Goal: Task Accomplishment & Management: Manage account settings

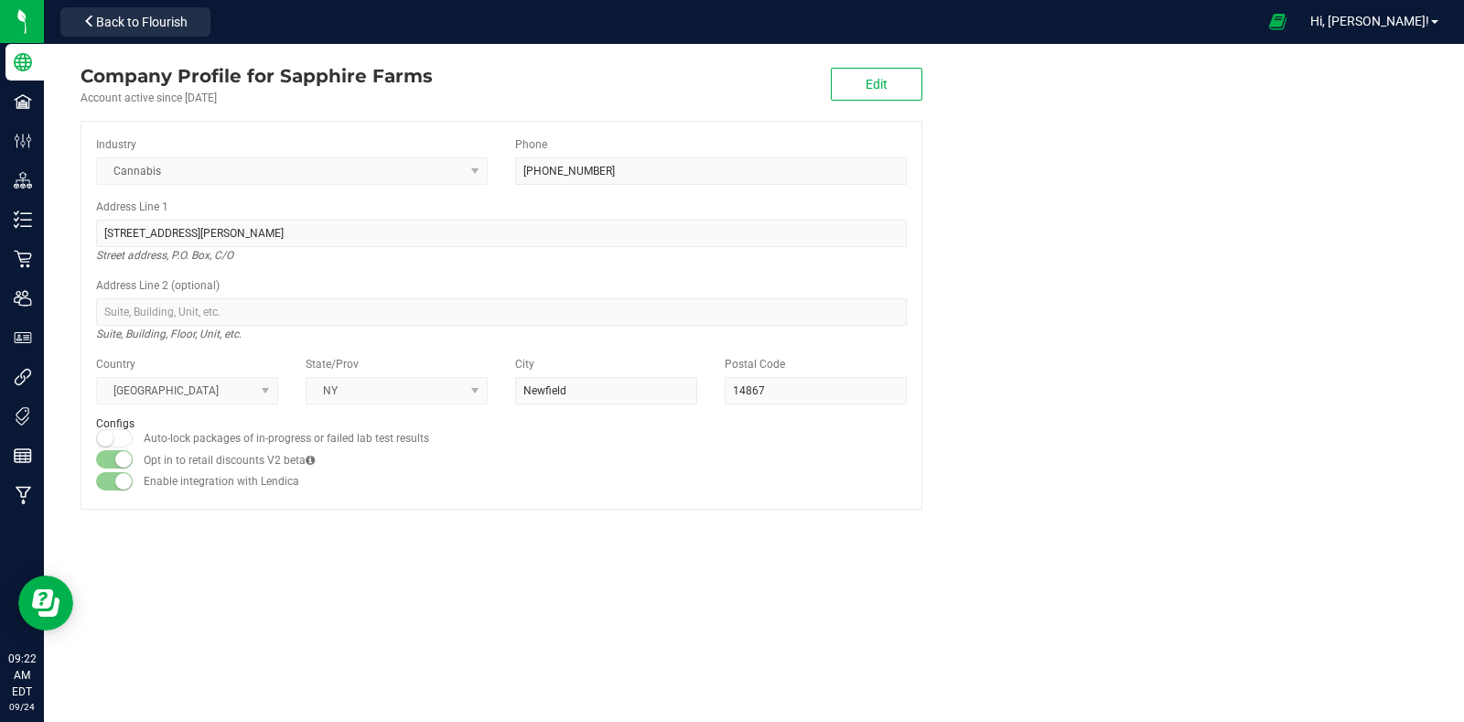
click at [155, 6] on div "Back to Flourish" at bounding box center [135, 22] width 165 height 36
click at [150, 15] on span "Back to Flourish" at bounding box center [141, 22] width 91 height 15
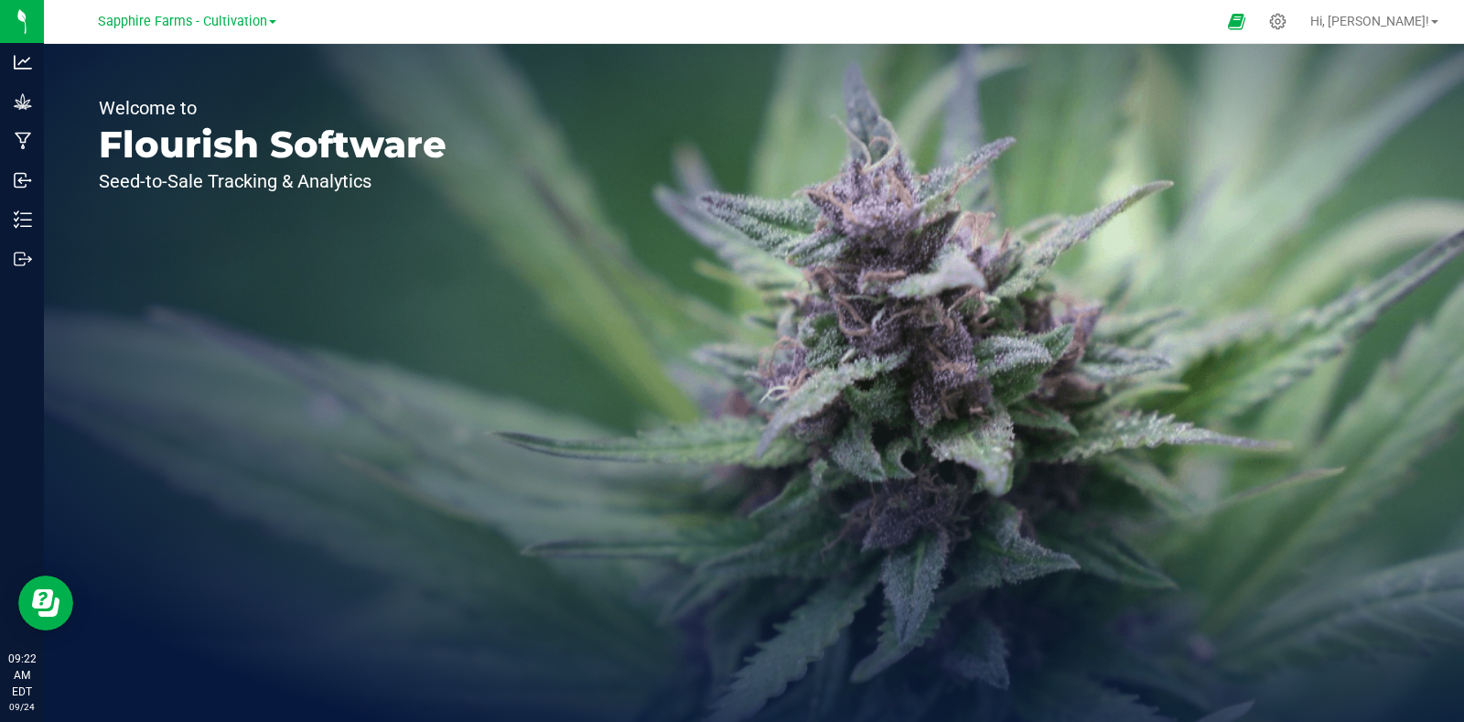
click at [269, 22] on span at bounding box center [272, 22] width 7 height 4
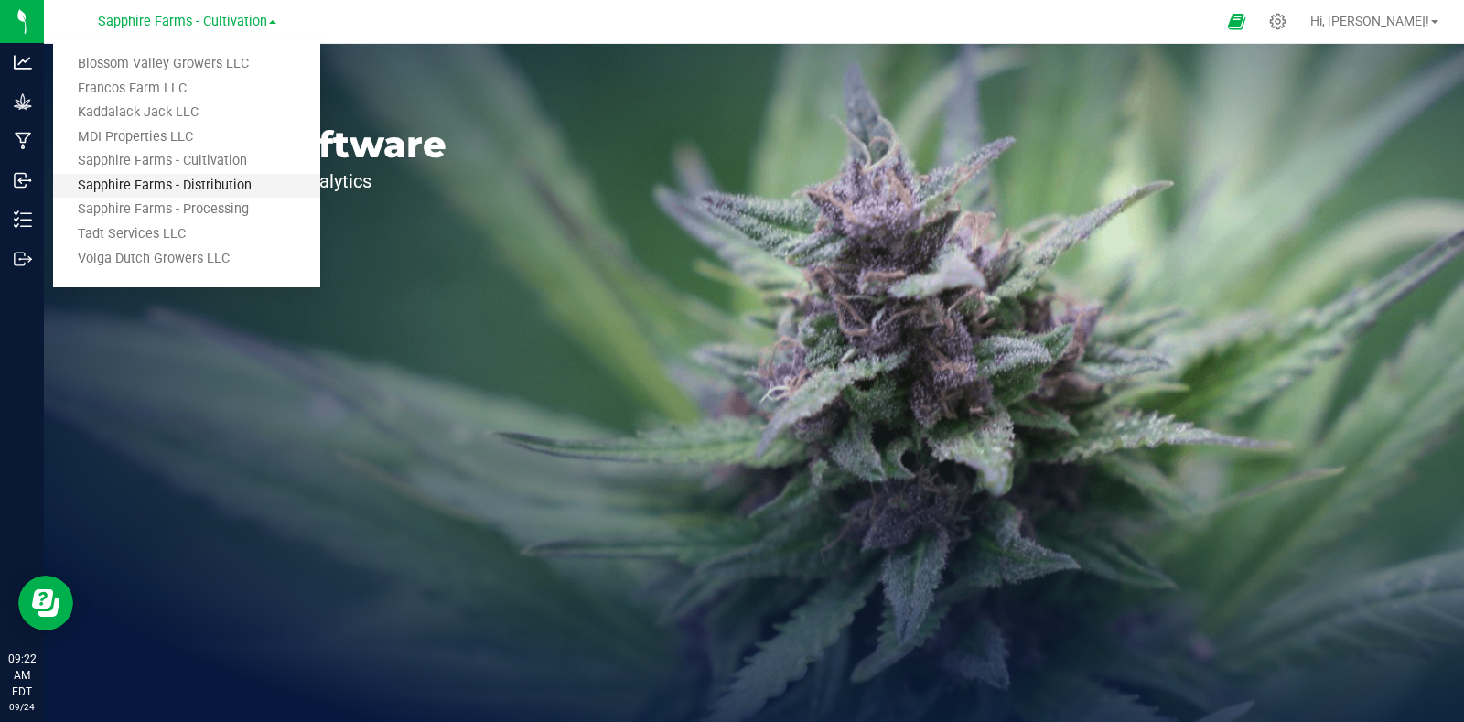
click at [242, 193] on link "Sapphire Farms - Distribution" at bounding box center [186, 186] width 267 height 25
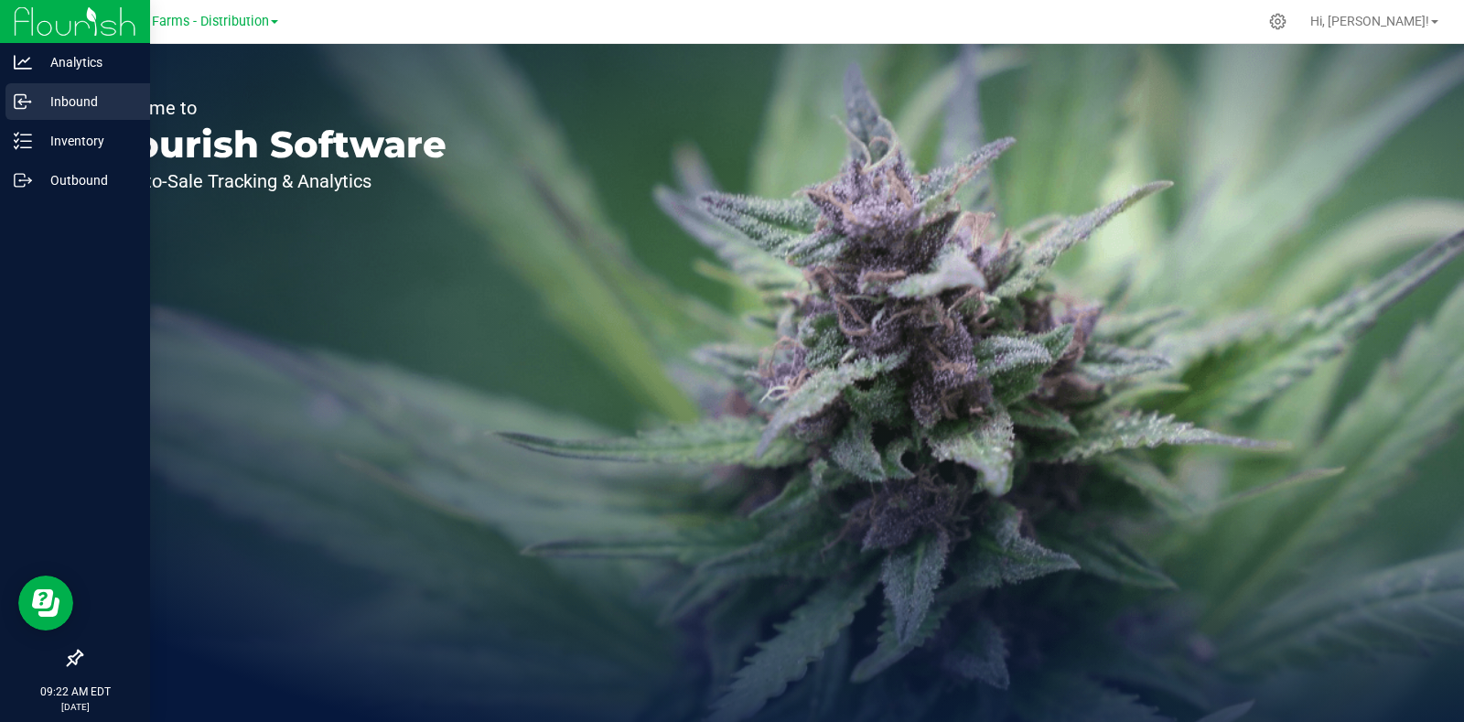
click at [90, 102] on p "Inbound" at bounding box center [87, 102] width 110 height 22
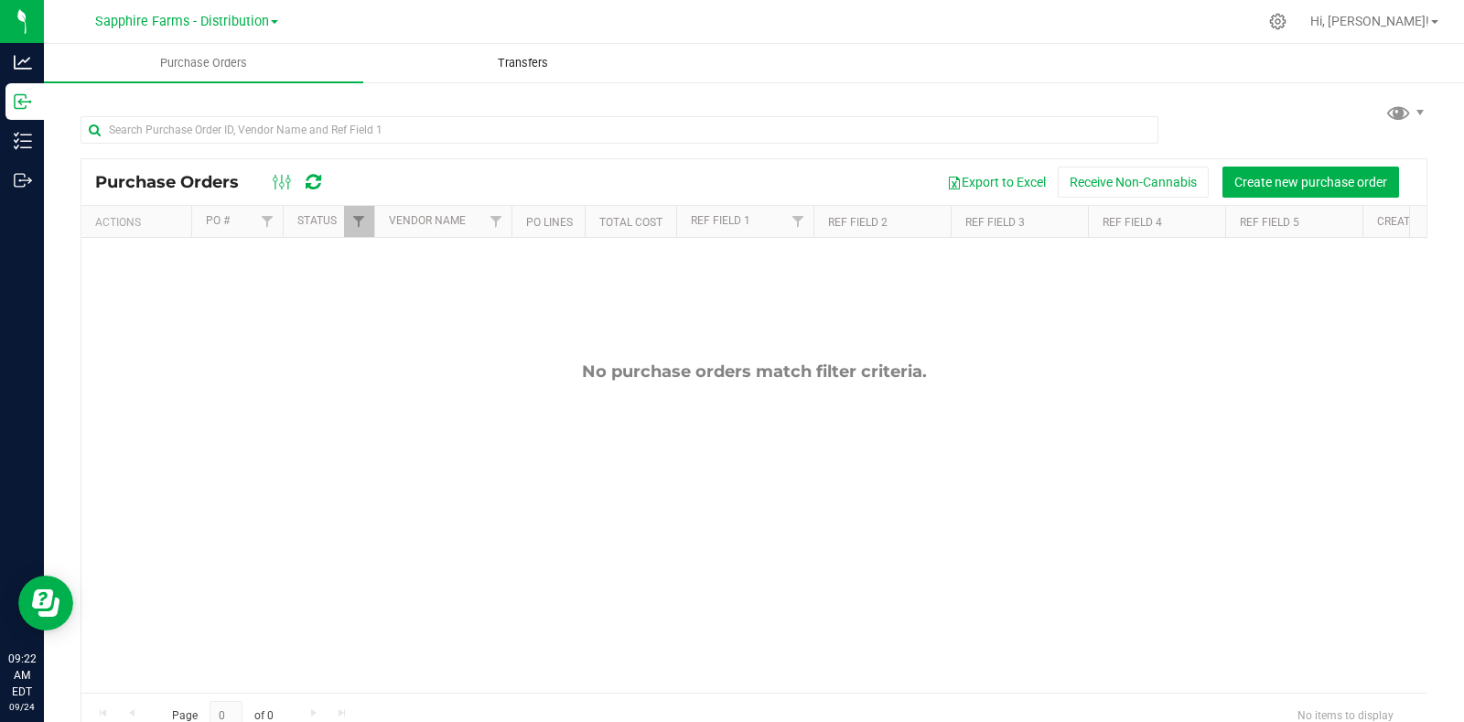
click at [542, 67] on span "Transfers" at bounding box center [523, 63] width 100 height 16
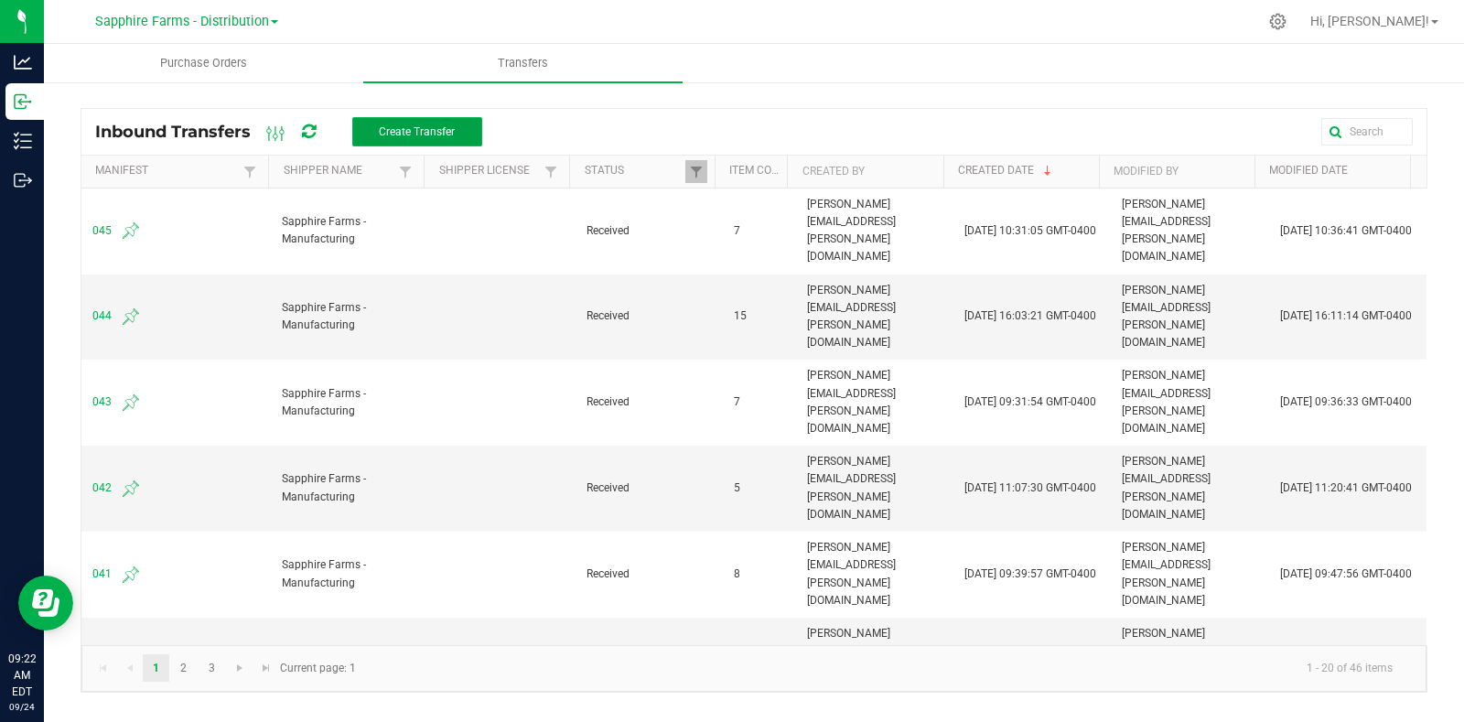
click at [398, 132] on span "Create Transfer" at bounding box center [417, 131] width 76 height 13
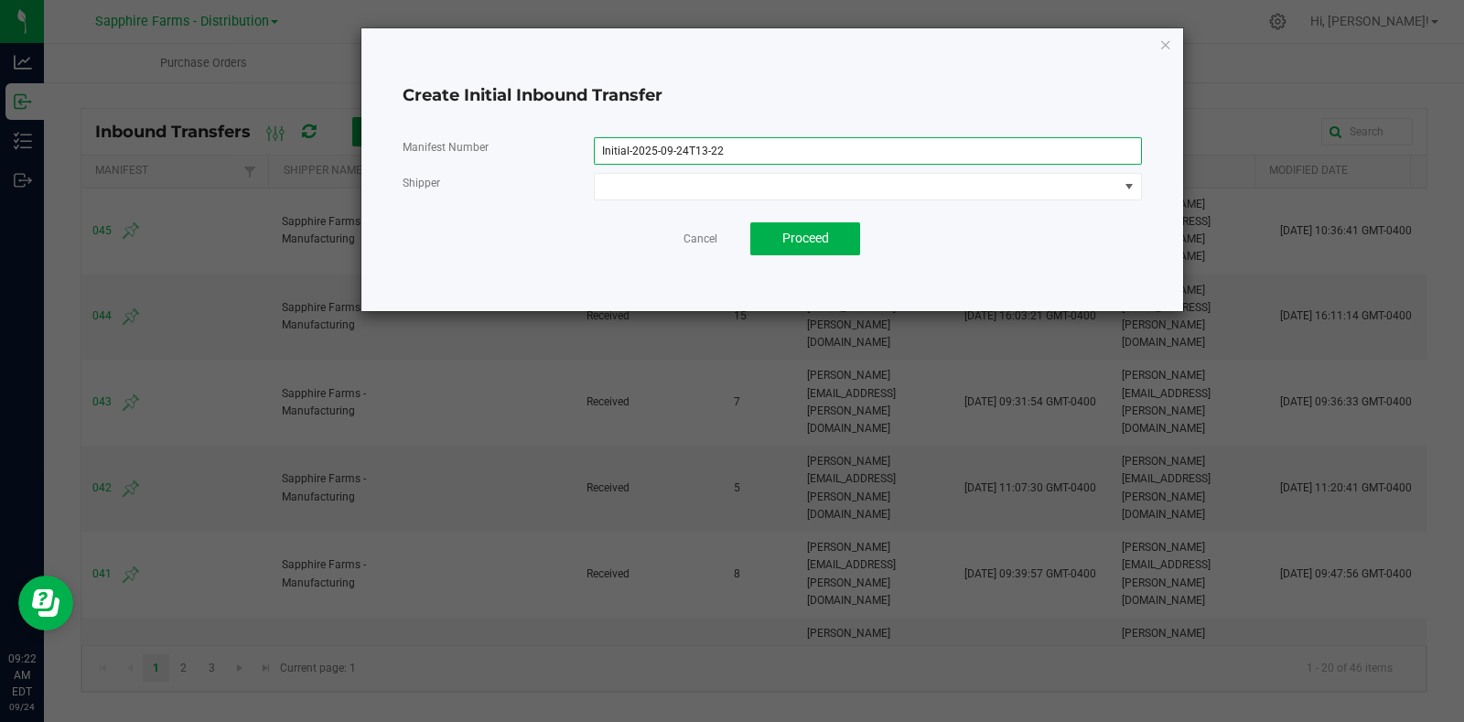
drag, startPoint x: 761, startPoint y: 153, endPoint x: 513, endPoint y: 139, distance: 248.3
click at [513, 139] on div "Manifest Number Initial-2025-09-24T13-22" at bounding box center [772, 150] width 767 height 27
type input "046"
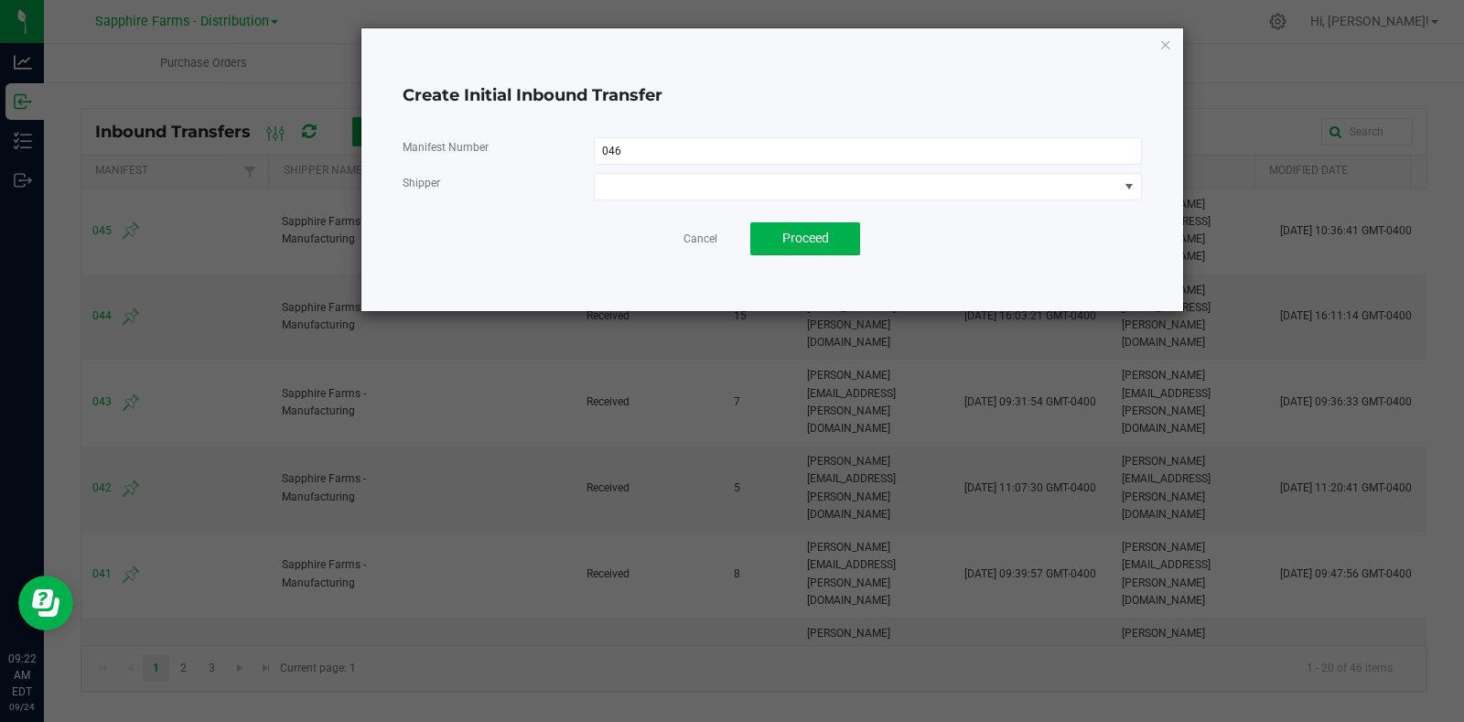
click at [652, 166] on div "Manifest Number 046 Shipper" at bounding box center [772, 168] width 739 height 63
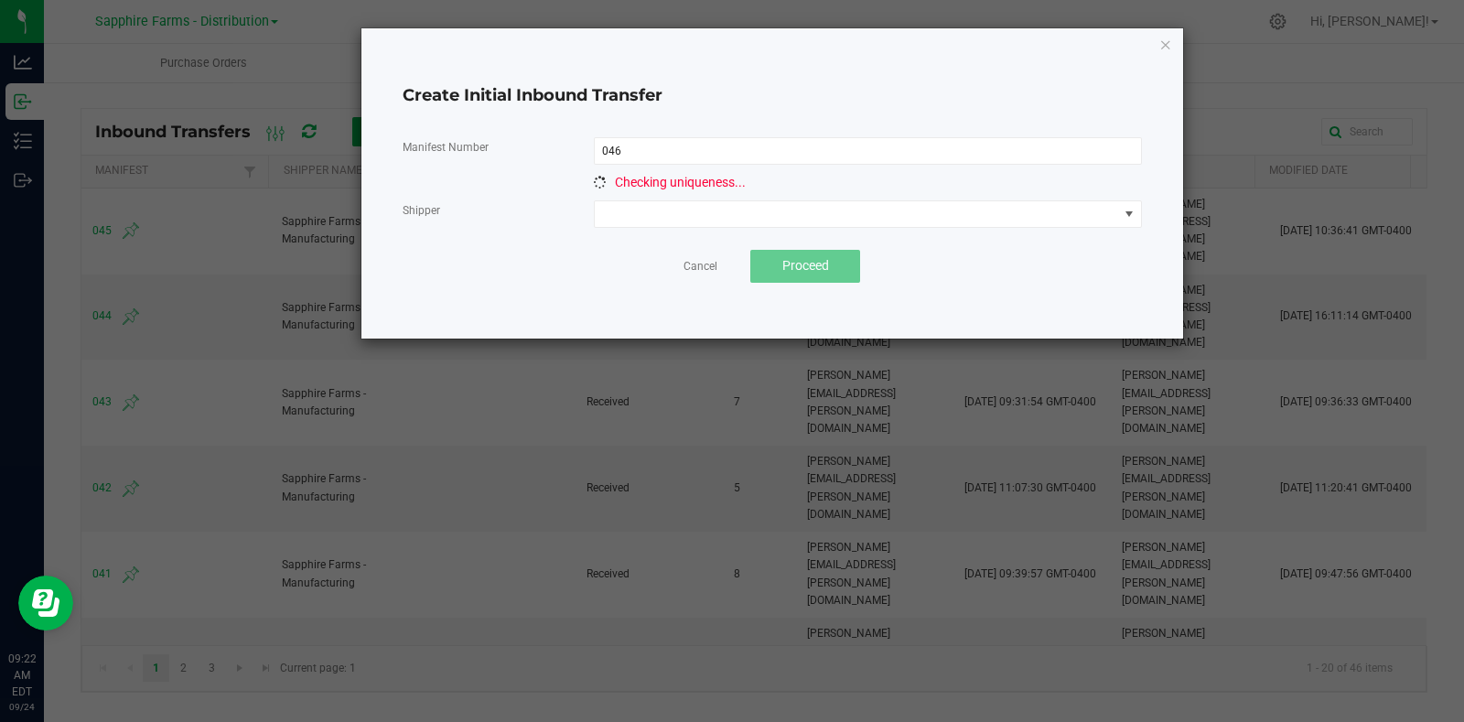
click at [652, 187] on span "Checking uniqueness..." at bounding box center [680, 182] width 131 height 15
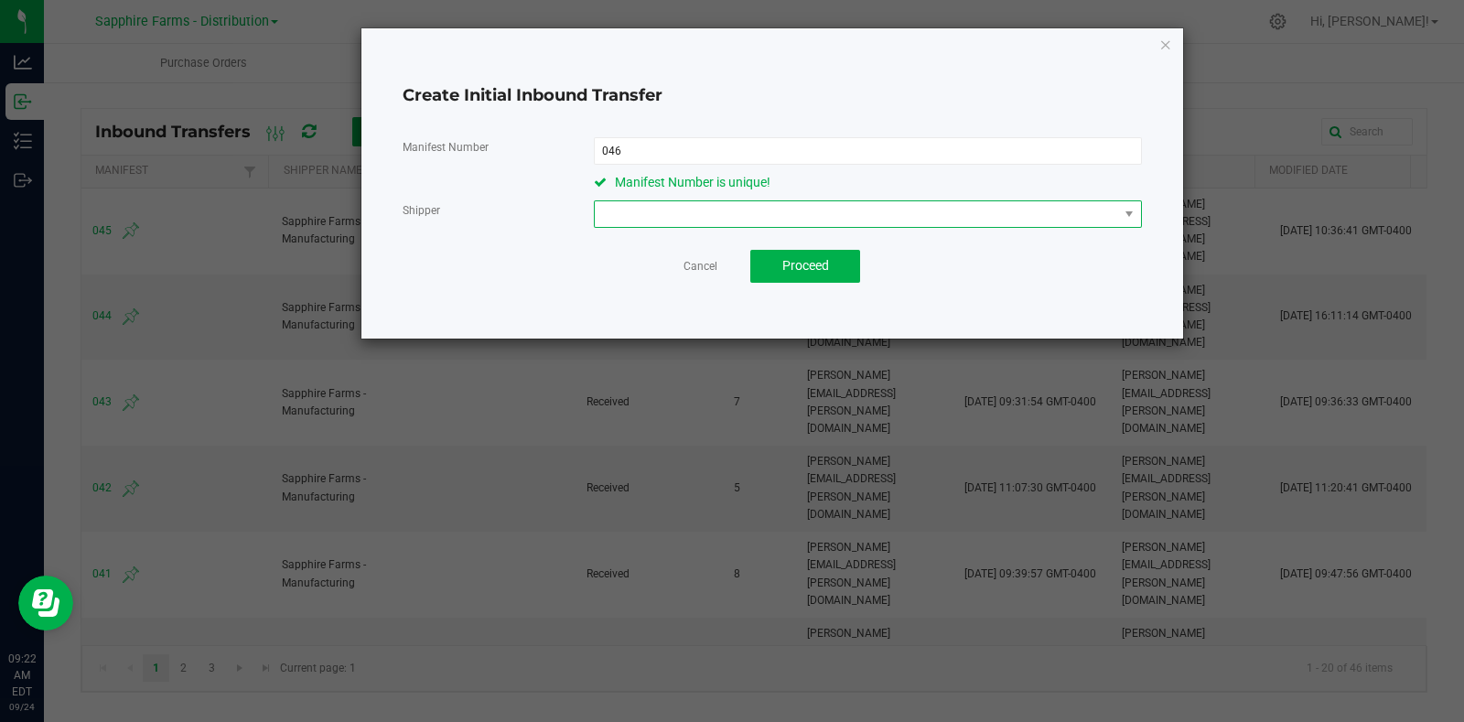
click at [657, 208] on span at bounding box center [856, 214] width 523 height 26
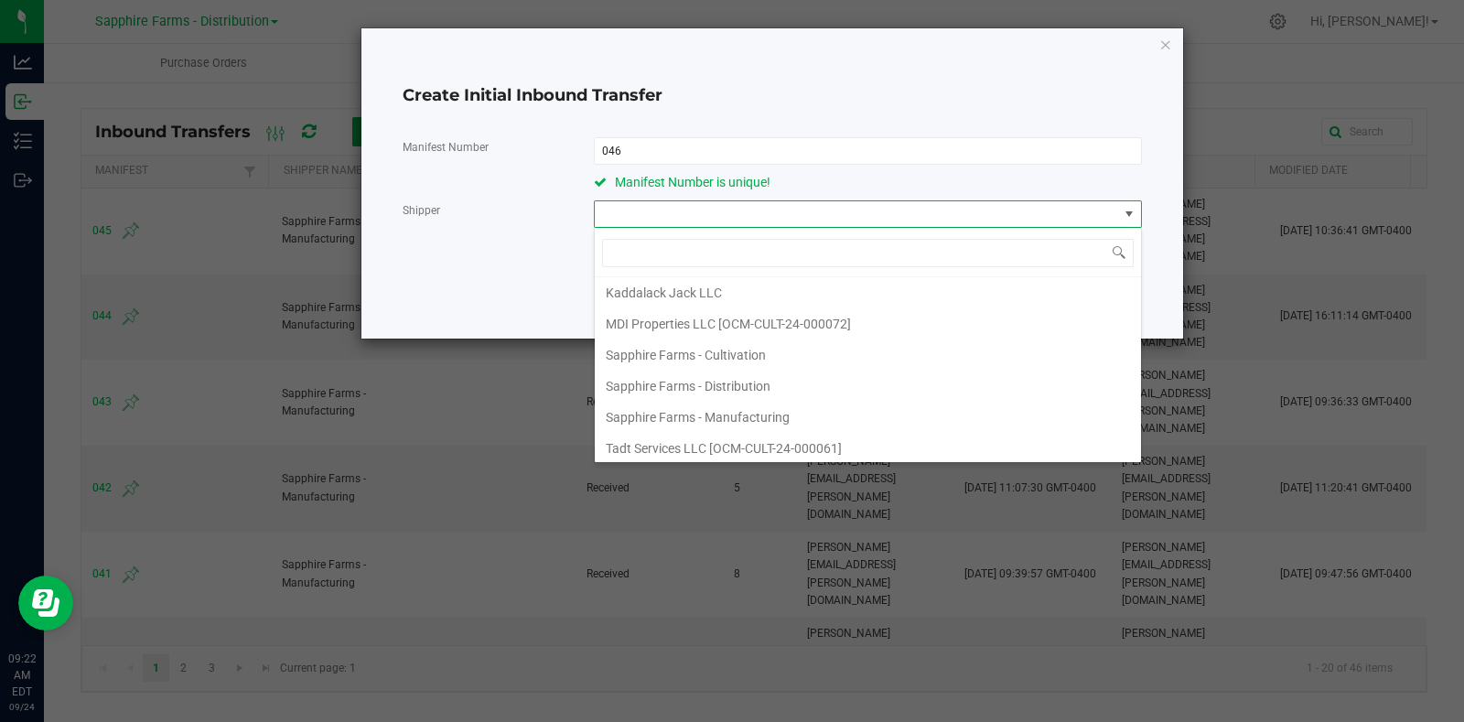
scroll to position [93, 0]
drag, startPoint x: 749, startPoint y: 376, endPoint x: 764, endPoint y: 363, distance: 19.4
click at [749, 377] on span "Sapphire Farms - Manufacturing" at bounding box center [698, 384] width 184 height 27
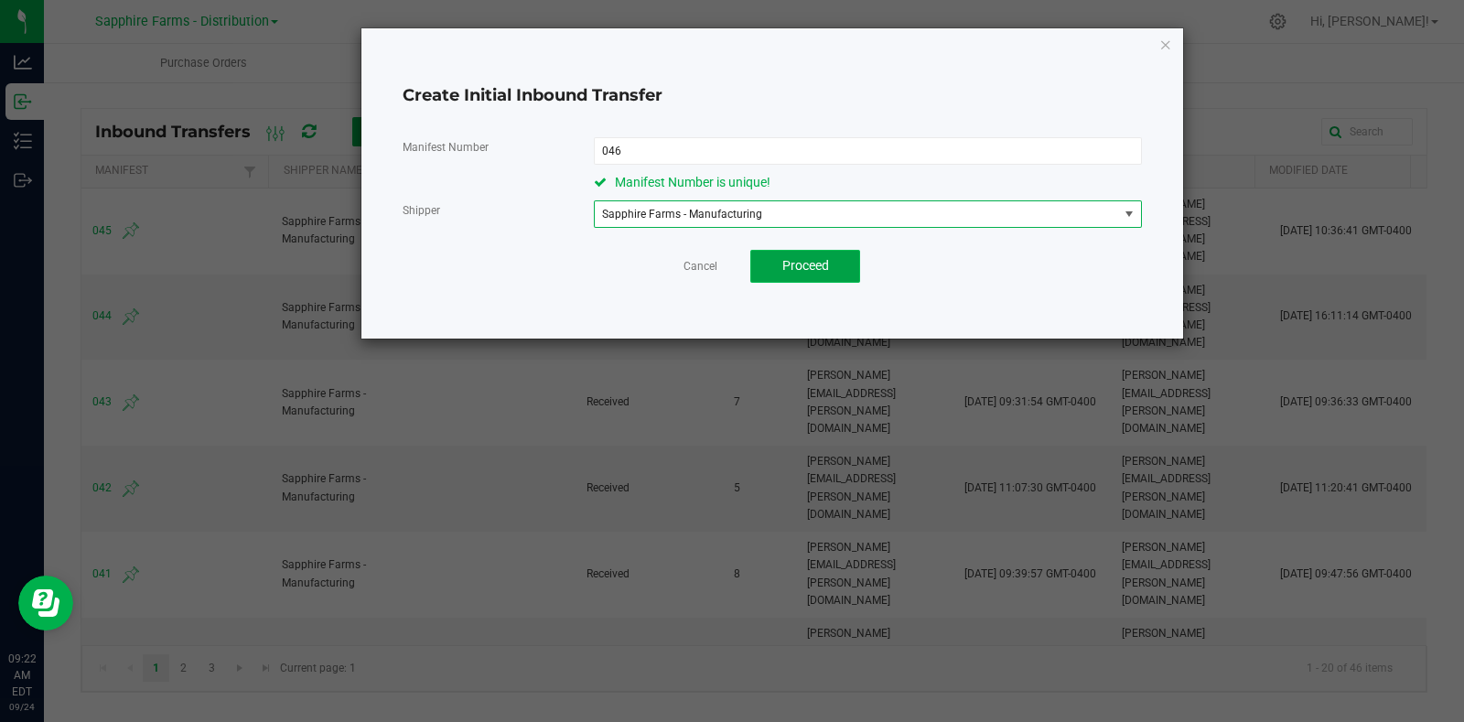
click at [836, 264] on button "Proceed" at bounding box center [805, 266] width 110 height 33
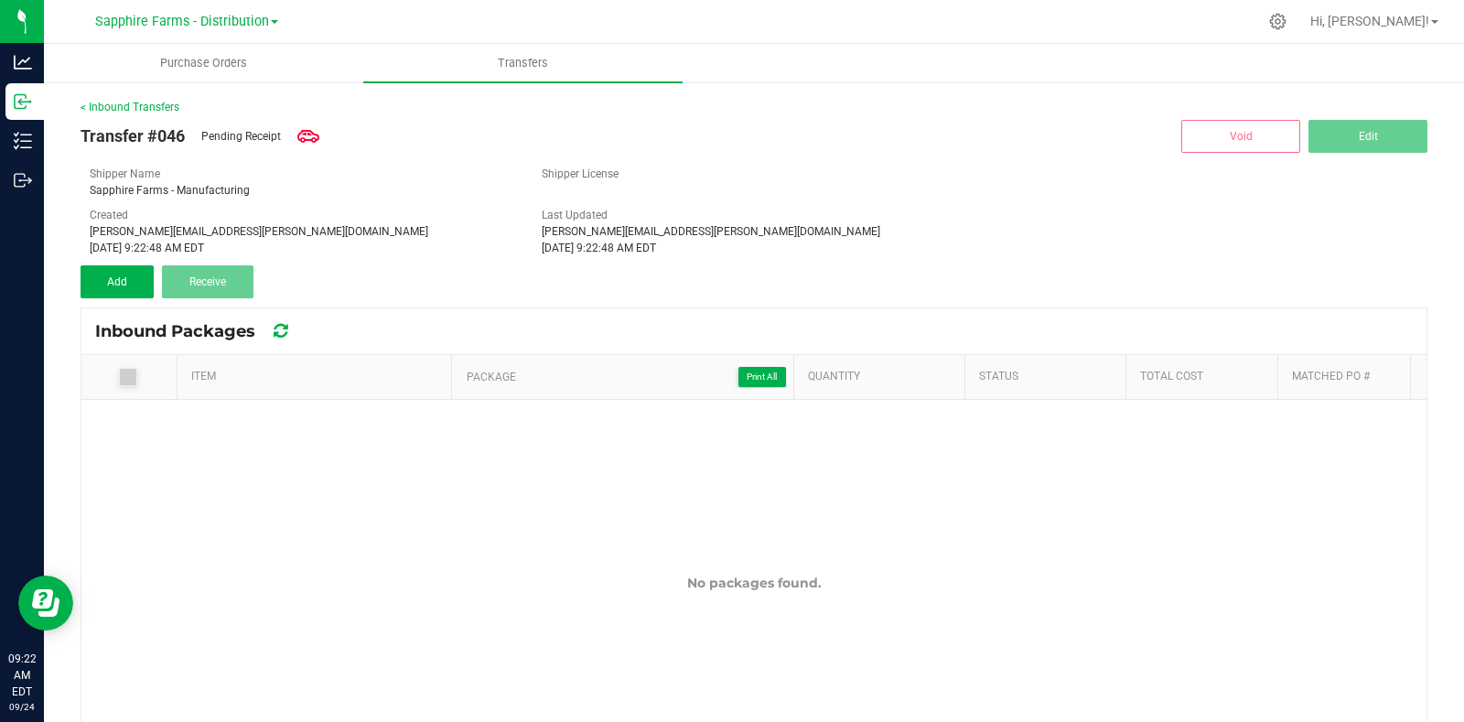
click at [78, 280] on div "< Inbound Transfers Transfer #046 Pending Receipt Void Edit Shipper Name Sapphi…" at bounding box center [754, 505] width 1420 height 848
click at [109, 276] on button "Add" at bounding box center [117, 281] width 73 height 33
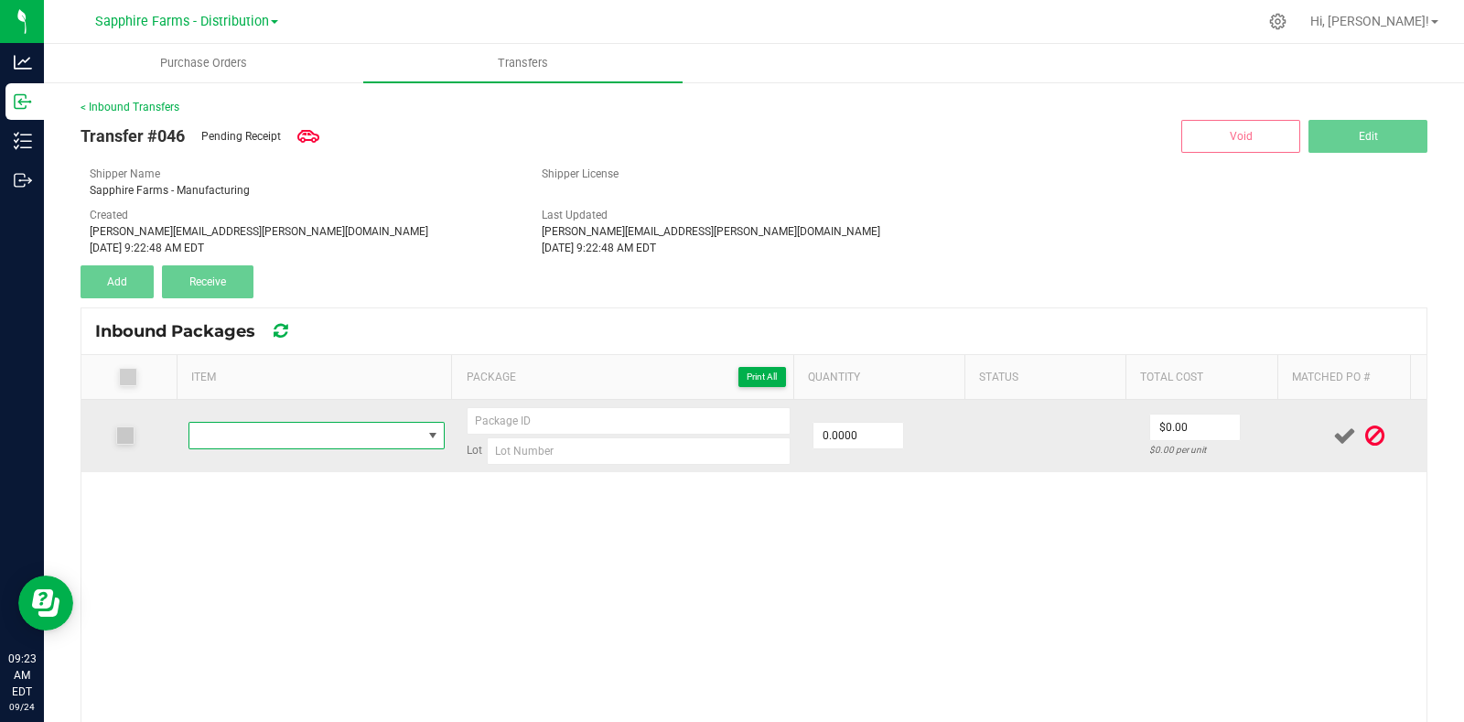
click at [318, 436] on span "NO DATA FOUND" at bounding box center [305, 436] width 232 height 26
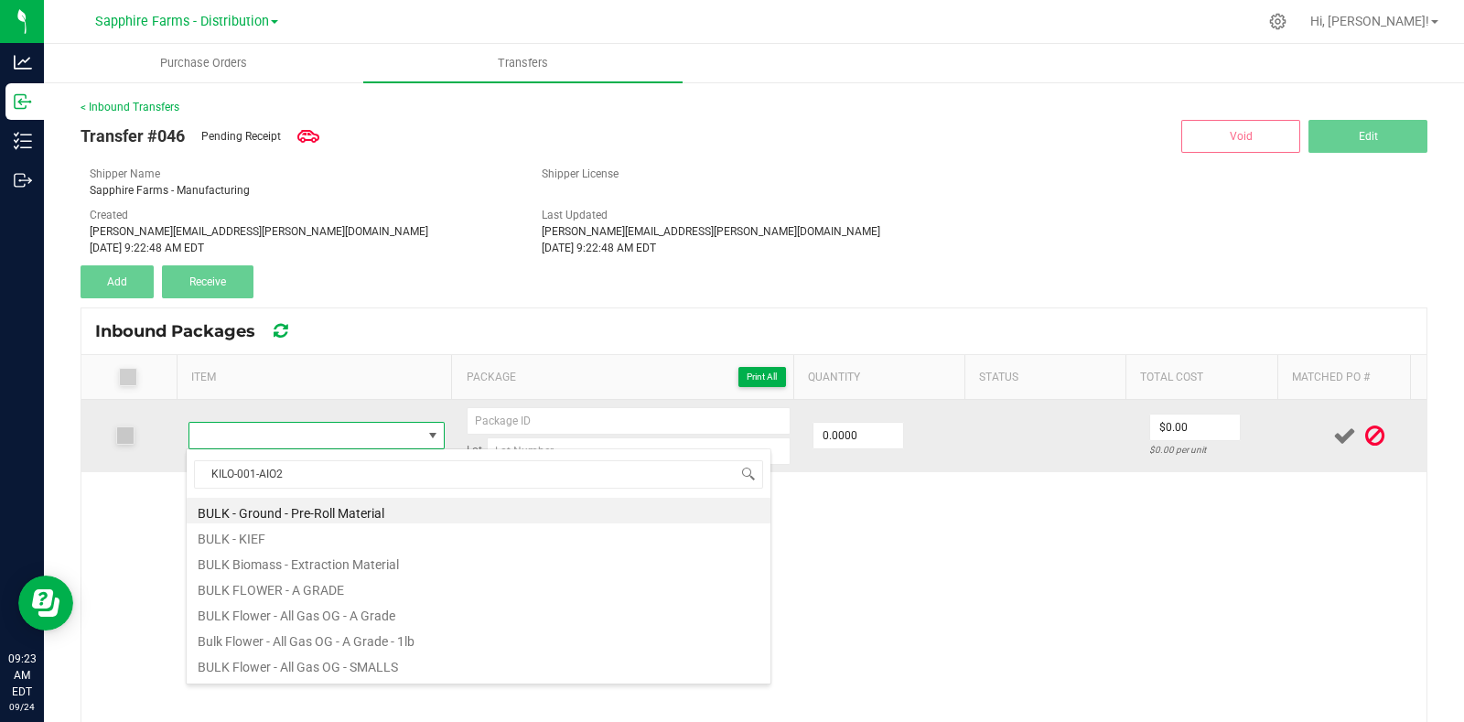
scroll to position [27, 246]
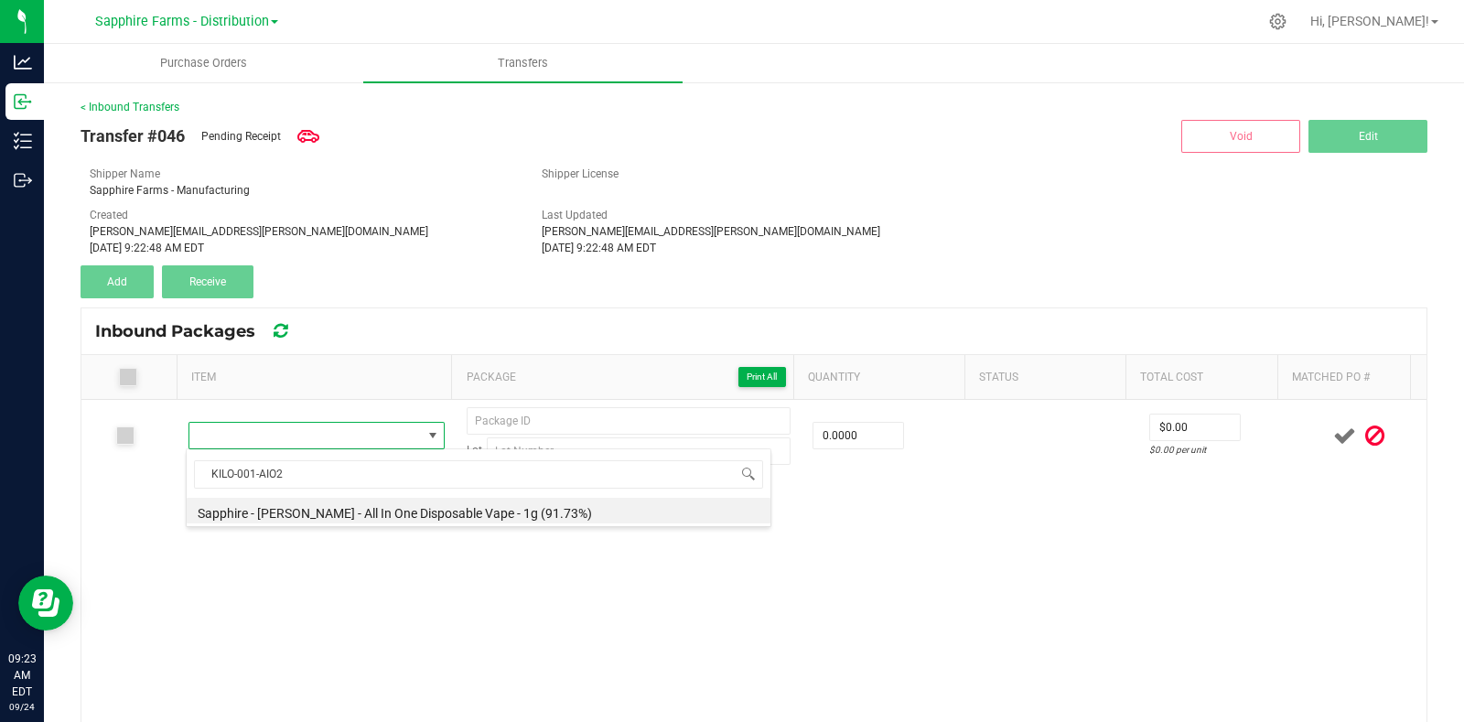
click at [357, 517] on li "Sapphire - [PERSON_NAME] - All In One Disposable Vape - 1g (91.73%)" at bounding box center [479, 511] width 584 height 26
type input "0 ea"
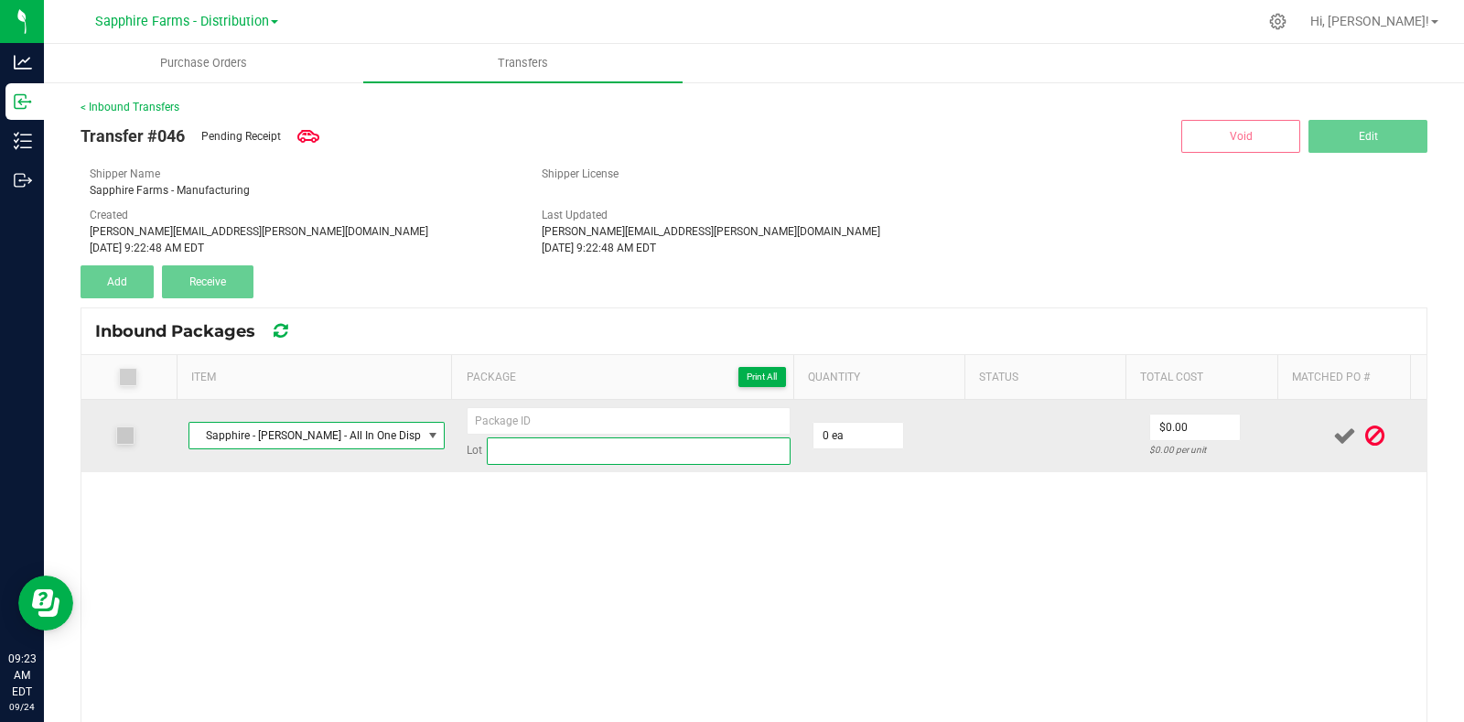
click at [539, 446] on input at bounding box center [639, 450] width 304 height 27
paste input "KILO-001-AIO2"
type input "KILO-001-AIO2"
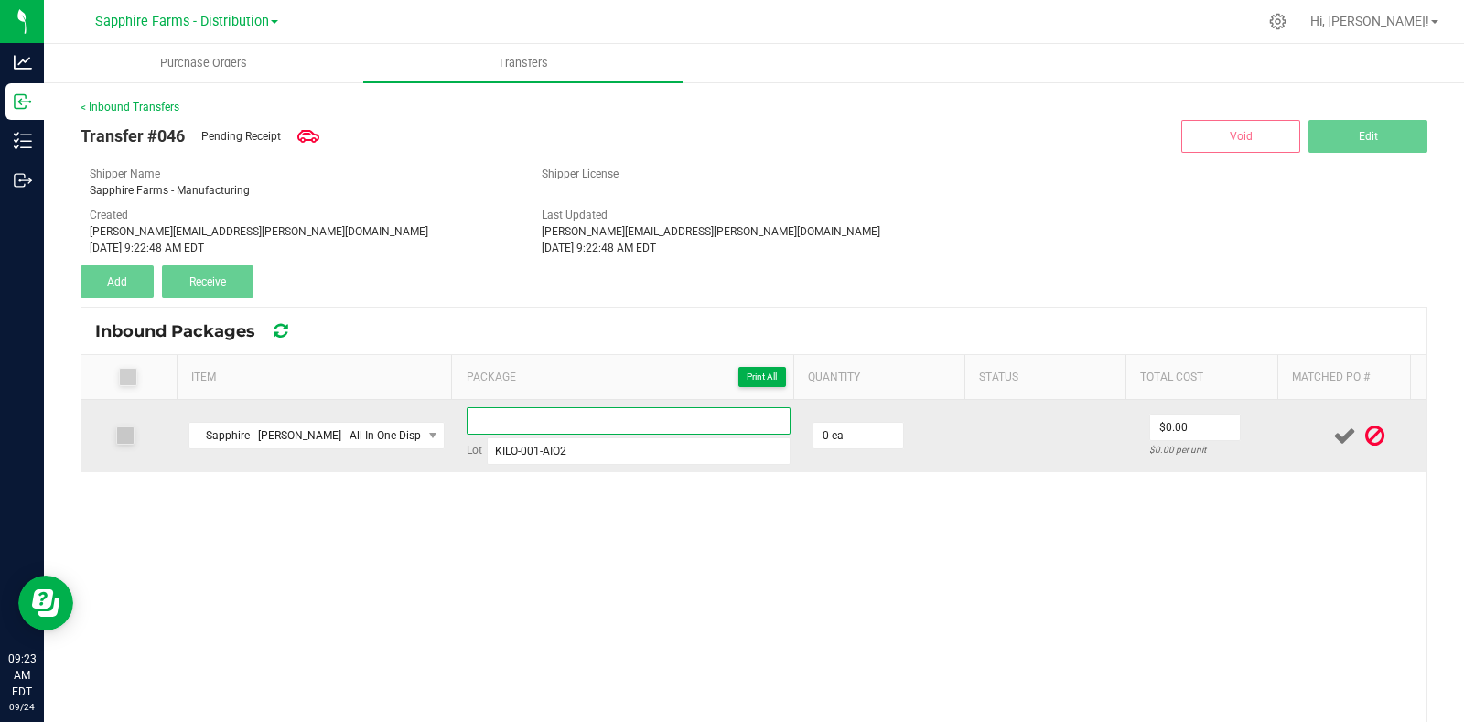
click at [563, 409] on input at bounding box center [629, 420] width 324 height 27
type input "20250924-1"
click at [830, 436] on input "0" at bounding box center [858, 436] width 90 height 26
type input "300 ea"
click at [1000, 438] on td at bounding box center [1055, 436] width 163 height 72
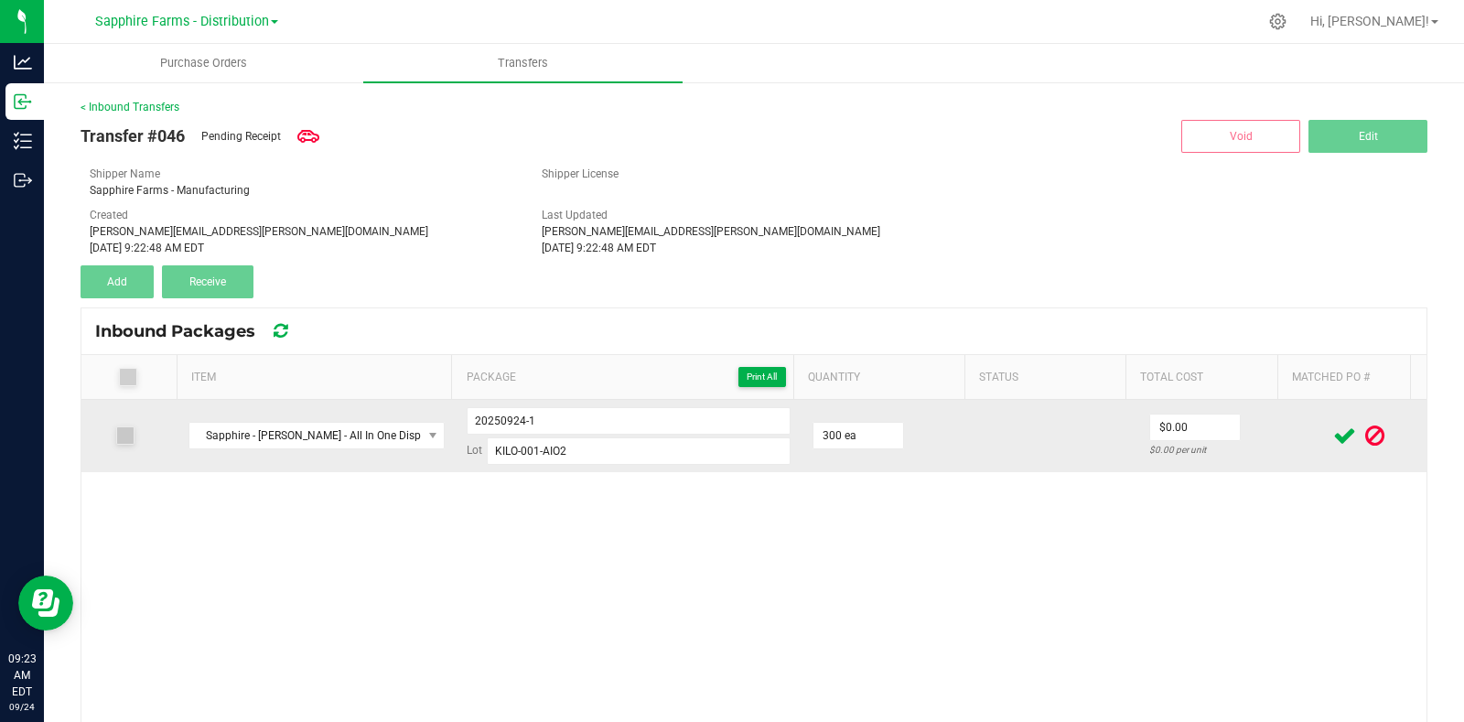
click at [1333, 437] on icon at bounding box center [1344, 435] width 23 height 23
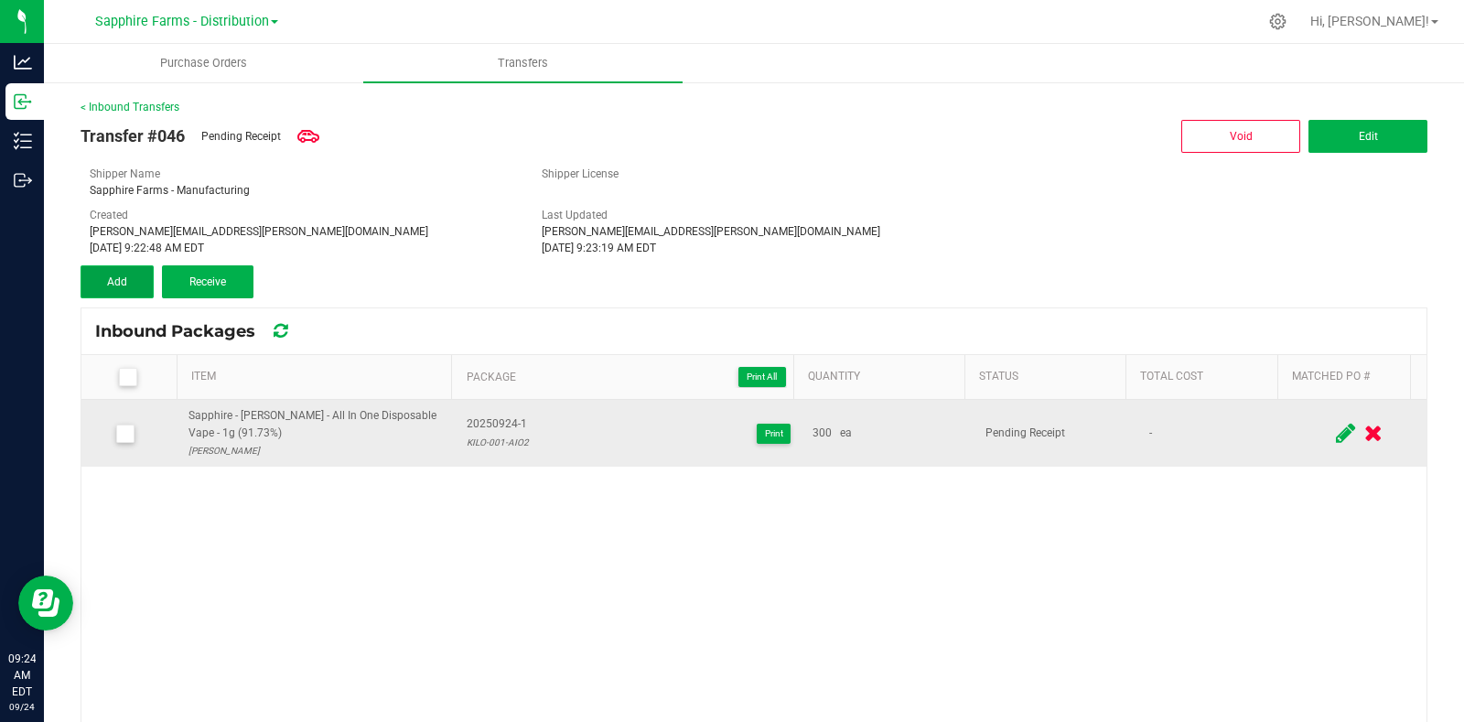
click at [136, 284] on button "Add" at bounding box center [117, 281] width 73 height 33
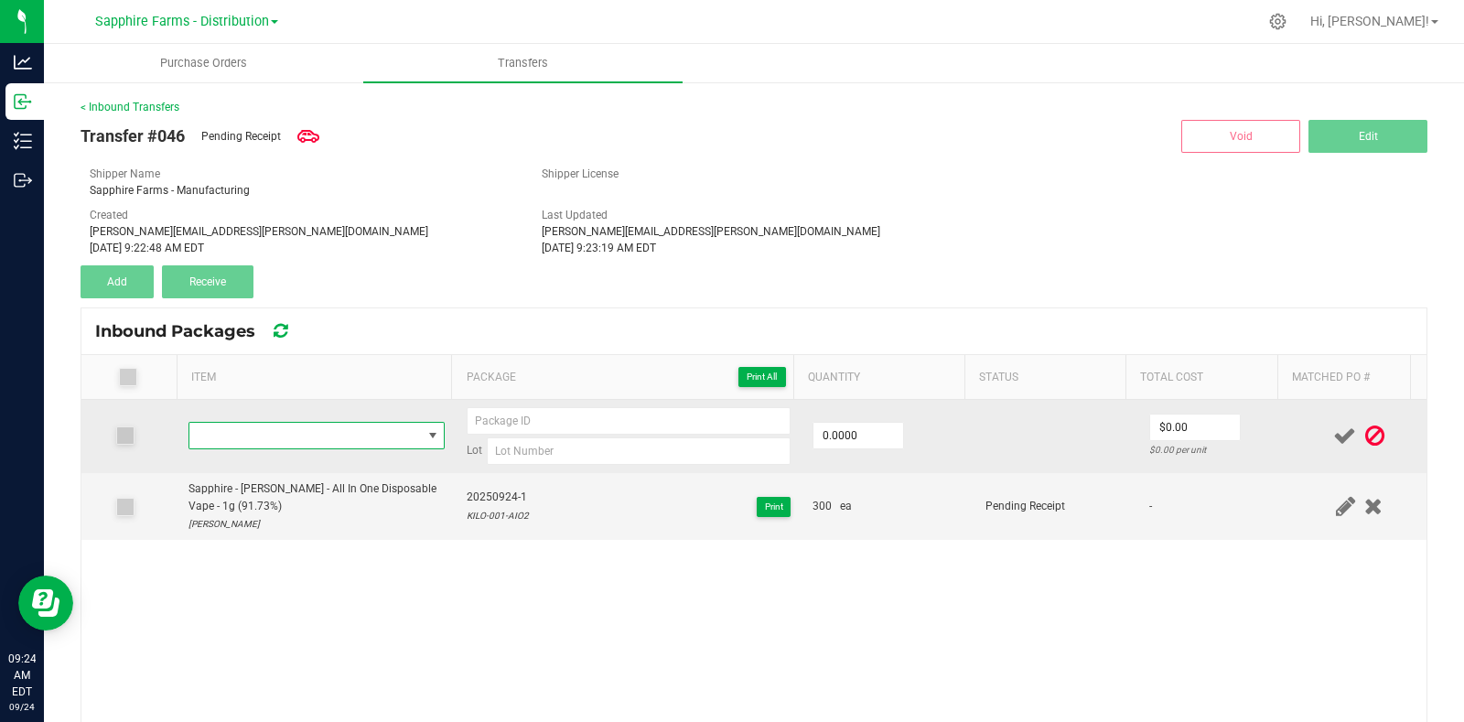
click at [293, 433] on span "NO DATA FOUND" at bounding box center [305, 436] width 232 height 26
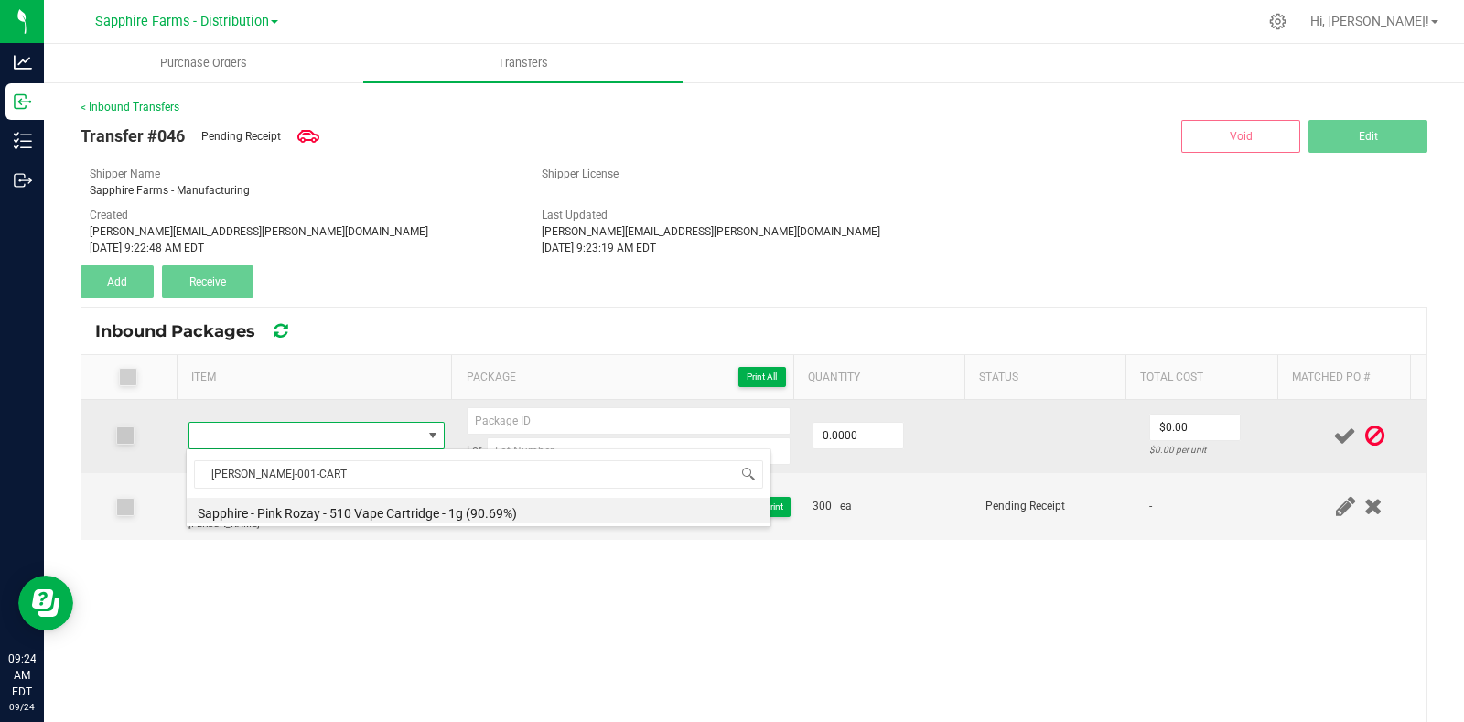
type input "PIRO-001-CART2"
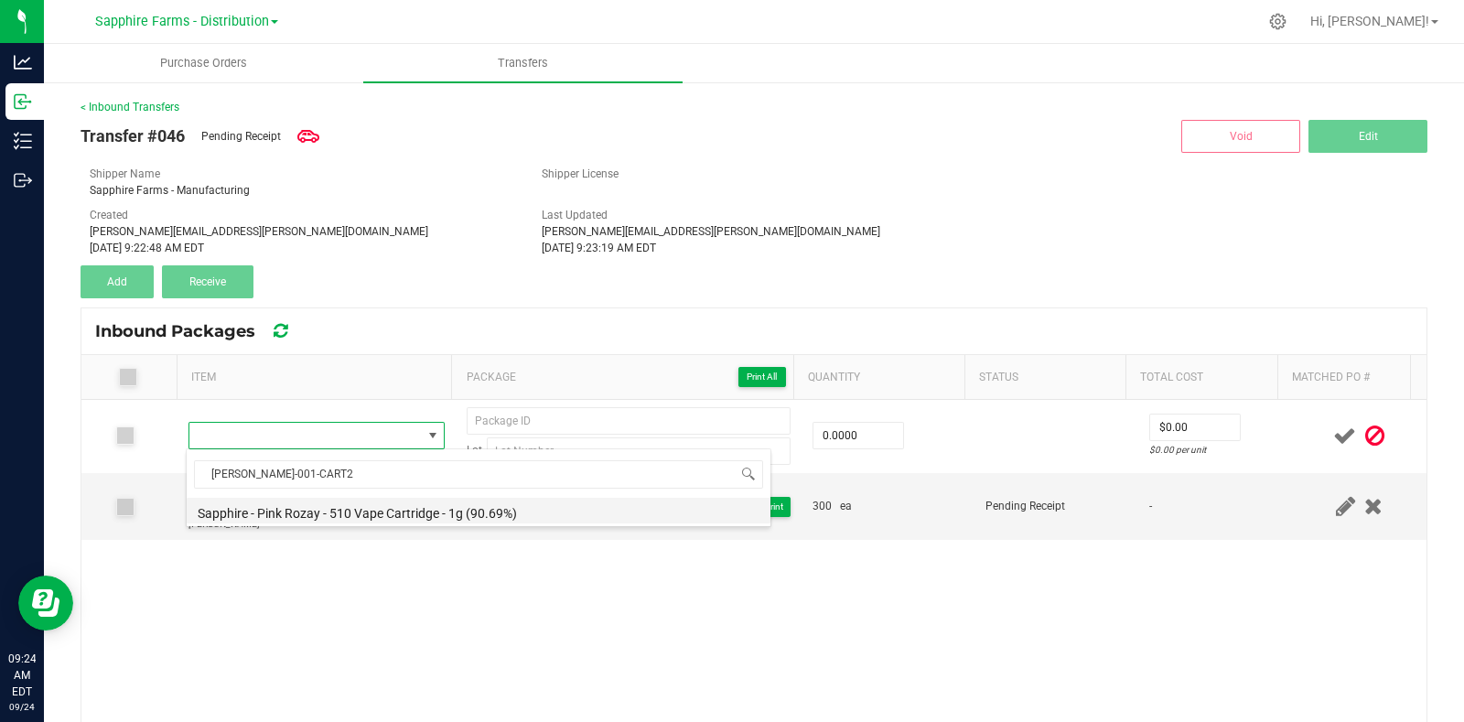
click at [383, 504] on li "Sapphire - Pink Rozay - 510 Vape Cartridge - 1g (90.69%)" at bounding box center [479, 511] width 584 height 26
type input "0 ea"
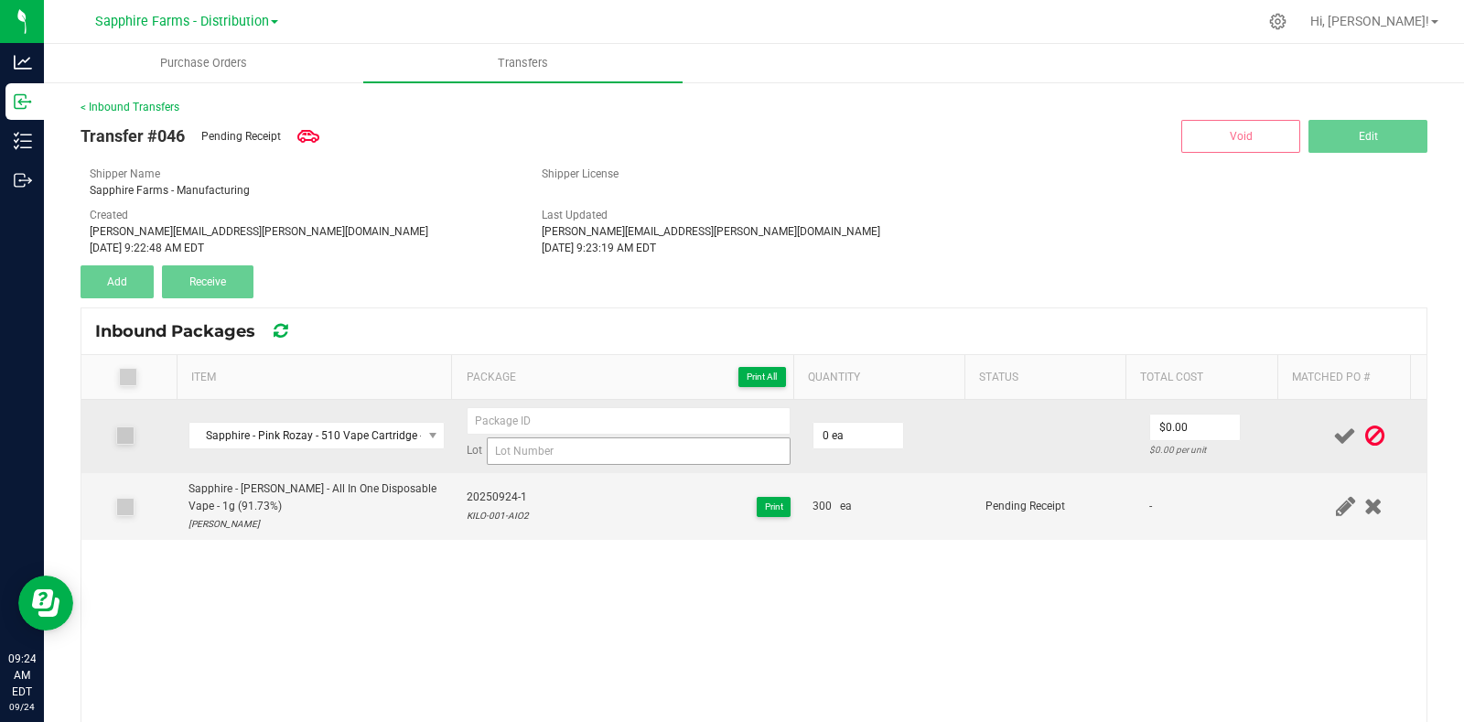
click at [559, 464] on td "Lot" at bounding box center [629, 436] width 346 height 73
click at [567, 455] on input at bounding box center [639, 450] width 304 height 27
paste input "PIRO-001-CART"
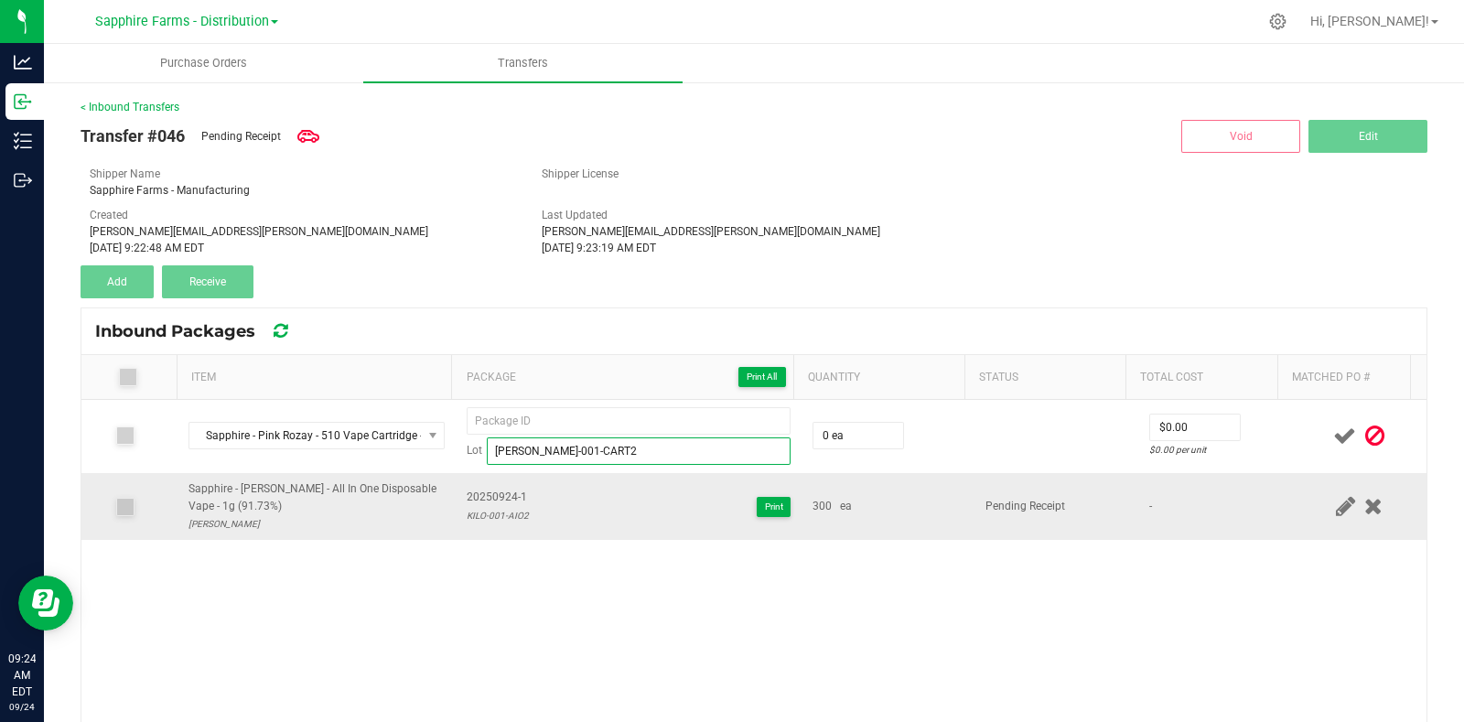
type input "PIRO-001-CART2"
drag, startPoint x: 517, startPoint y: 494, endPoint x: 456, endPoint y: 498, distance: 61.4
click at [456, 498] on td "20250924-1 KILO-001-AIO2 Print" at bounding box center [629, 507] width 346 height 68
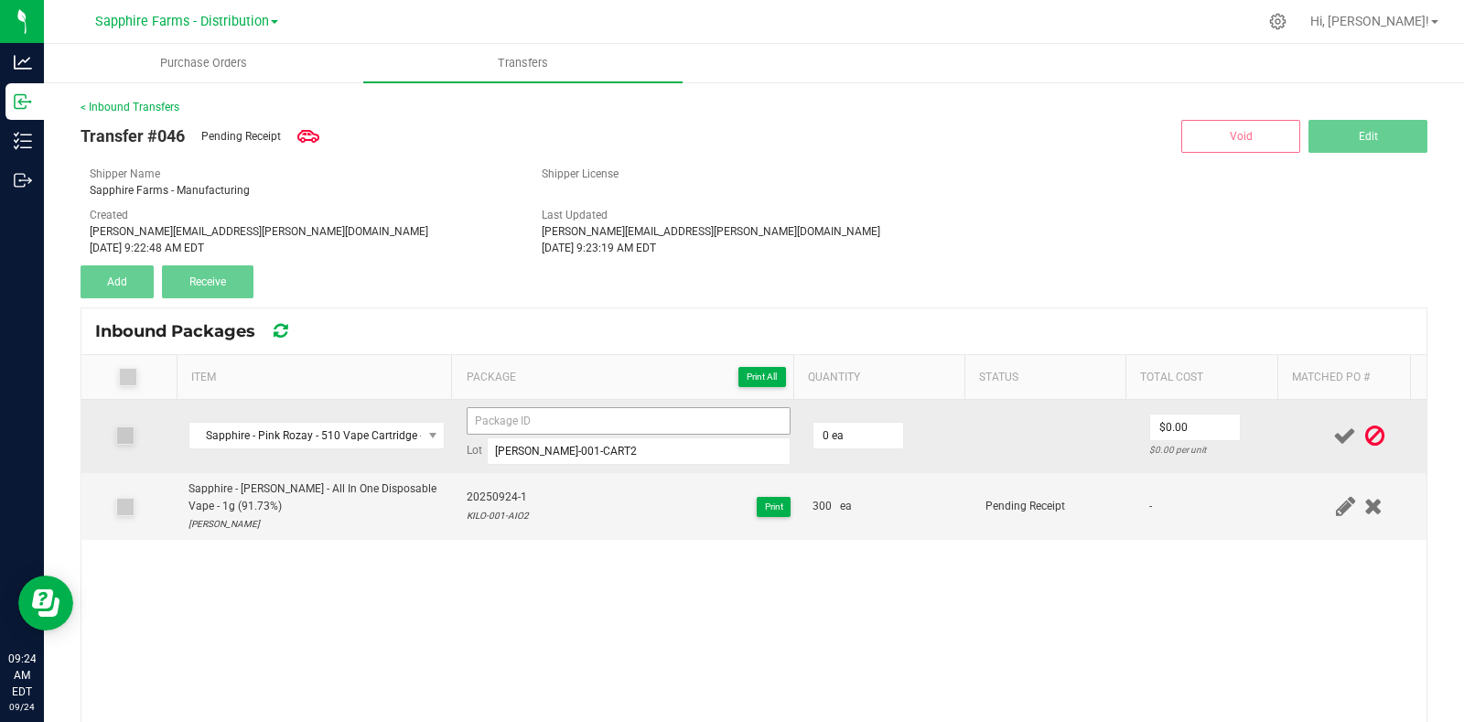
copy span "20250924-1"
click at [521, 427] on input at bounding box center [629, 420] width 324 height 27
paste input "20250924-1"
type input "20250924-2"
click at [974, 427] on td at bounding box center [1055, 436] width 163 height 73
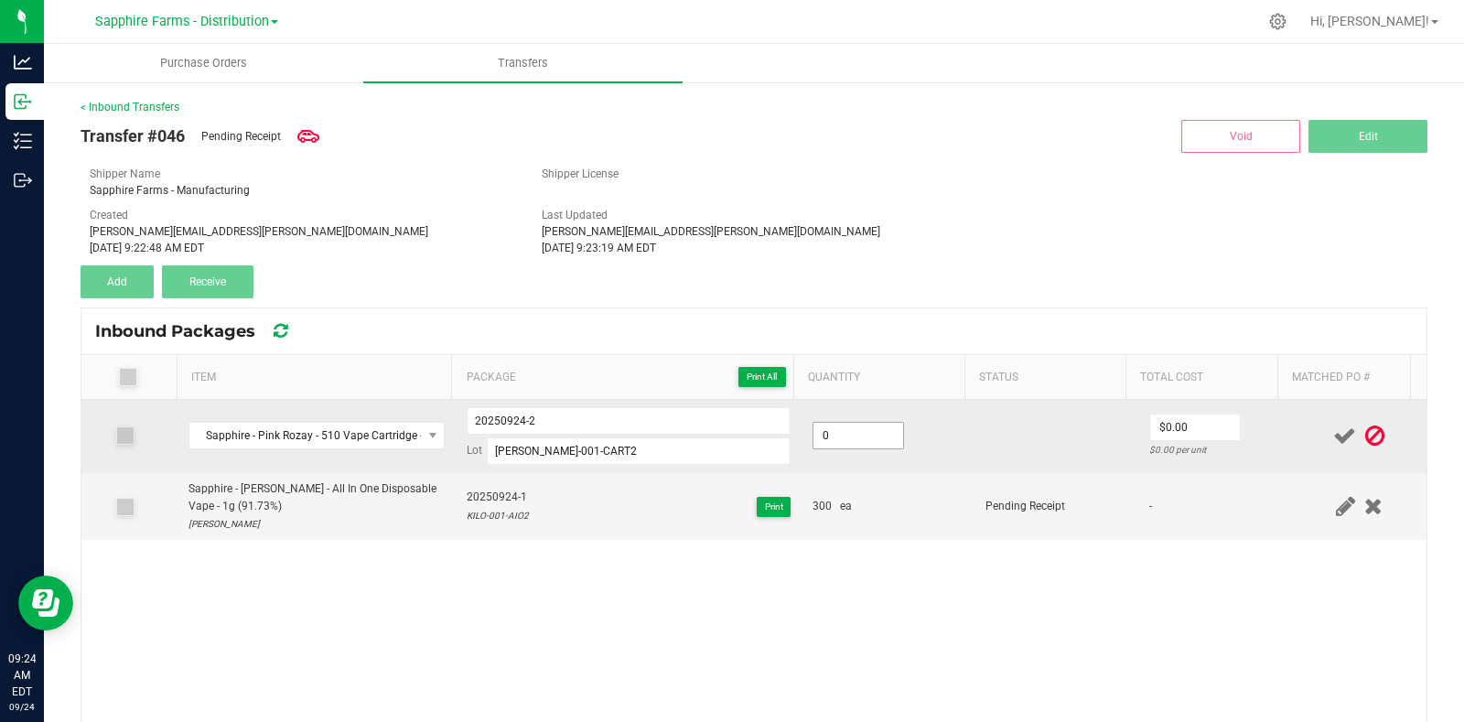
click at [860, 435] on input "0" at bounding box center [858, 436] width 90 height 26
type input "570 ea"
click at [943, 430] on td "570 ea" at bounding box center [887, 436] width 173 height 73
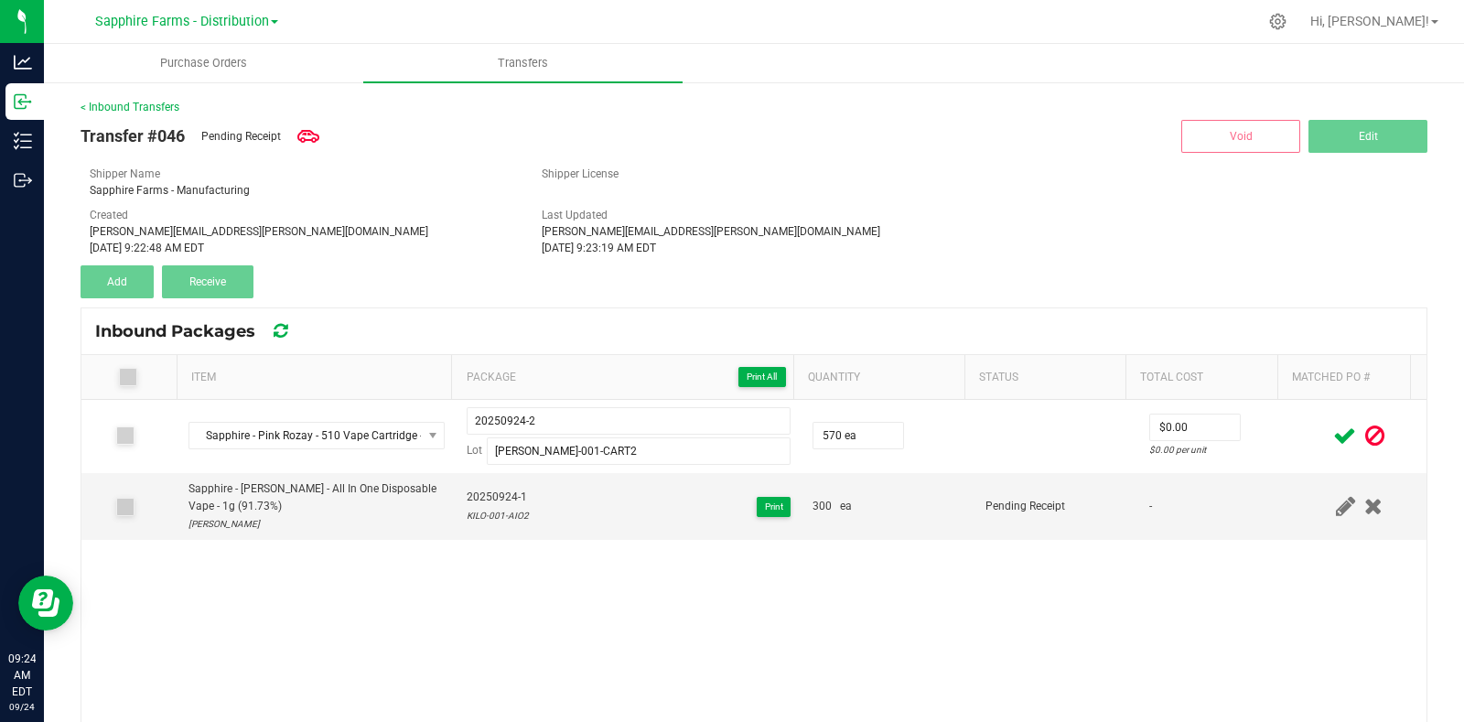
click at [1333, 429] on icon at bounding box center [1344, 435] width 23 height 23
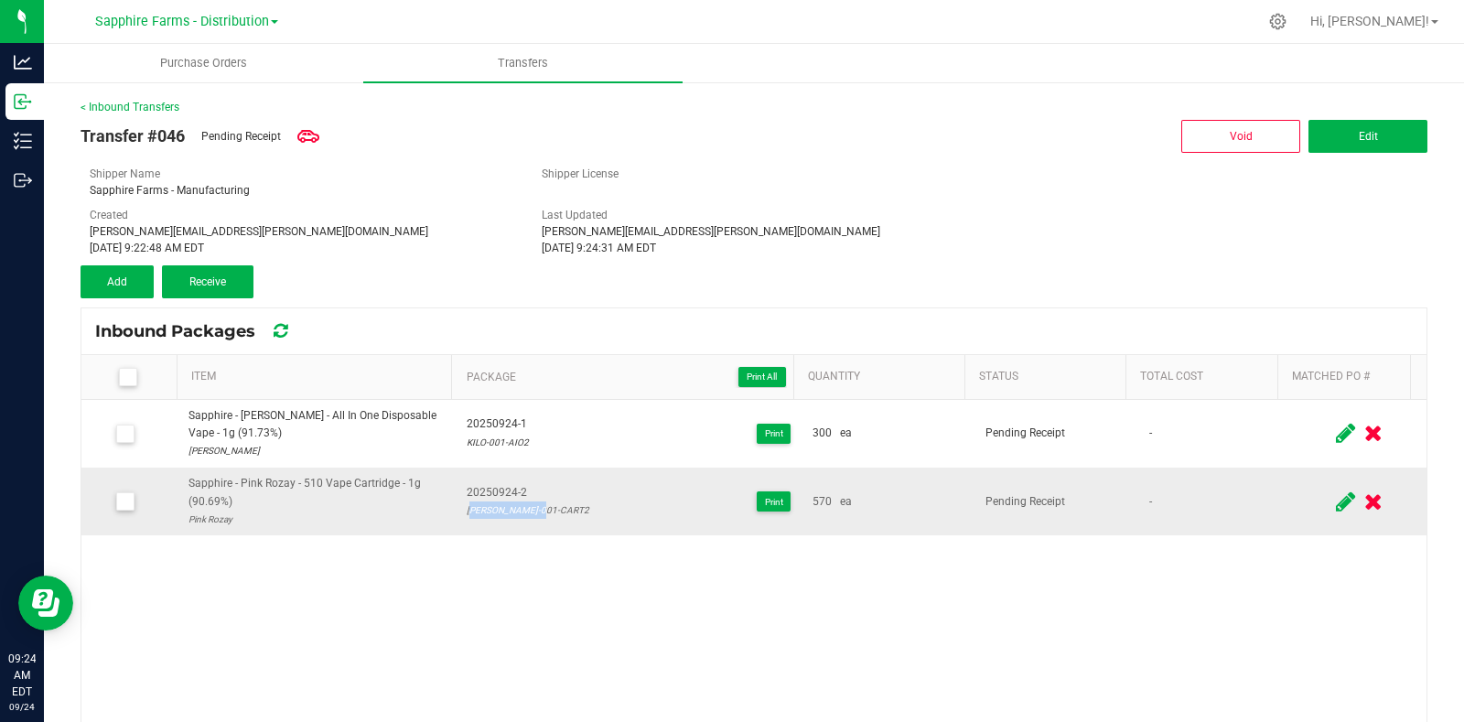
drag, startPoint x: 537, startPoint y: 510, endPoint x: 456, endPoint y: 519, distance: 81.9
click at [456, 519] on td "20250924-2 PIRO-001-CART2 Print" at bounding box center [629, 501] width 346 height 68
copy div "PIRO-001-CART2"
click at [872, 495] on div "570 ea" at bounding box center [887, 501] width 151 height 17
click at [1336, 496] on icon at bounding box center [1345, 501] width 19 height 23
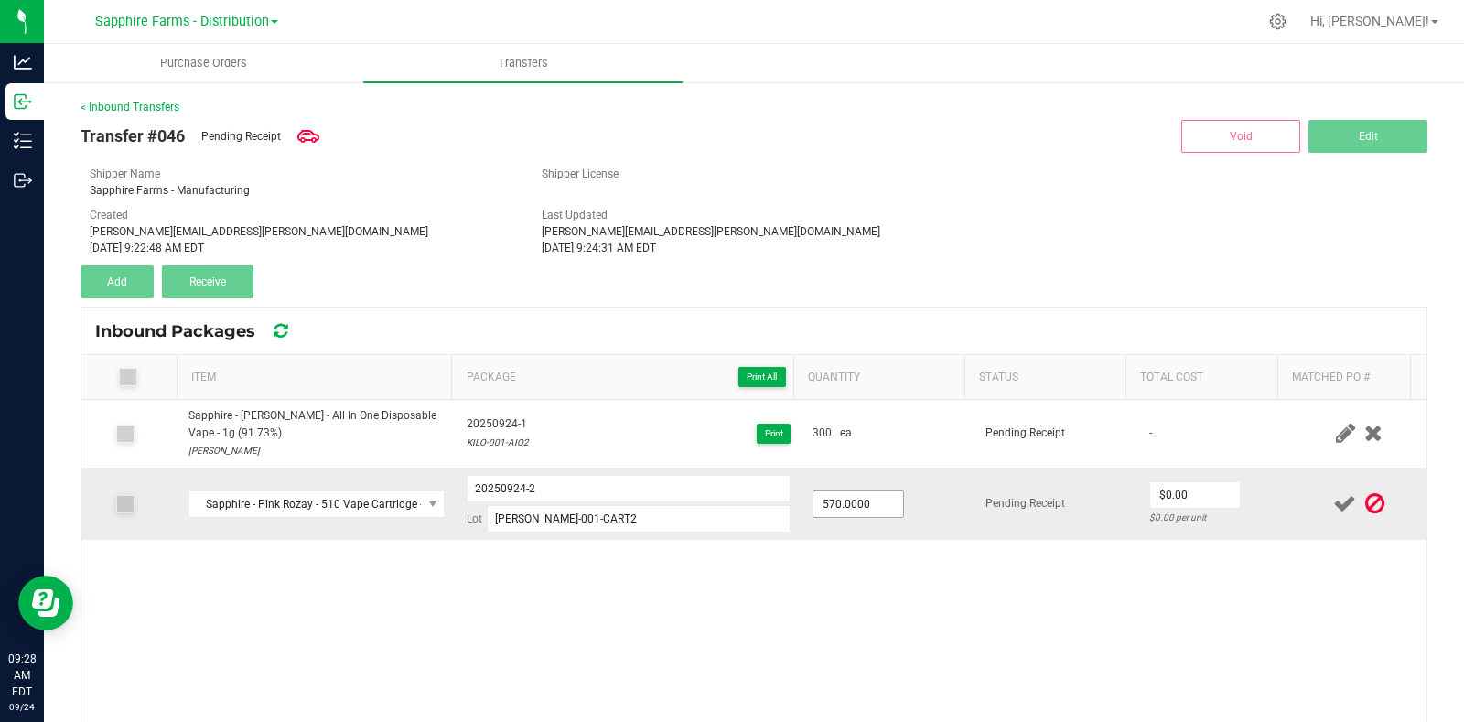
type input "570"
click at [874, 505] on input "570" at bounding box center [858, 504] width 90 height 26
type input "540.0000"
click at [947, 505] on td "540.0000" at bounding box center [887, 503] width 173 height 72
click at [1333, 496] on icon at bounding box center [1344, 503] width 23 height 23
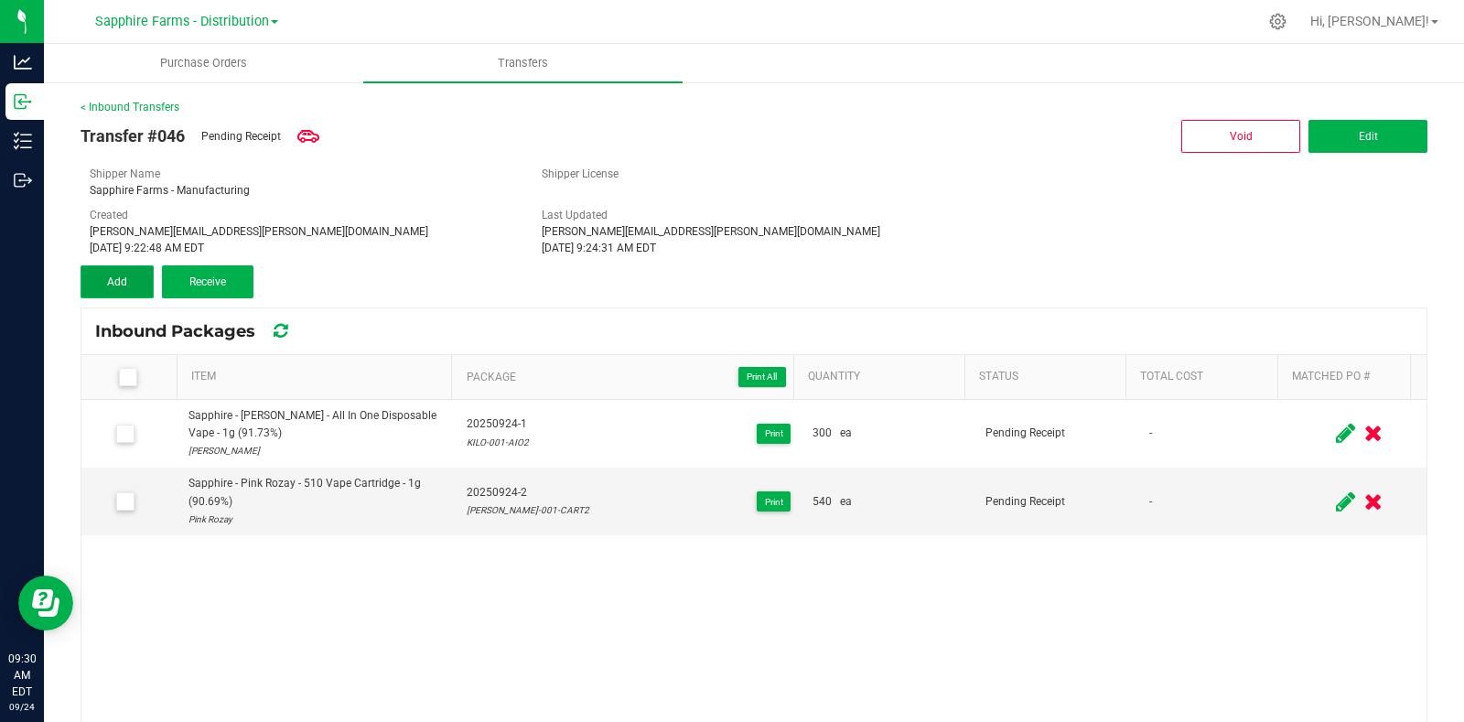
click at [133, 279] on button "Add" at bounding box center [117, 281] width 73 height 33
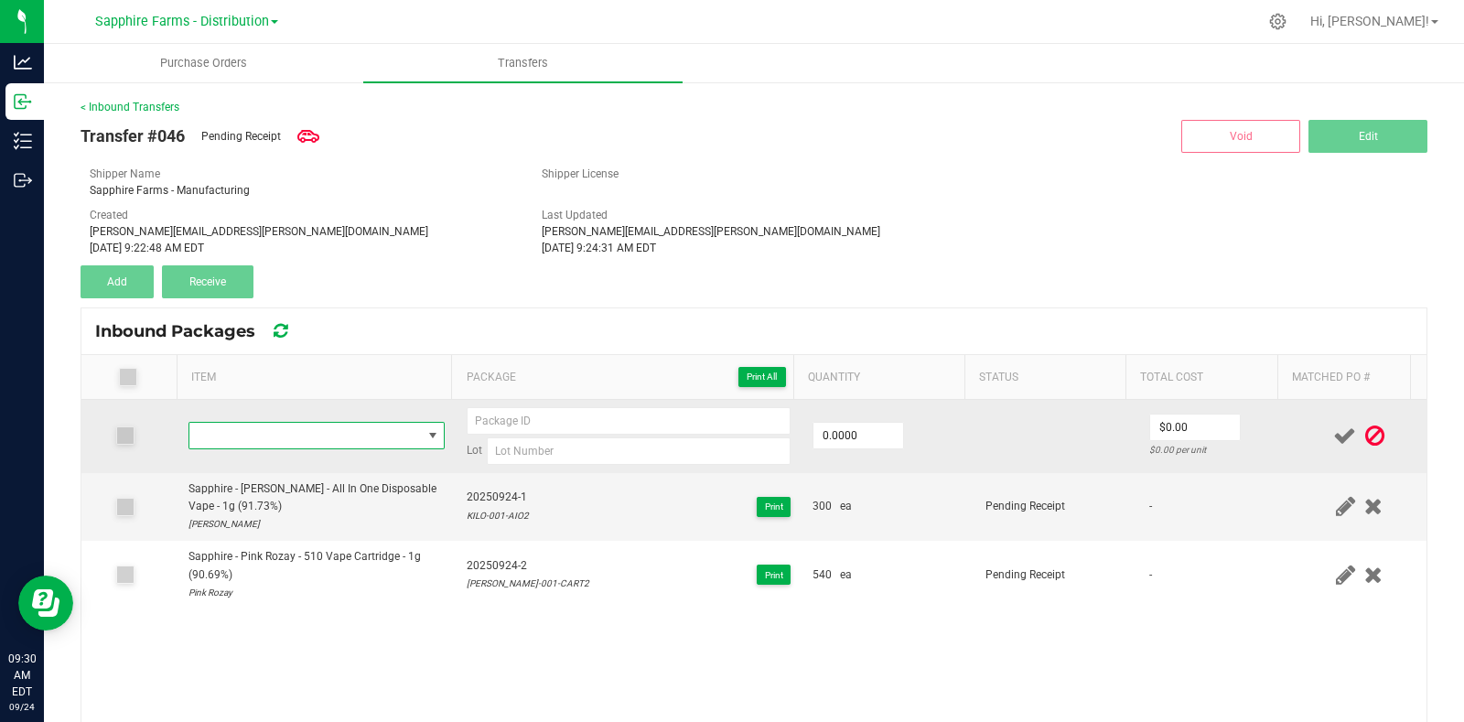
click at [306, 434] on span "NO DATA FOUND" at bounding box center [305, 436] width 232 height 26
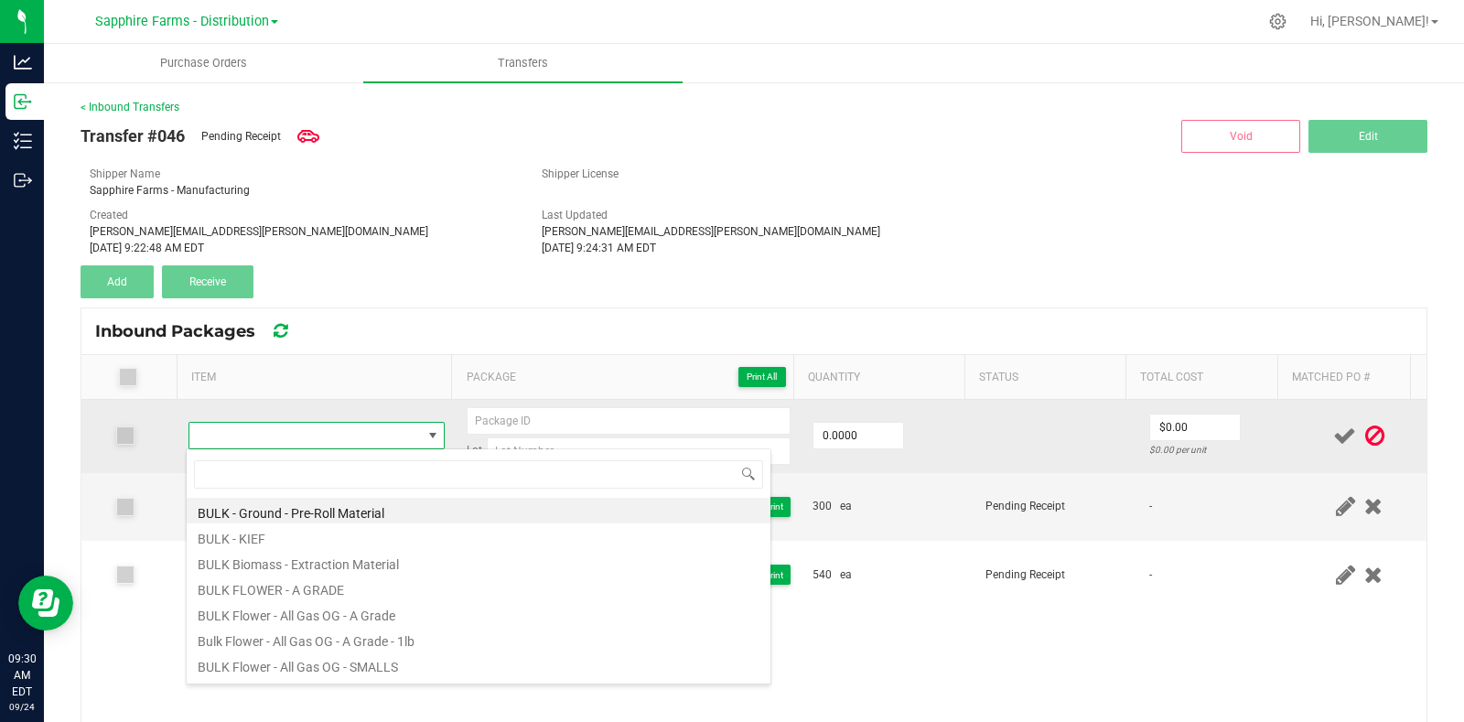
type input "ANFA-003-FL5"
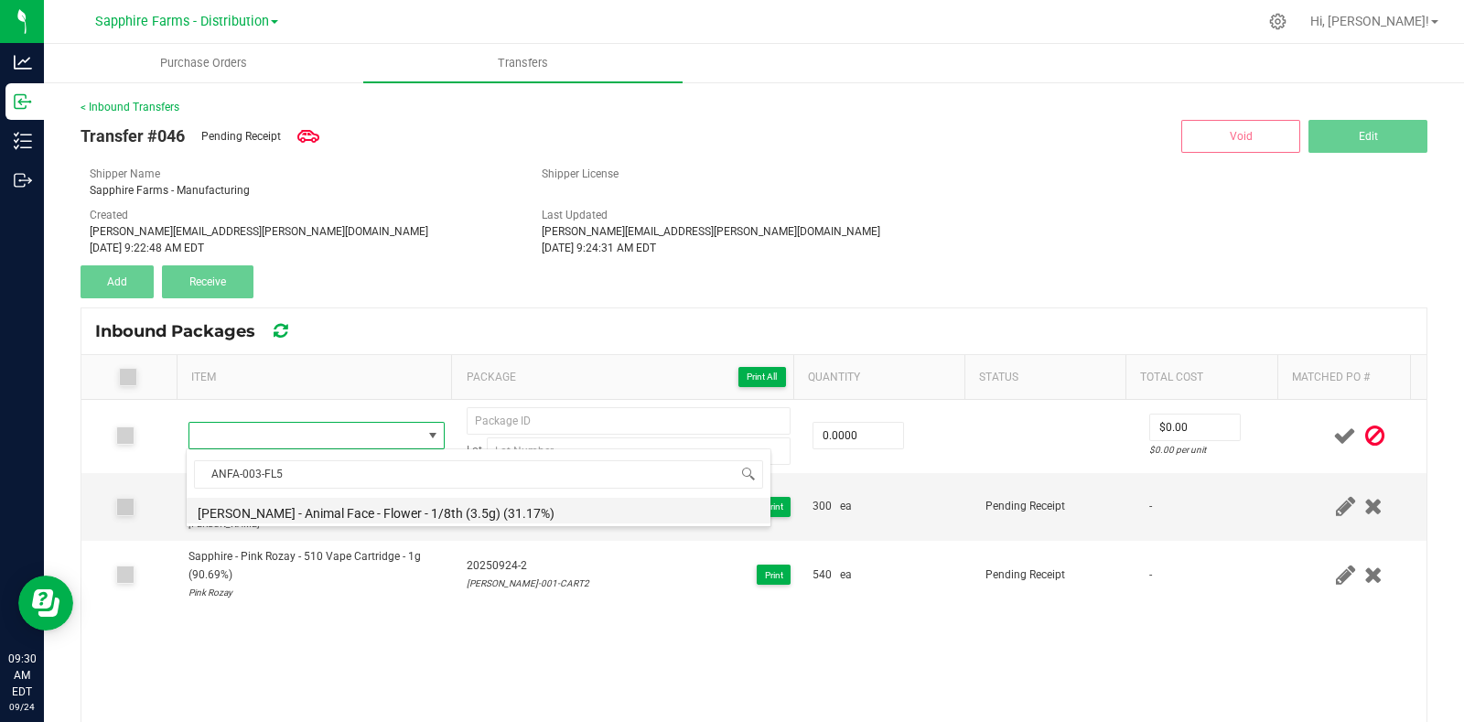
click at [365, 508] on li "LEAL - Animal Face - Flower - 1/8th (3.5g) (31.17%)" at bounding box center [479, 511] width 584 height 26
type input "0 ea"
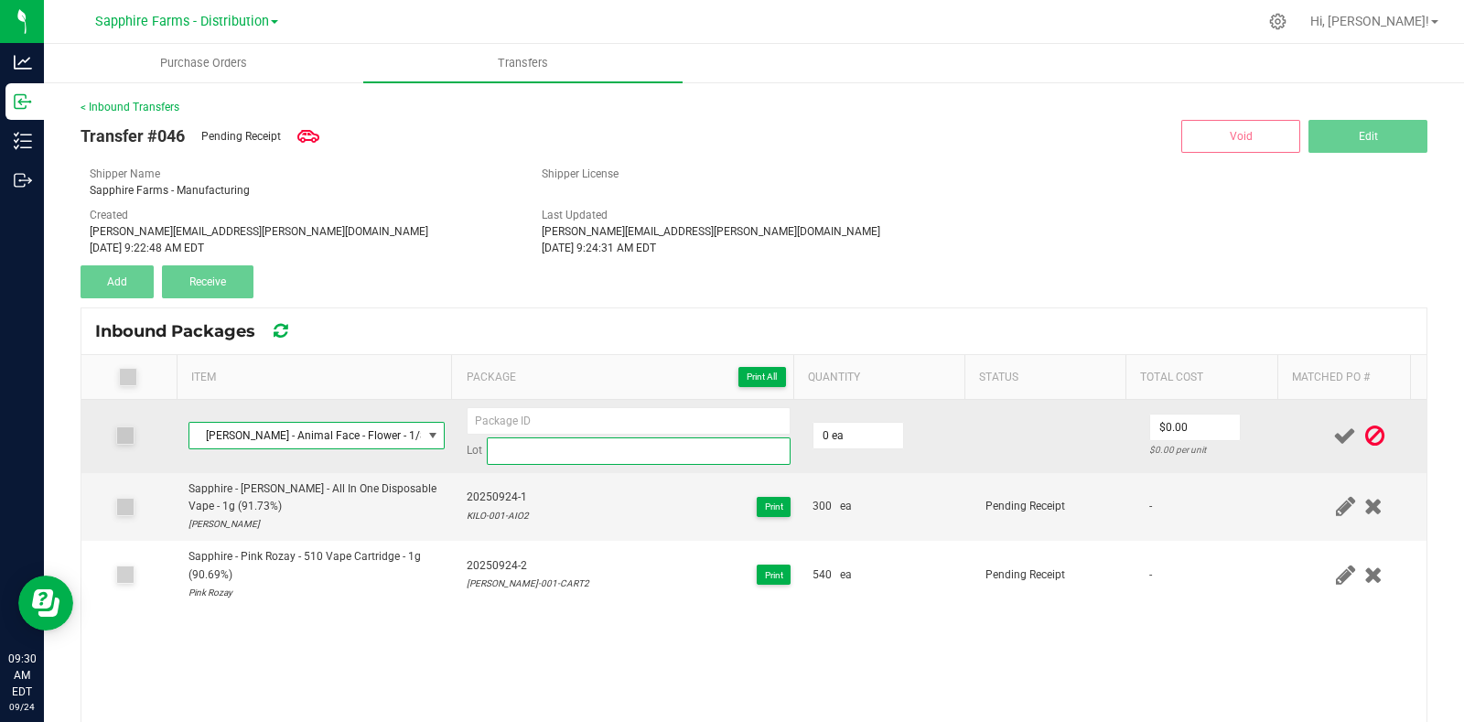
click at [553, 458] on input at bounding box center [639, 450] width 304 height 27
paste input "ANFA-003-FL5"
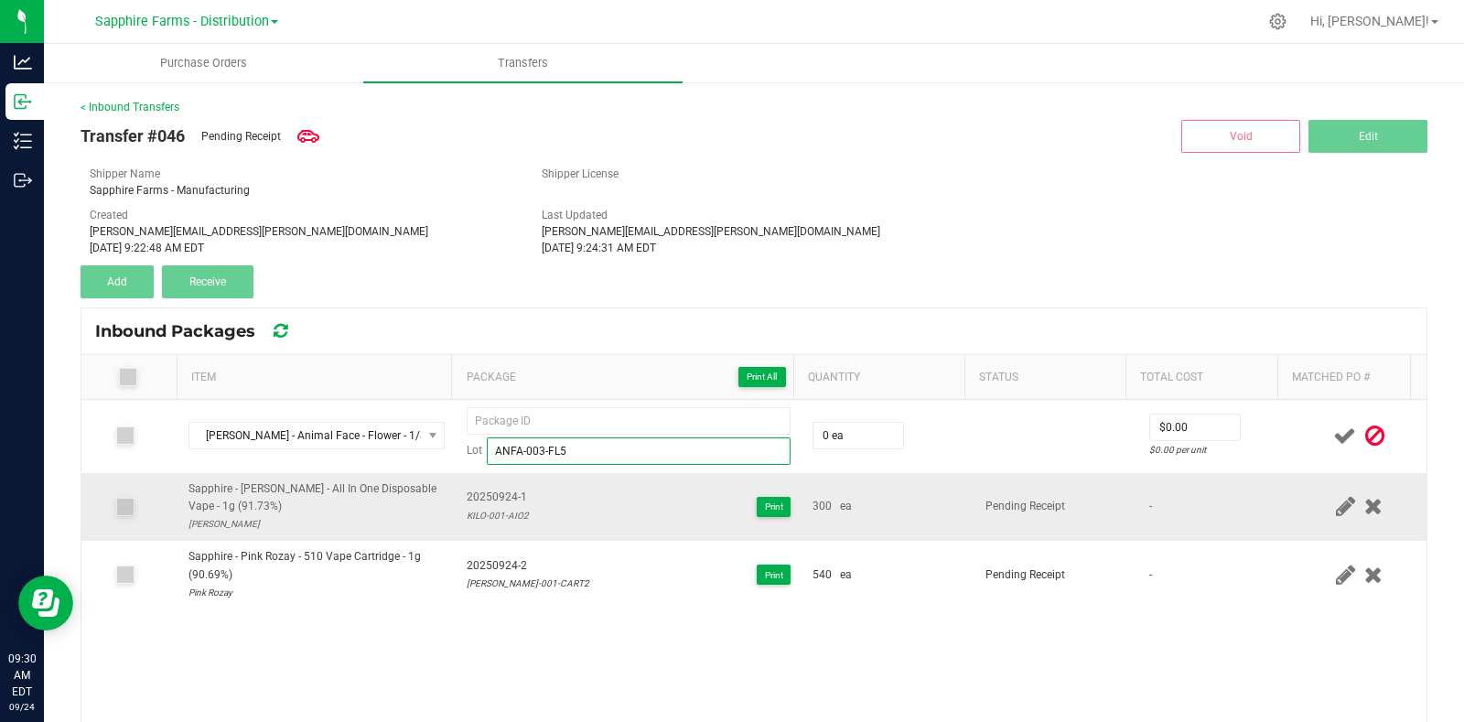
type input "ANFA-003-FL5"
drag, startPoint x: 521, startPoint y: 497, endPoint x: 458, endPoint y: 498, distance: 62.2
click at [467, 498] on div "20250924-1 KILO-001-AIO2 Print" at bounding box center [629, 506] width 324 height 35
copy span "20250924-1"
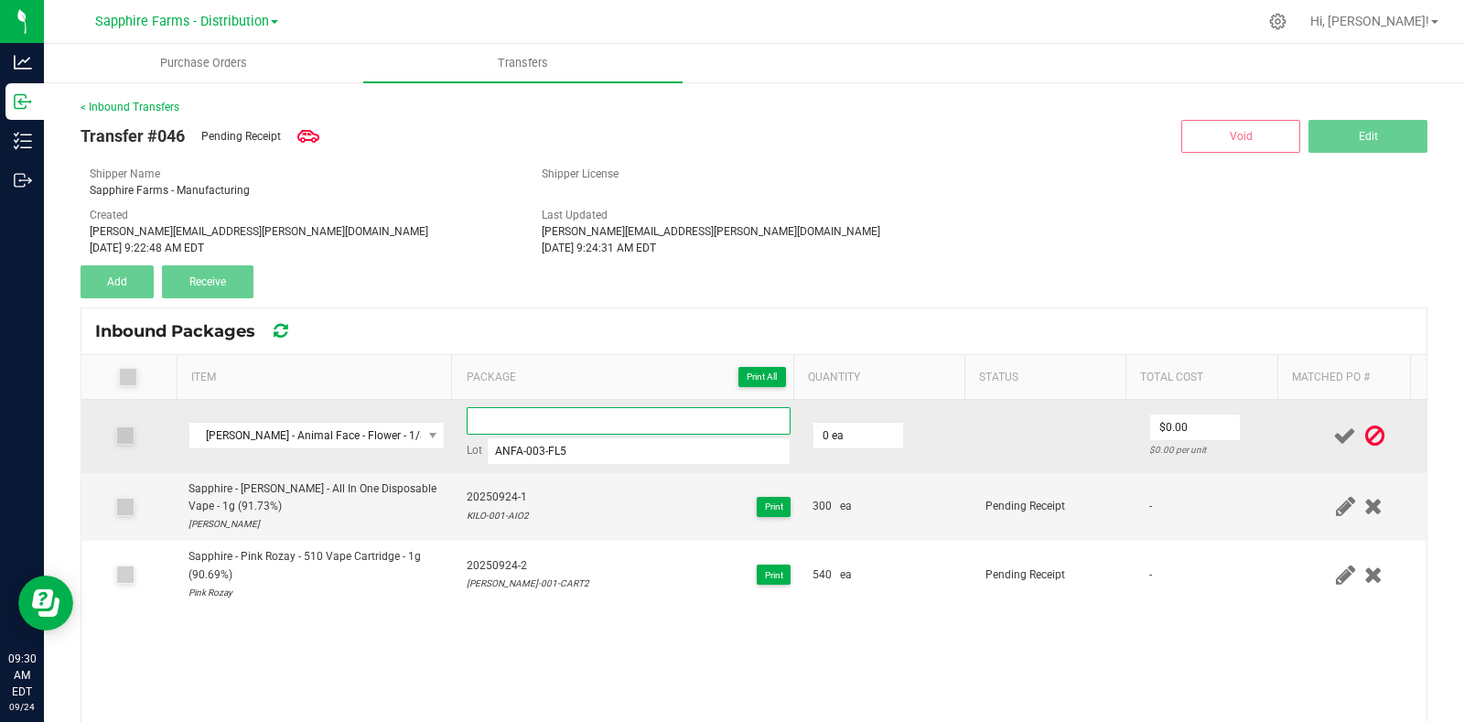
click at [535, 414] on input at bounding box center [629, 420] width 324 height 27
paste input "20250924-1"
type input "20250924-3"
click at [974, 431] on td at bounding box center [1055, 436] width 163 height 73
click at [847, 438] on input "0" at bounding box center [858, 436] width 90 height 26
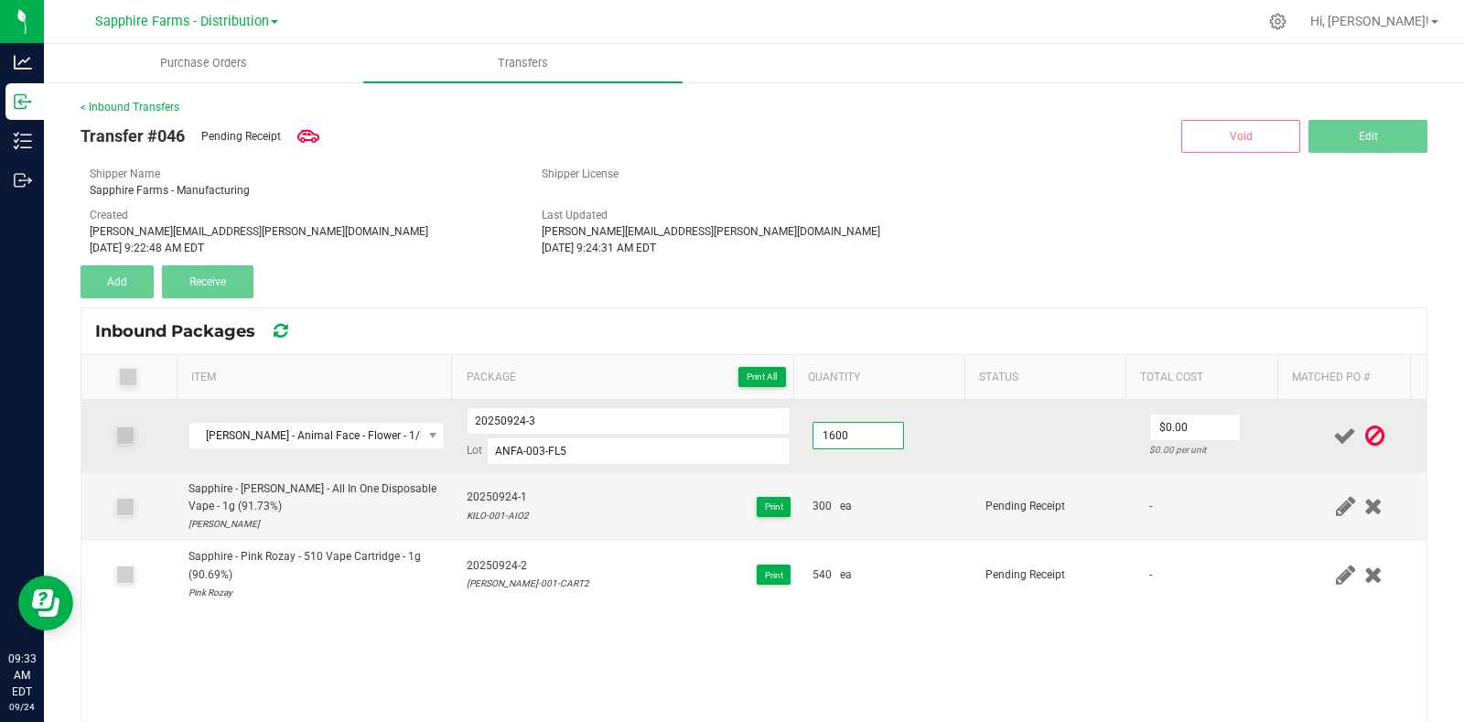
type input "1600 ea"
click at [1034, 435] on td at bounding box center [1055, 436] width 163 height 73
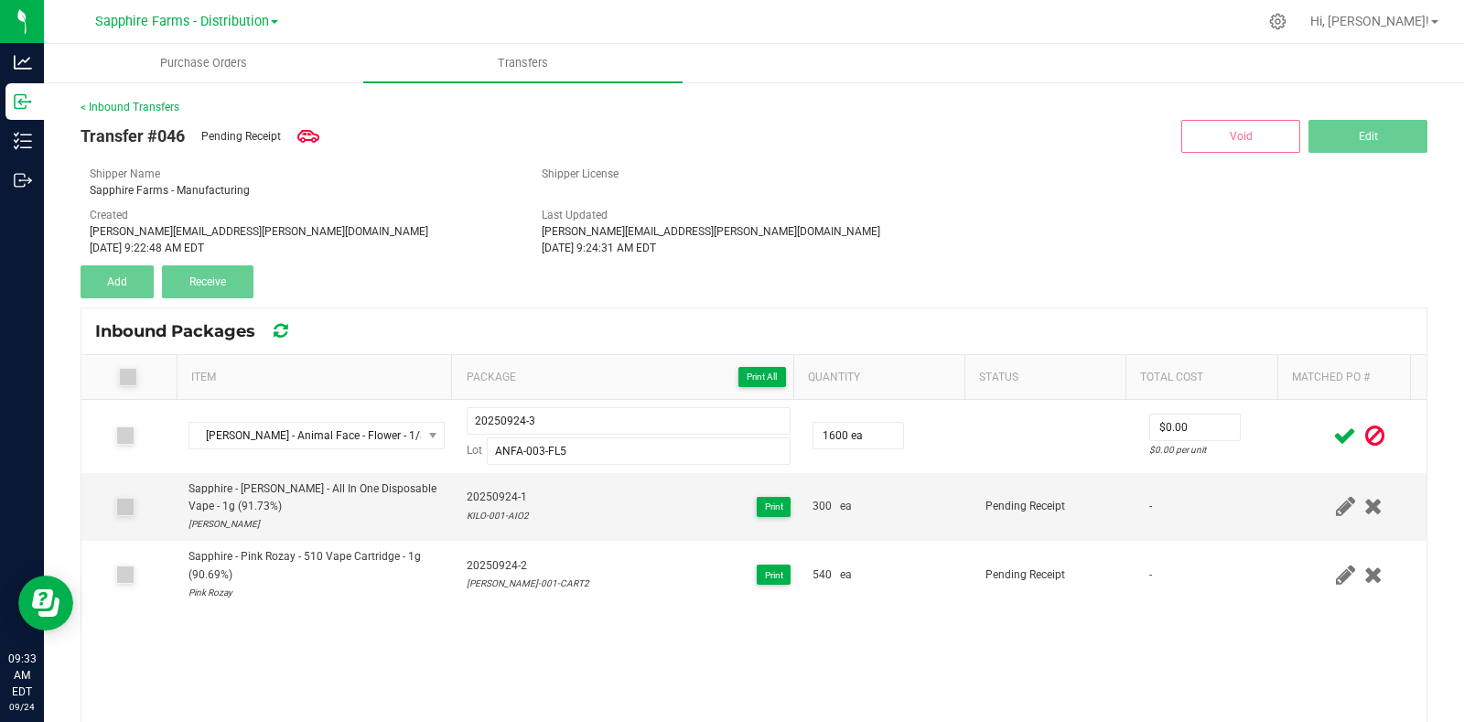
click at [708, 182] on div "Shipper Name Sapphire Farms - Manufacturing Shipper License" at bounding box center [754, 182] width 1356 height 33
click at [1333, 432] on icon at bounding box center [1344, 435] width 23 height 23
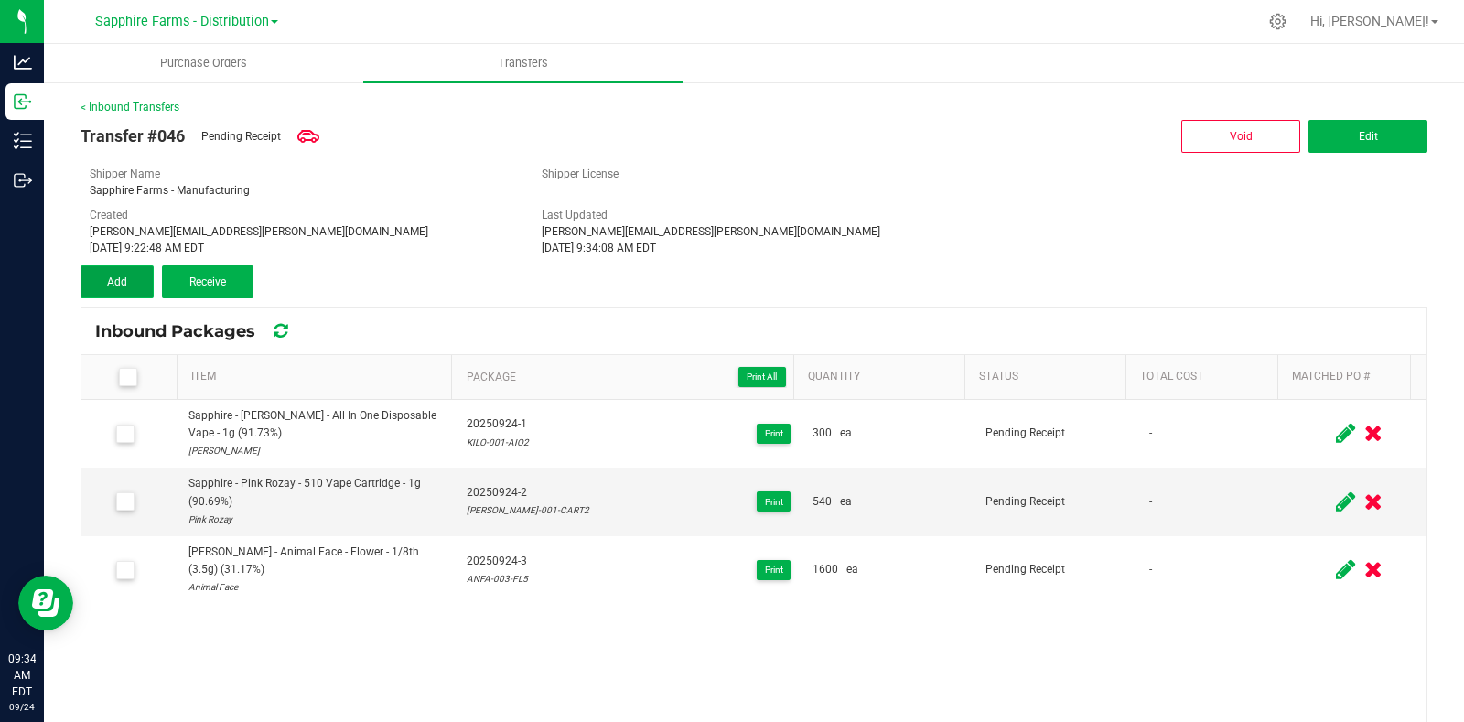
click at [117, 284] on span "Add" at bounding box center [117, 281] width 20 height 13
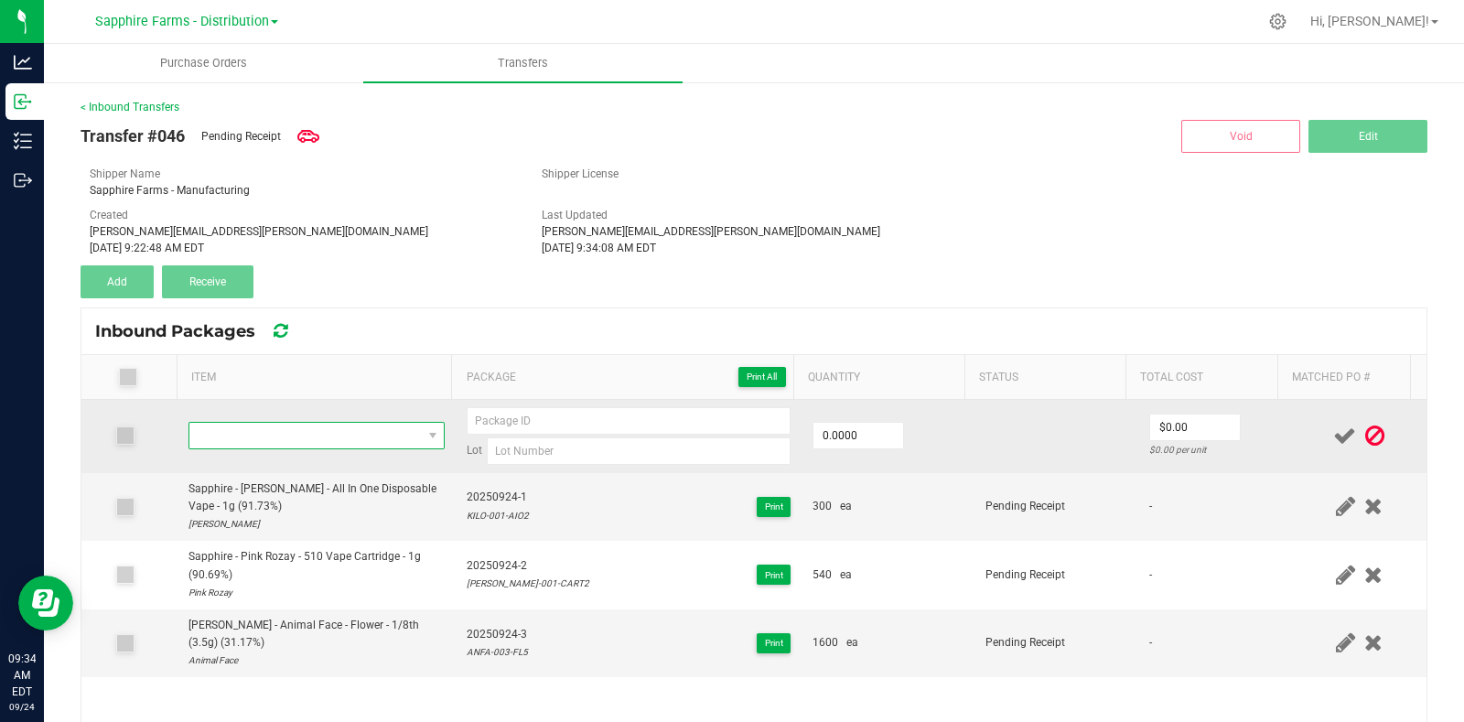
click at [343, 429] on span "NO DATA FOUND" at bounding box center [305, 436] width 232 height 26
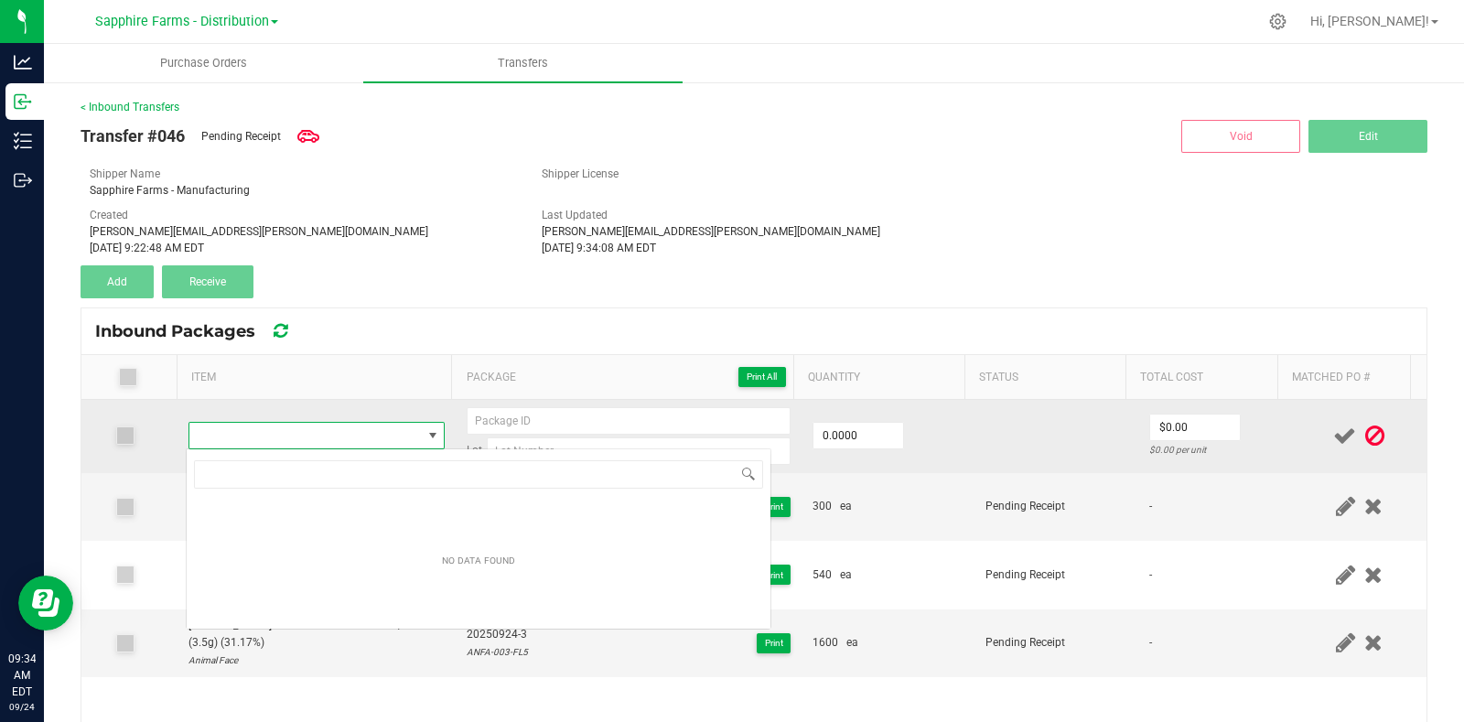
type input "PLCG-003-FL8"
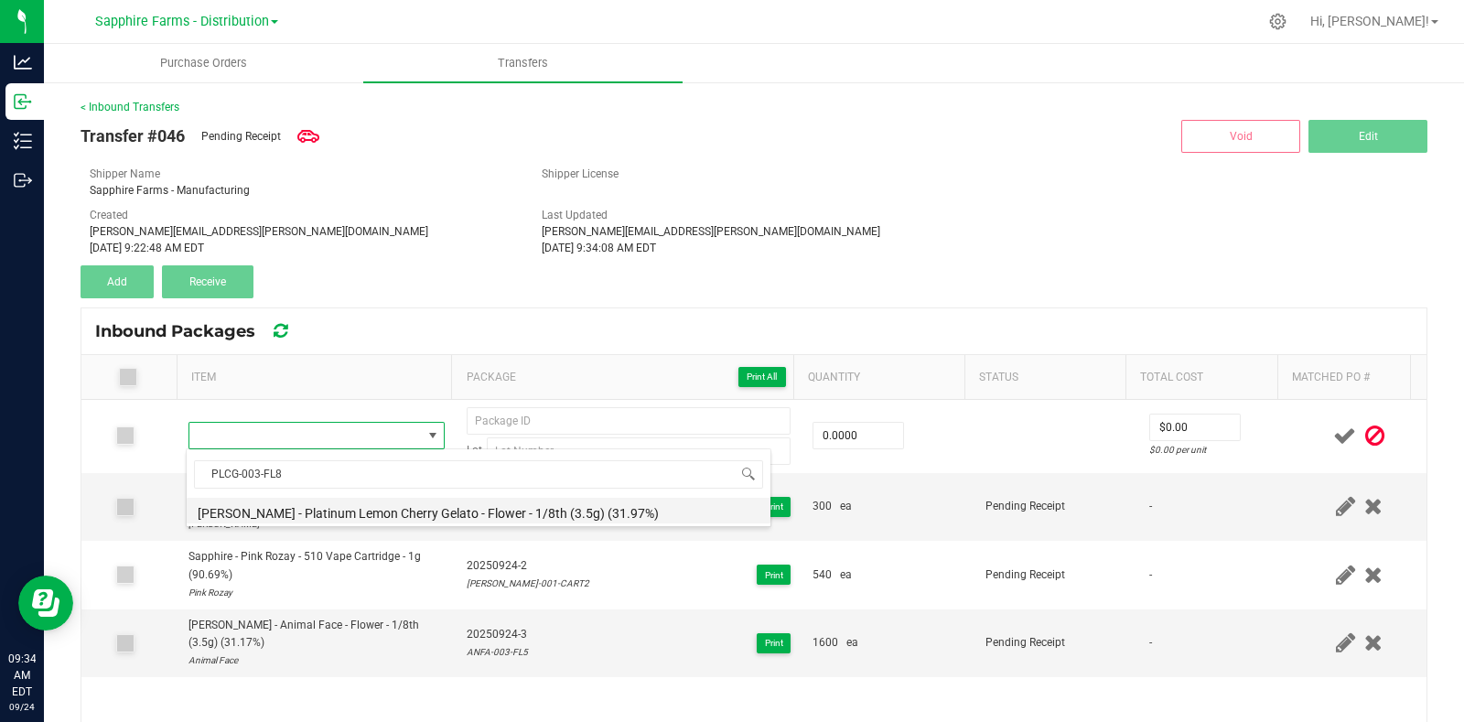
click at [416, 509] on li "LEAL - Platinum Lemon Cherry Gelato - Flower - 1/8th (3.5g) (31.97%)" at bounding box center [479, 511] width 584 height 26
type input "0 ea"
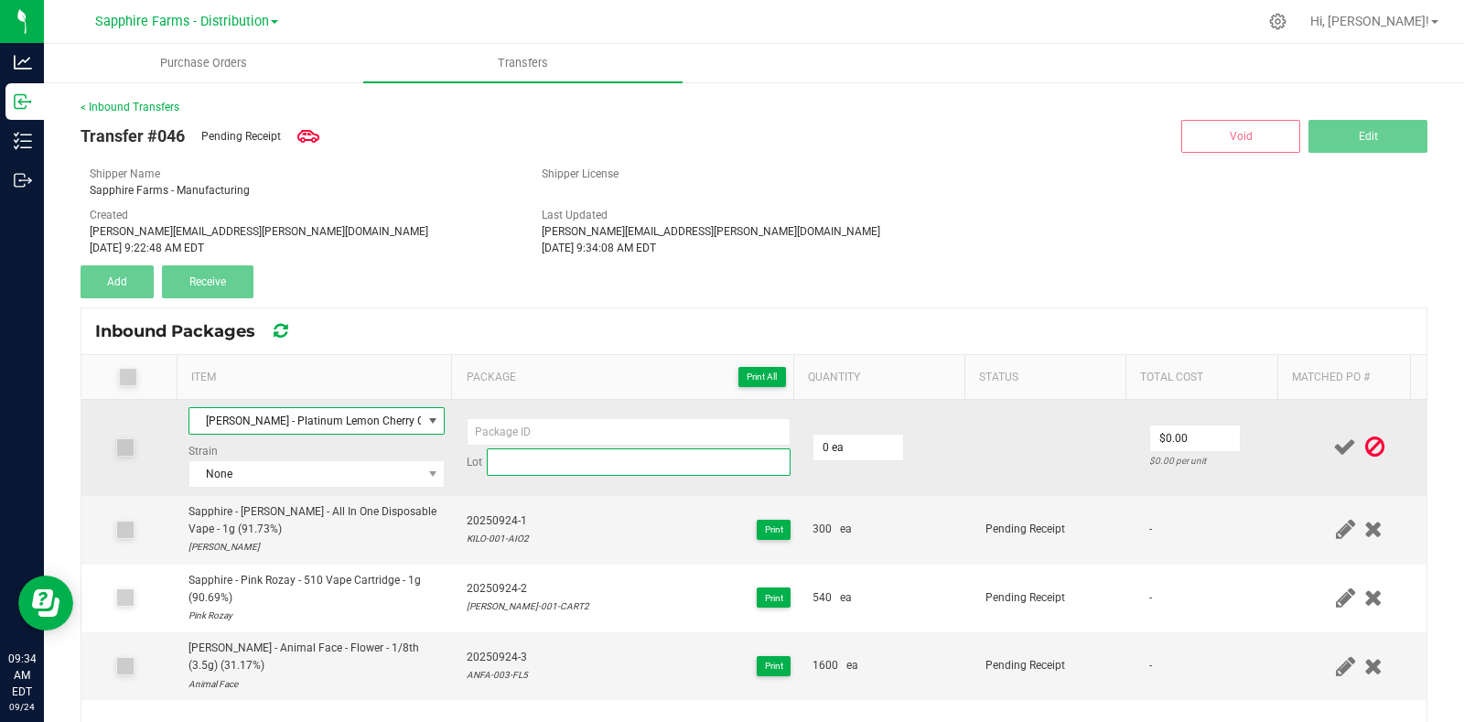
click at [530, 459] on input at bounding box center [639, 461] width 304 height 27
paste input "PLCG-003-FL8"
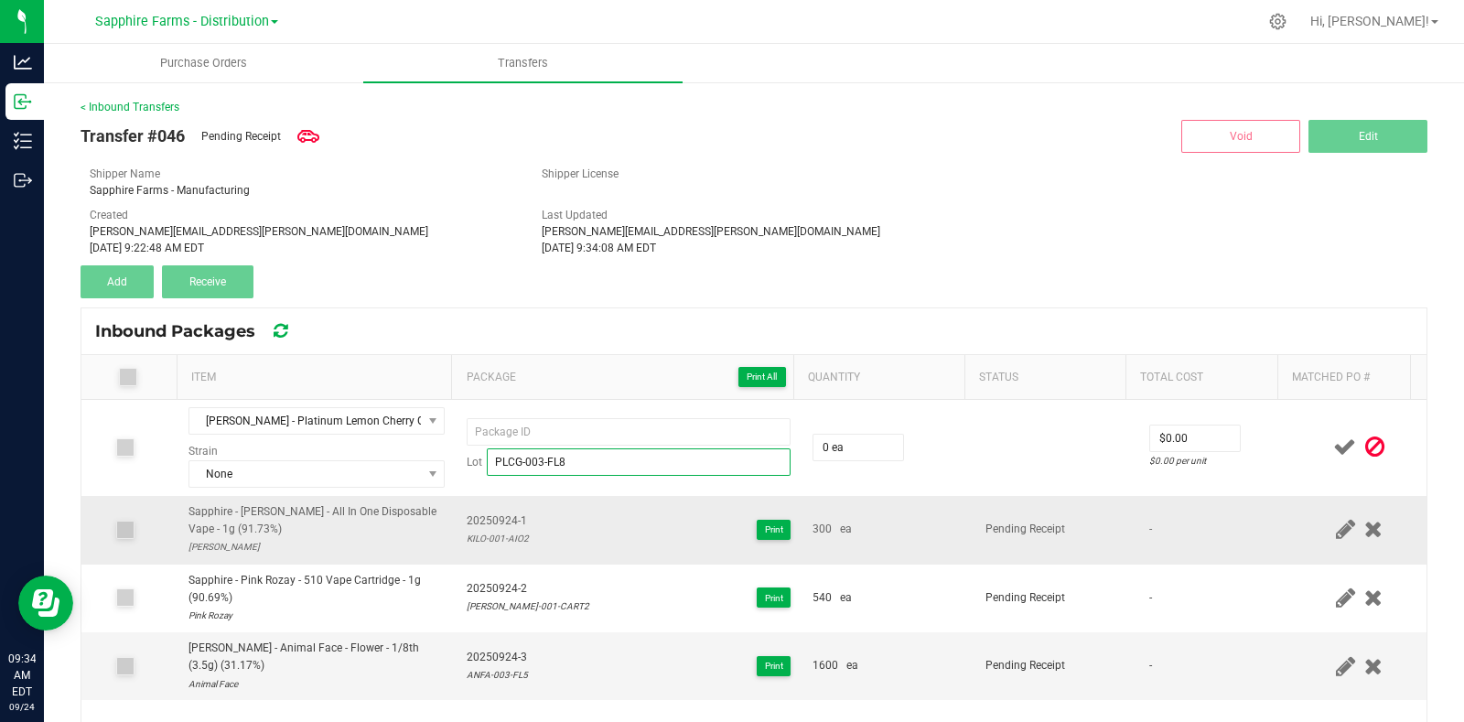
type input "PLCG-003-FL8"
drag, startPoint x: 525, startPoint y: 521, endPoint x: 456, endPoint y: 523, distance: 68.7
click at [467, 523] on div "20250924-1 KILO-001-AIO2 Print" at bounding box center [629, 529] width 324 height 35
copy span "20250924-1"
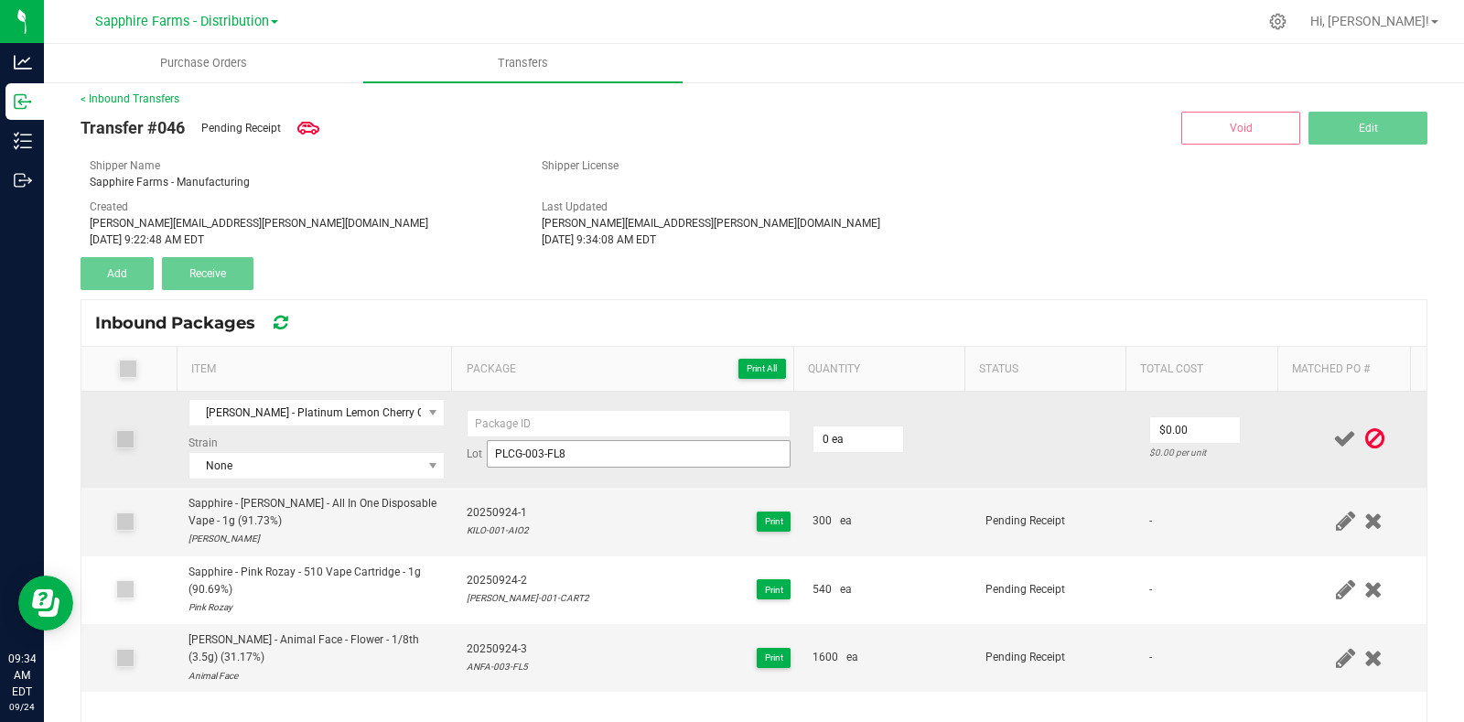
scroll to position [0, 0]
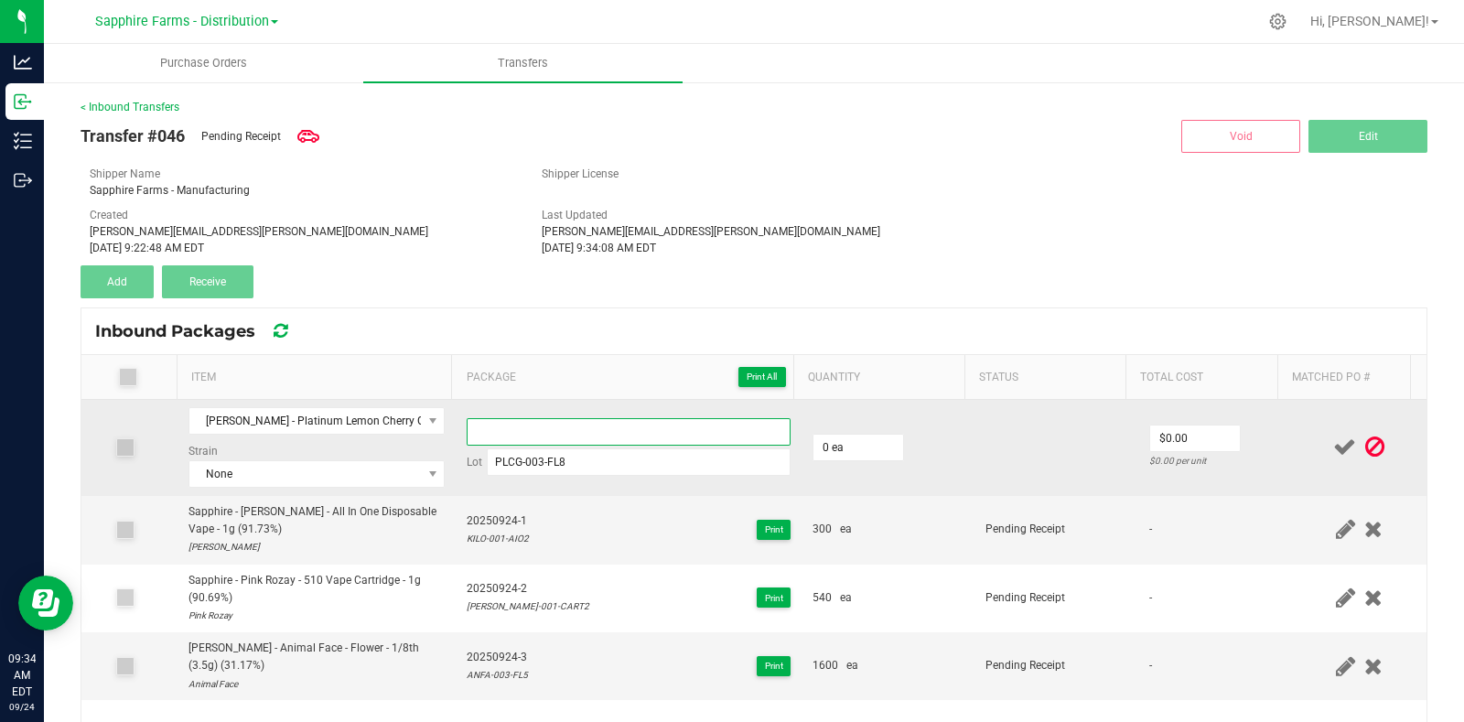
click at [549, 436] on input at bounding box center [629, 431] width 324 height 27
paste input "20250924-1"
type input "20250924-4"
click at [1036, 448] on td at bounding box center [1055, 448] width 163 height 96
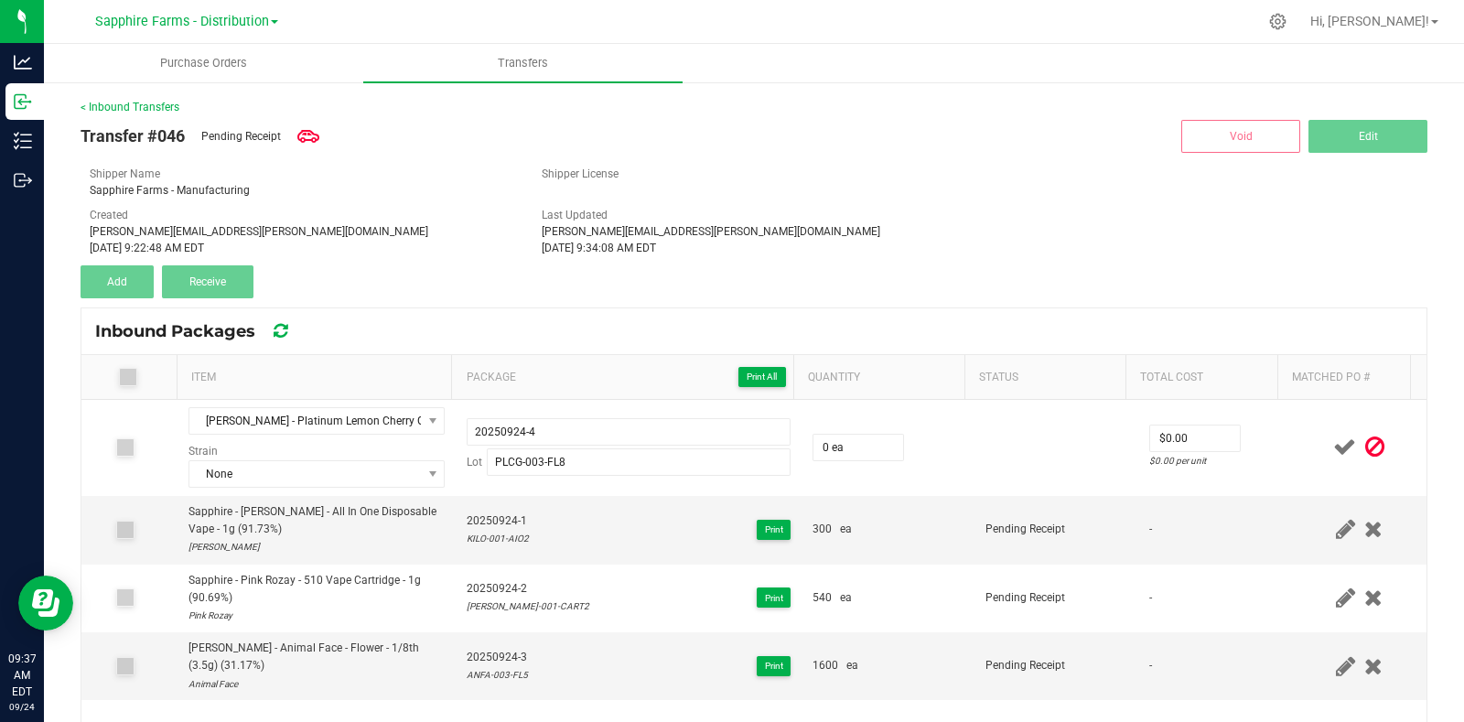
scroll to position [113, 0]
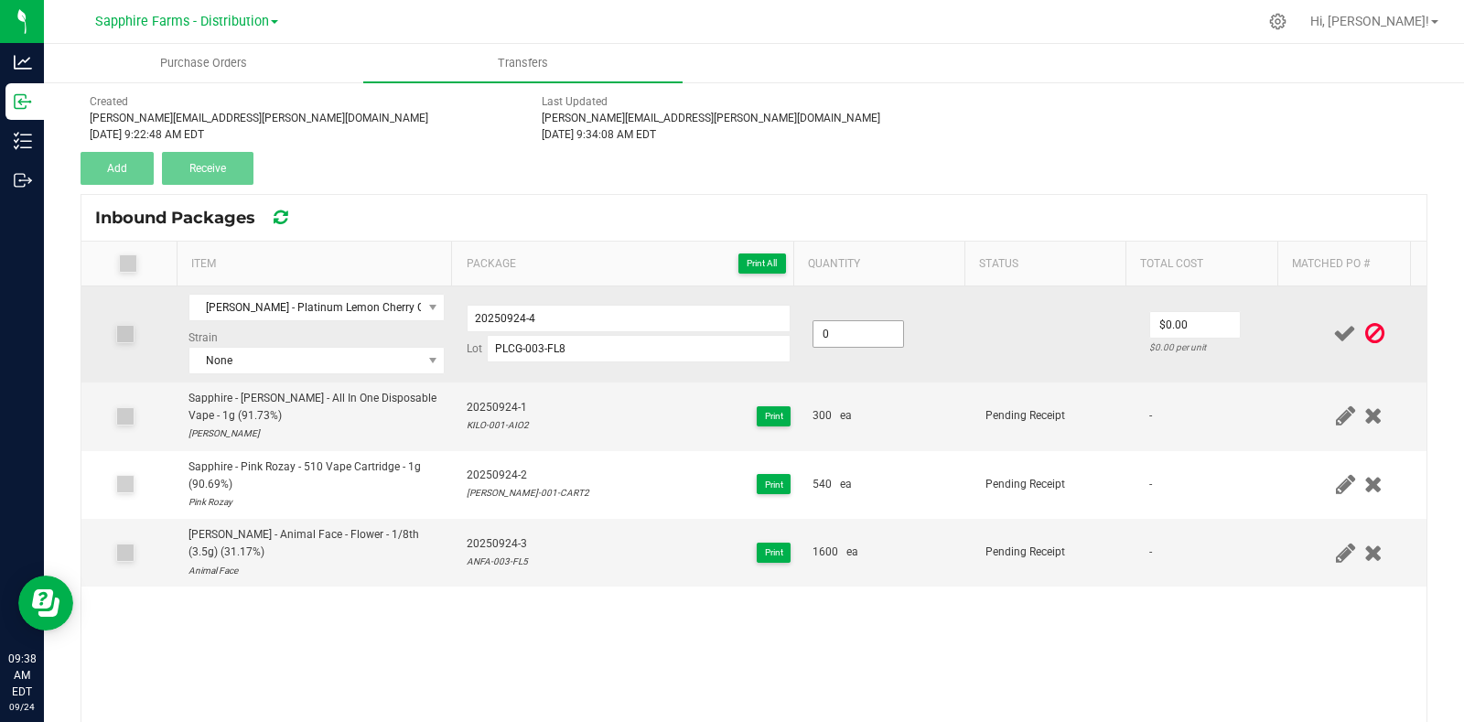
click at [855, 338] on input "0" at bounding box center [858, 334] width 90 height 26
type input "1800 ea"
click at [1028, 341] on td at bounding box center [1055, 334] width 163 height 96
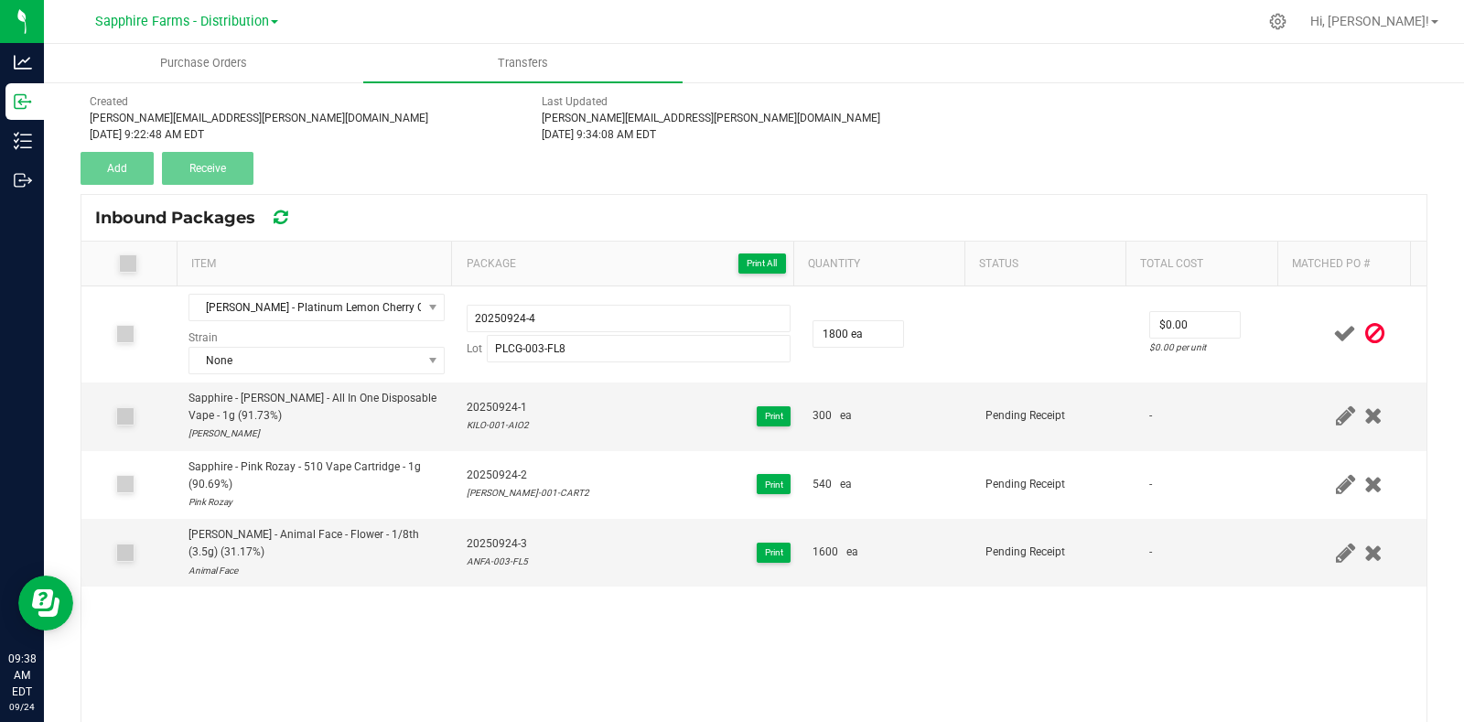
click at [1303, 331] on div at bounding box center [1359, 333] width 113 height 23
click at [1333, 334] on icon at bounding box center [1344, 333] width 23 height 23
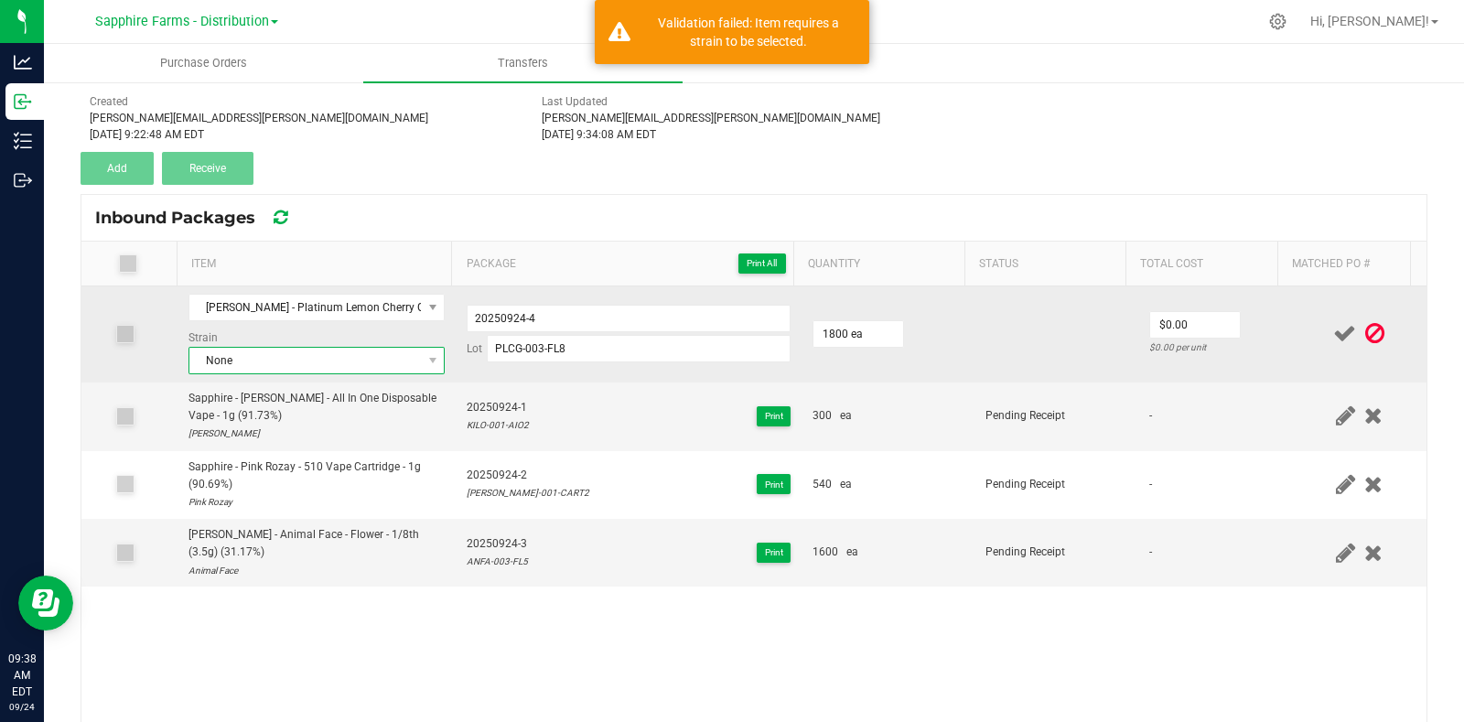
click at [226, 356] on span "None" at bounding box center [305, 361] width 232 height 26
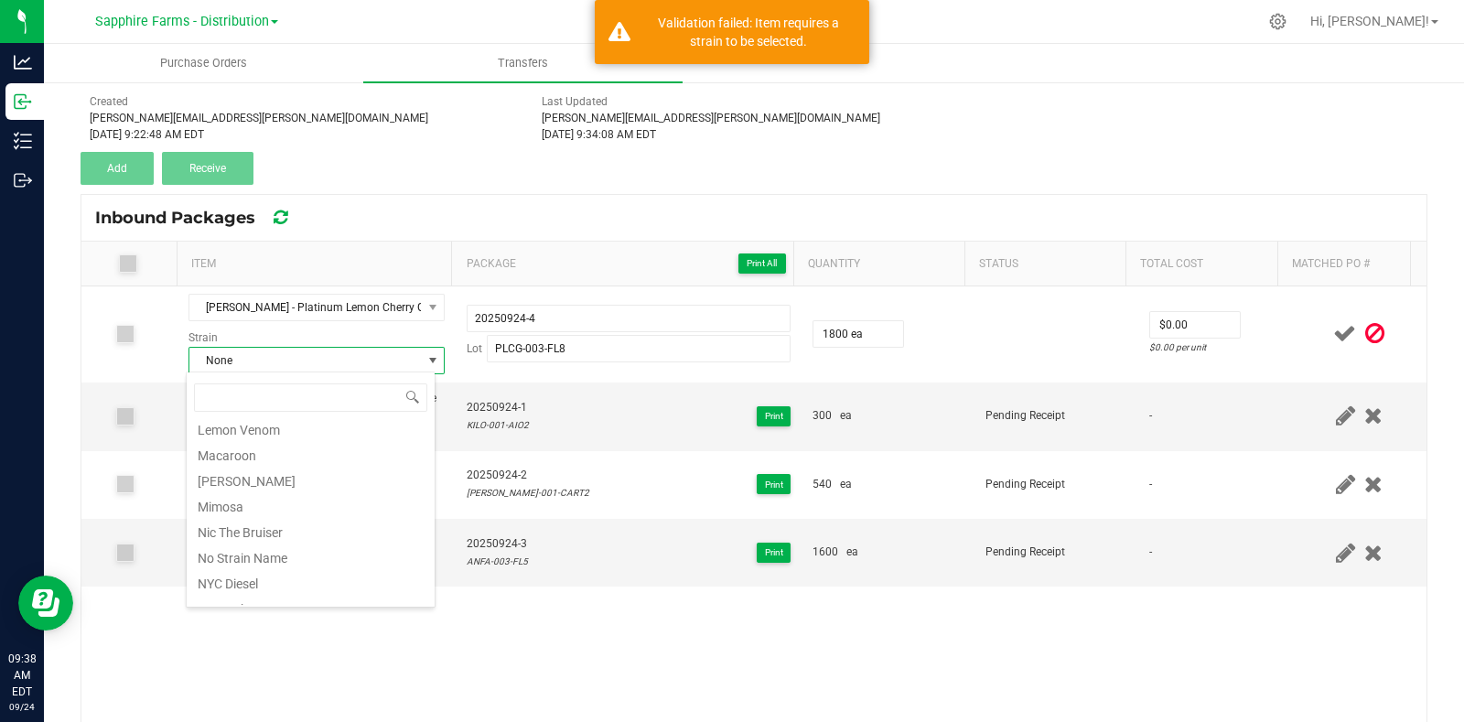
scroll to position [1029, 0]
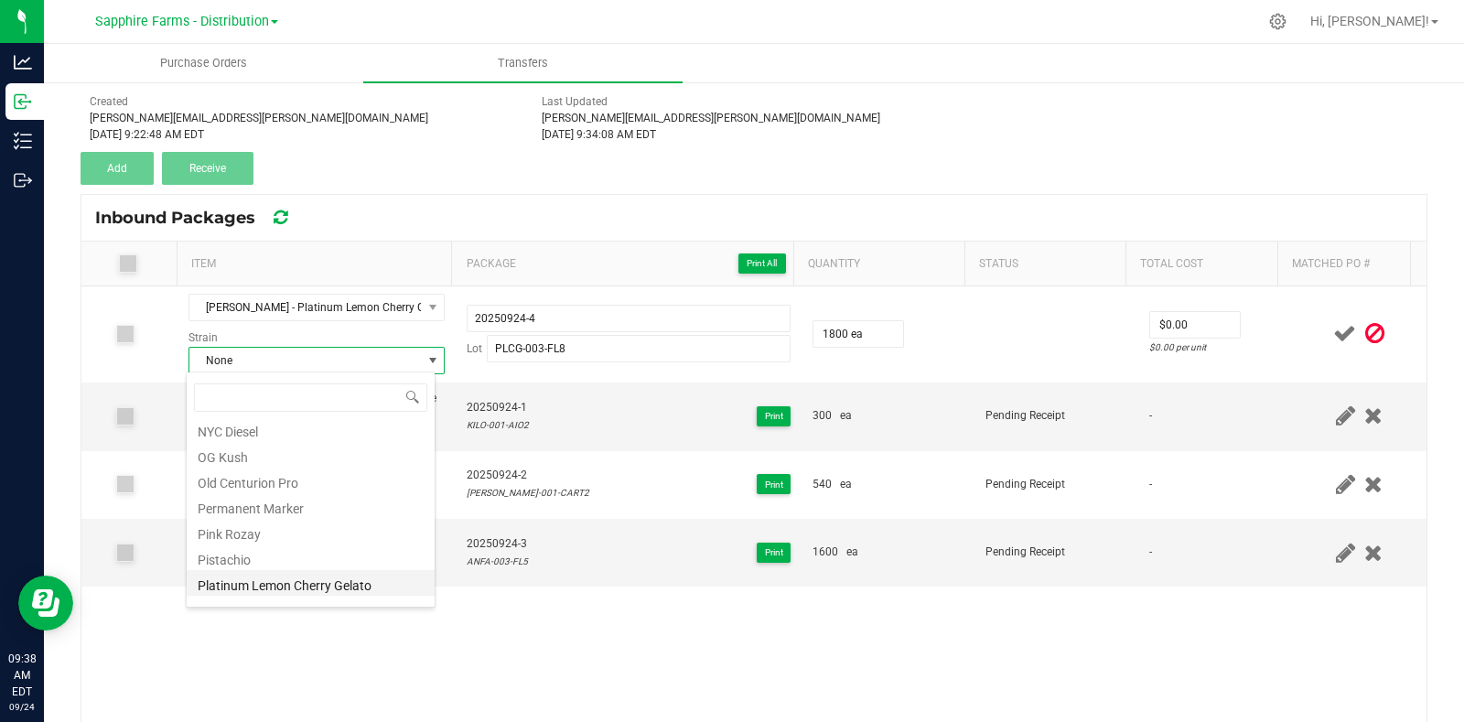
click at [357, 575] on li "Platinum Lemon Cherry Gelato" at bounding box center [311, 583] width 248 height 26
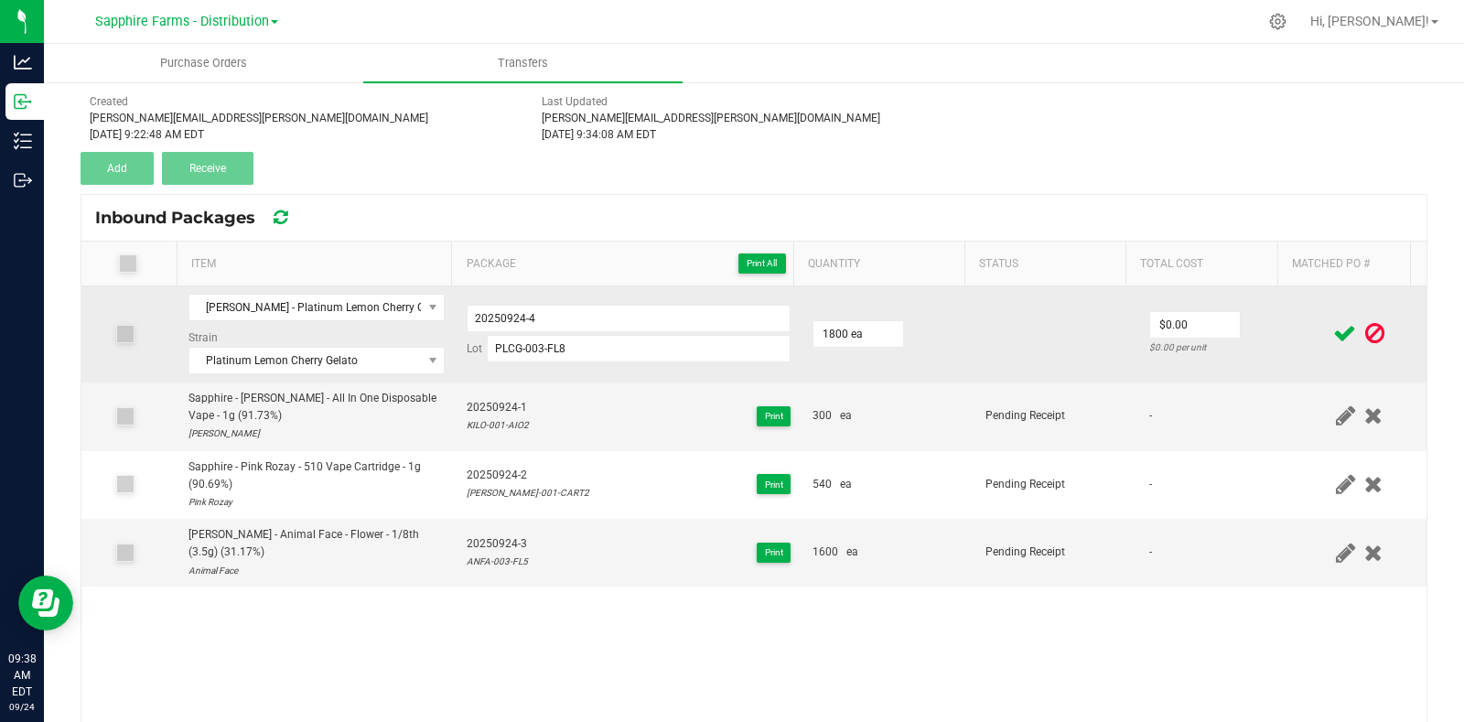
click at [1333, 336] on icon at bounding box center [1344, 333] width 23 height 23
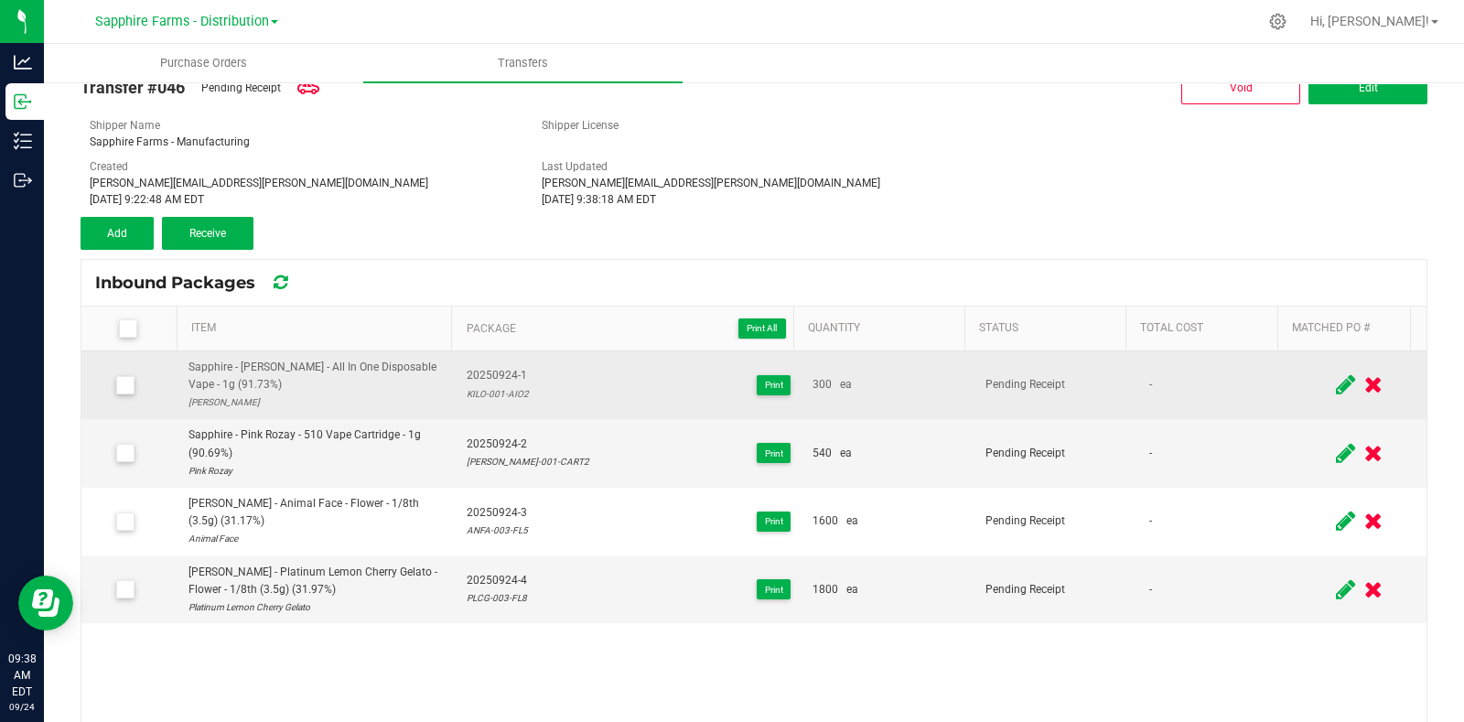
scroll to position [0, 0]
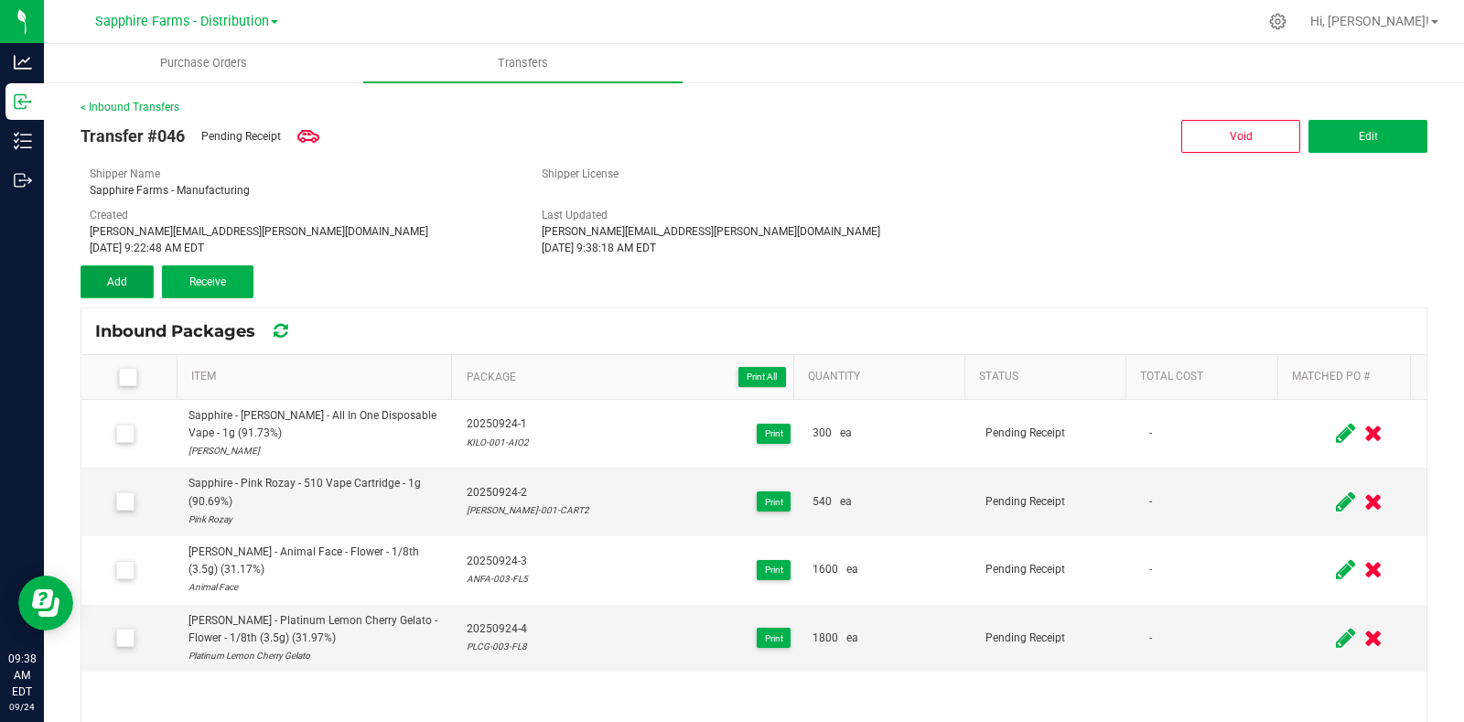
click at [96, 281] on button "Add" at bounding box center [117, 281] width 73 height 33
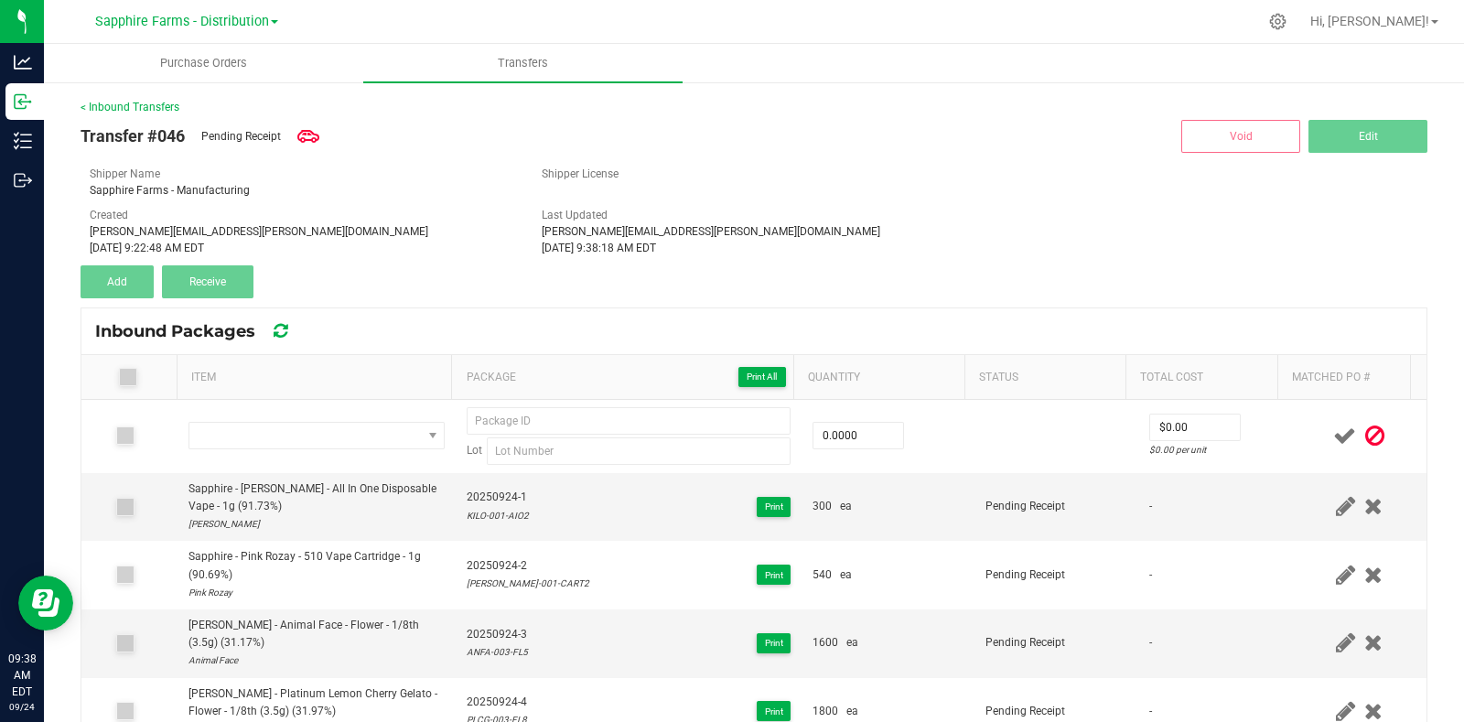
click at [952, 202] on div "Shipper Name Sapphire Farms - Manufacturing Shipper License Created lindsey.rey…" at bounding box center [754, 211] width 1328 height 91
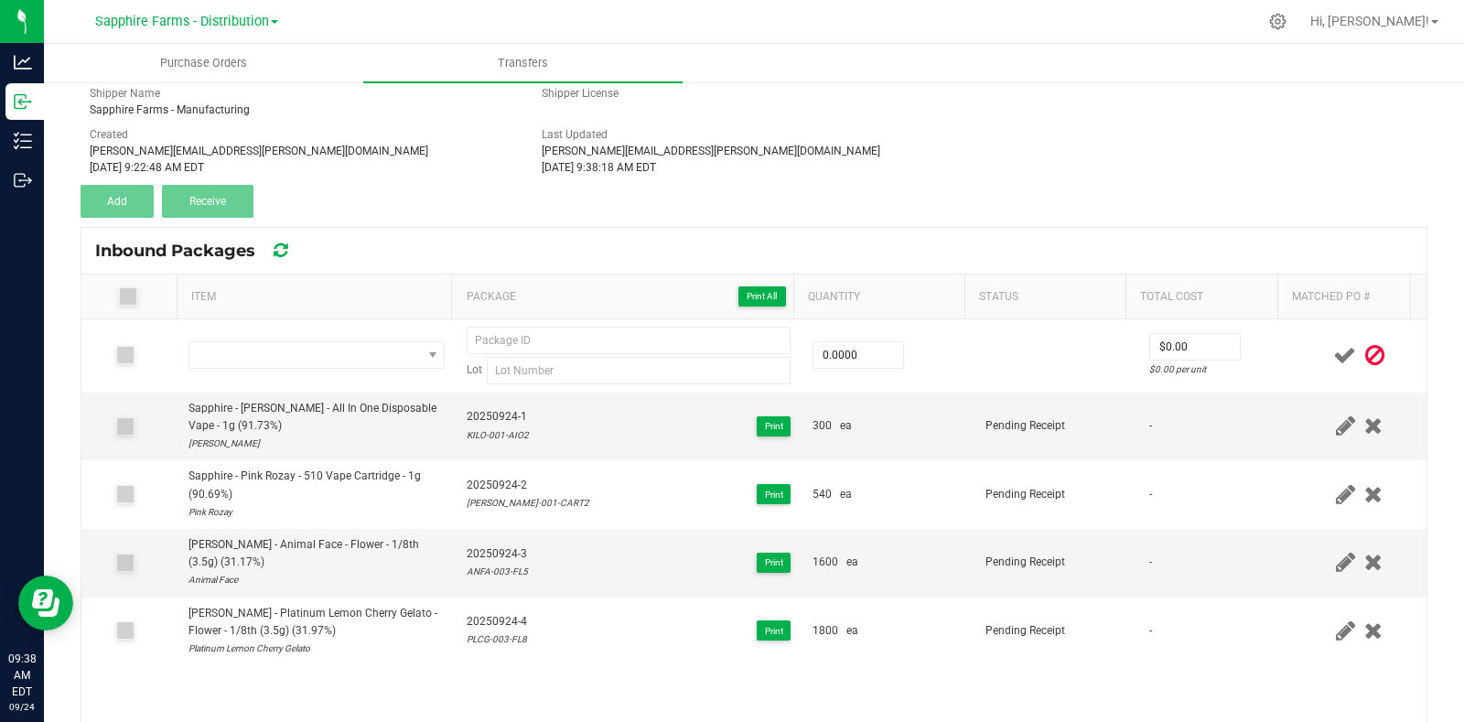
scroll to position [113, 0]
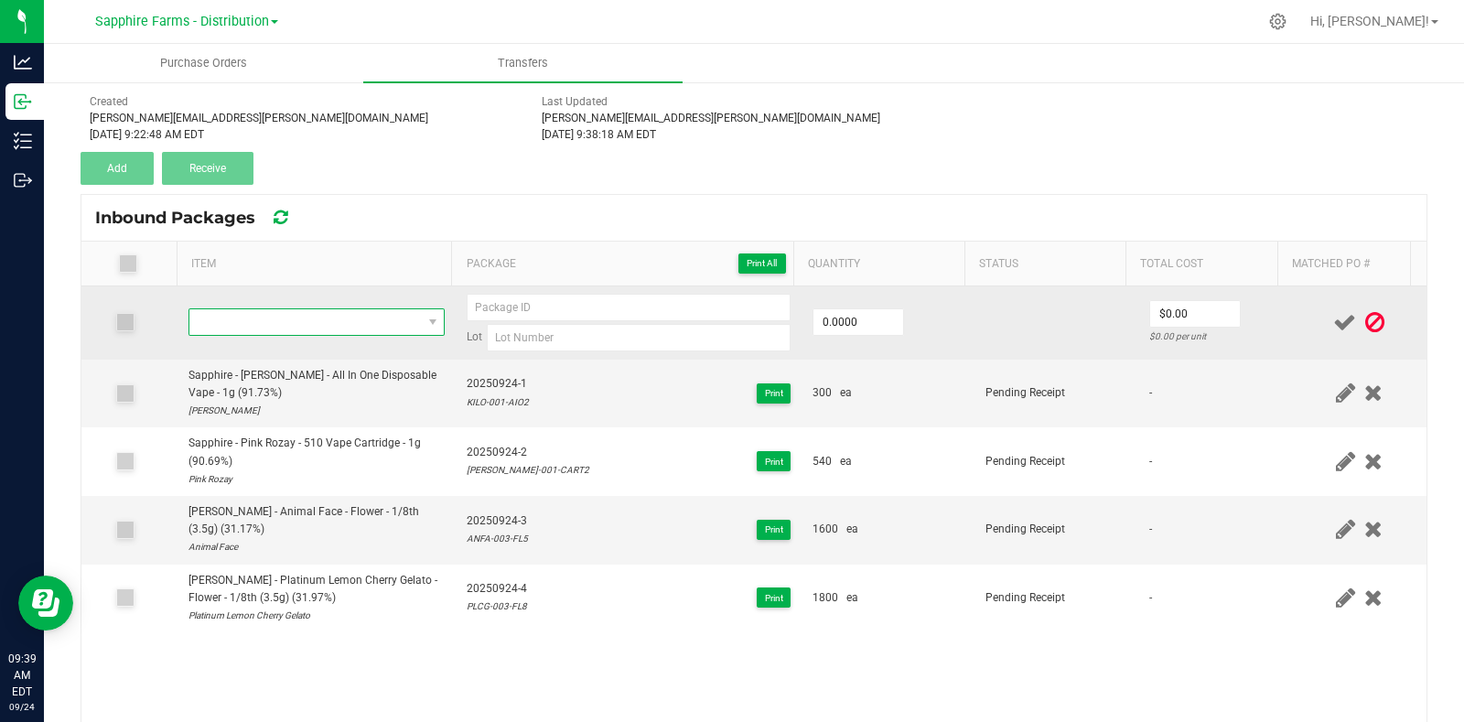
click at [279, 321] on span "NO DATA FOUND" at bounding box center [305, 322] width 232 height 26
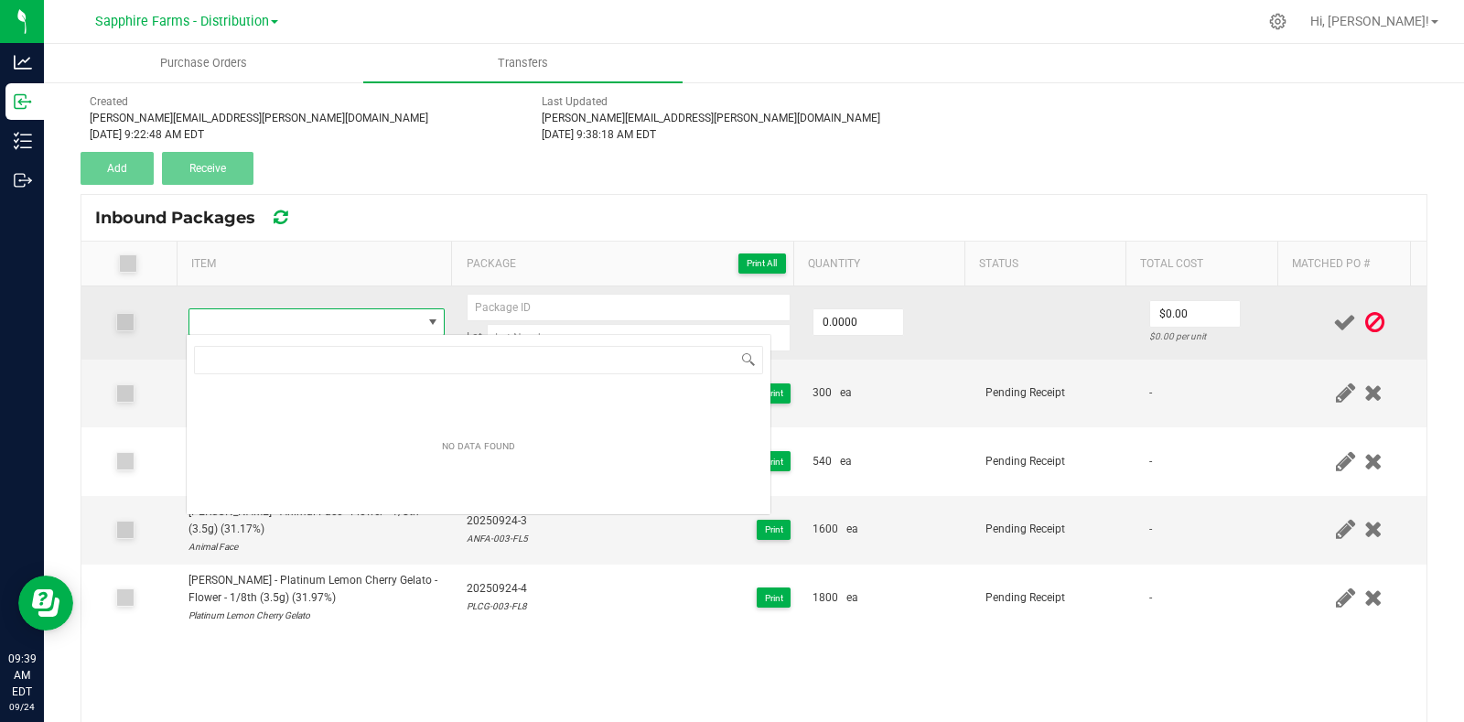
scroll to position [27, 249]
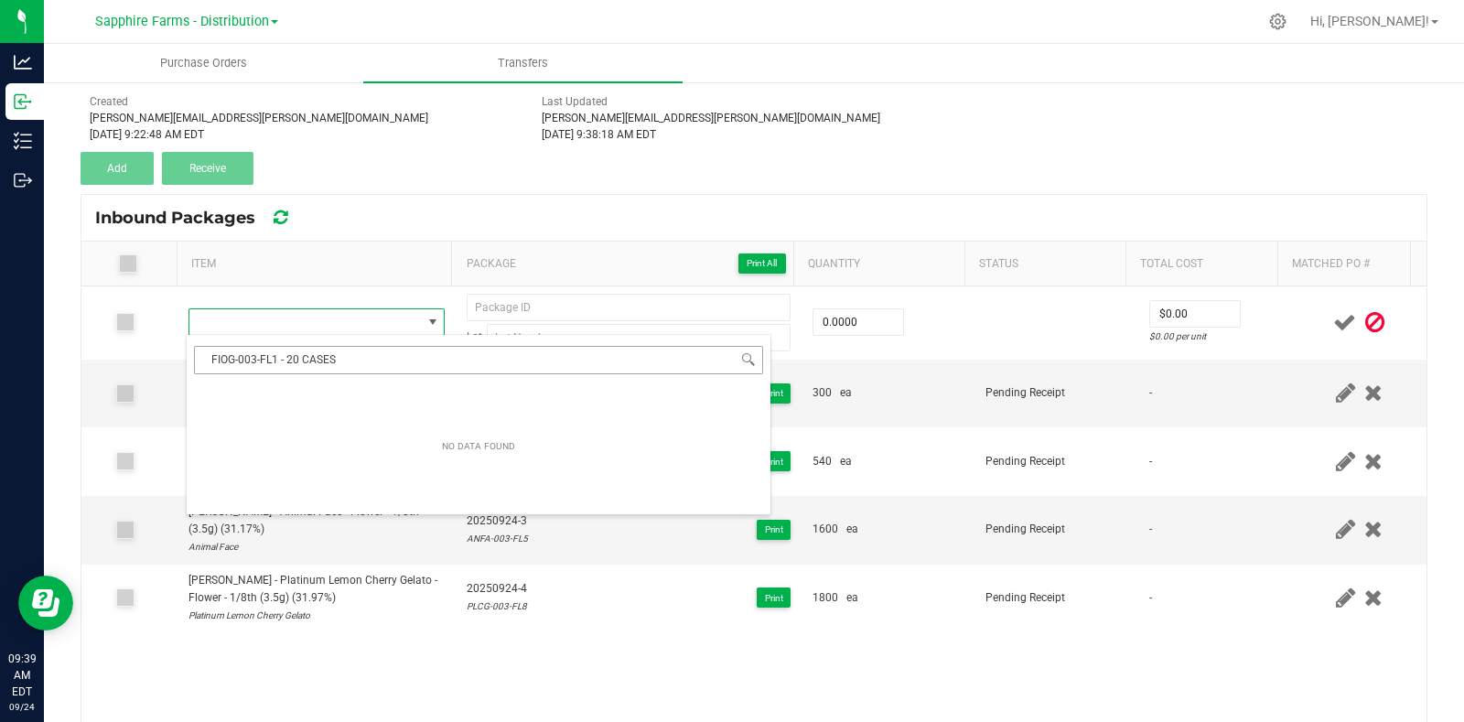
drag, startPoint x: 358, startPoint y: 354, endPoint x: 281, endPoint y: 363, distance: 77.4
click at [281, 363] on input "FIOG-003-FL1 - 20 CASES" at bounding box center [478, 360] width 569 height 28
type input "FIOG-003-FL1"
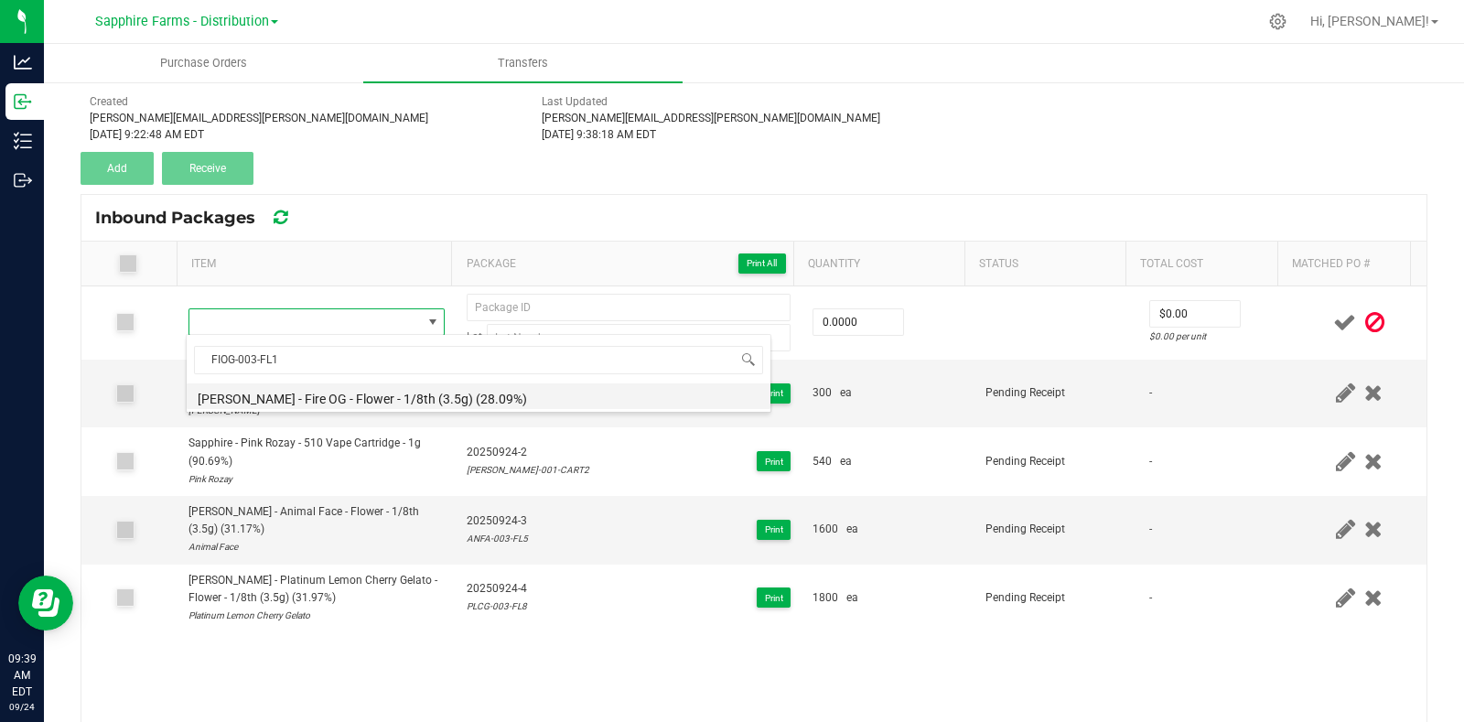
click at [424, 389] on li "LEAL - Fire OG - Flower - 1/8th (3.5g) (28.09%)" at bounding box center [479, 396] width 584 height 26
type input "0 ea"
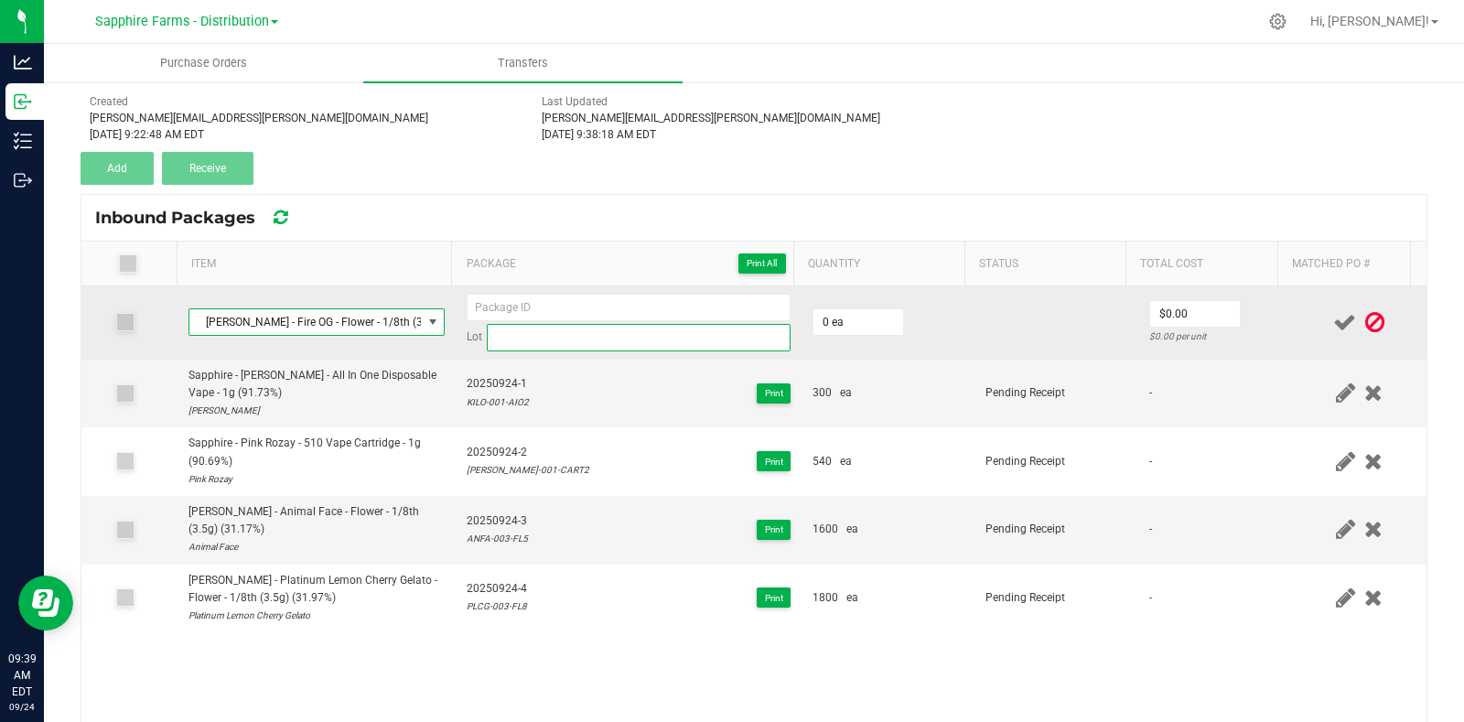
click at [627, 347] on input at bounding box center [639, 337] width 304 height 27
paste input "FIOG-003-FL1"
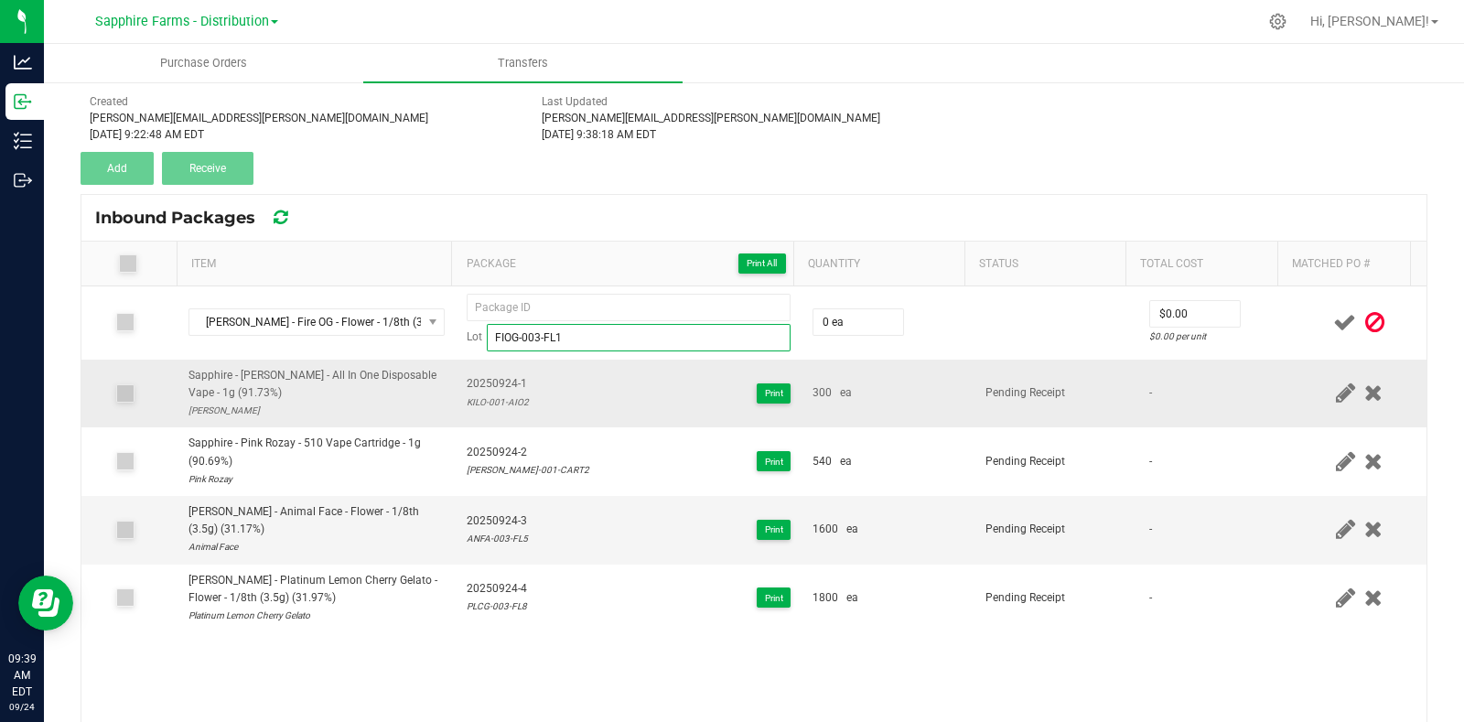
type input "FIOG-003-FL1"
drag, startPoint x: 526, startPoint y: 386, endPoint x: 456, endPoint y: 389, distance: 69.6
click at [467, 389] on div "20250924-1 KILO-001-AIO2 Print" at bounding box center [629, 392] width 324 height 35
copy span "20250924-1"
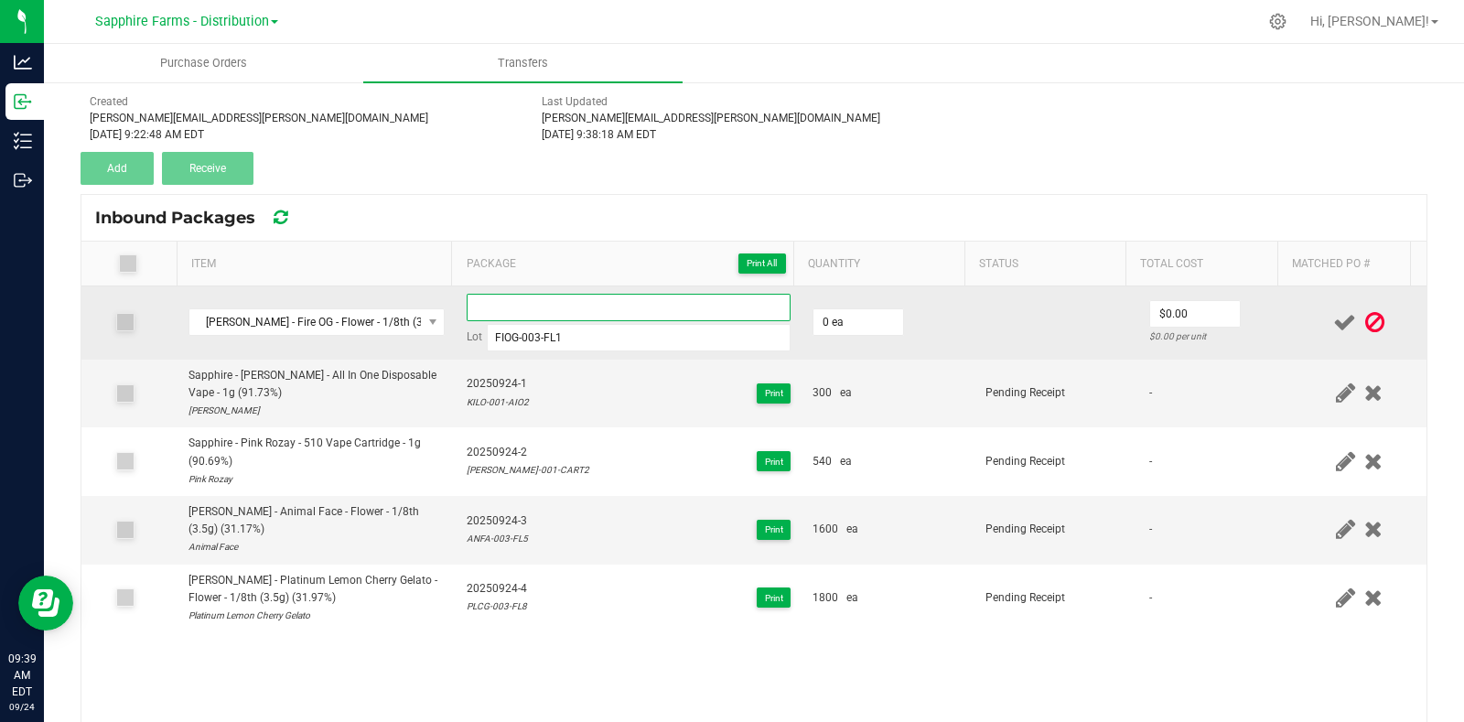
click at [521, 296] on input at bounding box center [629, 307] width 324 height 27
paste input "20250924-1"
type input "20250924-5"
click at [974, 314] on td at bounding box center [1055, 322] width 163 height 73
click at [865, 326] on input "0" at bounding box center [858, 322] width 90 height 26
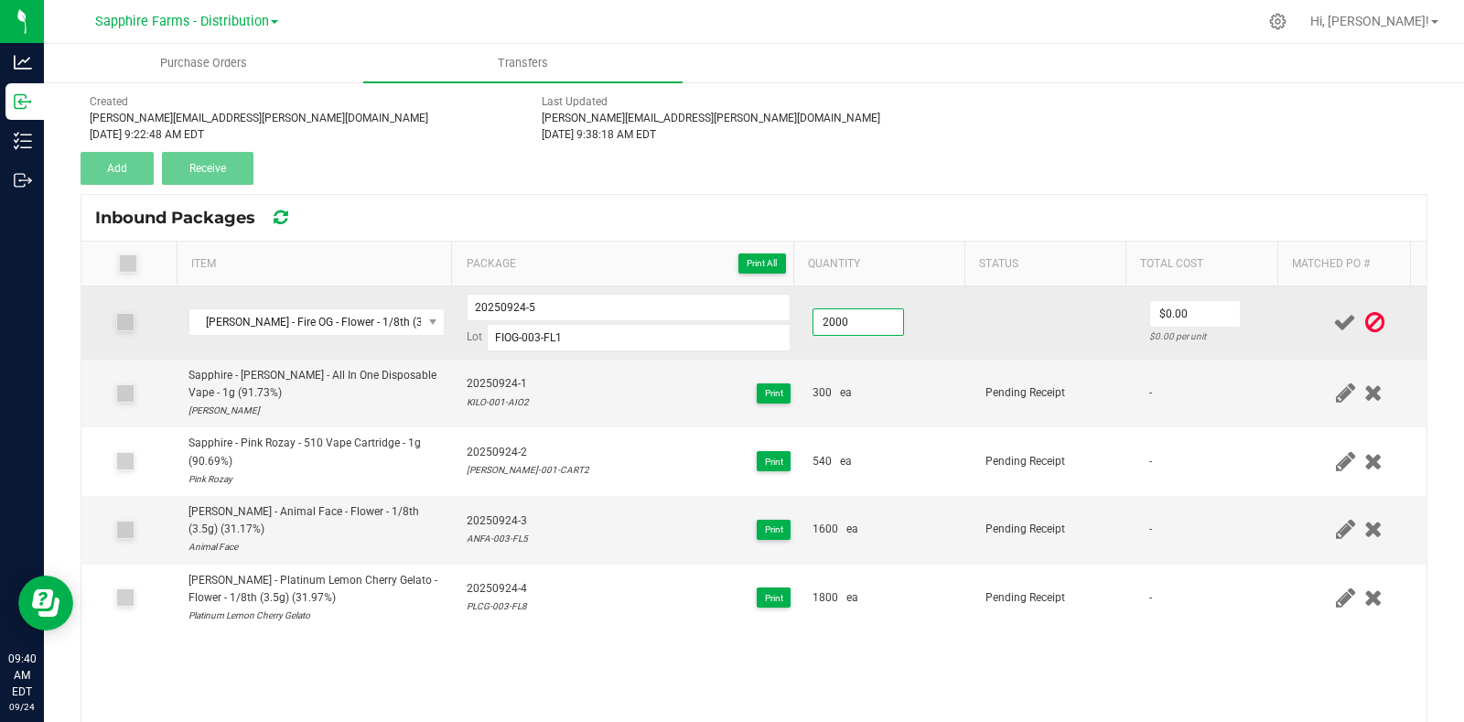
type input "2000 ea"
click at [1006, 317] on td at bounding box center [1055, 322] width 163 height 73
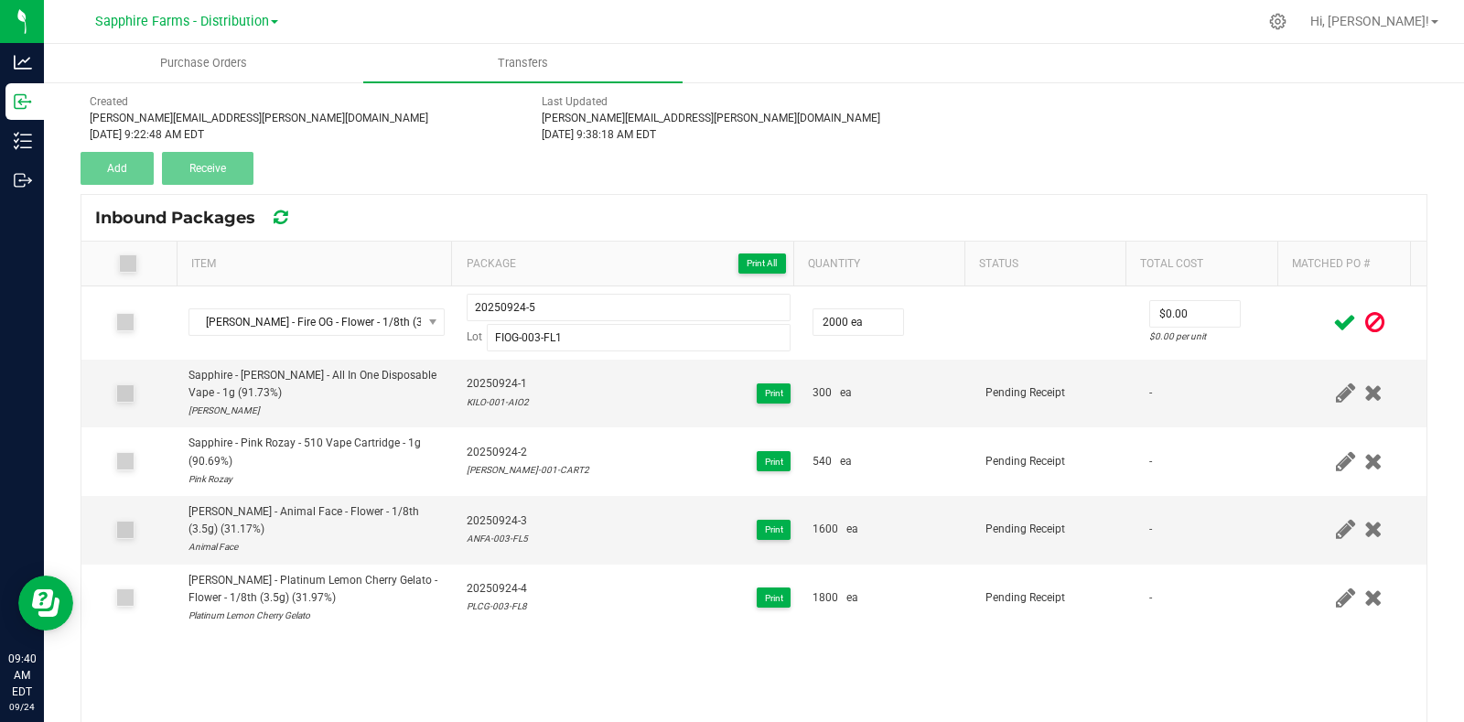
click at [1333, 317] on icon at bounding box center [1344, 322] width 23 height 23
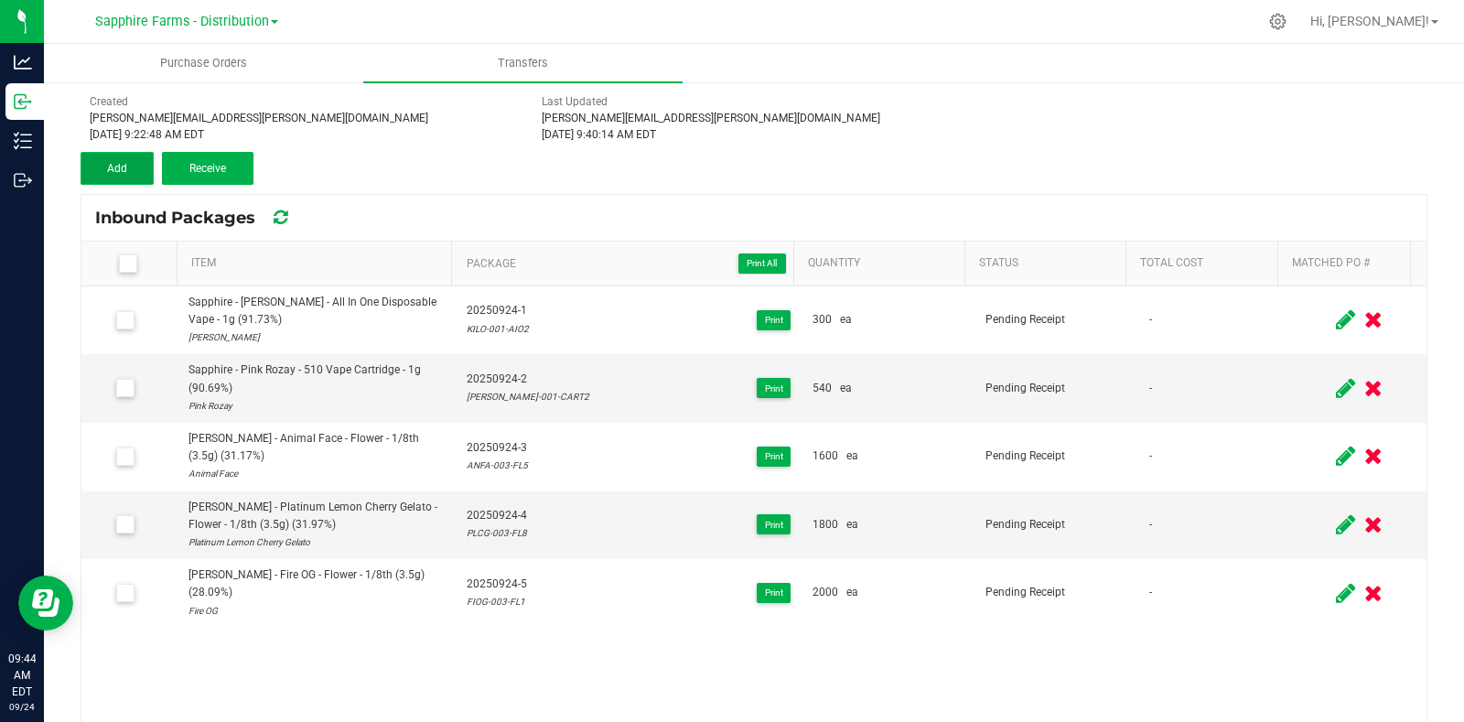
click at [131, 167] on button "Add" at bounding box center [117, 168] width 73 height 33
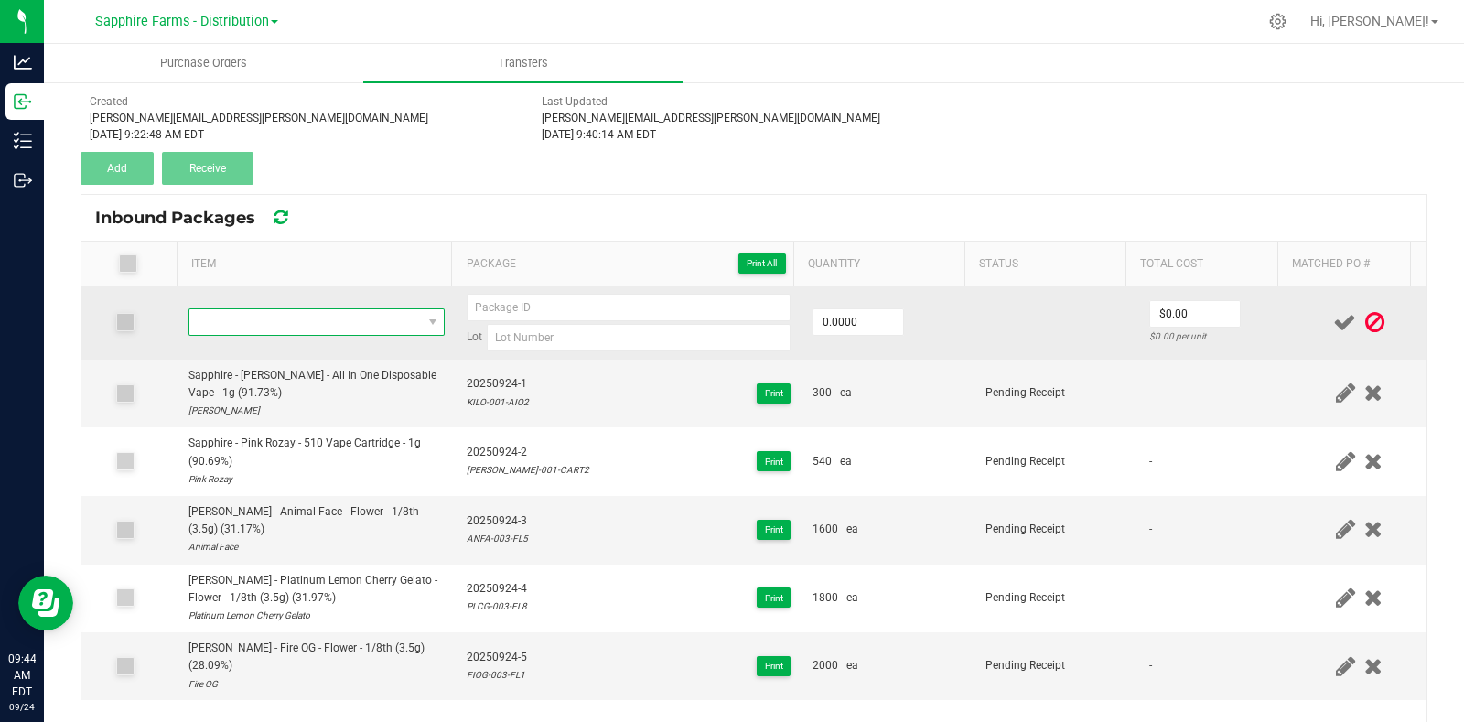
click at [315, 318] on span "NO DATA FOUND" at bounding box center [305, 322] width 232 height 26
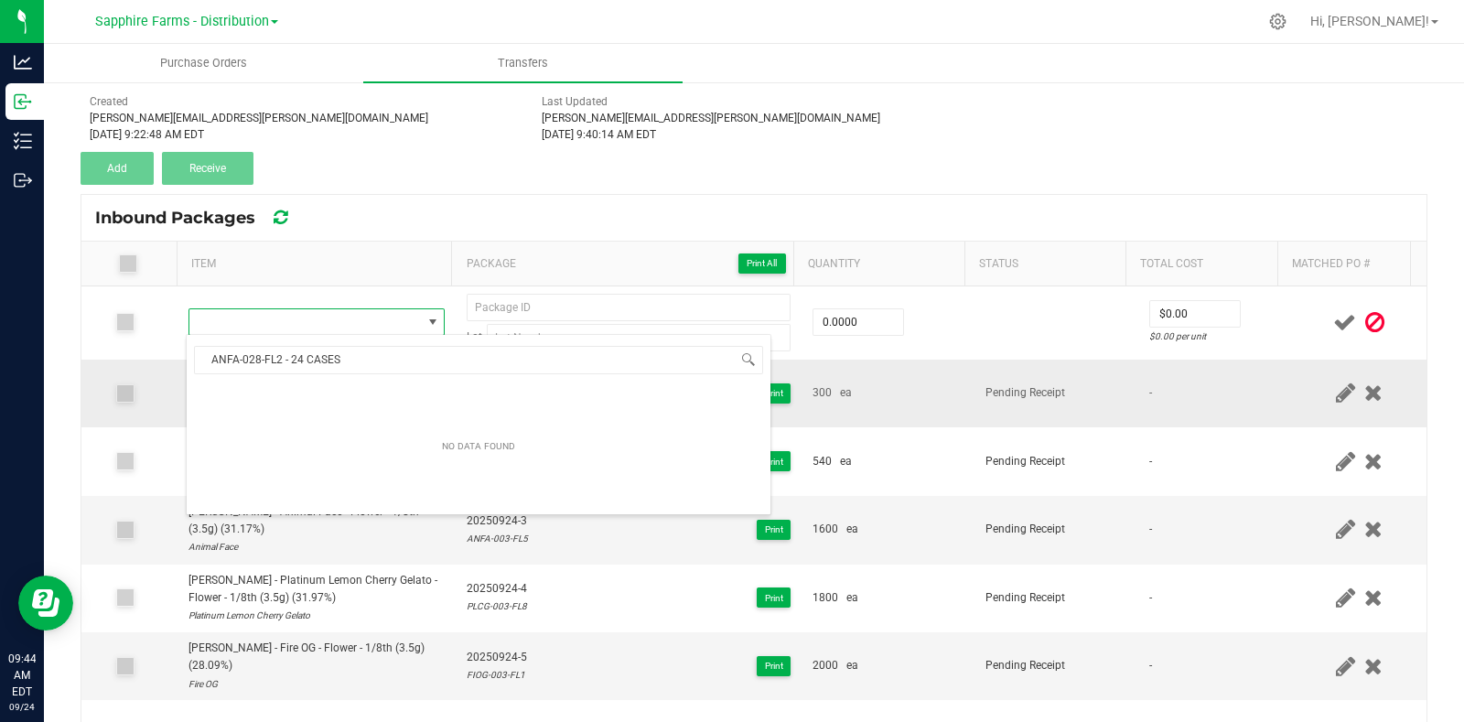
drag, startPoint x: 358, startPoint y: 358, endPoint x: 162, endPoint y: 363, distance: 195.8
click at [162, 363] on body "Analytics Inbound Inventory Outbound 09:44 AM EDT 09/24/2025 09/24 Sapphire Far…" at bounding box center [732, 361] width 1464 height 722
click at [389, 364] on input "ANFA-028-FL2 - 24 CASES" at bounding box center [478, 360] width 569 height 28
type input "ANFA-028-FL2"
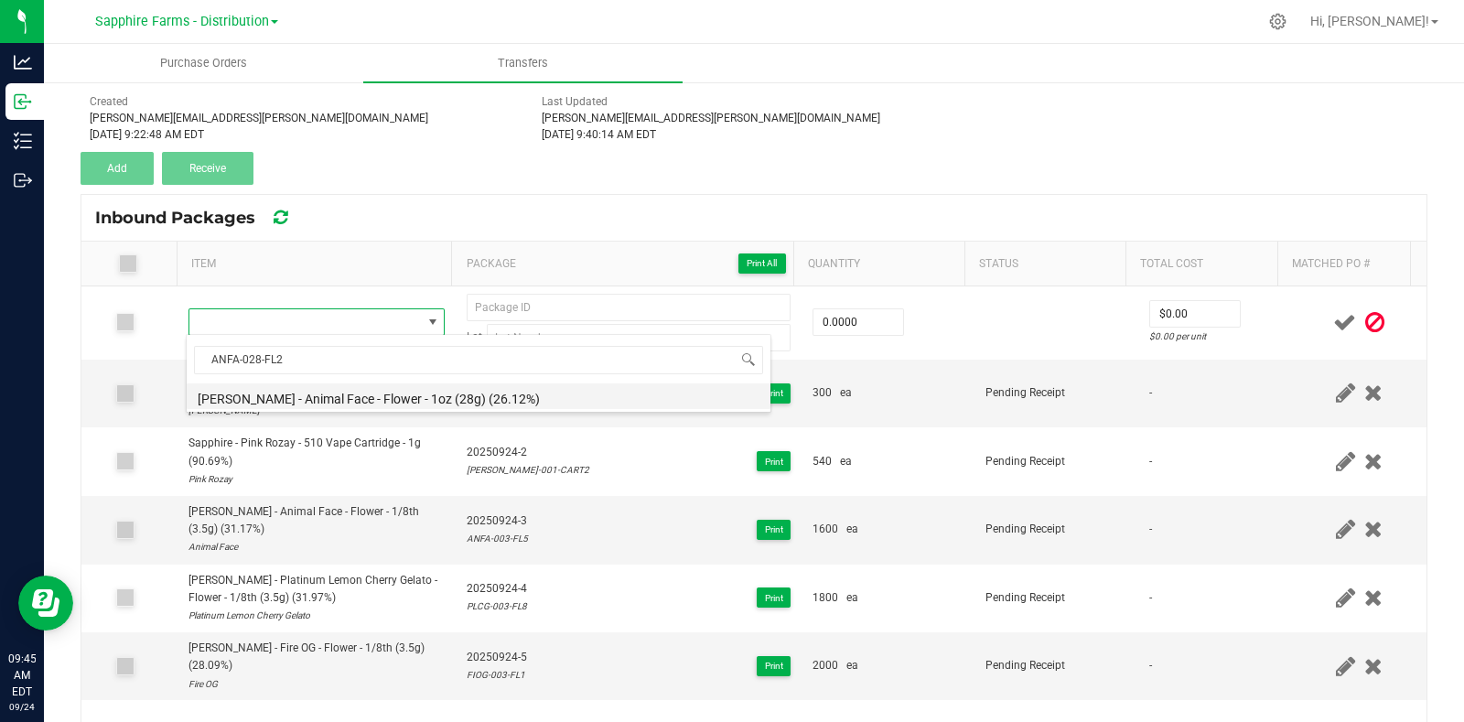
click at [392, 392] on li "LEAL - Animal Face - Flower - 1oz (28g) (26.12%)" at bounding box center [479, 396] width 584 height 26
type input "0 ea"
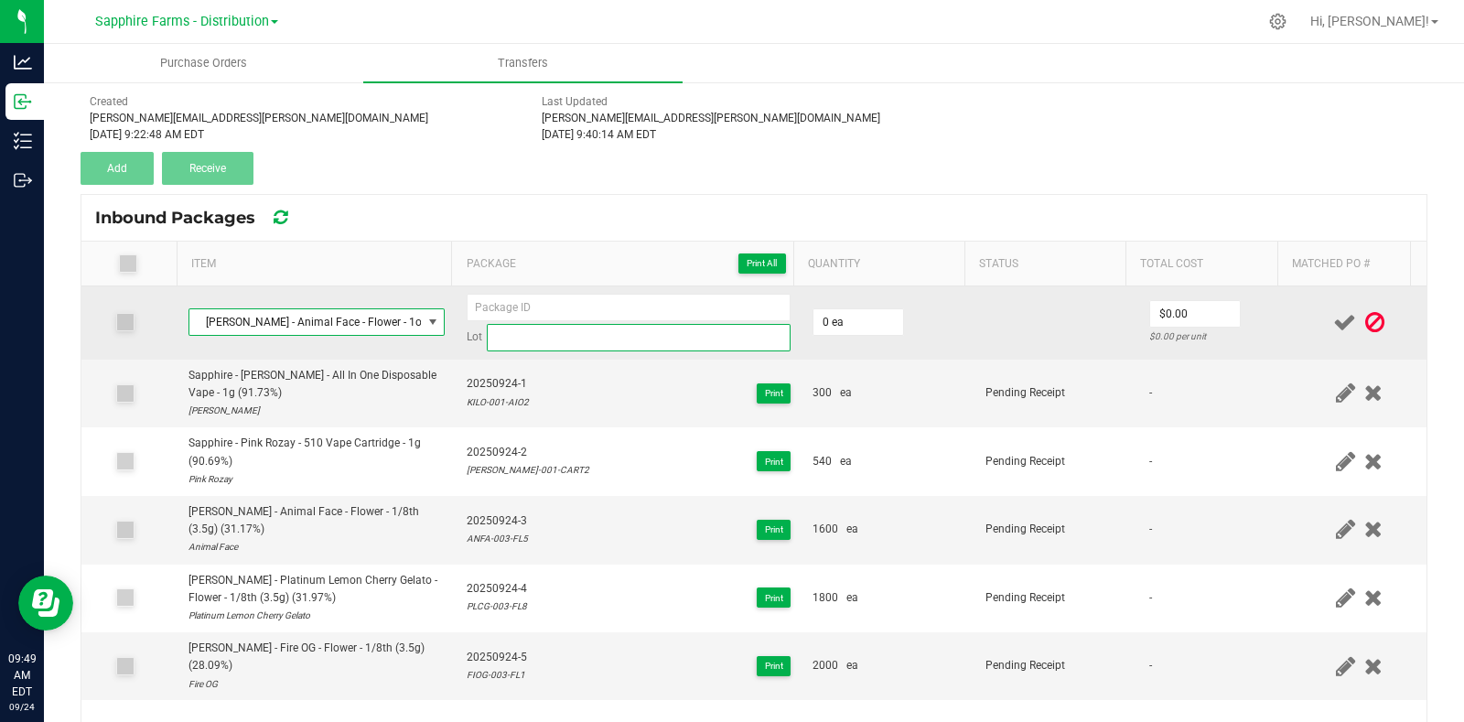
click at [544, 333] on input at bounding box center [639, 337] width 304 height 27
paste input "ANFA-028-FL2"
type input "ANFA-028-FL2"
click at [348, 327] on span "LEAL - Animal Face - Flower - 1oz (28g) (26.12%)" at bounding box center [305, 322] width 232 height 26
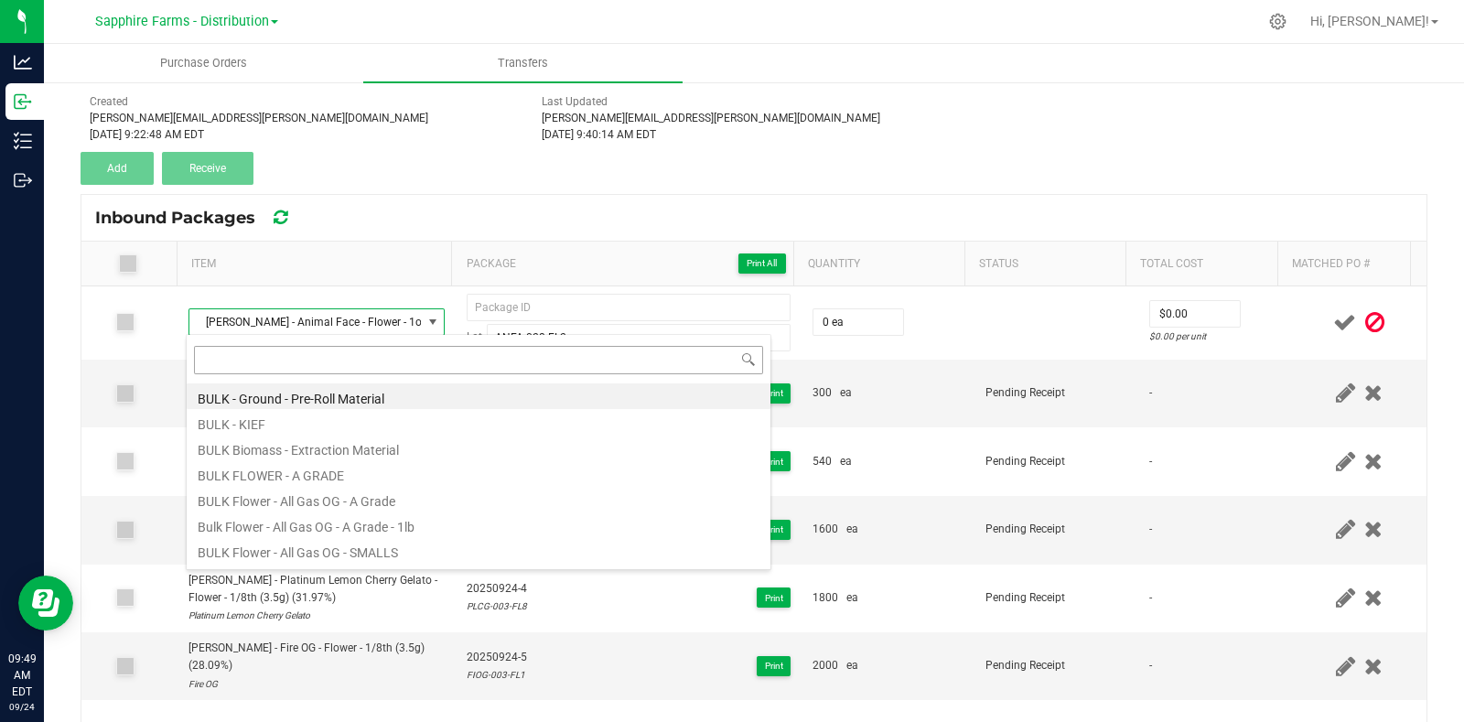
type input "ANFA-028-FL2"
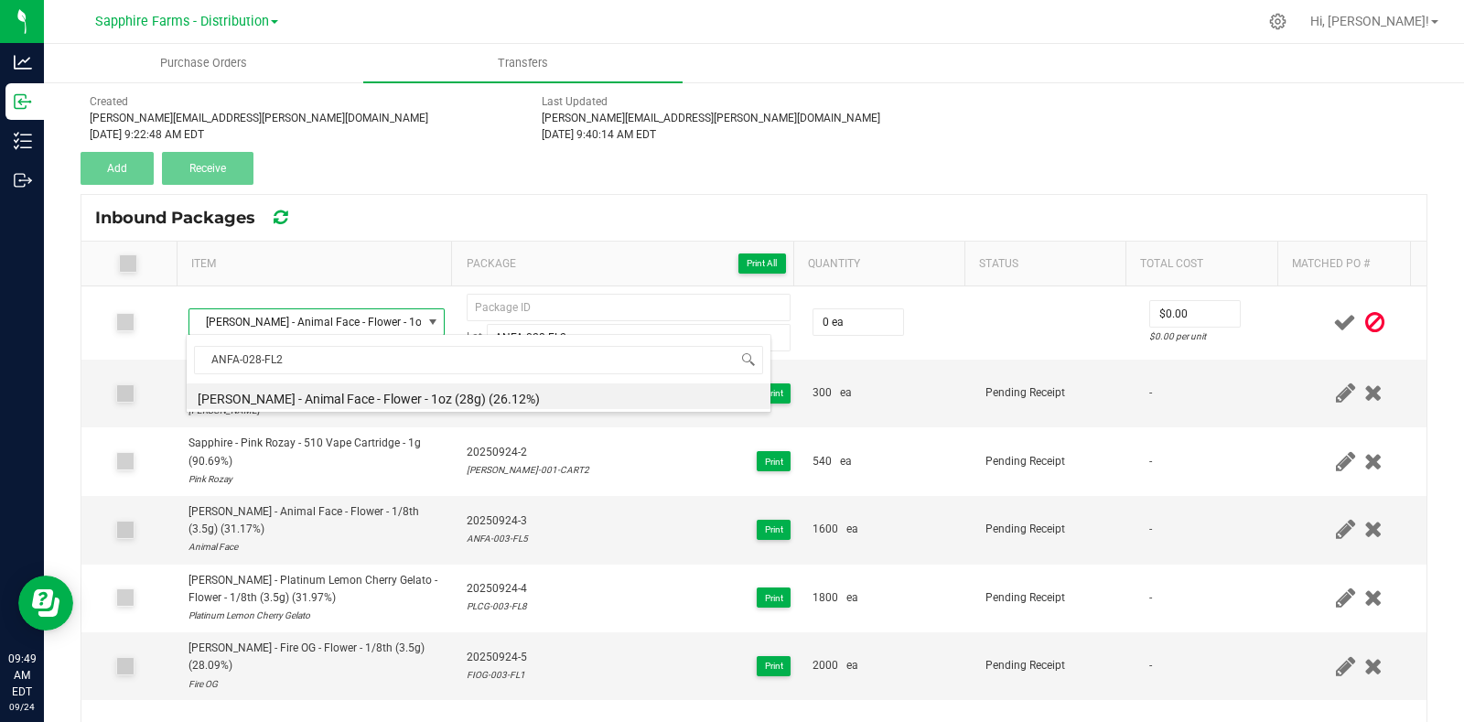
click at [452, 397] on li "LEAL - Animal Face - Flower - 1oz (28g) (26.12%)" at bounding box center [479, 396] width 584 height 26
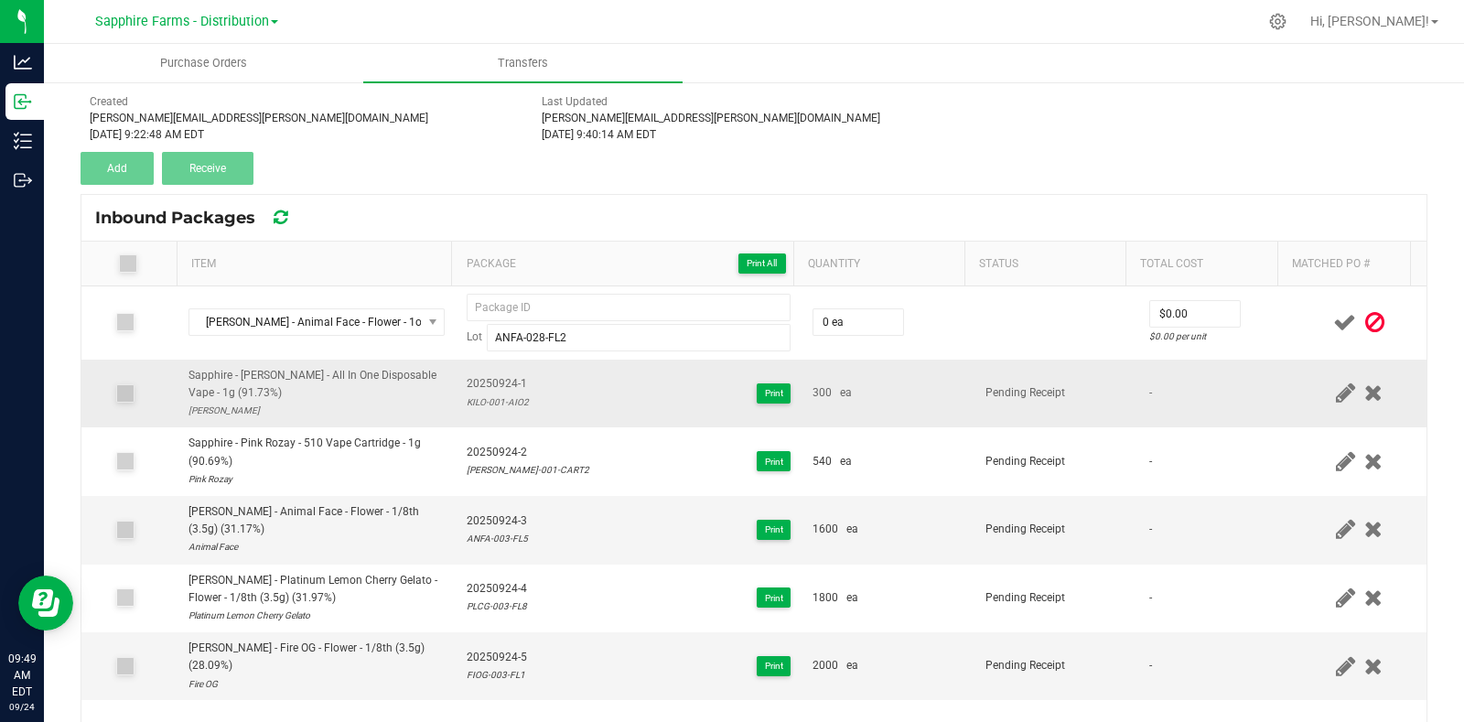
drag, startPoint x: 529, startPoint y: 379, endPoint x: 454, endPoint y: 381, distance: 75.1
click at [456, 381] on td "20250924-1 KILO-001-AIO2 Print" at bounding box center [629, 394] width 346 height 69
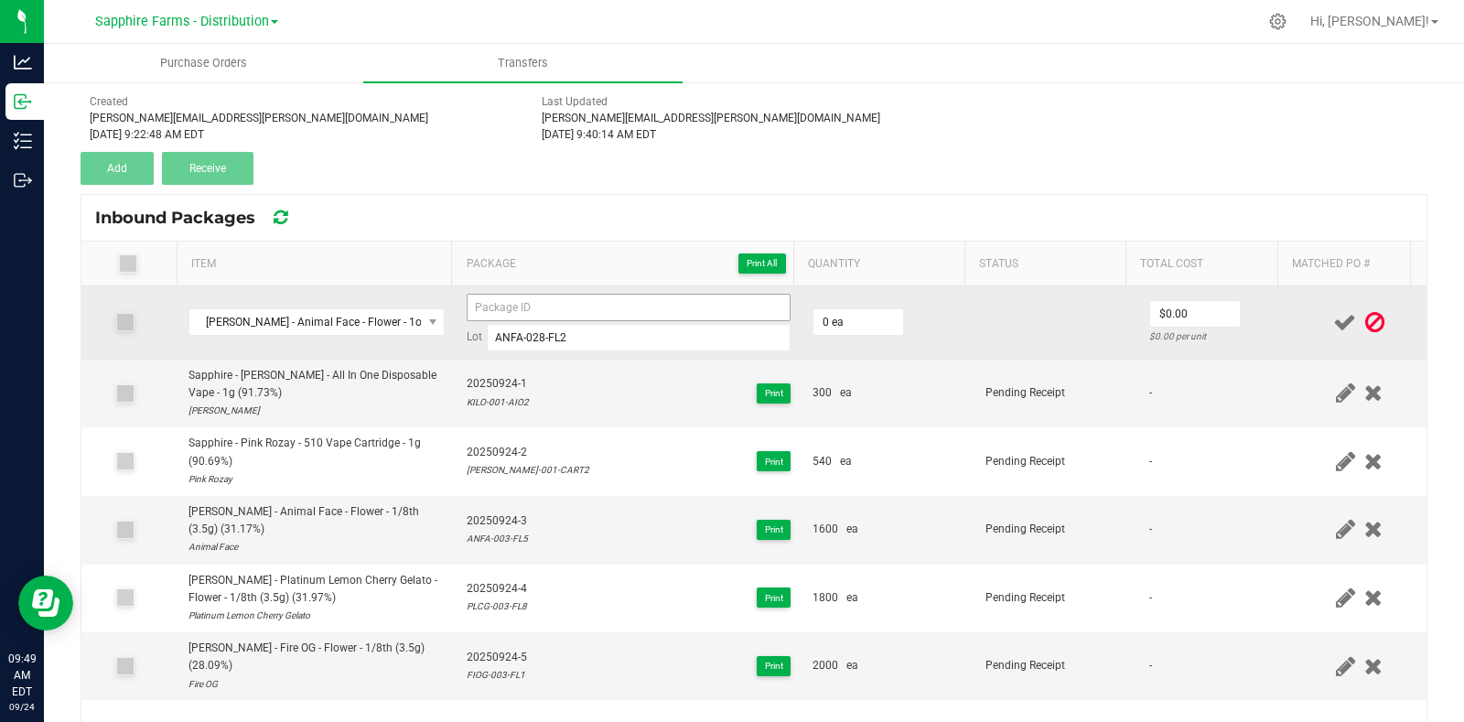
copy span "20250924-1"
click at [561, 312] on input at bounding box center [629, 307] width 324 height 27
paste input "20250924-1"
type input "20250924-6"
click at [949, 329] on td "0 ea" at bounding box center [887, 322] width 173 height 73
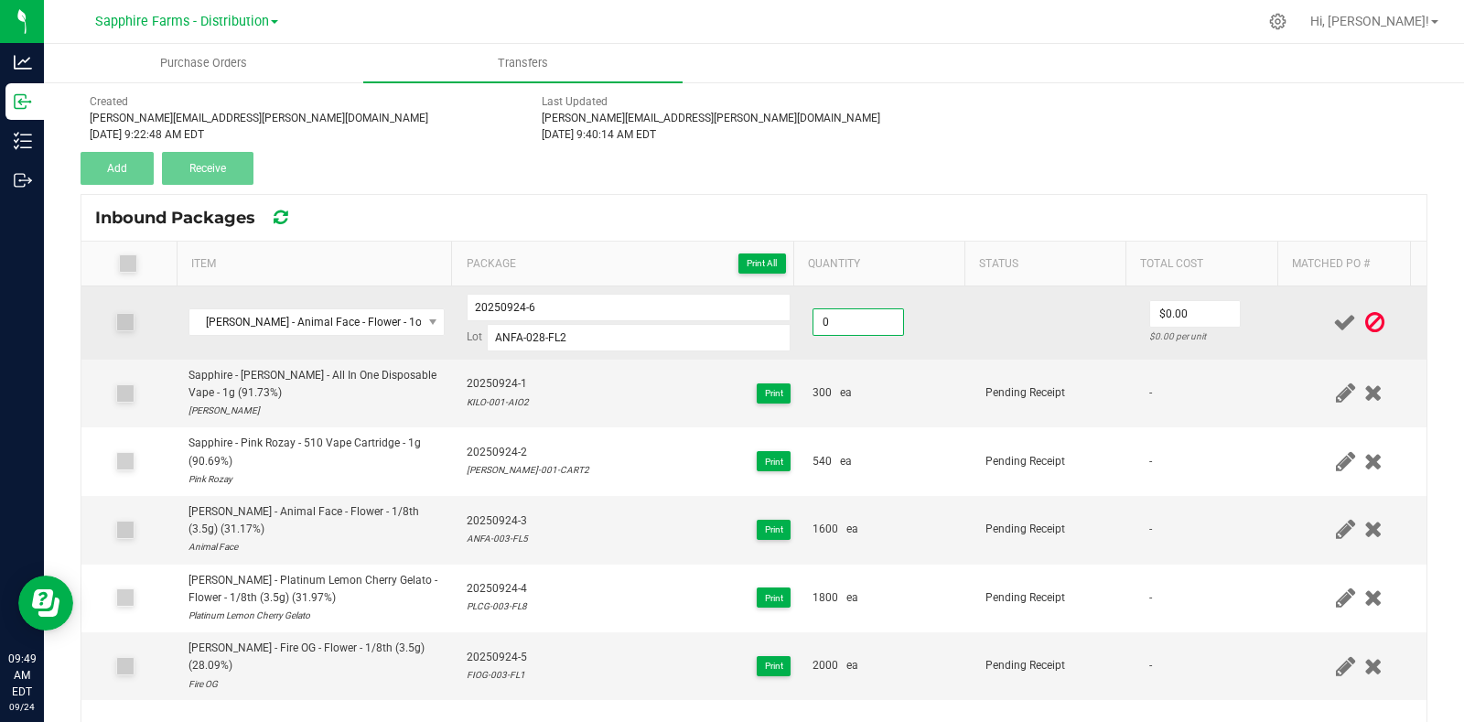
click at [855, 322] on input "0" at bounding box center [858, 322] width 90 height 26
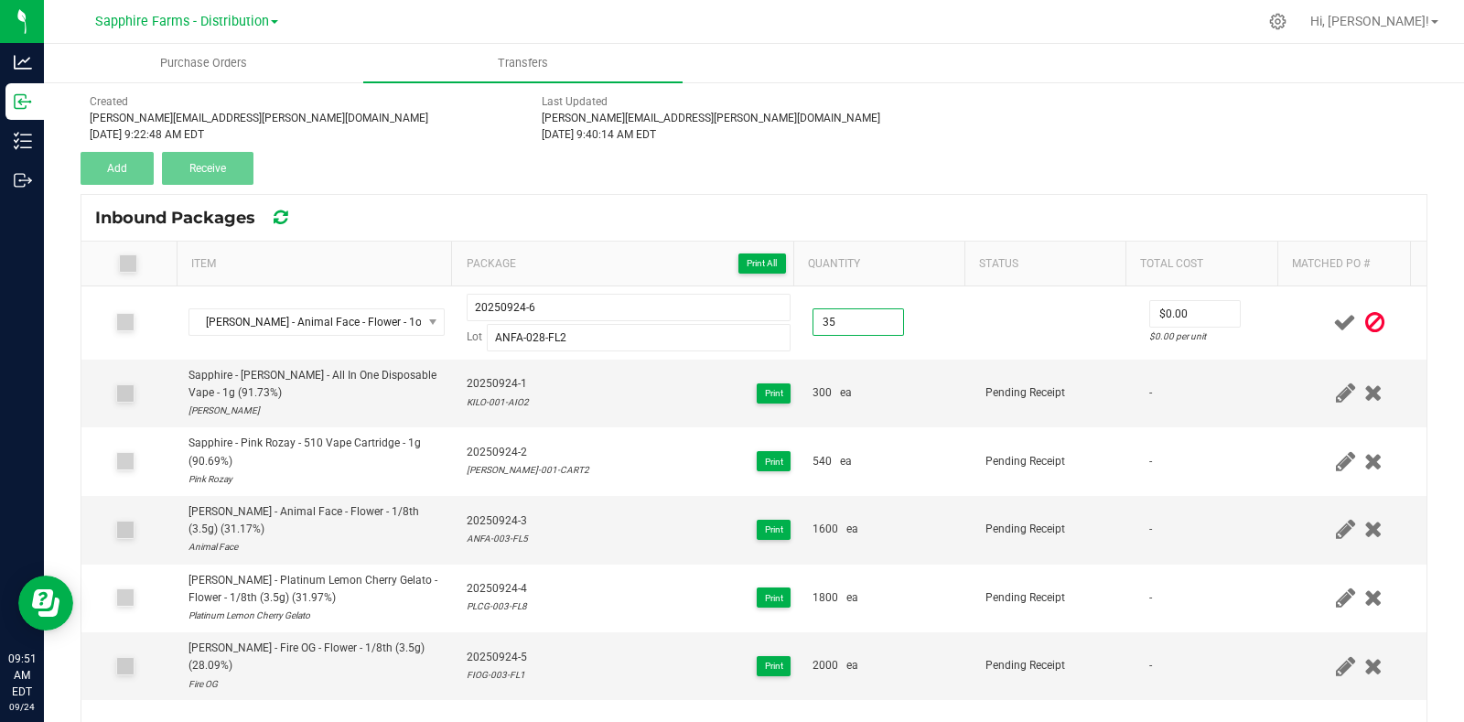
type input "3"
type input "8"
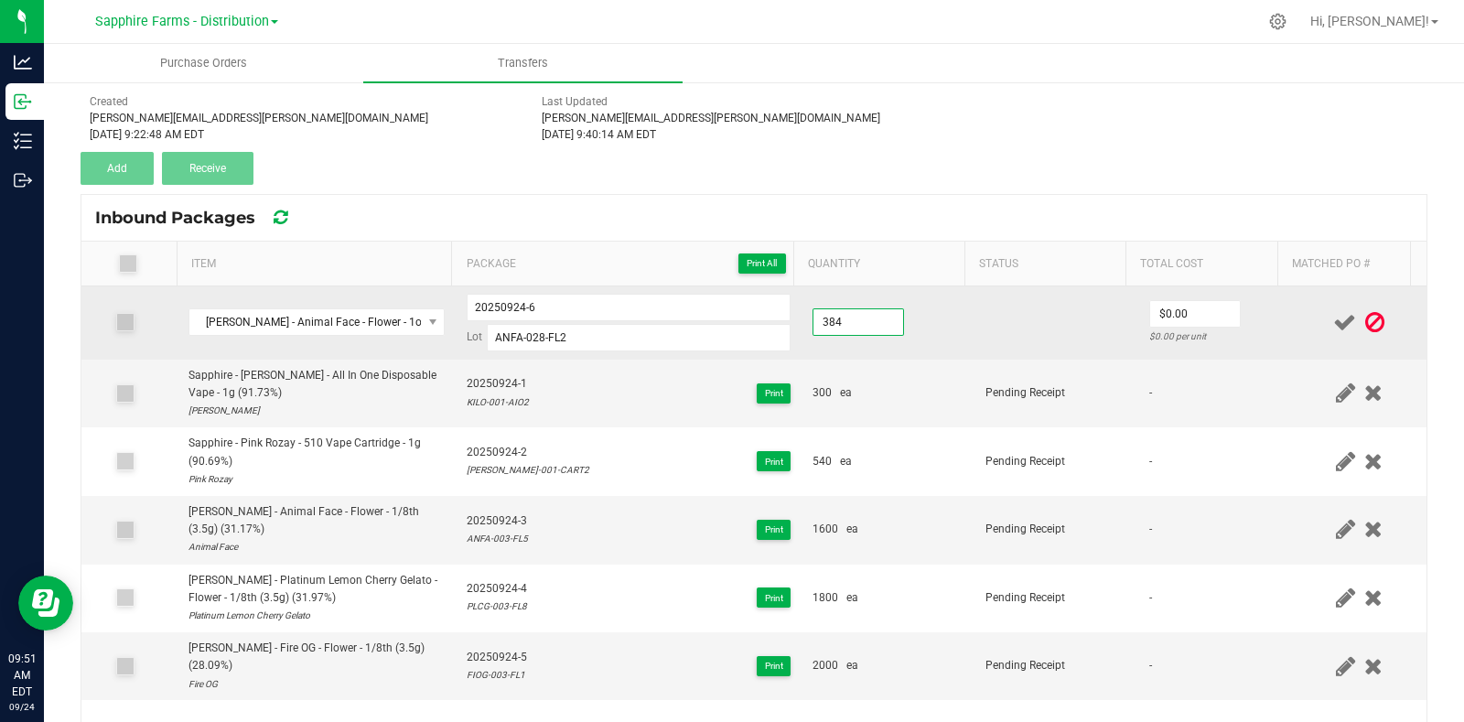
type input "384 ea"
click at [1026, 304] on td at bounding box center [1055, 322] width 163 height 73
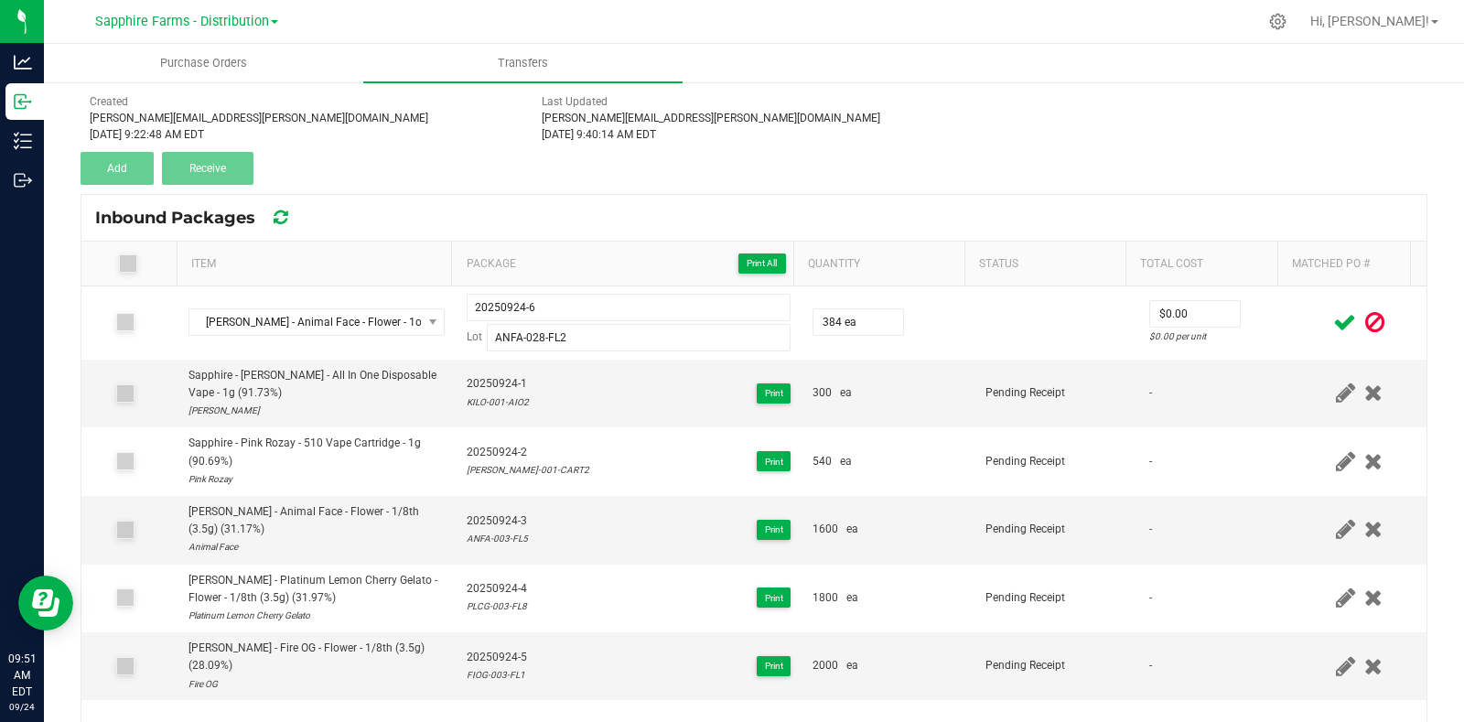
click at [1333, 325] on icon at bounding box center [1344, 322] width 23 height 23
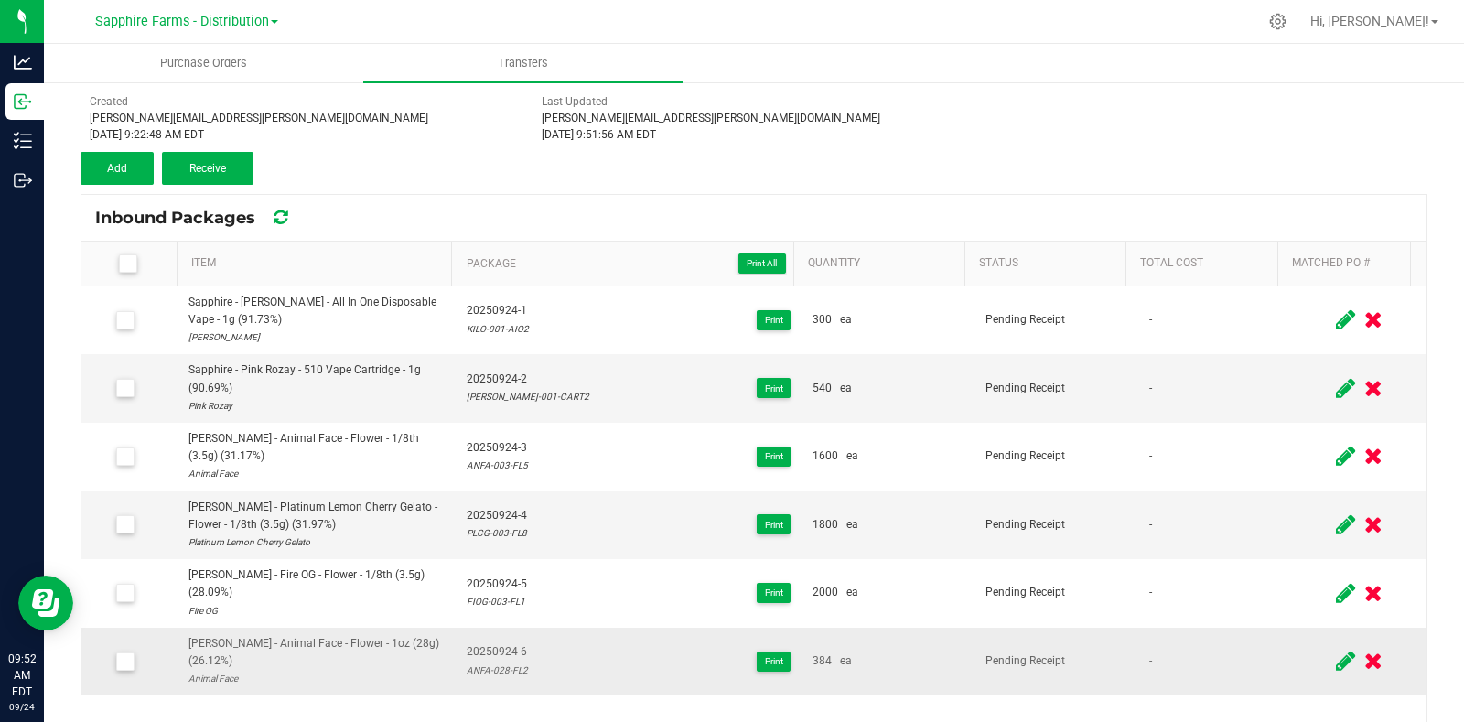
drag, startPoint x: 536, startPoint y: 627, endPoint x: 451, endPoint y: 628, distance: 85.1
click at [456, 628] on td "20250924-6 ANFA-028-FL2 Print" at bounding box center [629, 662] width 346 height 68
copy div "ANFA-028-FL2"
click at [1336, 650] on icon at bounding box center [1345, 661] width 19 height 23
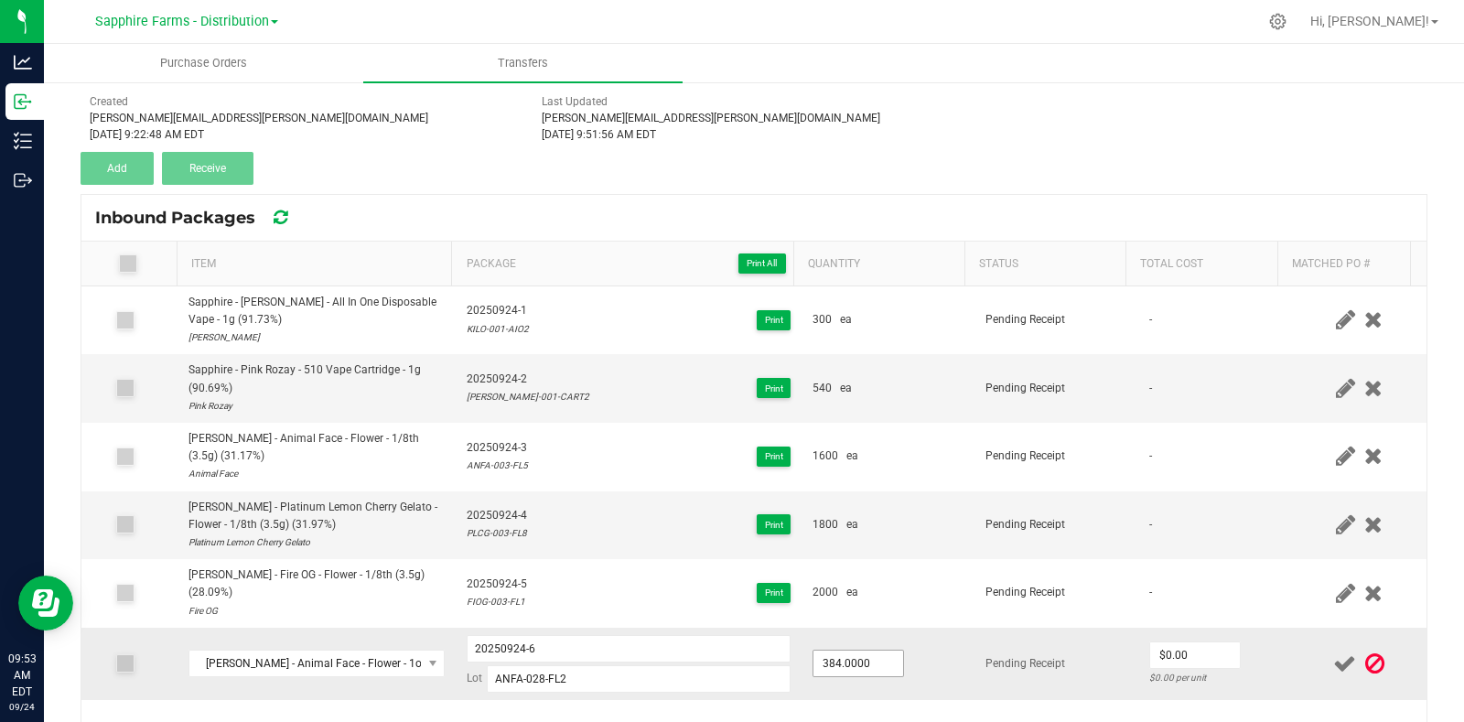
type input "384"
type input "208.0000"
click at [937, 628] on td "208.0000" at bounding box center [887, 664] width 173 height 72
click at [1333, 652] on icon at bounding box center [1344, 663] width 23 height 23
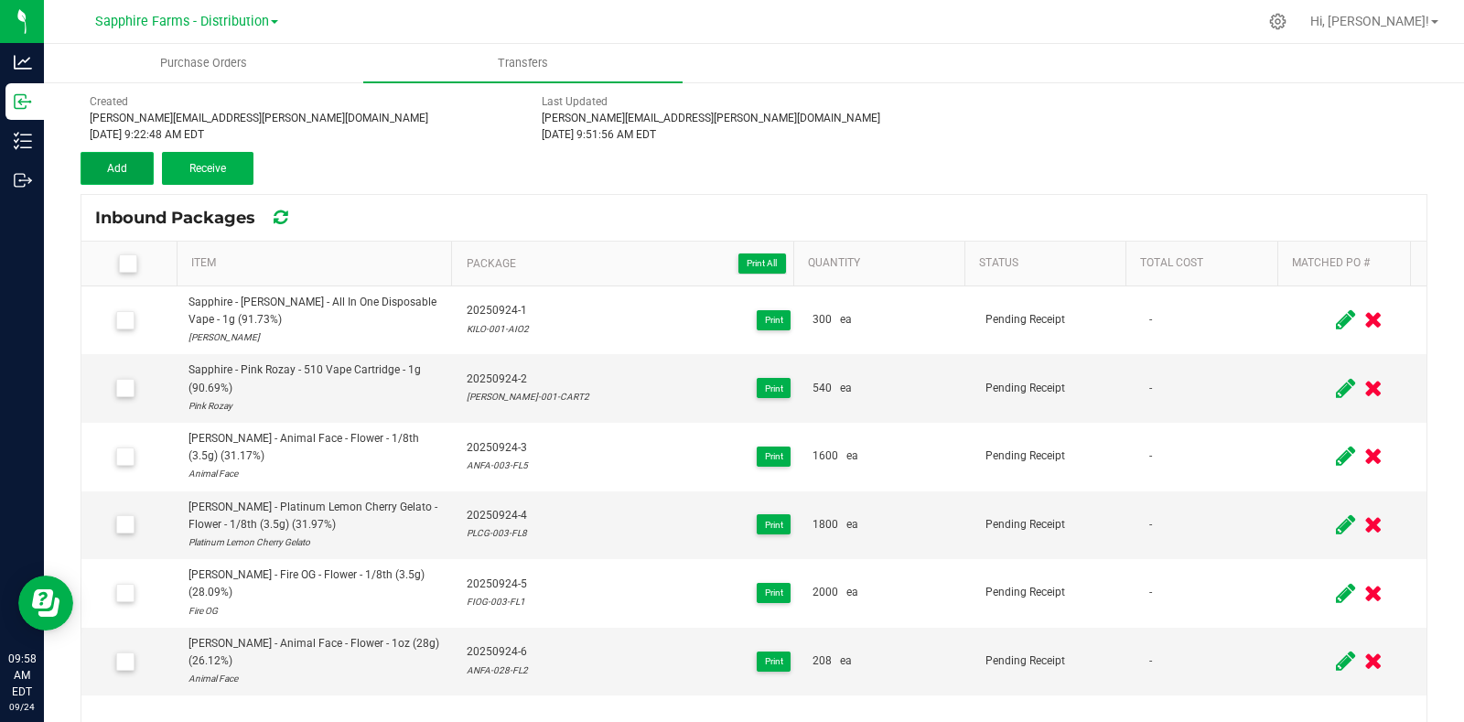
click at [113, 166] on span "Add" at bounding box center [117, 168] width 20 height 13
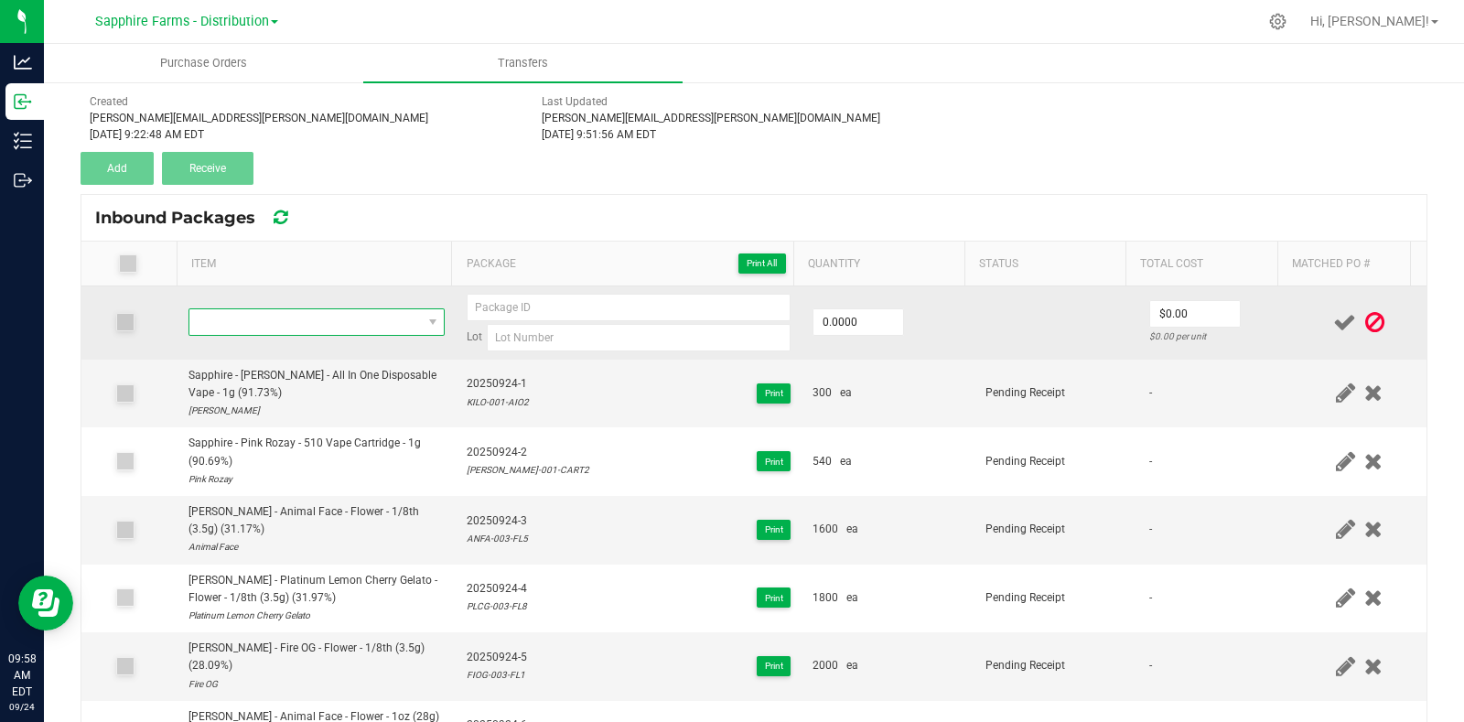
click at [296, 309] on span "NO DATA FOUND" at bounding box center [305, 322] width 232 height 26
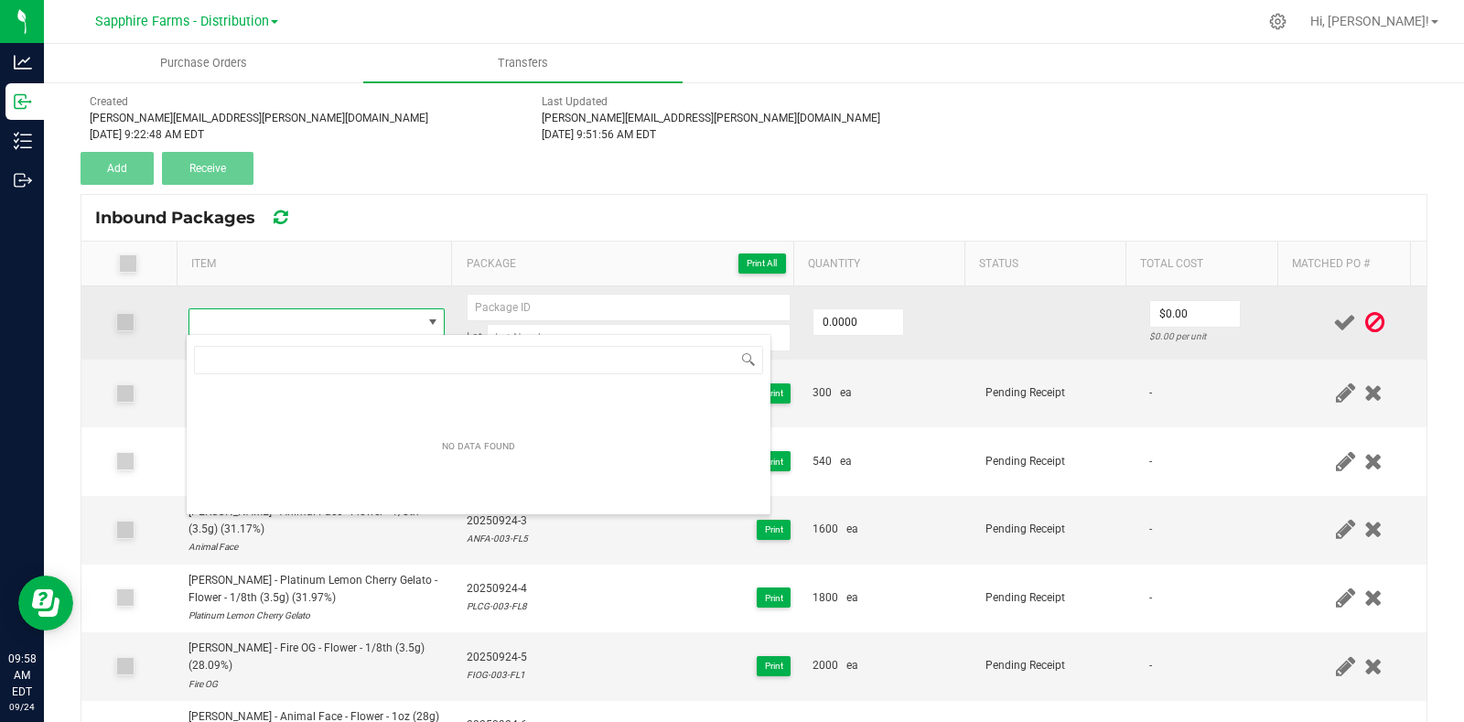
type input "STBR-028-FL5"
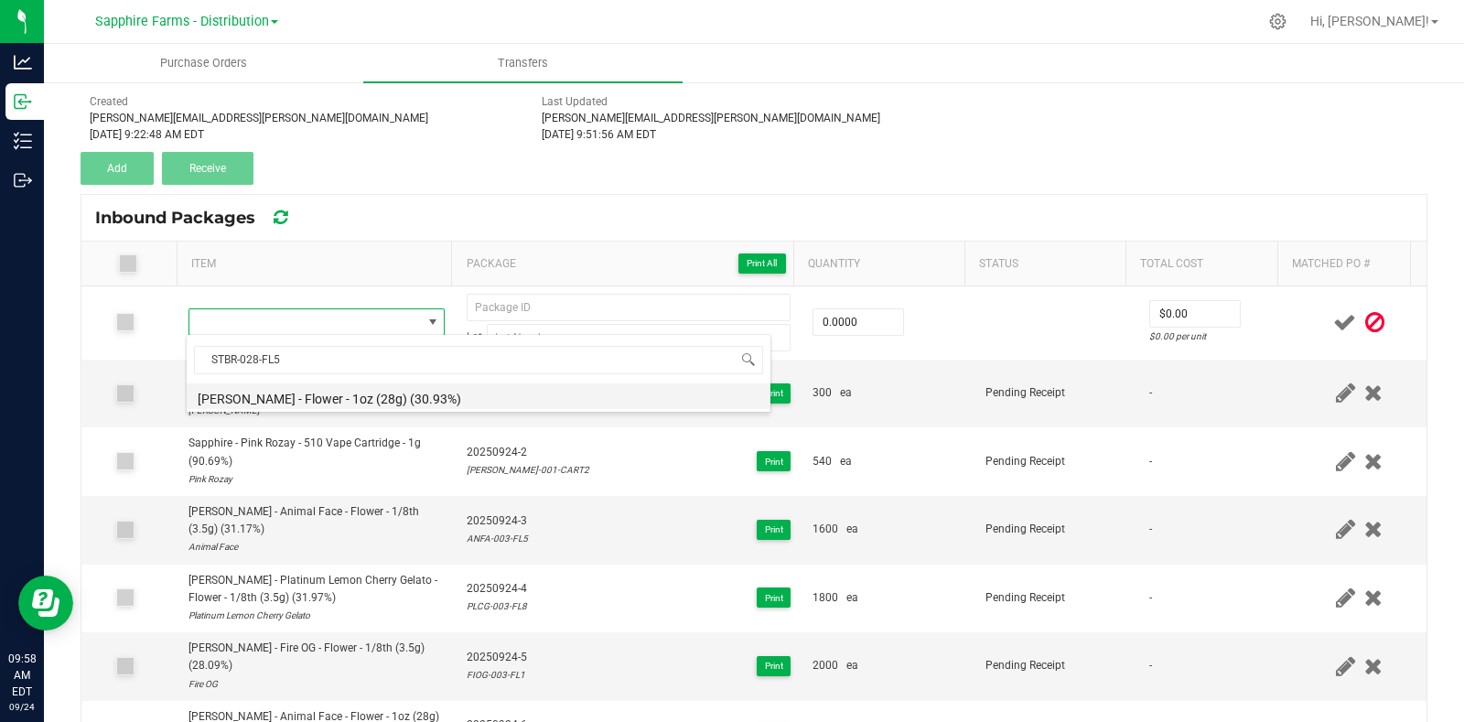
click at [322, 403] on li "LEAL - Stank Breath - Flower - 1oz (28g) (30.93%)" at bounding box center [479, 396] width 584 height 26
type input "0 ea"
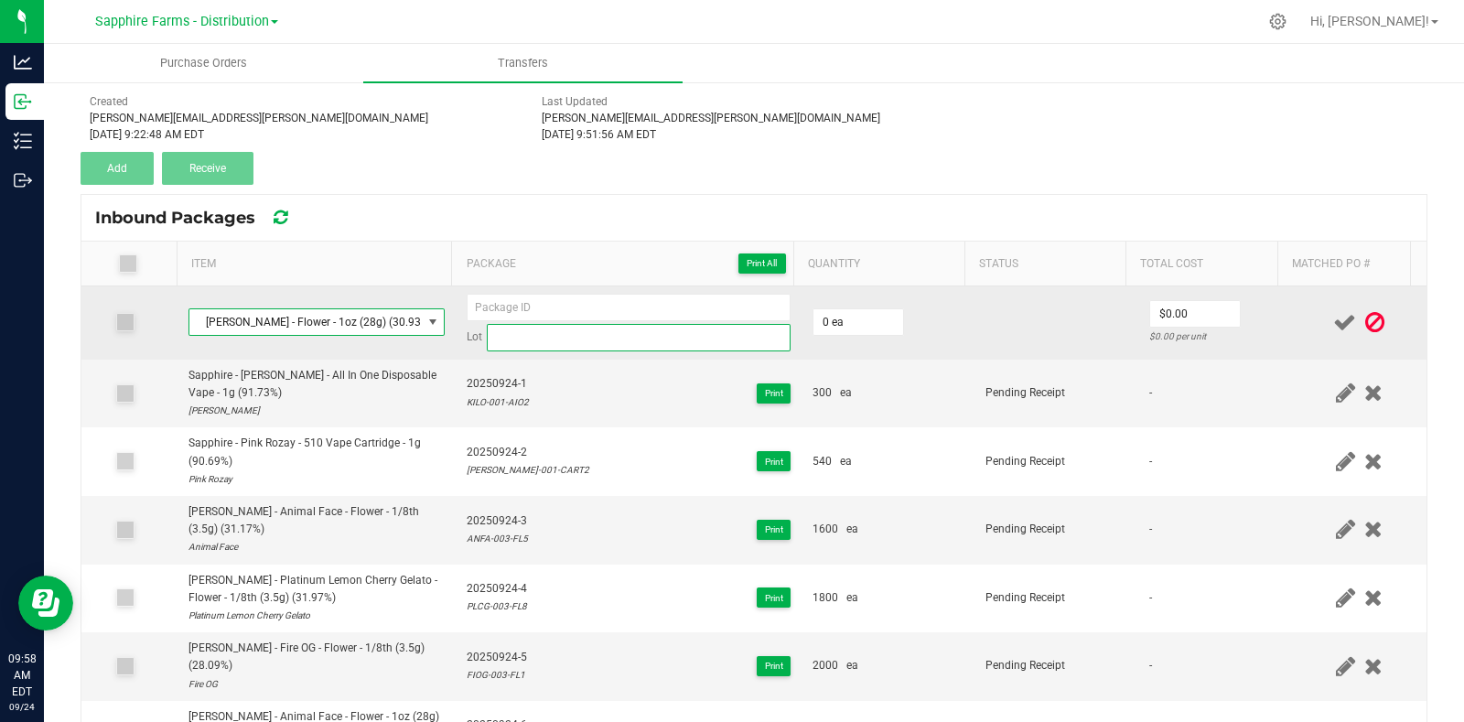
click at [542, 336] on input at bounding box center [639, 337] width 304 height 27
paste input "STBR-028-FL5"
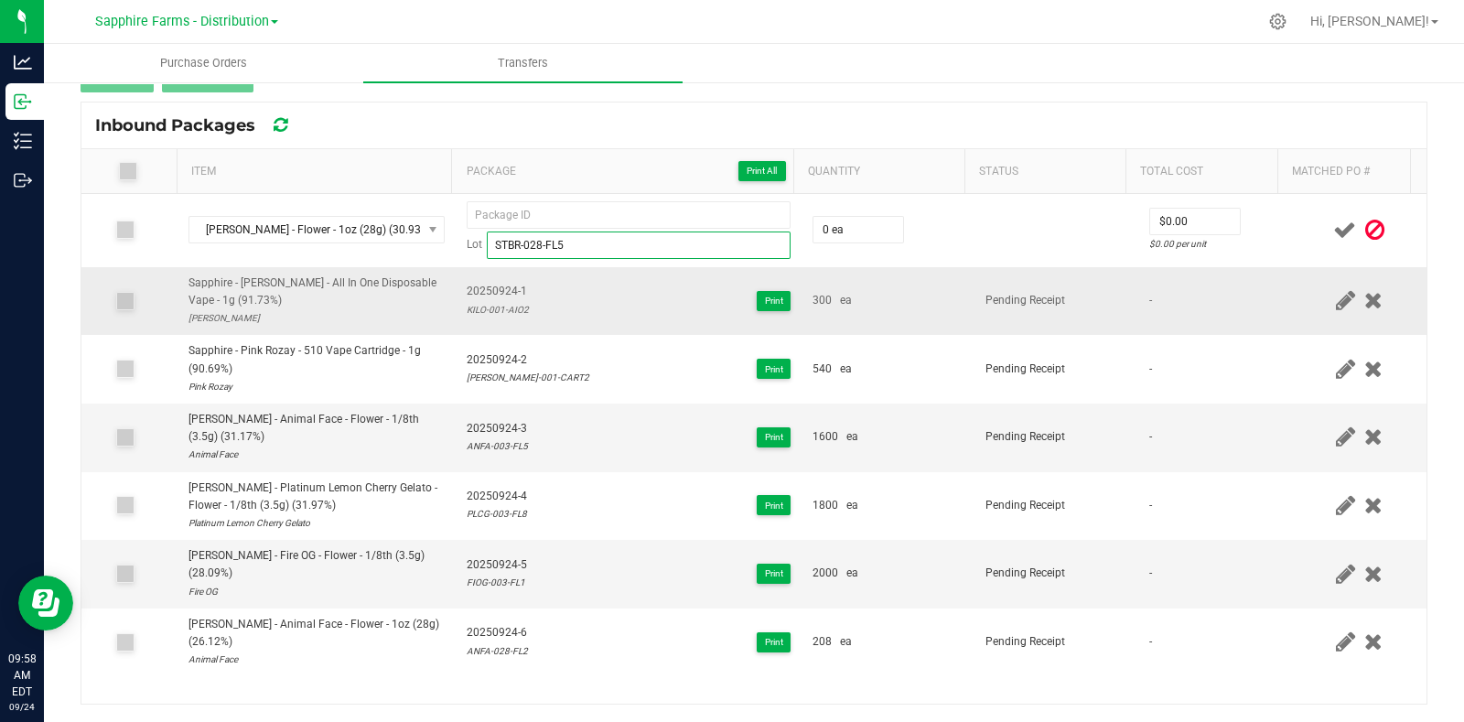
scroll to position [91, 0]
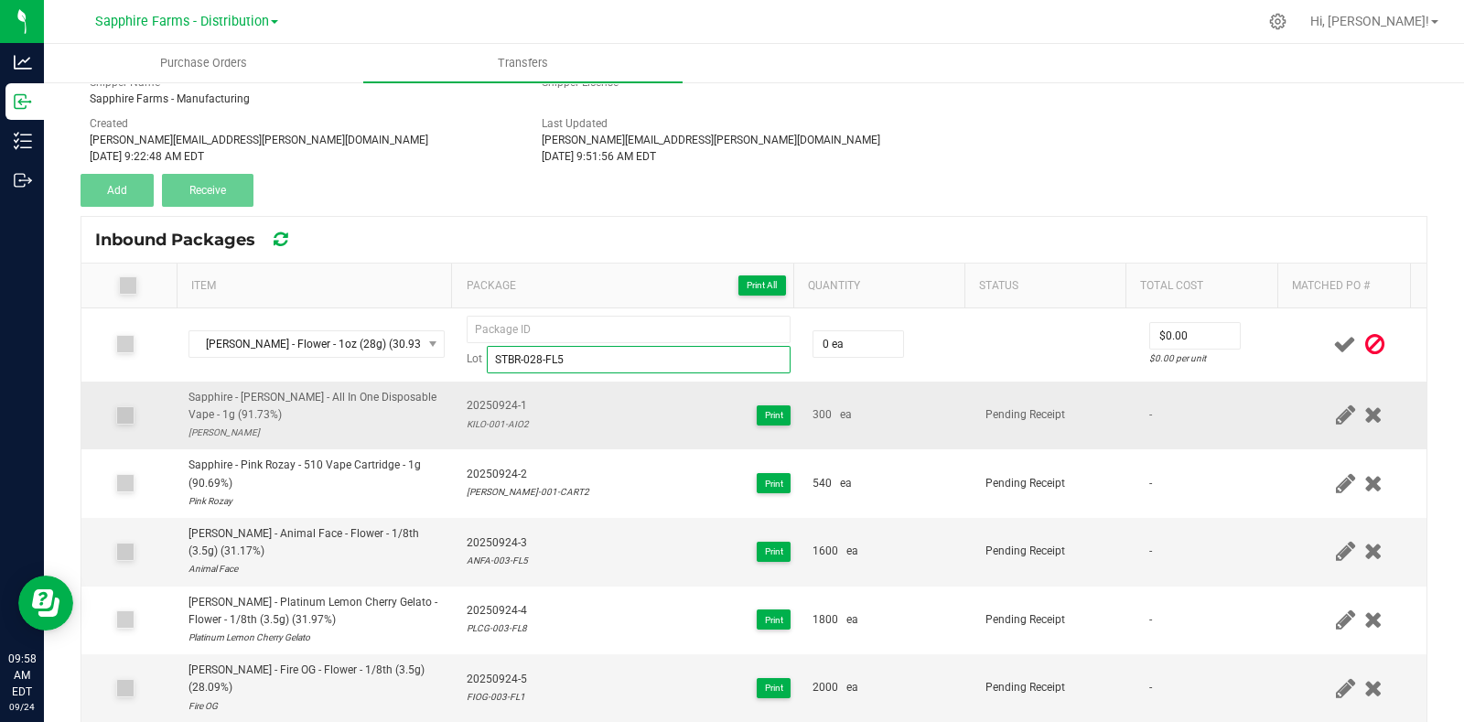
type input "STBR-028-FL5"
drag, startPoint x: 521, startPoint y: 399, endPoint x: 455, endPoint y: 403, distance: 66.9
click at [456, 403] on td "20250924-1 KILO-001-AIO2 Print" at bounding box center [629, 415] width 346 height 69
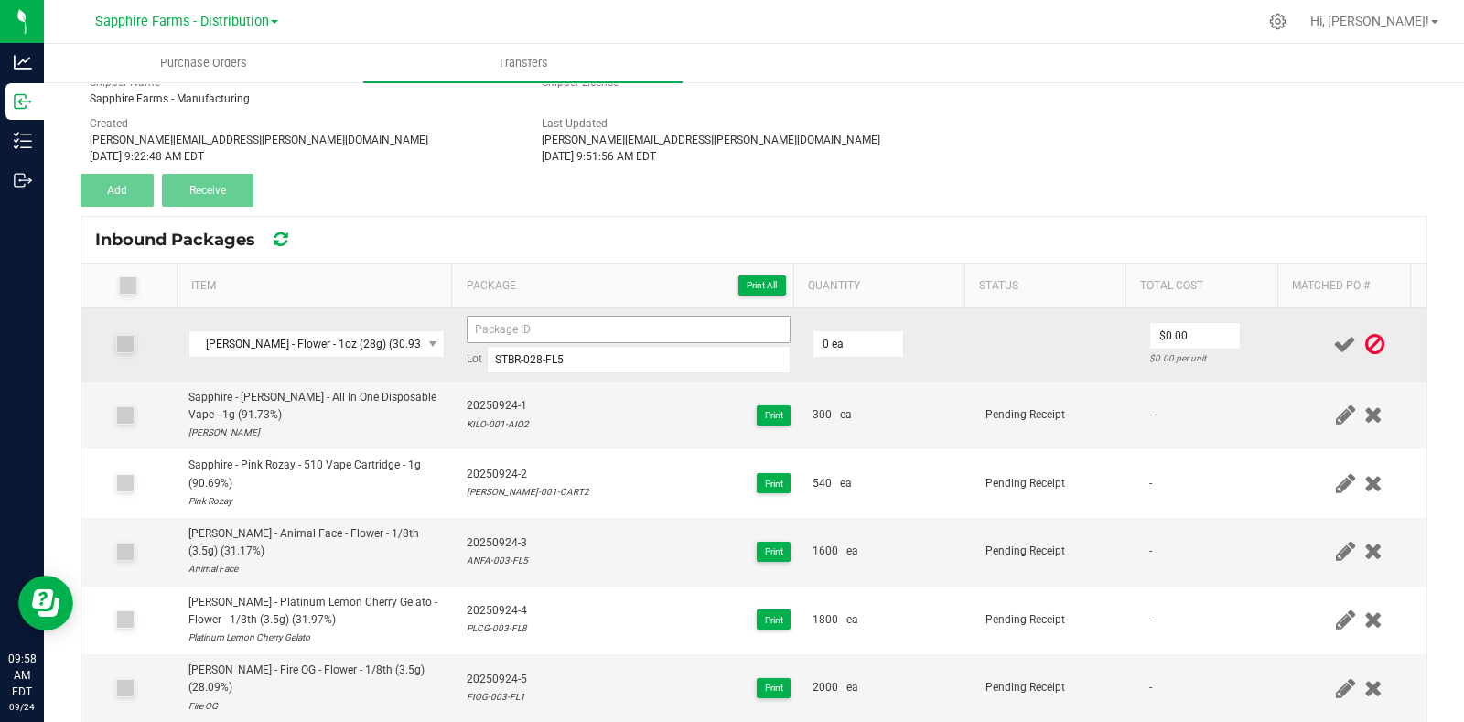
copy span "20250924-1"
click at [543, 319] on input at bounding box center [629, 329] width 324 height 27
paste input "20250924-1"
type input "20250924-7"
click at [1000, 344] on td at bounding box center [1055, 344] width 163 height 73
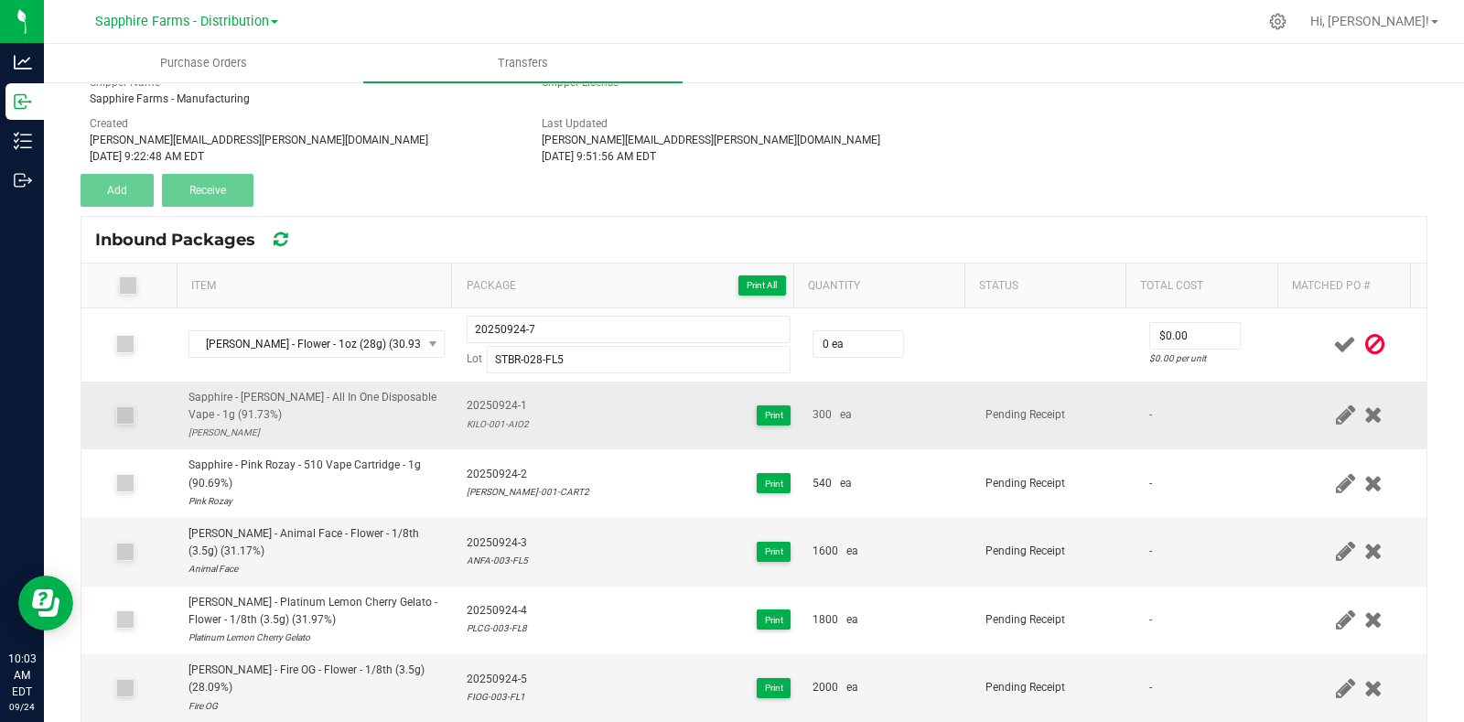
scroll to position [206, 0]
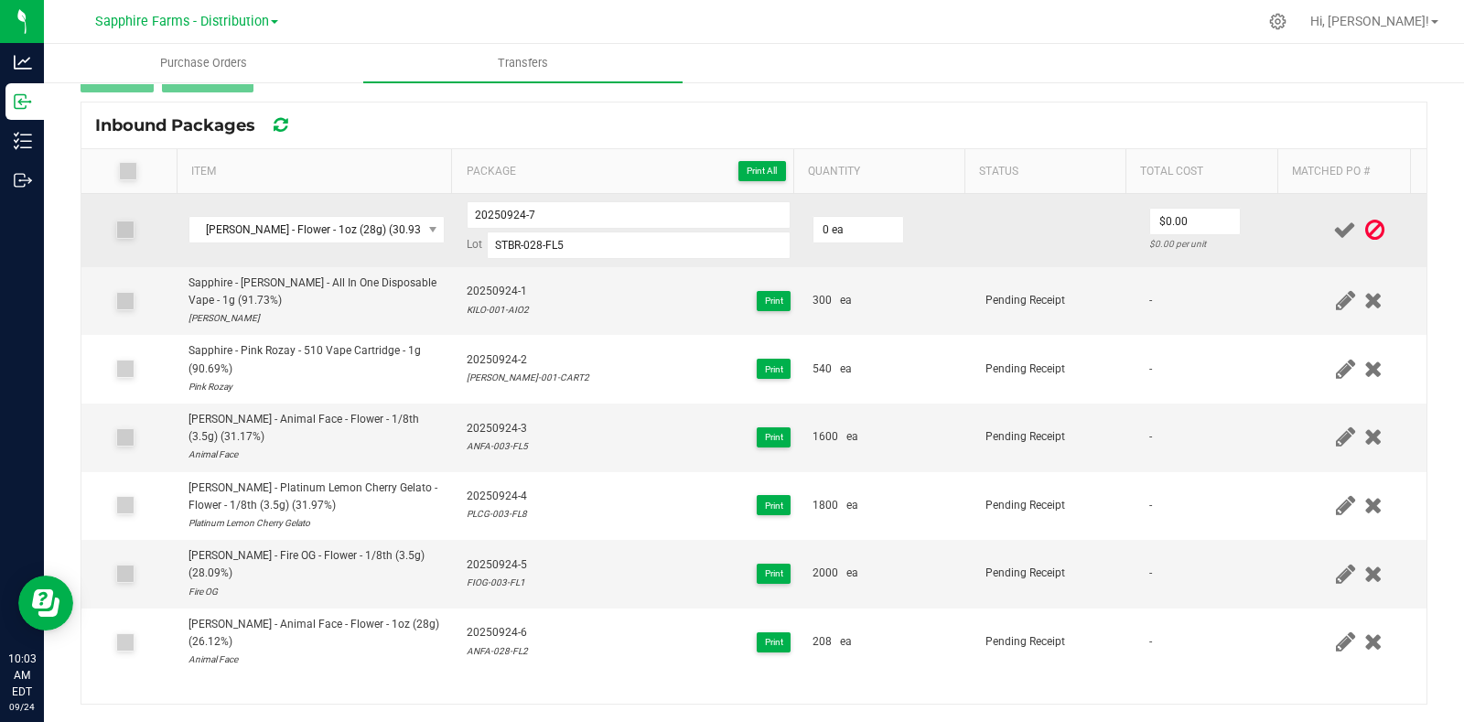
click at [974, 232] on td at bounding box center [1055, 230] width 163 height 73
click at [846, 220] on input "0" at bounding box center [858, 230] width 90 height 26
type input "240 ea"
click at [1061, 222] on td at bounding box center [1055, 230] width 163 height 73
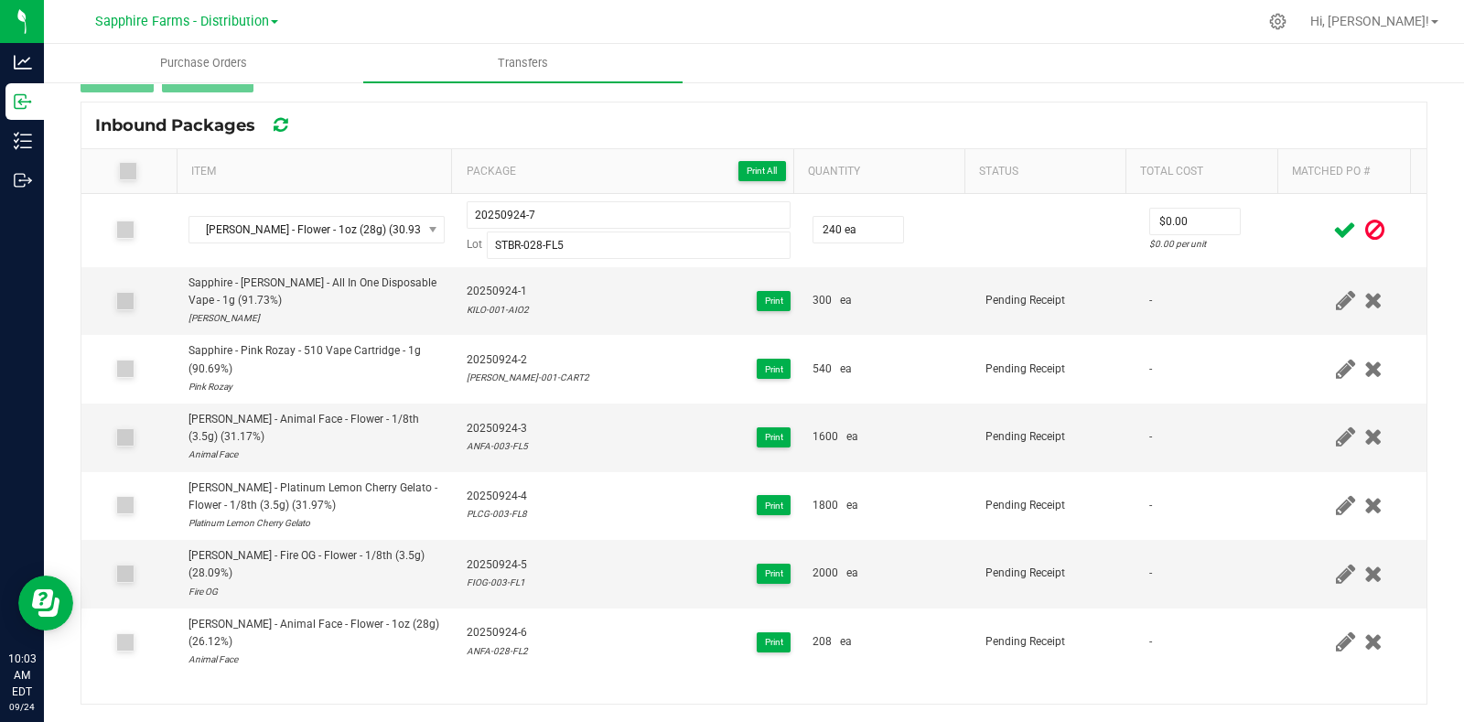
click at [1333, 231] on icon at bounding box center [1344, 230] width 23 height 23
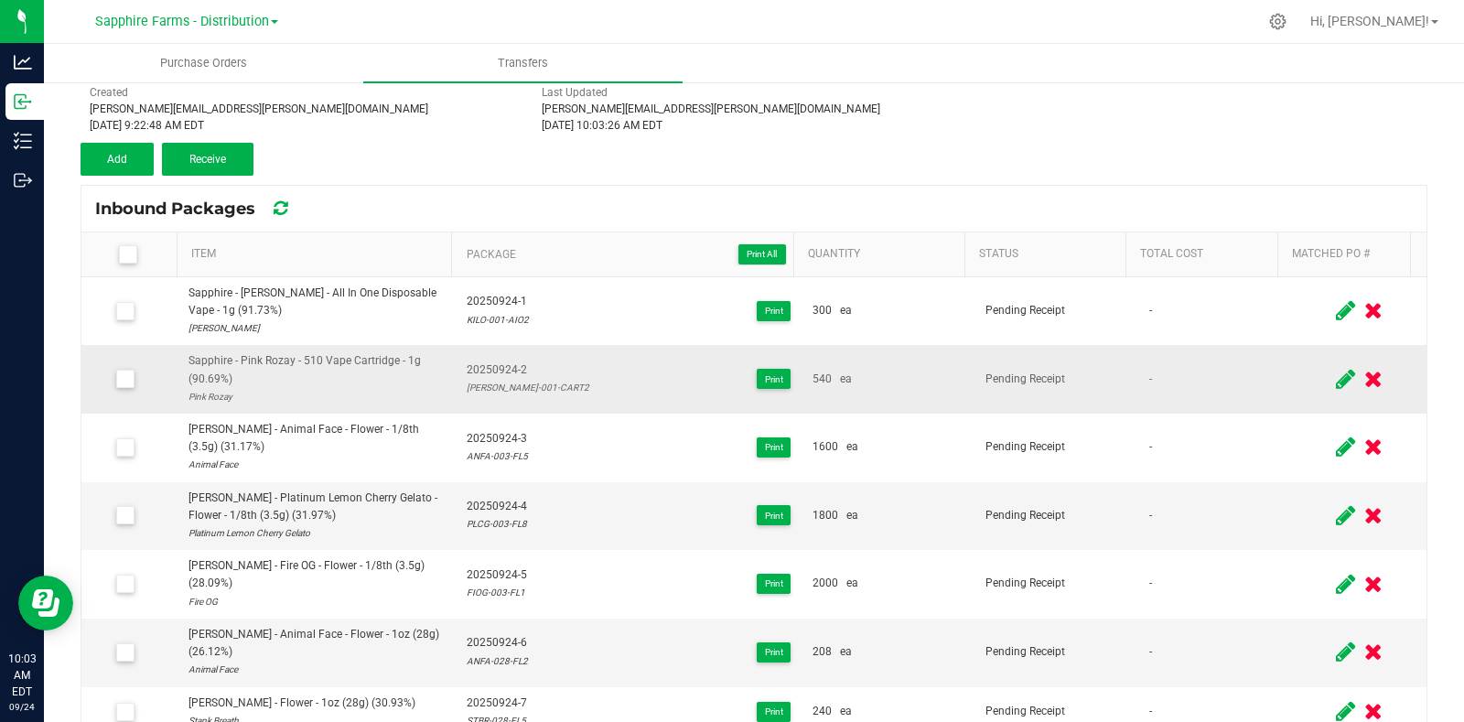
scroll to position [91, 0]
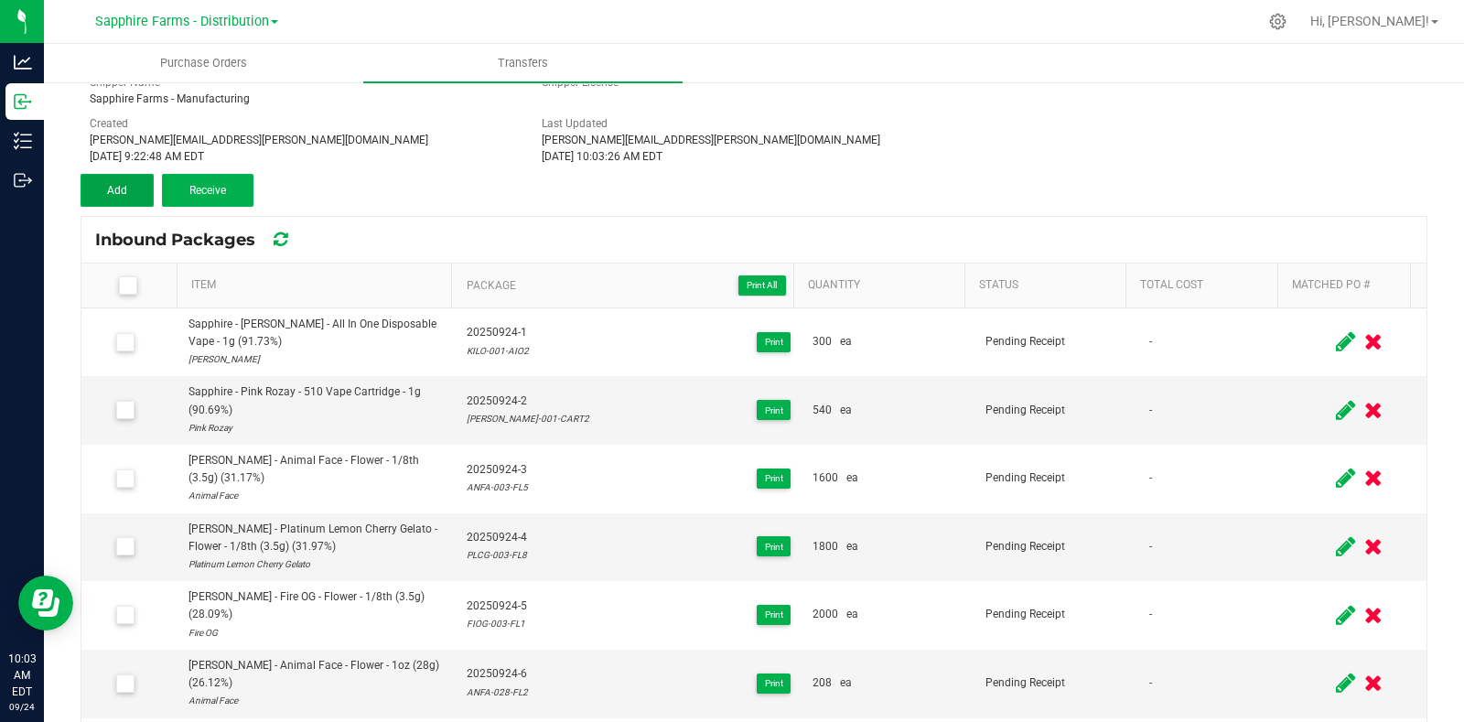
drag, startPoint x: 110, startPoint y: 186, endPoint x: 151, endPoint y: 213, distance: 49.5
click at [110, 186] on span "Add" at bounding box center [117, 190] width 20 height 13
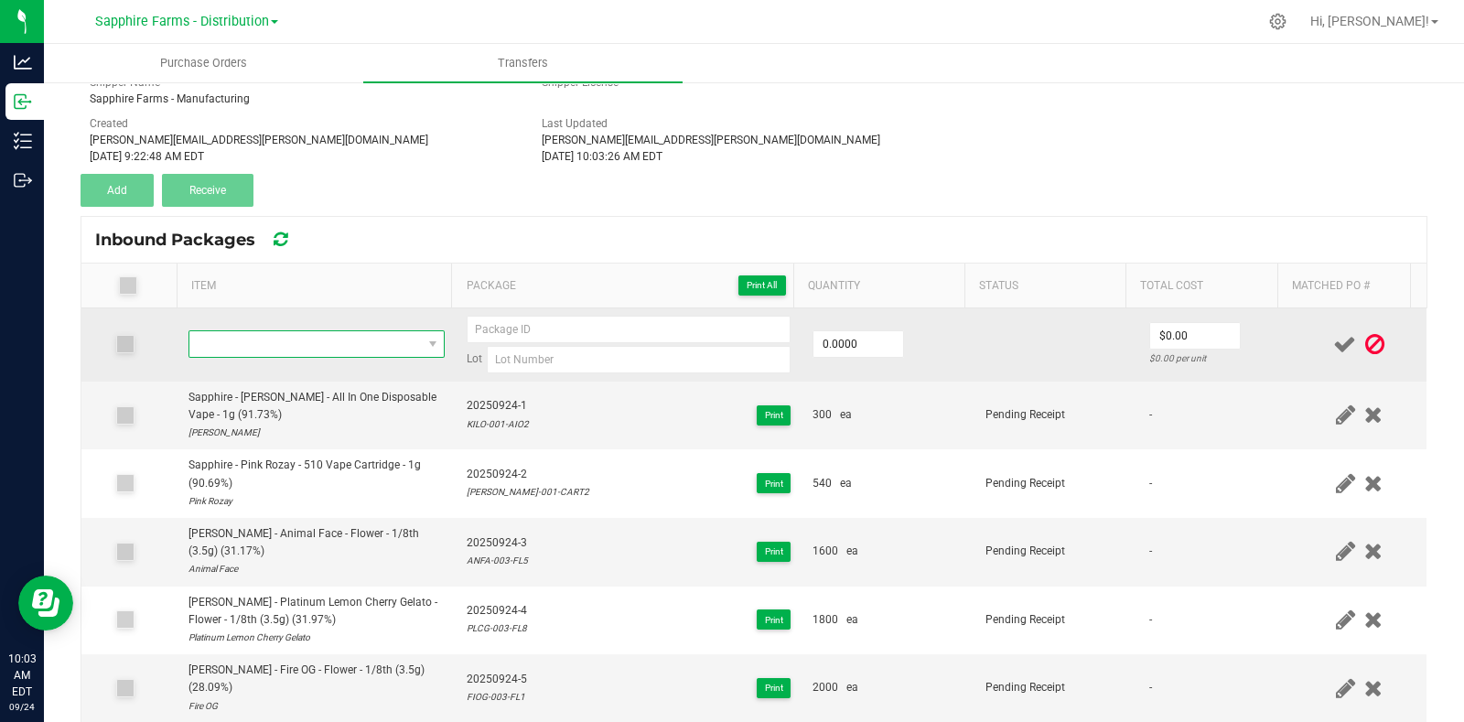
click at [378, 337] on span "NO DATA FOUND" at bounding box center [305, 344] width 232 height 26
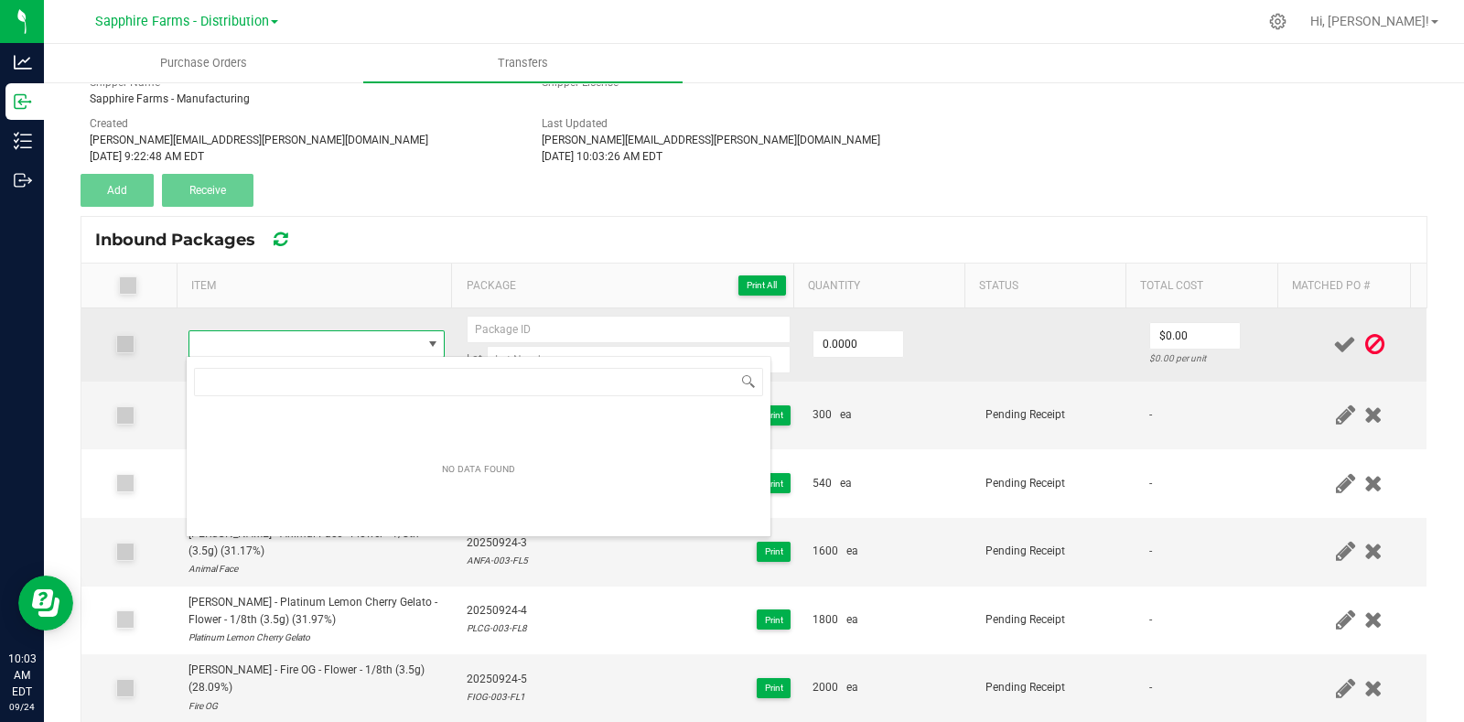
scroll to position [27, 249]
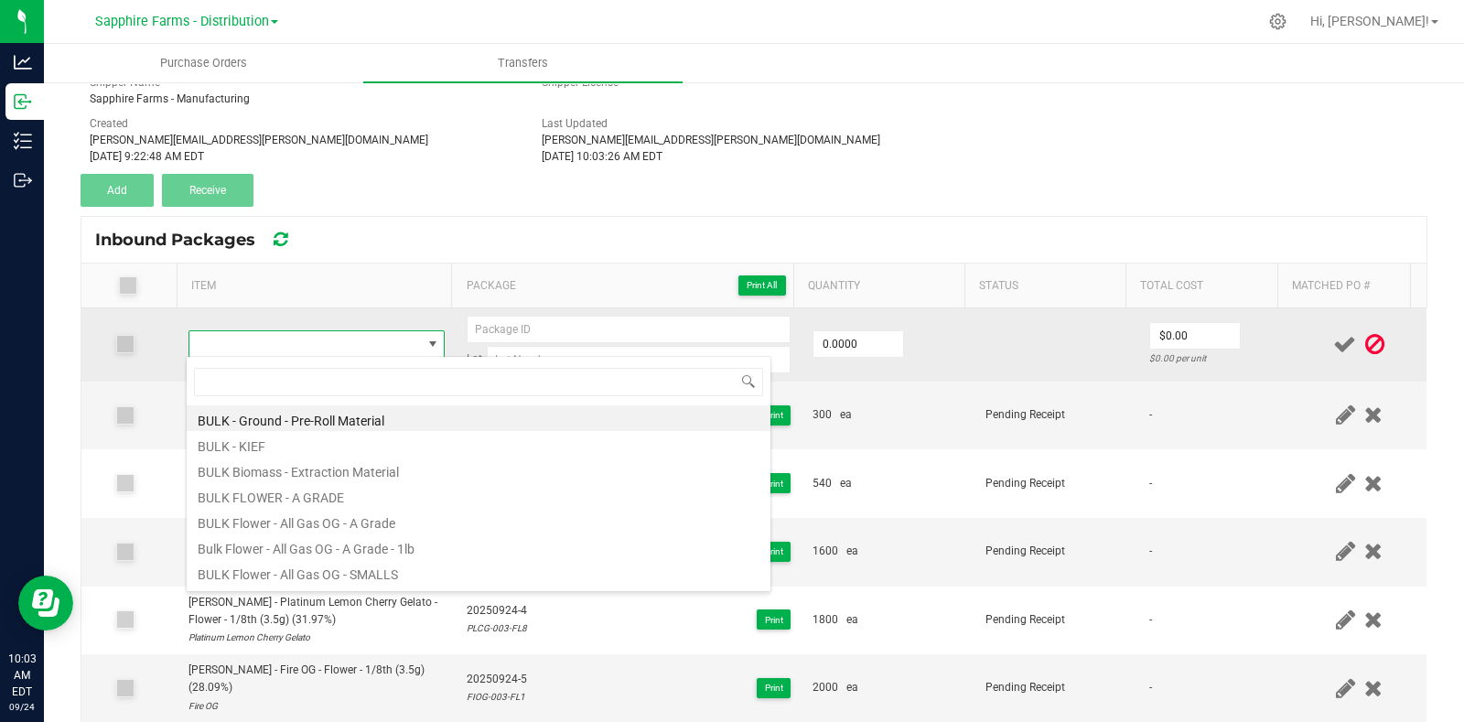
type input "LABU-001-CART2"
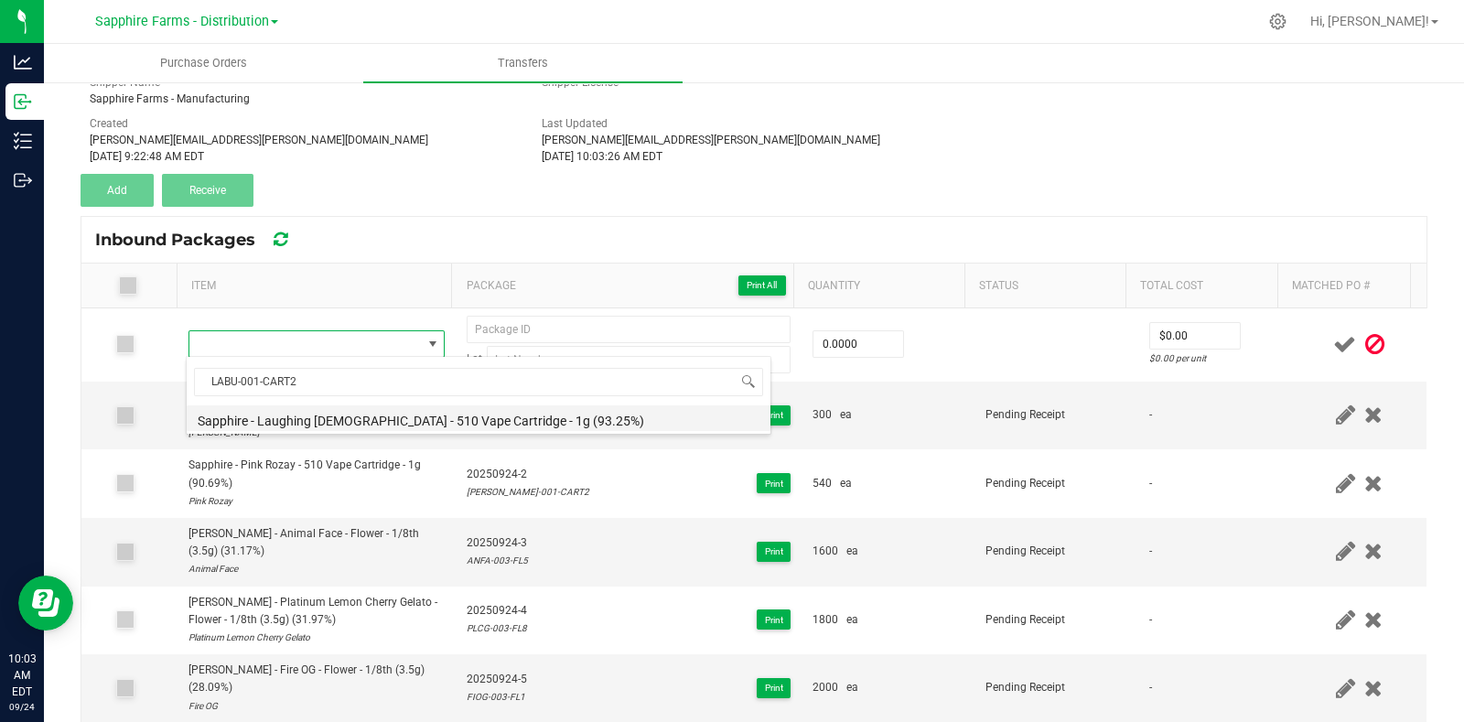
click at [373, 419] on li "Sapphire - Laughing Buddha - 510 Vape Cartridge - 1g (93.25%)" at bounding box center [479, 418] width 584 height 26
type input "0 ea"
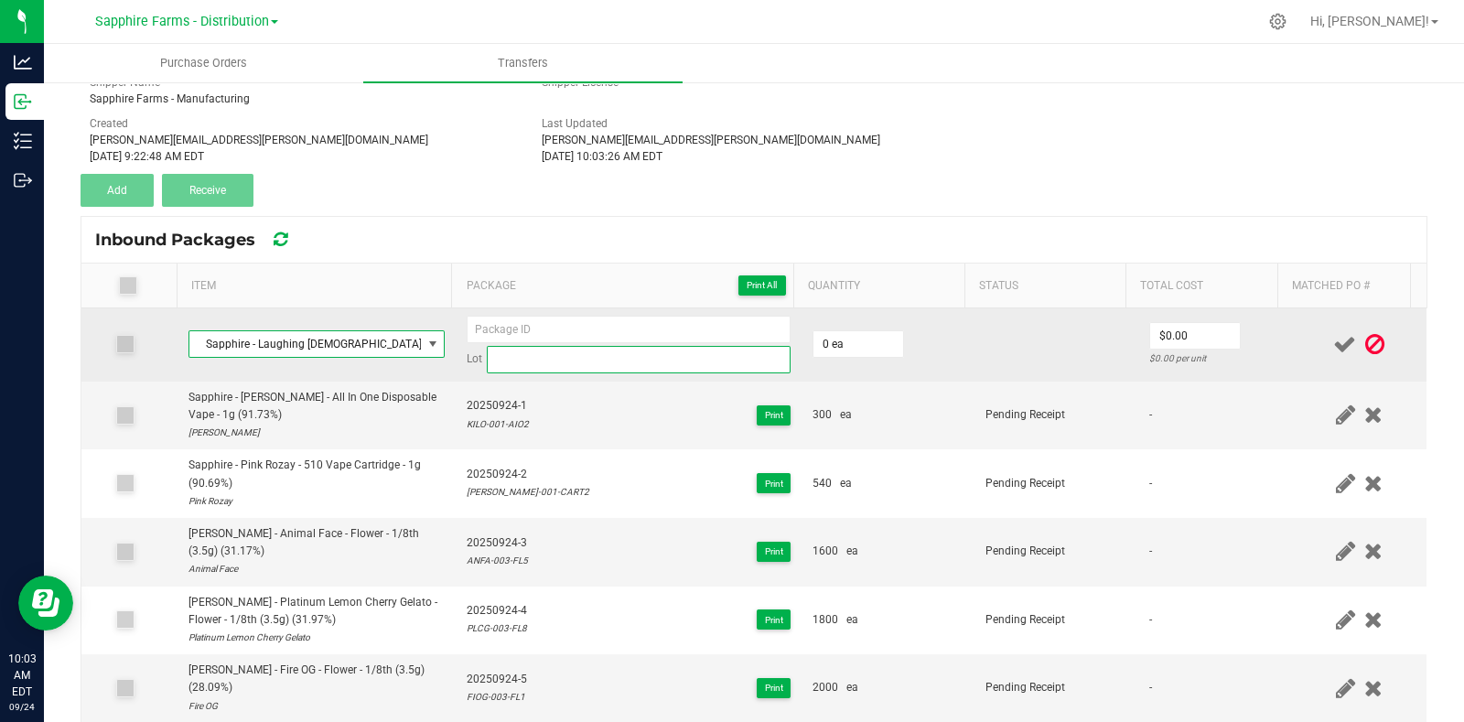
click at [560, 360] on input at bounding box center [639, 359] width 304 height 27
paste input "LABU-001-CART2"
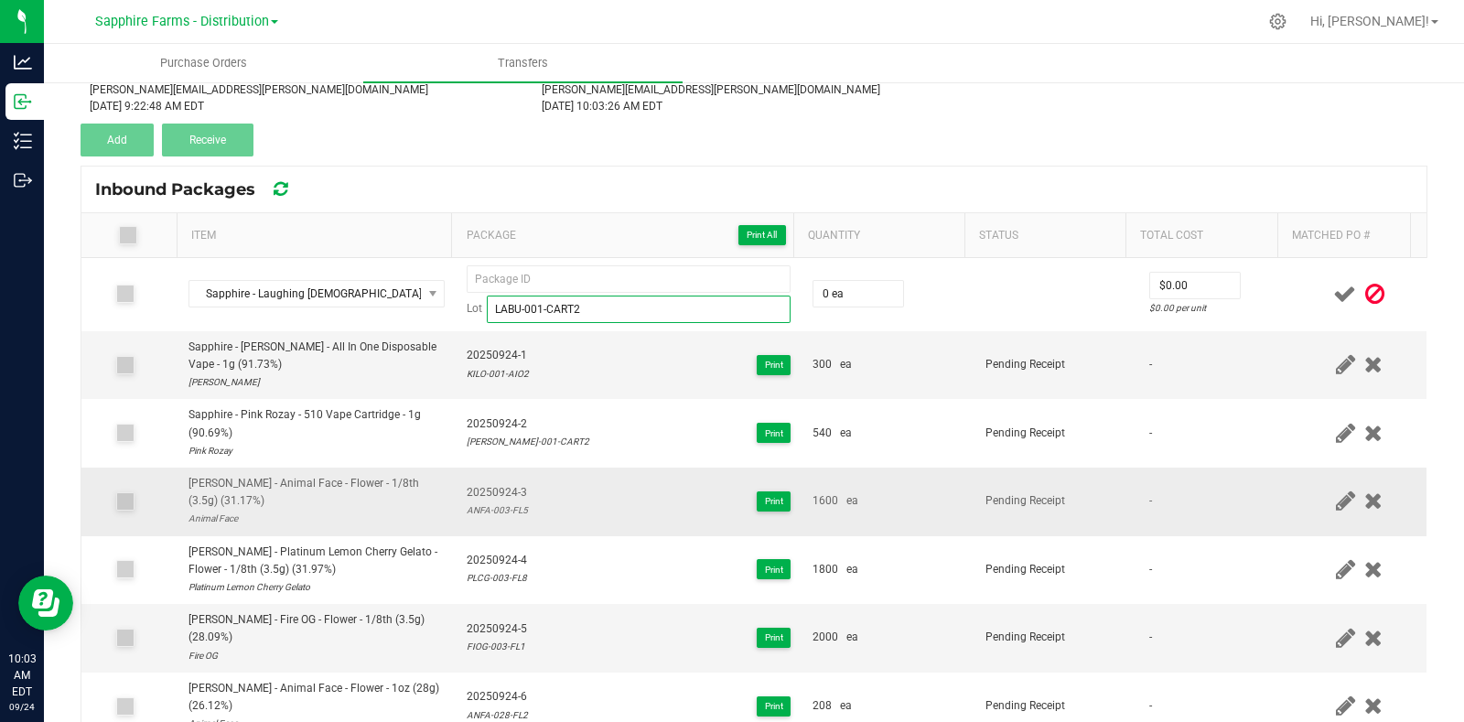
scroll to position [0, 0]
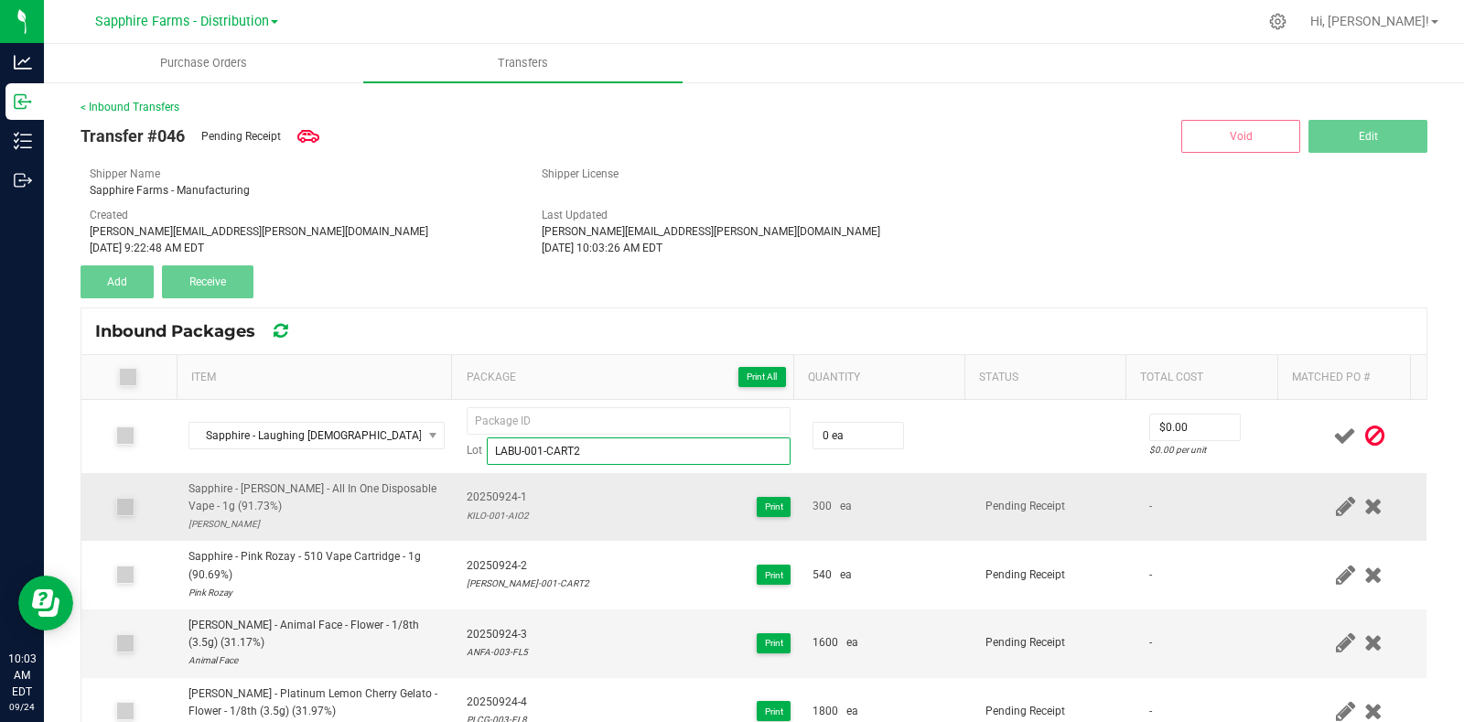
type input "LABU-001-CART2"
drag, startPoint x: 521, startPoint y: 492, endPoint x: 452, endPoint y: 493, distance: 69.5
click at [456, 493] on td "20250924-1 KILO-001-AIO2 Print" at bounding box center [629, 507] width 346 height 69
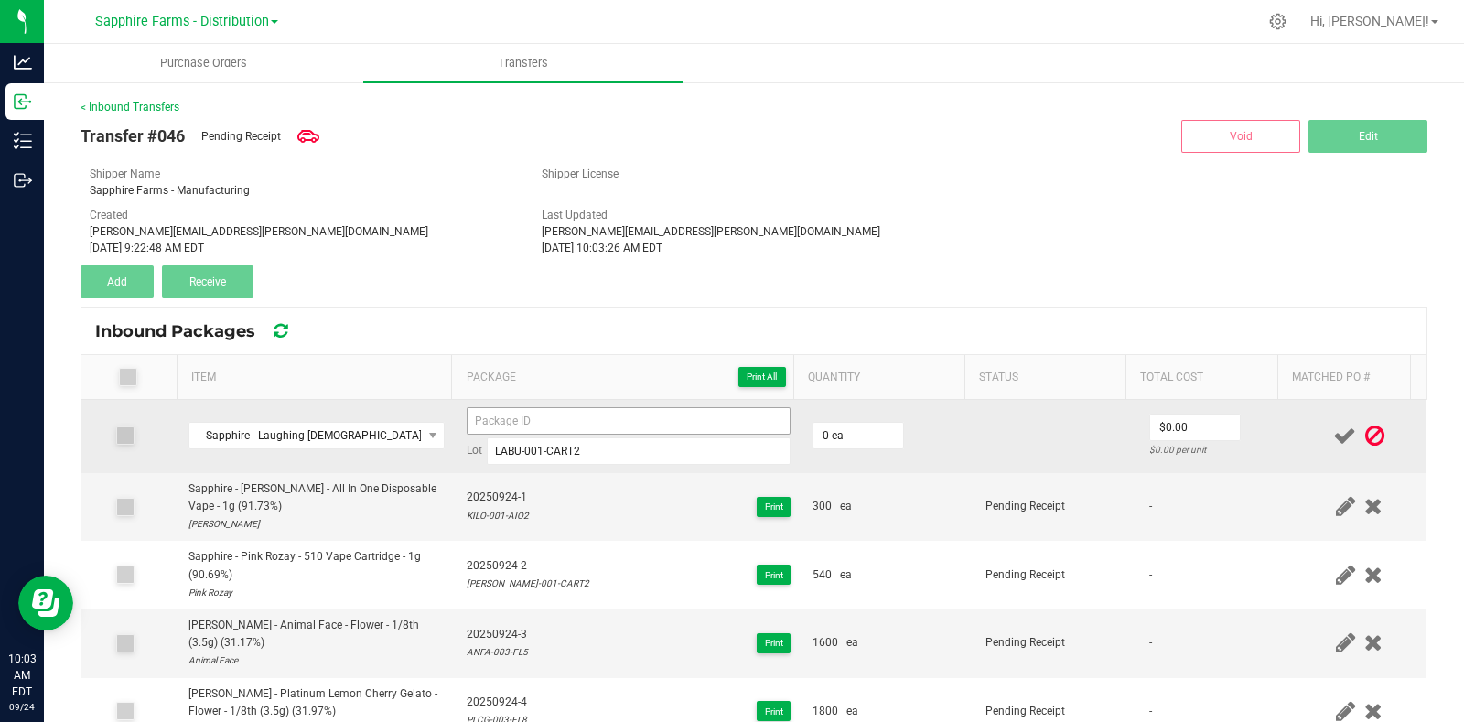
copy span "20250924-1"
click at [542, 423] on input at bounding box center [629, 420] width 324 height 27
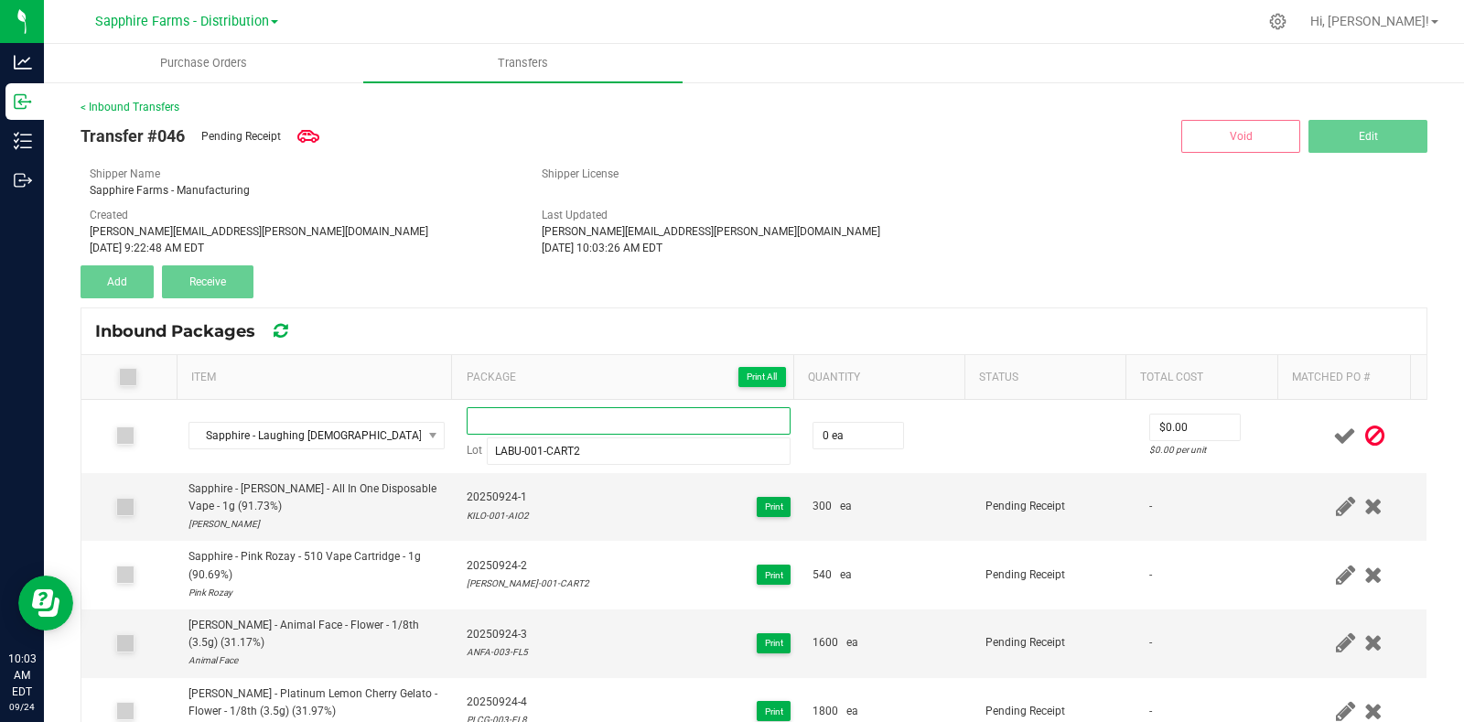
paste input "20250924-1"
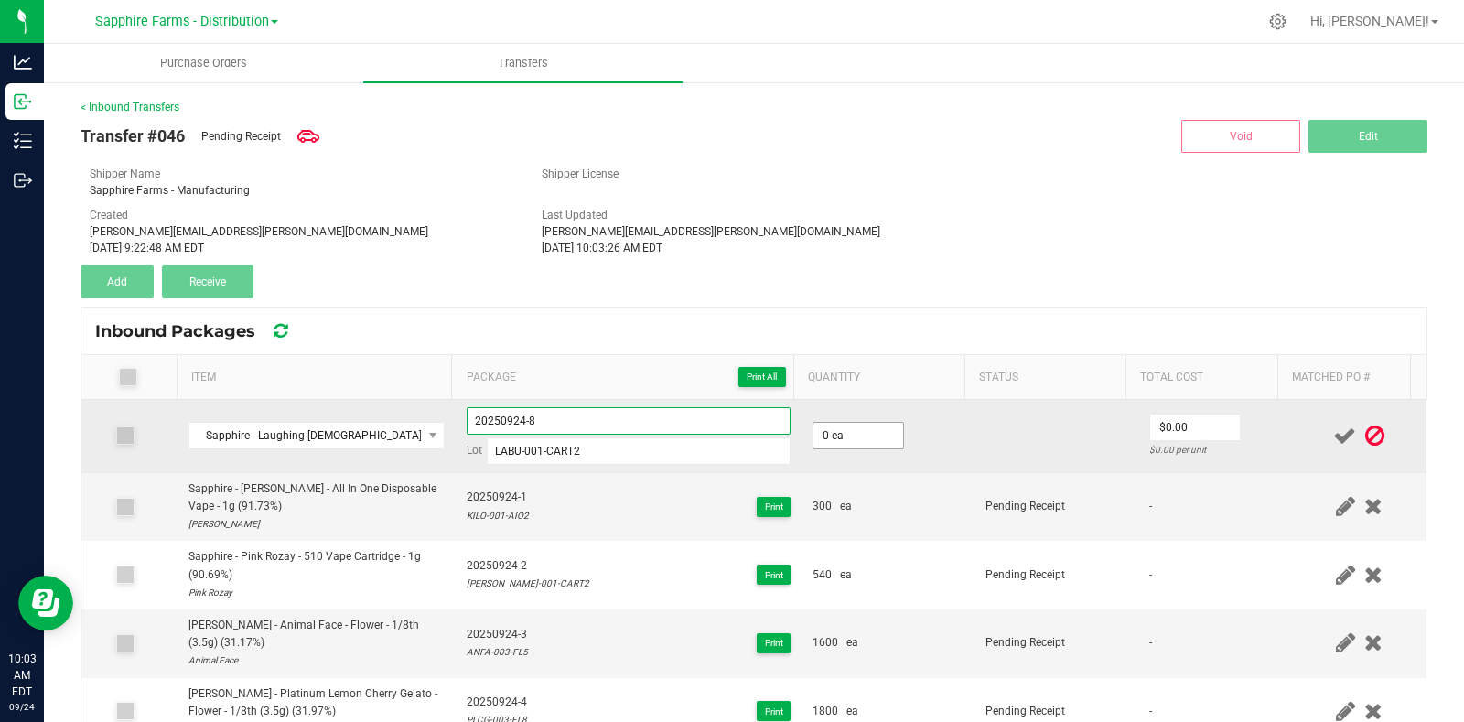
type input "20250924-8"
click at [853, 437] on input "0" at bounding box center [858, 436] width 90 height 26
type input "570 ea"
click at [983, 412] on td at bounding box center [1055, 436] width 163 height 73
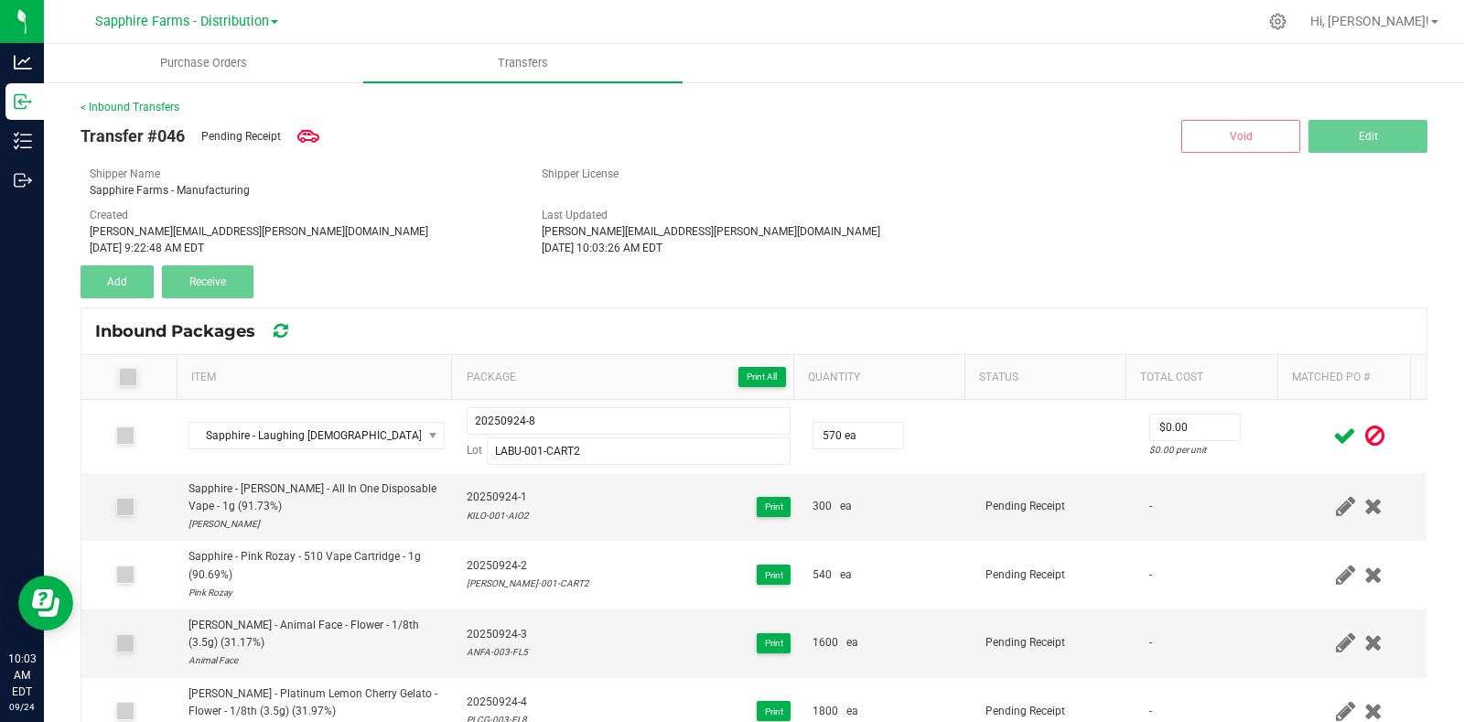
click at [1333, 426] on icon at bounding box center [1344, 435] width 23 height 23
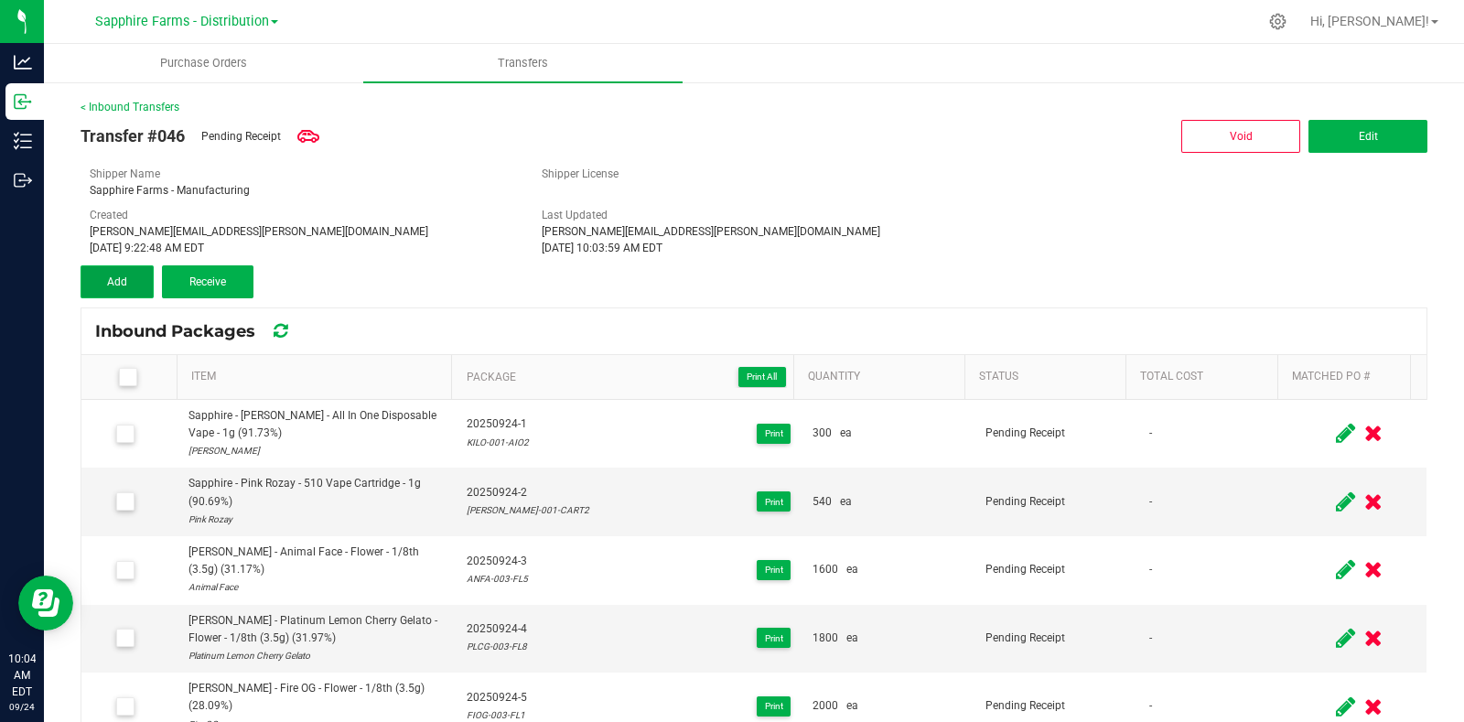
click at [102, 290] on button "Add" at bounding box center [117, 281] width 73 height 33
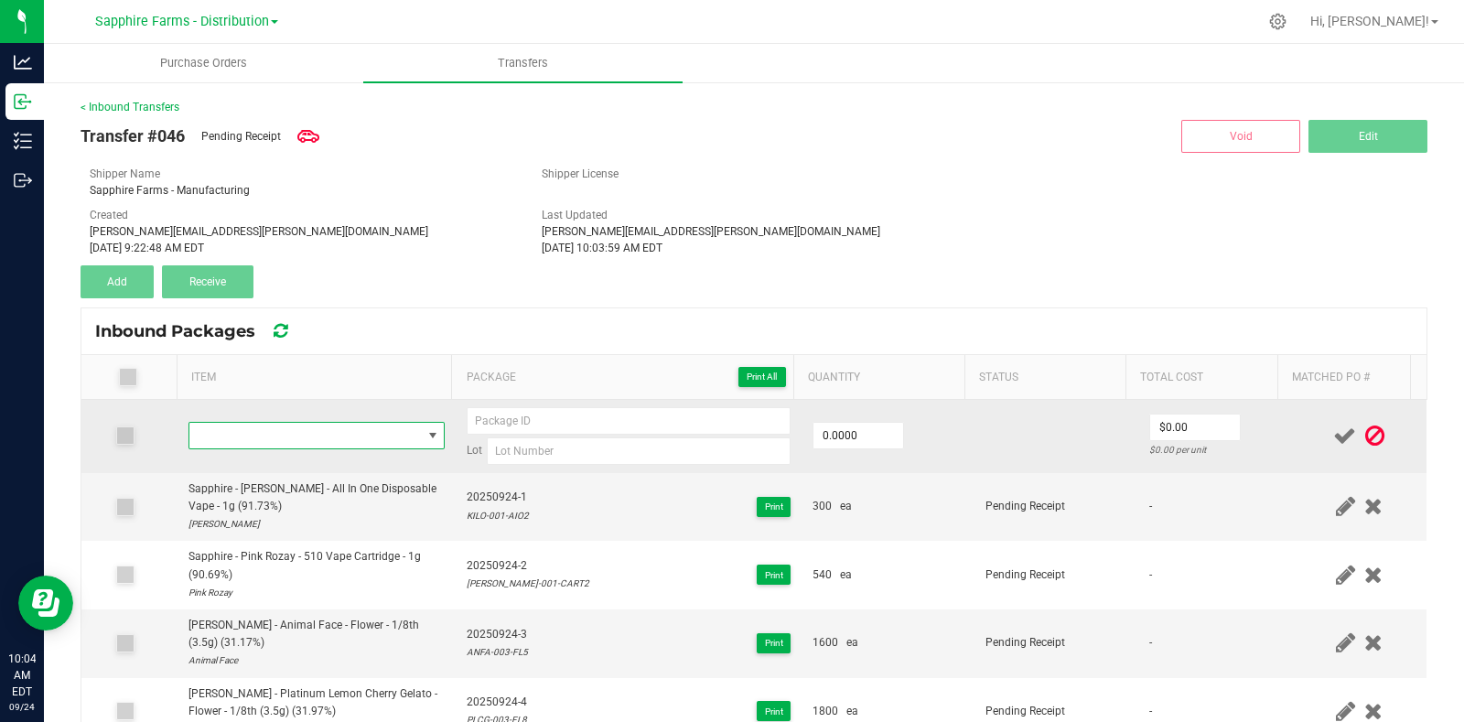
click at [273, 430] on span "NO DATA FOUND" at bounding box center [305, 436] width 232 height 26
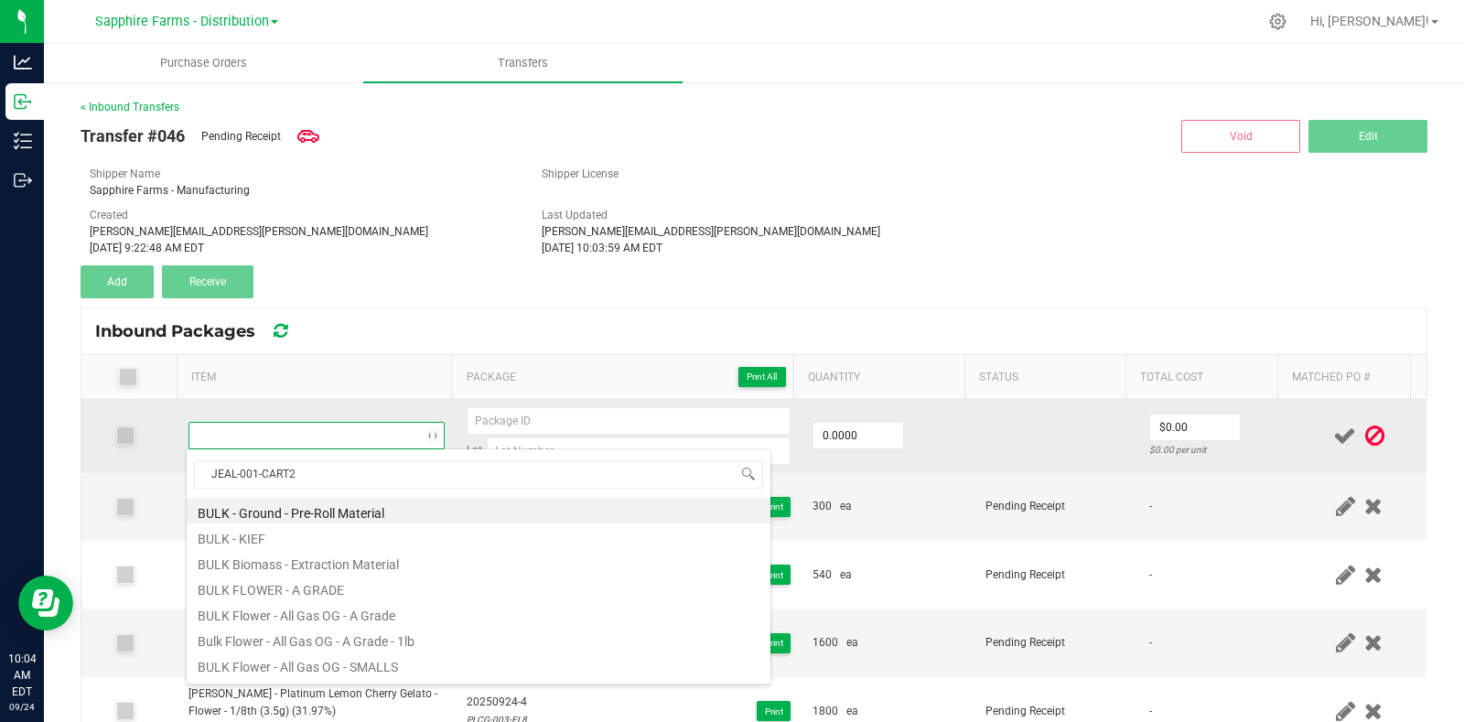
scroll to position [27, 246]
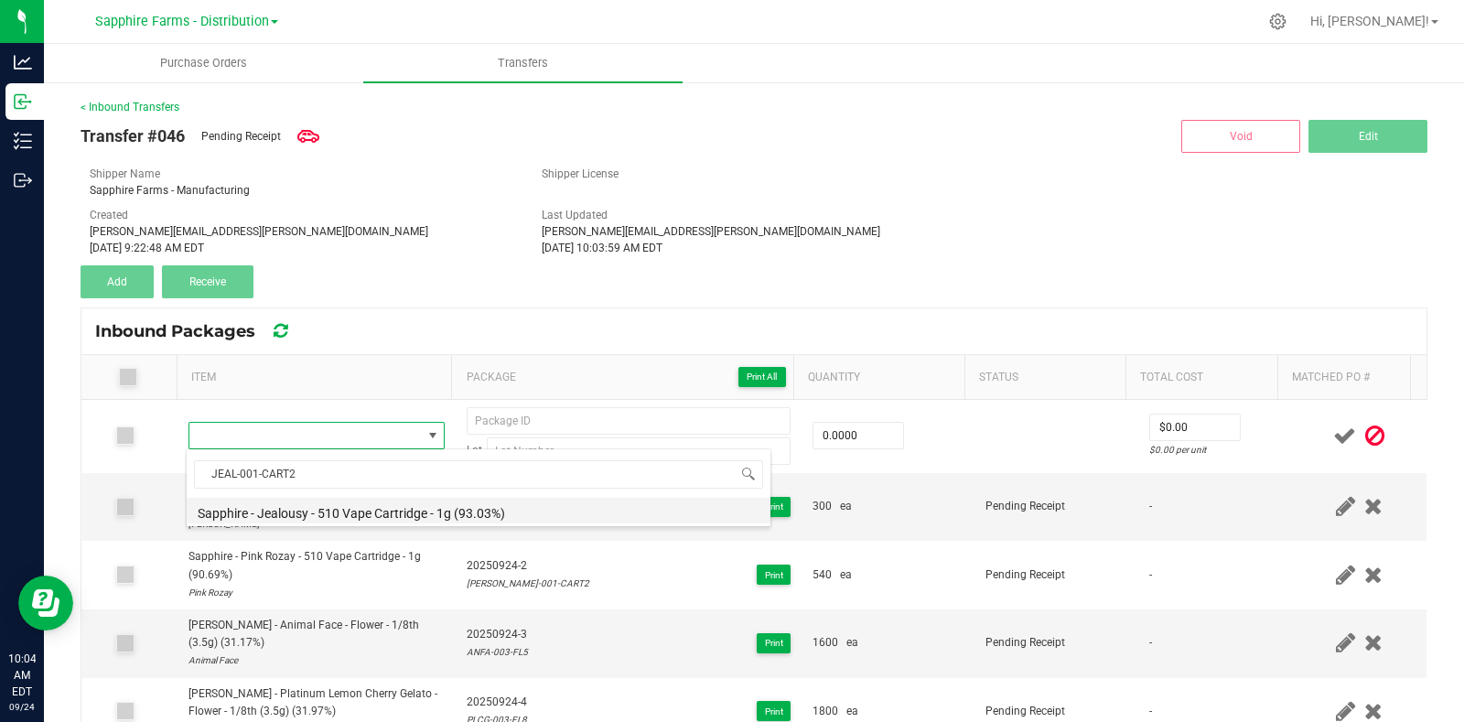
click at [390, 510] on li "Sapphire - Jealousy - 510 Vape Cartridge - 1g (93.03%)" at bounding box center [479, 511] width 584 height 26
type input "0 ea"
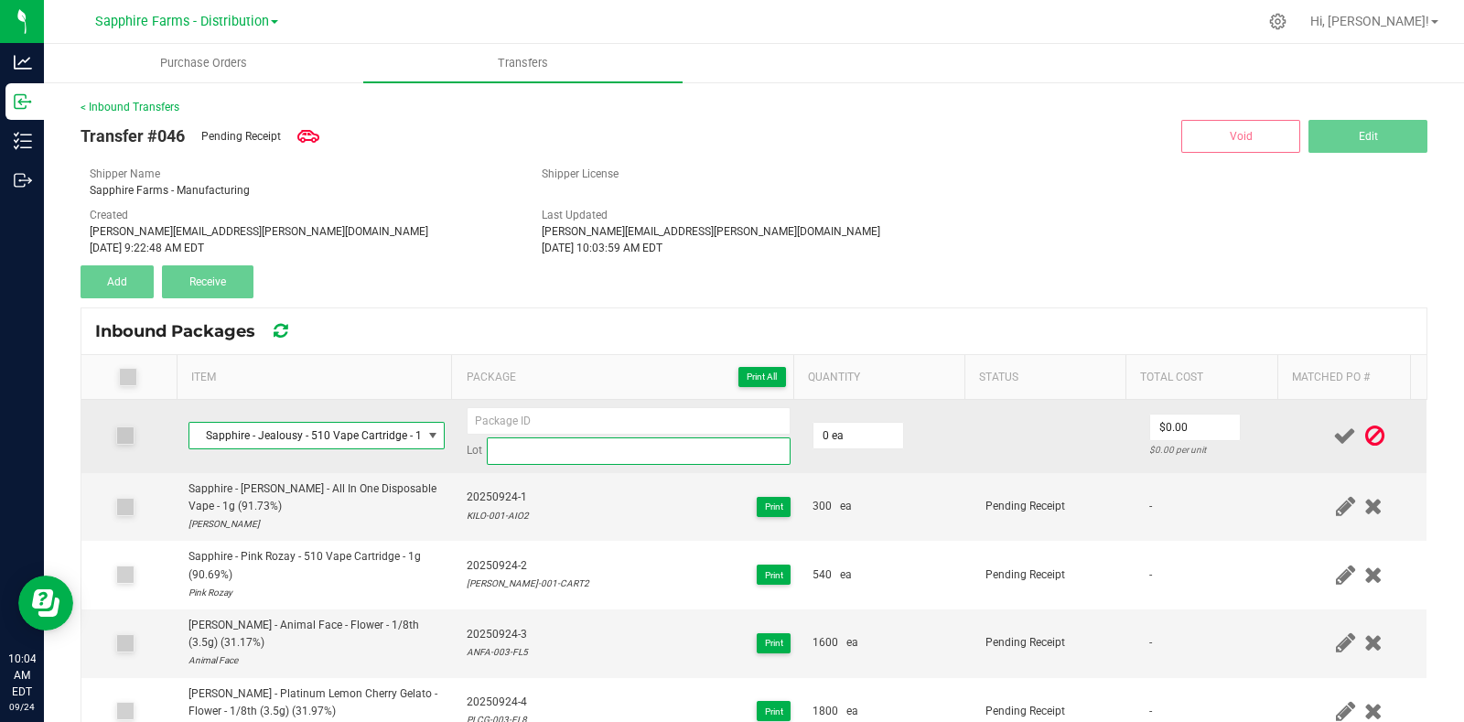
click at [568, 451] on input at bounding box center [639, 450] width 304 height 27
paste input "JEAL-001-CART2"
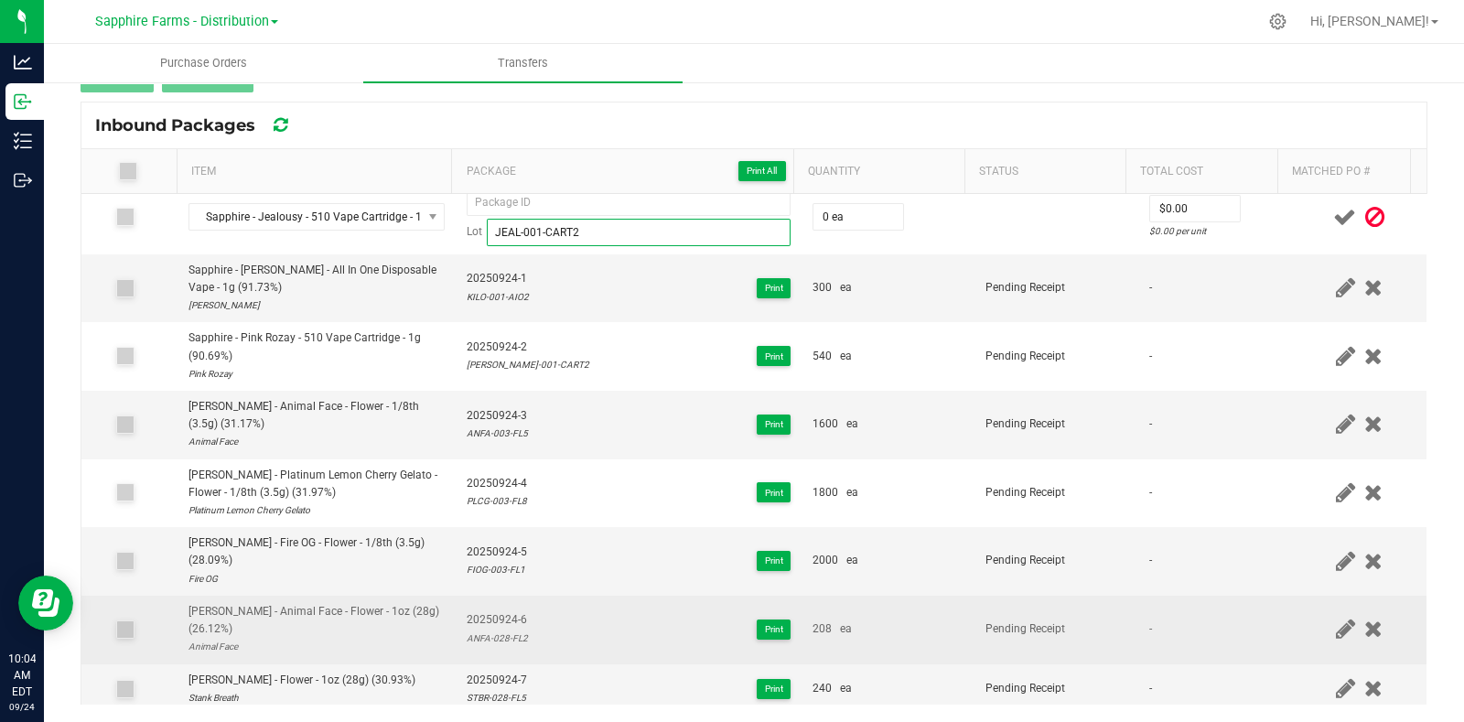
scroll to position [0, 0]
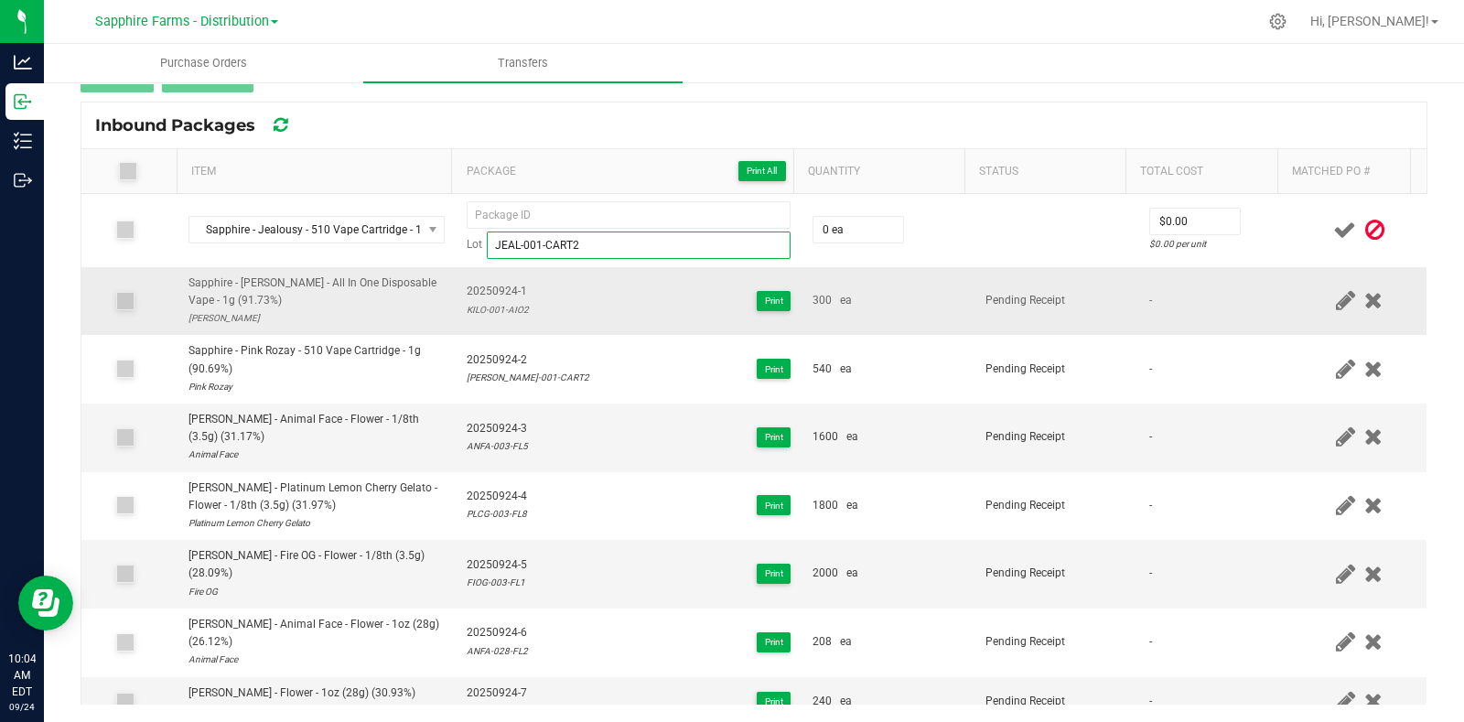
type input "JEAL-001-CART2"
click at [514, 295] on span "20250924-1" at bounding box center [498, 291] width 62 height 17
drag, startPoint x: 524, startPoint y: 290, endPoint x: 455, endPoint y: 294, distance: 69.6
click at [456, 294] on td "20250924-1 KILO-001-AIO2 Print" at bounding box center [629, 301] width 346 height 69
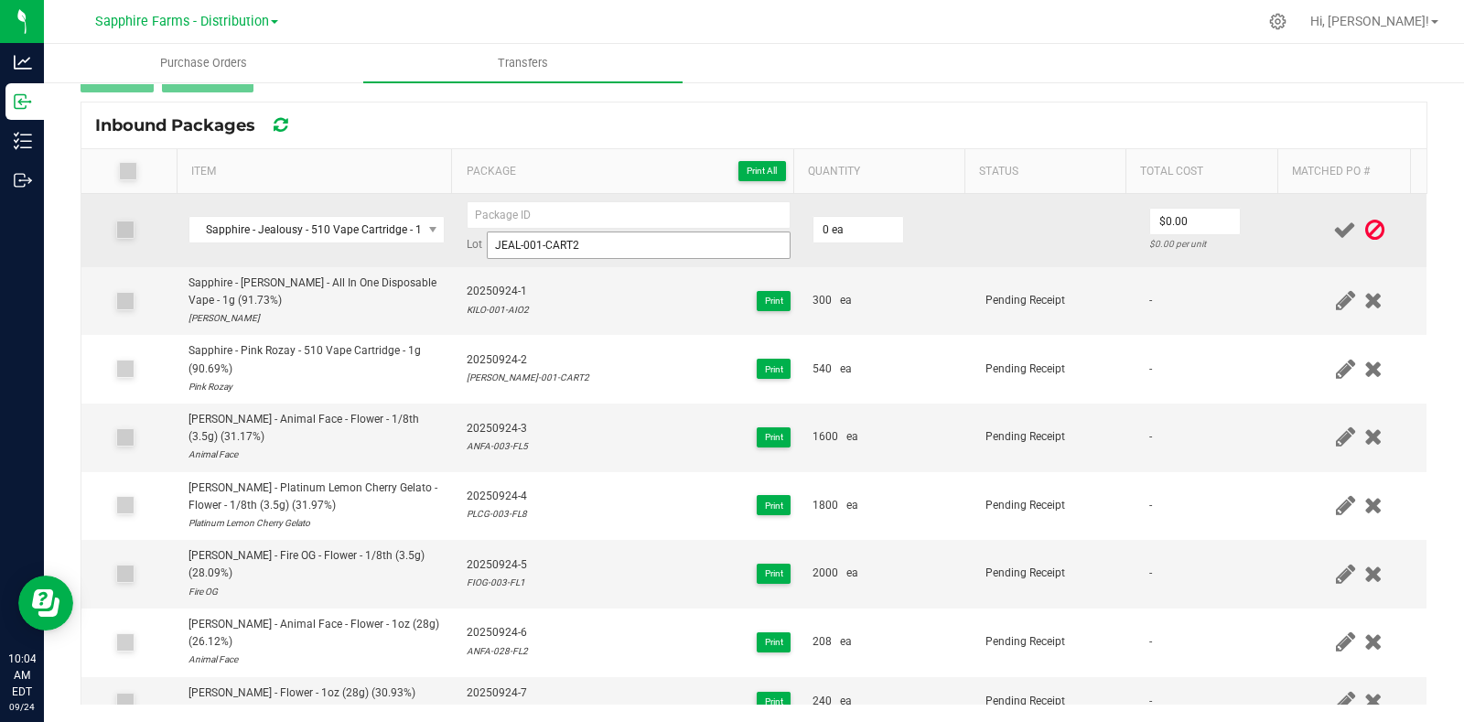
copy span "20250924-1"
click at [542, 204] on input at bounding box center [629, 214] width 324 height 27
paste input "20250924-1"
type input "20250924-9"
click at [1011, 221] on td at bounding box center [1055, 230] width 163 height 73
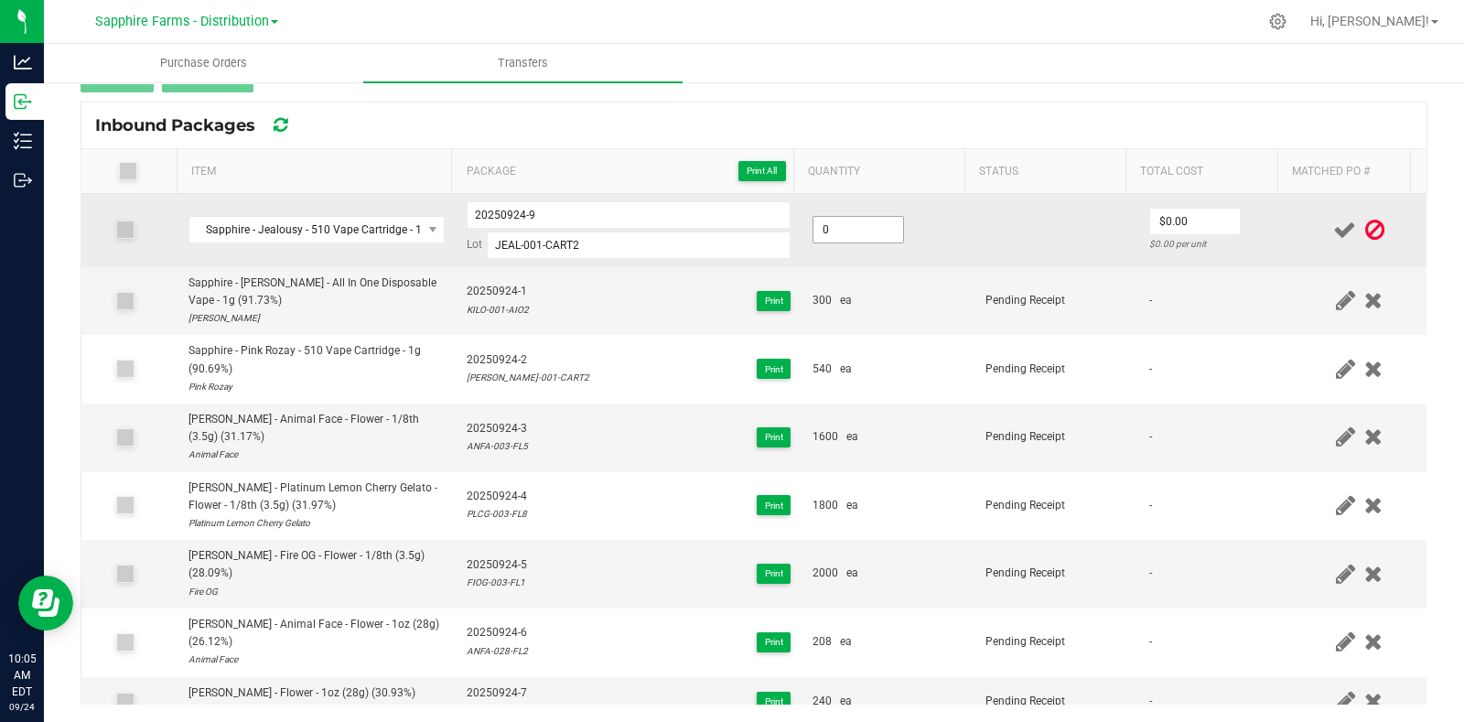
click at [860, 228] on input "0" at bounding box center [858, 230] width 90 height 26
type input "2670 ea"
click at [1022, 237] on td at bounding box center [1055, 230] width 163 height 73
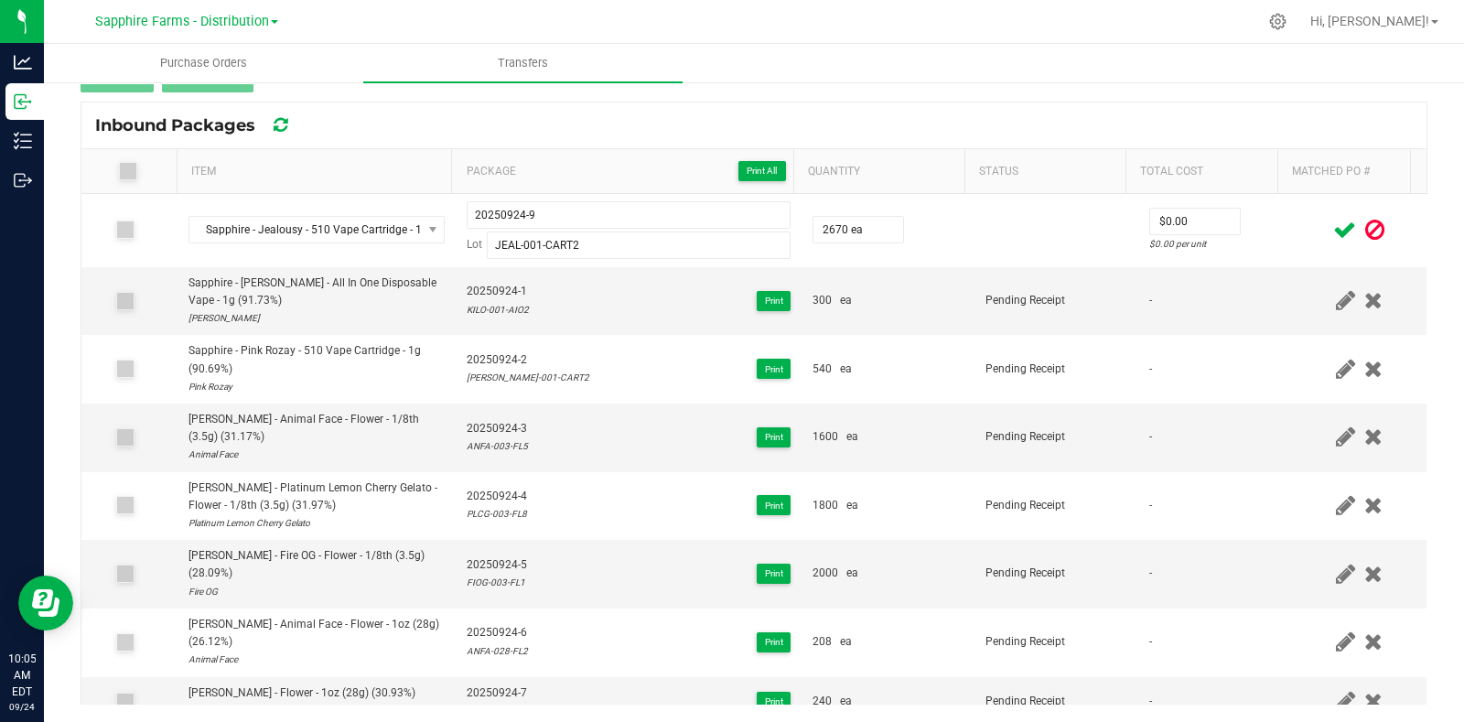
click at [1333, 227] on icon at bounding box center [1344, 230] width 23 height 23
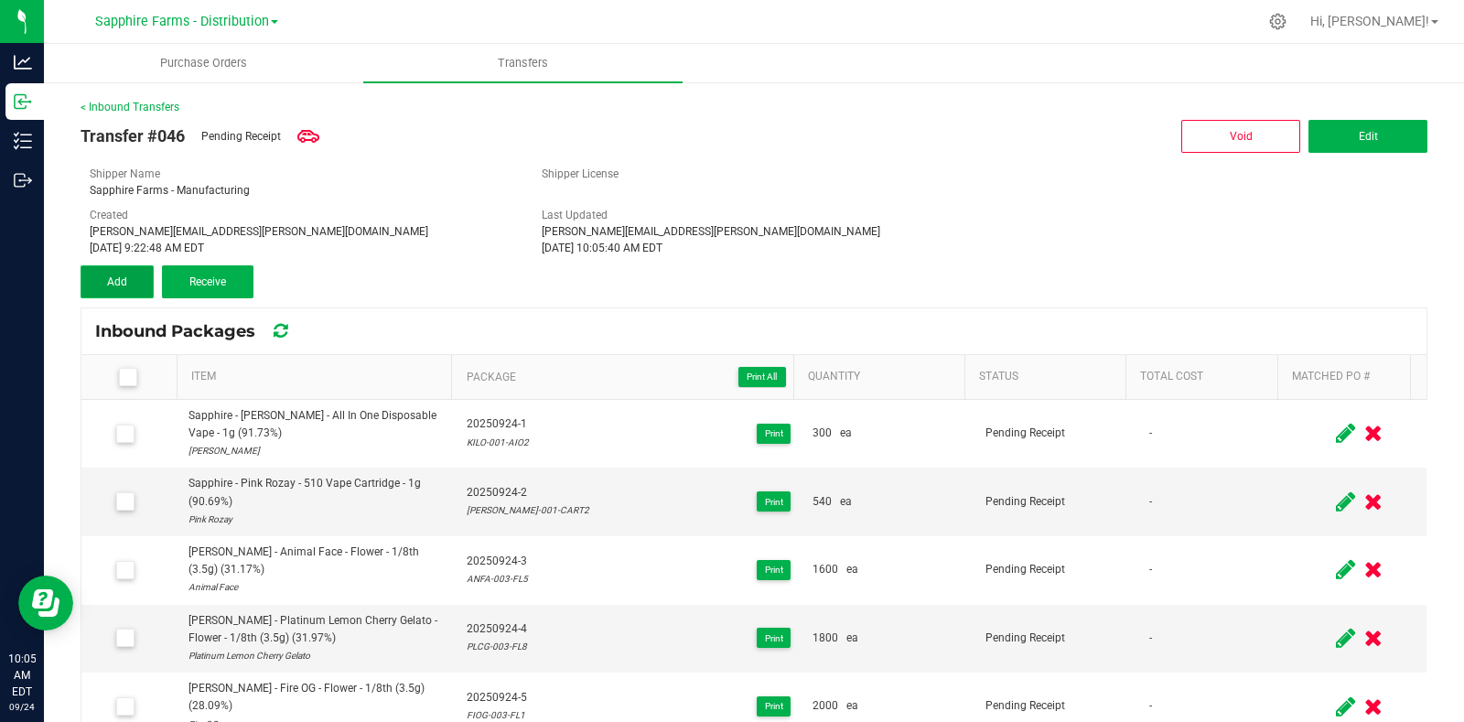
click at [121, 285] on span "Add" at bounding box center [117, 281] width 20 height 13
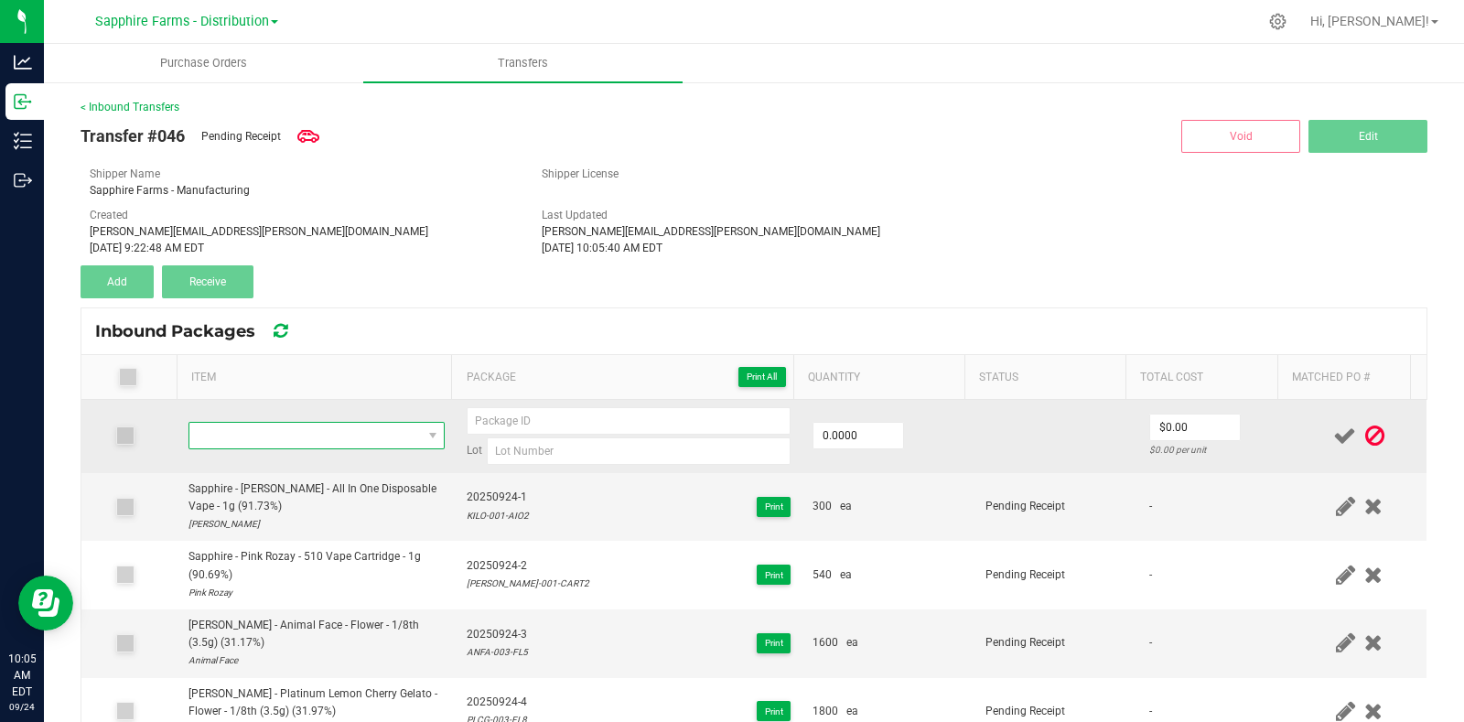
click at [277, 436] on span "NO DATA FOUND" at bounding box center [305, 436] width 232 height 26
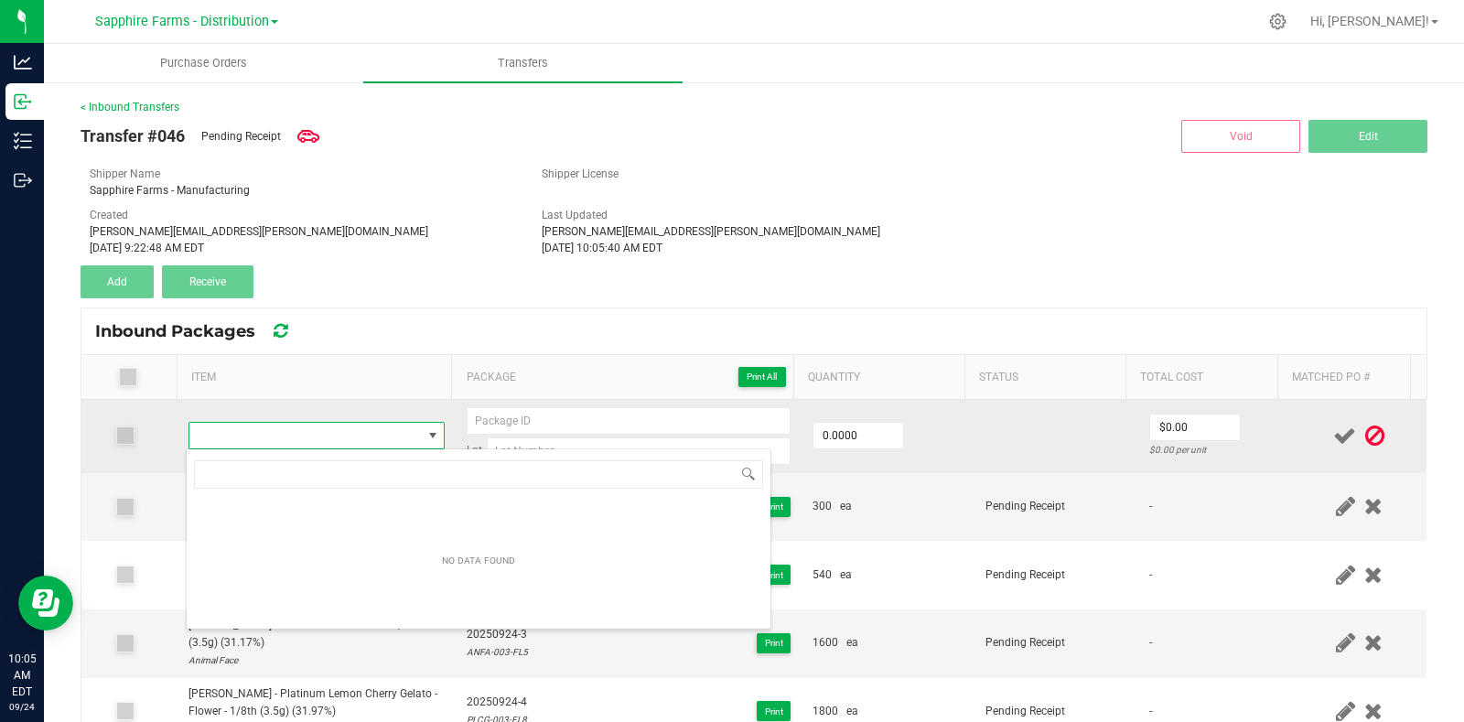
scroll to position [91454, 91233]
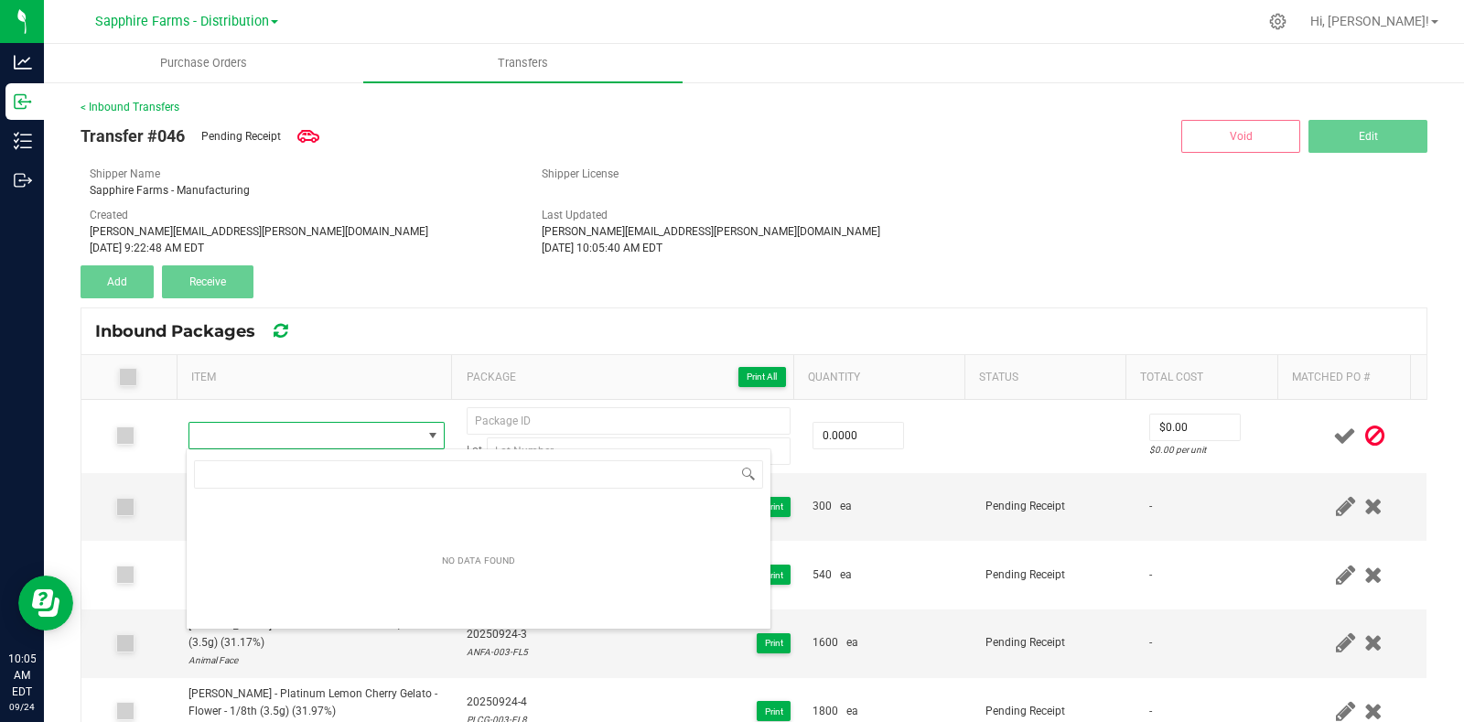
type input "ALOG-001-CART2"
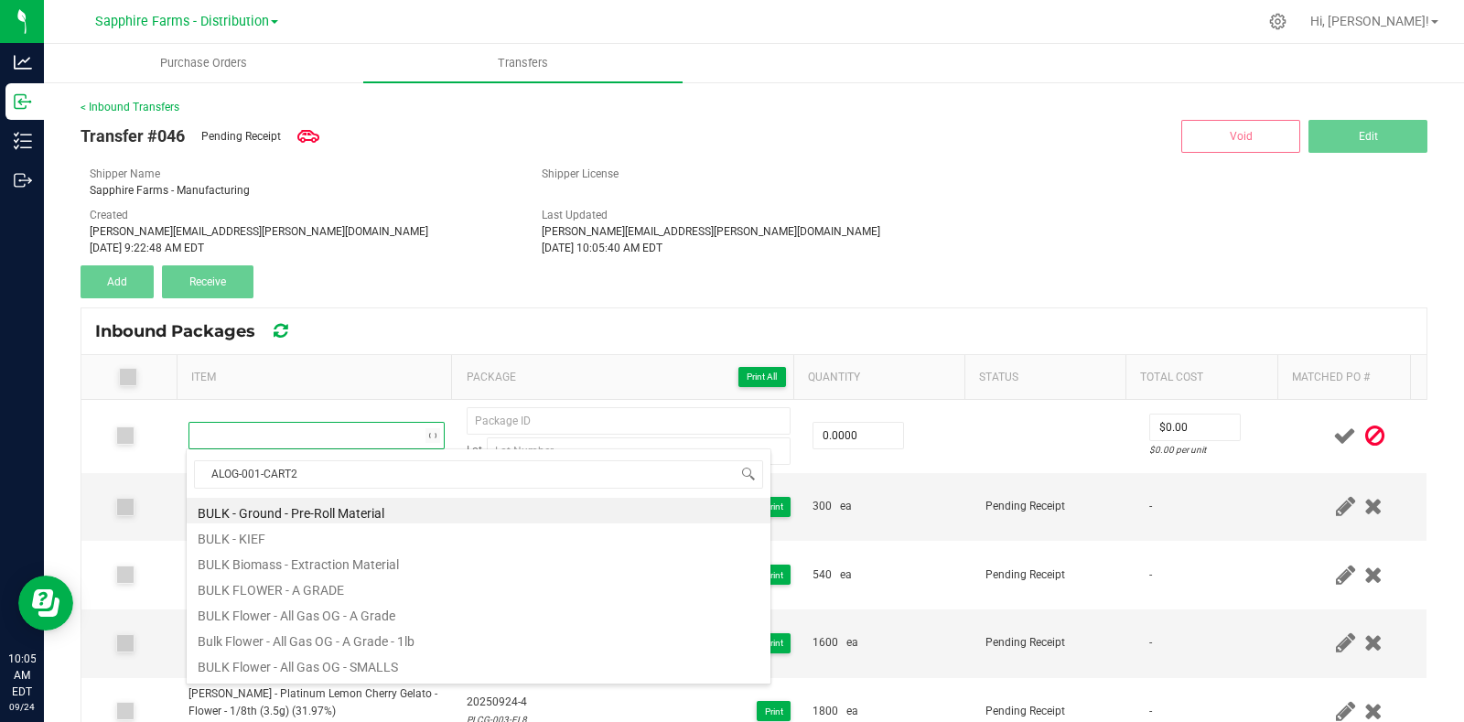
scroll to position [27, 246]
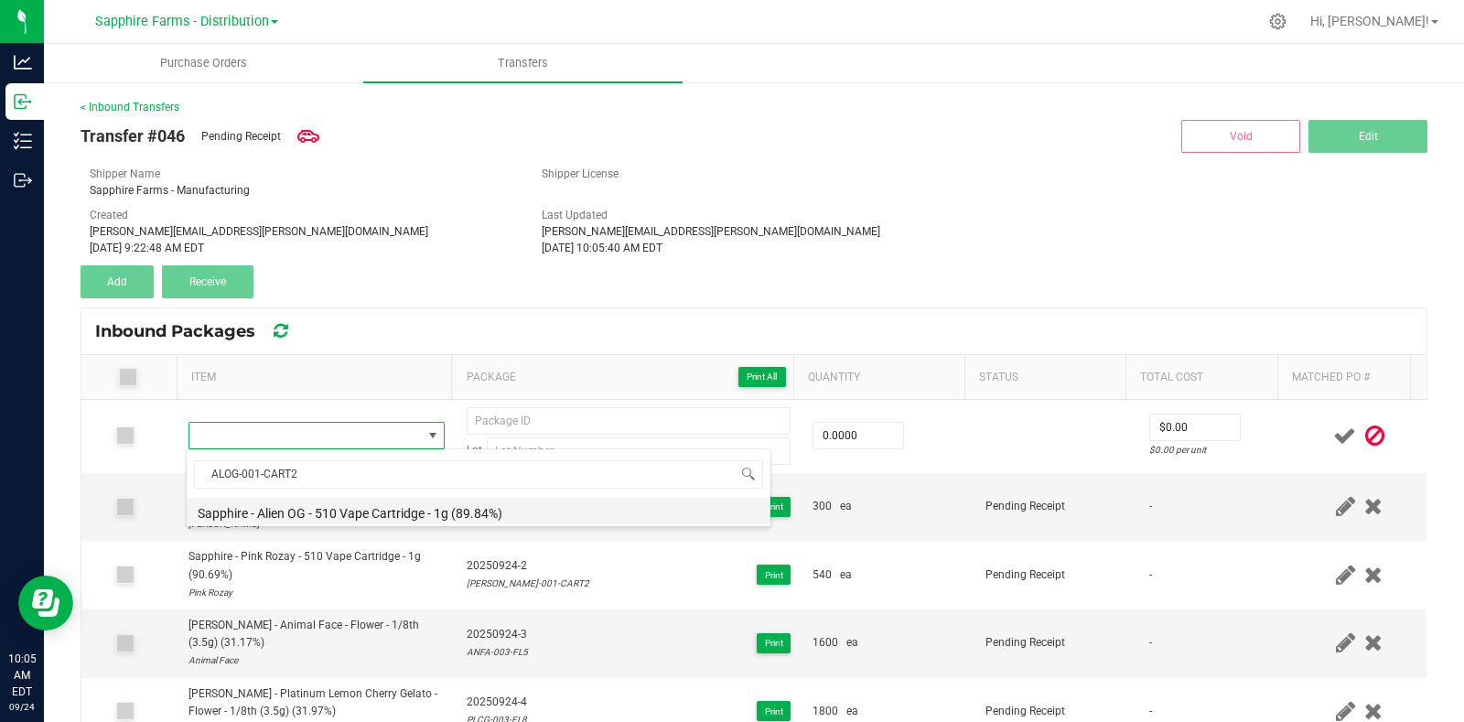
click at [503, 503] on li "Sapphire - Alien OG - 510 Vape Cartridge - 1g (89.84%)" at bounding box center [479, 511] width 584 height 26
type input "0 ea"
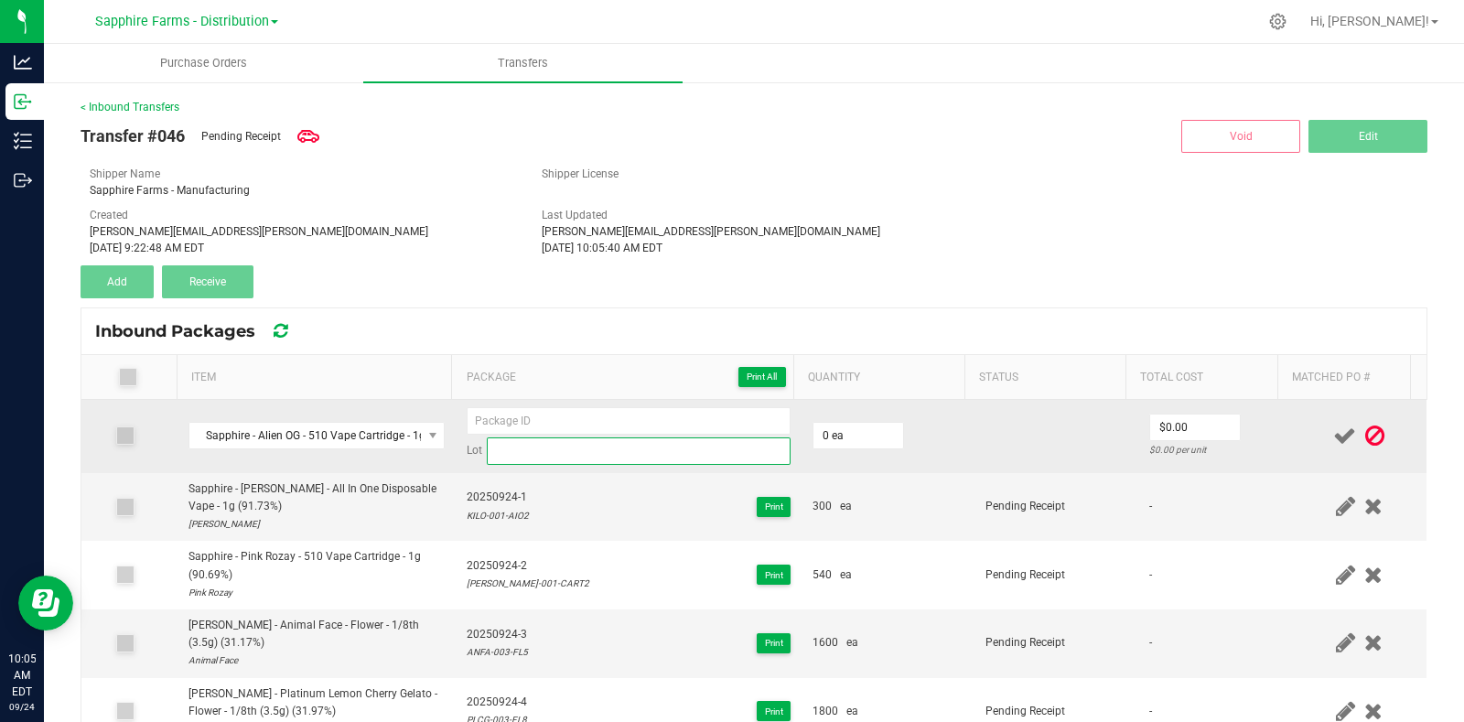
click at [545, 453] on input at bounding box center [639, 450] width 304 height 27
paste input "ALOG-001-CART2"
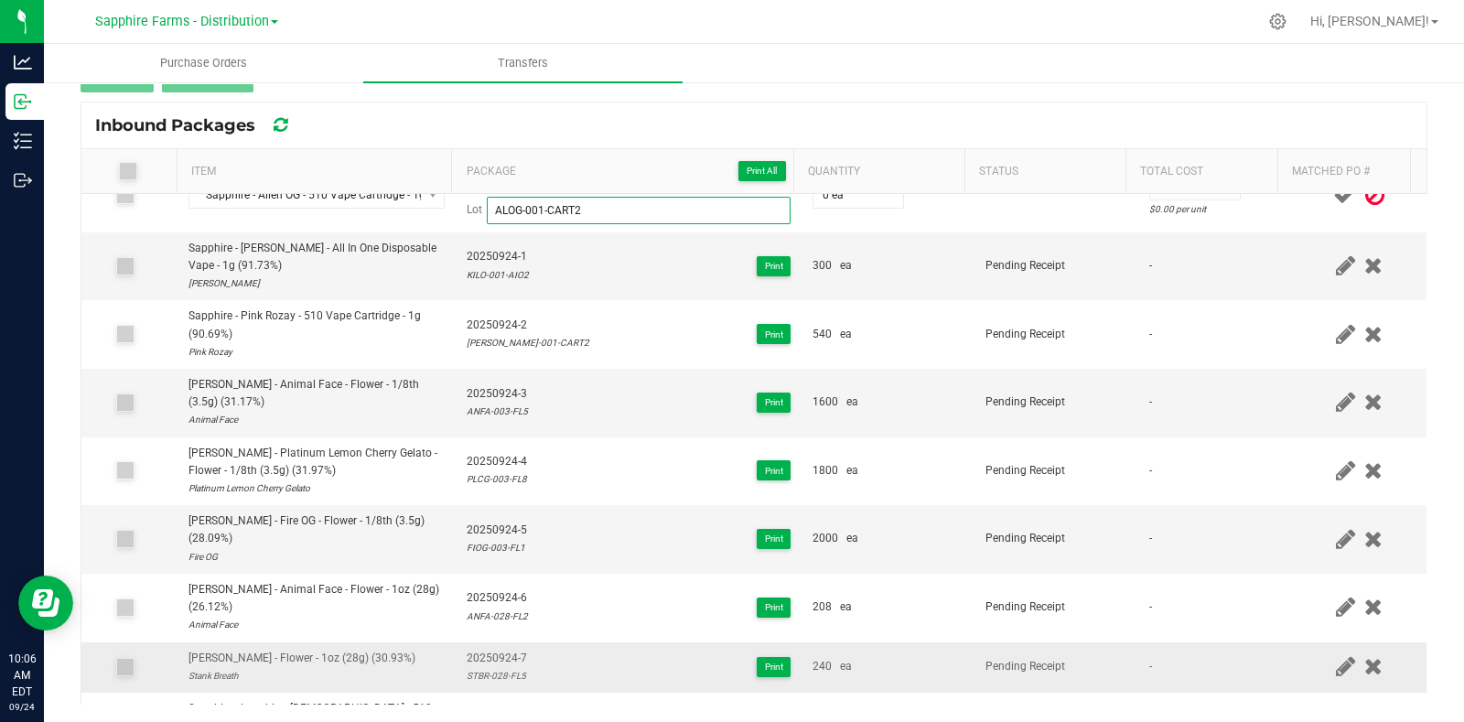
scroll to position [0, 0]
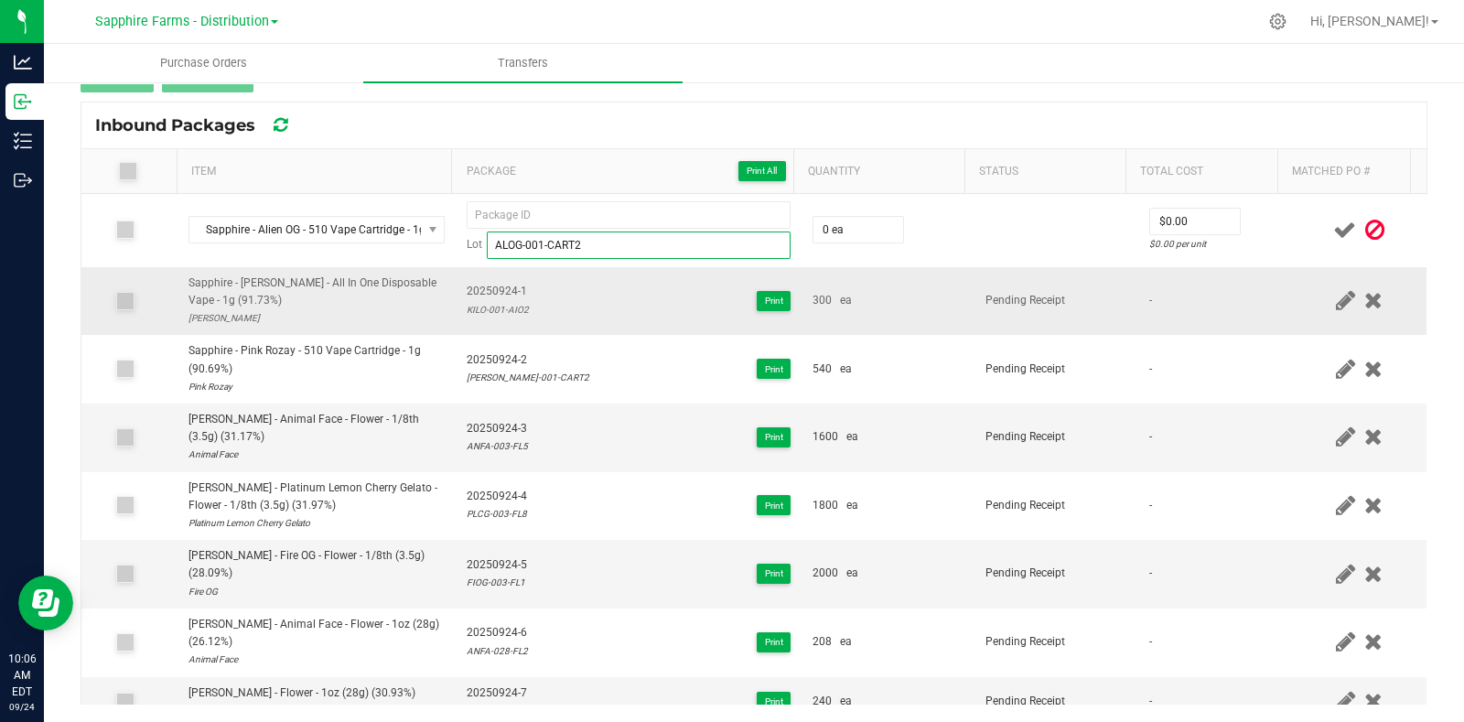
type input "ALOG-001-CART2"
drag, startPoint x: 521, startPoint y: 292, endPoint x: 448, endPoint y: 295, distance: 73.2
click at [456, 295] on td "20250924-1 KILO-001-AIO2 Print" at bounding box center [629, 301] width 346 height 69
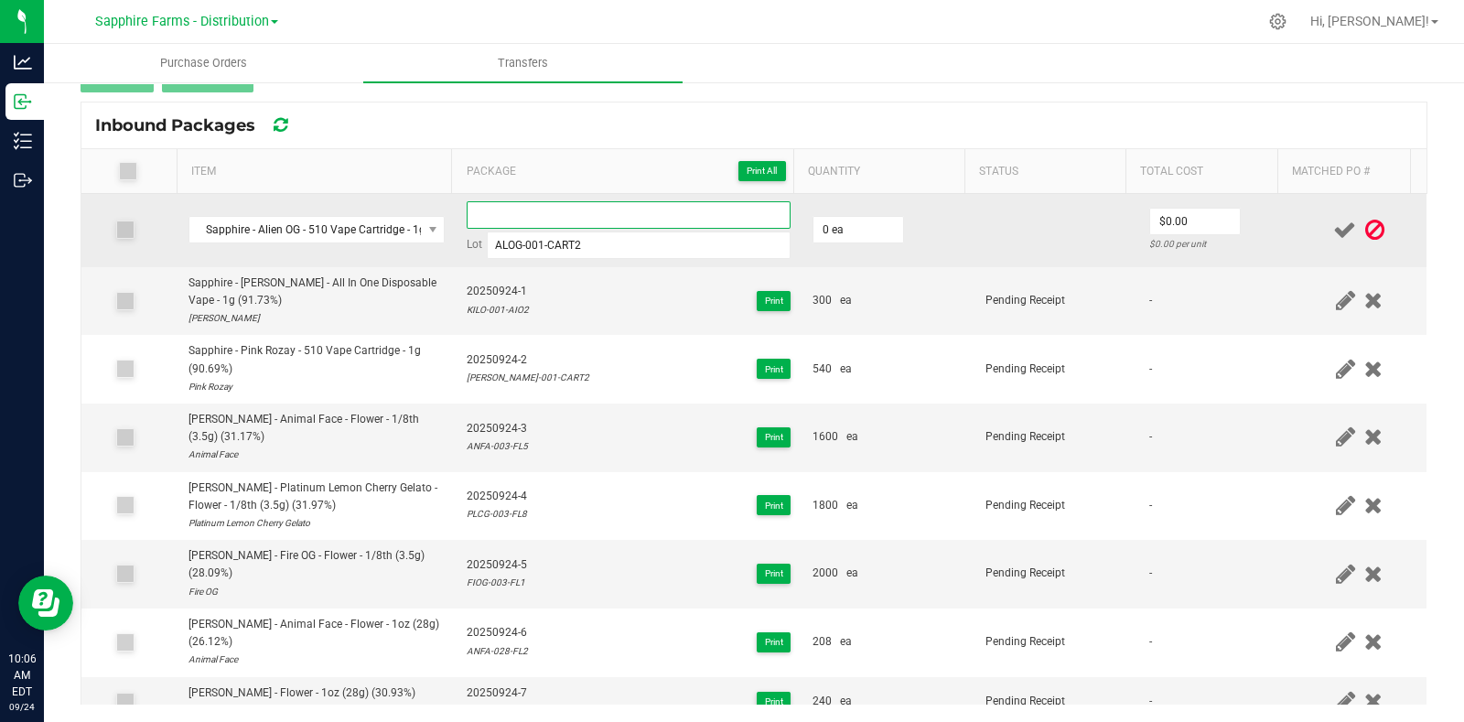
click at [537, 206] on input at bounding box center [629, 214] width 324 height 27
paste input "20250924-1"
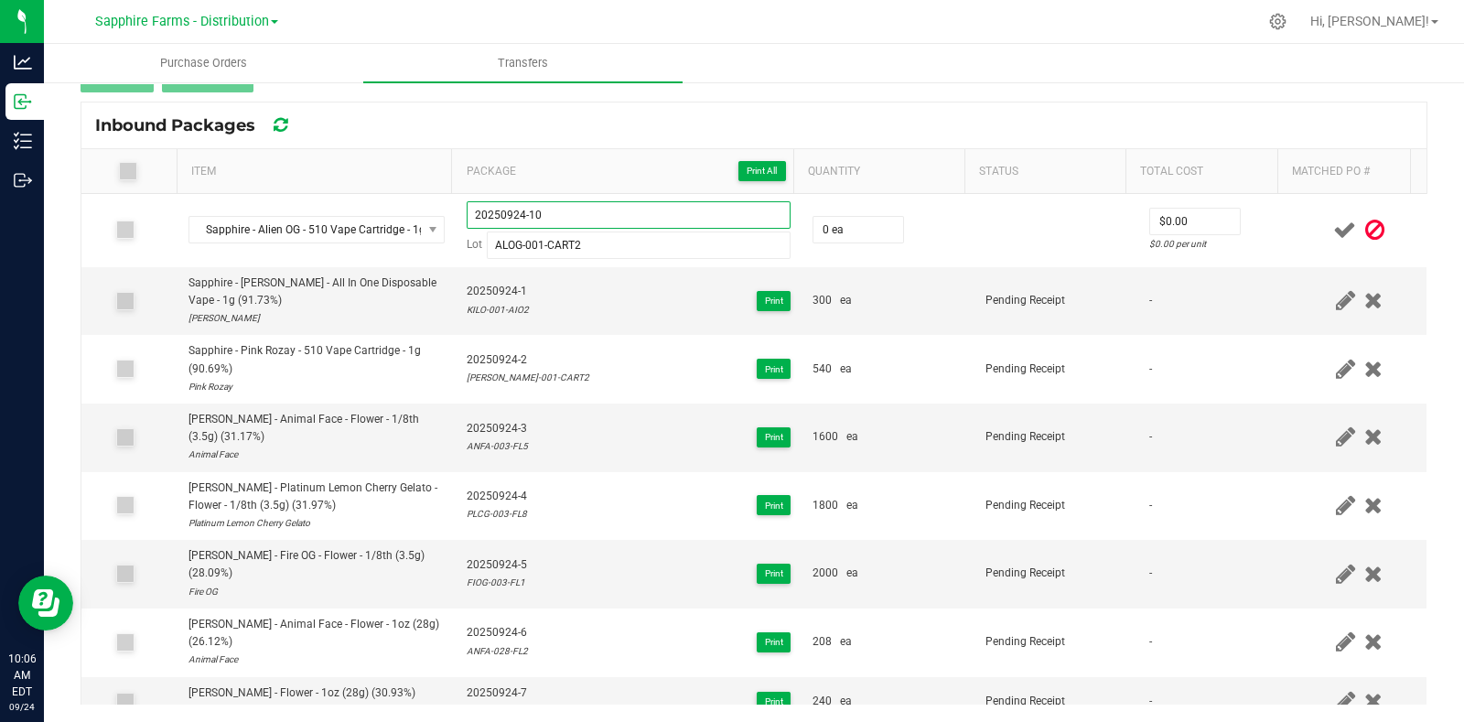
type input "20250924-10"
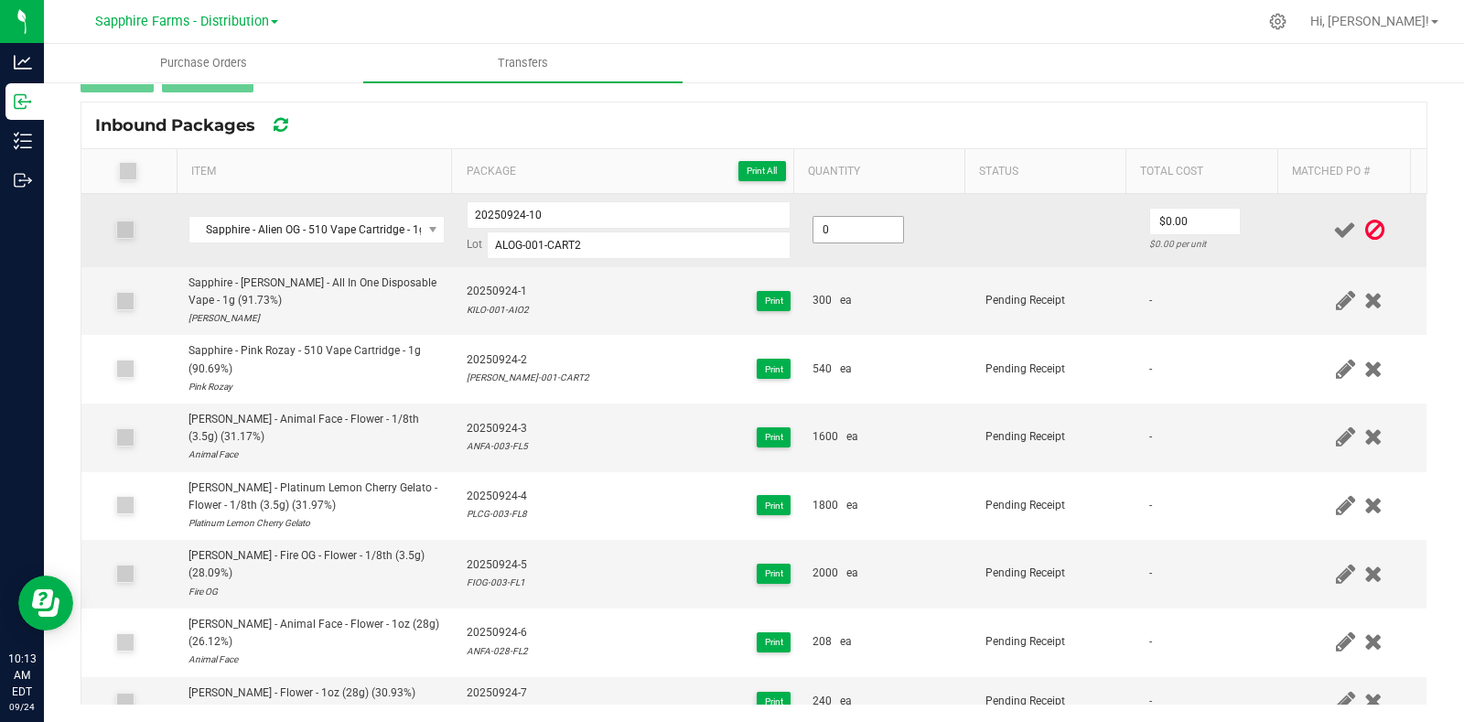
click at [870, 223] on input "0" at bounding box center [858, 230] width 90 height 26
type input "750 ea"
click at [988, 225] on td at bounding box center [1055, 230] width 163 height 73
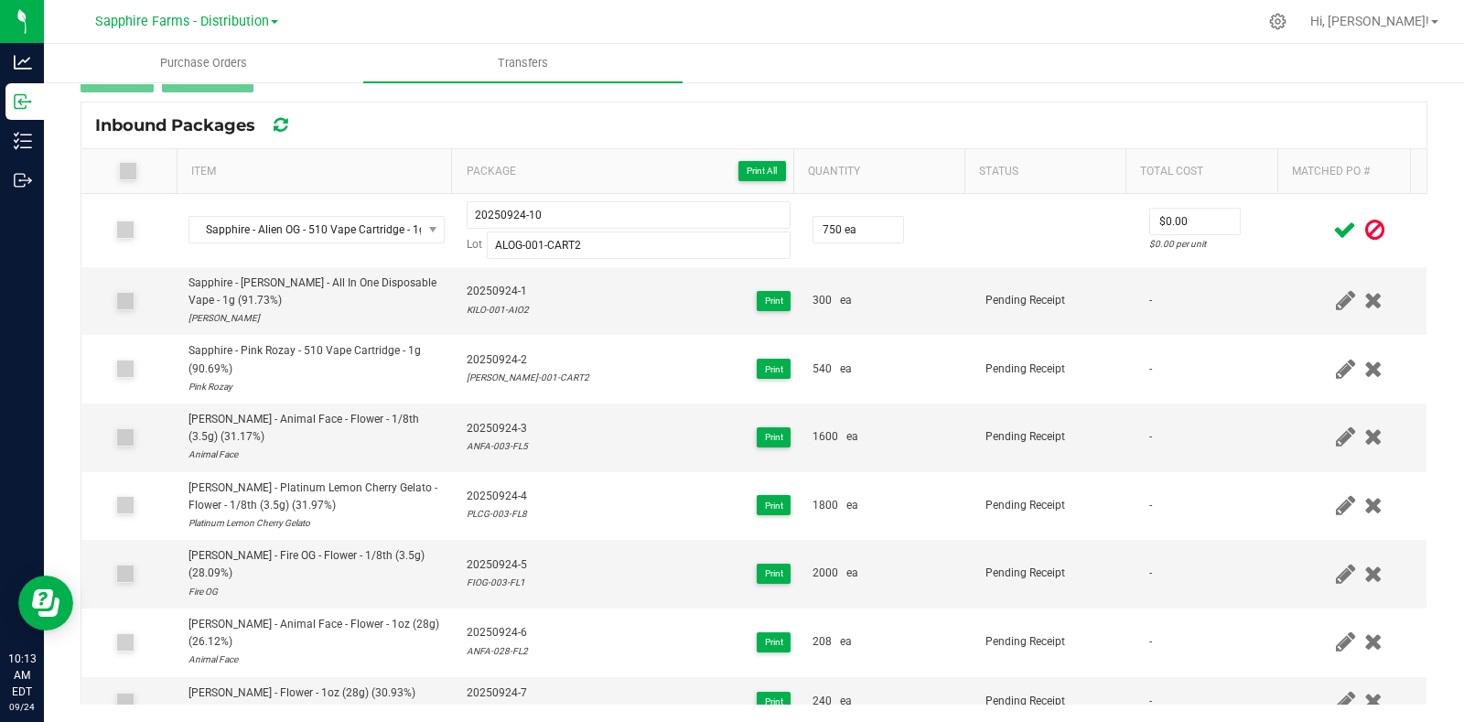
click at [1333, 233] on icon at bounding box center [1344, 230] width 23 height 23
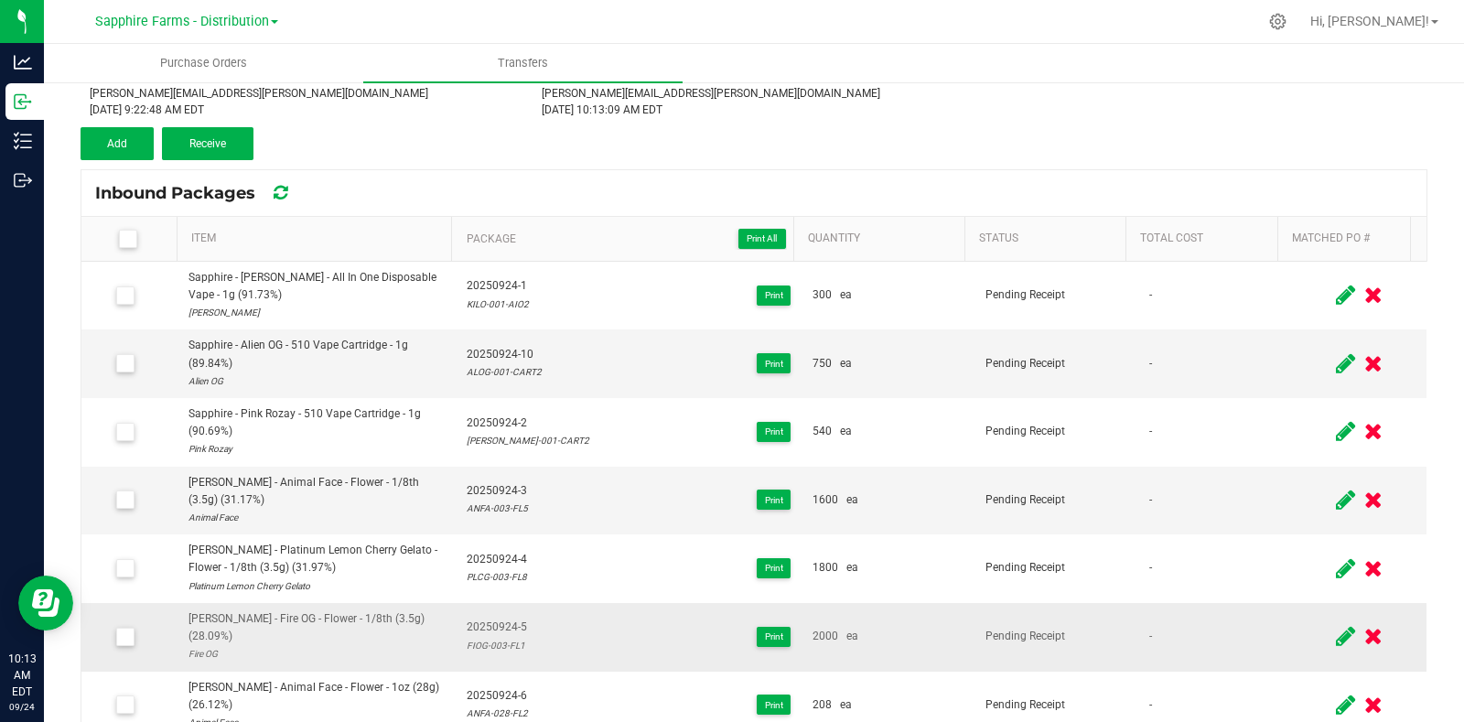
scroll to position [91, 0]
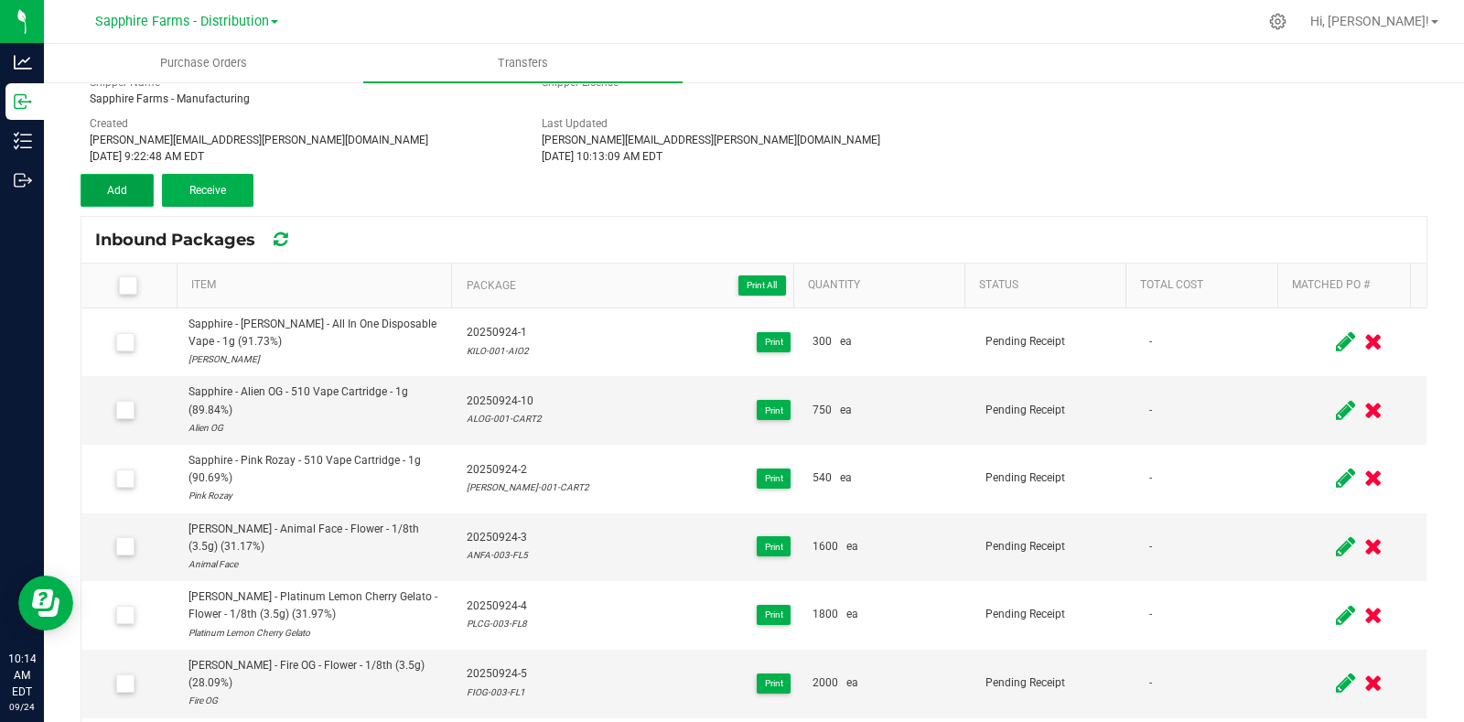
click at [99, 189] on button "Add" at bounding box center [117, 190] width 73 height 33
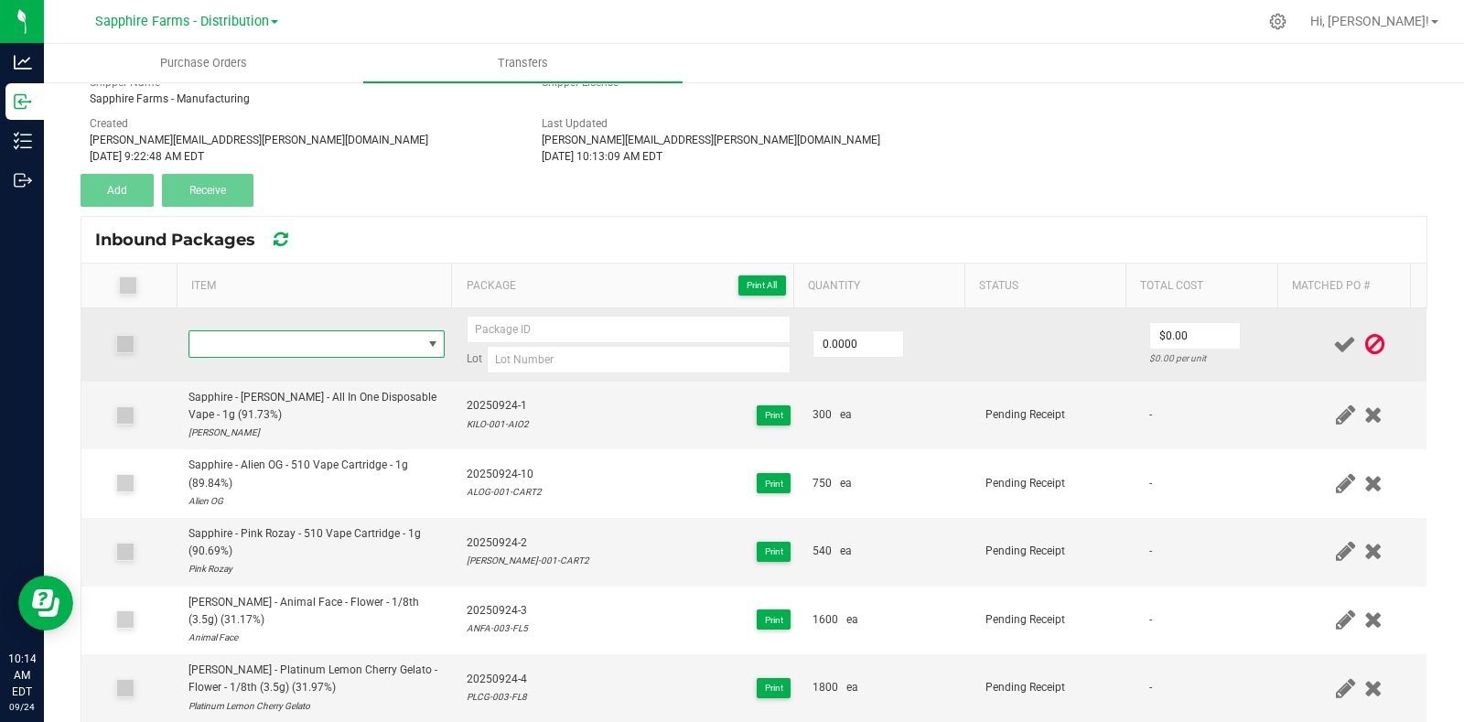
click at [323, 351] on span "NO DATA FOUND" at bounding box center [305, 344] width 232 height 26
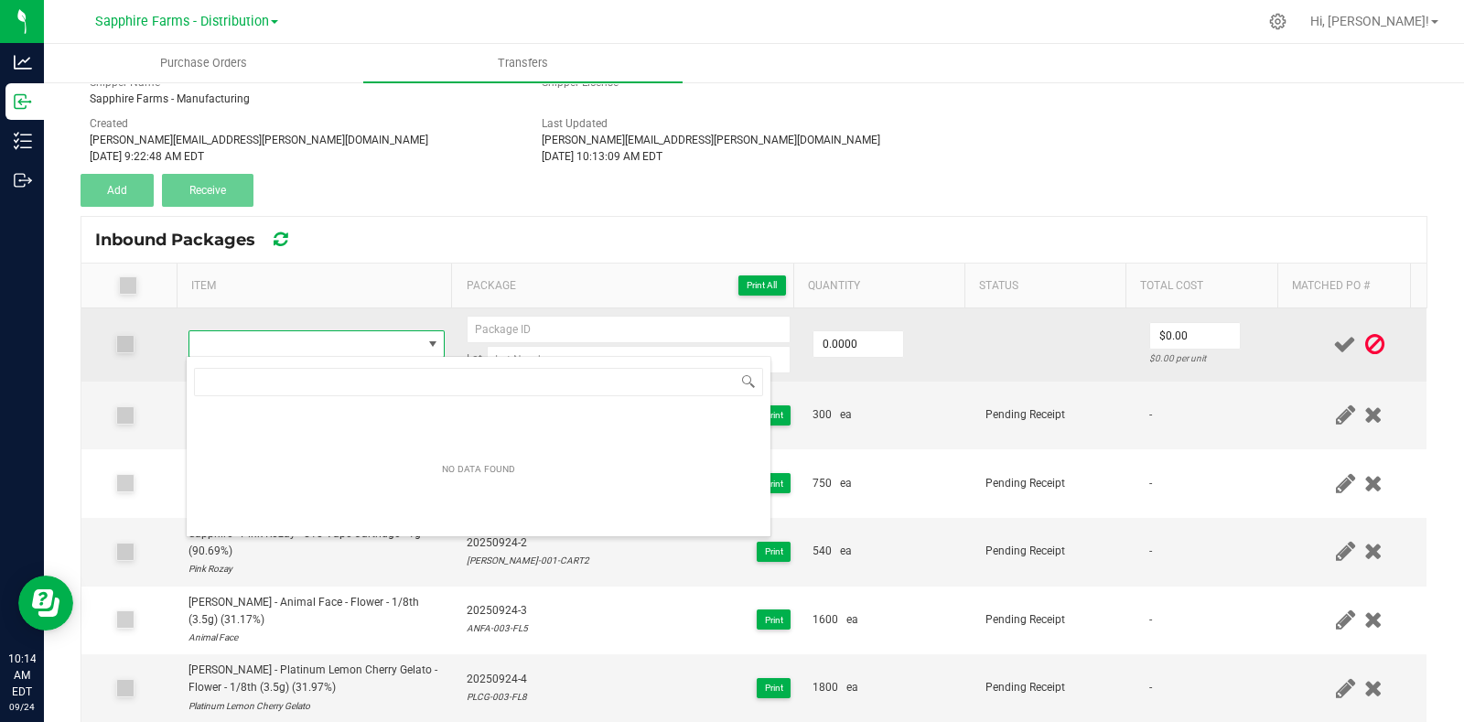
scroll to position [27, 249]
type input "SLHA-028-FL1"
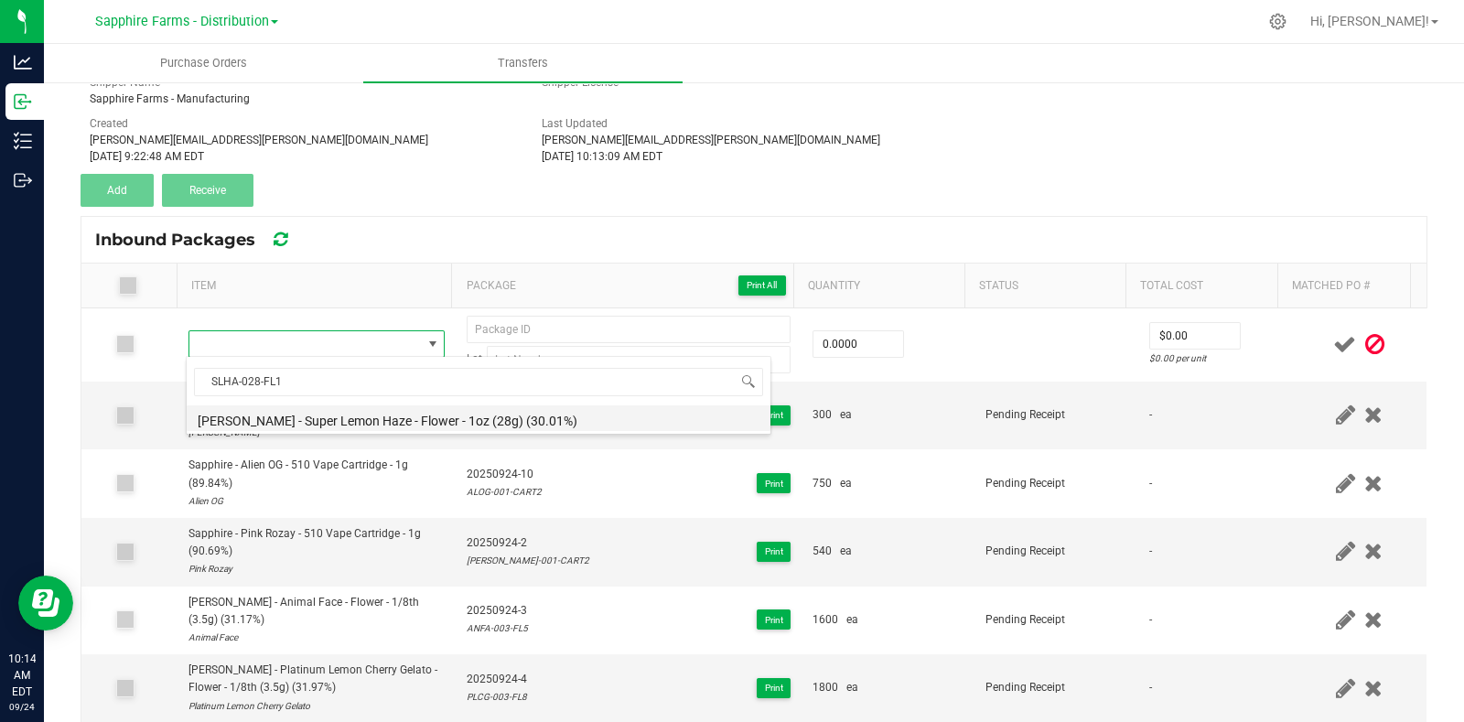
click at [371, 416] on li "LEAL - Super Lemon Haze - Flower - 1oz (28g) (30.01%)" at bounding box center [479, 418] width 584 height 26
type input "0 ea"
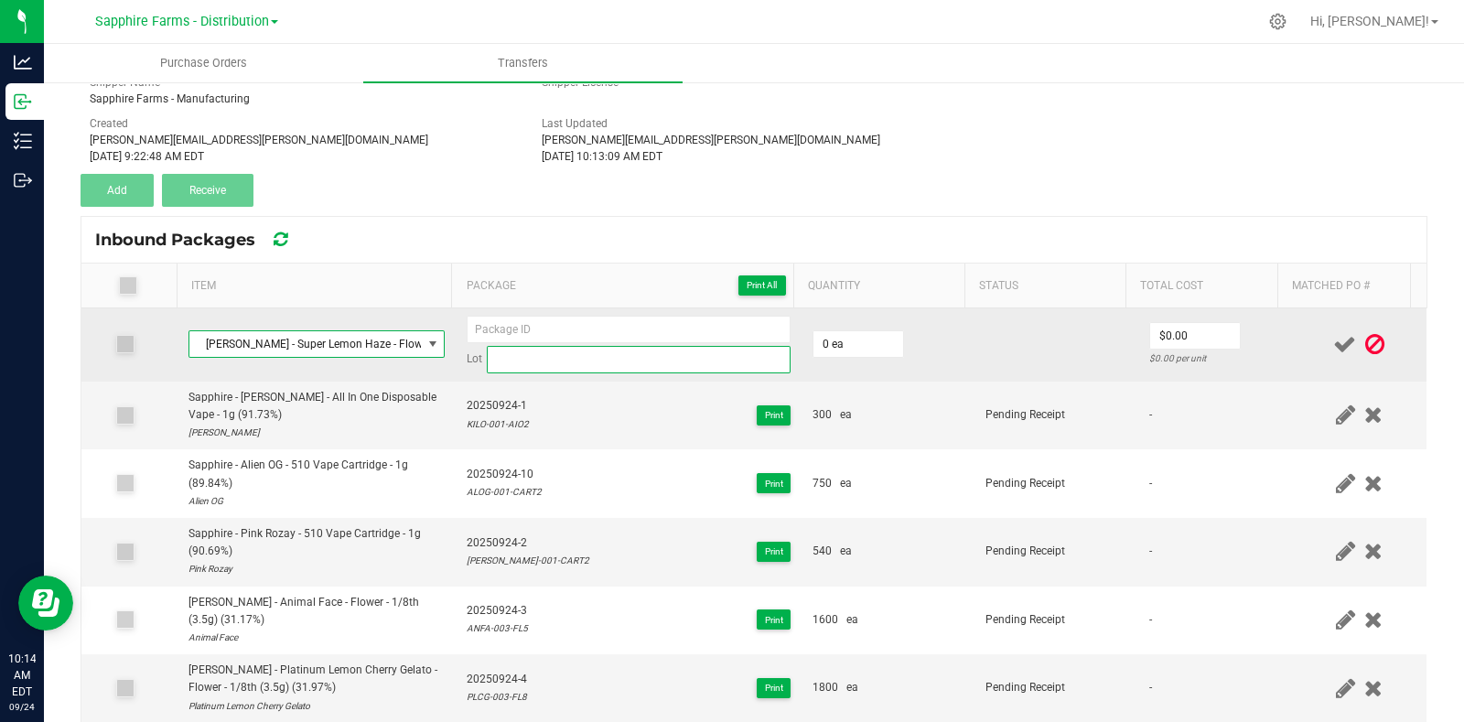
click at [542, 358] on input at bounding box center [639, 359] width 304 height 27
paste input "SLHA-028-FL1"
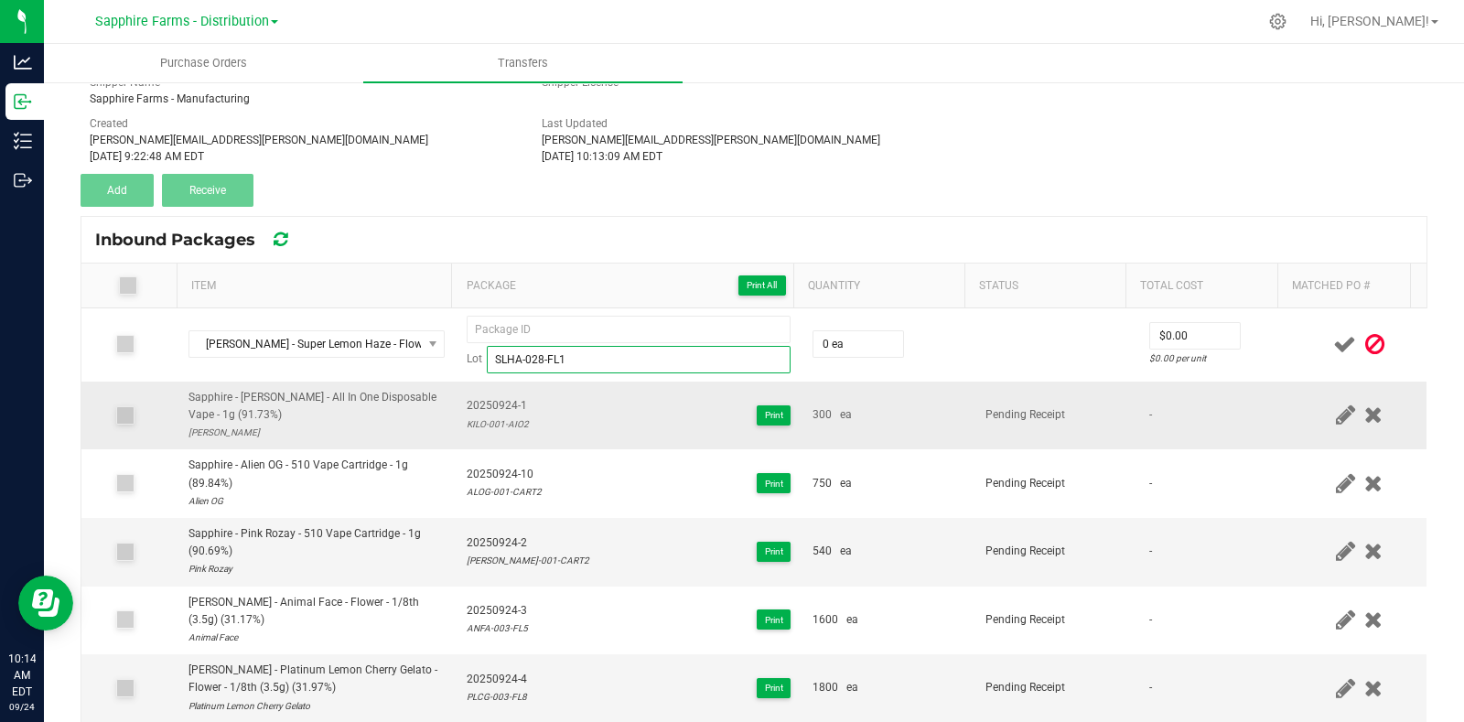
type input "SLHA-028-FL1"
drag, startPoint x: 520, startPoint y: 402, endPoint x: 448, endPoint y: 410, distance: 71.8
click at [456, 410] on td "20250924-1 KILO-001-AIO2 Print" at bounding box center [629, 415] width 346 height 69
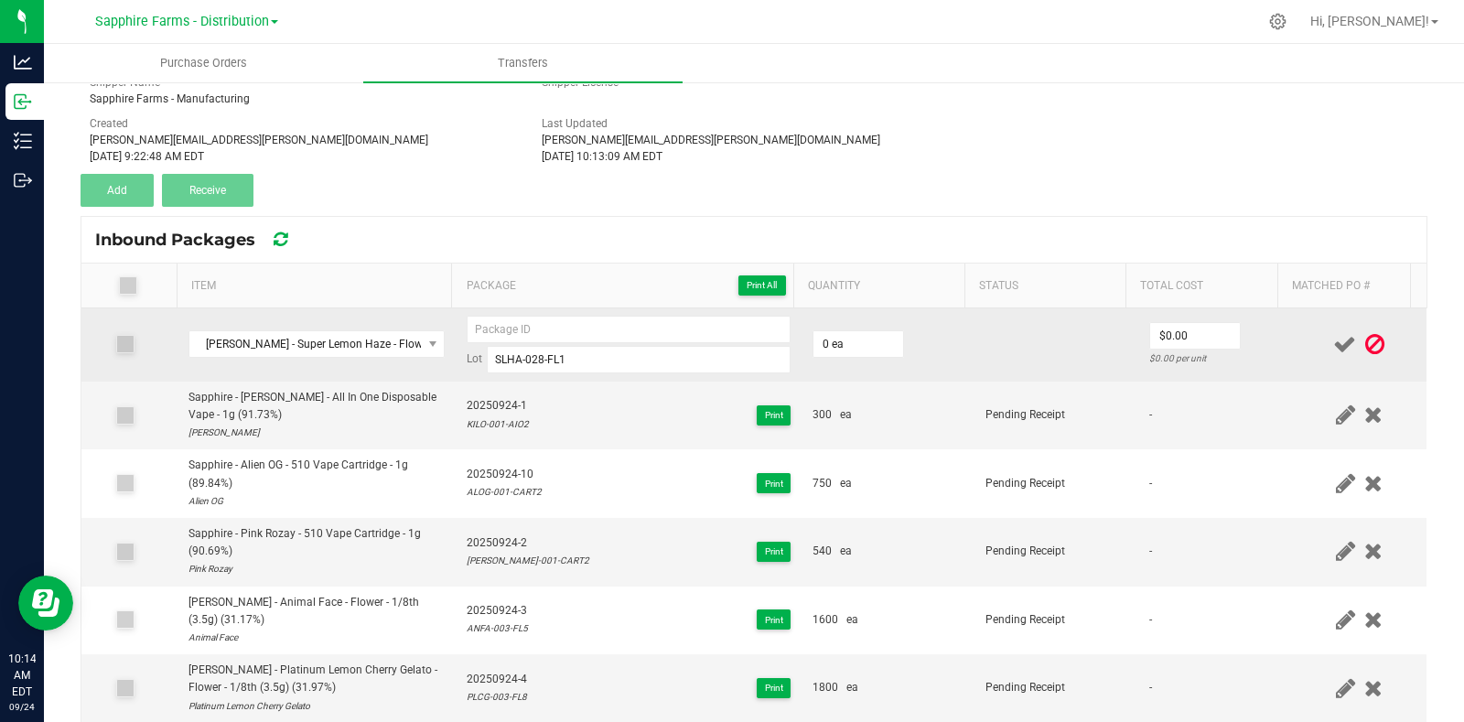
click at [533, 308] on td "Lot SLHA-028-FL1" at bounding box center [629, 344] width 346 height 73
click at [537, 322] on input at bounding box center [629, 329] width 324 height 27
paste input "20250924-1"
type input "20250924-11"
click at [925, 338] on td "0 ea" at bounding box center [887, 344] width 173 height 73
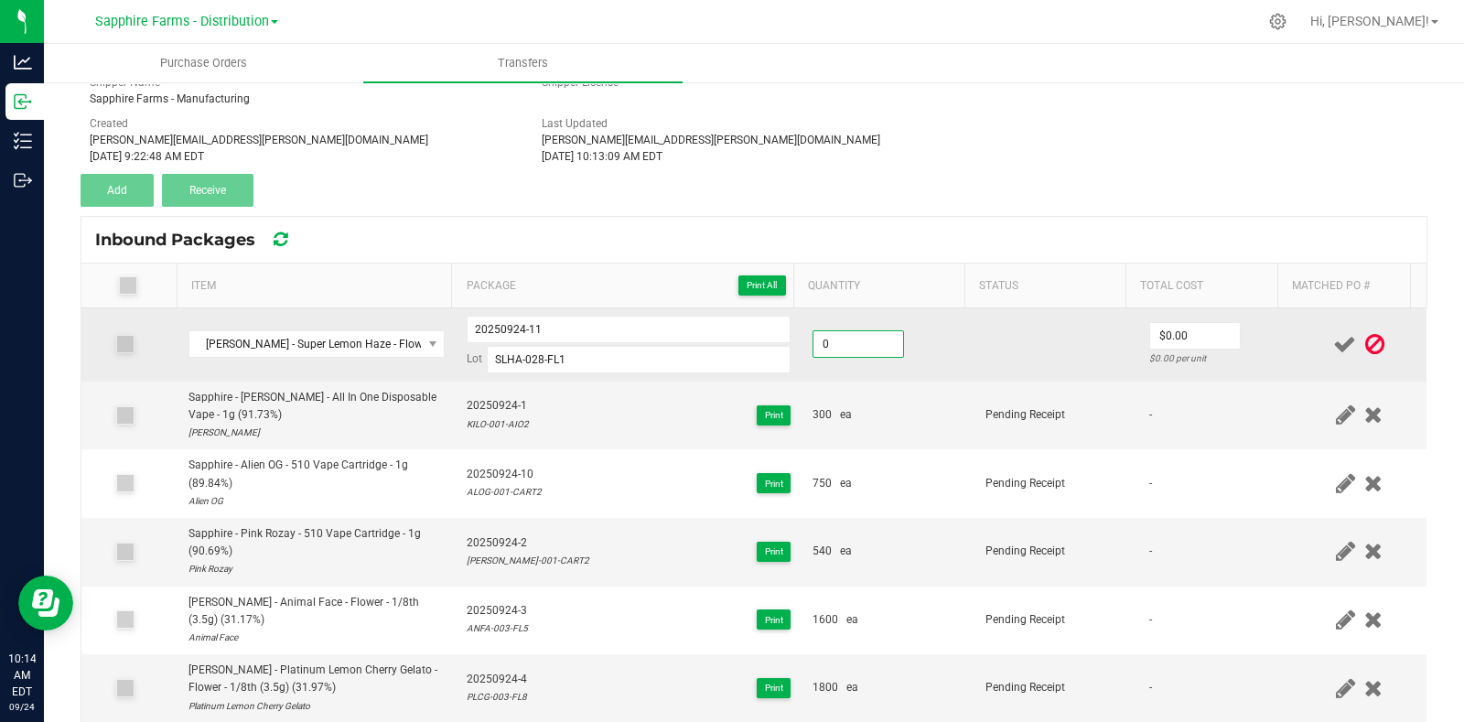
click at [870, 345] on input "0" at bounding box center [858, 344] width 90 height 26
click at [865, 345] on input "0" at bounding box center [858, 344] width 90 height 26
type input "0"
type input "544 ea"
click at [1036, 349] on td at bounding box center [1055, 344] width 163 height 73
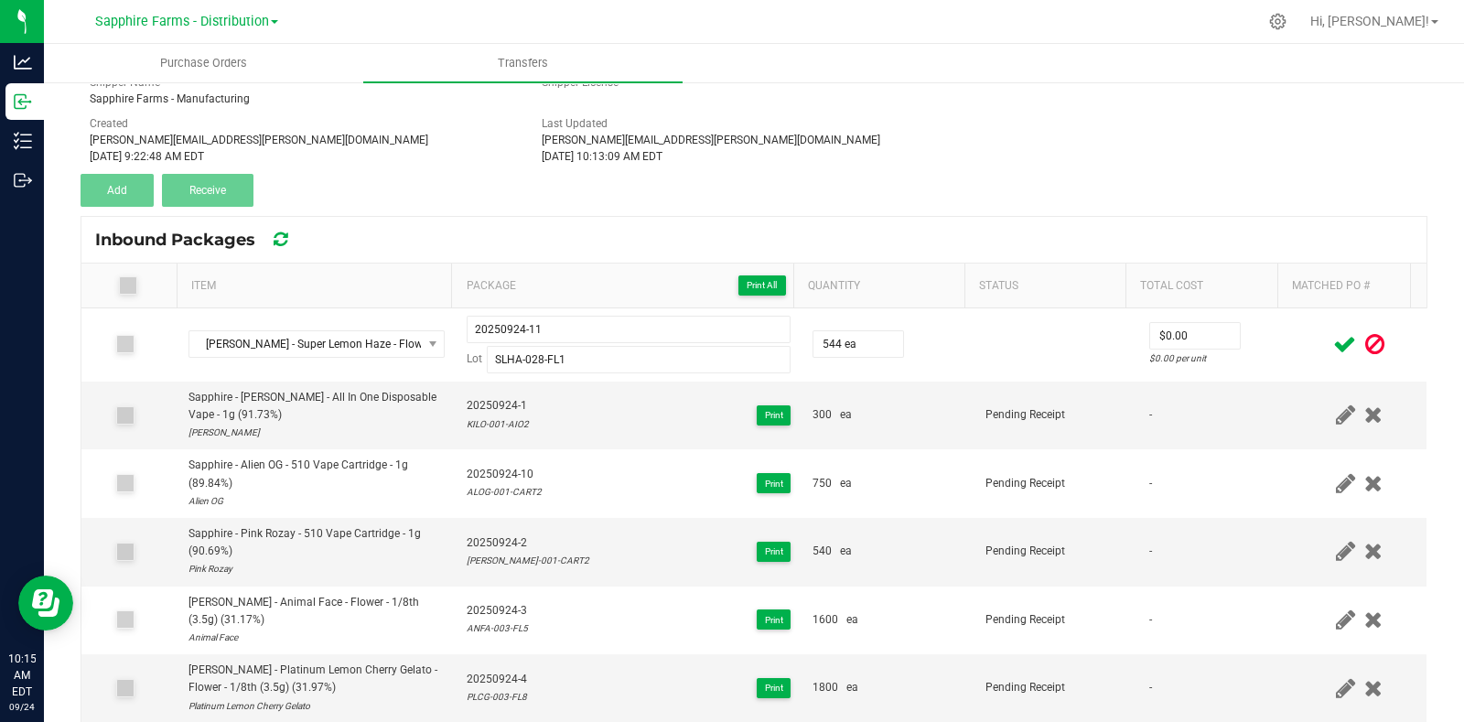
click at [1328, 337] on span at bounding box center [1344, 345] width 32 height 36
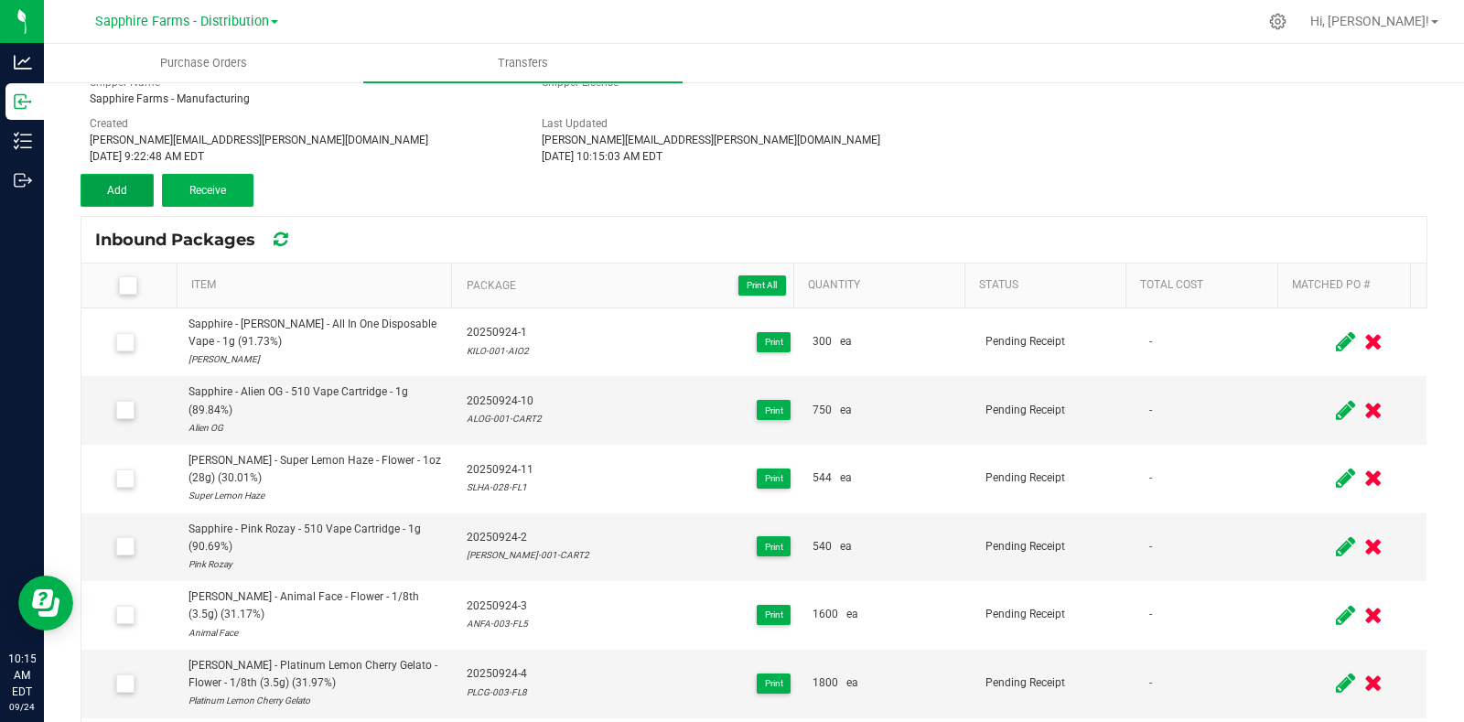
drag, startPoint x: 113, startPoint y: 190, endPoint x: 114, endPoint y: 201, distance: 11.0
click at [113, 192] on span "Add" at bounding box center [117, 190] width 20 height 13
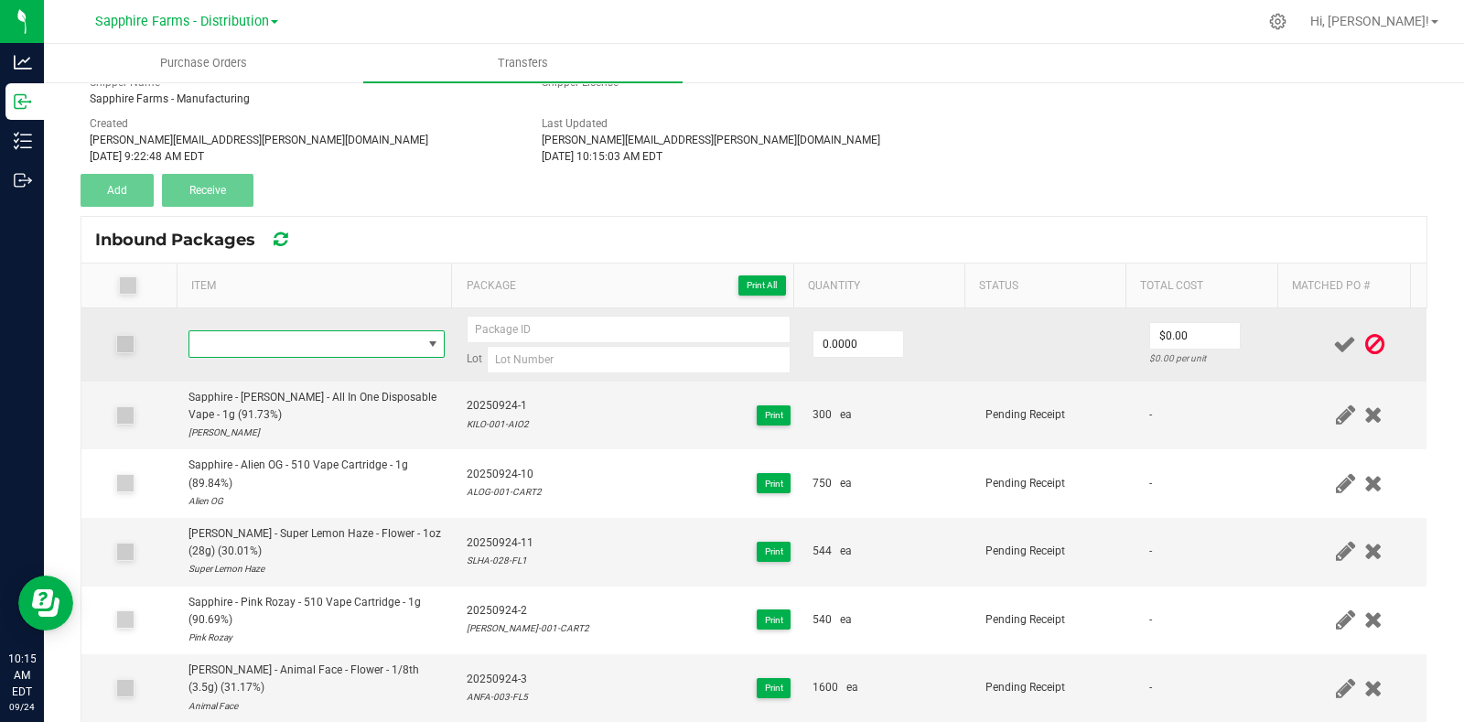
click at [326, 340] on span "NO DATA FOUND" at bounding box center [305, 344] width 232 height 26
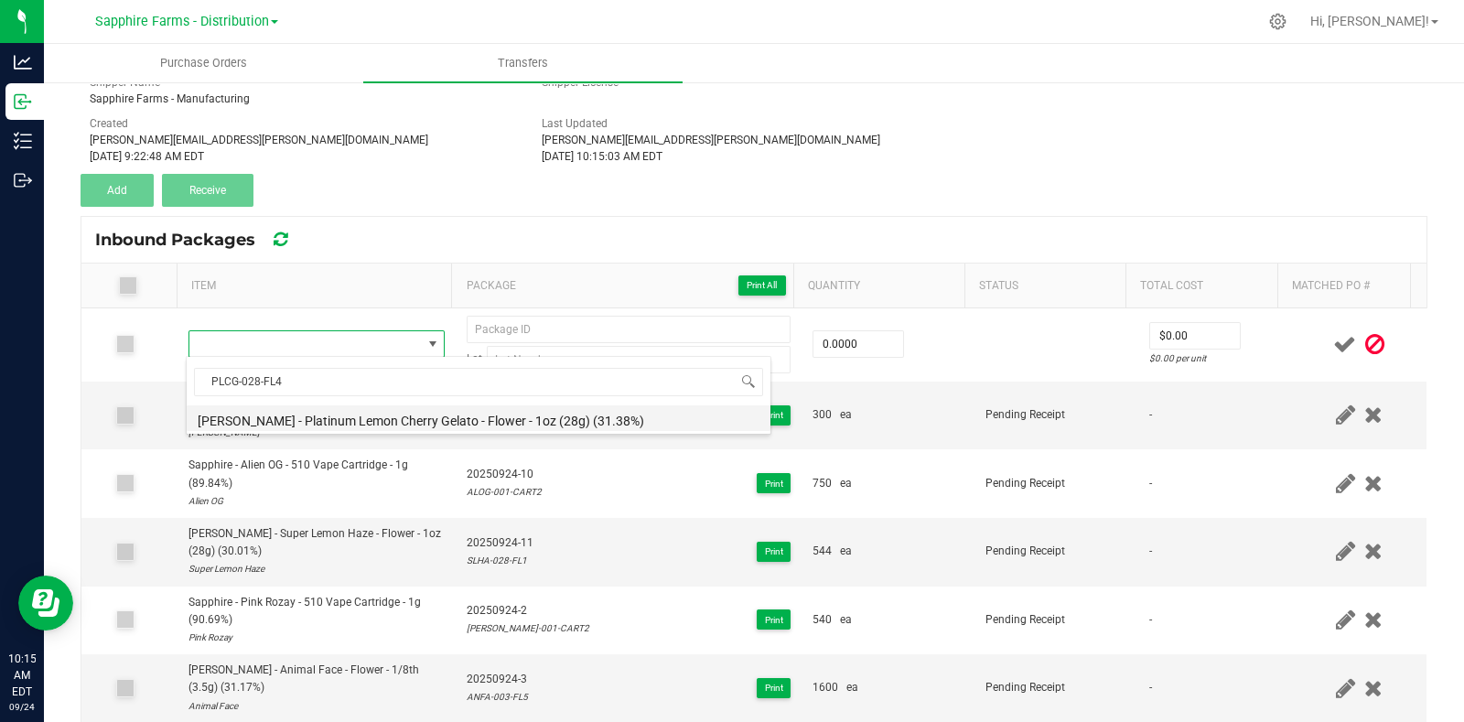
click at [366, 409] on li "LEAL - Platinum Lemon Cherry Gelato - Flower - 1oz (28g) (31.38%)" at bounding box center [479, 418] width 584 height 26
type input "0 ea"
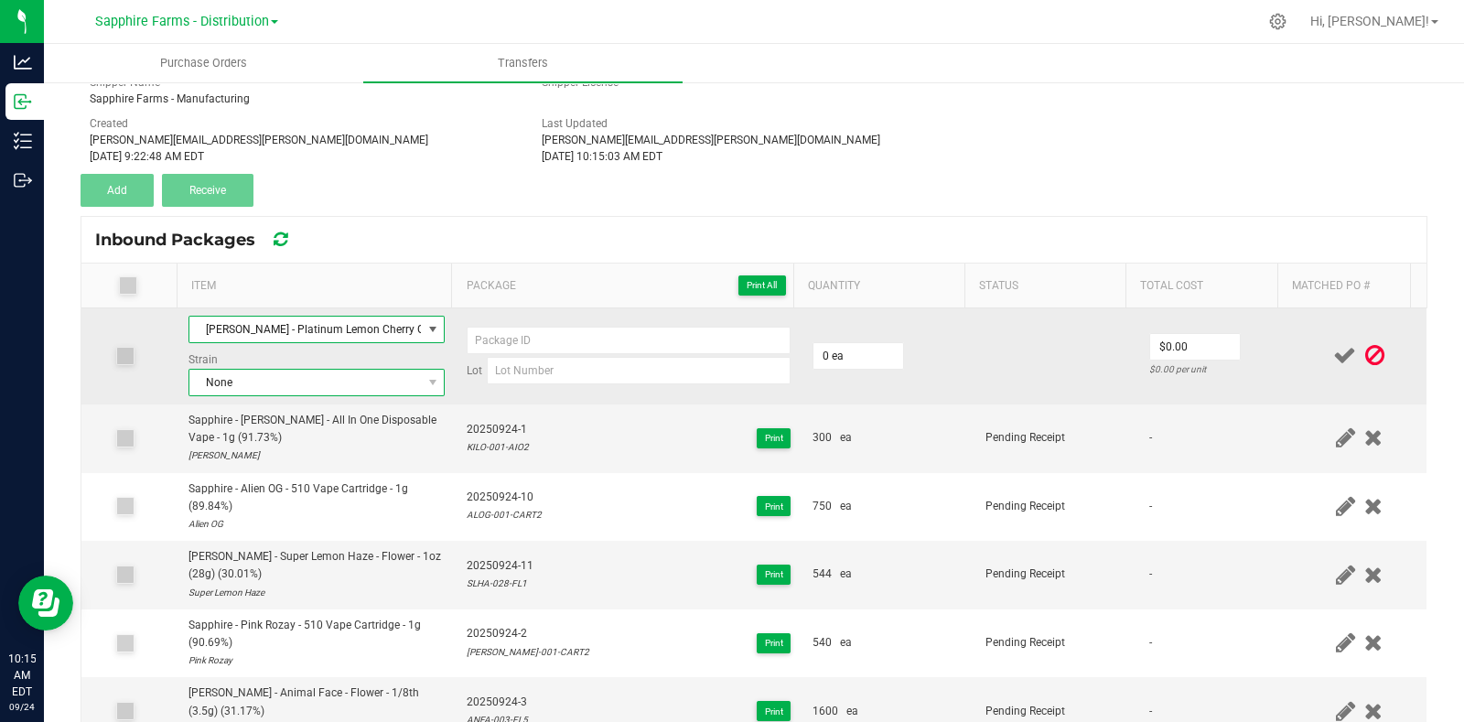
click at [327, 381] on span "None" at bounding box center [305, 383] width 232 height 26
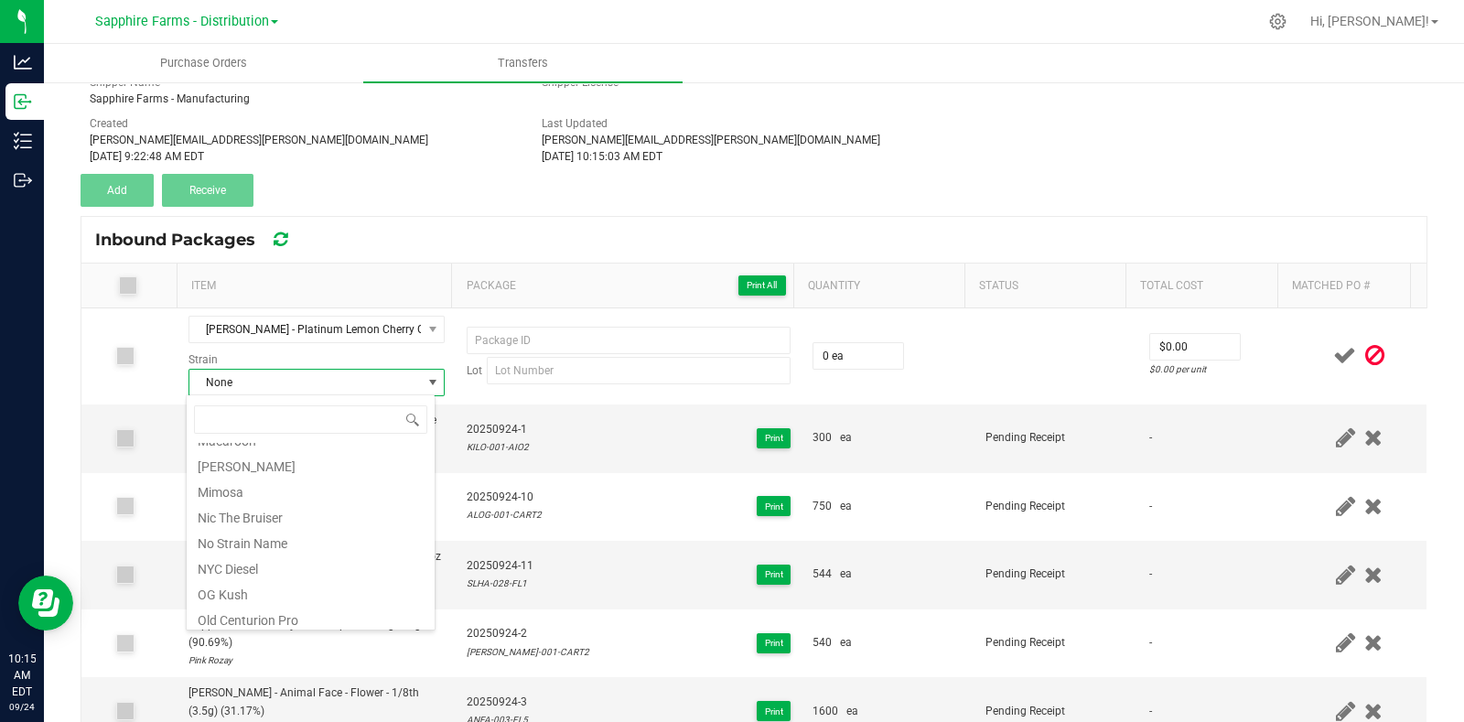
scroll to position [1144, 0]
click at [349, 489] on li "Platinum Lemon Cherry Gelato" at bounding box center [311, 491] width 248 height 26
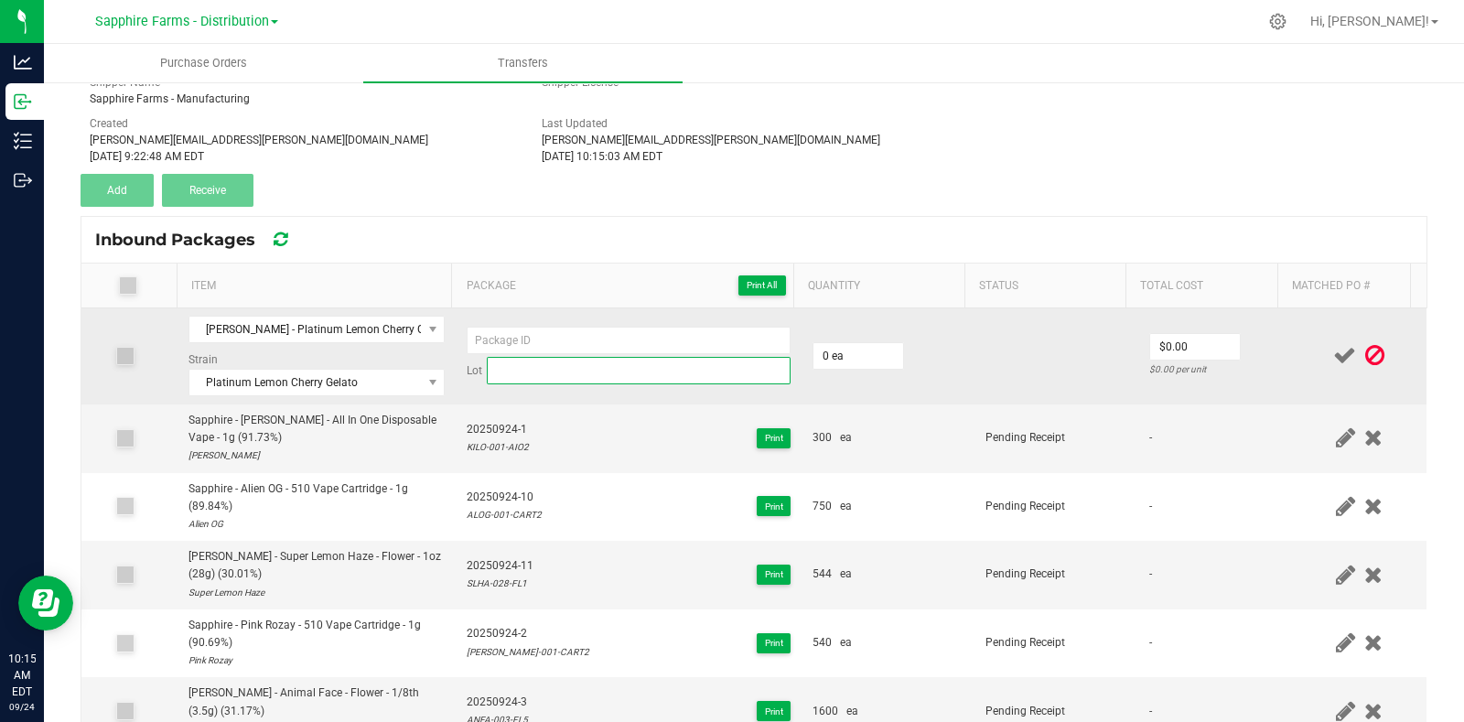
click at [564, 368] on input at bounding box center [639, 370] width 304 height 27
paste input "PLCG-028-FL4"
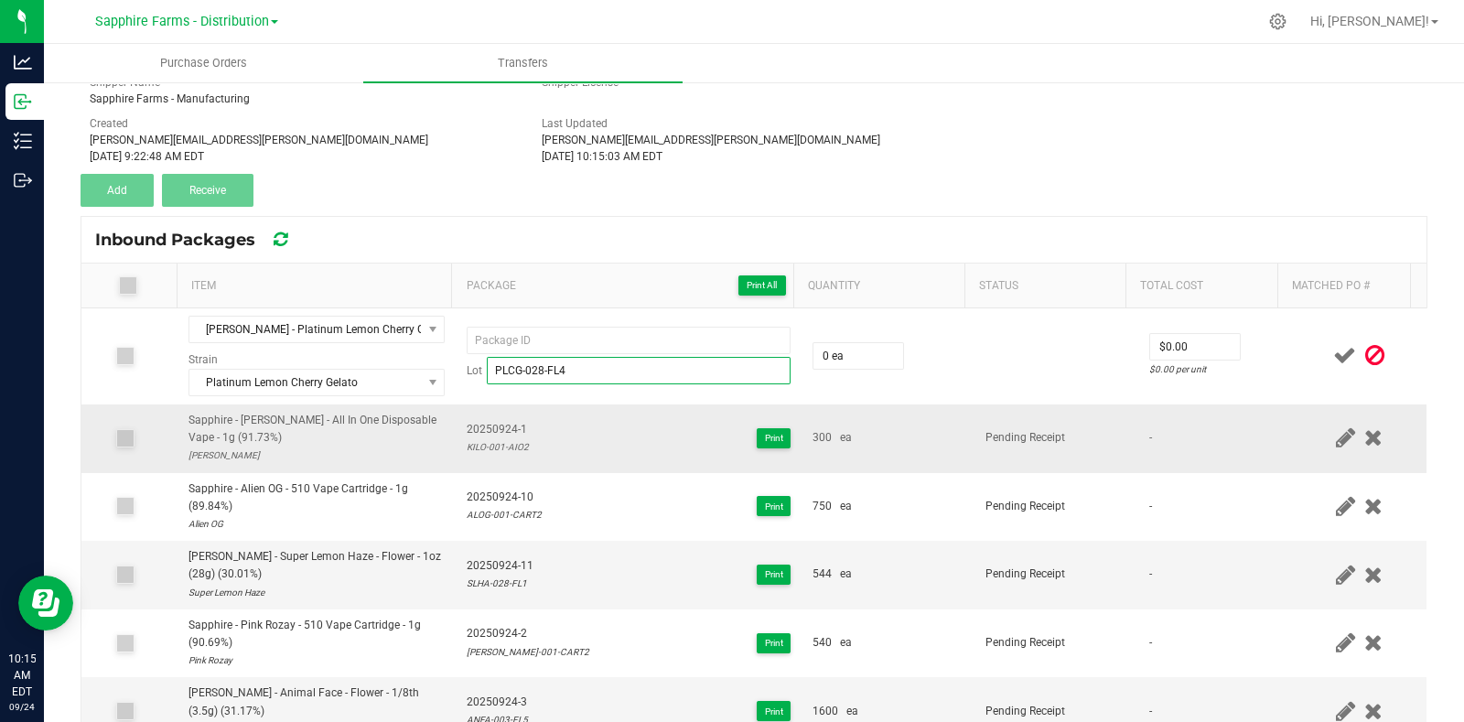
type input "PLCG-028-FL4"
drag, startPoint x: 522, startPoint y: 428, endPoint x: 444, endPoint y: 429, distance: 78.7
click at [444, 429] on tr "Sapphire - King Louis XIII - All In One Disposable Vape - 1g (91.73%) King Loui…" at bounding box center [753, 438] width 1345 height 69
click at [525, 427] on div "20250924-1 KILO-001-AIO2 Print" at bounding box center [629, 438] width 324 height 35
drag, startPoint x: 525, startPoint y: 427, endPoint x: 467, endPoint y: 426, distance: 57.6
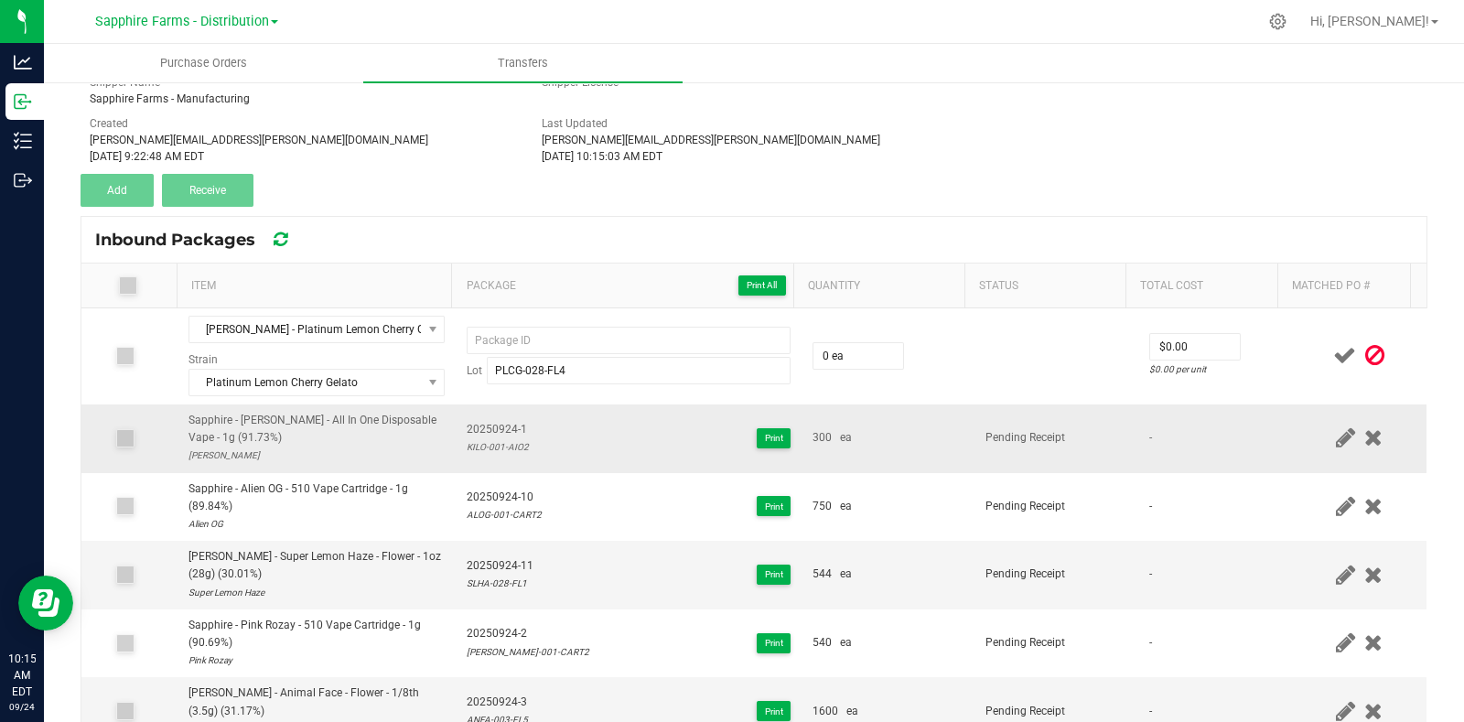
click at [467, 426] on div "20250924-1 KILO-001-AIO2 Print" at bounding box center [629, 438] width 324 height 35
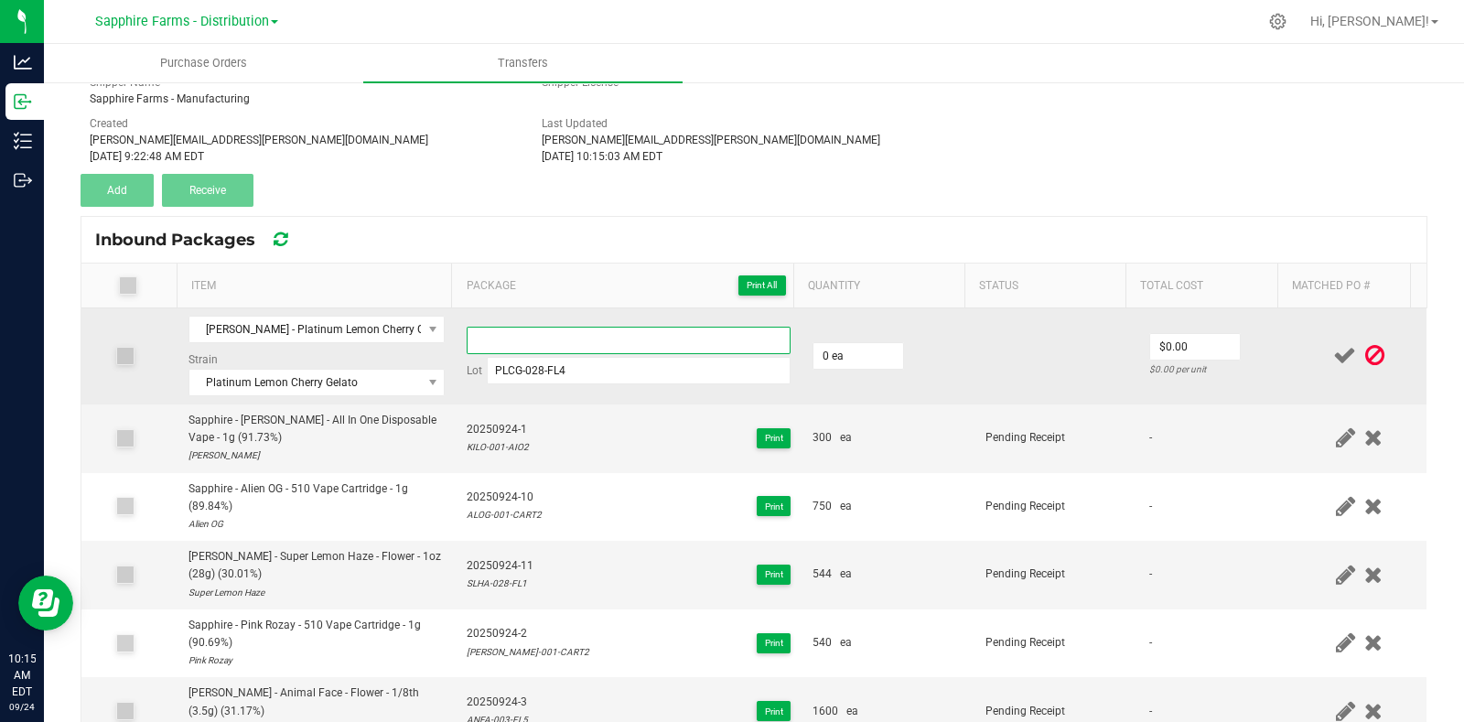
click at [530, 336] on input at bounding box center [629, 340] width 324 height 27
paste input "20250924-1"
type input "20250924-12"
click at [924, 363] on td "0 ea" at bounding box center [887, 356] width 173 height 96
click at [874, 359] on input "0" at bounding box center [858, 356] width 90 height 26
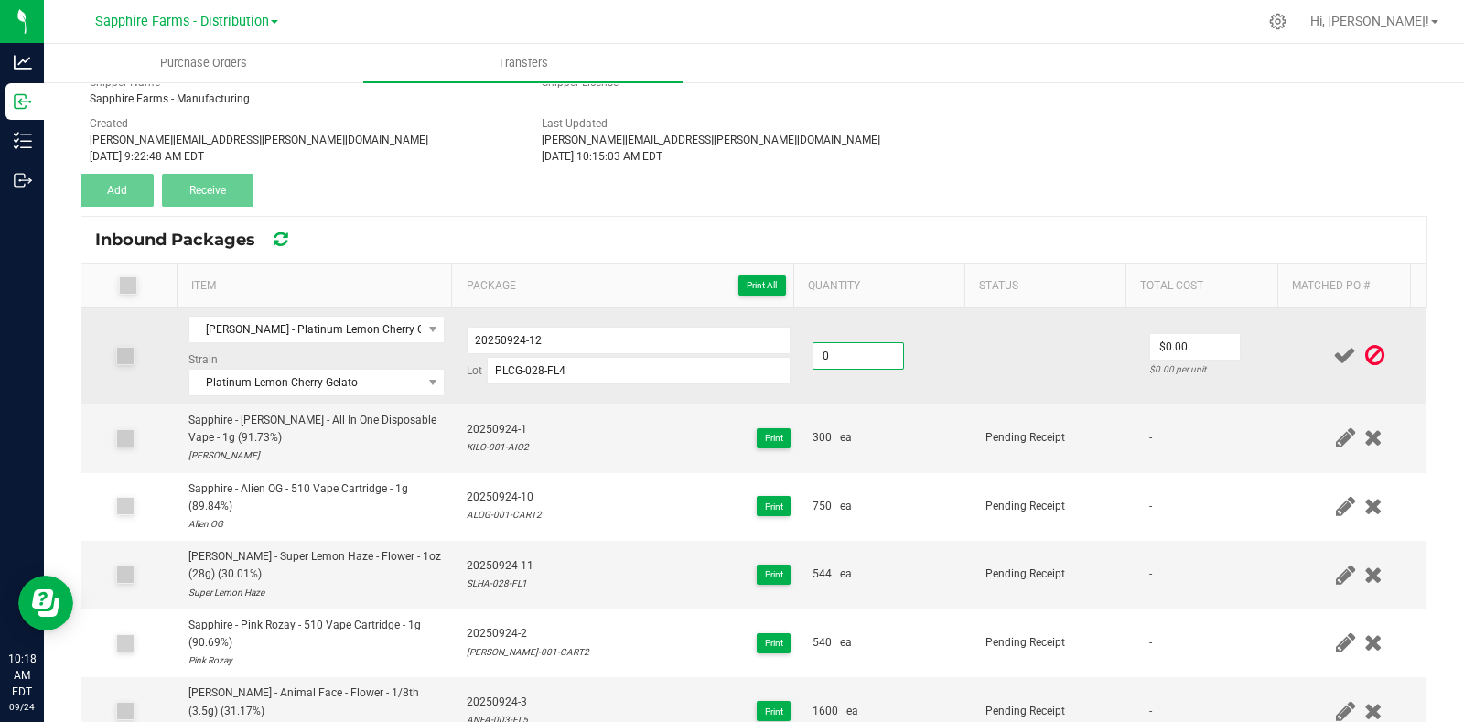
click at [837, 357] on input "0" at bounding box center [858, 356] width 90 height 26
drag, startPoint x: 838, startPoint y: 357, endPoint x: 741, endPoint y: 354, distance: 97.0
click at [741, 354] on tr "LEAL - Platinum Lemon Cherry Gelato - Flower - 1oz (28g) (31.38%) Strain Platin…" at bounding box center [753, 356] width 1345 height 96
type input "320 ea"
click at [1028, 322] on td at bounding box center [1055, 356] width 163 height 96
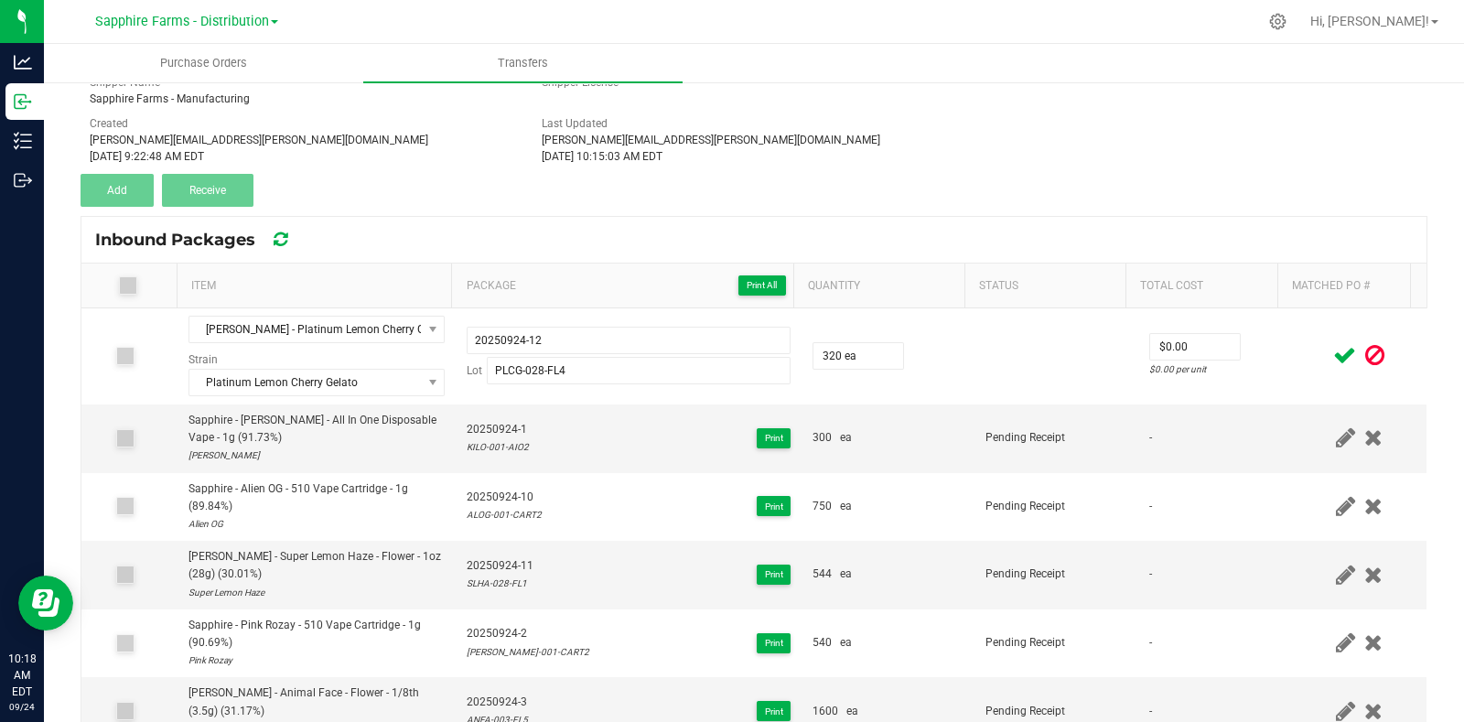
click at [1333, 360] on icon at bounding box center [1344, 355] width 23 height 23
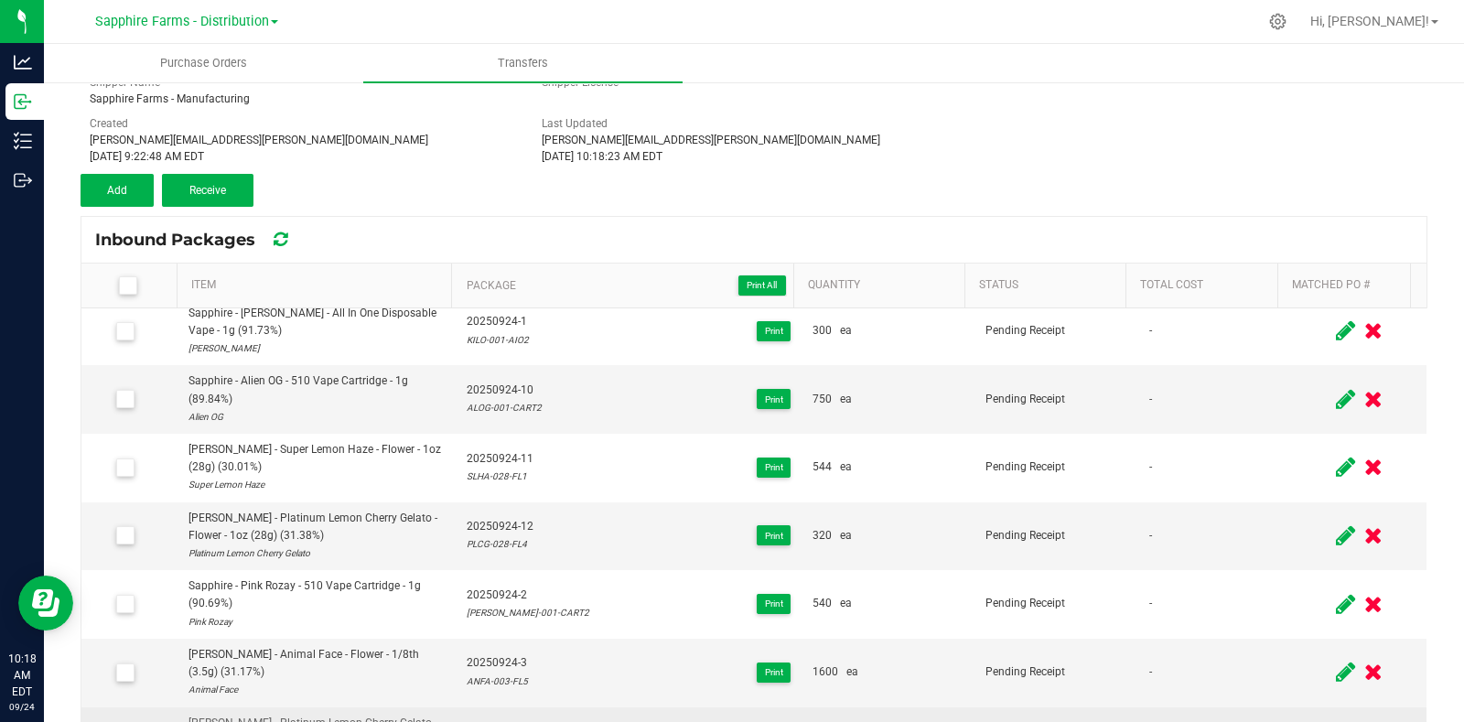
scroll to position [0, 0]
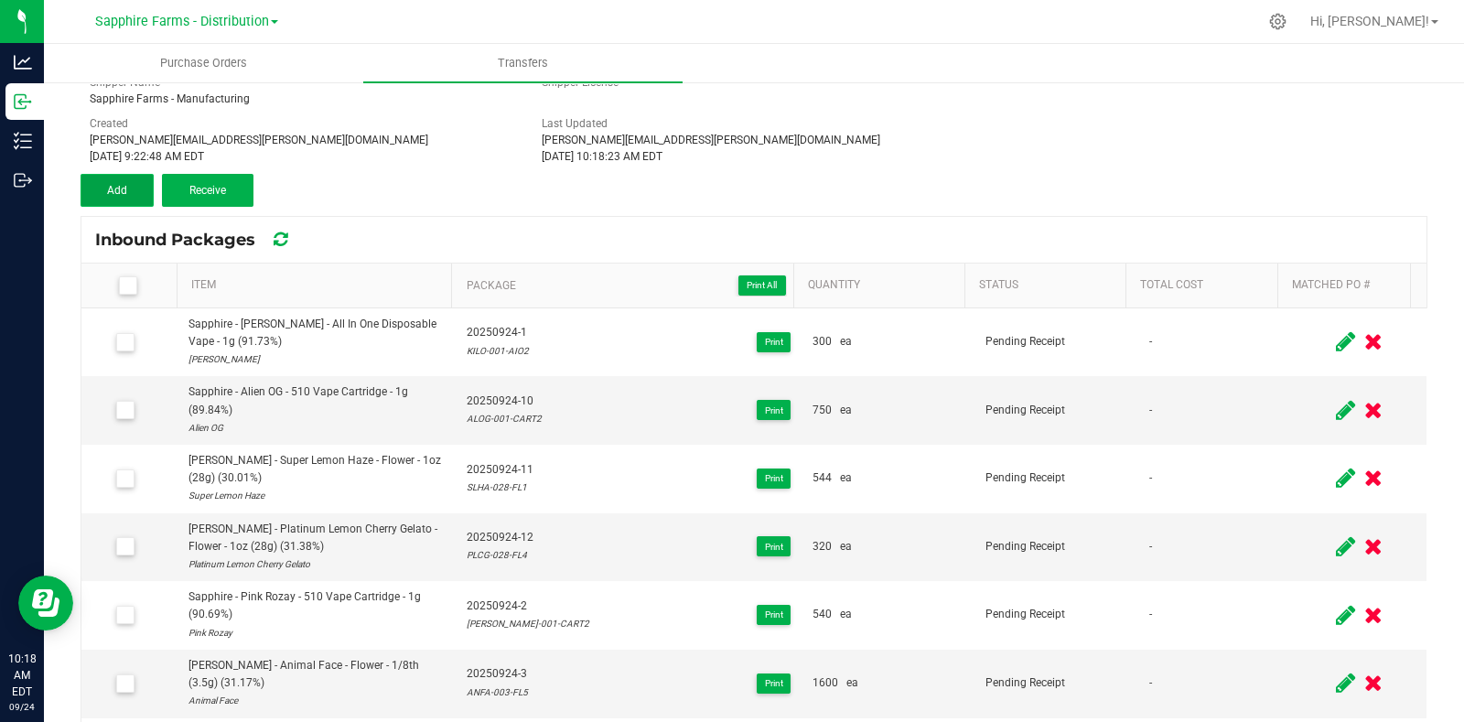
click at [119, 177] on button "Add" at bounding box center [117, 190] width 73 height 33
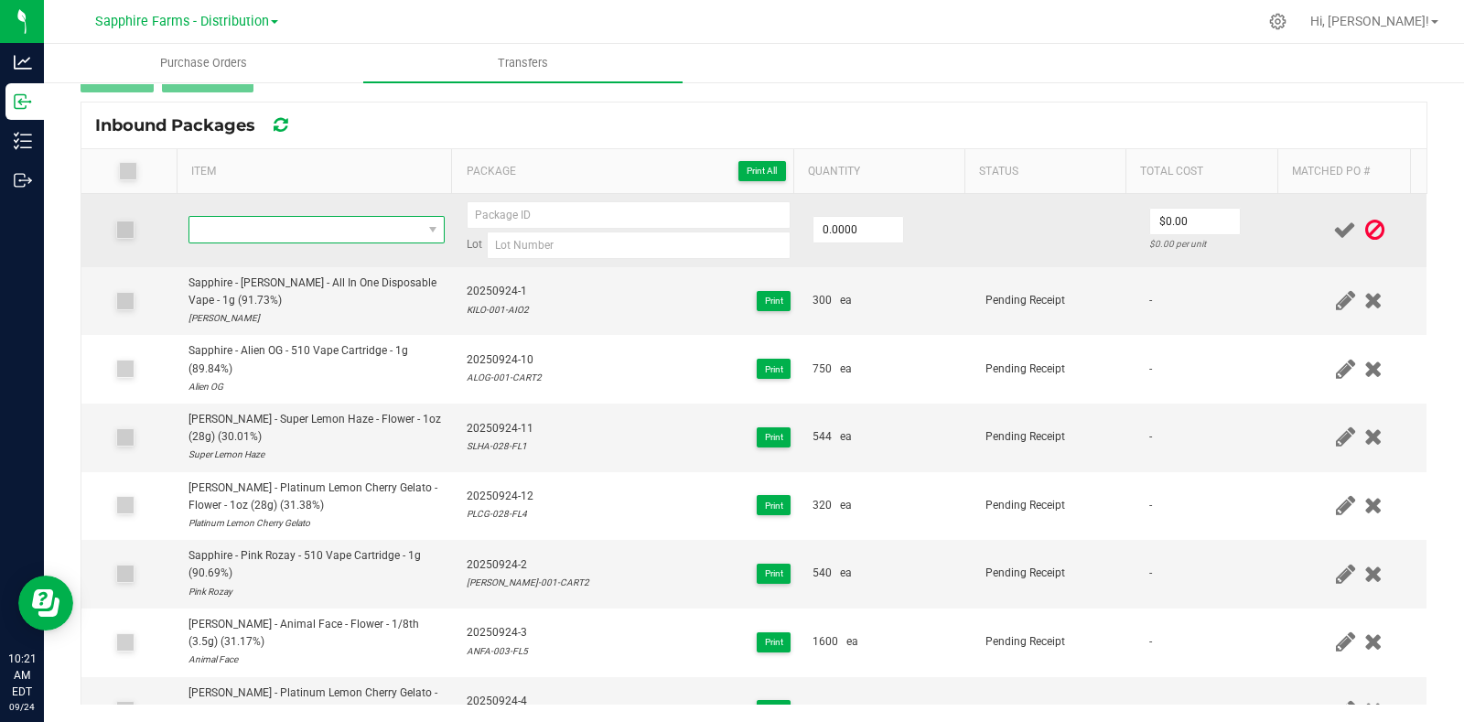
click at [257, 217] on span "NO DATA FOUND" at bounding box center [305, 230] width 232 height 26
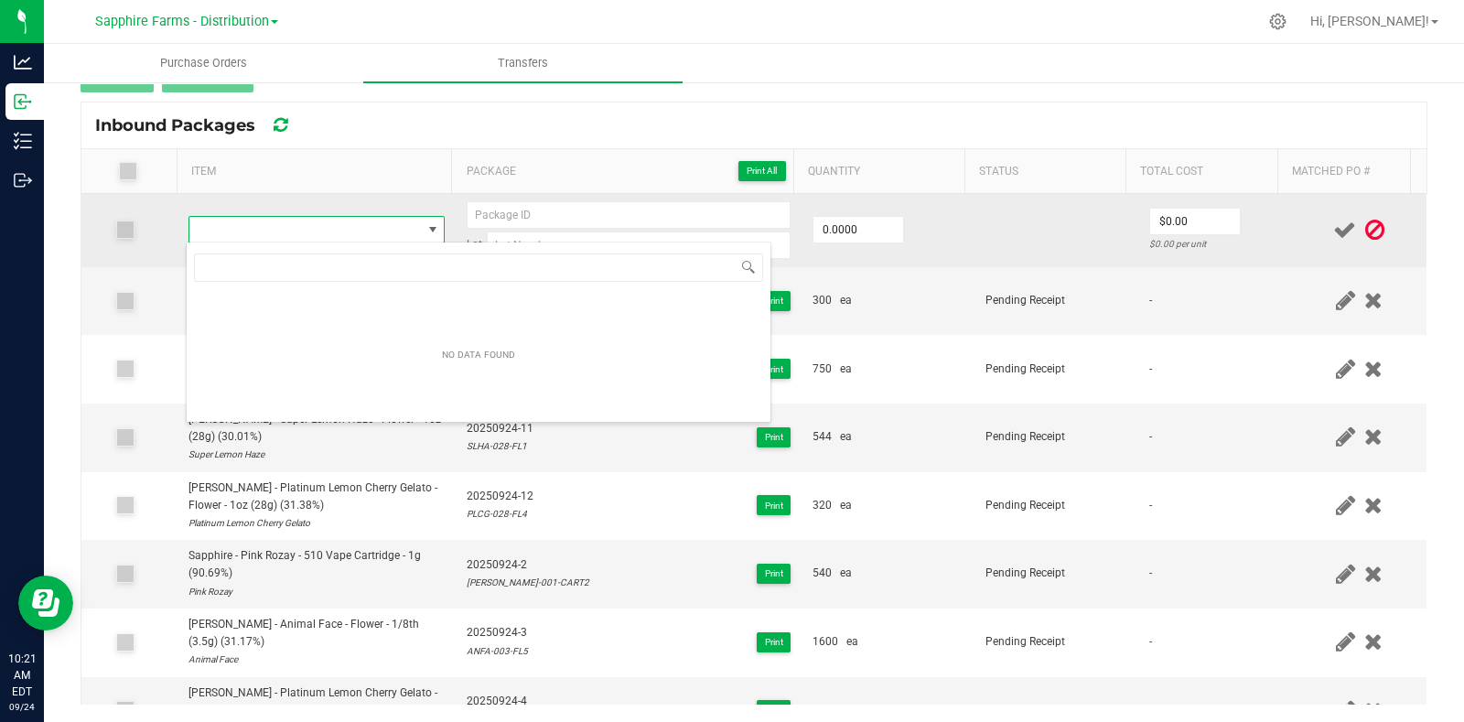
scroll to position [27, 249]
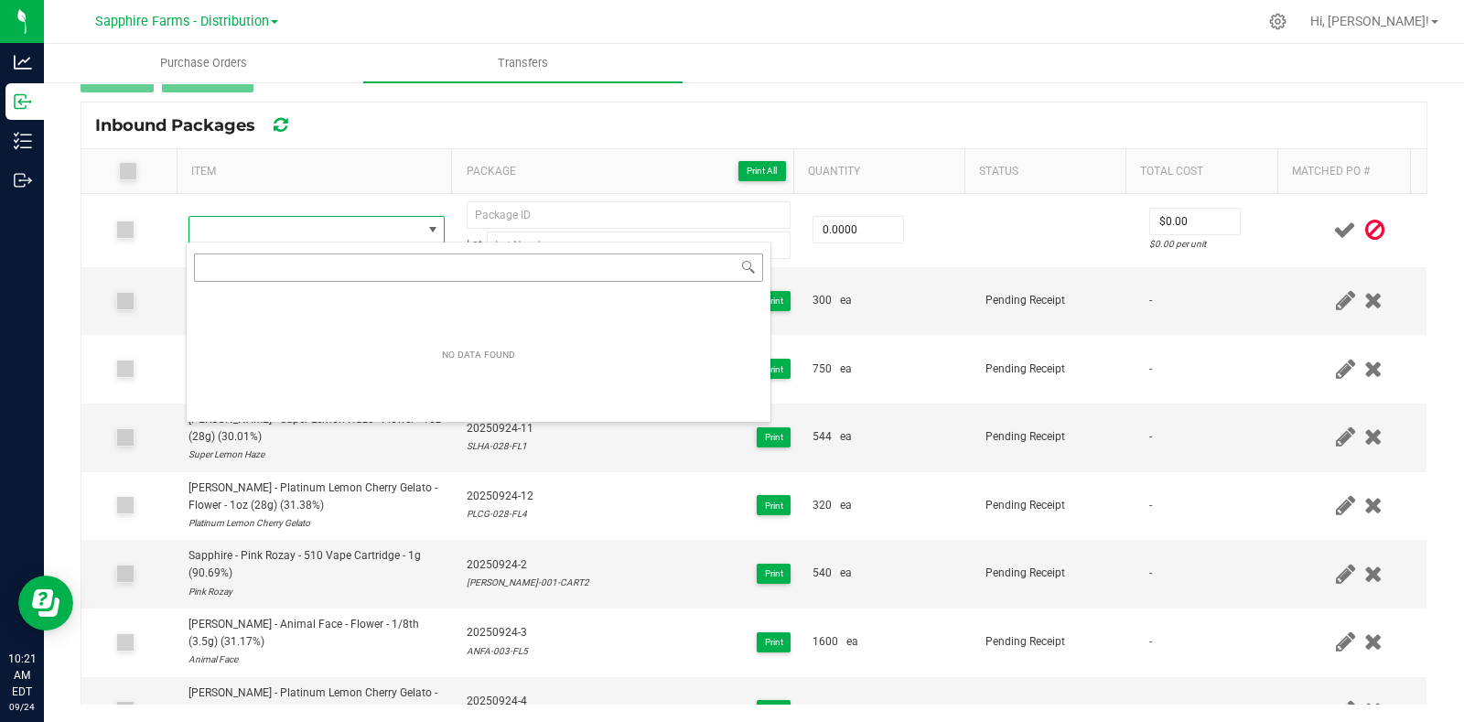
type input "MAKU-001-INF2"
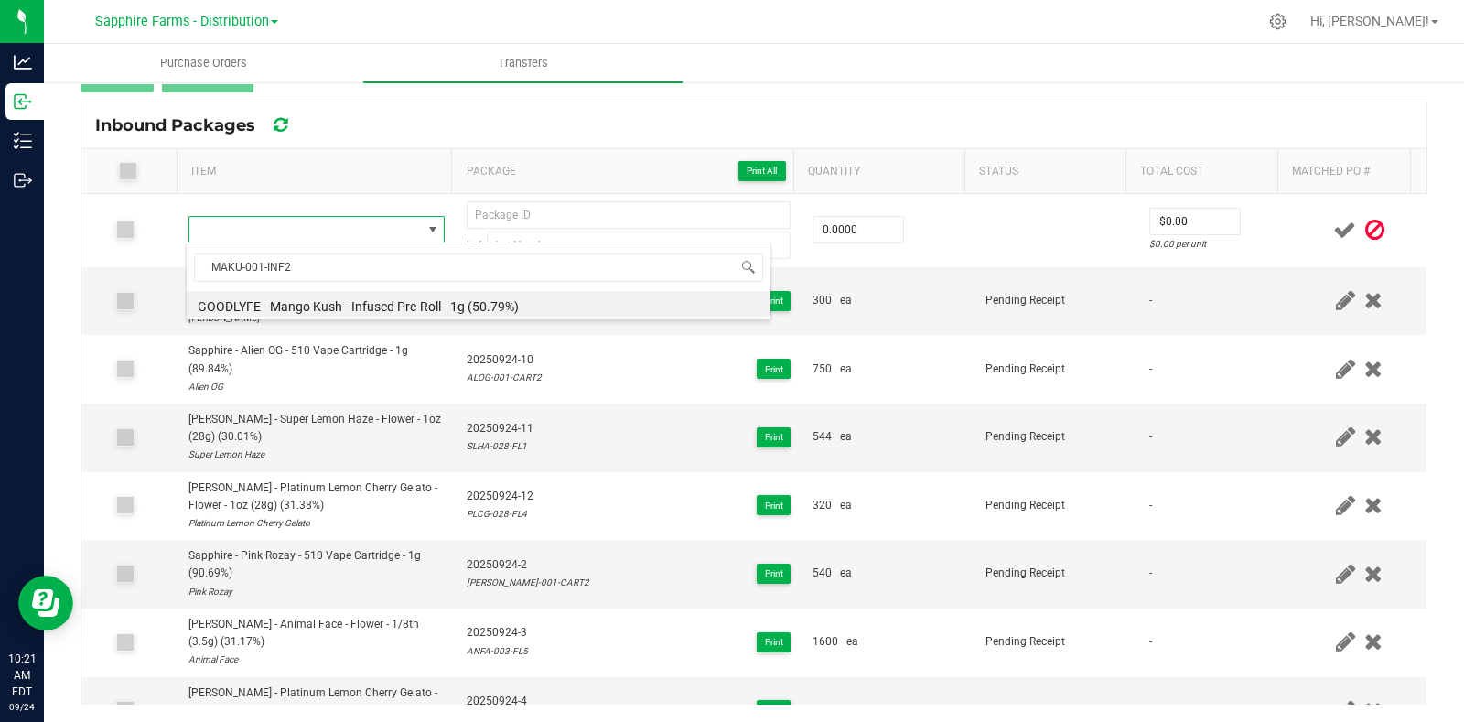
click at [407, 297] on li "GOODLYFE - Mango Kush - Infused Pre-Roll - 1g (50.79%)" at bounding box center [479, 304] width 584 height 26
type input "0 ea"
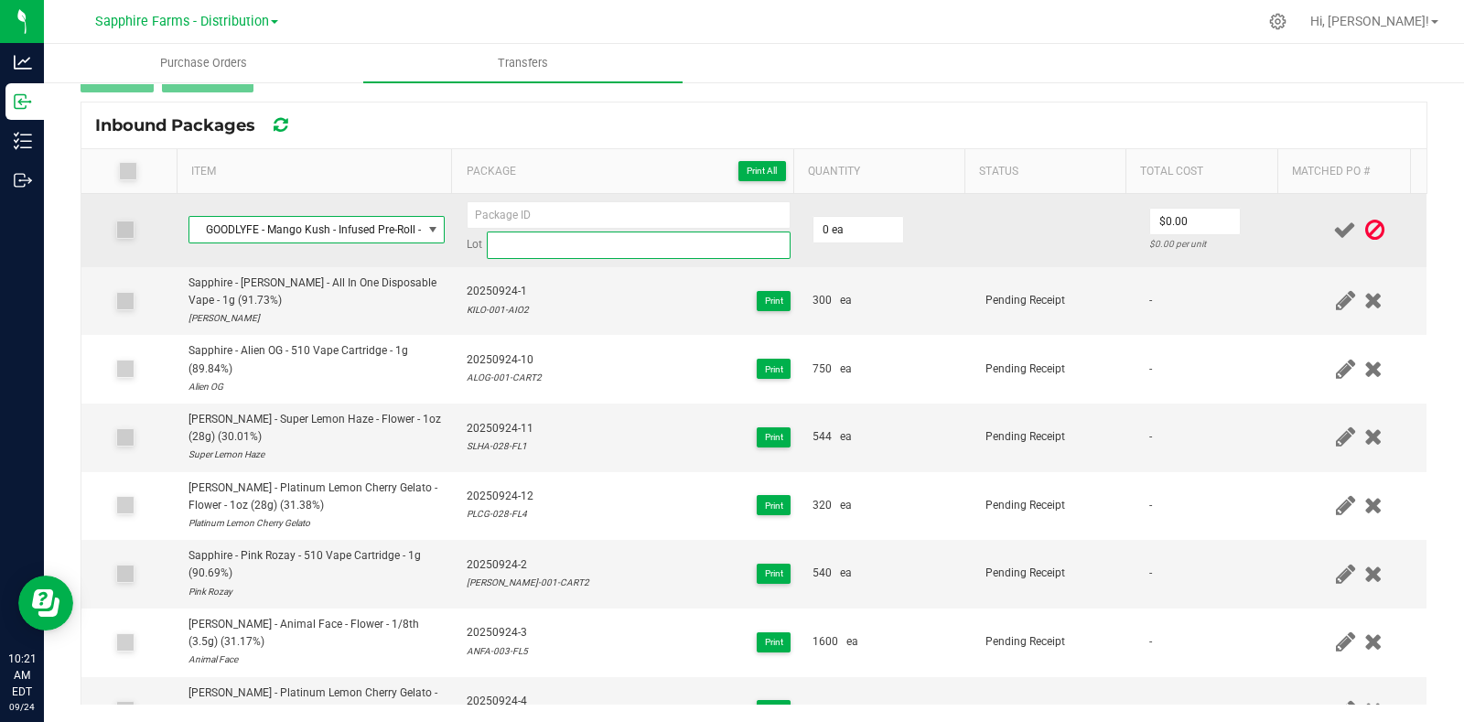
click at [532, 244] on input at bounding box center [639, 244] width 304 height 27
paste input "MAKU-001-INF2"
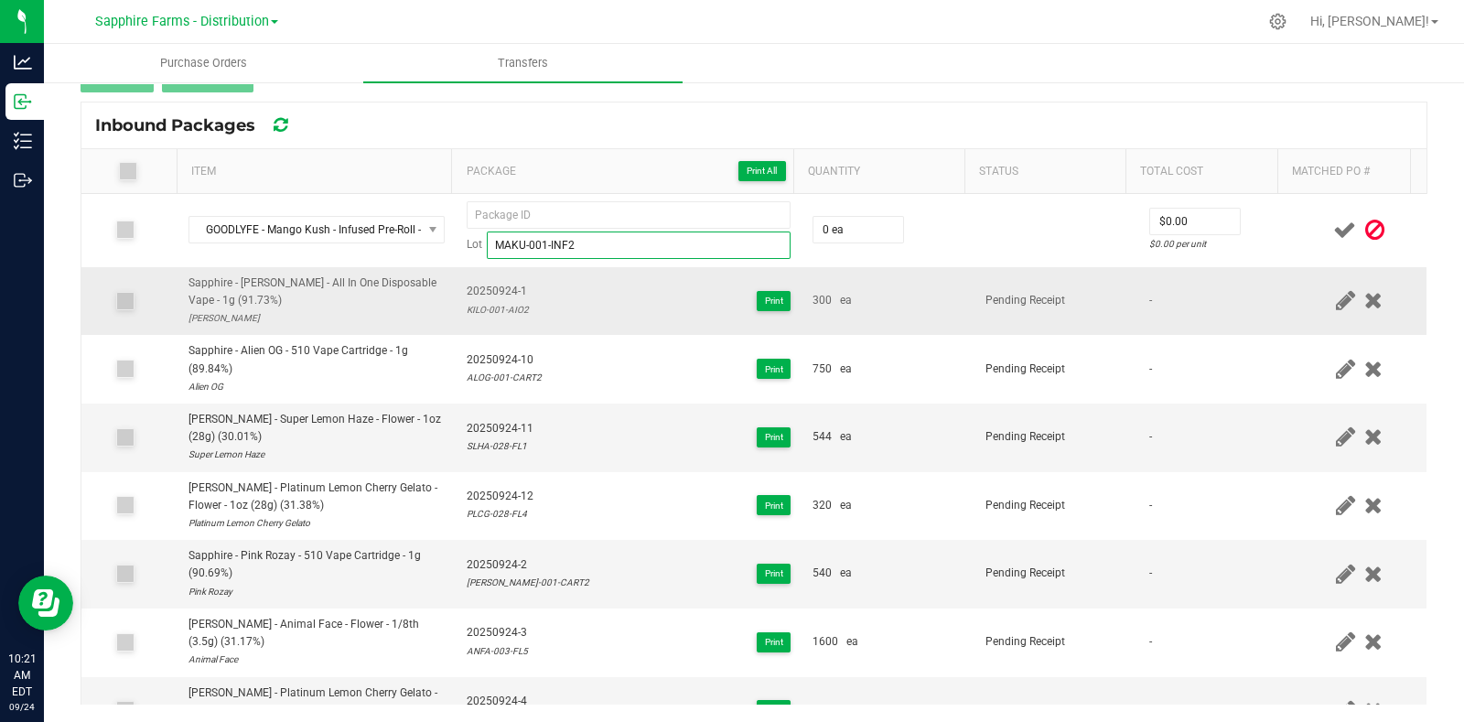
type input "MAKU-001-INF2"
drag, startPoint x: 524, startPoint y: 295, endPoint x: 456, endPoint y: 295, distance: 68.6
click at [456, 295] on td "20250924-1 KILO-001-AIO2 Print" at bounding box center [629, 301] width 346 height 69
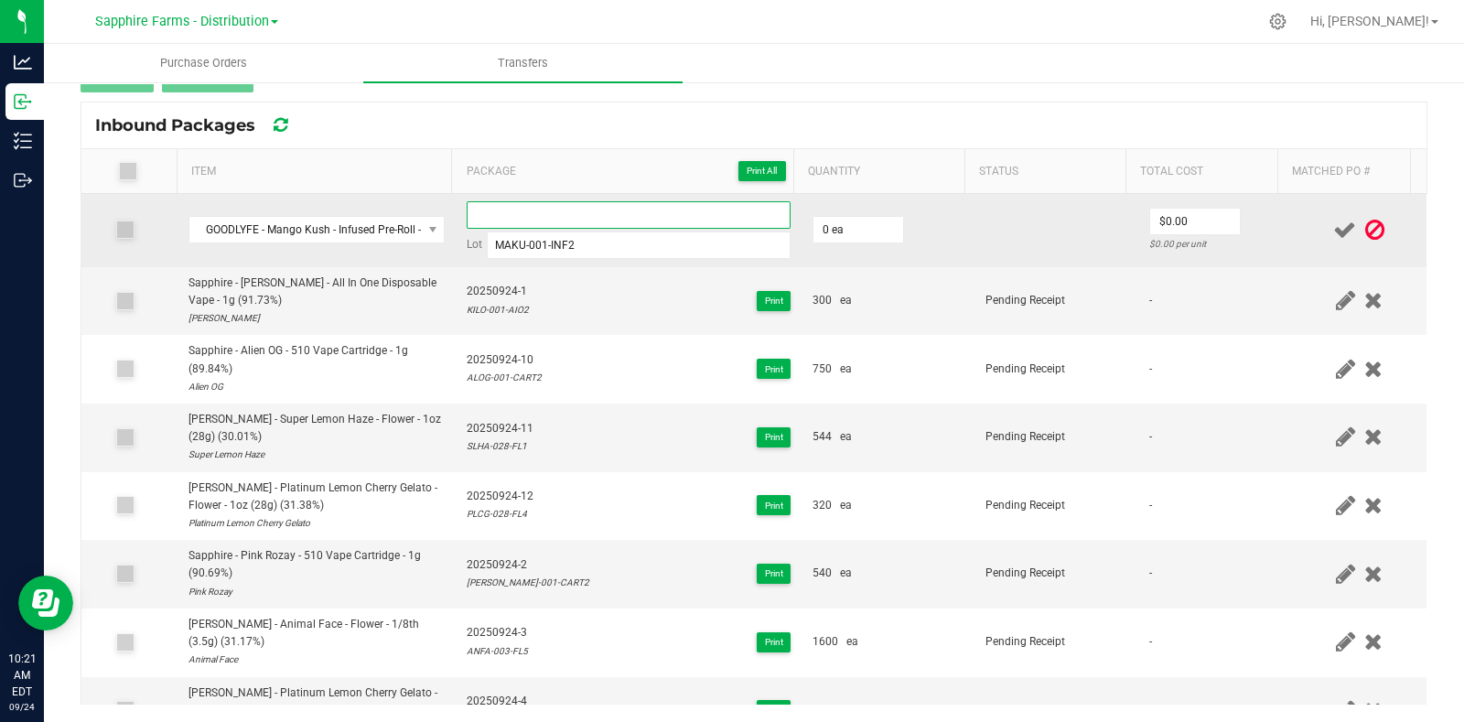
click at [567, 204] on input at bounding box center [629, 214] width 324 height 27
paste input "20250924-1"
type input "20250924-13"
click at [854, 226] on input "0" at bounding box center [858, 230] width 90 height 26
type input "2300 ea"
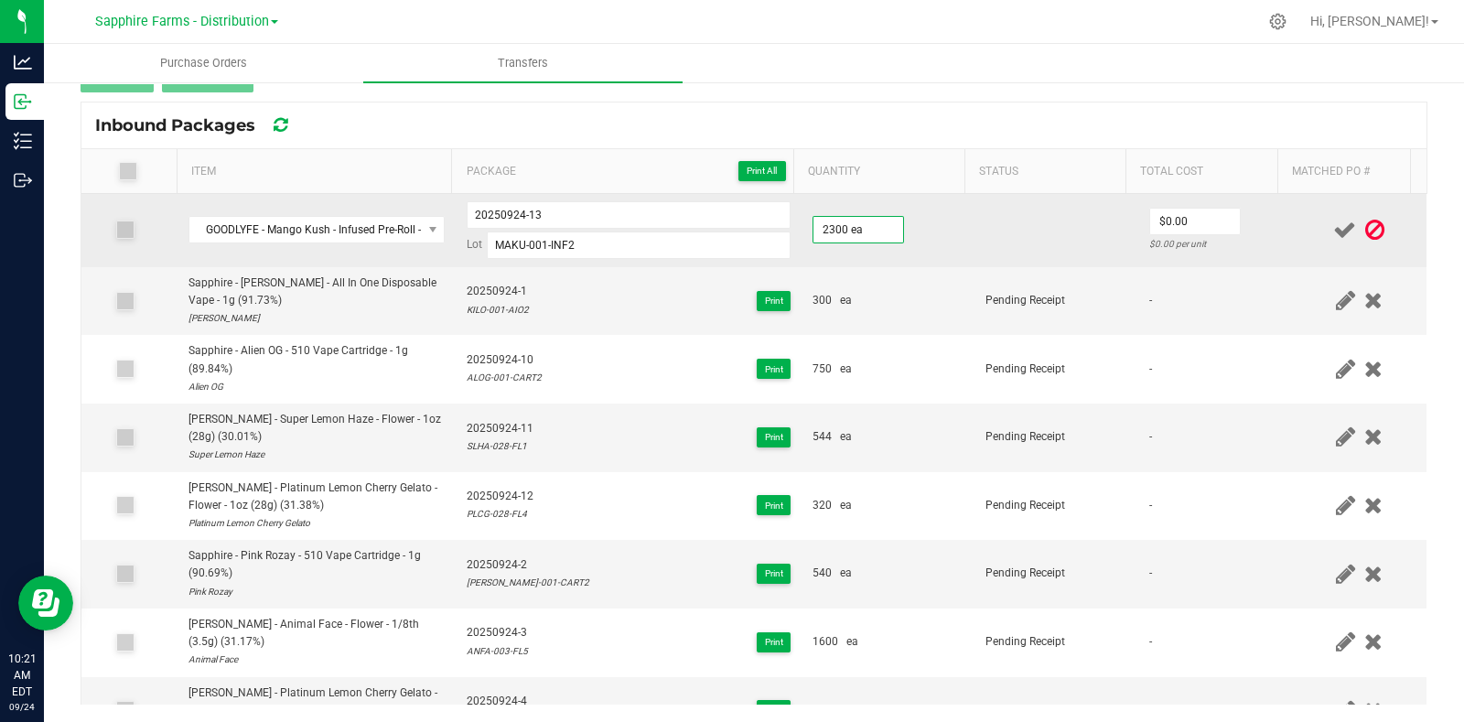
click at [1038, 220] on td at bounding box center [1055, 230] width 163 height 73
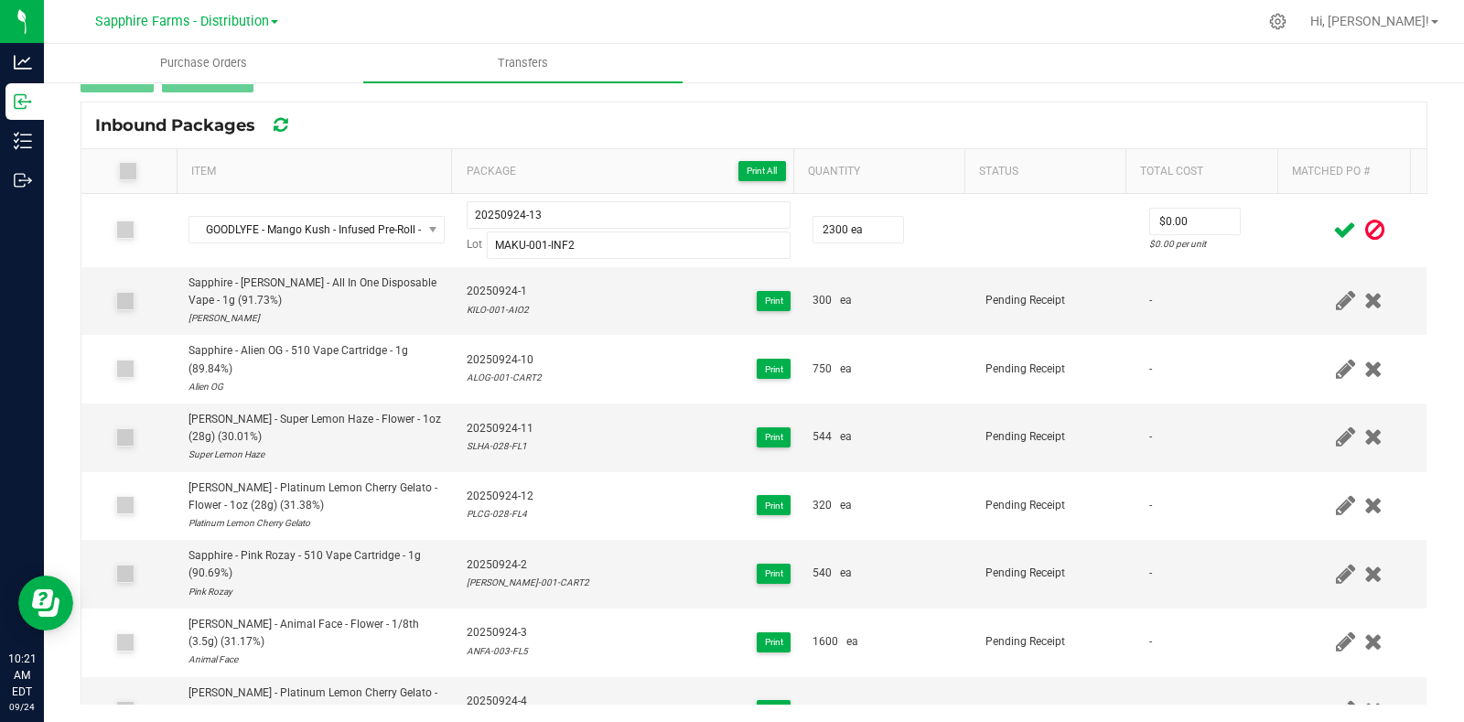
click at [1333, 232] on icon at bounding box center [1344, 230] width 23 height 23
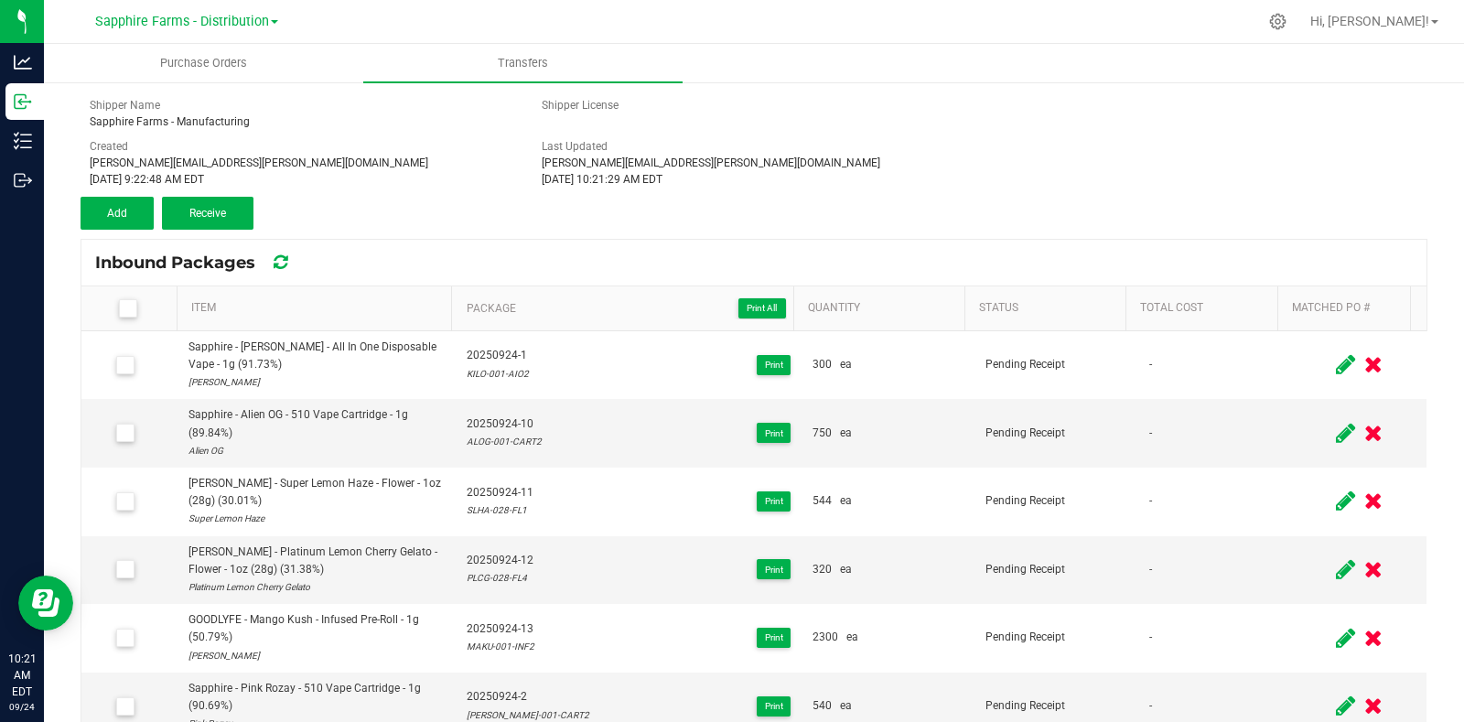
scroll to position [0, 0]
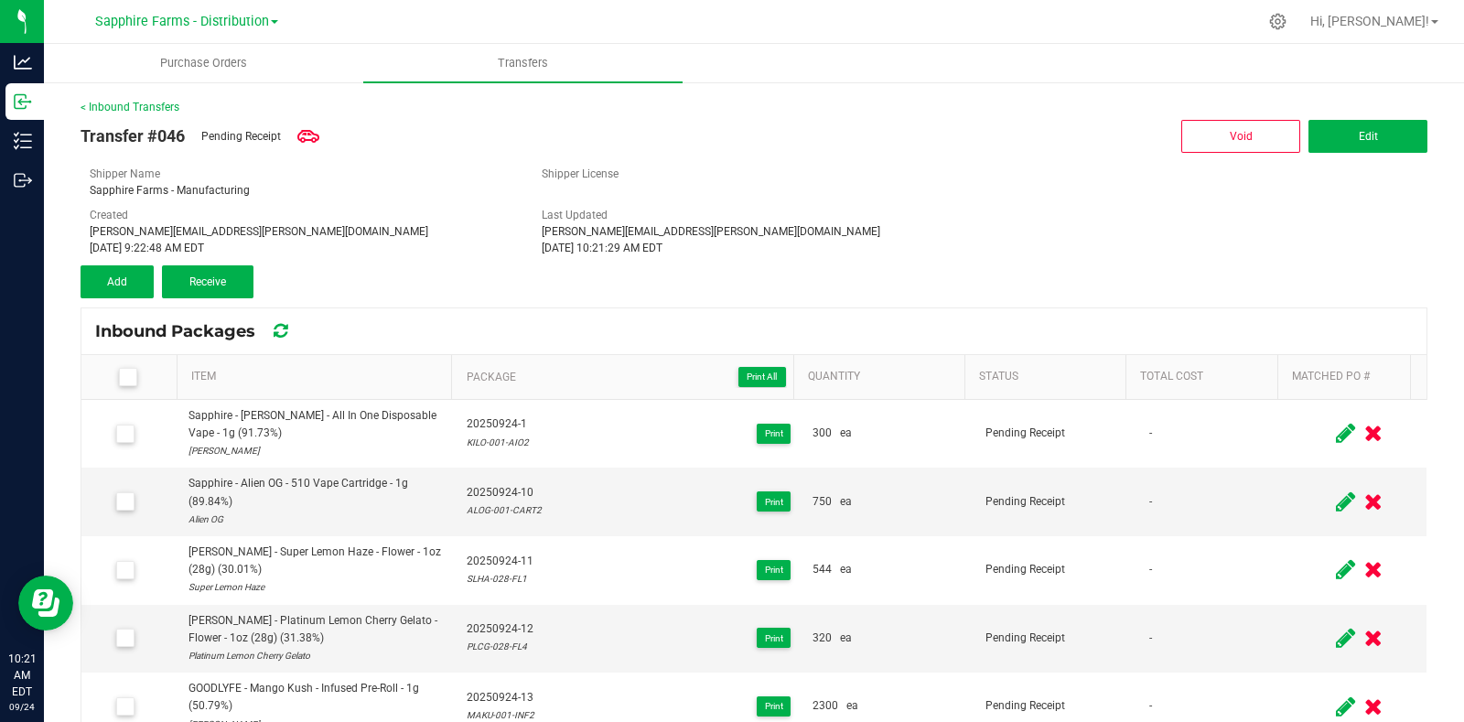
drag, startPoint x: 133, startPoint y: 375, endPoint x: 135, endPoint y: 365, distance: 10.4
click at [133, 375] on span at bounding box center [128, 377] width 18 height 18
click at [0, 0] on input "checkbox" at bounding box center [0, 0] width 0 height 0
click at [230, 269] on button "Receive (13)" at bounding box center [207, 281] width 91 height 33
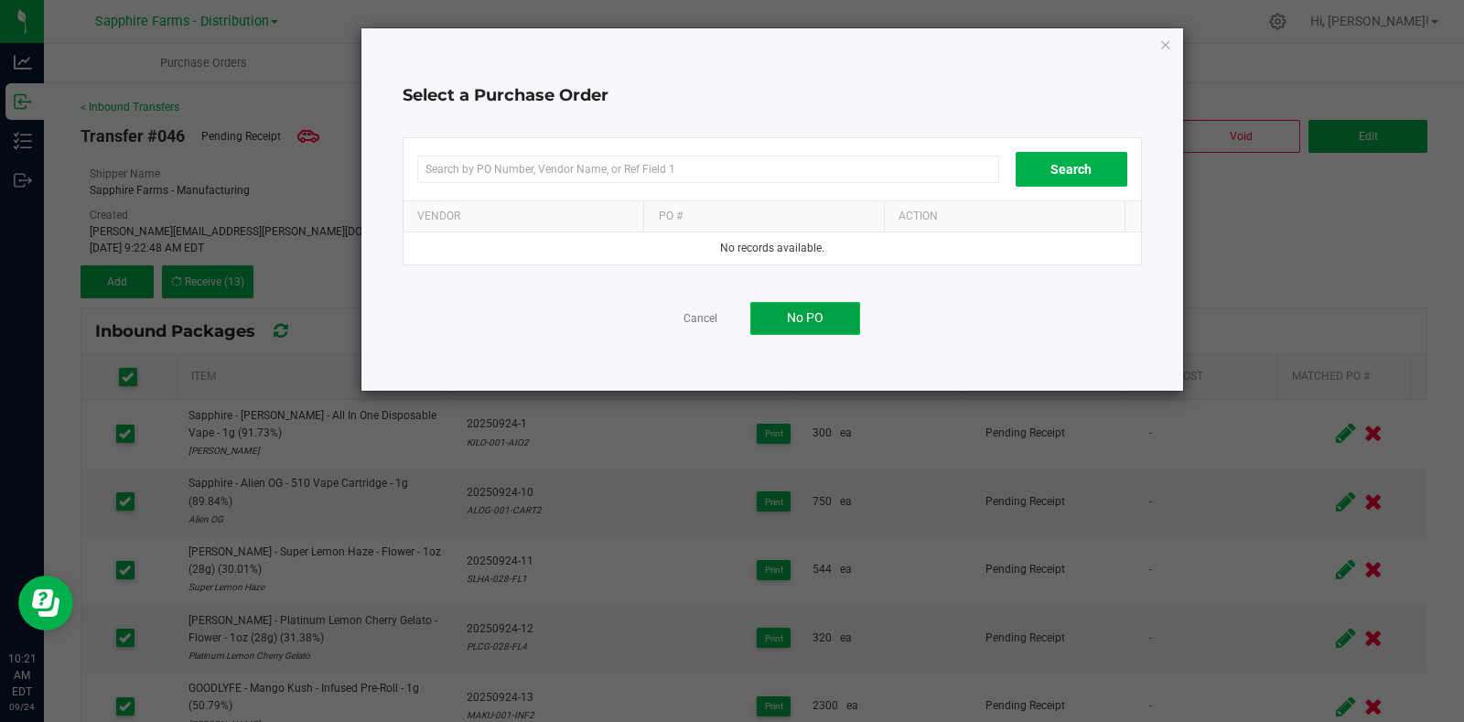
click at [822, 314] on span "No PO" at bounding box center [805, 317] width 37 height 15
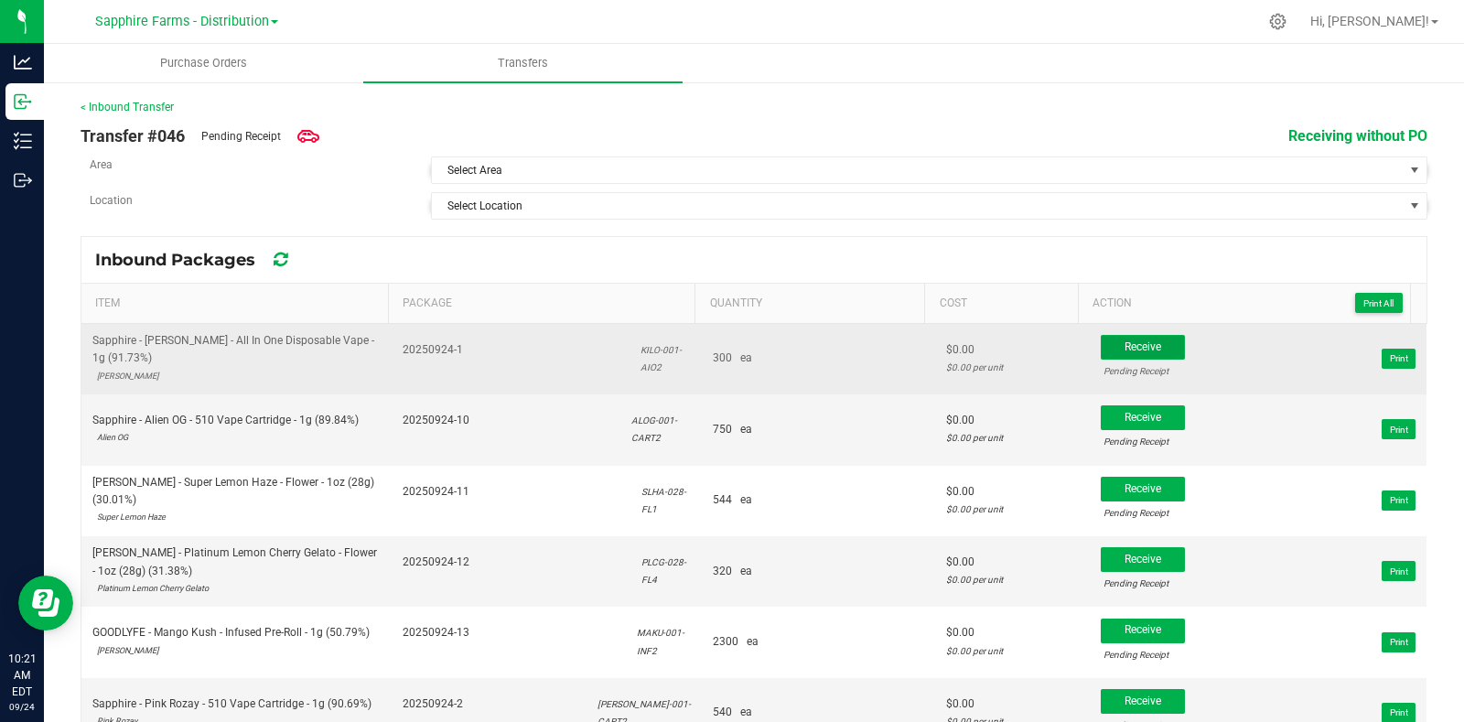
click at [1139, 340] on button "Receive" at bounding box center [1143, 347] width 84 height 25
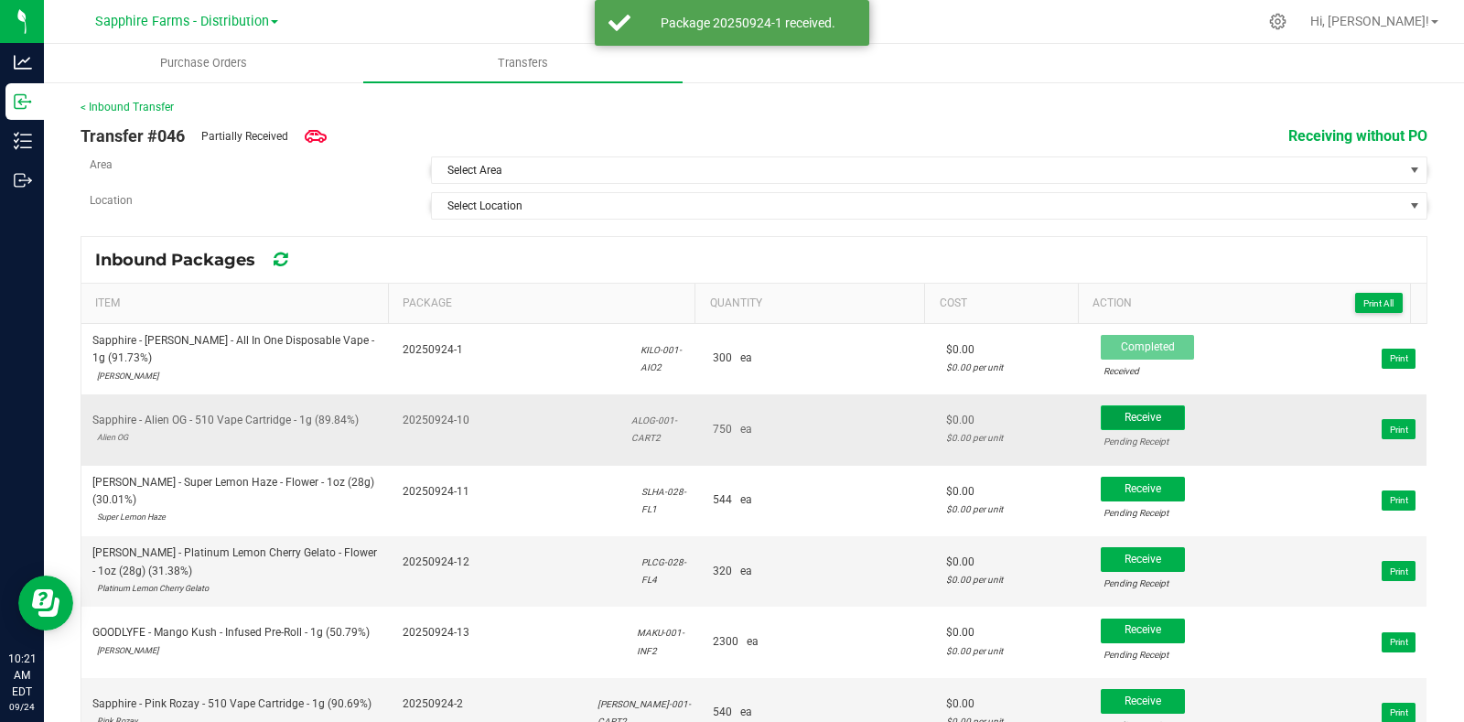
click at [1129, 417] on span "Receive" at bounding box center [1142, 417] width 37 height 13
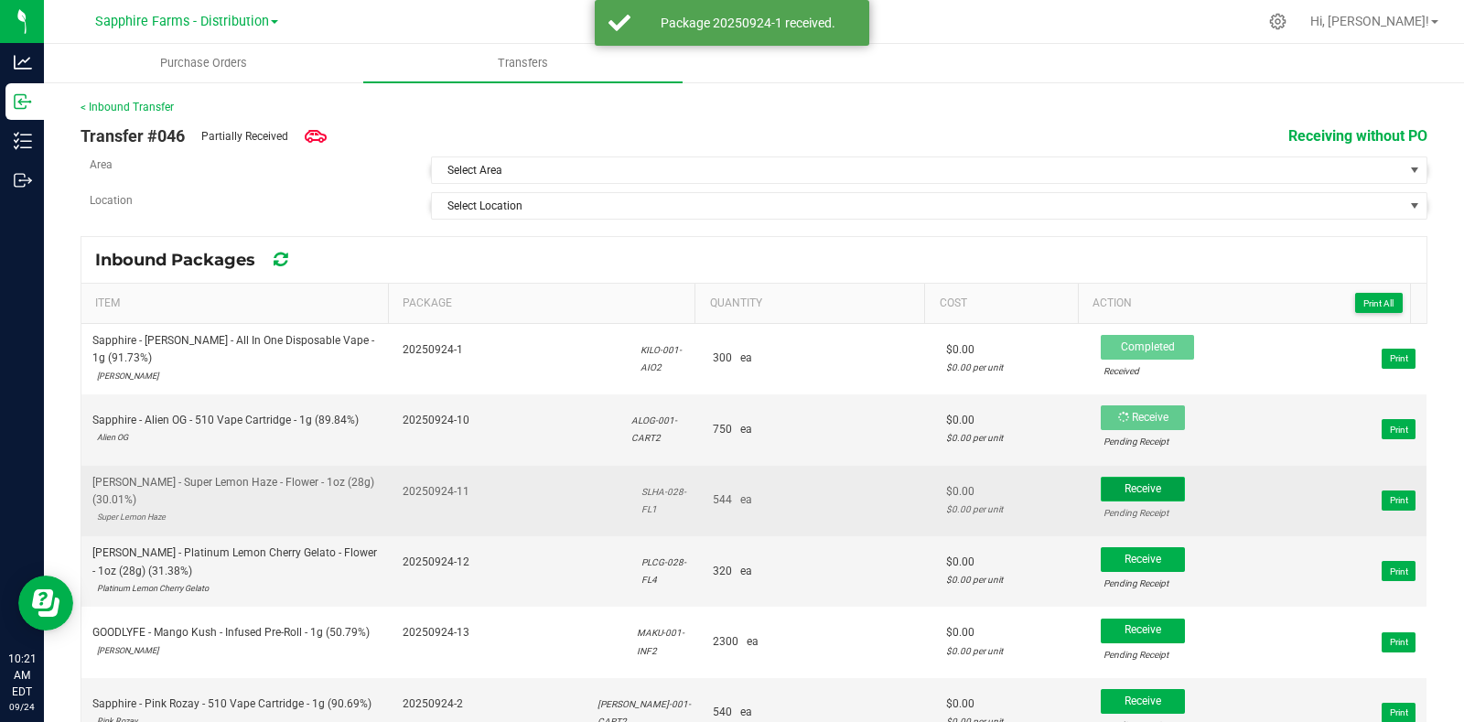
click at [1126, 477] on button "Receive" at bounding box center [1143, 489] width 84 height 25
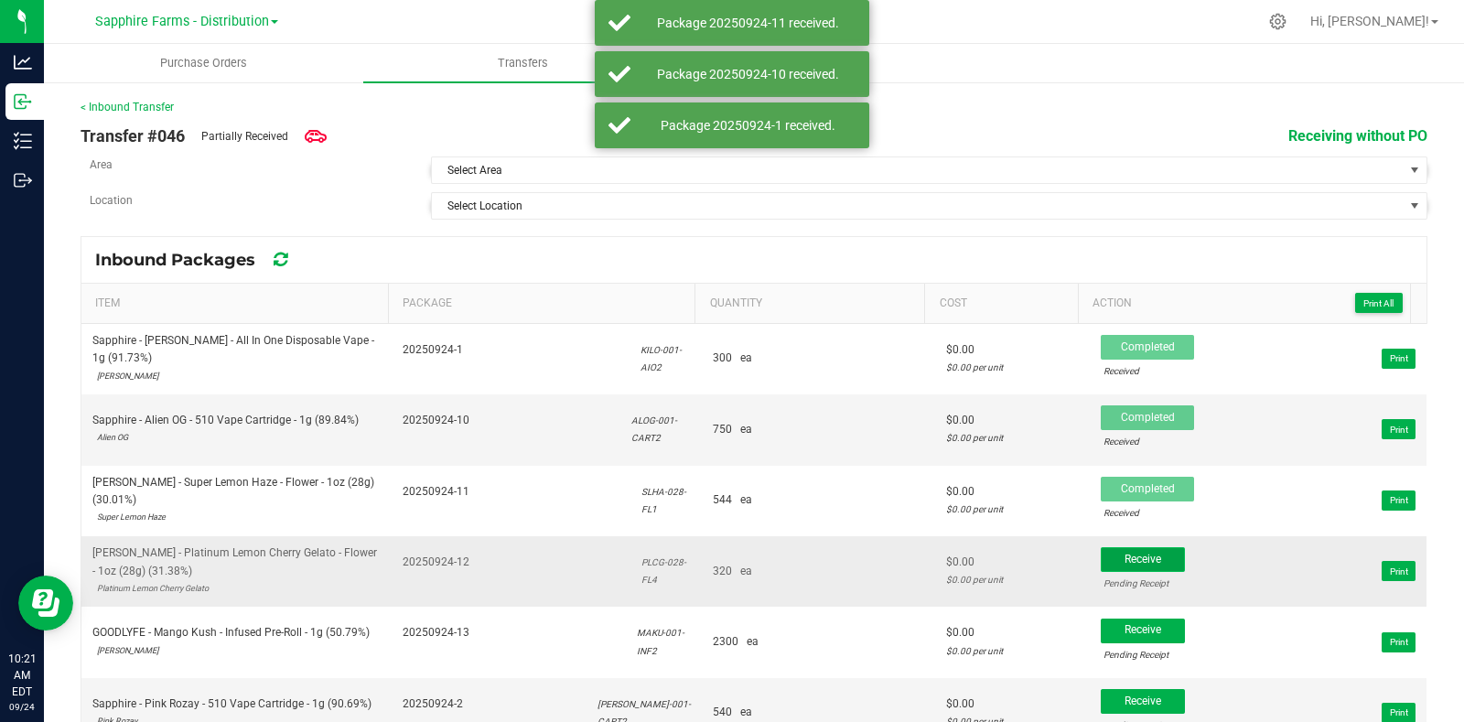
click at [1131, 554] on span "Receive" at bounding box center [1142, 559] width 37 height 13
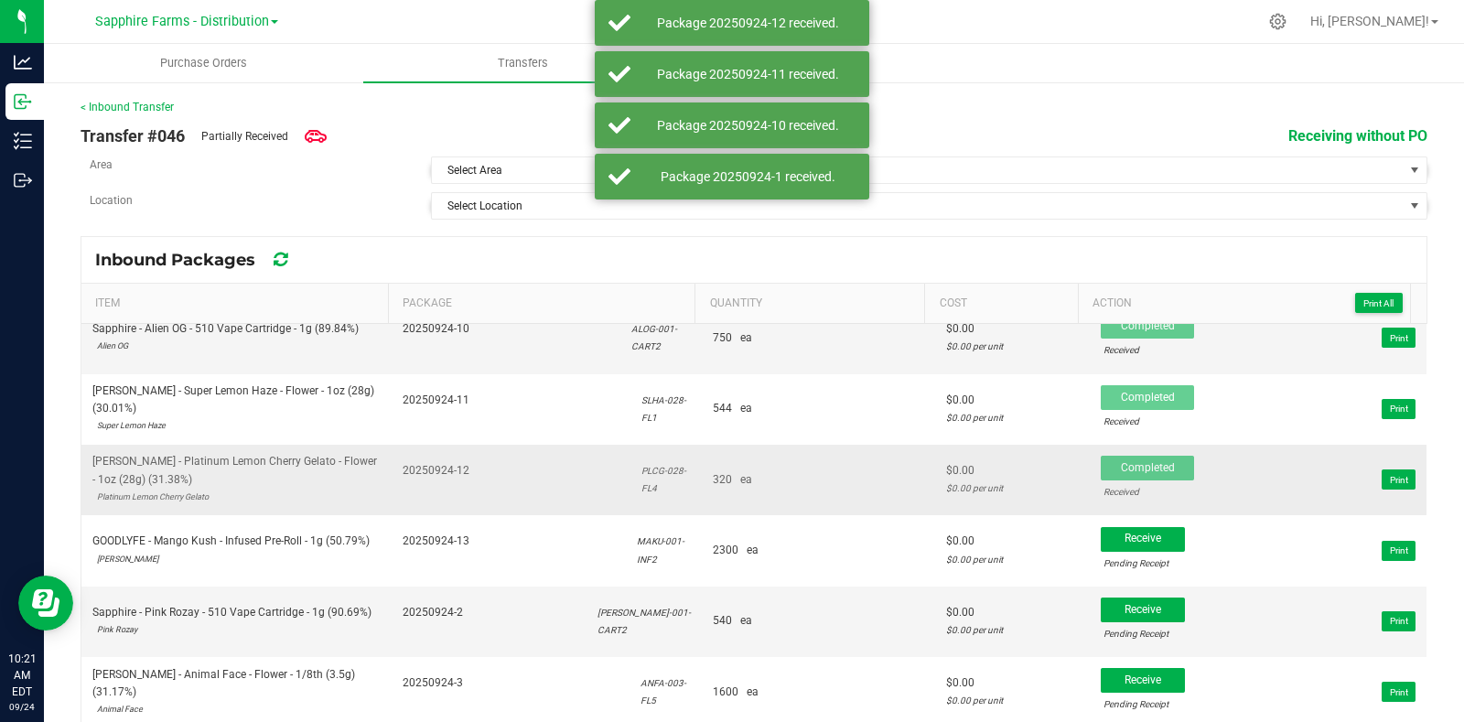
scroll to position [113, 0]
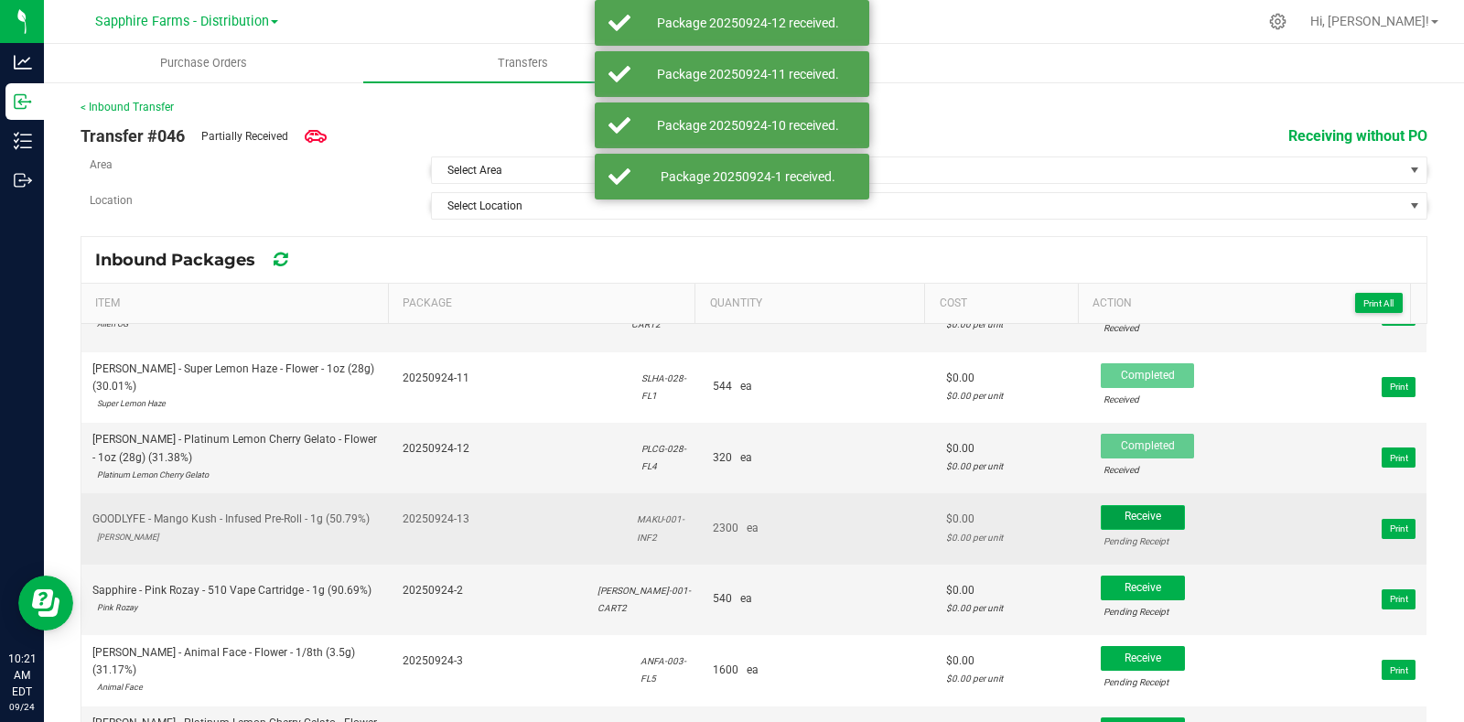
click at [1129, 515] on span "Receive" at bounding box center [1142, 516] width 37 height 13
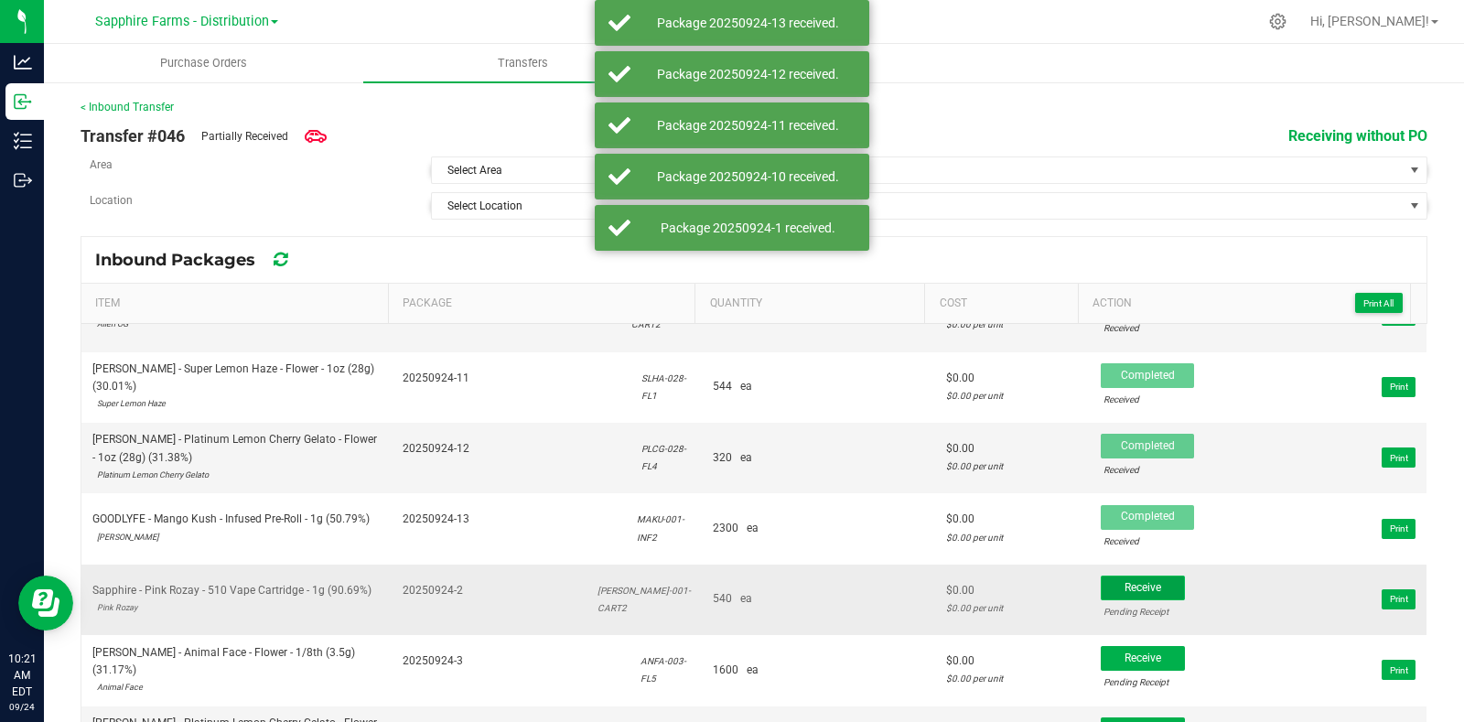
click at [1127, 581] on span "Receive" at bounding box center [1142, 587] width 37 height 13
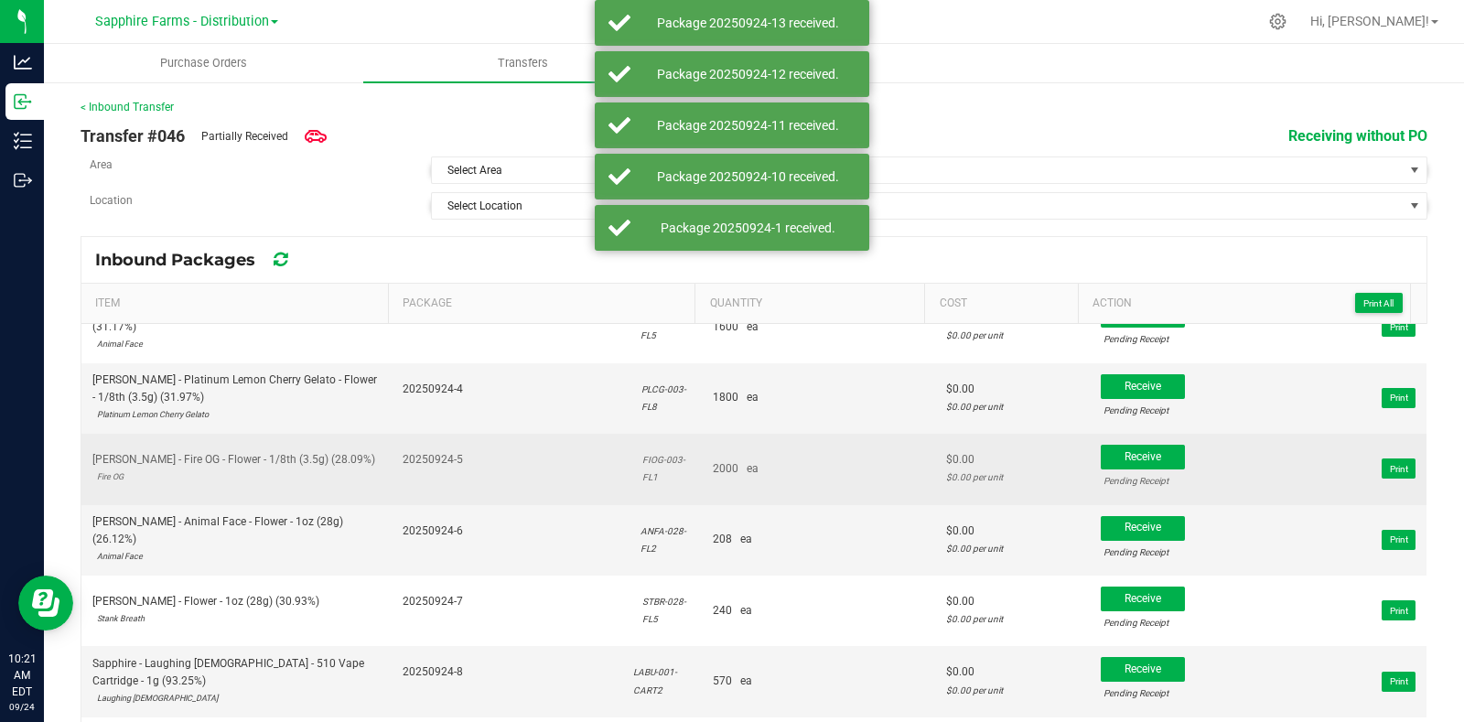
scroll to position [343, 0]
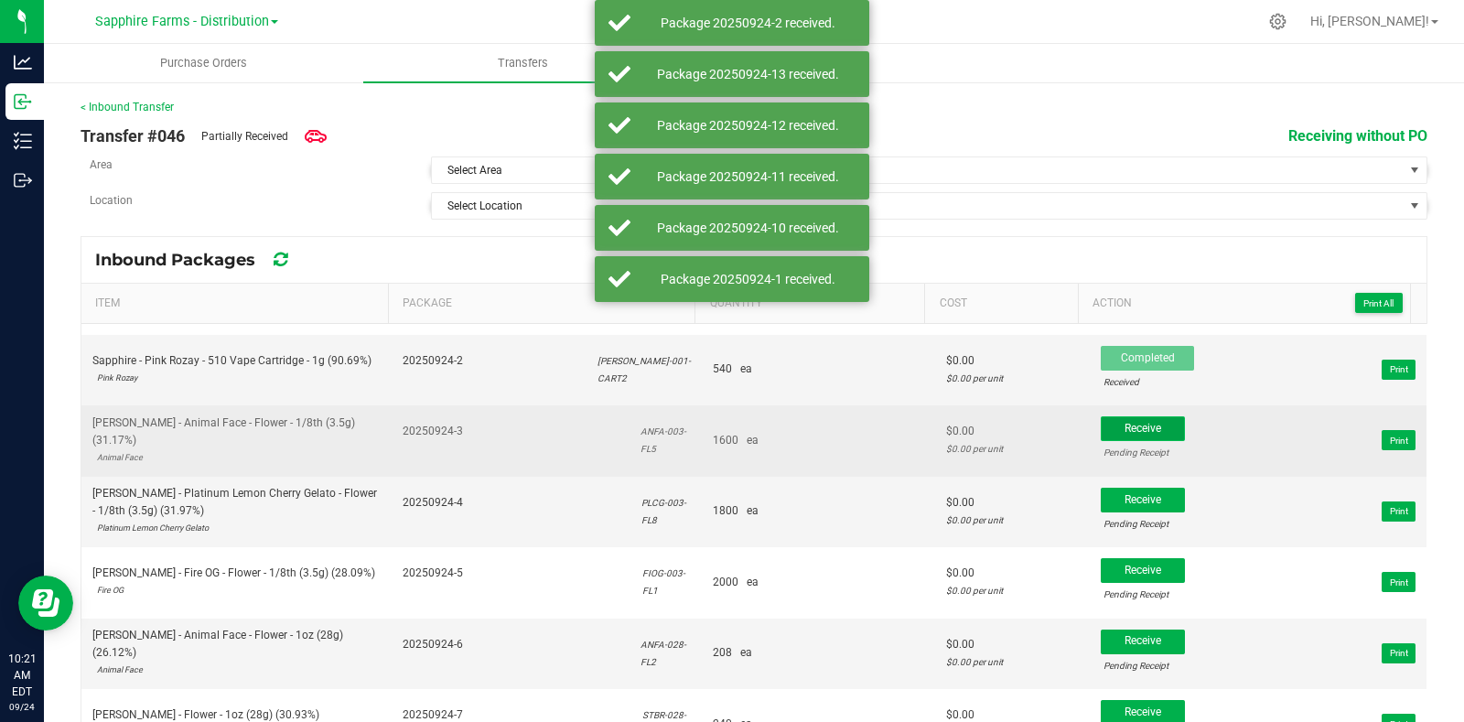
click at [1134, 427] on span "Receive" at bounding box center [1142, 428] width 37 height 13
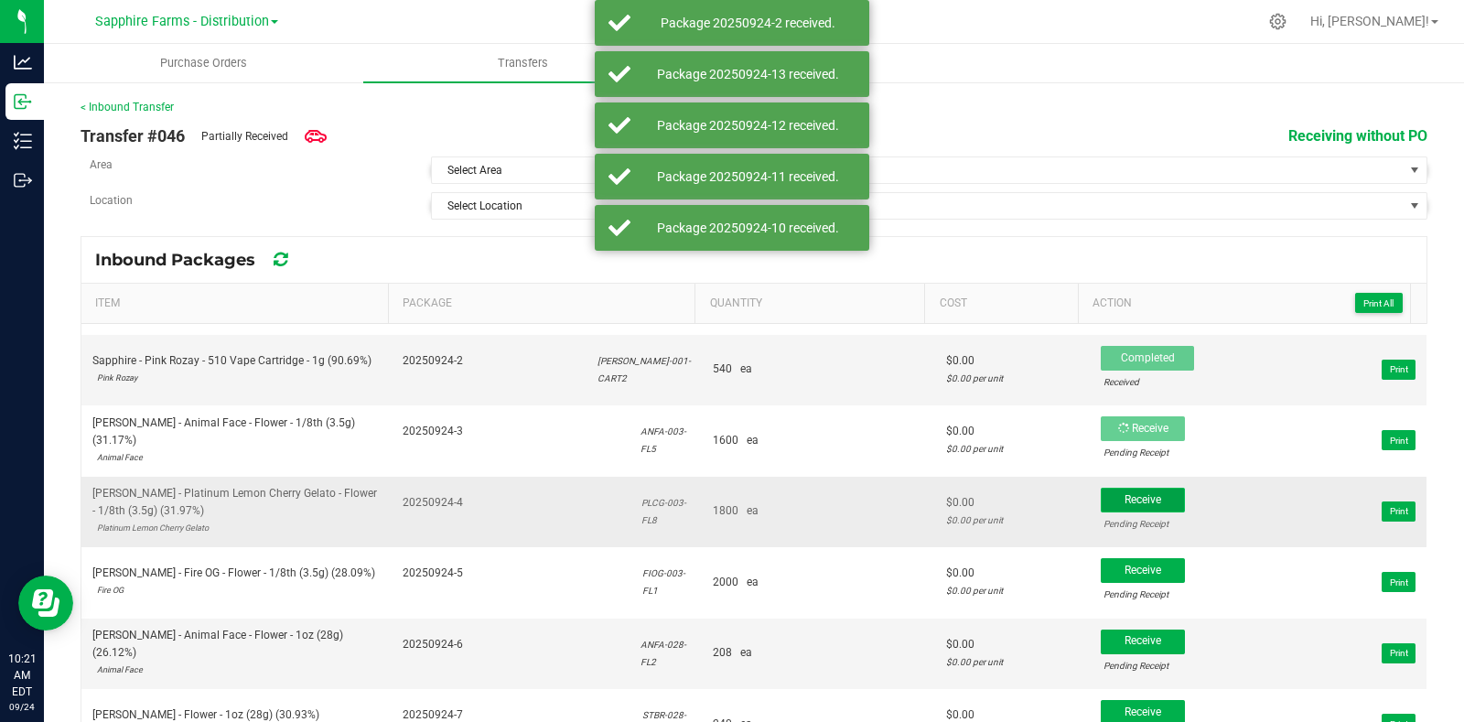
click at [1134, 499] on span "Receive" at bounding box center [1142, 499] width 37 height 13
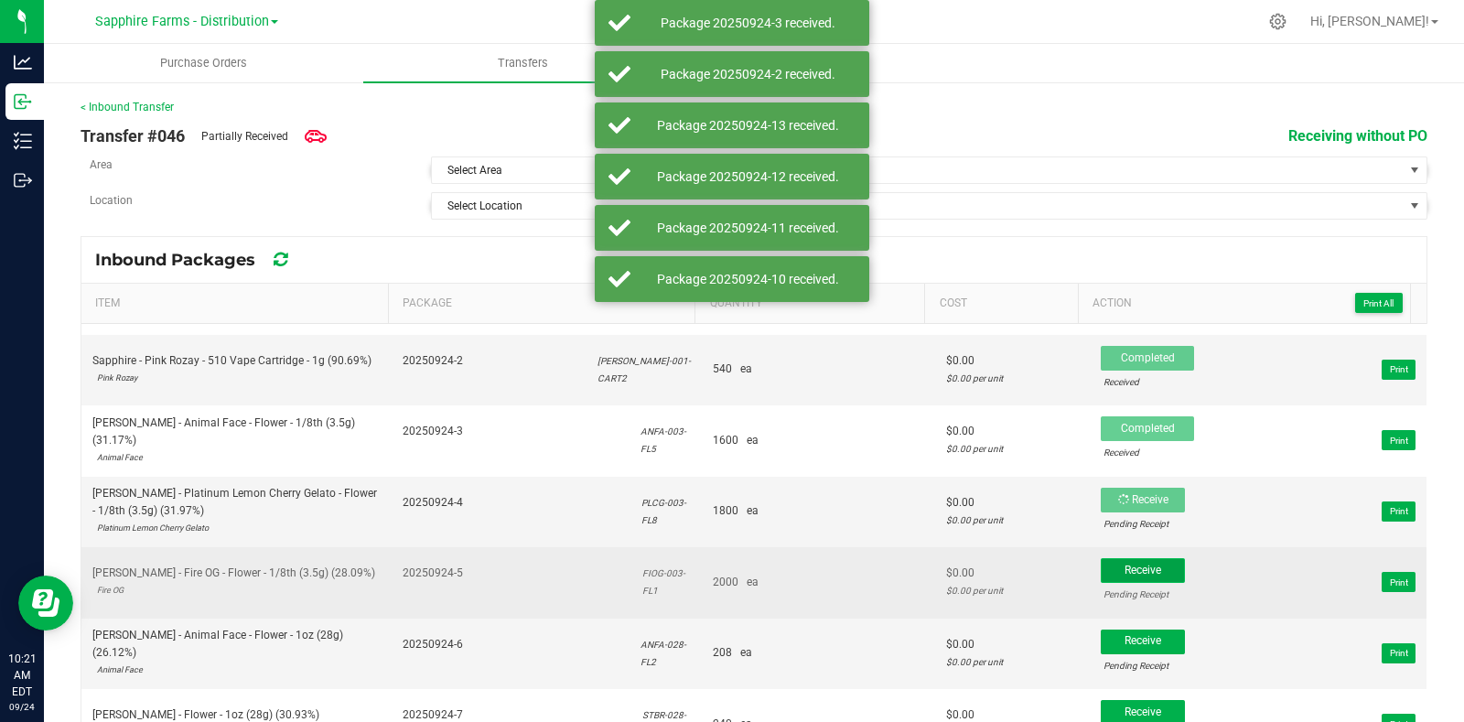
click at [1135, 570] on button "Receive" at bounding box center [1143, 570] width 84 height 25
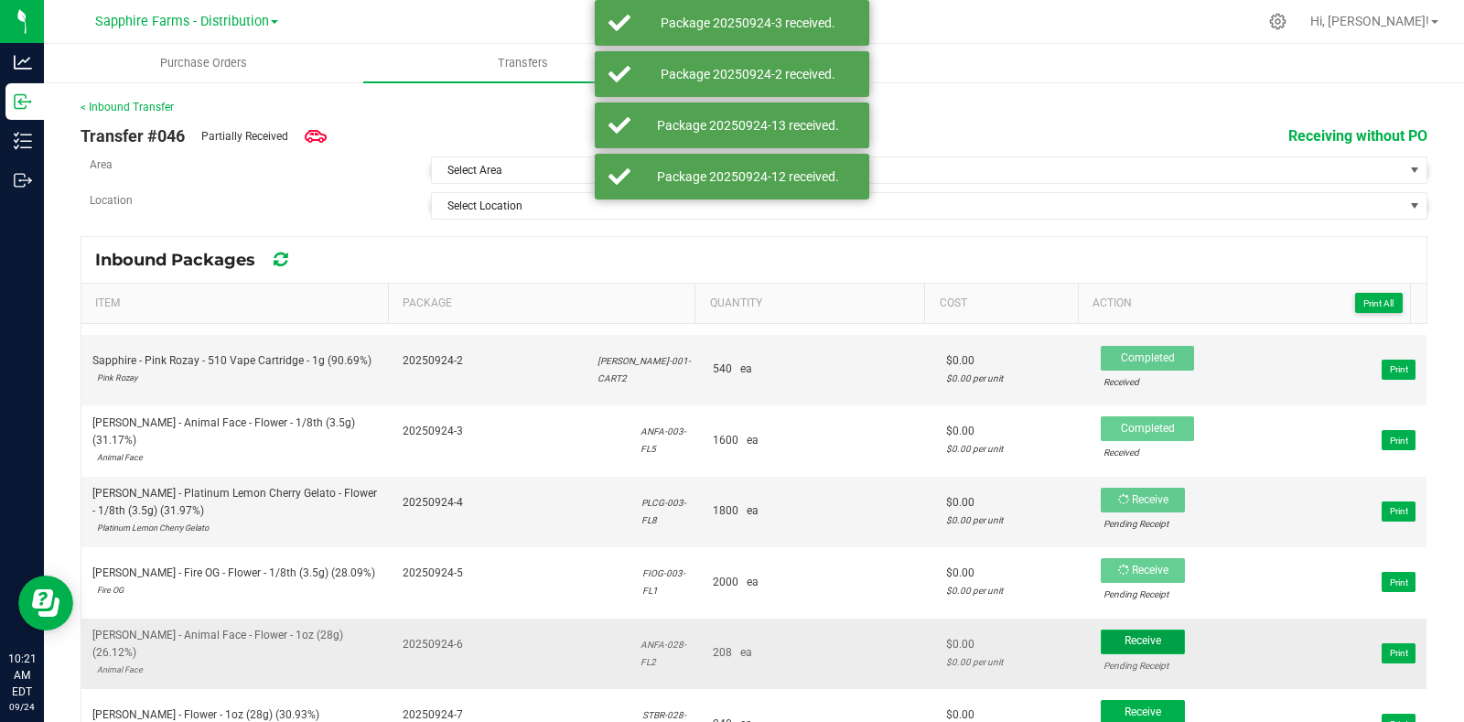
click at [1131, 629] on button "Receive" at bounding box center [1143, 641] width 84 height 25
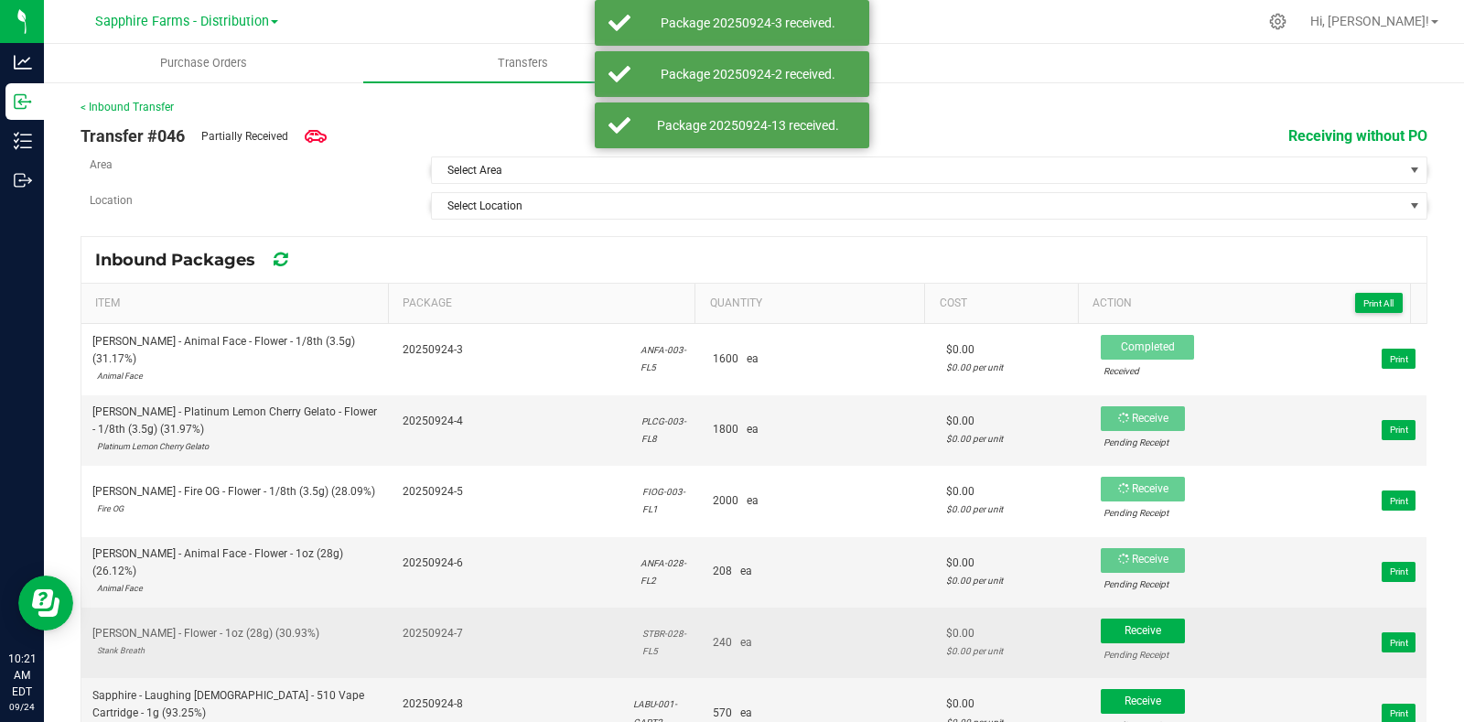
scroll to position [508, 0]
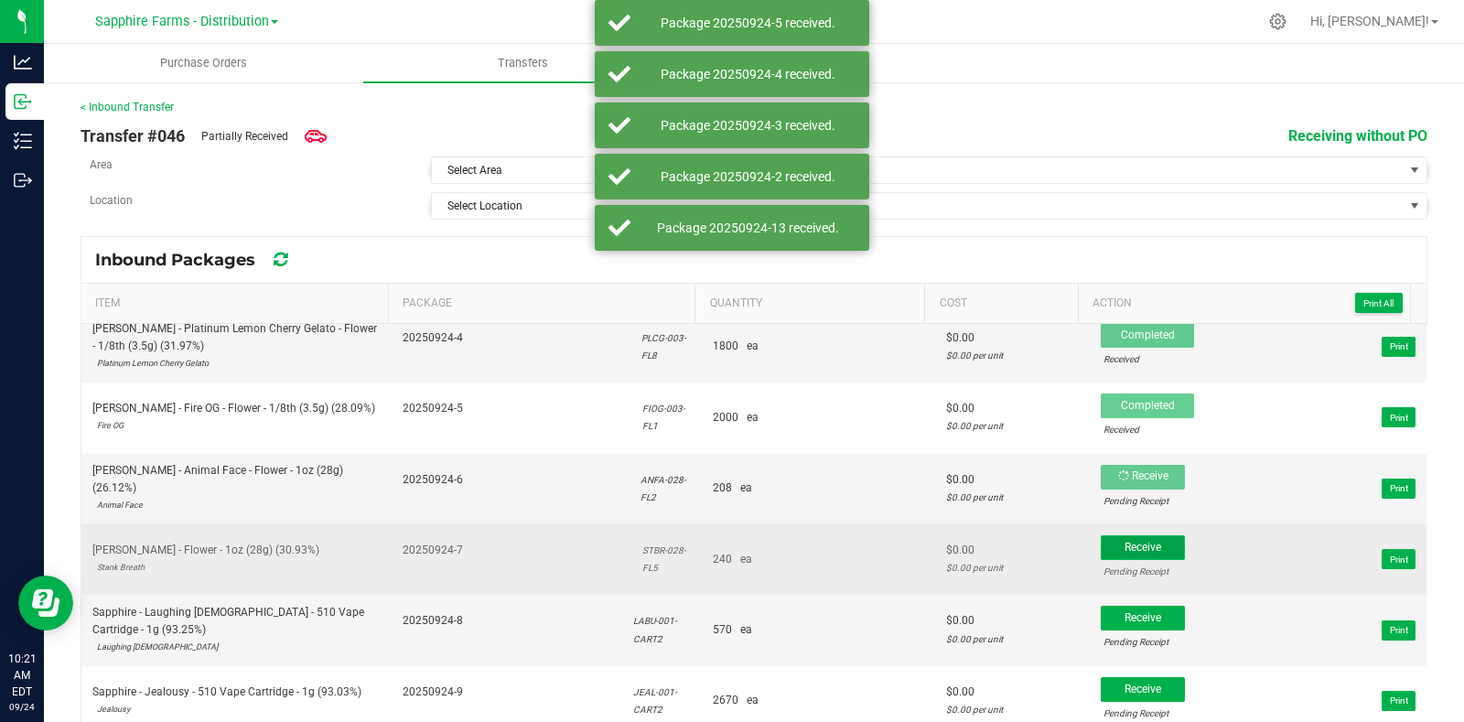
click at [1146, 548] on button "Receive" at bounding box center [1143, 547] width 84 height 25
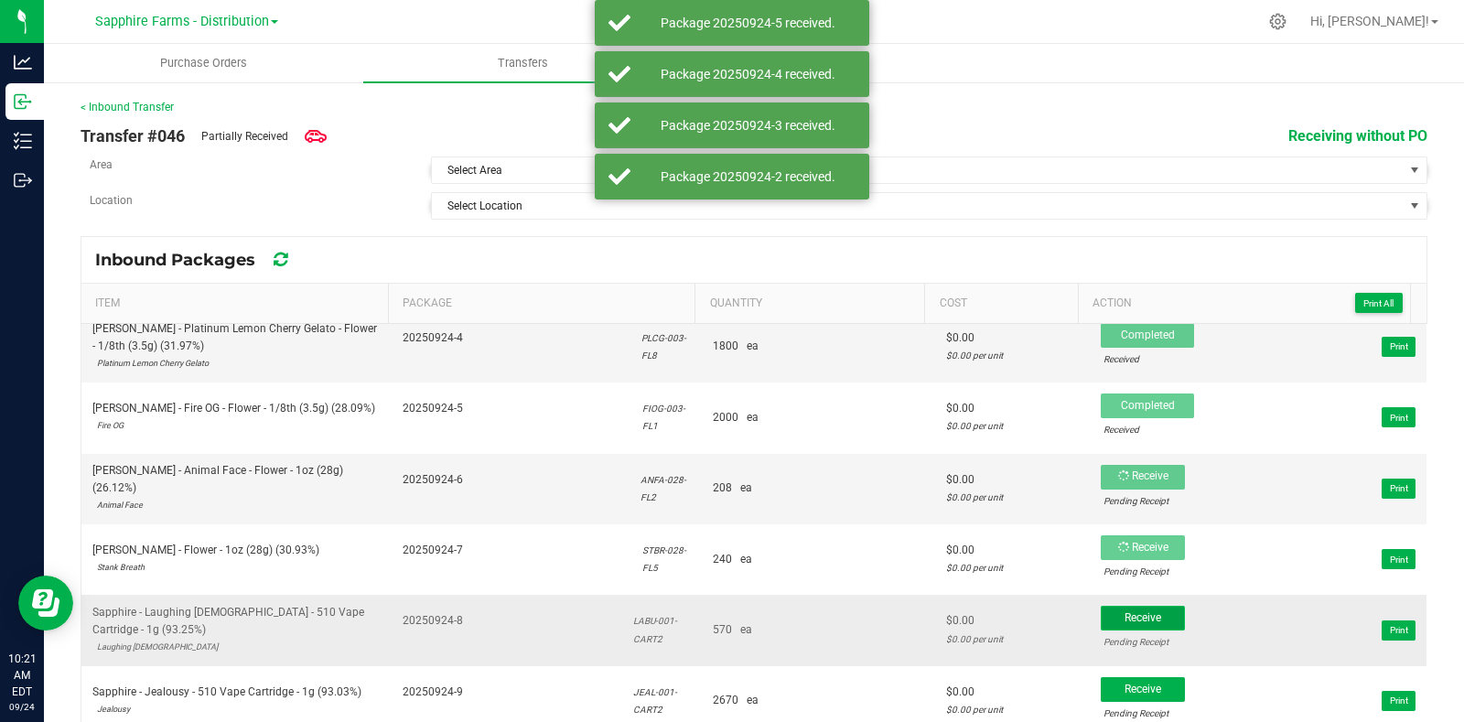
click at [1149, 607] on button "Receive" at bounding box center [1143, 618] width 84 height 25
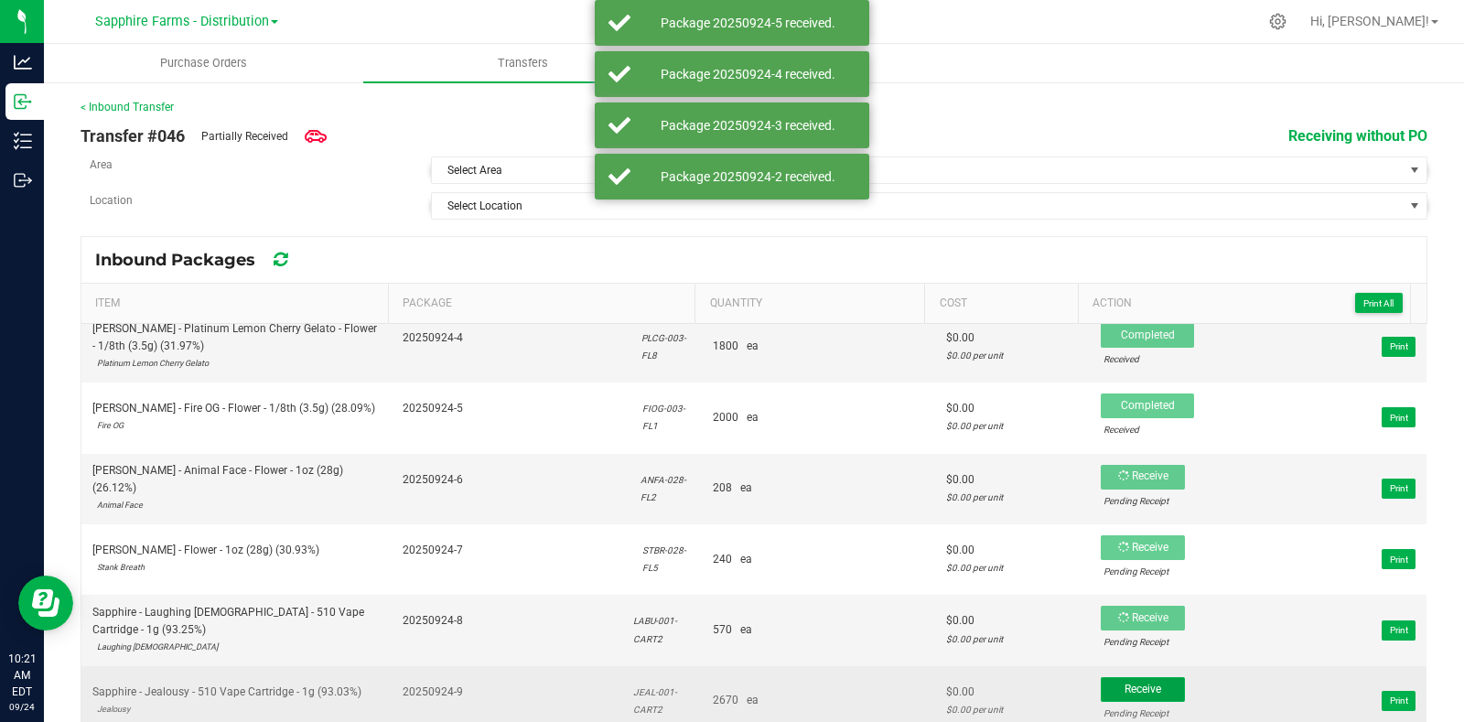
click at [1148, 677] on button "Receive" at bounding box center [1143, 689] width 84 height 25
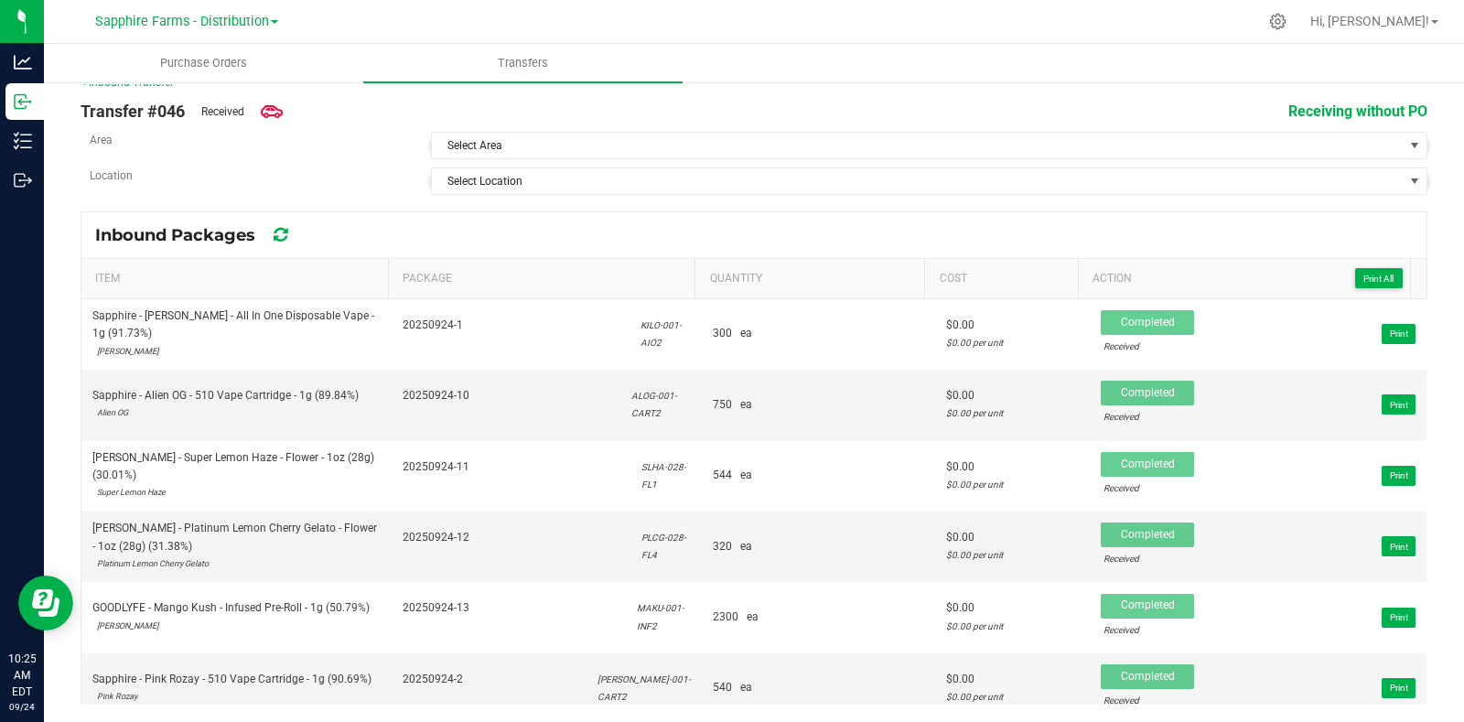
scroll to position [0, 0]
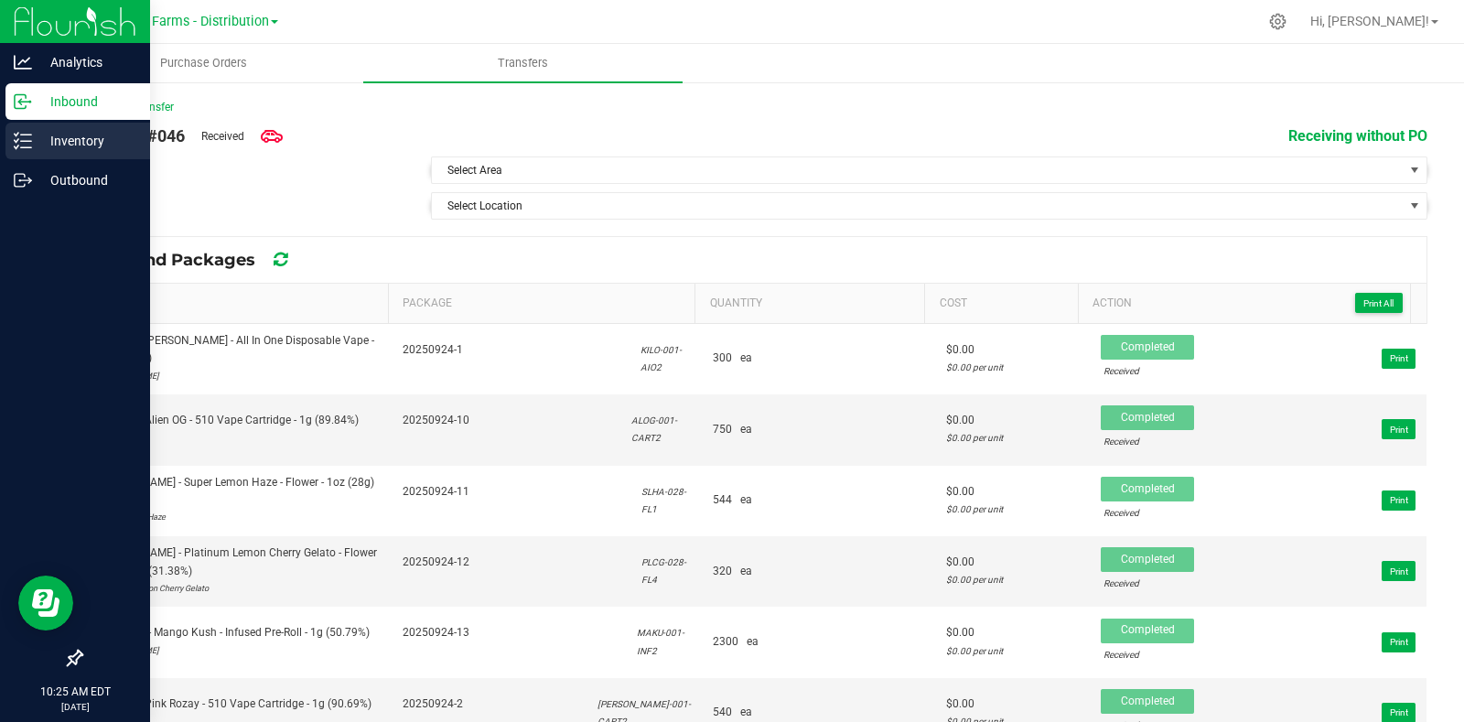
click at [40, 139] on p "Inventory" at bounding box center [87, 141] width 110 height 22
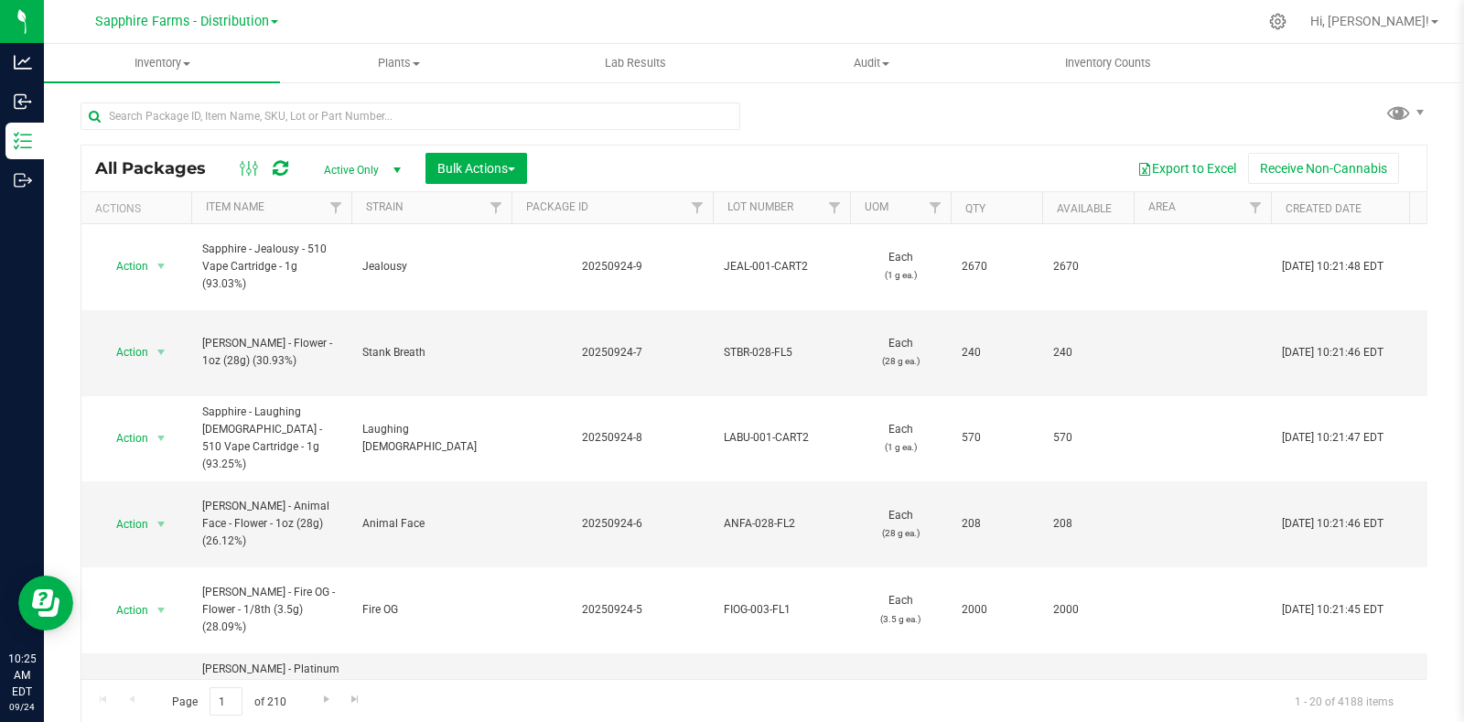
click at [521, 205] on th "Package ID" at bounding box center [611, 208] width 201 height 32
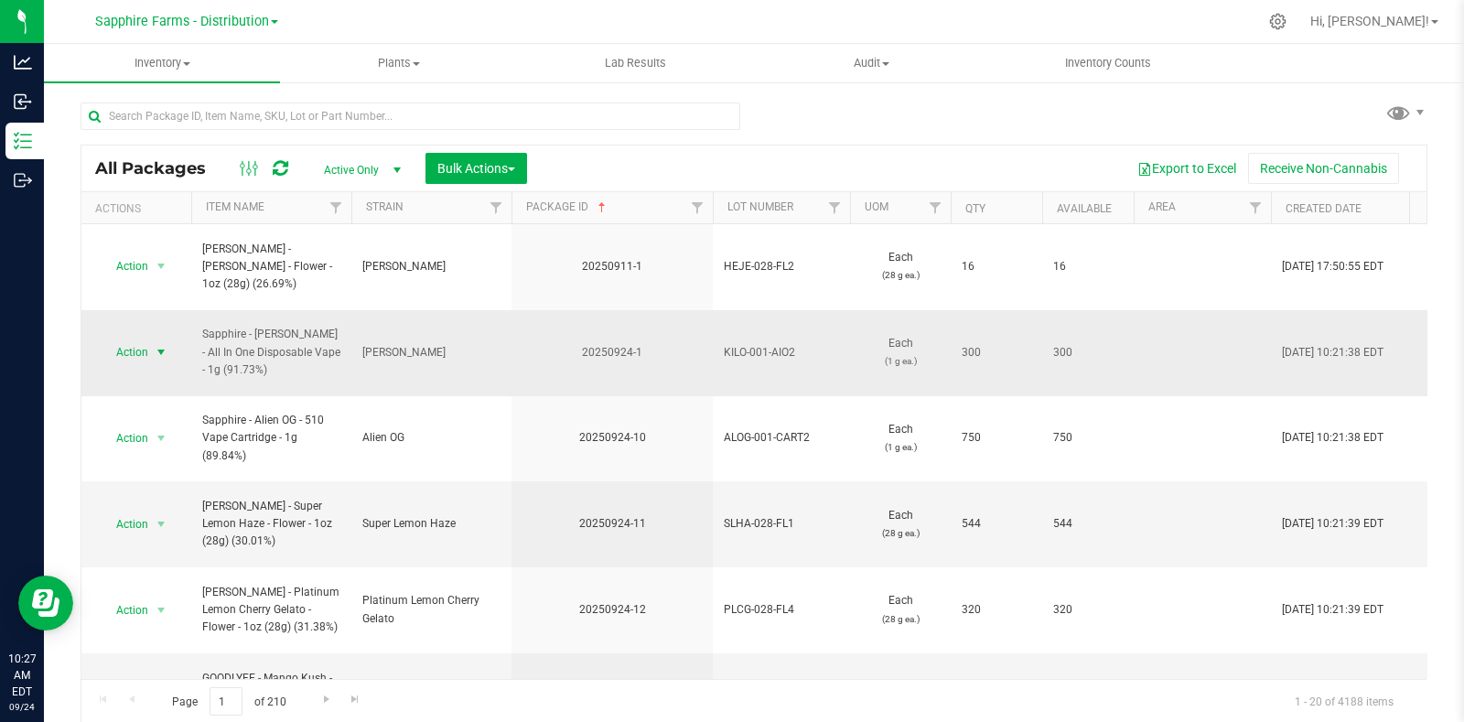
click at [162, 339] on span "select" at bounding box center [161, 352] width 23 height 26
click at [169, 367] on li "Create package" at bounding box center [158, 365] width 114 height 27
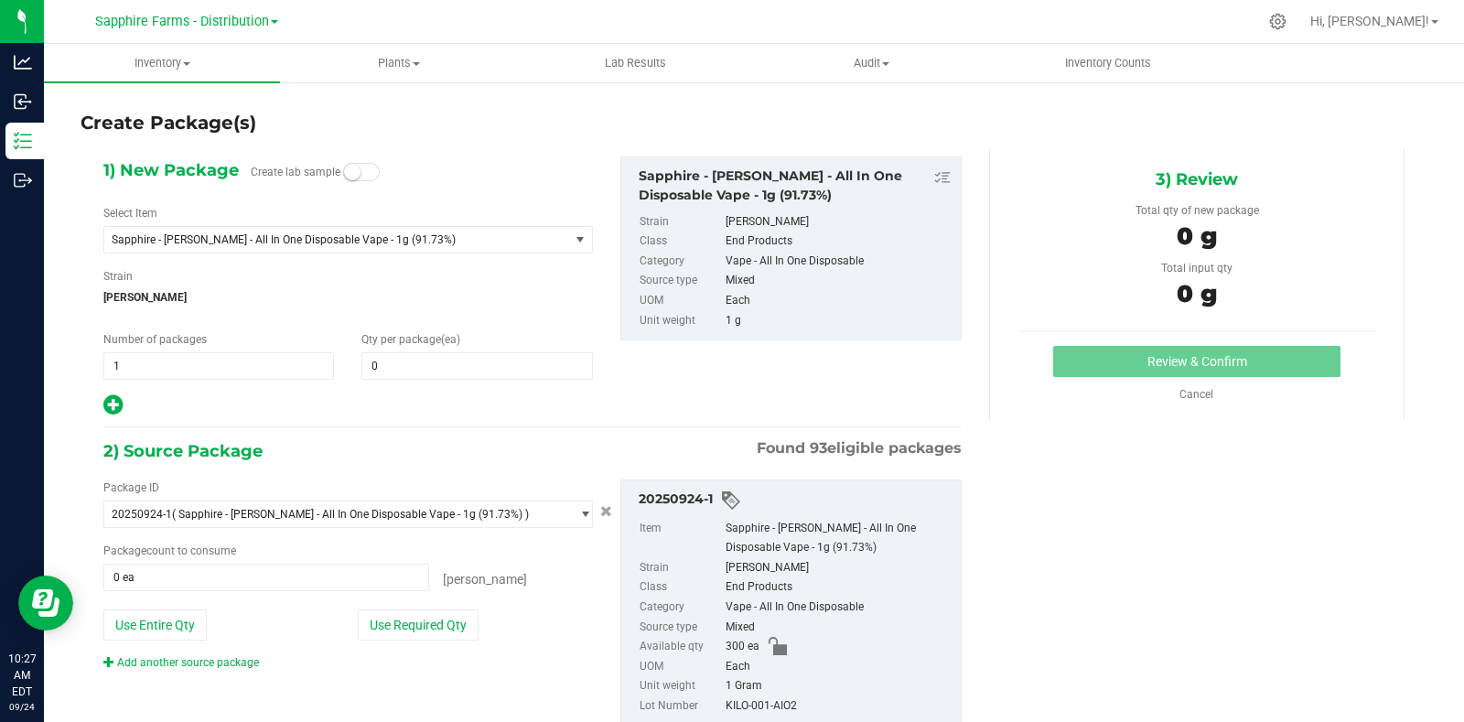
click at [227, 379] on div "1) New Package Create lab sample Select Item Sapphire - King Louis XIII - All I…" at bounding box center [348, 286] width 517 height 261
click at [234, 366] on span "1 1" at bounding box center [218, 365] width 231 height 27
type input "10"
click at [453, 358] on span at bounding box center [476, 365] width 231 height 27
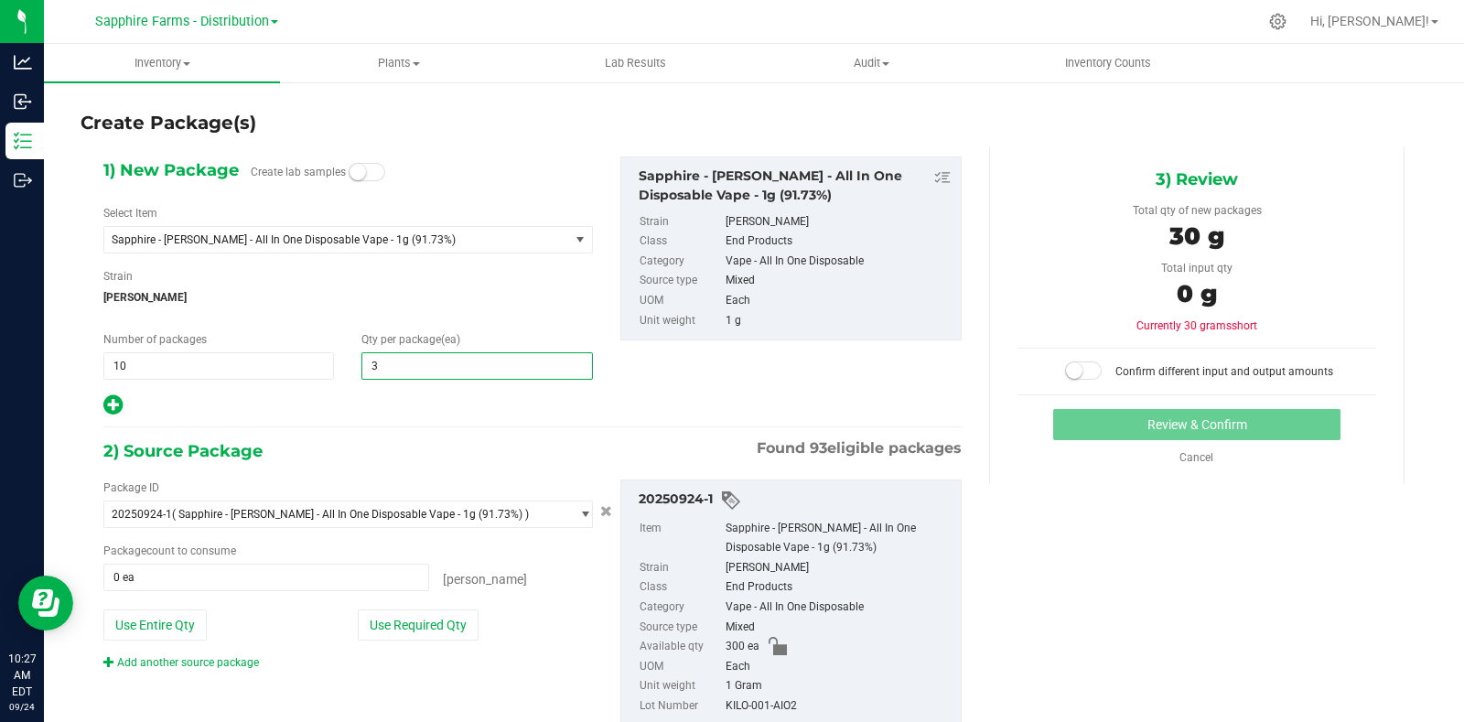
type input "30"
click at [435, 422] on div "1) New Package Create lab samples Select Item Sapphire - King Louis XIII - All …" at bounding box center [533, 456] width 886 height 618
click at [455, 621] on button "Use Required Qty" at bounding box center [418, 624] width 121 height 31
type input "300 ea"
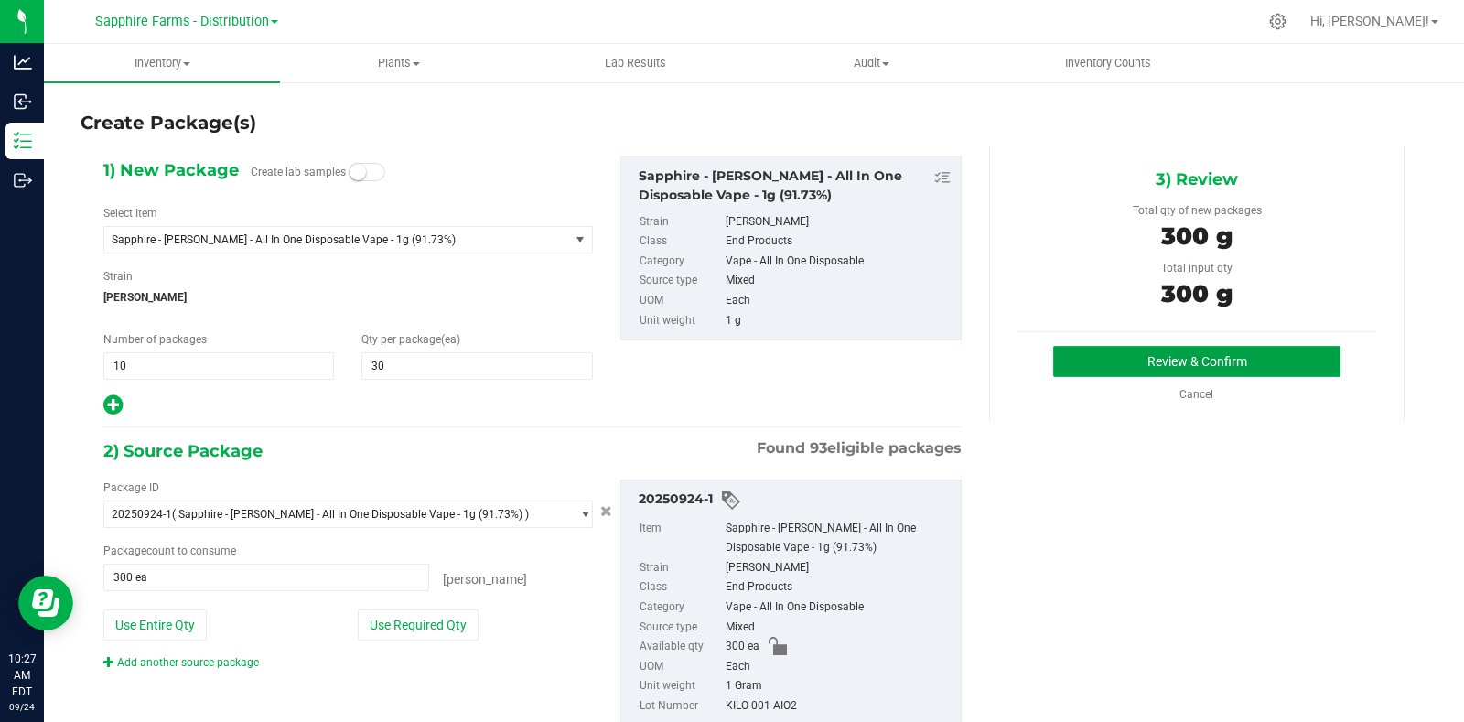
click at [1110, 367] on button "Review & Confirm" at bounding box center [1196, 361] width 287 height 31
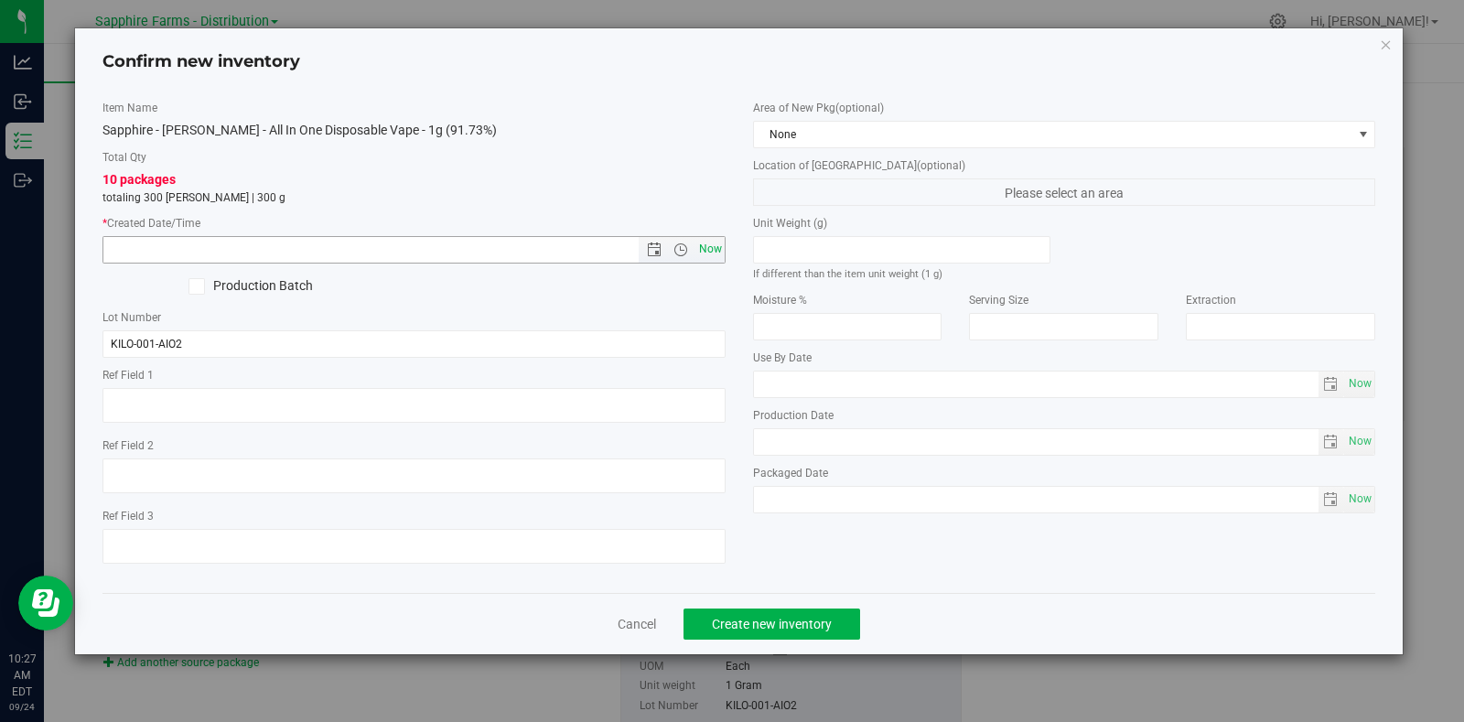
click at [704, 252] on span "Now" at bounding box center [709, 249] width 31 height 27
type input "9/24/2025 10:27 AM"
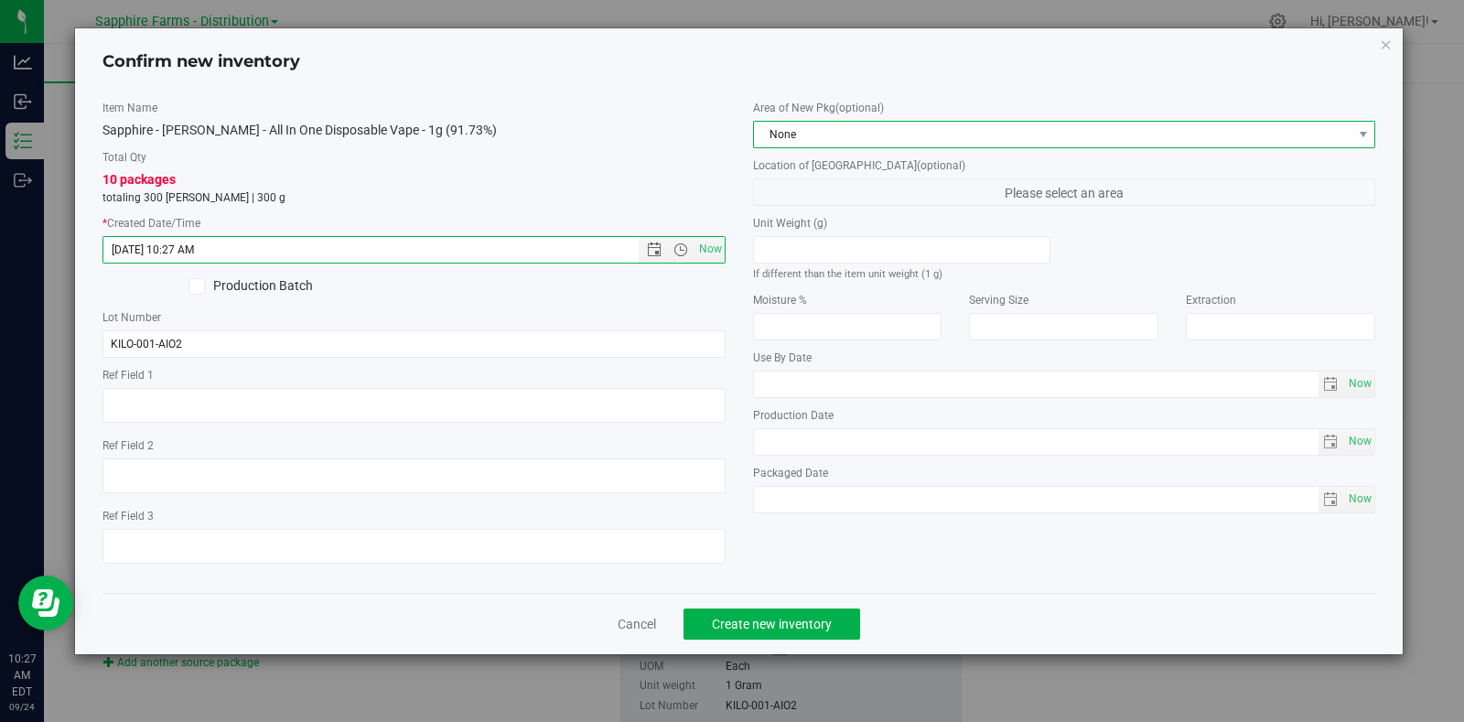
click at [842, 136] on span "None" at bounding box center [1053, 135] width 598 height 26
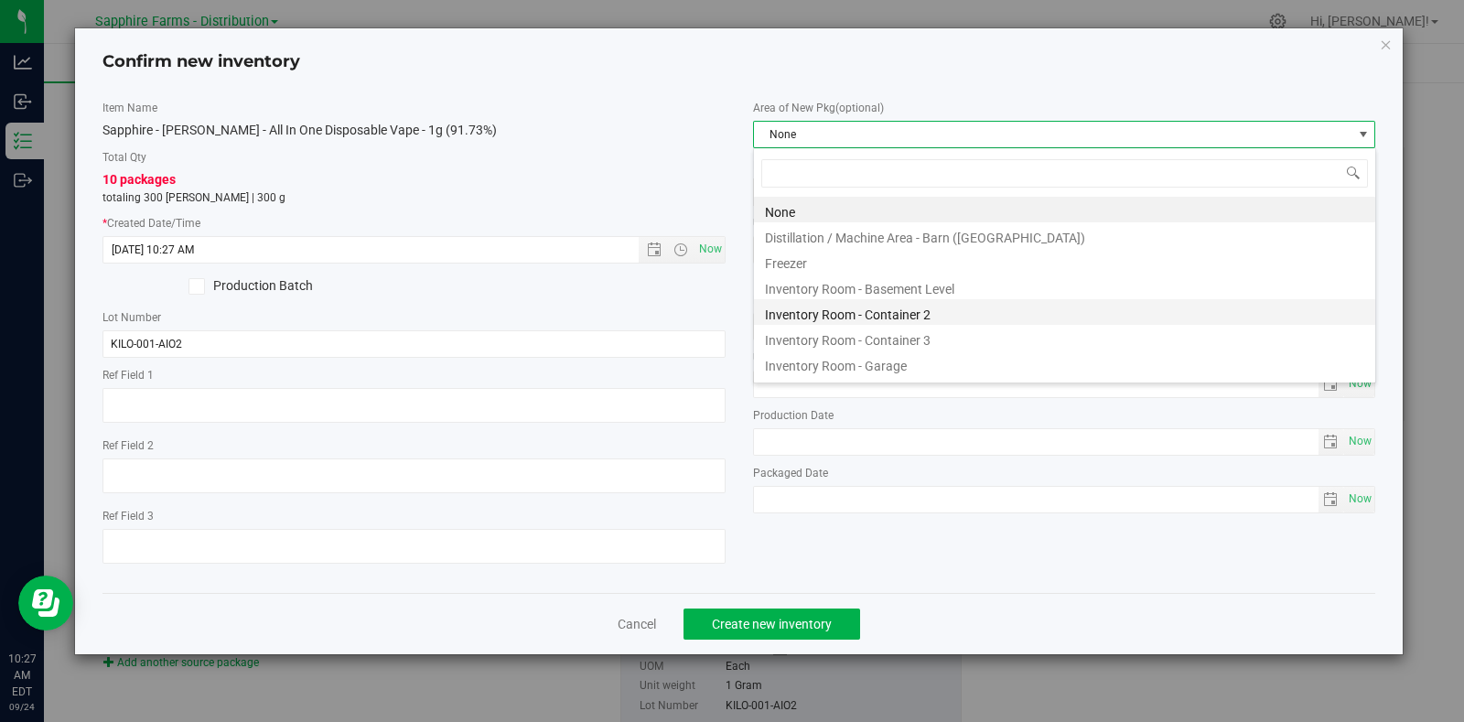
scroll to position [27, 622]
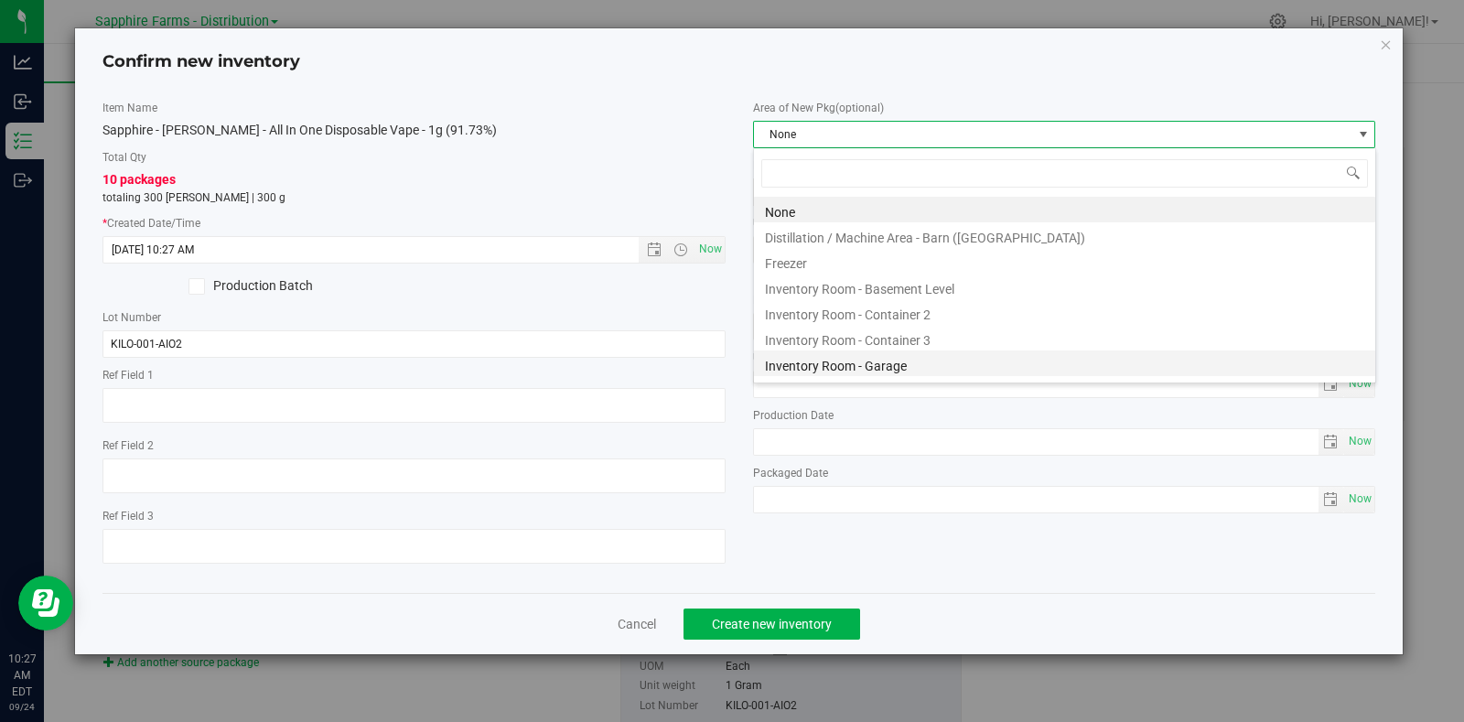
click at [877, 364] on li "Inventory Room - Garage" at bounding box center [1064, 363] width 621 height 26
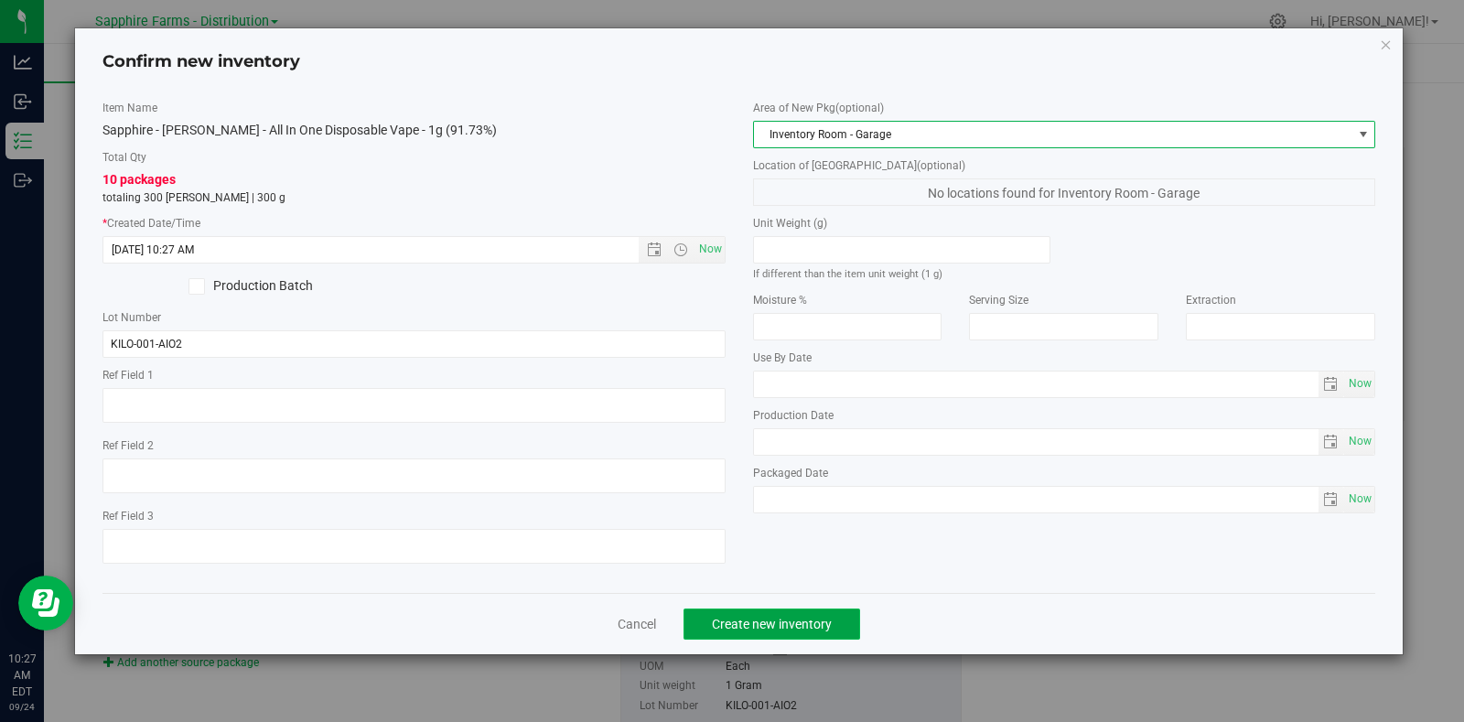
click at [810, 628] on span "Create new inventory" at bounding box center [772, 624] width 120 height 15
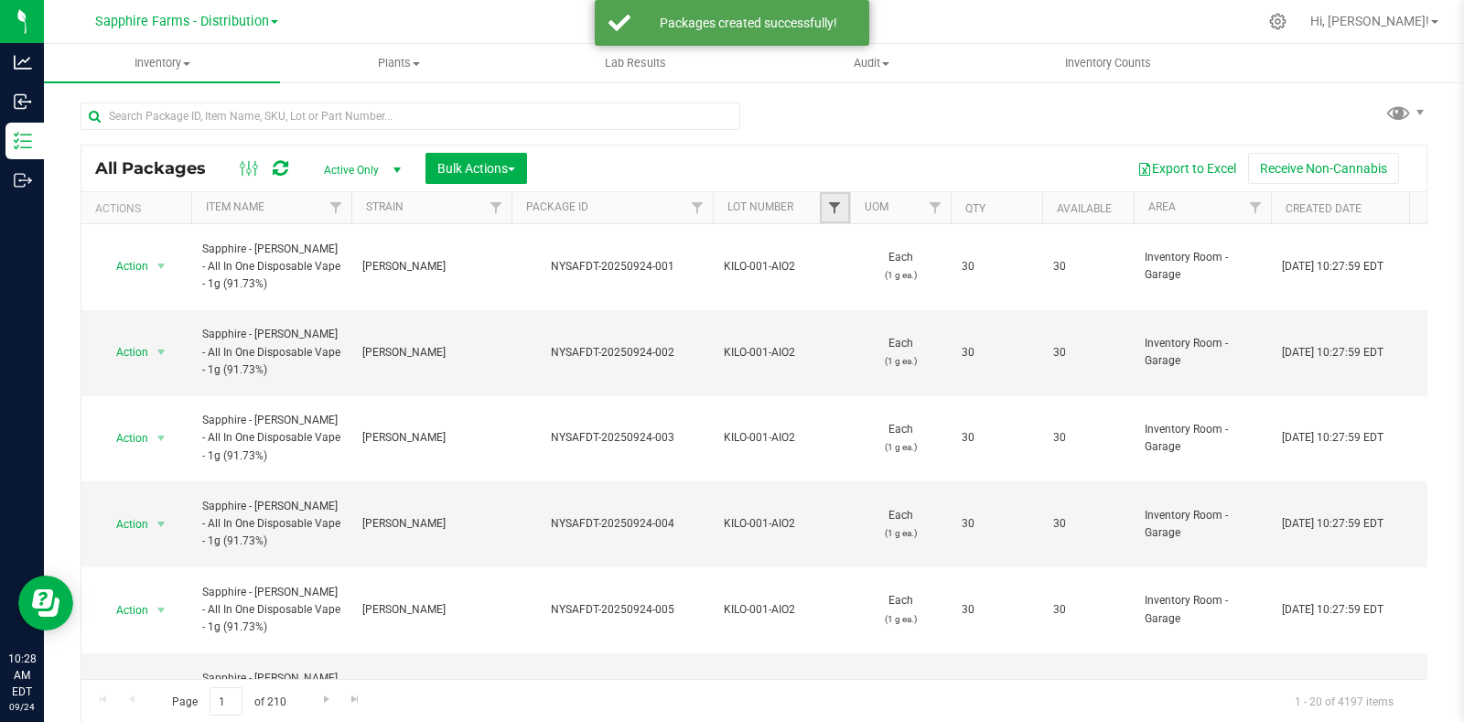
click at [832, 200] on span "Filter" at bounding box center [834, 207] width 15 height 15
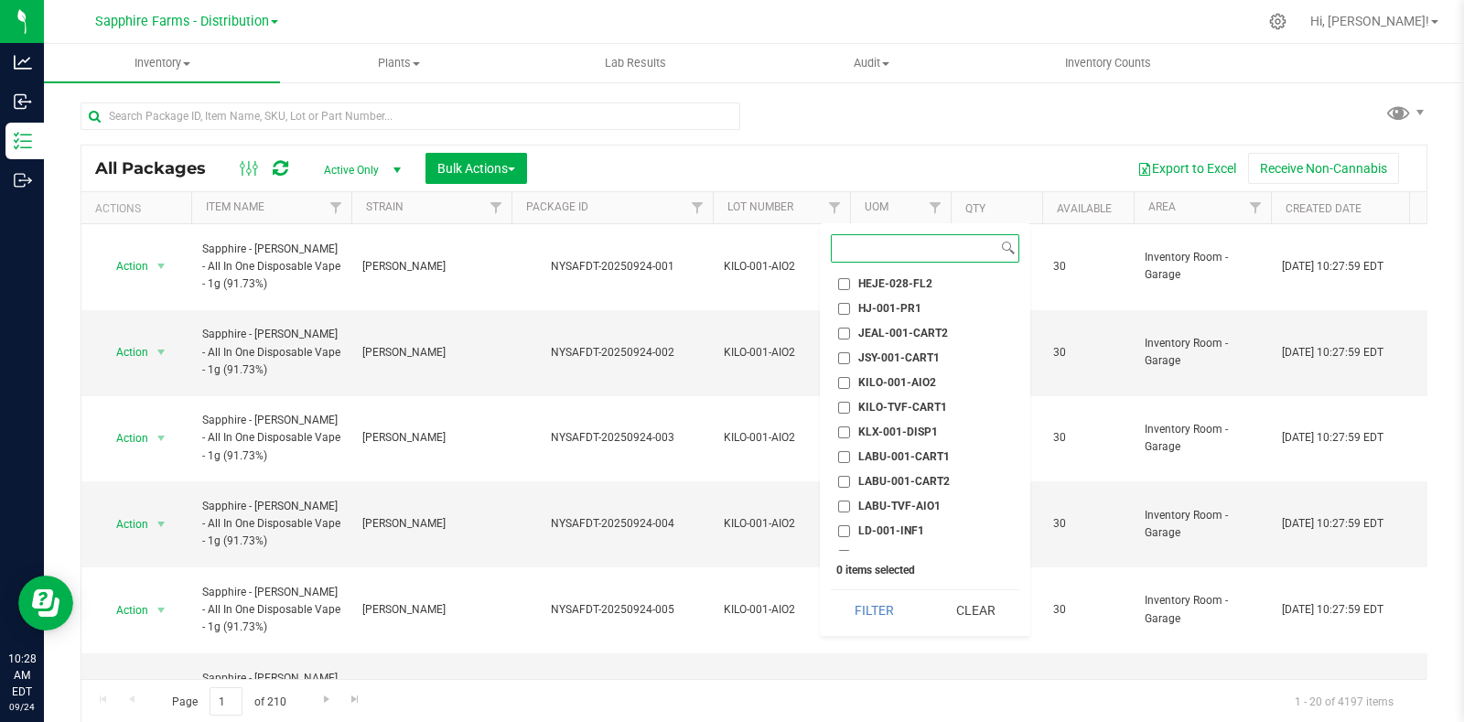
scroll to position [914, 0]
click at [903, 403] on span "KILO-001-AIO2" at bounding box center [897, 408] width 78 height 11
click at [850, 403] on input "KILO-001-AIO2" at bounding box center [844, 409] width 12 height 12
checkbox input "true"
click at [869, 593] on button "Filter" at bounding box center [875, 610] width 88 height 40
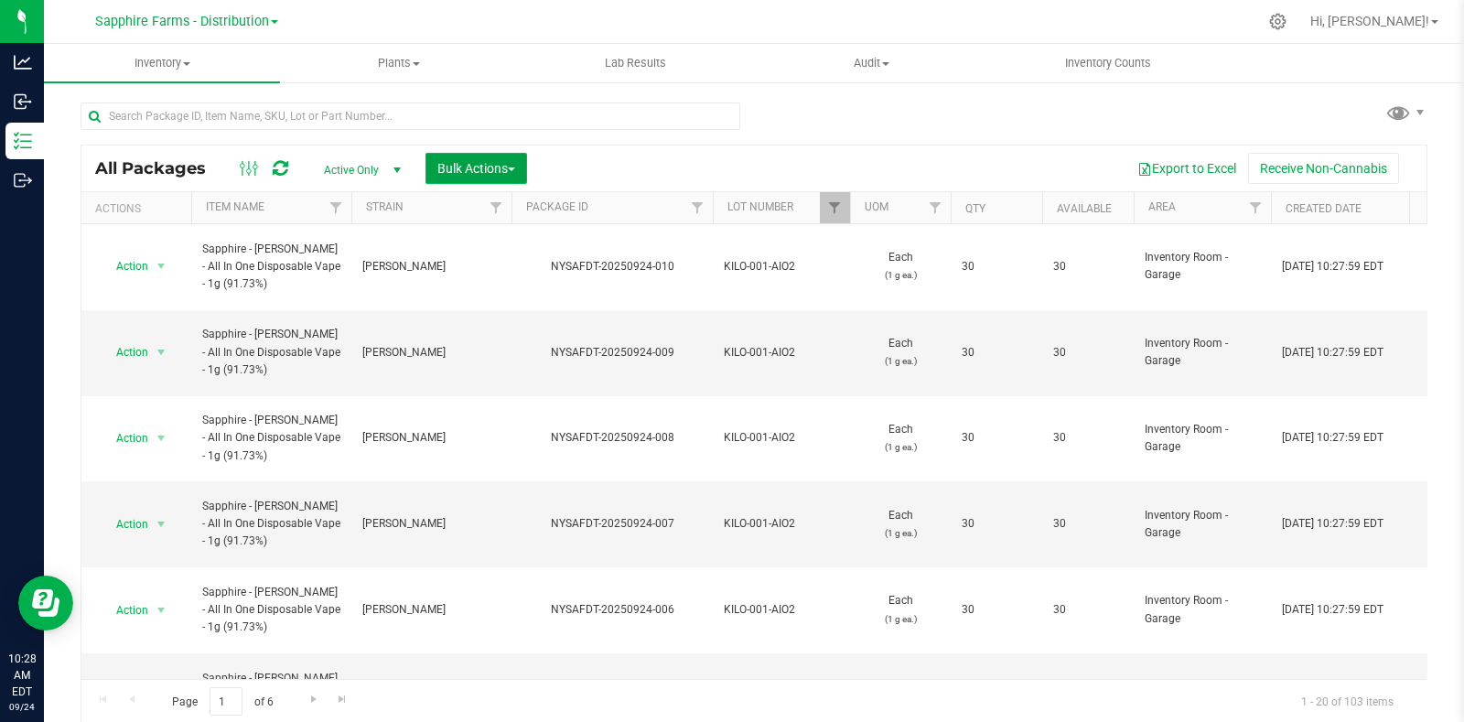
click at [489, 171] on span "Bulk Actions" at bounding box center [476, 168] width 78 height 15
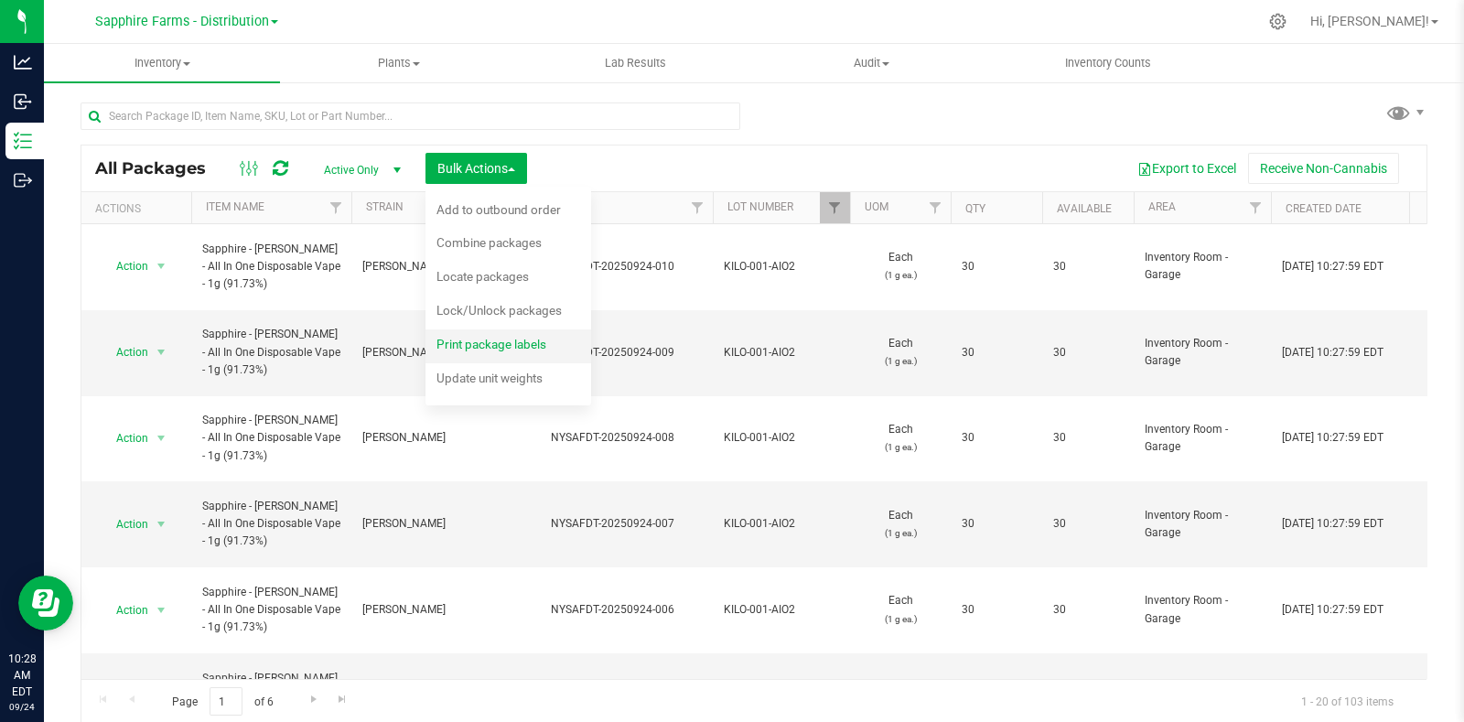
click at [492, 346] on span "Print package labels" at bounding box center [491, 344] width 110 height 15
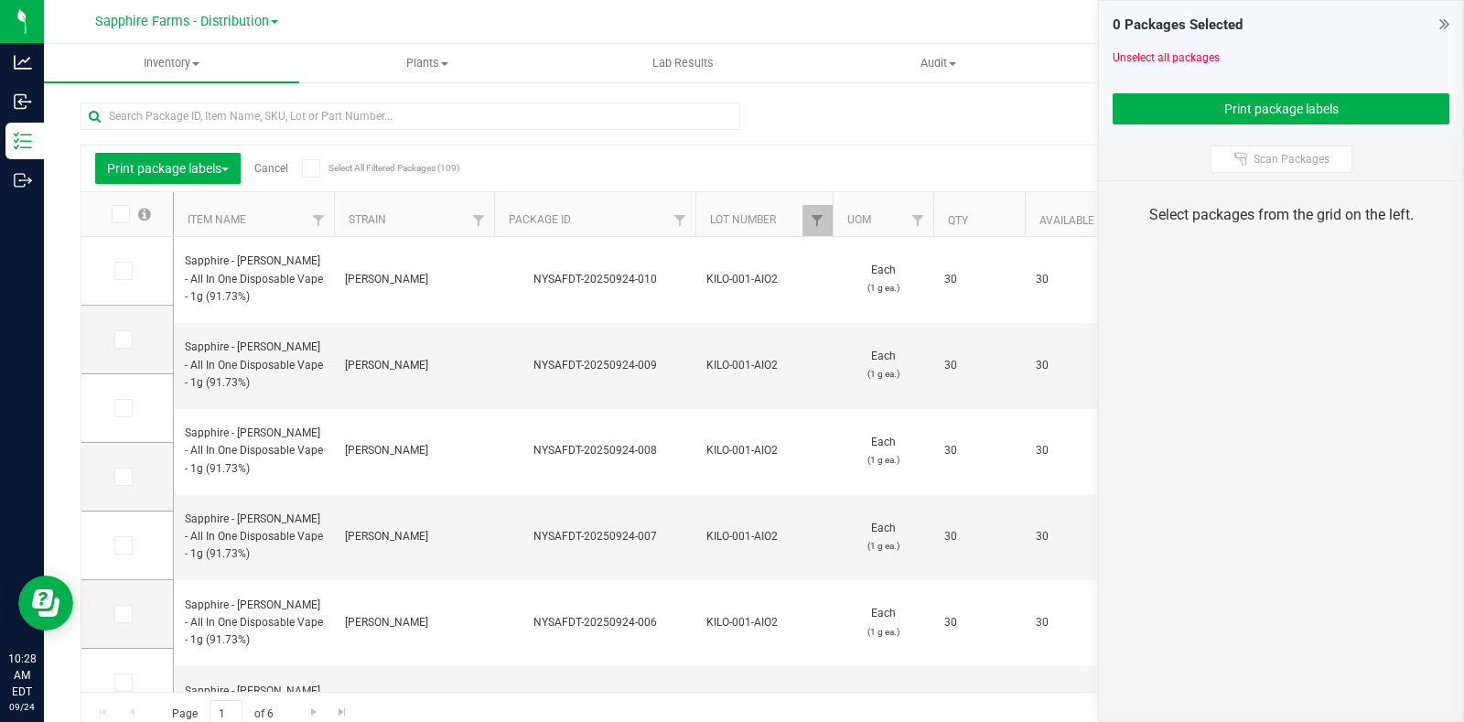
click at [115, 221] on span at bounding box center [121, 214] width 18 height 18
click at [0, 0] on input "checkbox" at bounding box center [0, 0] width 0 height 0
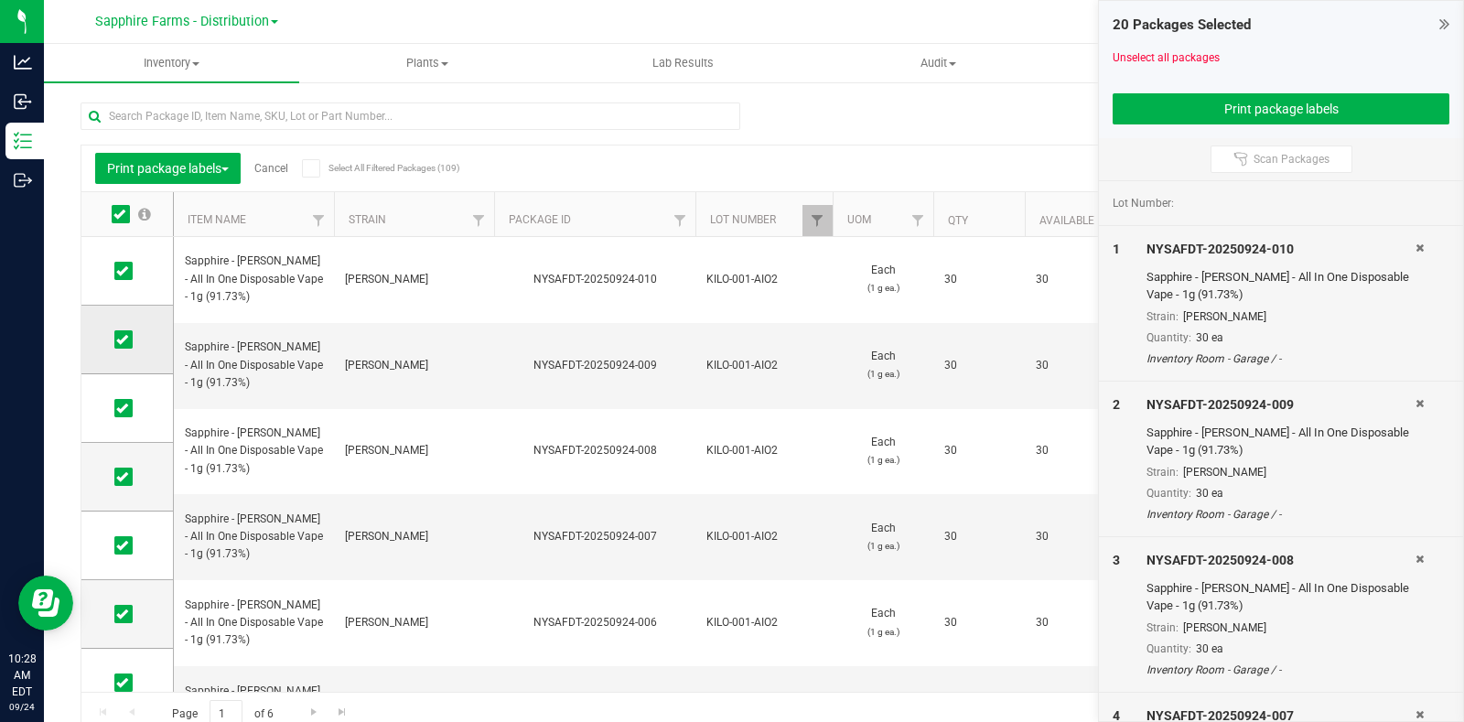
scroll to position [917, 0]
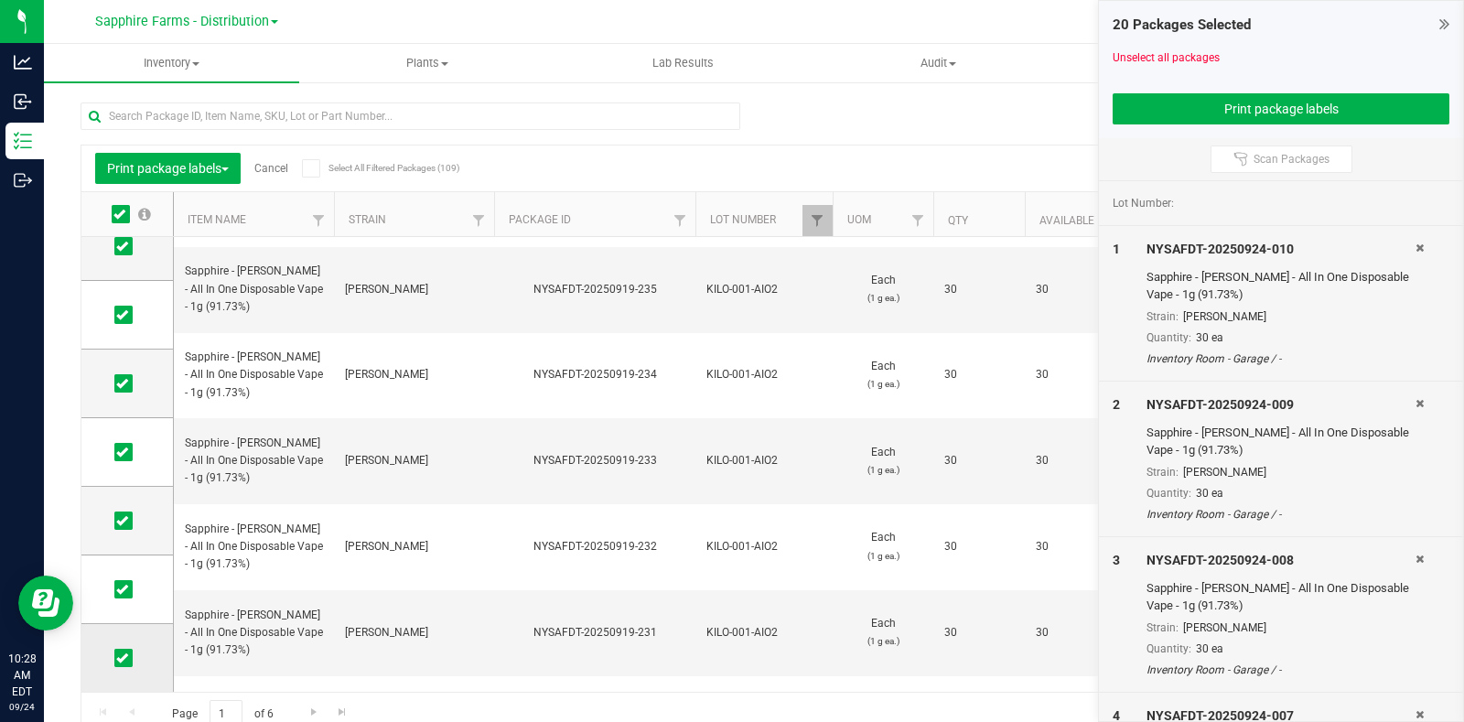
click at [124, 658] on icon at bounding box center [122, 658] width 12 height 0
click at [0, 0] on input "checkbox" at bounding box center [0, 0] width 0 height 0
click at [121, 589] on icon at bounding box center [122, 589] width 12 height 0
click at [0, 0] on input "checkbox" at bounding box center [0, 0] width 0 height 0
click at [124, 521] on icon at bounding box center [122, 521] width 12 height 0
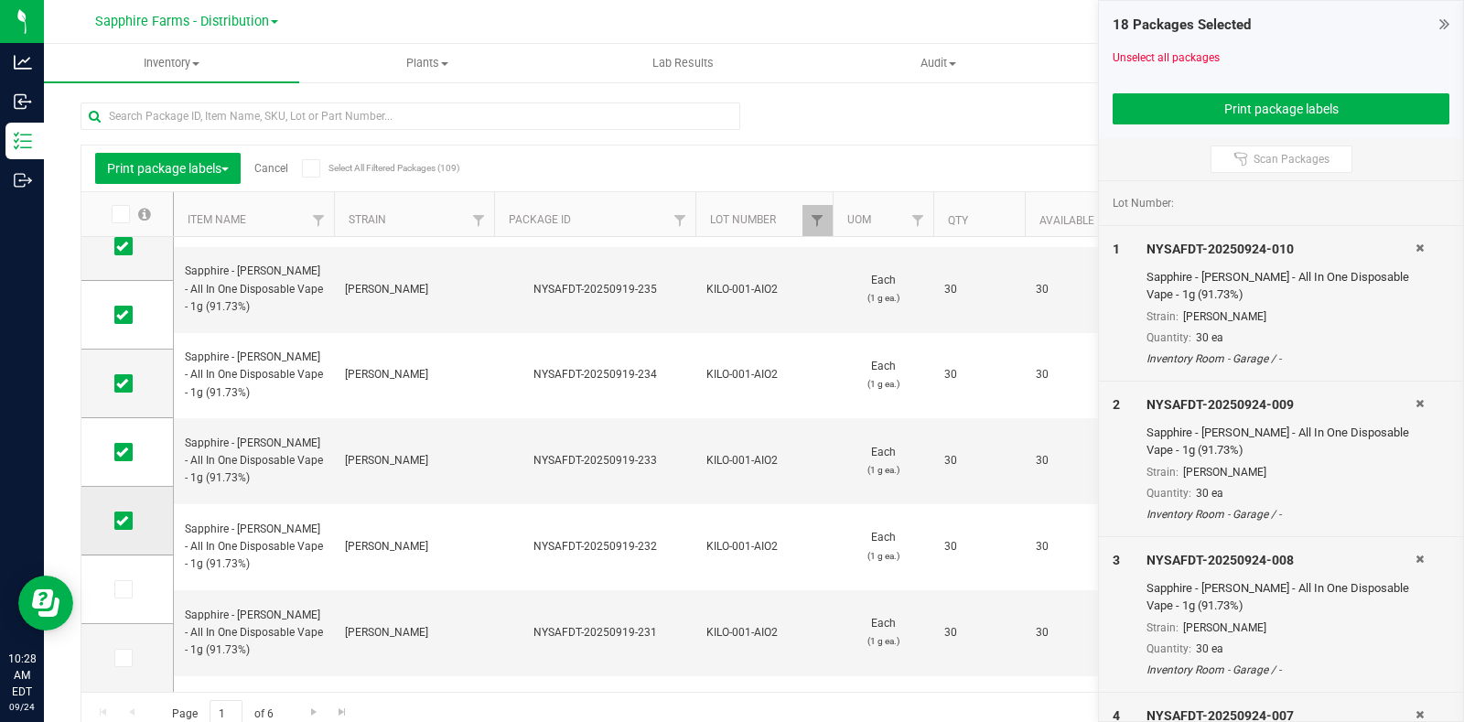
click at [0, 0] on input "checkbox" at bounding box center [0, 0] width 0 height 0
click at [124, 452] on icon at bounding box center [122, 452] width 12 height 0
click at [0, 0] on input "checkbox" at bounding box center [0, 0] width 0 height 0
click at [121, 383] on icon at bounding box center [122, 383] width 12 height 0
click at [0, 0] on input "checkbox" at bounding box center [0, 0] width 0 height 0
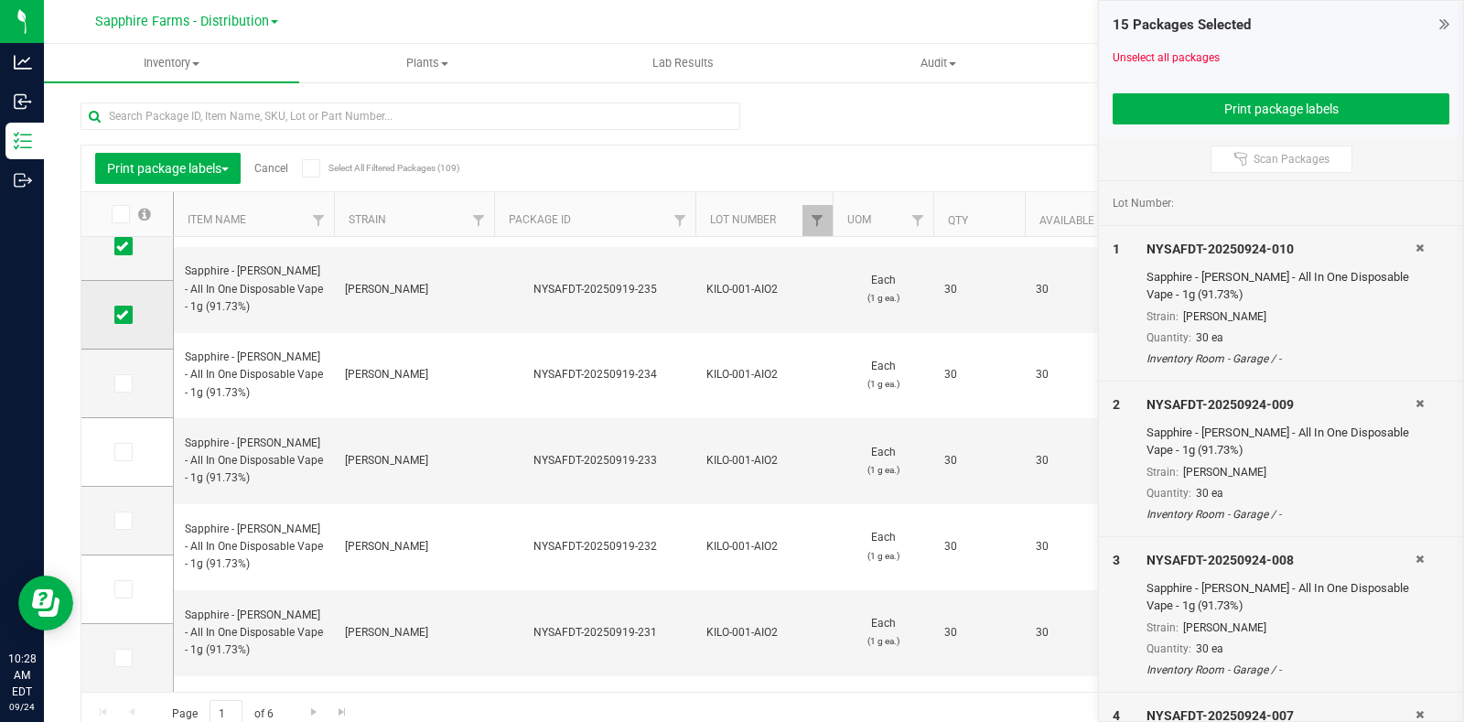
drag, startPoint x: 123, startPoint y: 312, endPoint x: 126, endPoint y: 334, distance: 22.3
click at [123, 315] on icon at bounding box center [122, 315] width 12 height 0
click at [0, 0] on input "checkbox" at bounding box center [0, 0] width 0 height 0
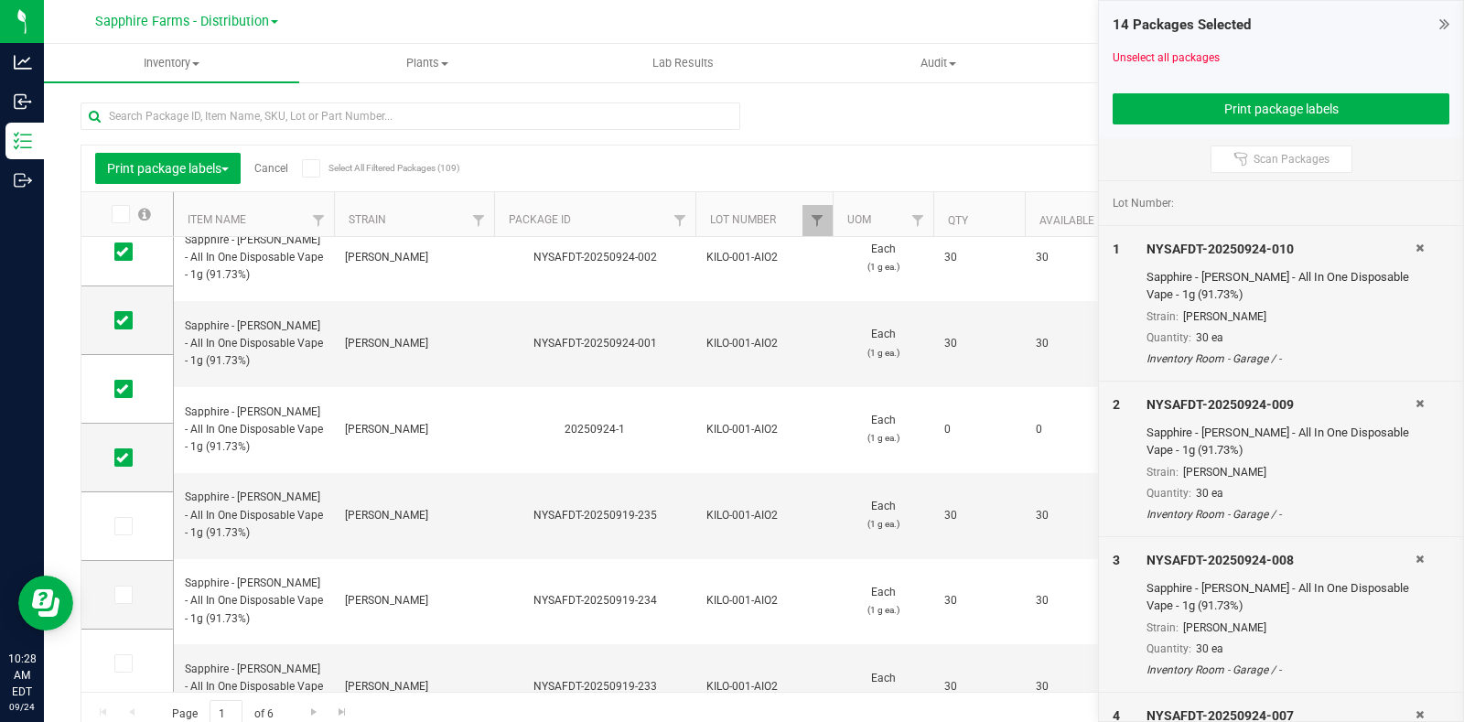
scroll to position [705, 0]
click at [123, 457] on icon at bounding box center [122, 457] width 12 height 0
click at [0, 0] on input "checkbox" at bounding box center [0, 0] width 0 height 0
click at [125, 389] on icon at bounding box center [122, 389] width 12 height 0
click at [0, 0] on input "checkbox" at bounding box center [0, 0] width 0 height 0
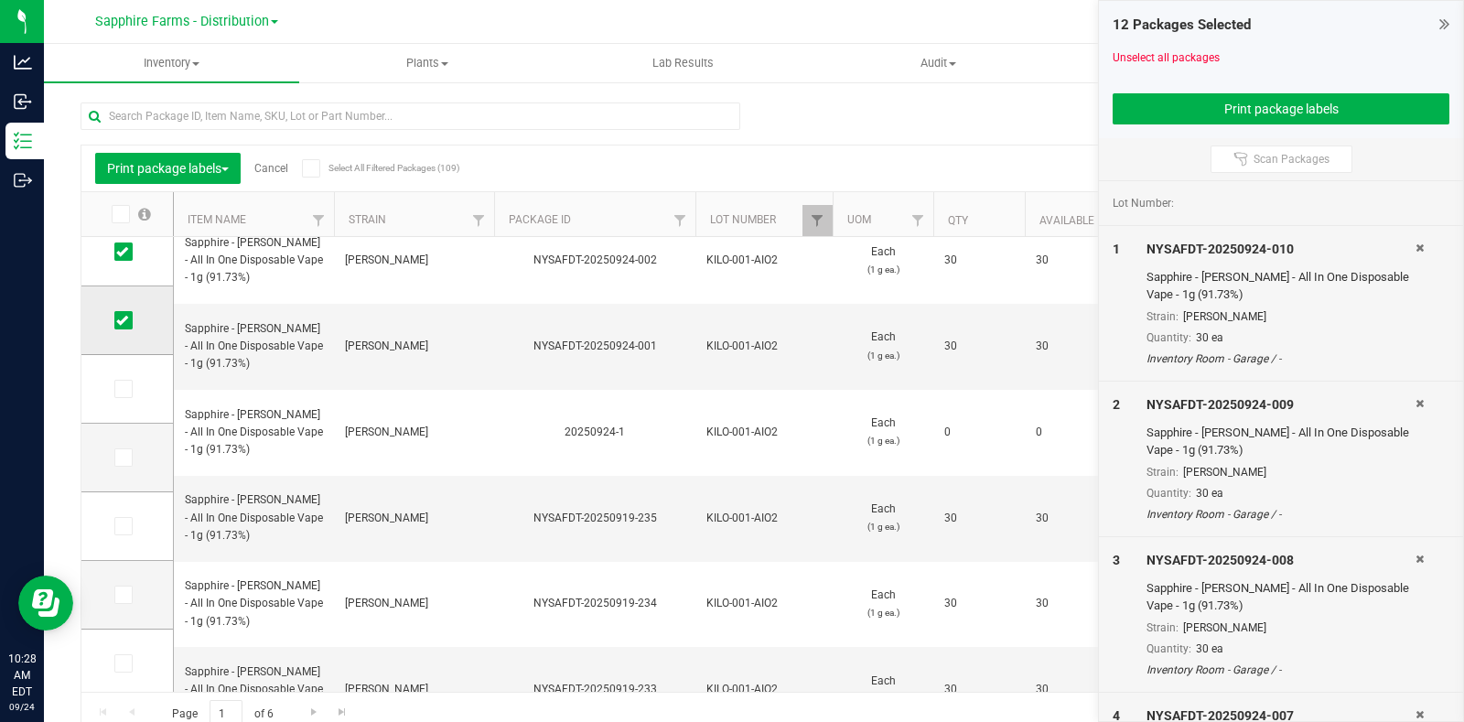
click at [122, 320] on icon at bounding box center [122, 320] width 12 height 0
click at [0, 0] on input "checkbox" at bounding box center [0, 0] width 0 height 0
click at [124, 252] on icon at bounding box center [122, 252] width 12 height 0
click at [0, 0] on input "checkbox" at bounding box center [0, 0] width 0 height 0
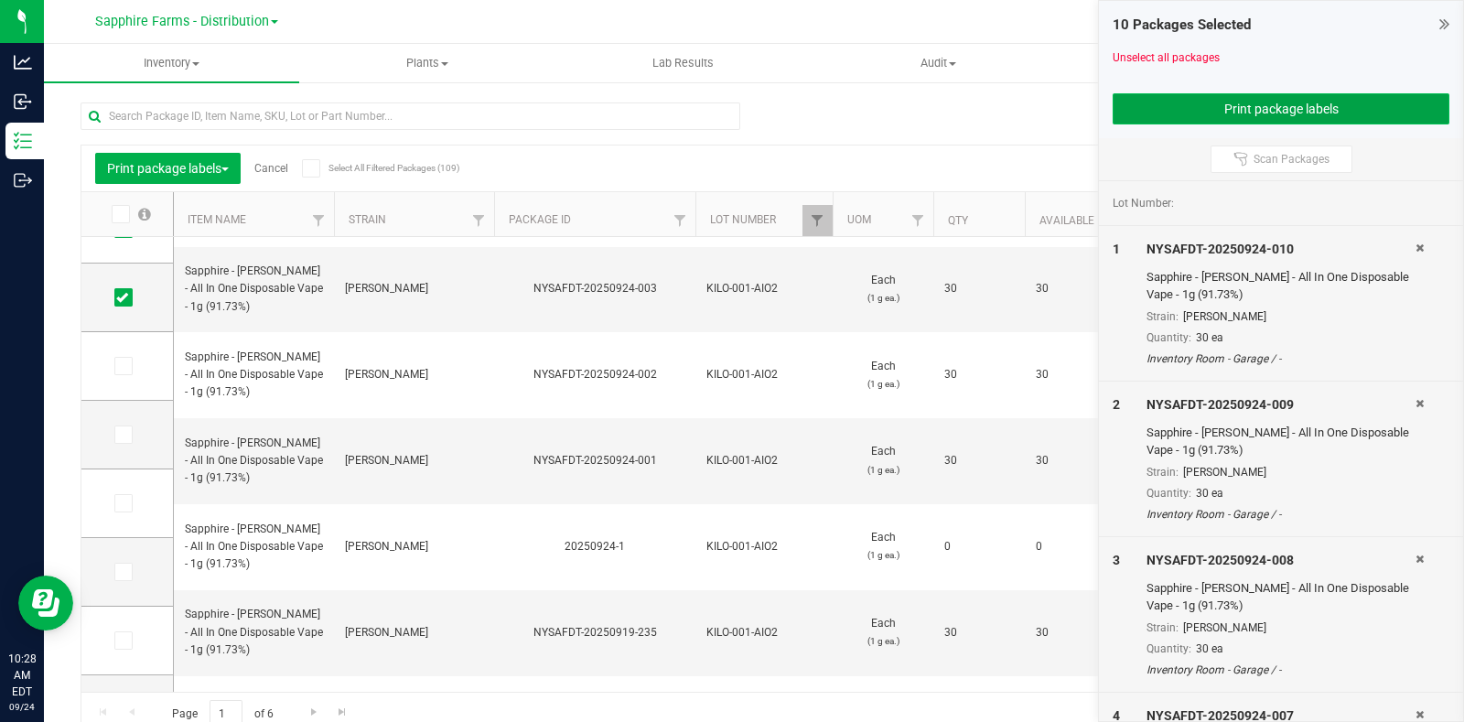
click at [1203, 108] on button "Print package labels" at bounding box center [1280, 108] width 337 height 31
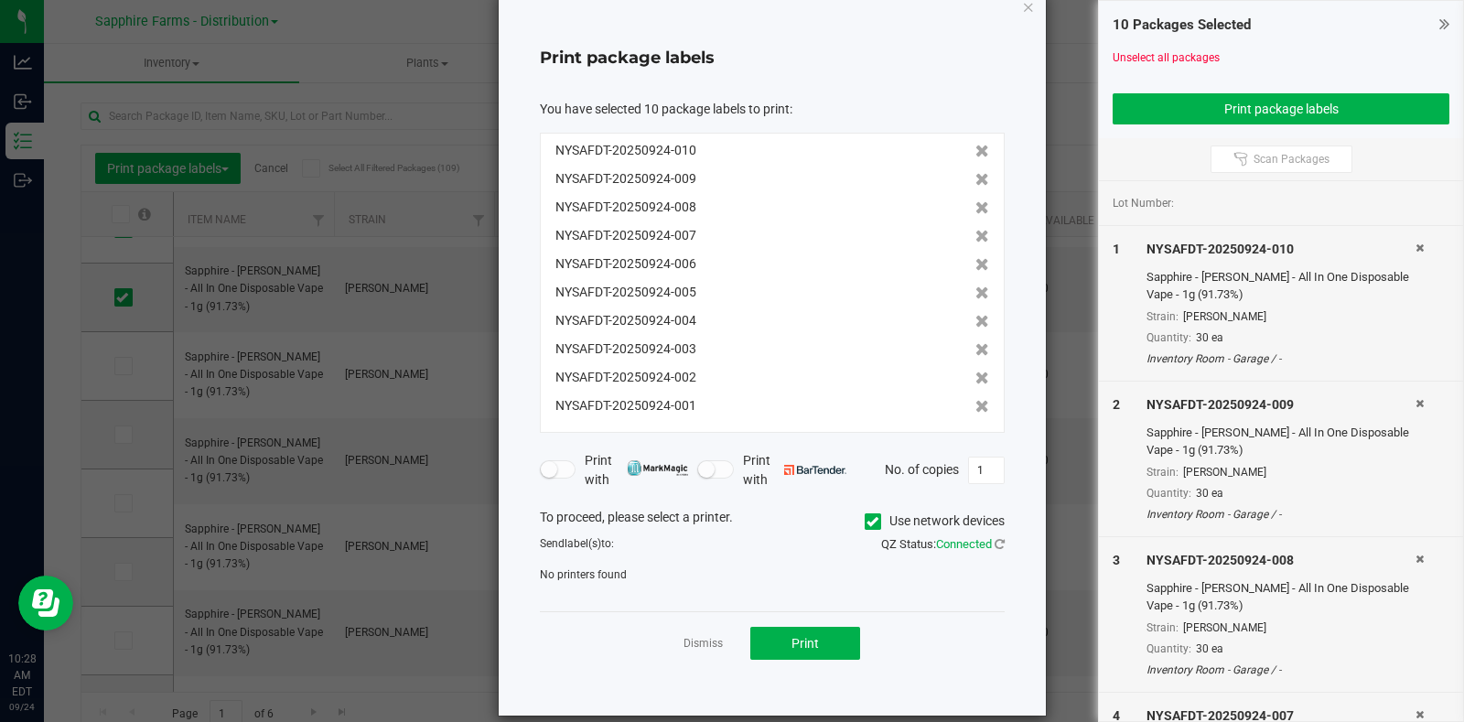
scroll to position [59, 0]
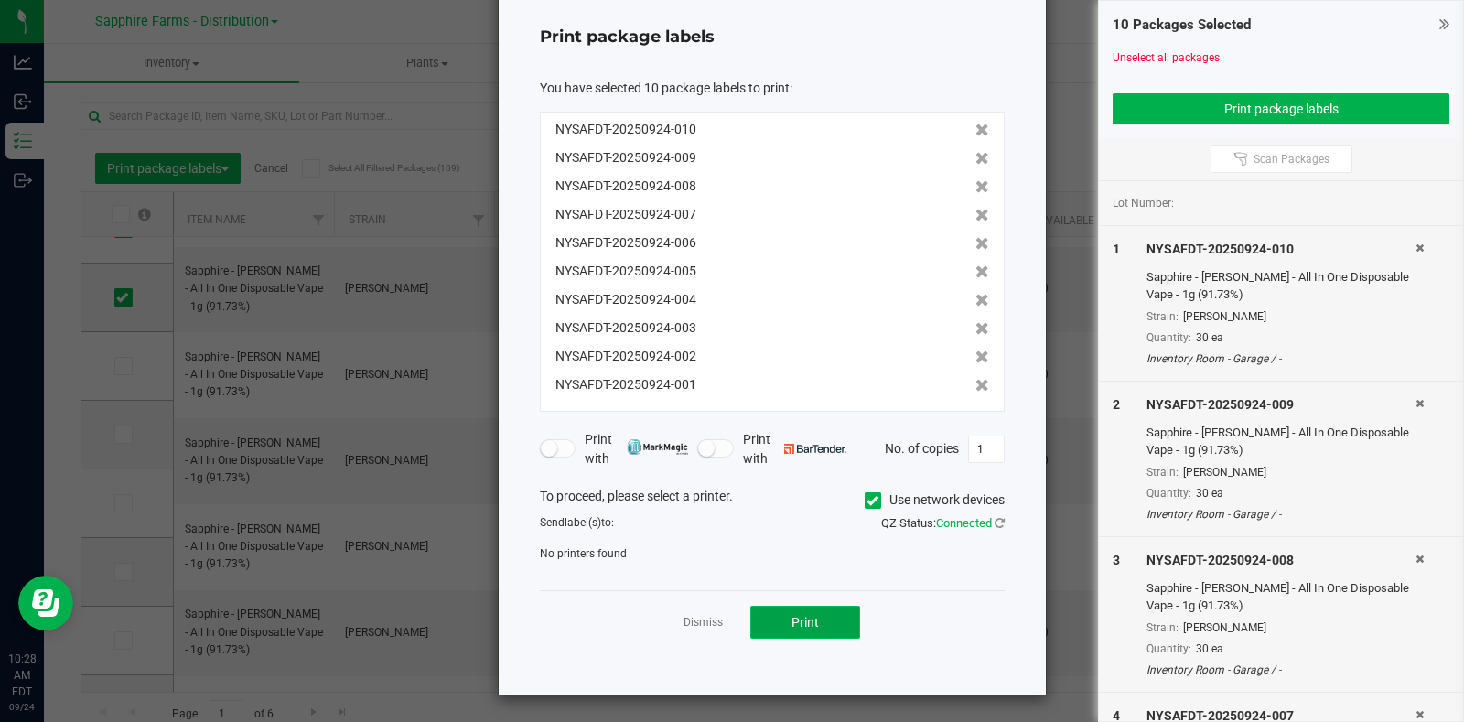
click at [785, 629] on button "Print" at bounding box center [805, 622] width 110 height 33
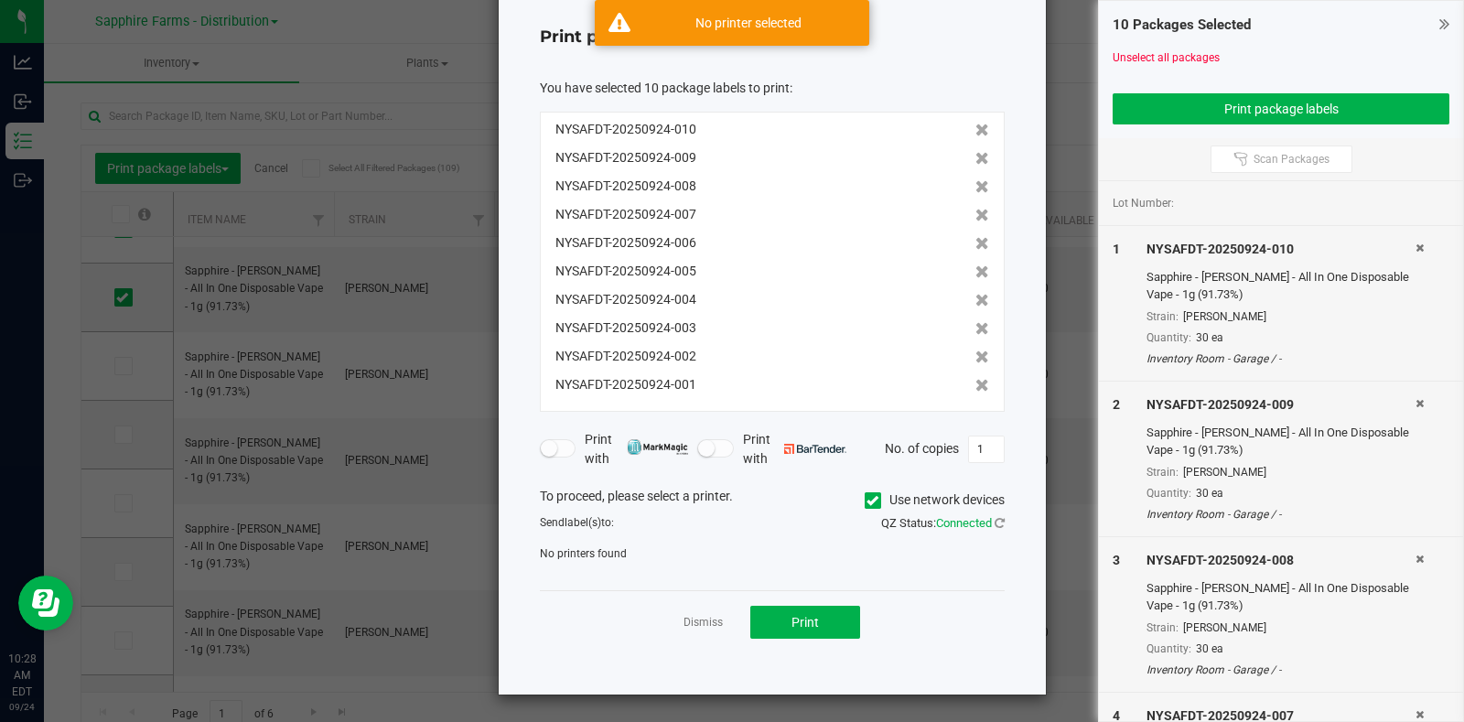
click at [866, 500] on icon at bounding box center [872, 500] width 12 height 0
click at [0, 0] on input "Use network devices" at bounding box center [0, 0] width 0 height 0
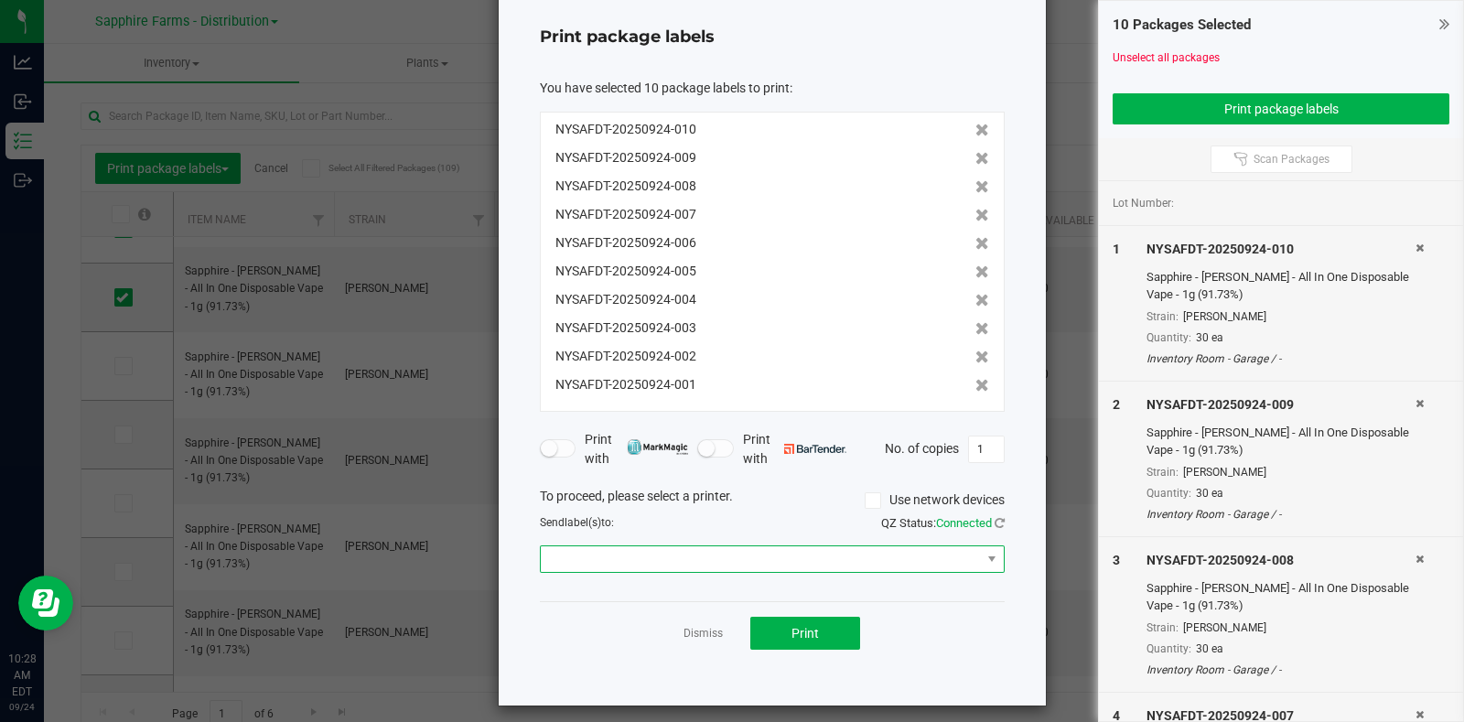
click at [791, 559] on span at bounding box center [761, 559] width 440 height 26
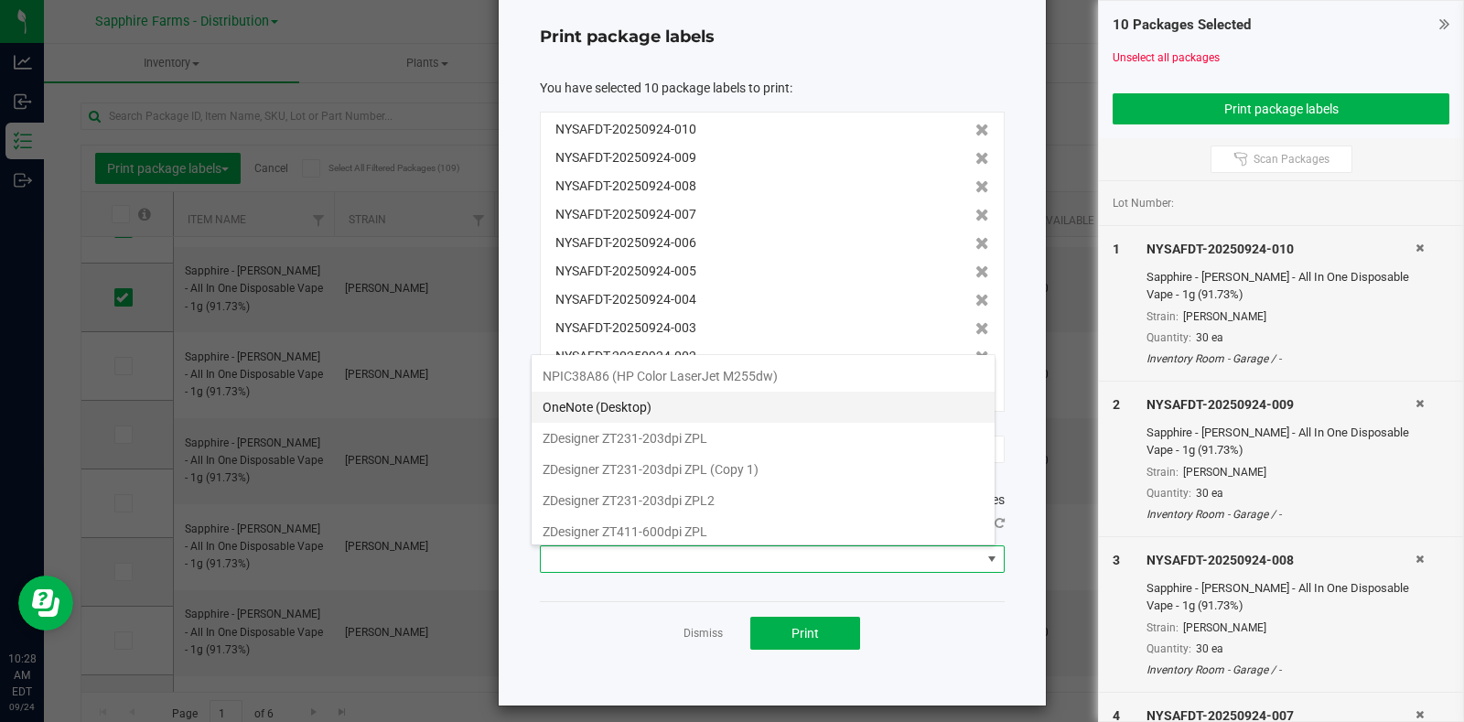
scroll to position [124, 0]
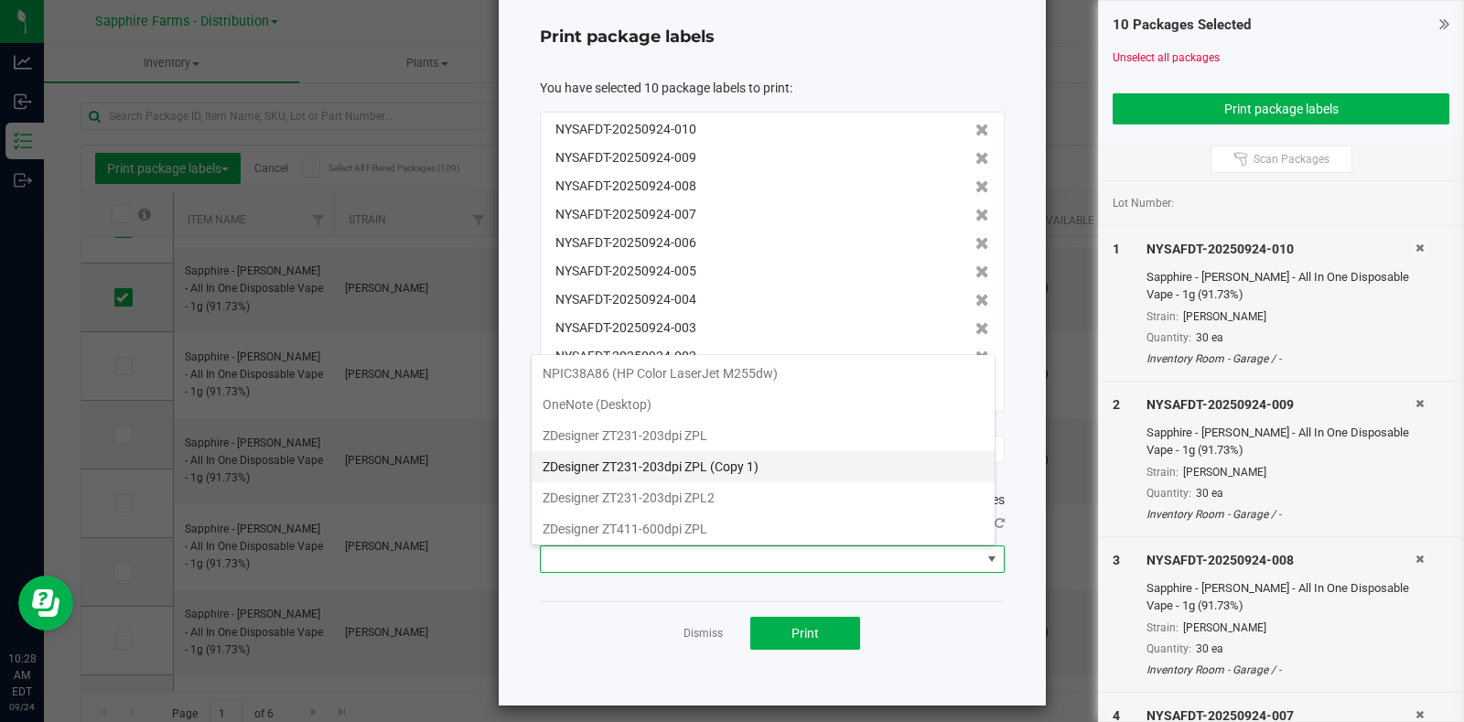
click at [814, 466] on 1\) "ZDesigner ZT231-203dpi ZPL (Copy 1)" at bounding box center [763, 466] width 463 height 31
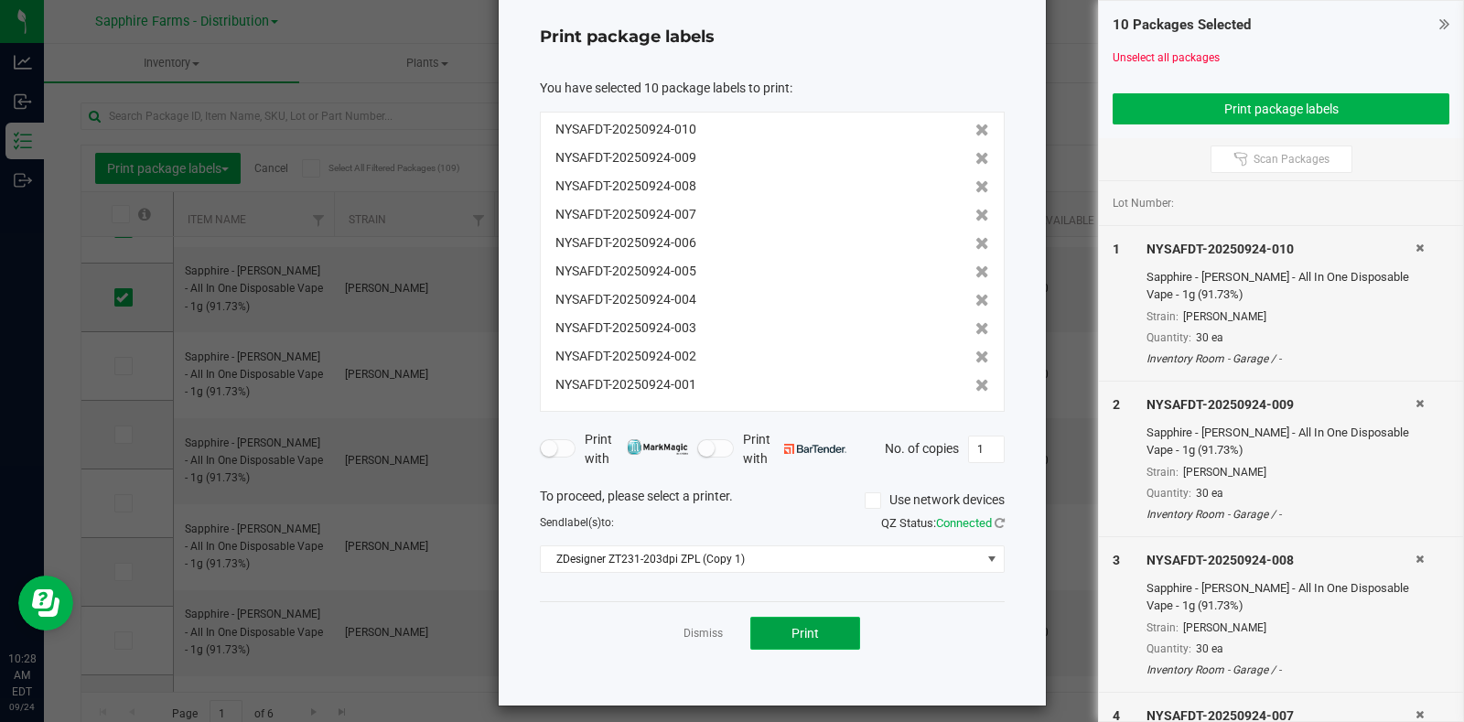
click at [824, 641] on button "Print" at bounding box center [805, 633] width 110 height 33
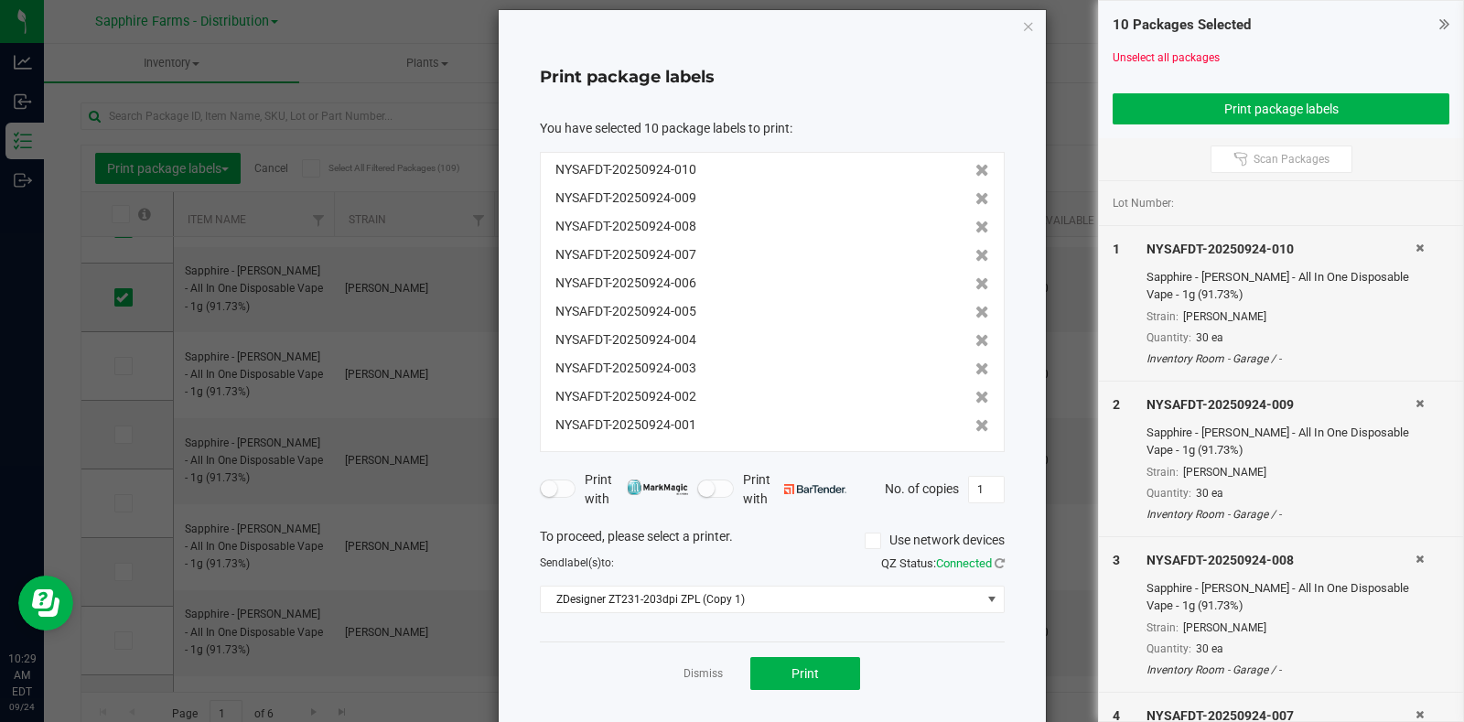
scroll to position [0, 0]
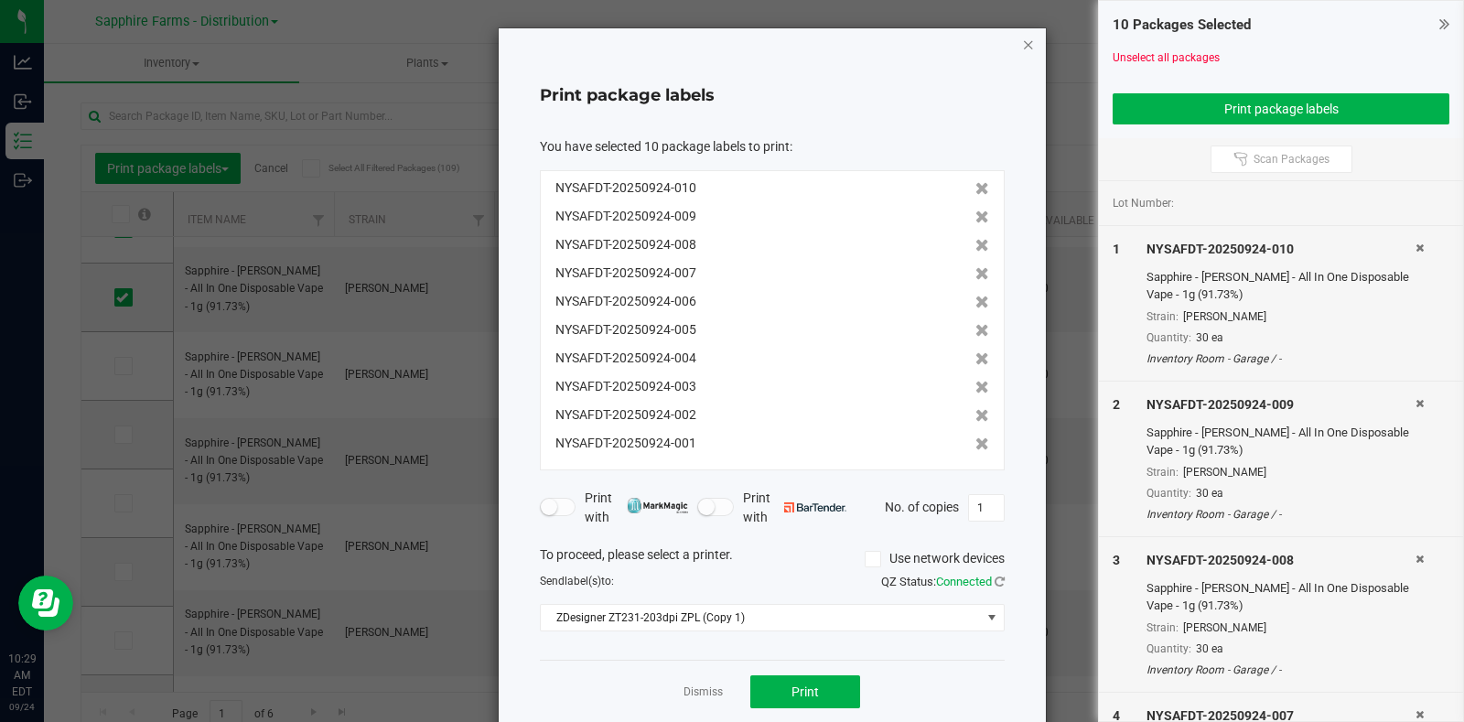
click at [1022, 45] on icon "button" at bounding box center [1028, 44] width 13 height 22
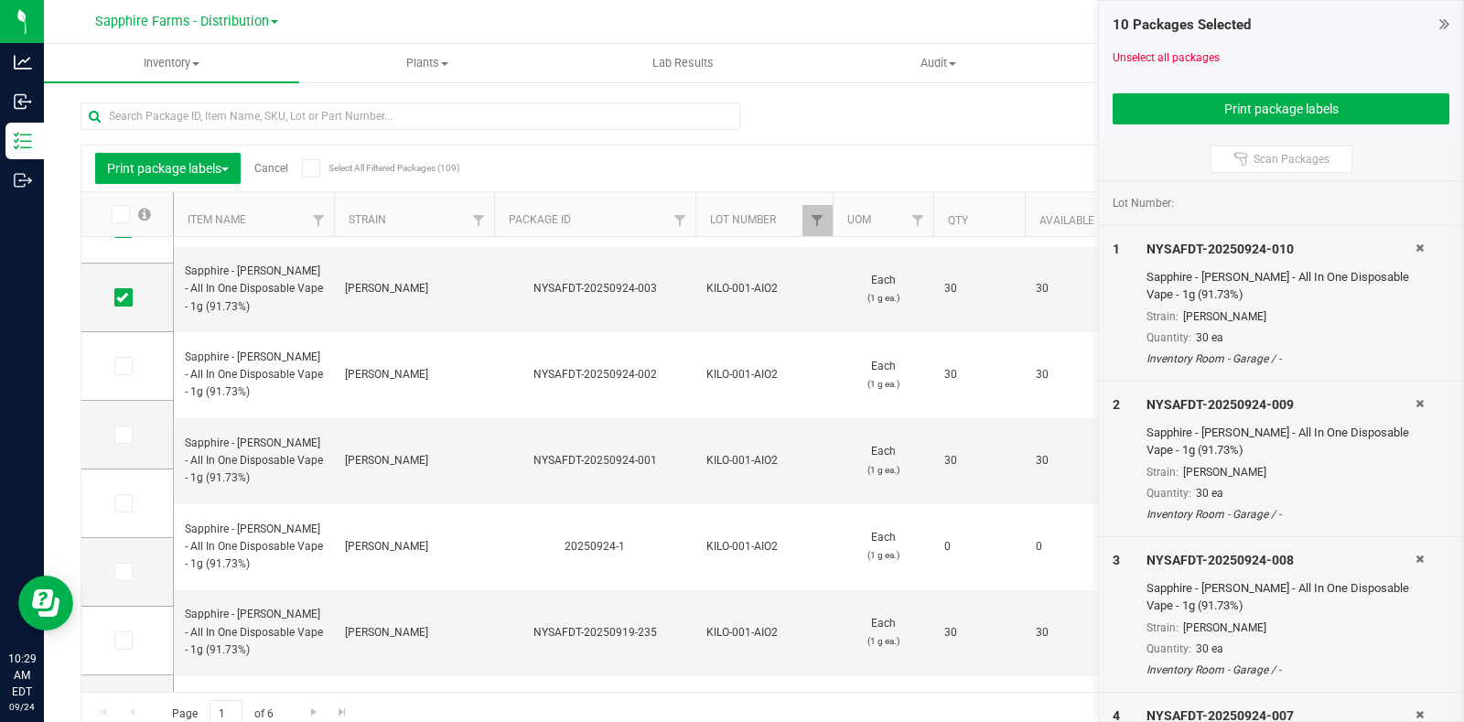
click at [267, 167] on link "Cancel" at bounding box center [271, 168] width 34 height 13
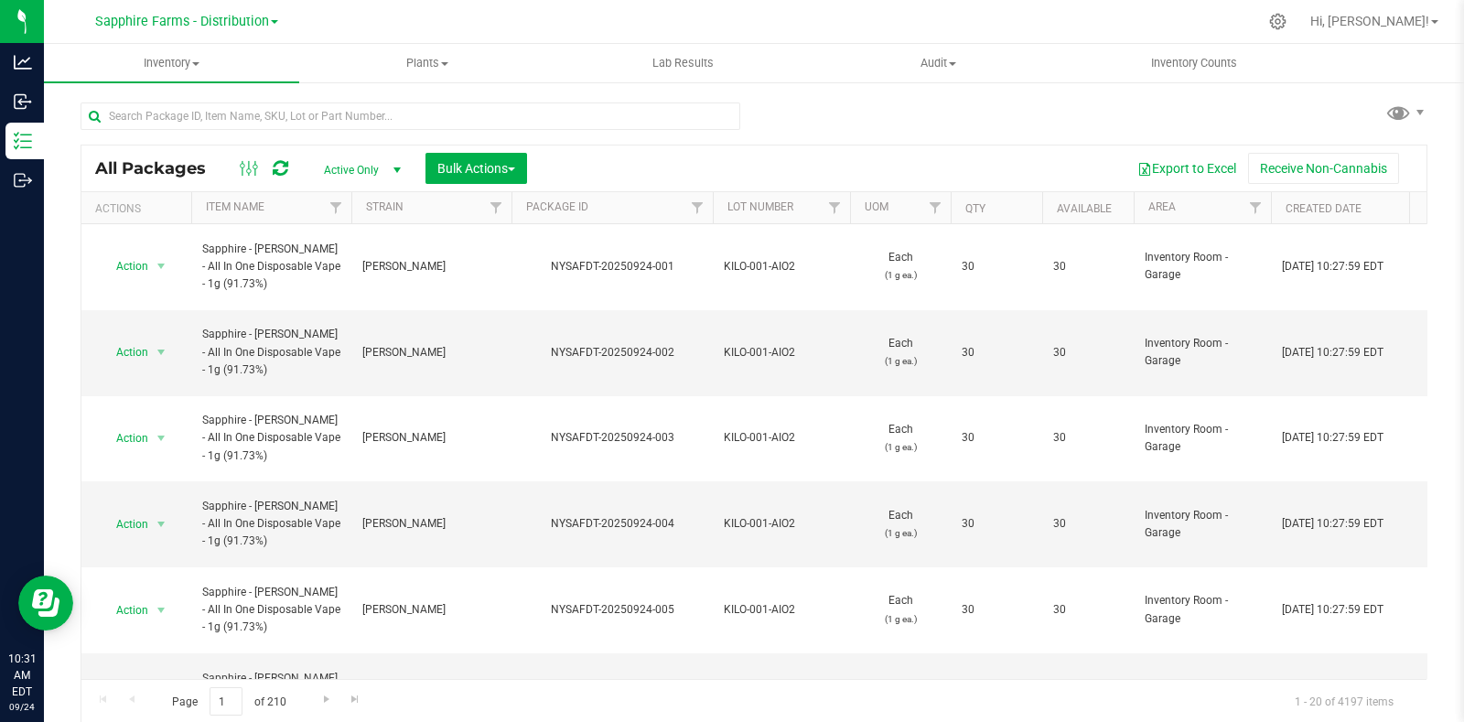
click at [518, 208] on th "Package ID" at bounding box center [611, 208] width 201 height 32
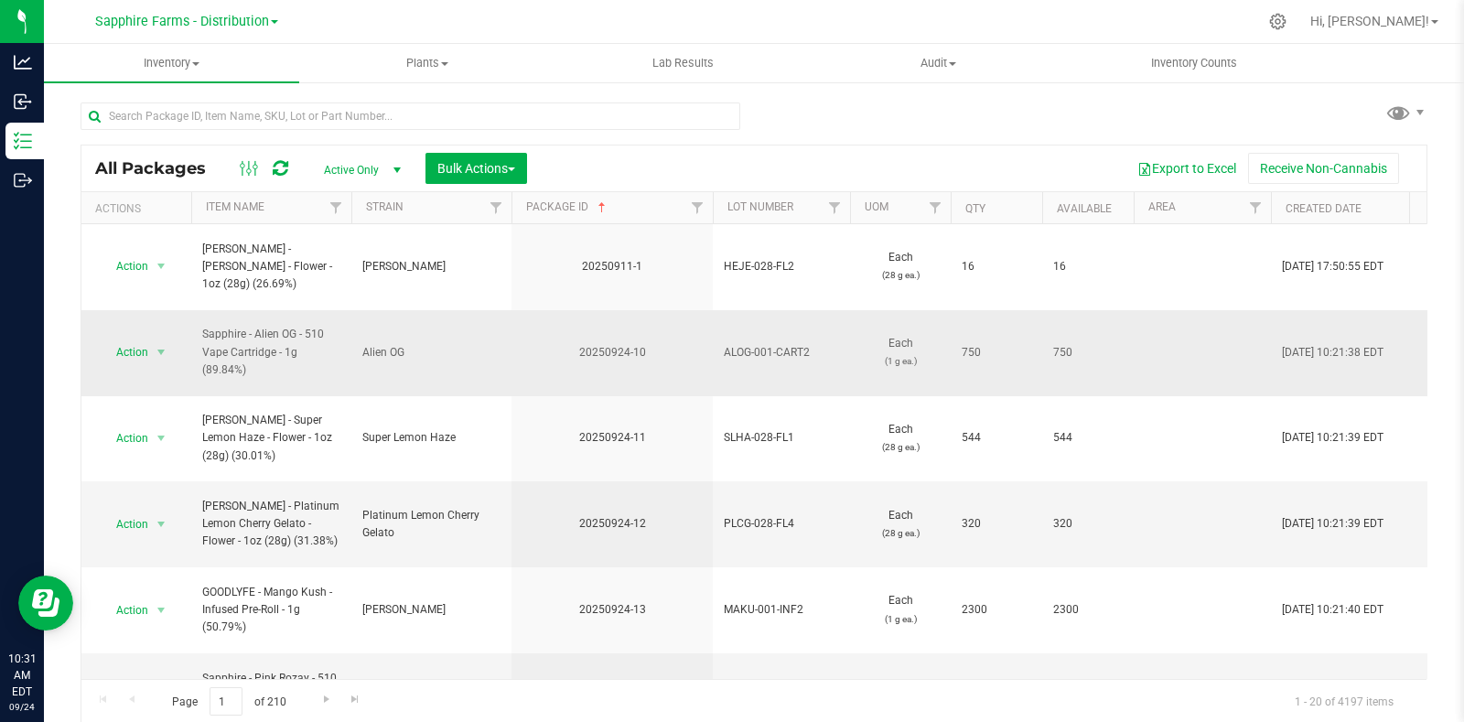
scroll to position [113, 0]
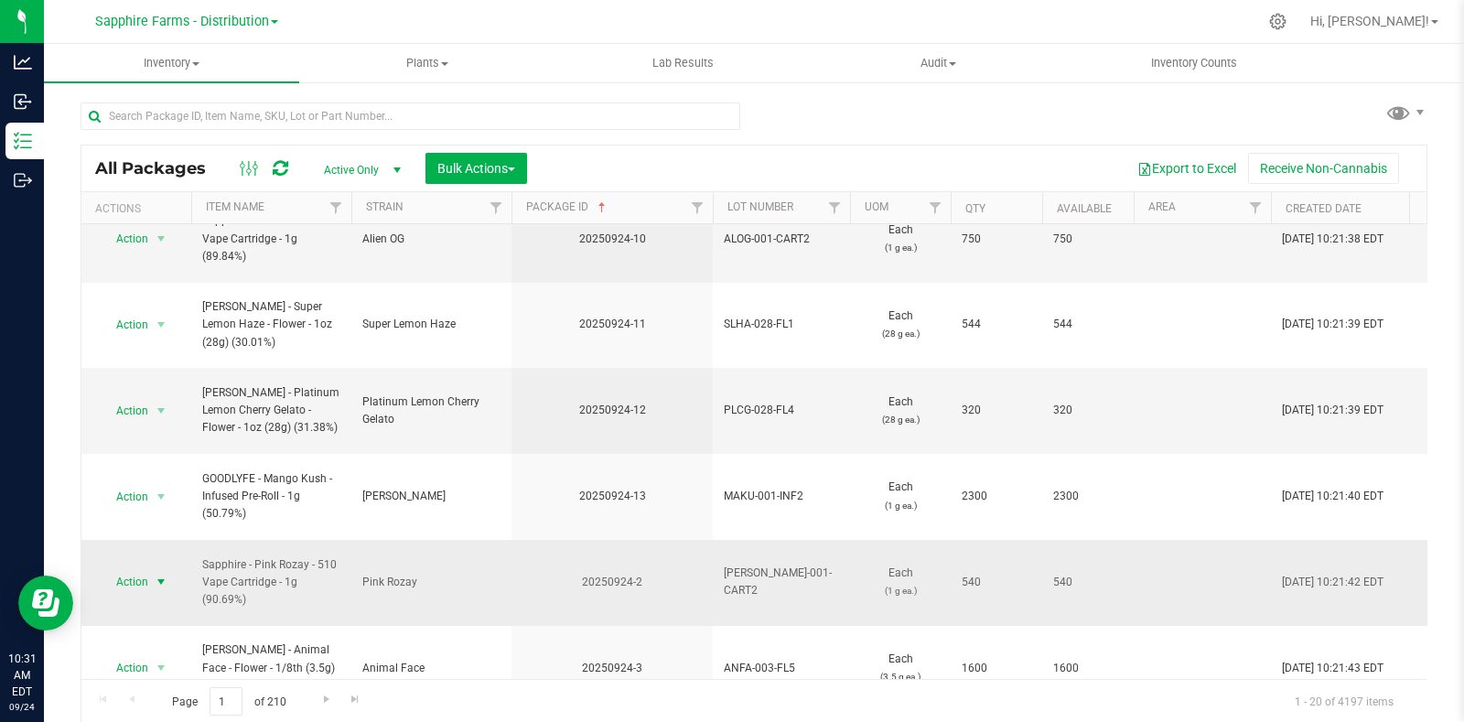
click at [154, 575] on span "select" at bounding box center [161, 582] width 15 height 15
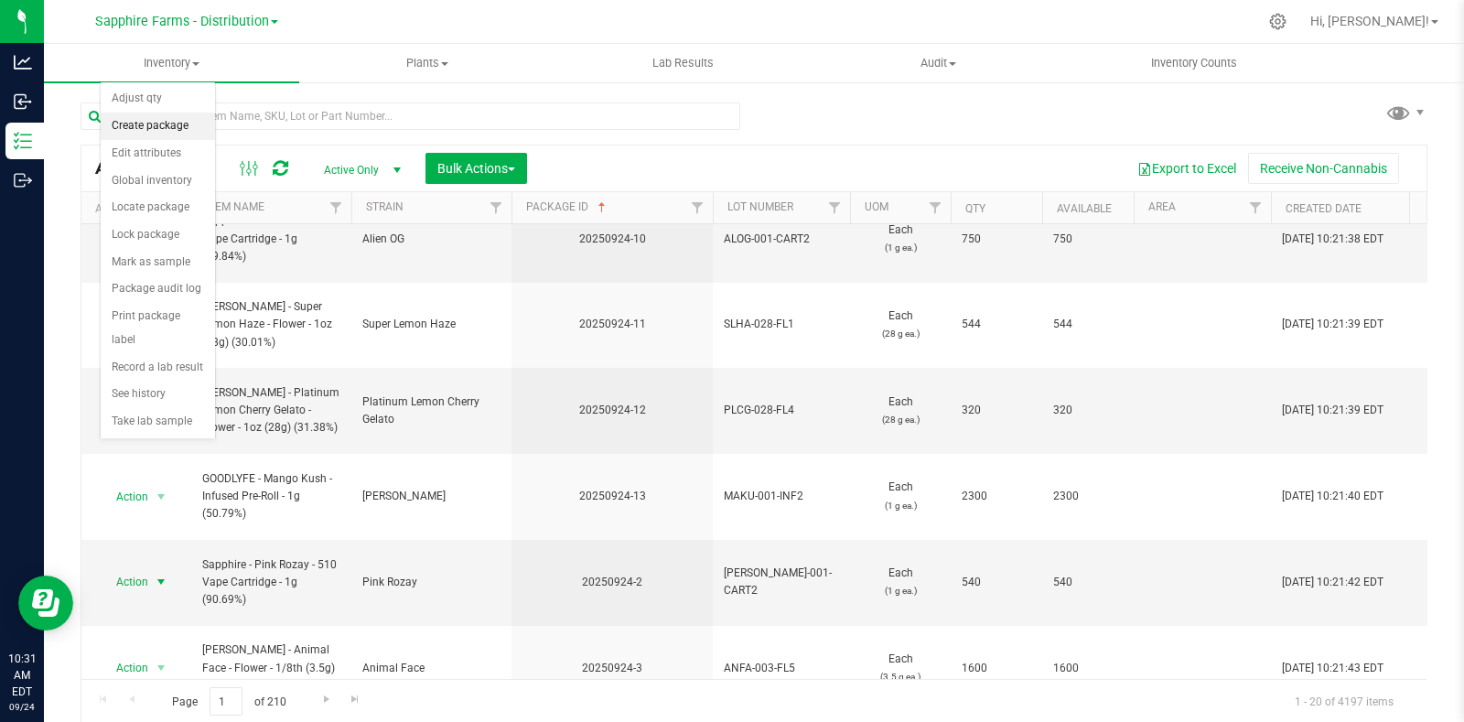
click at [155, 130] on li "Create package" at bounding box center [158, 126] width 114 height 27
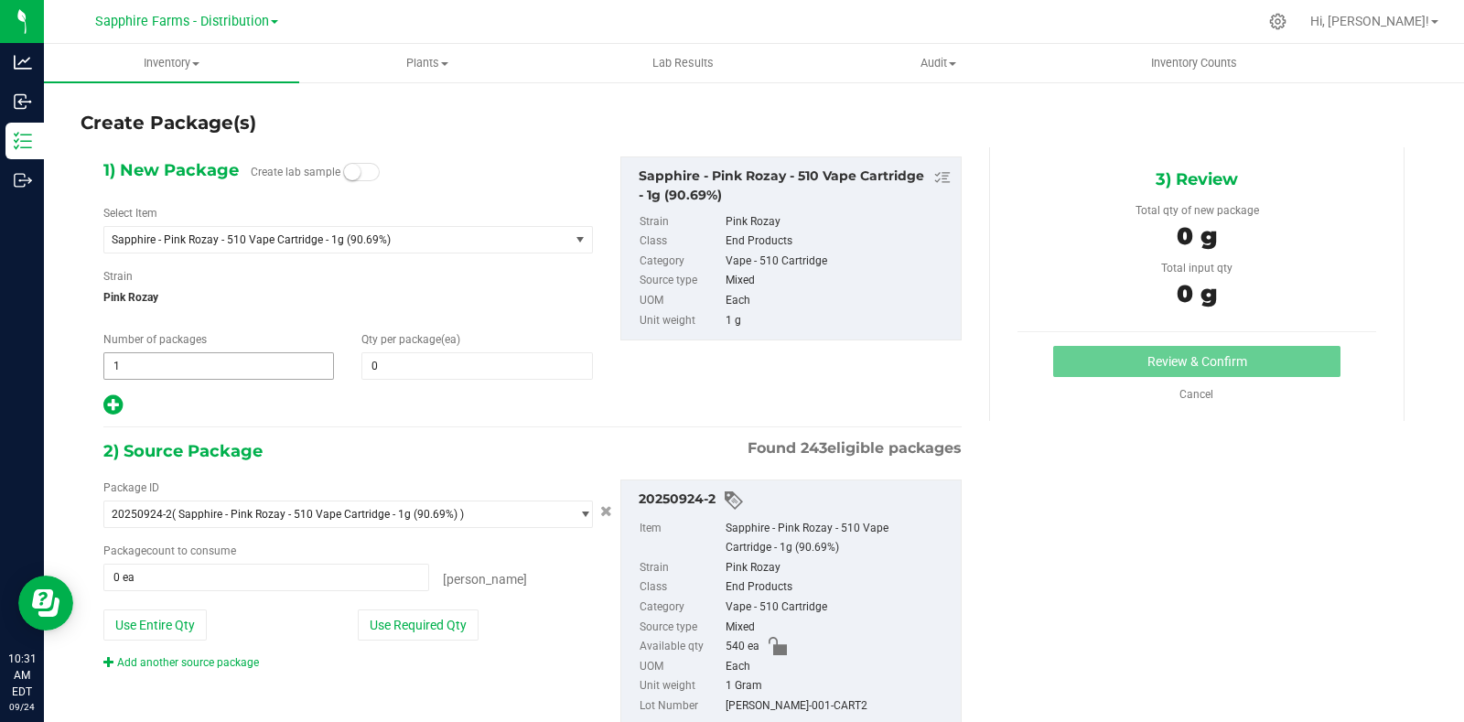
click at [216, 354] on span "1 1" at bounding box center [218, 365] width 231 height 27
type input "18"
click at [485, 363] on span at bounding box center [476, 365] width 231 height 27
type input "30"
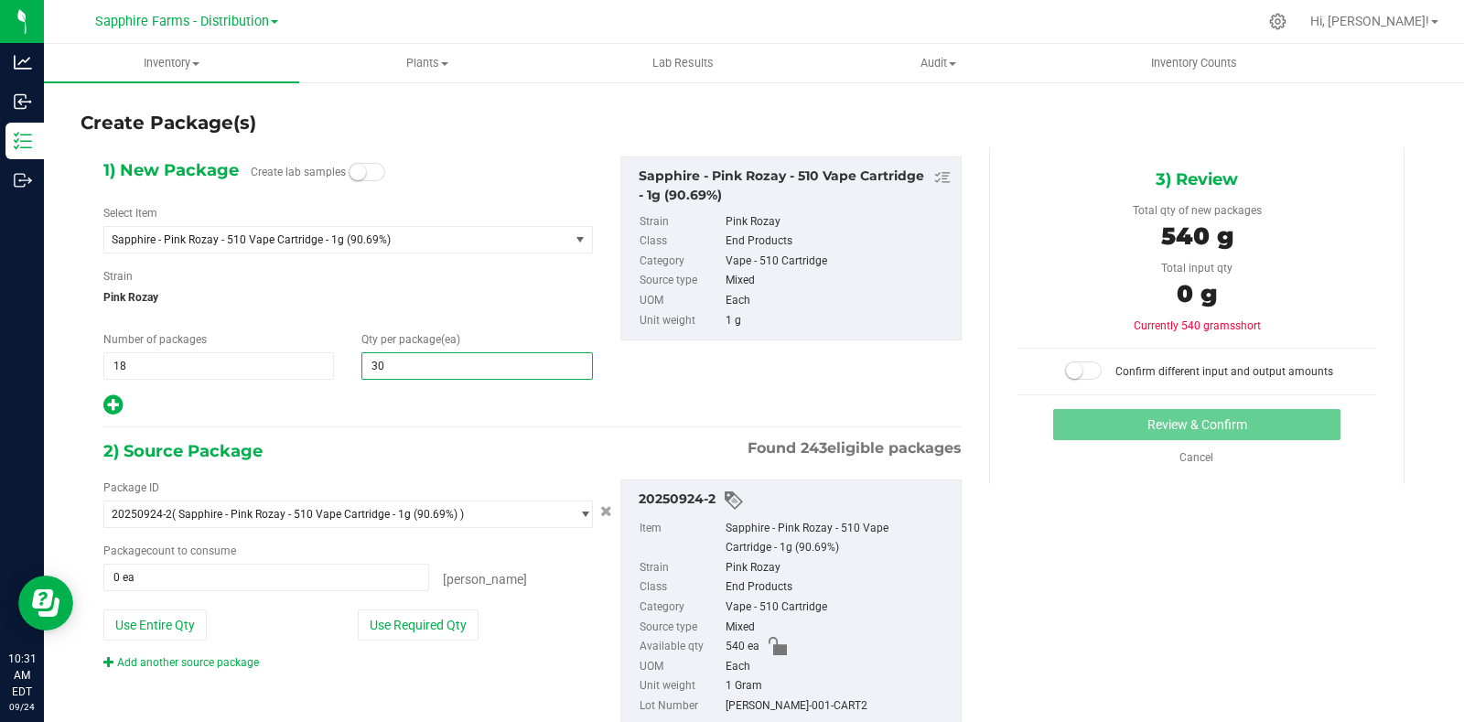
type input "30"
click at [637, 380] on div "1) New Package Create lab samples Select Item Sapphire - Pink Rozay - 510 Vape …" at bounding box center [533, 286] width 886 height 261
click at [453, 628] on button "Use Required Qty" at bounding box center [418, 624] width 121 height 31
type input "540 ea"
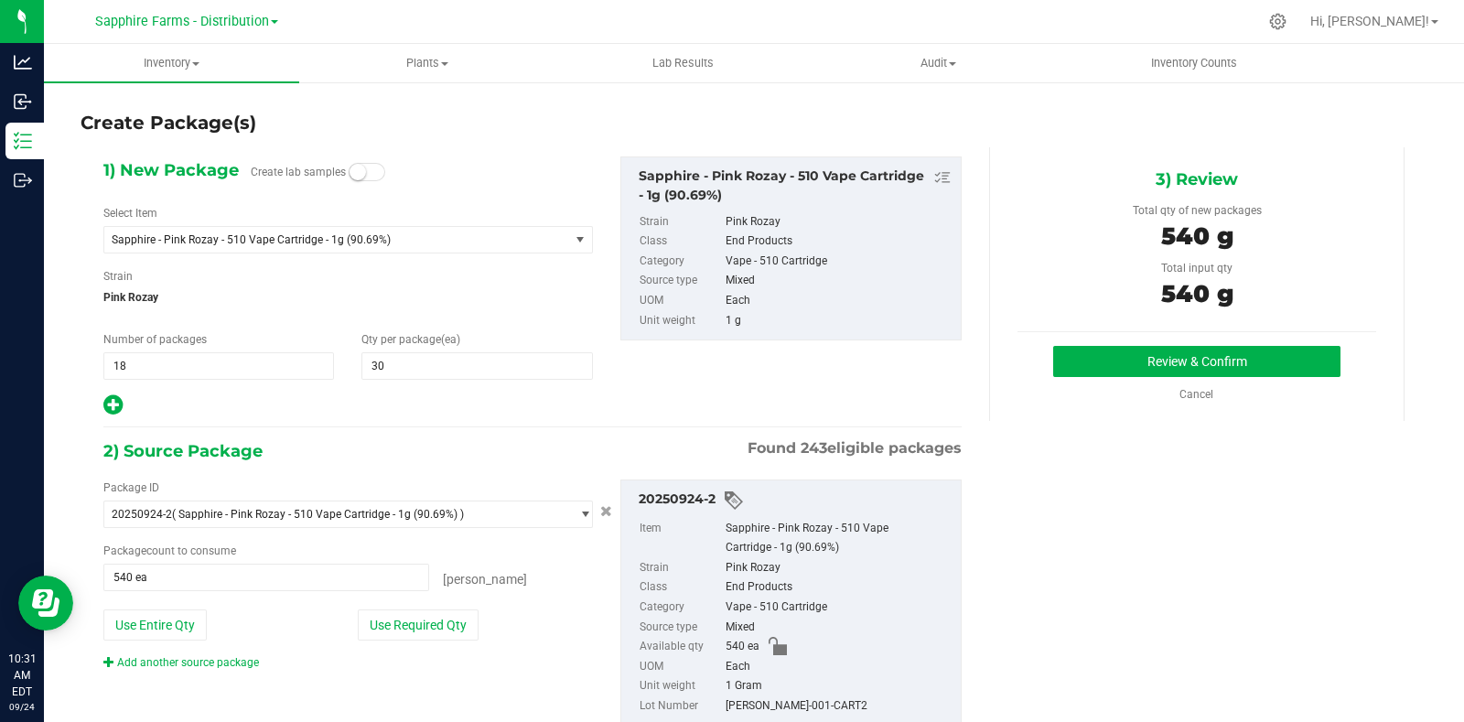
scroll to position [65, 0]
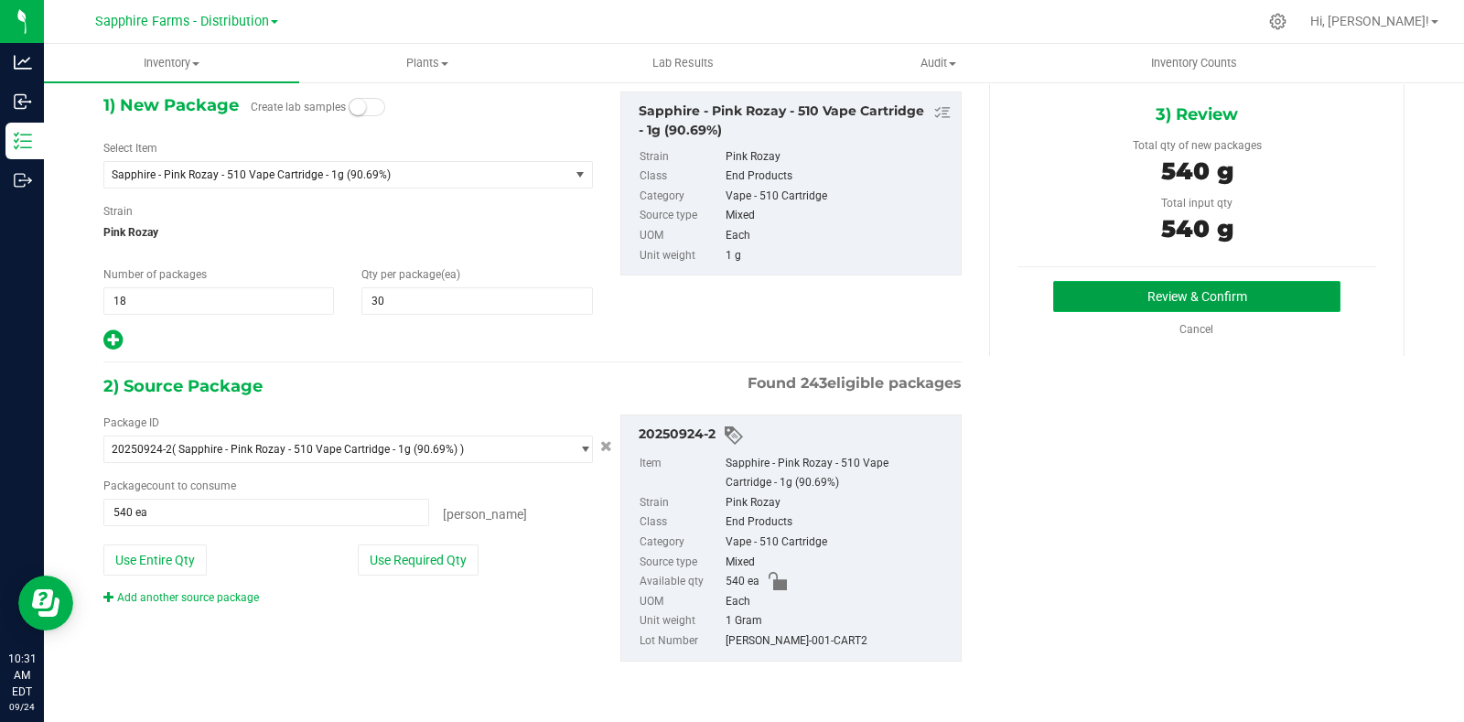
click at [1154, 285] on button "Review & Confirm" at bounding box center [1196, 296] width 287 height 31
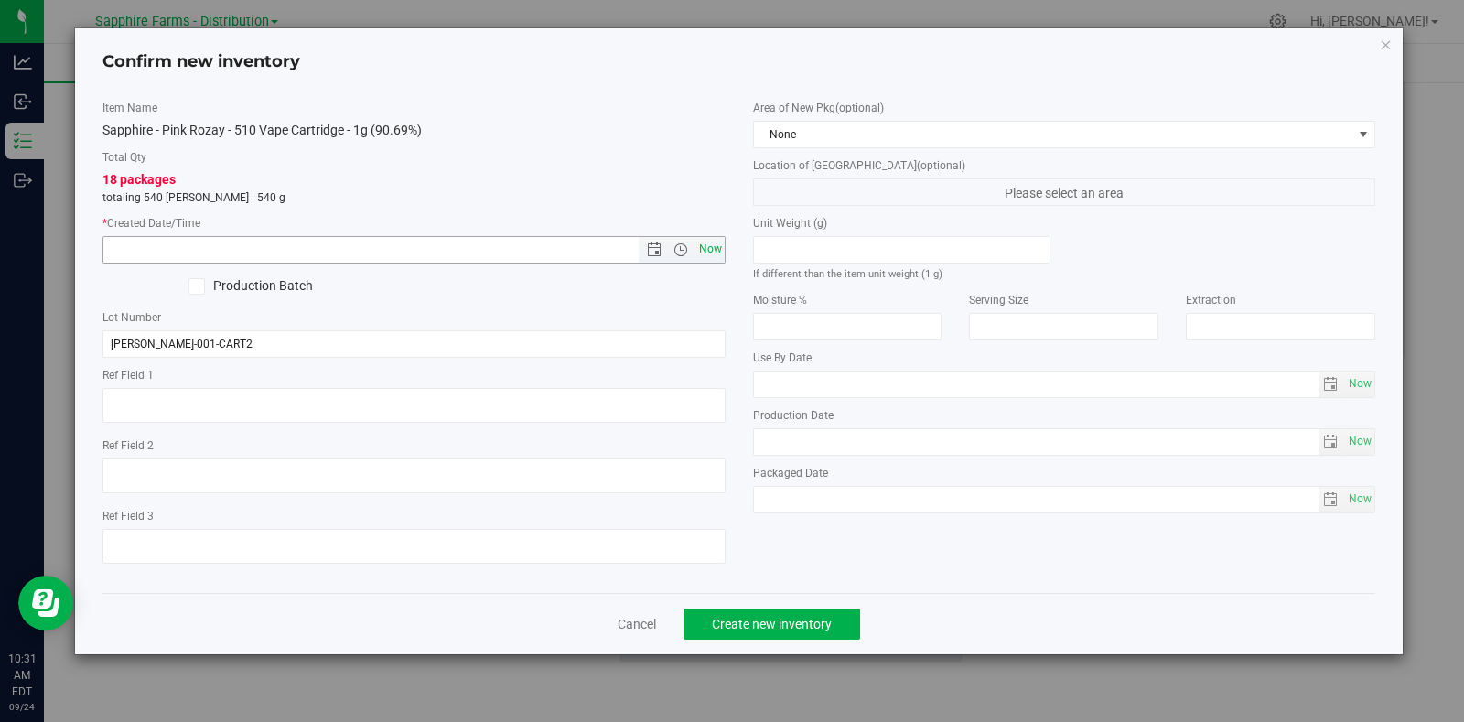
click at [695, 247] on span "Now" at bounding box center [709, 249] width 31 height 27
type input "9/24/2025 10:31 AM"
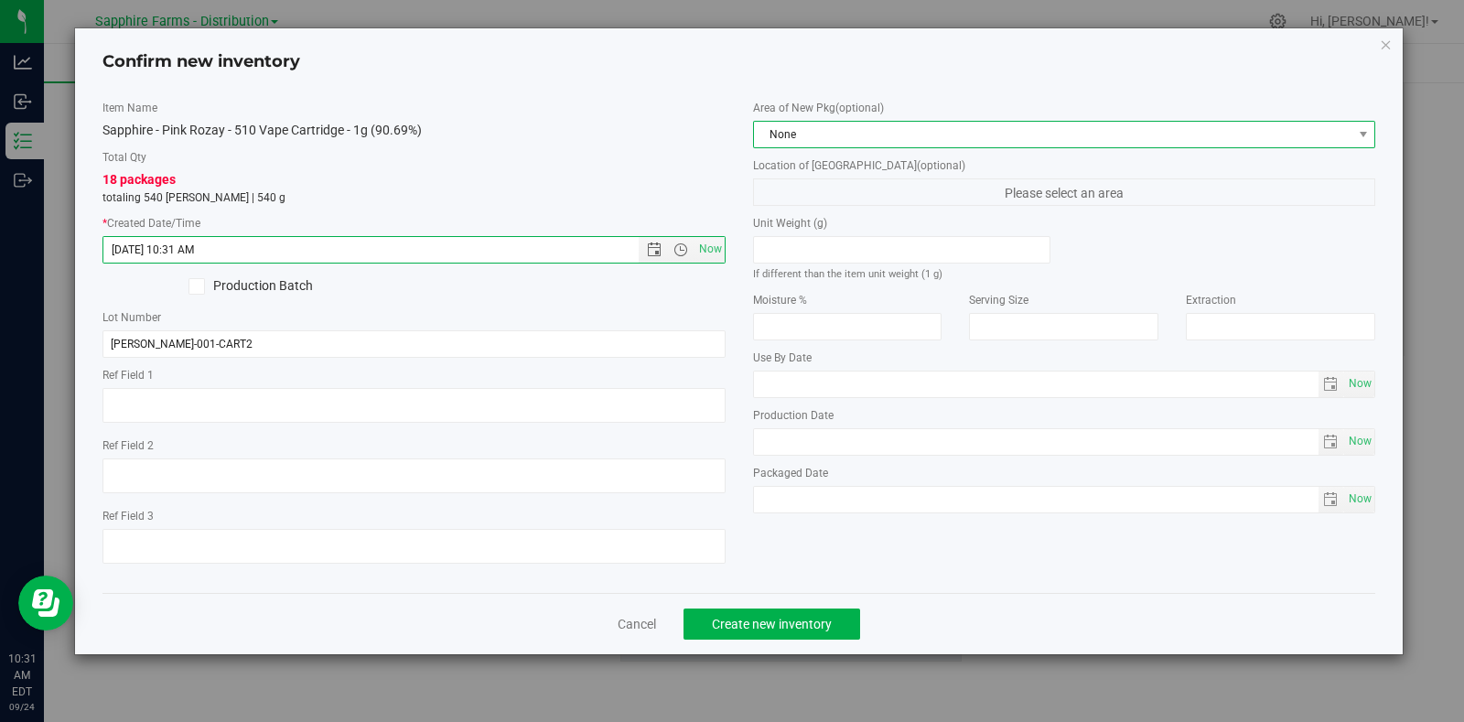
click at [848, 127] on span "None" at bounding box center [1053, 135] width 598 height 26
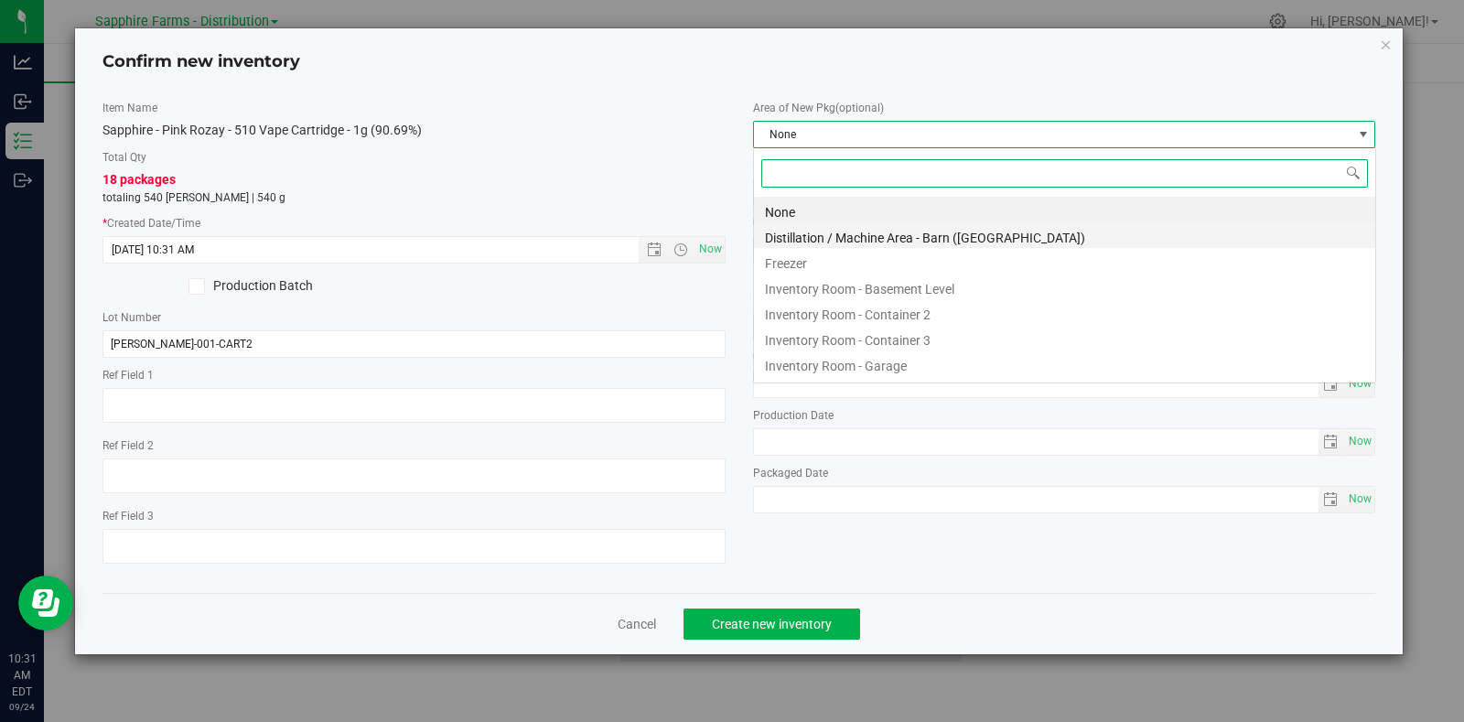
scroll to position [27, 622]
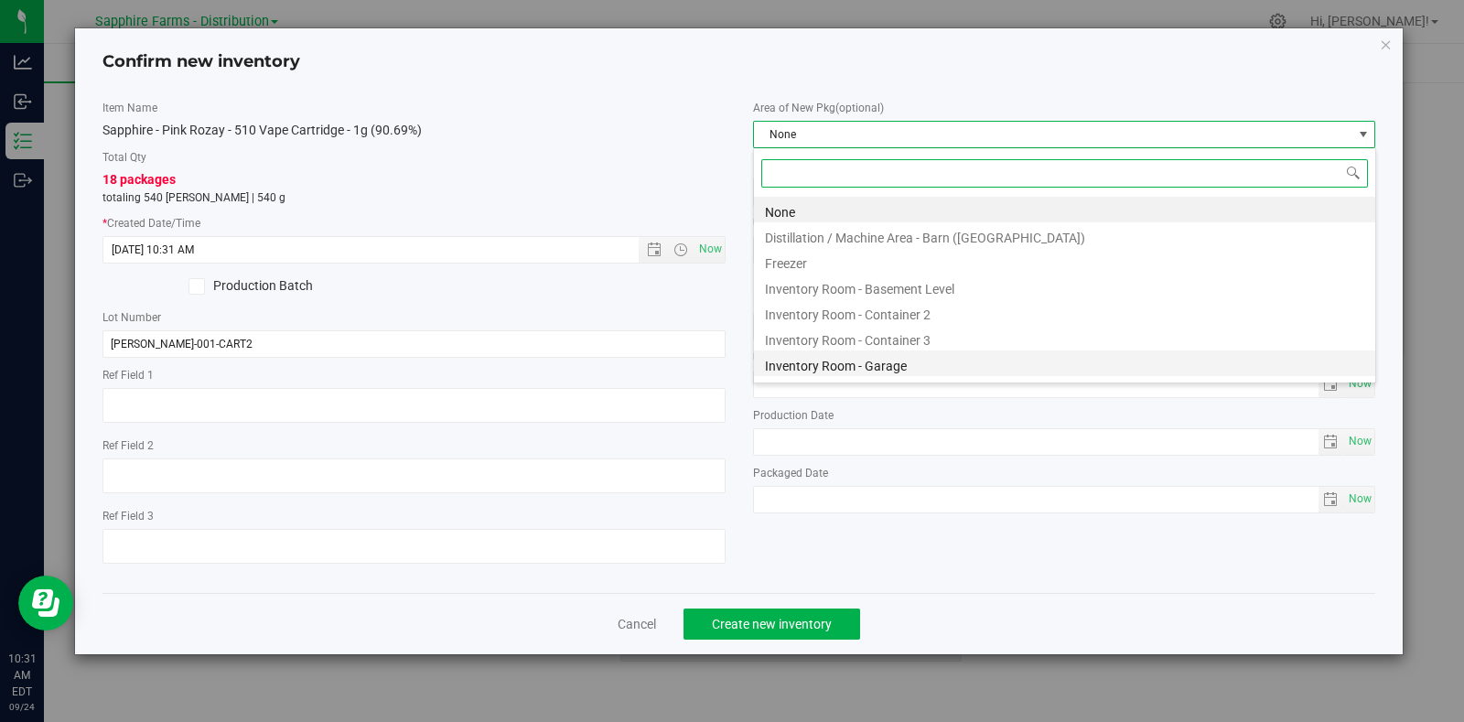
click at [887, 364] on li "Inventory Room - Garage" at bounding box center [1064, 363] width 621 height 26
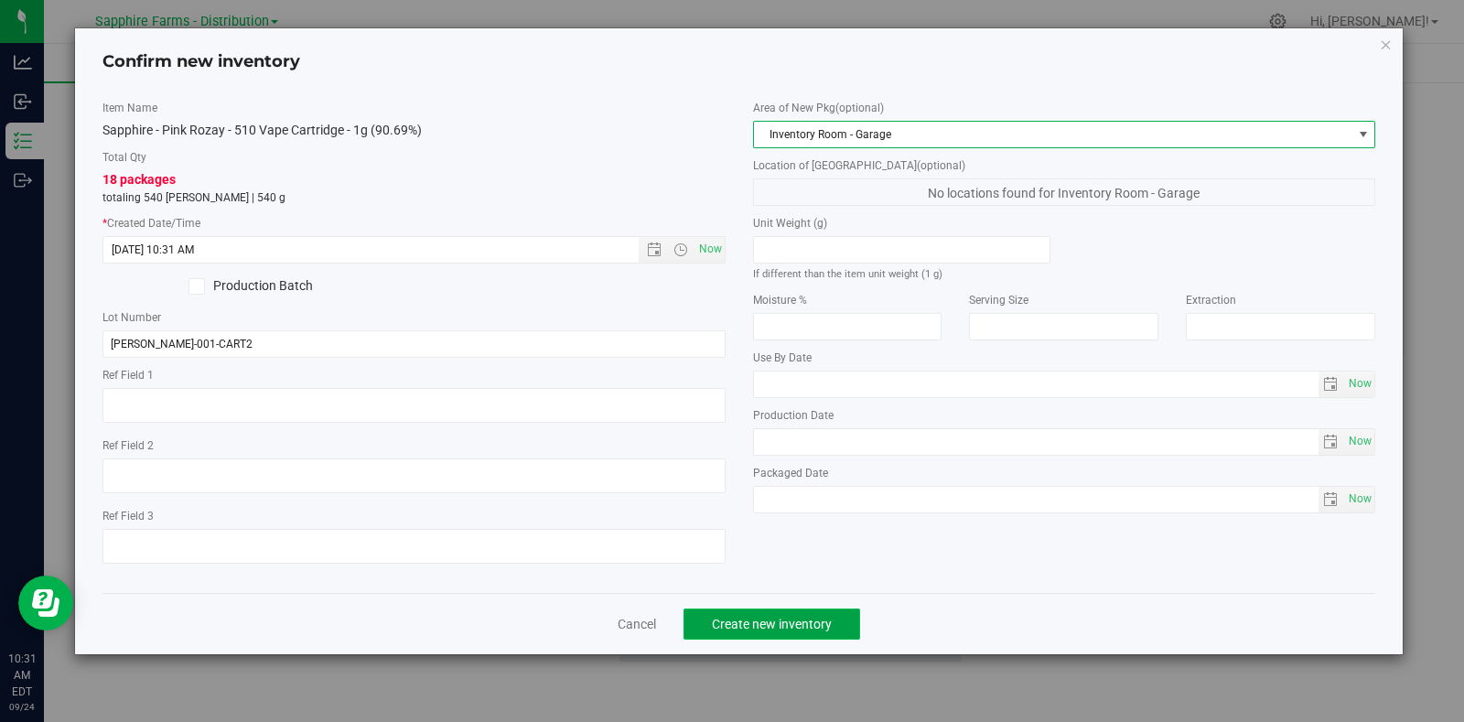
click at [786, 621] on span "Create new inventory" at bounding box center [772, 624] width 120 height 15
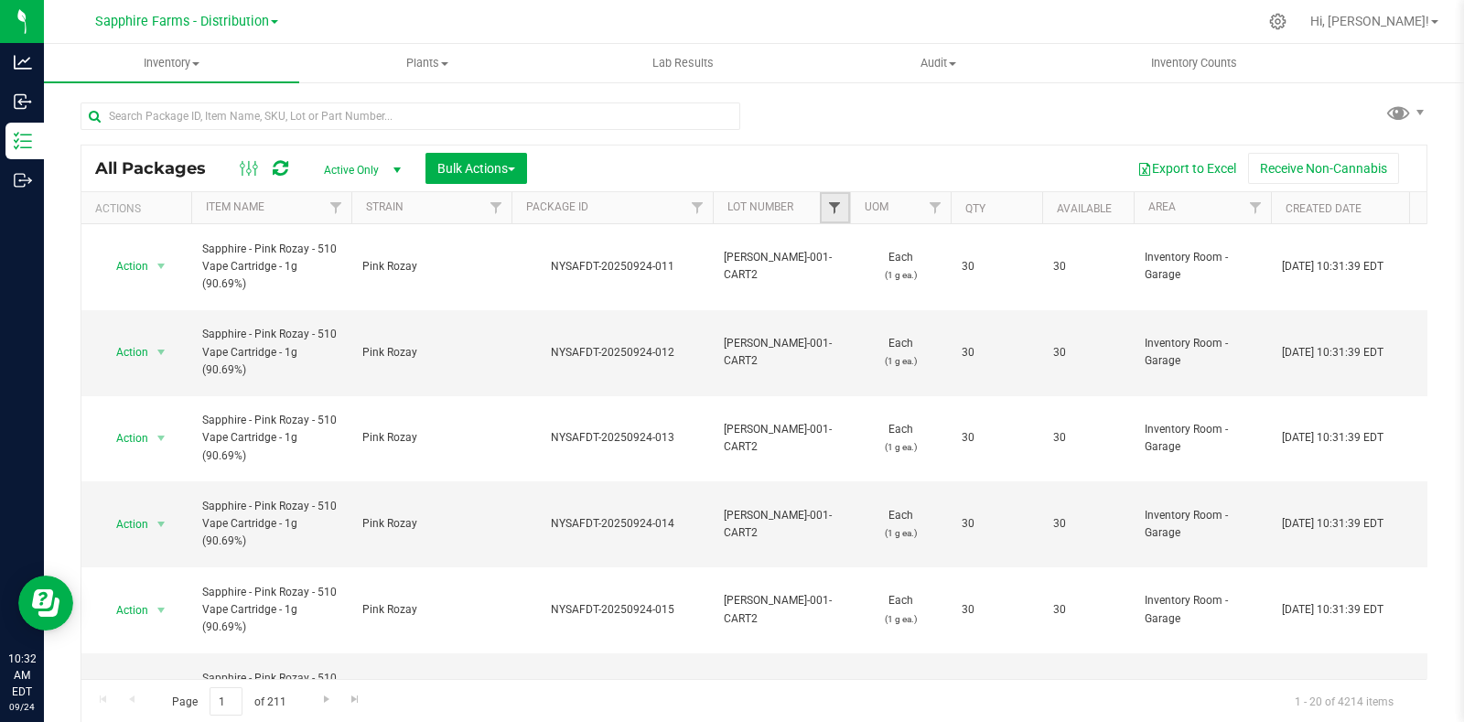
click at [840, 205] on span "Filter" at bounding box center [834, 207] width 15 height 15
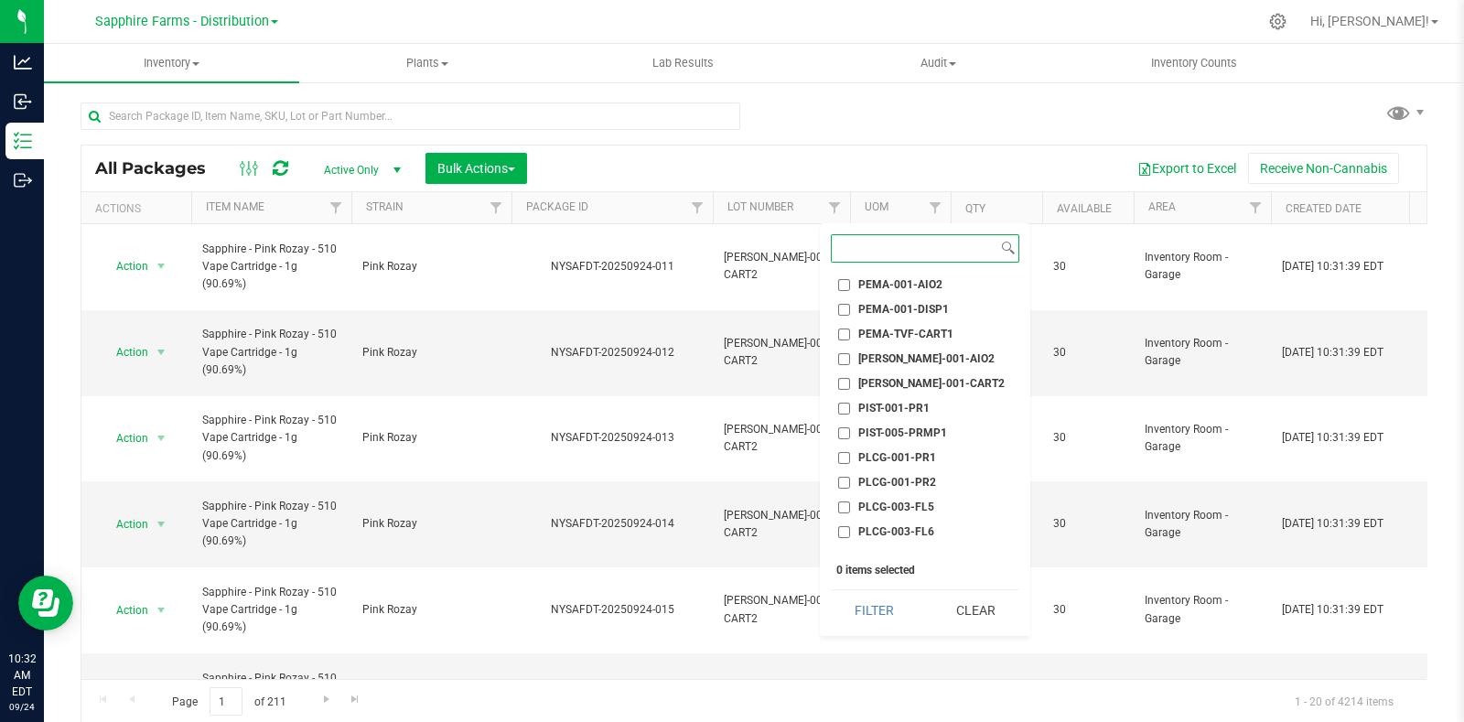
scroll to position [1714, 0]
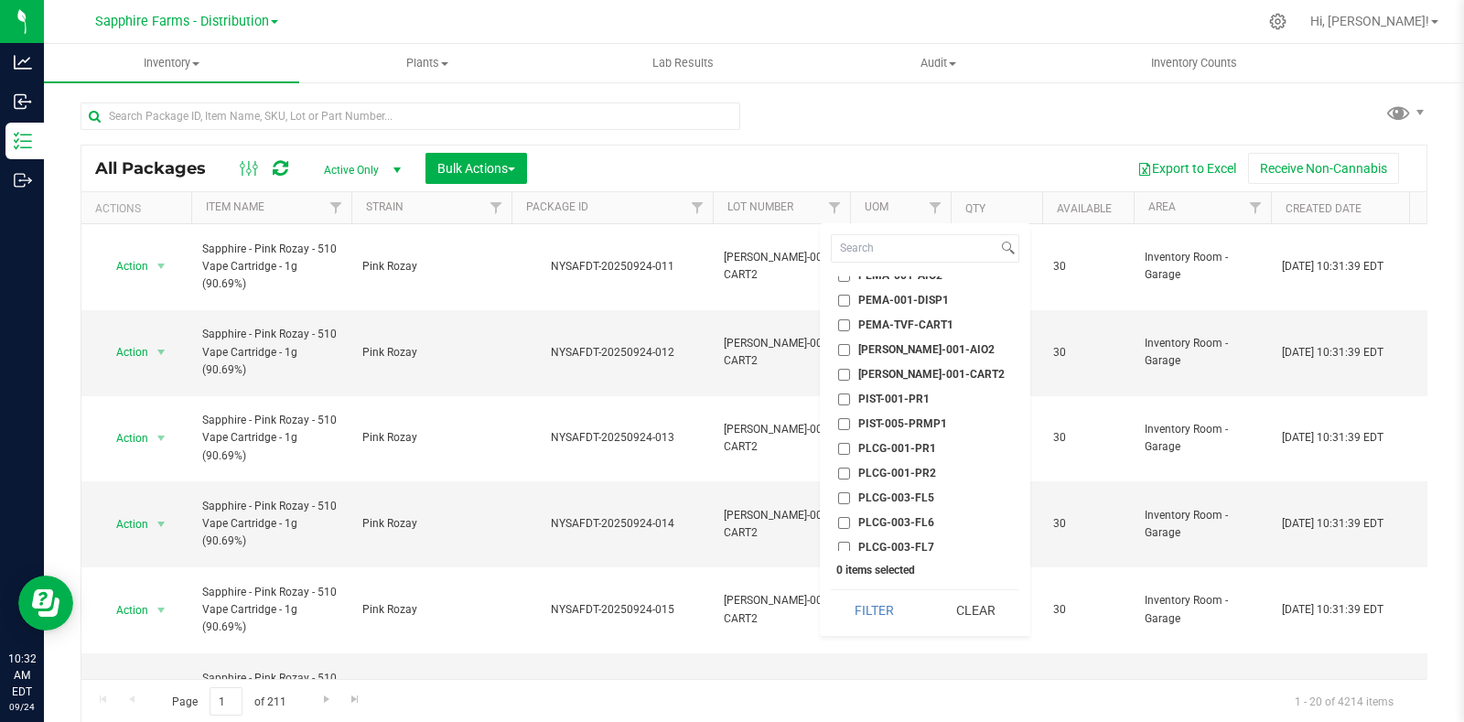
click at [869, 371] on span "PIRO-001-CART2" at bounding box center [931, 374] width 146 height 11
click at [850, 371] on input "PIRO-001-CART2" at bounding box center [844, 375] width 12 height 12
checkbox input "true"
click at [871, 601] on button "Filter" at bounding box center [875, 610] width 88 height 40
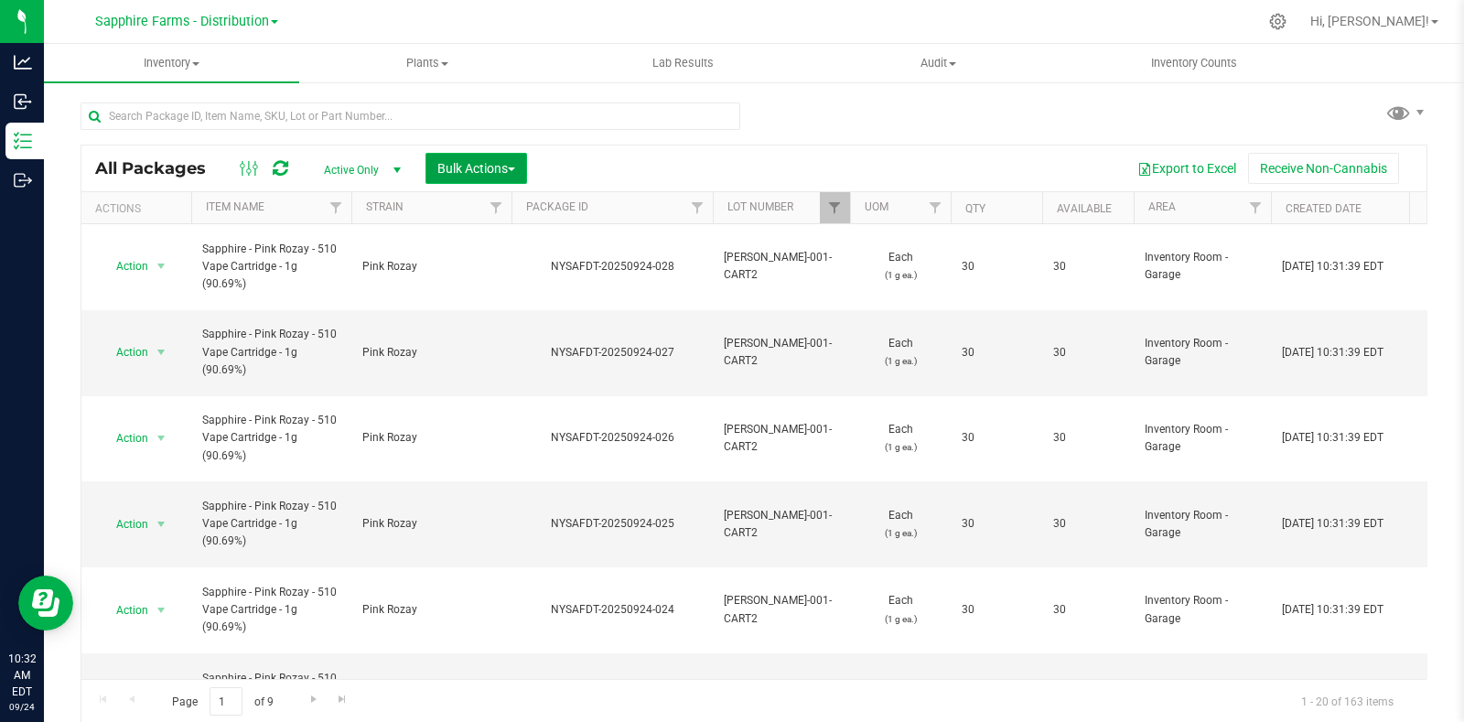
click at [482, 174] on span "Bulk Actions" at bounding box center [476, 168] width 78 height 15
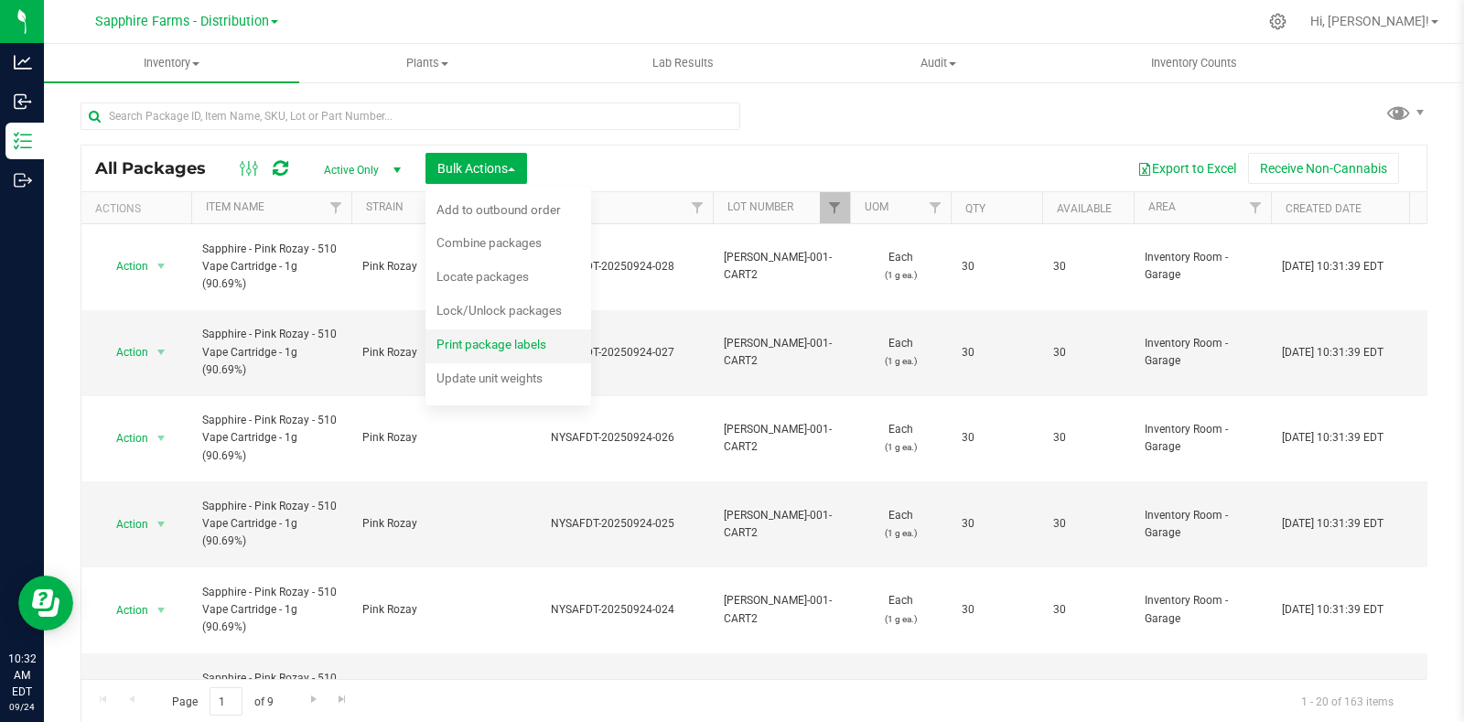
click at [489, 349] on span "Print package labels" at bounding box center [491, 344] width 110 height 15
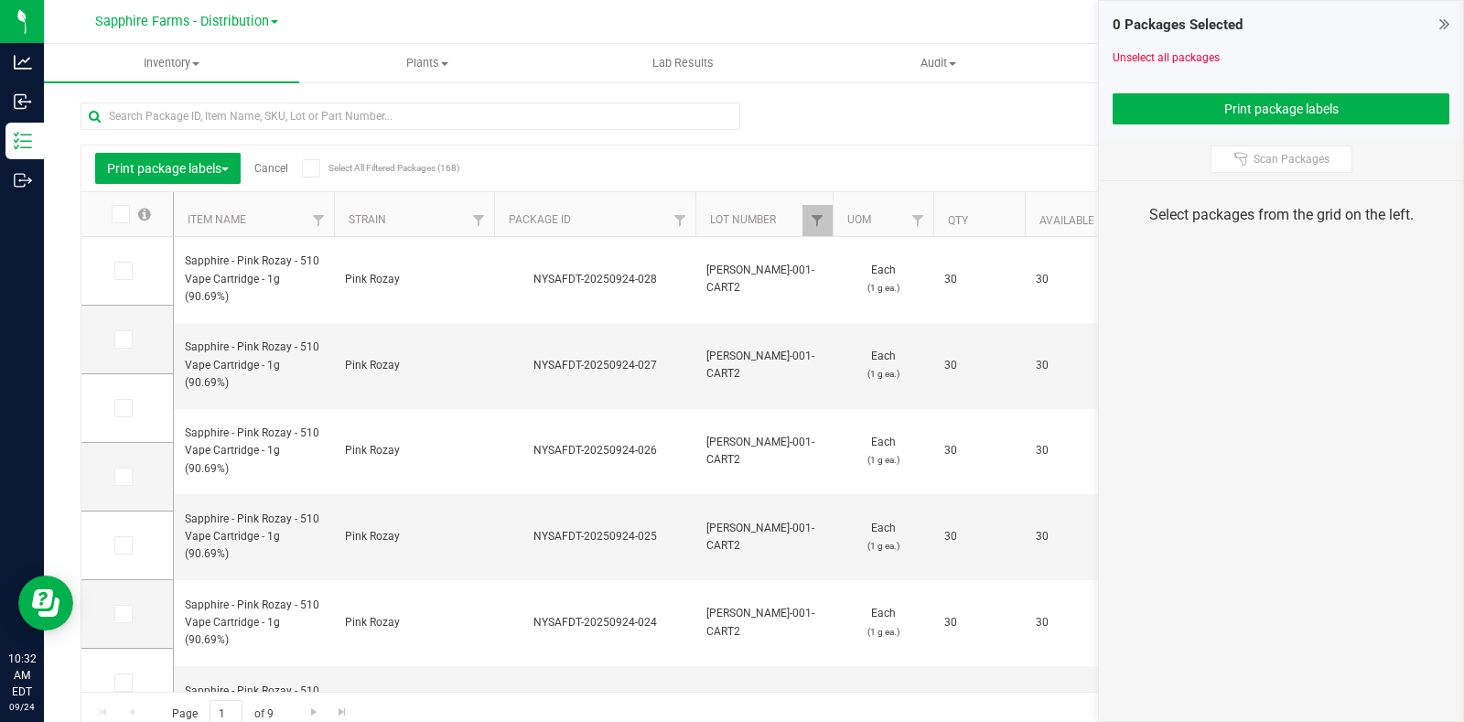
click at [122, 214] on icon at bounding box center [119, 214] width 12 height 0
click at [0, 0] on input "checkbox" at bounding box center [0, 0] width 0 height 0
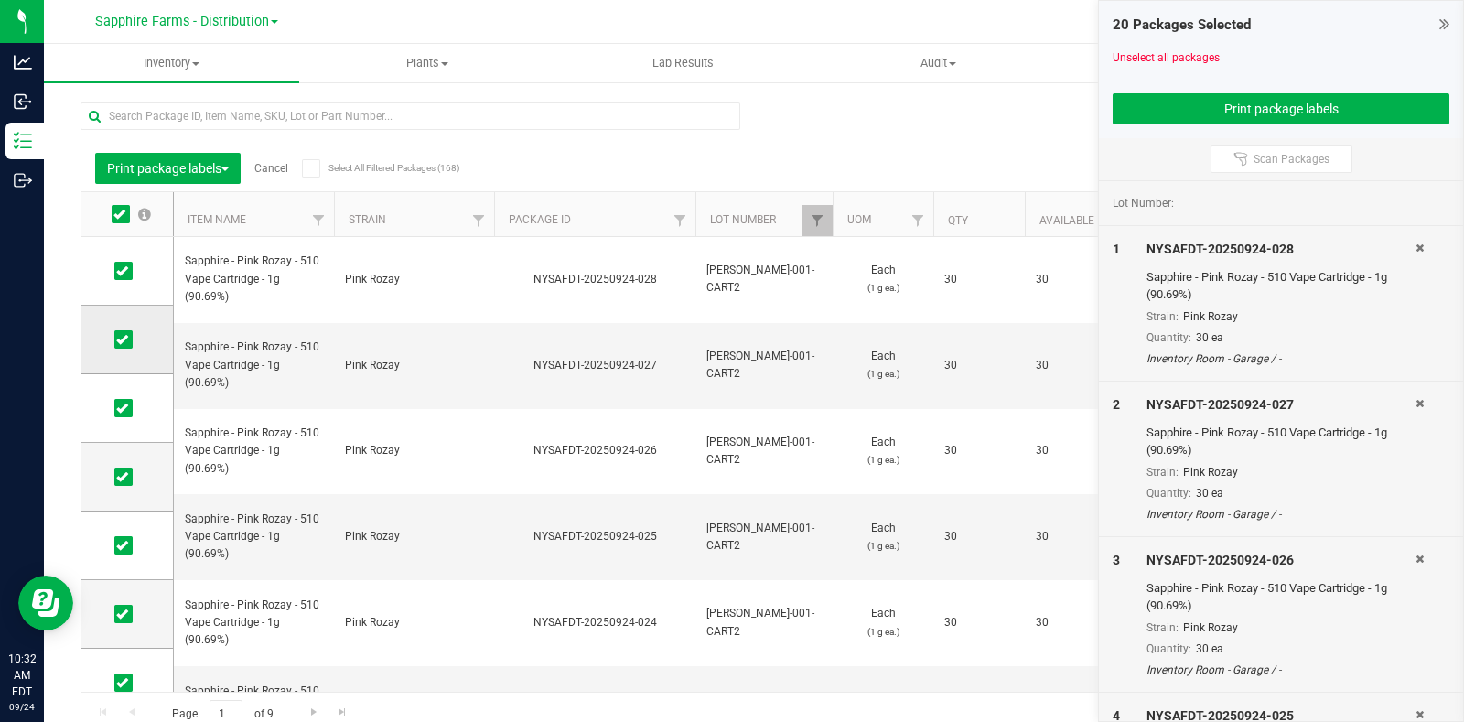
scroll to position [917, 0]
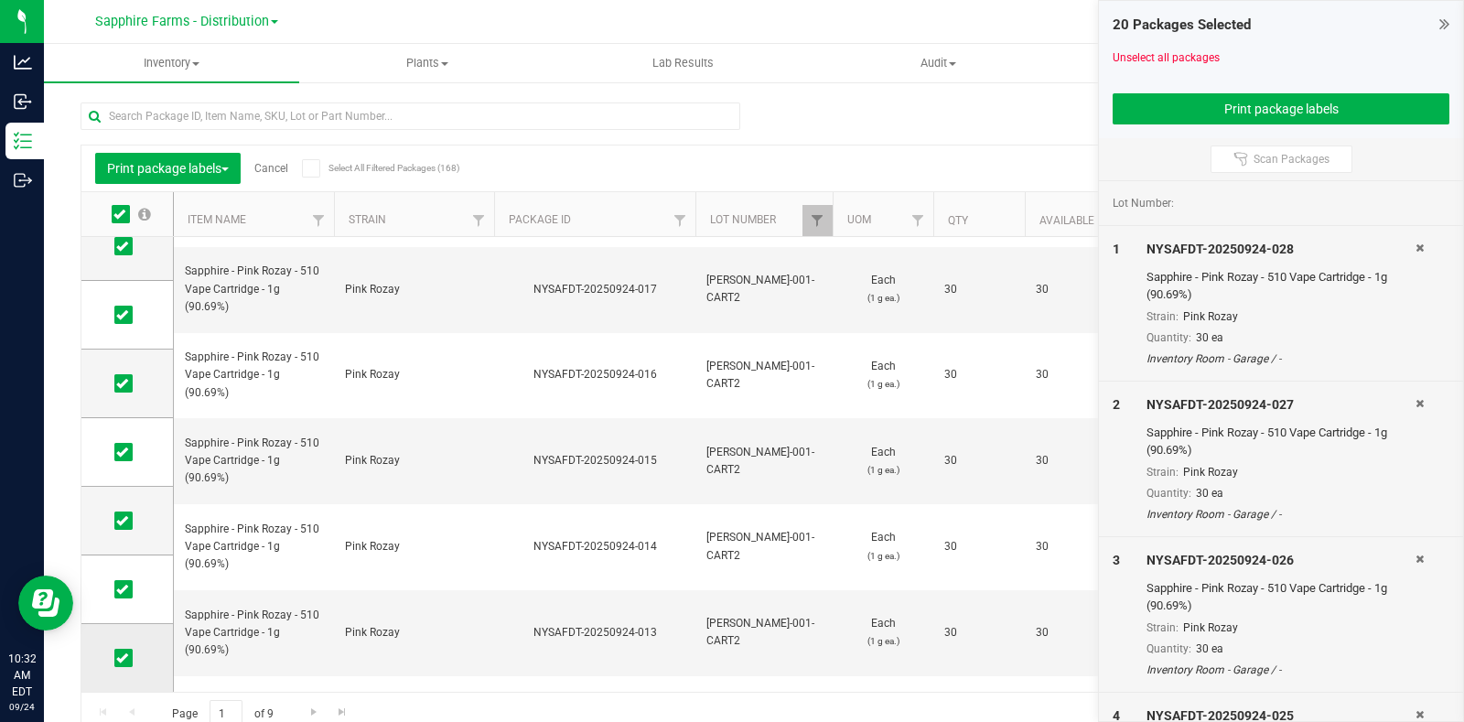
click at [117, 658] on icon at bounding box center [122, 658] width 12 height 0
click at [0, 0] on input "checkbox" at bounding box center [0, 0] width 0 height 0
click at [119, 589] on icon at bounding box center [122, 589] width 12 height 0
click at [0, 0] on input "checkbox" at bounding box center [0, 0] width 0 height 0
click at [1165, 104] on button "Print package labels" at bounding box center [1280, 108] width 337 height 31
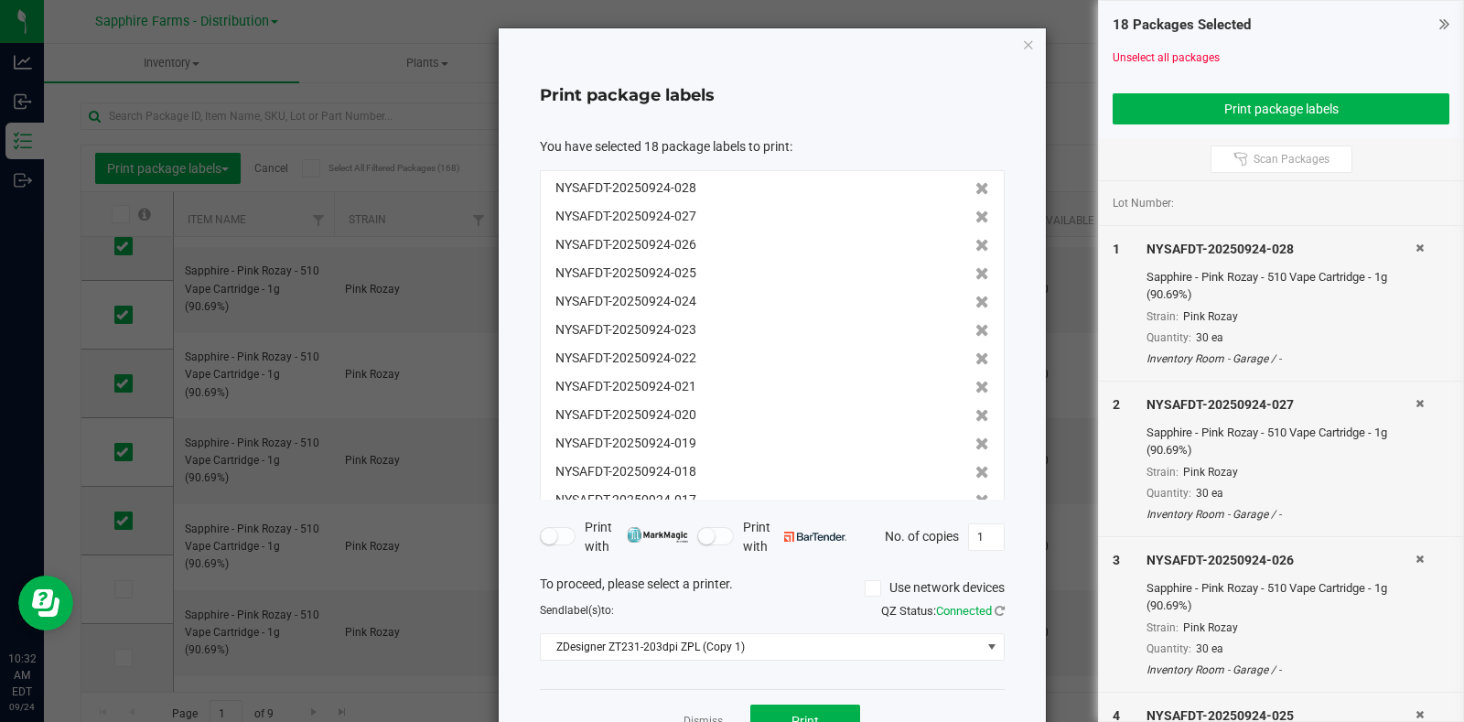
scroll to position [99, 0]
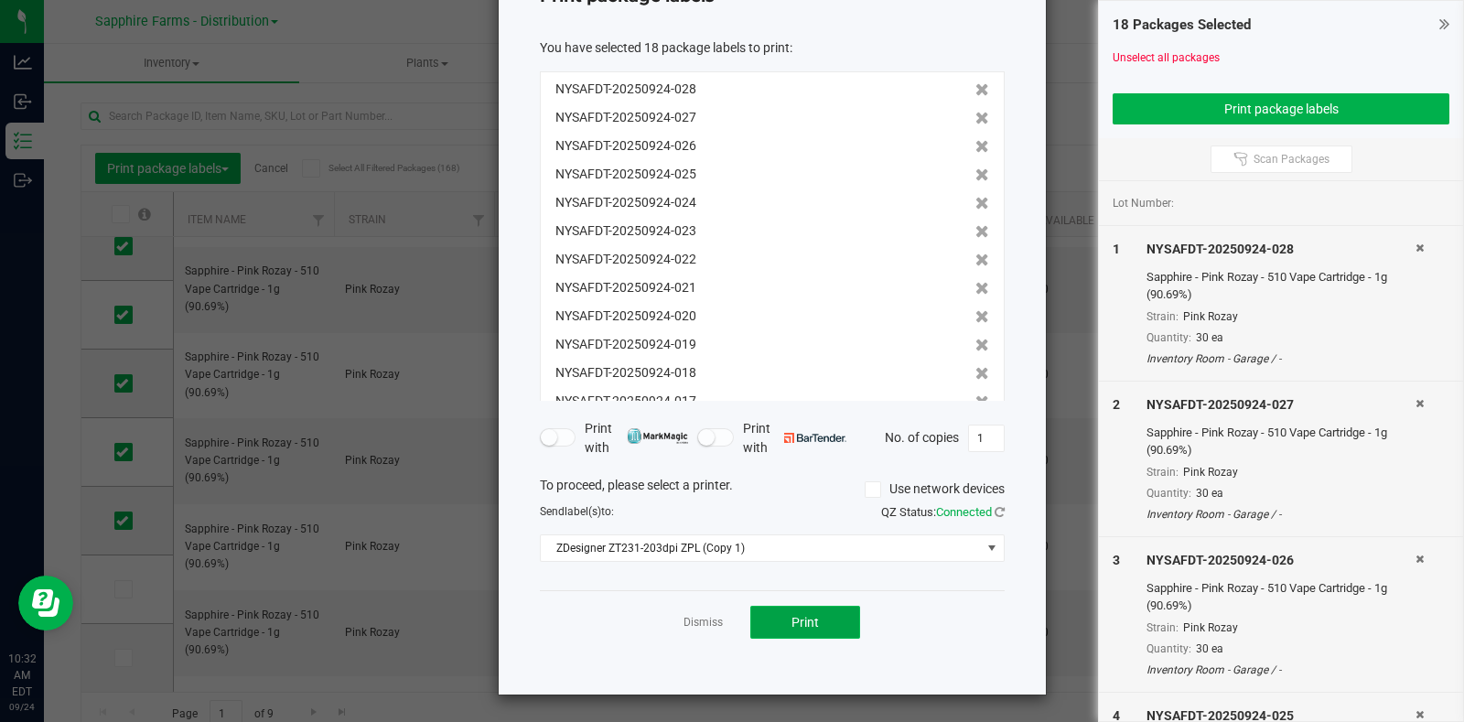
click at [832, 624] on button "Print" at bounding box center [805, 622] width 110 height 33
click at [686, 620] on link "Dismiss" at bounding box center [702, 623] width 39 height 16
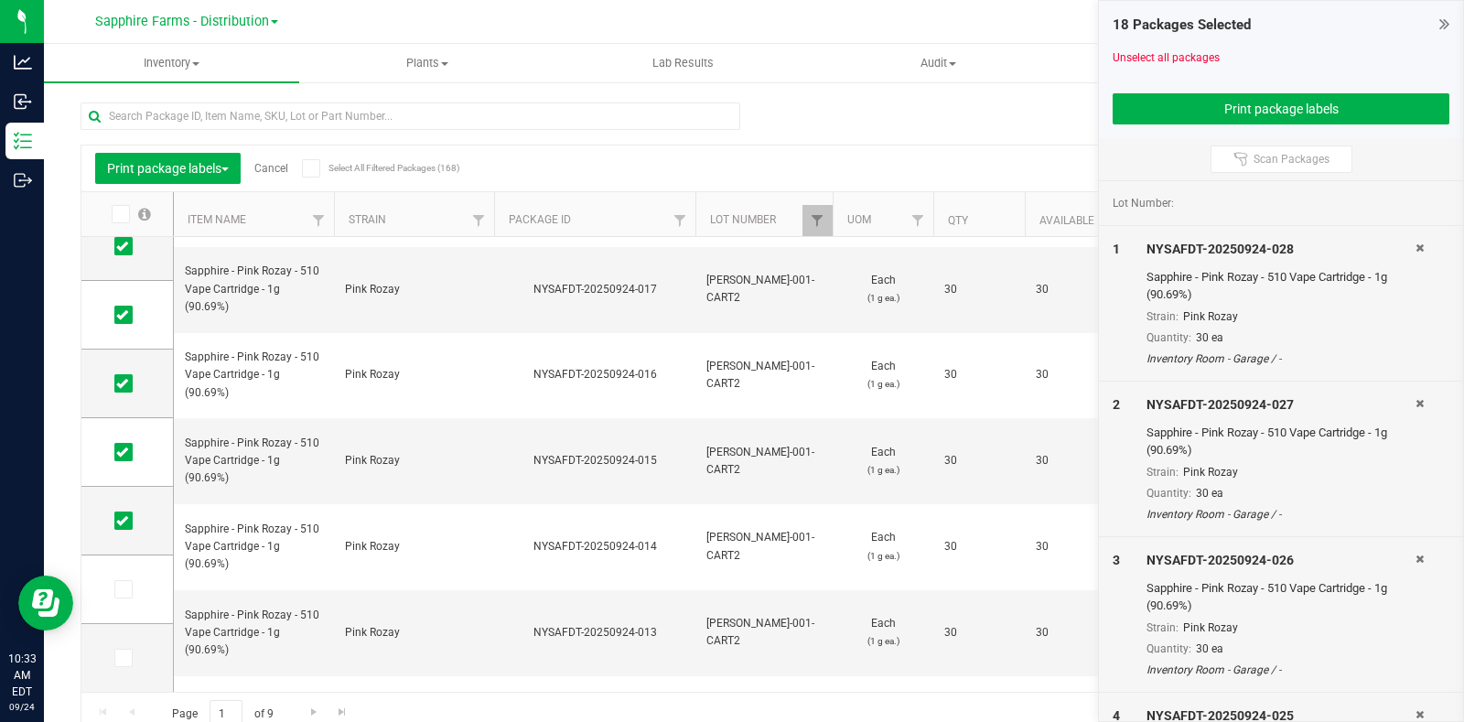
click at [275, 171] on link "Cancel" at bounding box center [271, 168] width 34 height 13
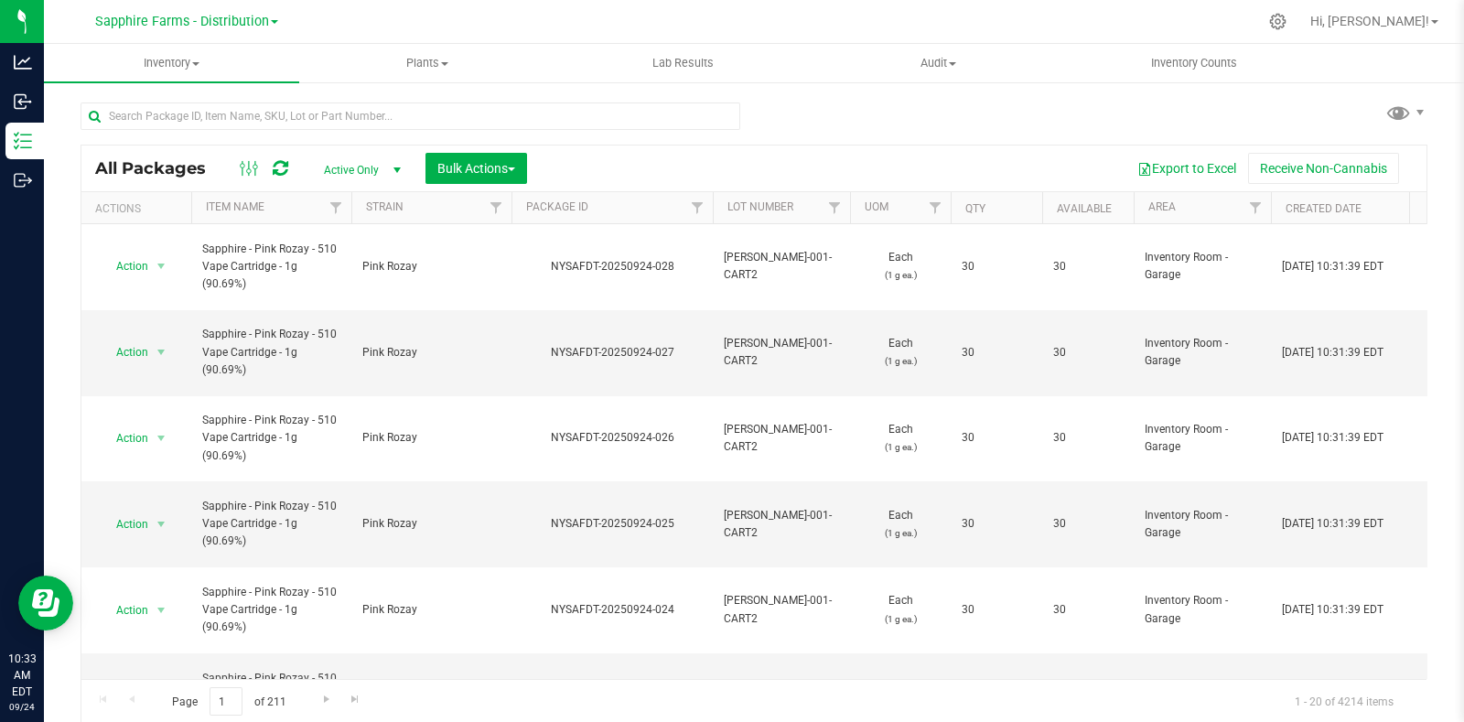
click at [521, 203] on th "Package ID" at bounding box center [611, 208] width 201 height 32
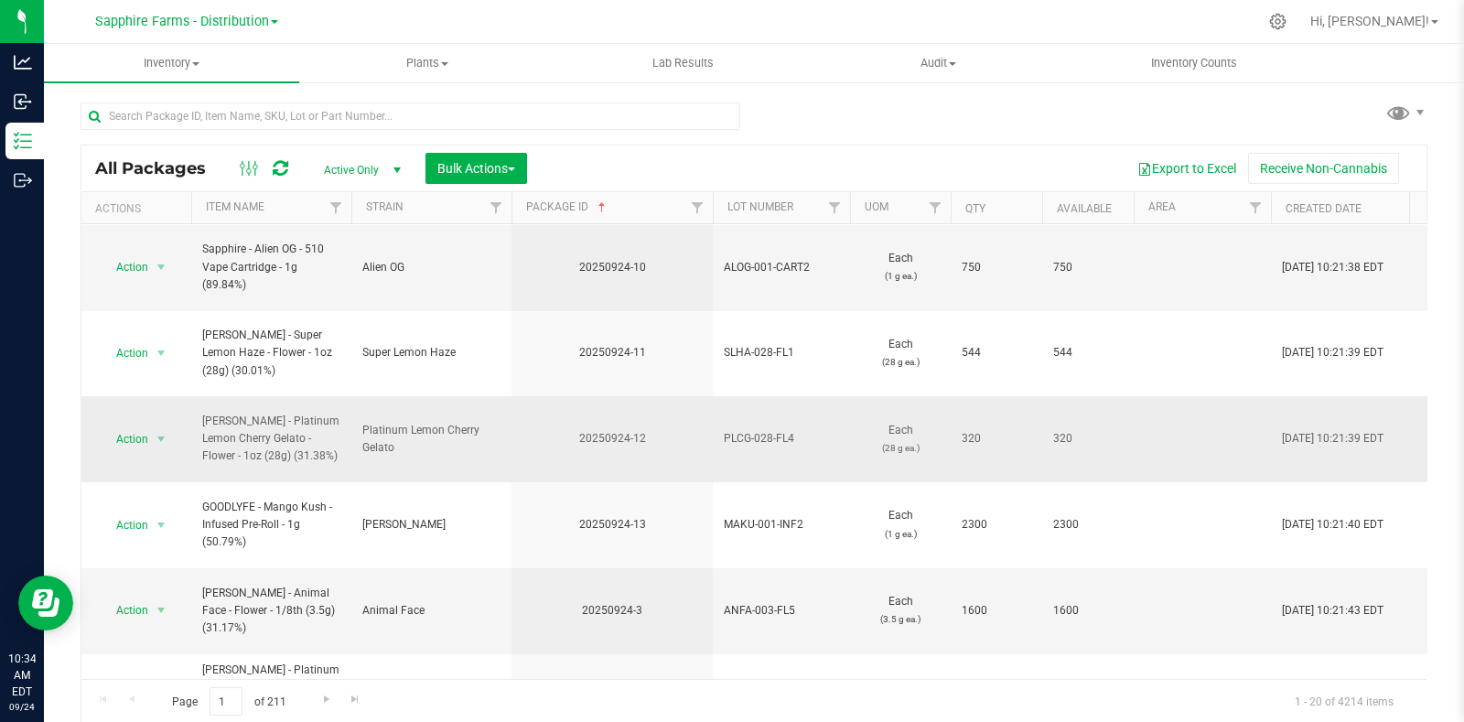
scroll to position [113, 0]
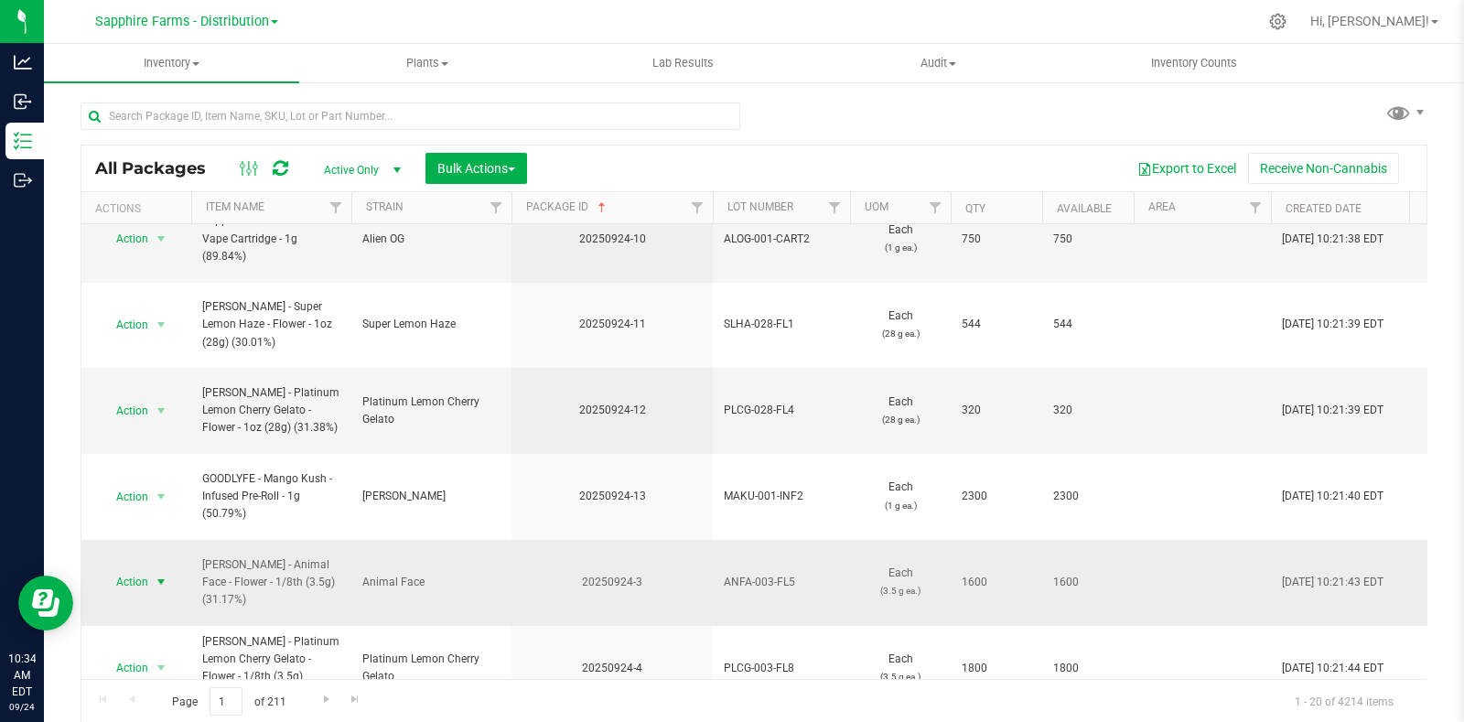
click at [156, 575] on span "select" at bounding box center [161, 582] width 15 height 15
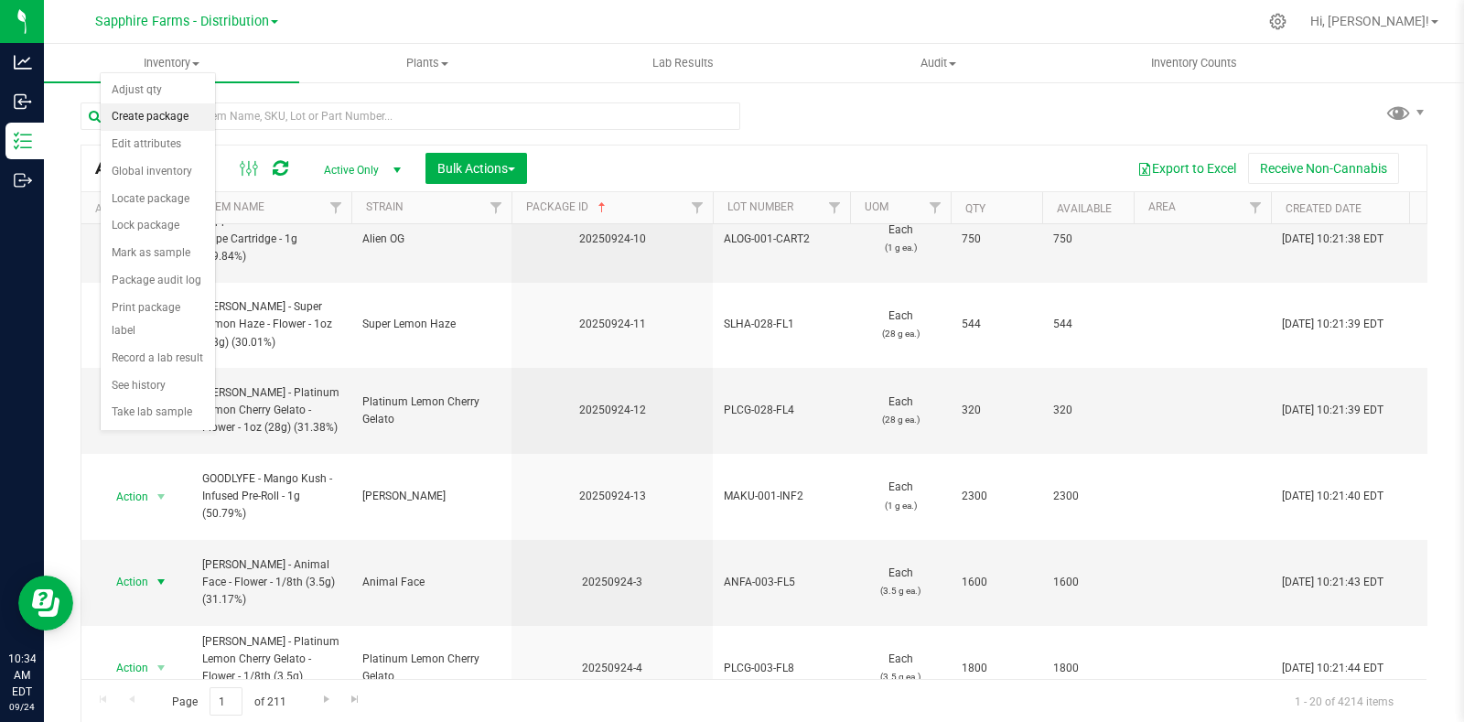
click at [163, 114] on li "Create package" at bounding box center [158, 116] width 114 height 27
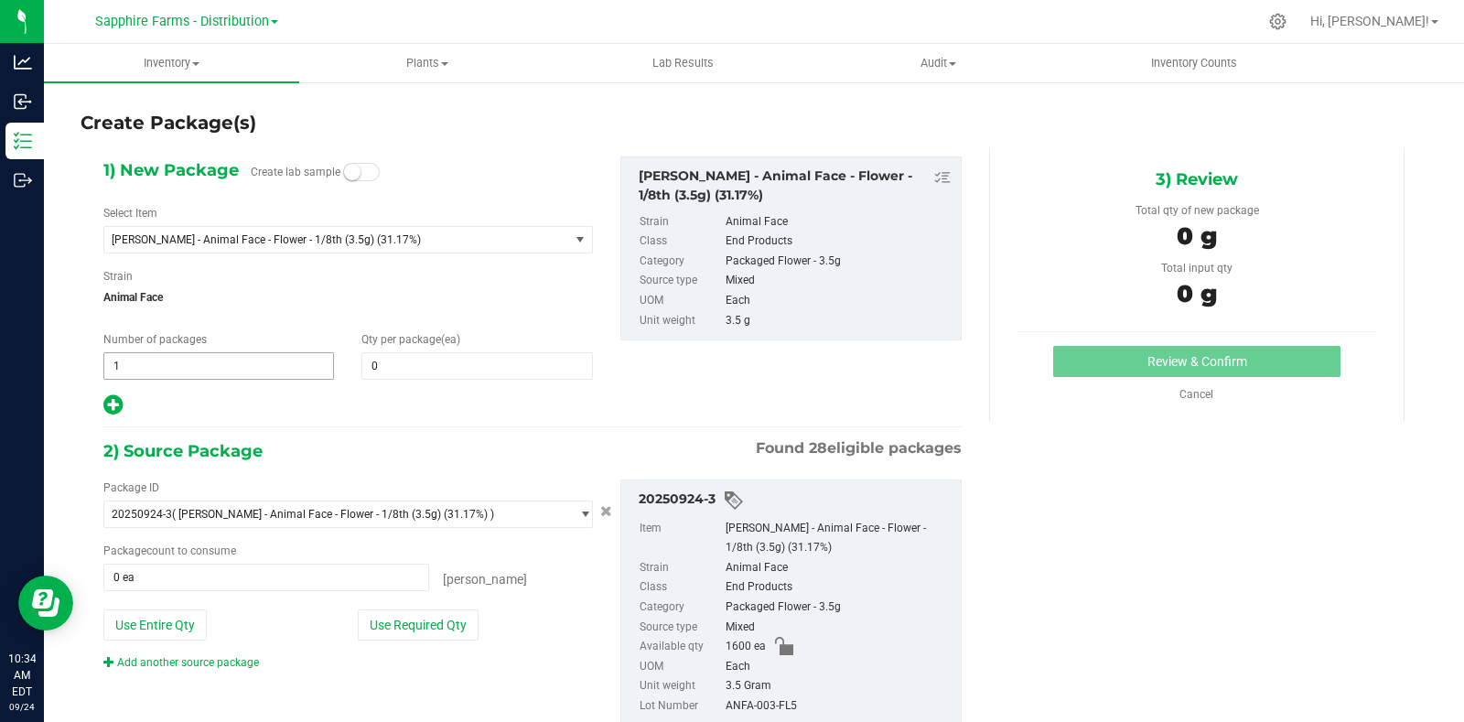
click at [188, 361] on span "1 1" at bounding box center [218, 365] width 231 height 27
type input "16"
click at [398, 363] on span at bounding box center [476, 365] width 231 height 27
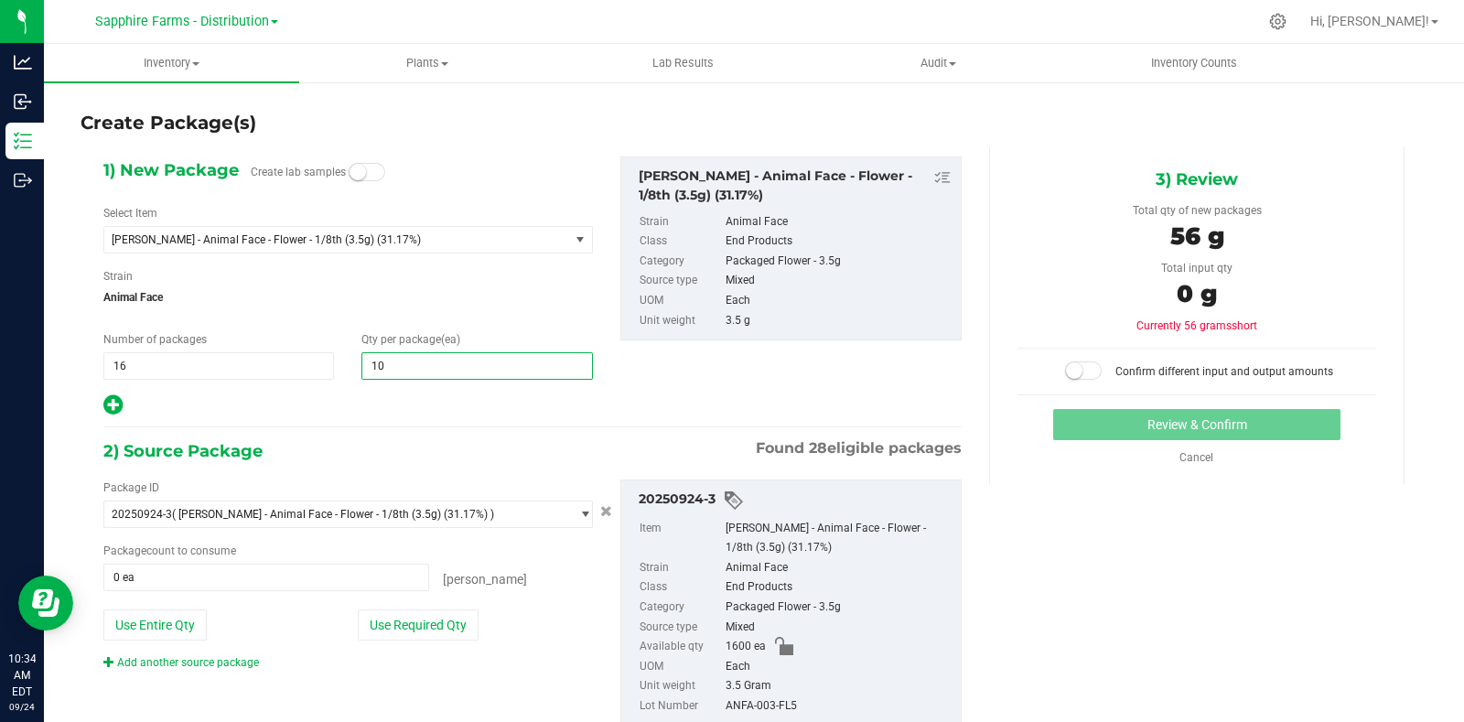
type input "100"
click at [411, 416] on div at bounding box center [347, 405] width 489 height 24
click at [424, 620] on button "Use Required Qty" at bounding box center [418, 624] width 121 height 31
type input "1600 ea"
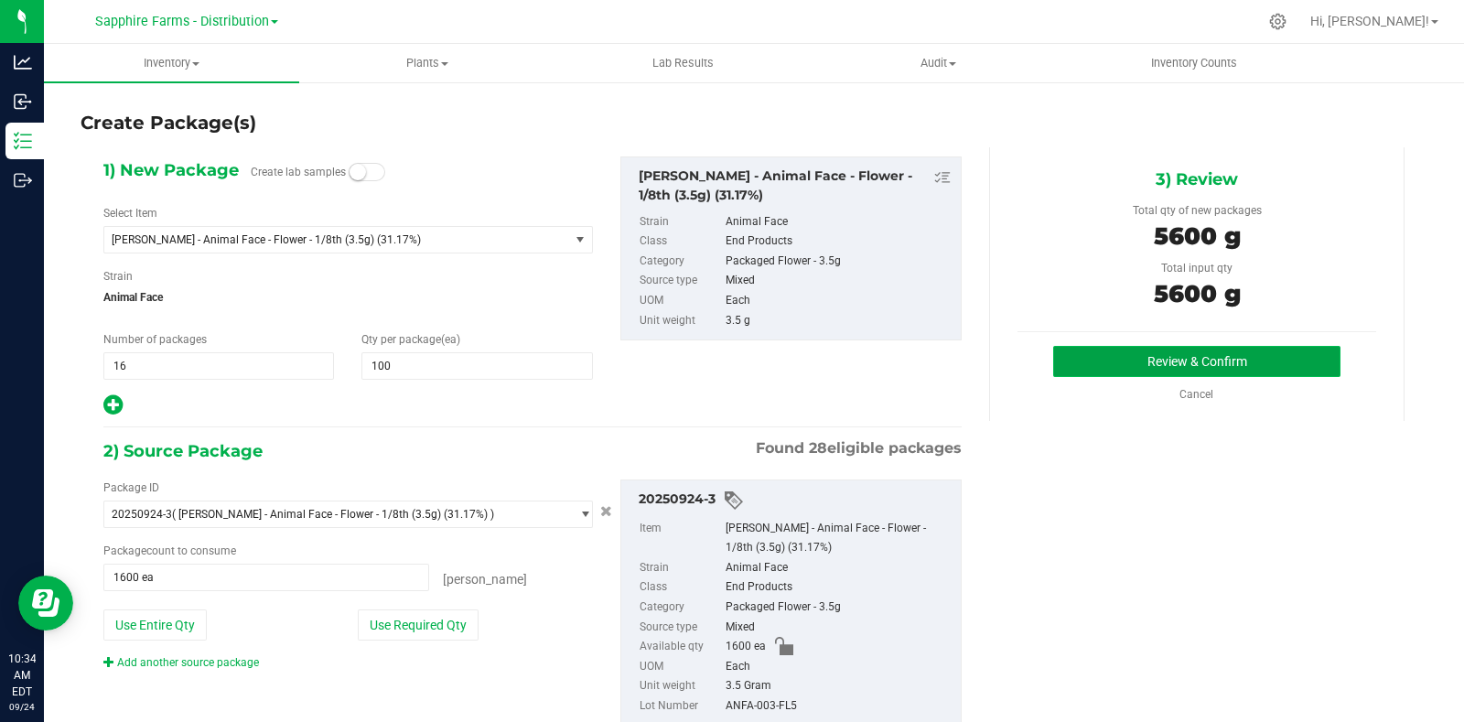
click at [1127, 368] on button "Review & Confirm" at bounding box center [1196, 361] width 287 height 31
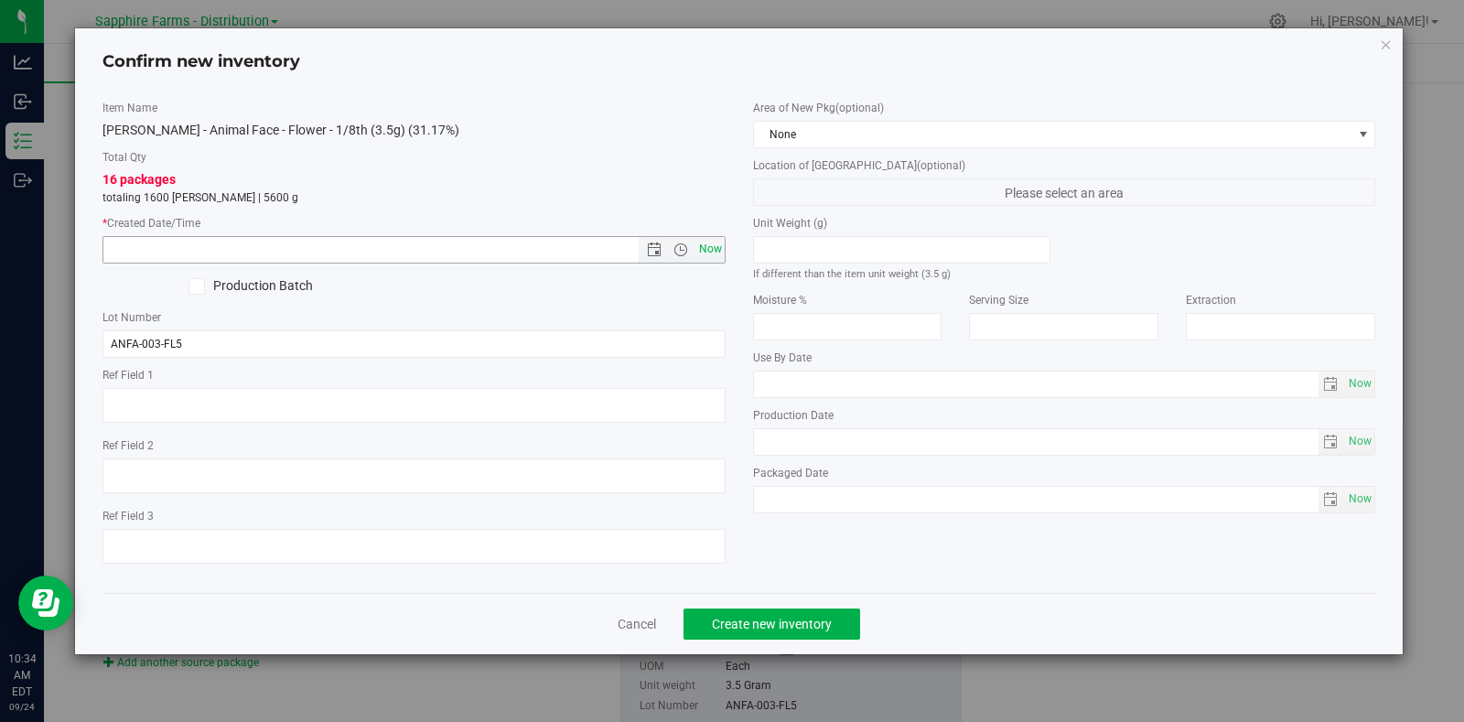
click at [703, 241] on span "Now" at bounding box center [709, 249] width 31 height 27
type input "9/24/2025 10:34 AM"
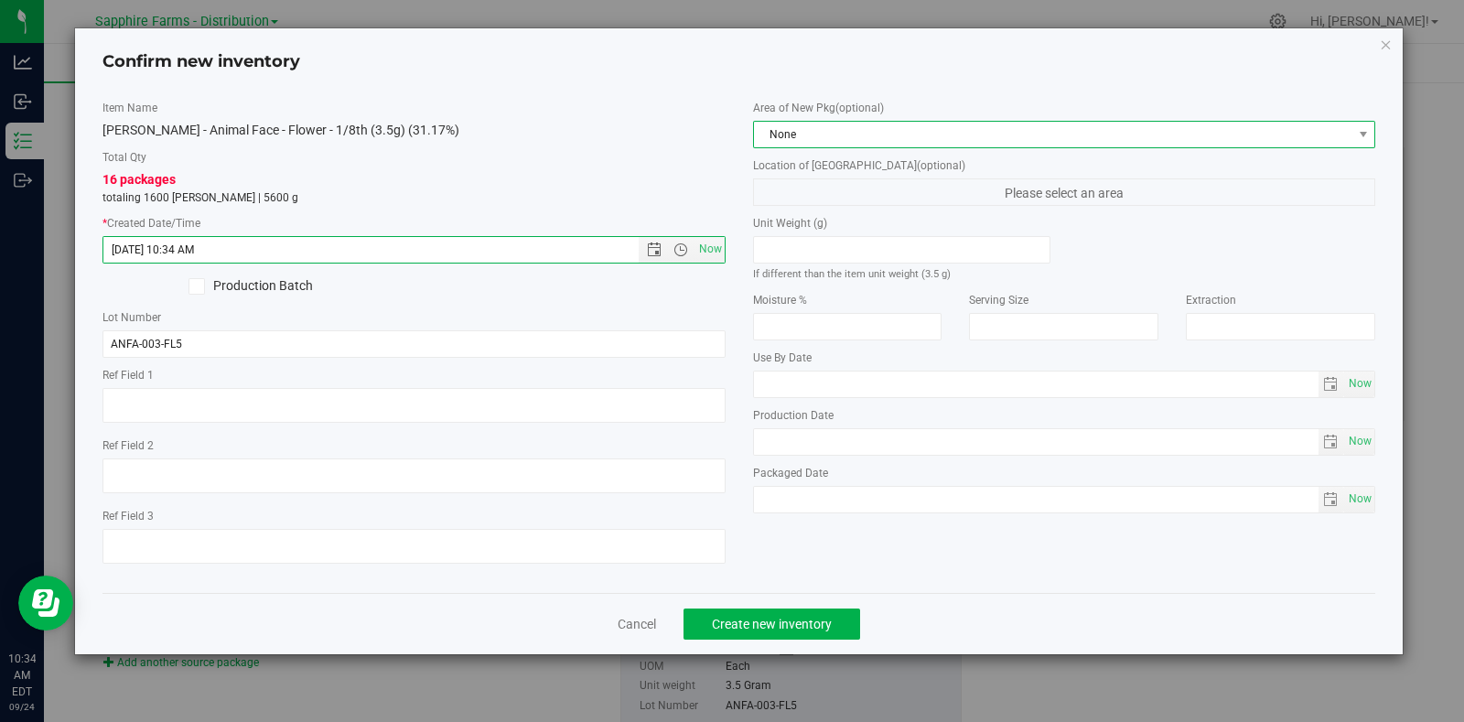
click at [904, 130] on span "None" at bounding box center [1053, 135] width 598 height 26
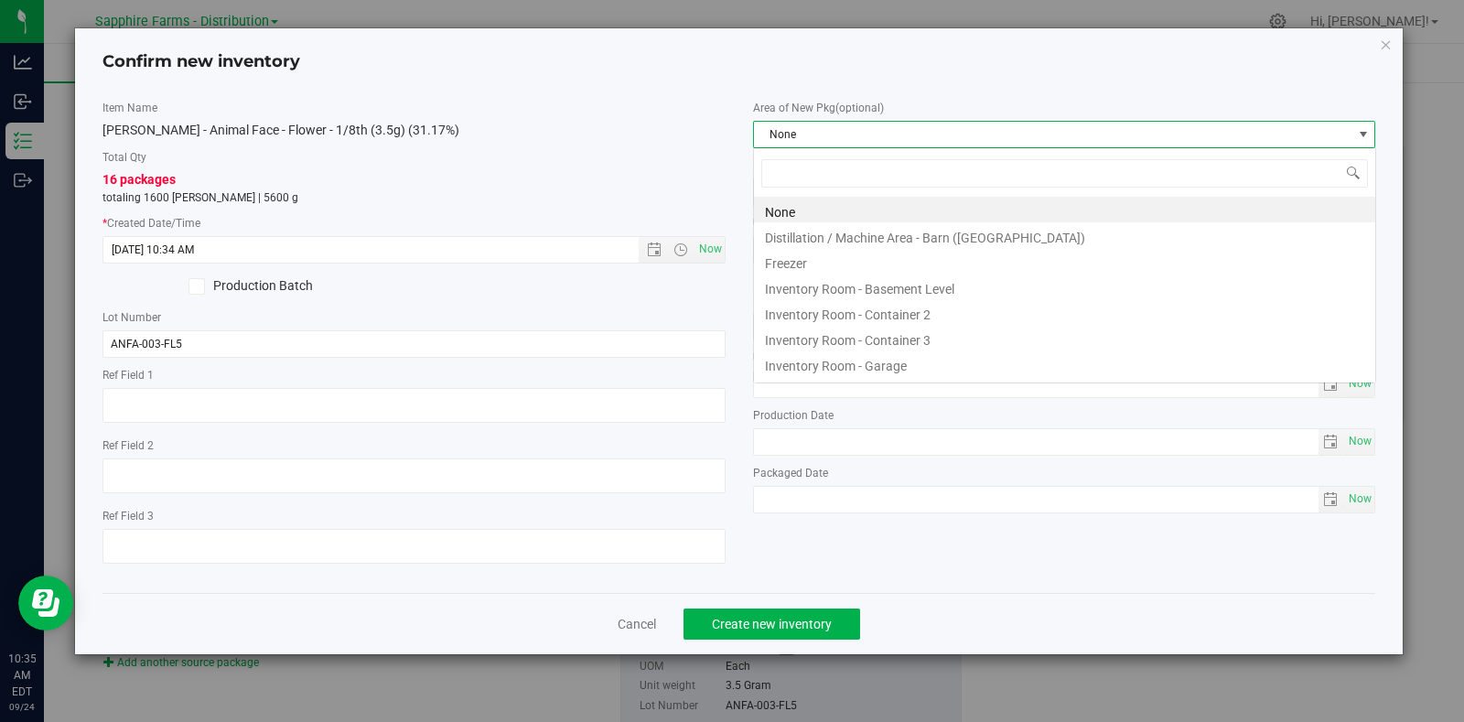
scroll to position [27, 622]
click at [890, 357] on li "Inventory Room - Garage" at bounding box center [1064, 363] width 621 height 26
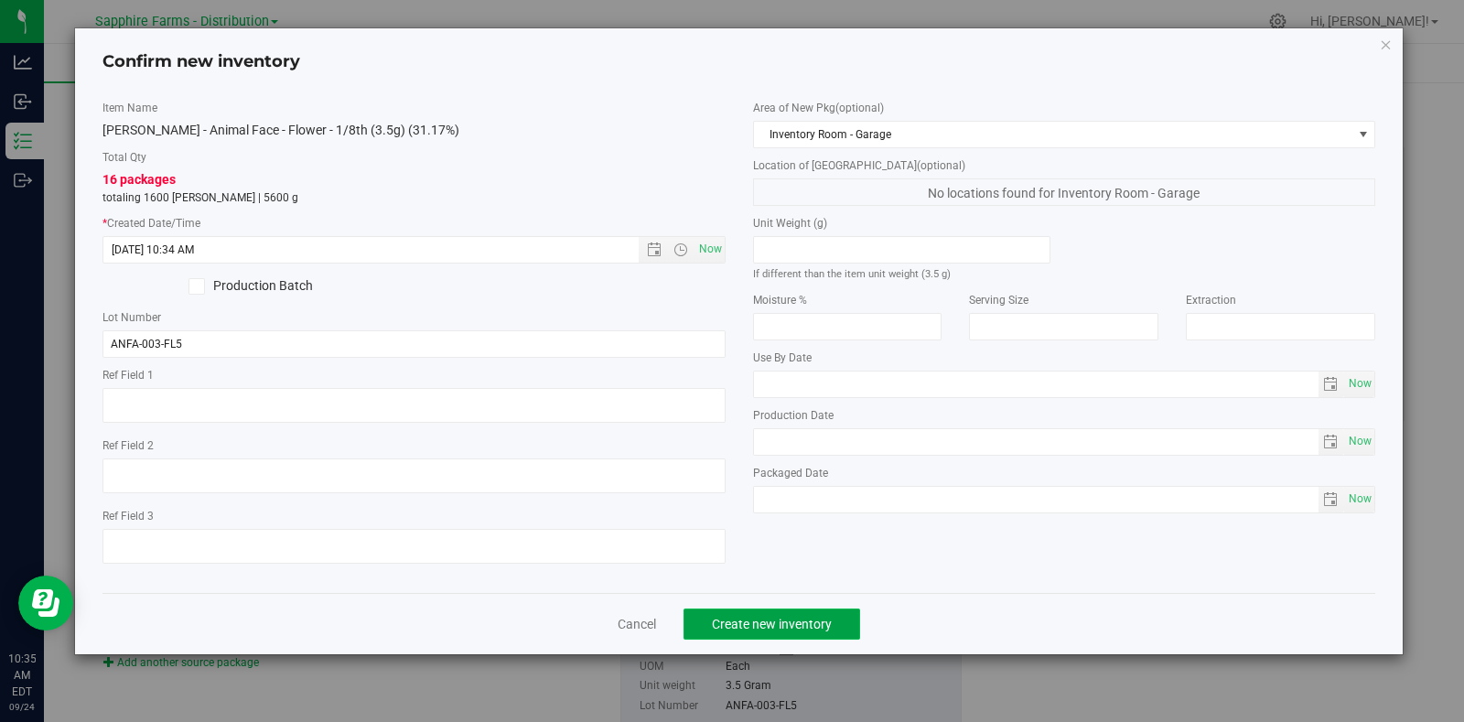
click at [810, 625] on span "Create new inventory" at bounding box center [772, 624] width 120 height 15
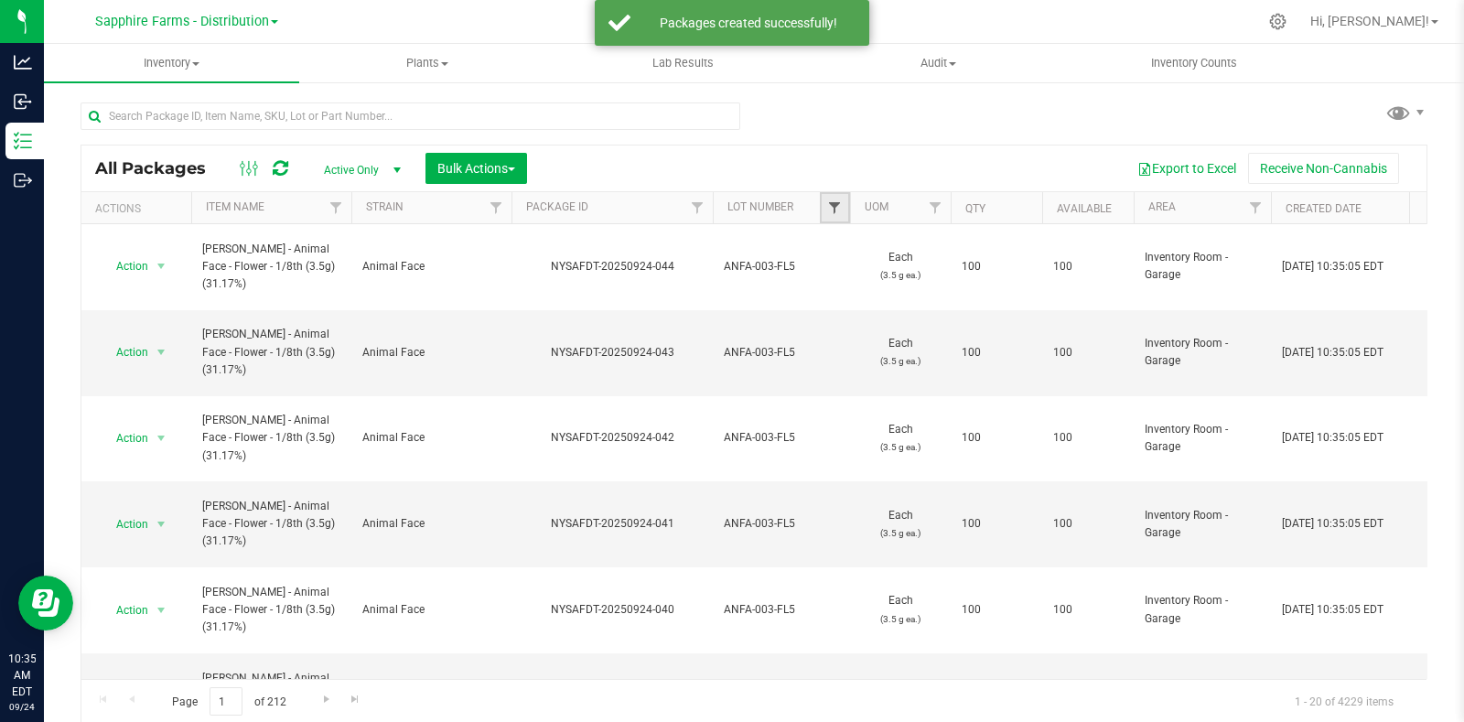
click at [835, 206] on span "Filter" at bounding box center [834, 207] width 15 height 15
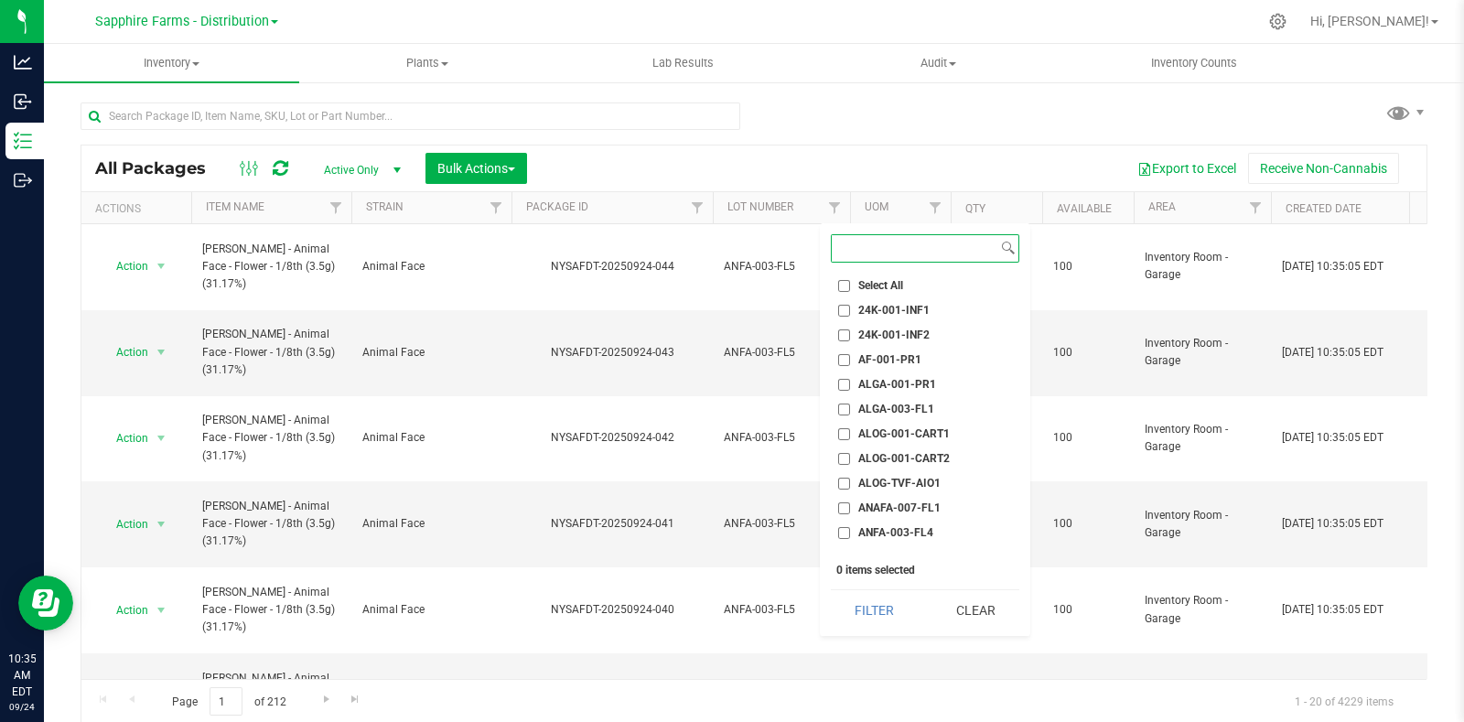
scroll to position [113, 0]
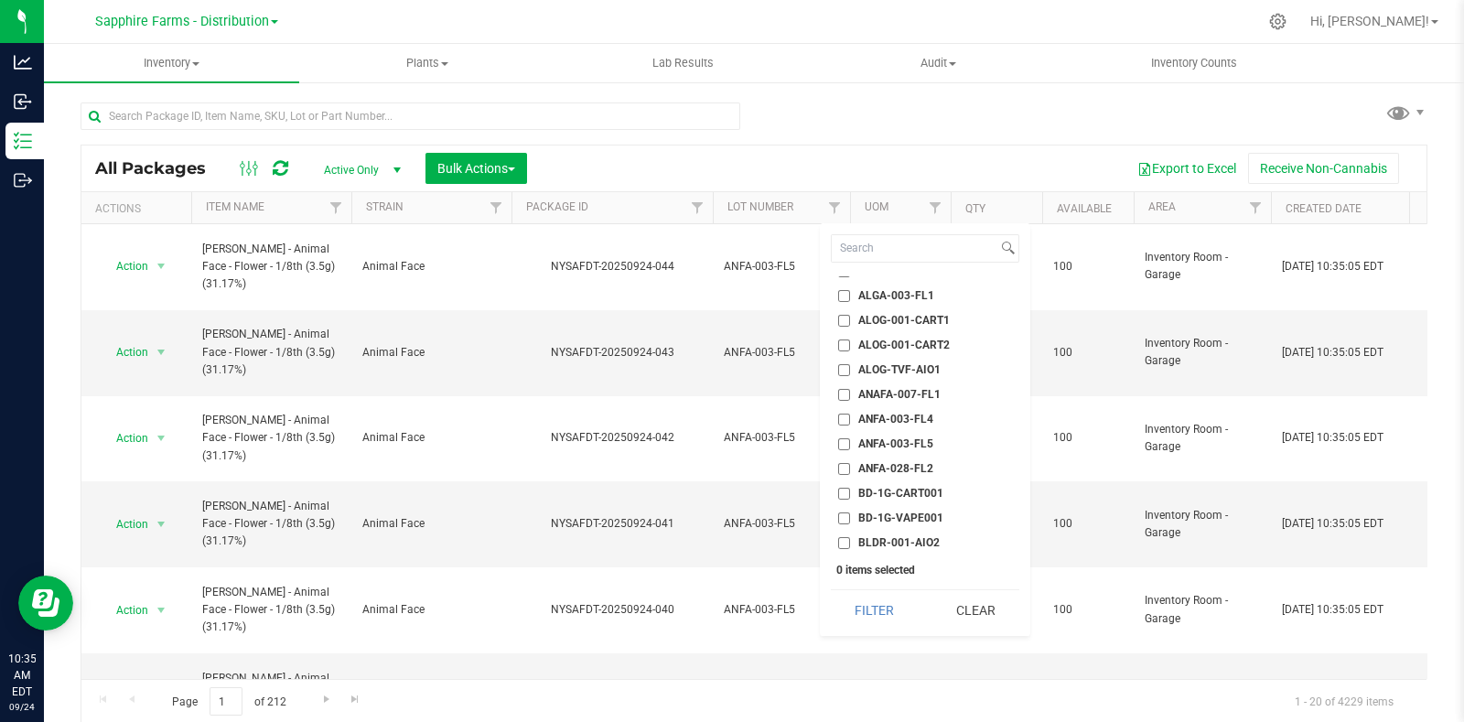
click at [908, 438] on span "ANFA-003-FL5" at bounding box center [895, 443] width 75 height 11
click at [850, 438] on input "ANFA-003-FL5" at bounding box center [844, 444] width 12 height 12
checkbox input "true"
click at [879, 608] on button "Filter" at bounding box center [875, 610] width 88 height 40
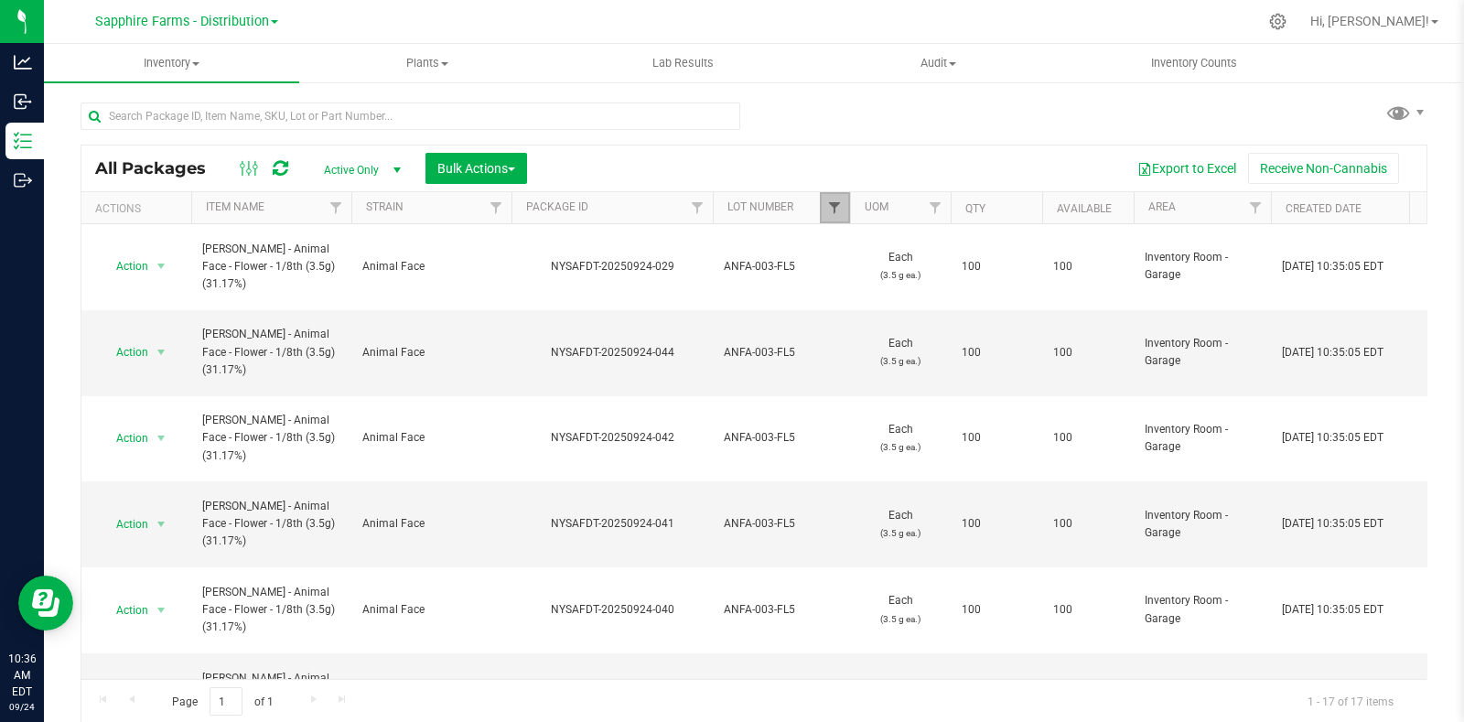
click at [828, 206] on span "Filter" at bounding box center [834, 207] width 15 height 15
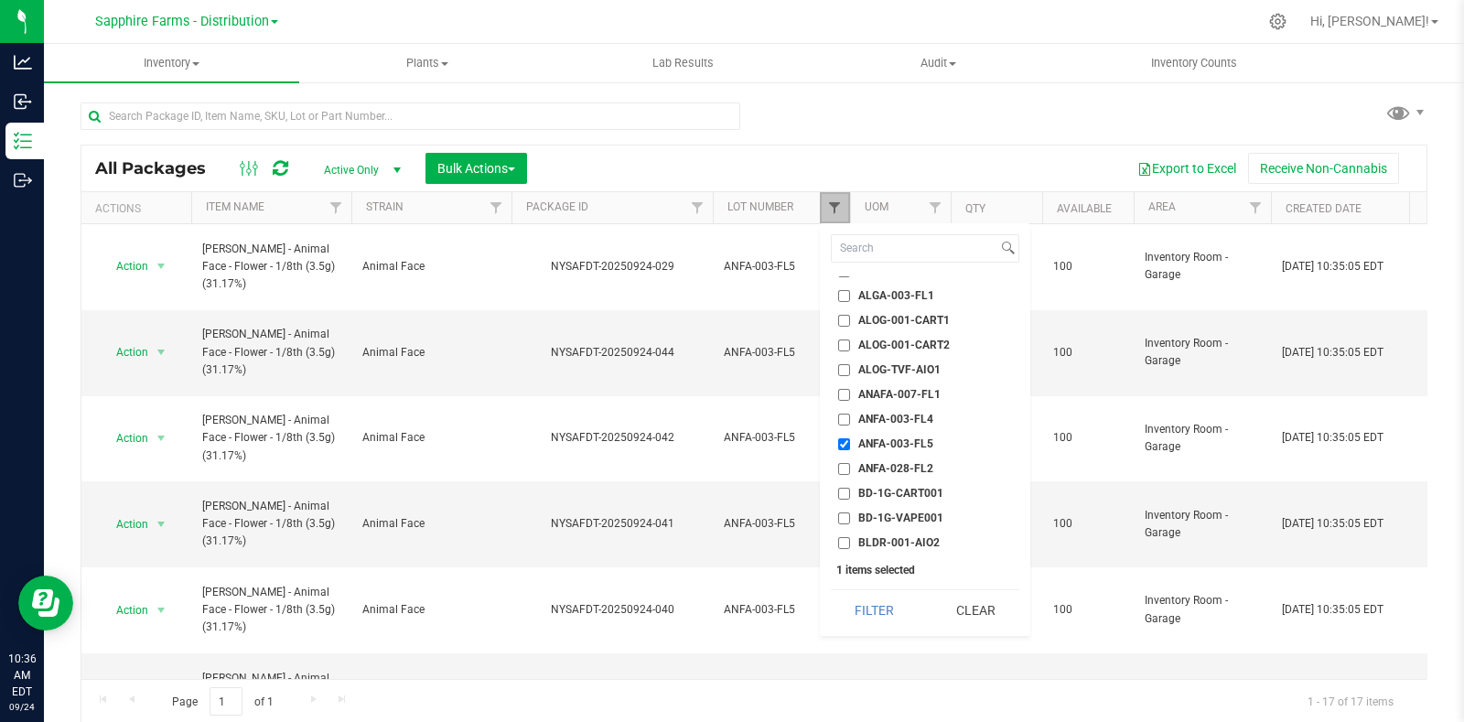
click at [828, 206] on span "Filter" at bounding box center [834, 207] width 15 height 15
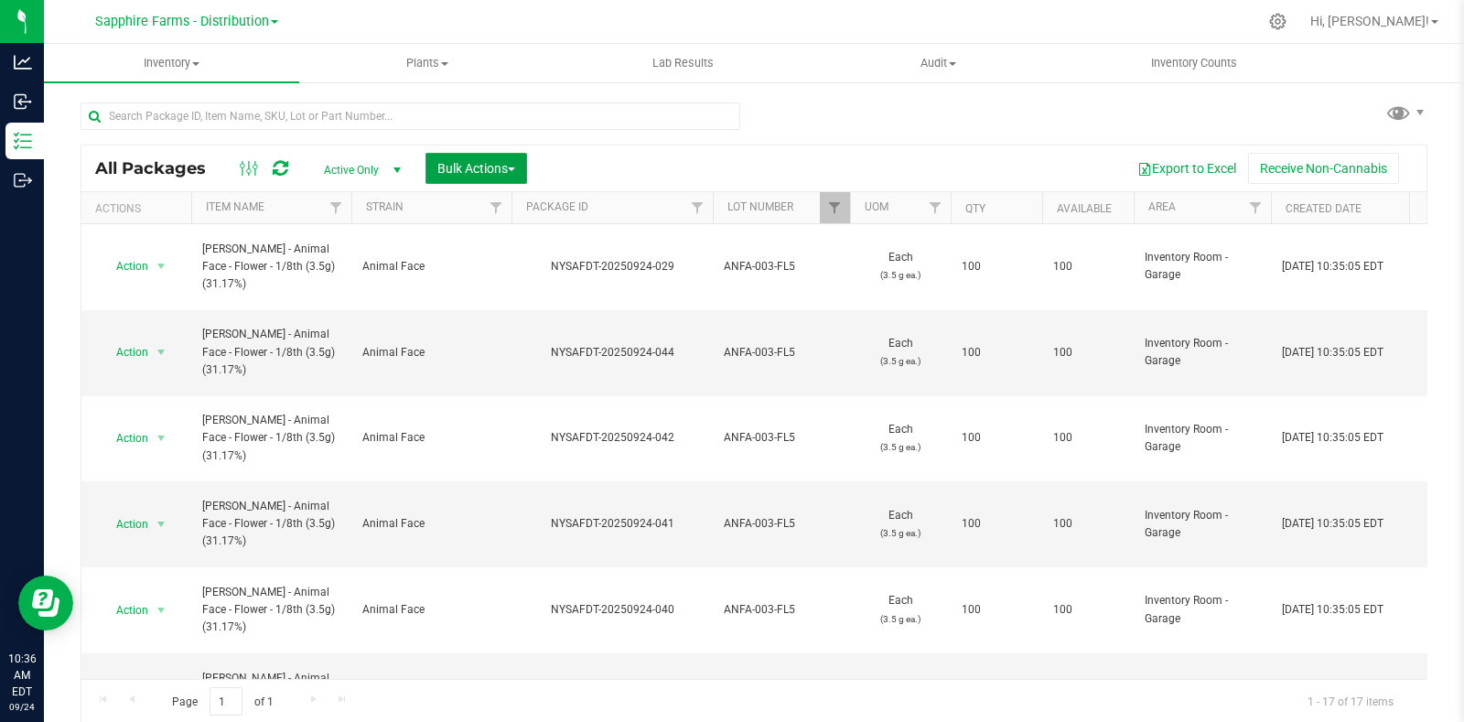
click at [478, 166] on span "Bulk Actions" at bounding box center [476, 168] width 78 height 15
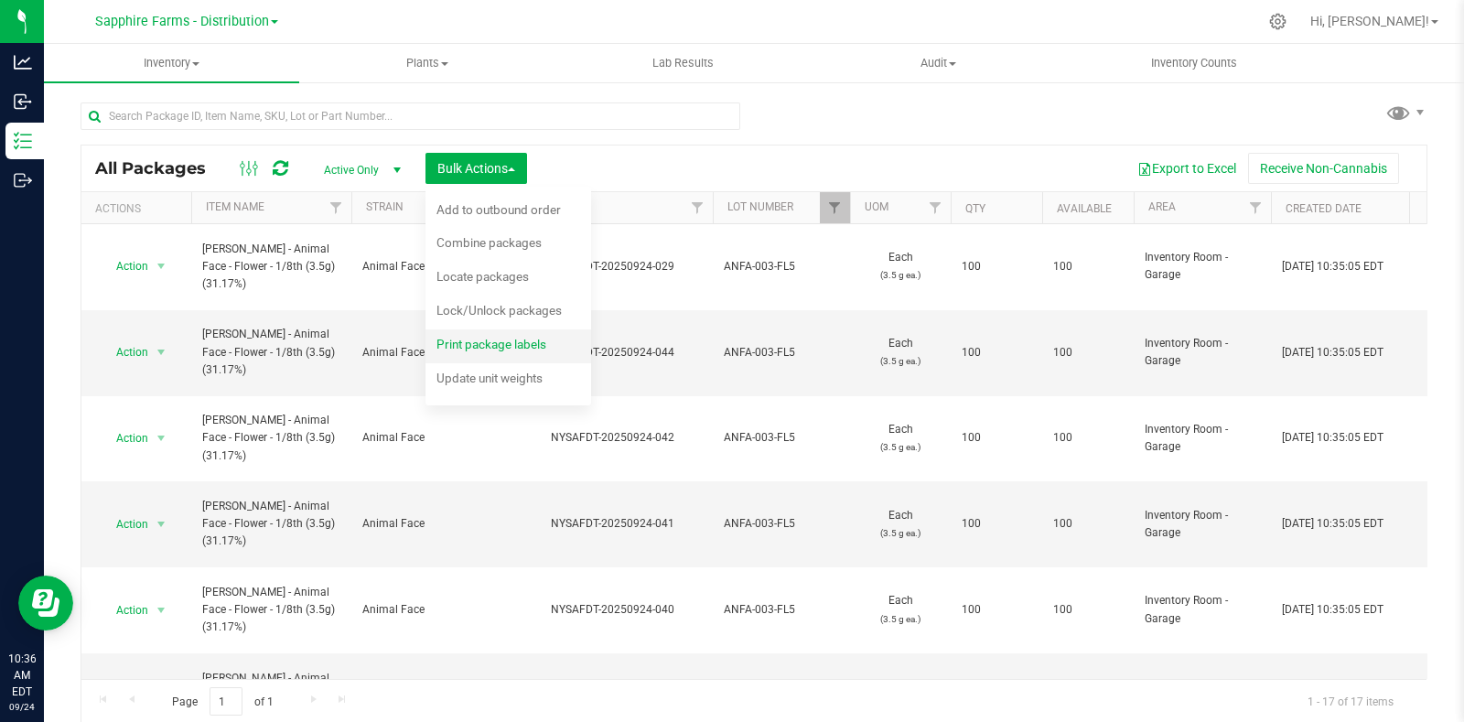
click at [502, 349] on span "Print package labels" at bounding box center [491, 344] width 110 height 15
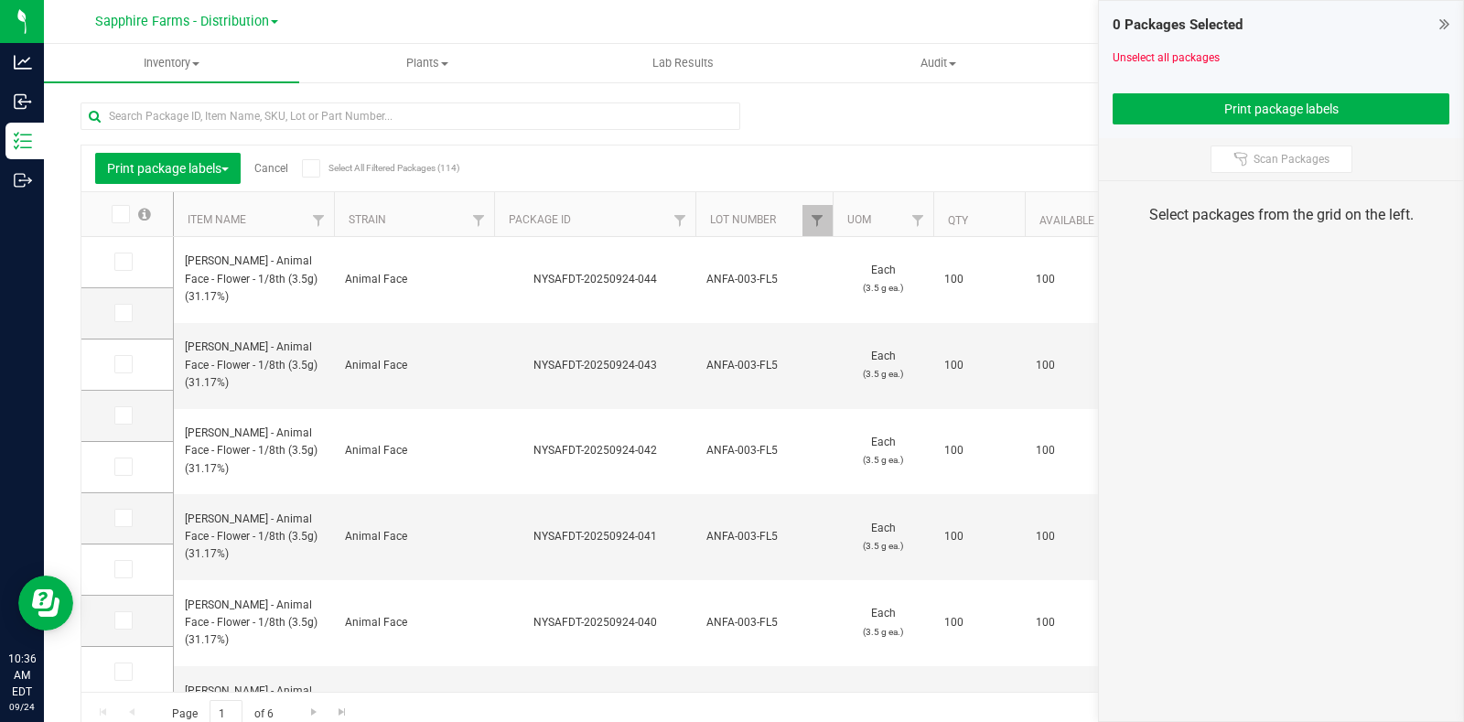
click at [125, 212] on span at bounding box center [121, 214] width 18 height 18
click at [0, 0] on input "checkbox" at bounding box center [0, 0] width 0 height 0
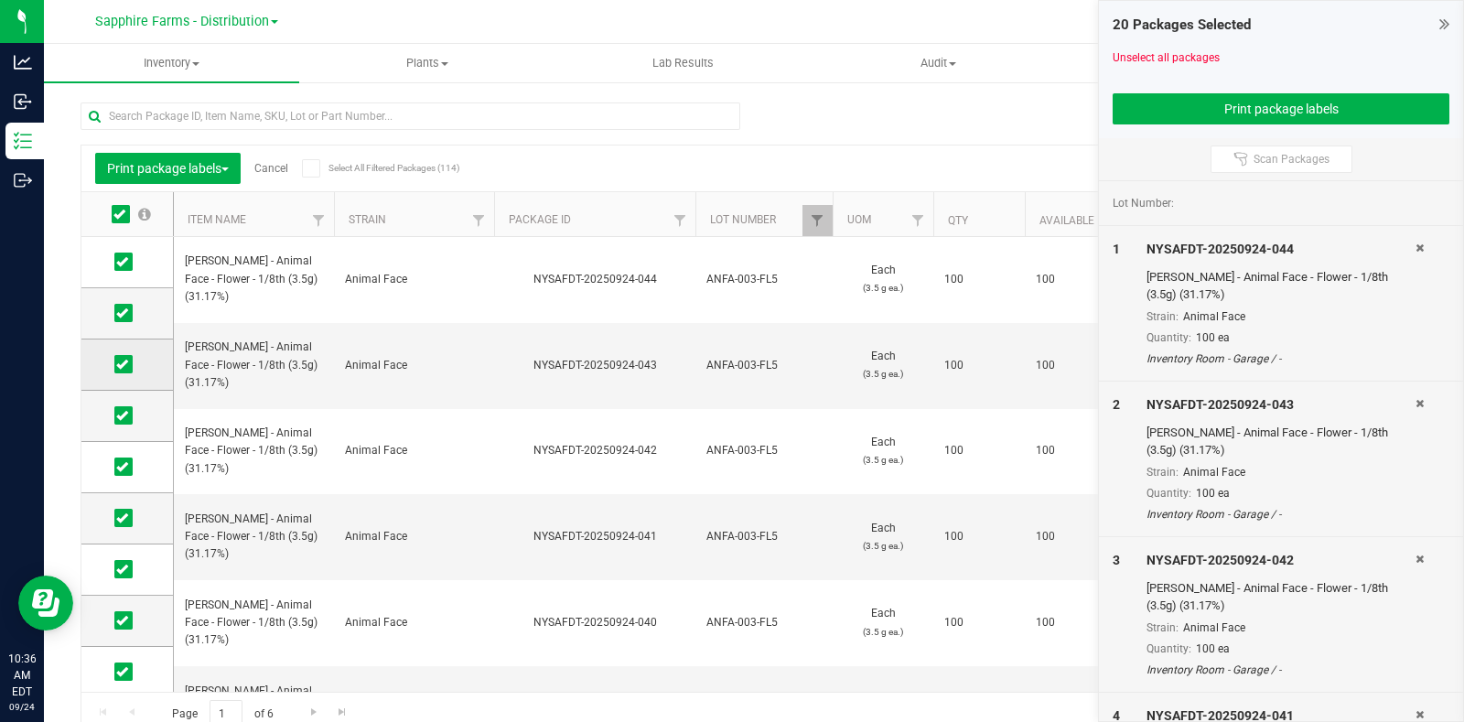
scroll to position [568, 0]
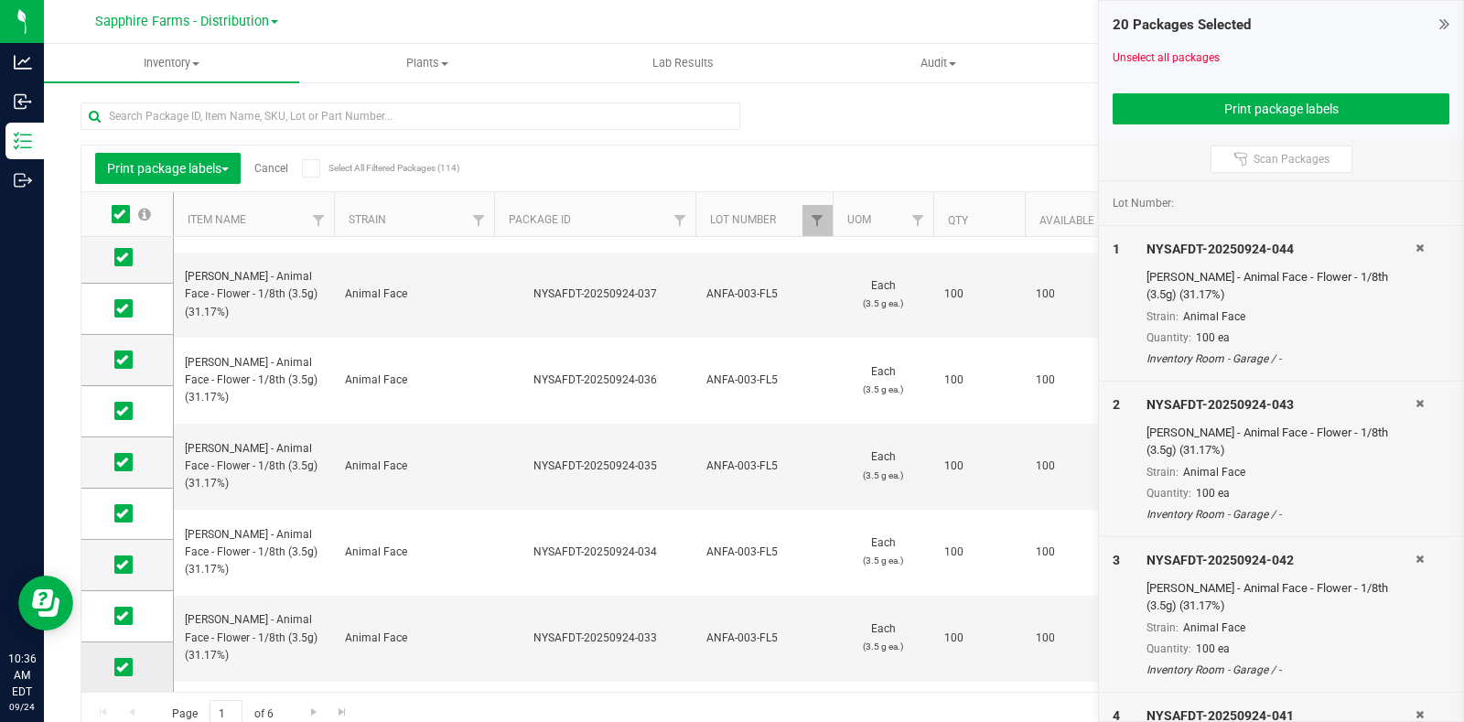
click at [121, 667] on icon at bounding box center [122, 667] width 12 height 0
click at [0, 0] on input "checkbox" at bounding box center [0, 0] width 0 height 0
click at [115, 615] on span at bounding box center [123, 616] width 18 height 18
click at [0, 0] on input "checkbox" at bounding box center [0, 0] width 0 height 0
click at [122, 564] on icon at bounding box center [122, 564] width 12 height 0
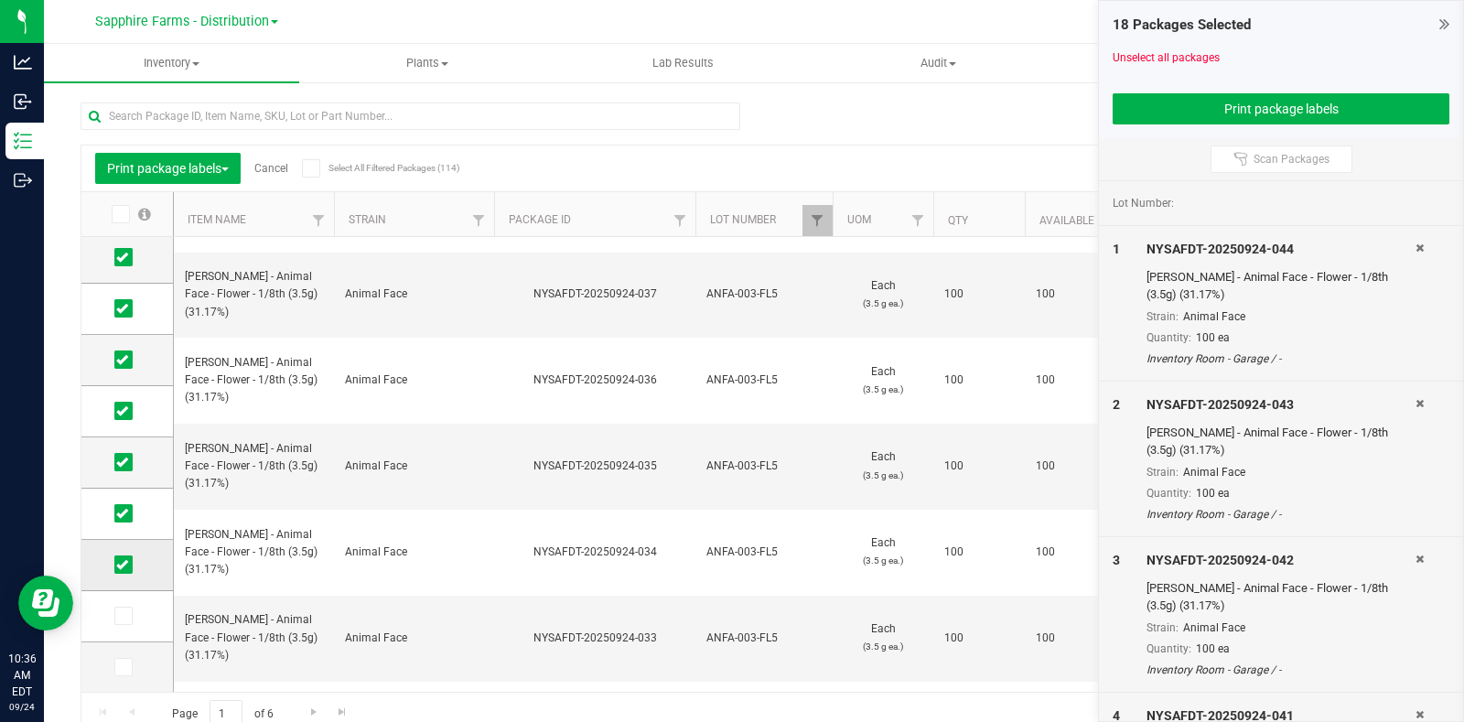
click at [0, 0] on input "checkbox" at bounding box center [0, 0] width 0 height 0
click at [124, 513] on icon at bounding box center [122, 513] width 12 height 0
click at [0, 0] on input "checkbox" at bounding box center [0, 0] width 0 height 0
click at [1237, 112] on button "Print package labels" at bounding box center [1280, 108] width 337 height 31
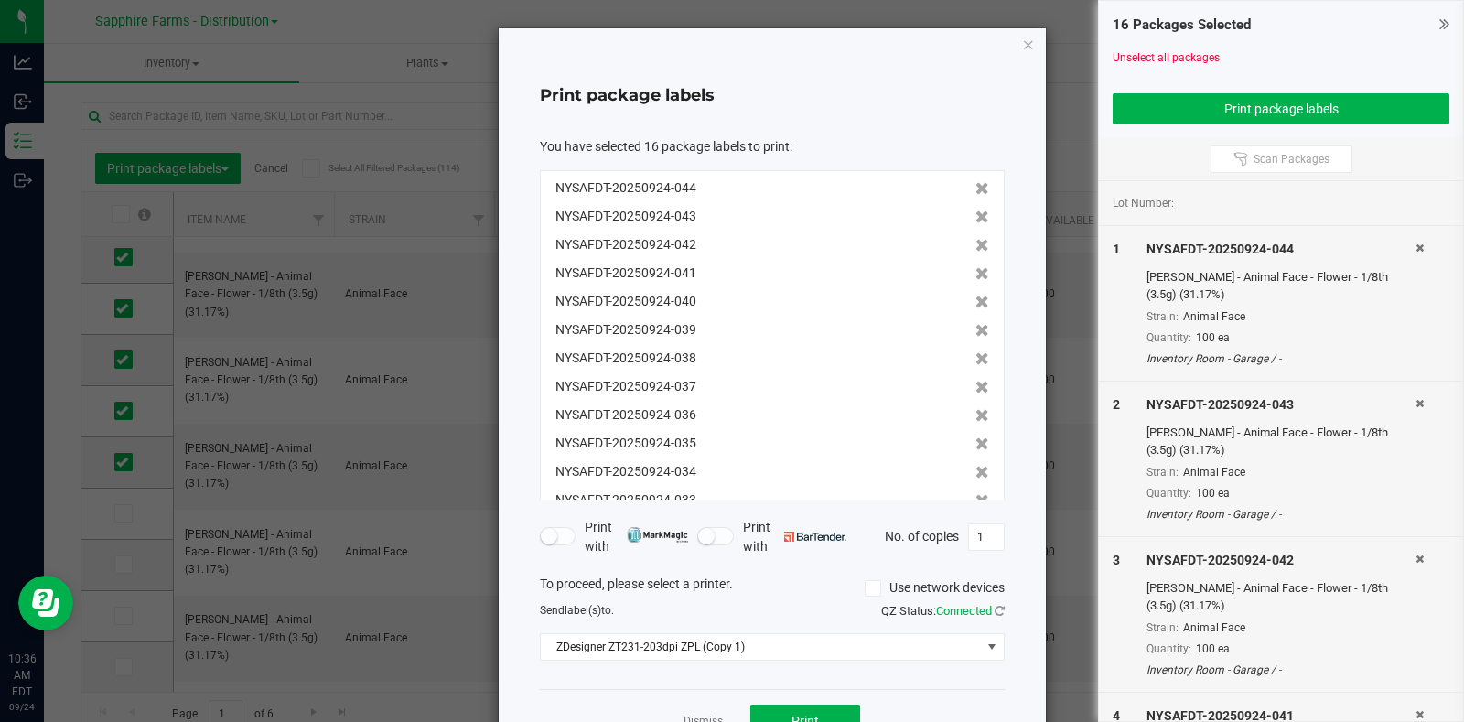
scroll to position [99, 0]
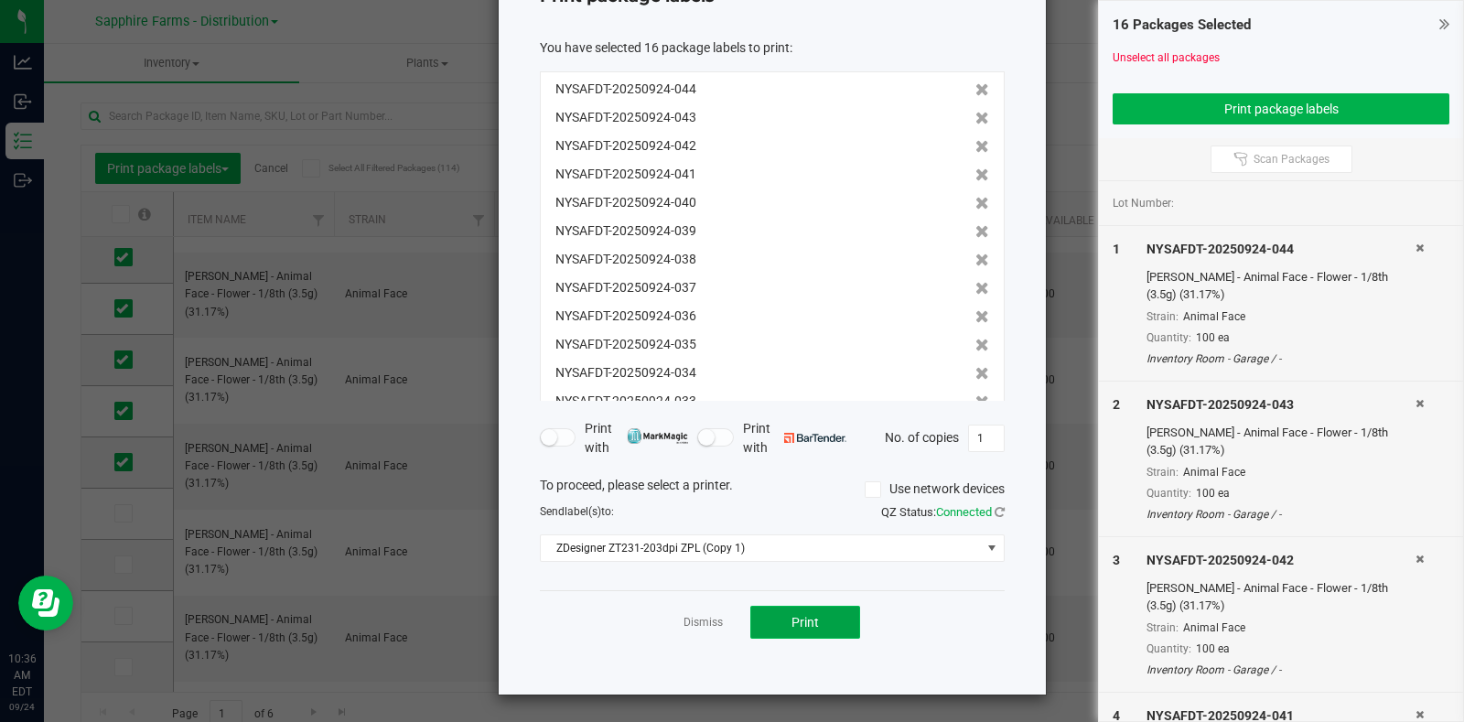
click at [791, 618] on span "Print" at bounding box center [804, 622] width 27 height 15
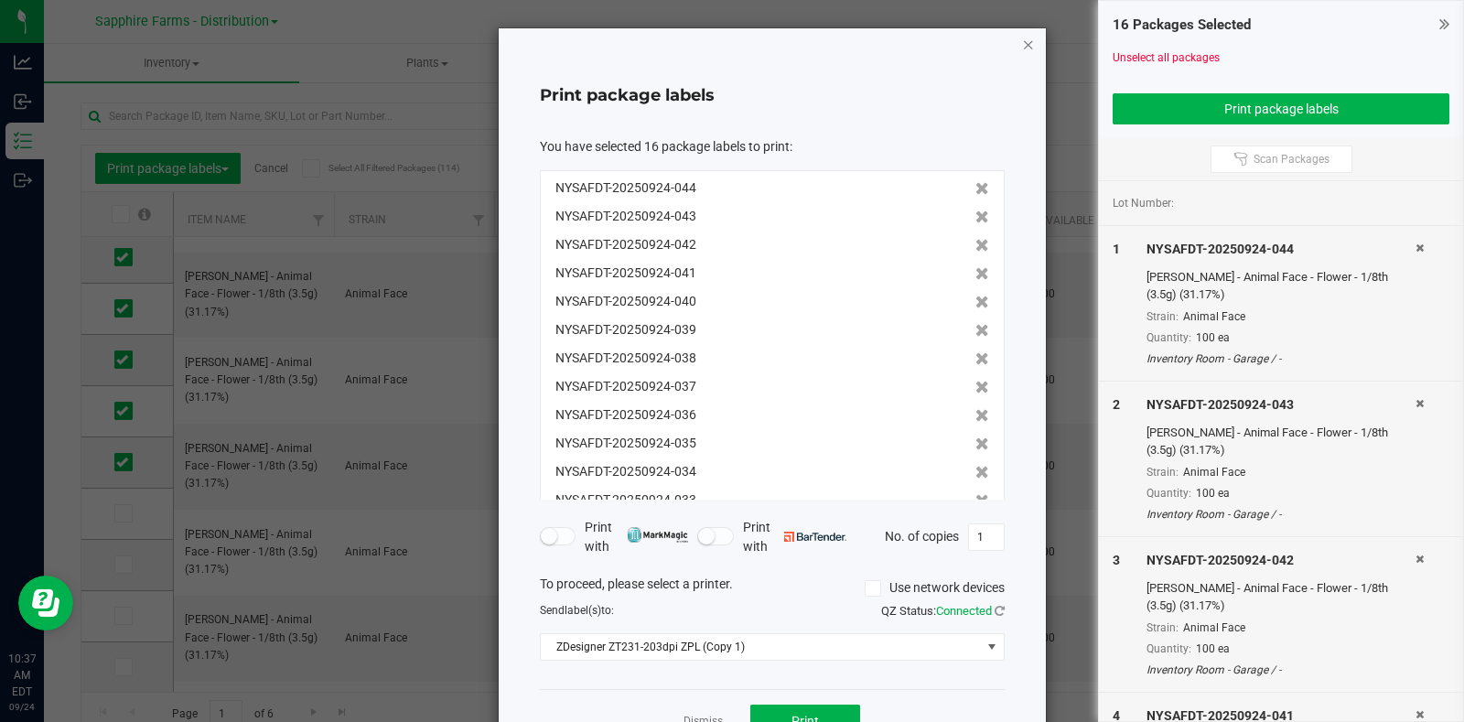
click at [1022, 46] on icon "button" at bounding box center [1028, 44] width 13 height 22
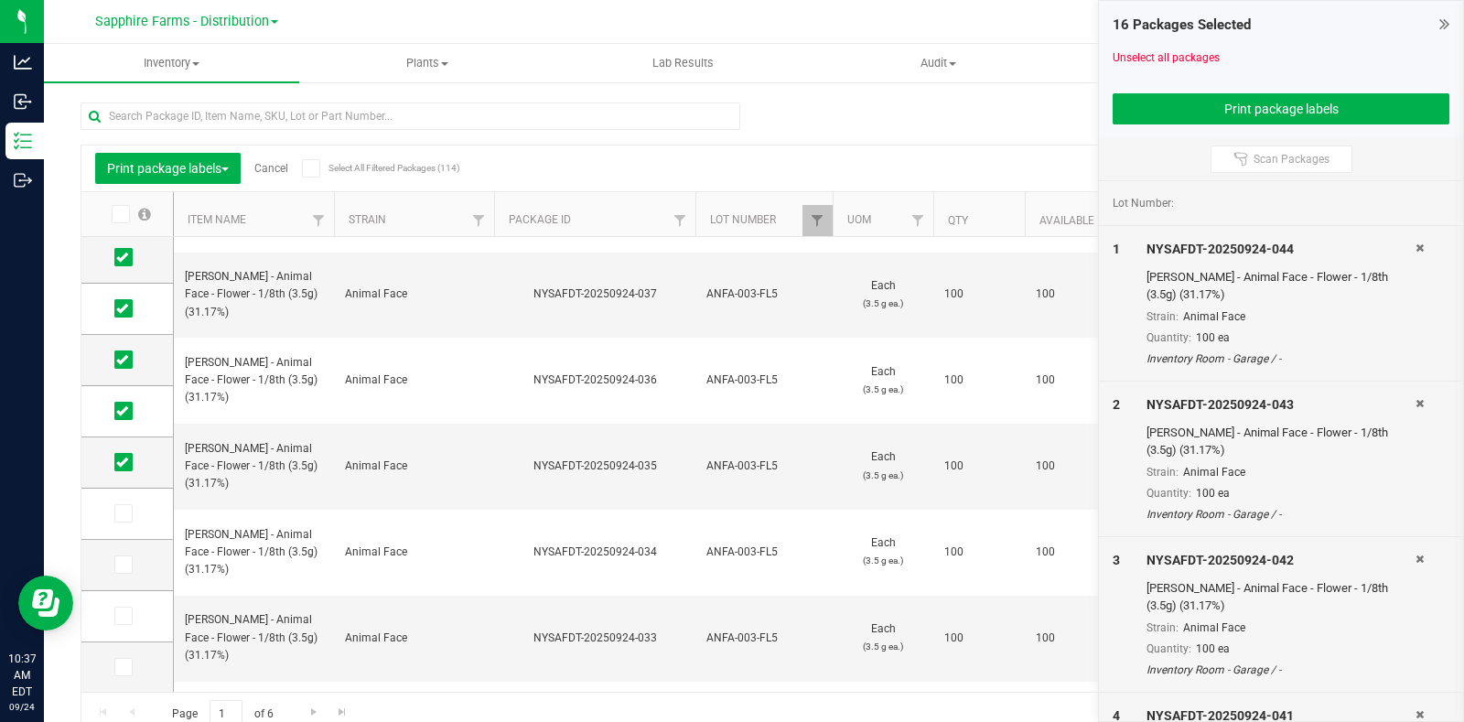
click at [263, 172] on link "Cancel" at bounding box center [271, 168] width 34 height 13
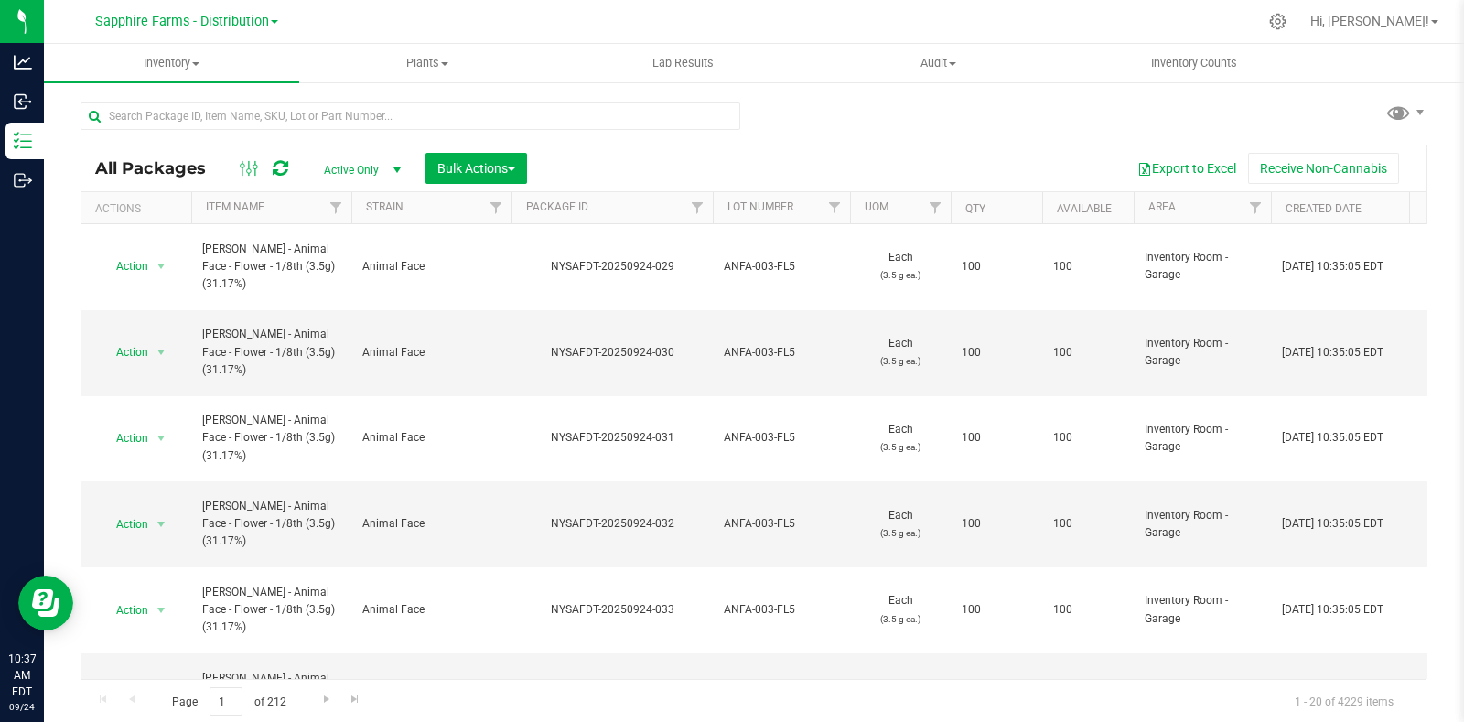
click at [515, 206] on th "Package ID" at bounding box center [611, 208] width 201 height 32
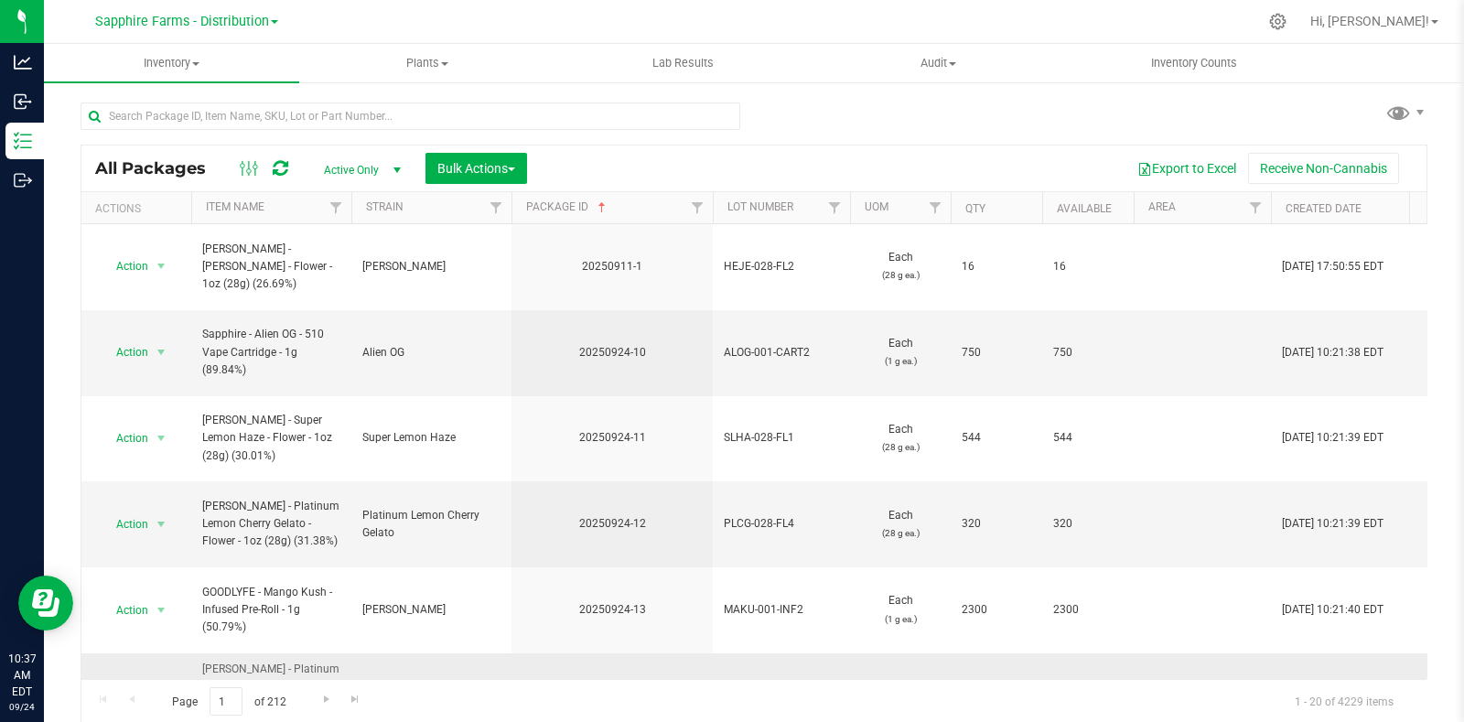
click at [165, 688] on span "select" at bounding box center [161, 695] width 15 height 15
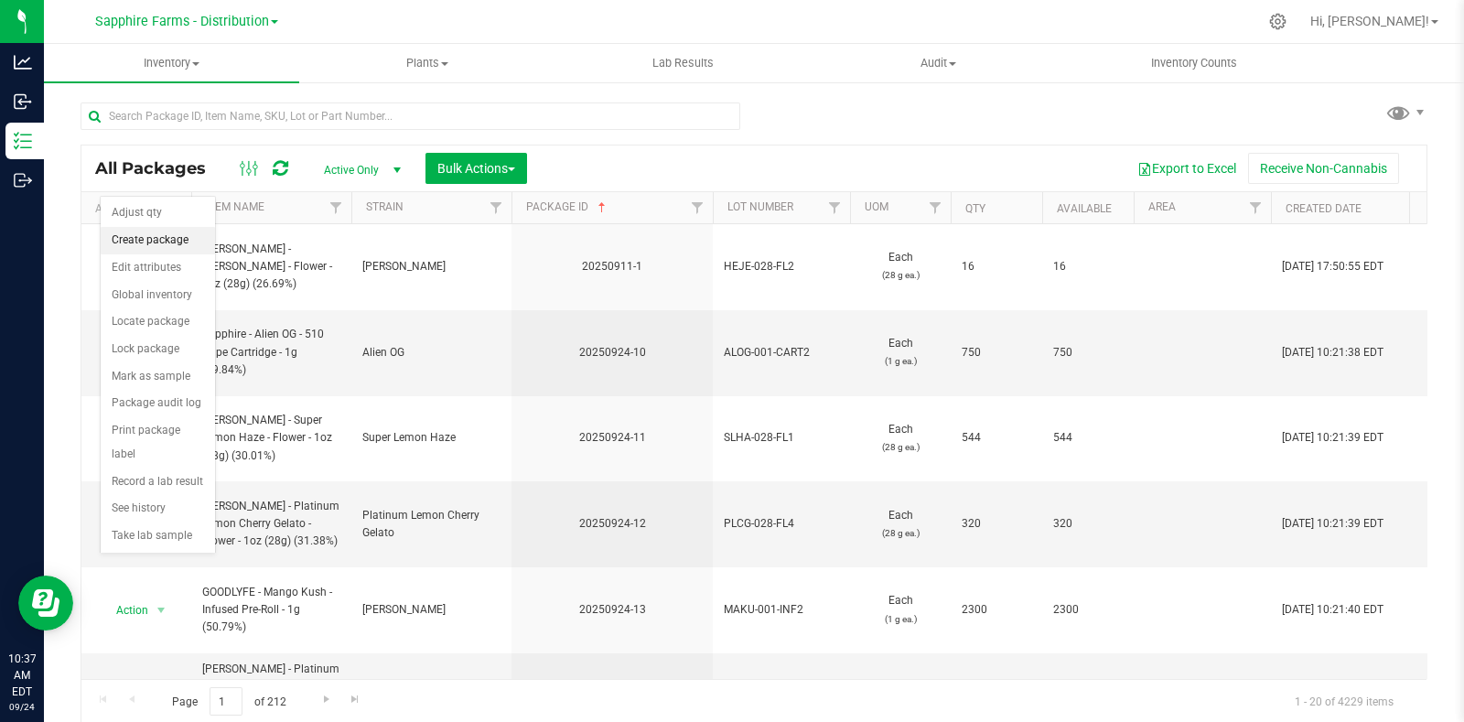
click at [155, 244] on li "Create package" at bounding box center [158, 240] width 114 height 27
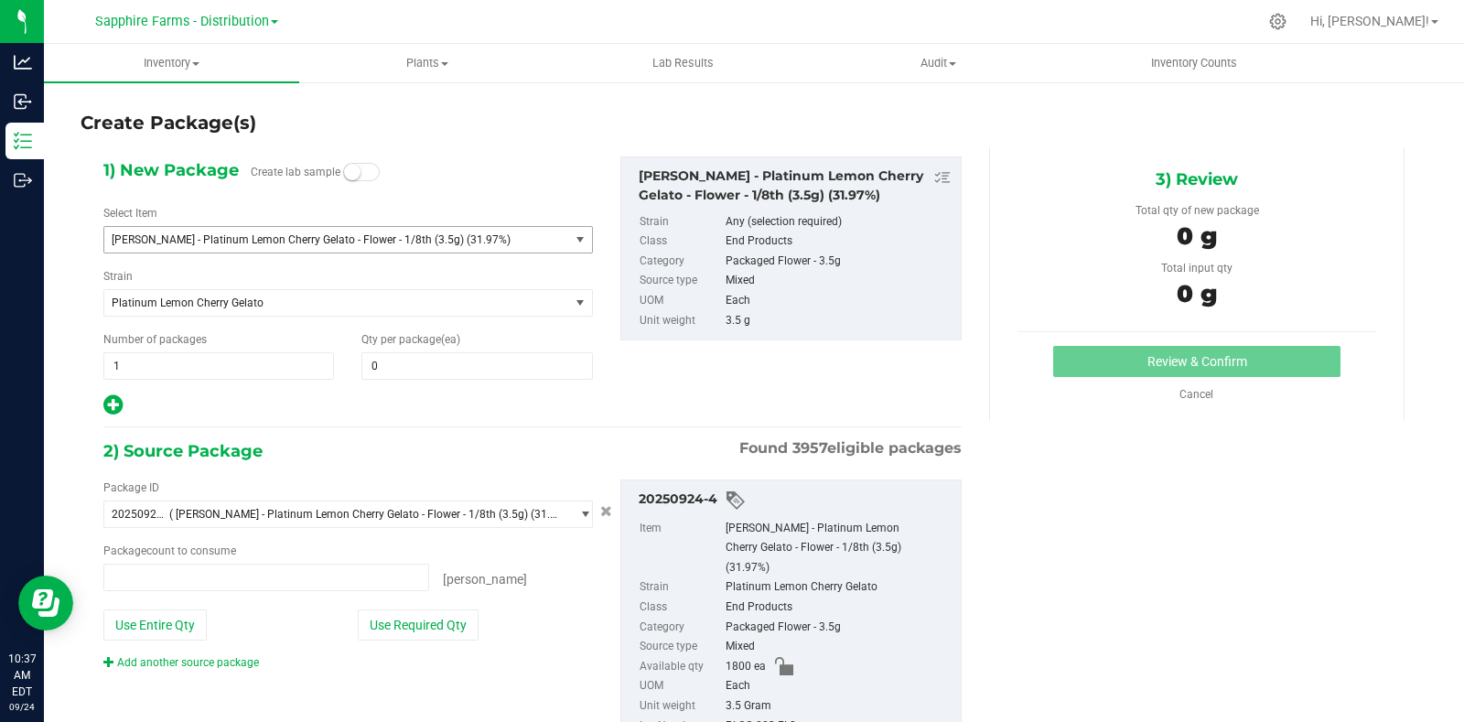
type input "0 ea"
click at [279, 360] on span "1 1" at bounding box center [218, 365] width 231 height 27
type input "18"
click at [485, 372] on span at bounding box center [476, 365] width 231 height 27
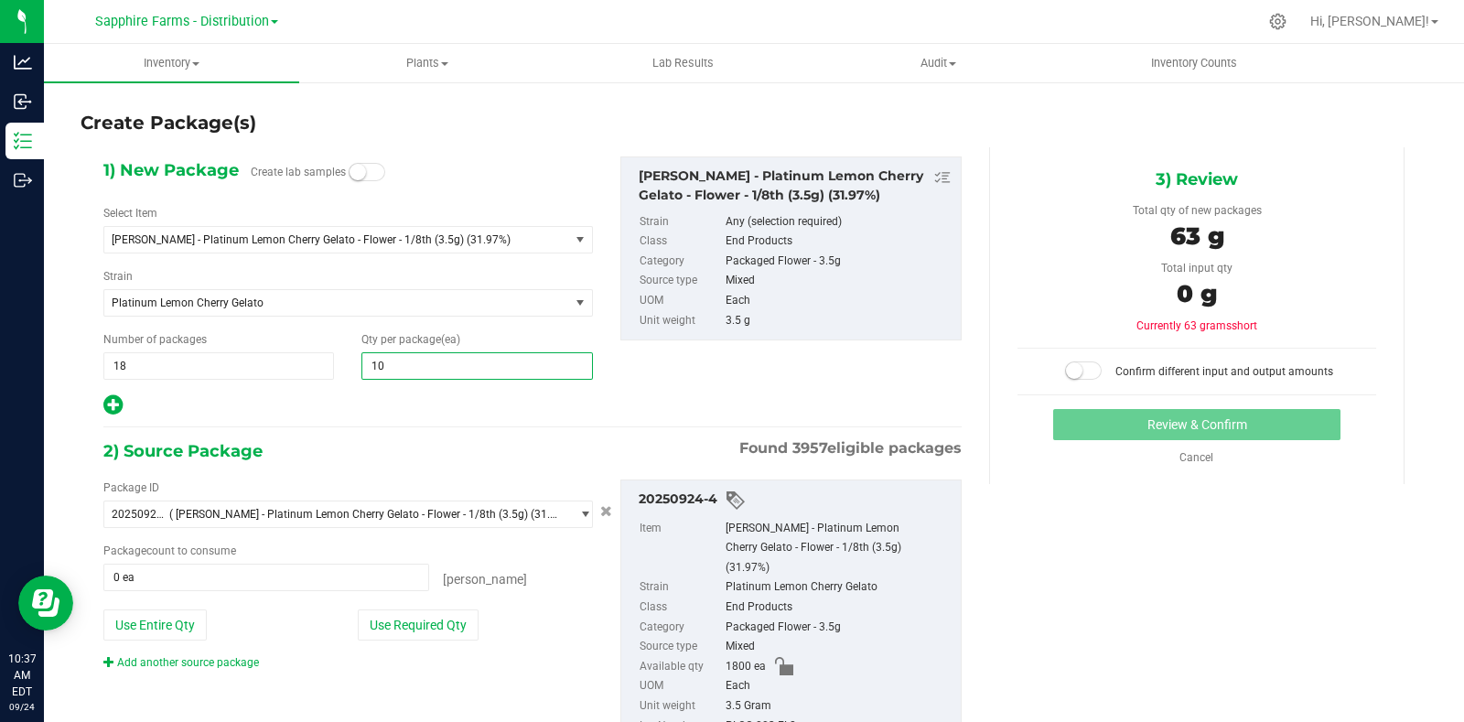
type input "100"
click at [486, 426] on hr at bounding box center [532, 427] width 858 height 2
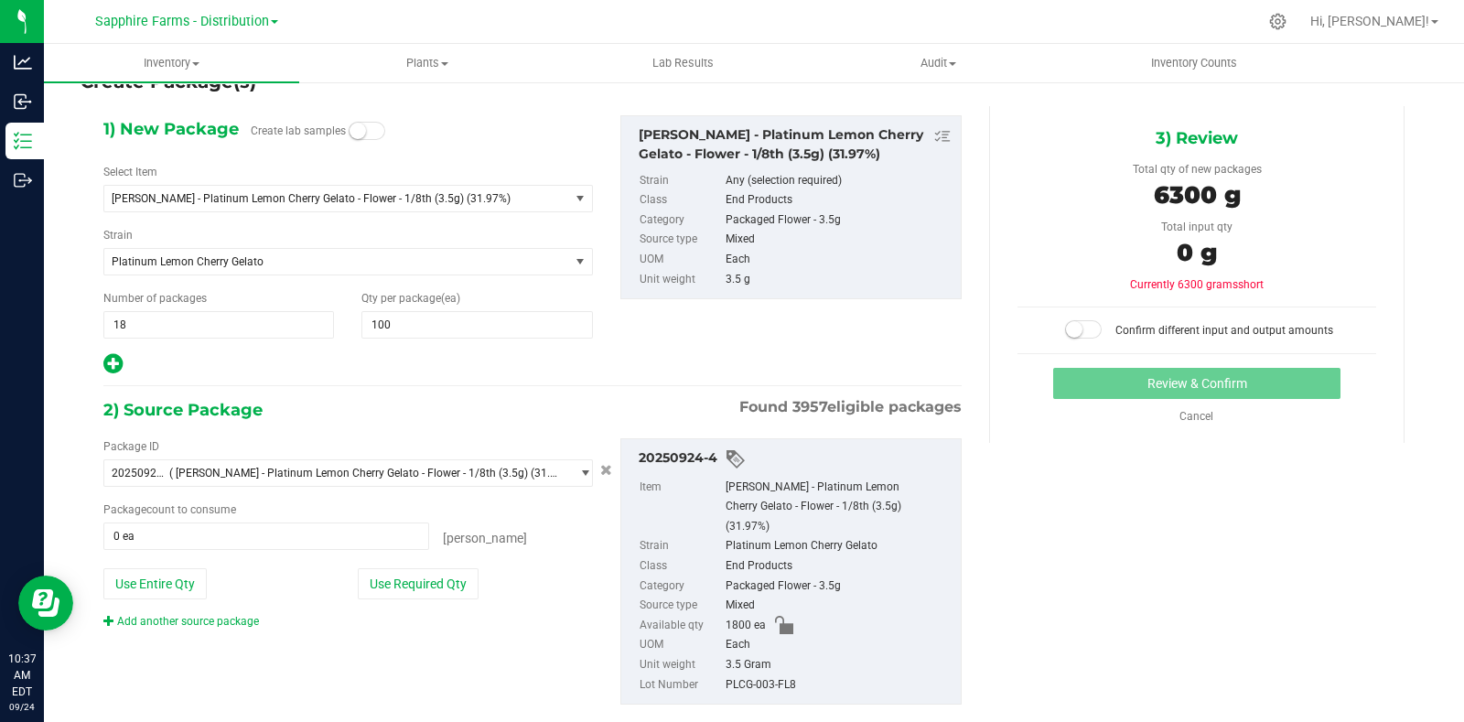
scroll to position [65, 0]
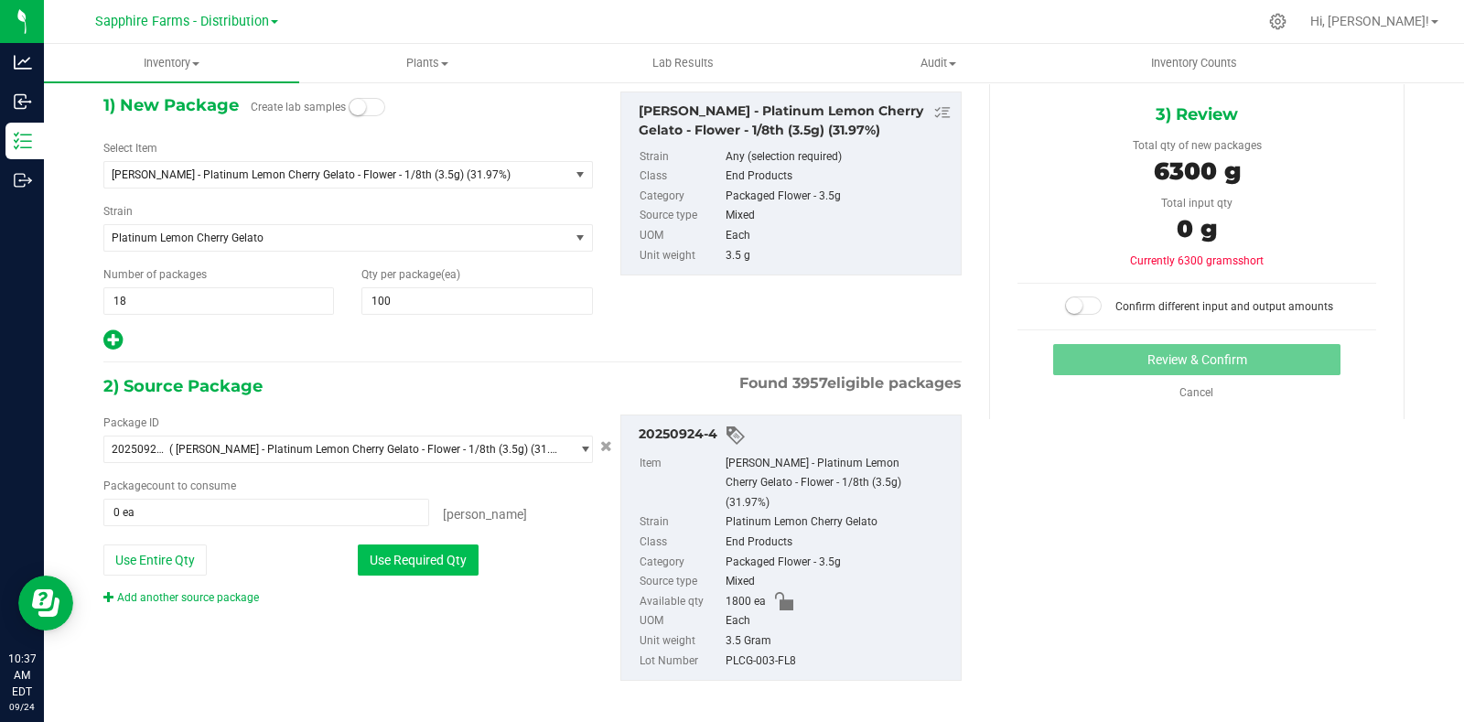
click at [446, 564] on button "Use Required Qty" at bounding box center [418, 559] width 121 height 31
type input "1800 ea"
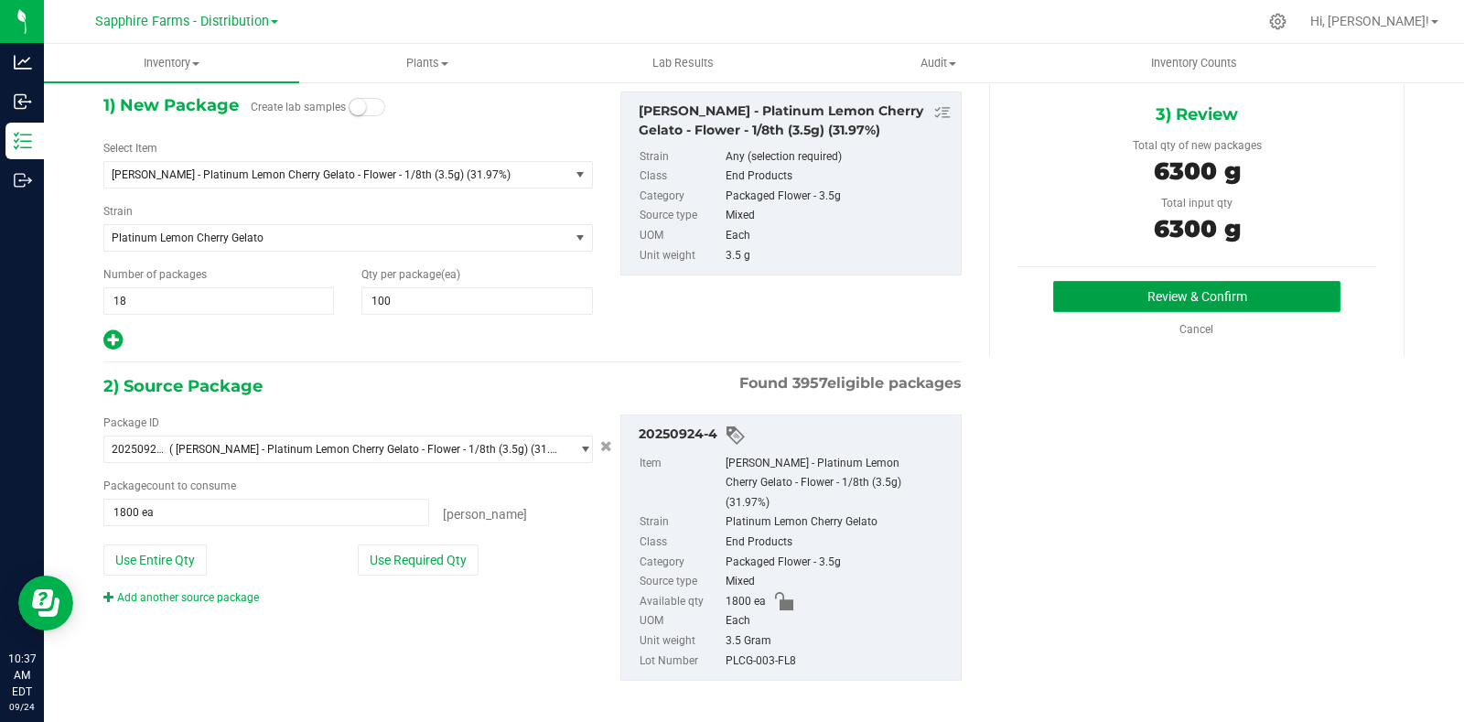
click at [1102, 292] on button "Review & Confirm" at bounding box center [1196, 296] width 287 height 31
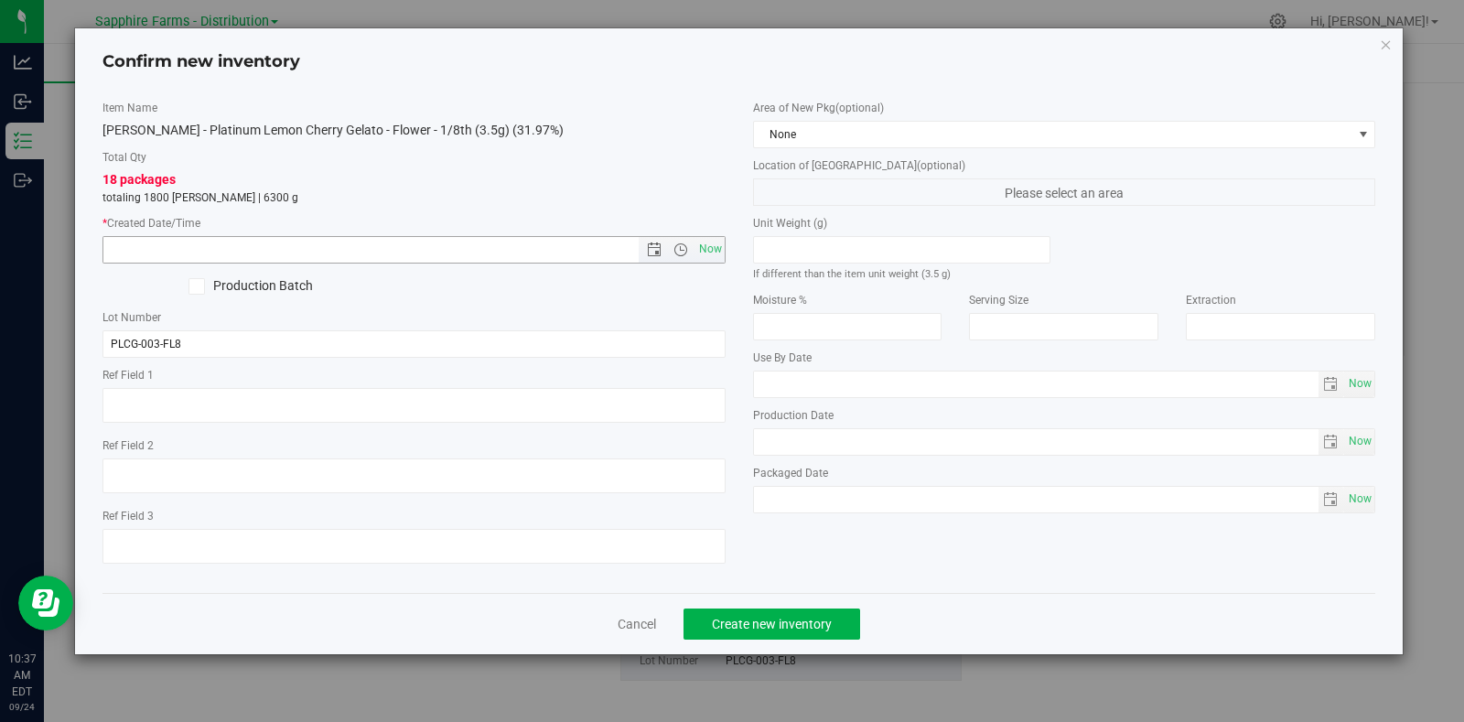
drag, startPoint x: 718, startPoint y: 249, endPoint x: 737, endPoint y: 231, distance: 25.9
click at [718, 249] on span "Now" at bounding box center [709, 249] width 31 height 27
type input "9/24/2025 10:37 AM"
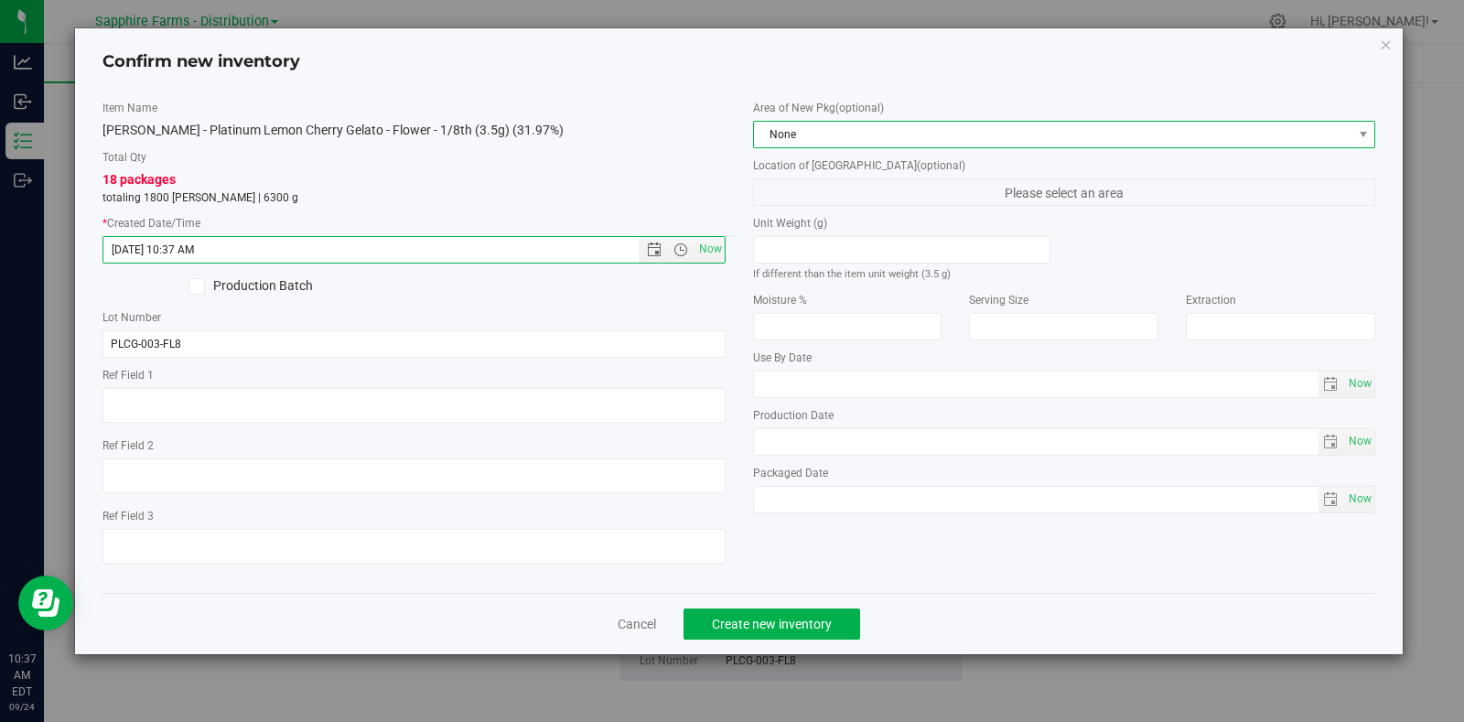
click at [828, 134] on span "None" at bounding box center [1053, 135] width 598 height 26
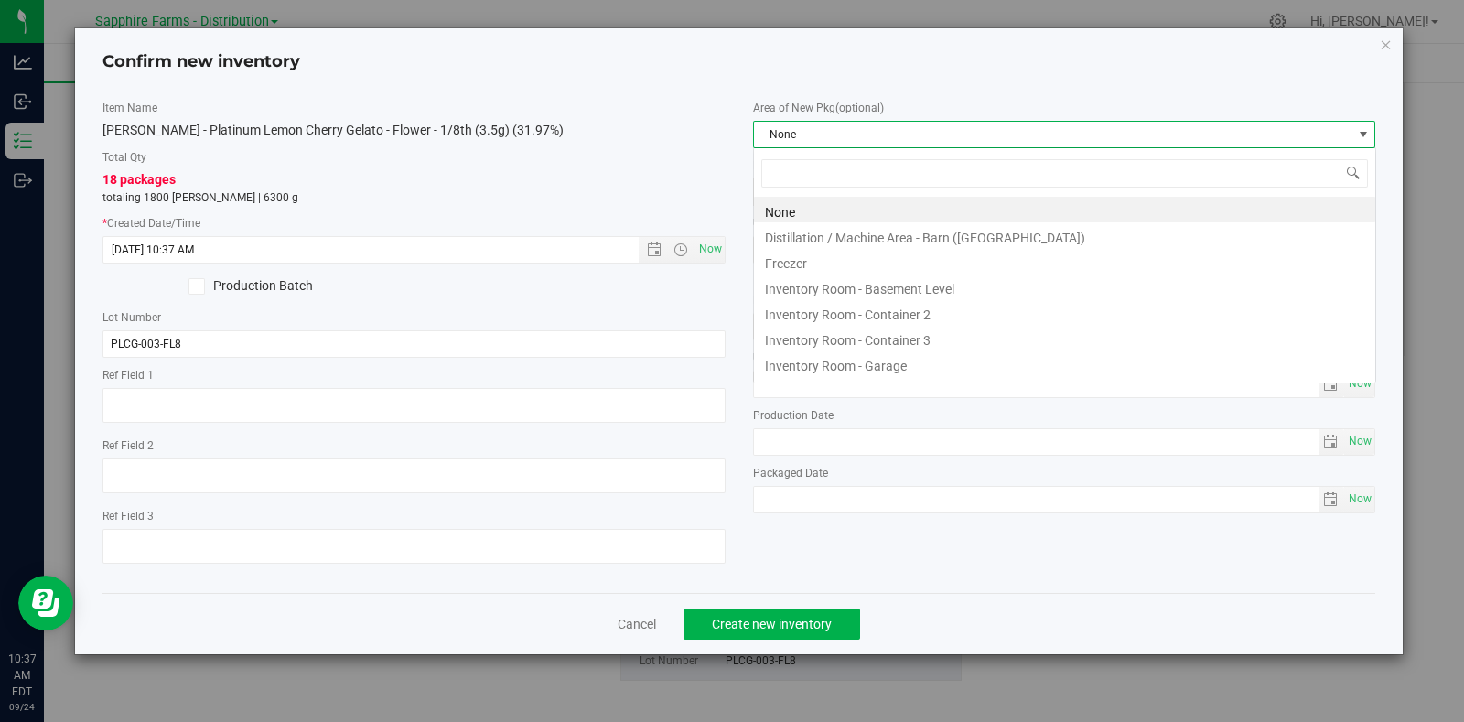
scroll to position [27, 622]
click at [863, 340] on li "Inventory Room - Container 3" at bounding box center [1064, 338] width 621 height 26
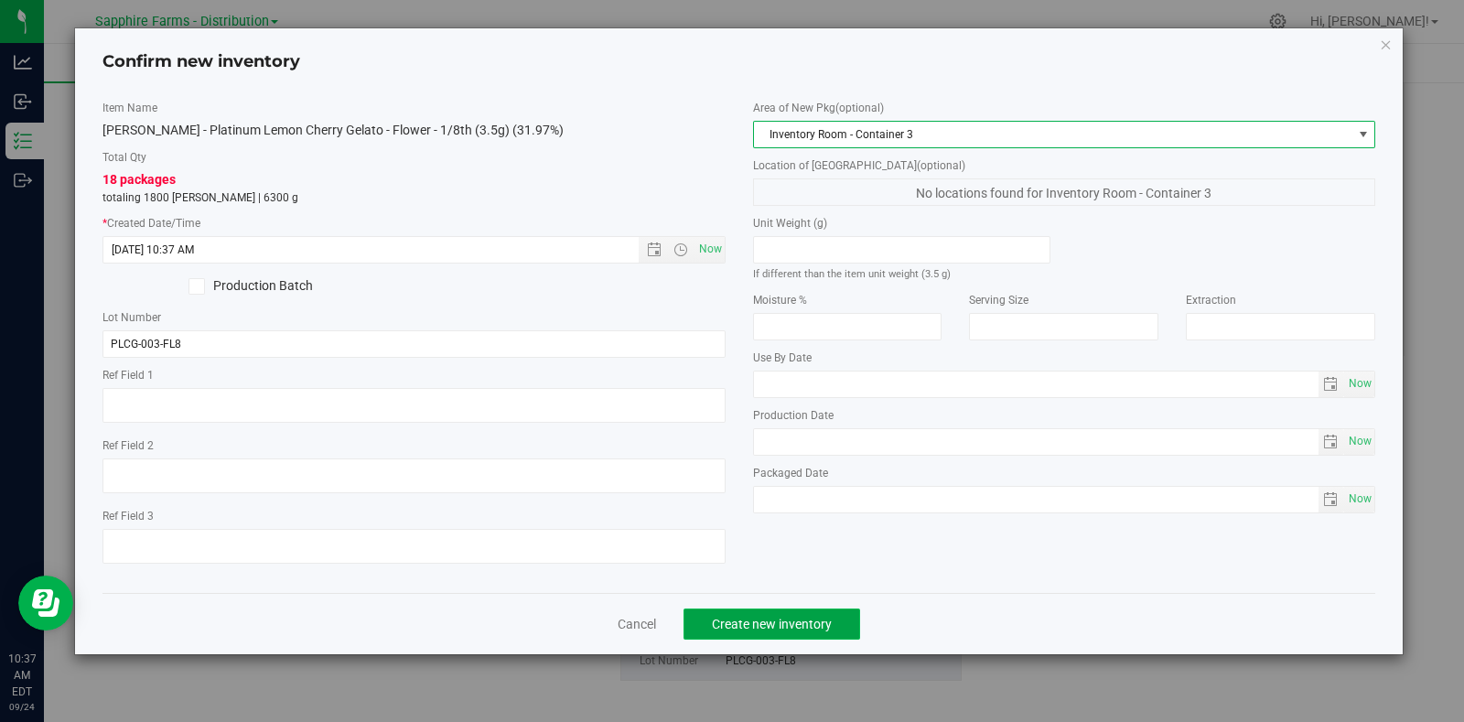
click at [776, 628] on span "Create new inventory" at bounding box center [772, 624] width 120 height 15
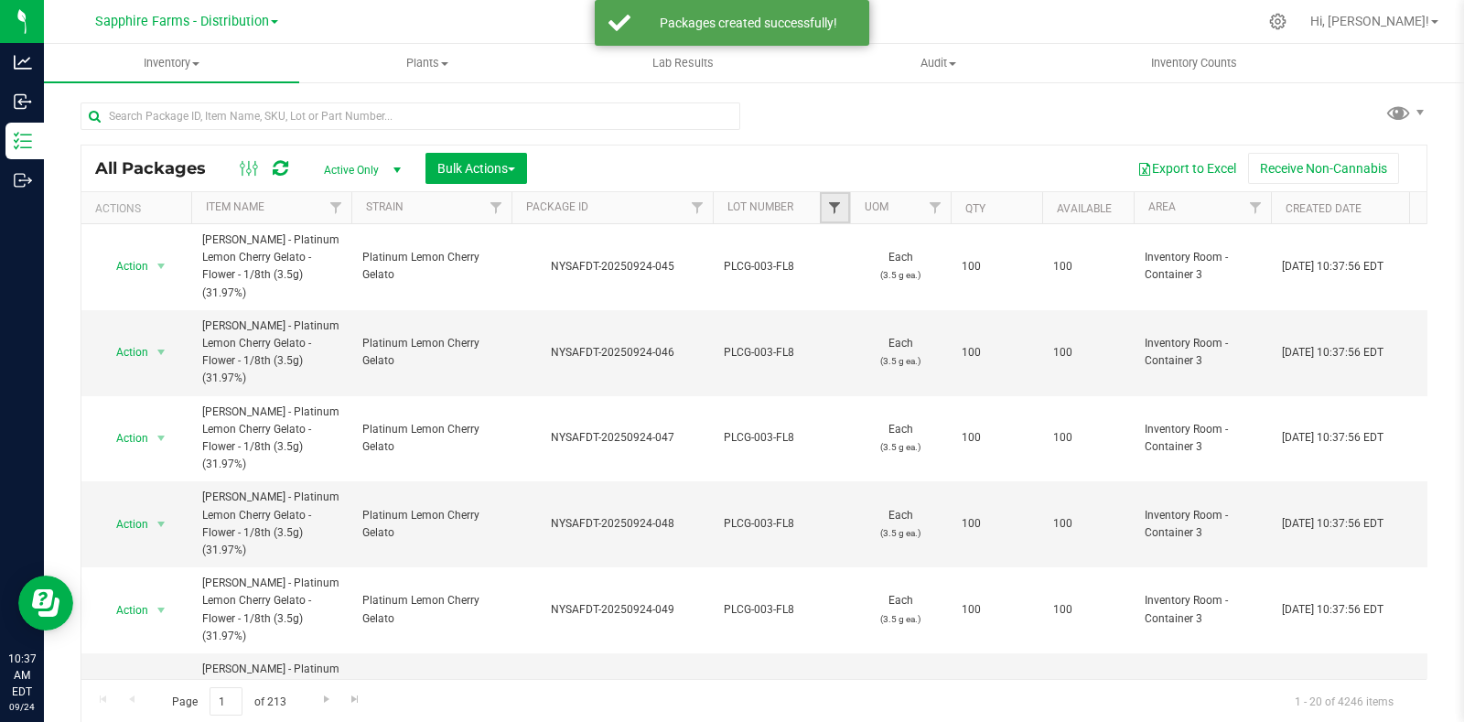
click at [837, 202] on span "Filter" at bounding box center [834, 207] width 15 height 15
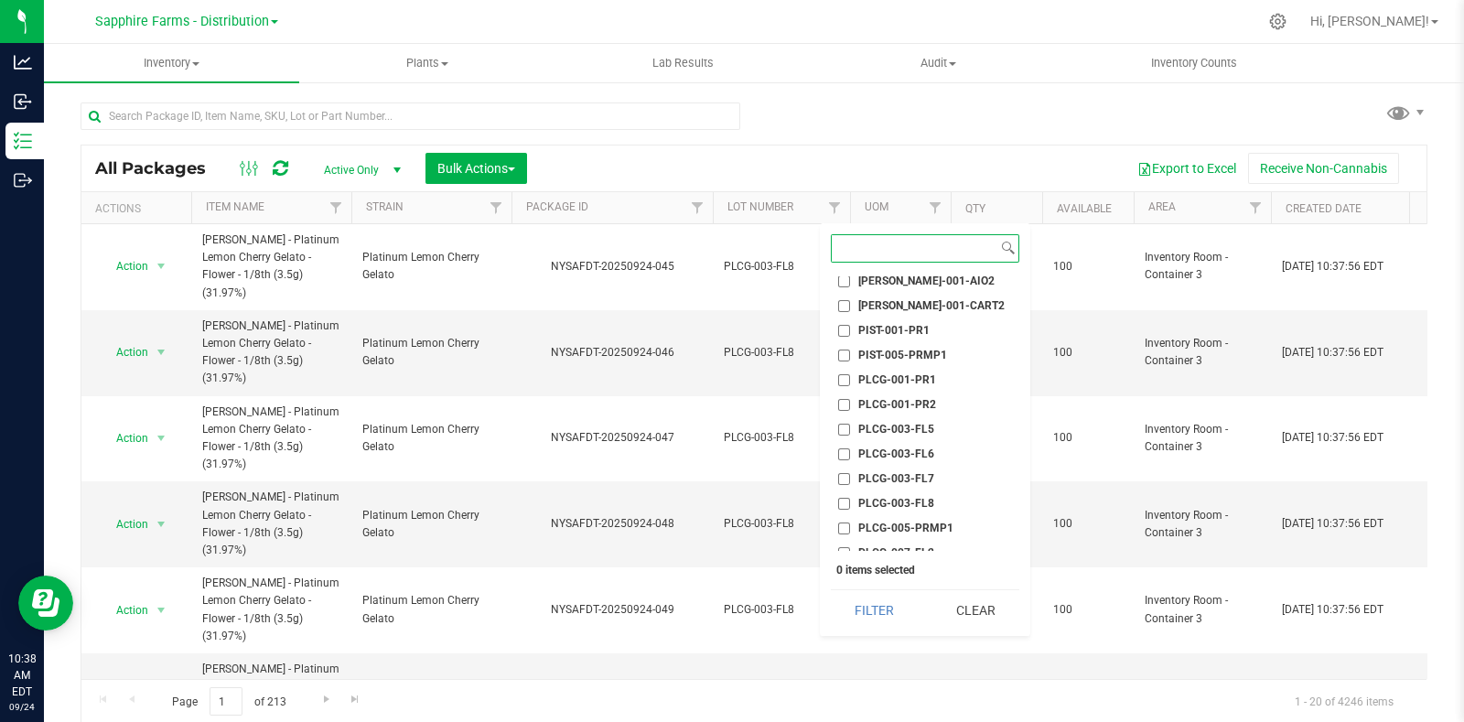
scroll to position [1829, 0]
click at [902, 452] on span "PLCG-003-FL8" at bounding box center [896, 457] width 76 height 11
click at [850, 452] on input "PLCG-003-FL8" at bounding box center [844, 458] width 12 height 12
checkbox input "true"
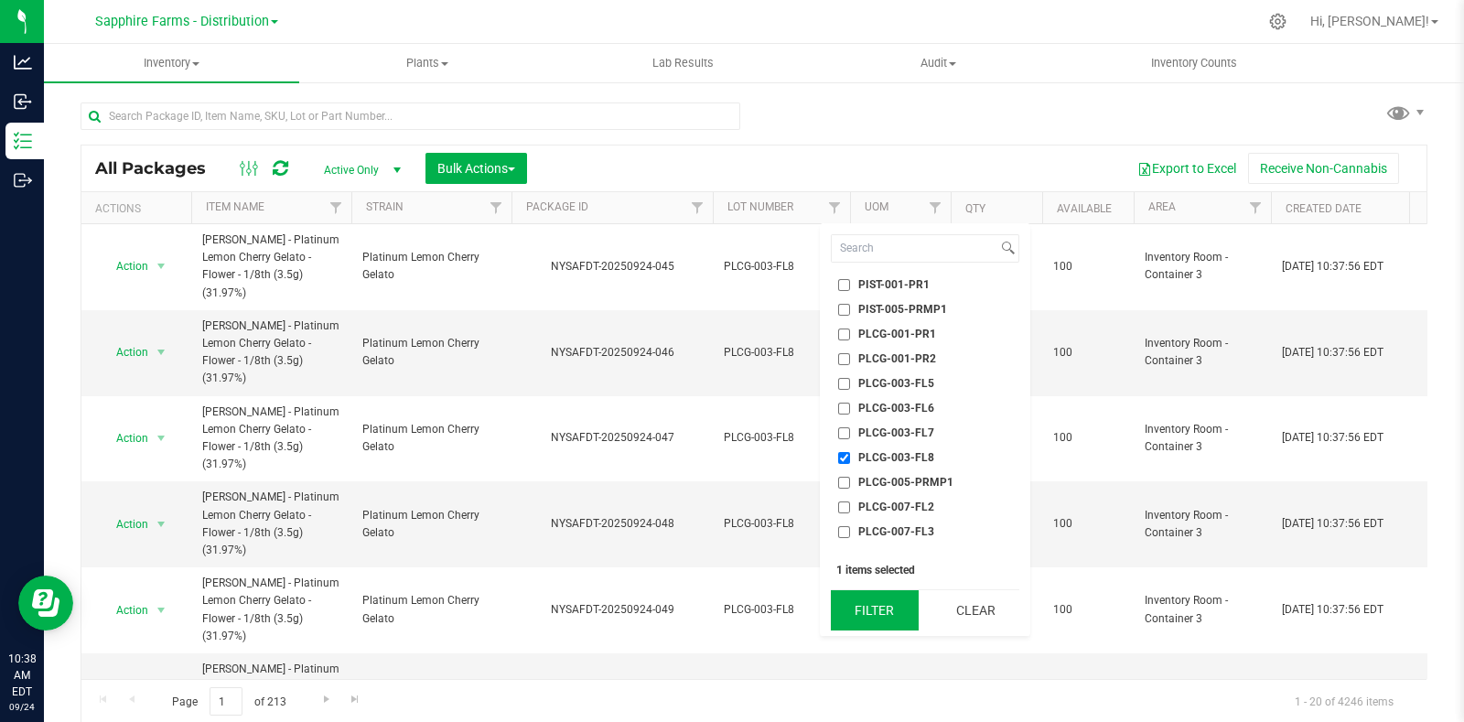
click at [865, 615] on button "Filter" at bounding box center [875, 610] width 88 height 40
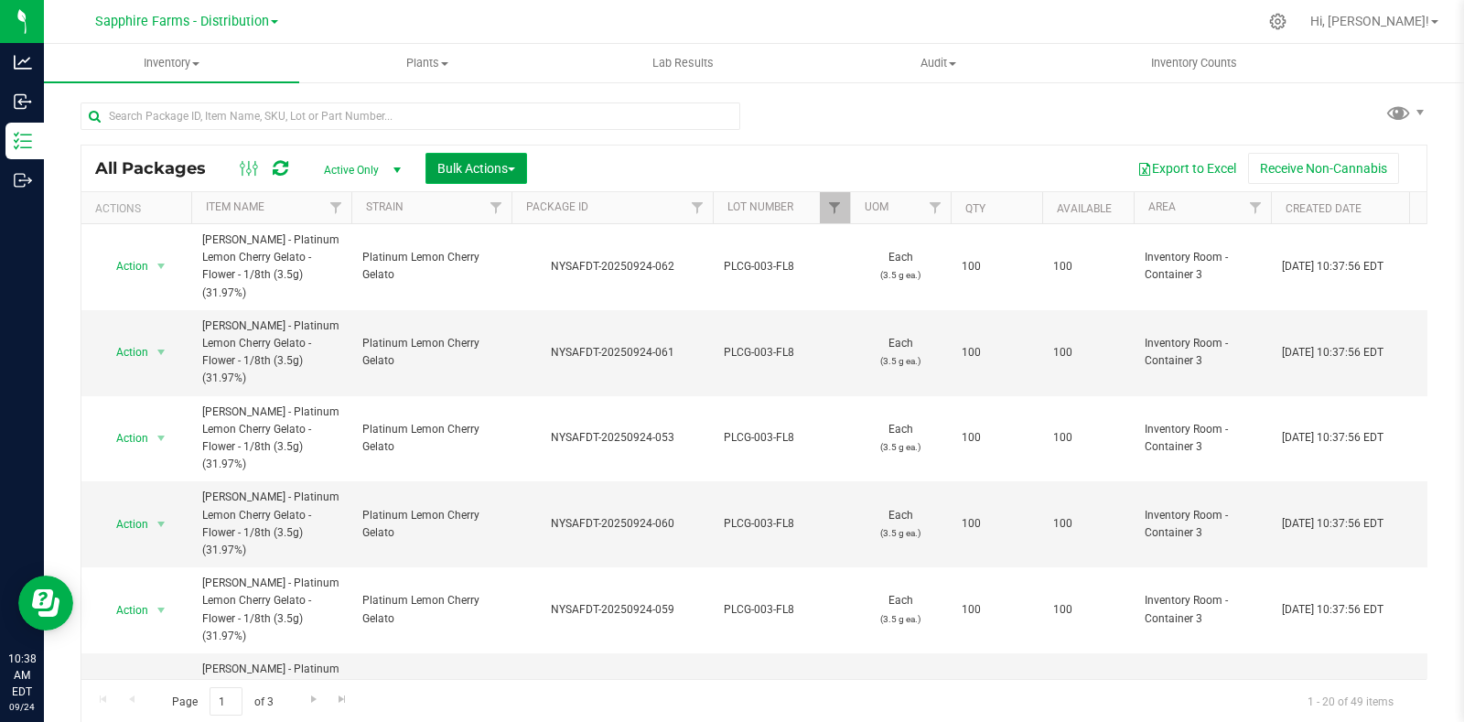
click at [459, 163] on span "Bulk Actions" at bounding box center [476, 168] width 78 height 15
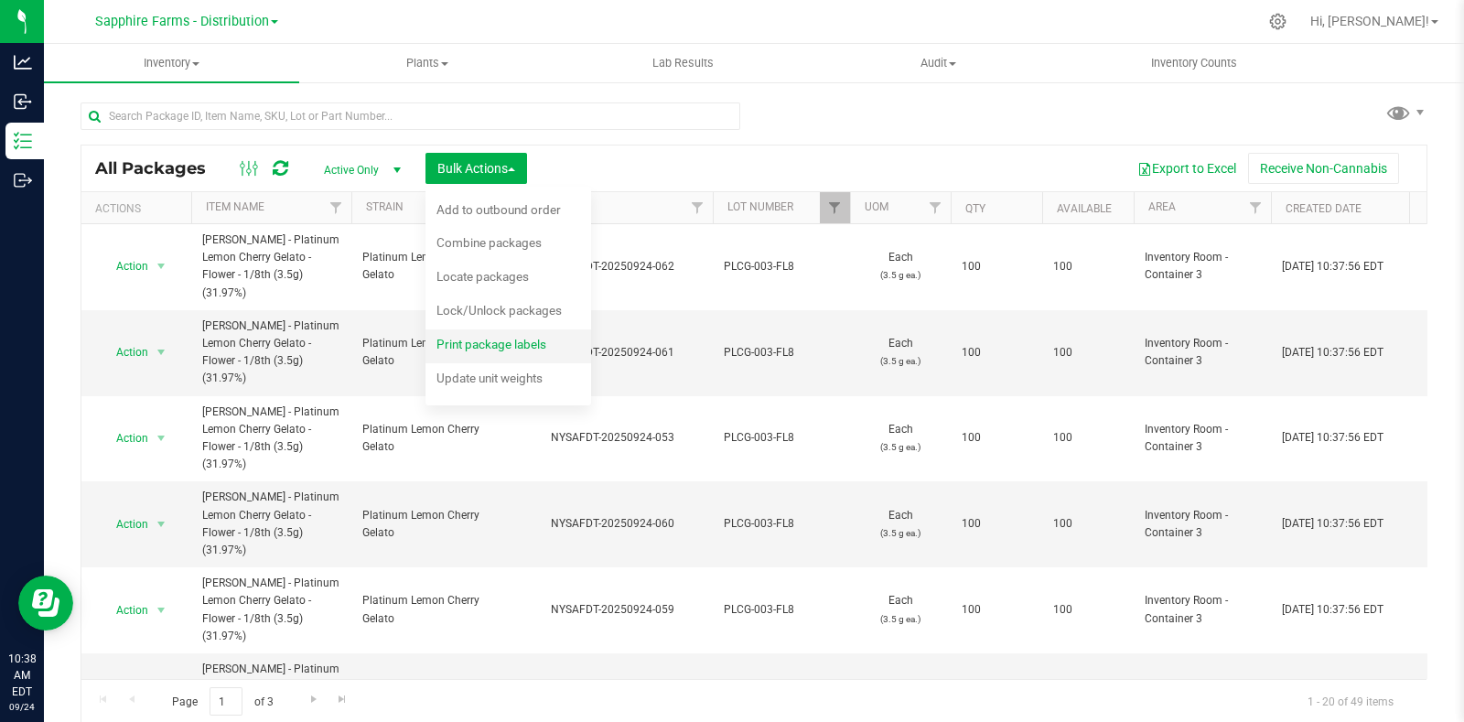
click at [501, 349] on span "Print package labels" at bounding box center [491, 344] width 110 height 15
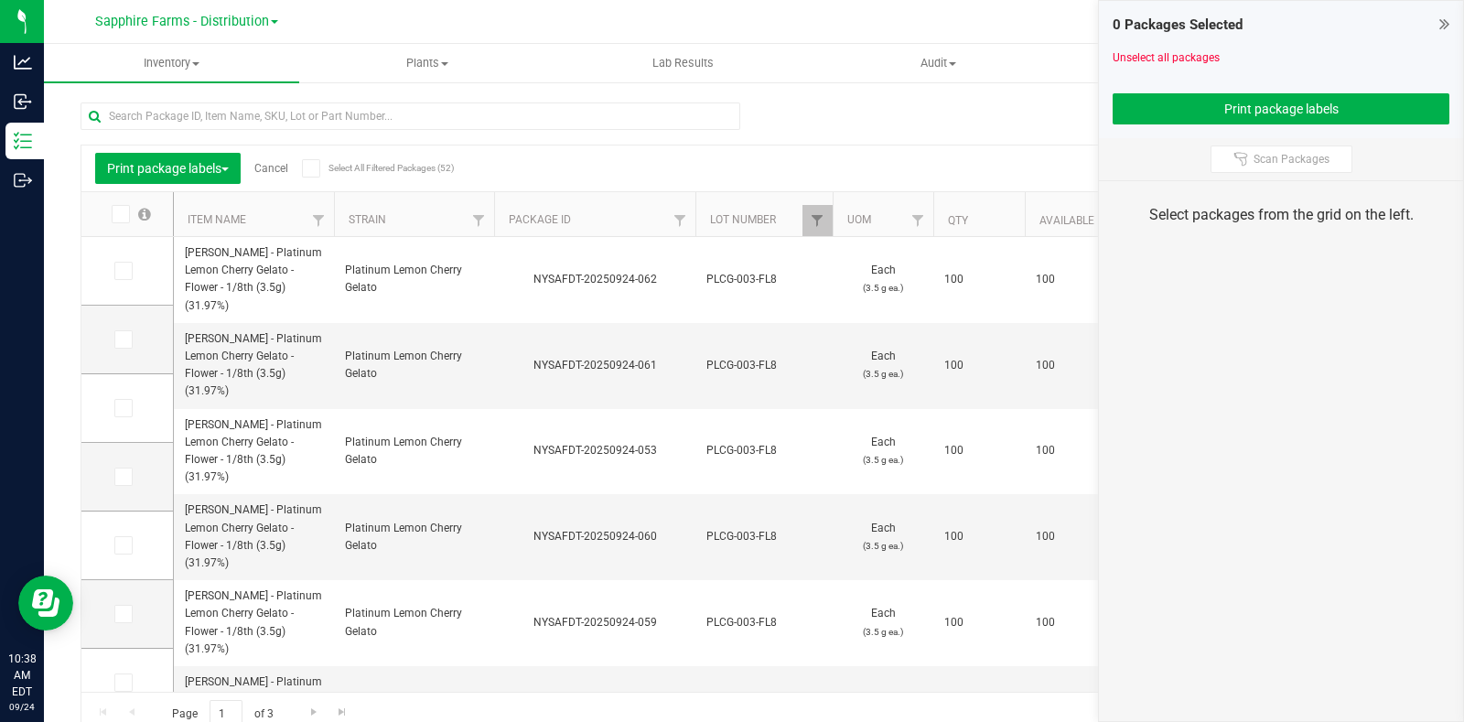
click at [116, 214] on icon at bounding box center [119, 214] width 12 height 0
click at [0, 0] on input "checkbox" at bounding box center [0, 0] width 0 height 0
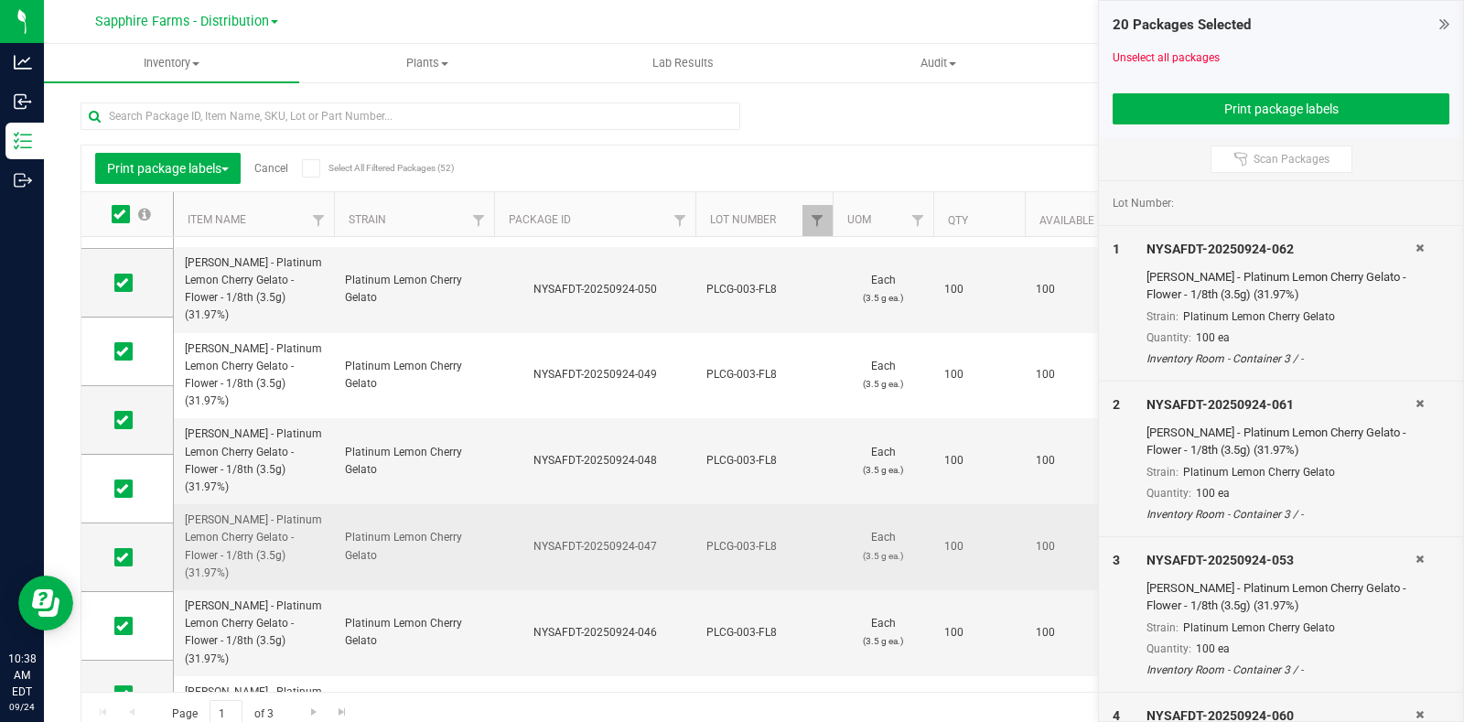
scroll to position [917, 0]
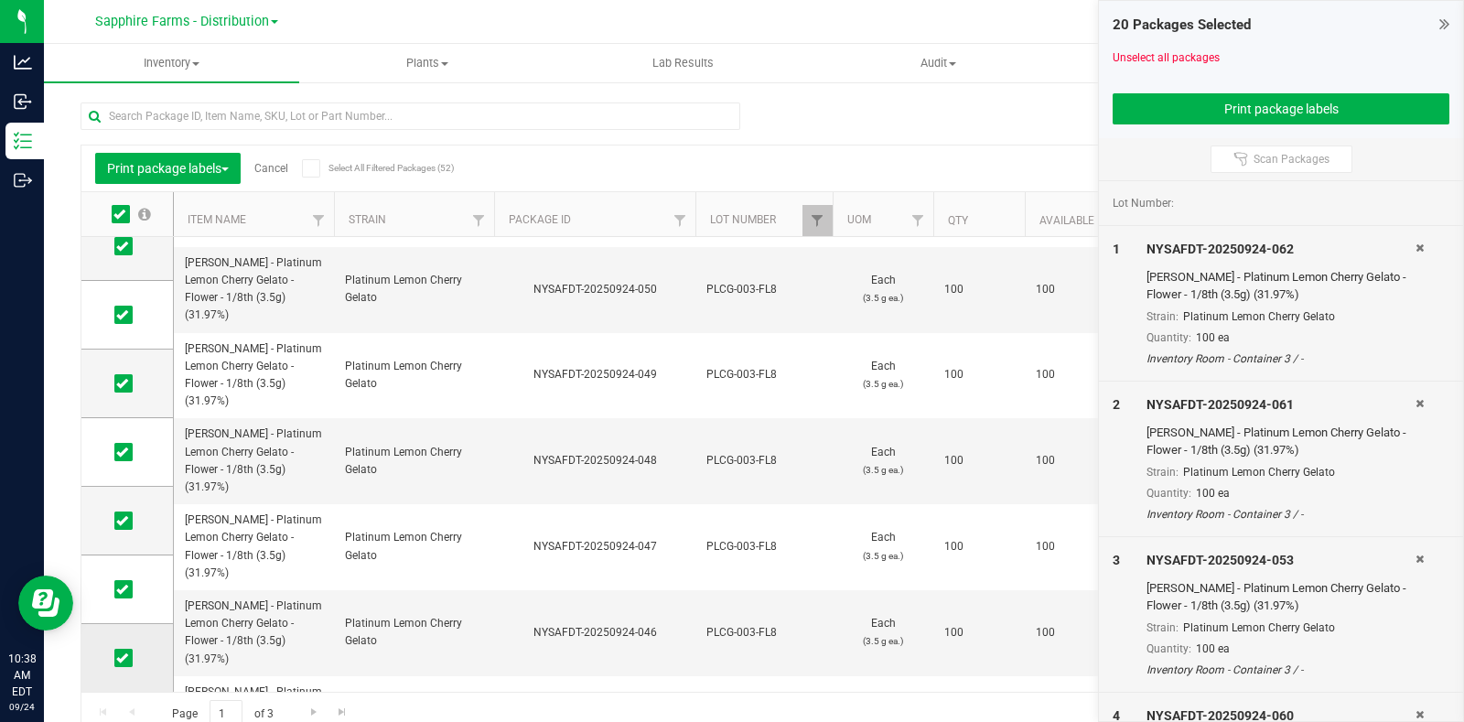
click at [123, 658] on icon at bounding box center [122, 658] width 12 height 0
click at [0, 0] on input "checkbox" at bounding box center [0, 0] width 0 height 0
click at [117, 589] on icon at bounding box center [122, 589] width 12 height 0
click at [0, 0] on input "checkbox" at bounding box center [0, 0] width 0 height 0
click at [1153, 121] on button "Print package labels" at bounding box center [1280, 108] width 337 height 31
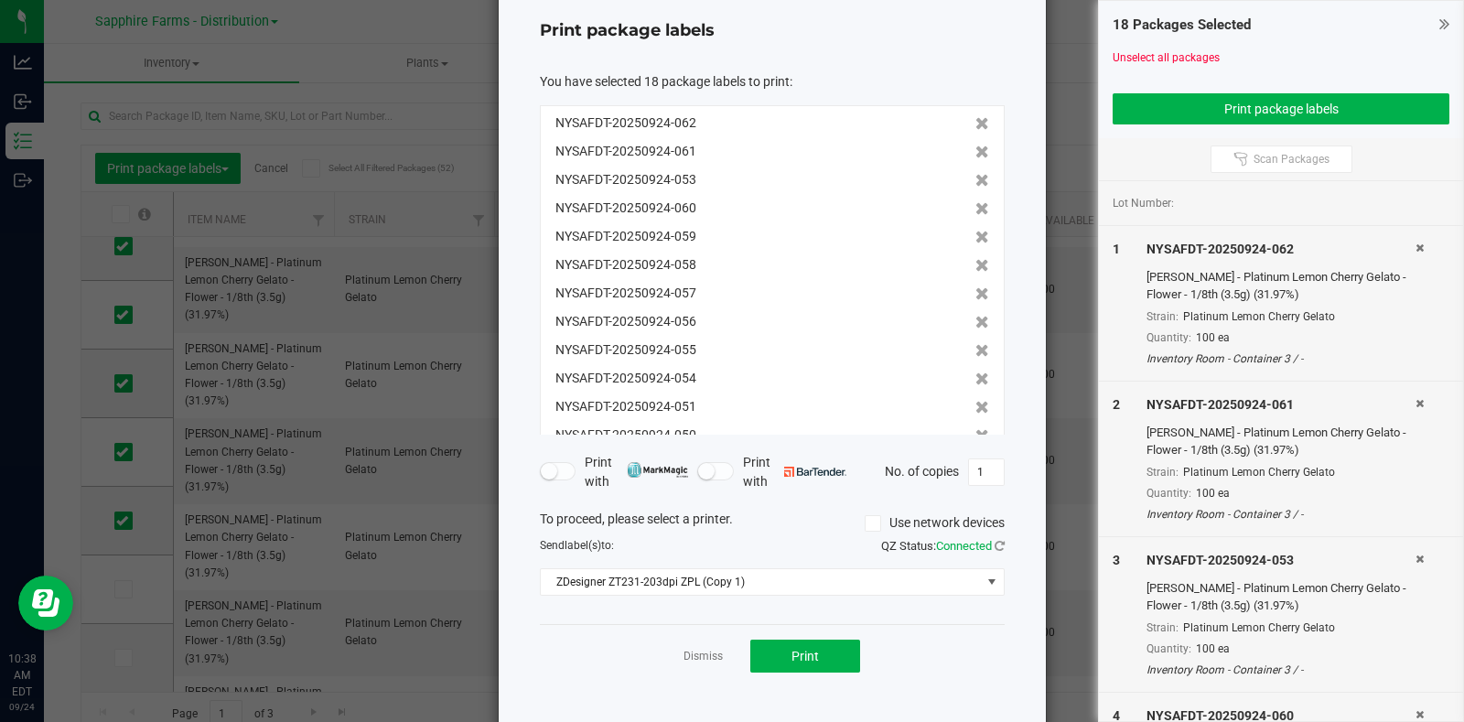
scroll to position [99, 0]
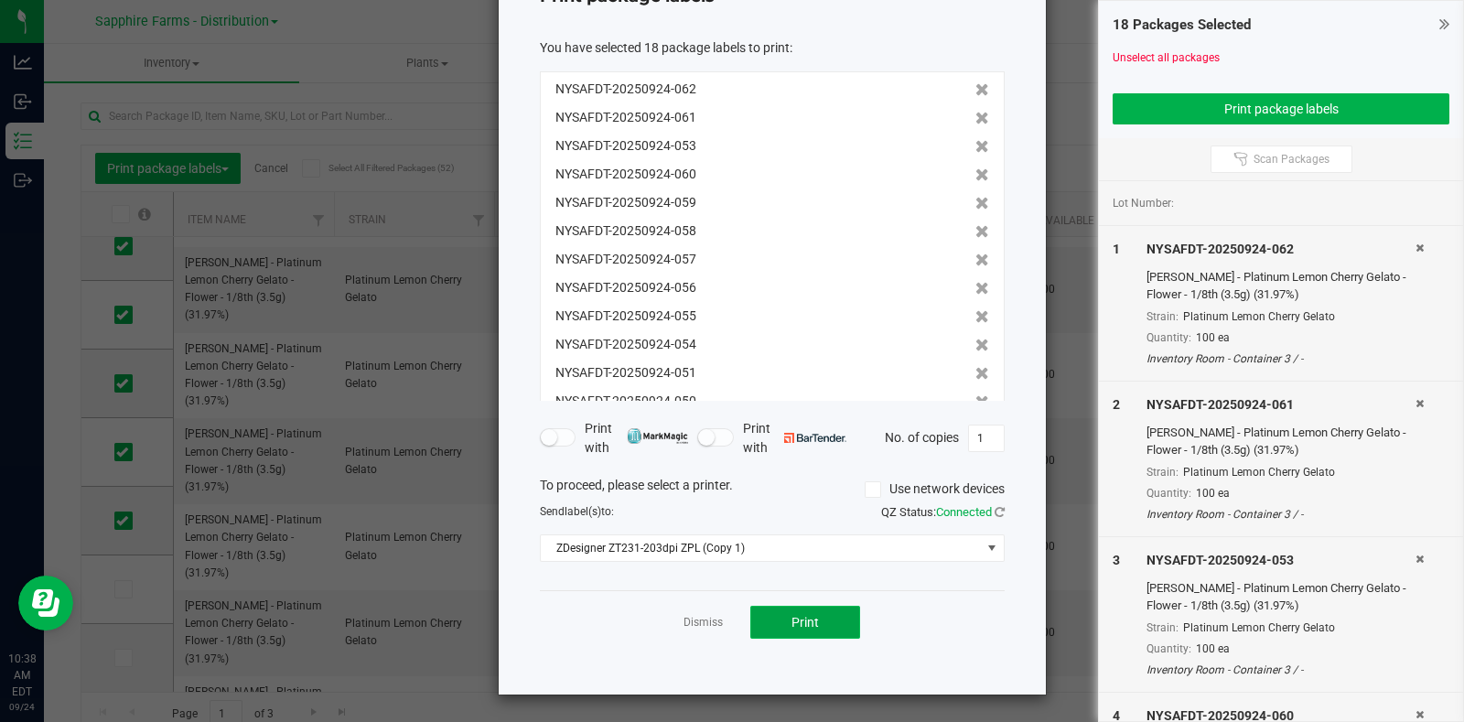
click at [798, 618] on span "Print" at bounding box center [804, 622] width 27 height 15
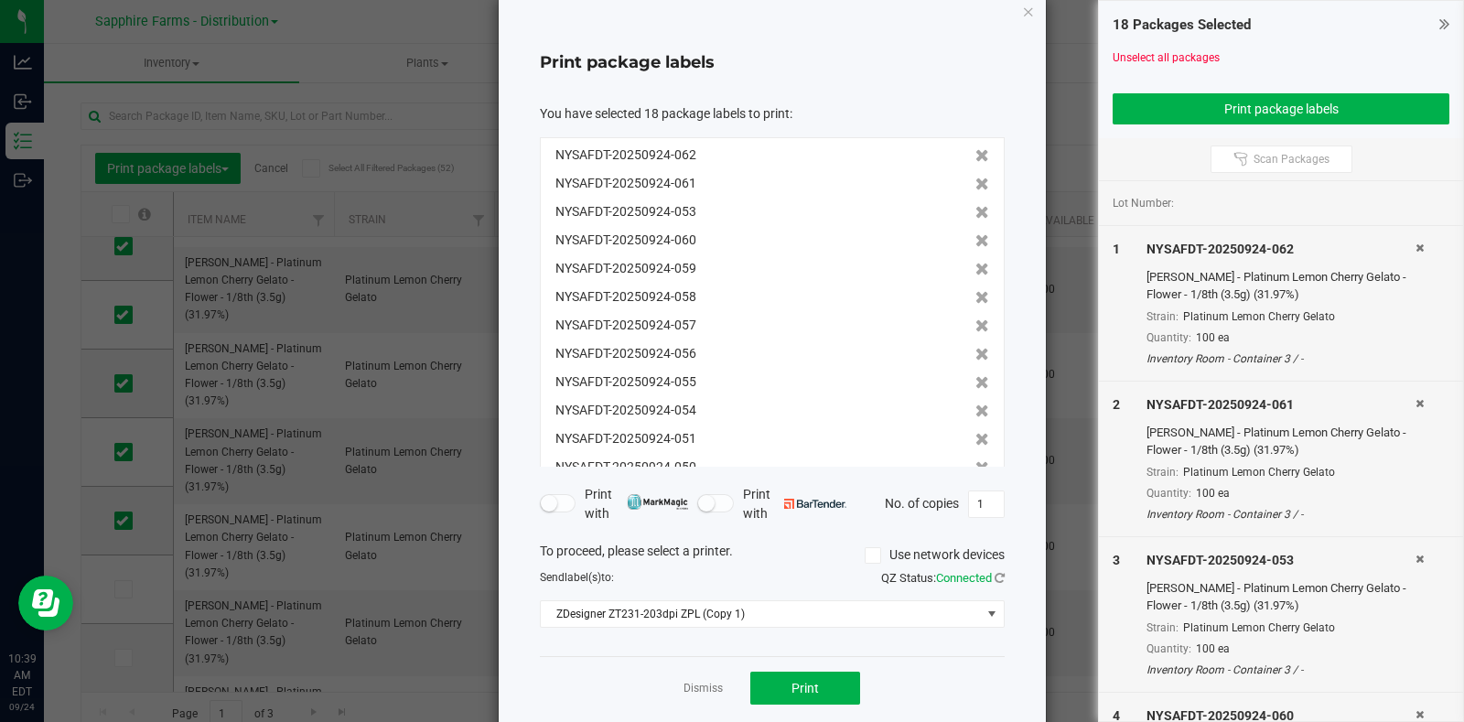
scroll to position [0, 0]
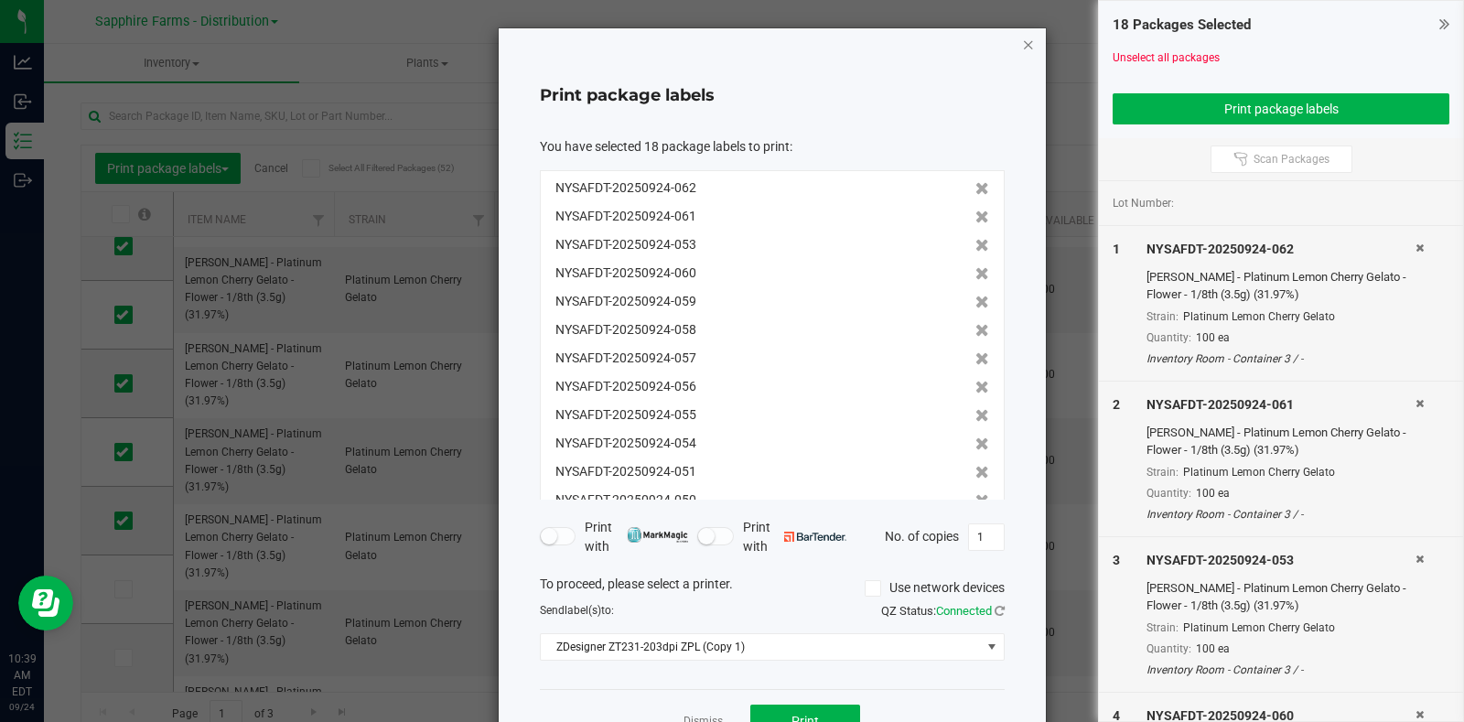
click at [1022, 38] on icon "button" at bounding box center [1028, 44] width 13 height 22
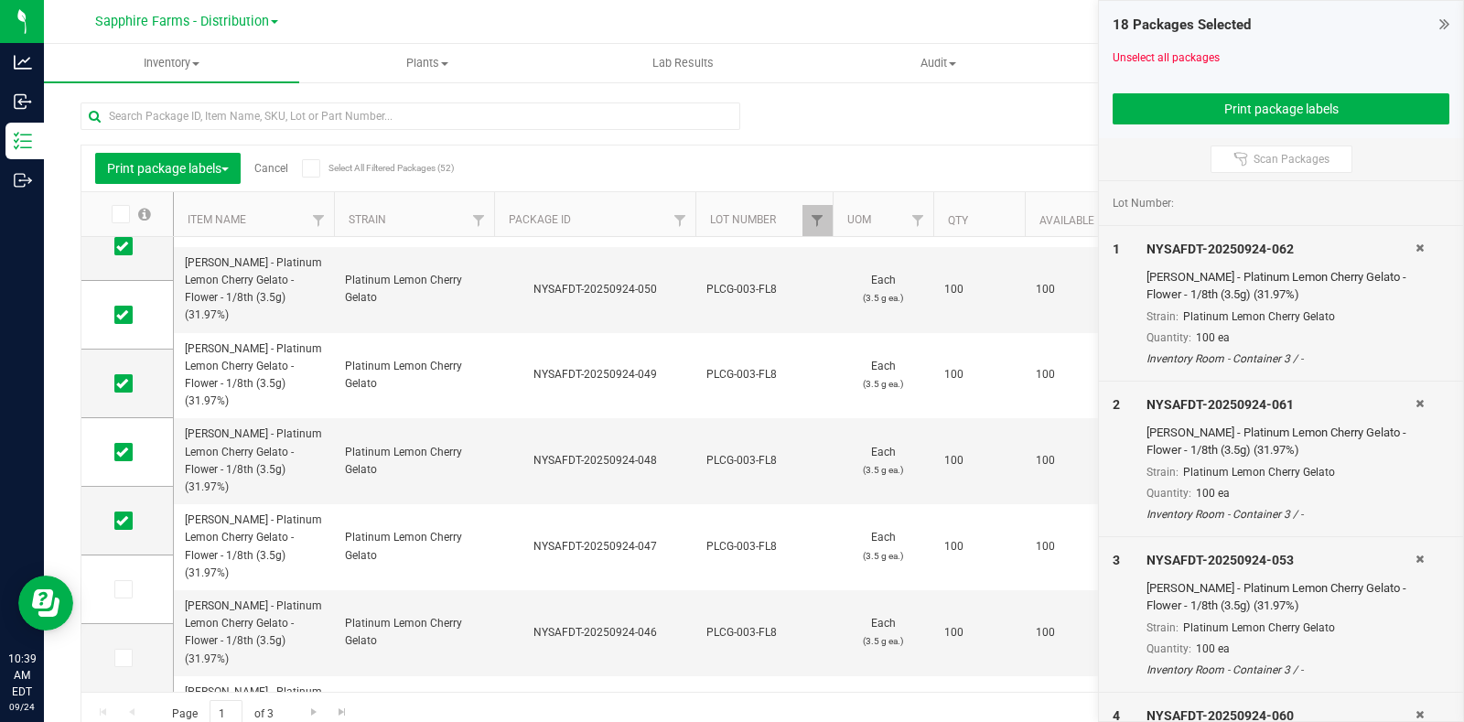
click at [274, 163] on link "Cancel" at bounding box center [271, 168] width 34 height 13
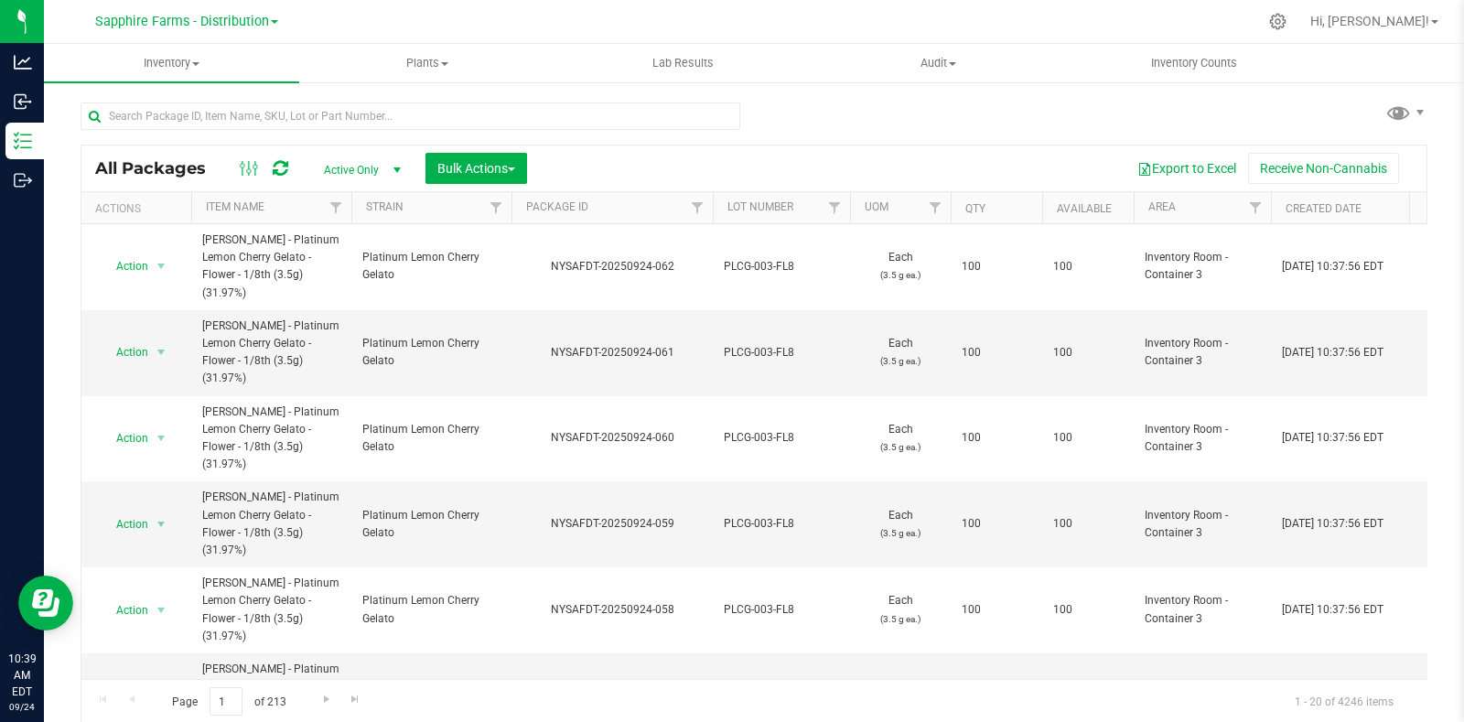
click at [515, 204] on th "Package ID" at bounding box center [611, 208] width 201 height 32
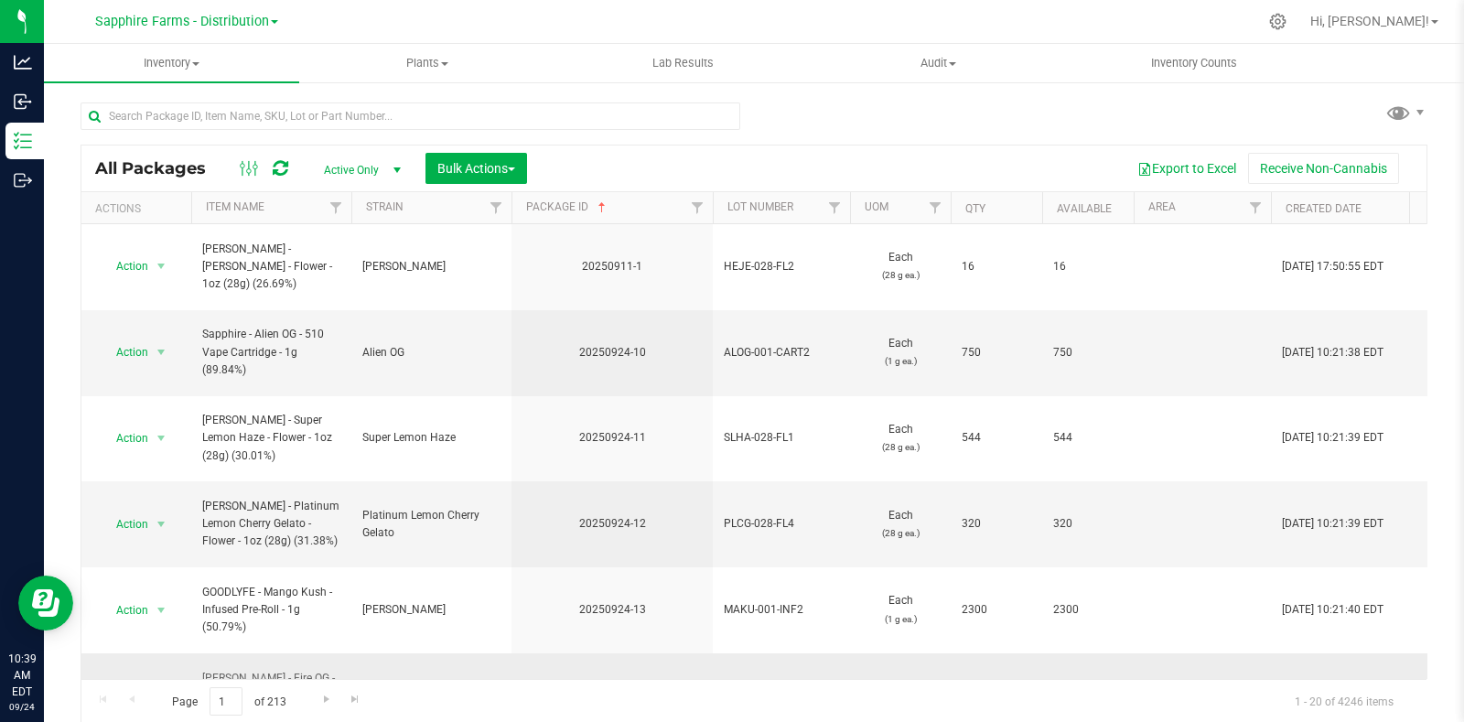
click at [151, 682] on span "select" at bounding box center [161, 695] width 23 height 26
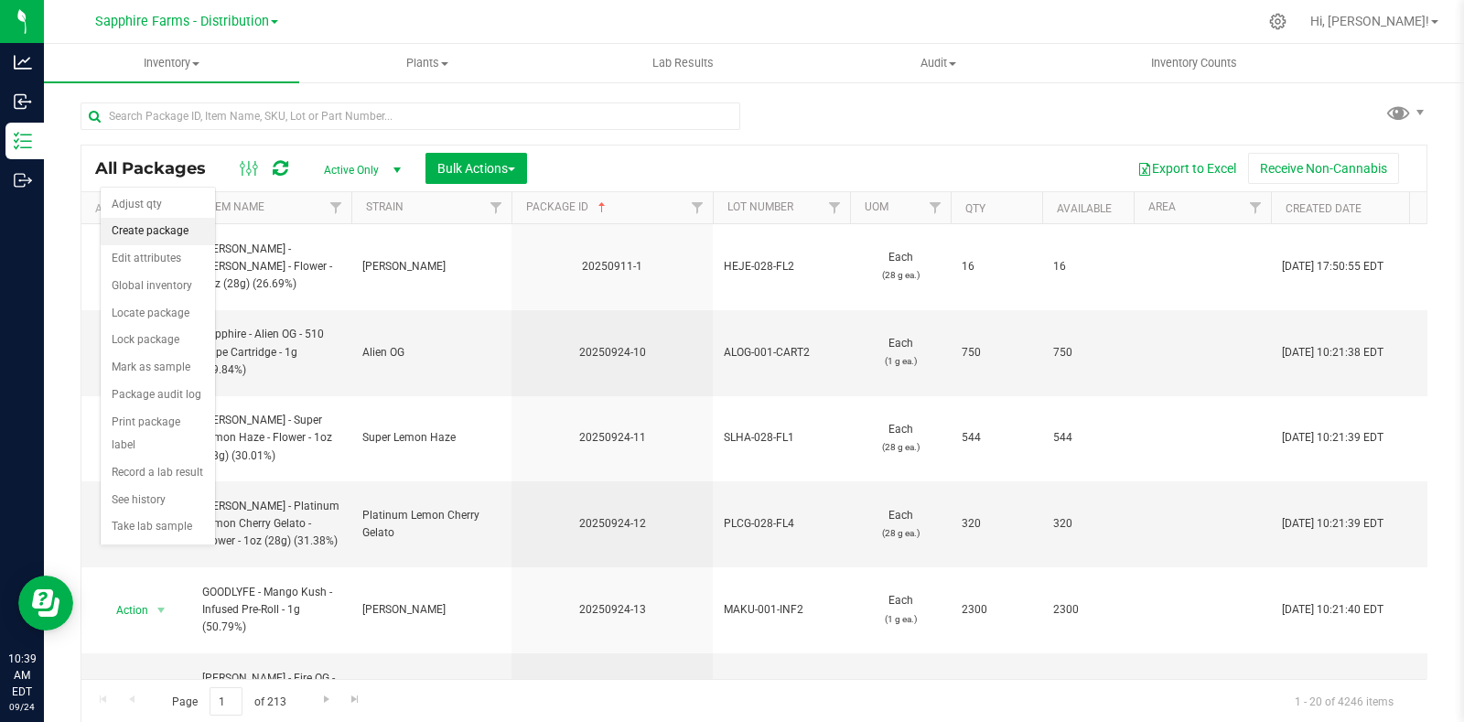
click at [164, 231] on li "Create package" at bounding box center [158, 231] width 114 height 27
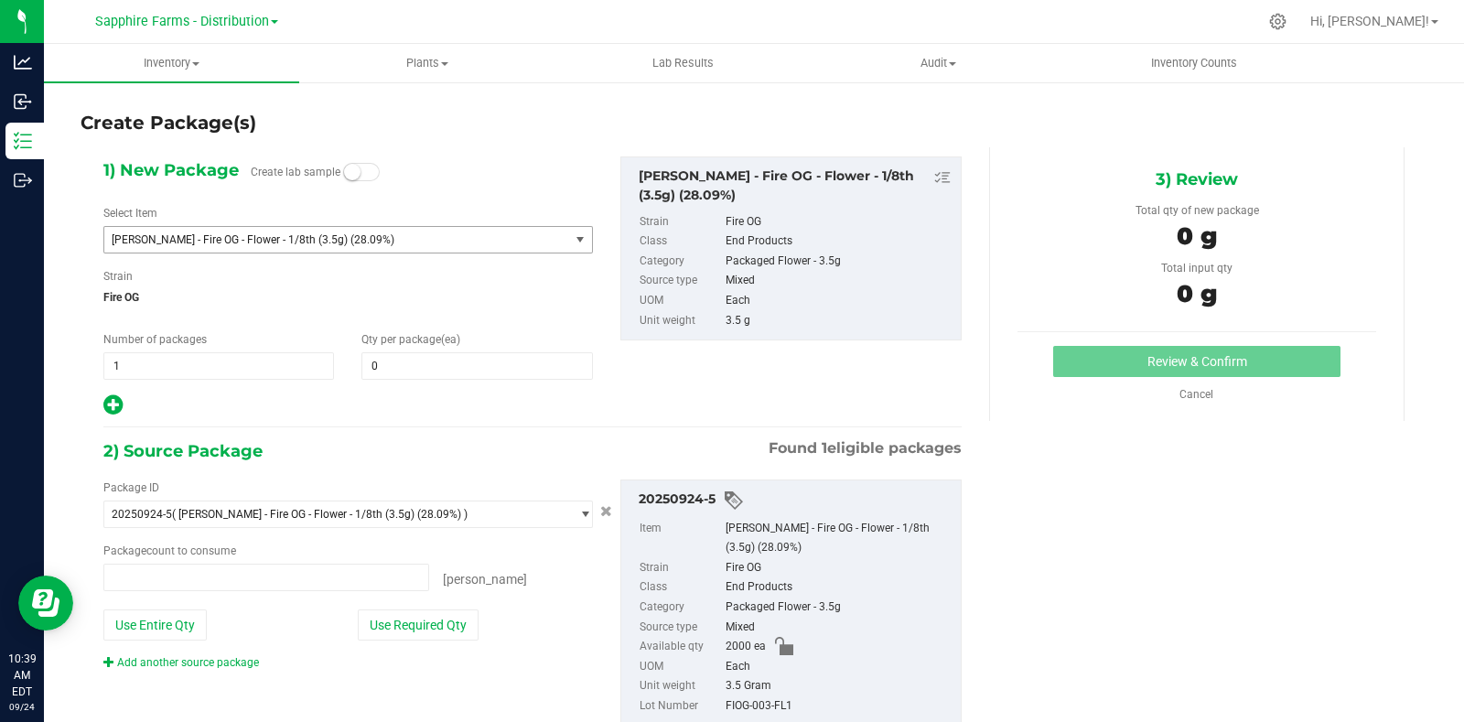
type input "0 ea"
click at [162, 374] on span "1 1" at bounding box center [218, 365] width 231 height 27
type input "1"
type input "20"
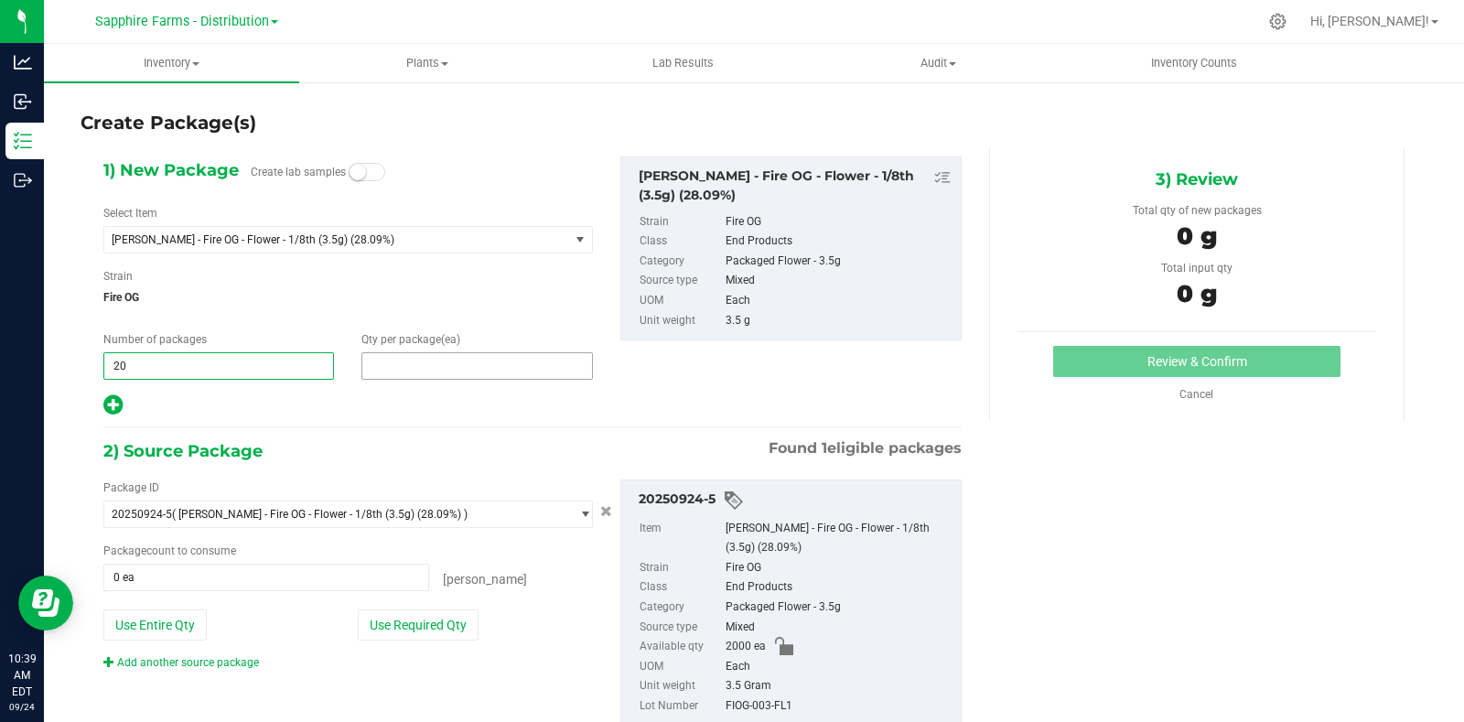
click at [465, 359] on span at bounding box center [476, 365] width 231 height 27
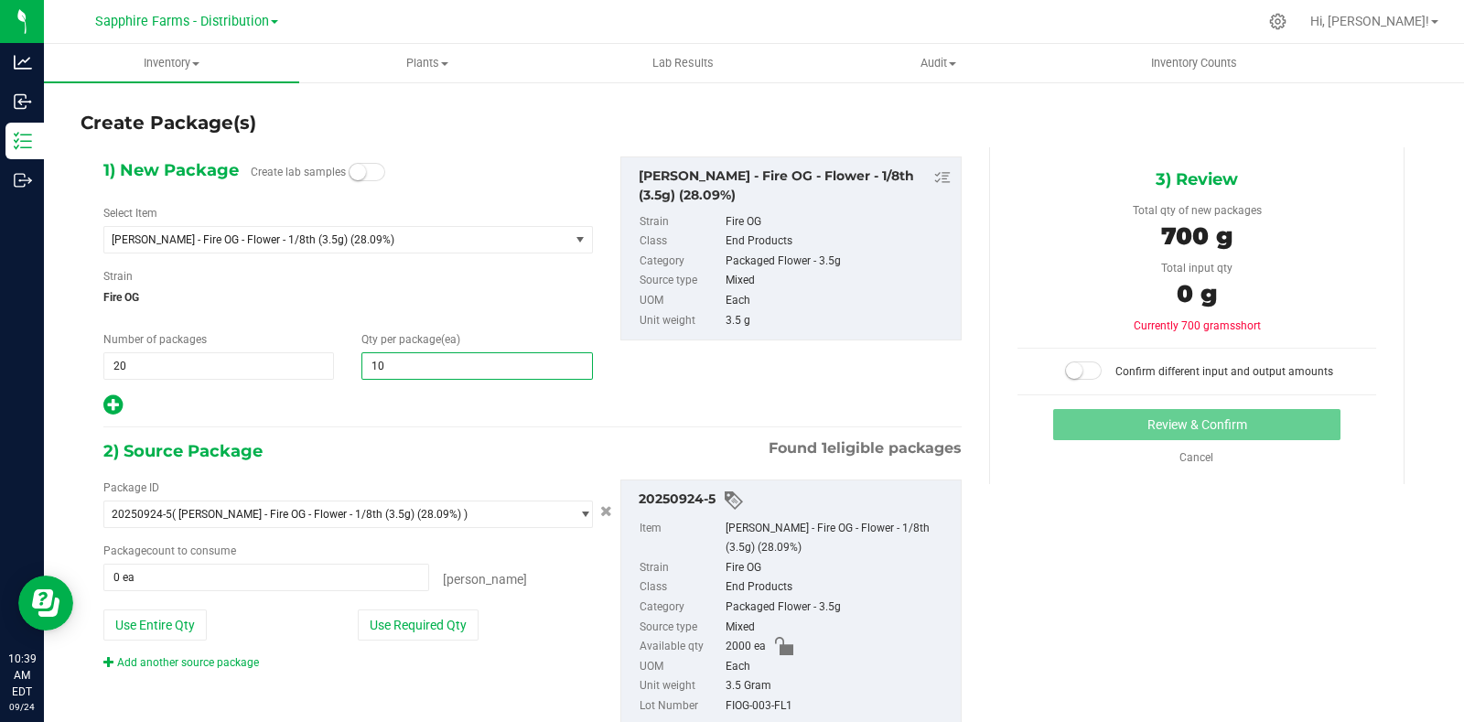
type input "100"
click at [416, 425] on div "1) New Package Create lab samples Select Item LEAL - Fire OG - Flower - 1/8th (…" at bounding box center [533, 456] width 886 height 618
click at [427, 631] on button "Use Required Qty" at bounding box center [418, 624] width 121 height 31
type input "2000 ea"
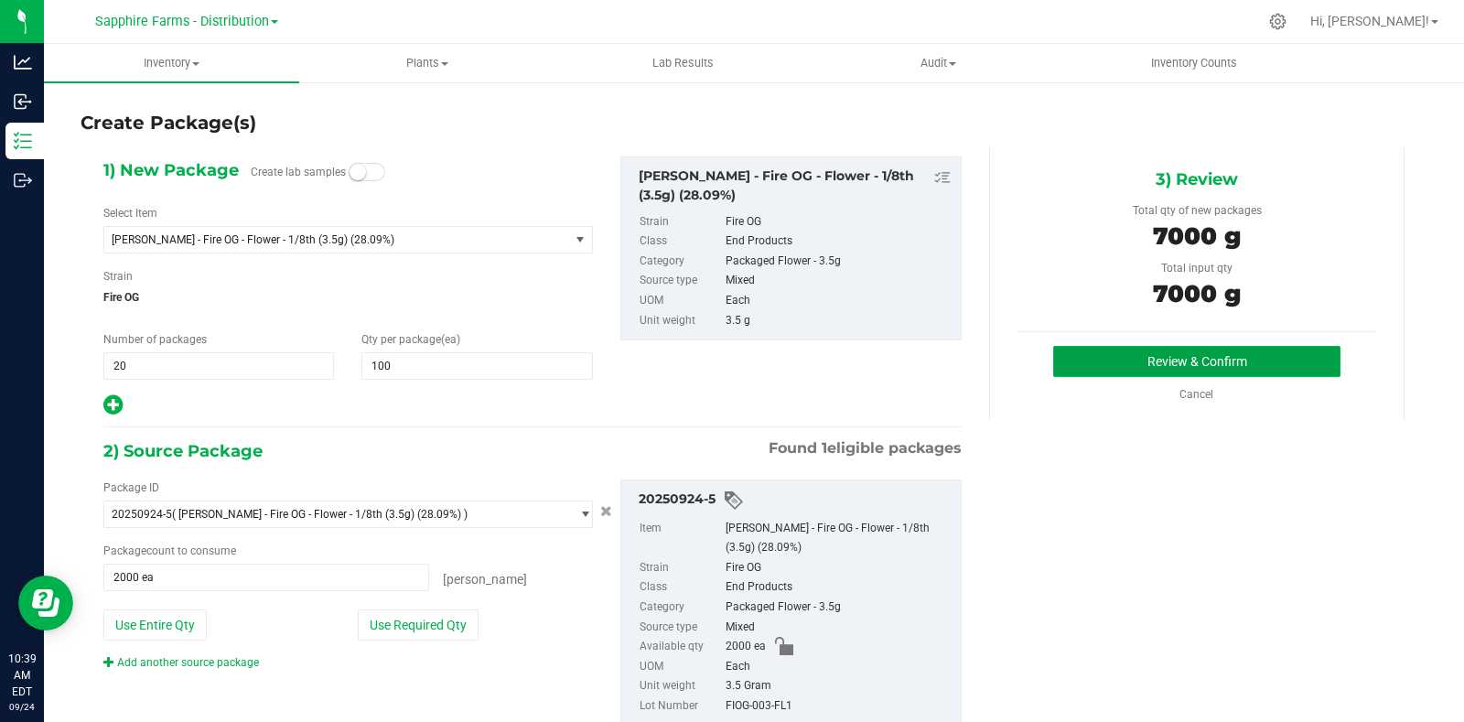
click at [1087, 365] on button "Review & Confirm" at bounding box center [1196, 361] width 287 height 31
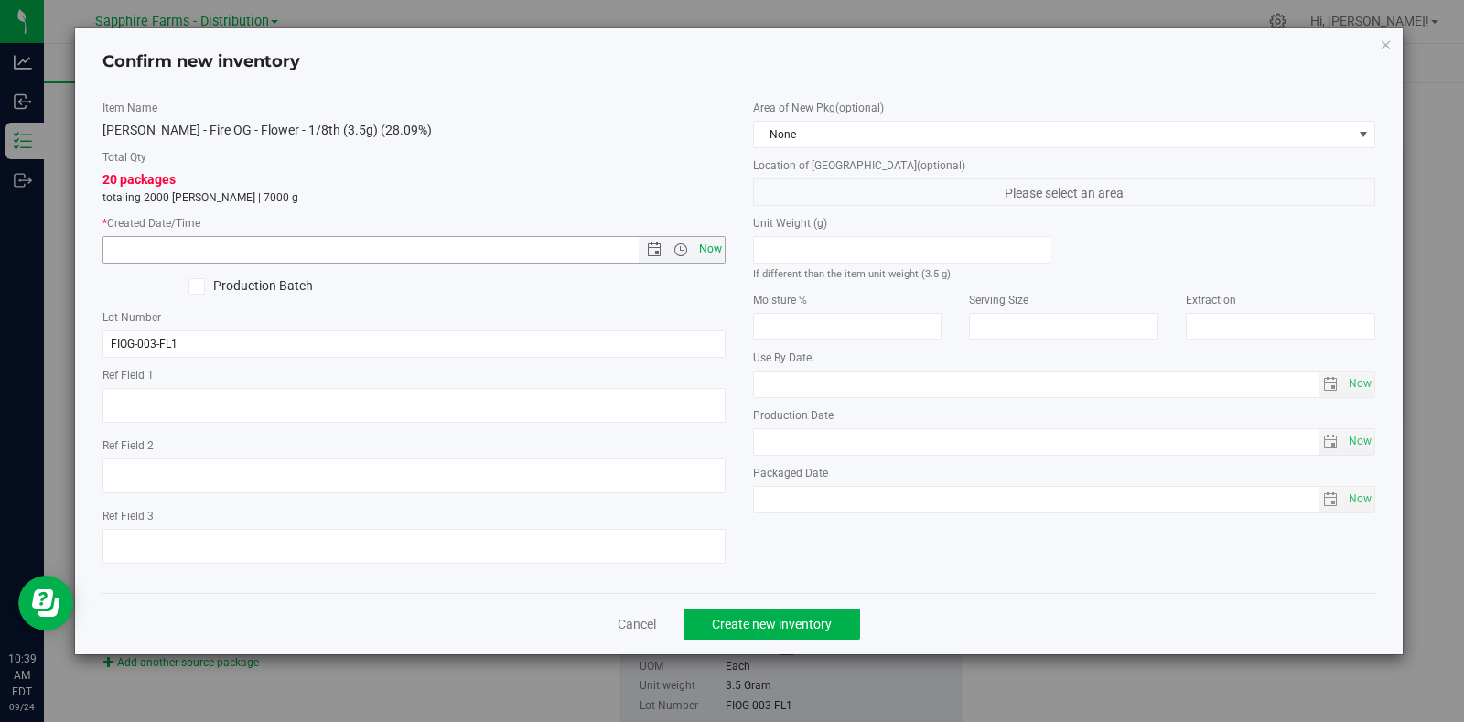
click at [706, 252] on span "Now" at bounding box center [709, 249] width 31 height 27
type input "9/24/2025 10:39 AM"
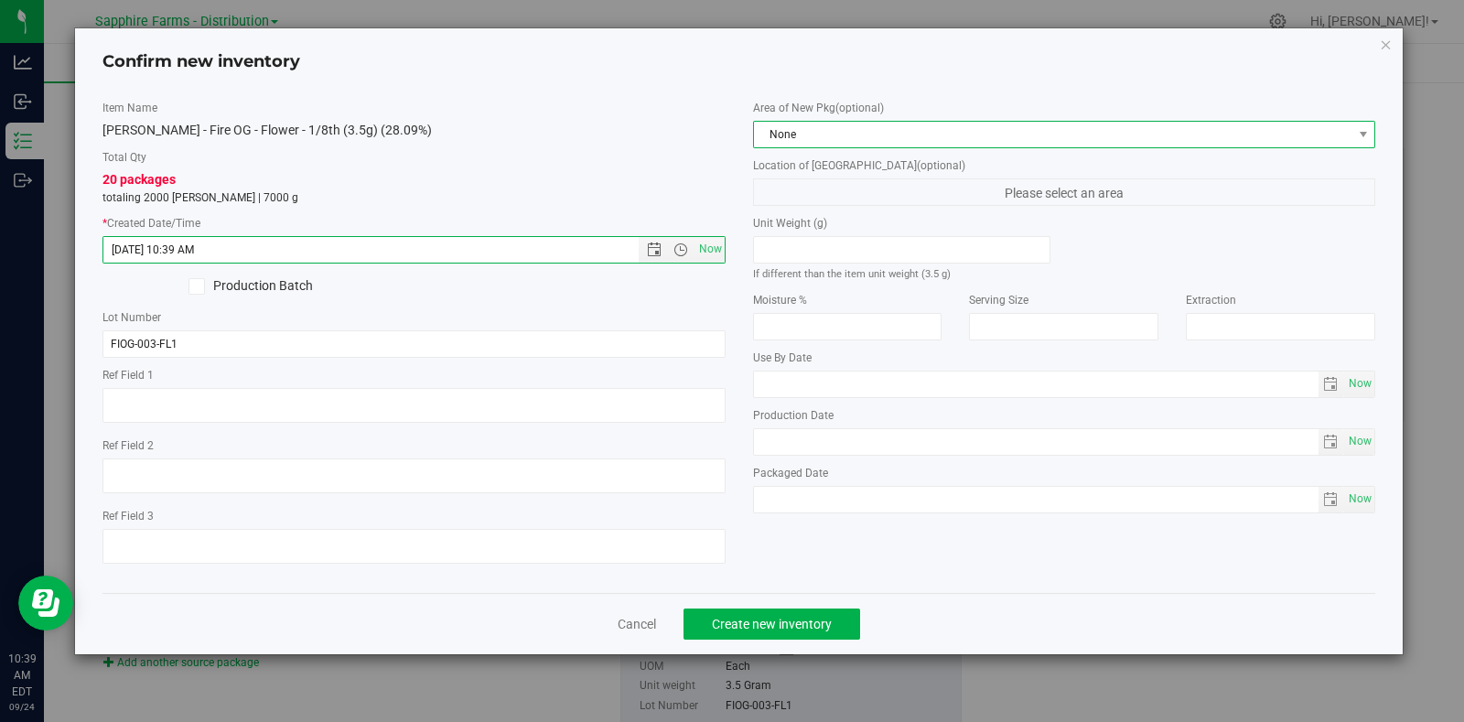
click at [840, 127] on span "None" at bounding box center [1053, 135] width 598 height 26
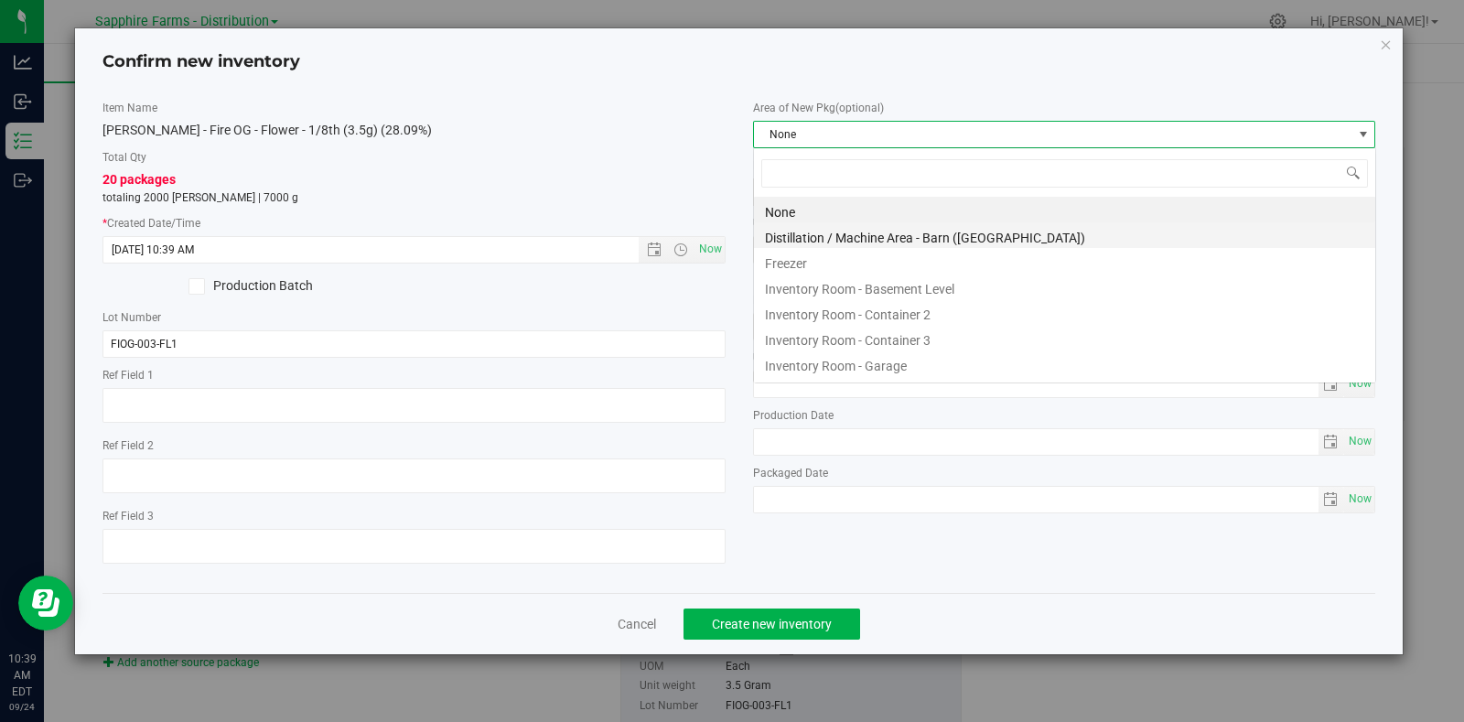
scroll to position [27, 622]
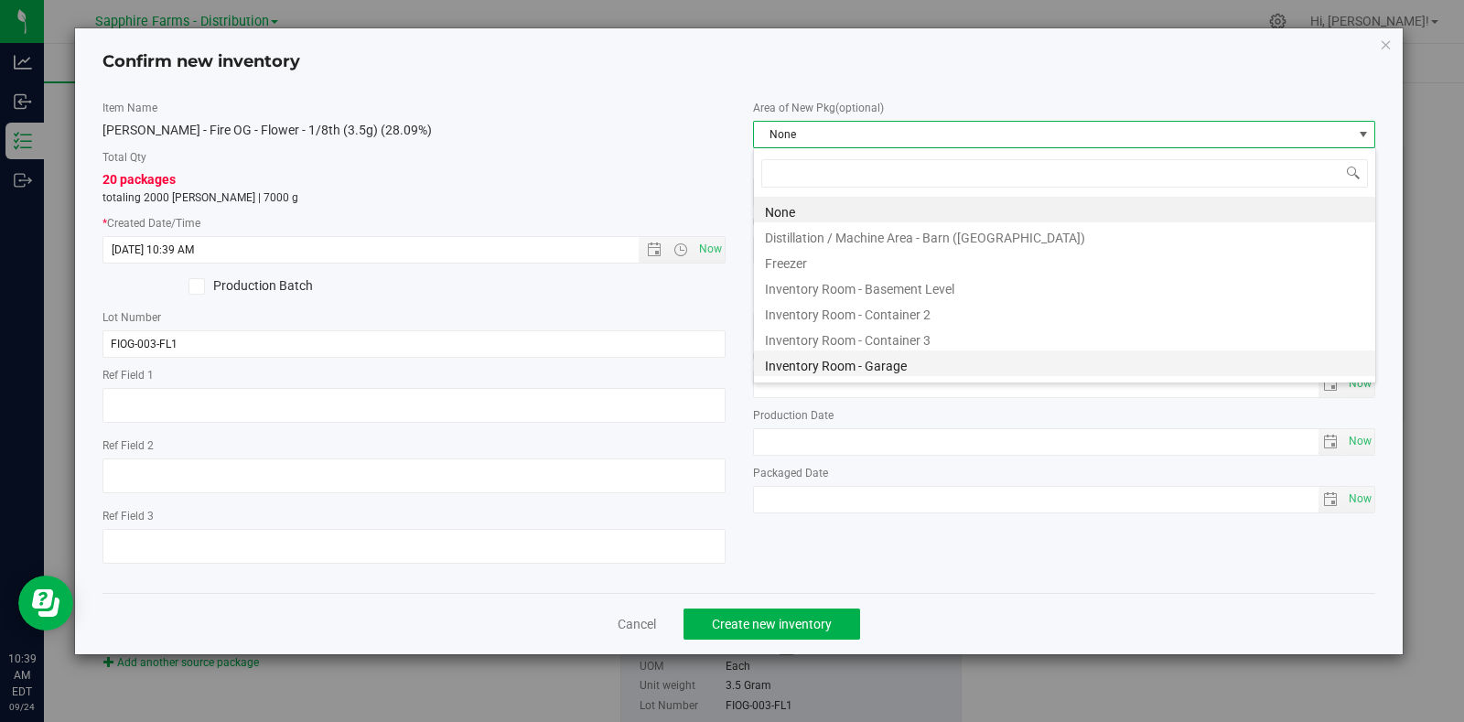
click at [883, 362] on li "Inventory Room - Garage" at bounding box center [1064, 363] width 621 height 26
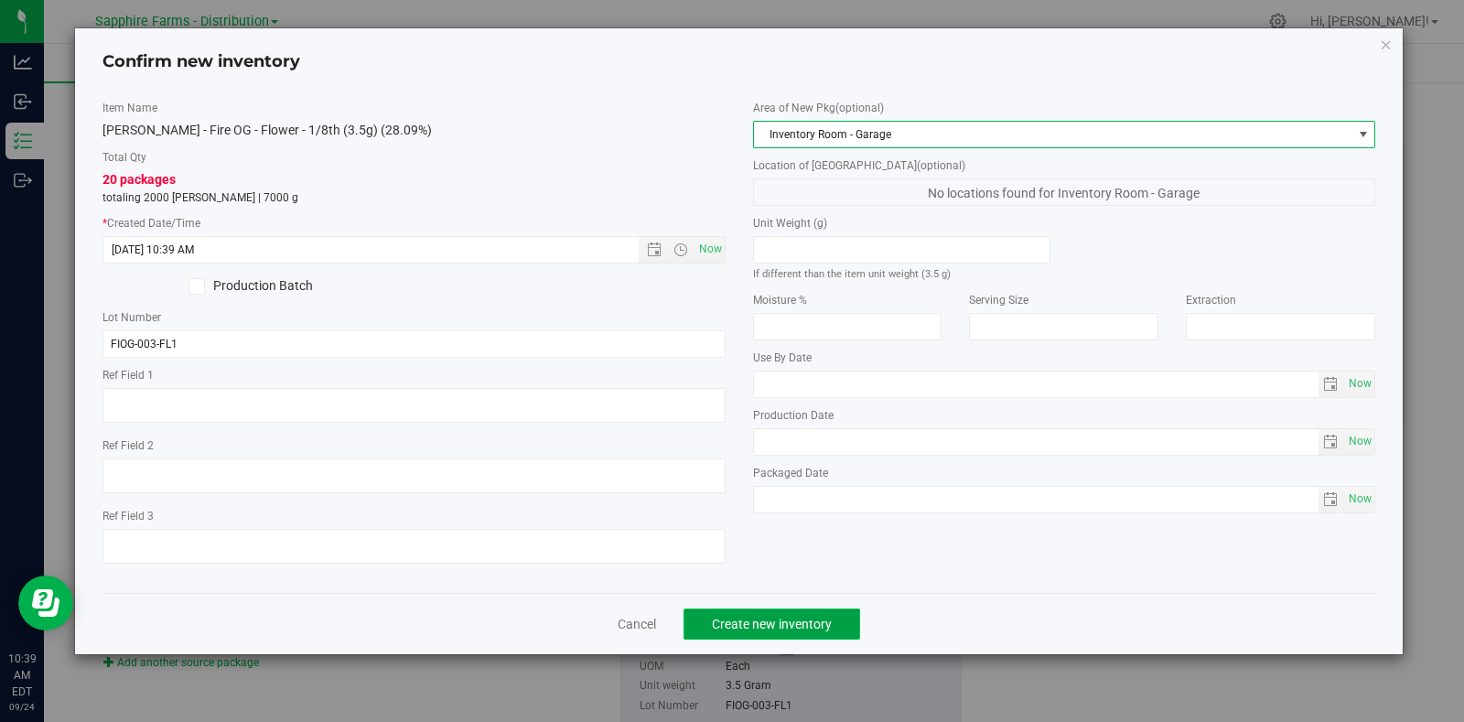
click at [748, 619] on span "Create new inventory" at bounding box center [772, 624] width 120 height 15
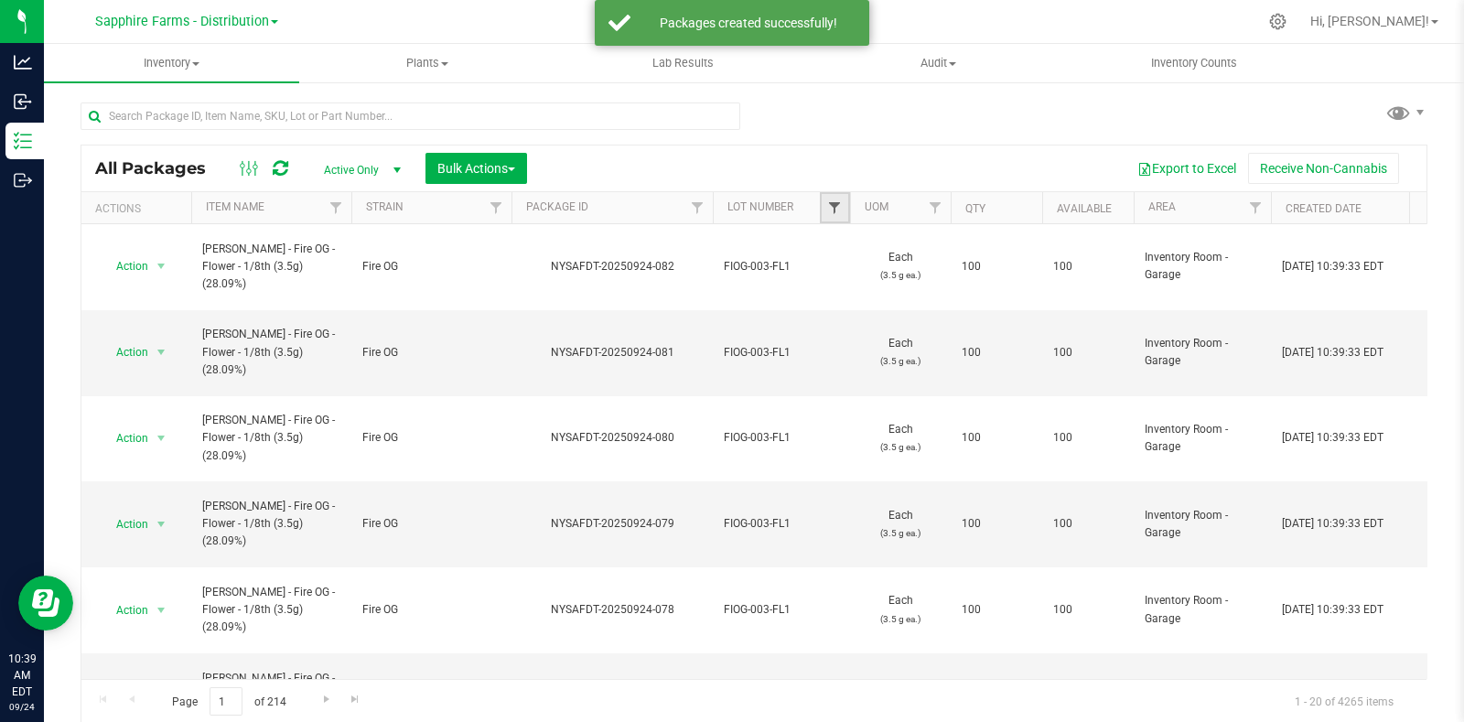
click at [829, 203] on span "Filter" at bounding box center [834, 207] width 15 height 15
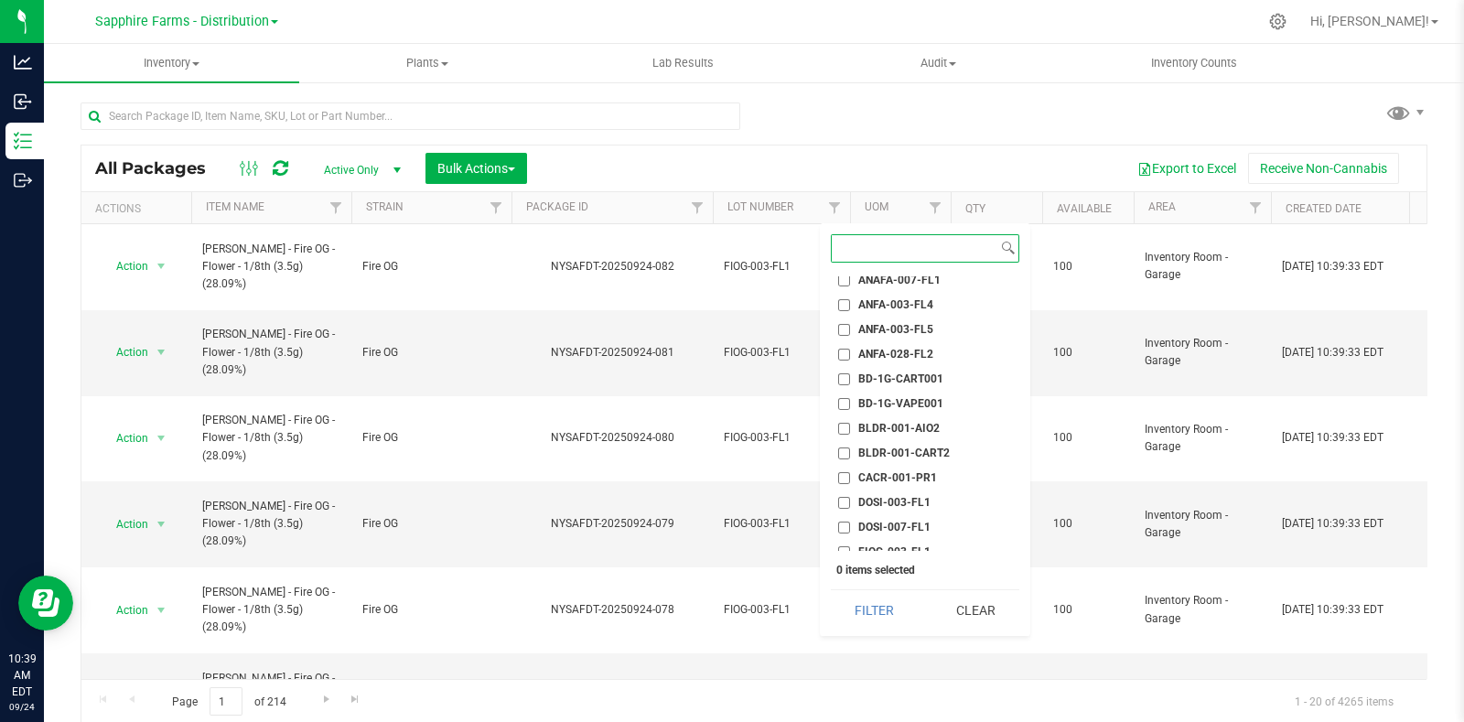
scroll to position [343, 0]
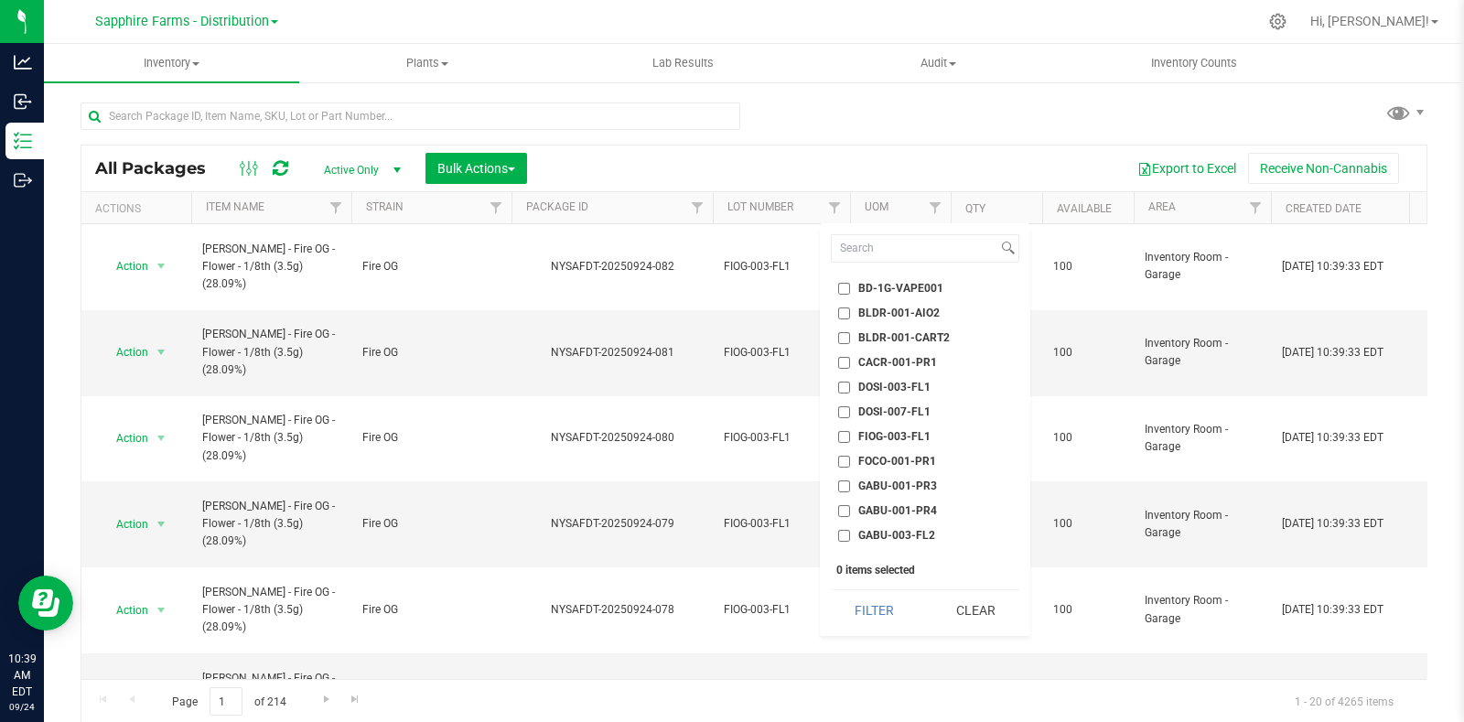
click at [916, 431] on span "FIOG-003-FL1" at bounding box center [894, 436] width 72 height 11
click at [850, 431] on input "FIOG-003-FL1" at bounding box center [844, 437] width 12 height 12
checkbox input "true"
click at [874, 610] on button "Filter" at bounding box center [875, 610] width 88 height 40
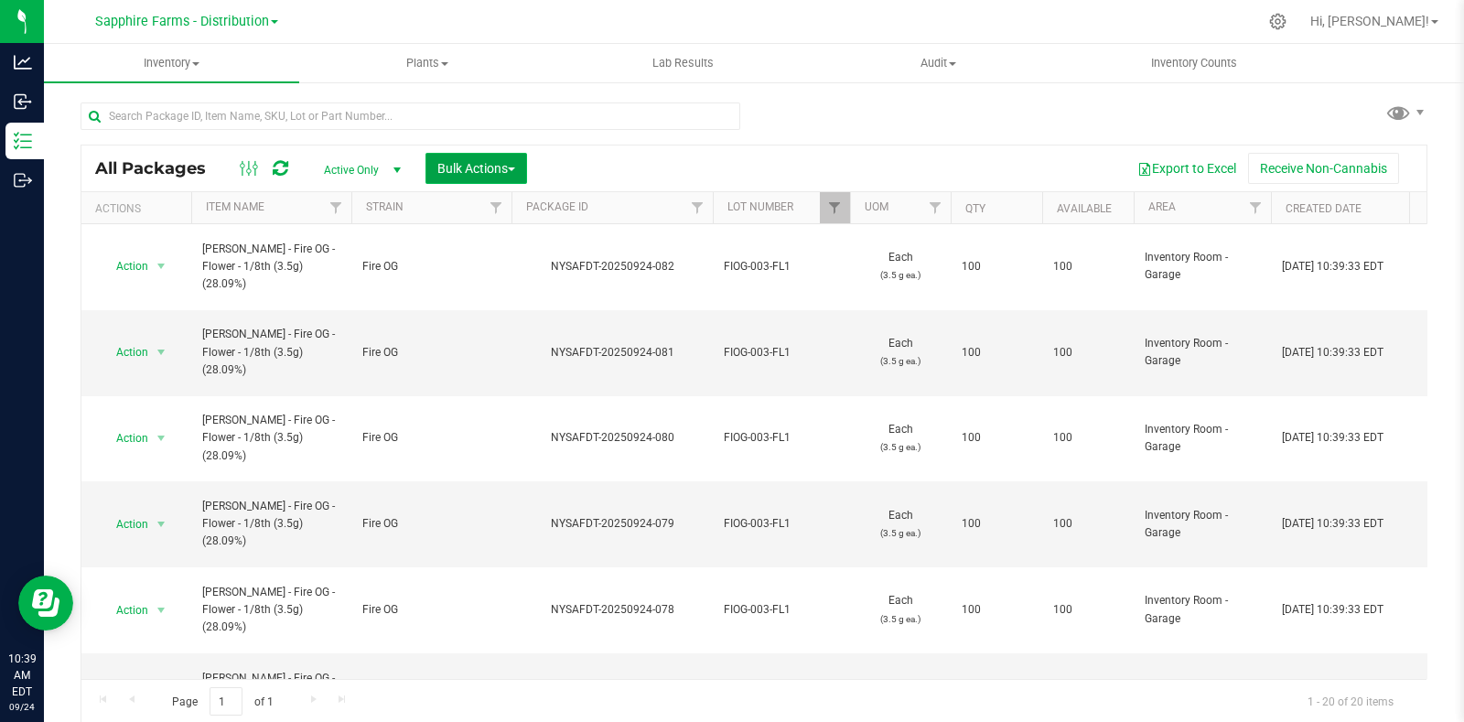
click at [485, 167] on span "Bulk Actions" at bounding box center [476, 168] width 78 height 15
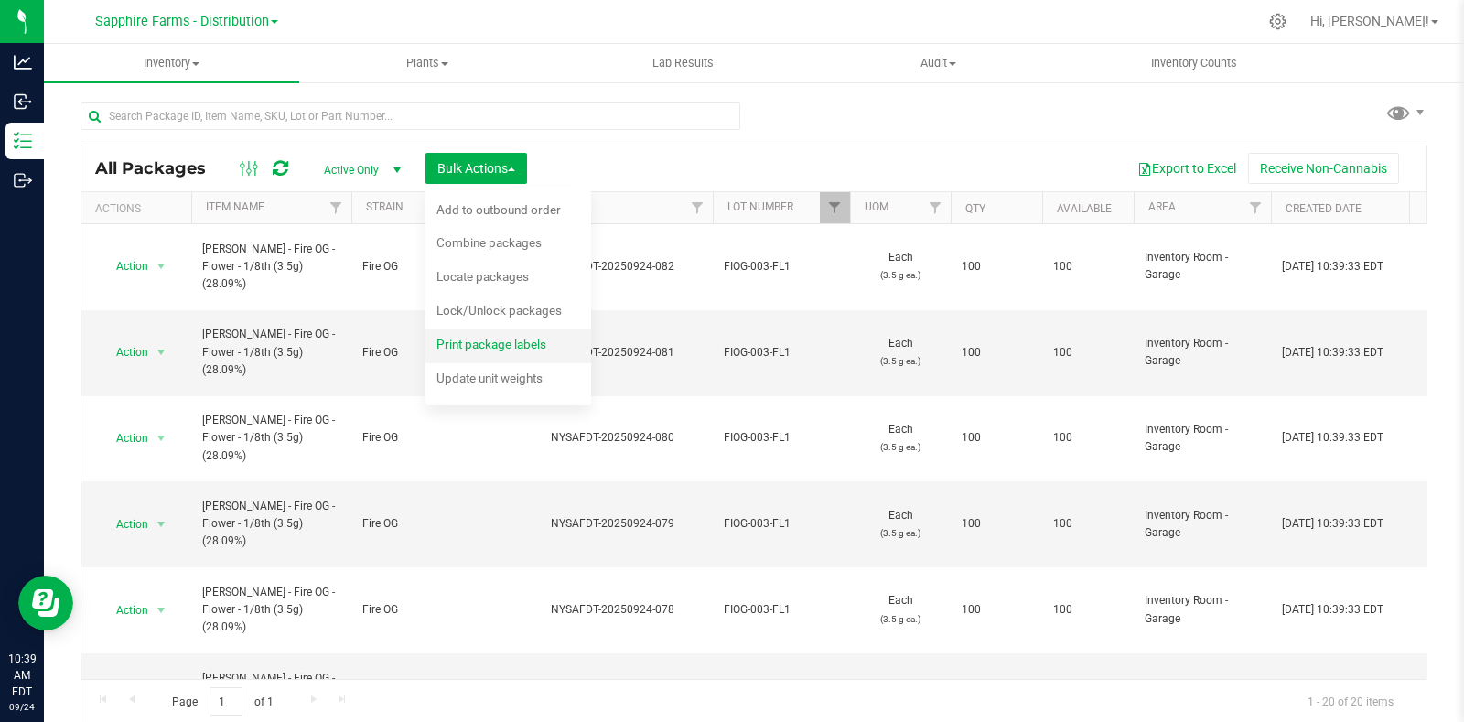
click at [476, 340] on span "Print package labels" at bounding box center [491, 344] width 110 height 15
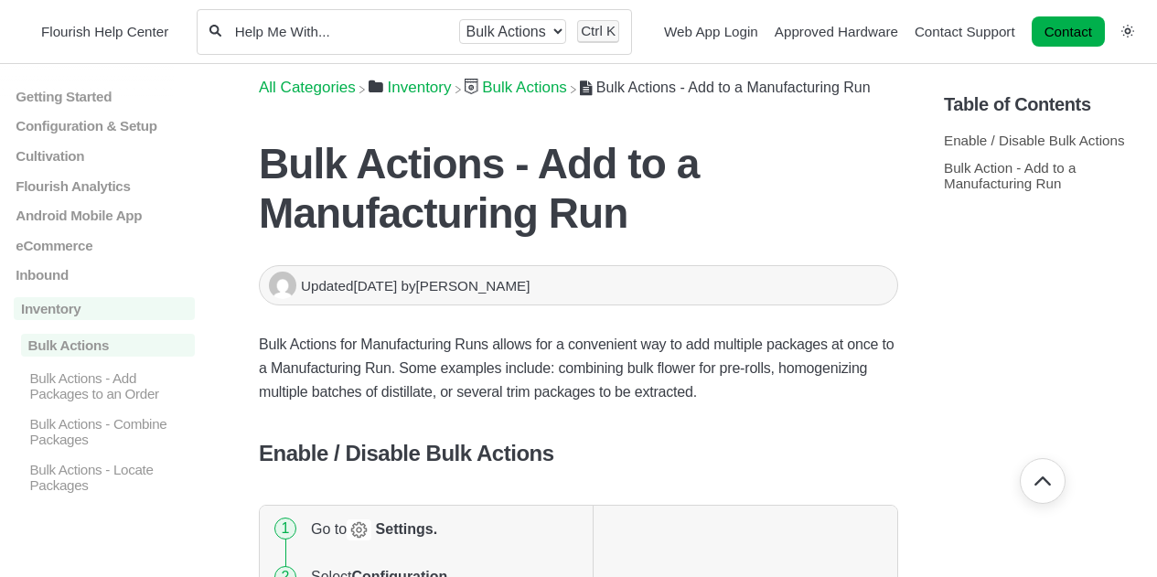
scroll to position [823, 0]
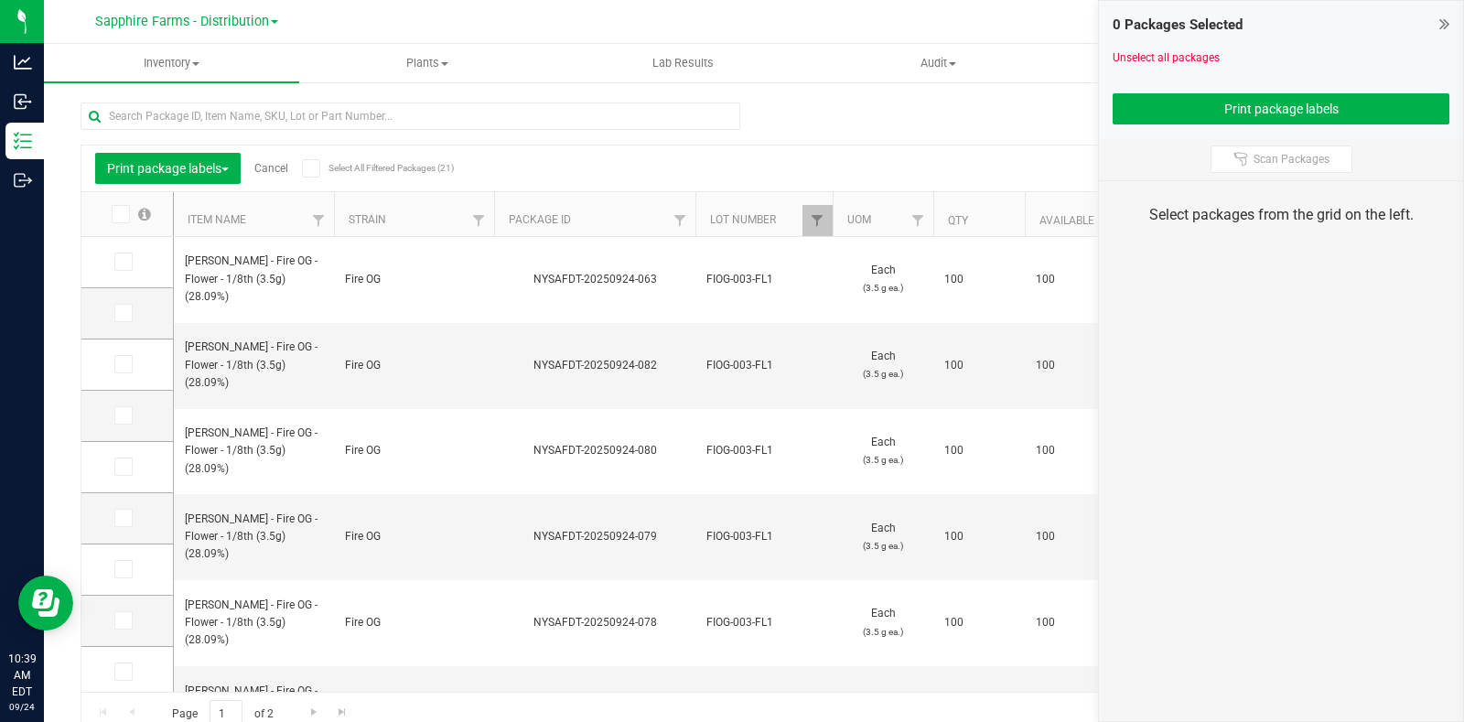
click at [122, 214] on icon at bounding box center [119, 214] width 12 height 0
click at [0, 0] on input "checkbox" at bounding box center [0, 0] width 0 height 0
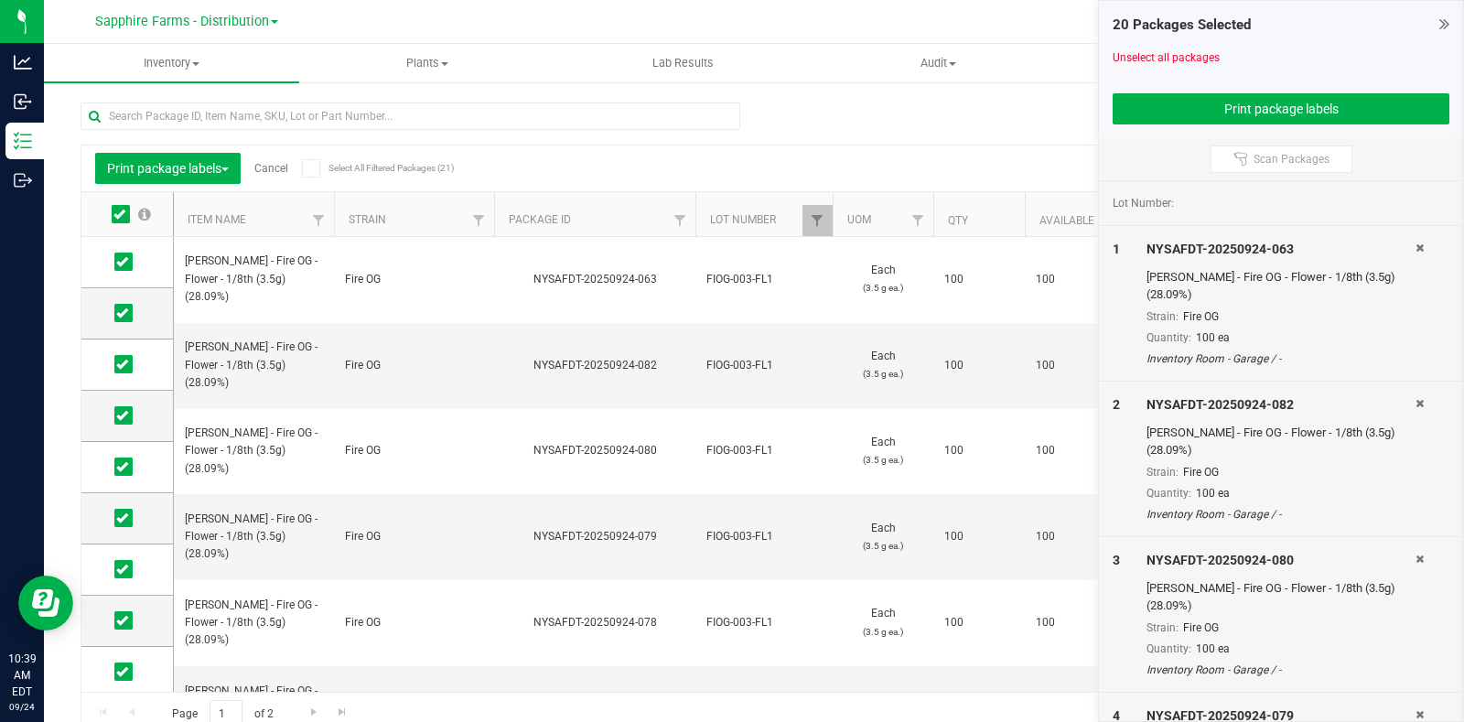
click at [1249, 130] on div "20 Packages Selected Unselect all packages Print package labels" at bounding box center [1281, 69] width 364 height 137
click at [1238, 113] on button "Print package labels" at bounding box center [1280, 108] width 337 height 31
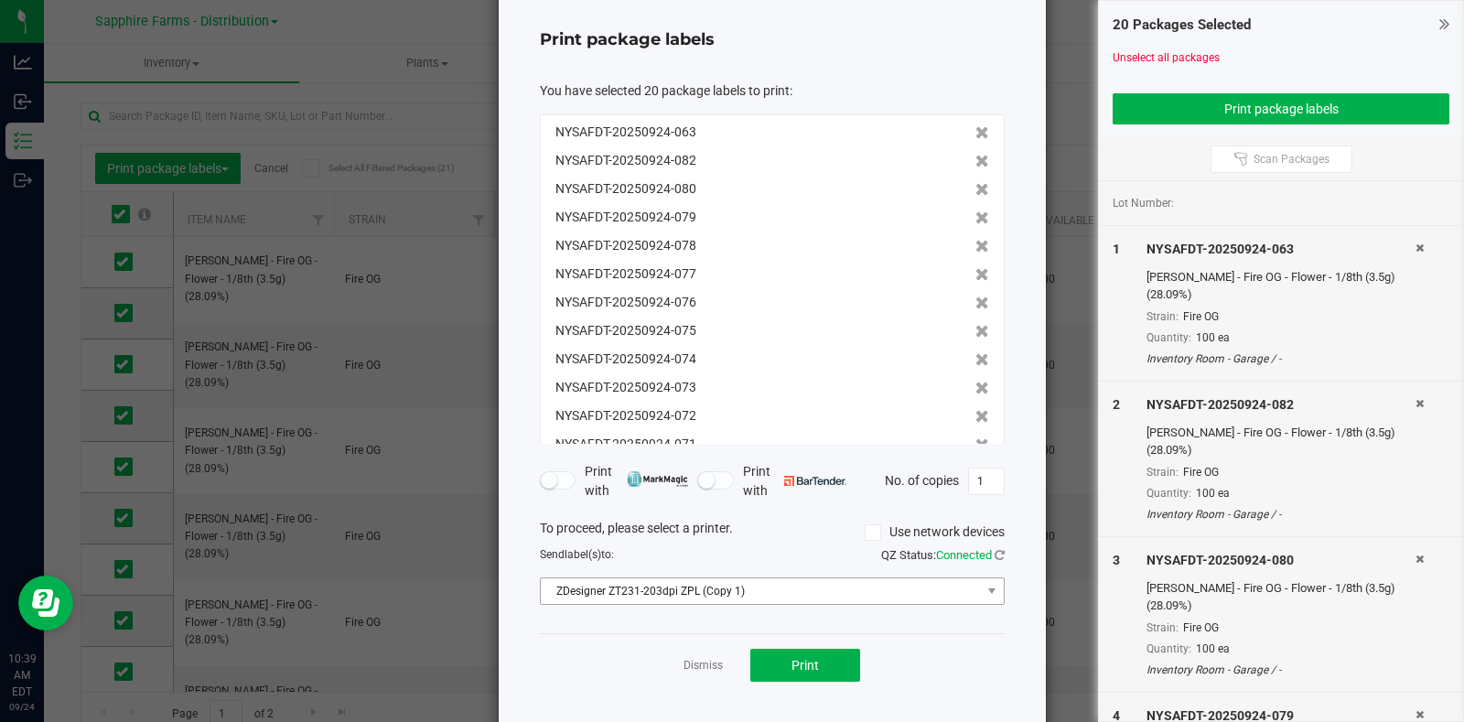
scroll to position [99, 0]
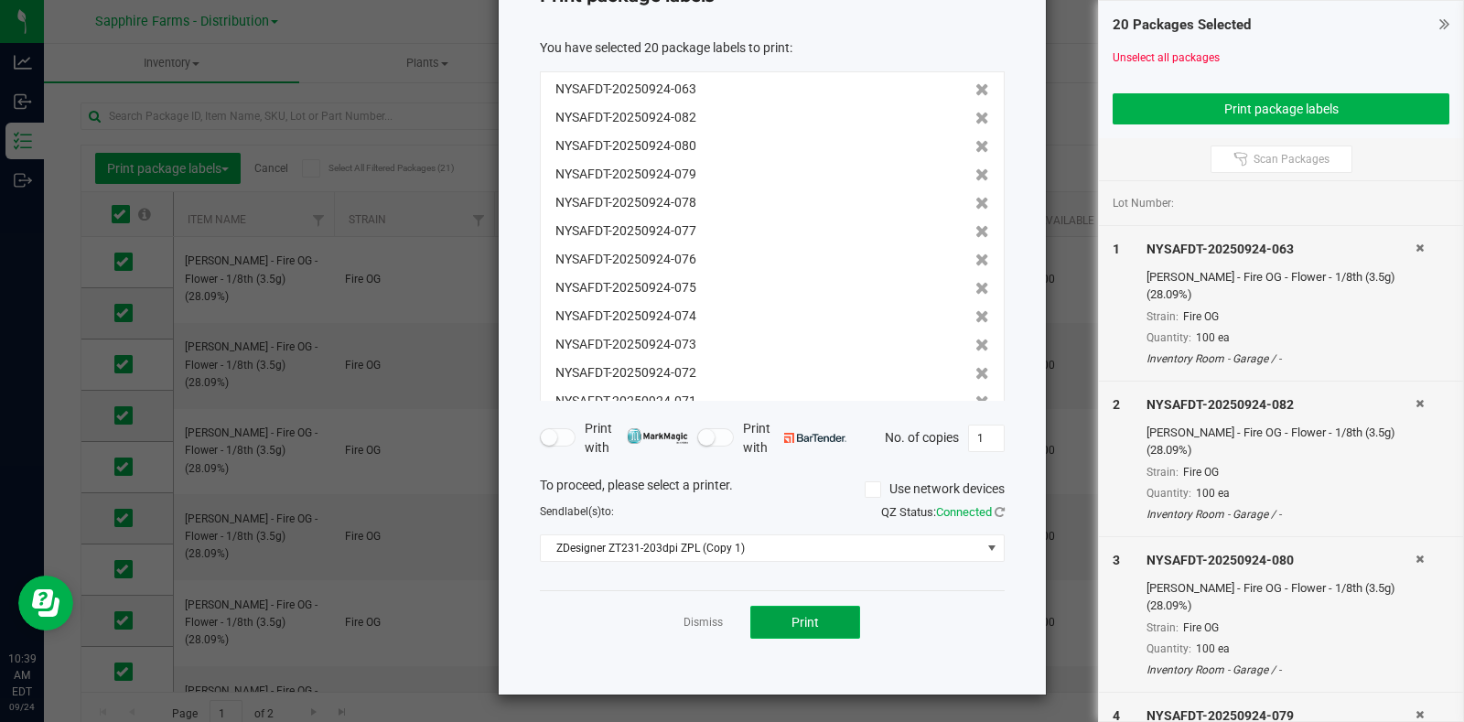
click at [803, 611] on button "Print" at bounding box center [805, 622] width 110 height 33
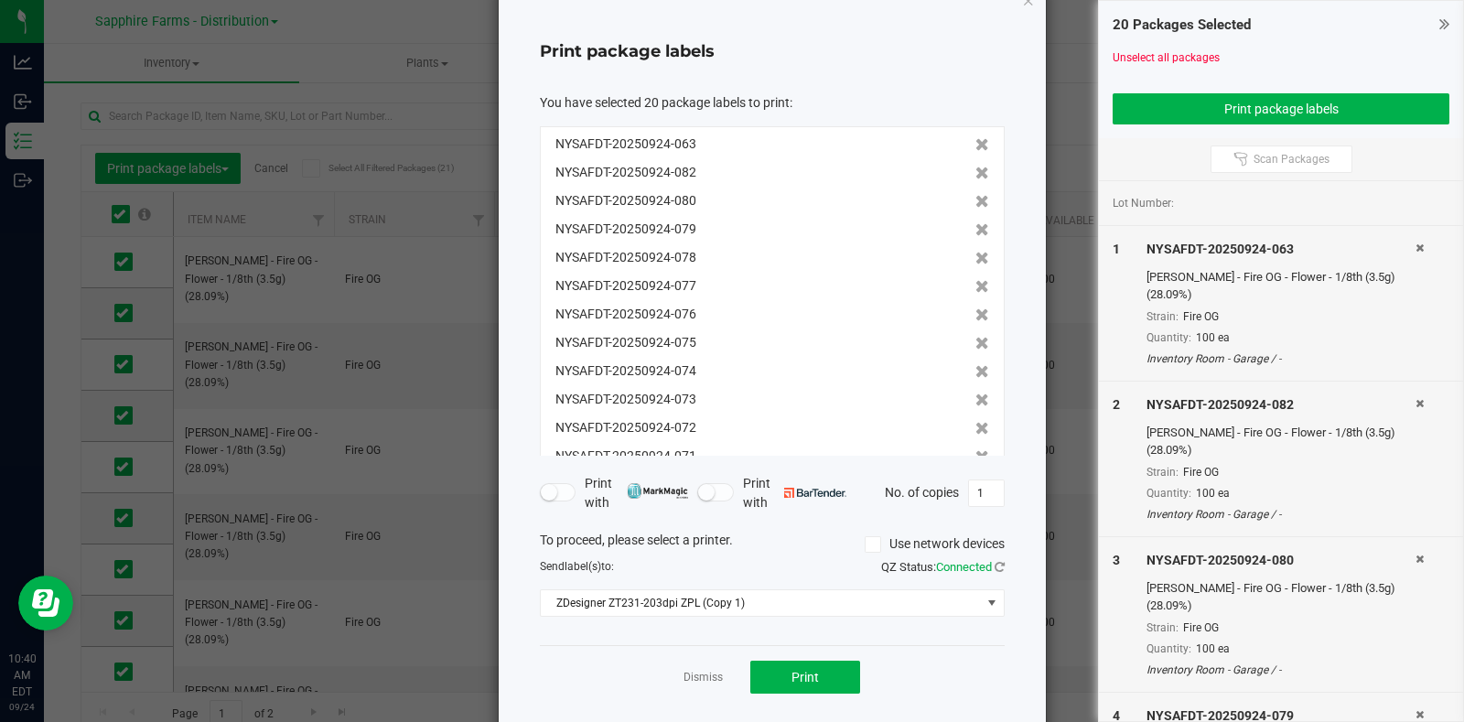
scroll to position [0, 0]
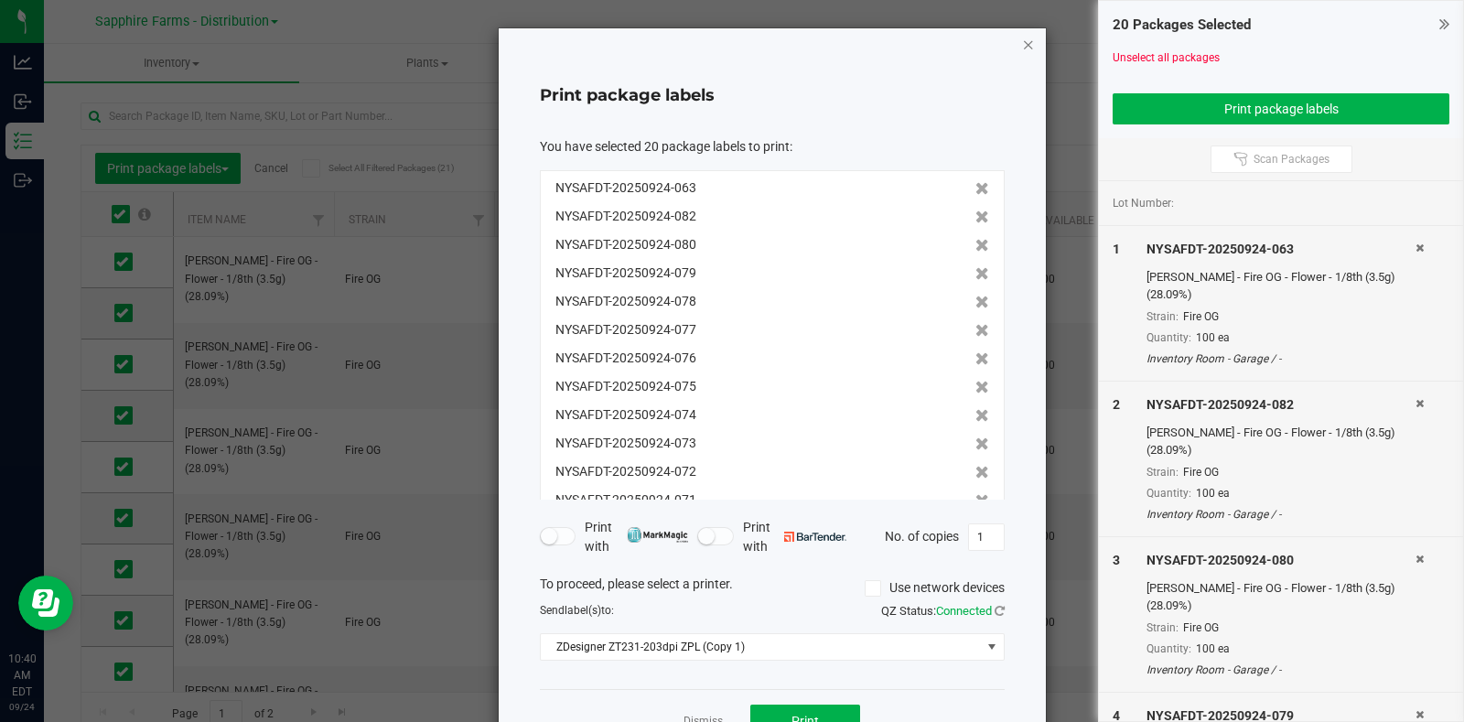
click at [1023, 46] on icon "button" at bounding box center [1028, 44] width 13 height 22
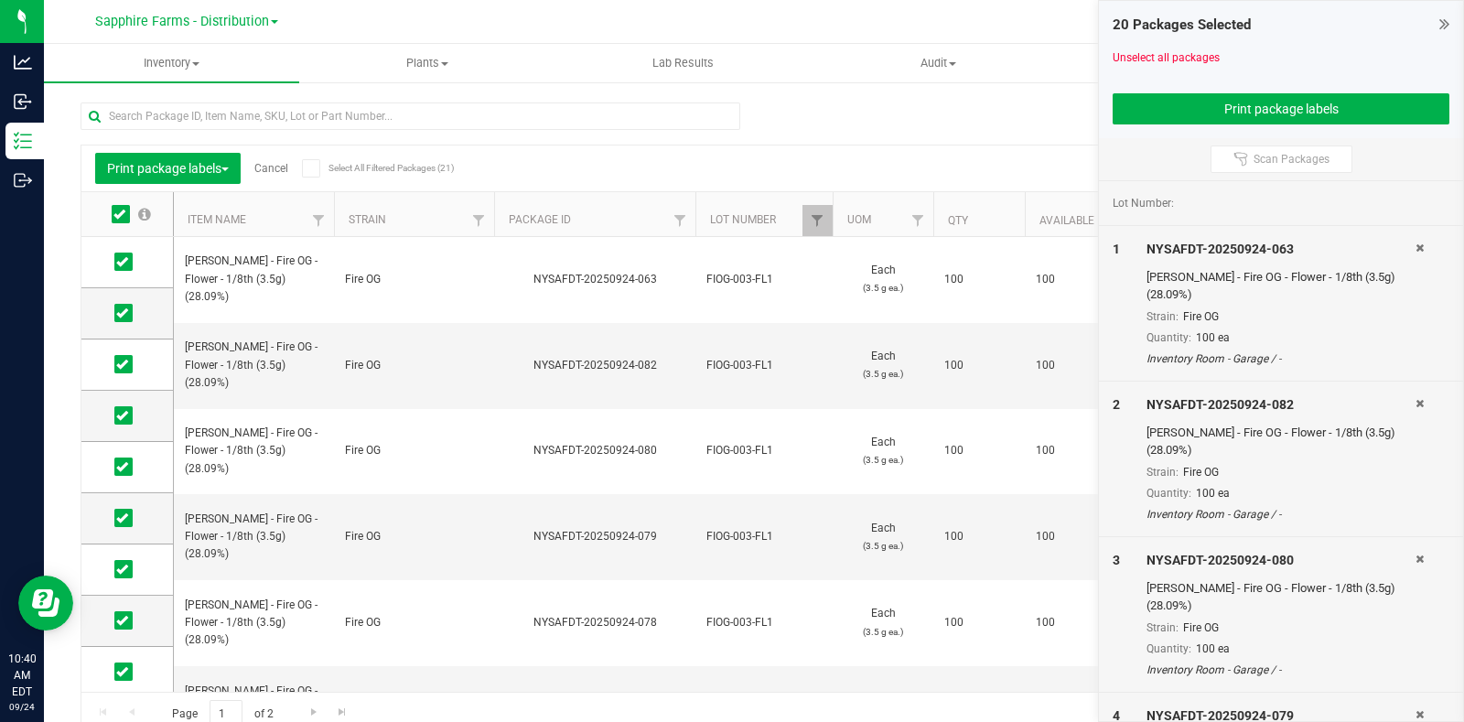
click at [269, 167] on link "Cancel" at bounding box center [271, 168] width 34 height 13
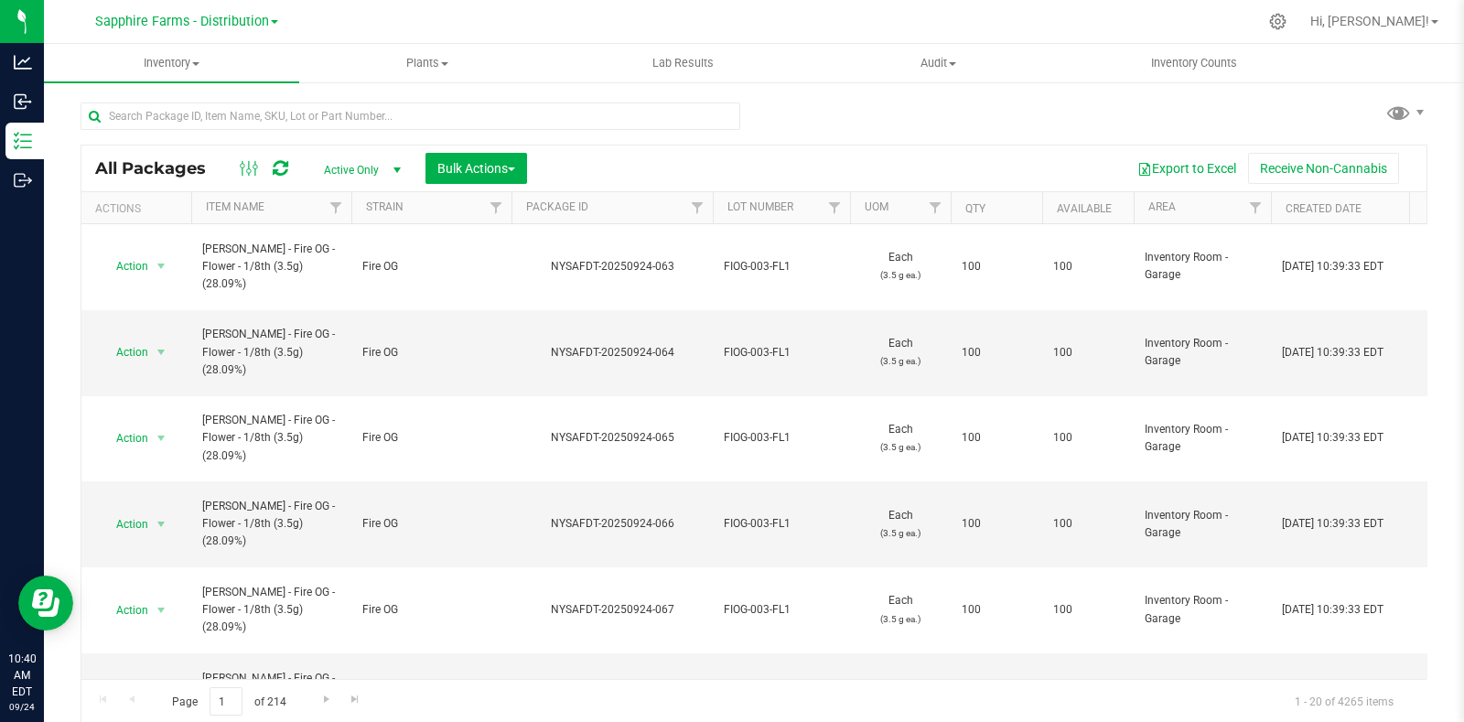
click at [521, 201] on th "Package ID" at bounding box center [611, 208] width 201 height 32
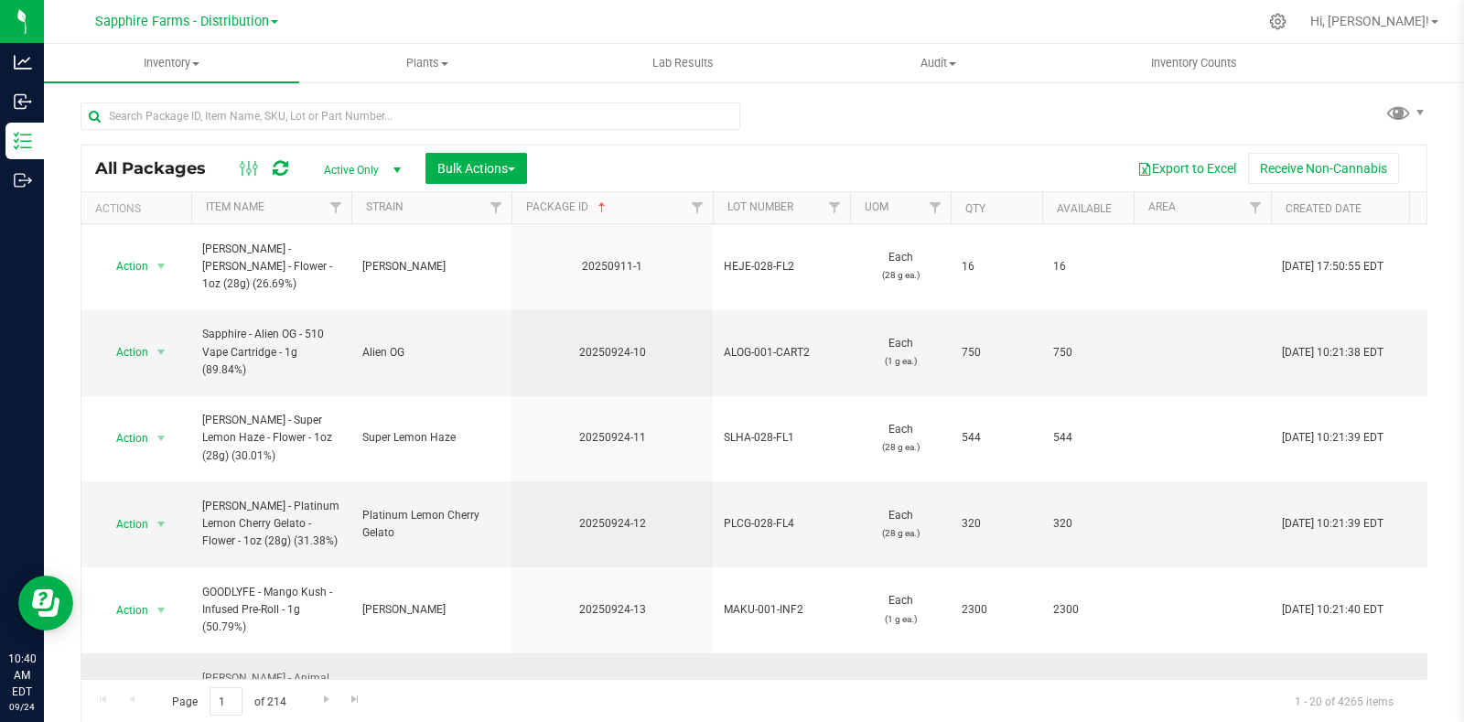
click at [151, 682] on span "select" at bounding box center [161, 695] width 23 height 26
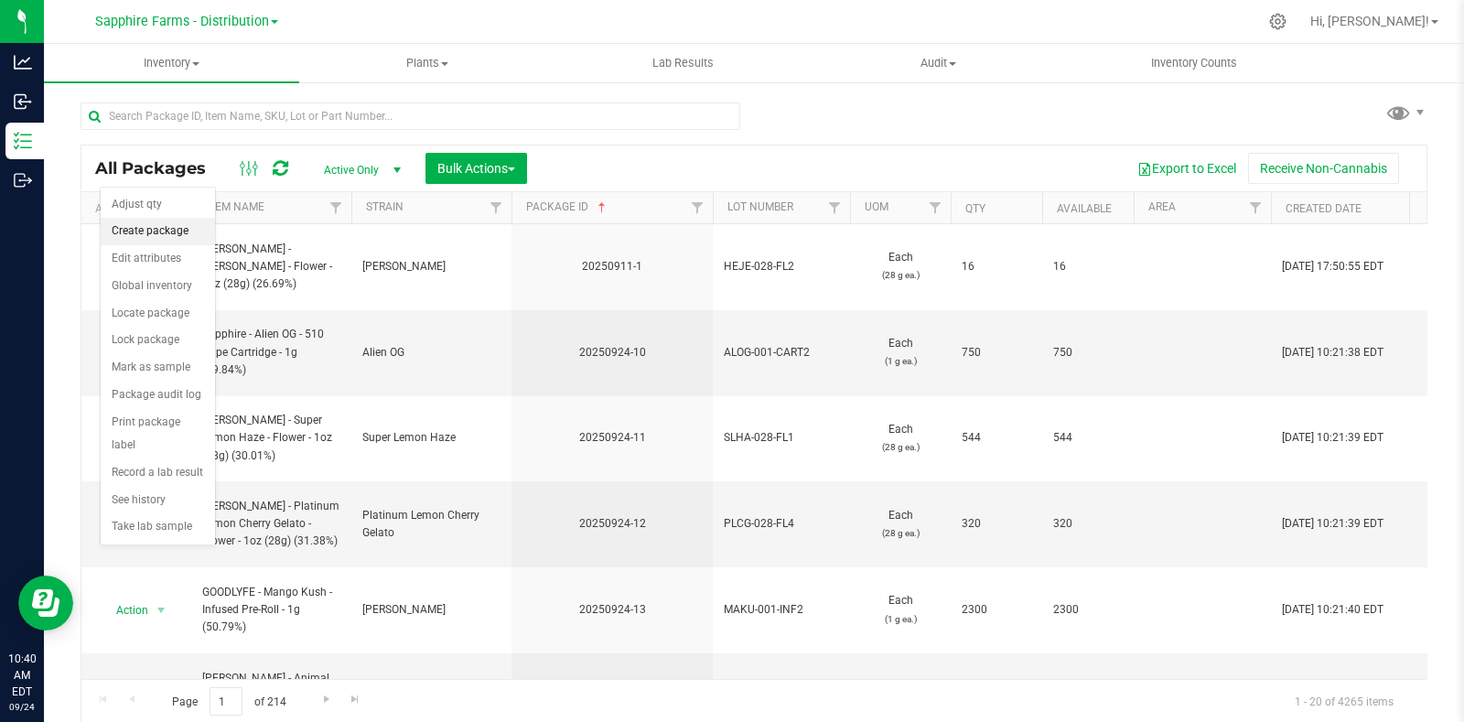
click at [150, 240] on li "Create package" at bounding box center [158, 231] width 114 height 27
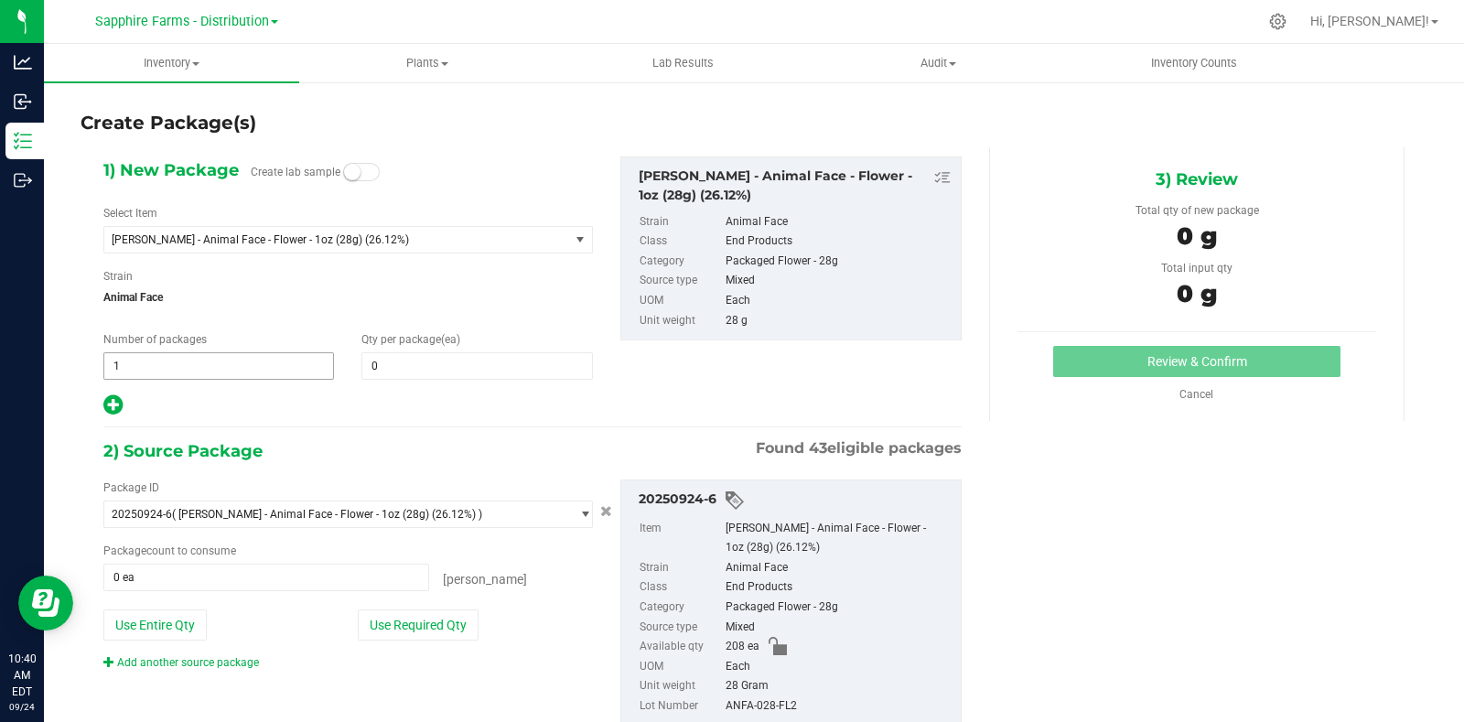
click at [210, 372] on span "1 1" at bounding box center [218, 365] width 231 height 27
type input "13"
click at [443, 371] on span at bounding box center [476, 365] width 231 height 27
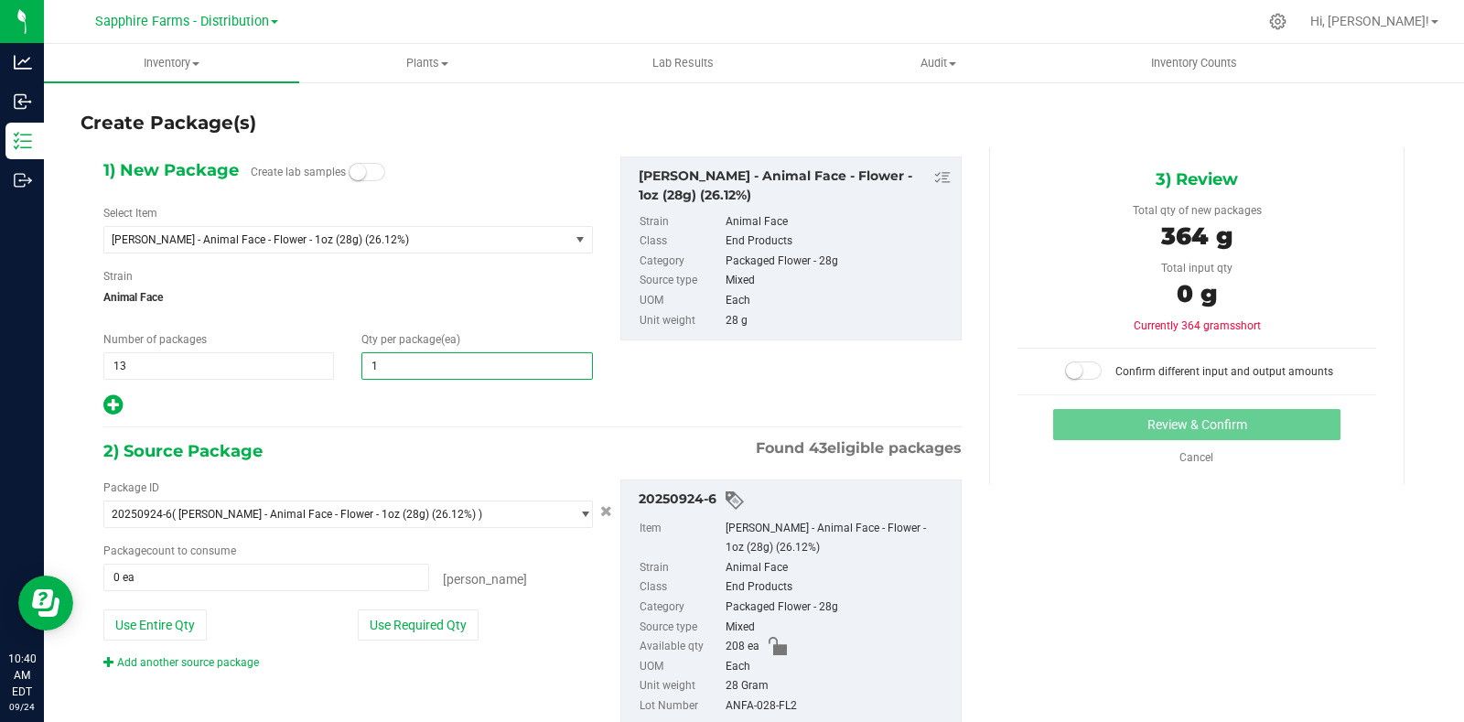
type input "16"
click at [403, 431] on div "1) New Package Create lab samples Select Item LEAL - Animal Face - Flower - 1oz…" at bounding box center [533, 456] width 886 height 618
click at [416, 626] on button "Use Required Qty" at bounding box center [418, 624] width 121 height 31
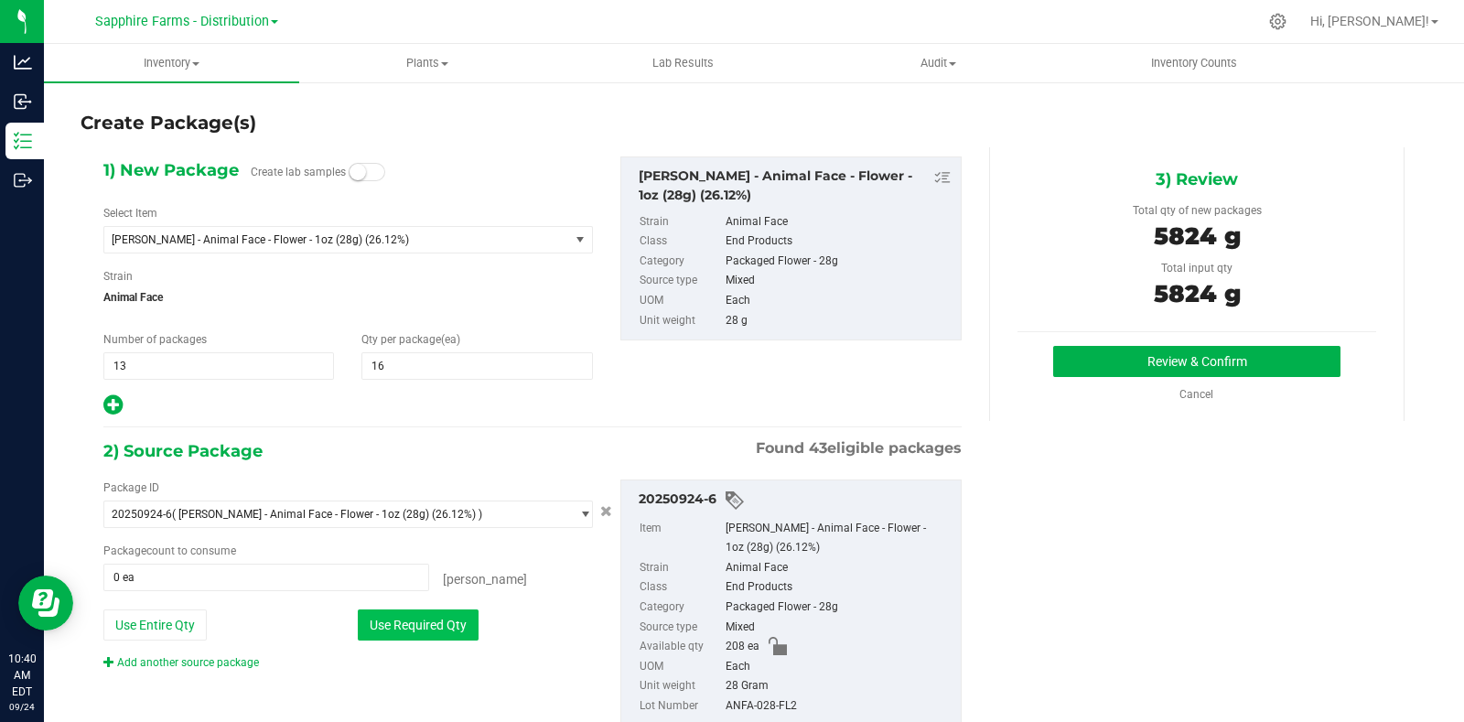
type input "208 ea"
click at [1109, 359] on button "Review & Confirm" at bounding box center [1196, 361] width 287 height 31
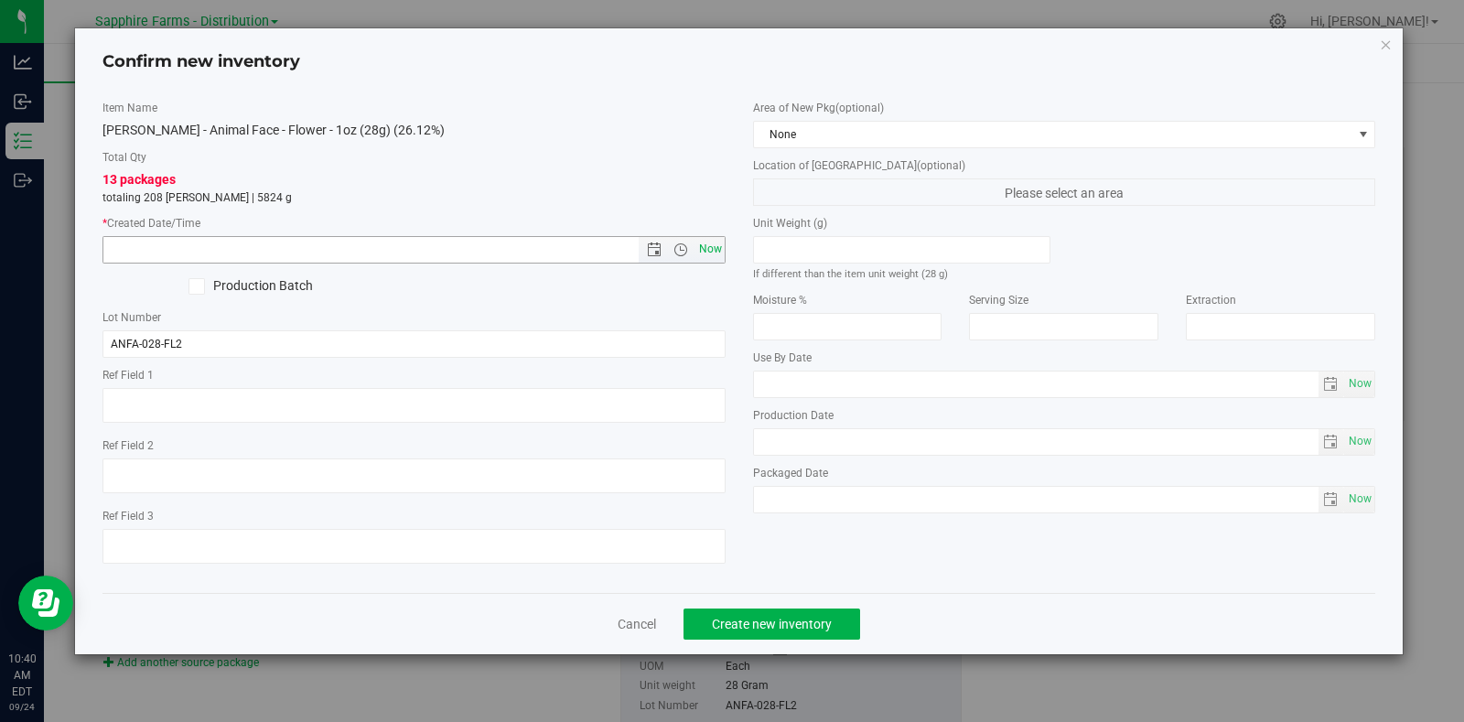
click at [712, 253] on span "Now" at bounding box center [709, 249] width 31 height 27
type input "9/24/2025 10:40 AM"
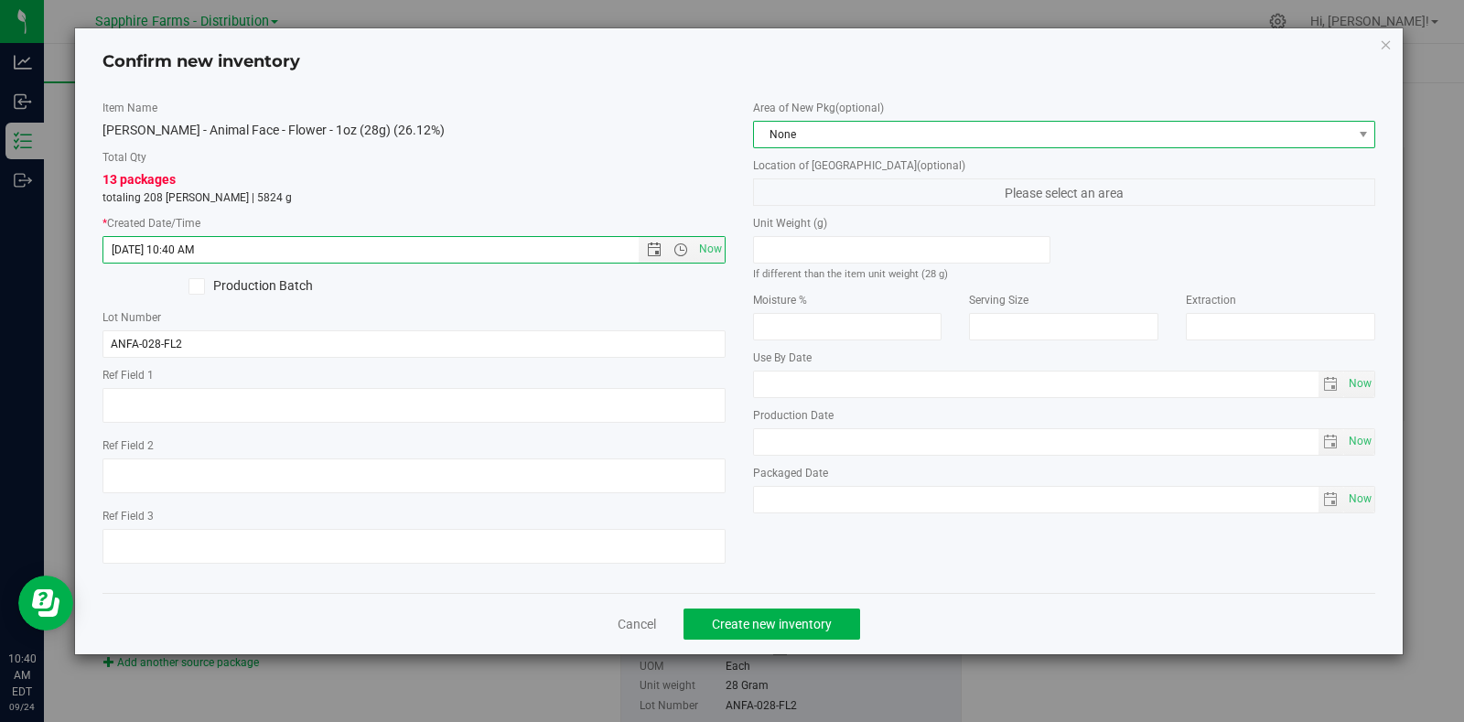
click at [802, 137] on span "None" at bounding box center [1053, 135] width 598 height 26
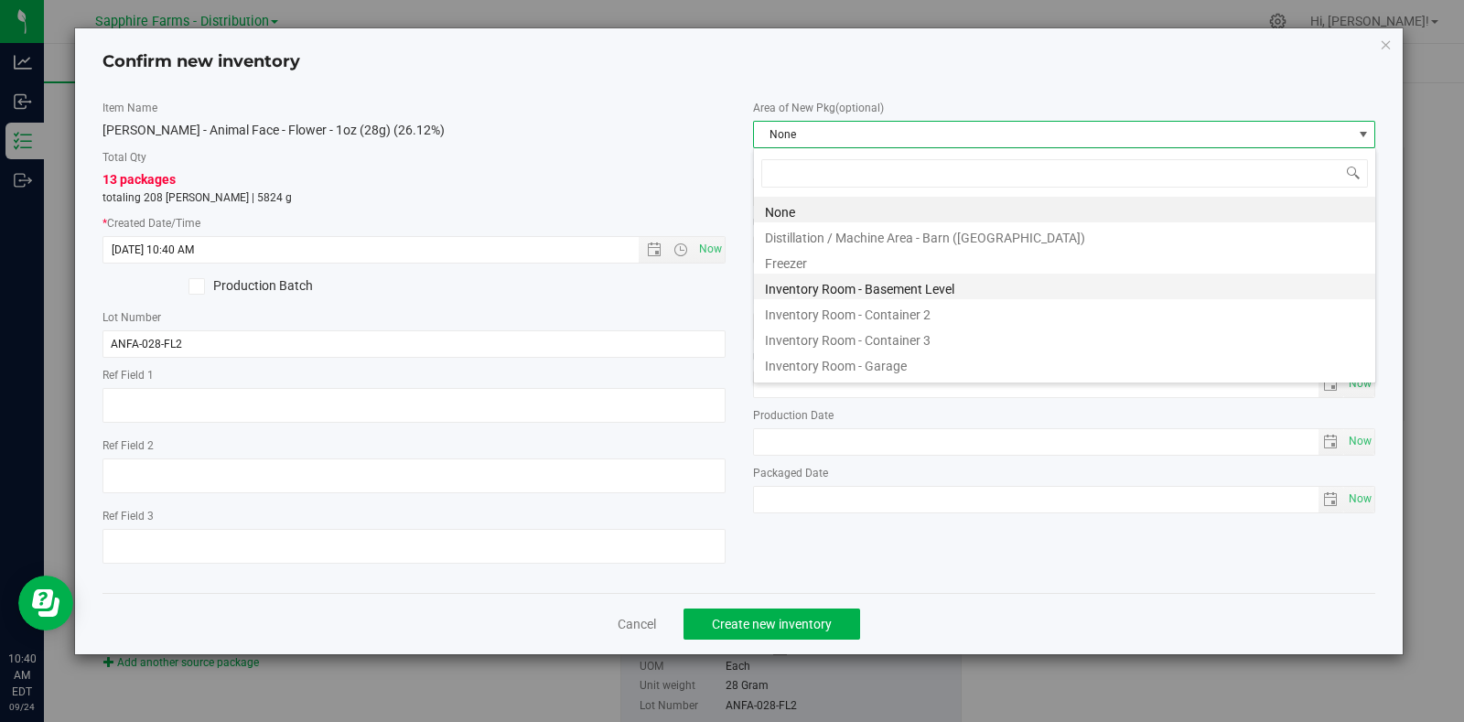
scroll to position [27, 622]
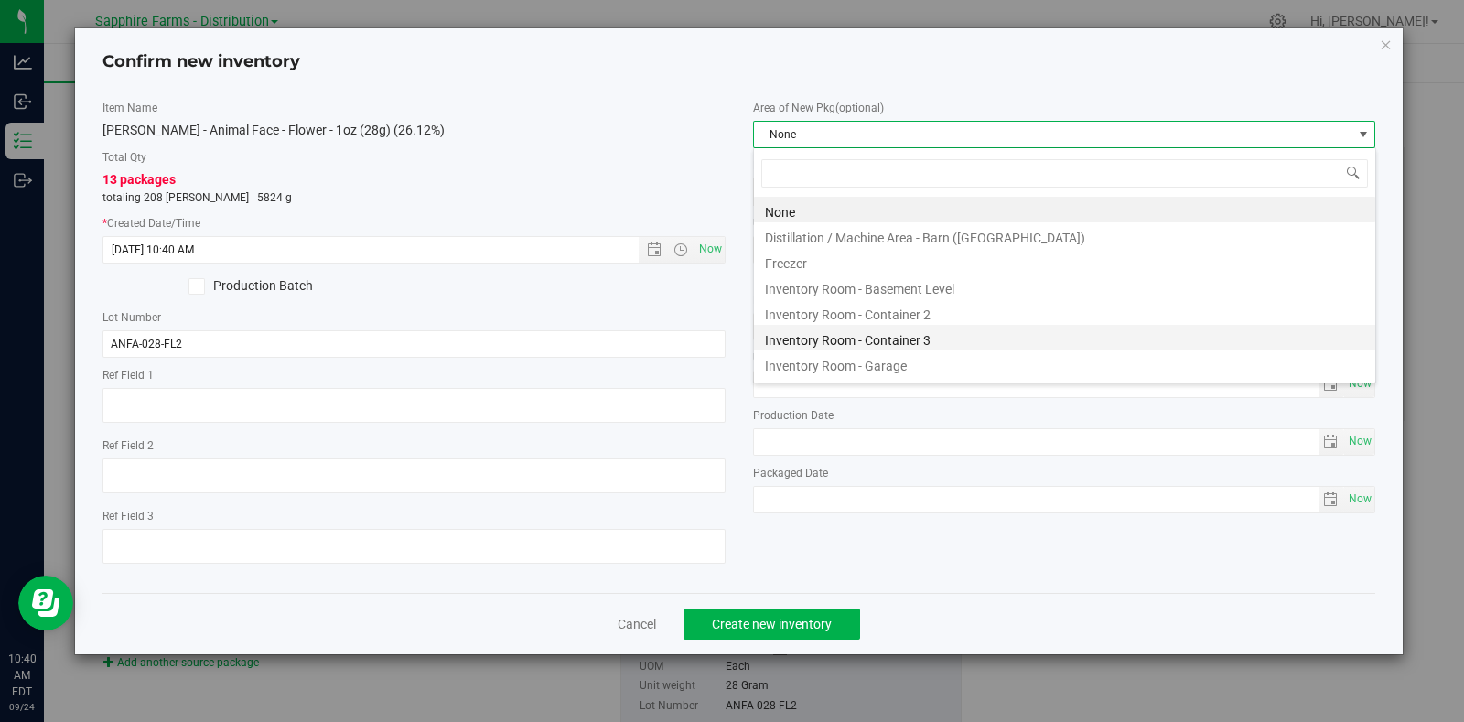
click at [924, 336] on li "Inventory Room - Container 3" at bounding box center [1064, 338] width 621 height 26
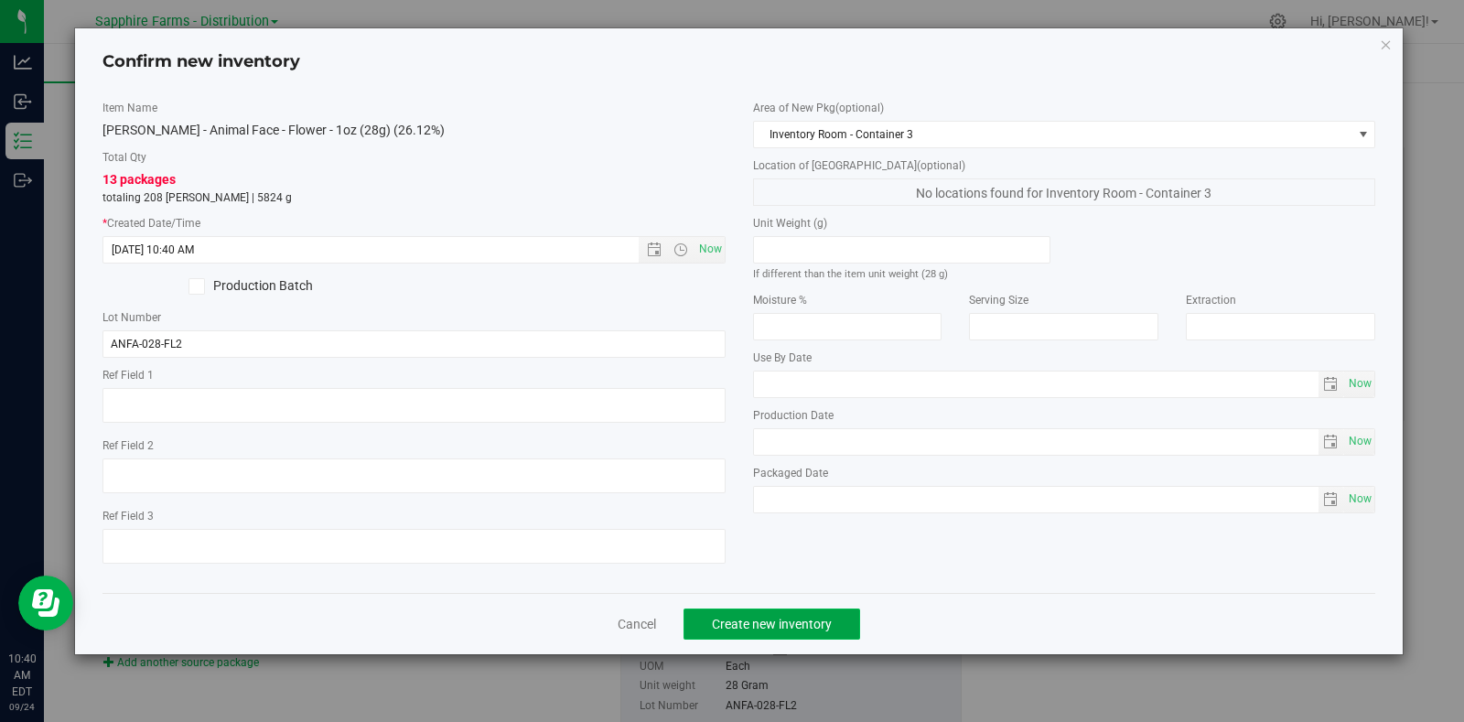
click at [823, 616] on button "Create new inventory" at bounding box center [771, 623] width 177 height 31
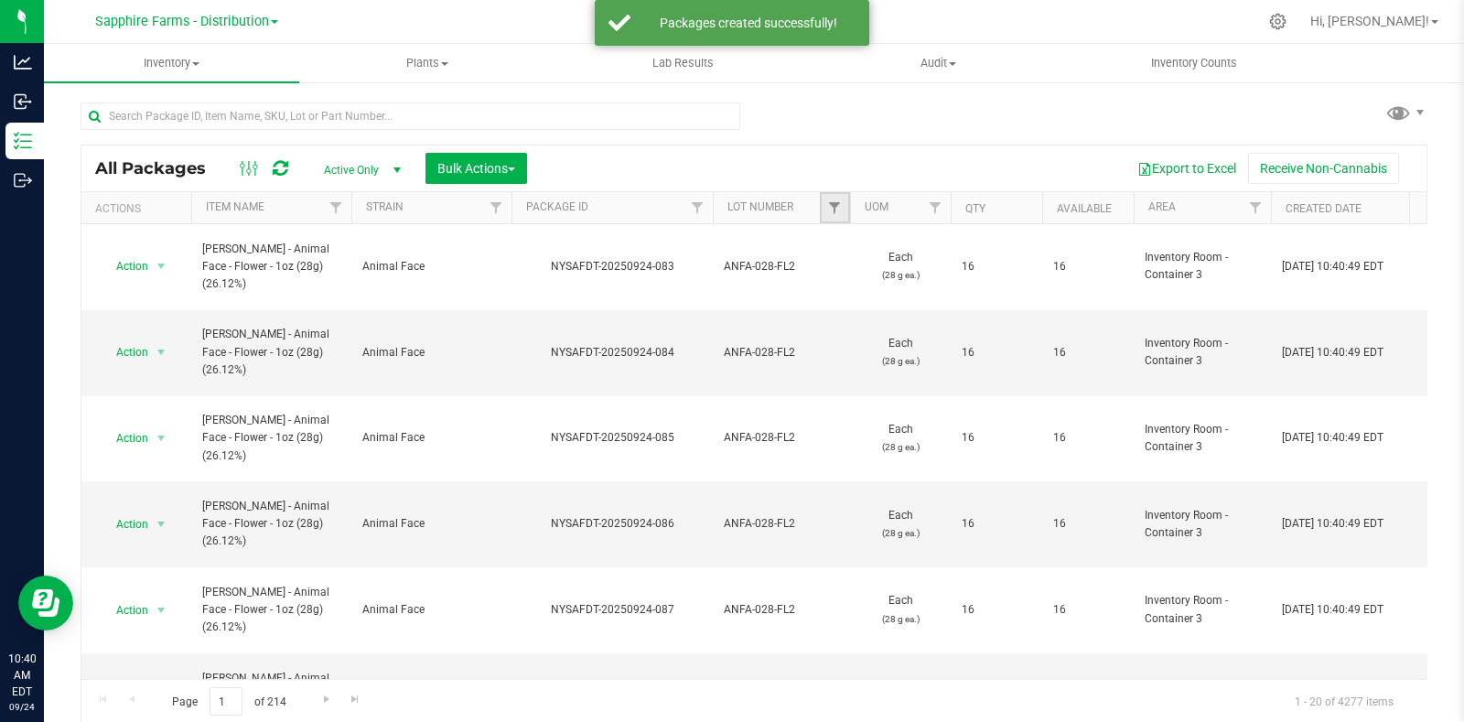
click at [824, 202] on link "Filter" at bounding box center [835, 207] width 30 height 31
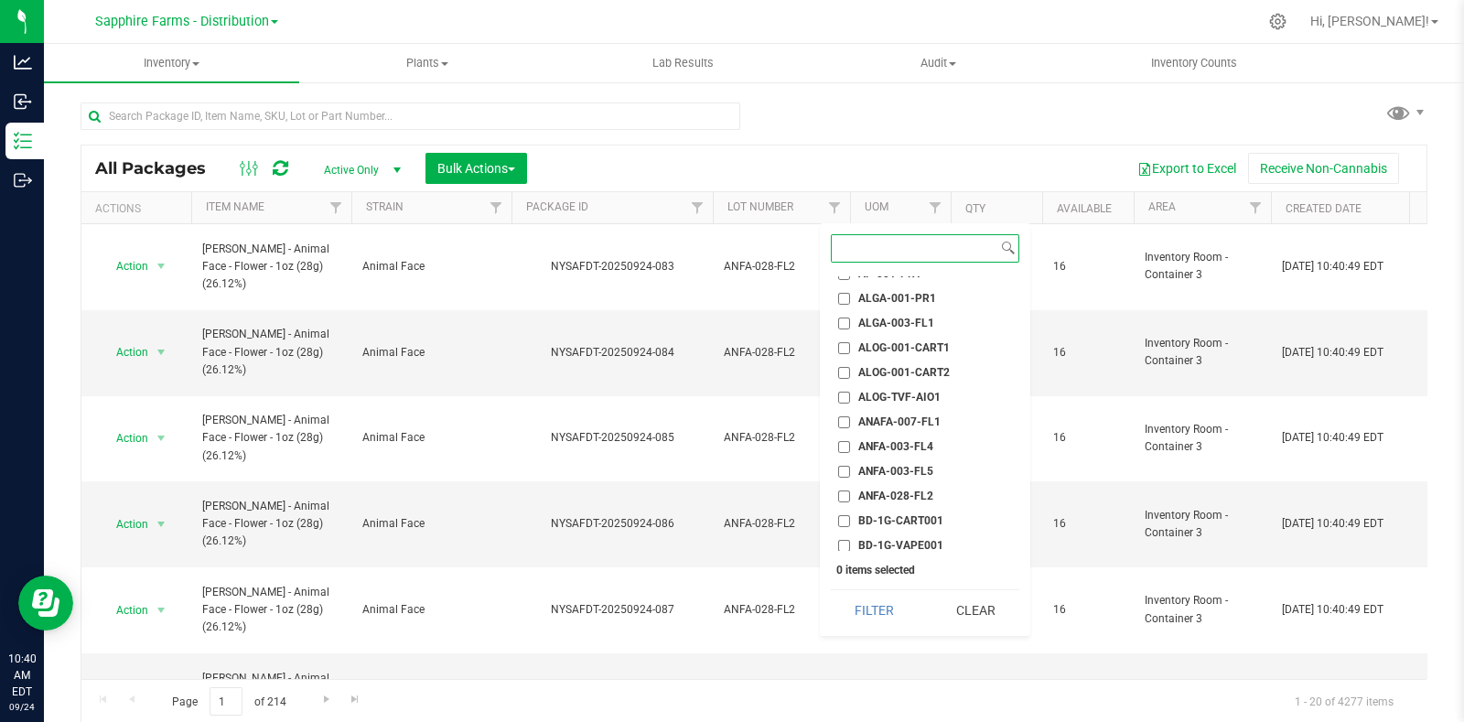
scroll to position [113, 0]
click at [892, 466] on span "ANFA-028-FL2" at bounding box center [895, 468] width 75 height 11
click at [850, 466] on input "ANFA-028-FL2" at bounding box center [844, 469] width 12 height 12
checkbox input "true"
click at [887, 613] on button "Filter" at bounding box center [875, 610] width 88 height 40
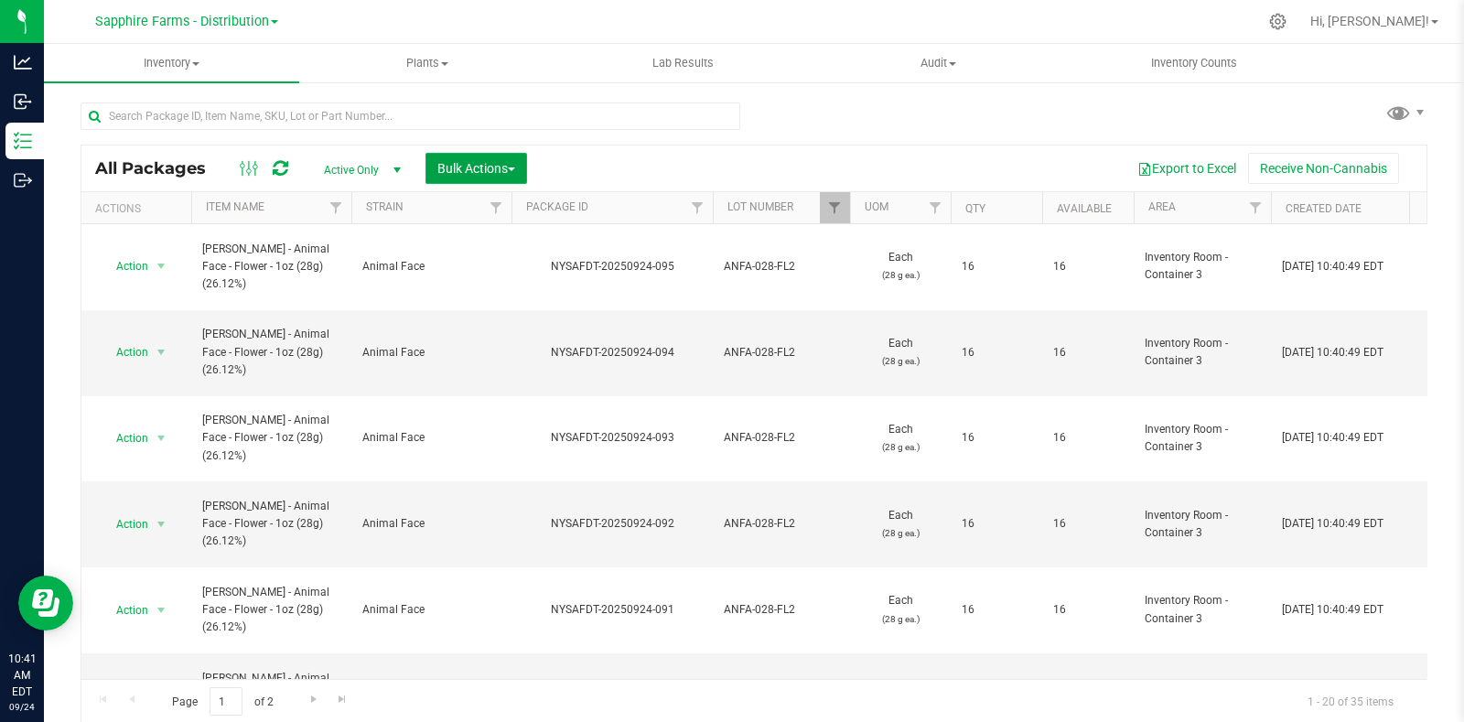
click at [489, 175] on button "Bulk Actions" at bounding box center [476, 168] width 102 height 31
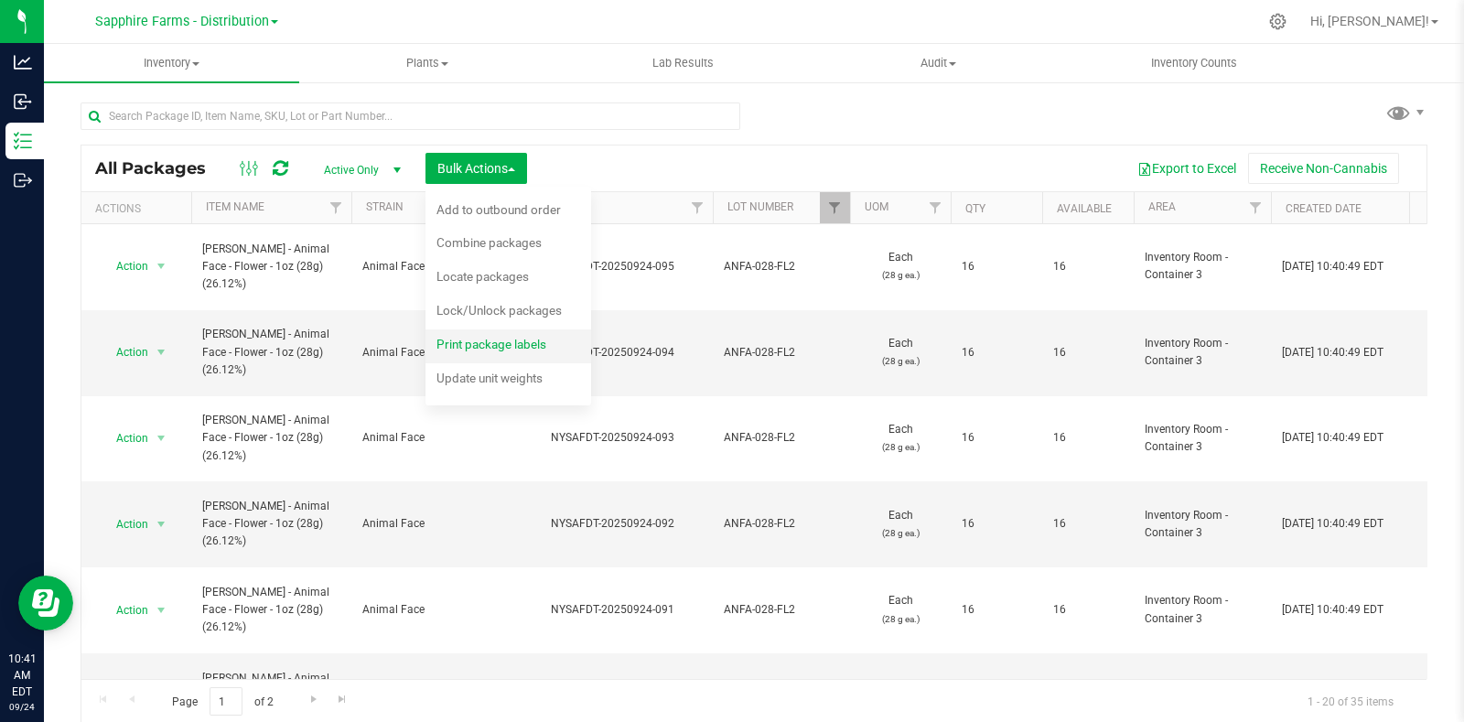
click at [486, 340] on span "Print package labels" at bounding box center [491, 344] width 110 height 15
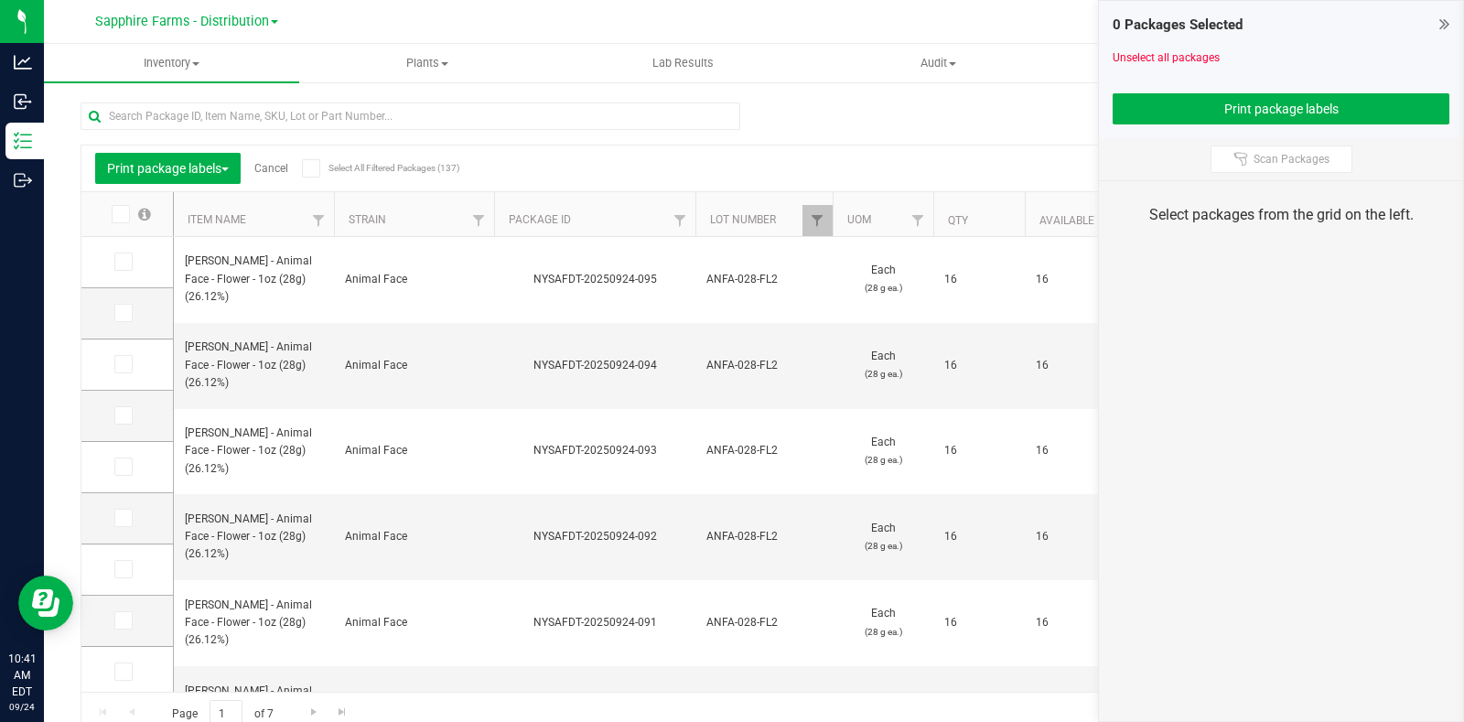
click at [115, 214] on icon at bounding box center [119, 214] width 12 height 0
click at [0, 0] on input "checkbox" at bounding box center [0, 0] width 0 height 0
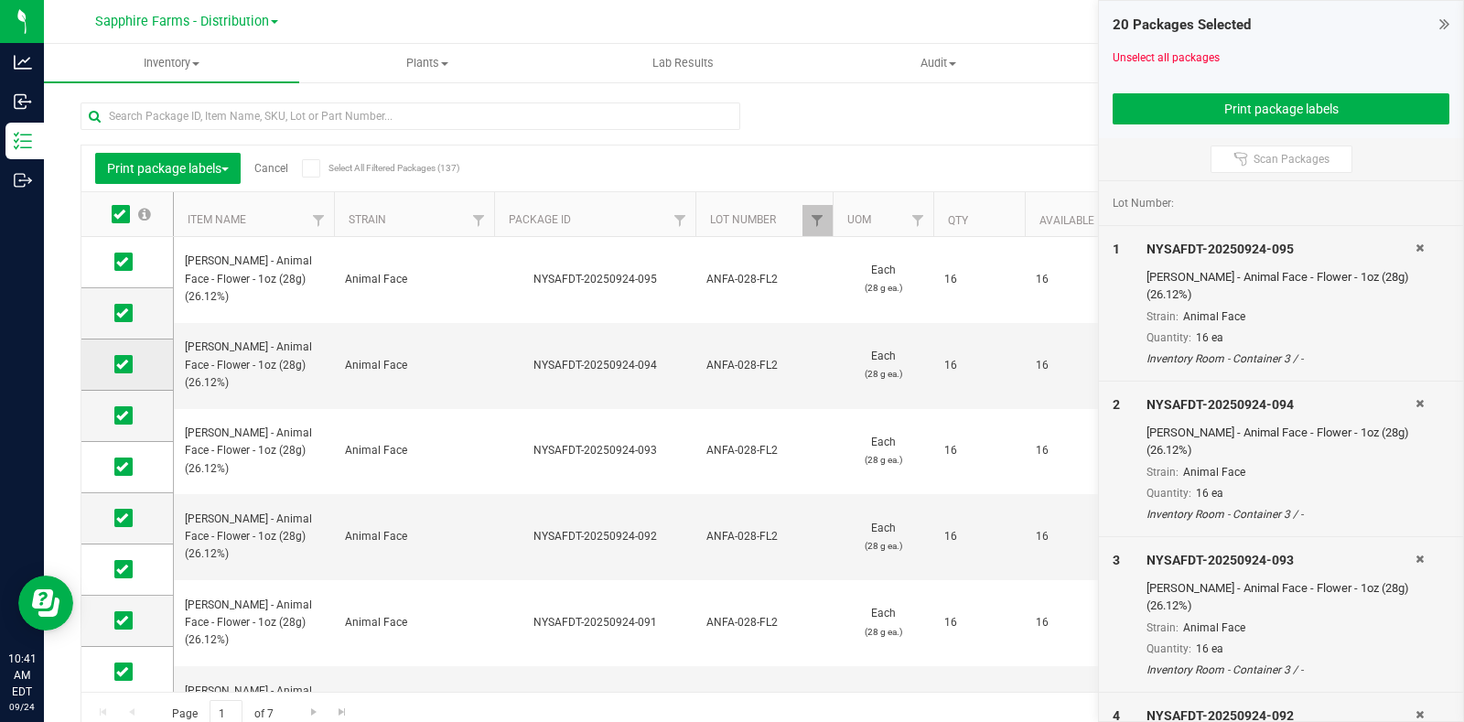
scroll to position [568, 0]
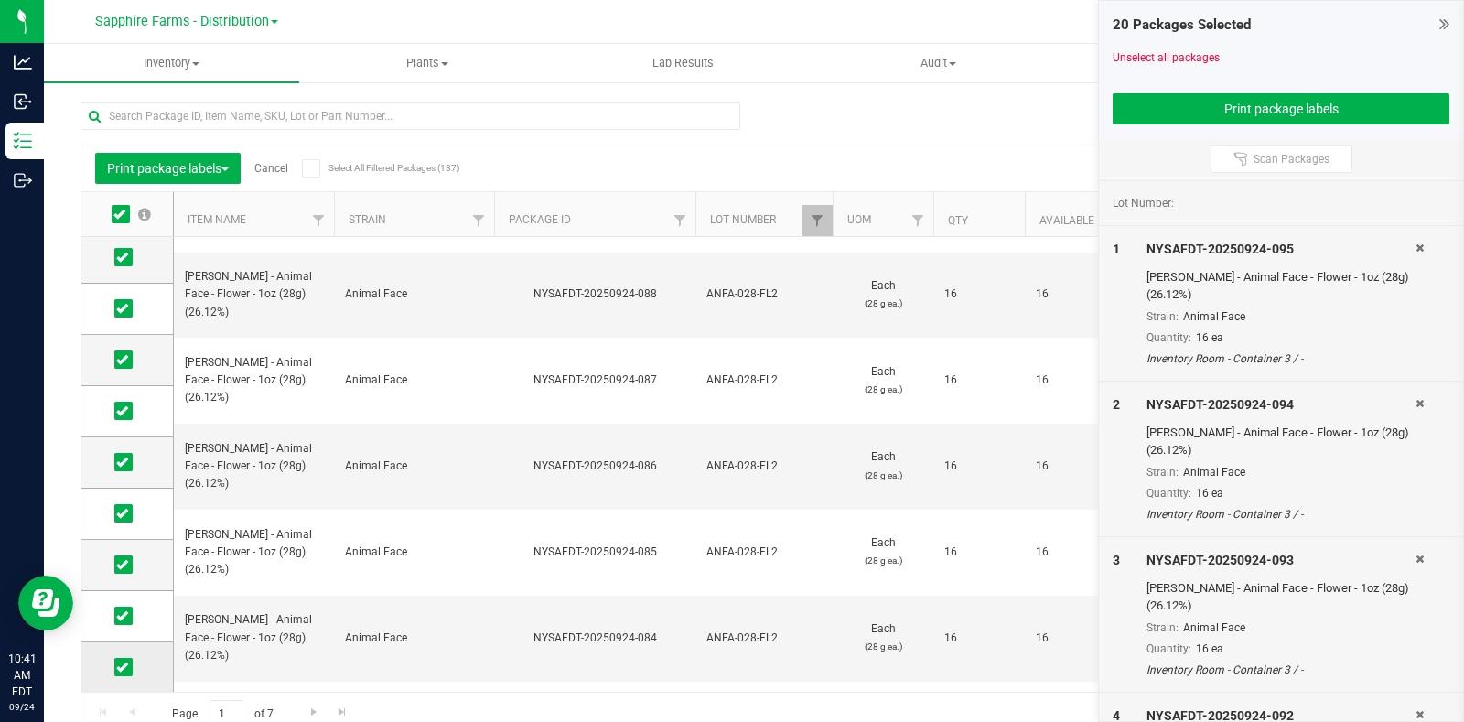
click at [124, 667] on icon at bounding box center [122, 667] width 12 height 0
click at [0, 0] on input "checkbox" at bounding box center [0, 0] width 0 height 0
click at [124, 616] on icon at bounding box center [122, 616] width 12 height 0
click at [0, 0] on input "checkbox" at bounding box center [0, 0] width 0 height 0
click at [130, 564] on span at bounding box center [123, 564] width 18 height 18
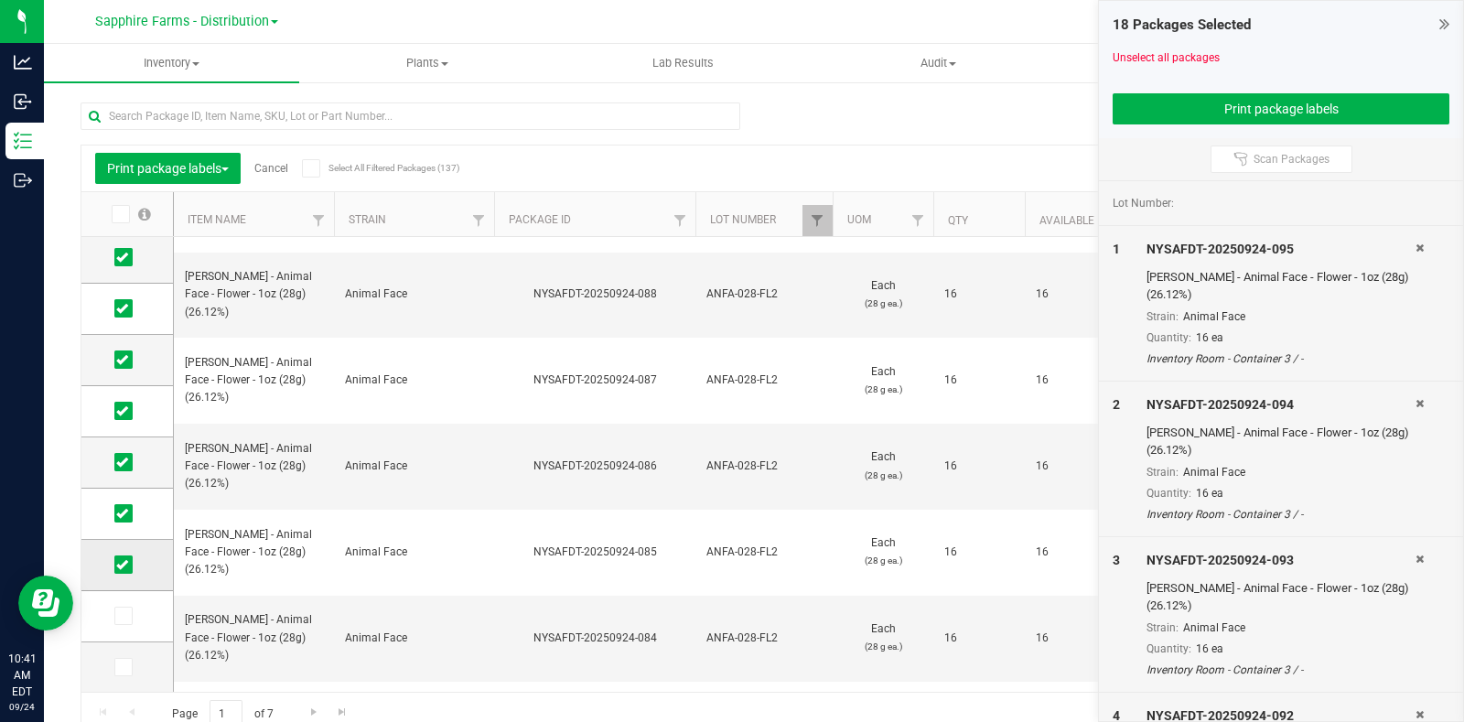
click at [0, 0] on input "checkbox" at bounding box center [0, 0] width 0 height 0
click at [130, 514] on span at bounding box center [123, 513] width 18 height 18
click at [0, 0] on input "checkbox" at bounding box center [0, 0] width 0 height 0
click at [126, 462] on icon at bounding box center [122, 462] width 12 height 0
click at [0, 0] on input "checkbox" at bounding box center [0, 0] width 0 height 0
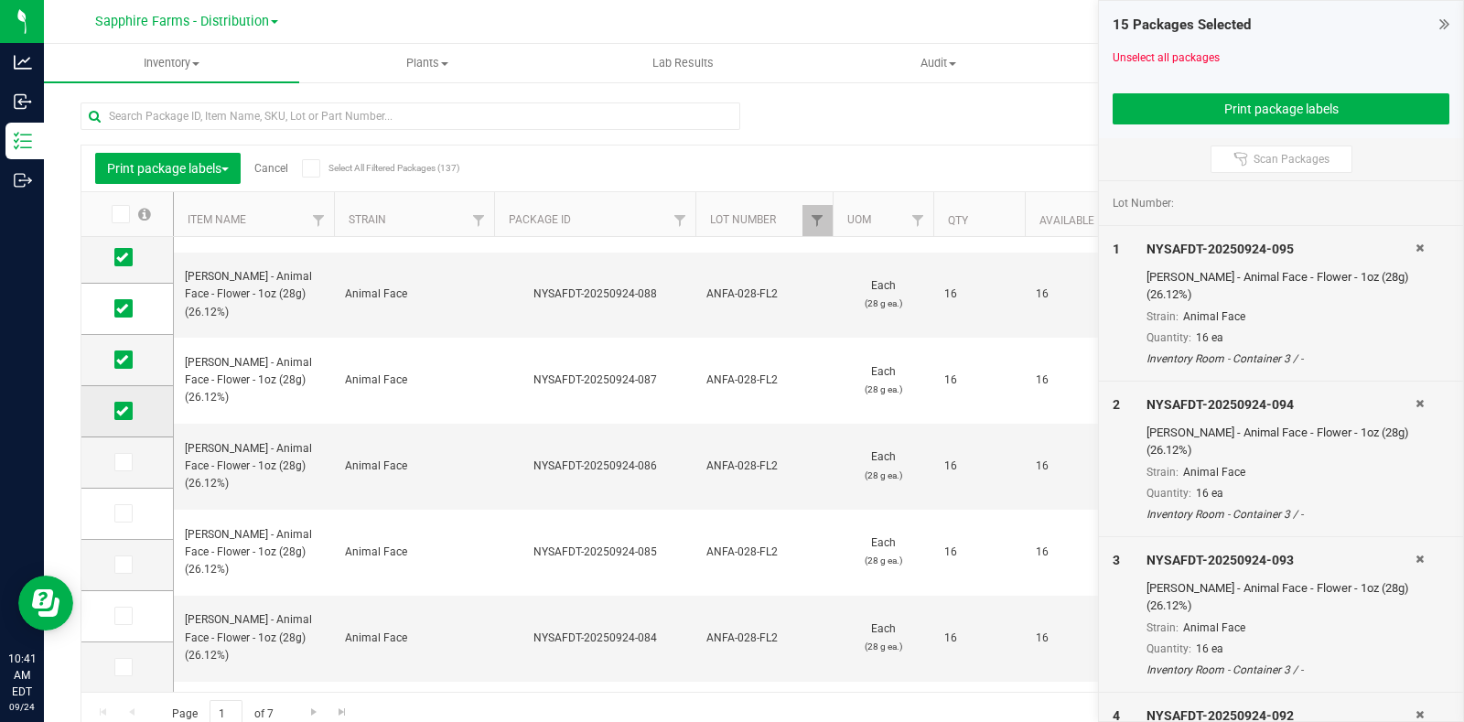
click at [120, 411] on icon at bounding box center [122, 411] width 12 height 0
click at [0, 0] on input "checkbox" at bounding box center [0, 0] width 0 height 0
click at [124, 360] on icon at bounding box center [122, 360] width 12 height 0
click at [0, 0] on input "checkbox" at bounding box center [0, 0] width 0 height 0
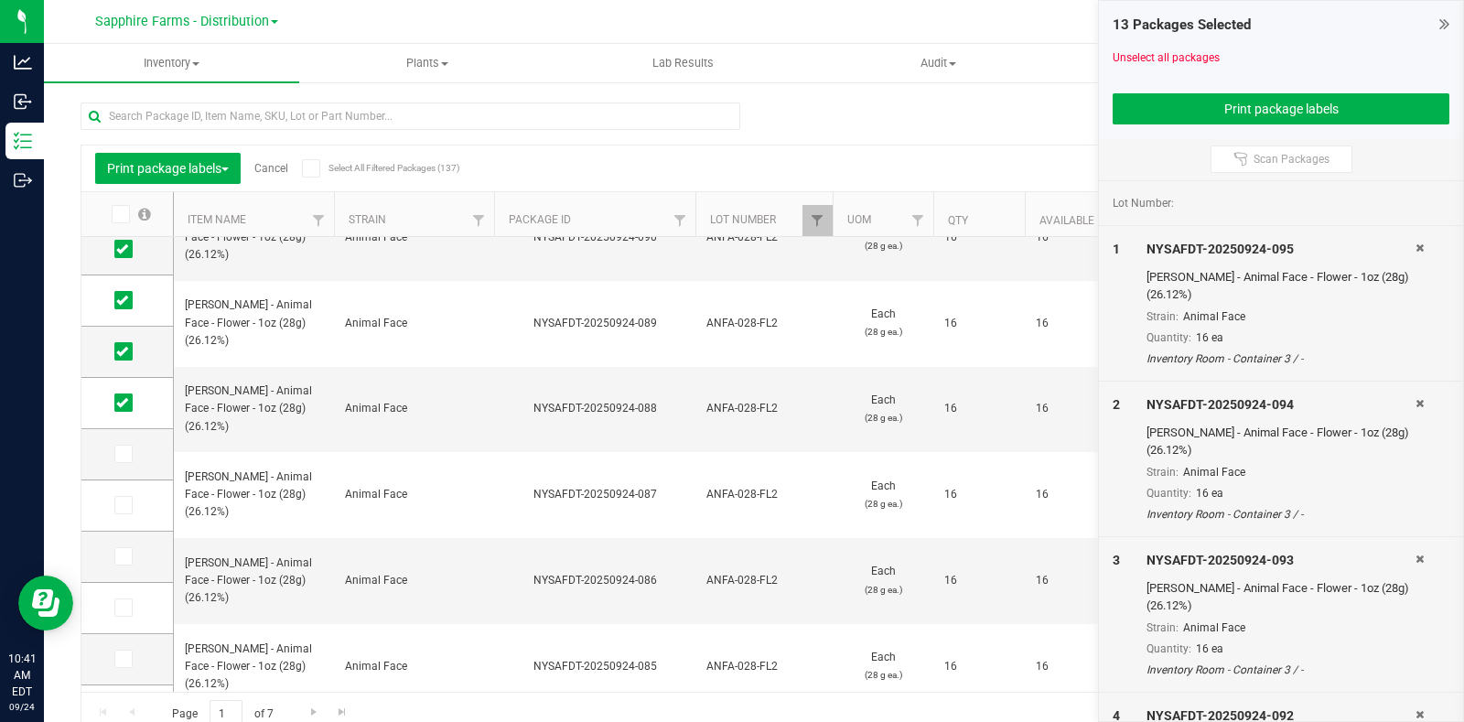
scroll to position [471, 0]
click at [1317, 112] on button "Print package labels" at bounding box center [1280, 108] width 337 height 31
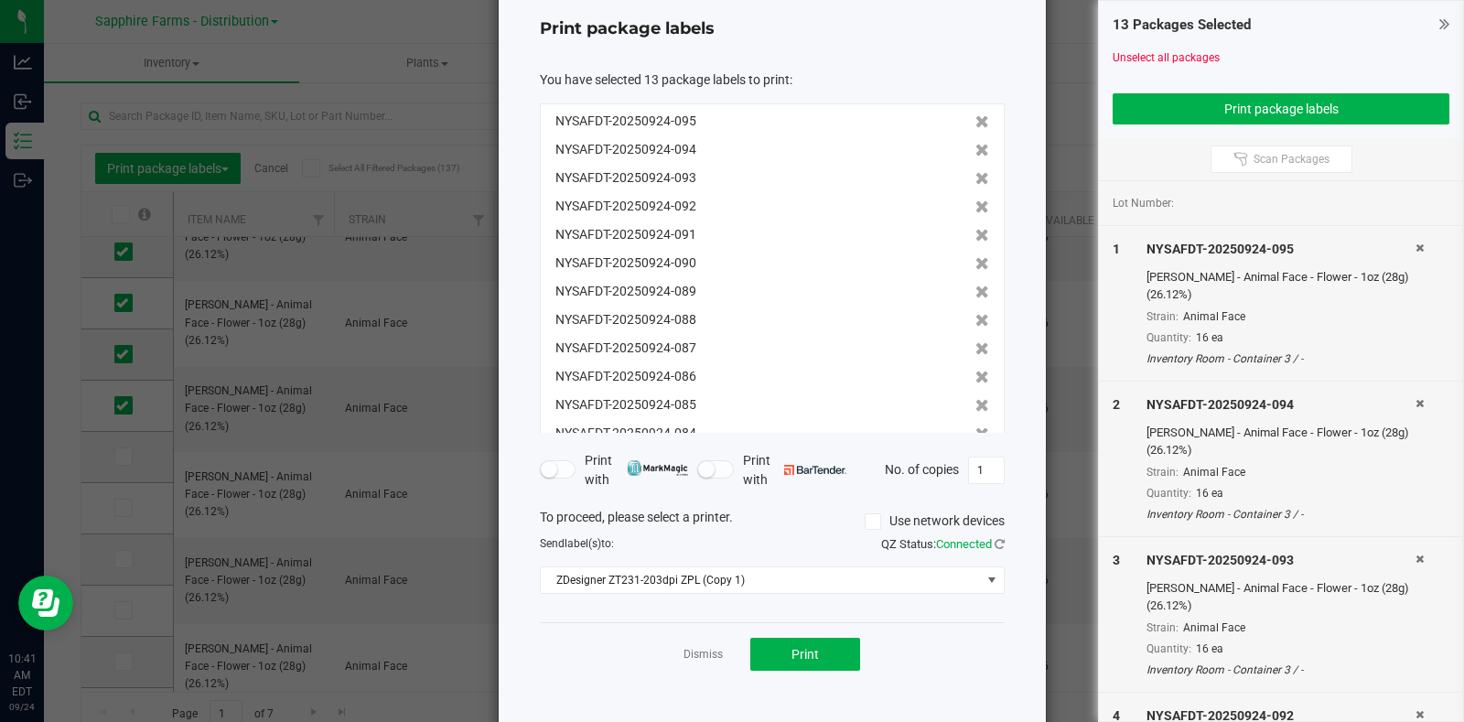
scroll to position [99, 0]
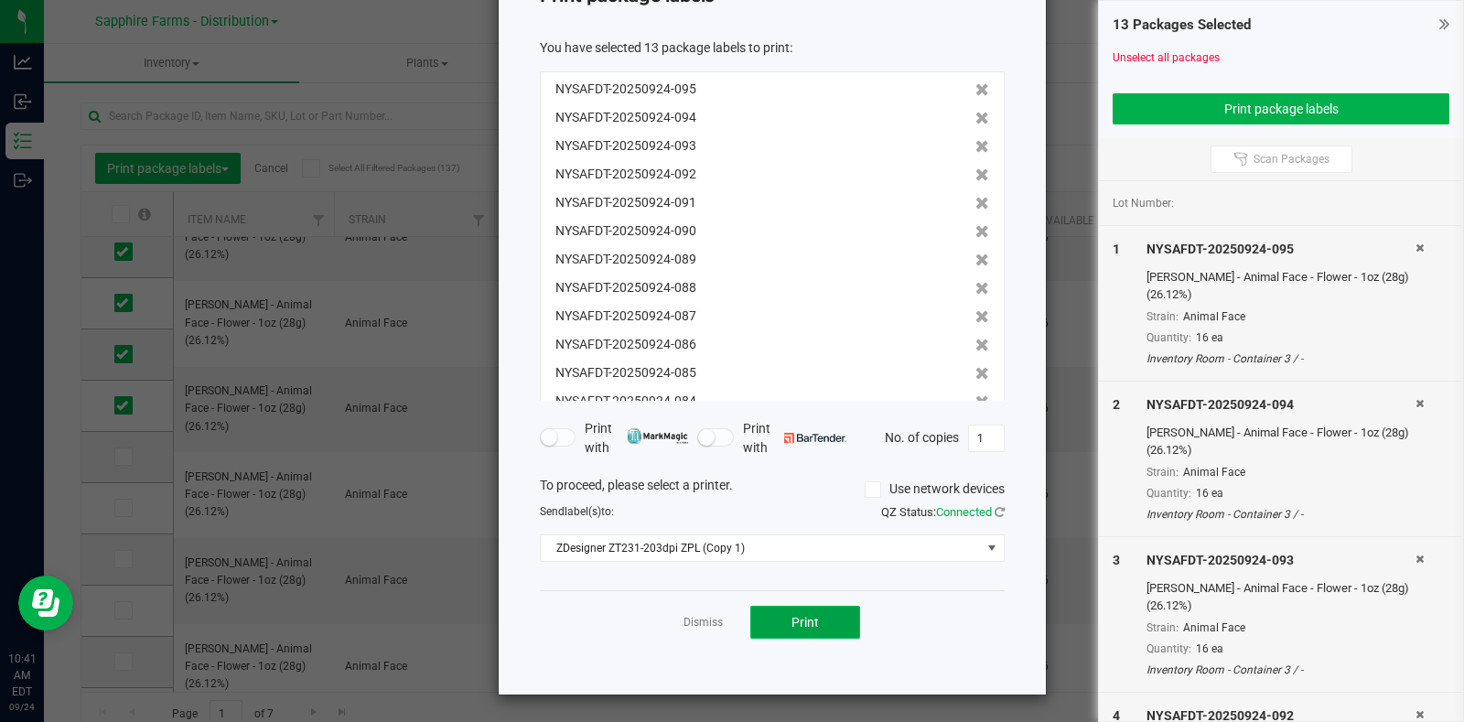
click at [782, 632] on button "Print" at bounding box center [805, 622] width 110 height 33
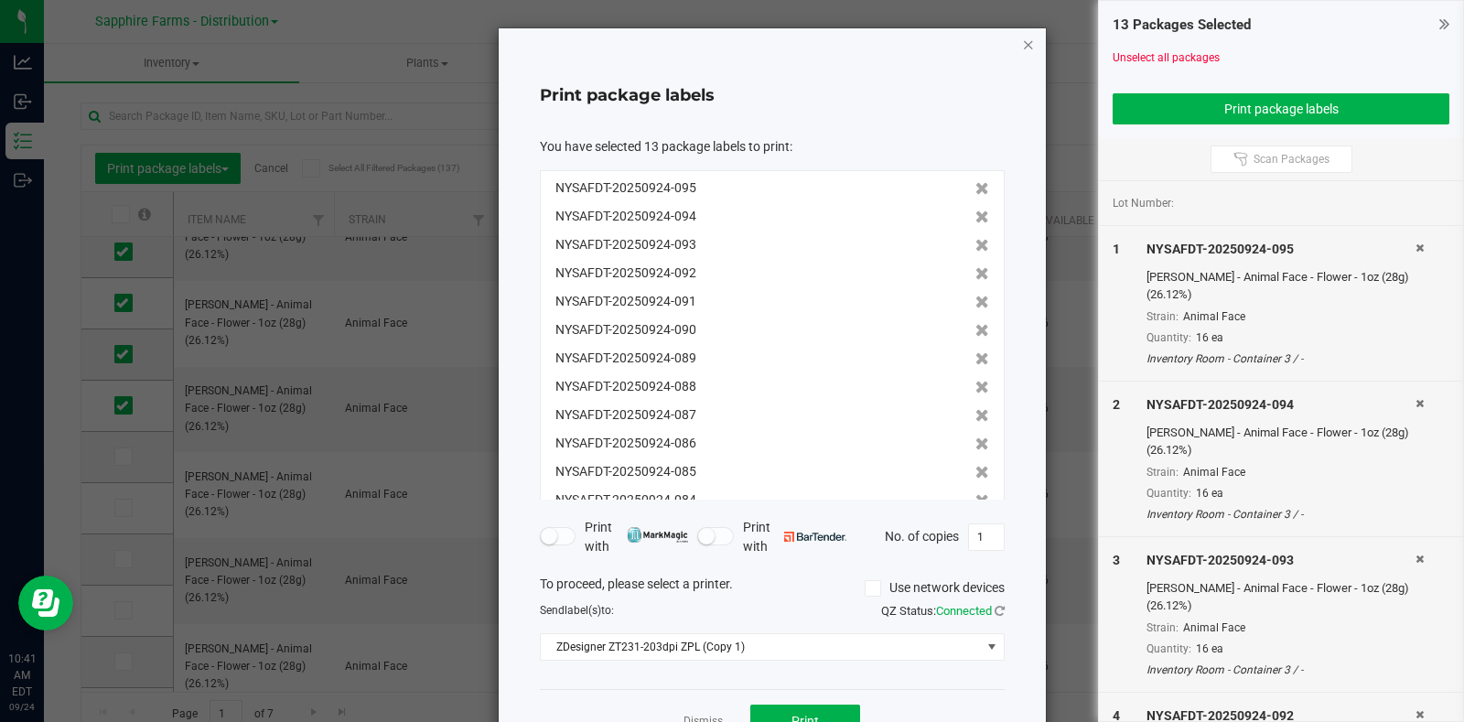
click at [1022, 45] on icon "button" at bounding box center [1028, 44] width 13 height 22
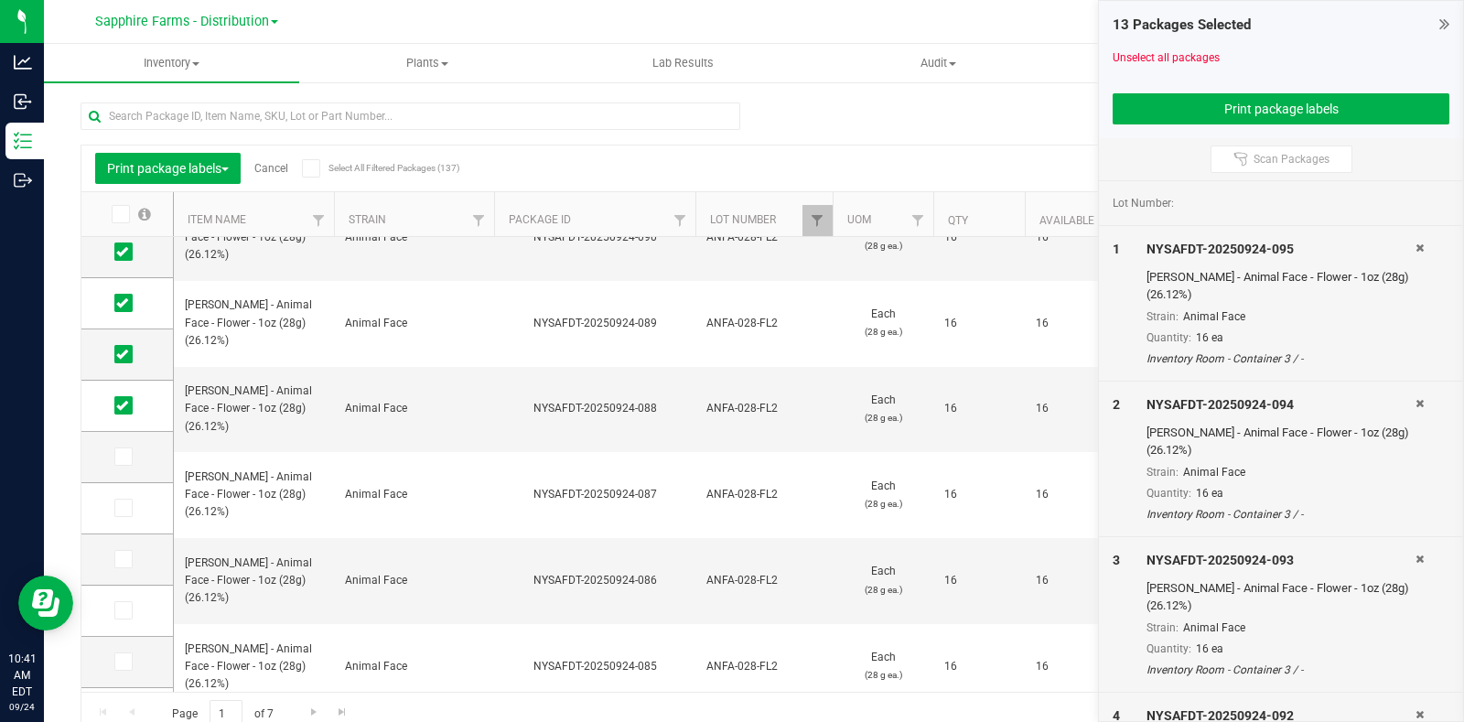
click at [274, 170] on link "Cancel" at bounding box center [271, 168] width 34 height 13
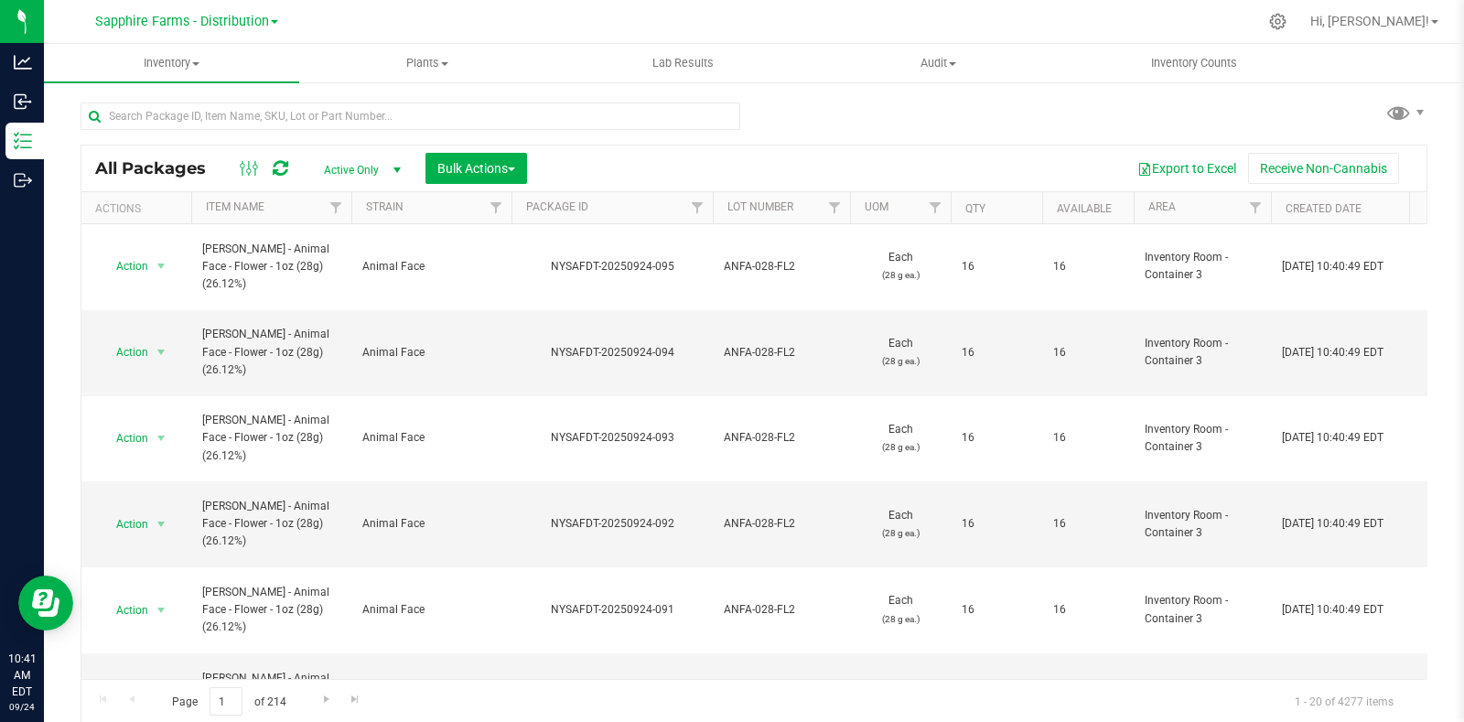
click at [518, 204] on th "Package ID" at bounding box center [611, 208] width 201 height 32
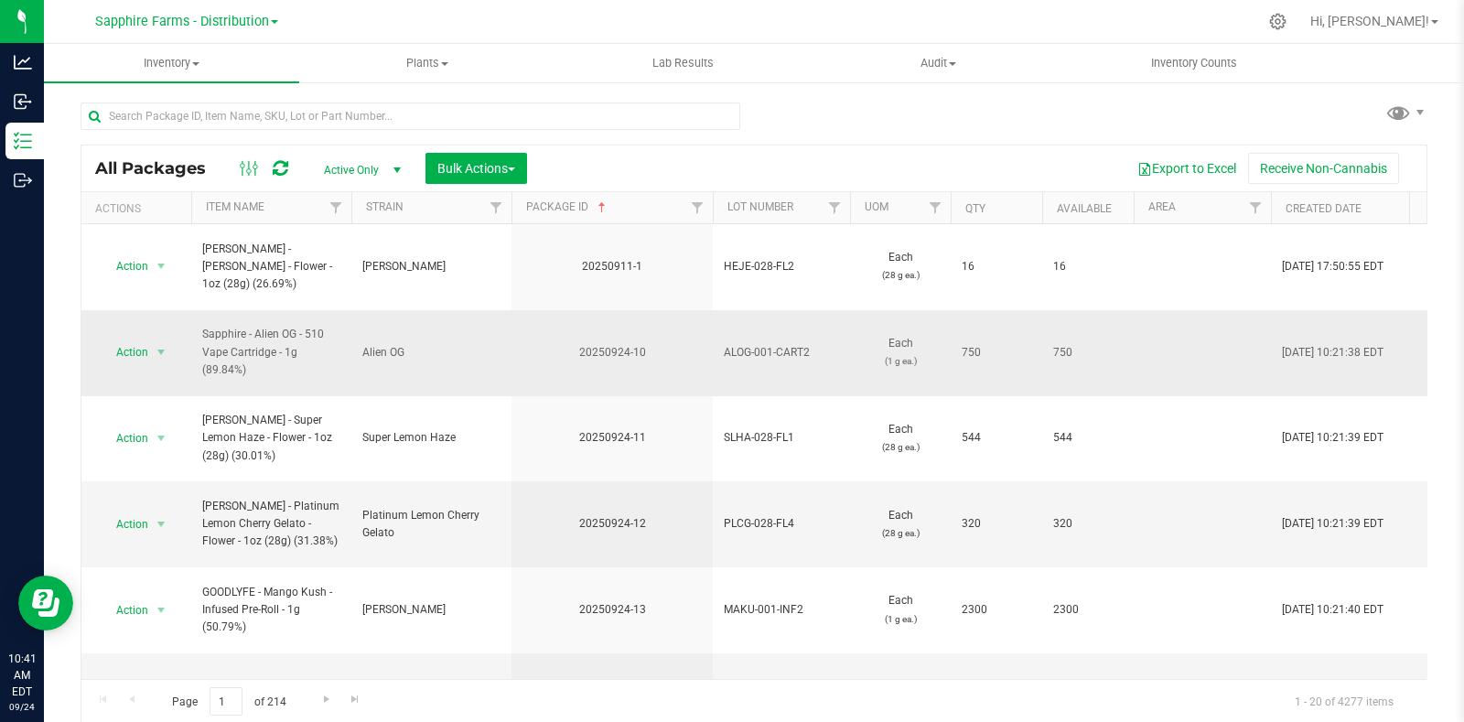
scroll to position [113, 0]
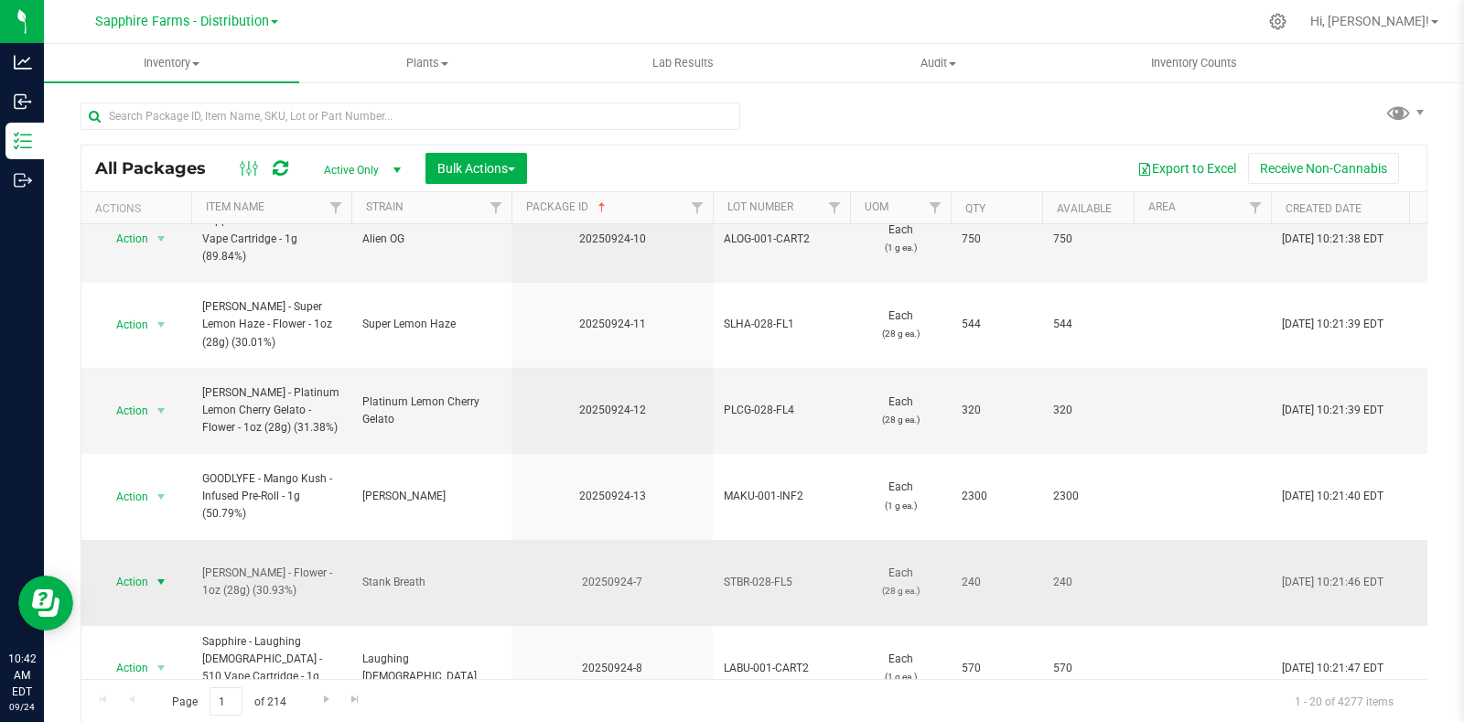
click at [156, 569] on span "select" at bounding box center [161, 582] width 23 height 26
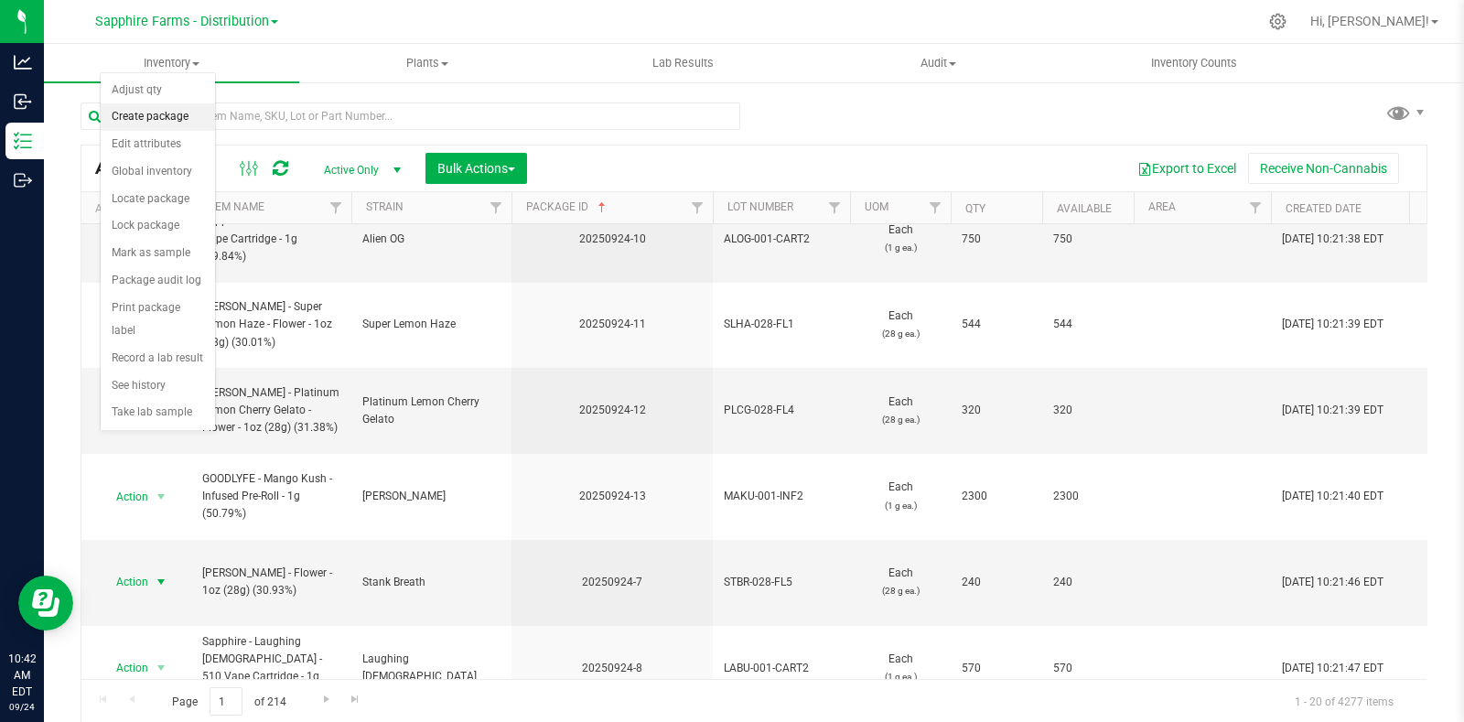
click at [164, 117] on li "Create package" at bounding box center [158, 116] width 114 height 27
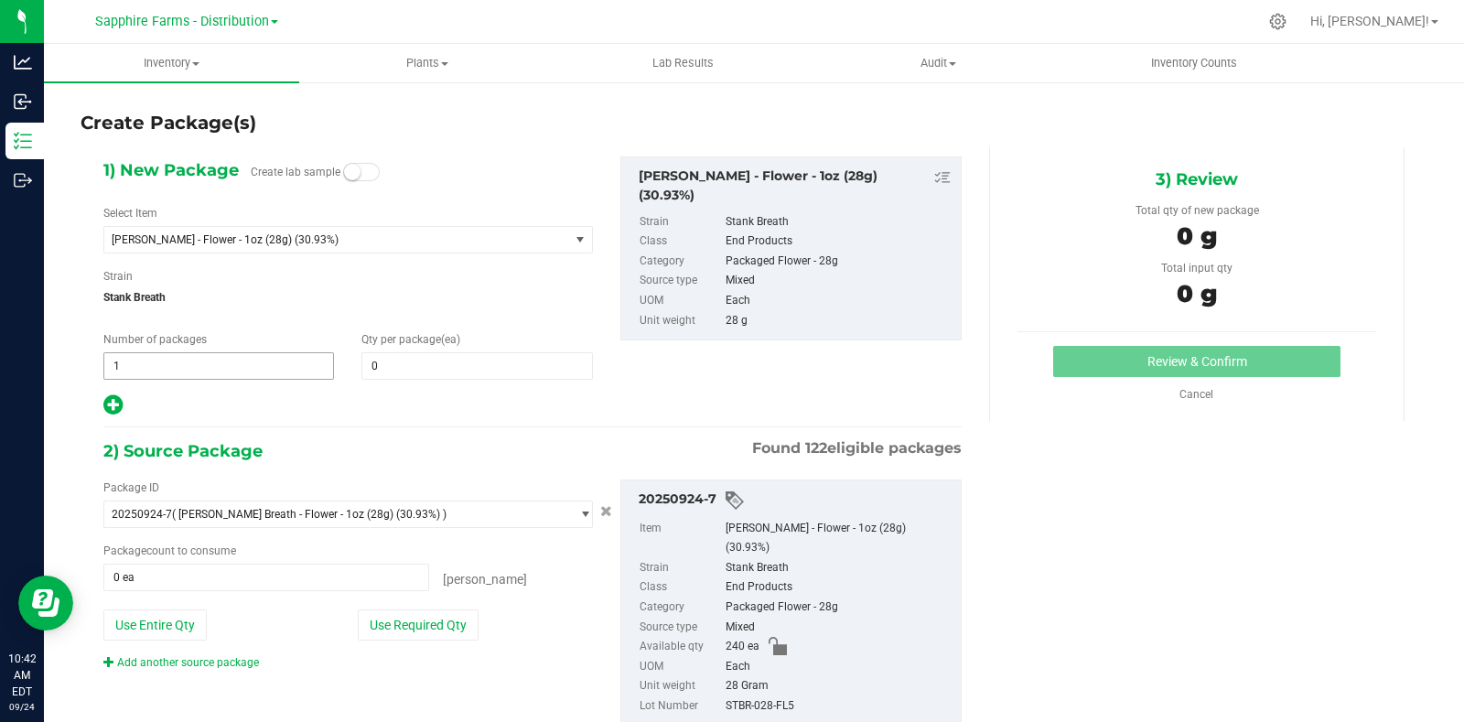
click at [160, 364] on span "1 1" at bounding box center [218, 365] width 231 height 27
type input "15"
click at [405, 361] on span at bounding box center [476, 365] width 231 height 27
type input "16"
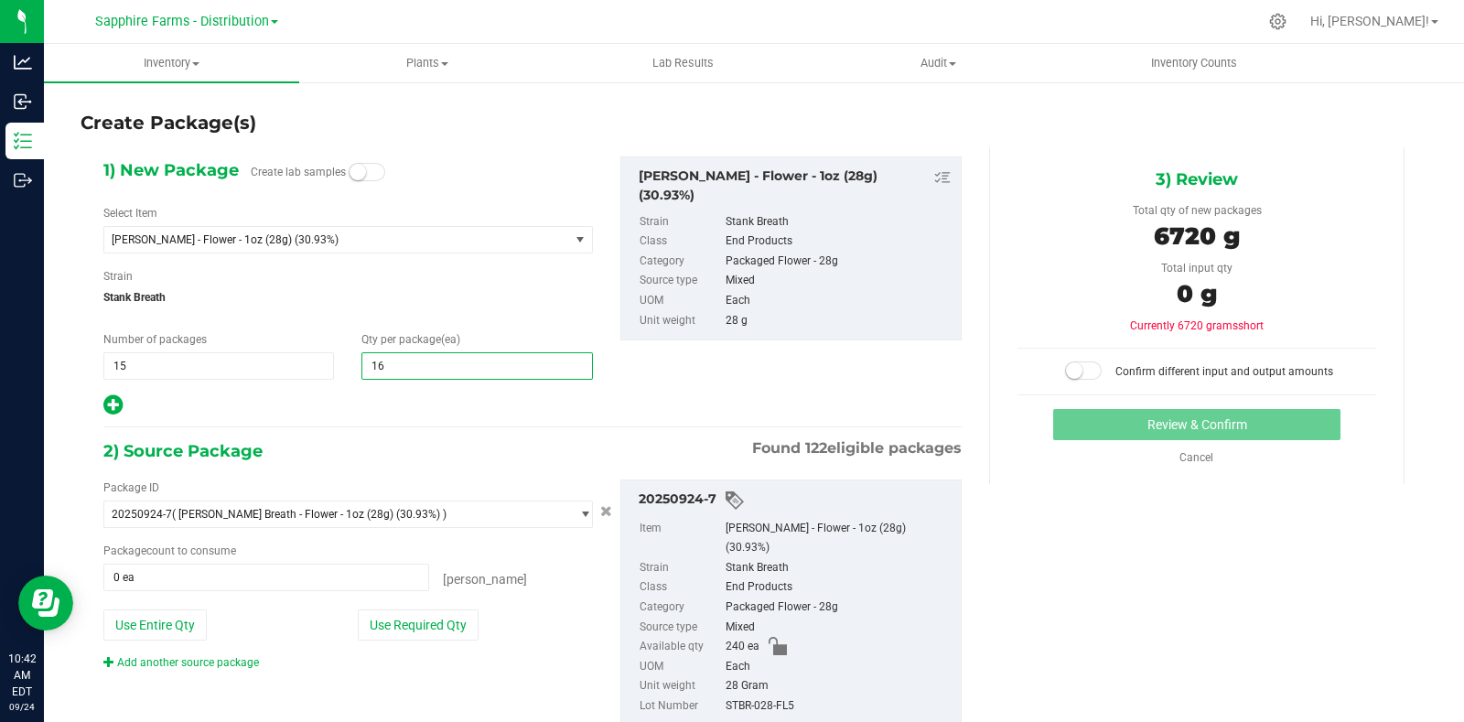
type input "16"
drag, startPoint x: 384, startPoint y: 477, endPoint x: 412, endPoint y: 482, distance: 28.0
click at [384, 477] on div "Package ID 20250924-7 ( LEAL - Stank Breath - Flower - 1oz (28g) (30.93%) ) 202…" at bounding box center [533, 603] width 886 height 276
click at [457, 633] on button "Use Required Qty" at bounding box center [418, 624] width 121 height 31
type input "240 ea"
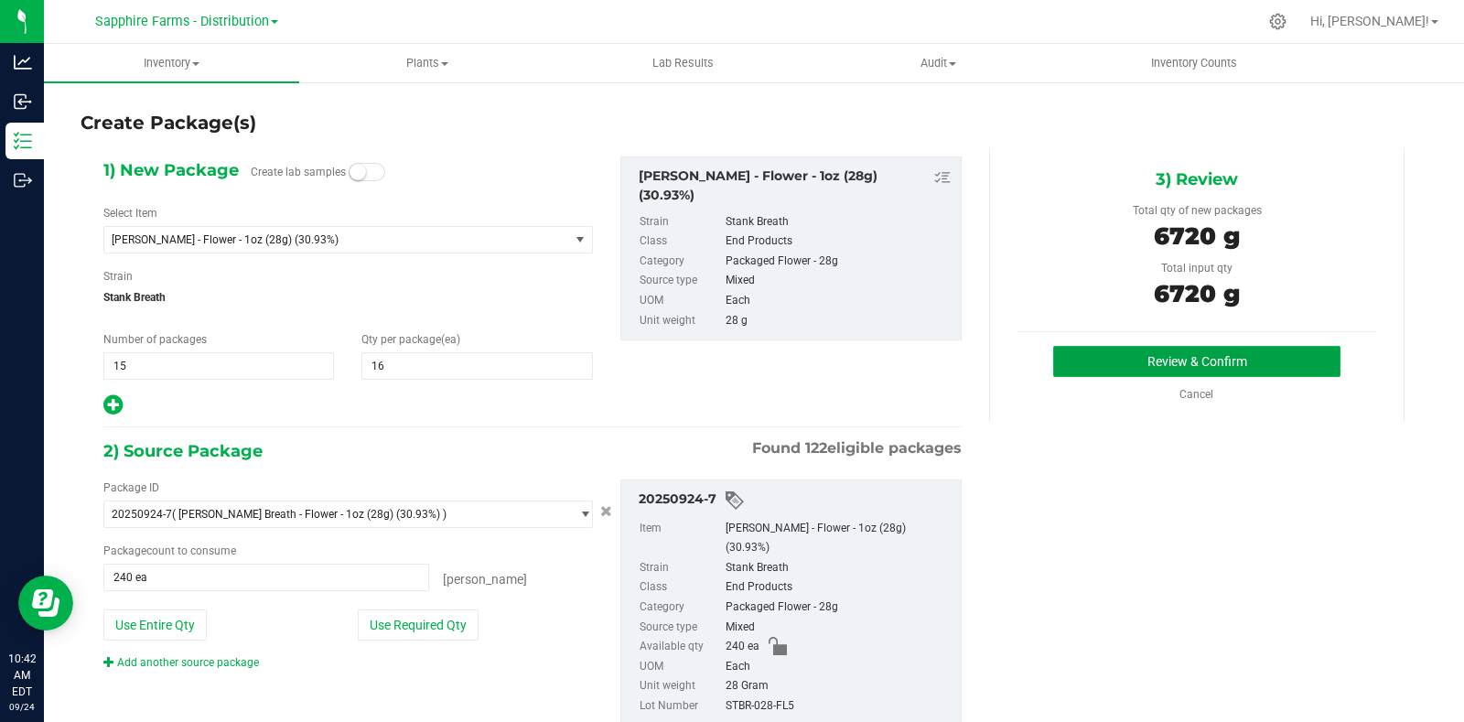
click at [1145, 349] on button "Review & Confirm" at bounding box center [1196, 361] width 287 height 31
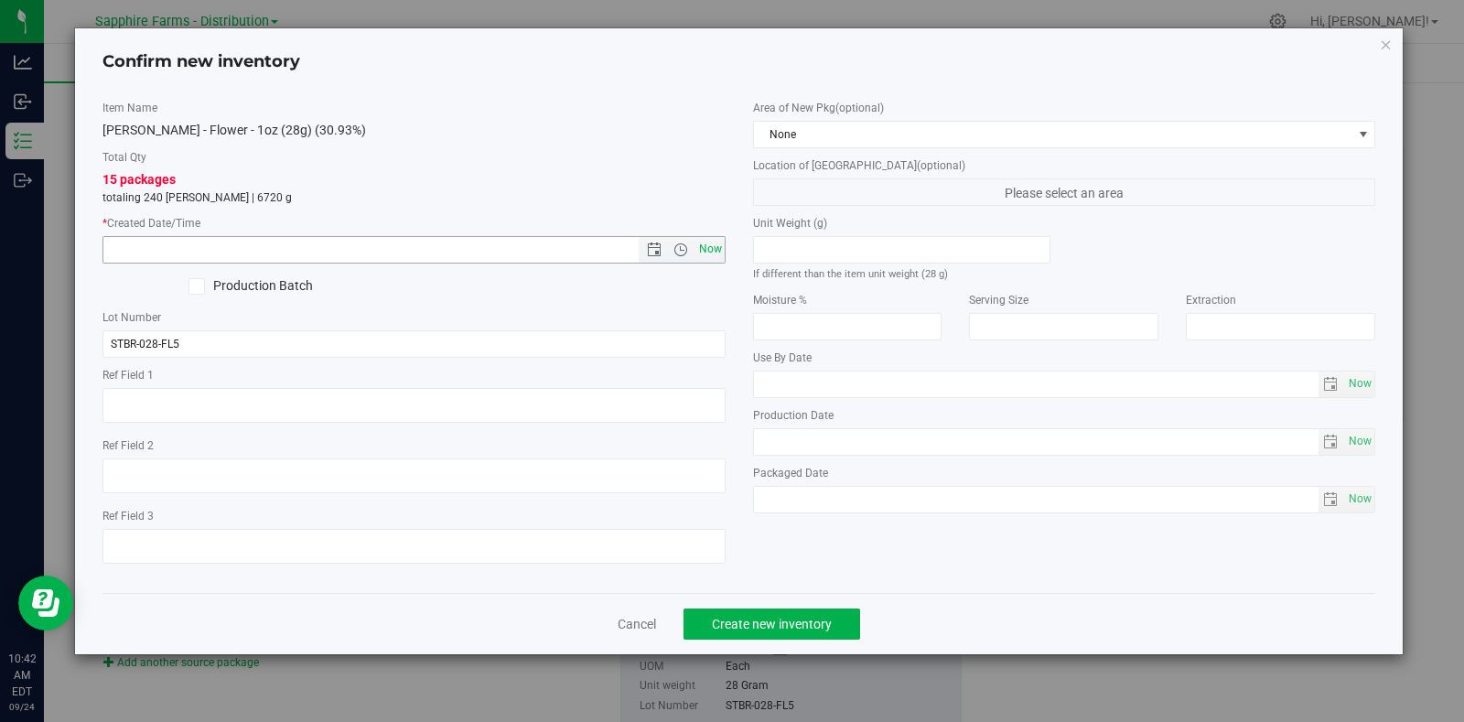
click at [704, 249] on span "Now" at bounding box center [709, 249] width 31 height 27
type input "9/24/2025 10:42 AM"
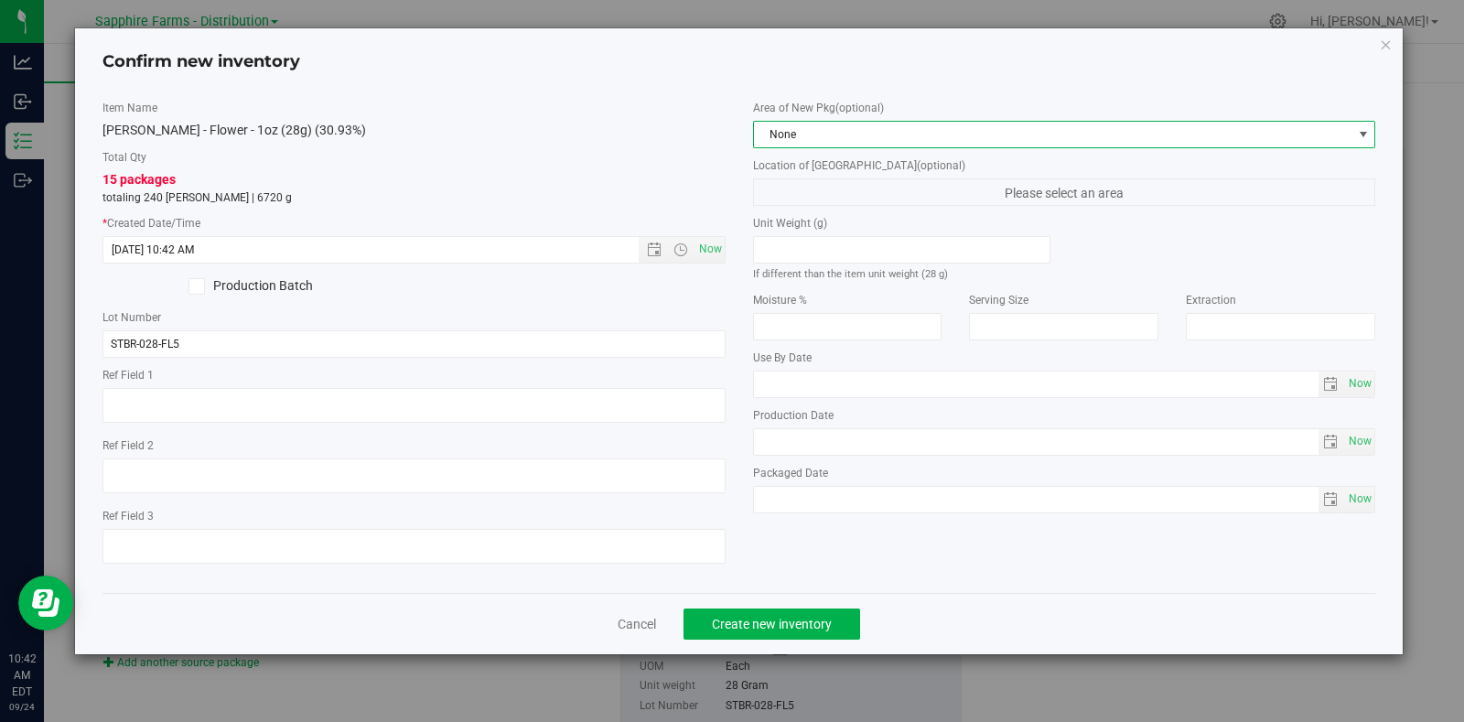
click at [887, 138] on span "None" at bounding box center [1053, 135] width 598 height 26
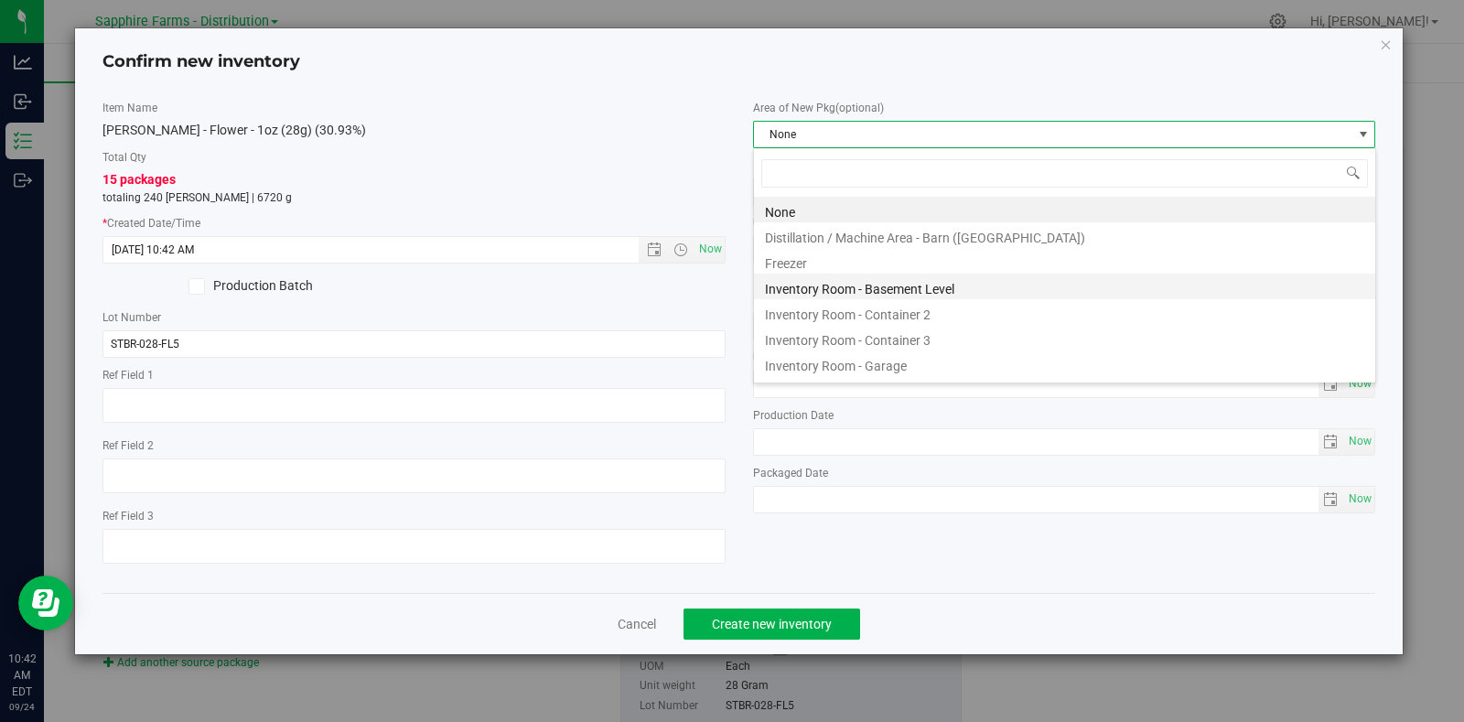
scroll to position [27, 622]
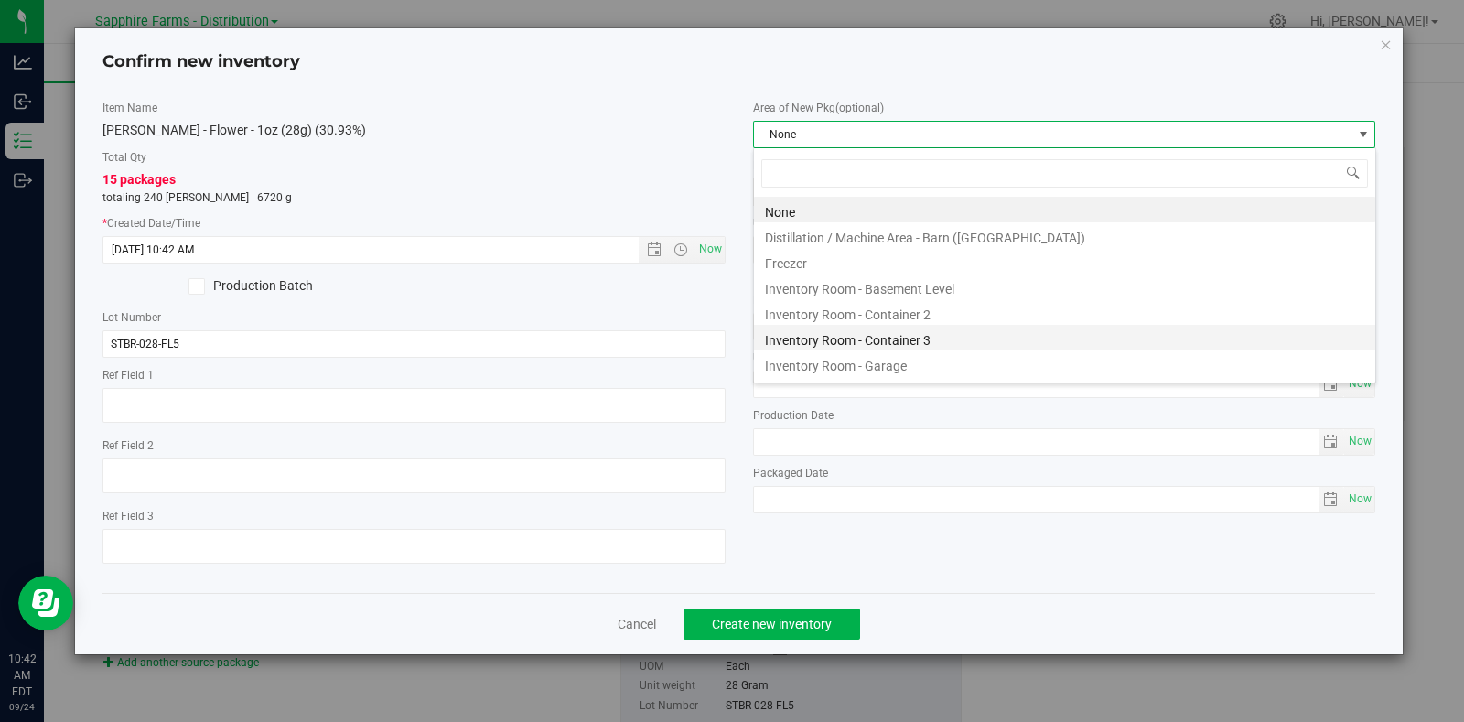
click at [929, 345] on li "Inventory Room - Container 3" at bounding box center [1064, 338] width 621 height 26
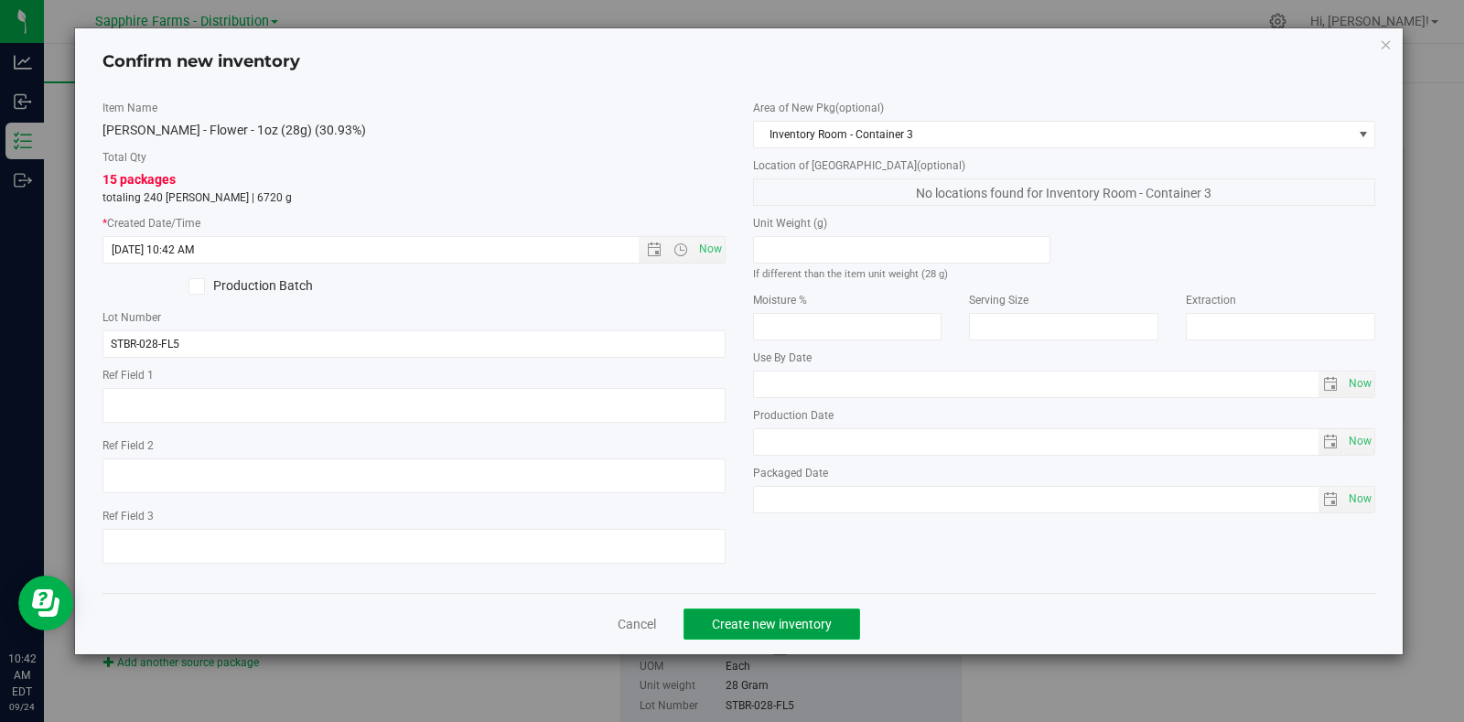
click at [832, 623] on button "Create new inventory" at bounding box center [771, 623] width 177 height 31
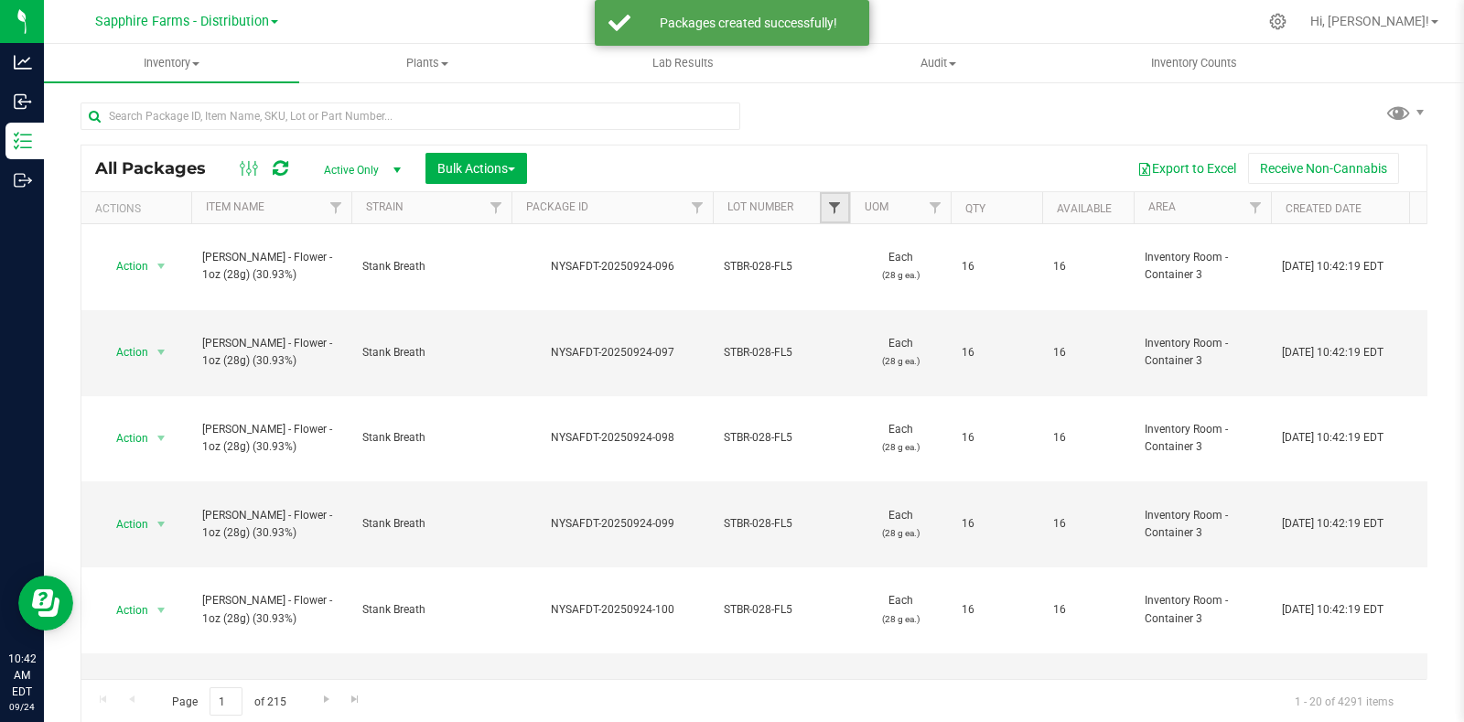
click at [832, 203] on span "Filter" at bounding box center [834, 207] width 15 height 15
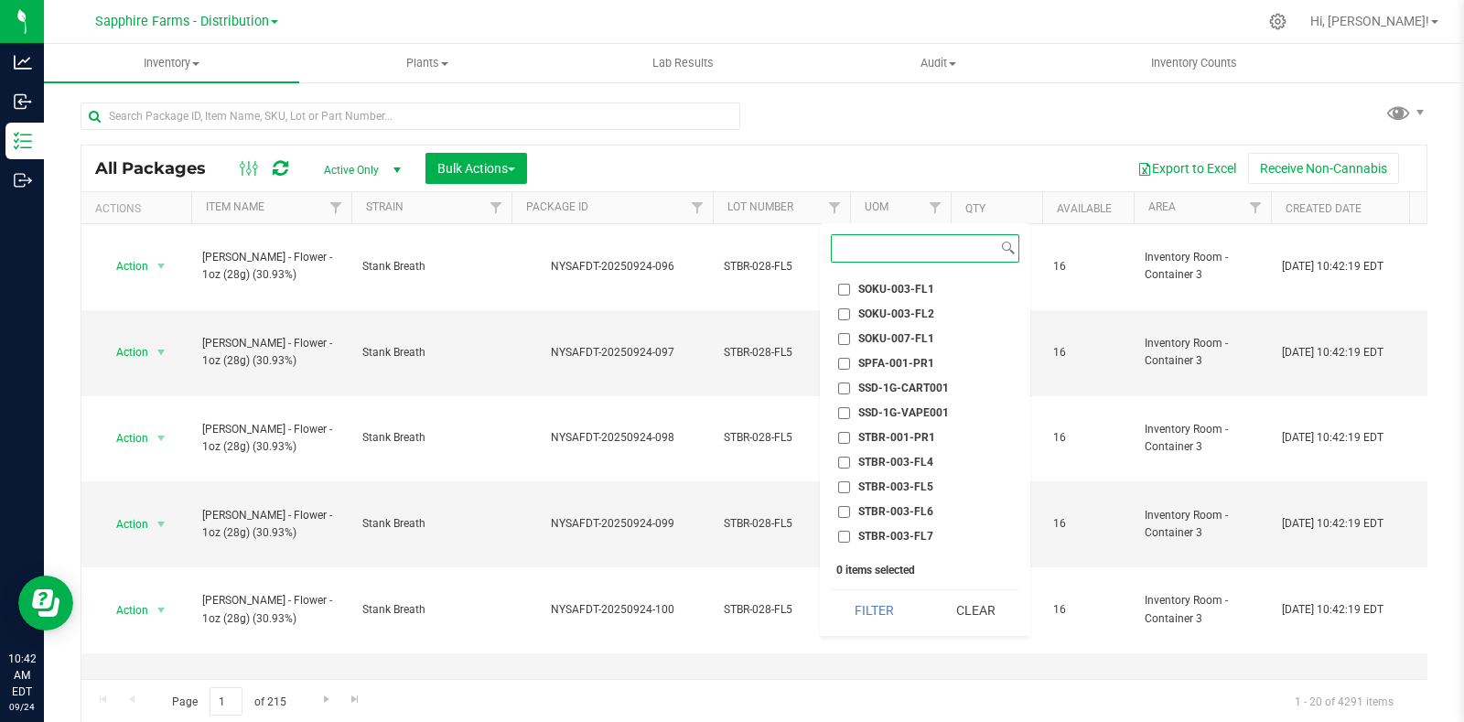
scroll to position [2630, 0]
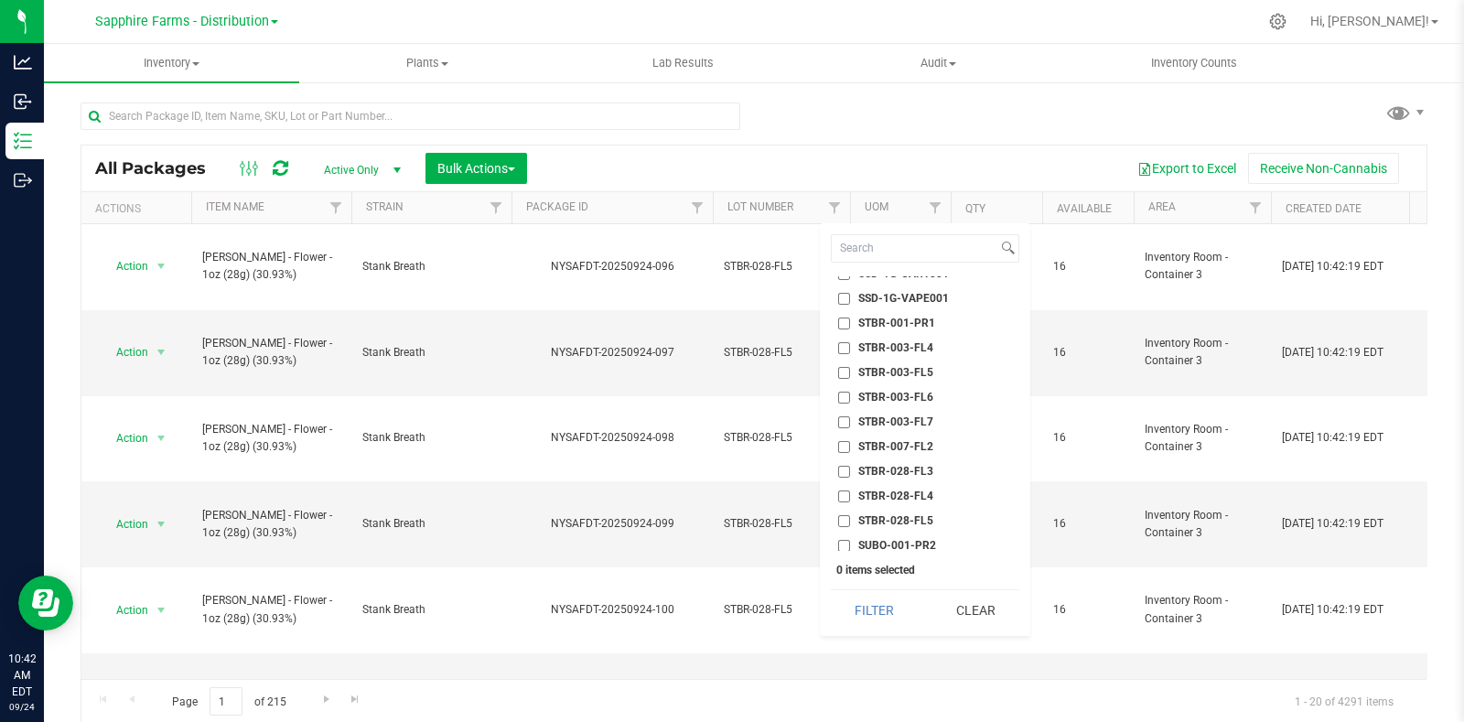
click at [885, 505] on ul "Select All 24K-001-INF1 24K-001-INF2 AF-001-PR1 ALGA-001-PR1 ALGA-003-FL1 ALOG-…" at bounding box center [925, 413] width 188 height 274
click at [883, 515] on span "STBR-028-FL5" at bounding box center [895, 520] width 75 height 11
click at [850, 515] on input "STBR-028-FL5" at bounding box center [844, 521] width 12 height 12
checkbox input "true"
click at [883, 617] on button "Filter" at bounding box center [875, 610] width 88 height 40
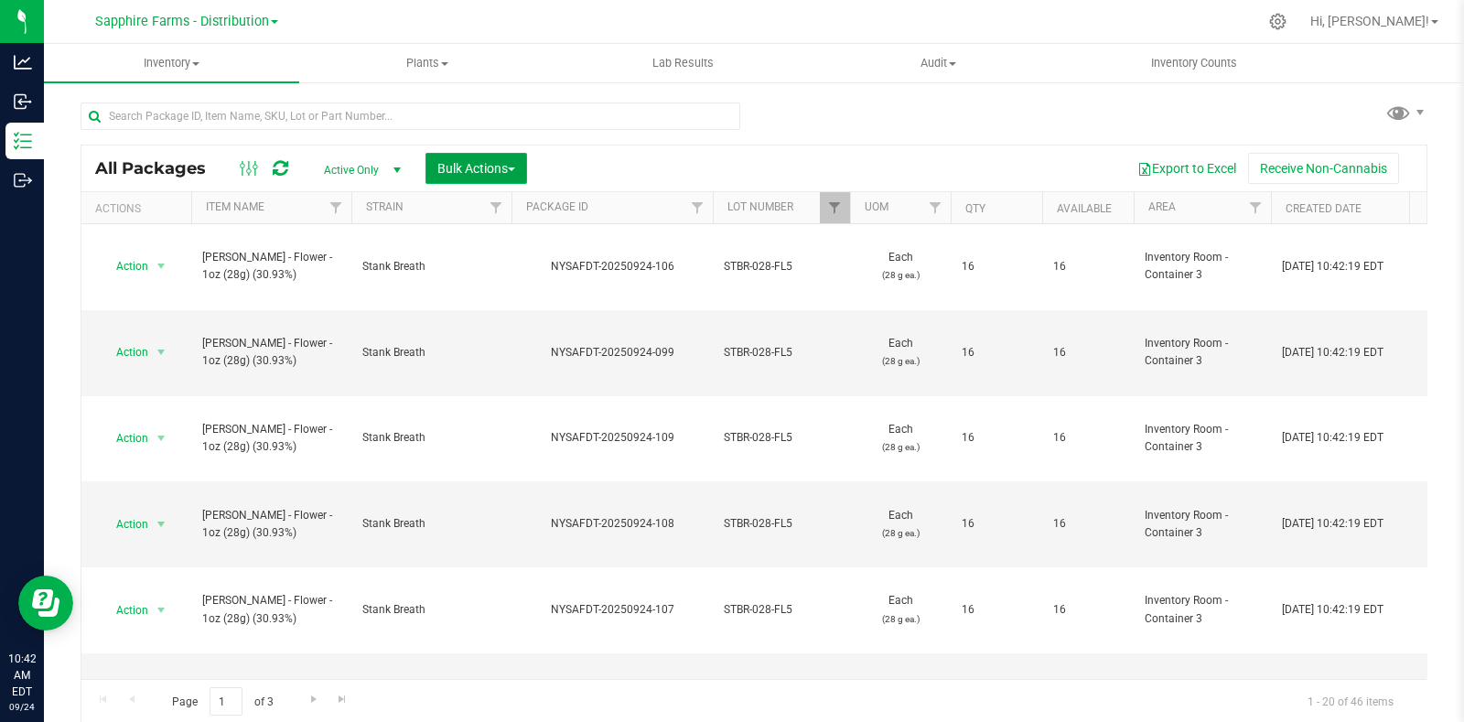
click at [462, 165] on span "Bulk Actions" at bounding box center [476, 168] width 78 height 15
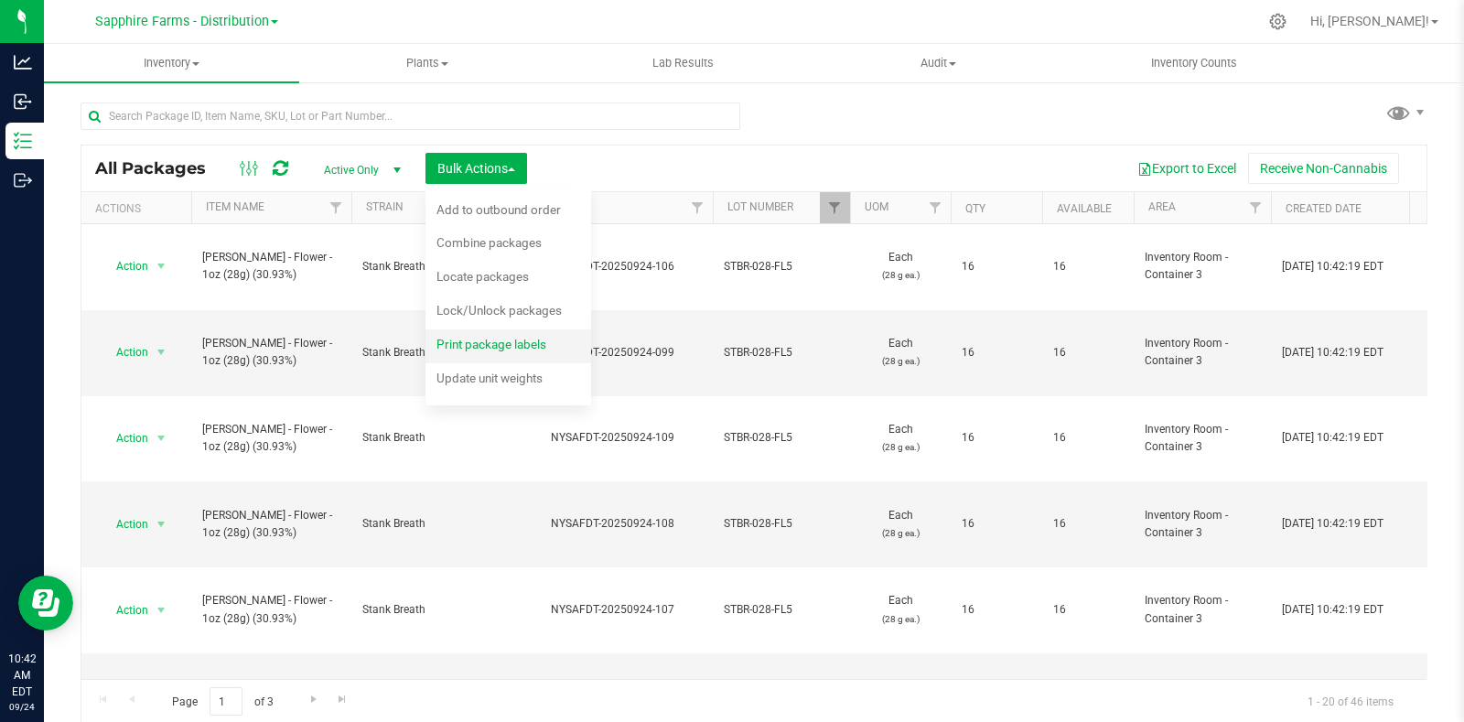
click at [462, 332] on div "Print package labels" at bounding box center [503, 346] width 134 height 29
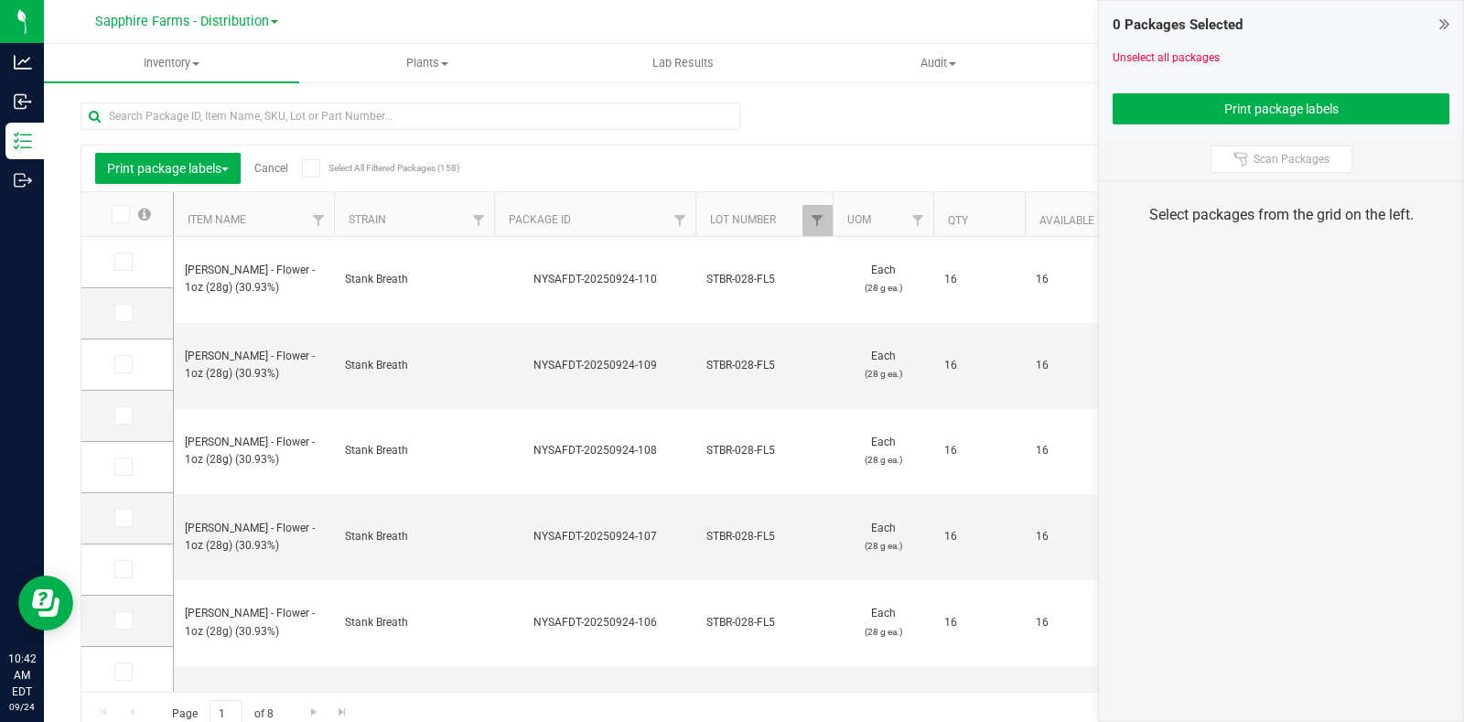
click at [117, 214] on icon at bounding box center [119, 214] width 12 height 0
click at [0, 0] on input "checkbox" at bounding box center [0, 0] width 0 height 0
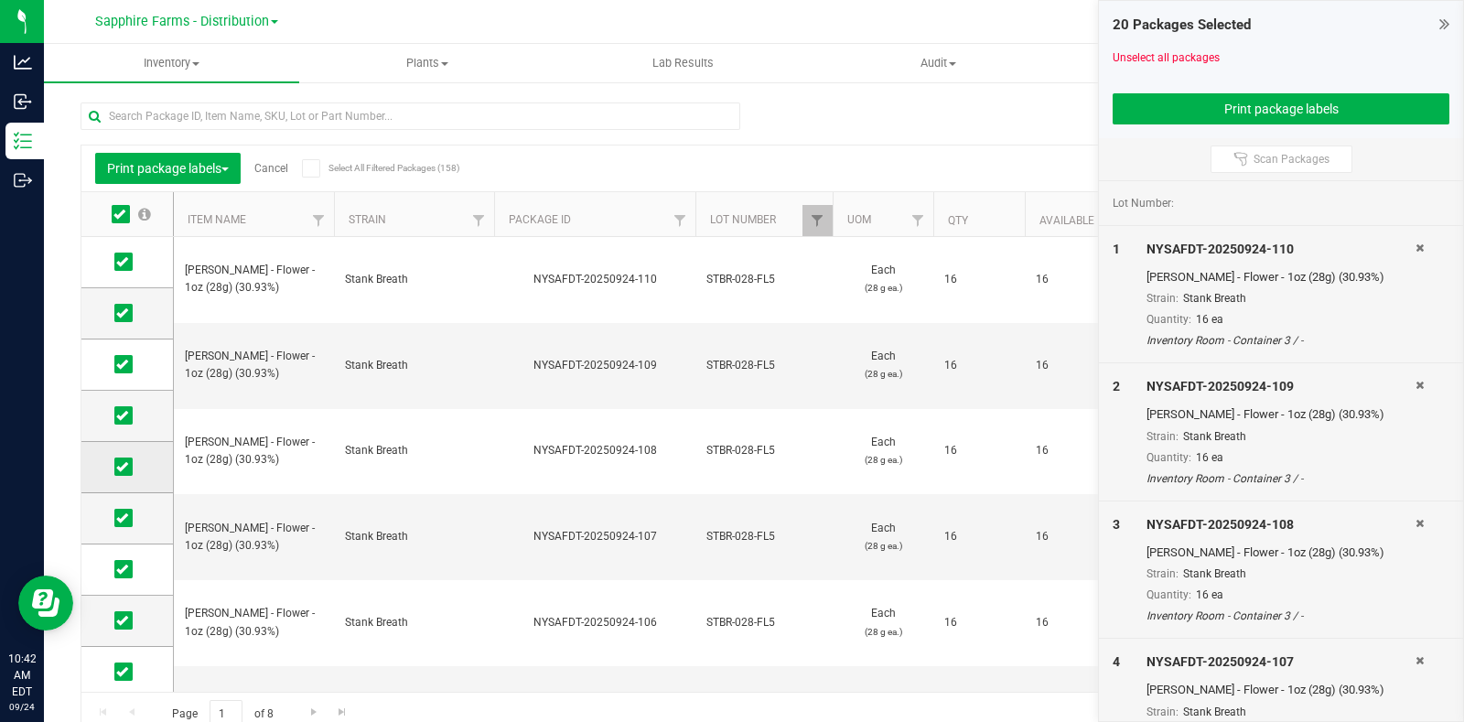
scroll to position [568, 0]
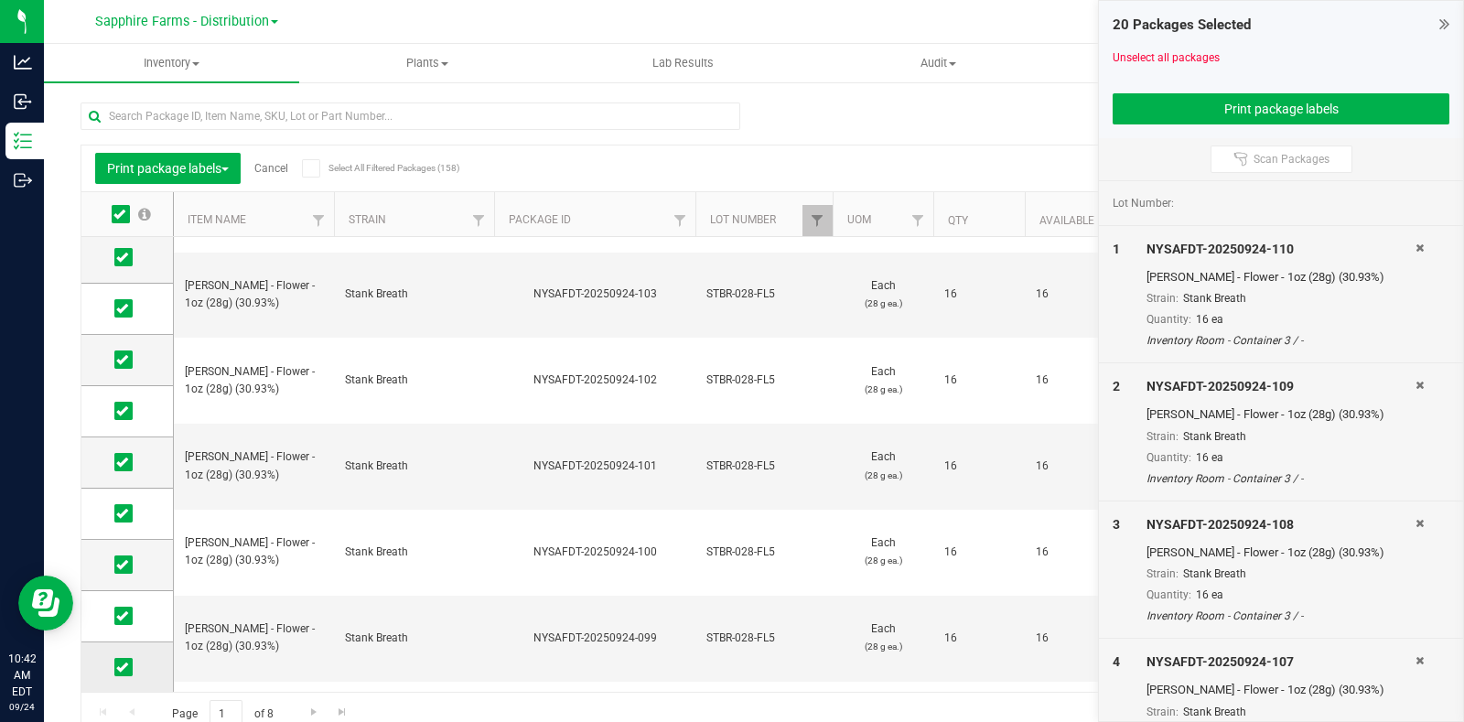
click at [132, 671] on label at bounding box center [127, 667] width 27 height 18
click at [0, 0] on input "checkbox" at bounding box center [0, 0] width 0 height 0
click at [124, 622] on span at bounding box center [123, 616] width 18 height 18
click at [0, 0] on input "checkbox" at bounding box center [0, 0] width 0 height 0
click at [124, 564] on icon at bounding box center [122, 564] width 12 height 0
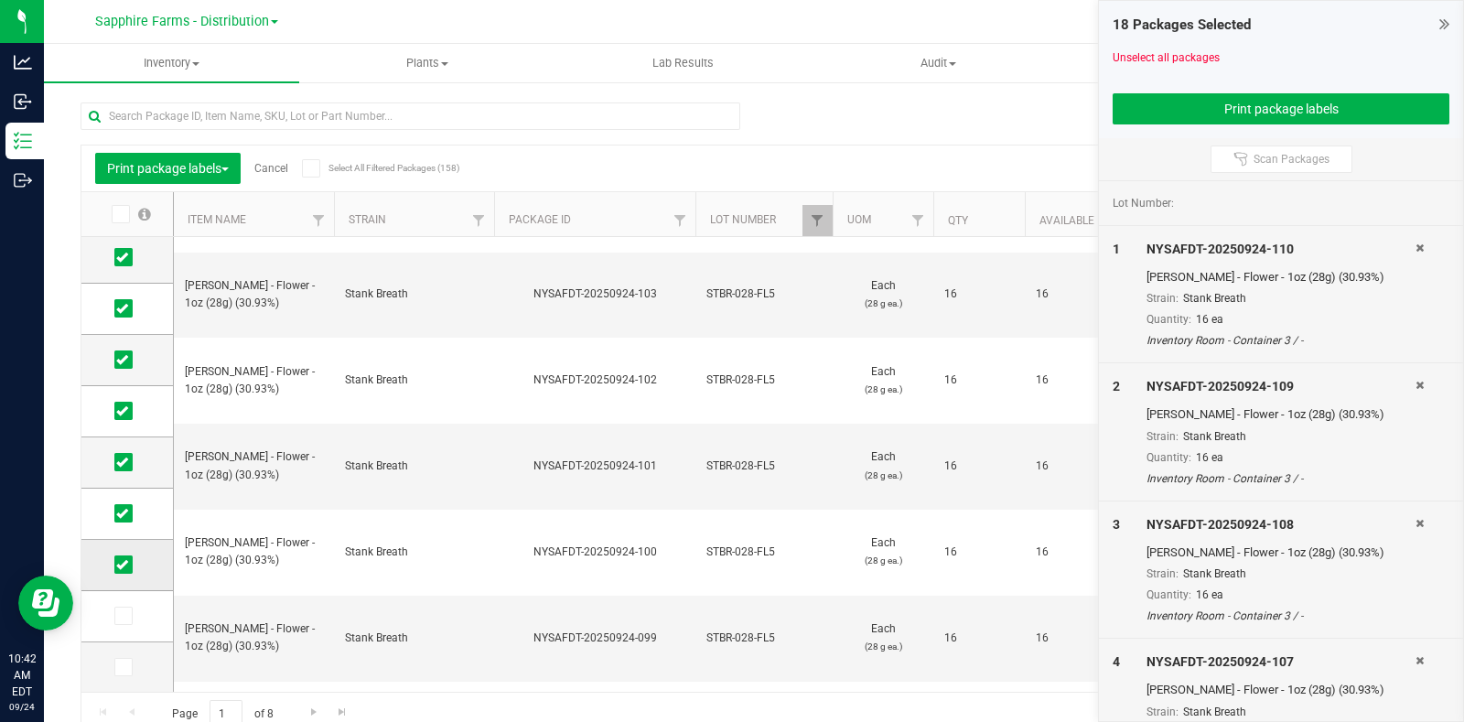
click at [0, 0] on input "checkbox" at bounding box center [0, 0] width 0 height 0
click at [125, 513] on icon at bounding box center [122, 513] width 12 height 0
click at [0, 0] on input "checkbox" at bounding box center [0, 0] width 0 height 0
click at [126, 462] on icon at bounding box center [122, 462] width 12 height 0
click at [0, 0] on input "checkbox" at bounding box center [0, 0] width 0 height 0
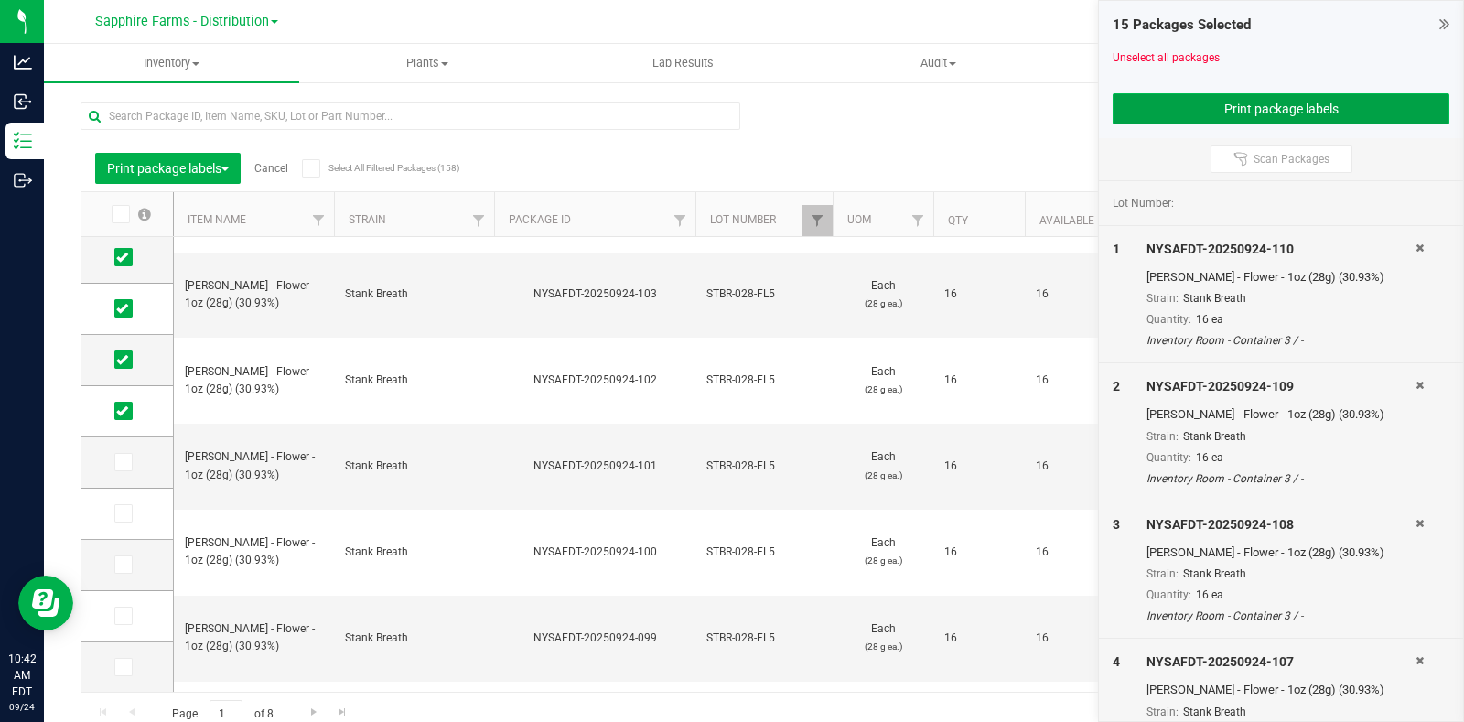
click at [1187, 102] on button "Print package labels" at bounding box center [1280, 108] width 337 height 31
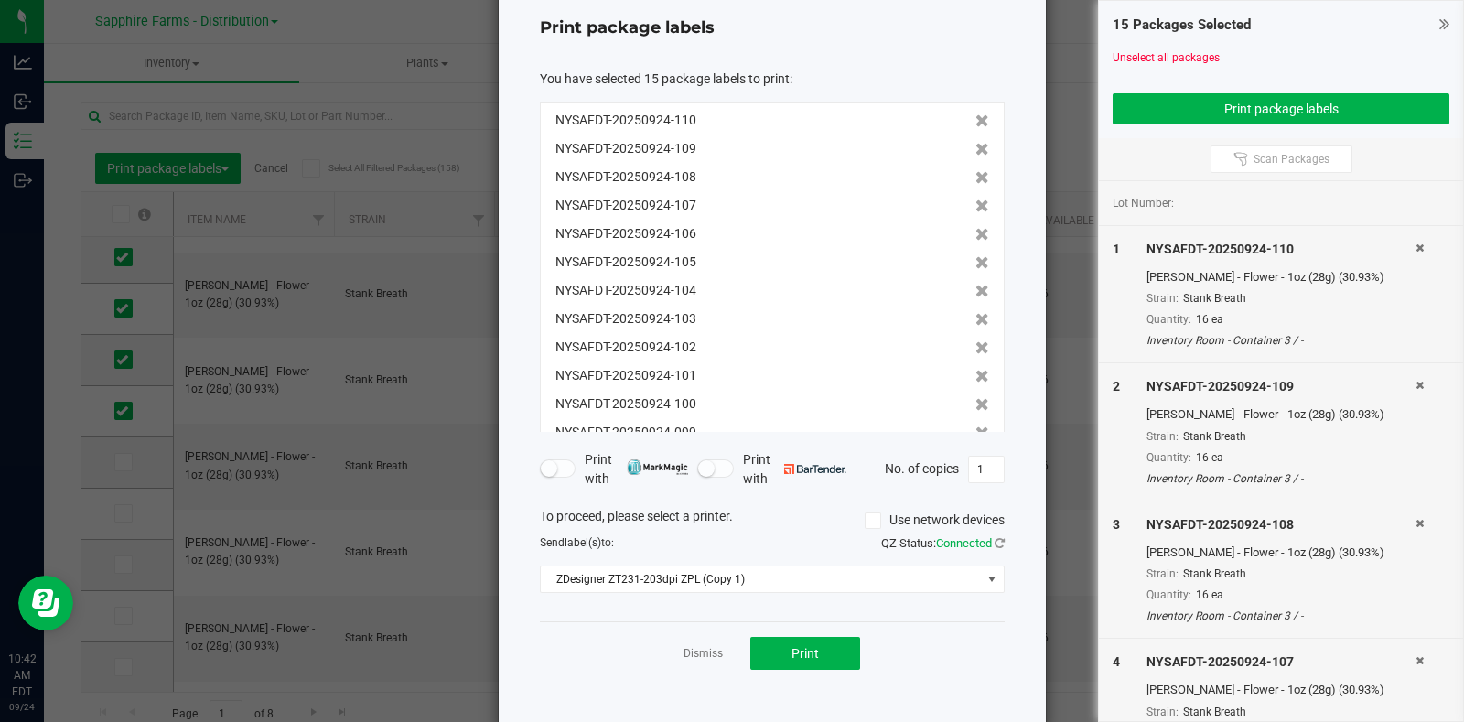
scroll to position [99, 0]
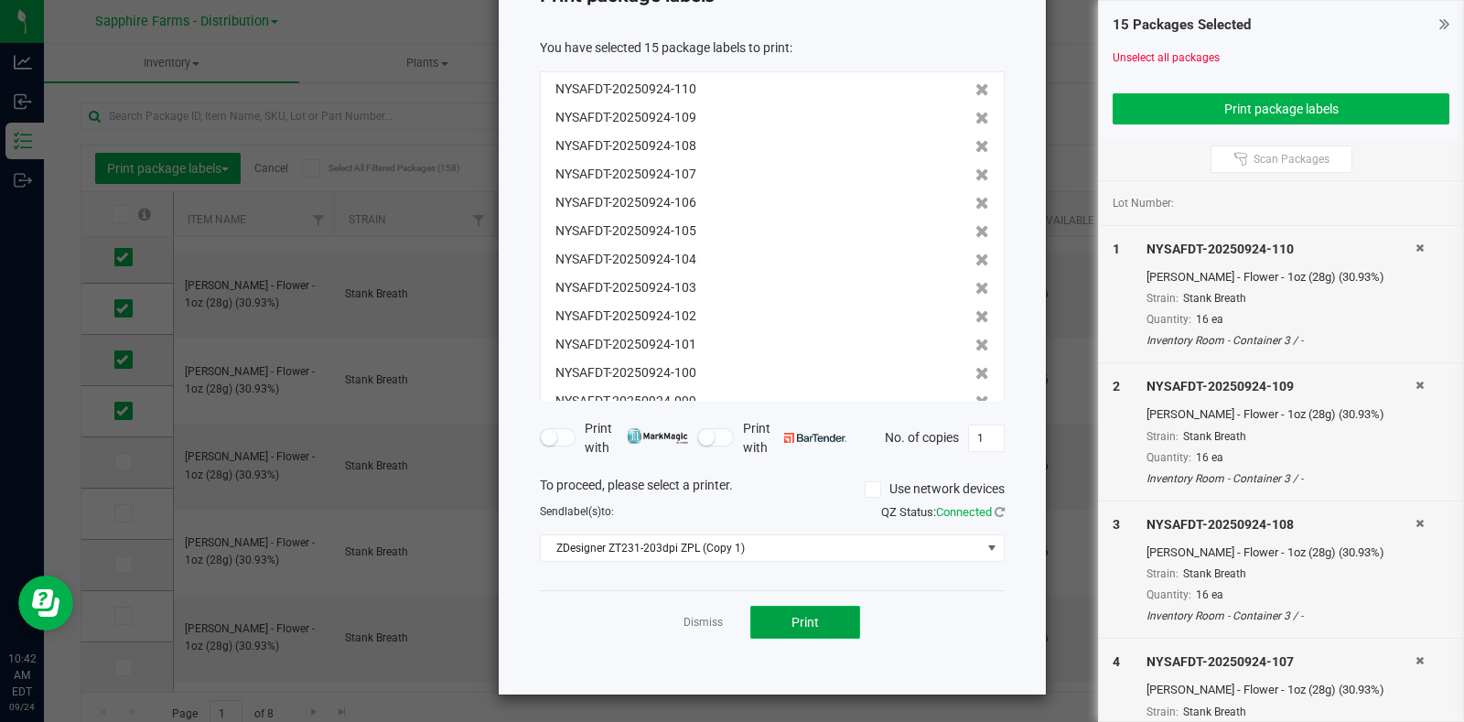
click at [800, 606] on button "Print" at bounding box center [805, 622] width 110 height 33
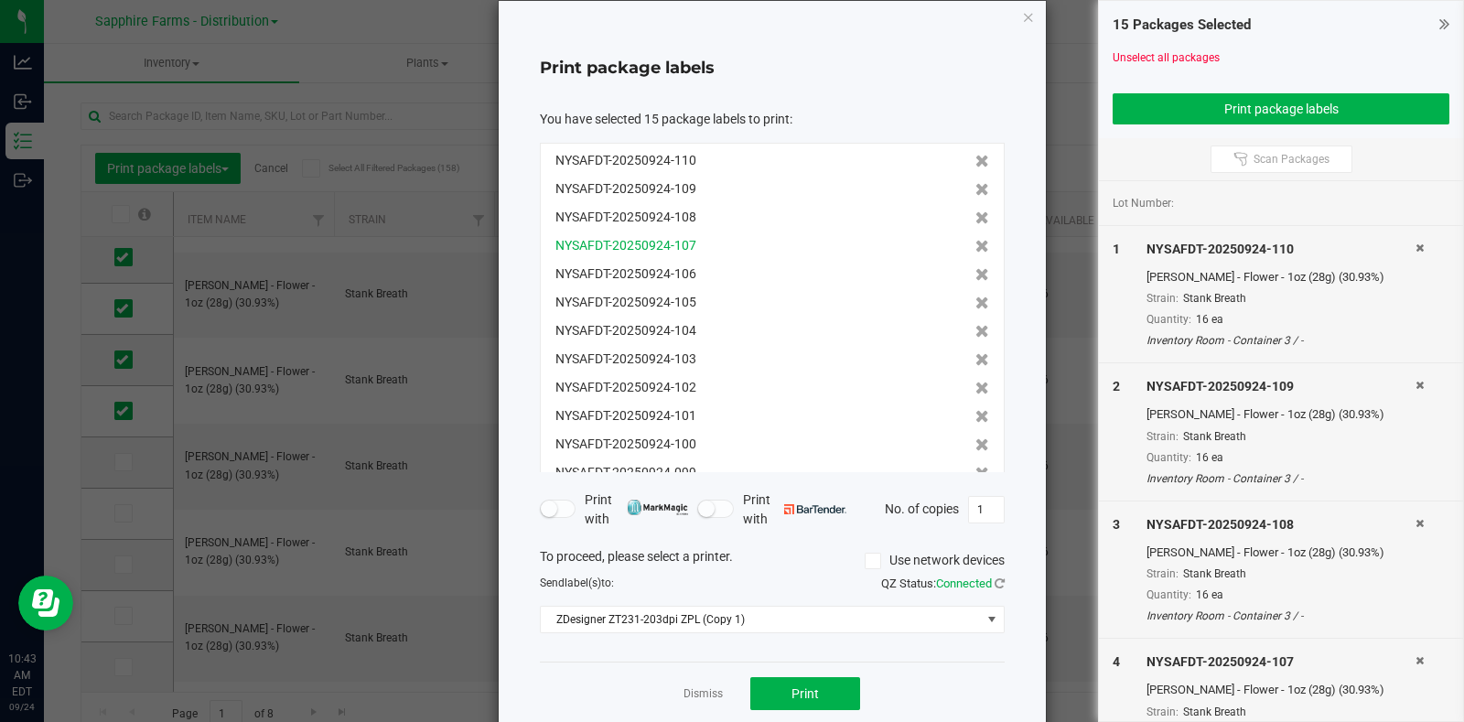
scroll to position [0, 0]
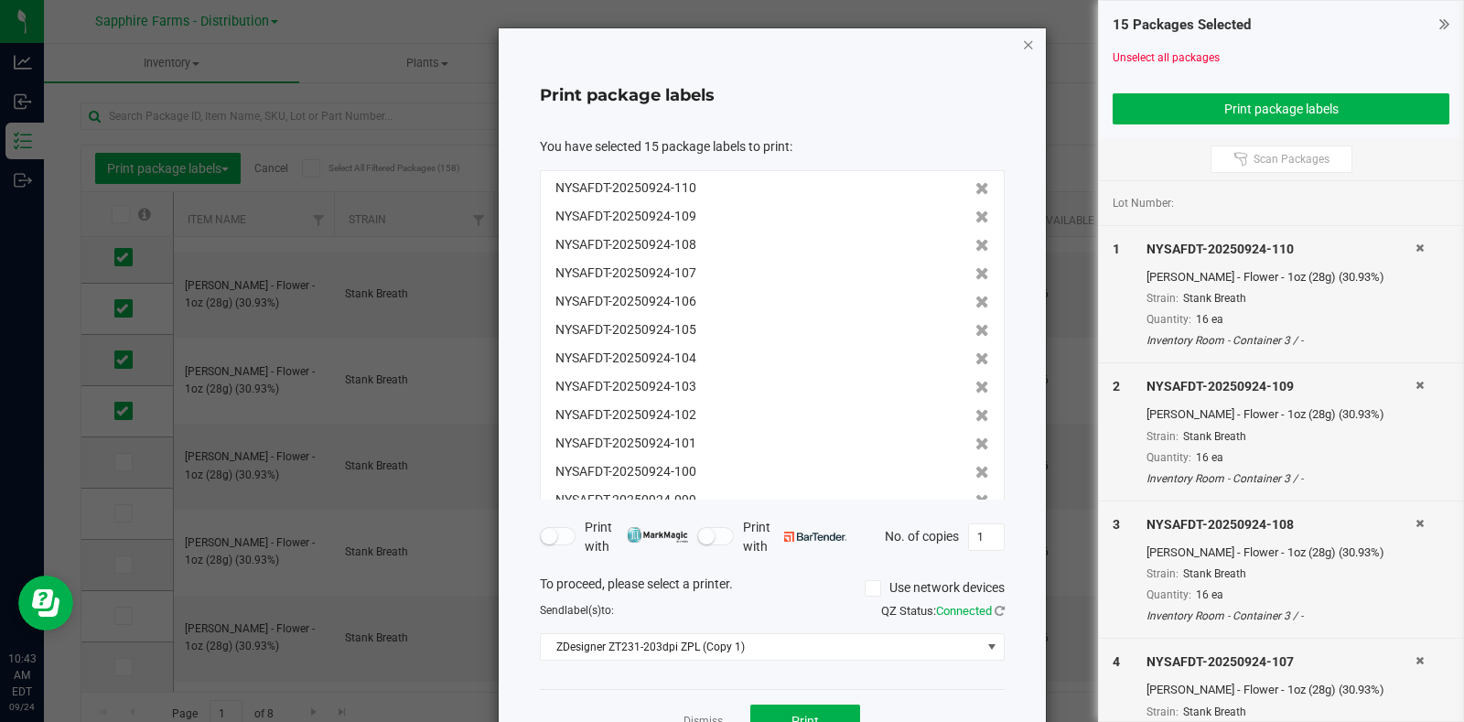
click at [1022, 42] on icon "button" at bounding box center [1028, 44] width 13 height 22
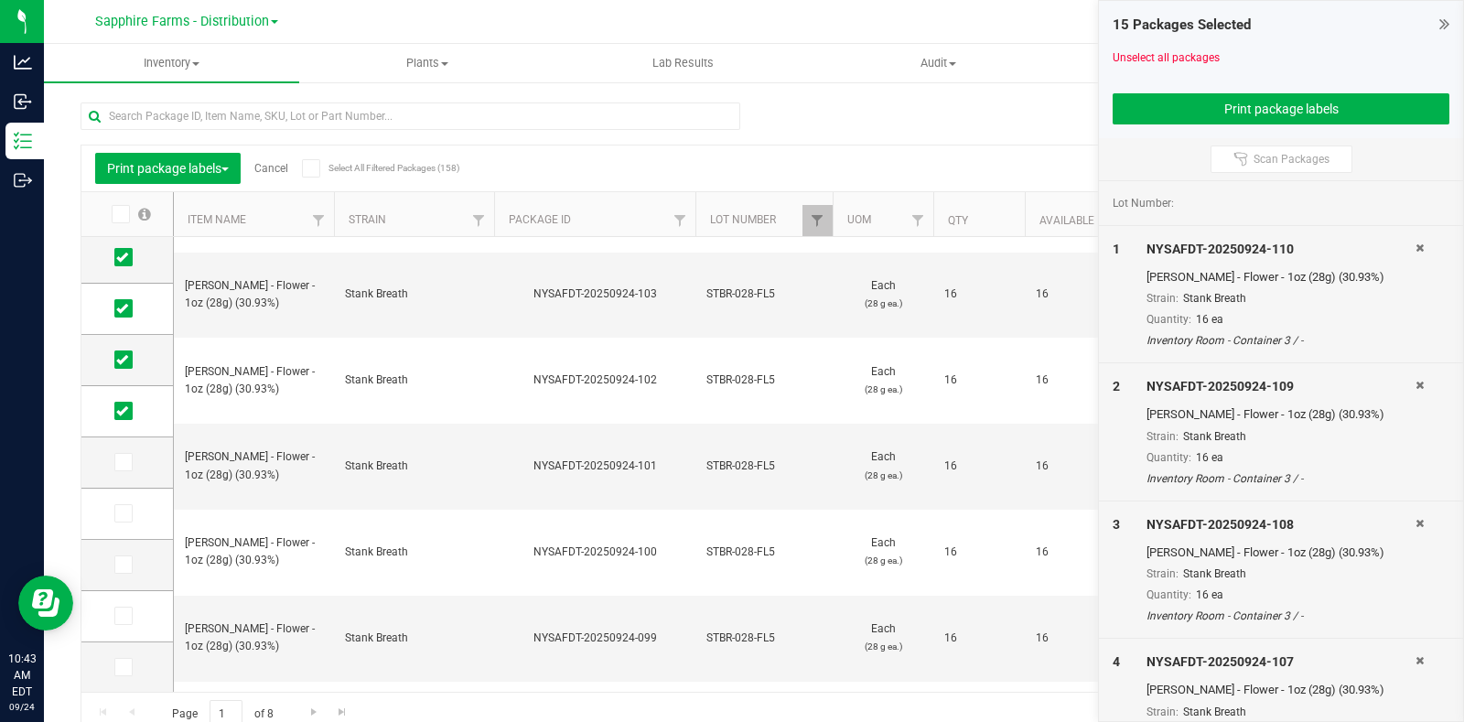
click at [270, 171] on link "Cancel" at bounding box center [271, 168] width 34 height 13
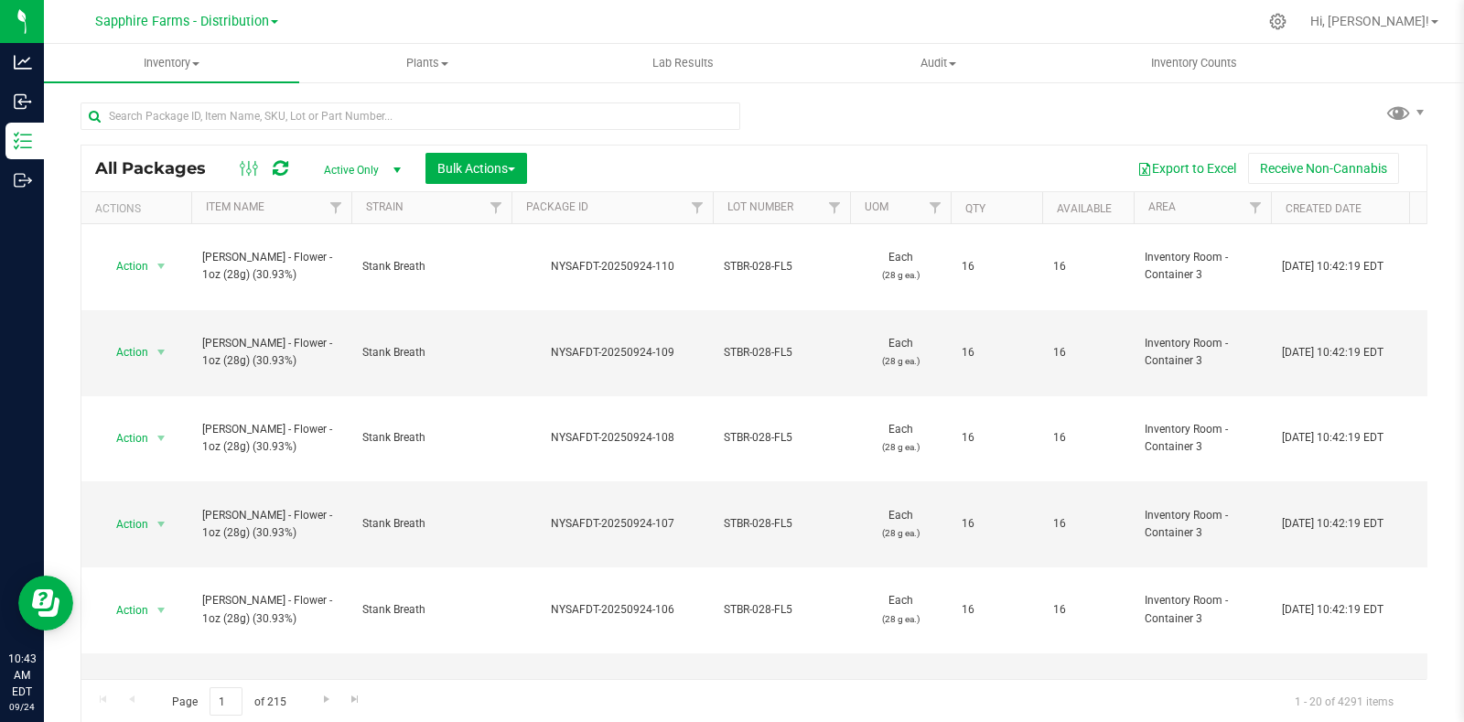
click at [520, 205] on th "Package ID" at bounding box center [611, 208] width 201 height 32
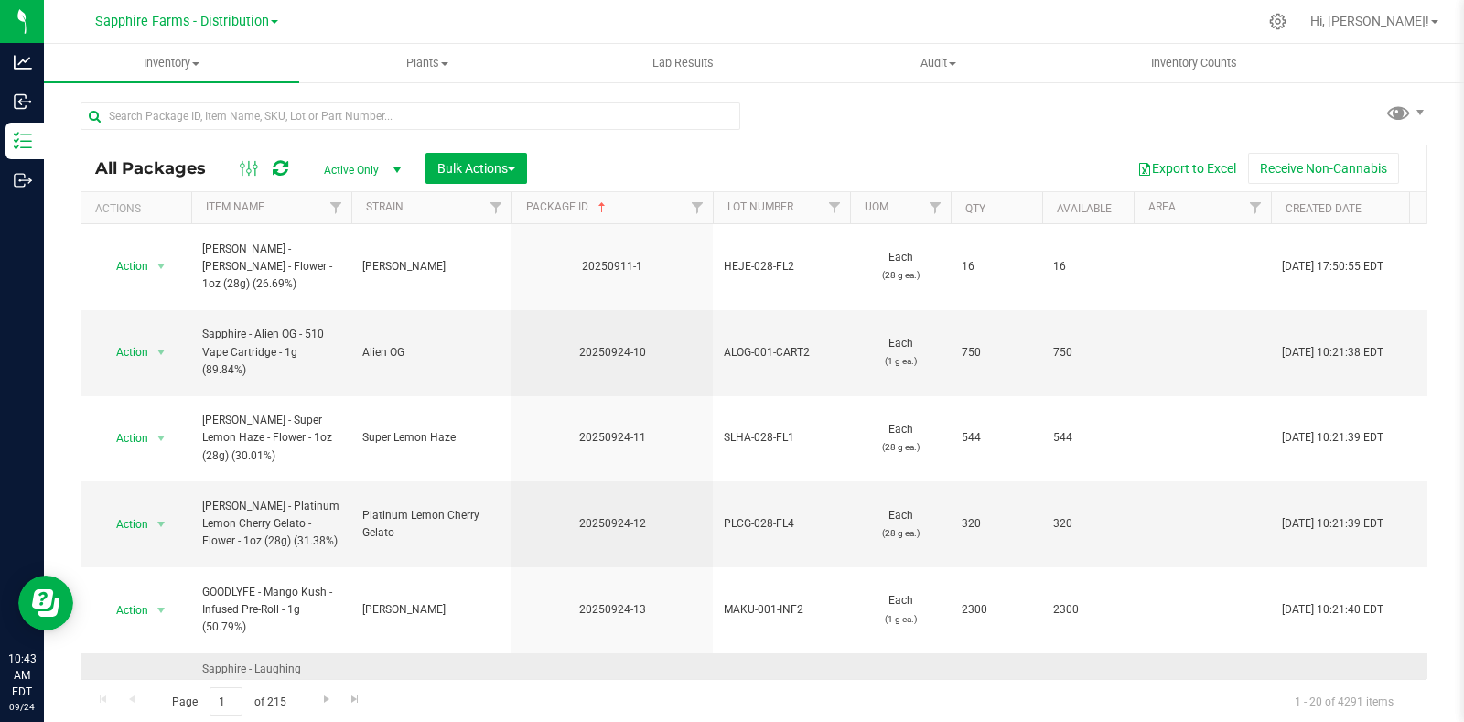
click at [169, 682] on span "select" at bounding box center [161, 695] width 23 height 26
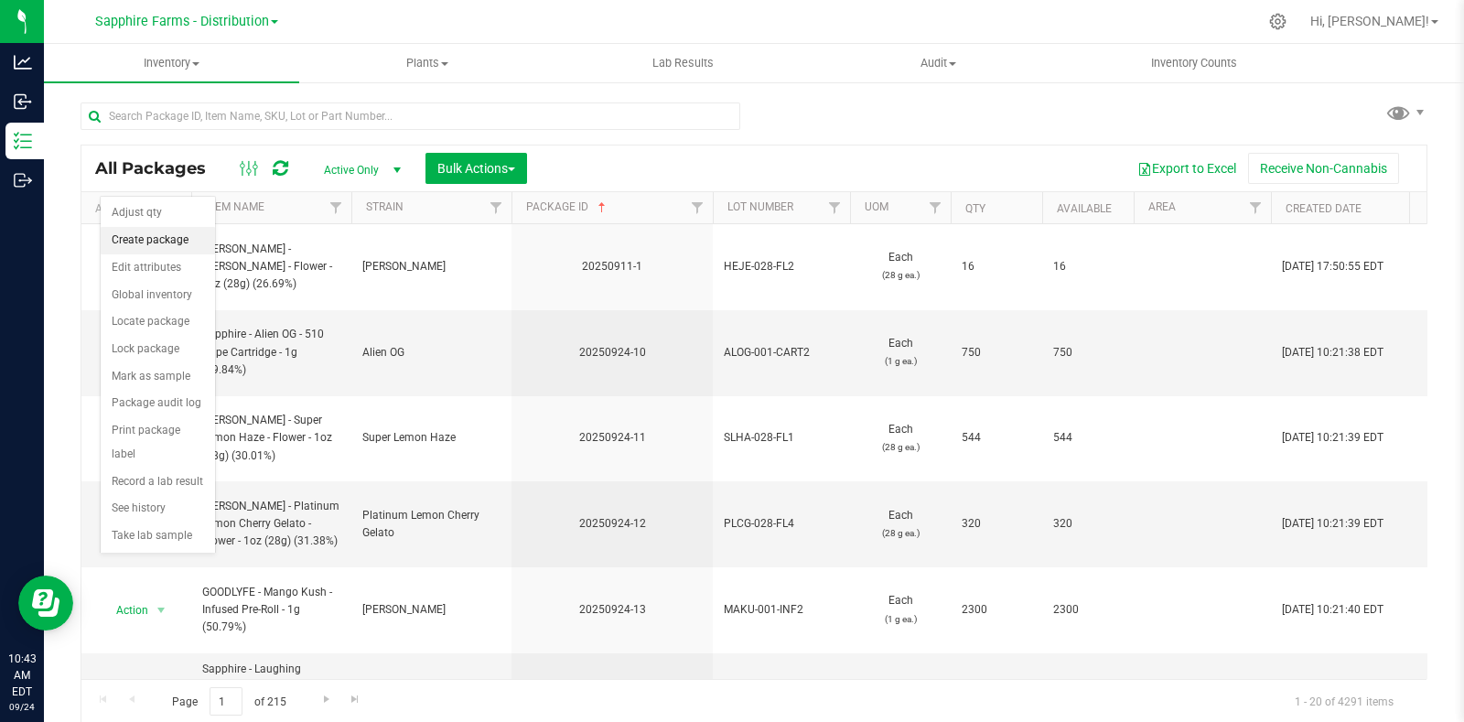
click at [154, 244] on li "Create package" at bounding box center [158, 240] width 114 height 27
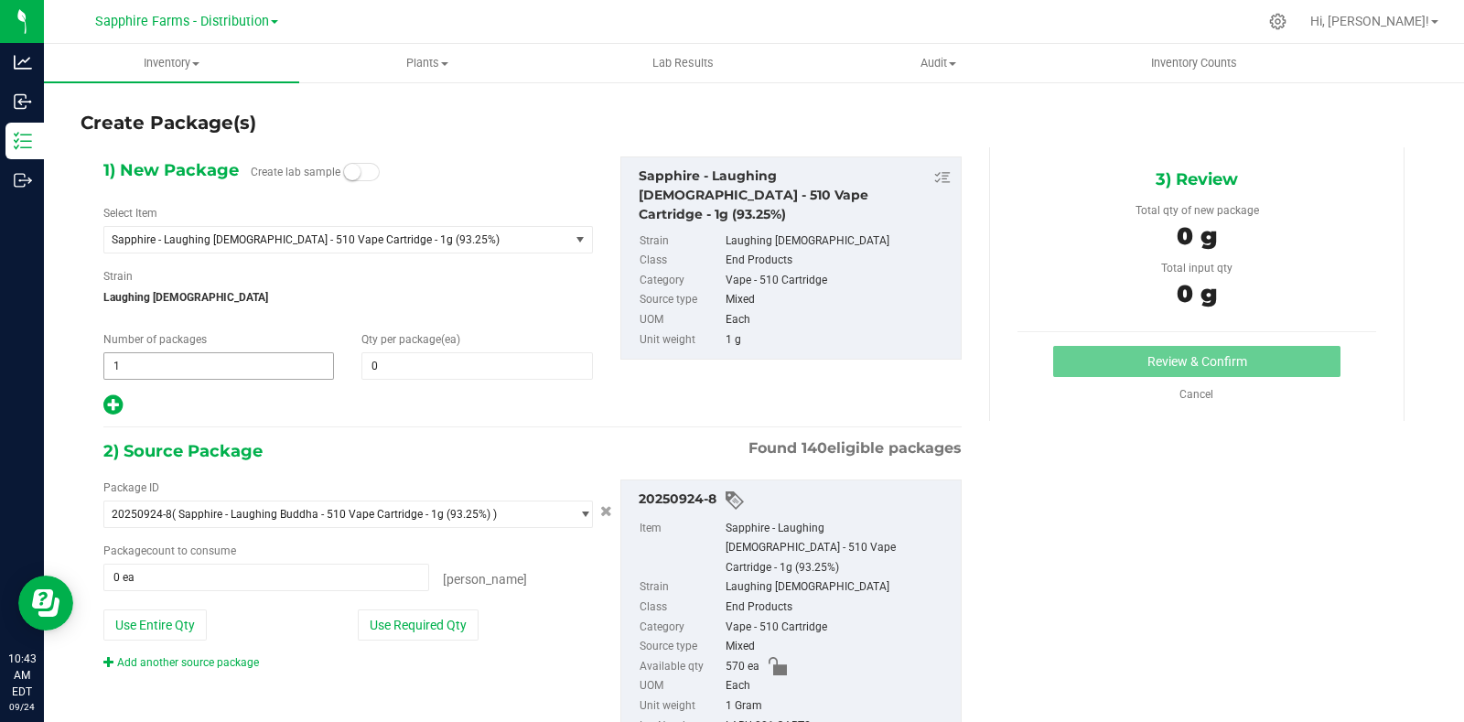
click at [223, 375] on span "1 1" at bounding box center [218, 365] width 231 height 27
type input "19"
click at [424, 367] on span at bounding box center [476, 365] width 231 height 27
type input "30"
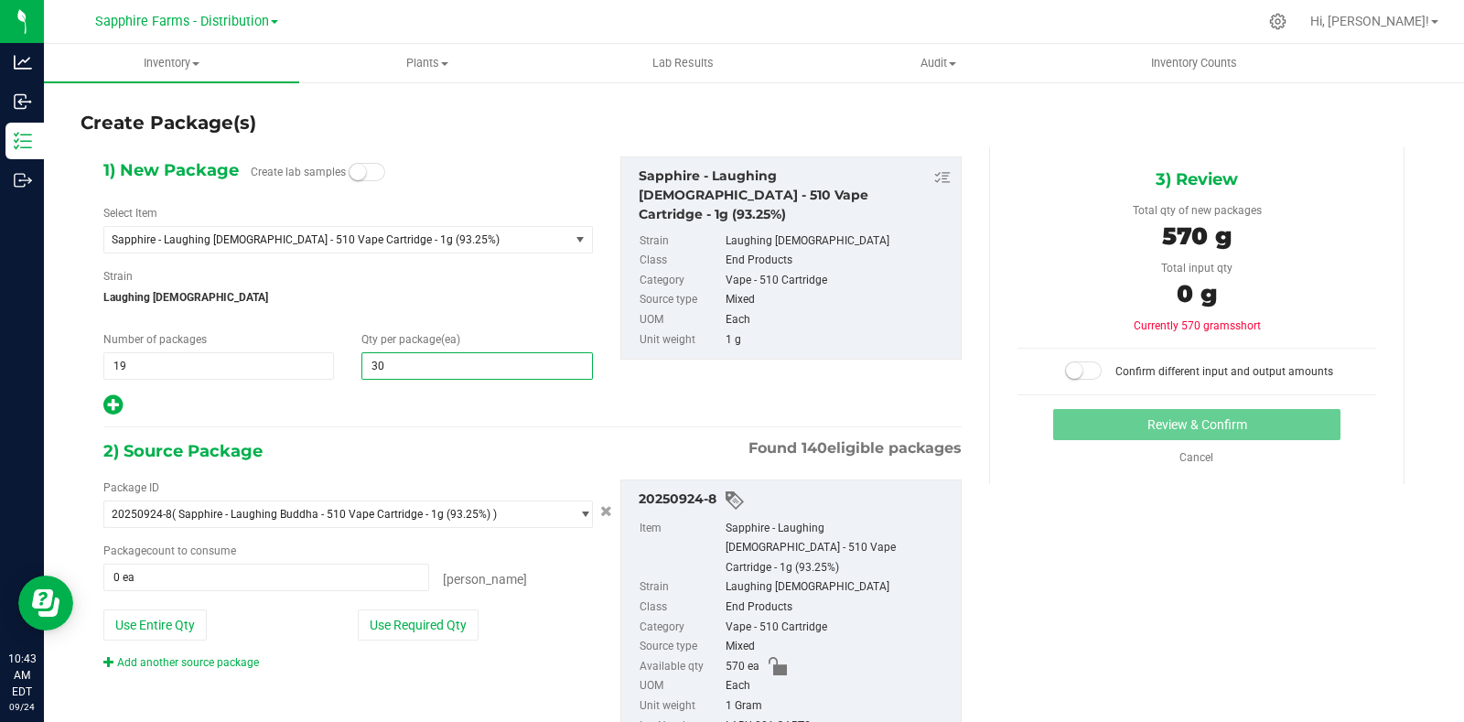
type input "30"
click at [393, 414] on div at bounding box center [347, 405] width 489 height 24
click at [418, 638] on button "Use Required Qty" at bounding box center [418, 624] width 121 height 31
type input "570 ea"
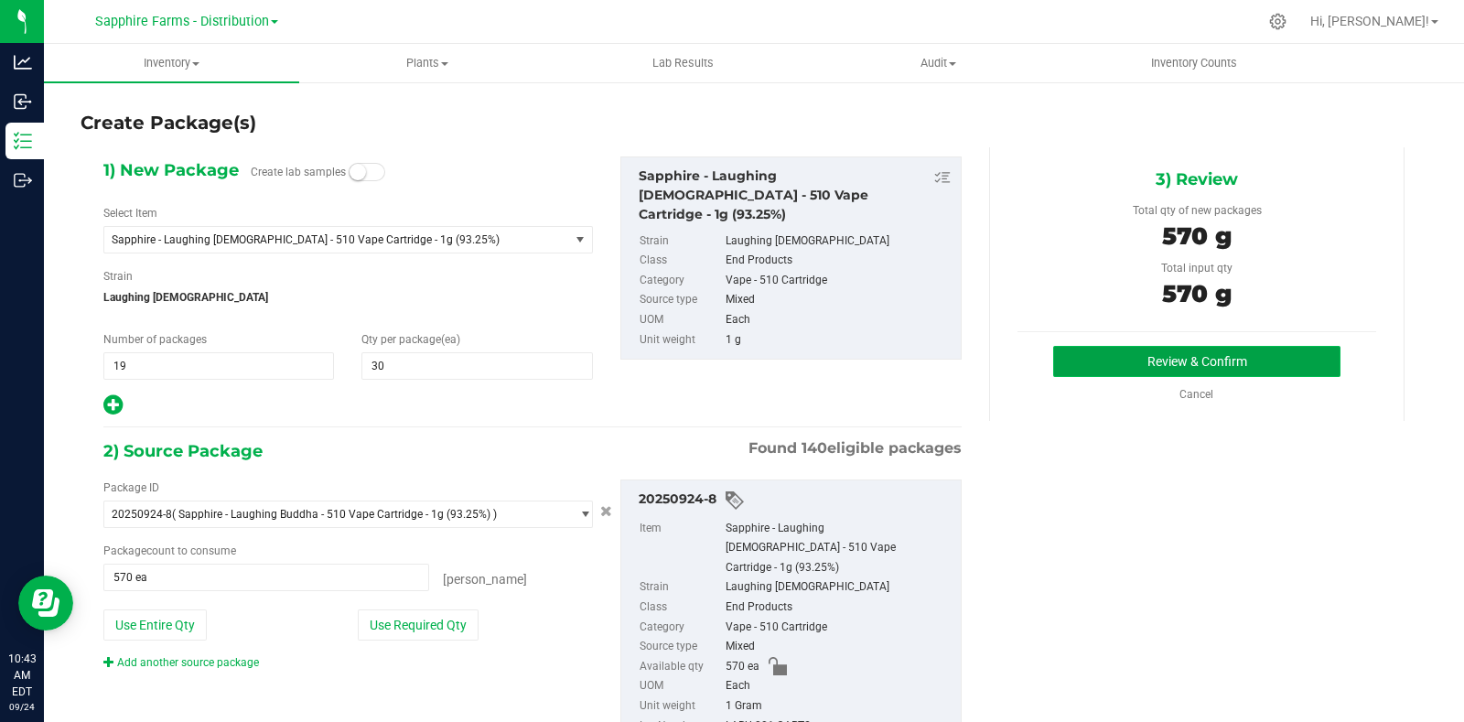
click at [1107, 370] on button "Review & Confirm" at bounding box center [1196, 361] width 287 height 31
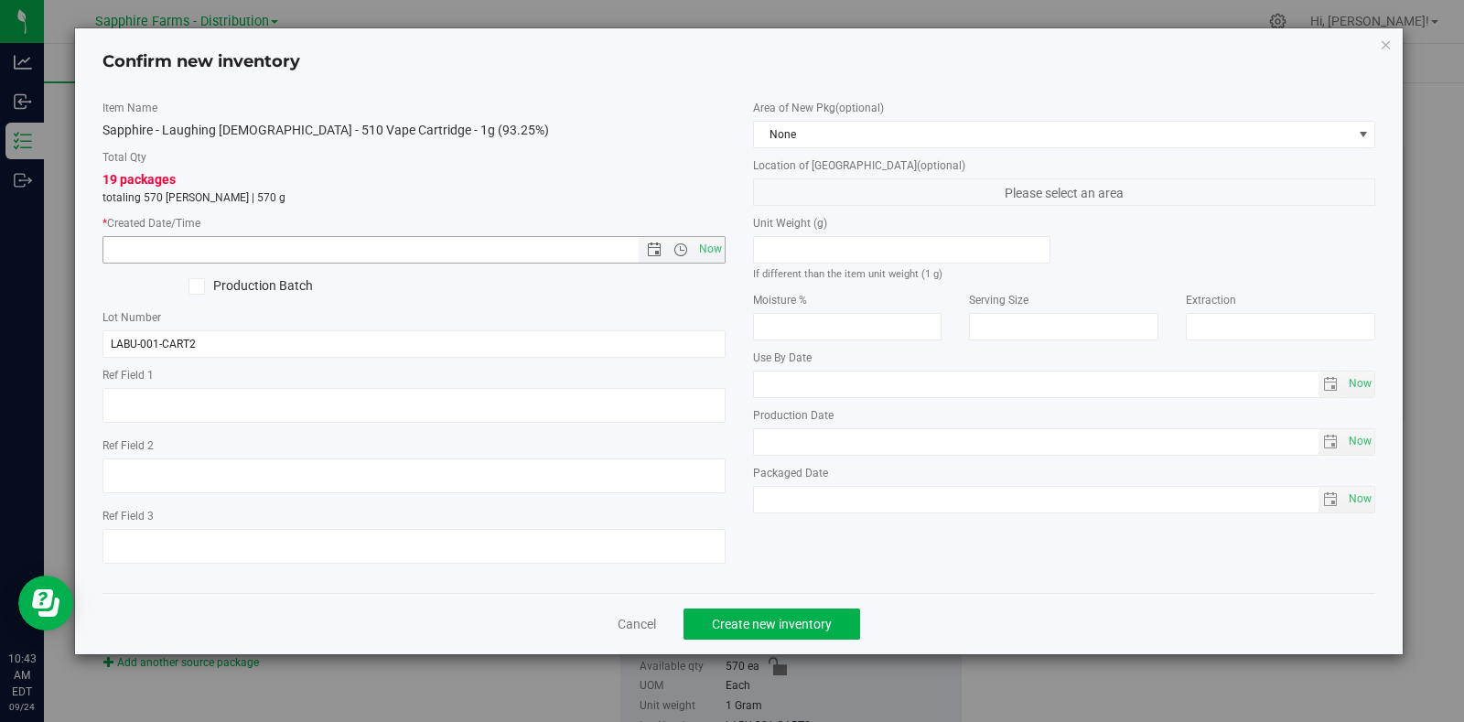
drag, startPoint x: 711, startPoint y: 250, endPoint x: 740, endPoint y: 220, distance: 42.1
click at [711, 251] on span "Now" at bounding box center [709, 249] width 31 height 27
type input "9/24/2025 10:43 AM"
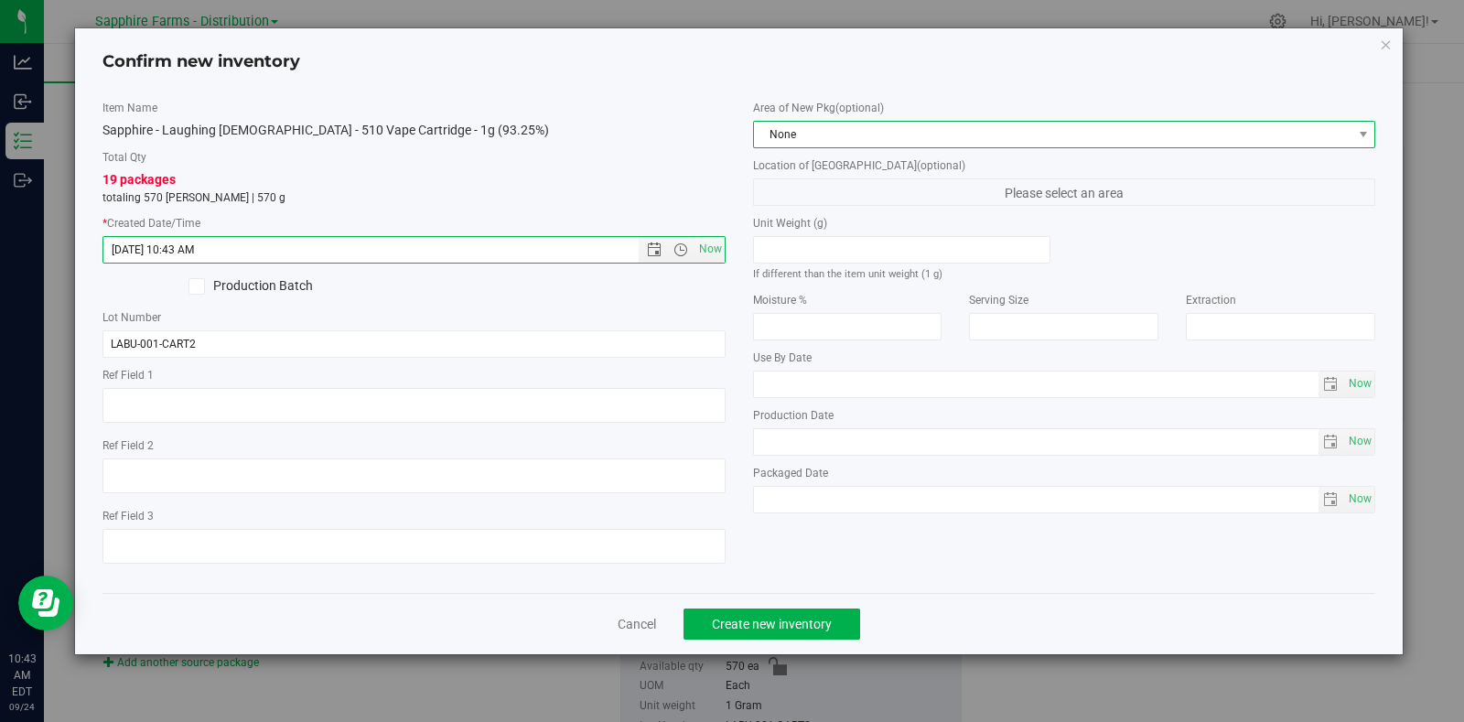
click at [808, 137] on span "None" at bounding box center [1053, 135] width 598 height 26
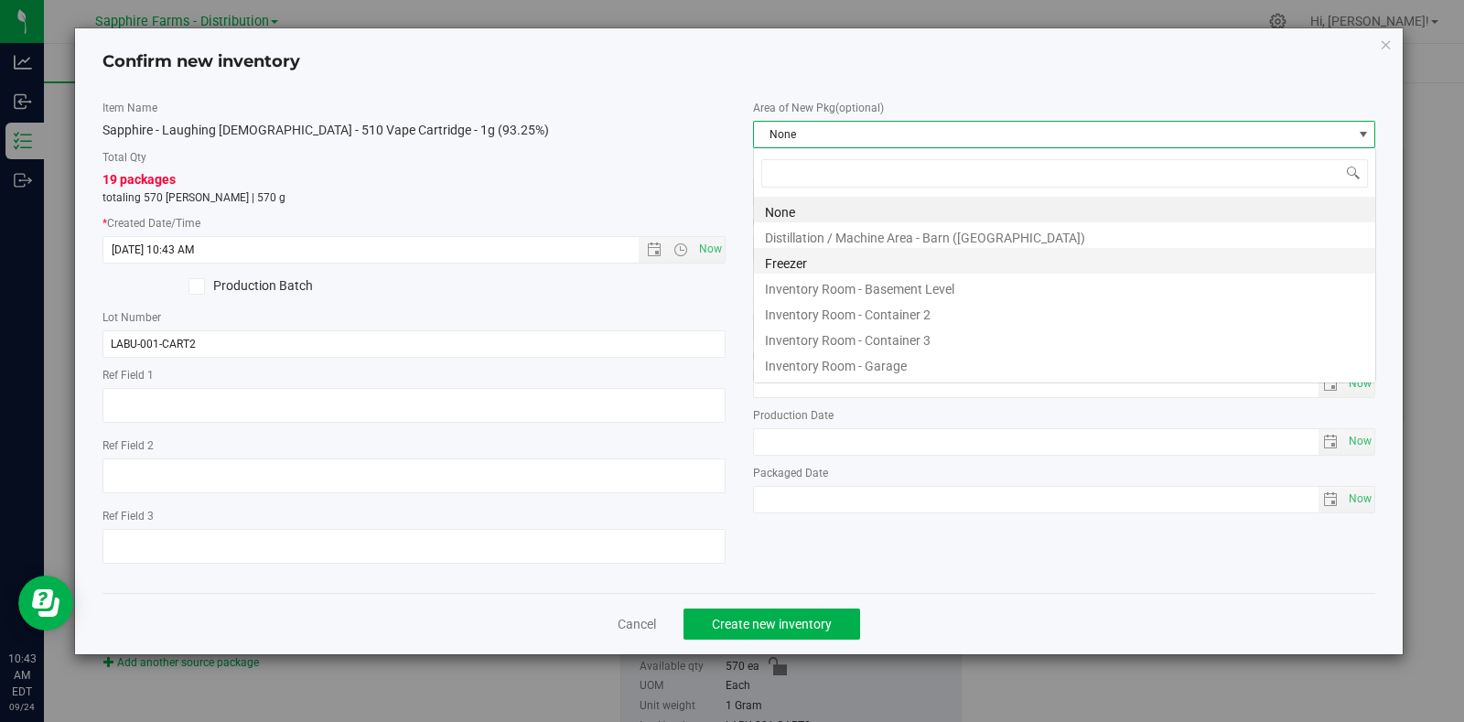
scroll to position [27, 622]
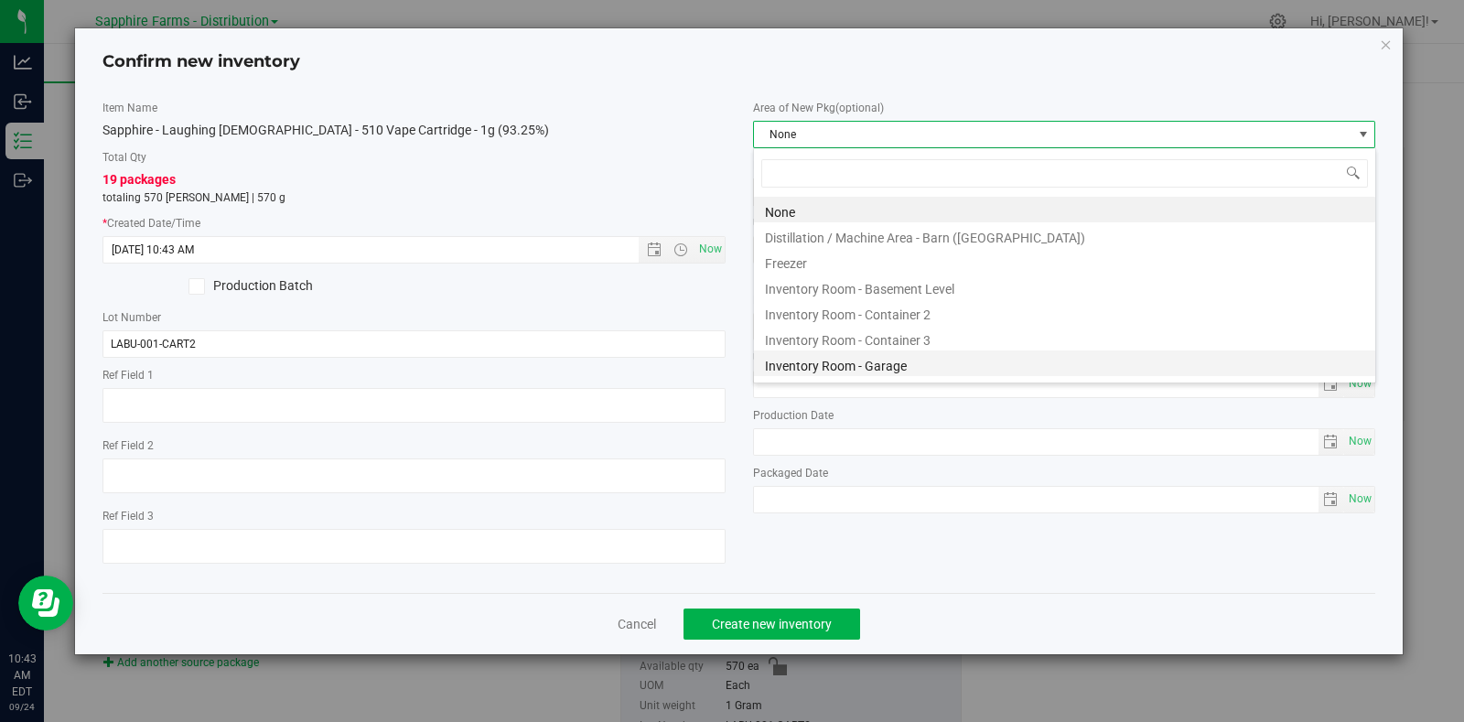
click at [835, 368] on li "Inventory Room - Garage" at bounding box center [1064, 363] width 621 height 26
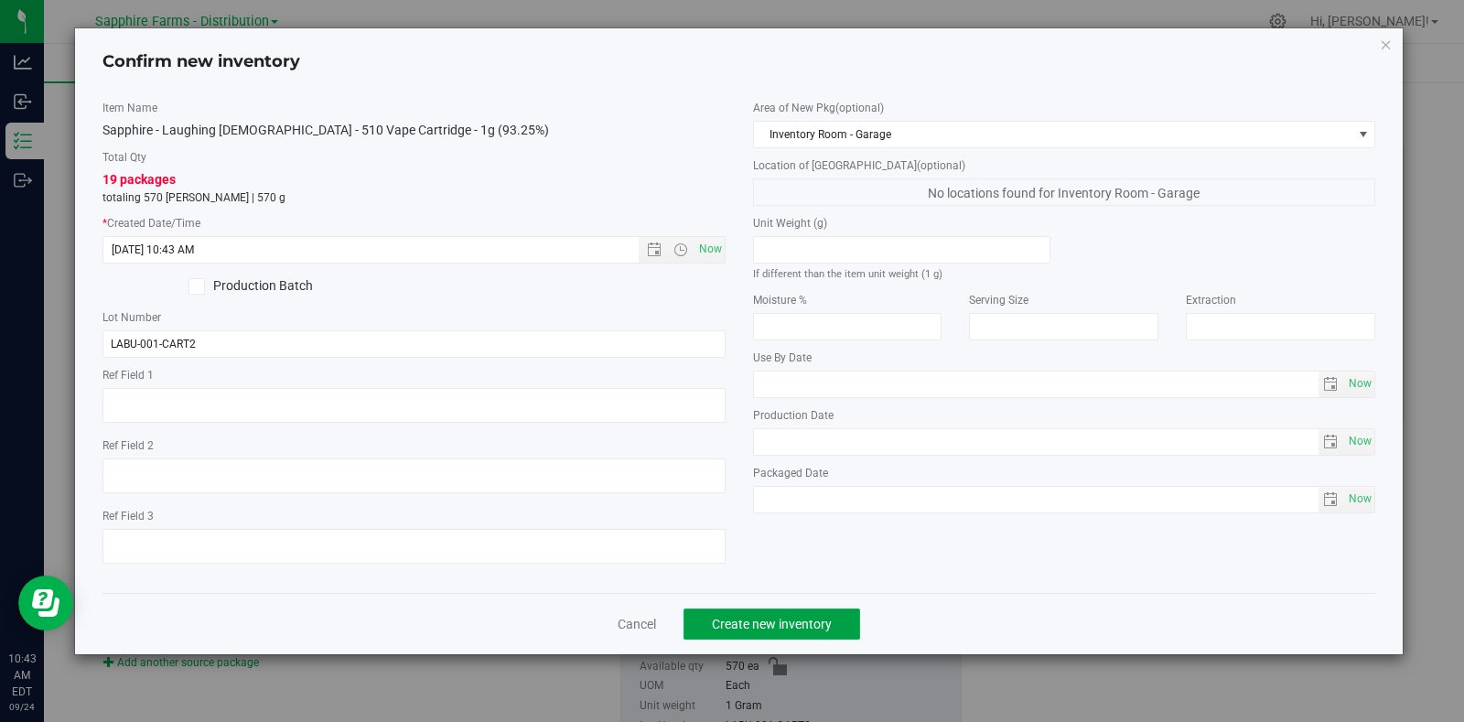
click at [790, 627] on span "Create new inventory" at bounding box center [772, 624] width 120 height 15
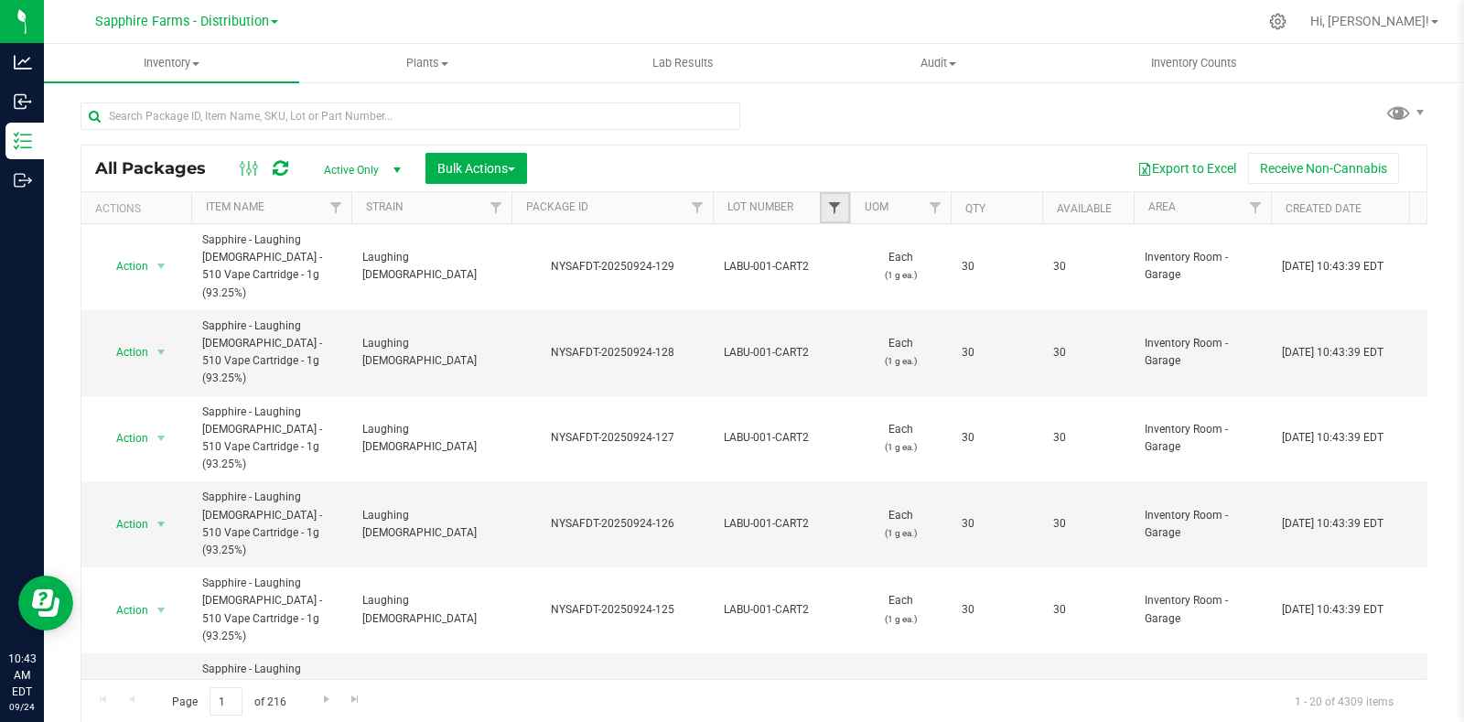
click at [835, 205] on span "Filter" at bounding box center [834, 207] width 15 height 15
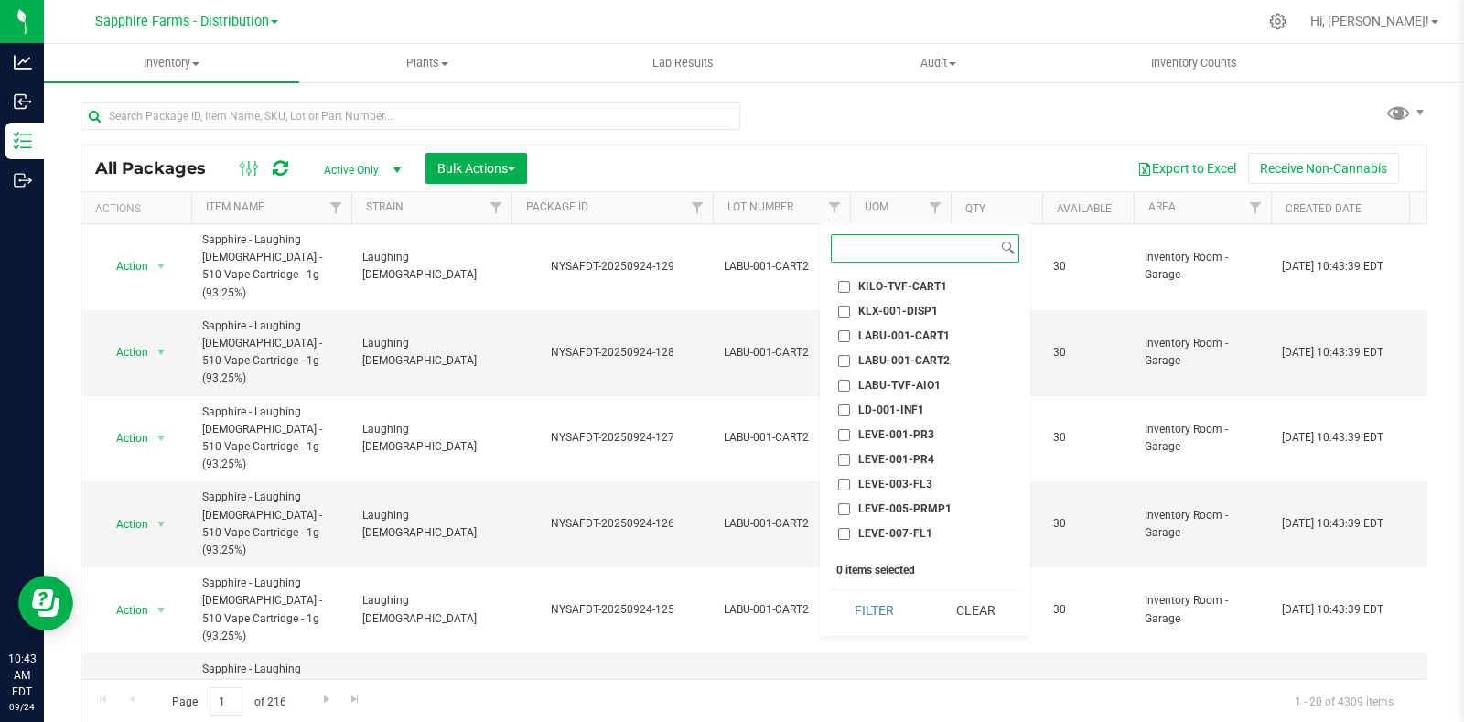
scroll to position [1029, 0]
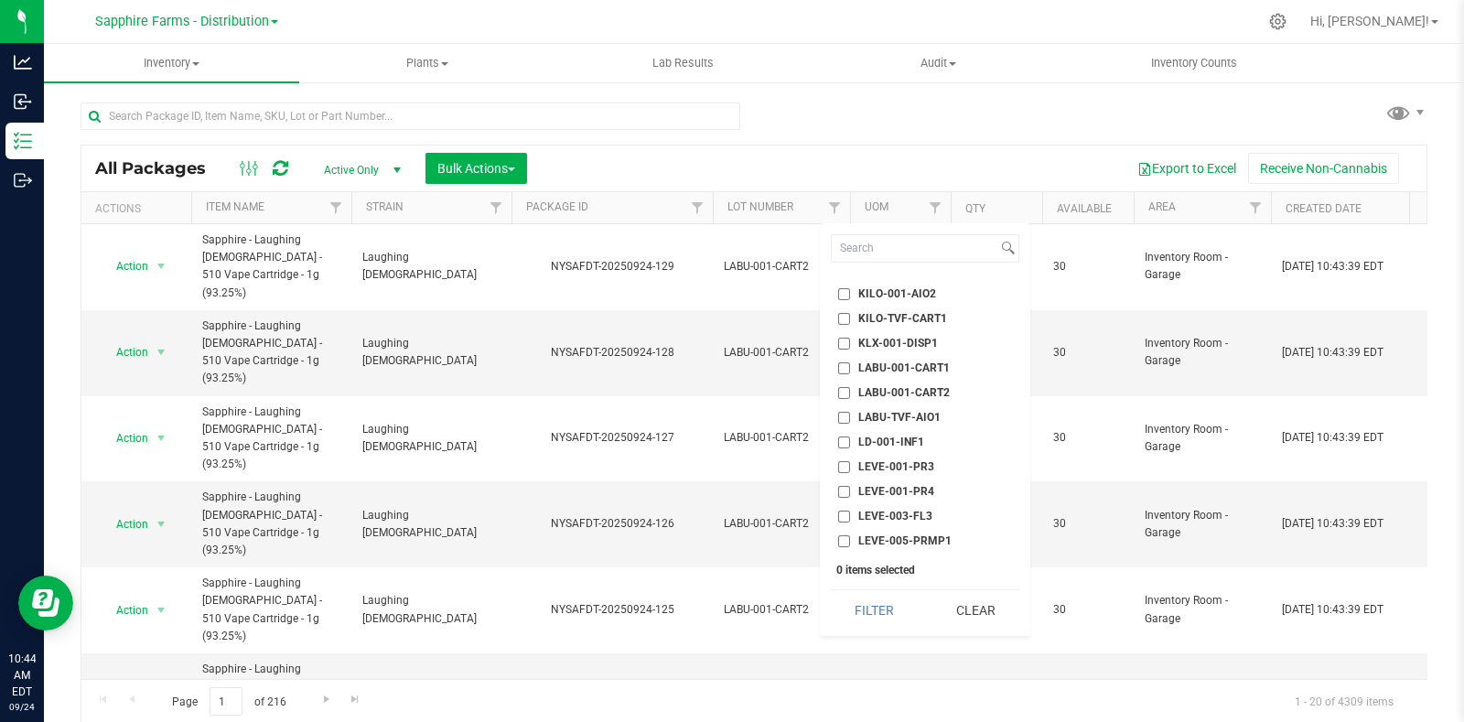
click at [915, 392] on span "LABU-001-CART2" at bounding box center [903, 392] width 91 height 11
click at [850, 392] on input "LABU-001-CART2" at bounding box center [844, 393] width 12 height 12
checkbox input "true"
click at [868, 599] on button "Filter" at bounding box center [875, 610] width 88 height 40
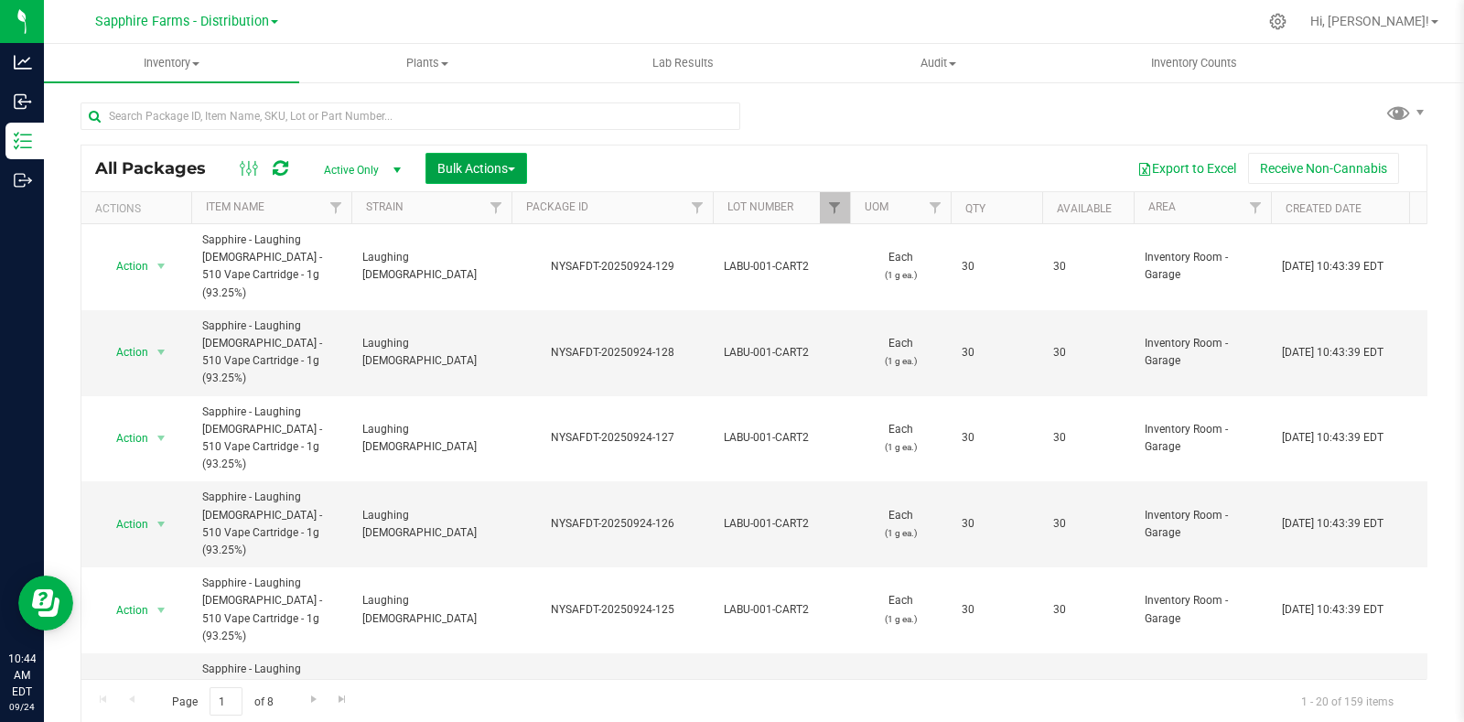
click at [487, 166] on span "Bulk Actions" at bounding box center [476, 168] width 78 height 15
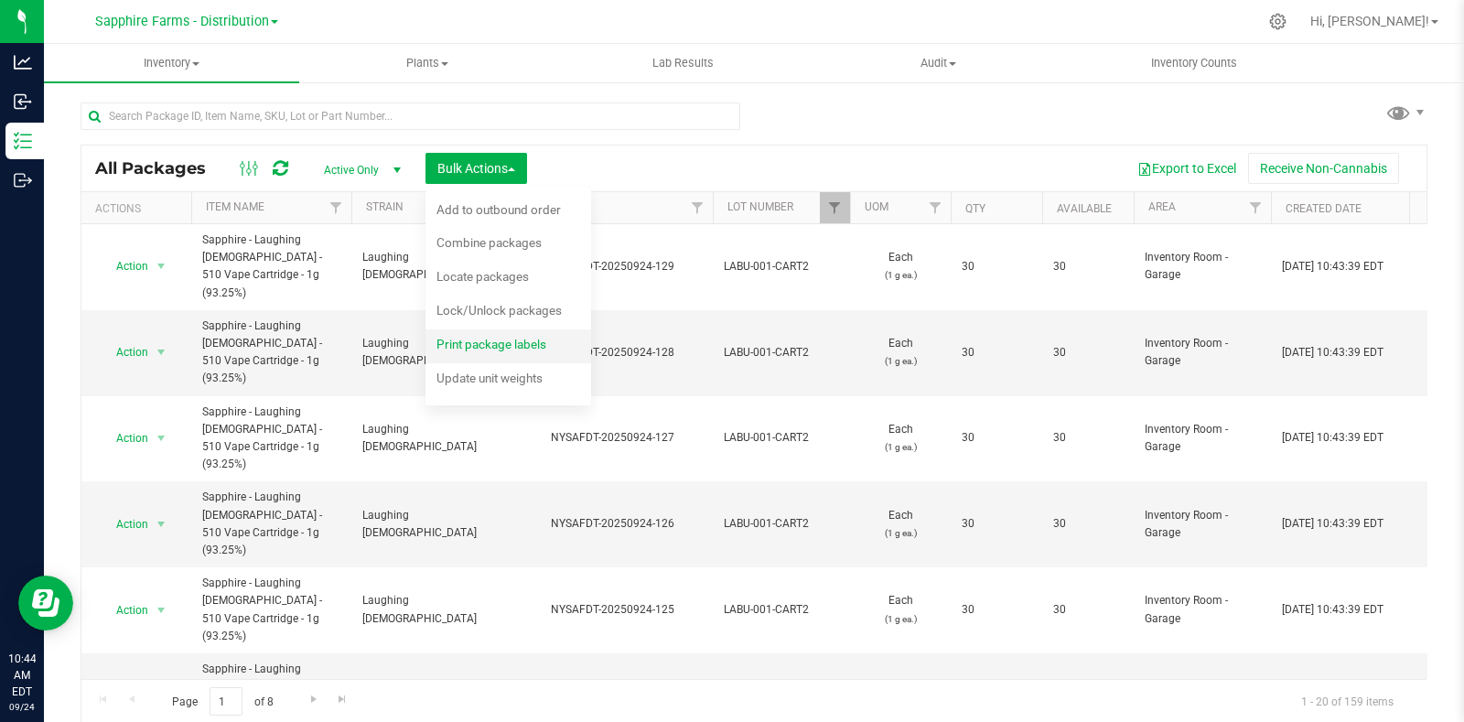
click at [469, 349] on span "Print package labels" at bounding box center [491, 344] width 110 height 15
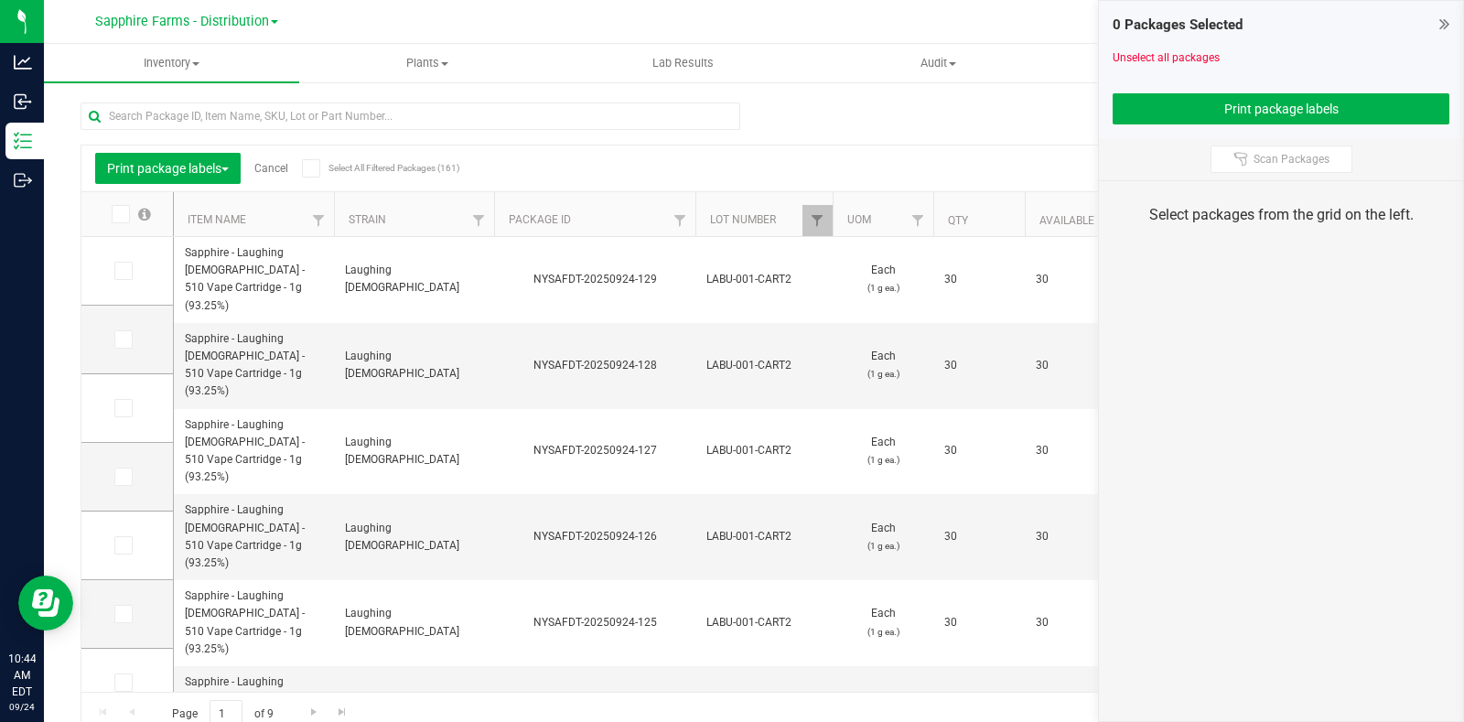
click at [114, 214] on icon at bounding box center [119, 214] width 12 height 0
click at [0, 0] on input "checkbox" at bounding box center [0, 0] width 0 height 0
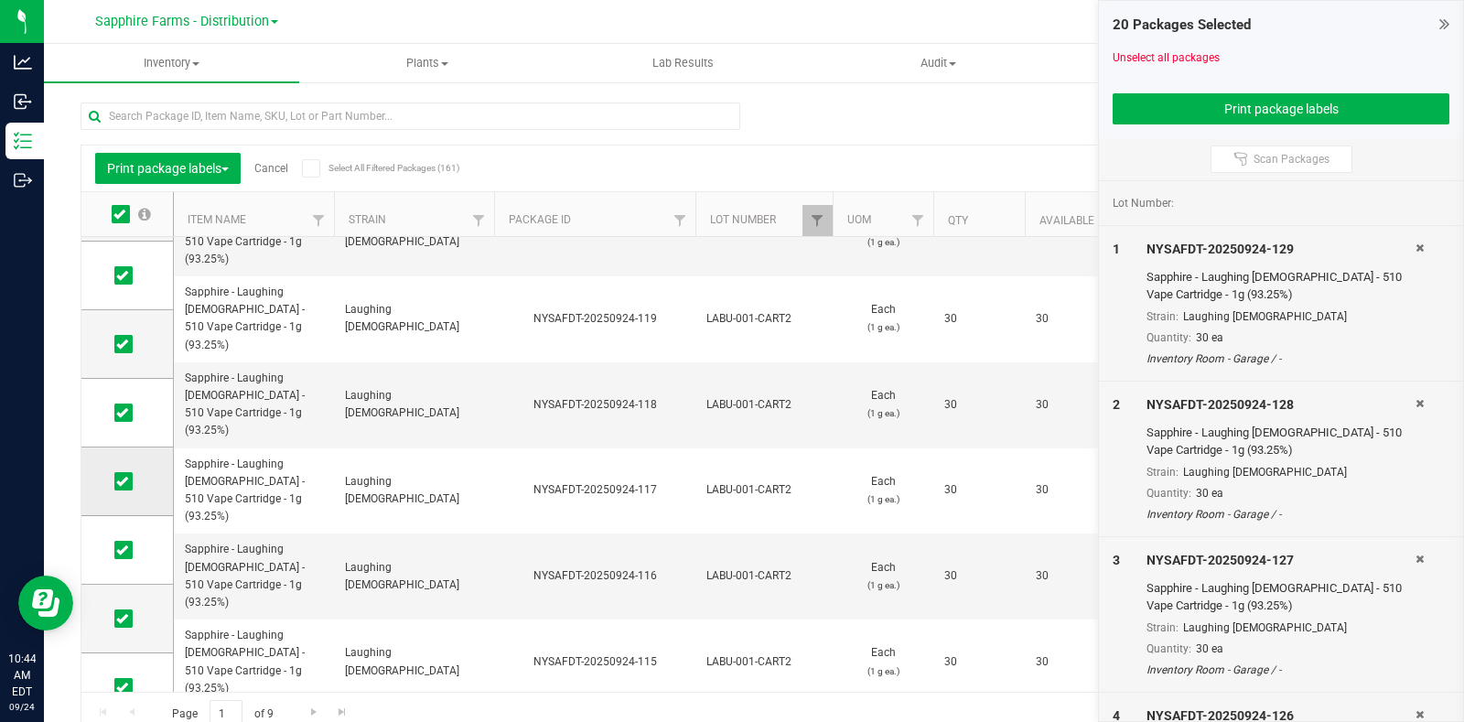
scroll to position [917, 0]
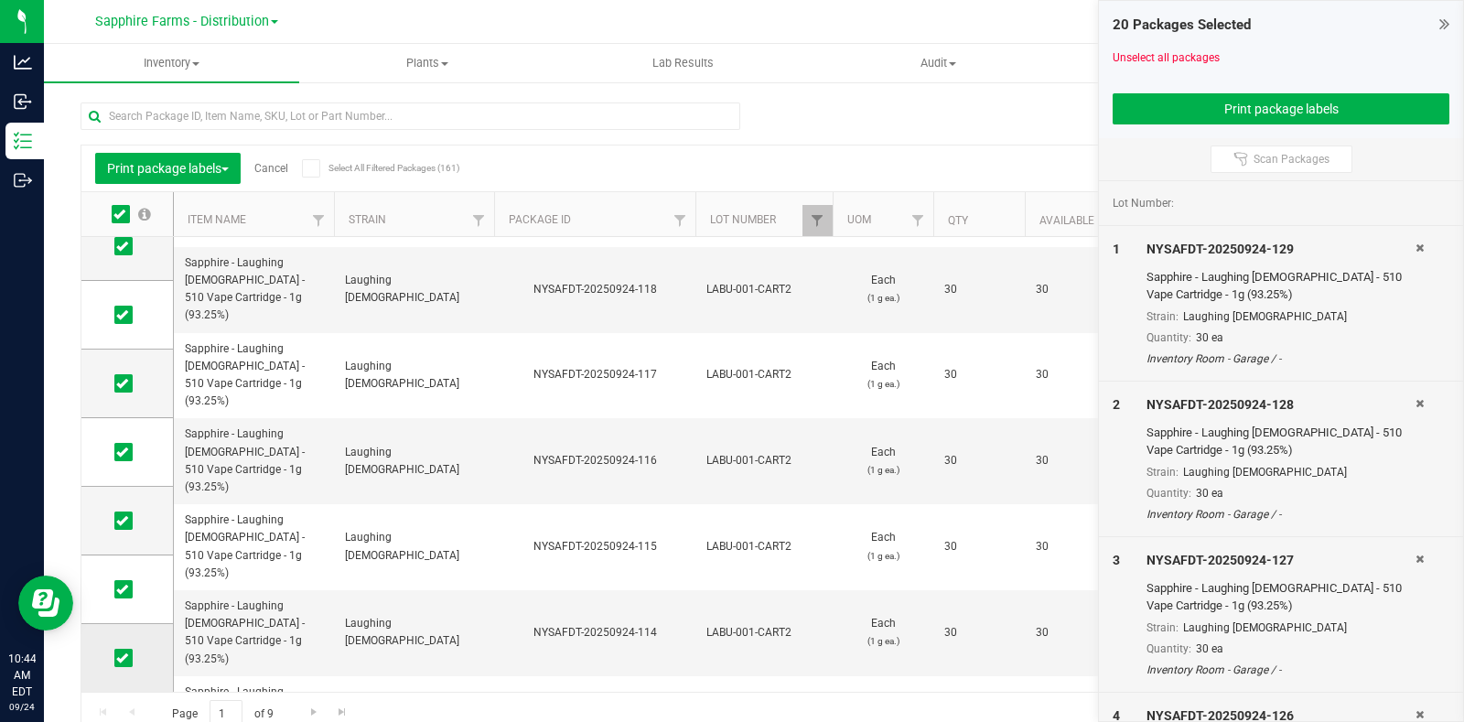
click at [124, 658] on icon at bounding box center [122, 658] width 12 height 0
click at [0, 0] on input "checkbox" at bounding box center [0, 0] width 0 height 0
click at [1259, 102] on button "Print package labels" at bounding box center [1280, 108] width 337 height 31
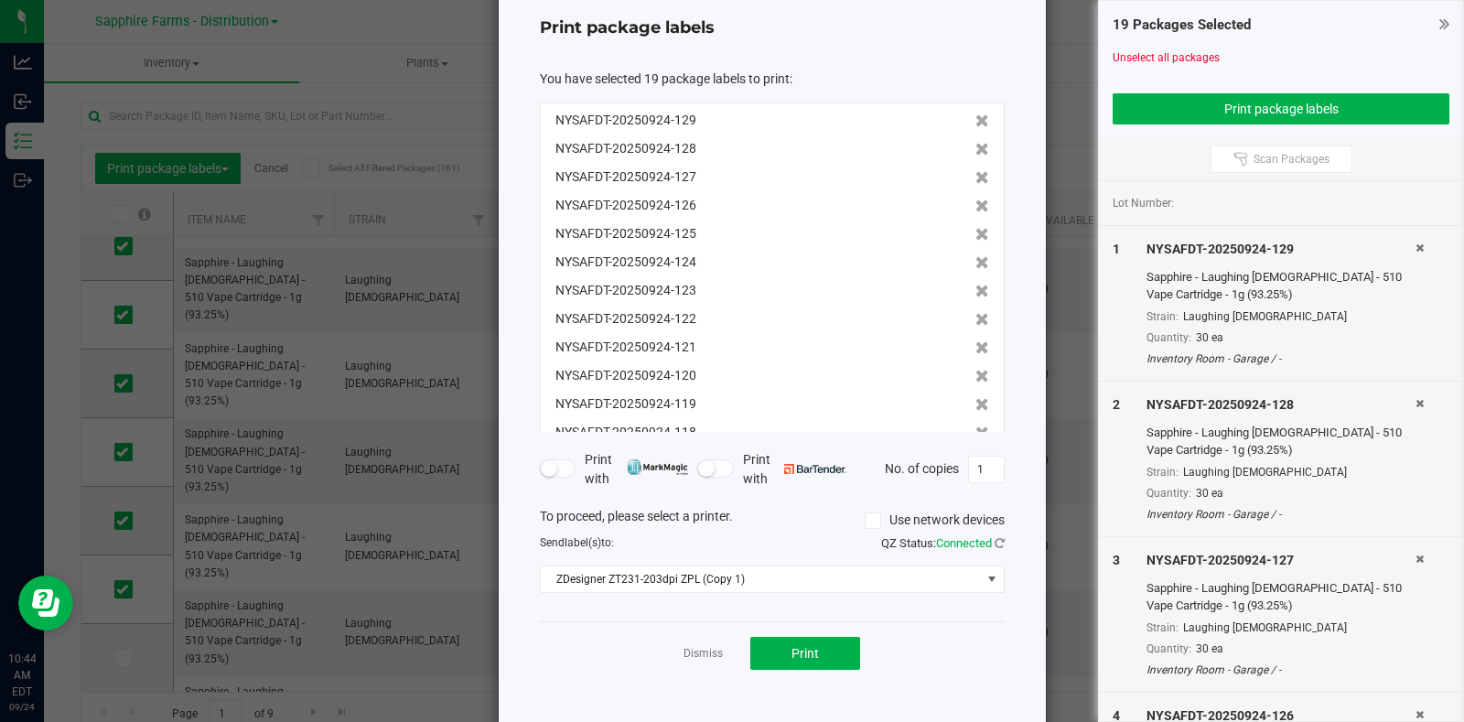
scroll to position [99, 0]
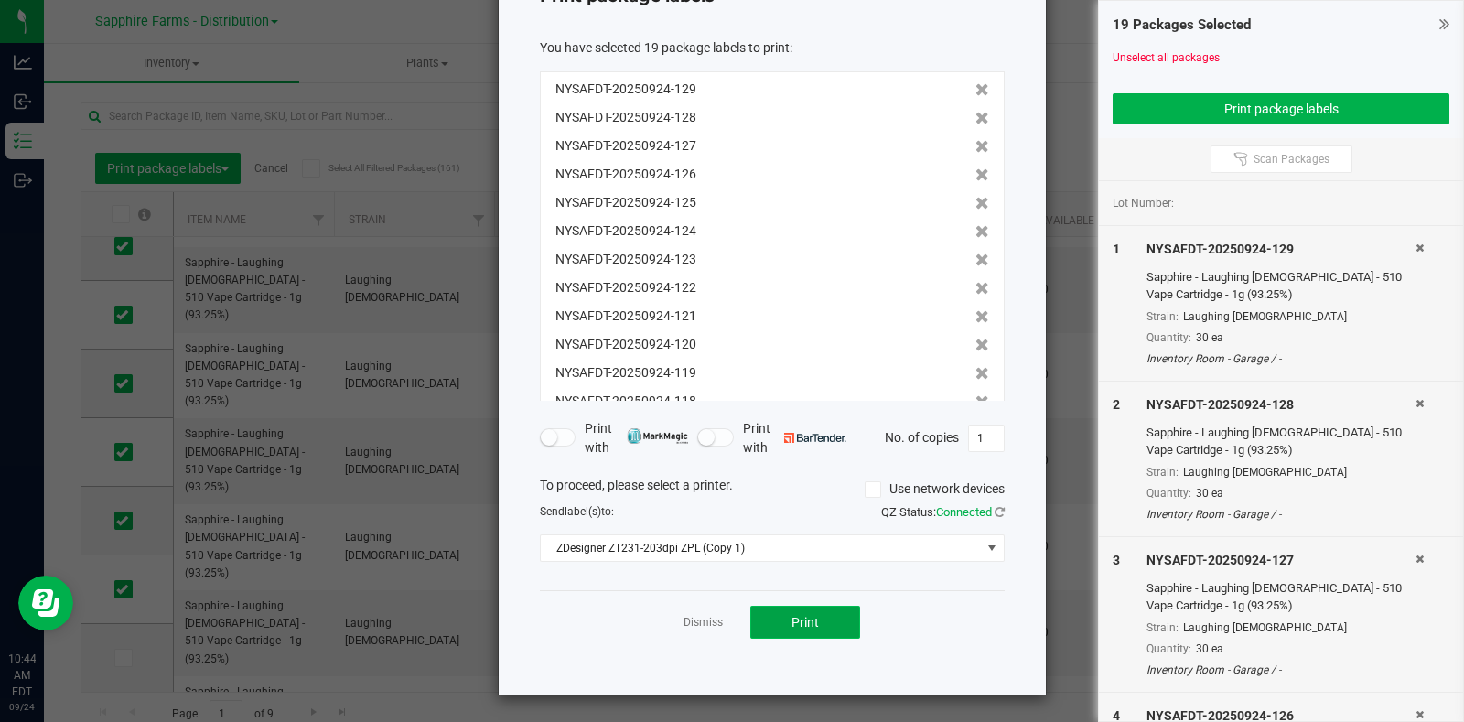
click at [768, 624] on button "Print" at bounding box center [805, 622] width 110 height 33
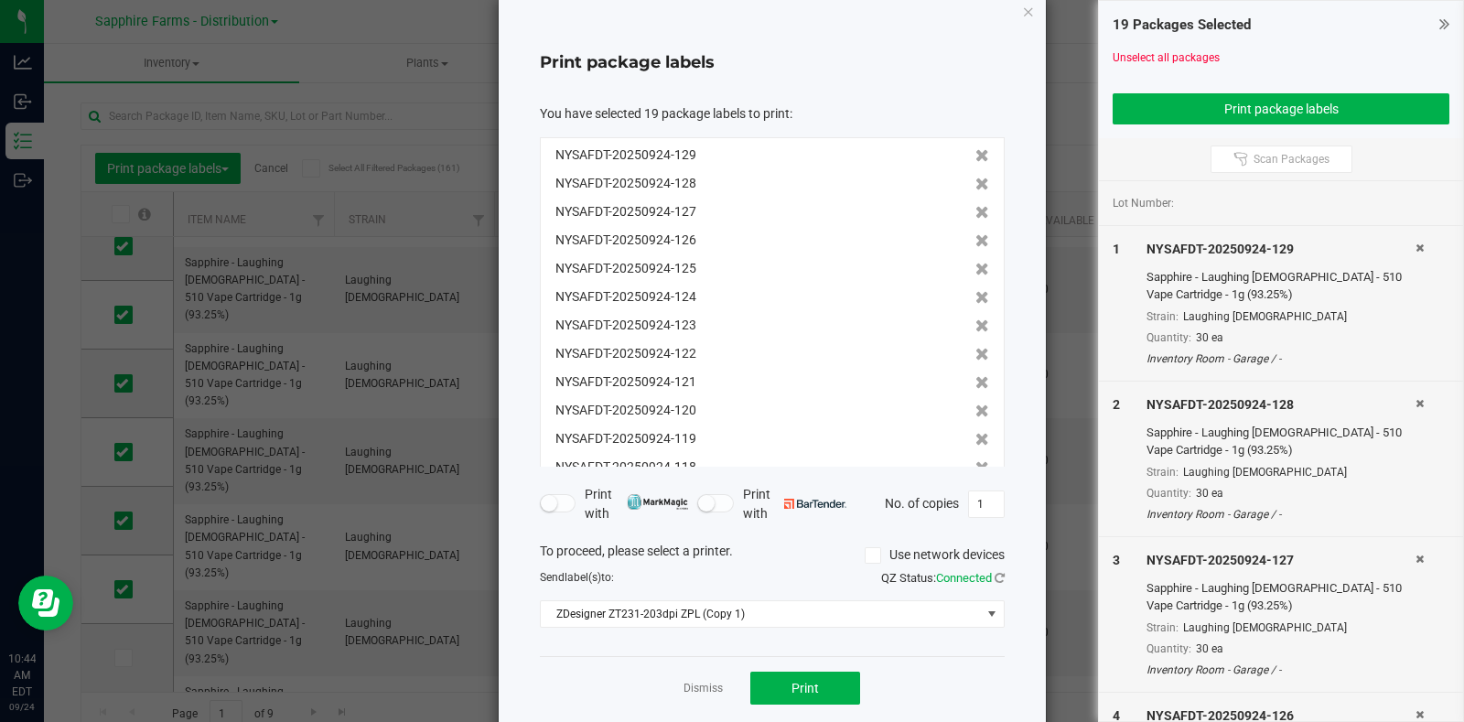
scroll to position [0, 0]
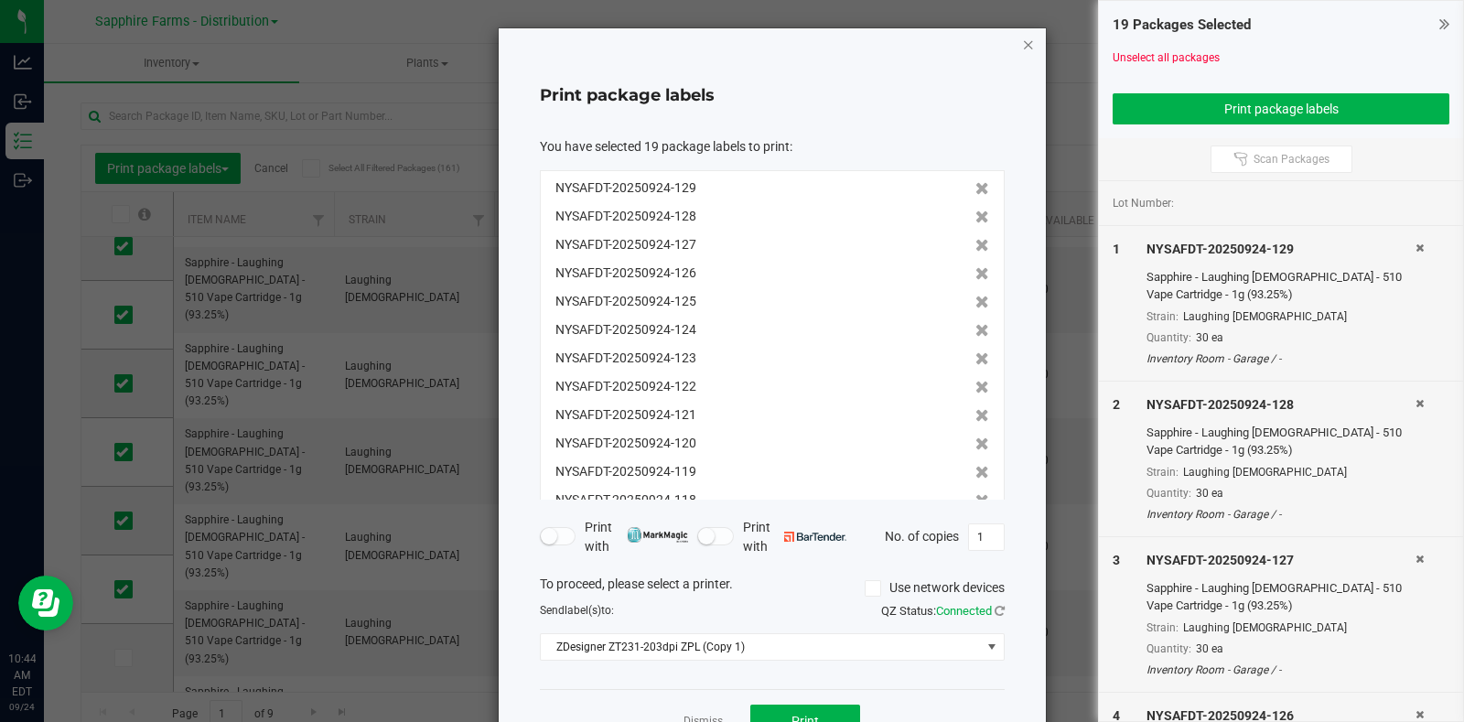
click at [1022, 36] on icon "button" at bounding box center [1028, 44] width 13 height 22
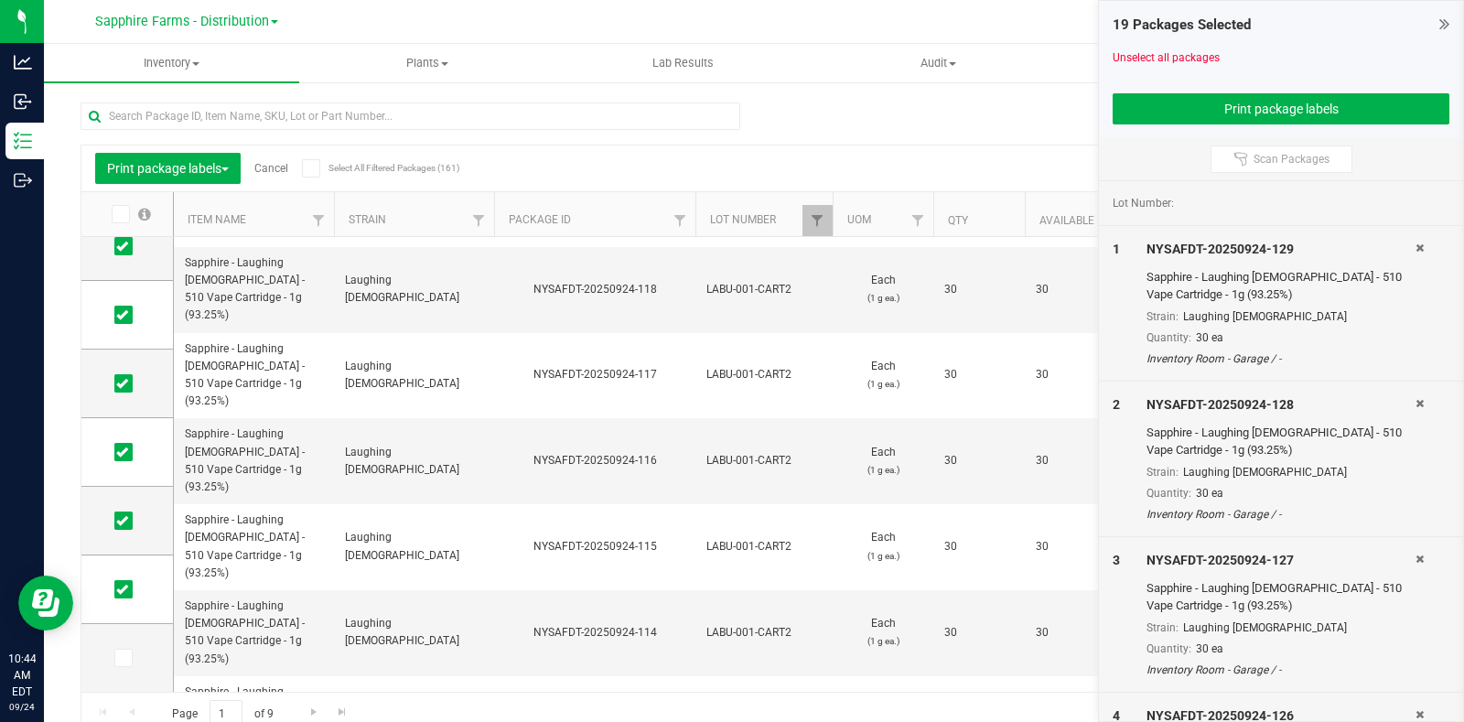
click at [270, 159] on div "Print package labels Cancel Select All Filtered Packages (161)" at bounding box center [257, 168] width 325 height 31
click at [279, 166] on link "Cancel" at bounding box center [271, 168] width 34 height 13
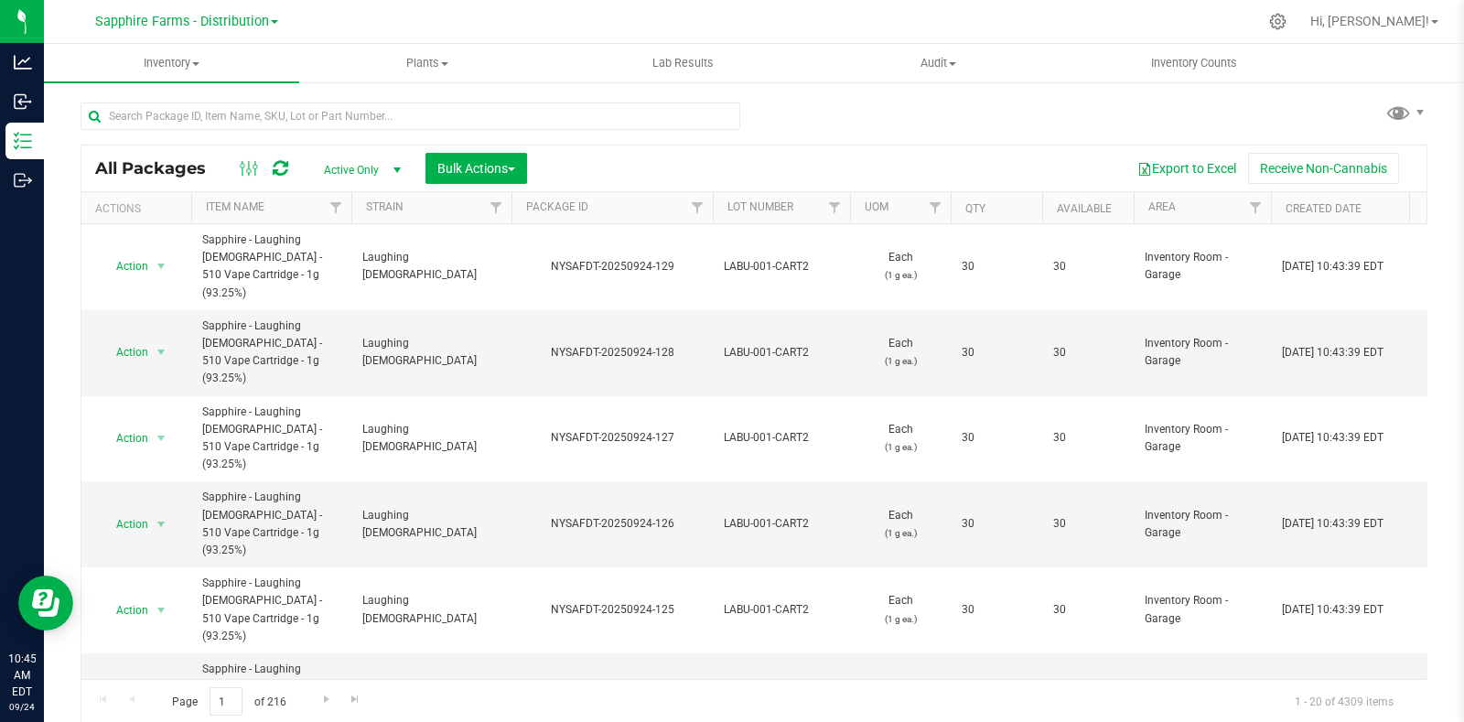
click at [519, 206] on th "Package ID" at bounding box center [611, 208] width 201 height 32
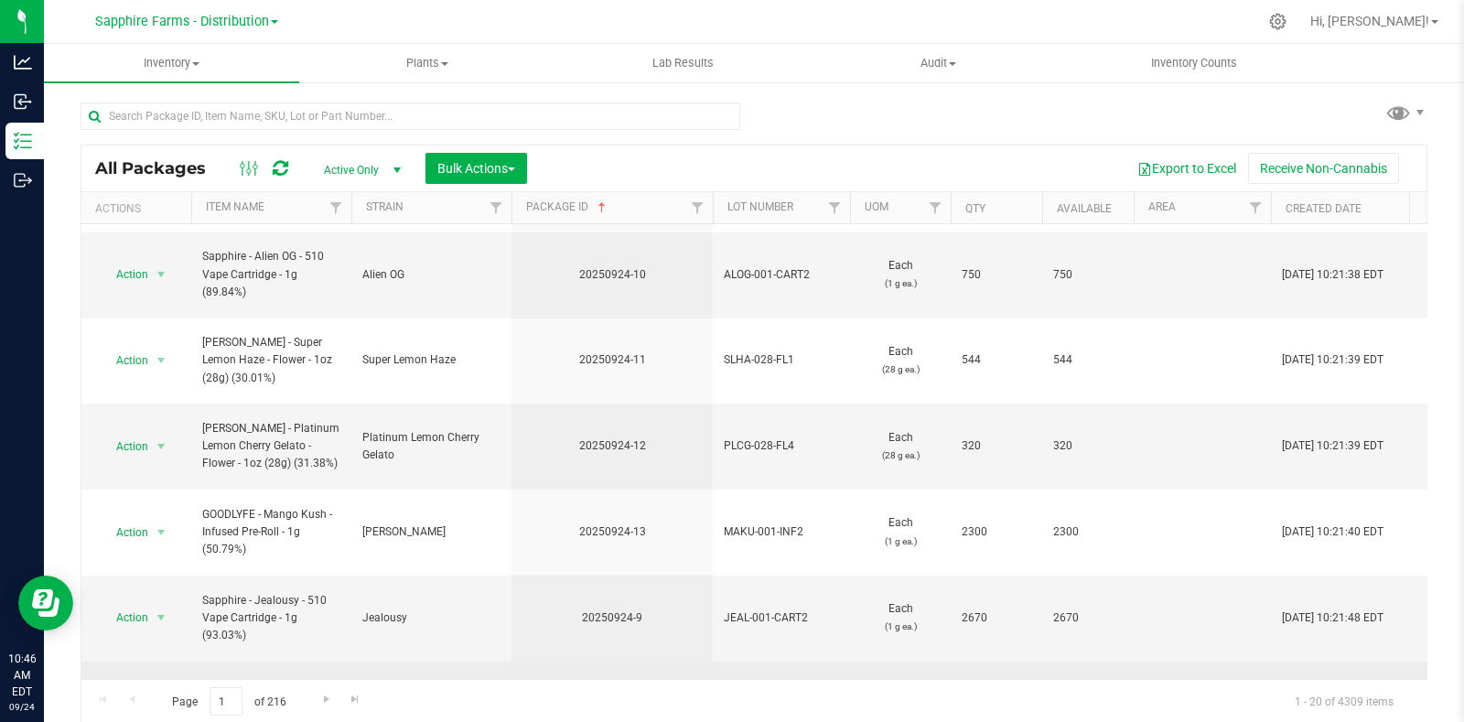
scroll to position [113, 0]
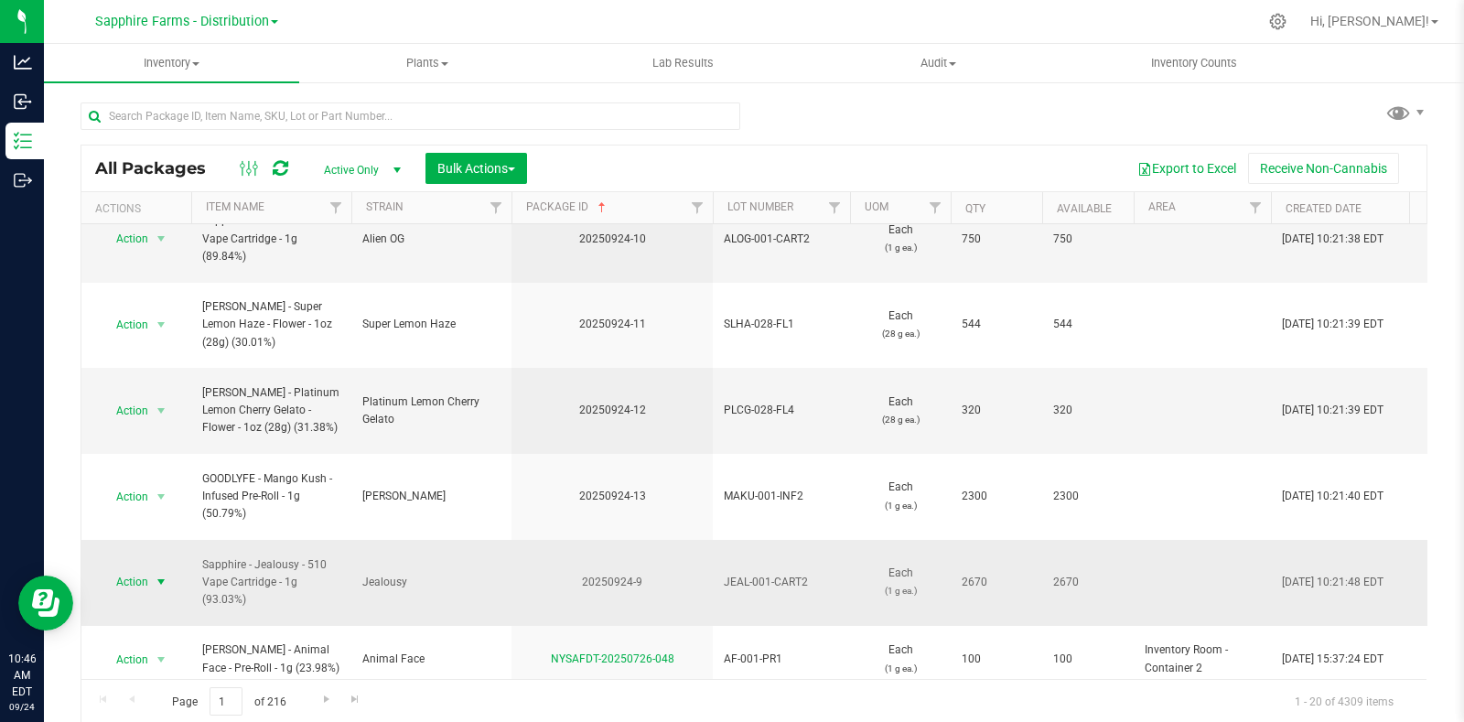
click at [151, 569] on span "select" at bounding box center [161, 582] width 23 height 26
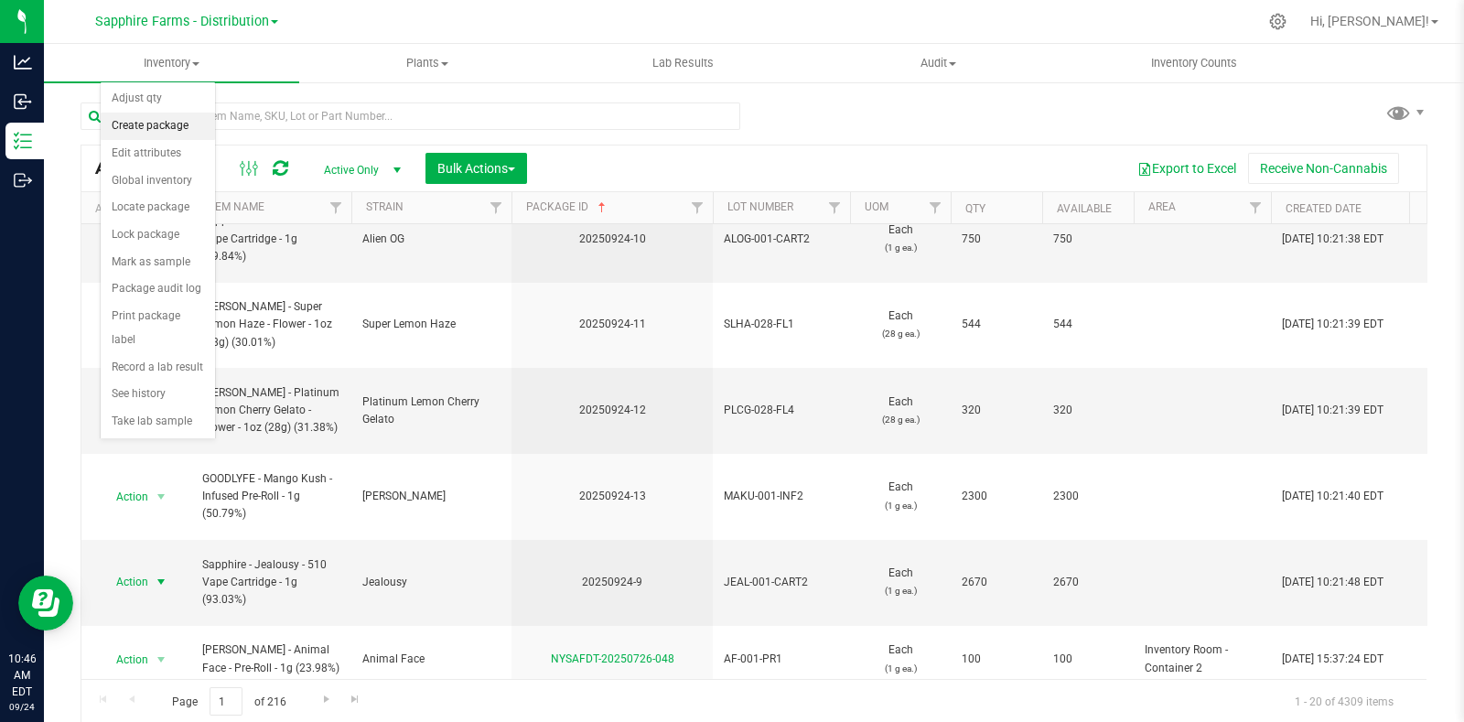
click at [172, 128] on li "Create package" at bounding box center [158, 126] width 114 height 27
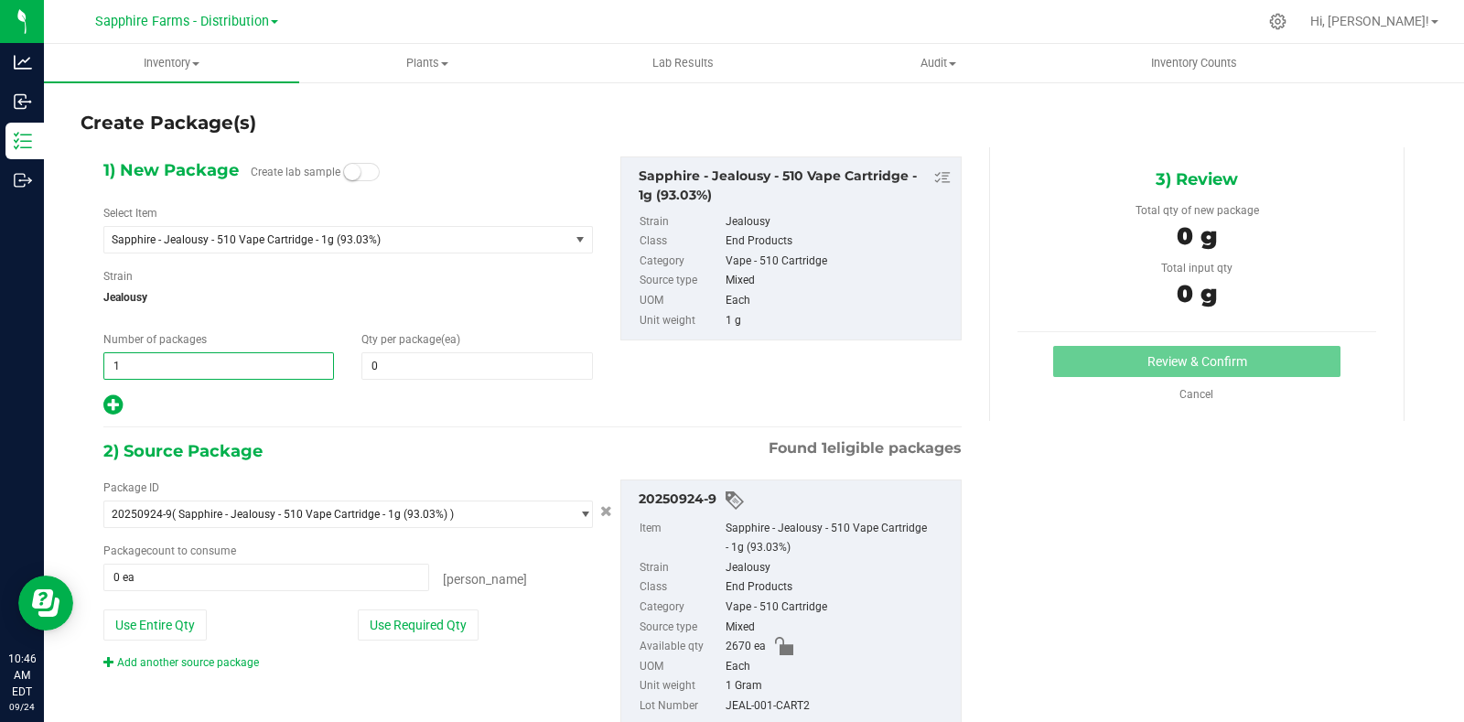
click at [218, 372] on span "1 1" at bounding box center [218, 365] width 231 height 27
type input "89"
click at [409, 375] on span at bounding box center [476, 365] width 231 height 27
type input "30"
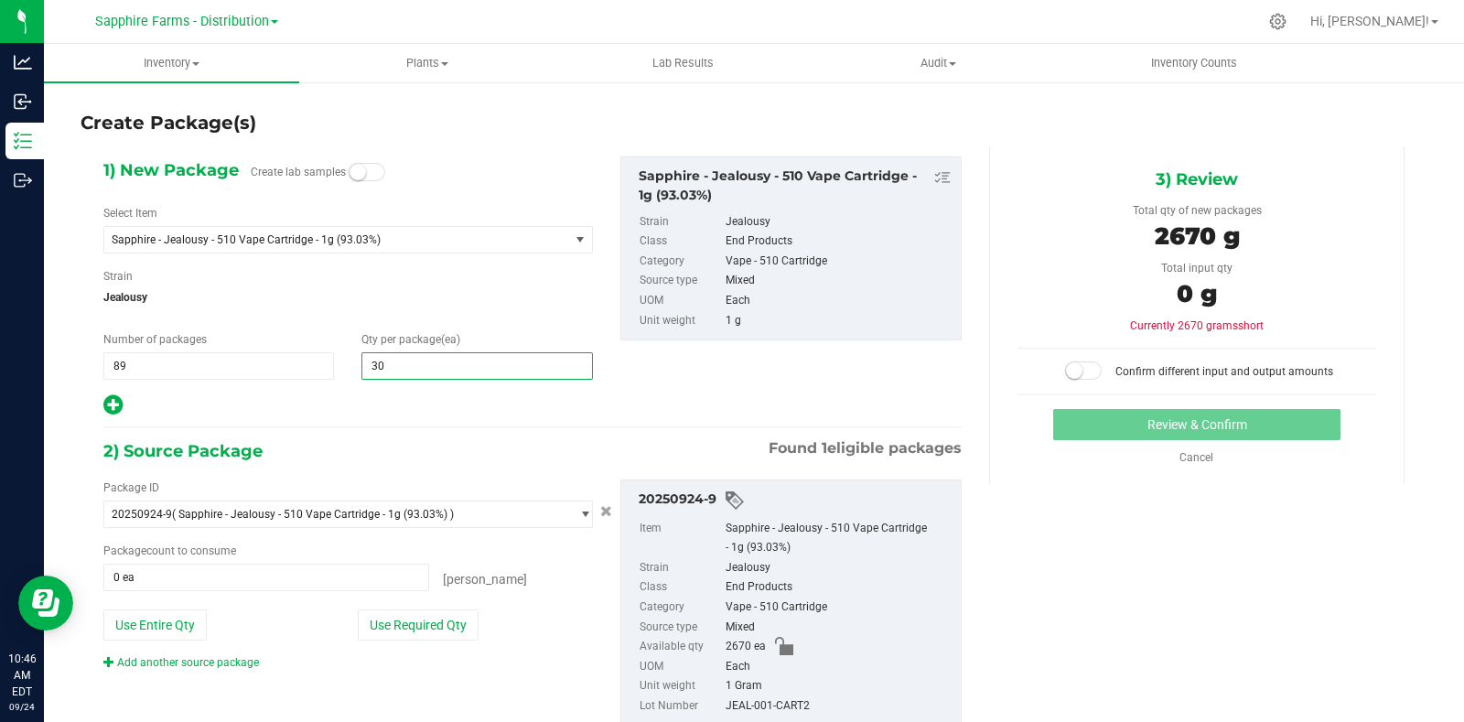
type input "30"
click at [386, 434] on div "1) New Package Create lab samples Select Item Sapphire - Jealousy - 510 Vape Ca…" at bounding box center [533, 456] width 886 height 618
click at [390, 622] on button "Use Required Qty" at bounding box center [418, 624] width 121 height 31
type input "2670 ea"
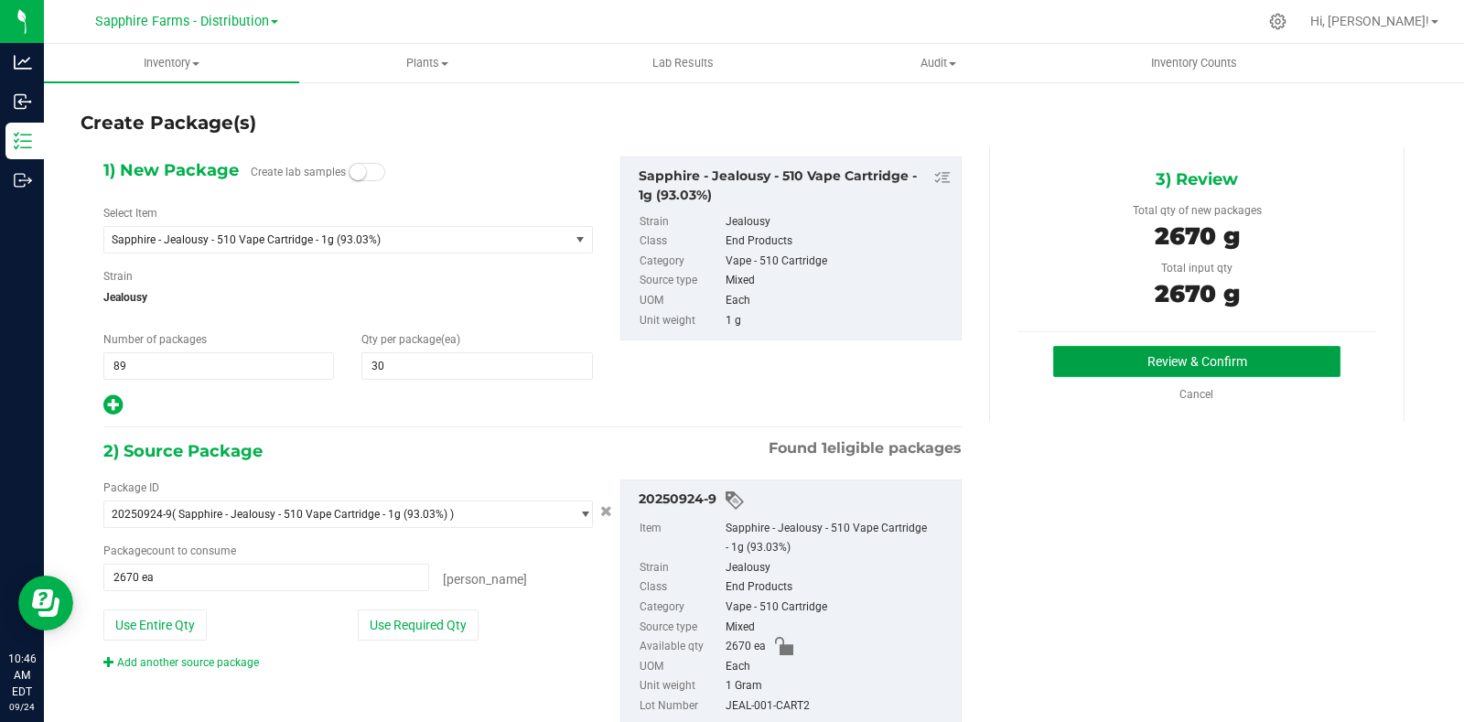
click at [1098, 354] on button "Review & Confirm" at bounding box center [1196, 361] width 287 height 31
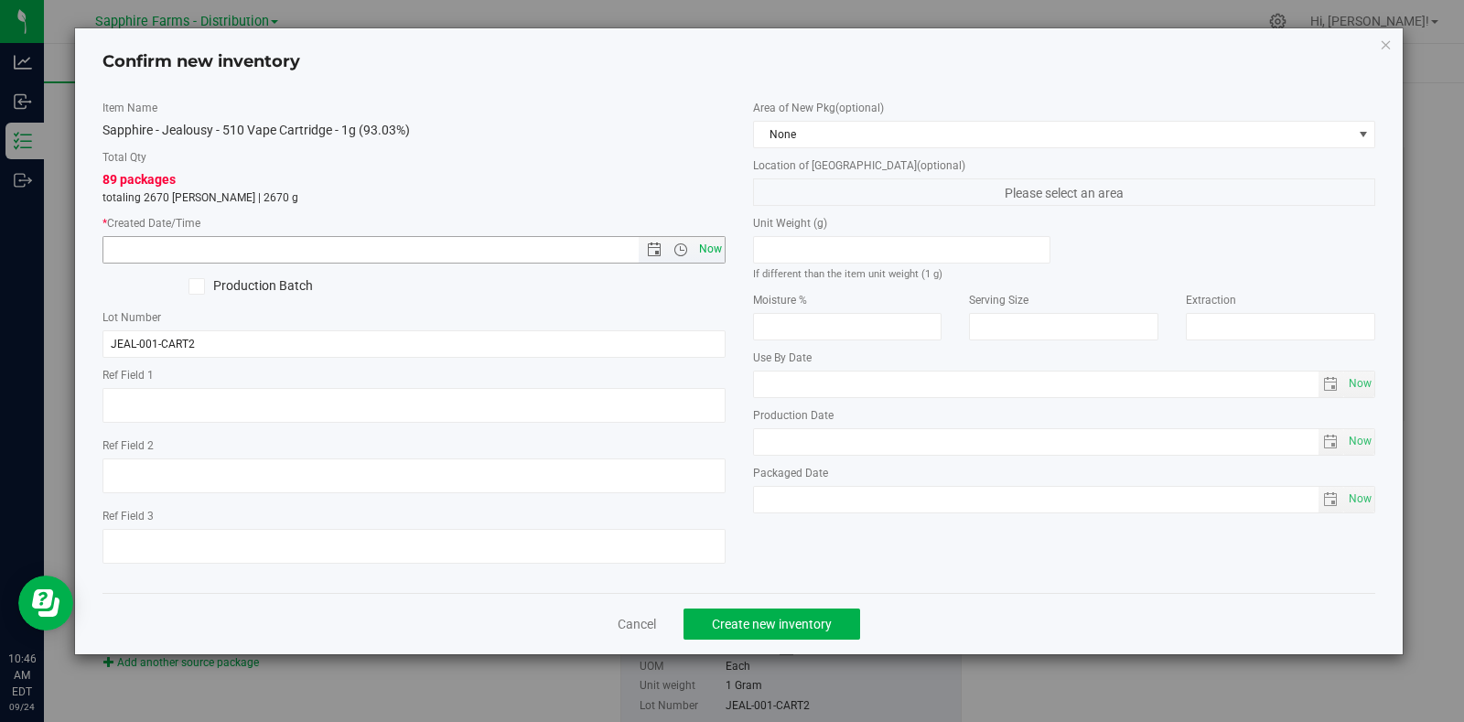
click at [709, 251] on span "Now" at bounding box center [709, 249] width 31 height 27
type input "9/24/2025 10:46 AM"
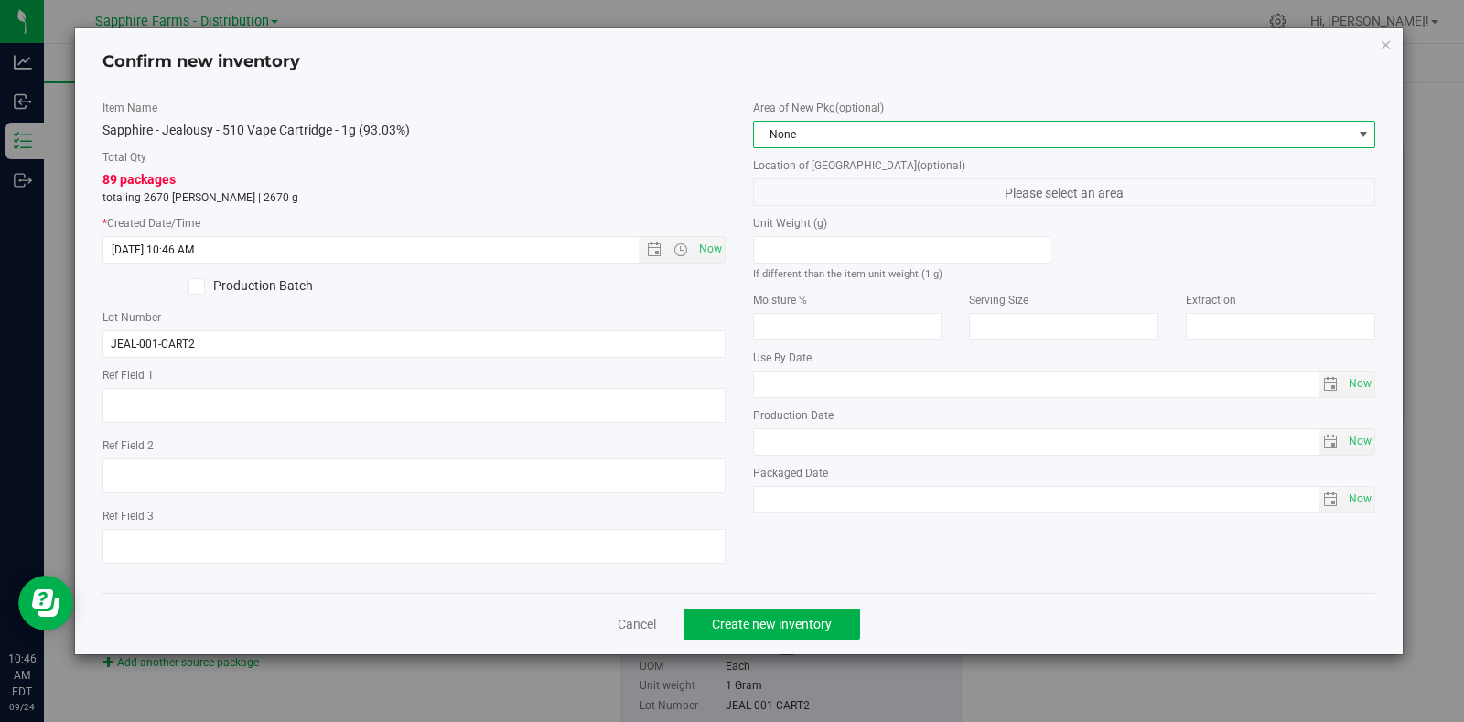
click at [839, 128] on span "None" at bounding box center [1053, 135] width 598 height 26
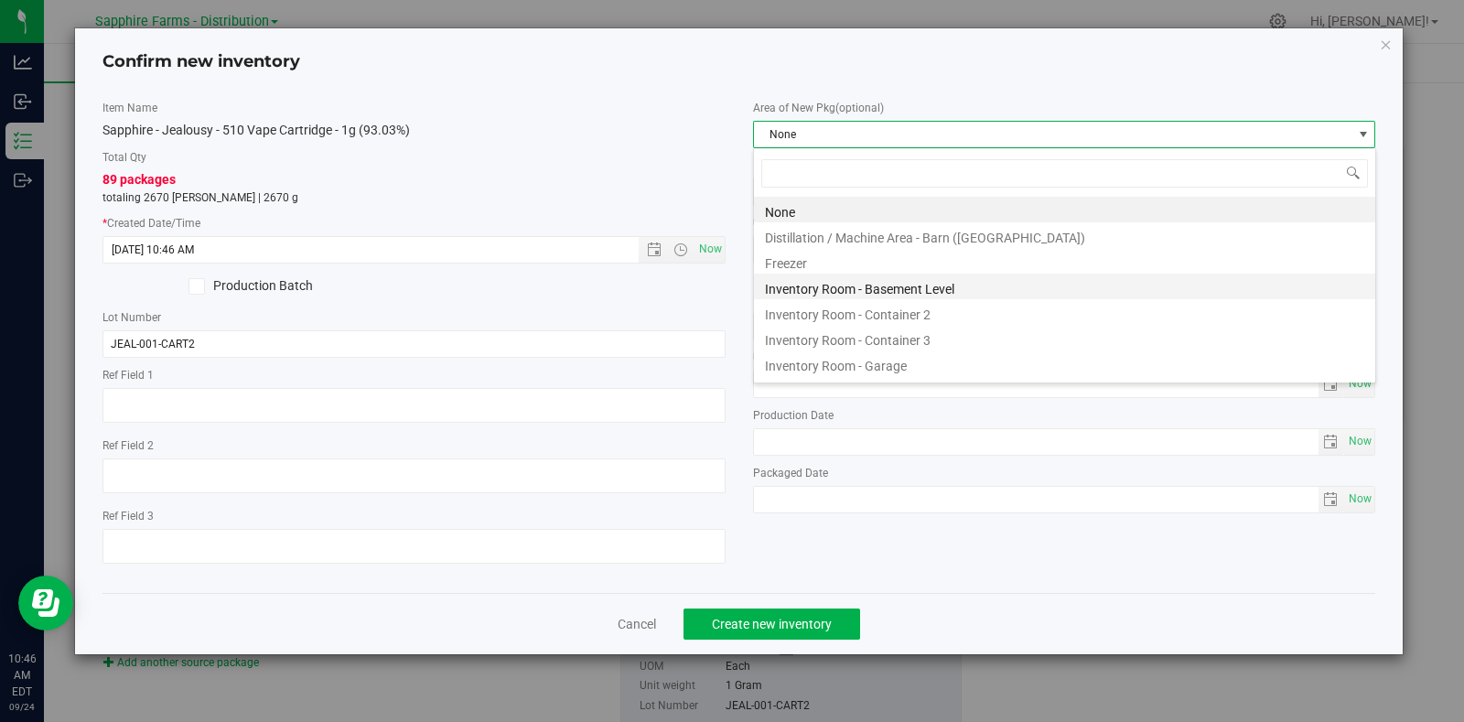
scroll to position [27, 622]
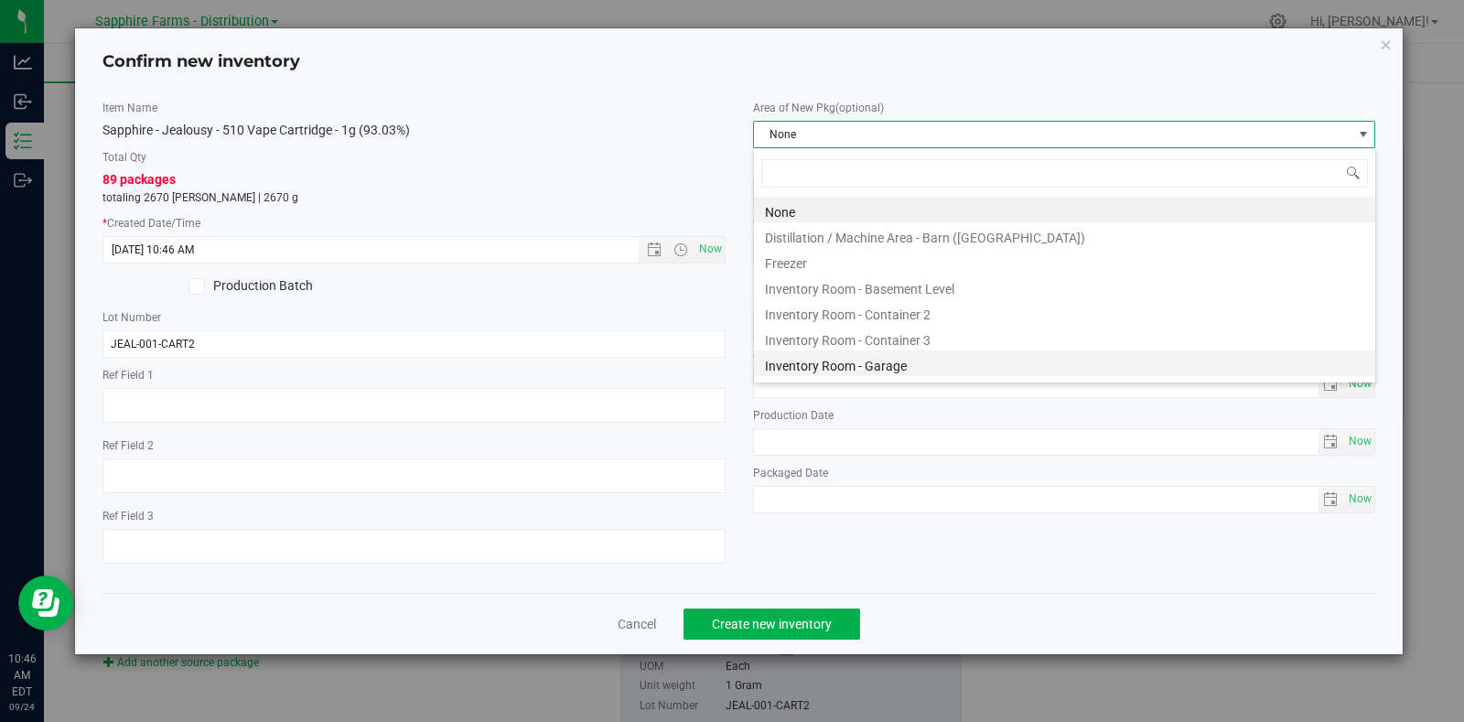
click at [863, 361] on li "Inventory Room - Garage" at bounding box center [1064, 363] width 621 height 26
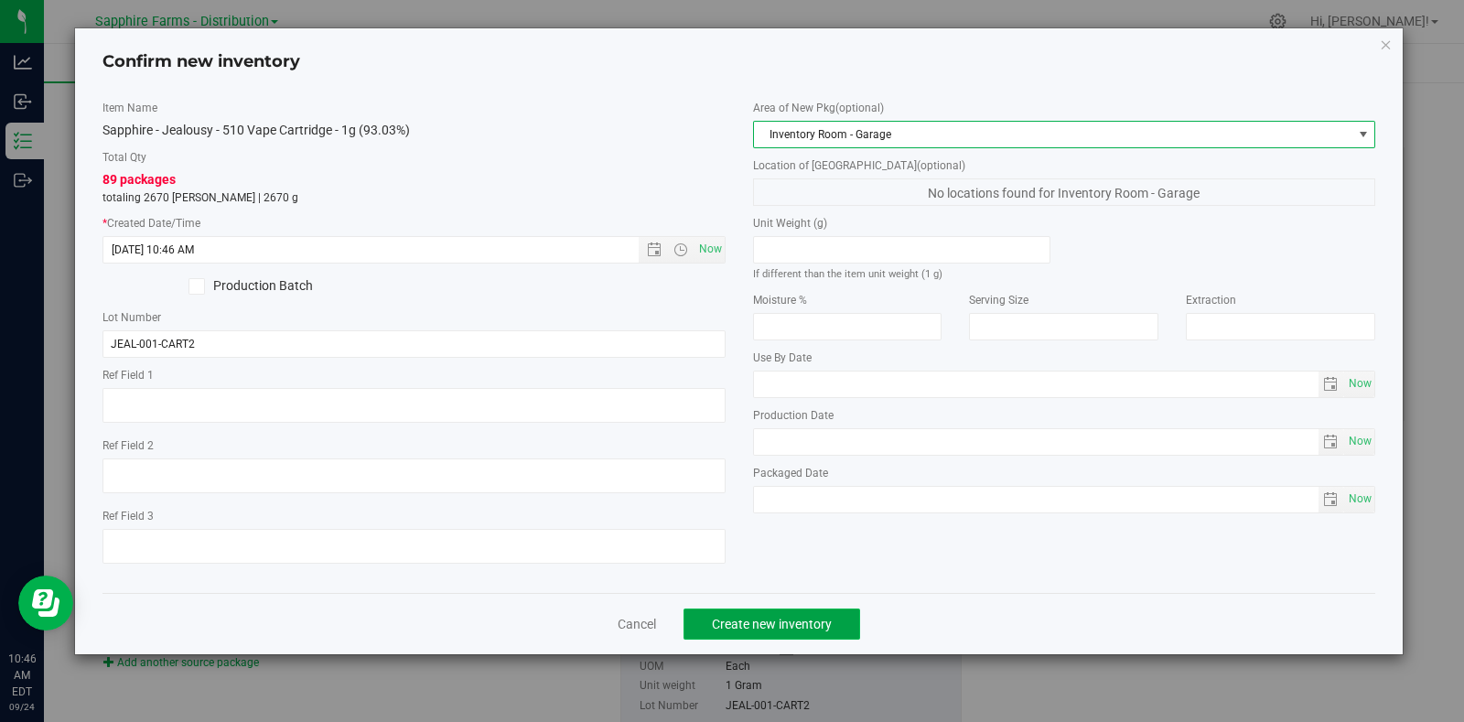
click at [789, 618] on span "Create new inventory" at bounding box center [772, 624] width 120 height 15
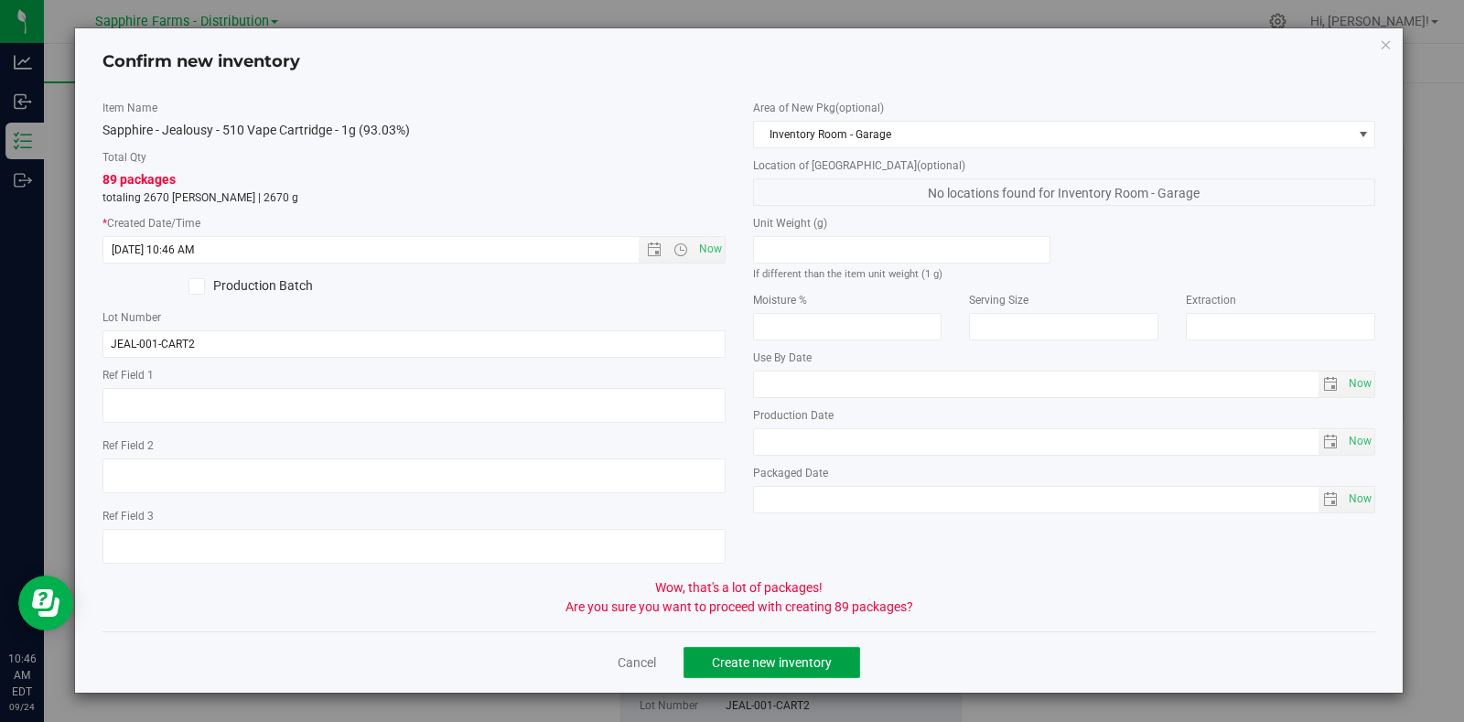
click at [779, 660] on span "Create new inventory" at bounding box center [772, 662] width 120 height 15
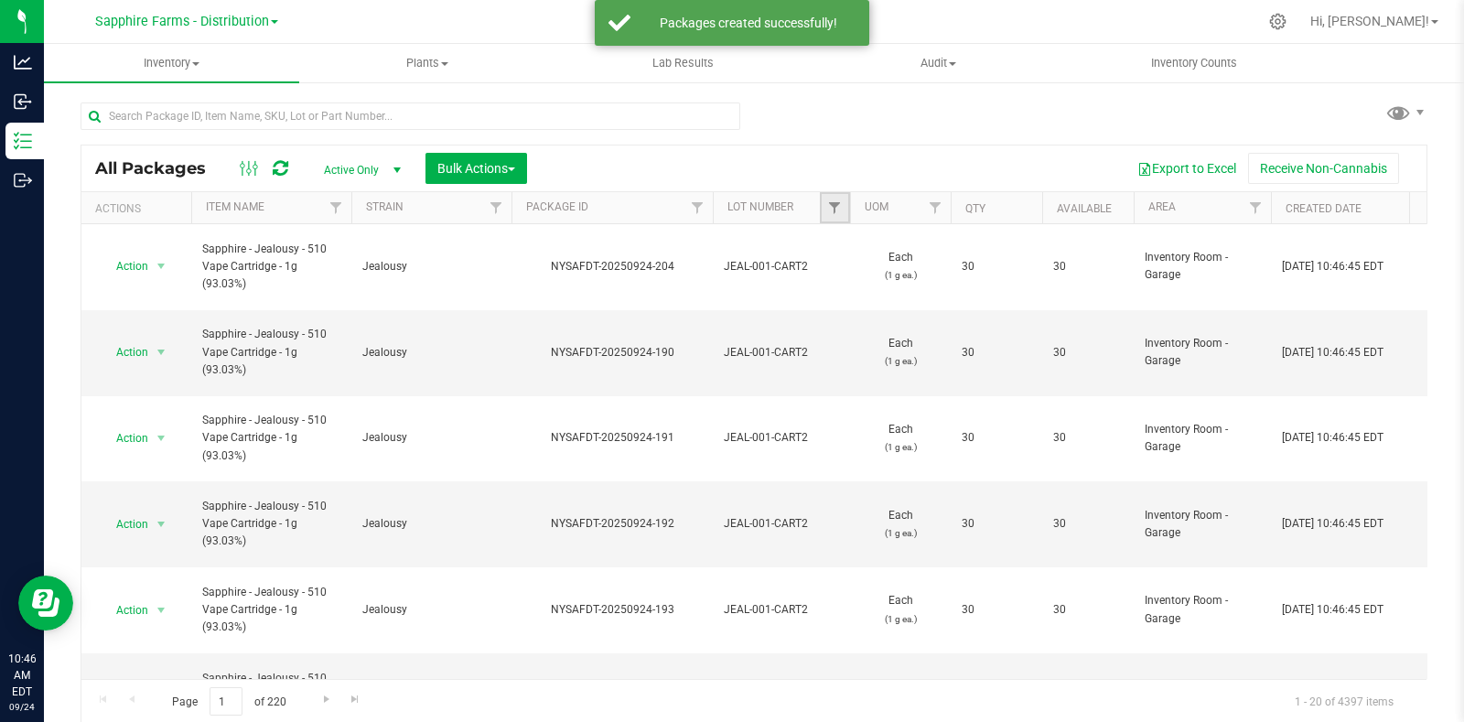
click at [828, 199] on link "Filter" at bounding box center [835, 207] width 30 height 31
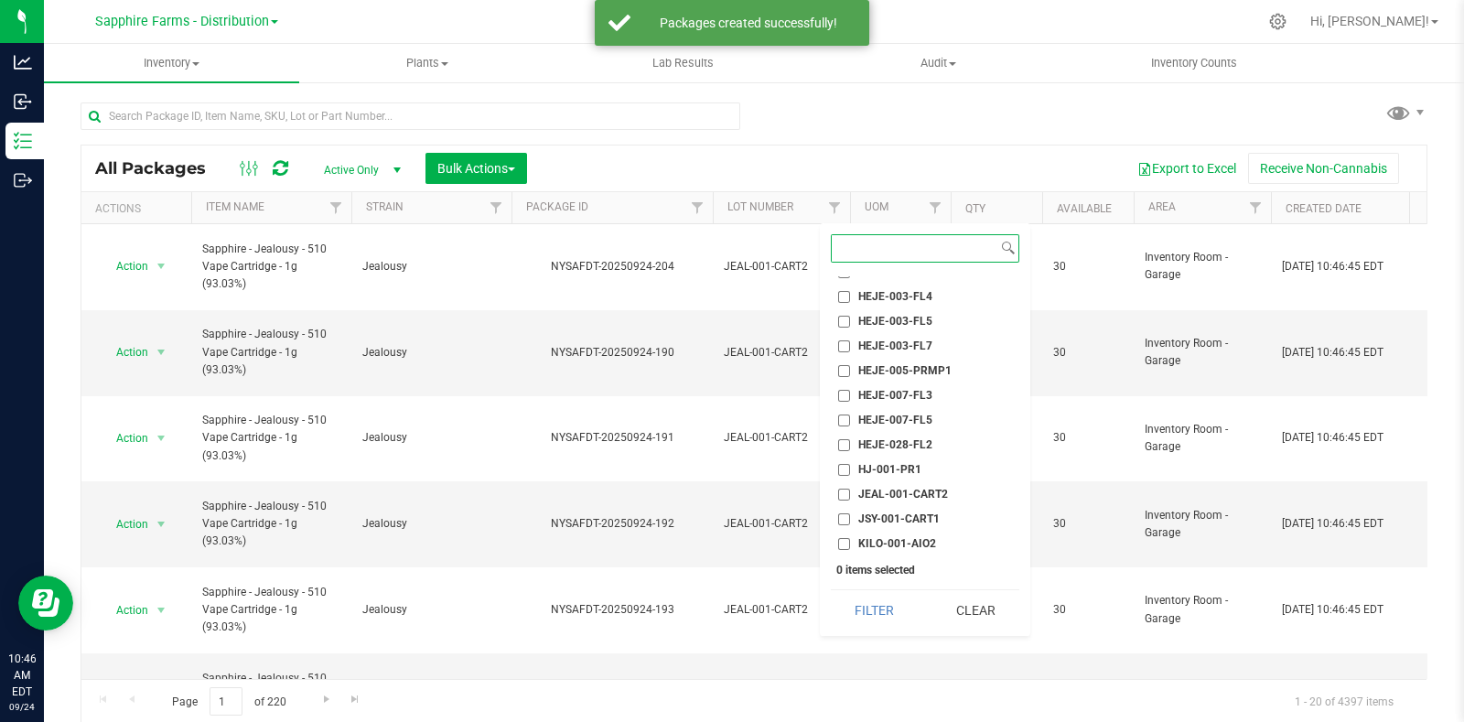
scroll to position [914, 0]
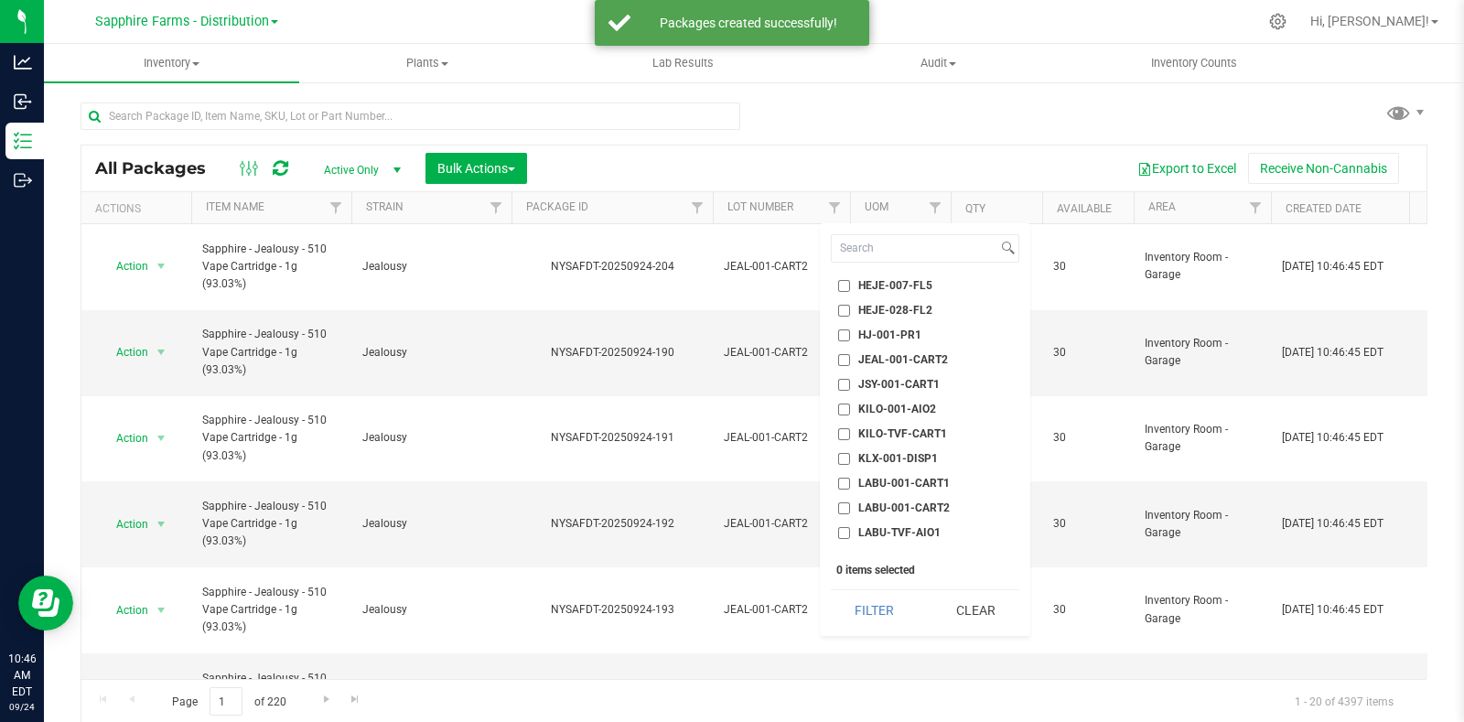
click at [878, 359] on span "JEAL-001-CART2" at bounding box center [903, 359] width 90 height 11
click at [850, 359] on input "JEAL-001-CART2" at bounding box center [844, 360] width 12 height 12
checkbox input "true"
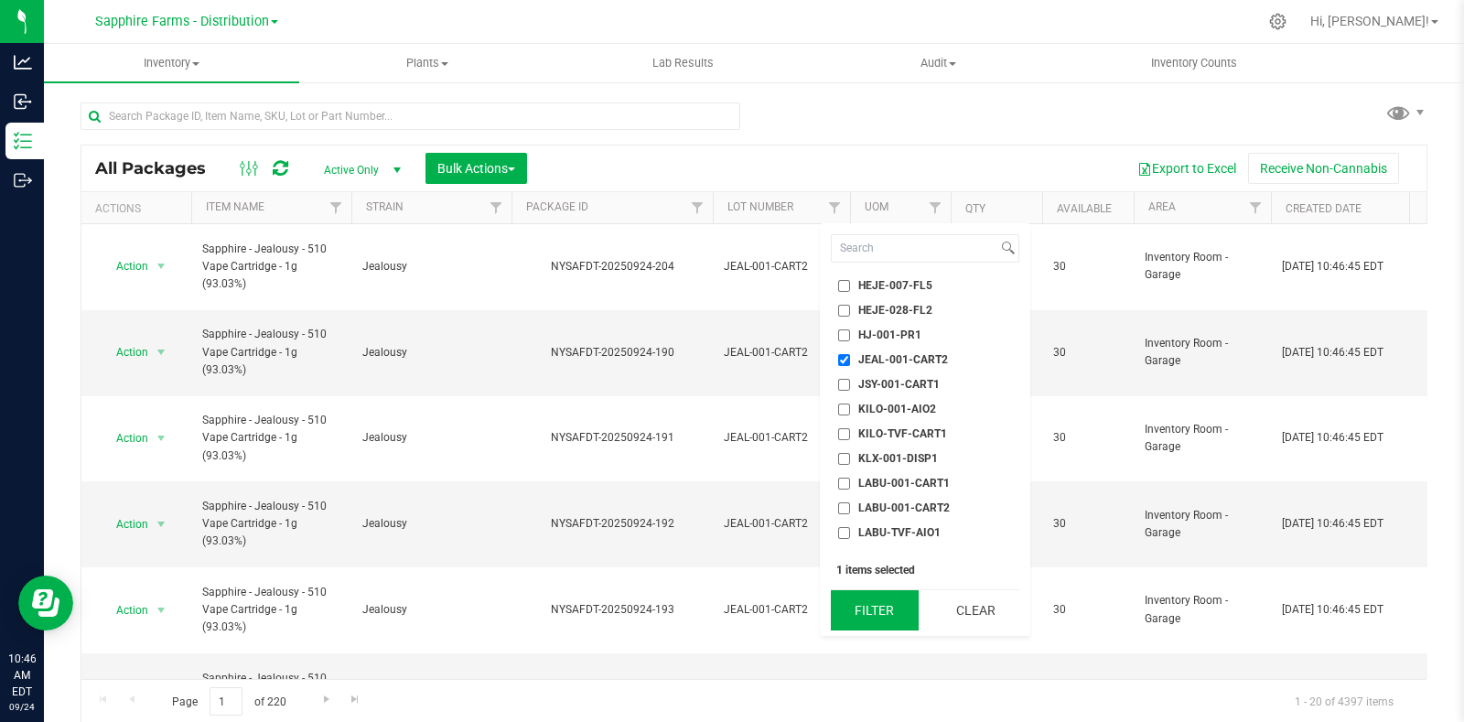
click at [851, 609] on button "Filter" at bounding box center [875, 610] width 88 height 40
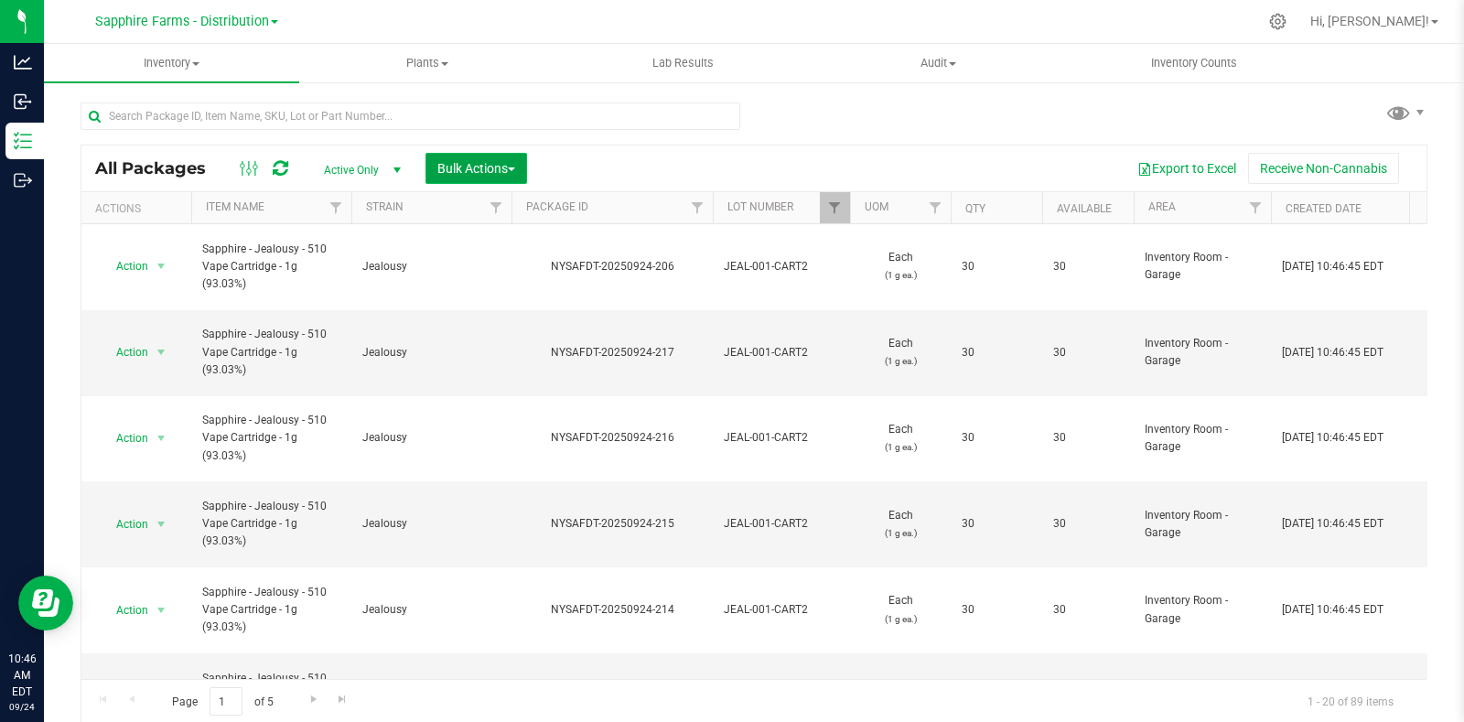
click at [461, 170] on span "Bulk Actions" at bounding box center [476, 168] width 78 height 15
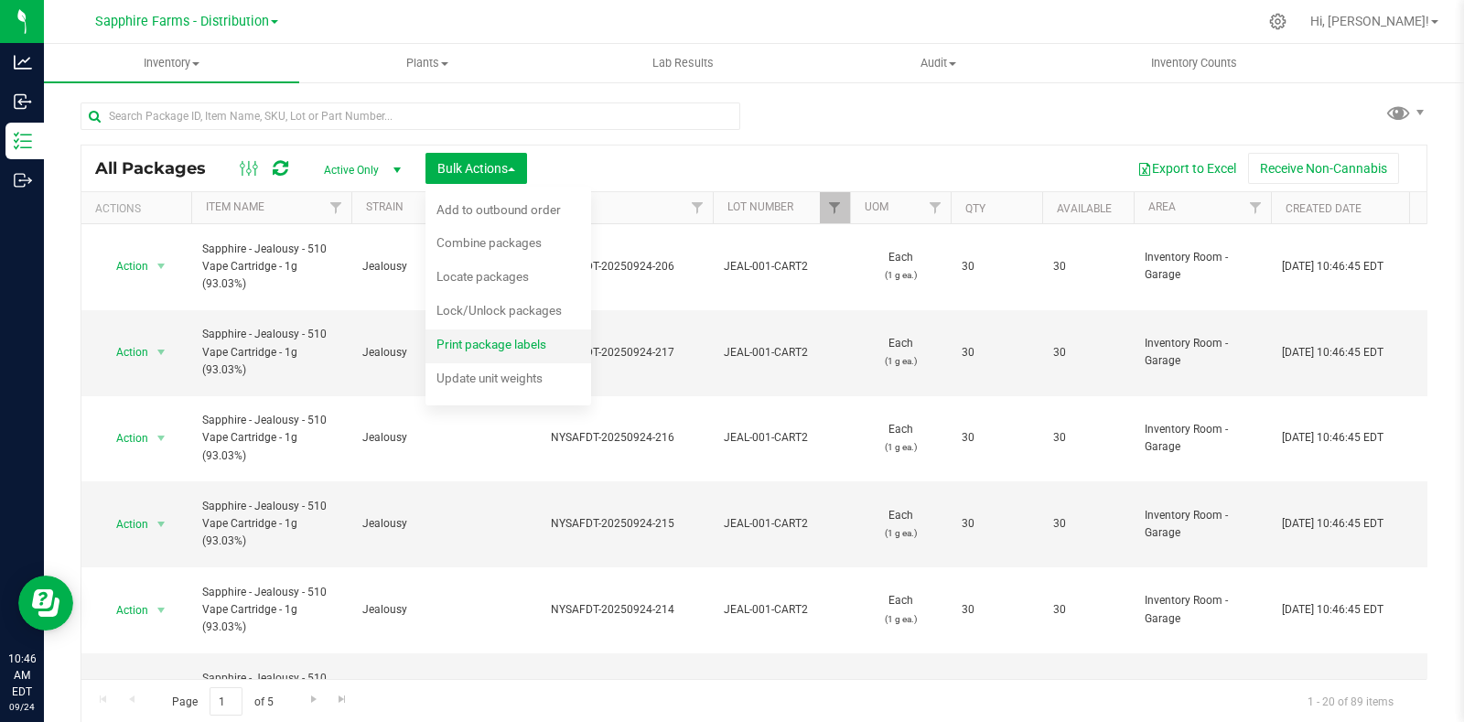
click at [463, 337] on span "Print package labels" at bounding box center [491, 344] width 110 height 15
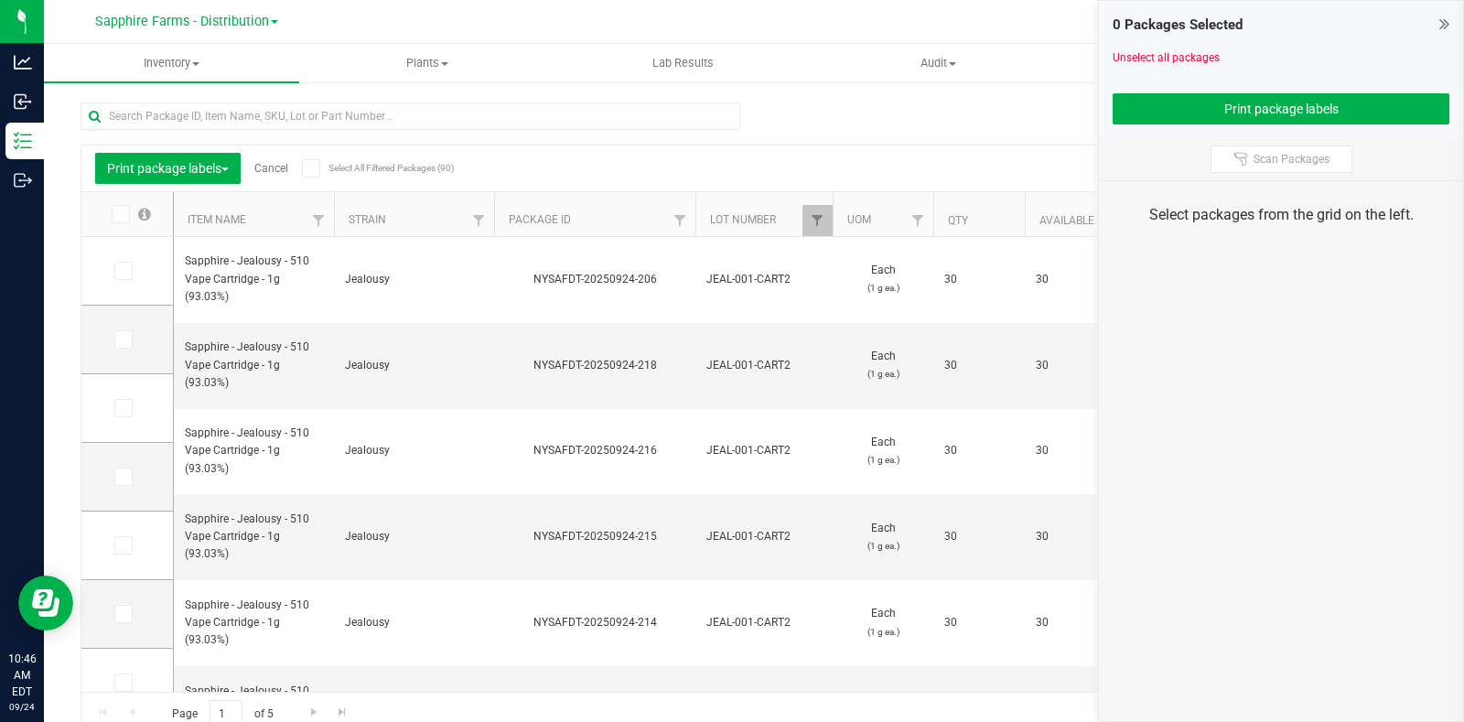
click at [311, 168] on icon at bounding box center [311, 168] width 12 height 0
click at [0, 0] on input "Select All Filtered Packages (90)" at bounding box center [0, 0] width 0 height 0
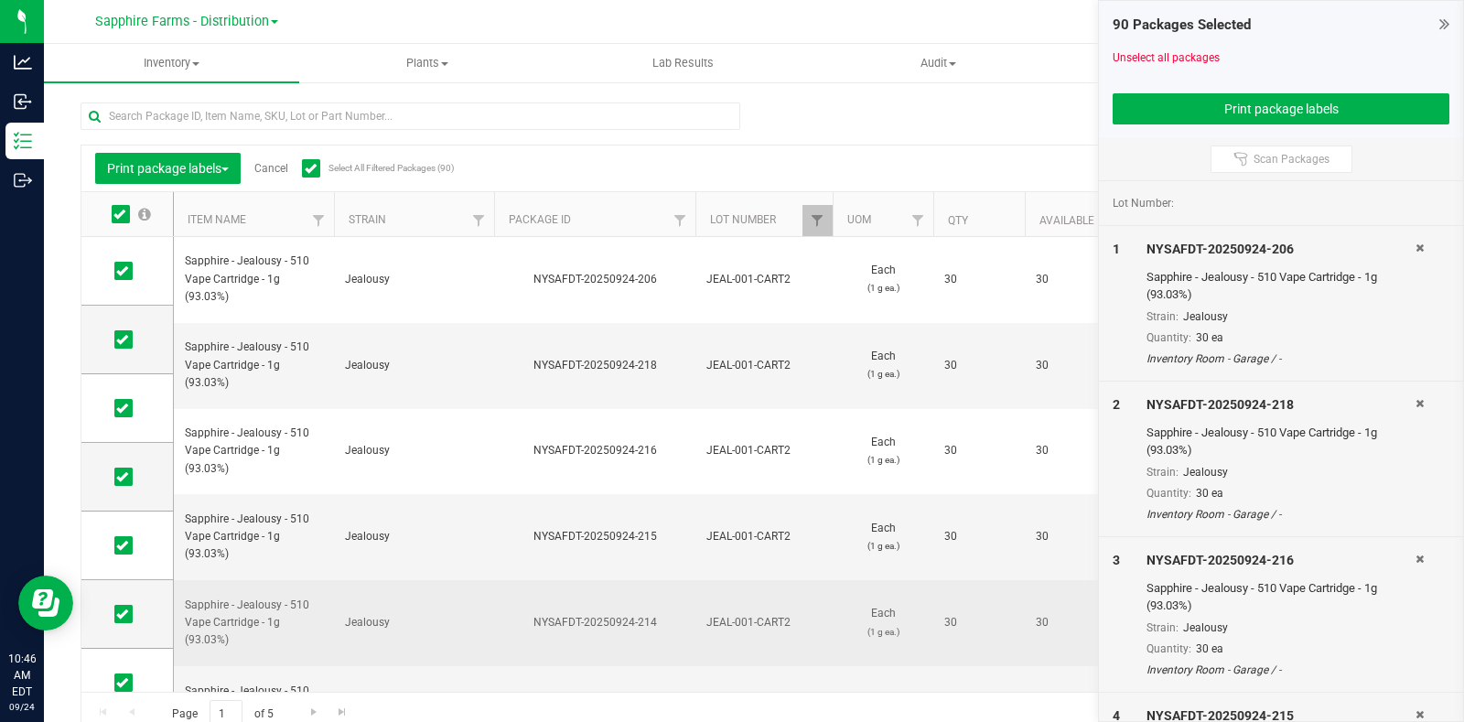
scroll to position [686, 0]
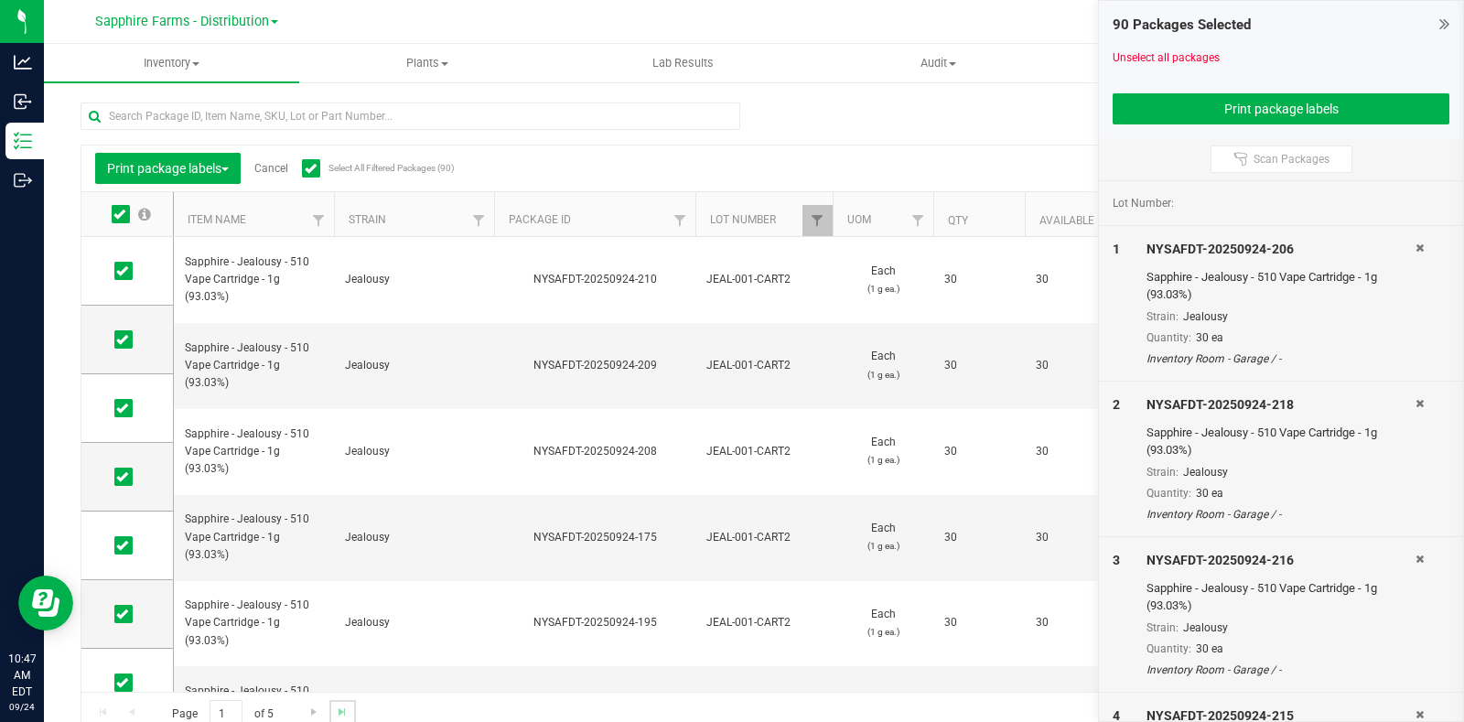
click at [349, 711] on link "Go to the last page" at bounding box center [342, 712] width 27 height 25
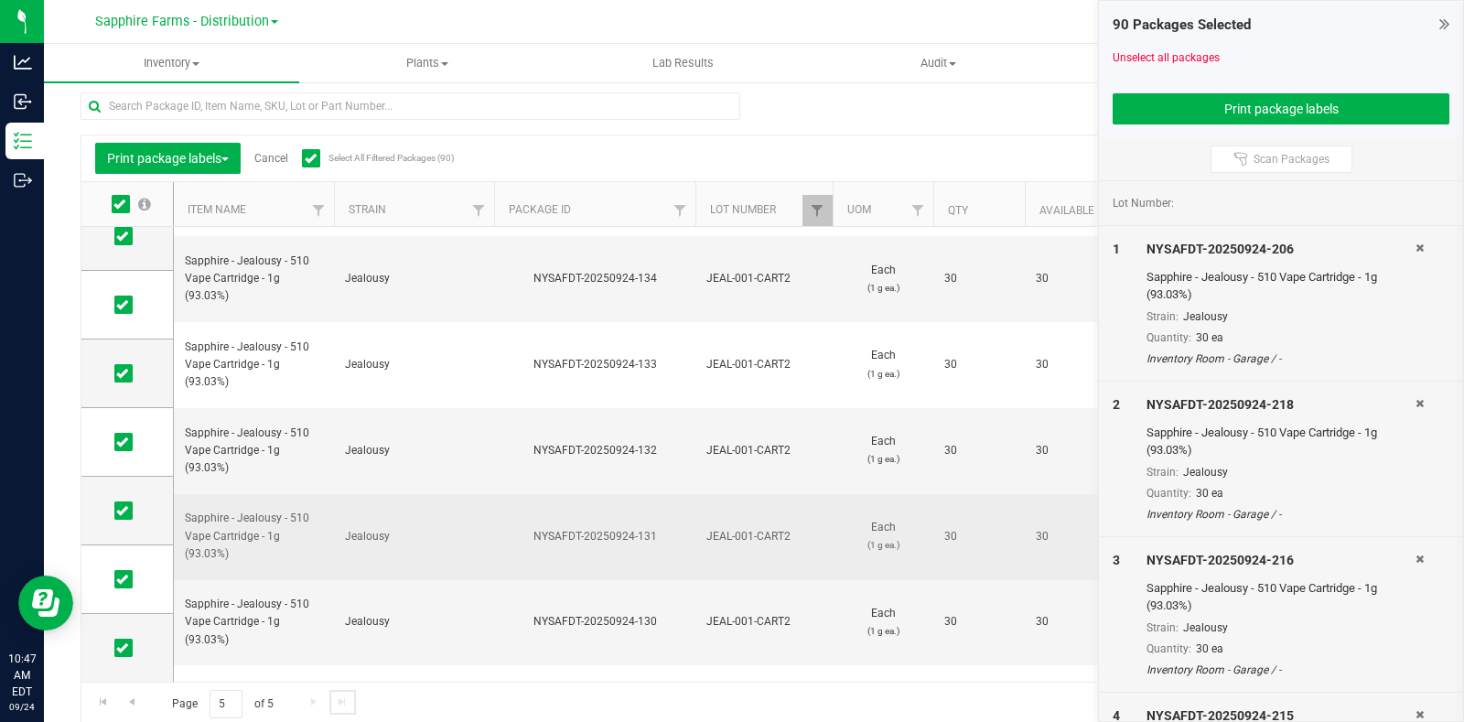
scroll to position [13, 0]
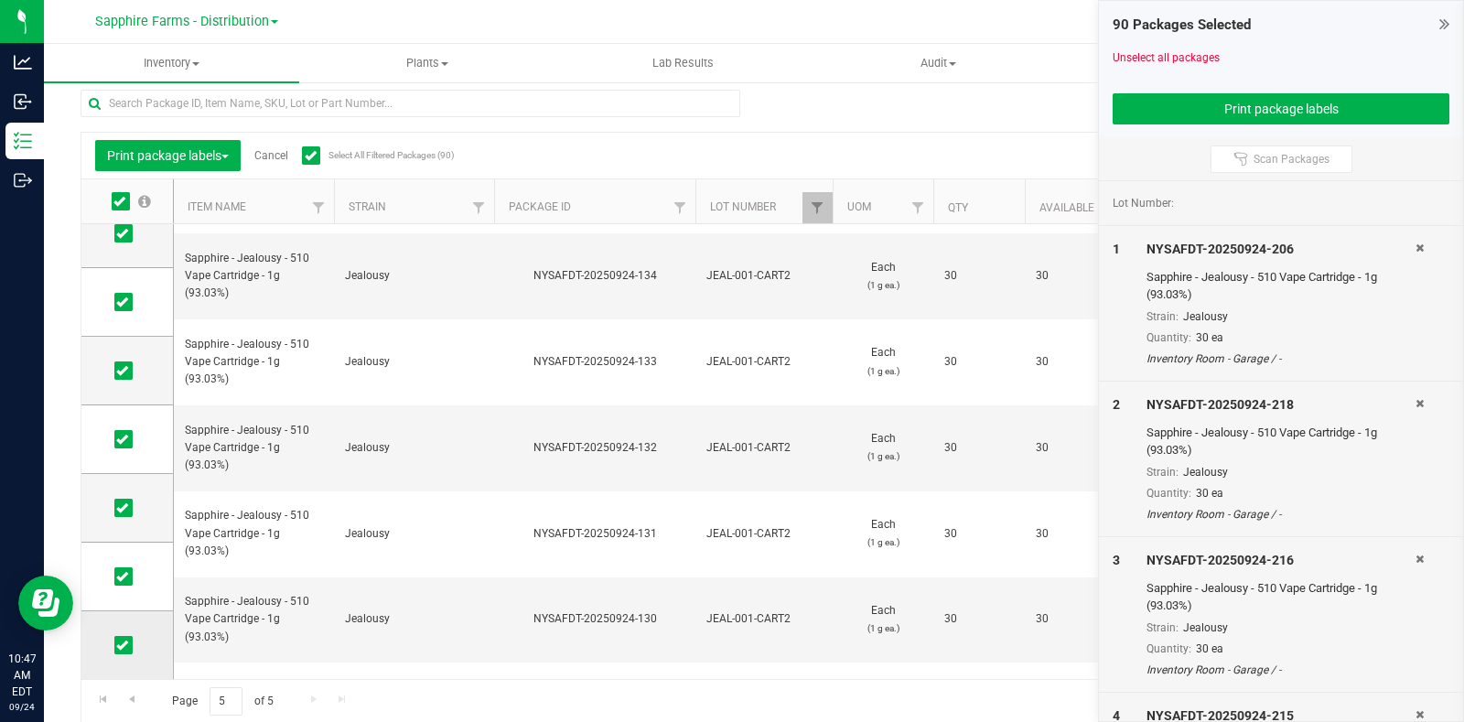
click at [124, 645] on icon at bounding box center [122, 645] width 12 height 0
click at [0, 0] on input "checkbox" at bounding box center [0, 0] width 0 height 0
click at [1193, 109] on button "Print package labels" at bounding box center [1280, 108] width 337 height 31
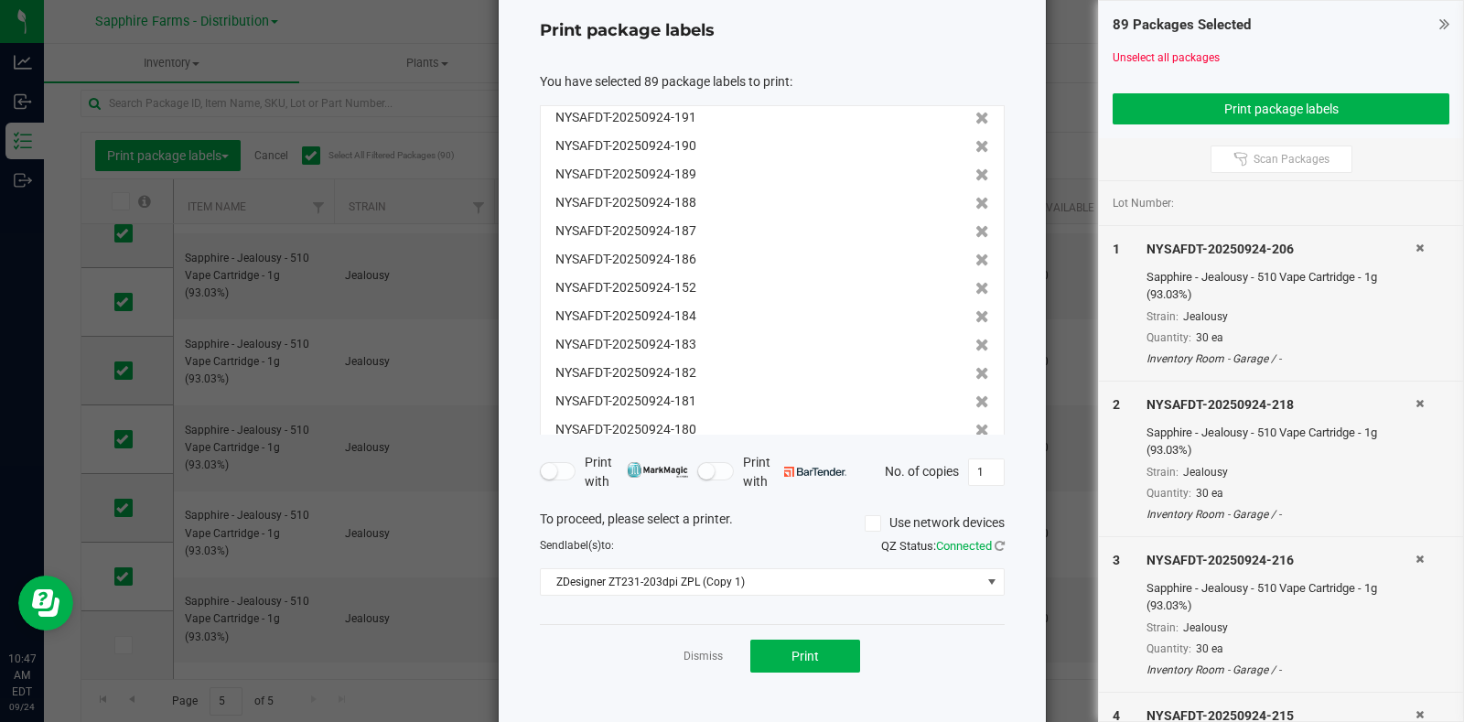
scroll to position [99, 0]
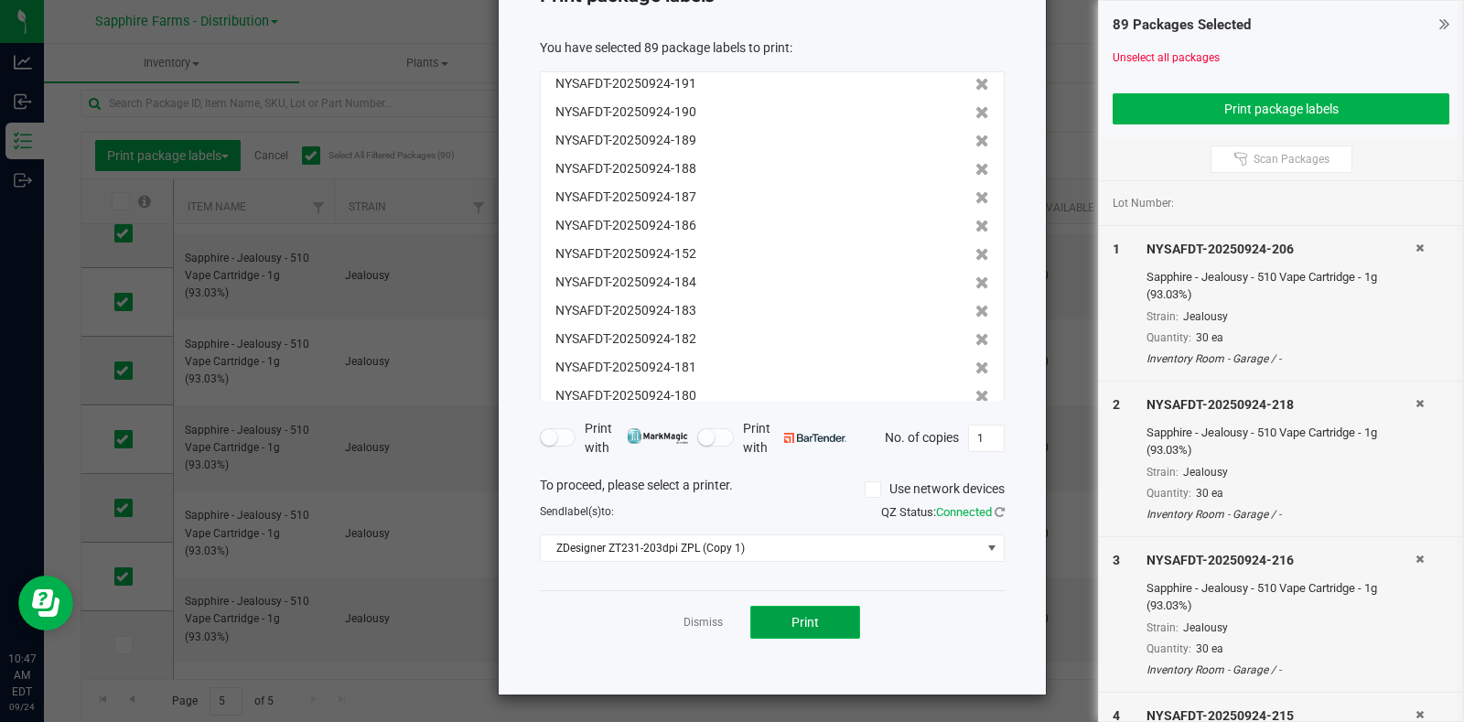
click at [822, 607] on button "Print" at bounding box center [805, 622] width 110 height 33
click at [683, 621] on link "Dismiss" at bounding box center [702, 623] width 39 height 16
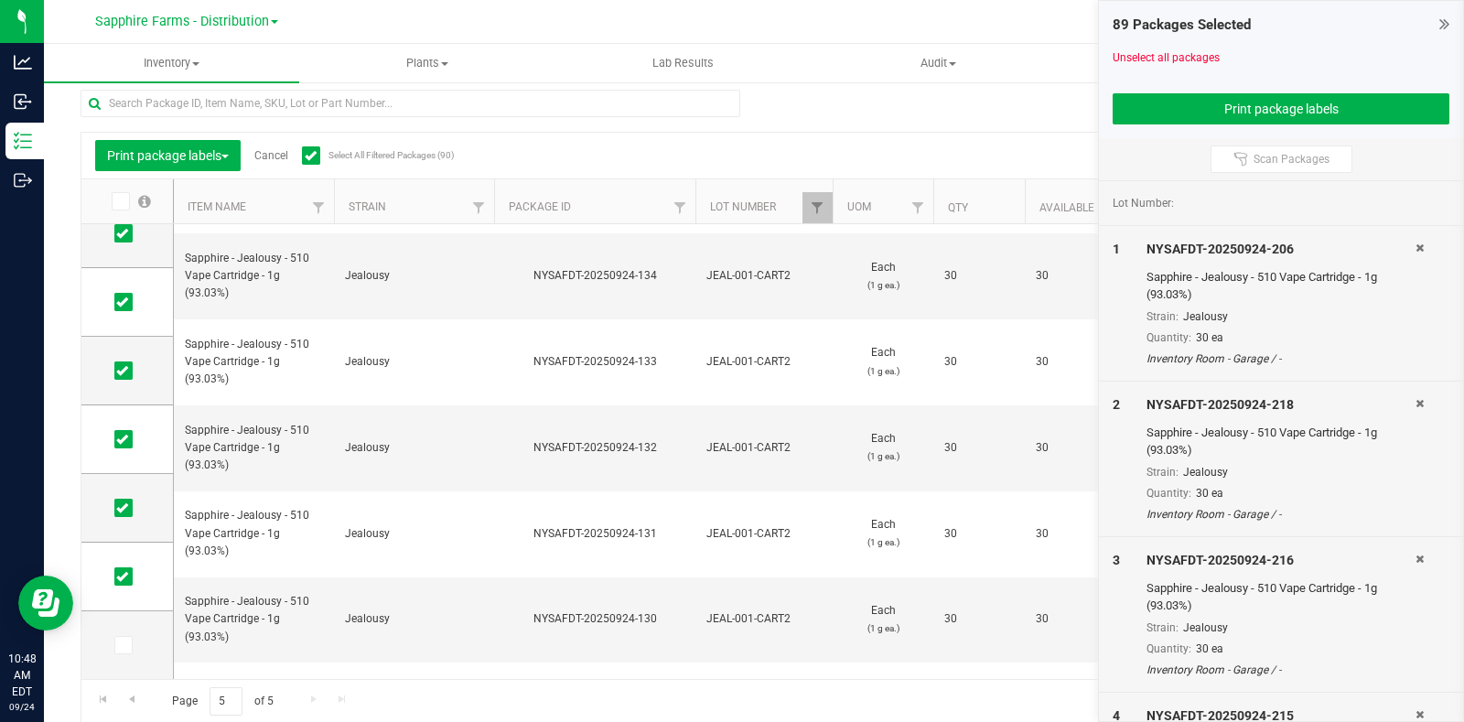
click at [279, 157] on link "Cancel" at bounding box center [271, 155] width 34 height 13
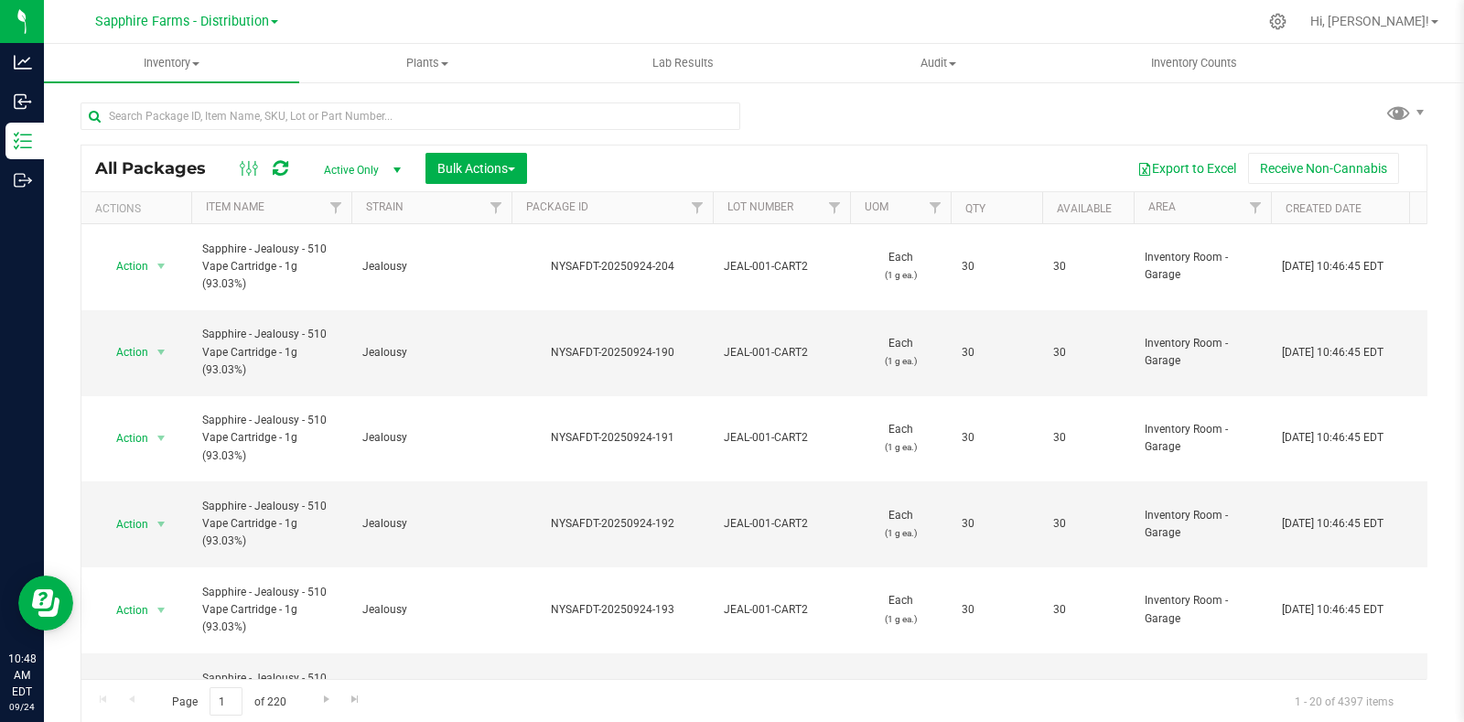
click at [520, 207] on th "Package ID" at bounding box center [611, 208] width 201 height 32
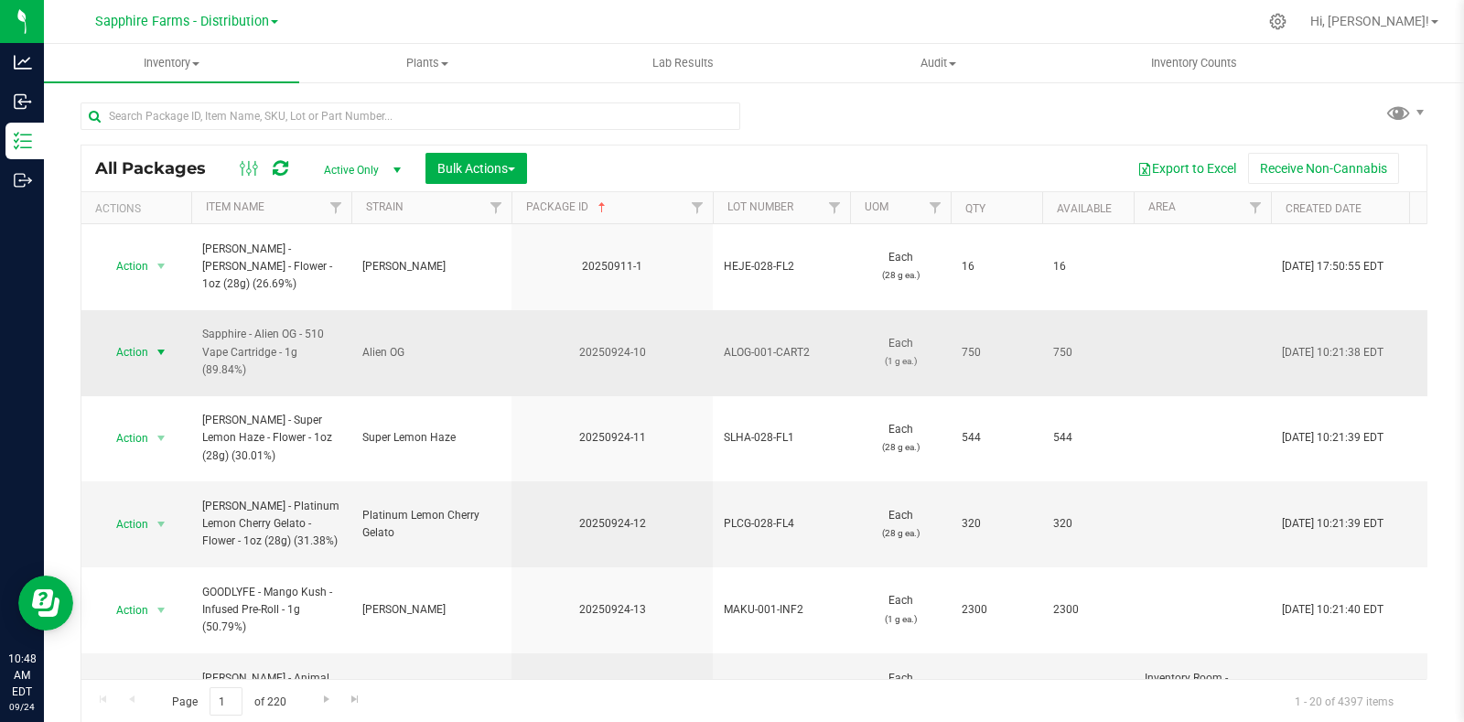
click at [150, 339] on span "select" at bounding box center [161, 352] width 23 height 26
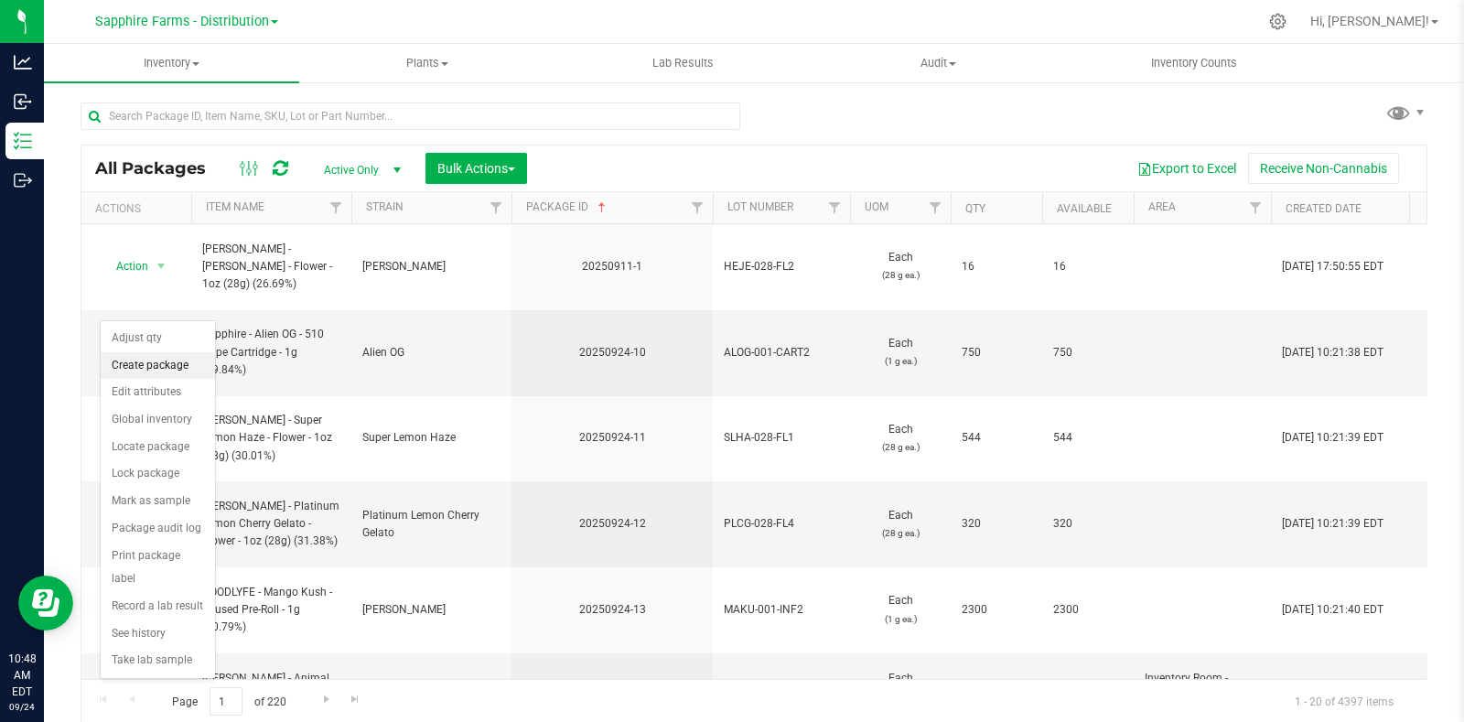
click at [156, 369] on li "Create package" at bounding box center [158, 365] width 114 height 27
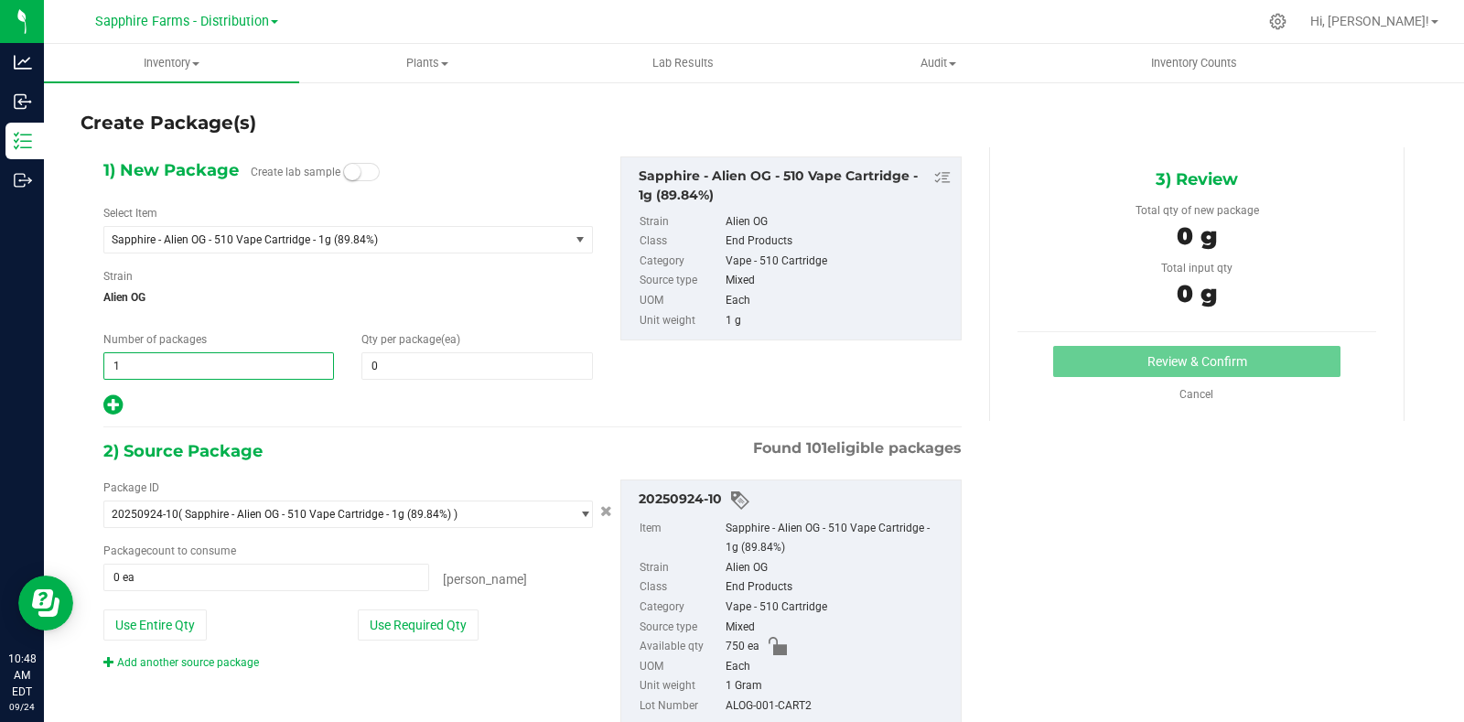
click at [176, 372] on span "1 1" at bounding box center [218, 365] width 231 height 27
type input "25"
click at [447, 358] on span at bounding box center [476, 365] width 231 height 27
type input "30"
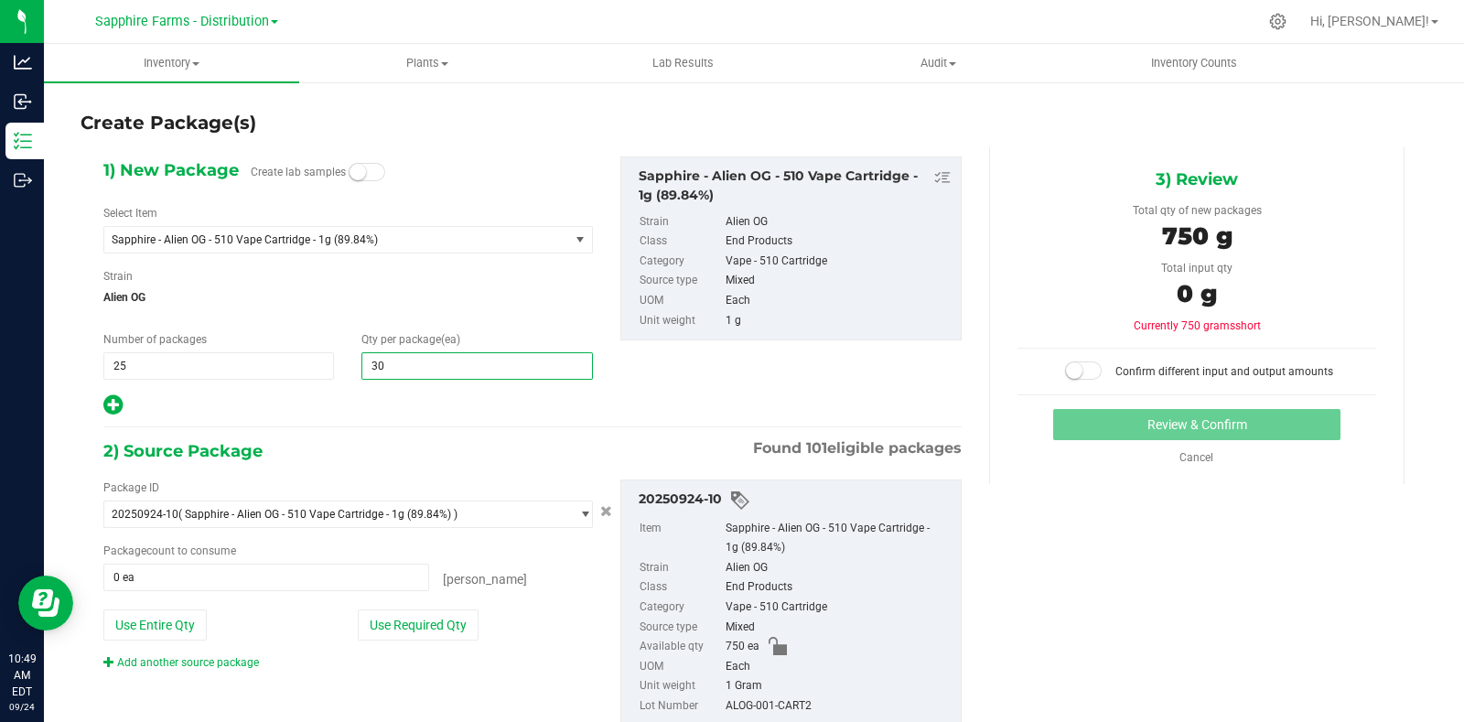
type input "30"
click at [358, 432] on div "1) New Package Create lab samples Select Item Sapphire - Alien OG - 510 Vape Ca…" at bounding box center [533, 456] width 886 height 618
click at [443, 617] on button "Use Required Qty" at bounding box center [418, 624] width 121 height 31
type input "750 ea"
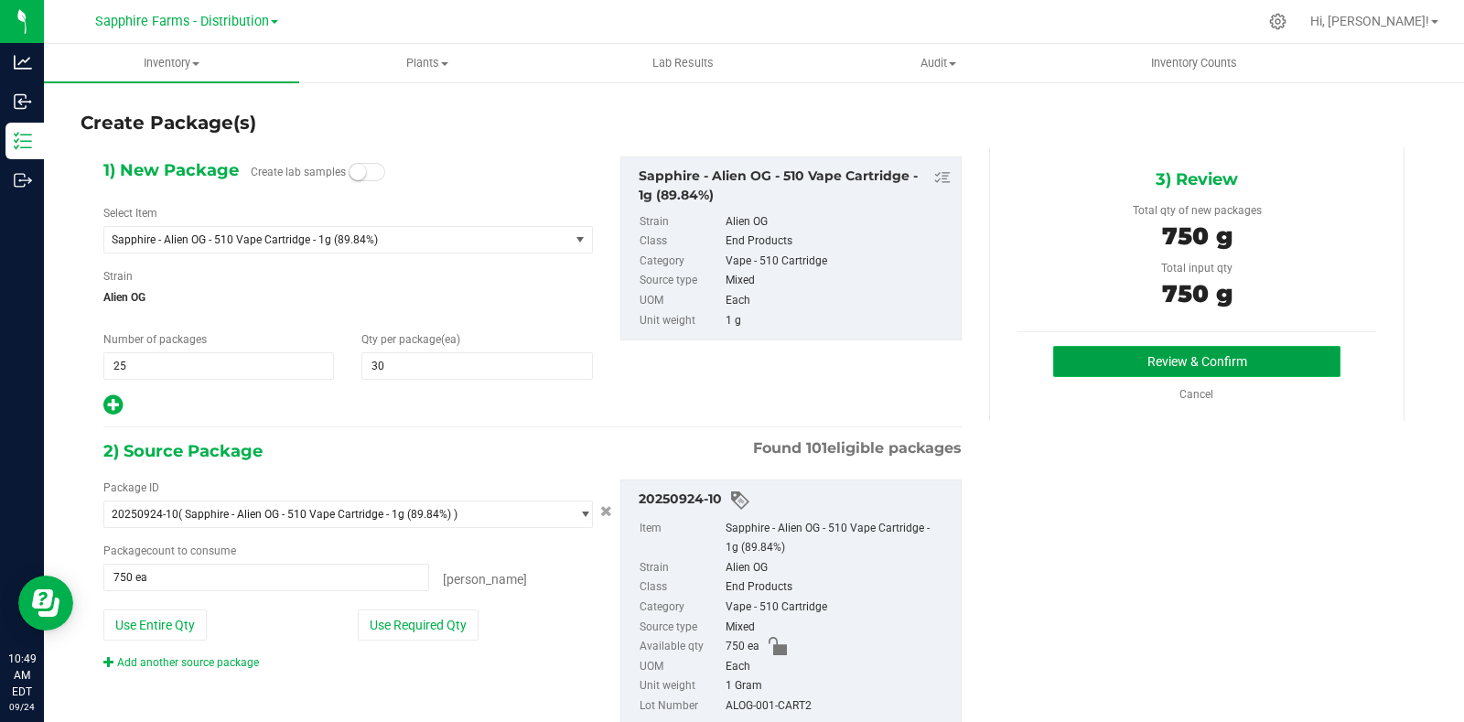
click at [1101, 359] on button "Review & Confirm" at bounding box center [1196, 361] width 287 height 31
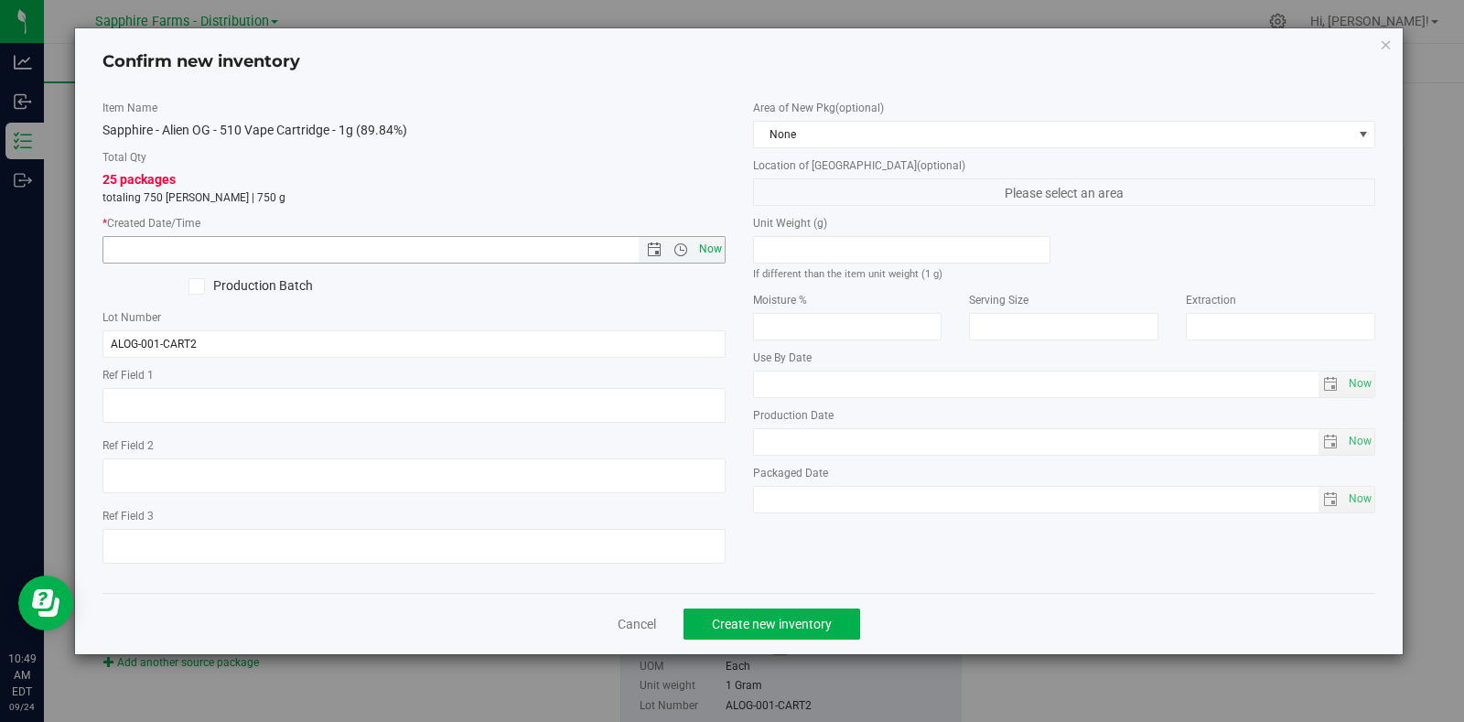
click at [710, 246] on span "Now" at bounding box center [709, 249] width 31 height 27
type input "9/24/2025 10:49 AM"
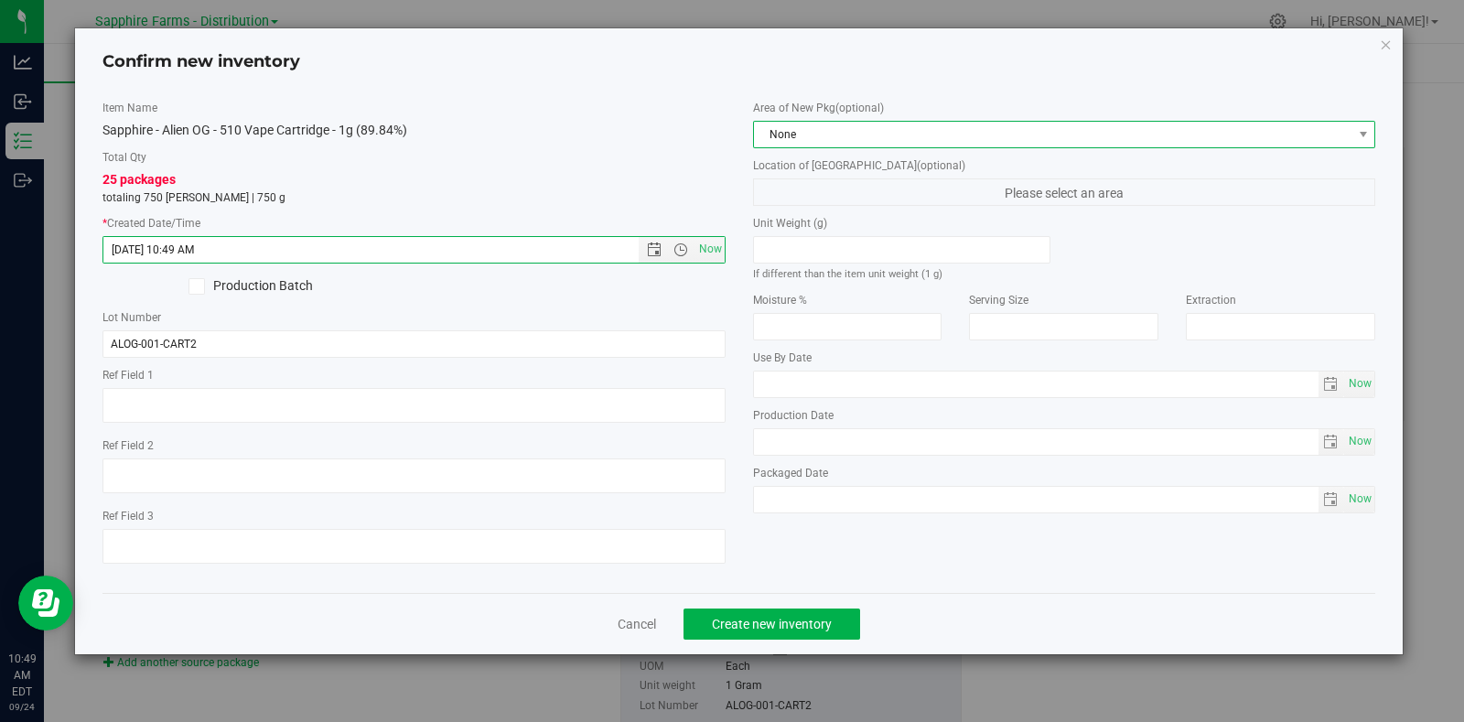
click at [799, 137] on span "None" at bounding box center [1053, 135] width 598 height 26
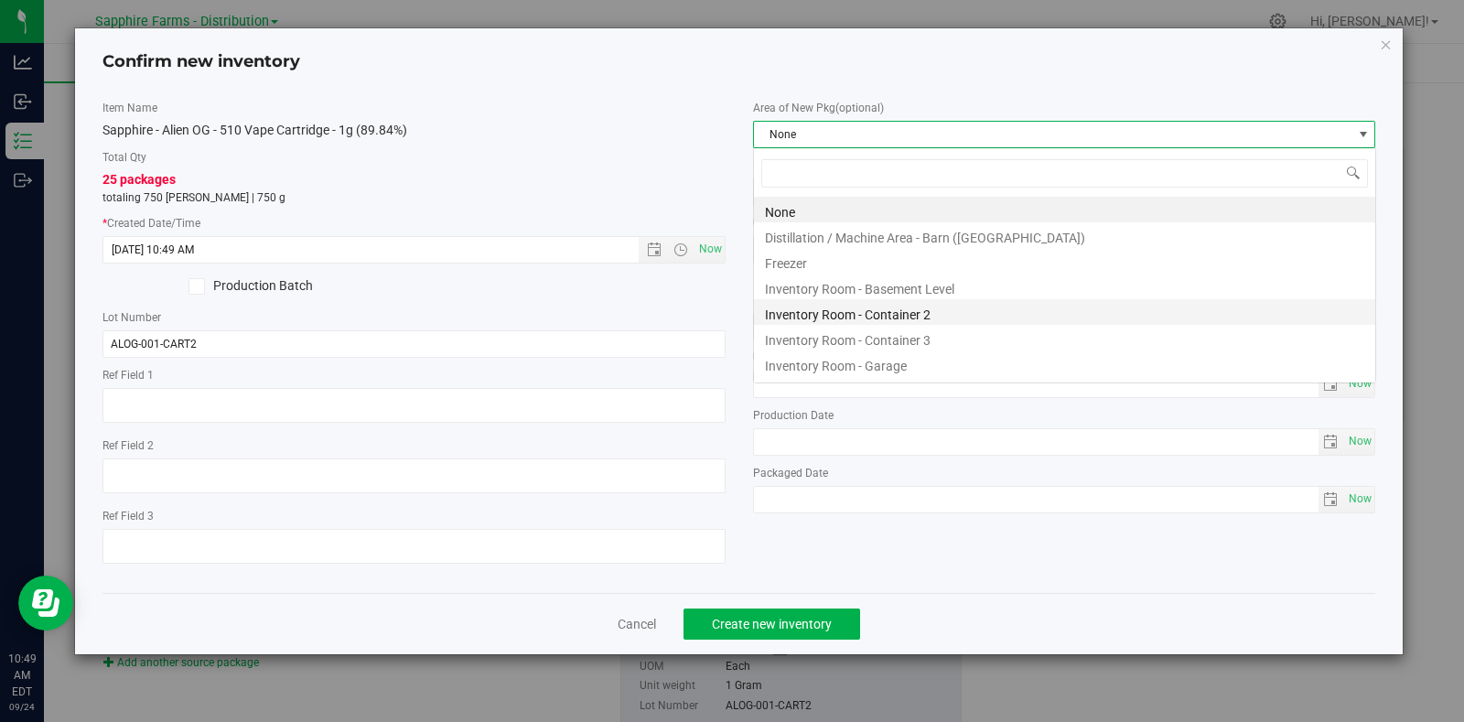
scroll to position [27, 622]
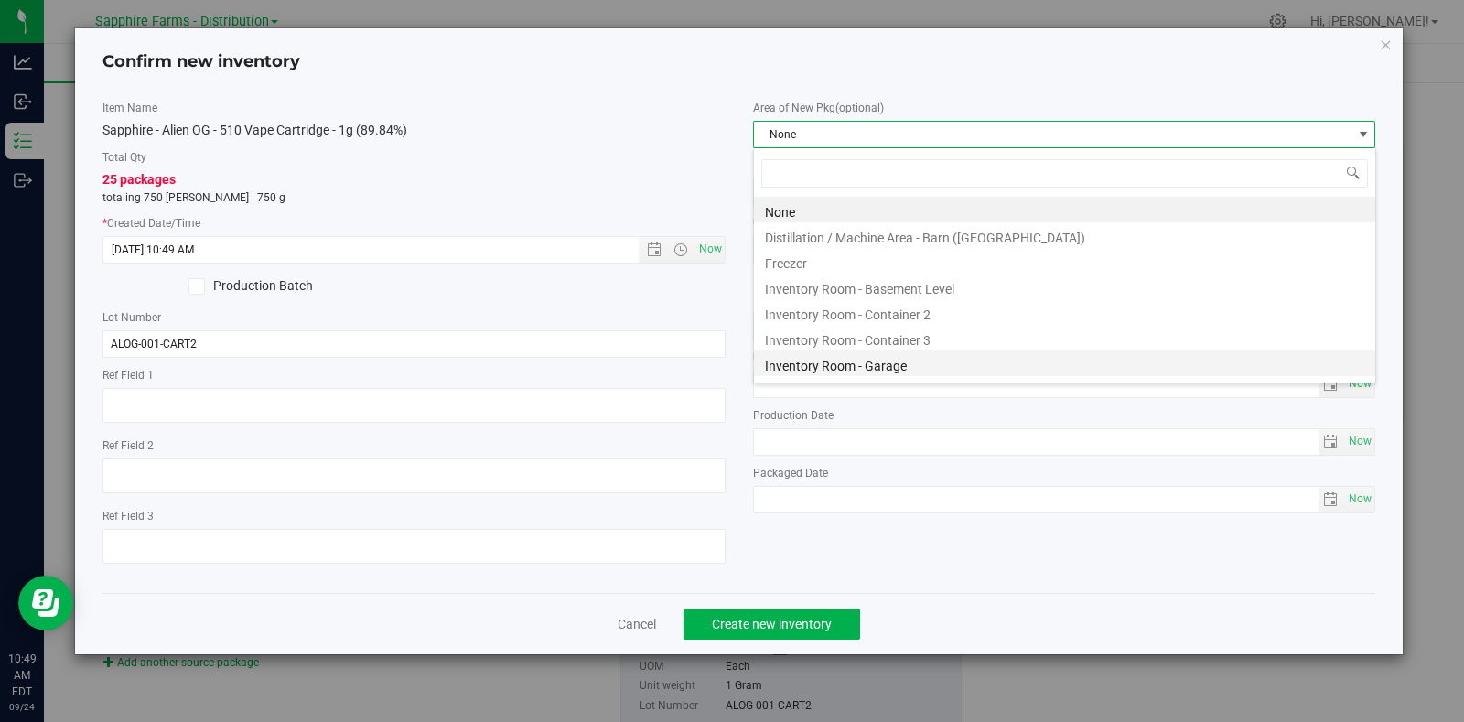
click at [851, 368] on li "Inventory Room - Garage" at bounding box center [1064, 363] width 621 height 26
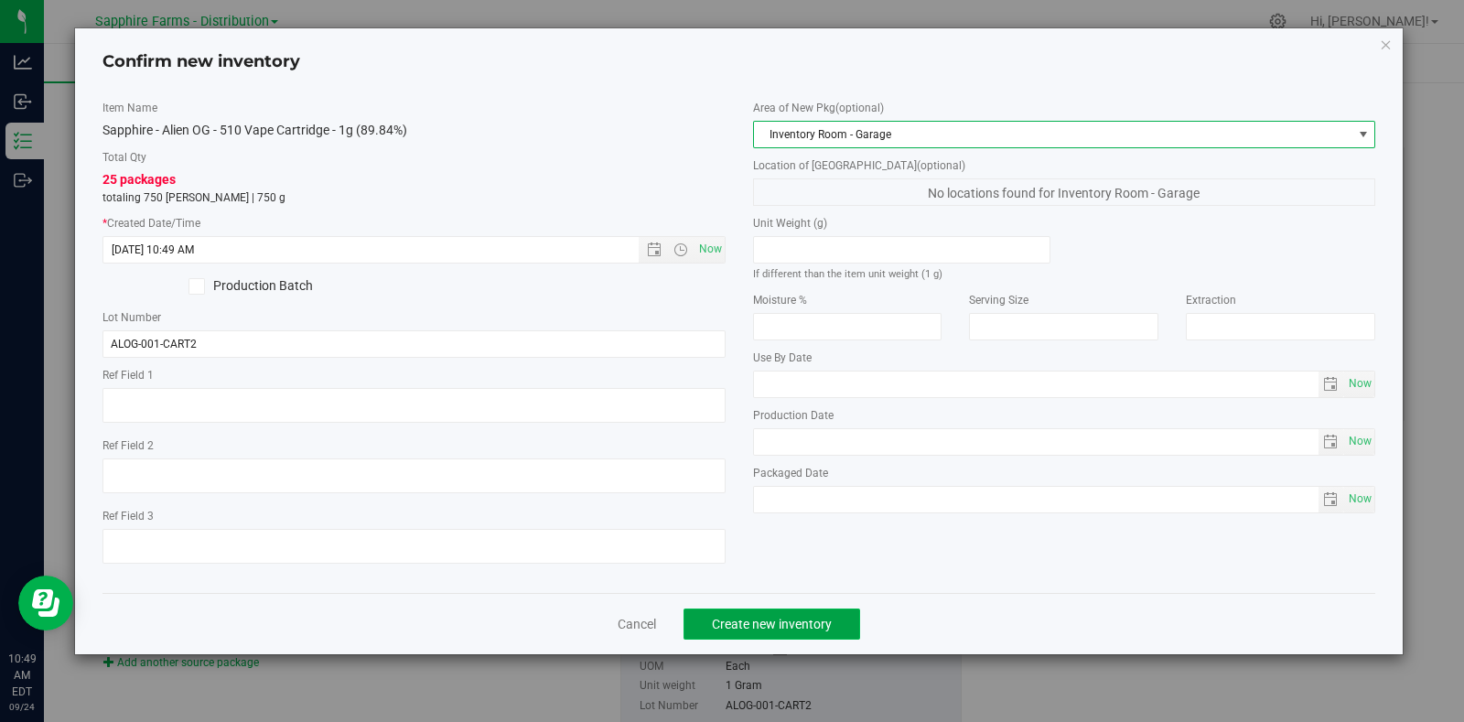
click at [823, 614] on button "Create new inventory" at bounding box center [771, 623] width 177 height 31
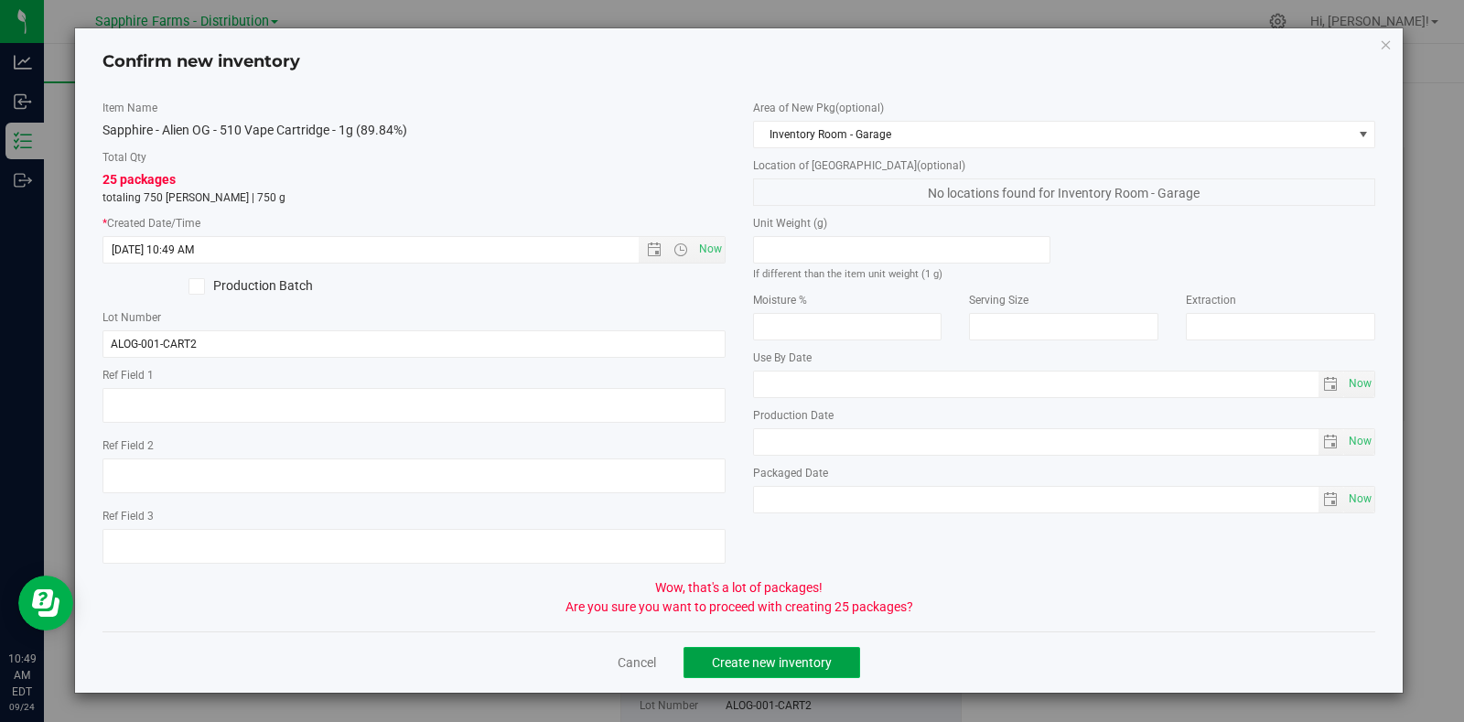
click at [774, 655] on button "Create new inventory" at bounding box center [771, 662] width 177 height 31
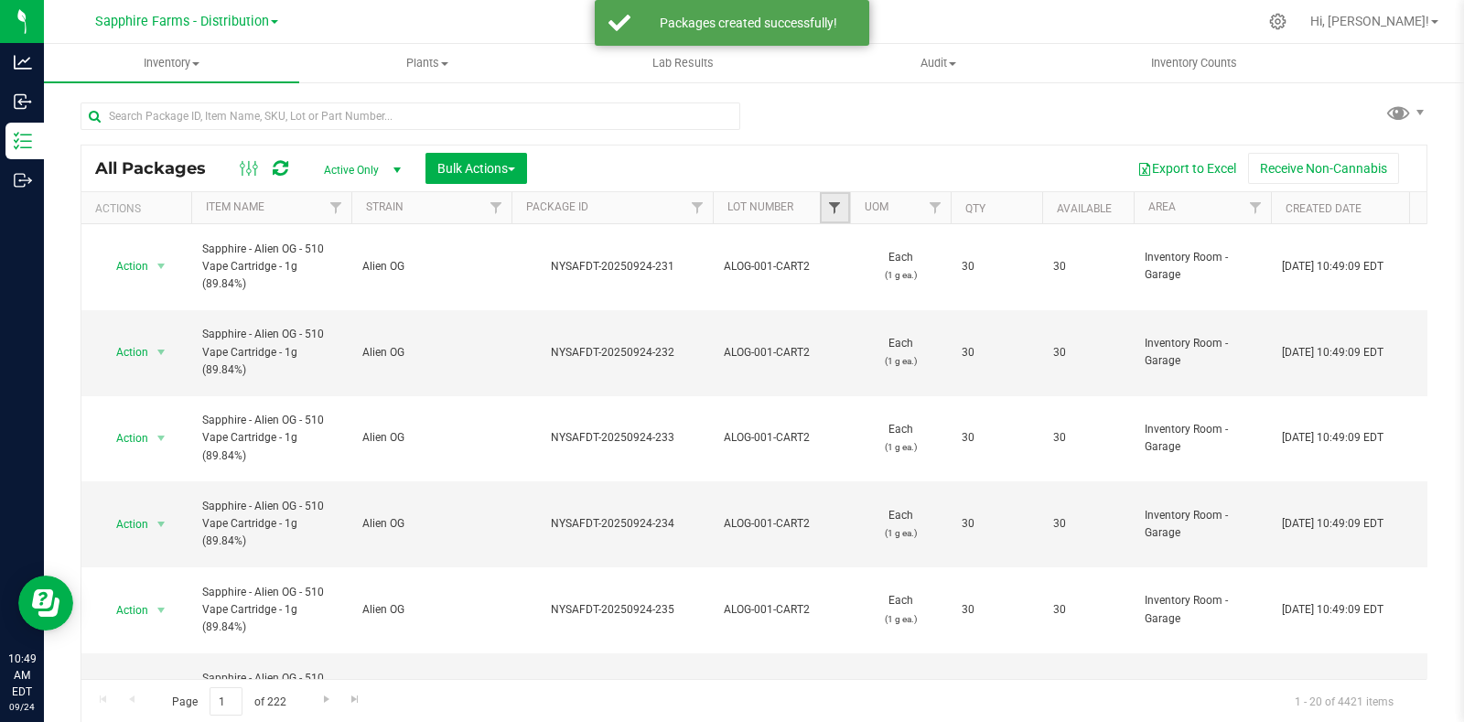
click at [836, 205] on span "Filter" at bounding box center [834, 207] width 15 height 15
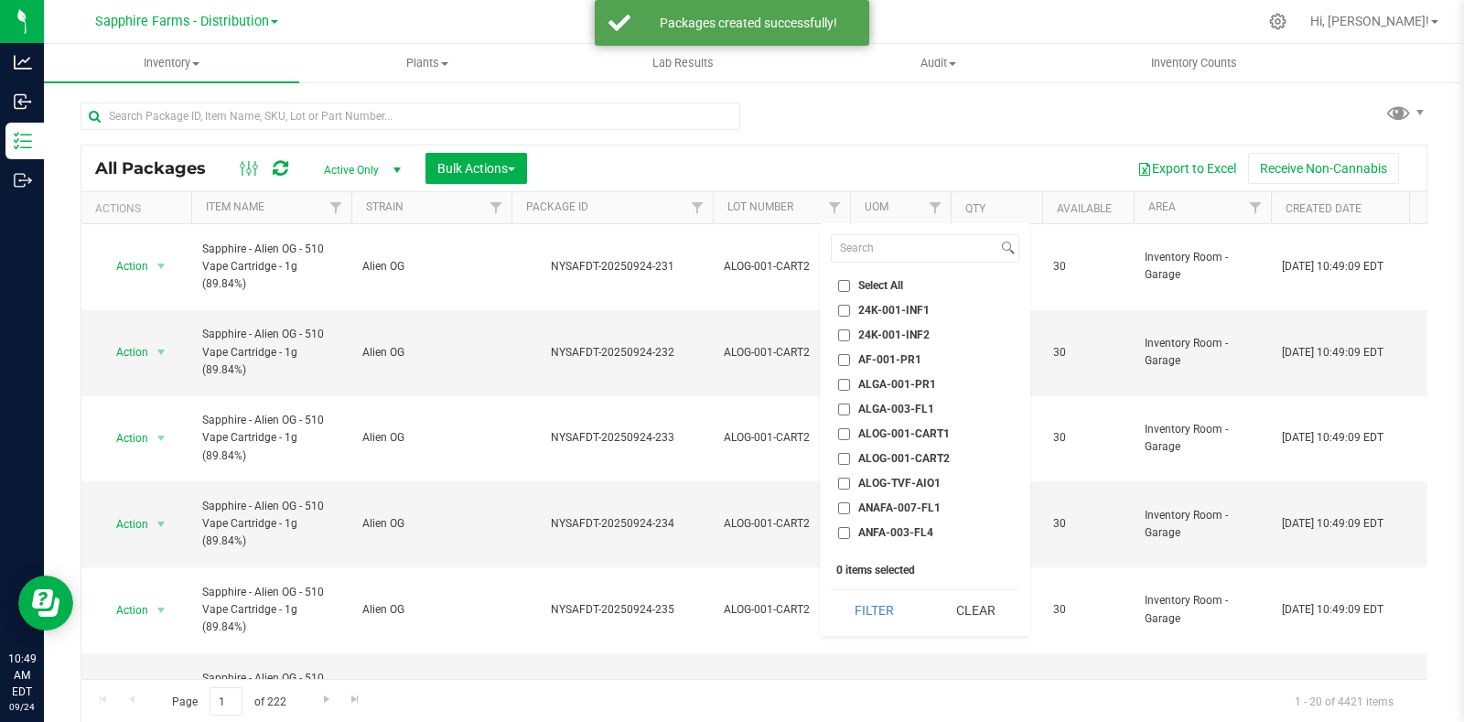
click at [897, 459] on span "ALOG-001-CART2" at bounding box center [903, 458] width 91 height 11
click at [850, 459] on input "ALOG-001-CART2" at bounding box center [844, 459] width 12 height 12
checkbox input "true"
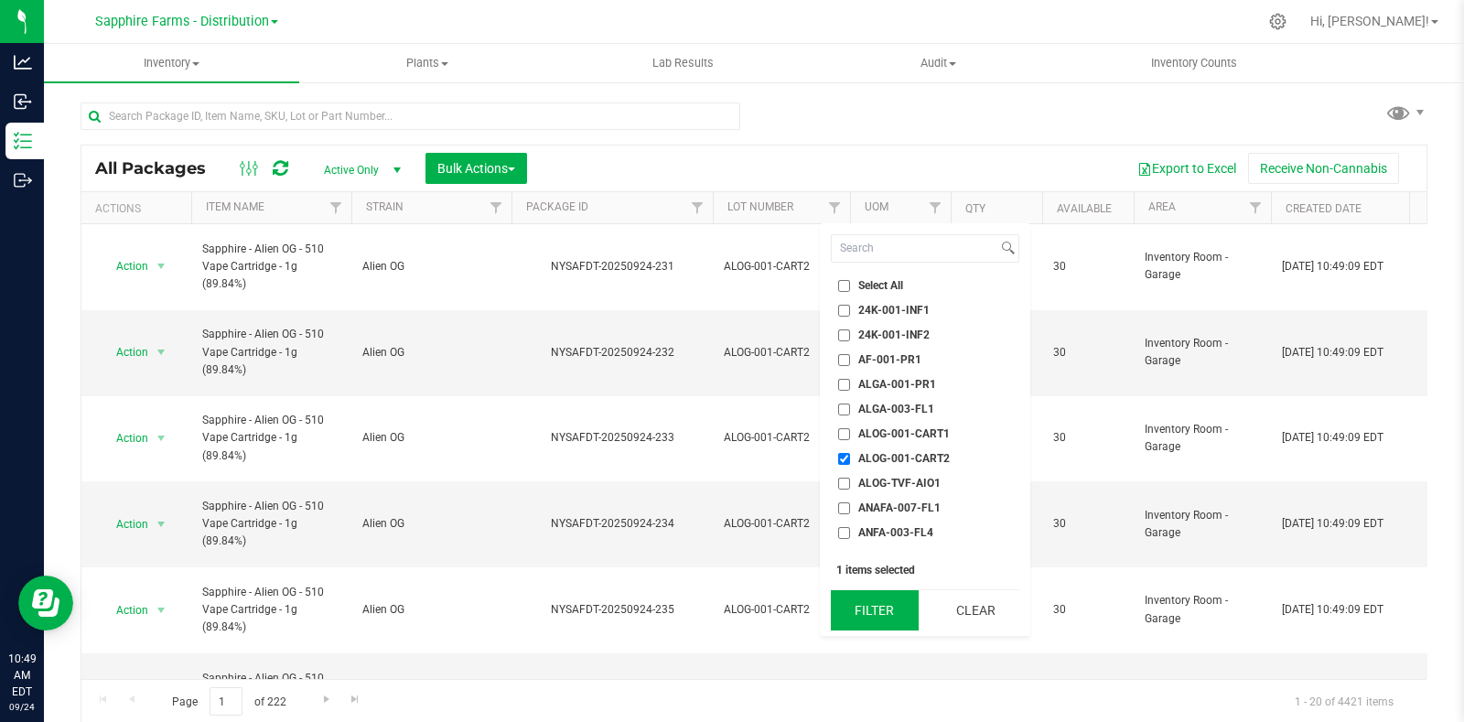
click at [875, 615] on button "Filter" at bounding box center [875, 610] width 88 height 40
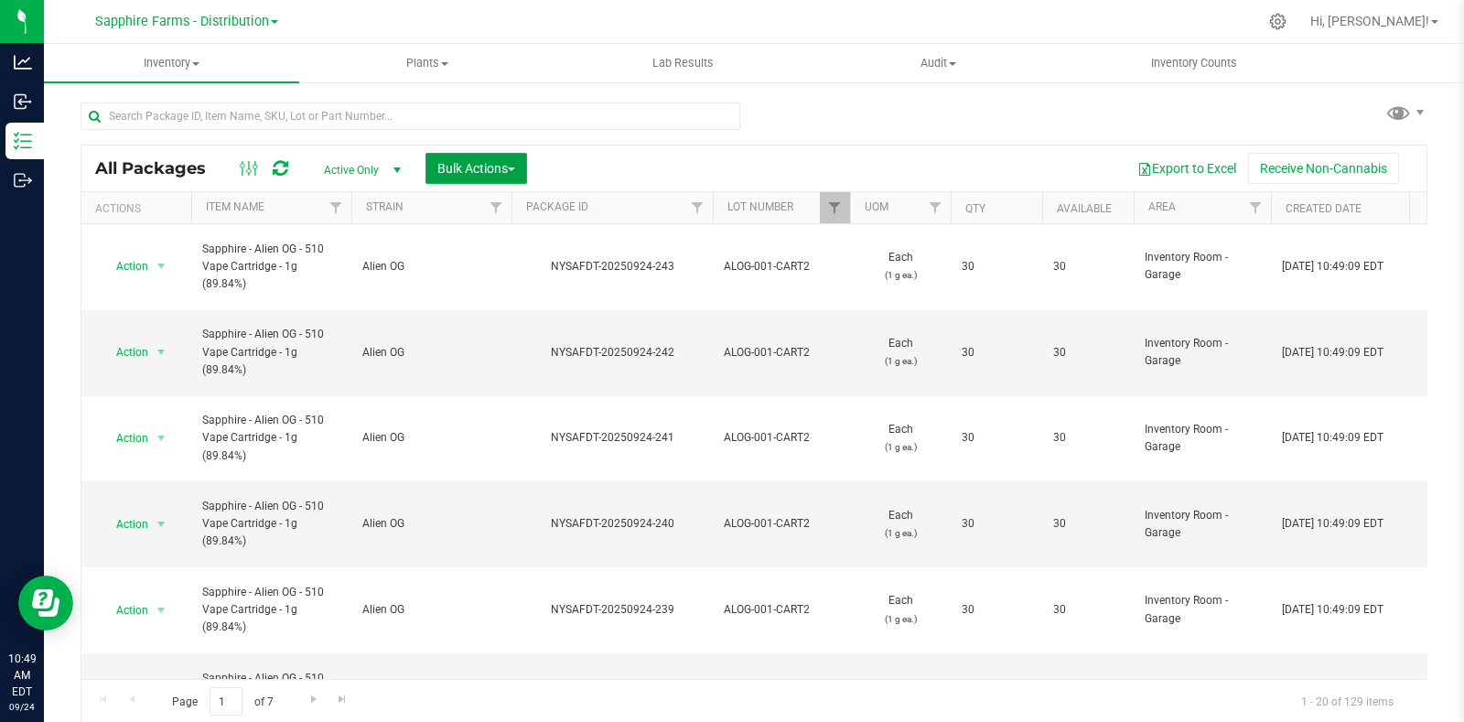
click at [499, 163] on span "Bulk Actions" at bounding box center [476, 168] width 78 height 15
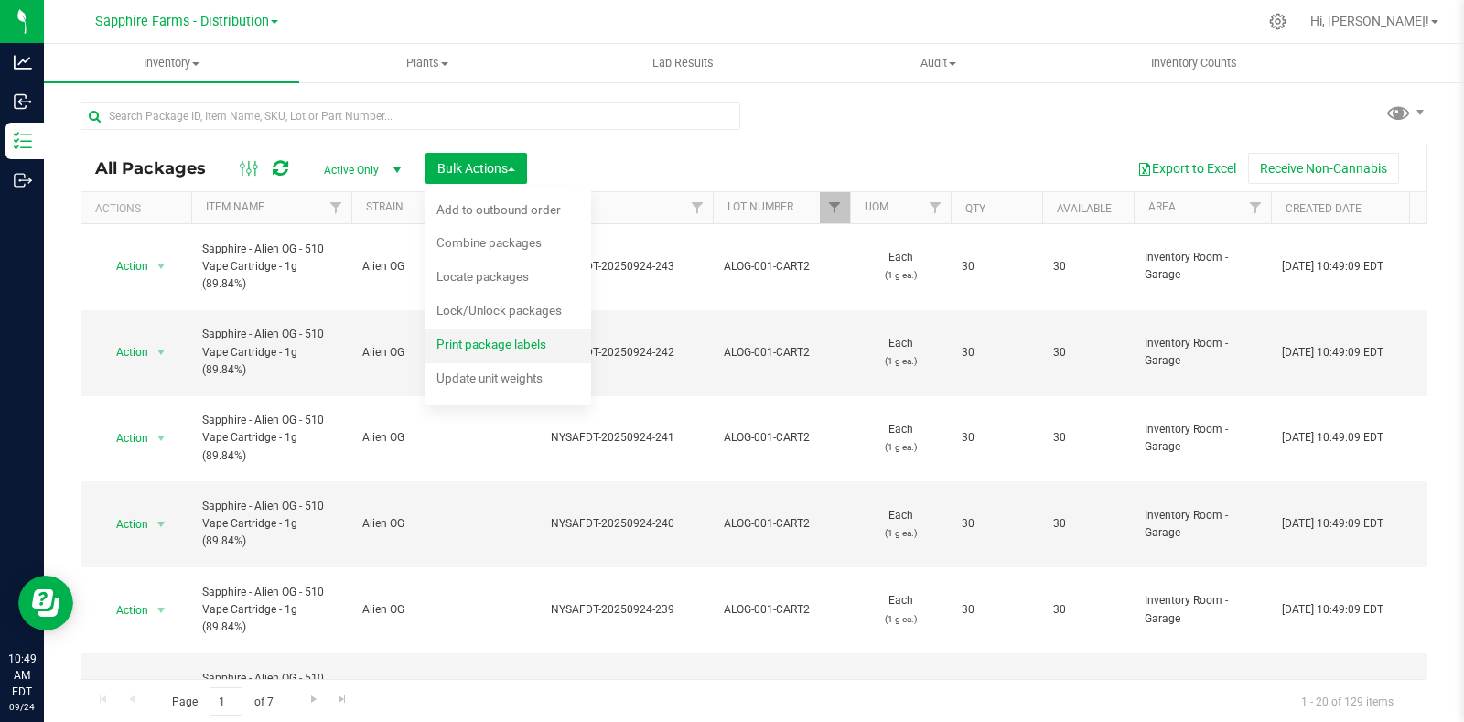
click at [482, 332] on div "Print package labels" at bounding box center [503, 346] width 134 height 29
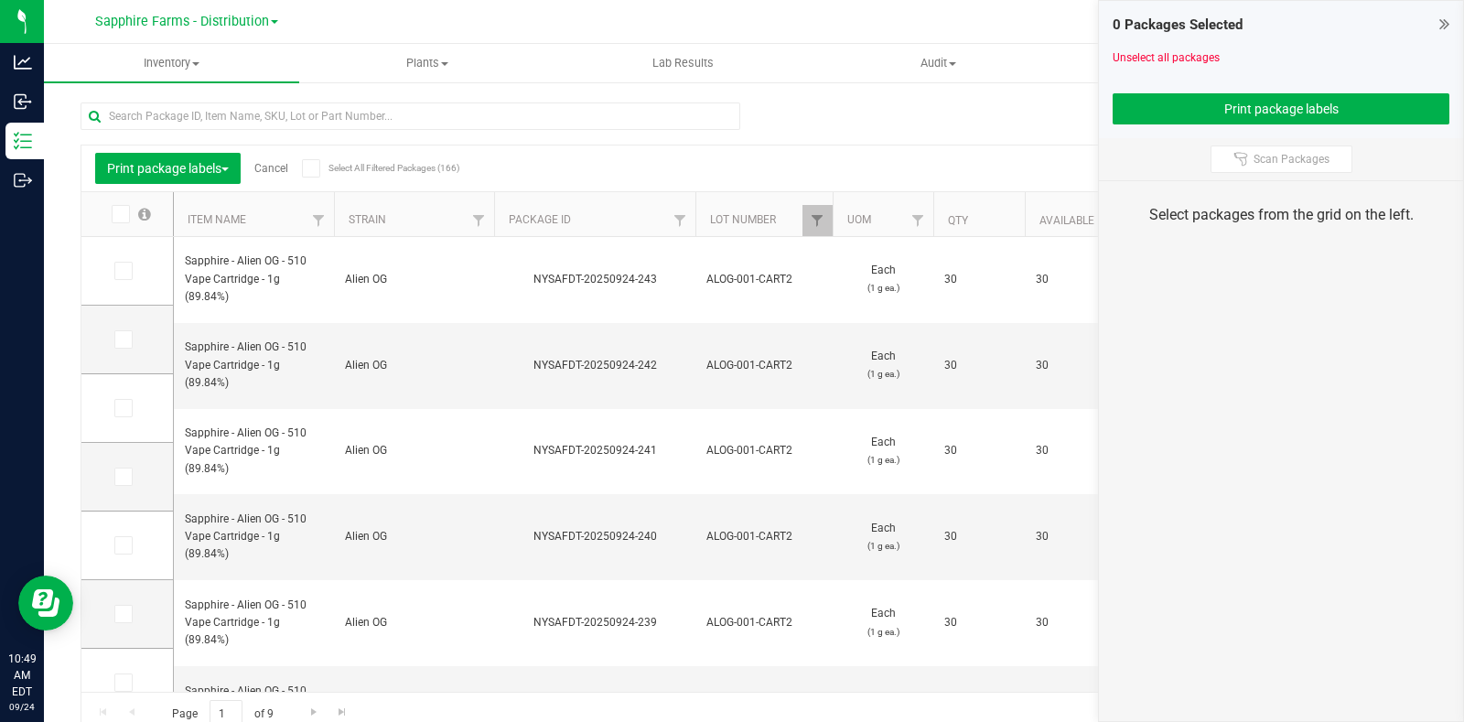
click at [123, 214] on icon at bounding box center [119, 214] width 12 height 0
click at [0, 0] on input "checkbox" at bounding box center [0, 0] width 0 height 0
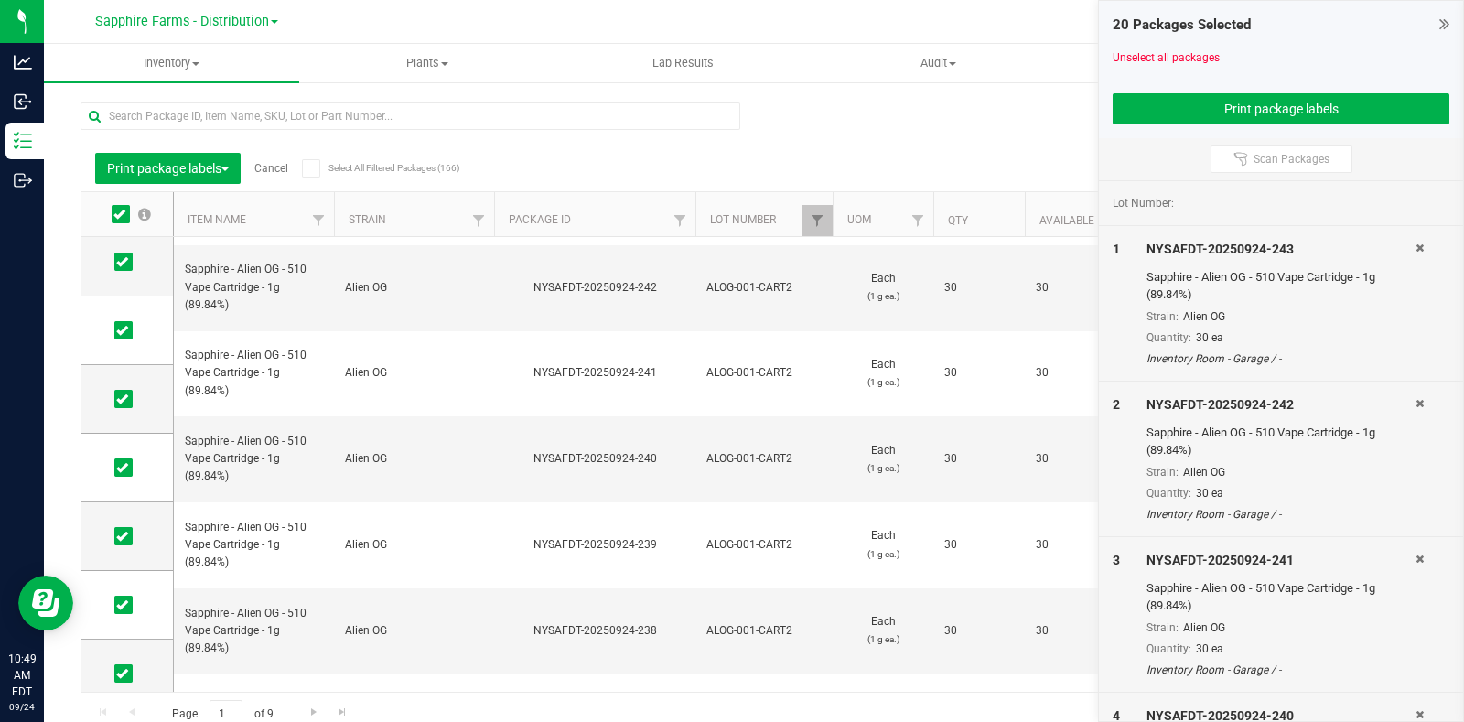
scroll to position [113, 0]
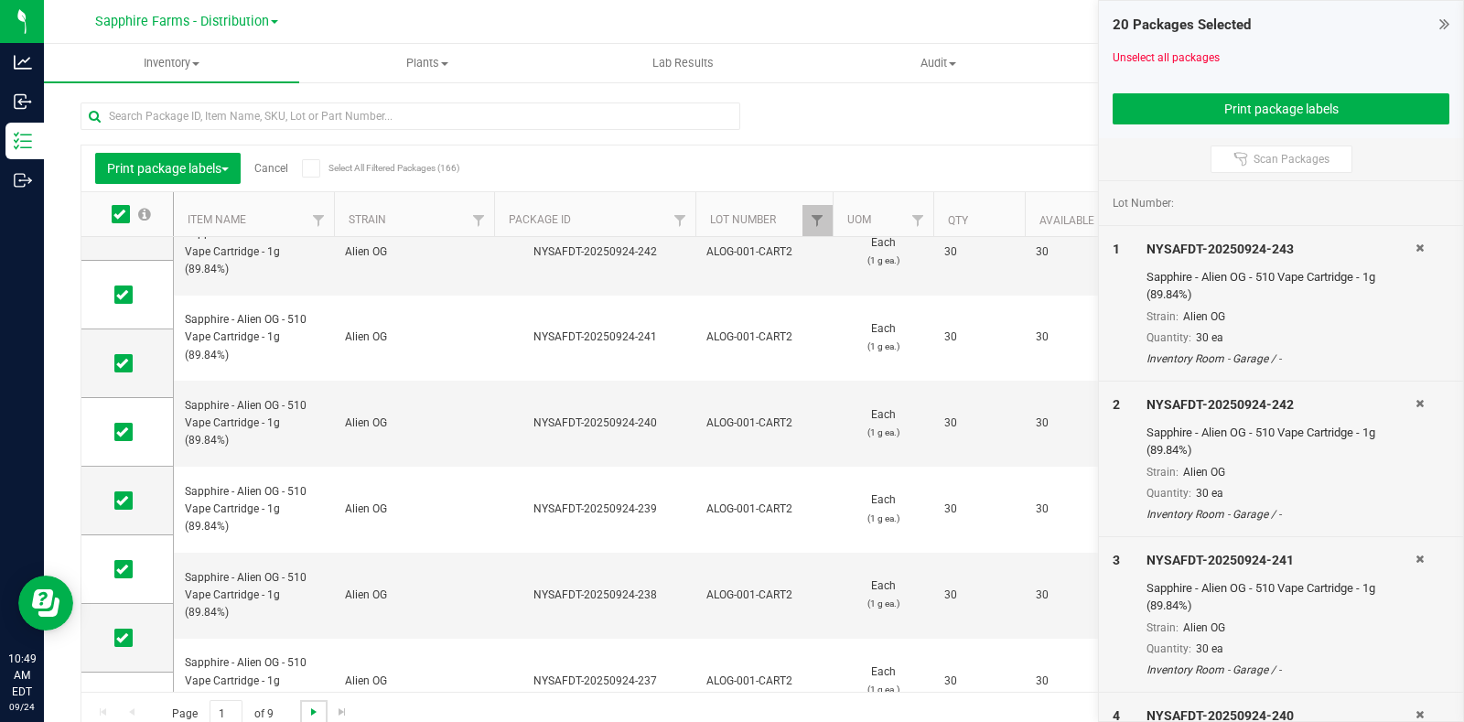
click at [306, 713] on span "Go to the next page" at bounding box center [313, 711] width 15 height 15
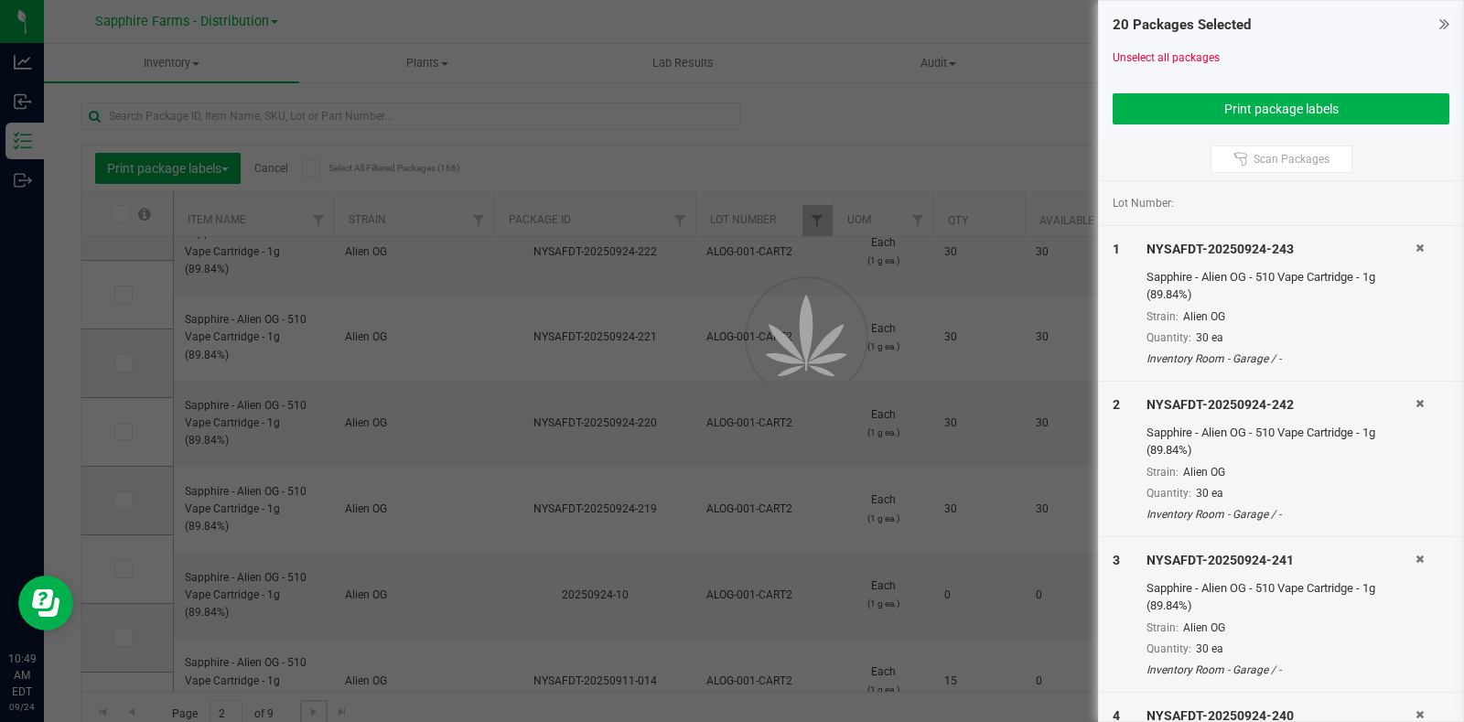
scroll to position [0, 0]
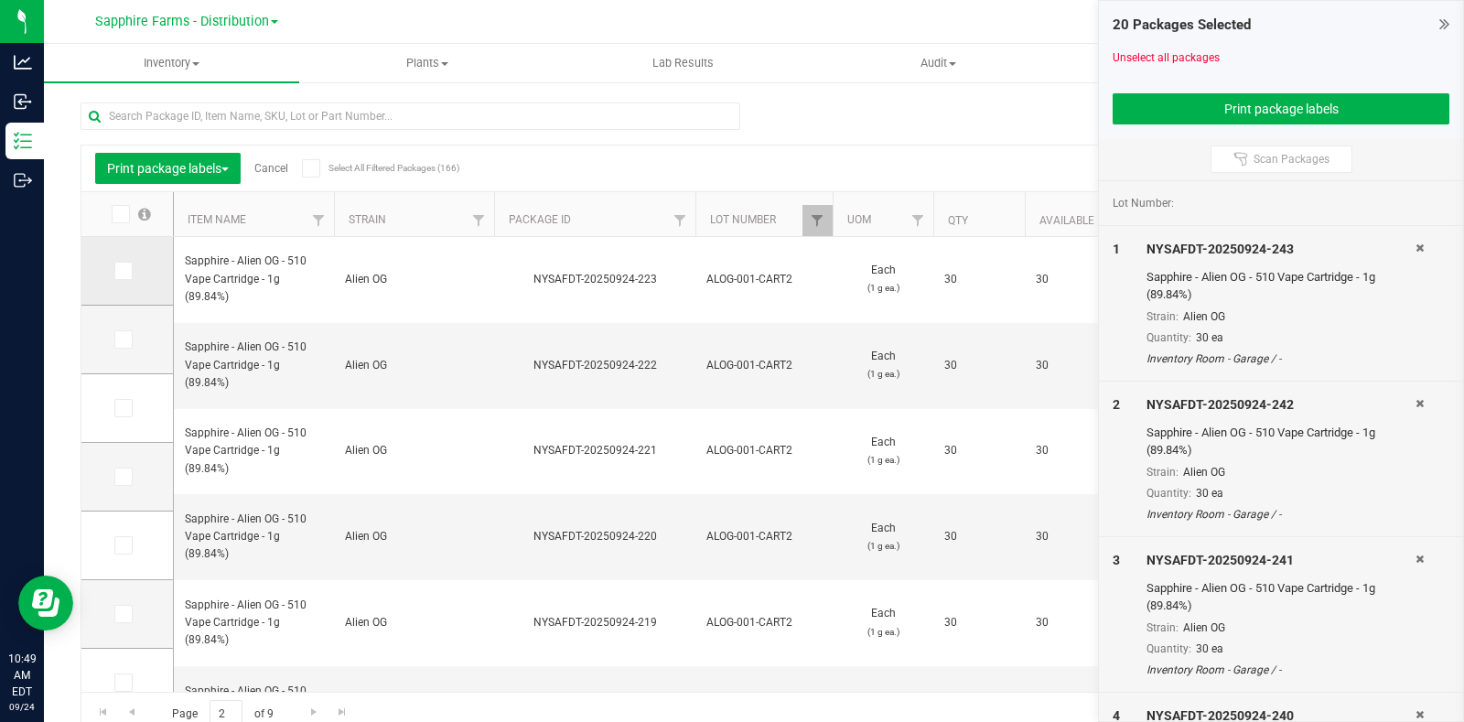
click at [126, 271] on icon at bounding box center [122, 271] width 12 height 0
click at [0, 0] on input "checkbox" at bounding box center [0, 0] width 0 height 0
click at [123, 339] on icon at bounding box center [122, 339] width 12 height 0
click at [0, 0] on input "checkbox" at bounding box center [0, 0] width 0 height 0
click at [121, 408] on icon at bounding box center [122, 408] width 12 height 0
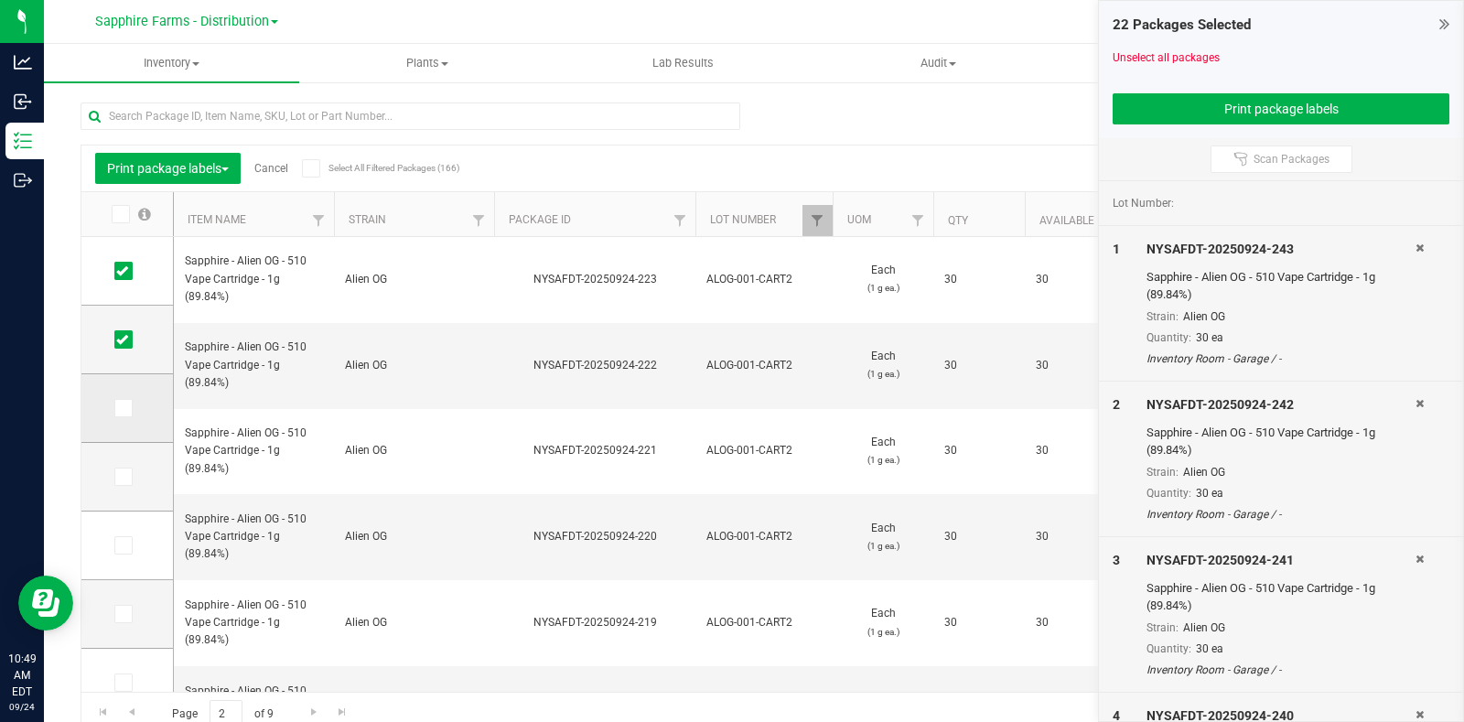
click at [0, 0] on input "checkbox" at bounding box center [0, 0] width 0 height 0
click at [118, 477] on icon at bounding box center [122, 477] width 12 height 0
click at [0, 0] on input "checkbox" at bounding box center [0, 0] width 0 height 0
click at [118, 545] on icon at bounding box center [122, 545] width 12 height 0
click at [0, 0] on input "checkbox" at bounding box center [0, 0] width 0 height 0
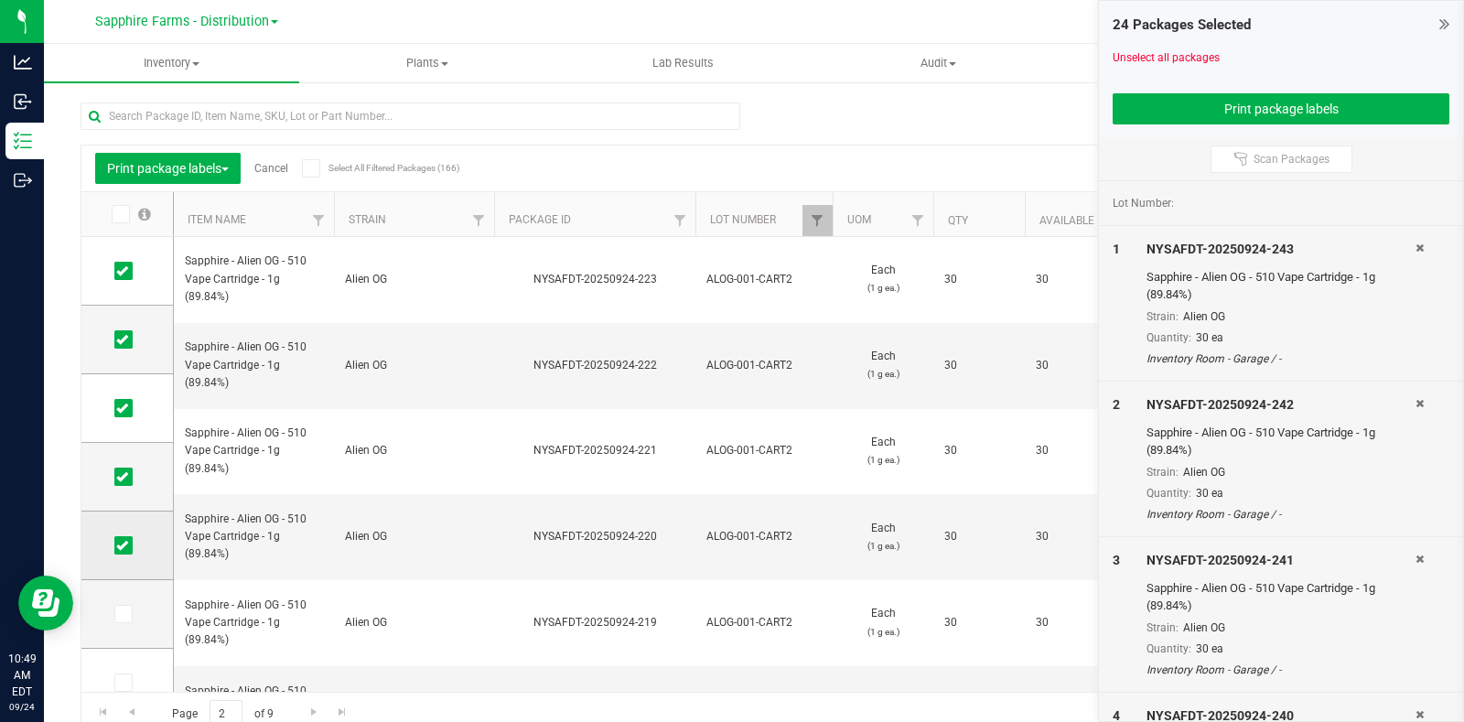
click at [118, 545] on icon at bounding box center [122, 545] width 12 height 0
click at [0, 0] on input "checkbox" at bounding box center [0, 0] width 0 height 0
click at [123, 545] on icon at bounding box center [122, 545] width 12 height 0
click at [0, 0] on input "checkbox" at bounding box center [0, 0] width 0 height 0
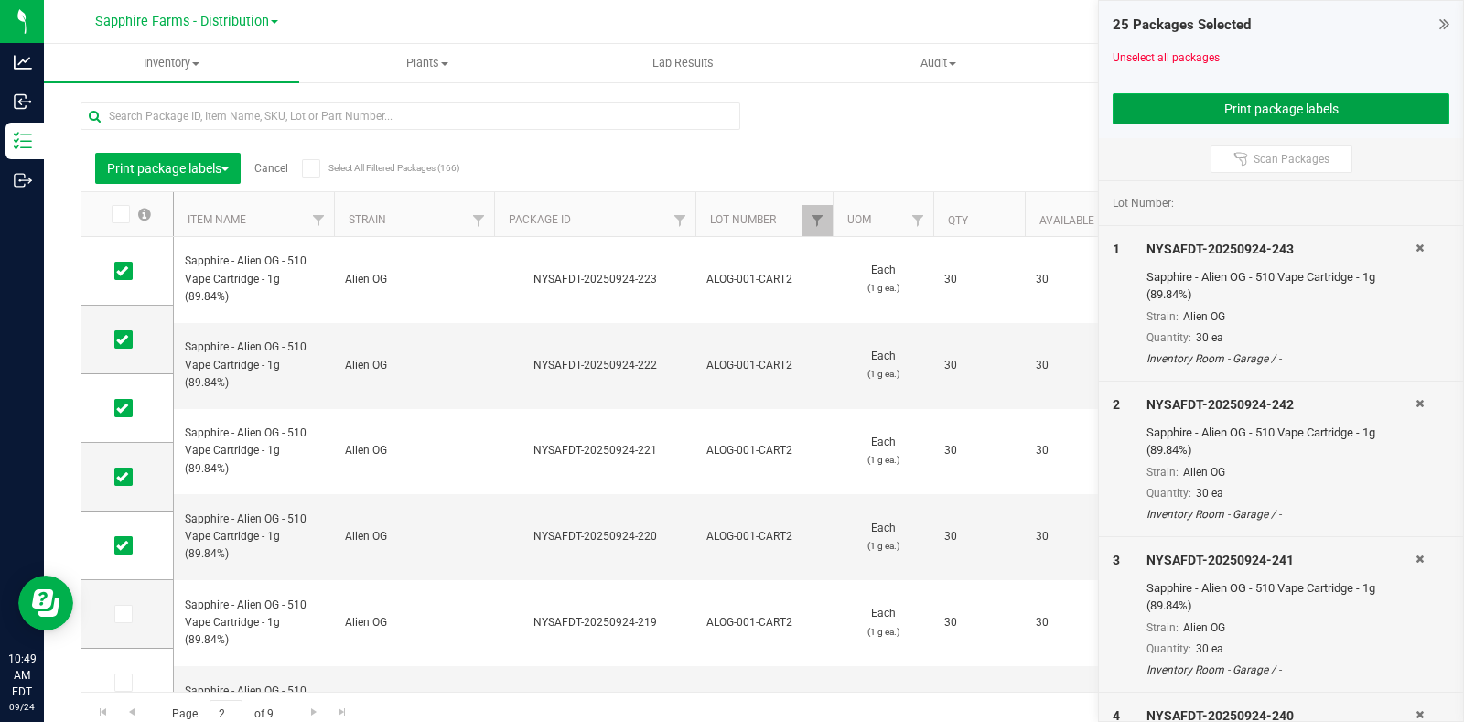
click at [1167, 111] on button "Print package labels" at bounding box center [1280, 108] width 337 height 31
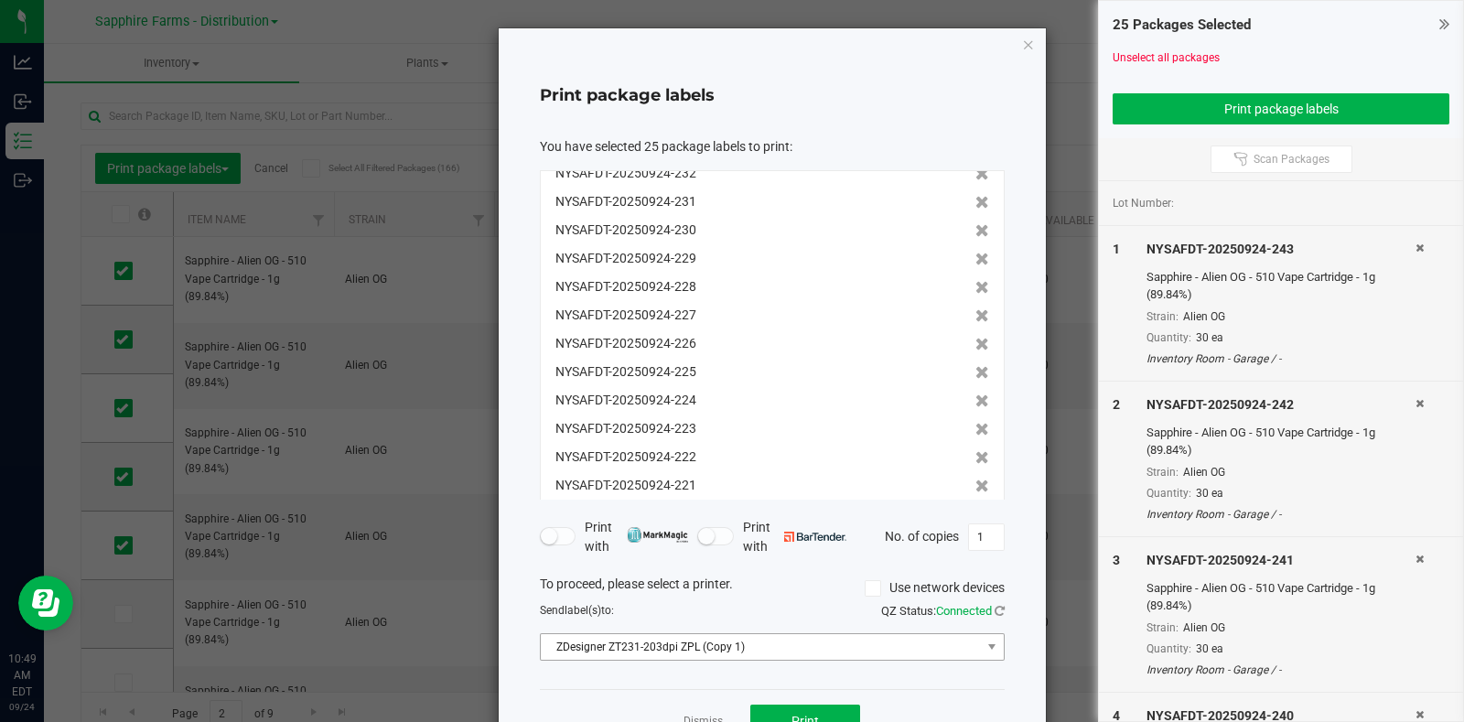
scroll to position [394, 0]
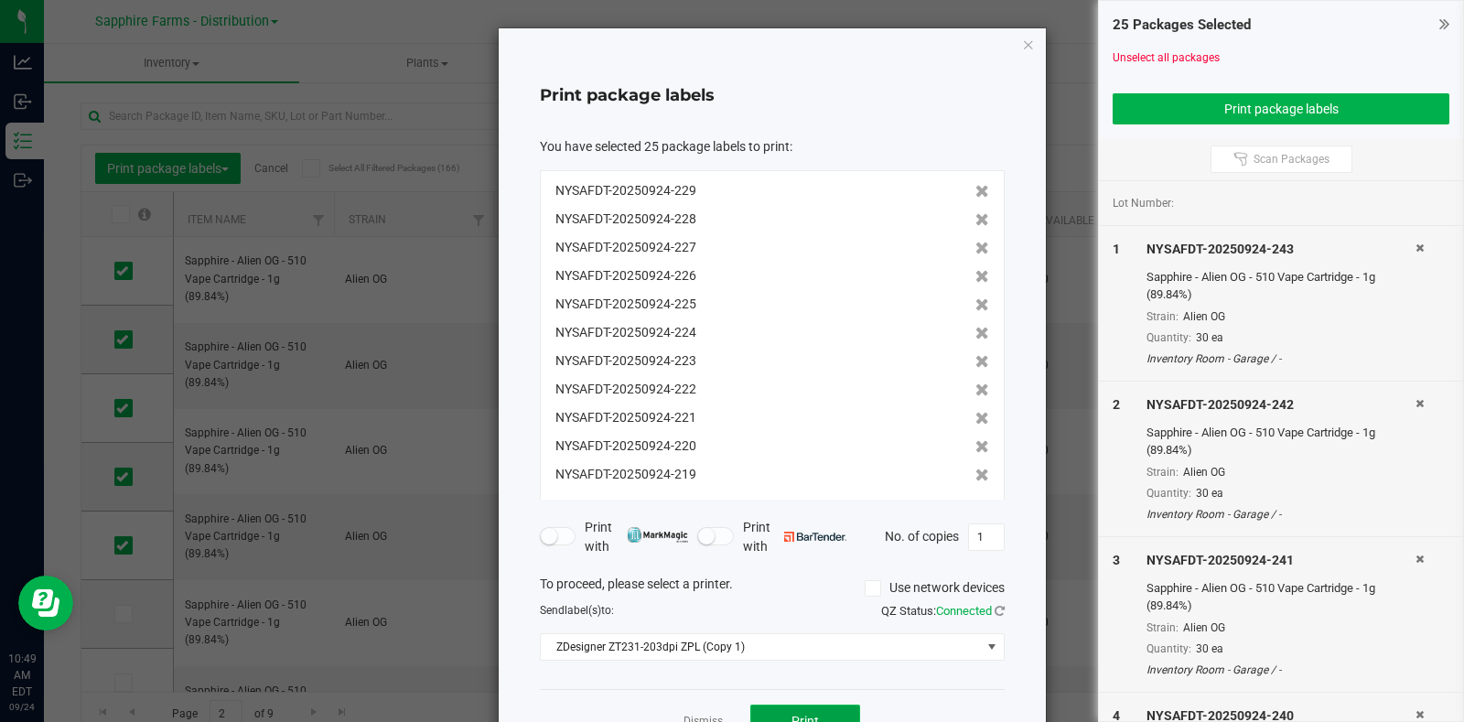
click at [777, 716] on button "Print" at bounding box center [805, 720] width 110 height 33
click at [1022, 44] on icon "button" at bounding box center [1028, 44] width 13 height 22
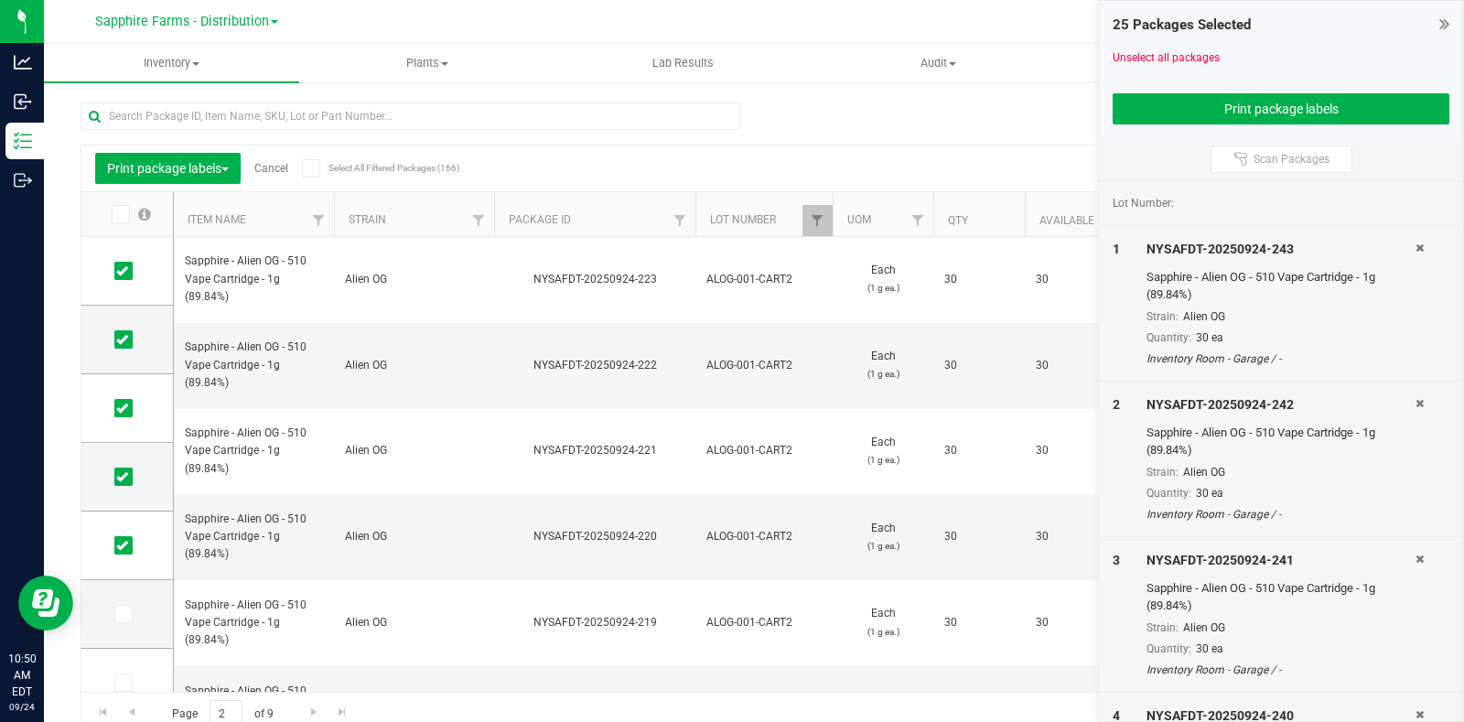
click at [279, 167] on link "Cancel" at bounding box center [271, 168] width 34 height 13
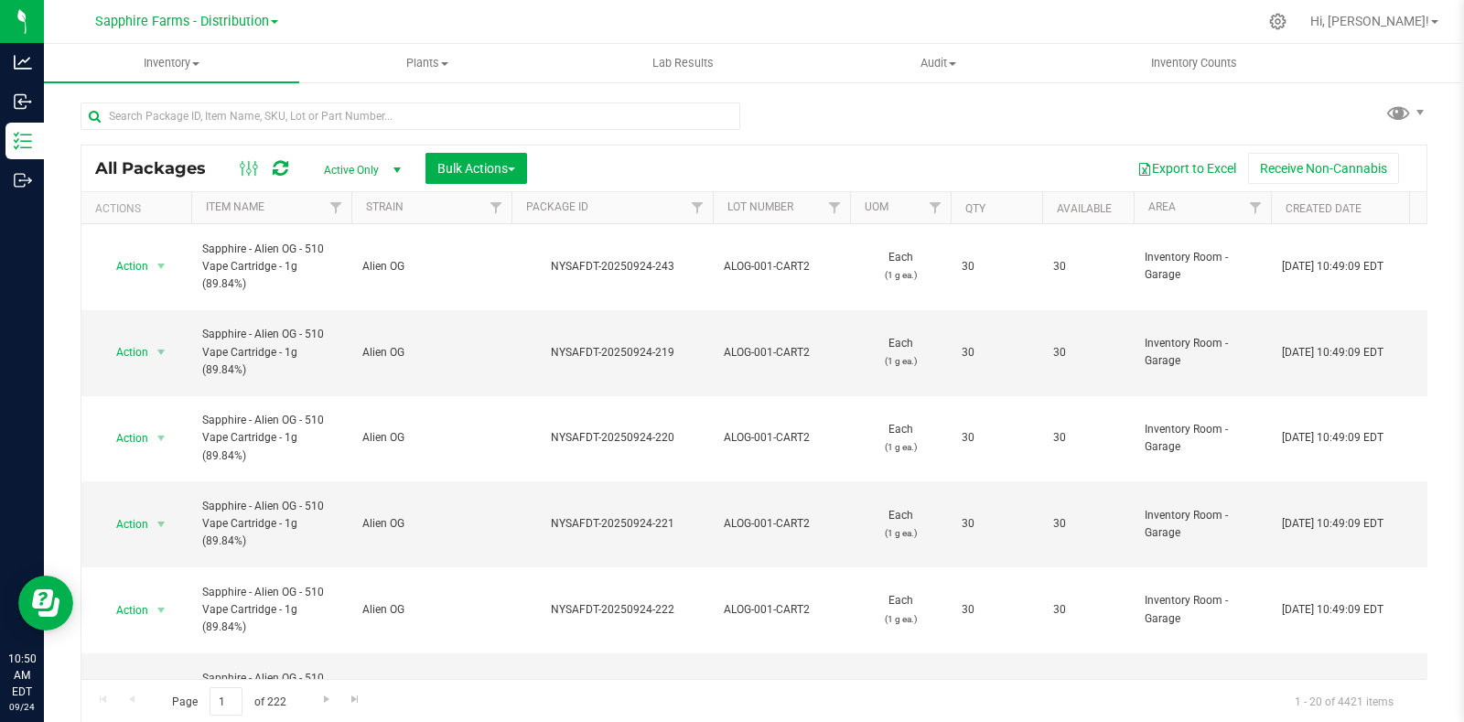
click at [518, 209] on th "Package ID" at bounding box center [611, 208] width 201 height 32
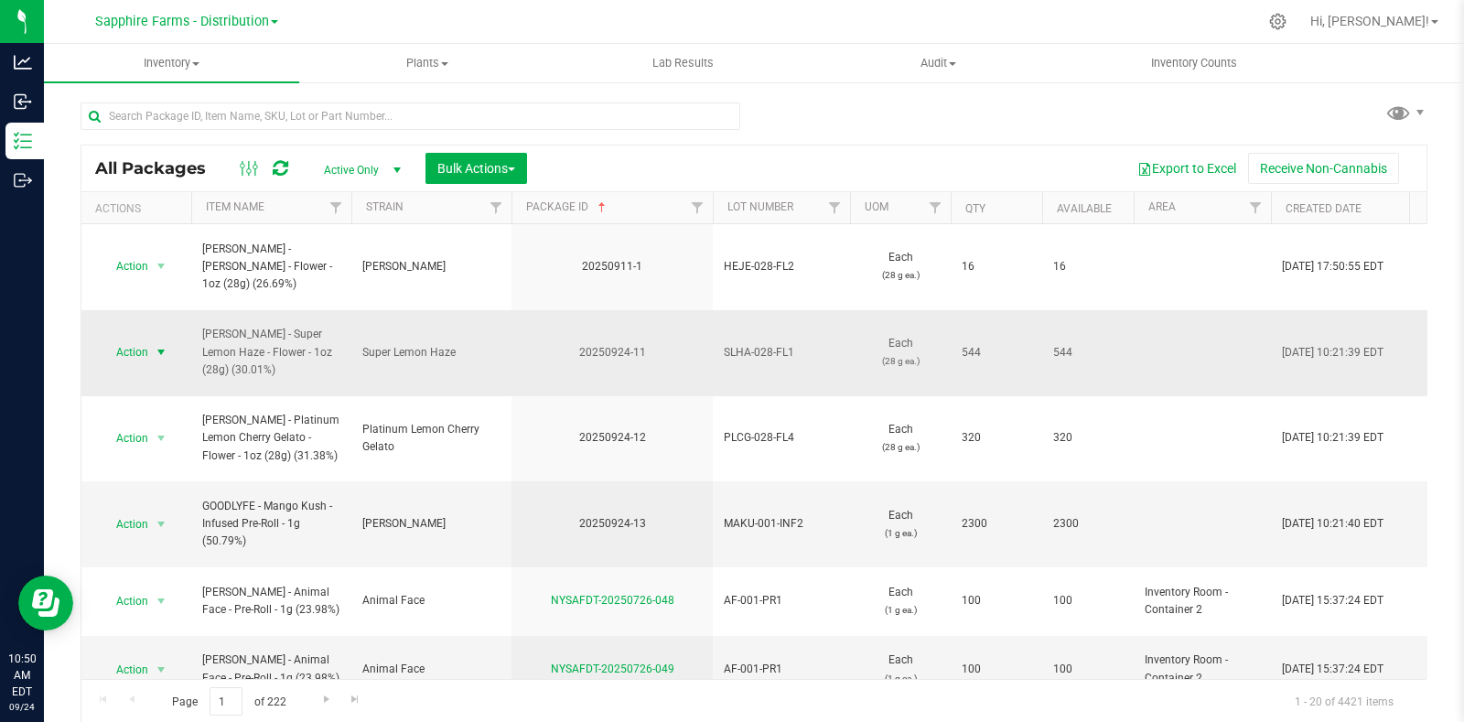
click at [156, 345] on span "select" at bounding box center [161, 352] width 15 height 15
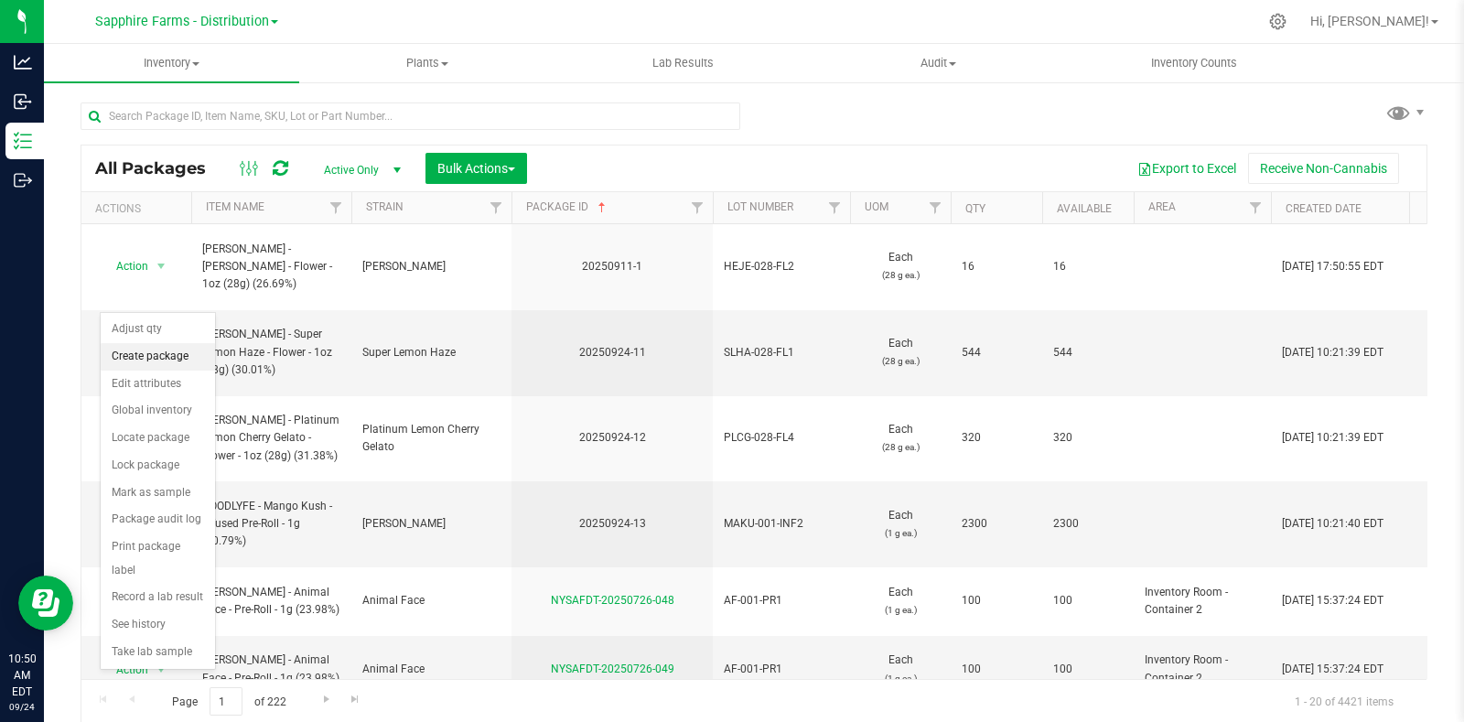
click at [153, 355] on li "Create package" at bounding box center [158, 356] width 114 height 27
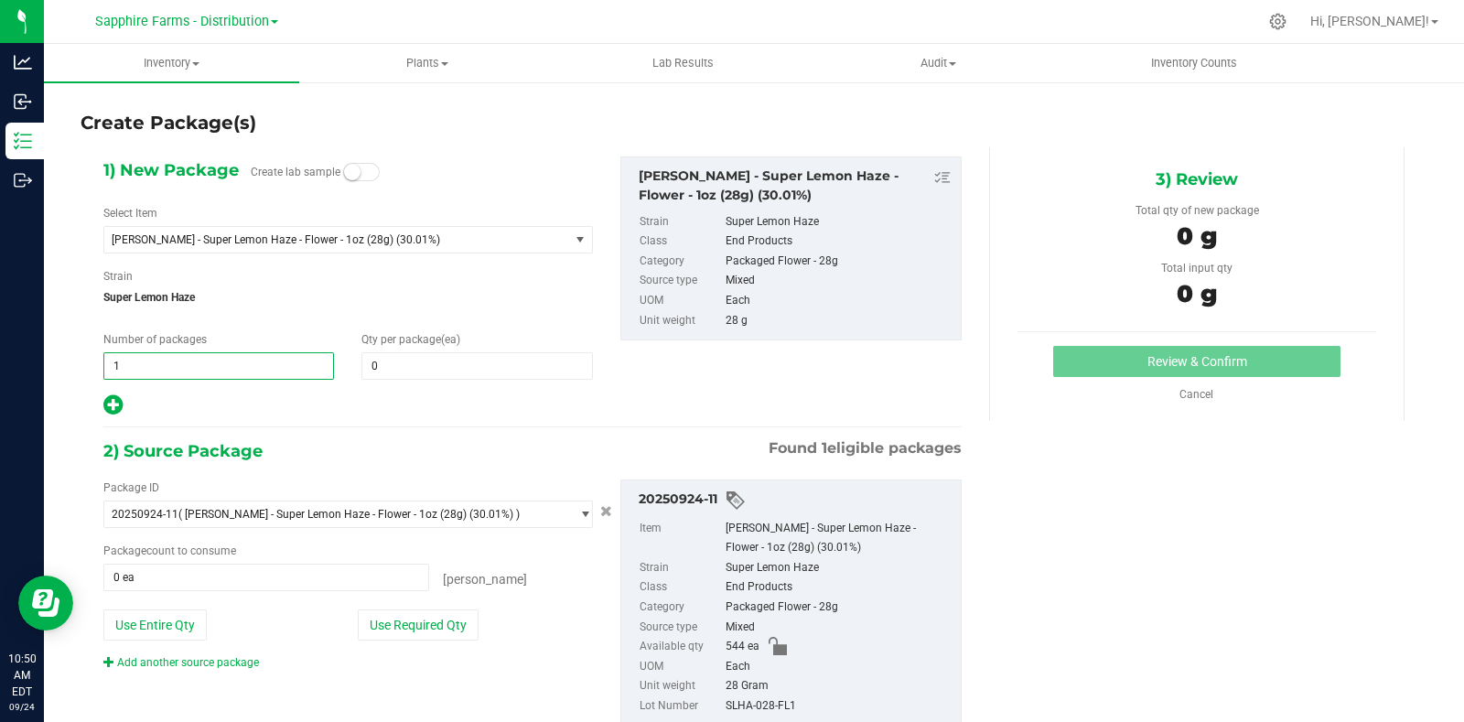
drag, startPoint x: 134, startPoint y: 372, endPoint x: 55, endPoint y: 372, distance: 78.7
click at [55, 372] on div "Create Package(s) 1) New Package Create lab sample Select Item LEAL - Super Lem…" at bounding box center [754, 367] width 1420 height 572
type input "34"
click at [439, 369] on span at bounding box center [476, 365] width 231 height 27
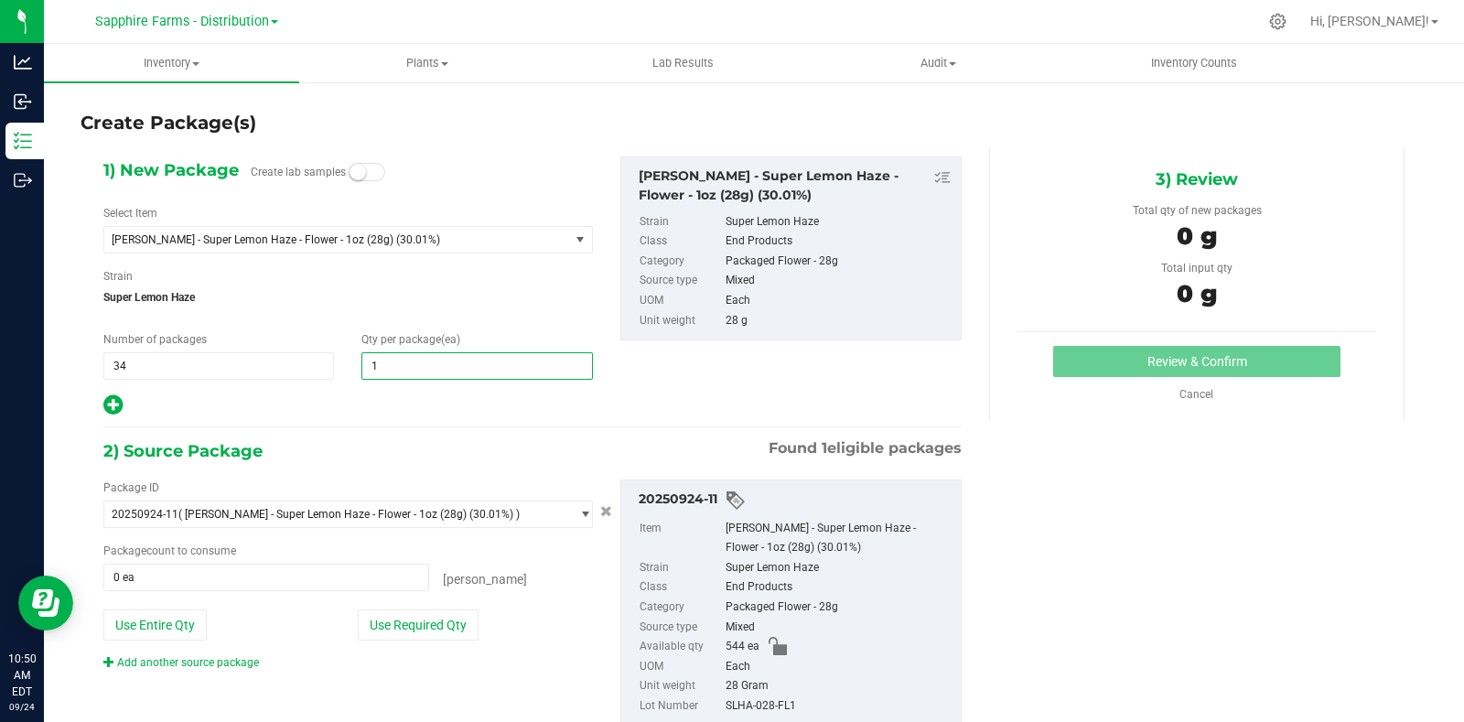
type input "16"
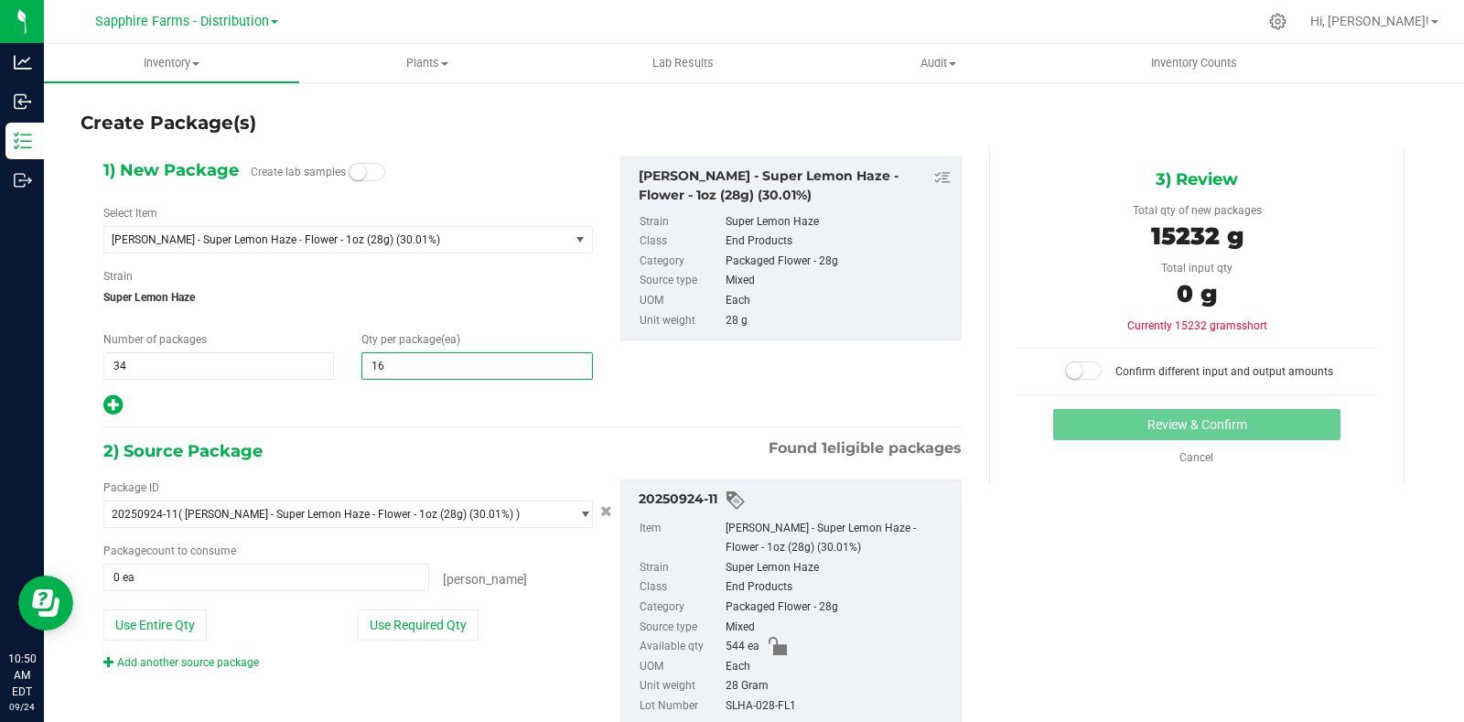
type input "16"
click at [390, 450] on div "2) Source Package Found 1 eligible packages" at bounding box center [532, 450] width 858 height 27
click at [430, 619] on button "Use Required Qty" at bounding box center [418, 624] width 121 height 31
type input "544 ea"
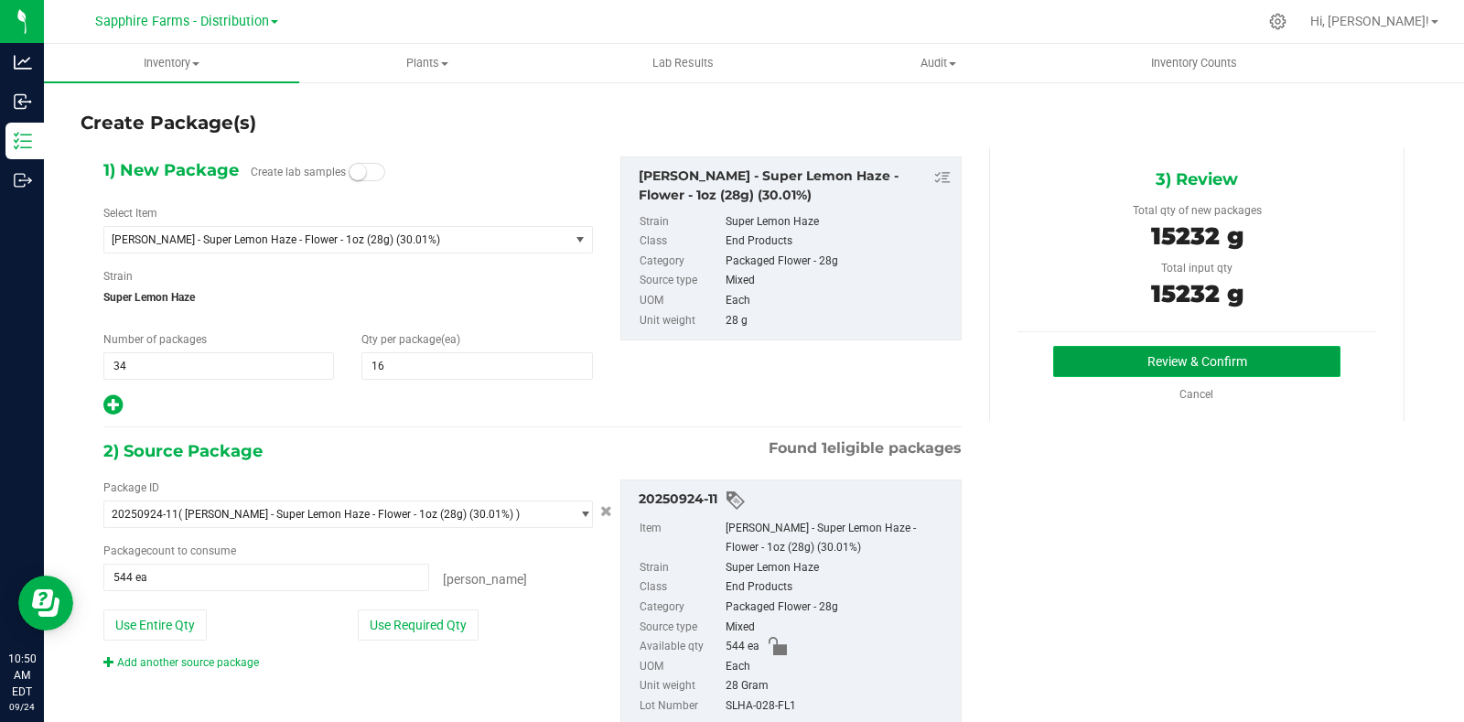
click at [1096, 366] on button "Review & Confirm" at bounding box center [1196, 361] width 287 height 31
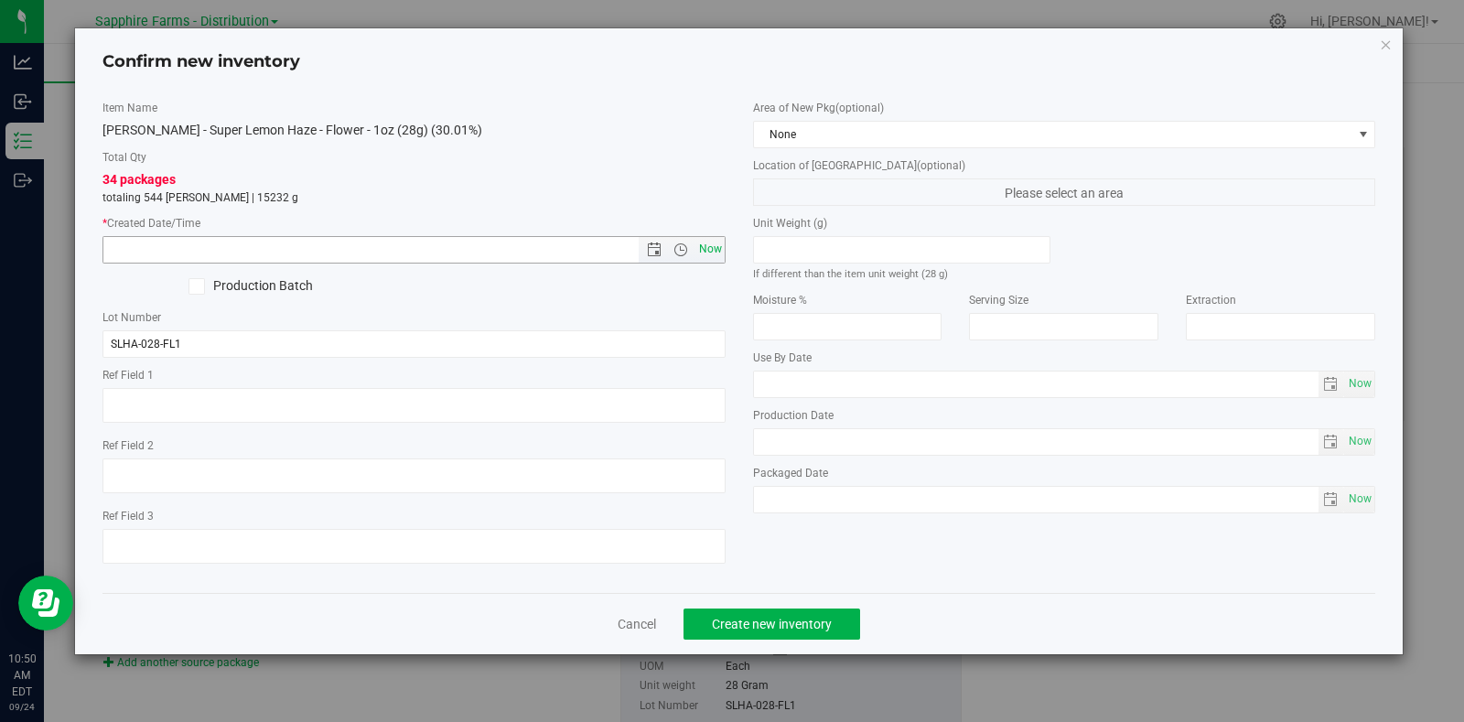
click at [709, 245] on span "Now" at bounding box center [709, 249] width 31 height 27
type input "9/24/2025 10:50 AM"
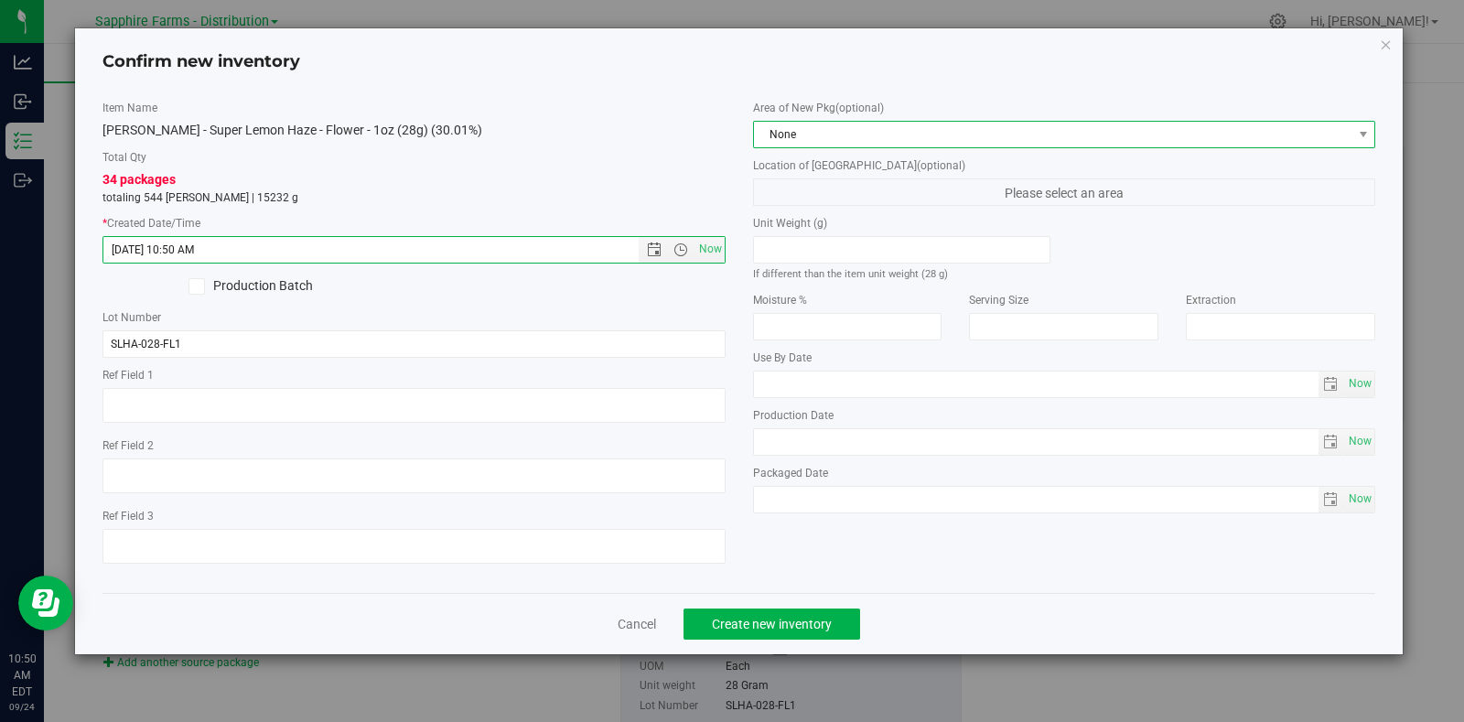
click at [852, 134] on span "None" at bounding box center [1053, 135] width 598 height 26
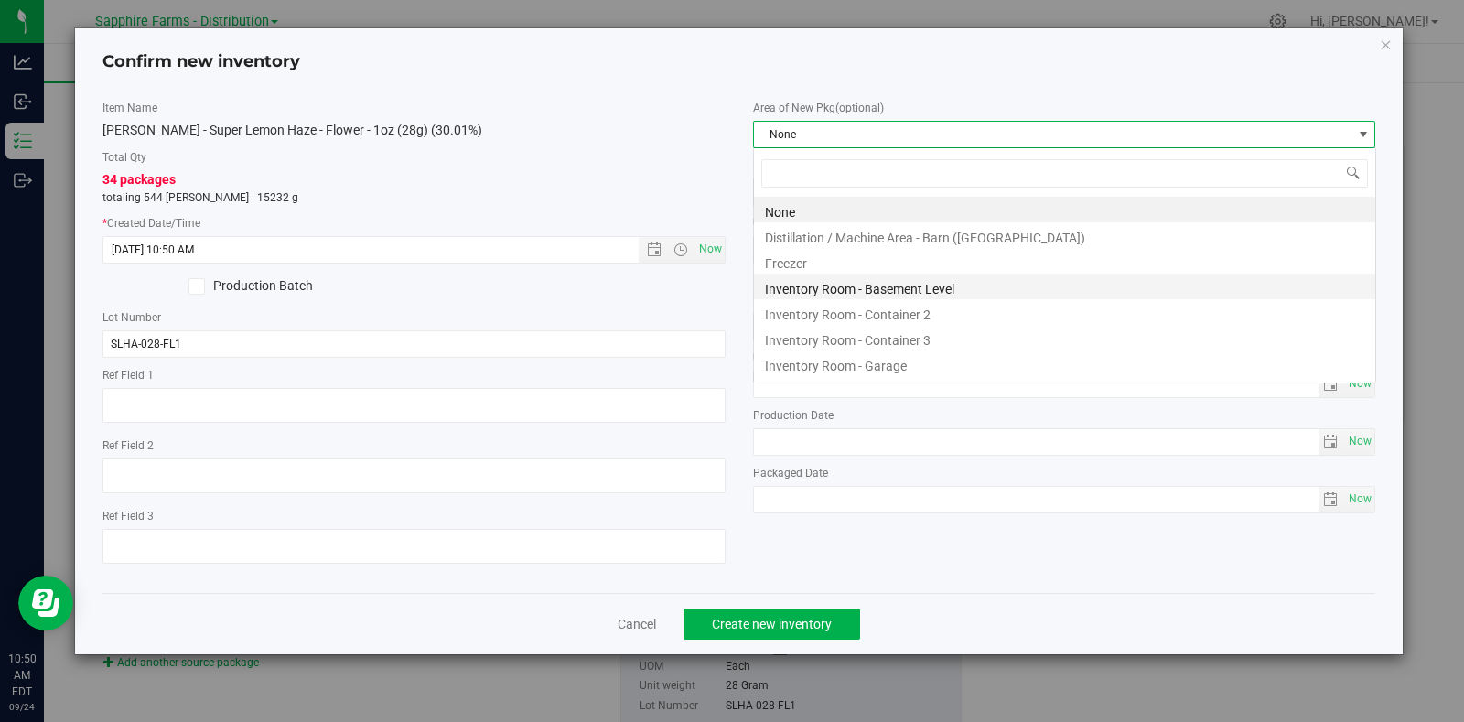
scroll to position [27, 622]
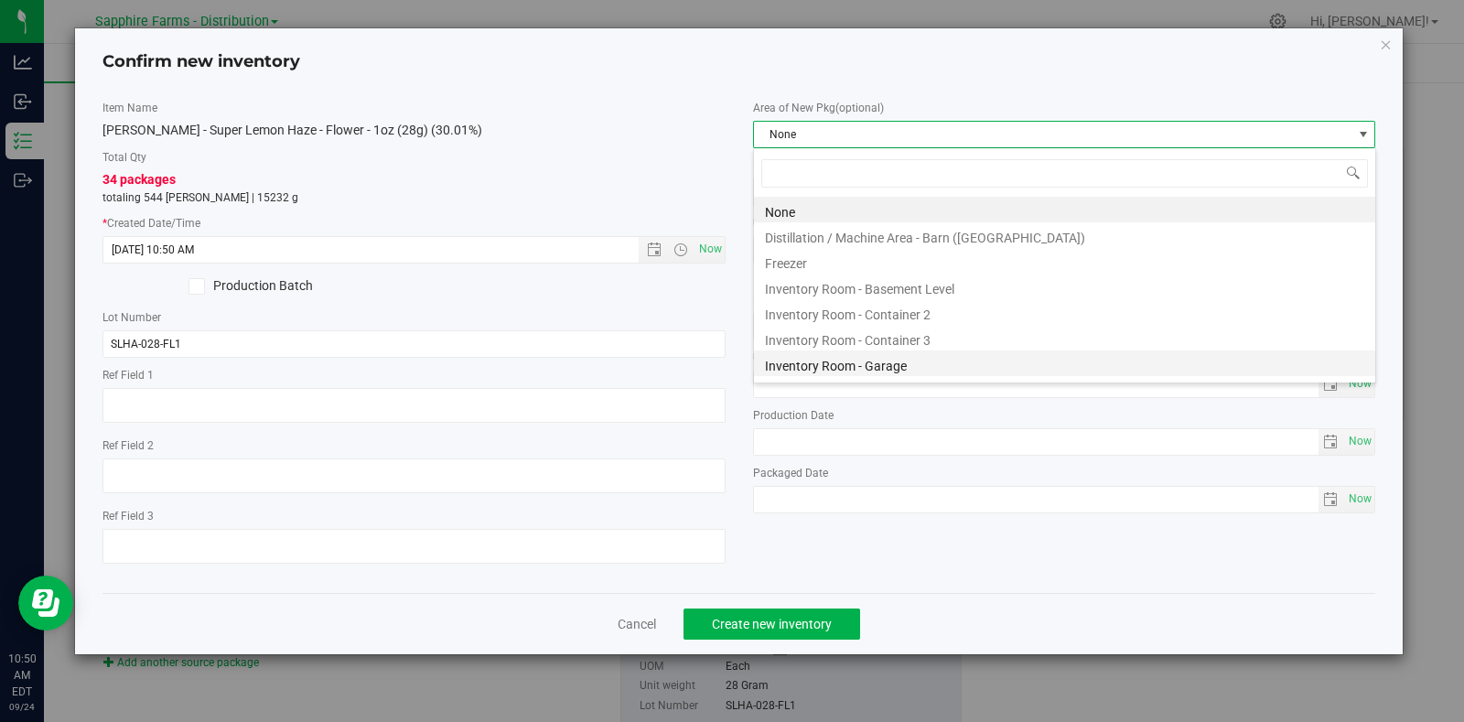
click at [874, 368] on li "Inventory Room - Garage" at bounding box center [1064, 363] width 621 height 26
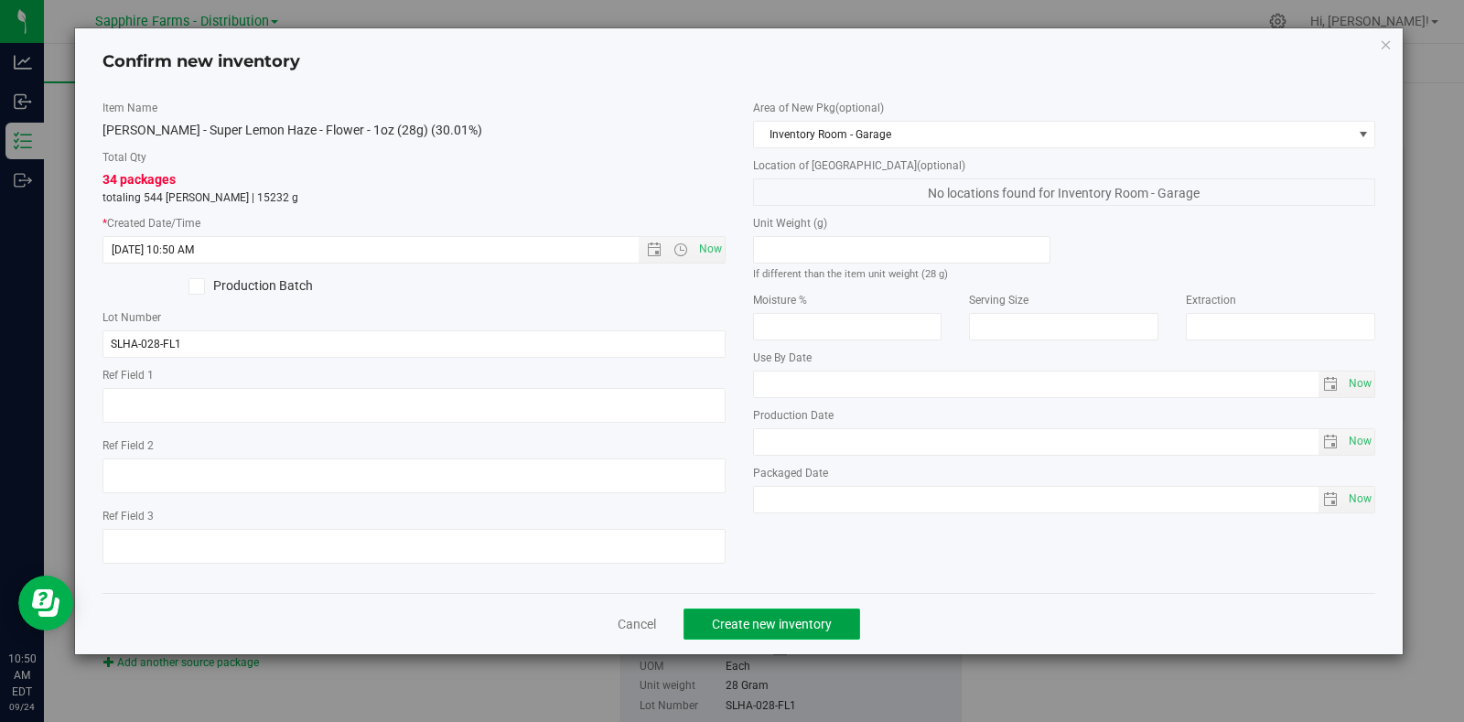
click at [811, 619] on span "Create new inventory" at bounding box center [772, 624] width 120 height 15
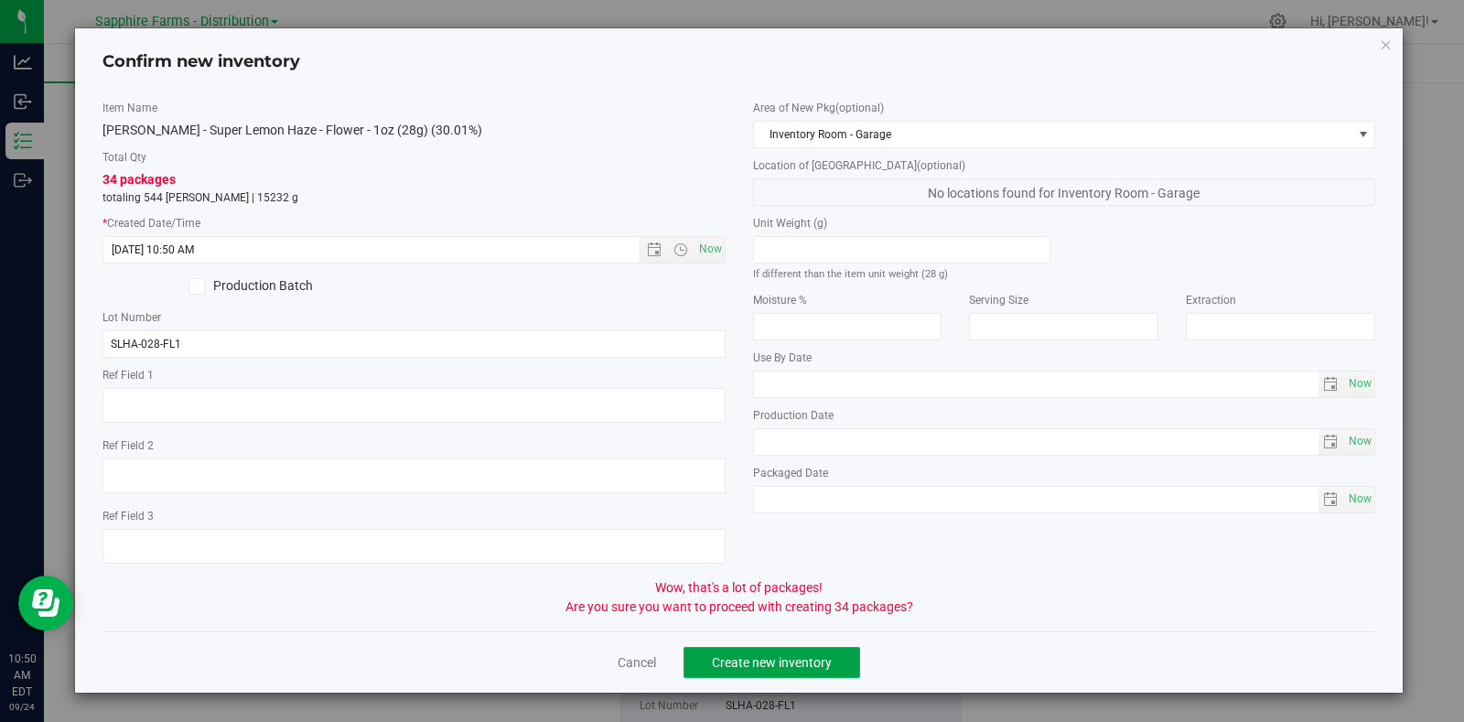
click at [805, 659] on span "Create new inventory" at bounding box center [772, 662] width 120 height 15
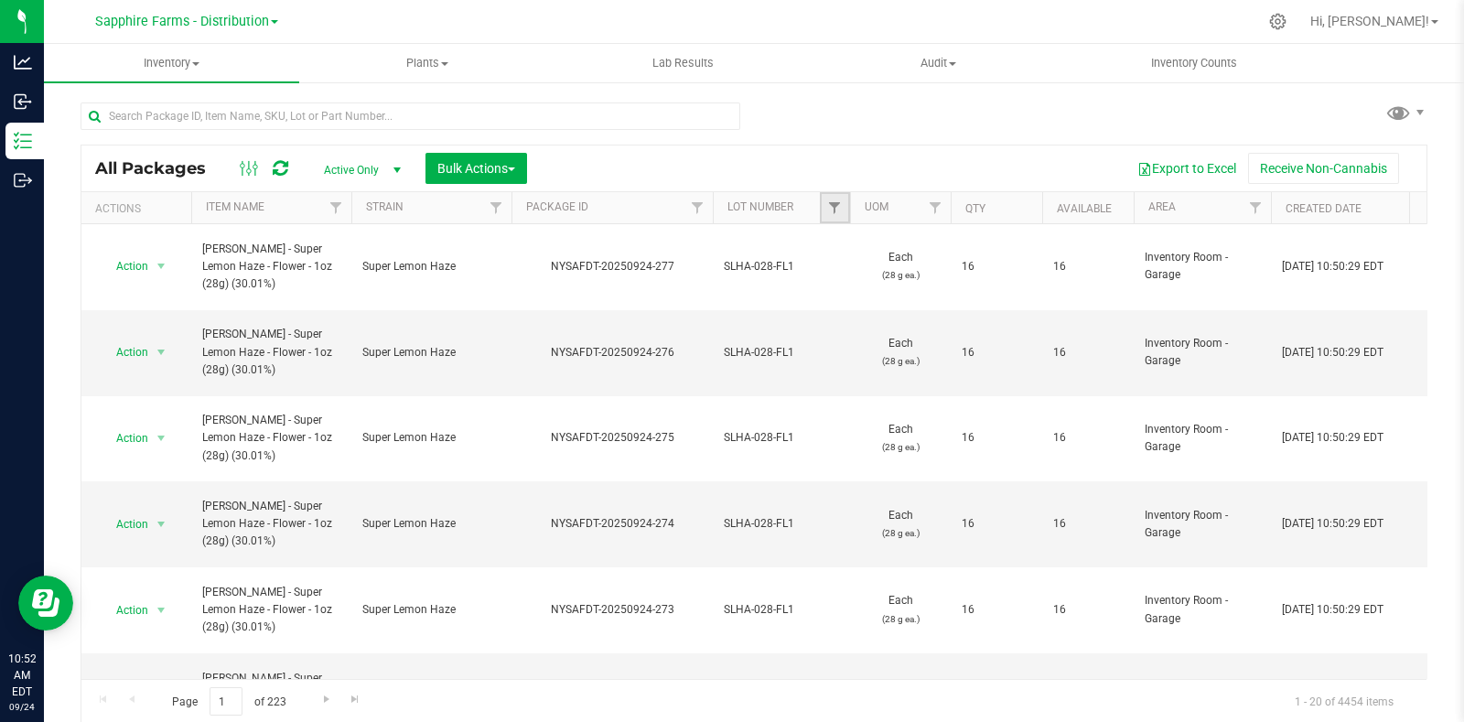
click at [832, 199] on link "Filter" at bounding box center [835, 207] width 30 height 31
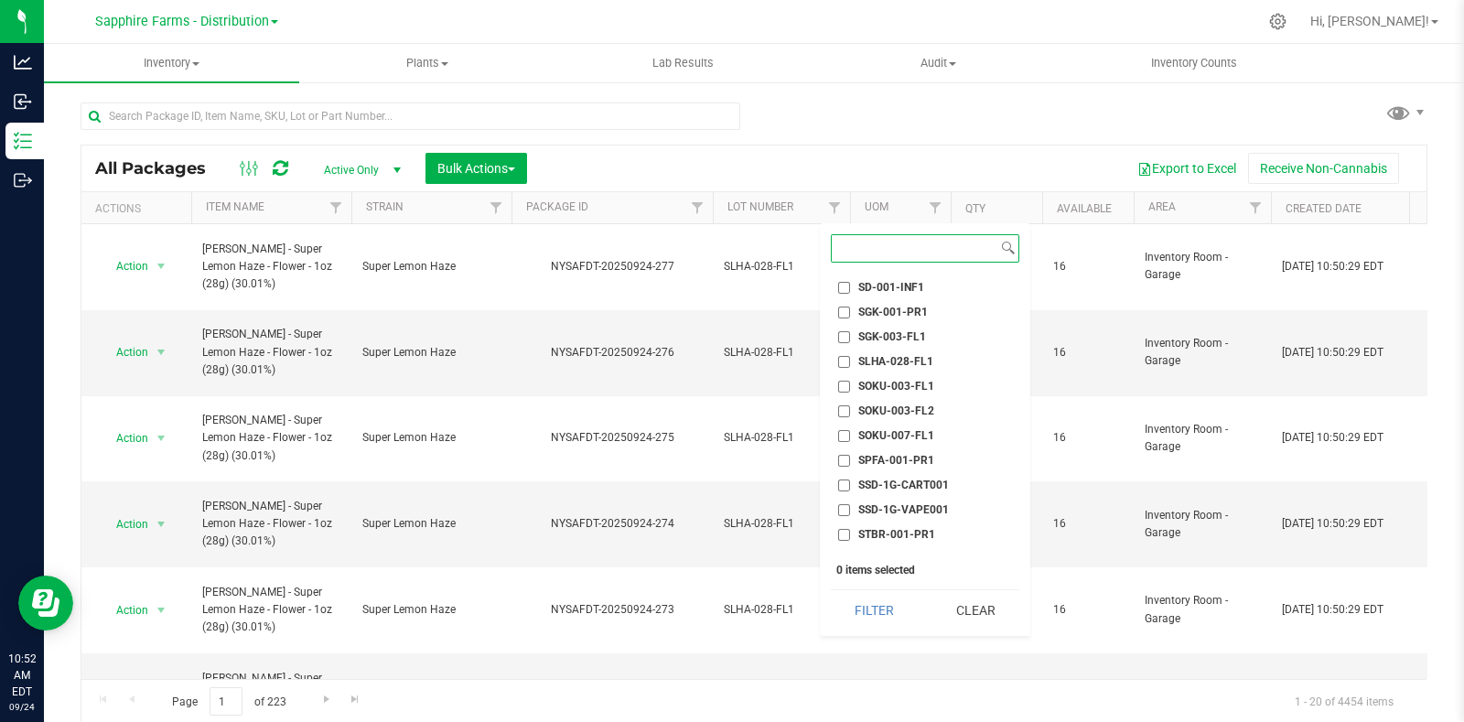
scroll to position [2401, 0]
click at [914, 374] on span "SLHA-028-FL1" at bounding box center [895, 378] width 75 height 11
click at [850, 374] on input "SLHA-028-FL1" at bounding box center [844, 379] width 12 height 12
checkbox input "true"
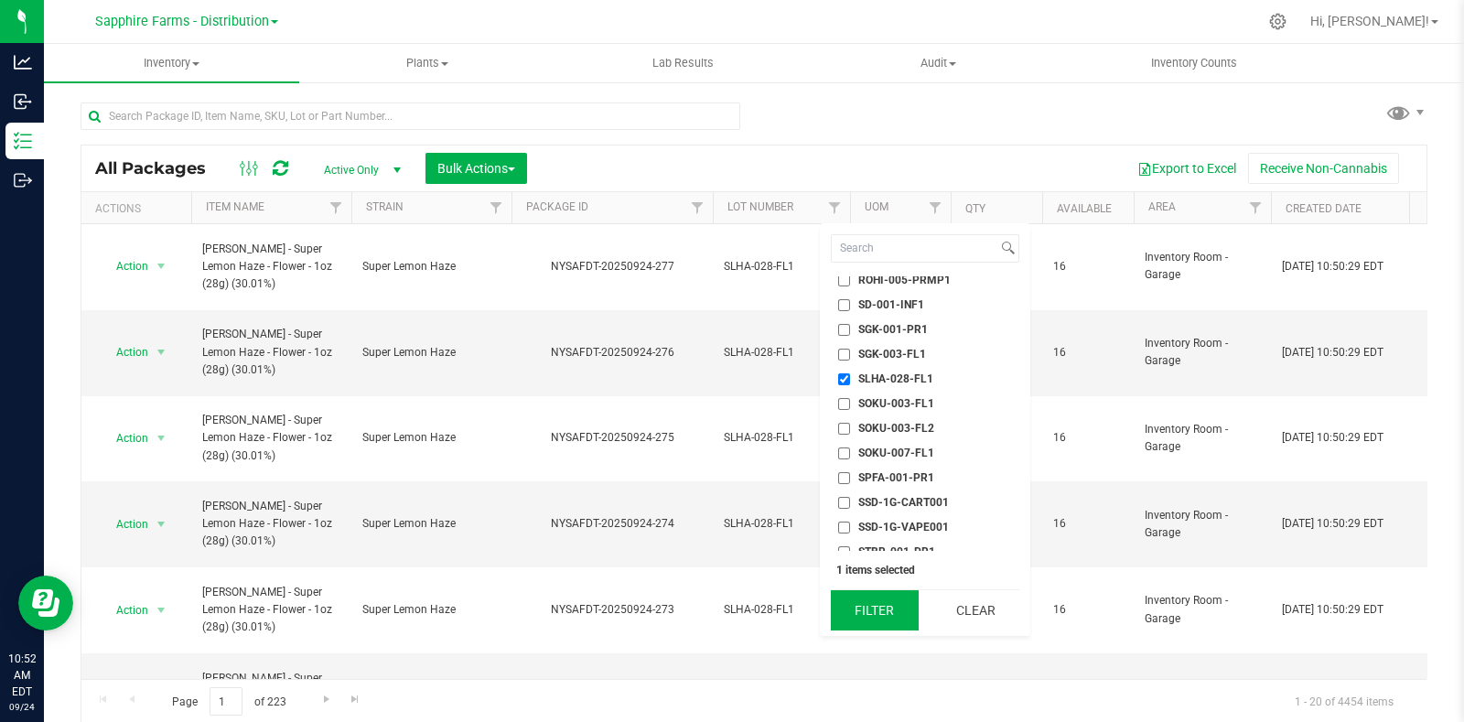
click at [874, 619] on button "Filter" at bounding box center [875, 610] width 88 height 40
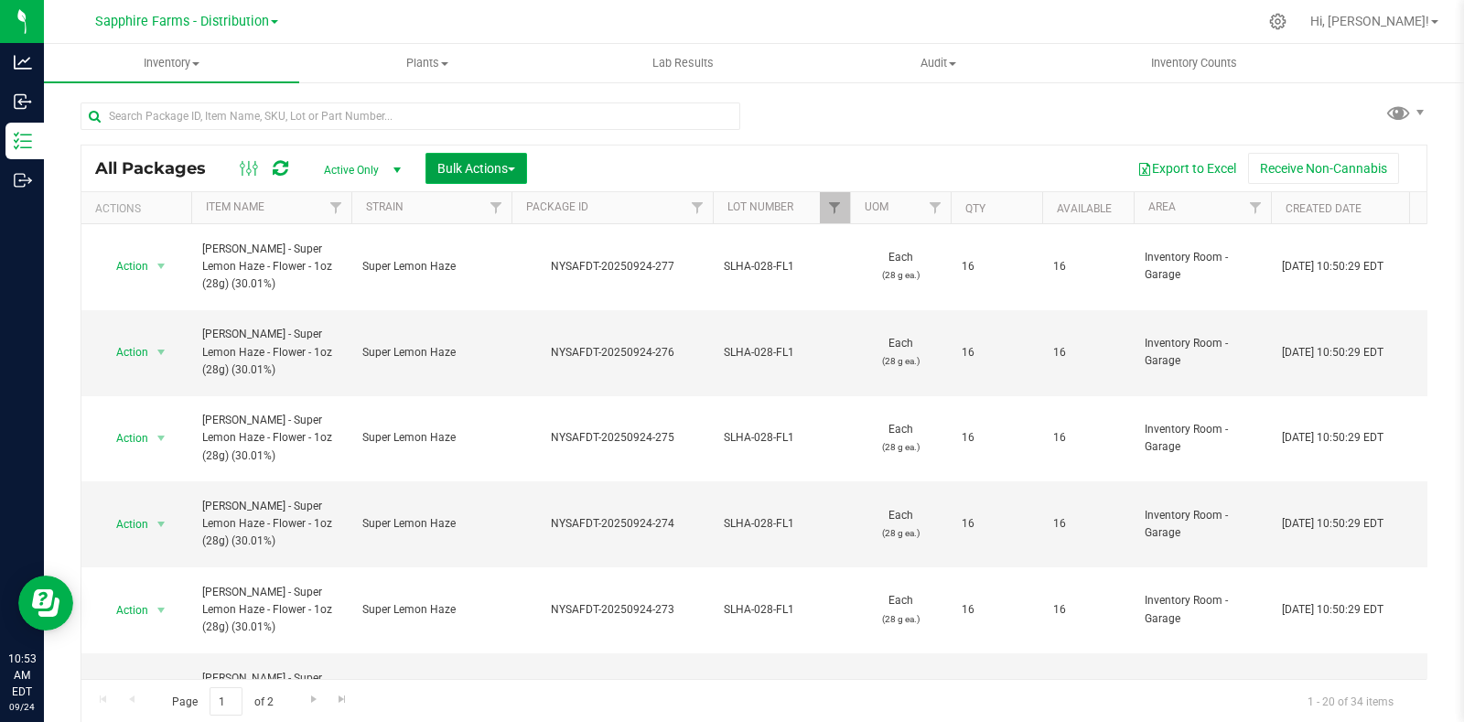
click at [486, 174] on span "Bulk Actions" at bounding box center [476, 168] width 78 height 15
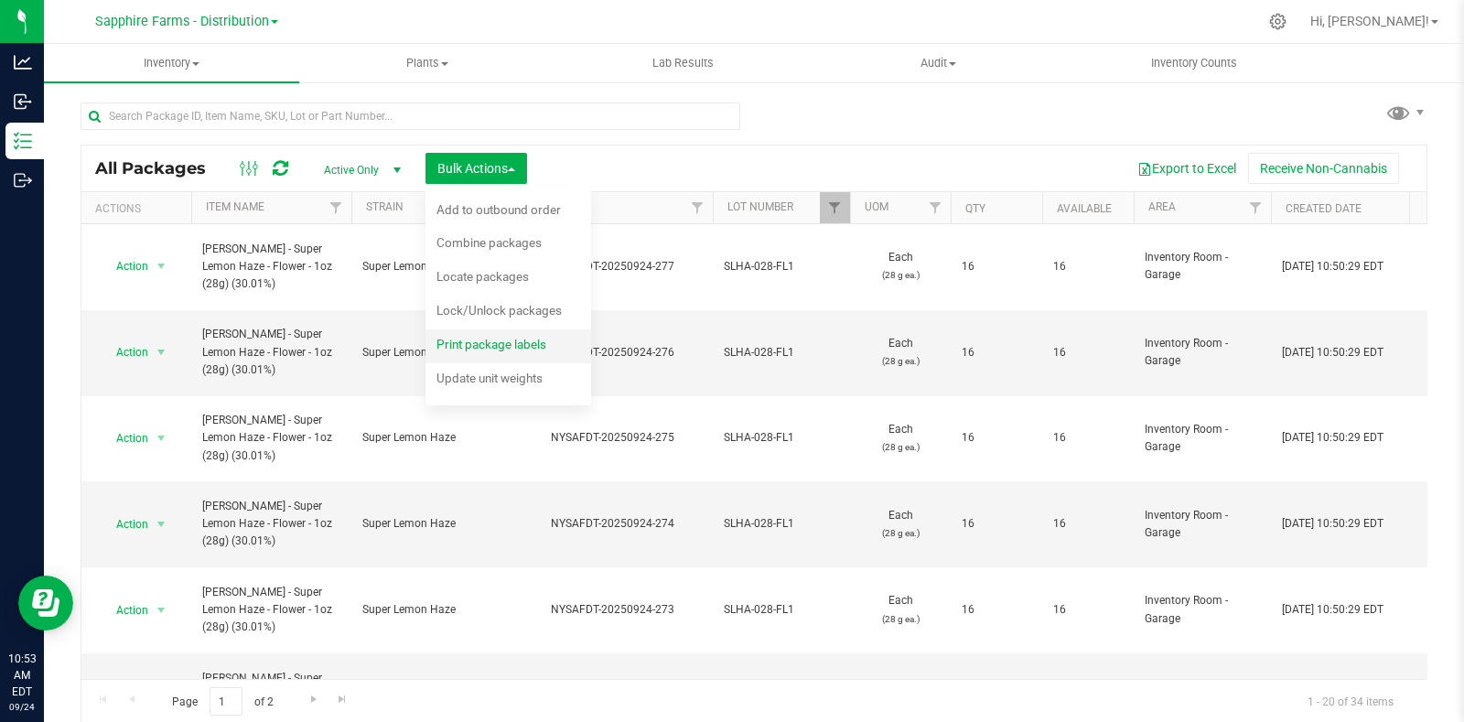
click at [486, 353] on div "Print package labels" at bounding box center [503, 346] width 134 height 29
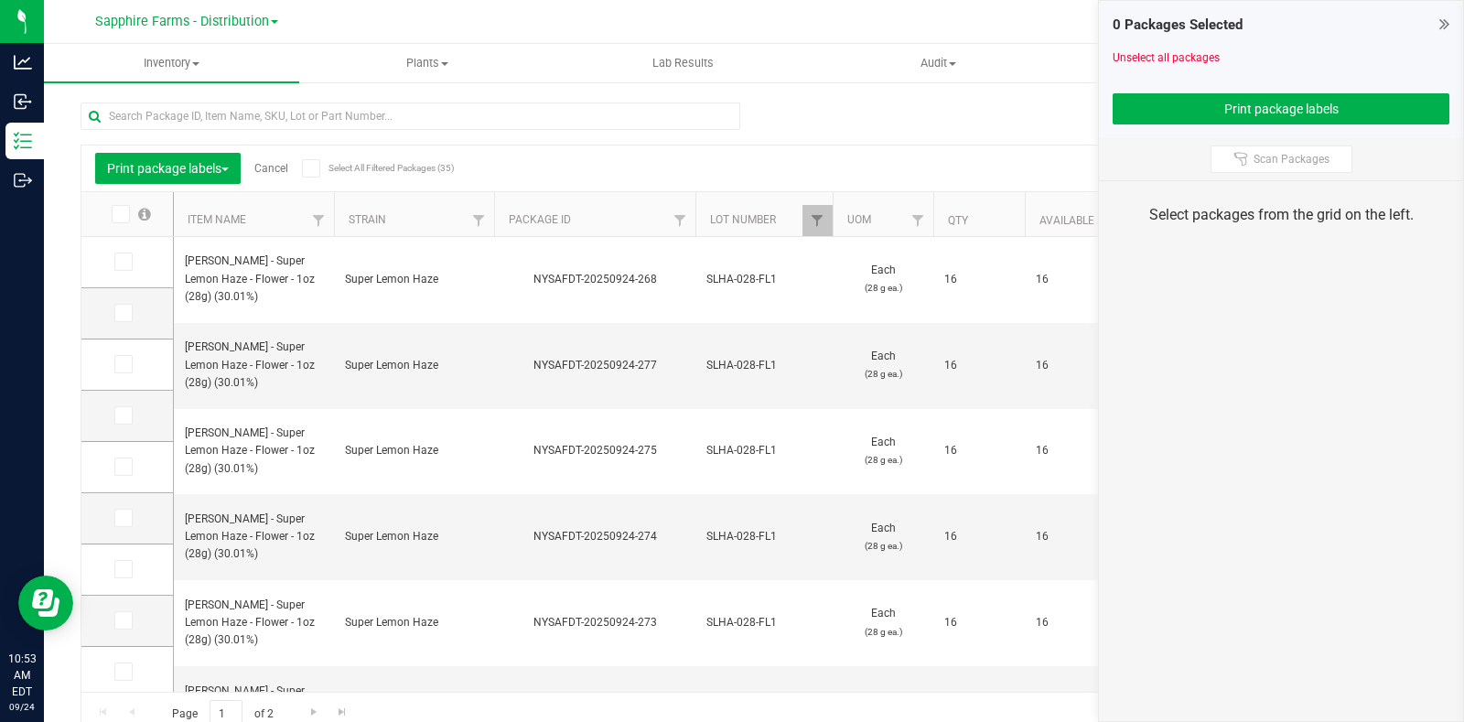
click at [316, 168] on icon at bounding box center [311, 168] width 12 height 0
click at [0, 0] on input "Select All Filtered Packages (35)" at bounding box center [0, 0] width 0 height 0
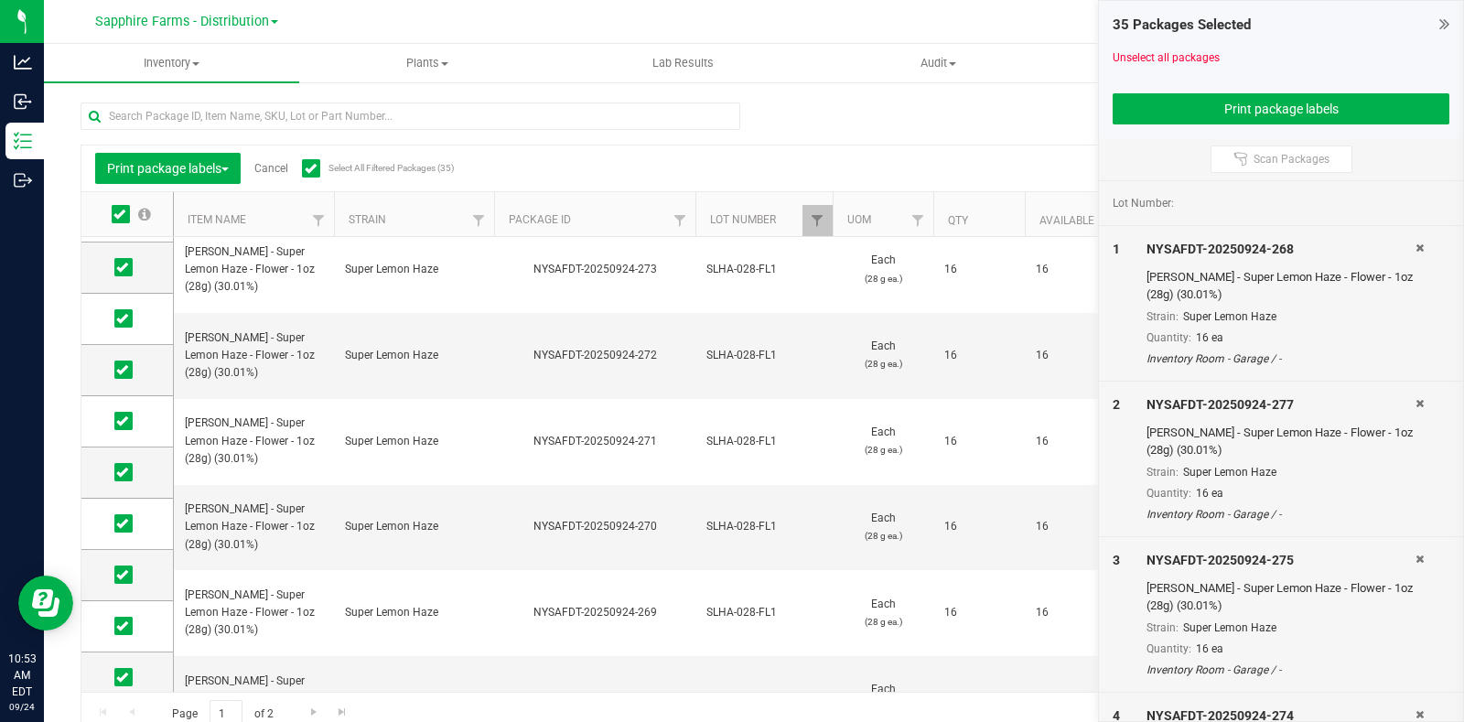
scroll to position [568, 0]
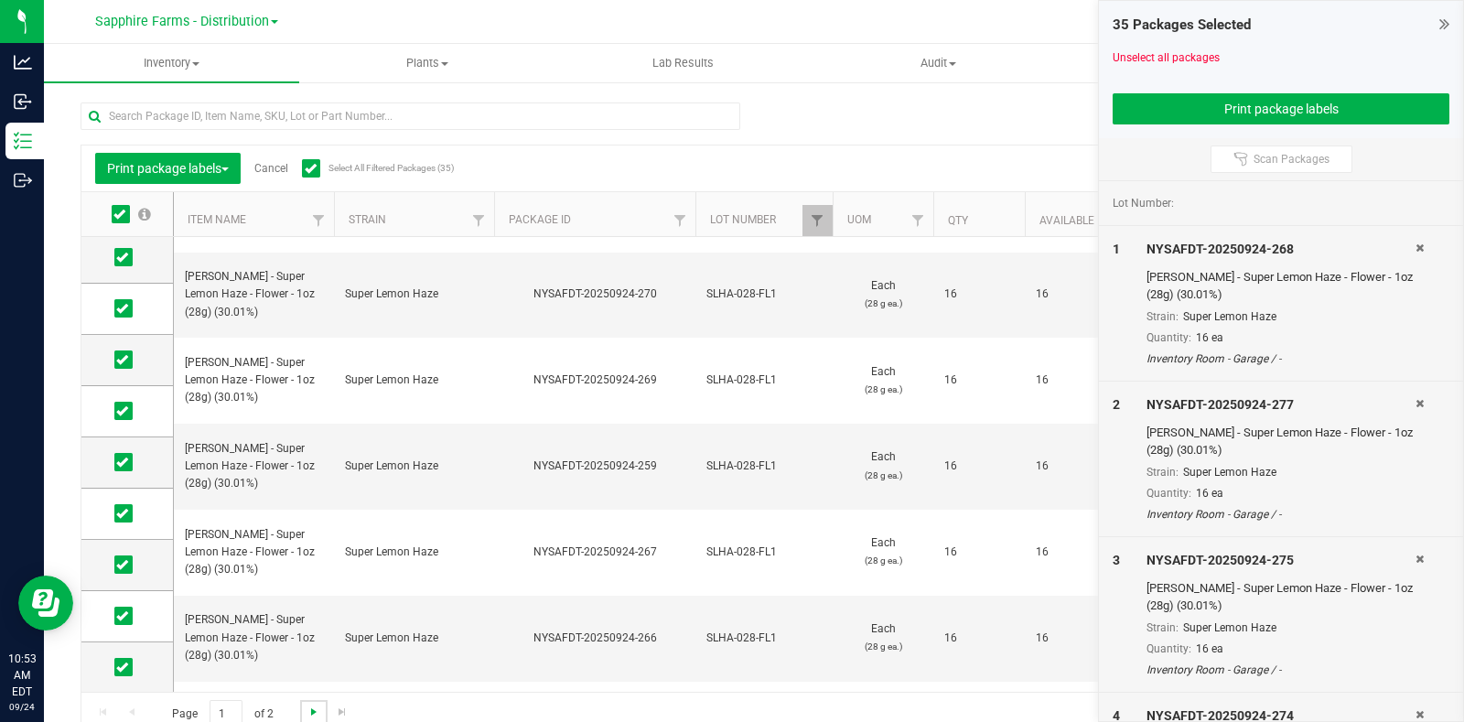
click at [315, 709] on span "Go to the next page" at bounding box center [313, 711] width 15 height 15
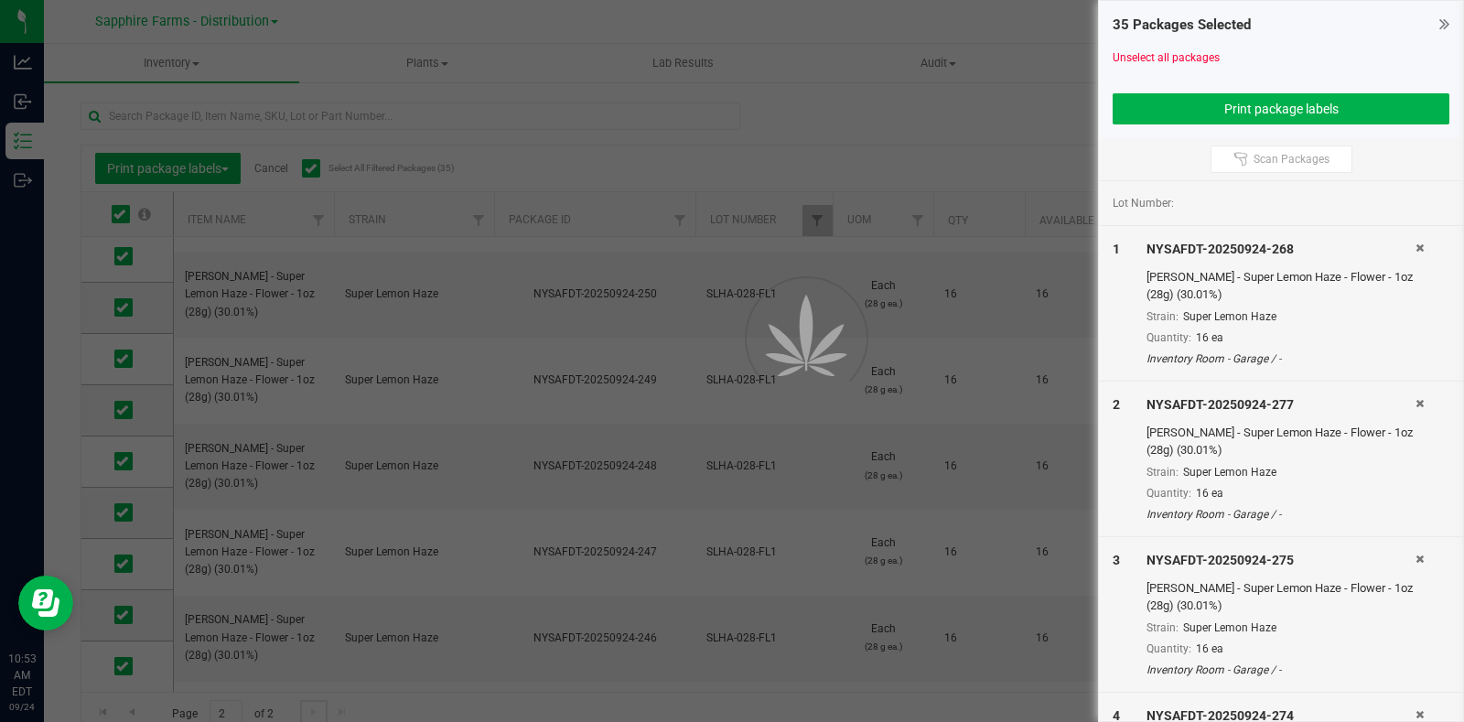
scroll to position [0, 0]
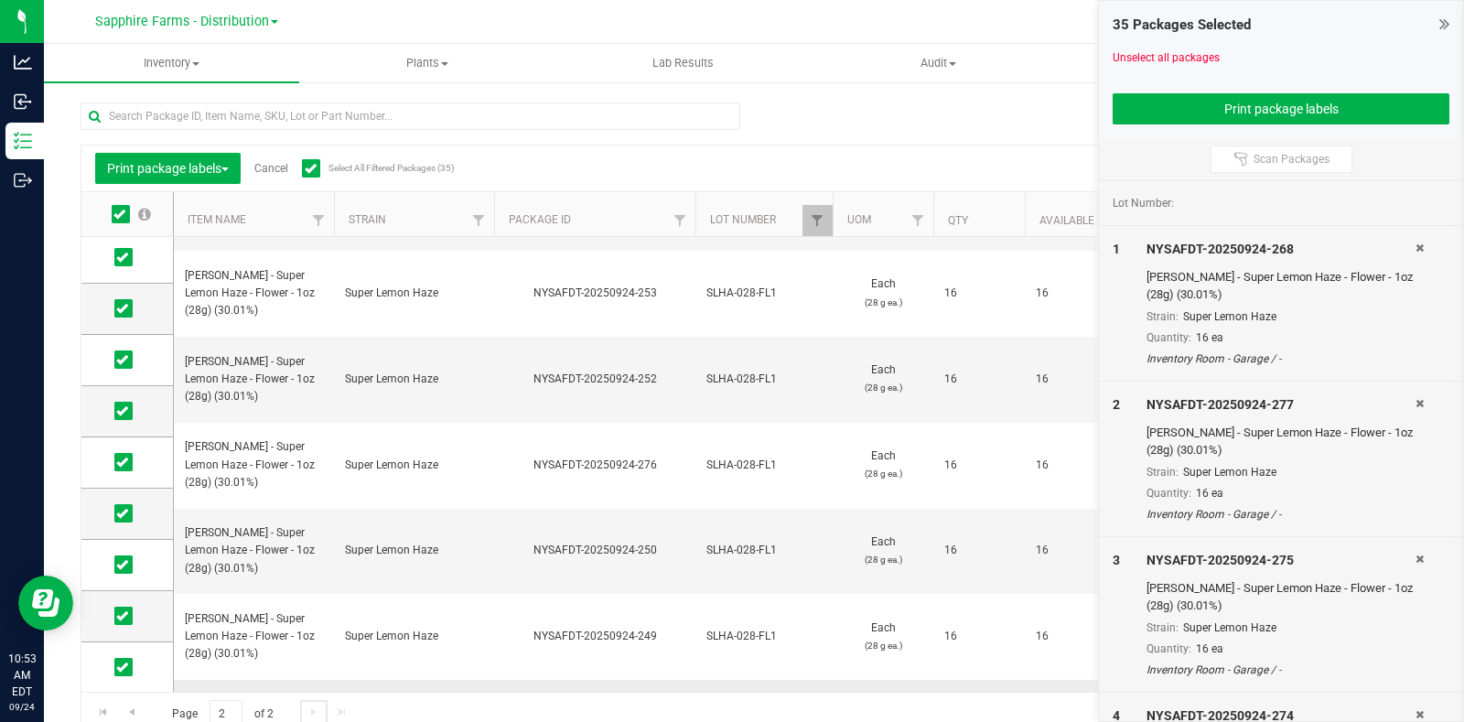
scroll to position [13, 0]
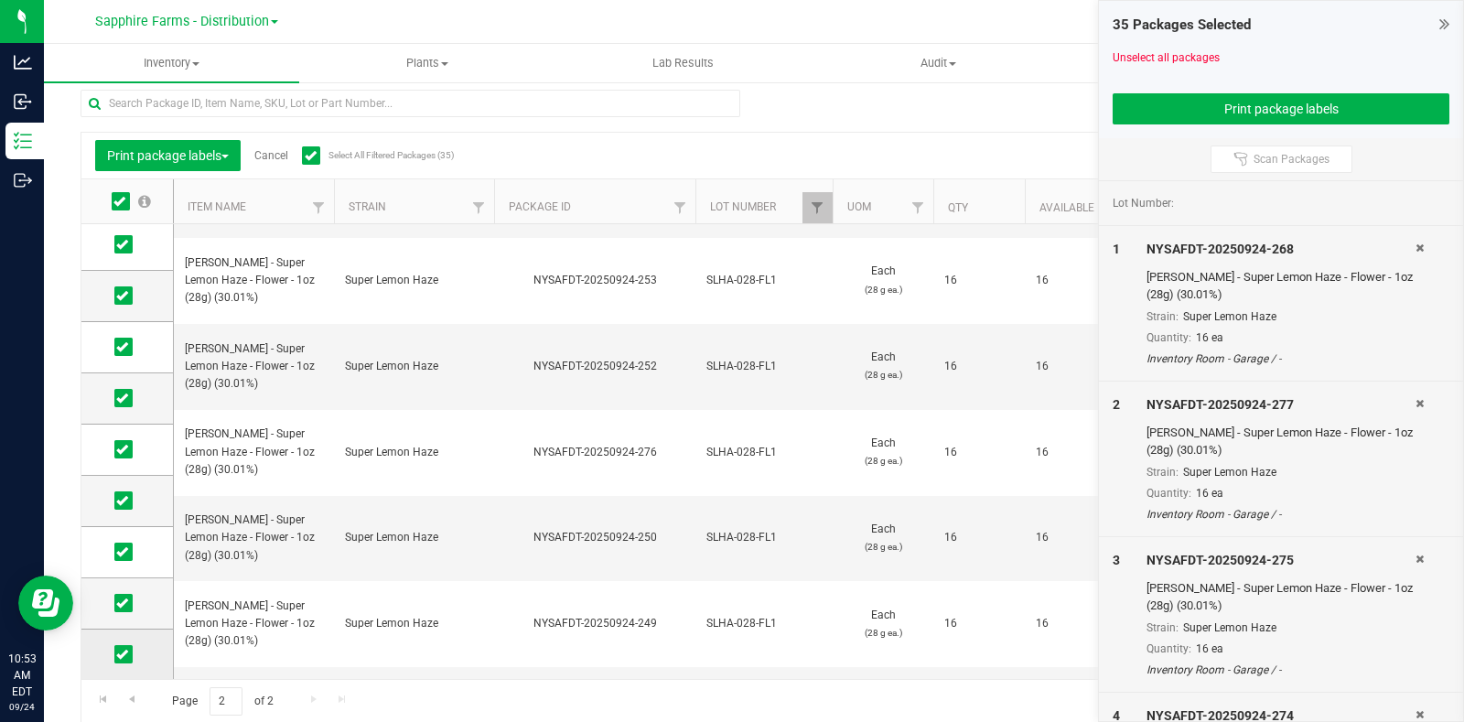
click at [128, 651] on span at bounding box center [123, 654] width 18 height 18
click at [0, 0] on input "checkbox" at bounding box center [0, 0] width 0 height 0
click at [1175, 95] on button "Print package labels" at bounding box center [1280, 108] width 337 height 31
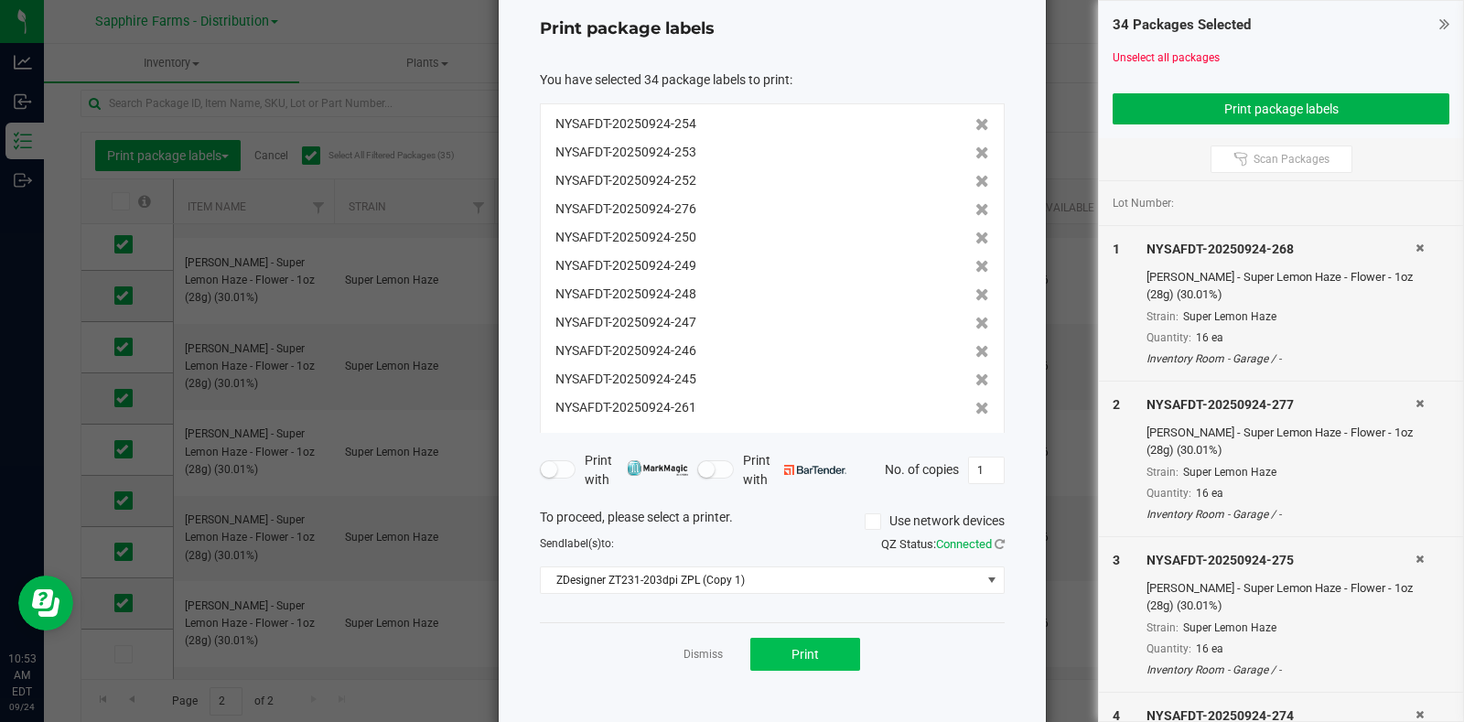
scroll to position [99, 0]
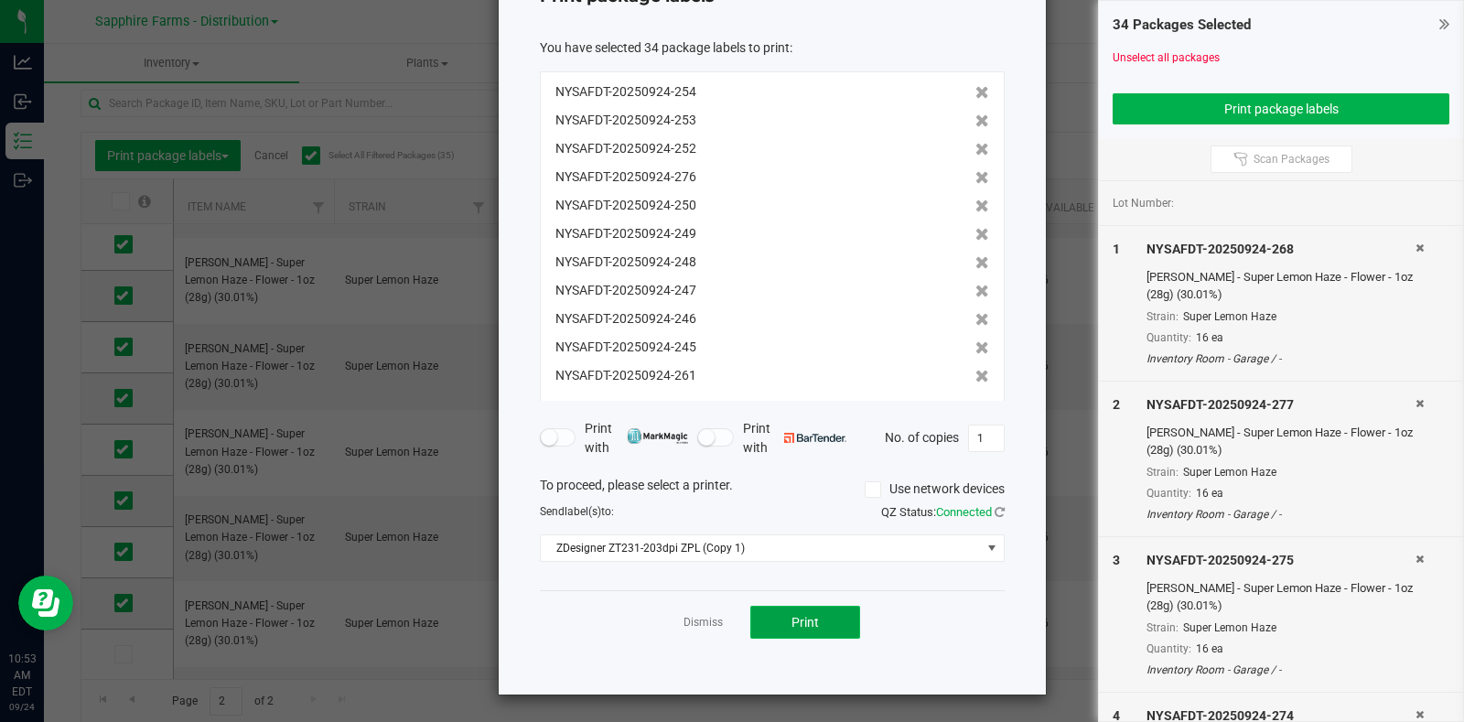
click at [843, 615] on button "Print" at bounding box center [805, 622] width 110 height 33
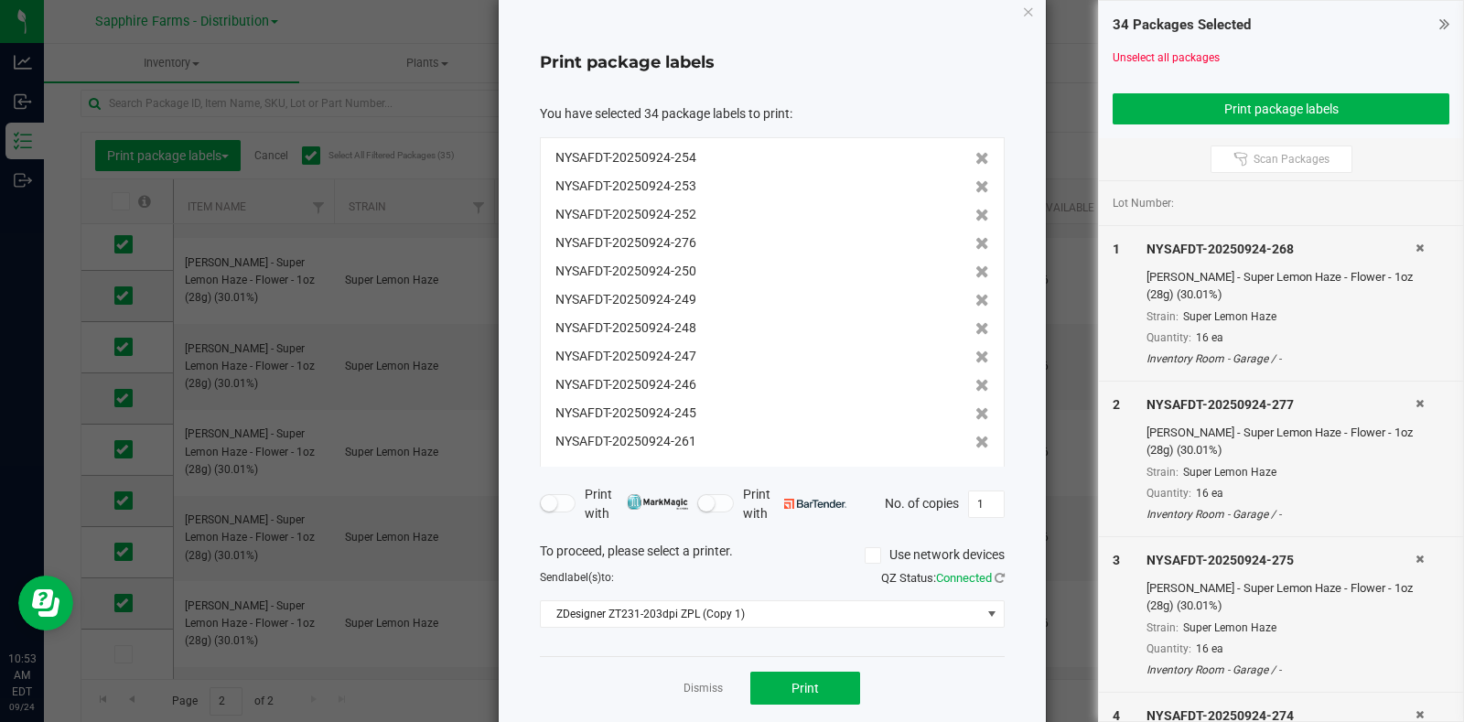
scroll to position [0, 0]
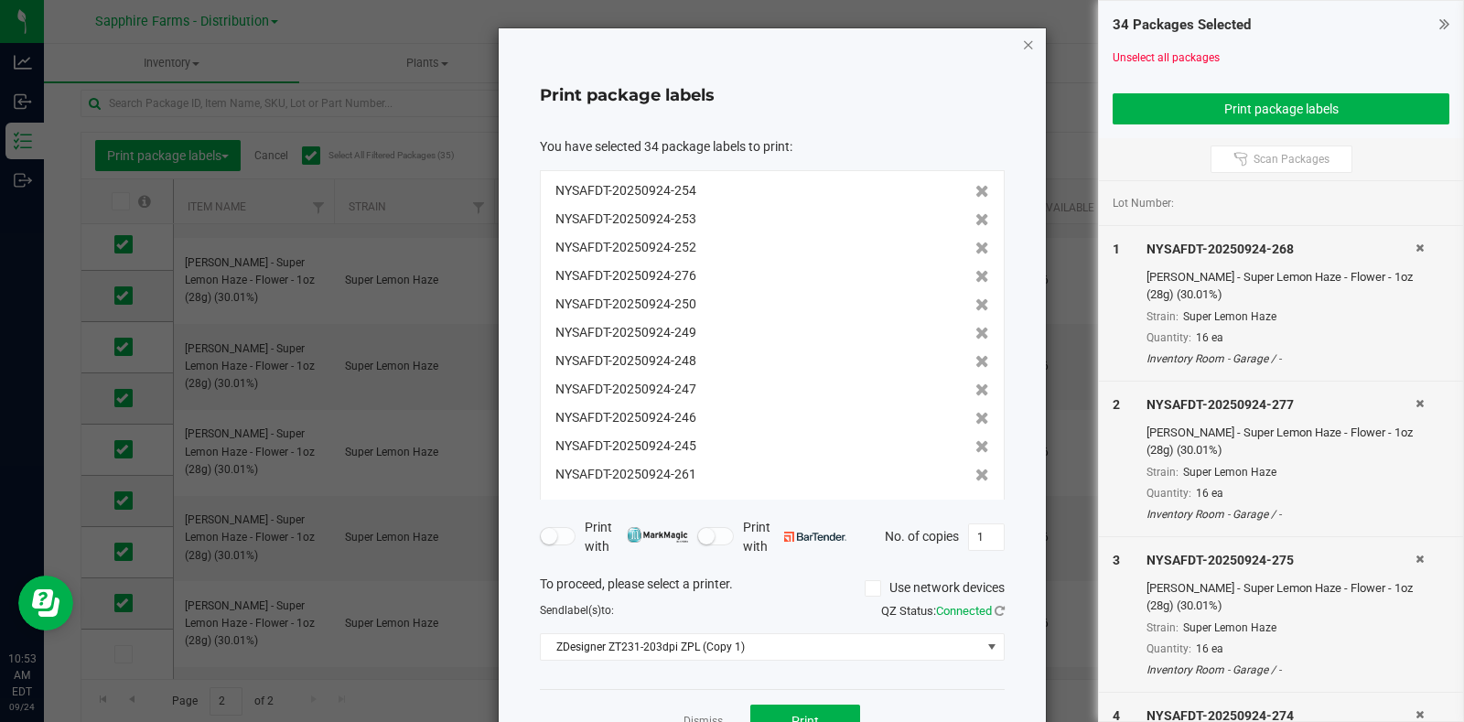
click at [1023, 39] on icon "button" at bounding box center [1028, 44] width 13 height 22
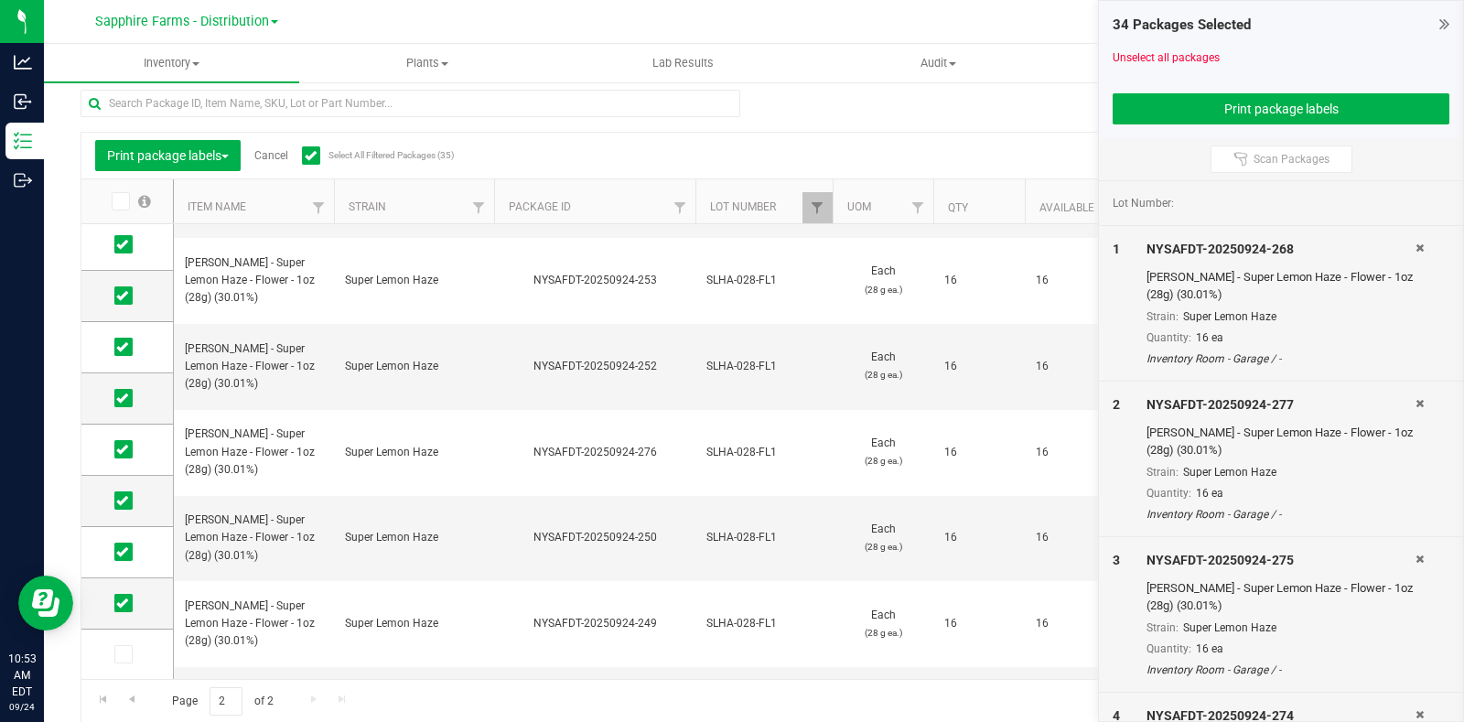
click at [274, 156] on link "Cancel" at bounding box center [271, 155] width 34 height 13
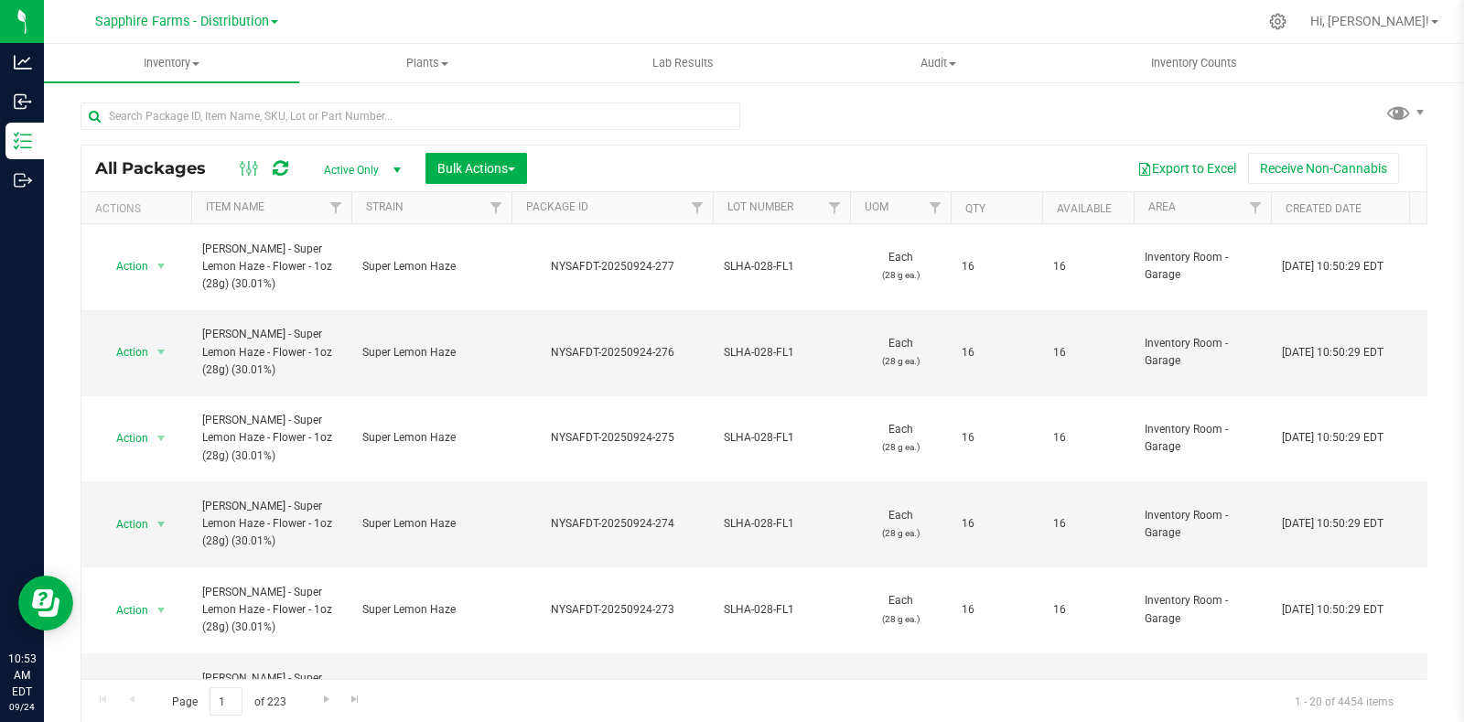
click at [519, 206] on th "Package ID" at bounding box center [611, 208] width 201 height 32
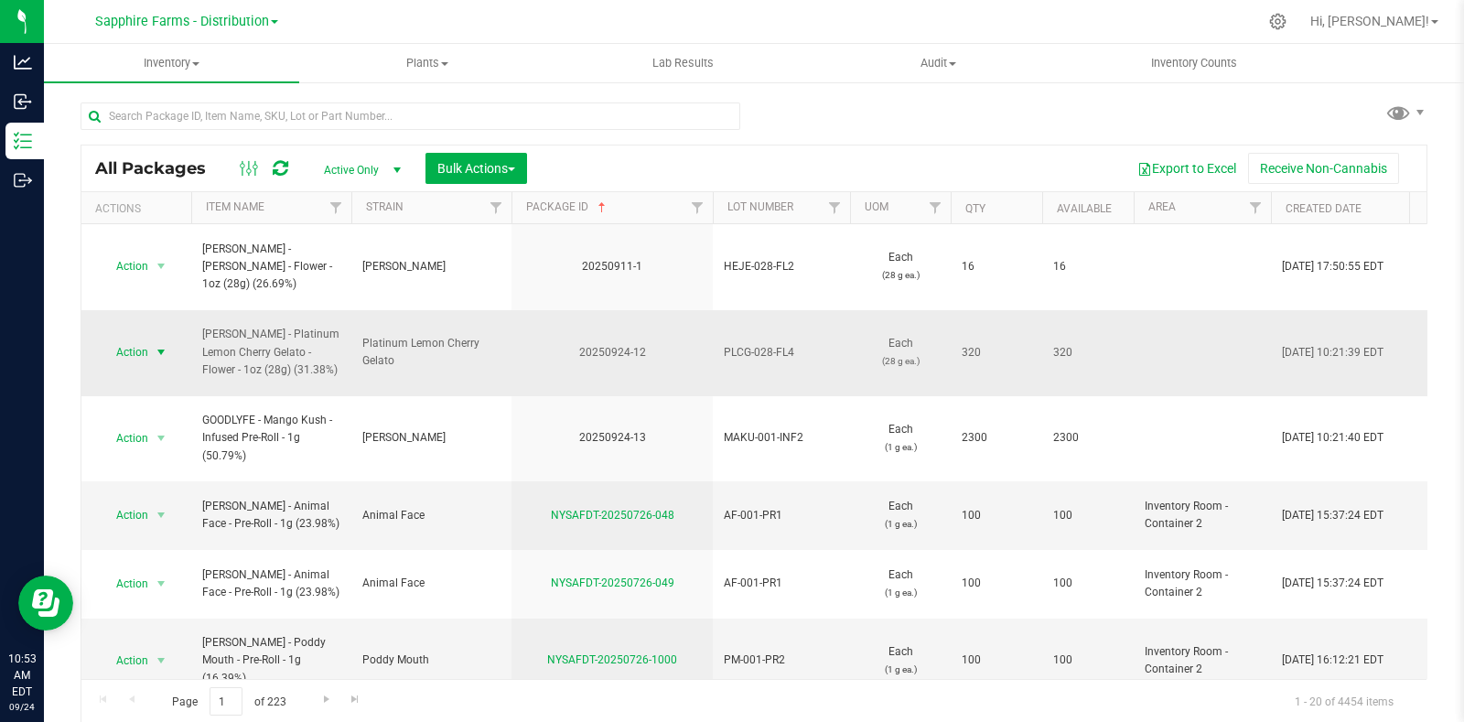
click at [137, 339] on span "Action" at bounding box center [124, 352] width 49 height 26
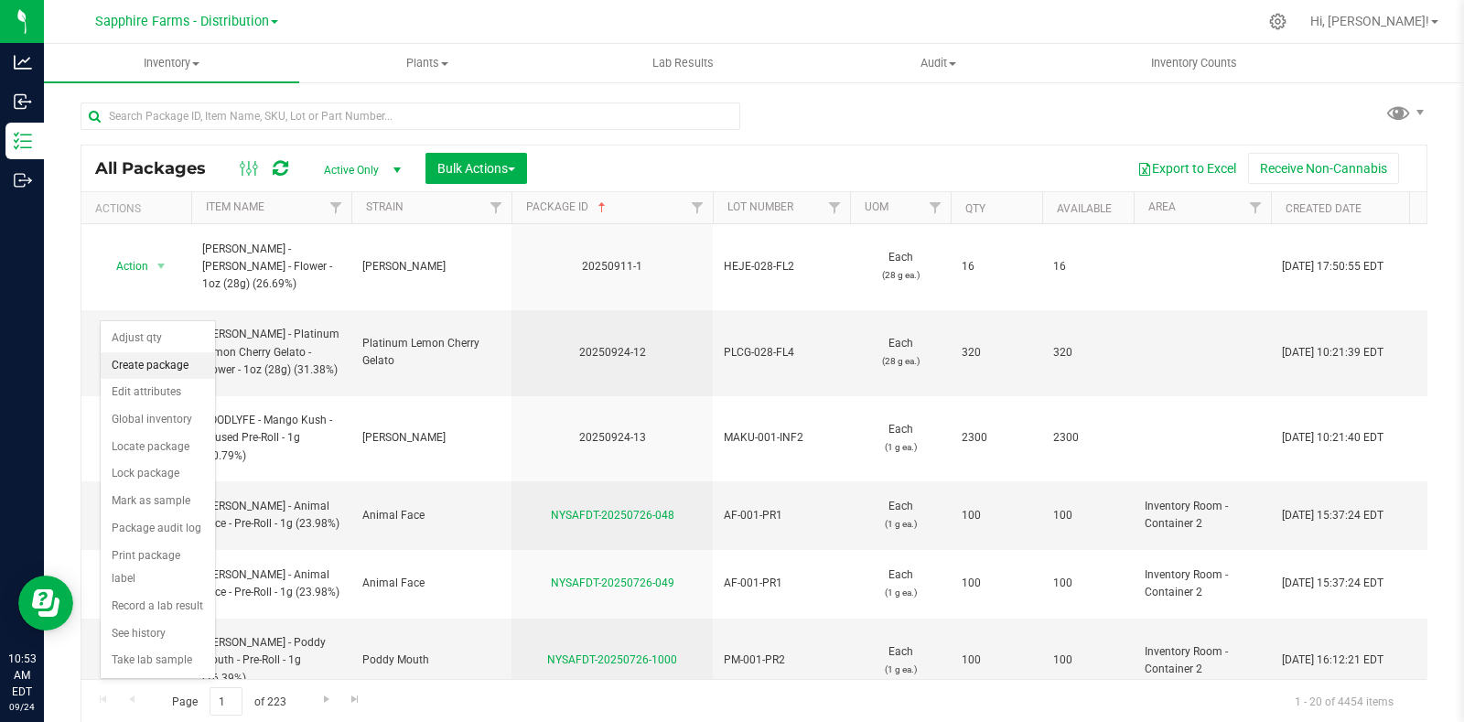
click at [153, 368] on li "Create package" at bounding box center [158, 365] width 114 height 27
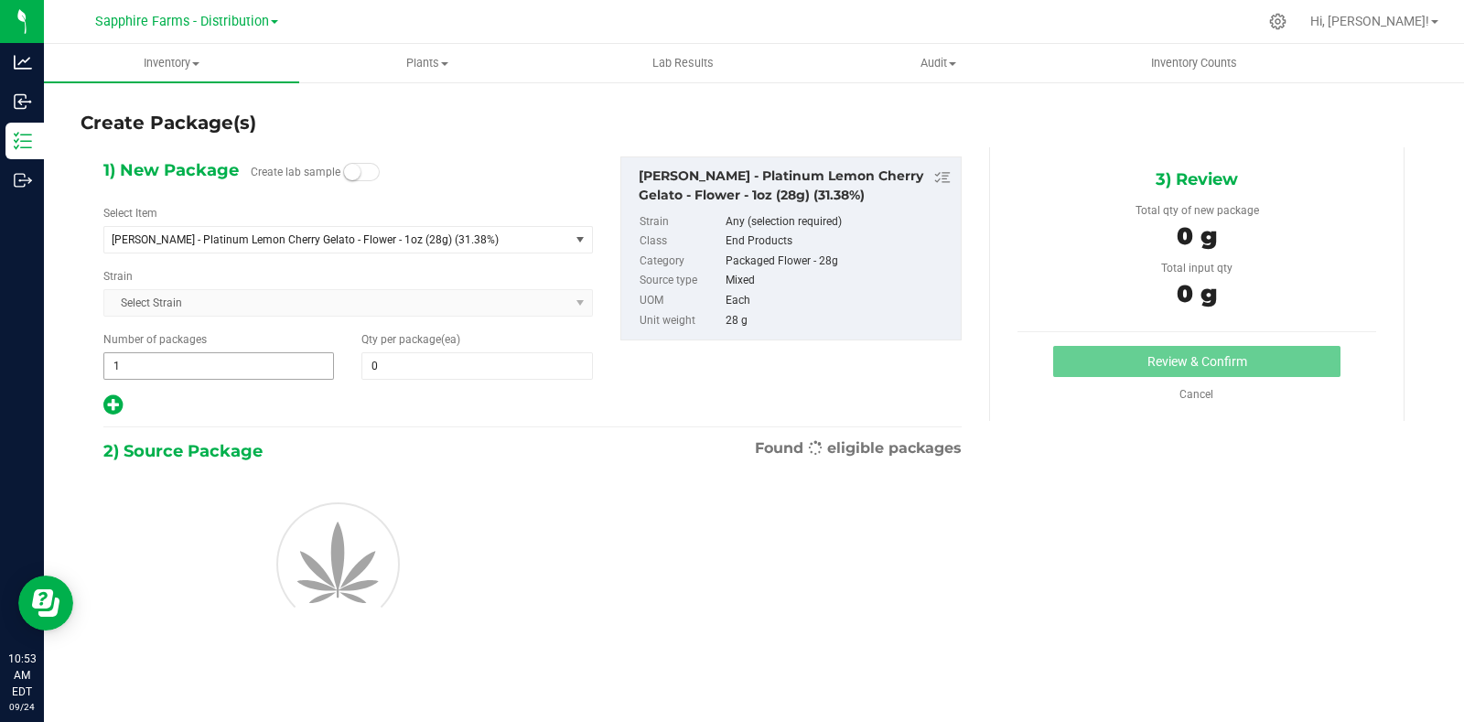
click at [218, 379] on div "1) New Package Create lab sample Select Item LEAL - Platinum Lemon Cherry Gelat…" at bounding box center [348, 286] width 517 height 261
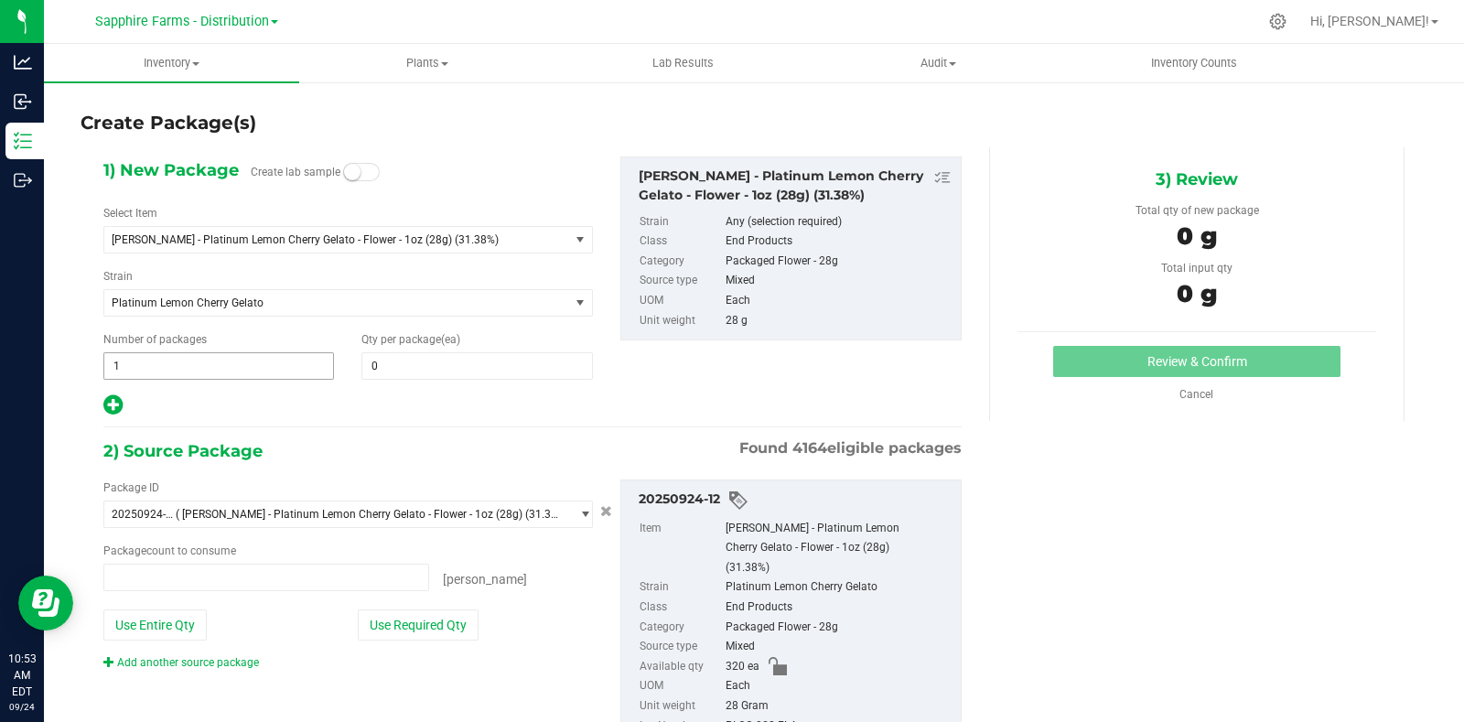
type input "0 ea"
click at [235, 368] on span "1 1" at bounding box center [218, 365] width 231 height 27
type input "20"
click at [416, 365] on span at bounding box center [476, 365] width 231 height 27
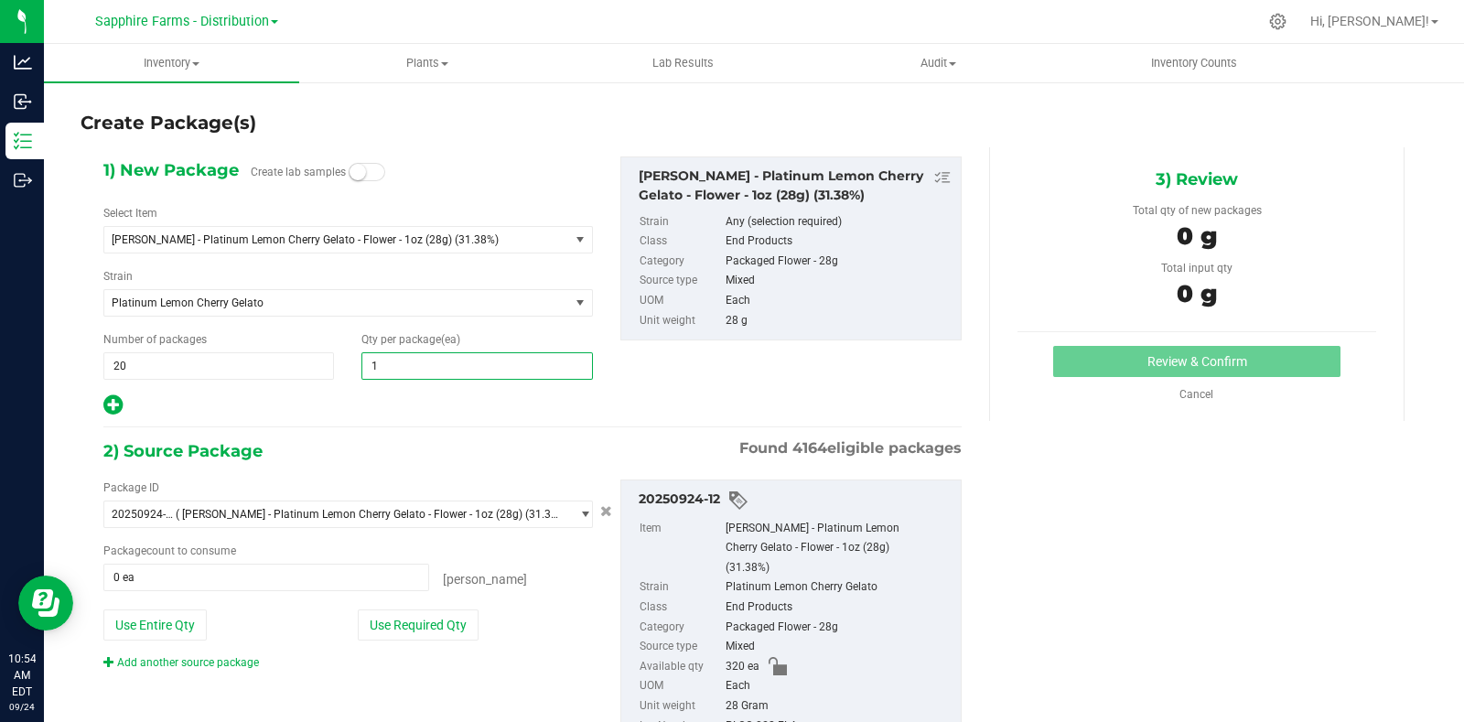
type input "16"
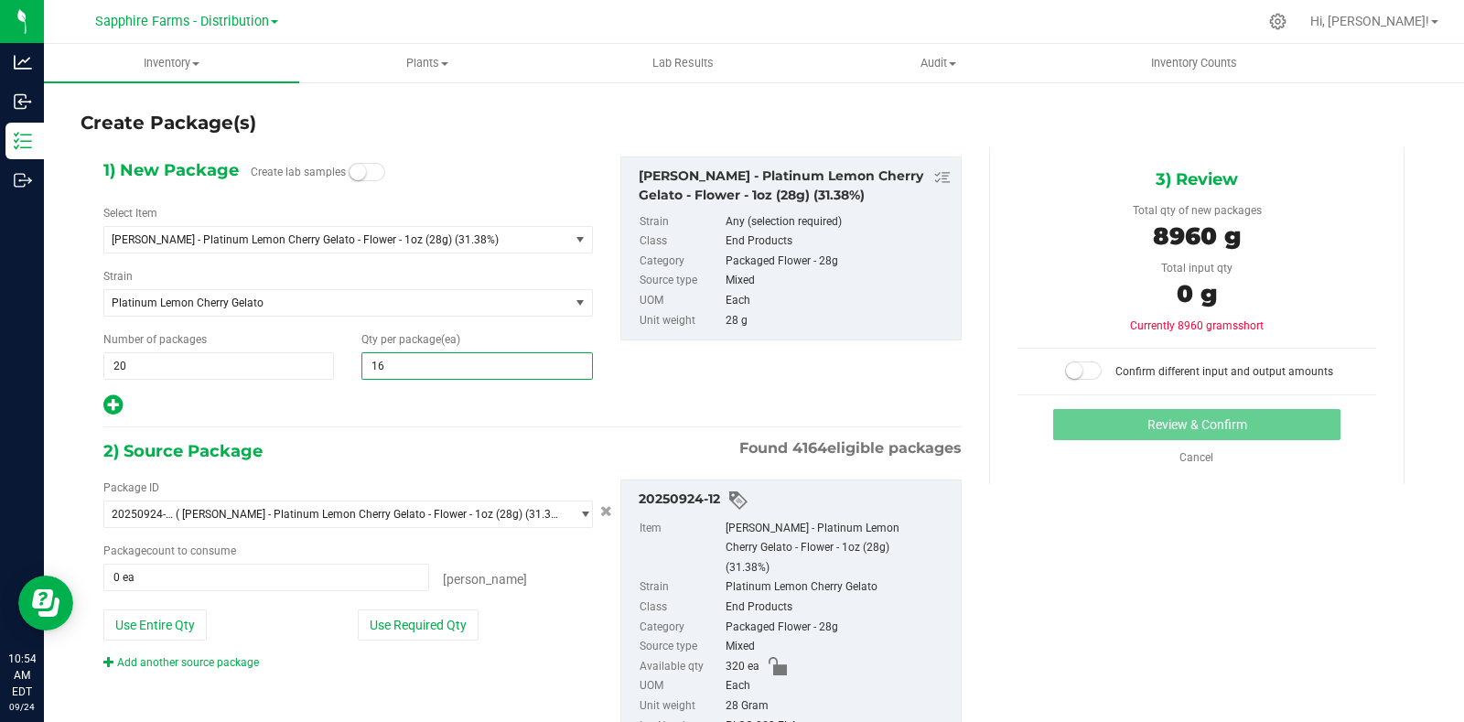
type input "16"
click at [283, 406] on div at bounding box center [347, 405] width 489 height 24
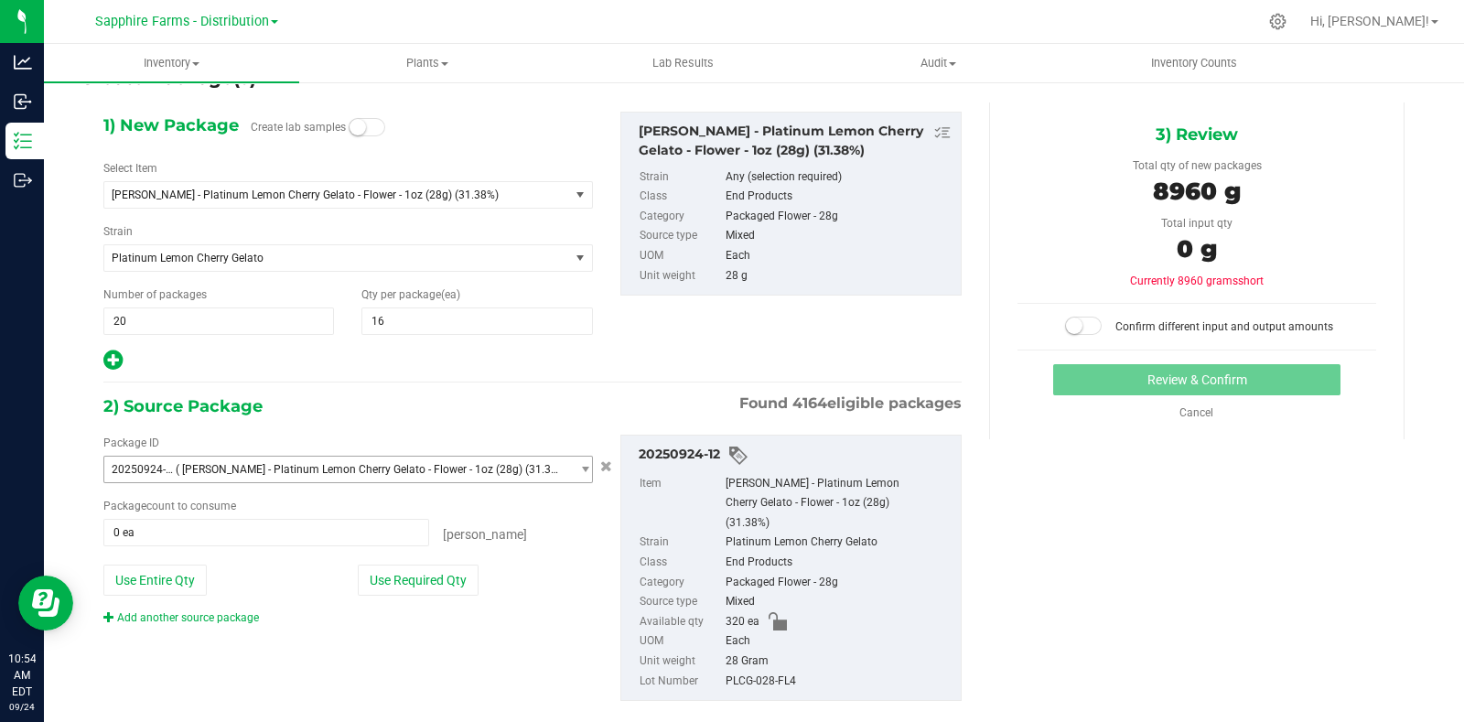
scroll to position [65, 0]
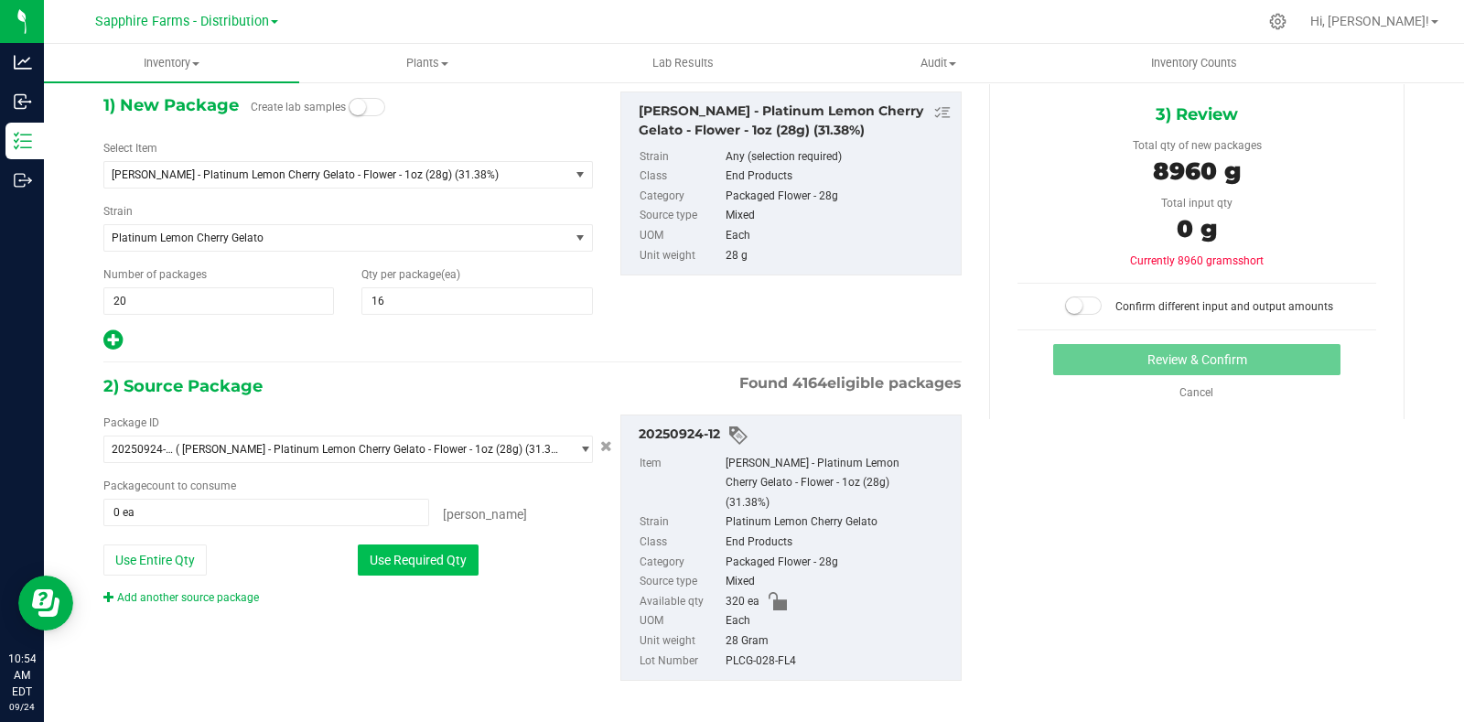
click at [415, 556] on button "Use Required Qty" at bounding box center [418, 559] width 121 height 31
type input "320 ea"
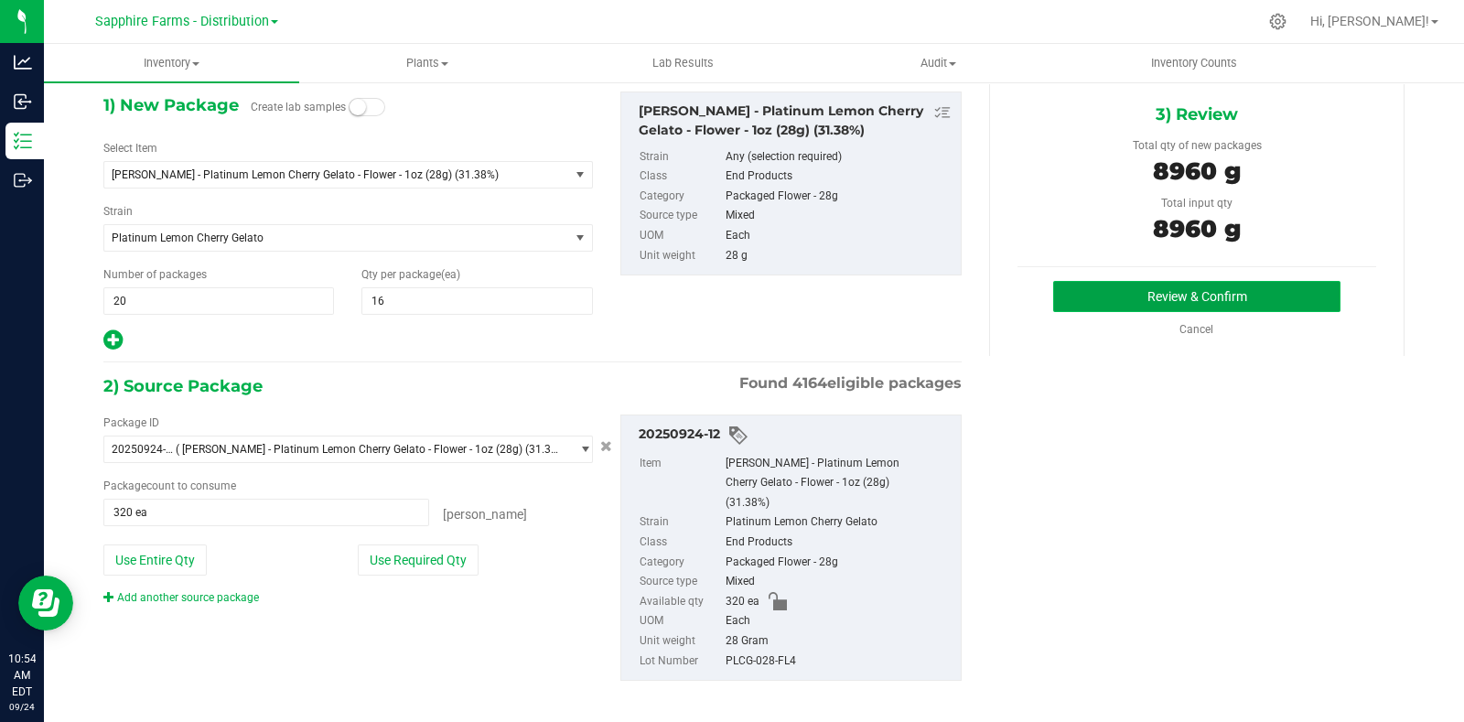
click at [1125, 295] on button "Review & Confirm" at bounding box center [1196, 296] width 287 height 31
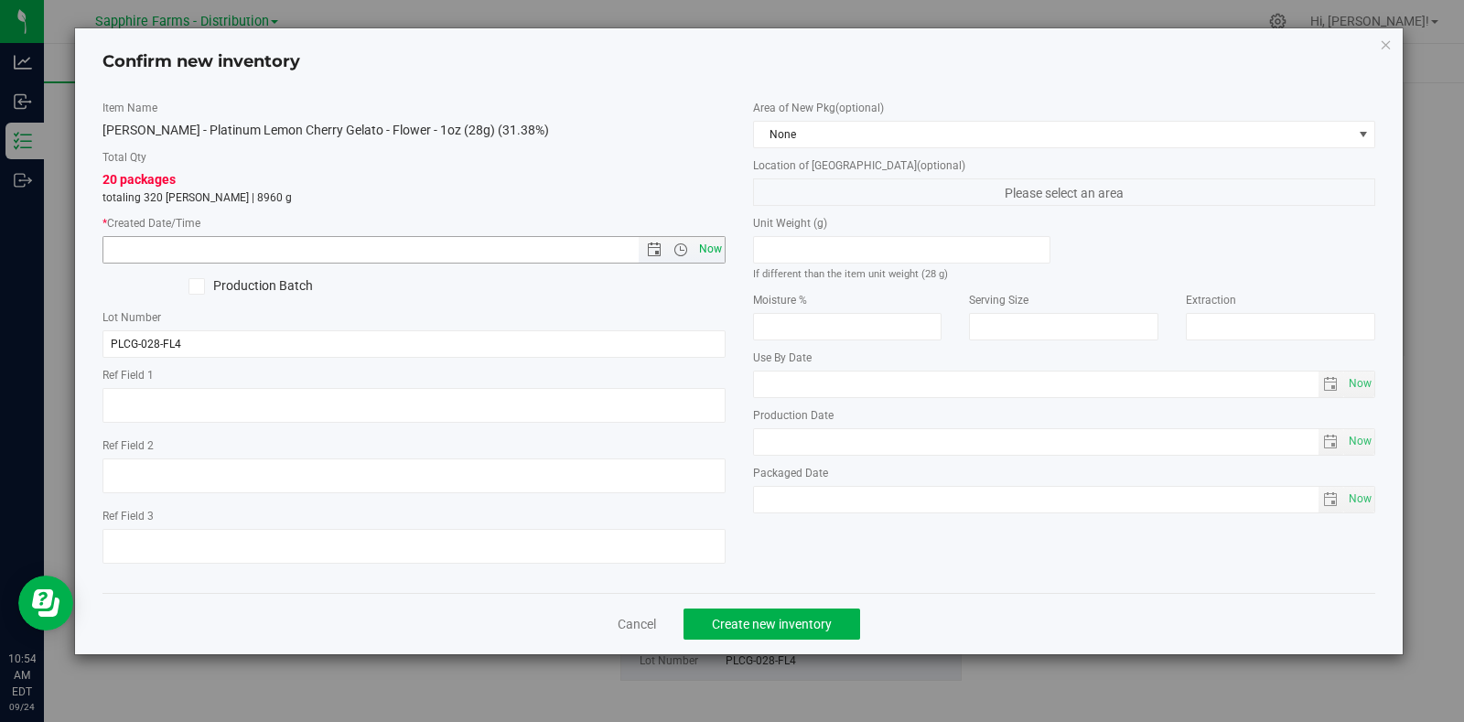
click at [704, 252] on span "Now" at bounding box center [709, 249] width 31 height 27
type input "9/24/2025 10:54 AM"
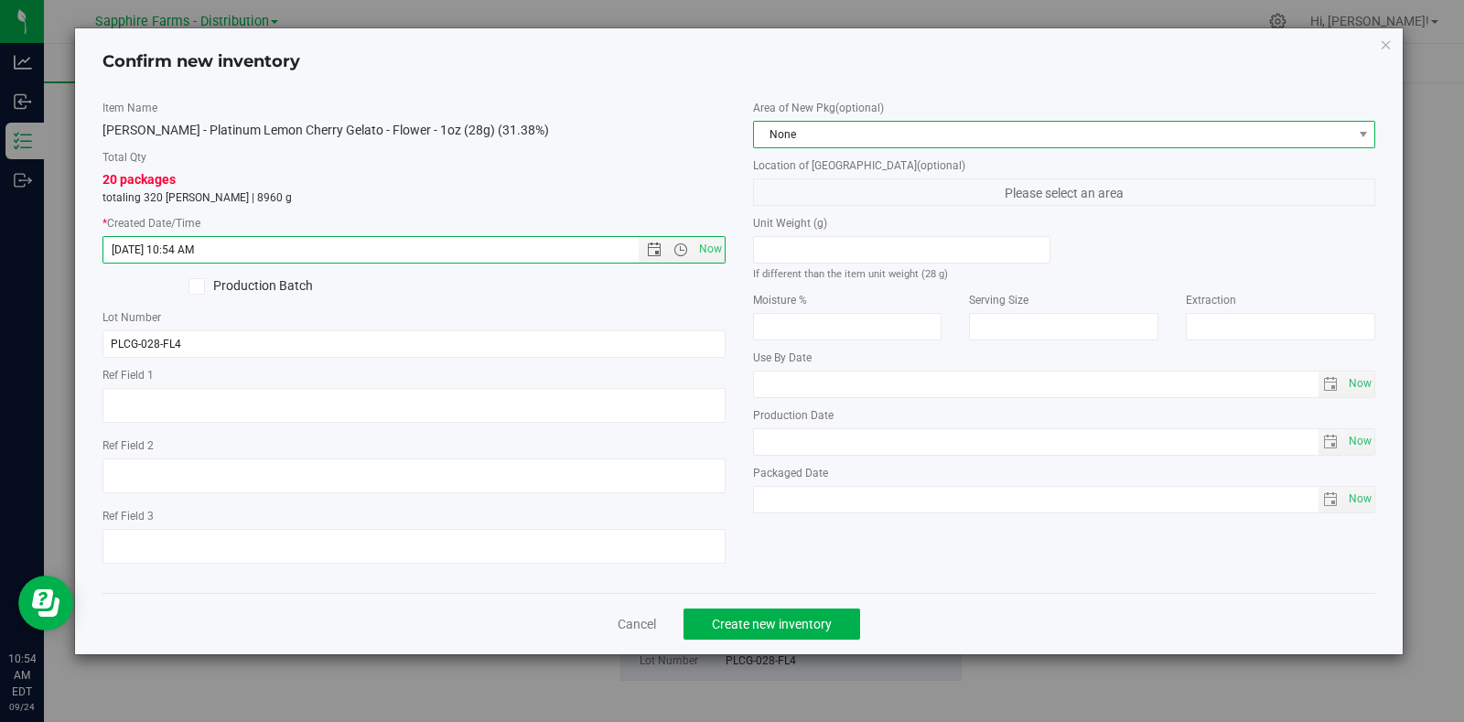
click at [831, 125] on span "None" at bounding box center [1053, 135] width 598 height 26
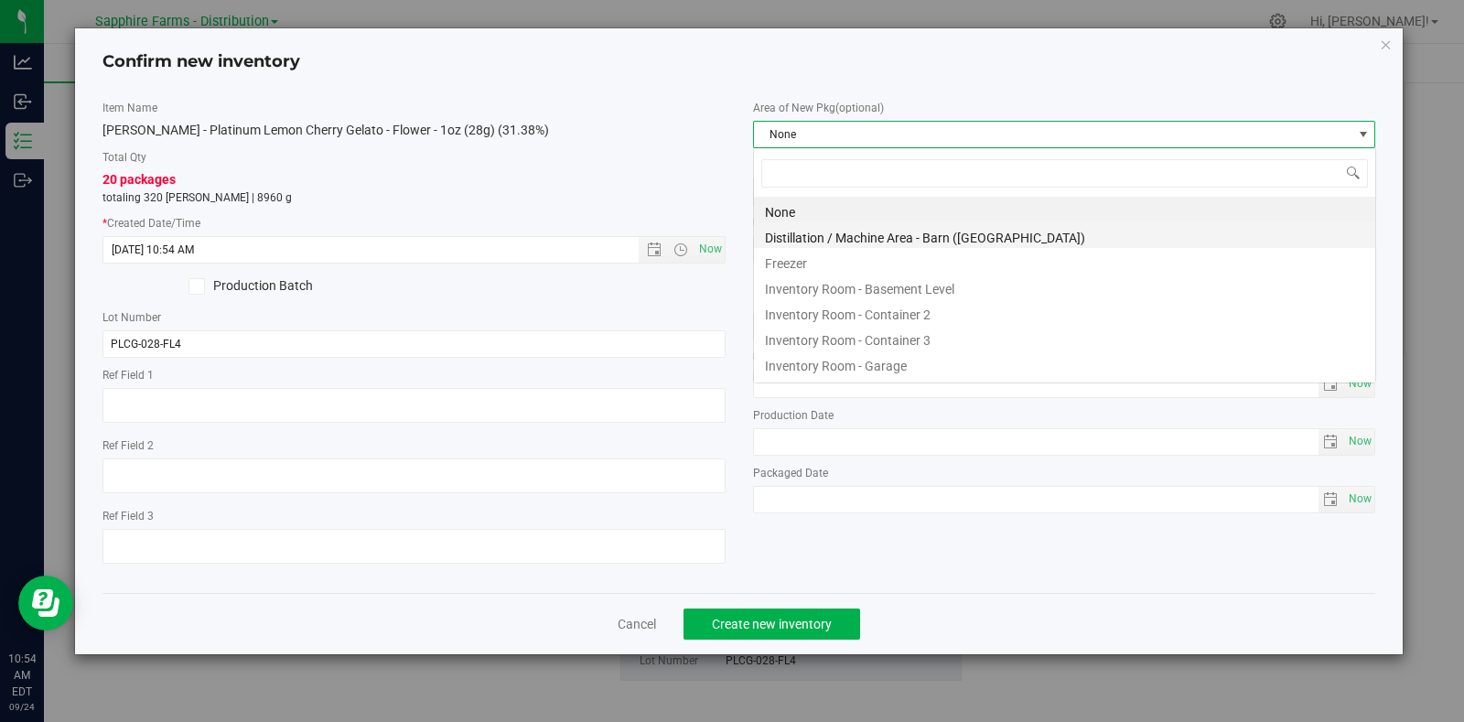
scroll to position [27, 622]
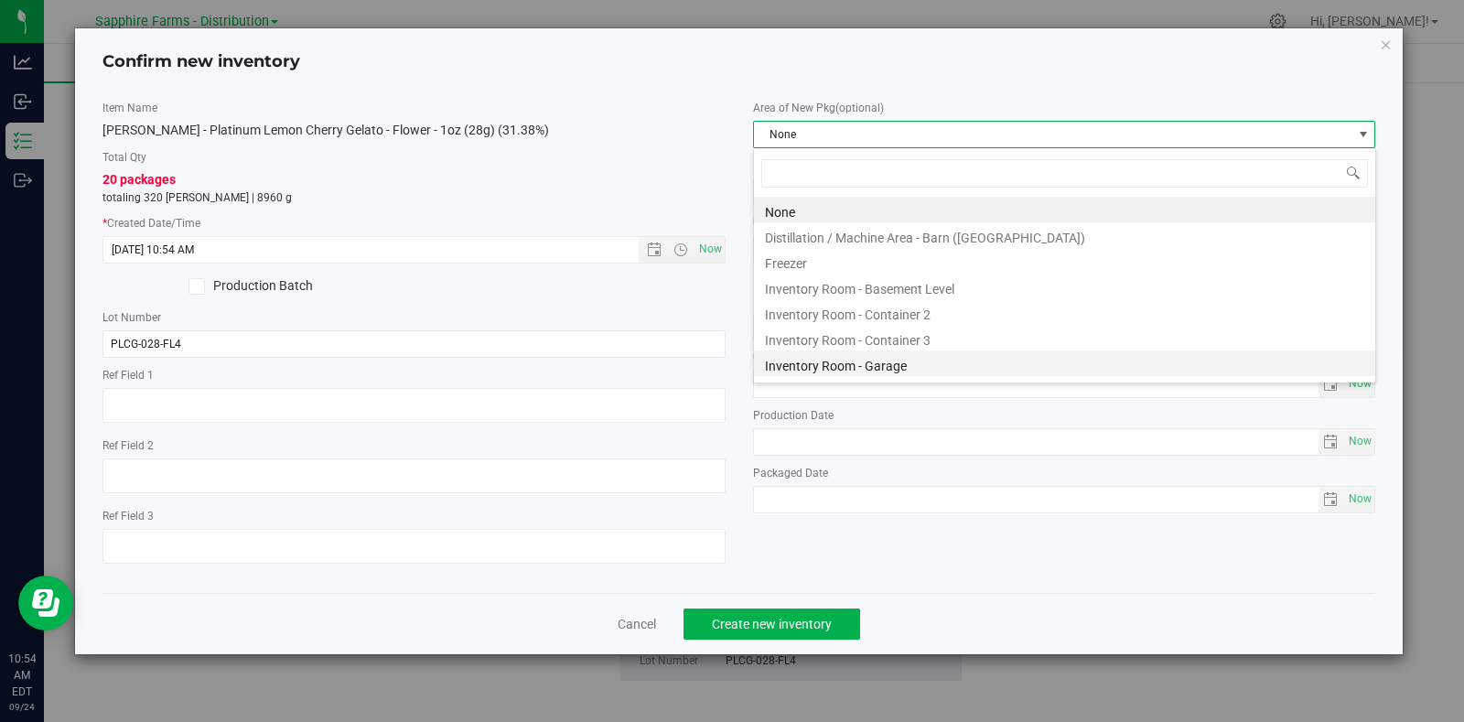
click at [877, 371] on li "Inventory Room - Garage" at bounding box center [1064, 363] width 621 height 26
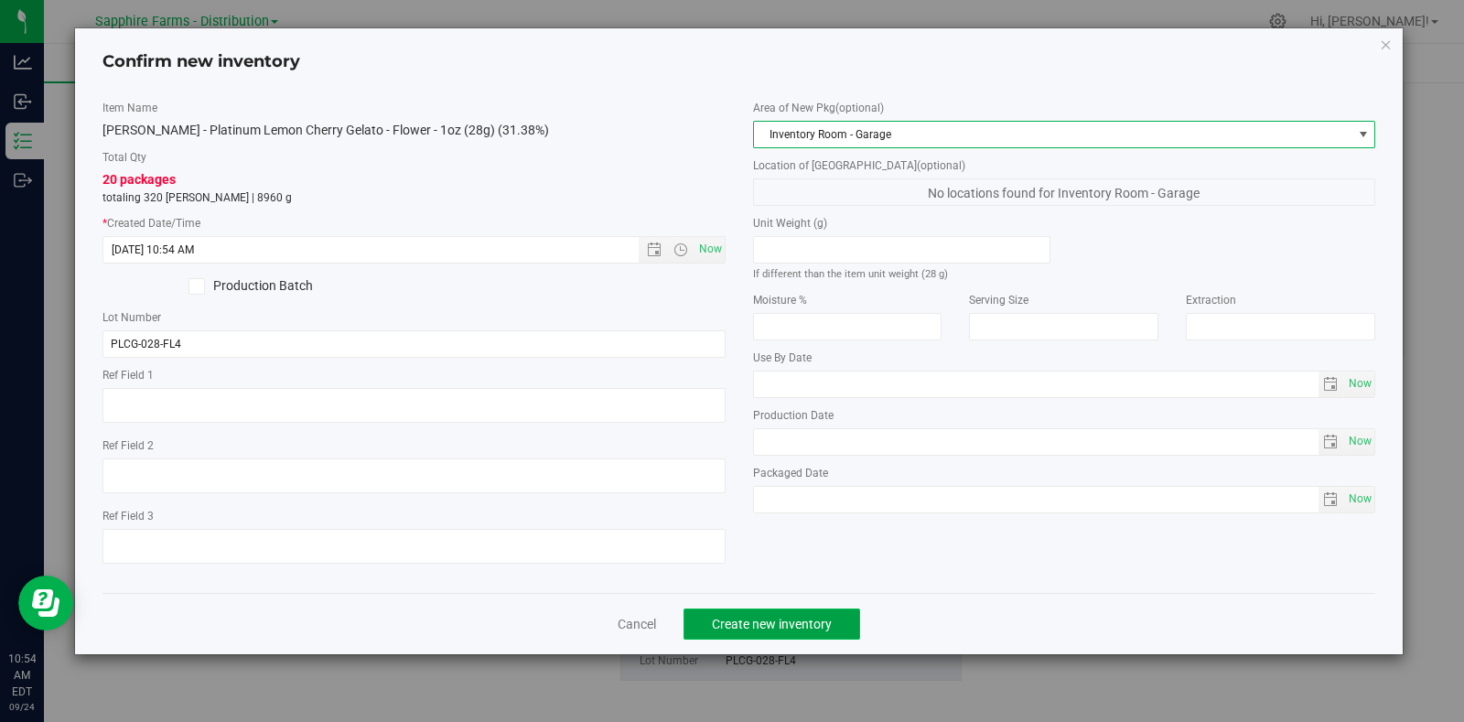
click at [785, 629] on span "Create new inventory" at bounding box center [772, 624] width 120 height 15
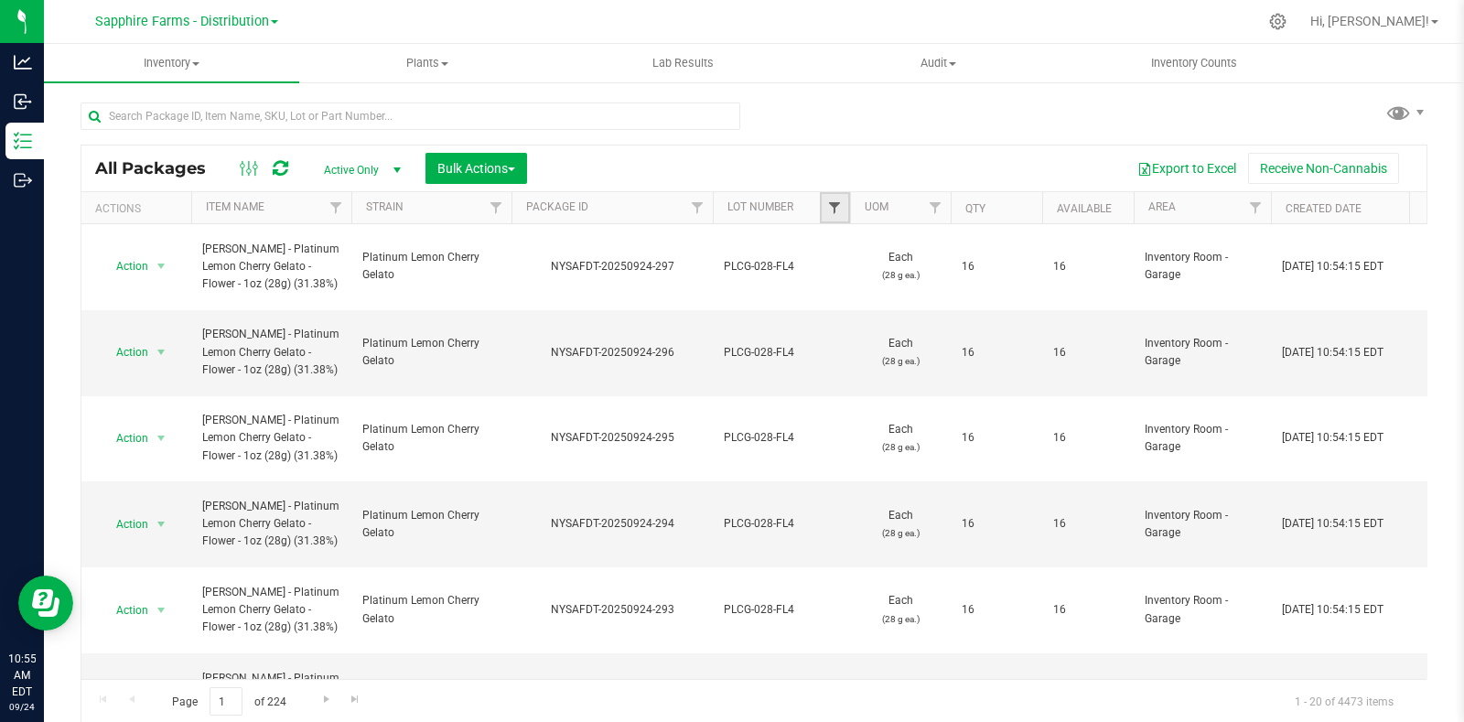
click at [827, 203] on span "Filter" at bounding box center [834, 207] width 15 height 15
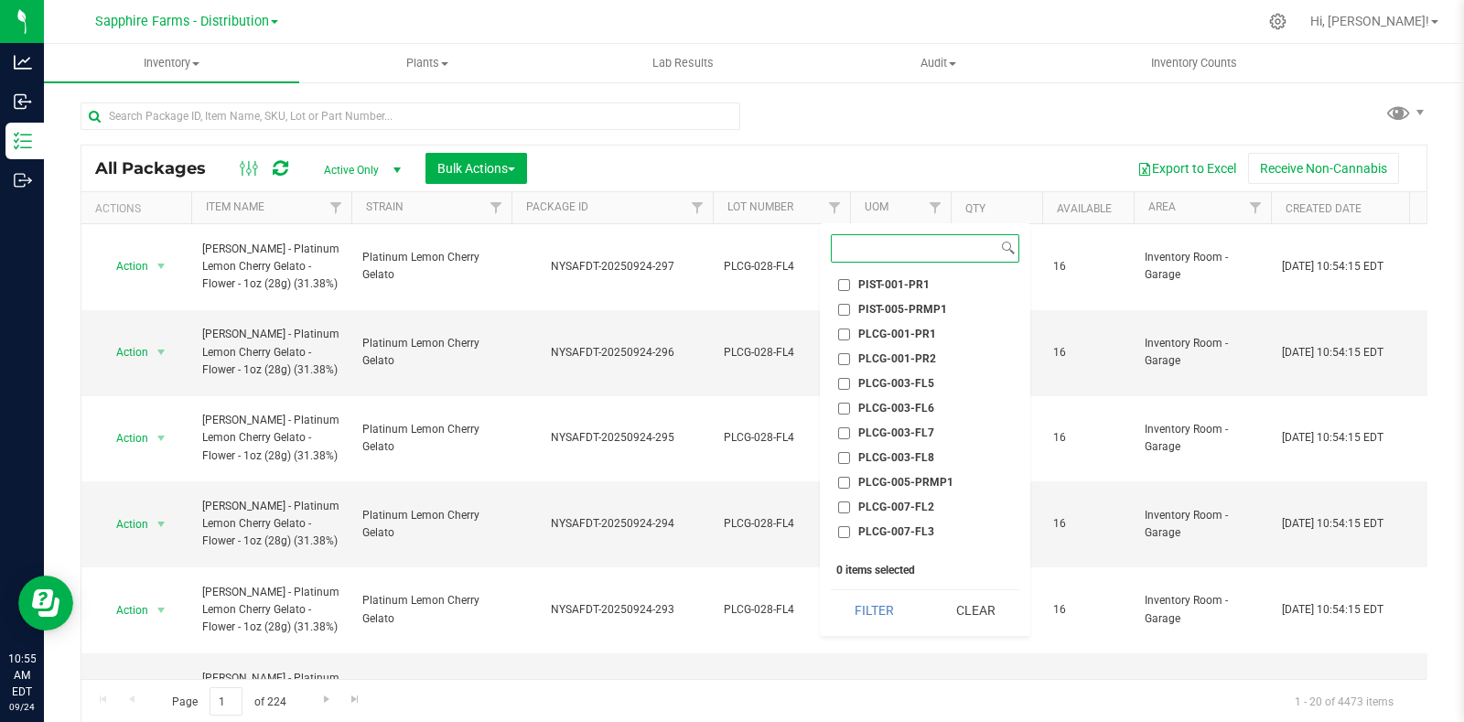
scroll to position [1944, 0]
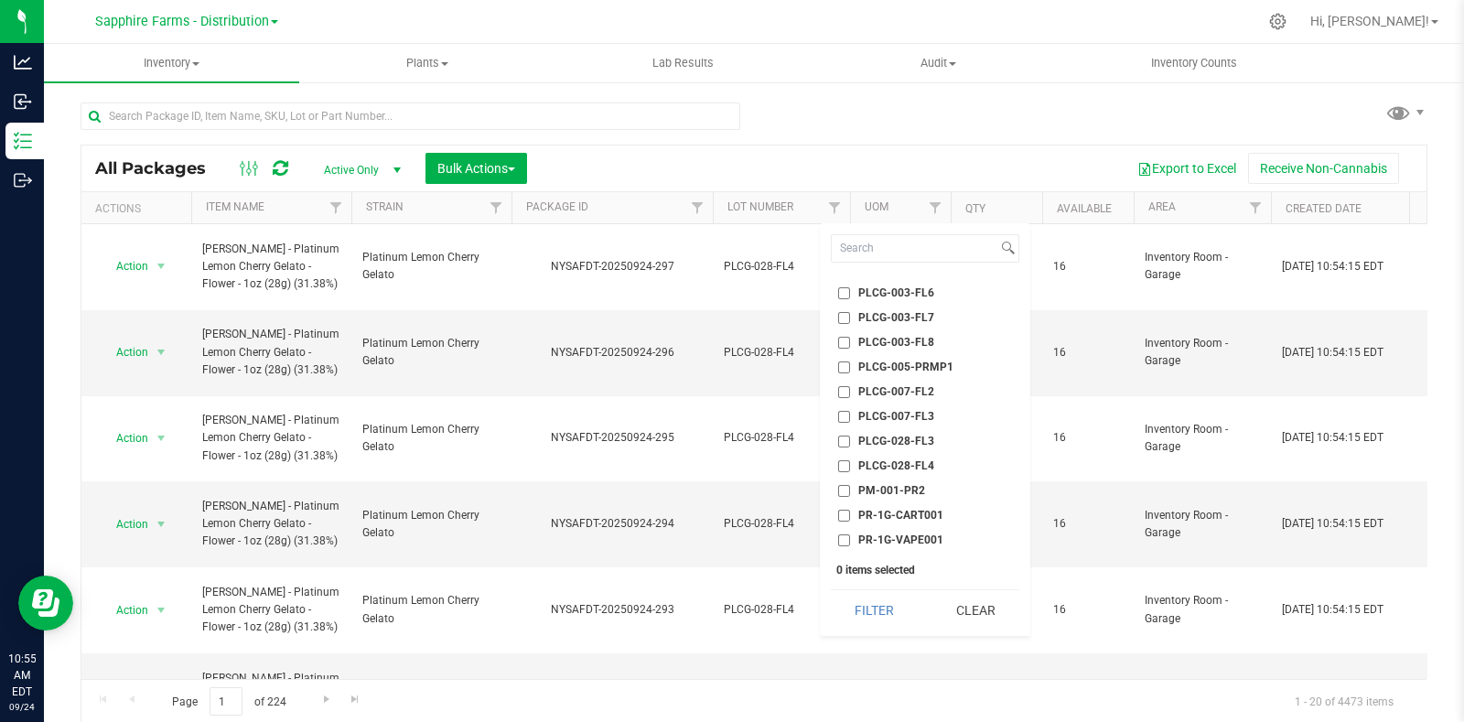
click at [925, 460] on span "PLCG-028-FL4" at bounding box center [896, 465] width 76 height 11
click at [850, 460] on input "PLCG-028-FL4" at bounding box center [844, 466] width 12 height 12
checkbox input "true"
click at [891, 613] on button "Filter" at bounding box center [875, 610] width 88 height 40
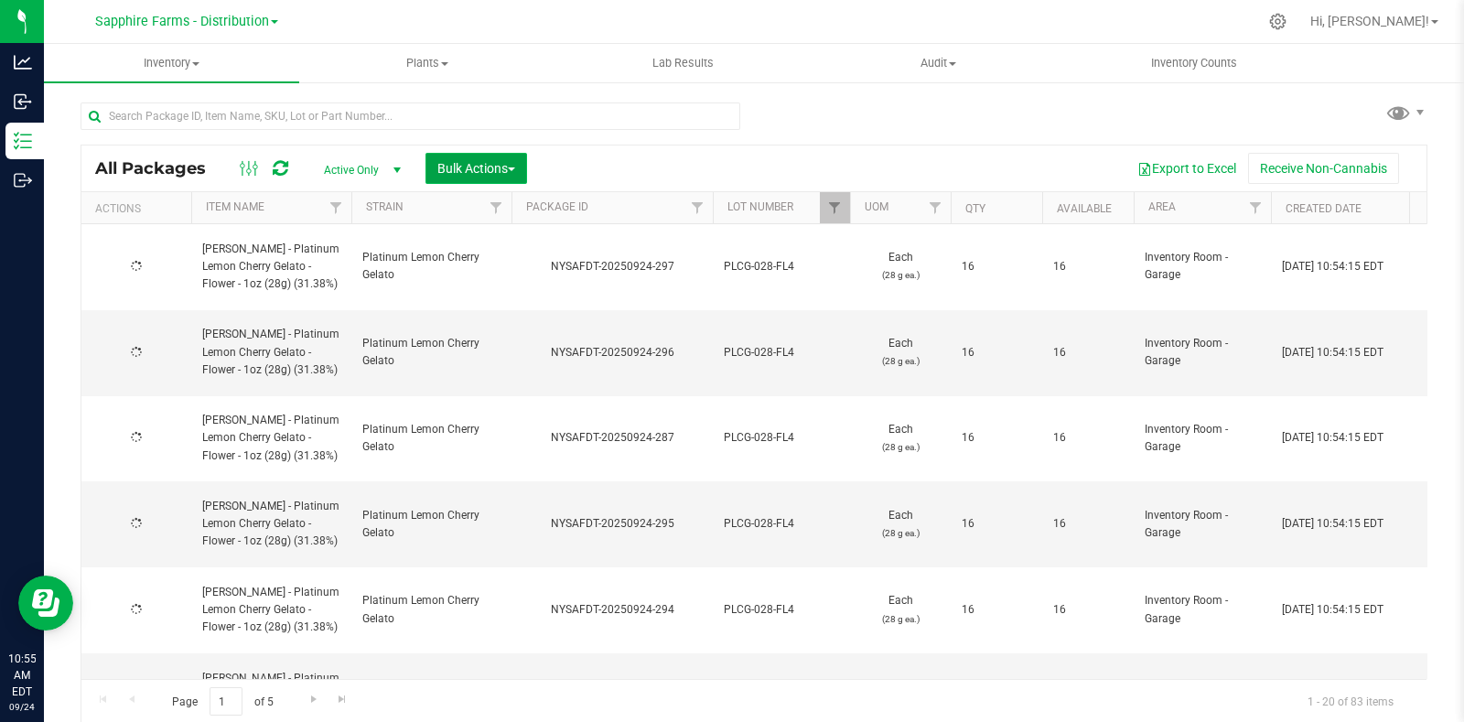
click at [489, 166] on span "Bulk Actions" at bounding box center [476, 168] width 78 height 15
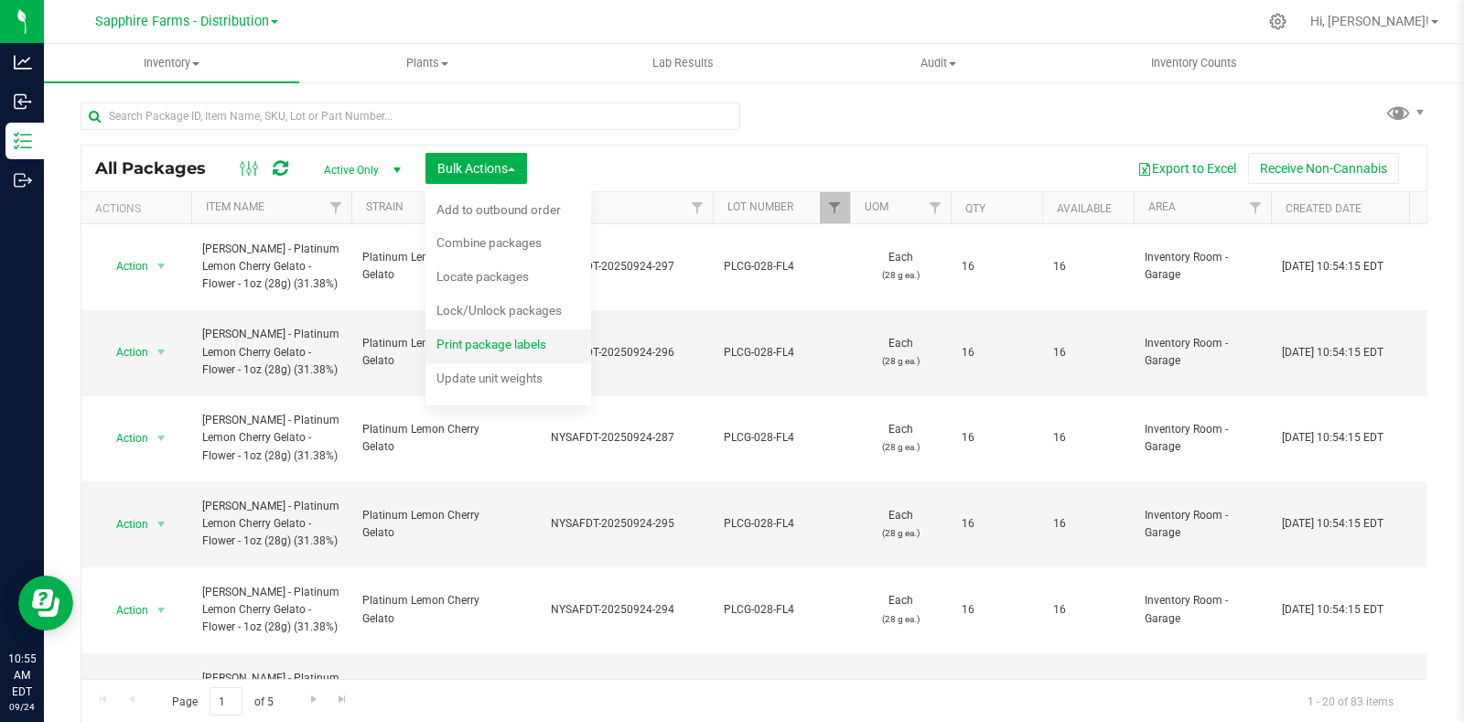
click at [485, 352] on div "Print package labels" at bounding box center [503, 346] width 134 height 29
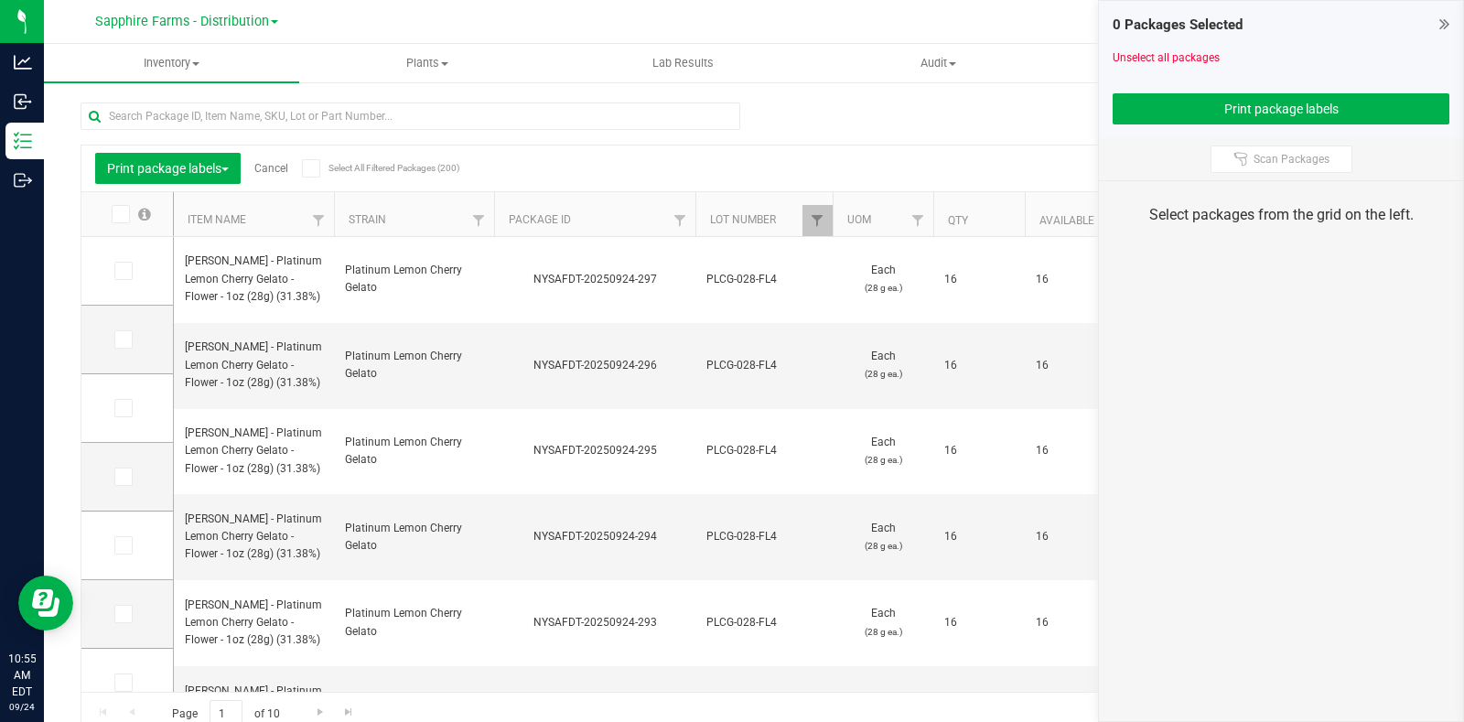
click at [119, 206] on span at bounding box center [121, 214] width 18 height 18
click at [0, 0] on input "checkbox" at bounding box center [0, 0] width 0 height 0
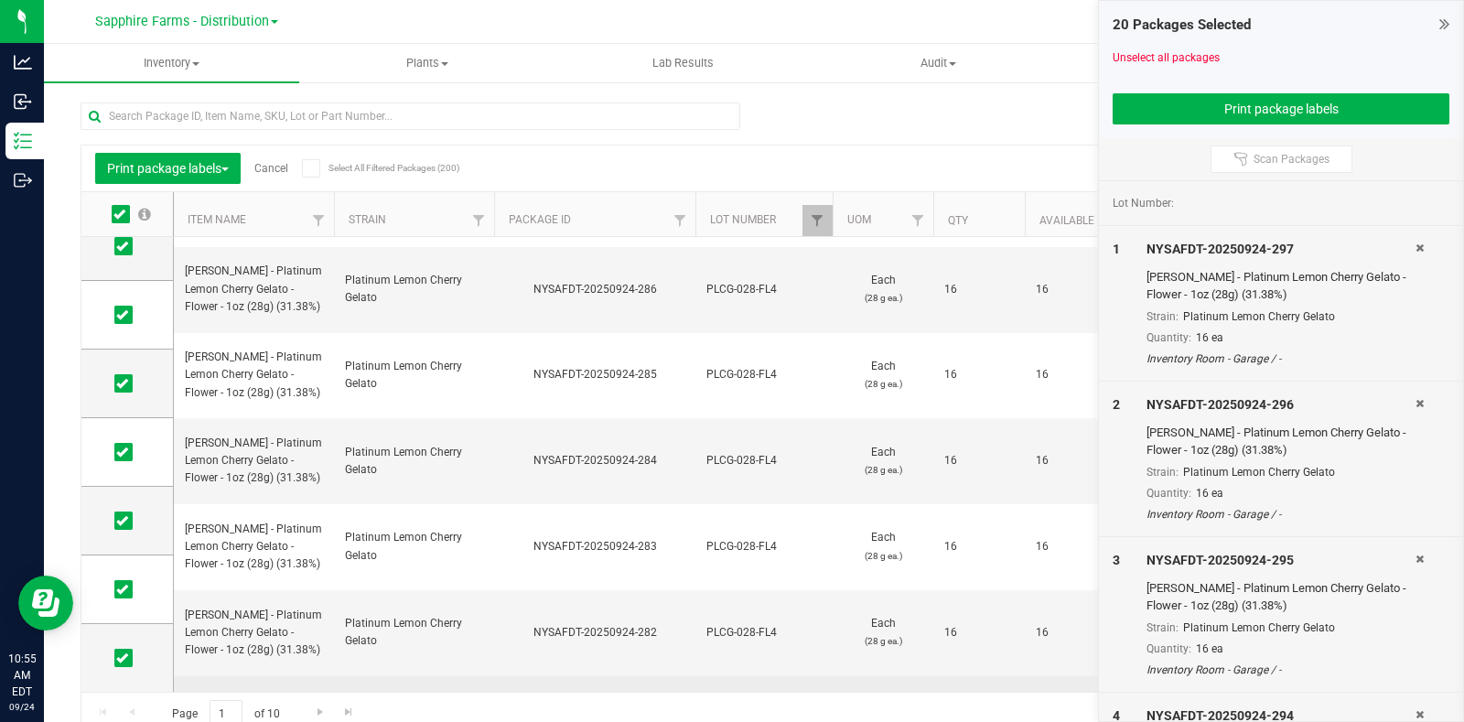
scroll to position [31, 0]
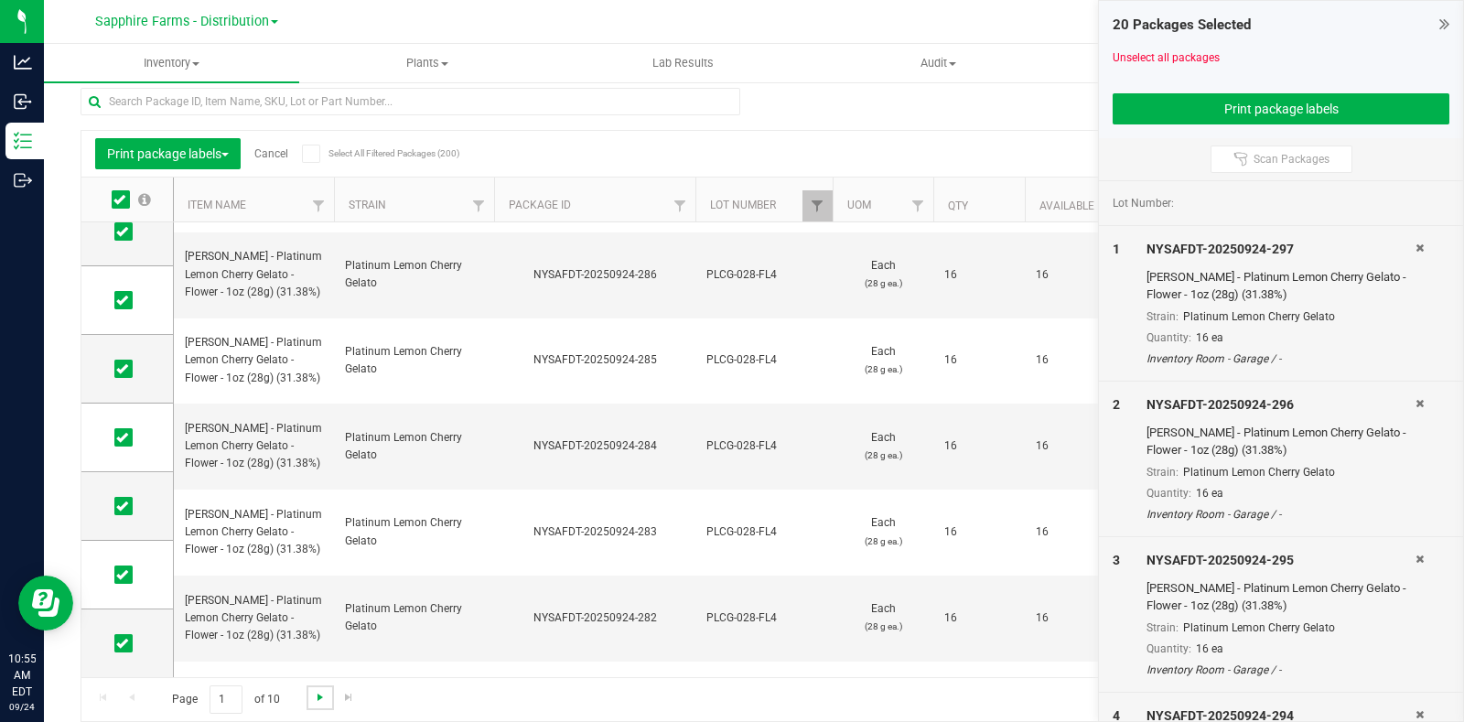
click at [325, 690] on span "Go to the next page" at bounding box center [320, 697] width 15 height 15
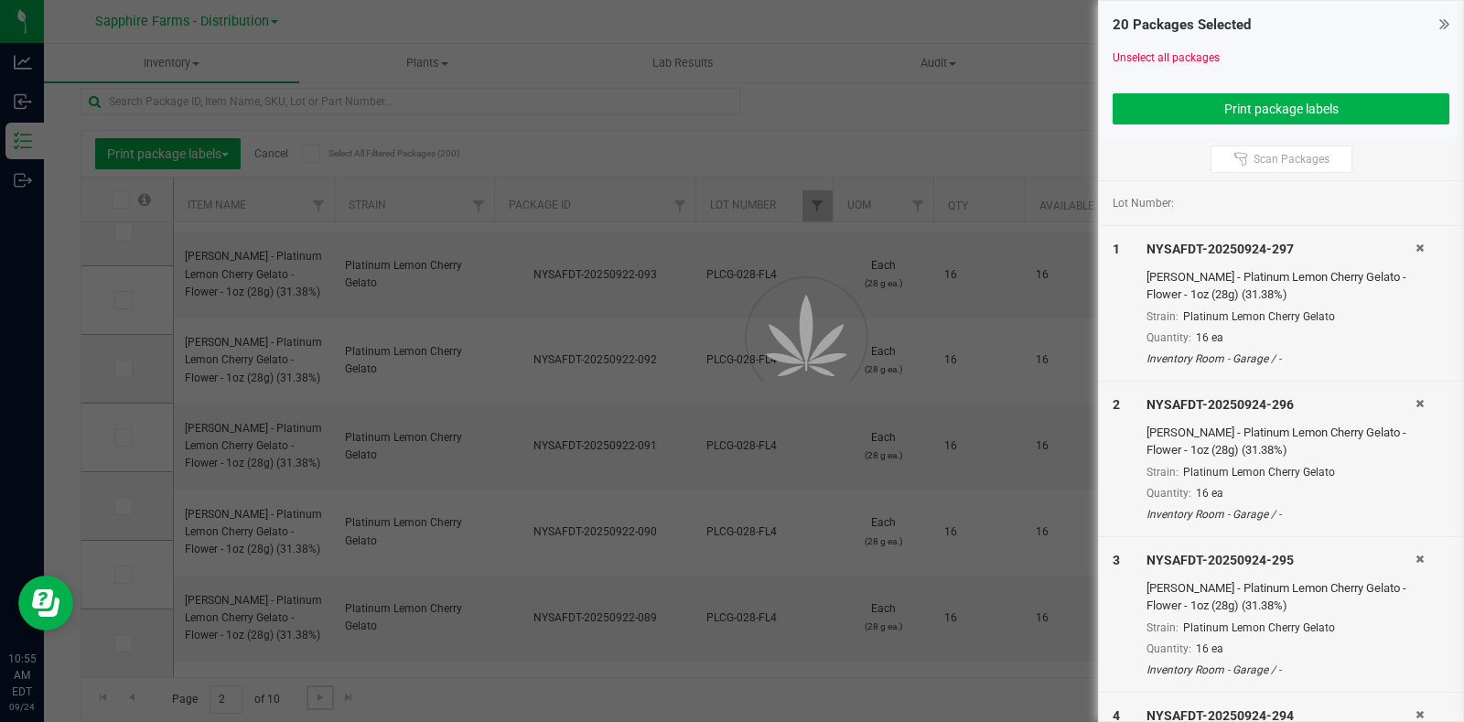
scroll to position [14, 0]
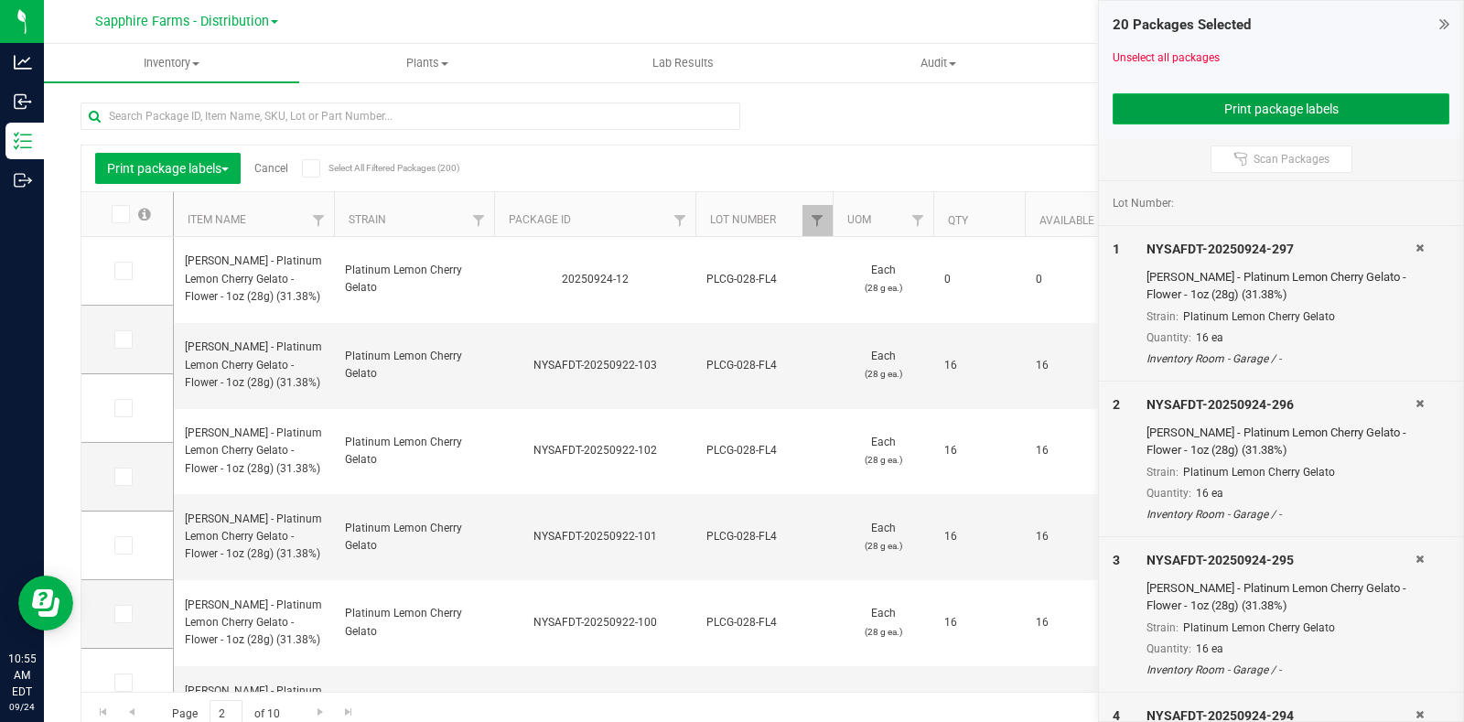
click at [1167, 104] on button "Print package labels" at bounding box center [1280, 108] width 337 height 31
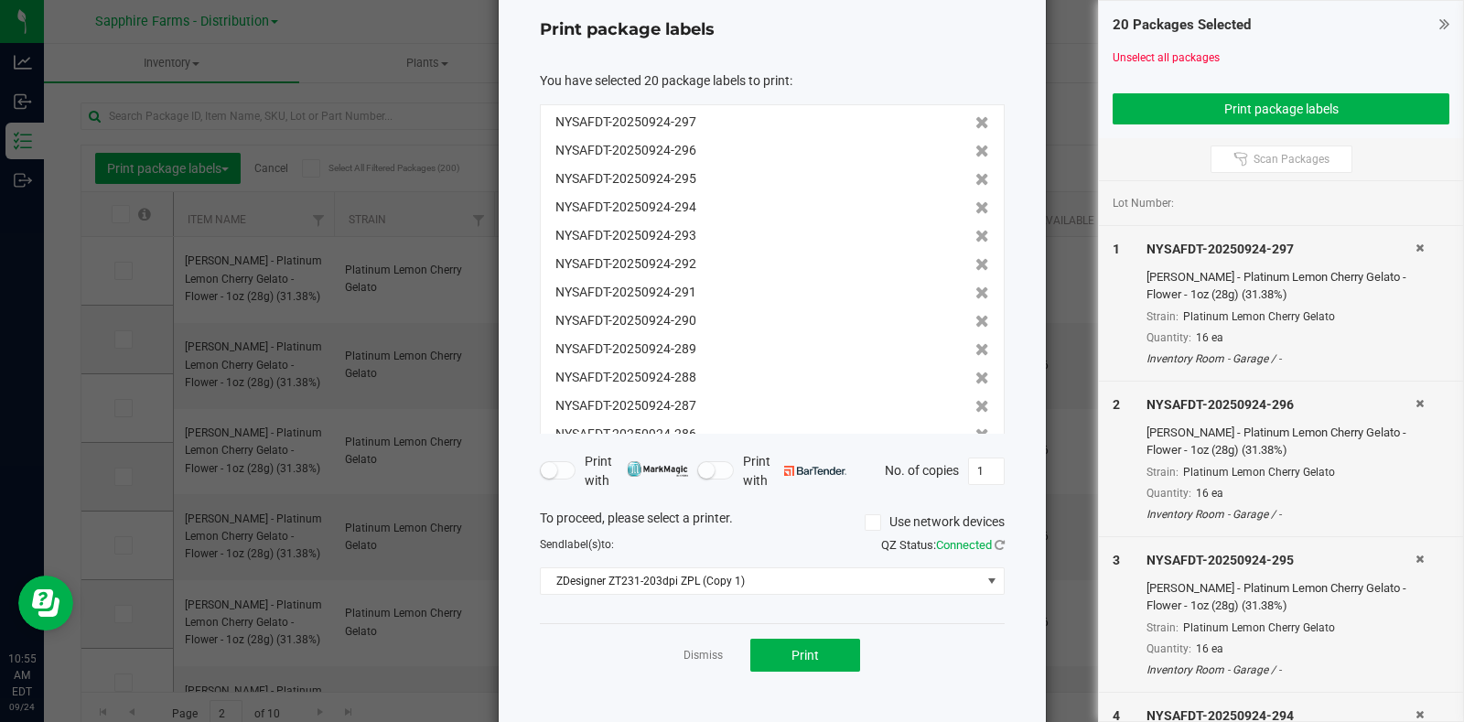
scroll to position [99, 0]
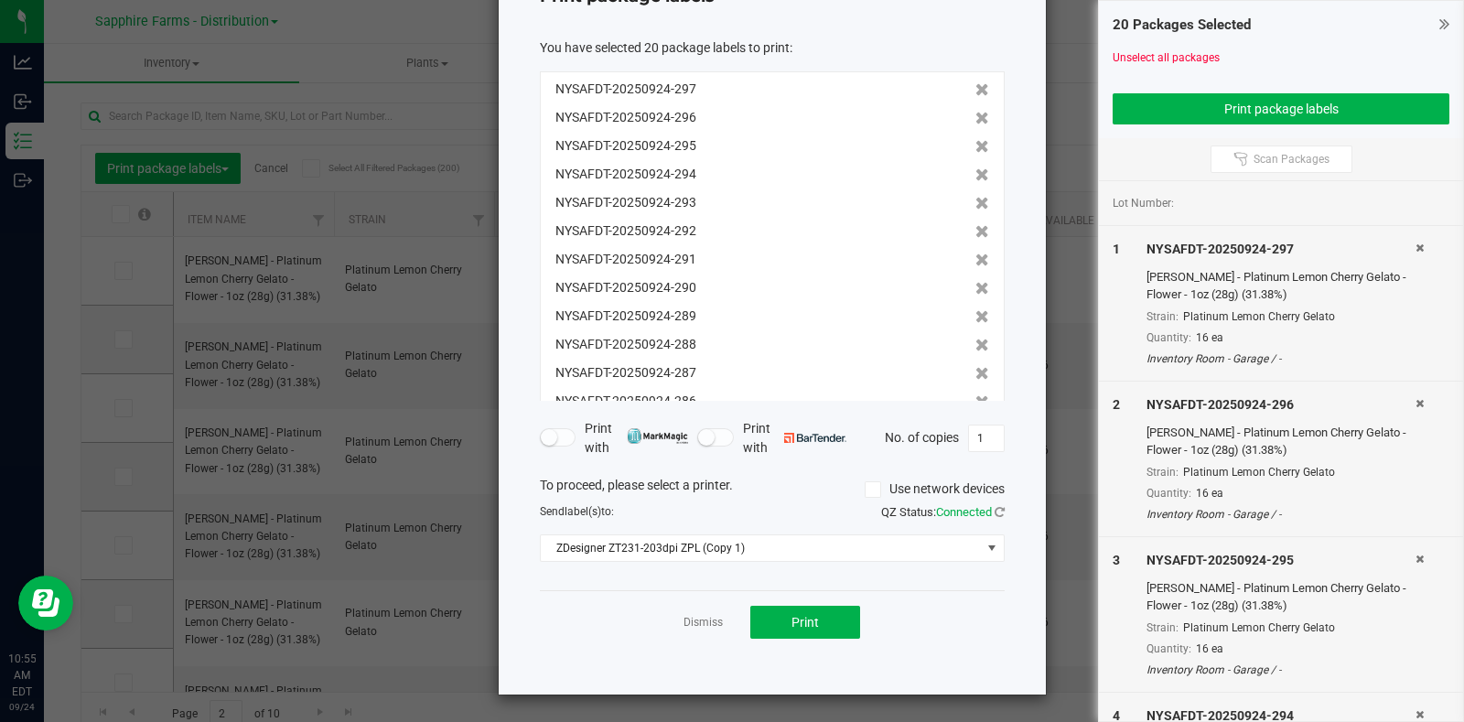
click at [800, 639] on div "Dismiss Print" at bounding box center [772, 621] width 465 height 63
click at [809, 624] on span "Print" at bounding box center [804, 622] width 27 height 15
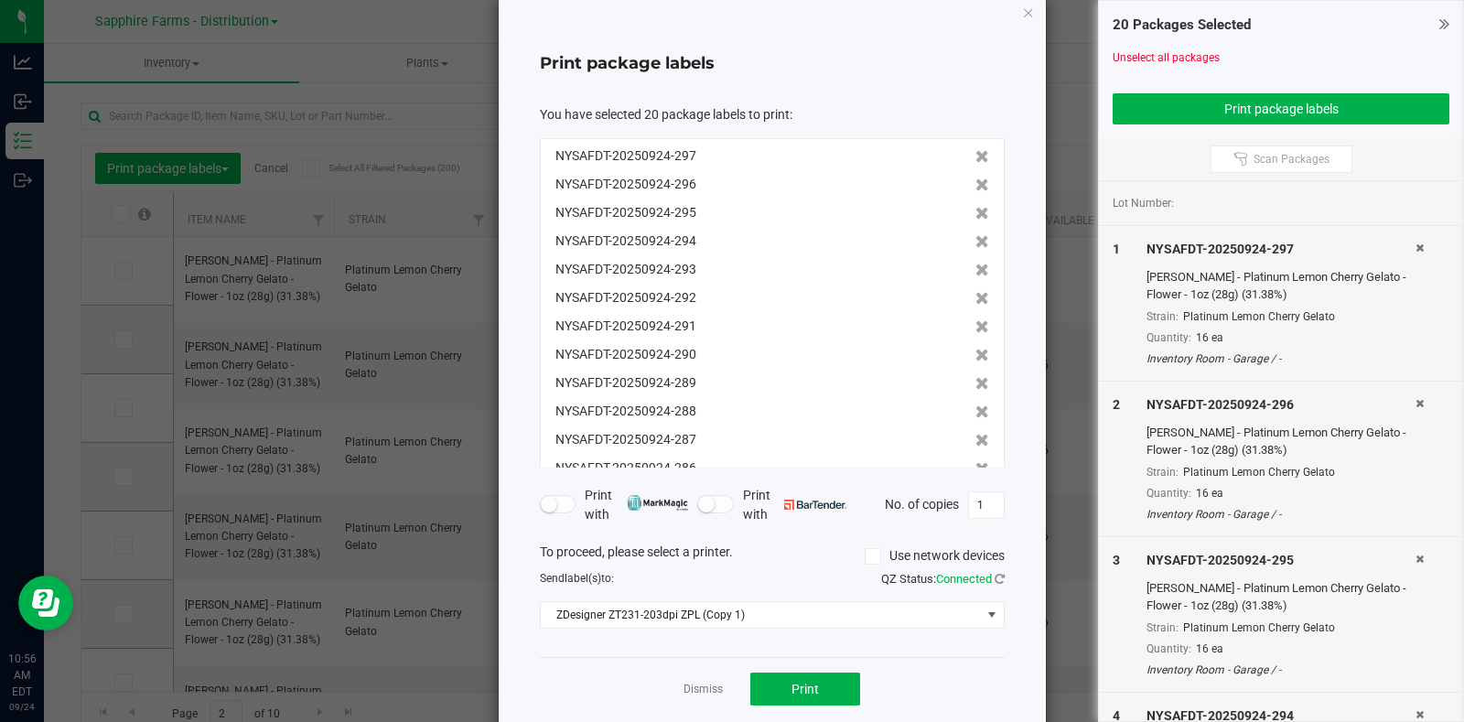
scroll to position [0, 0]
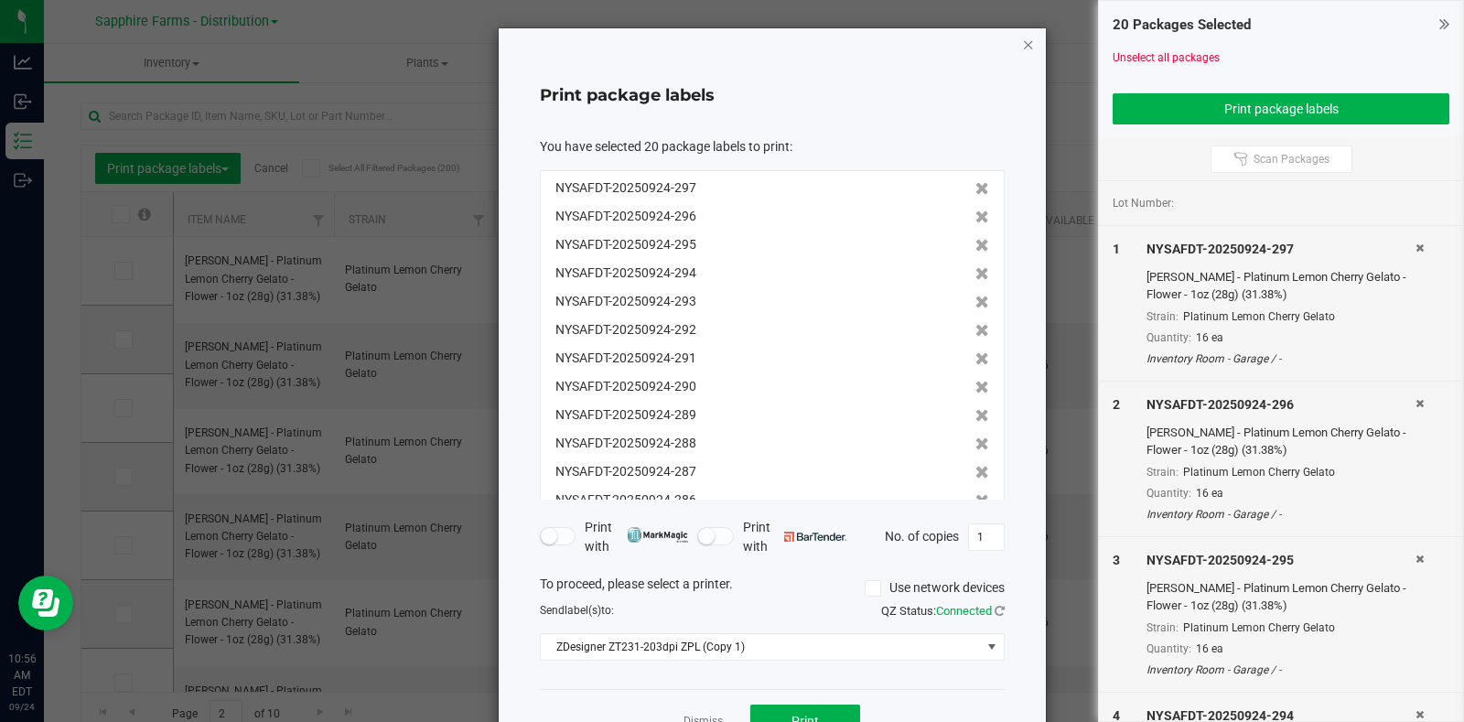
click at [1022, 38] on icon "button" at bounding box center [1028, 44] width 13 height 22
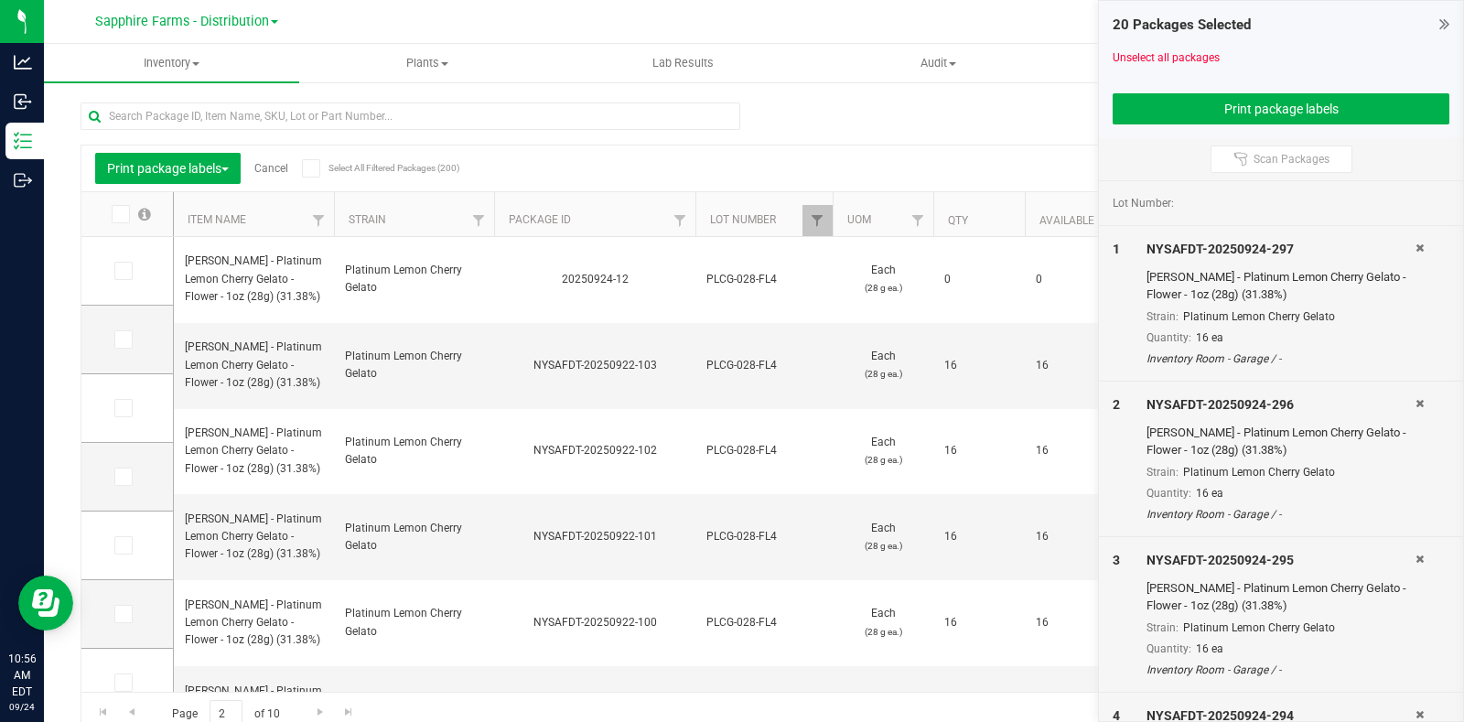
click at [261, 164] on div "Print package labels Cancel Select All Filtered Packages (200) Add to manufactu…" at bounding box center [753, 168] width 1345 height 46
click at [270, 166] on link "Cancel" at bounding box center [271, 168] width 34 height 13
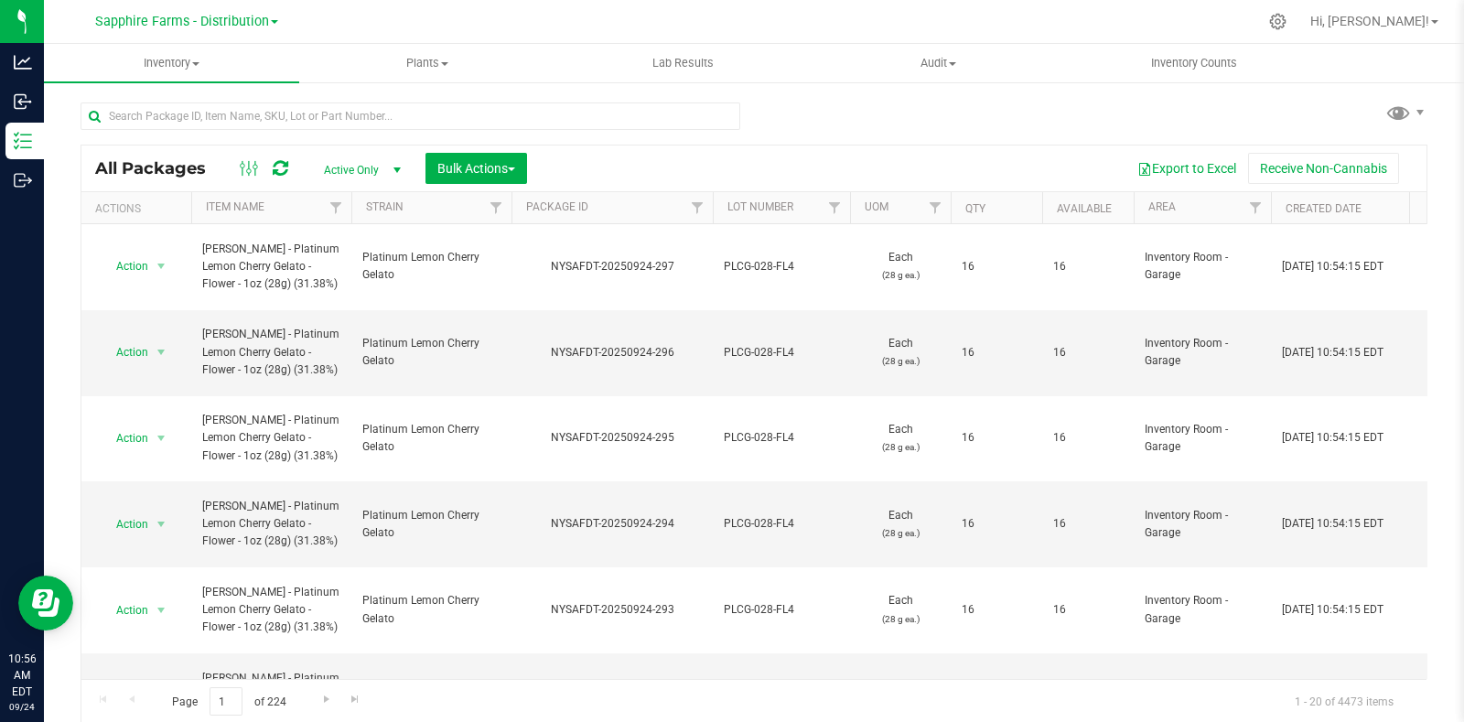
click at [521, 207] on th "Package ID" at bounding box center [611, 208] width 201 height 32
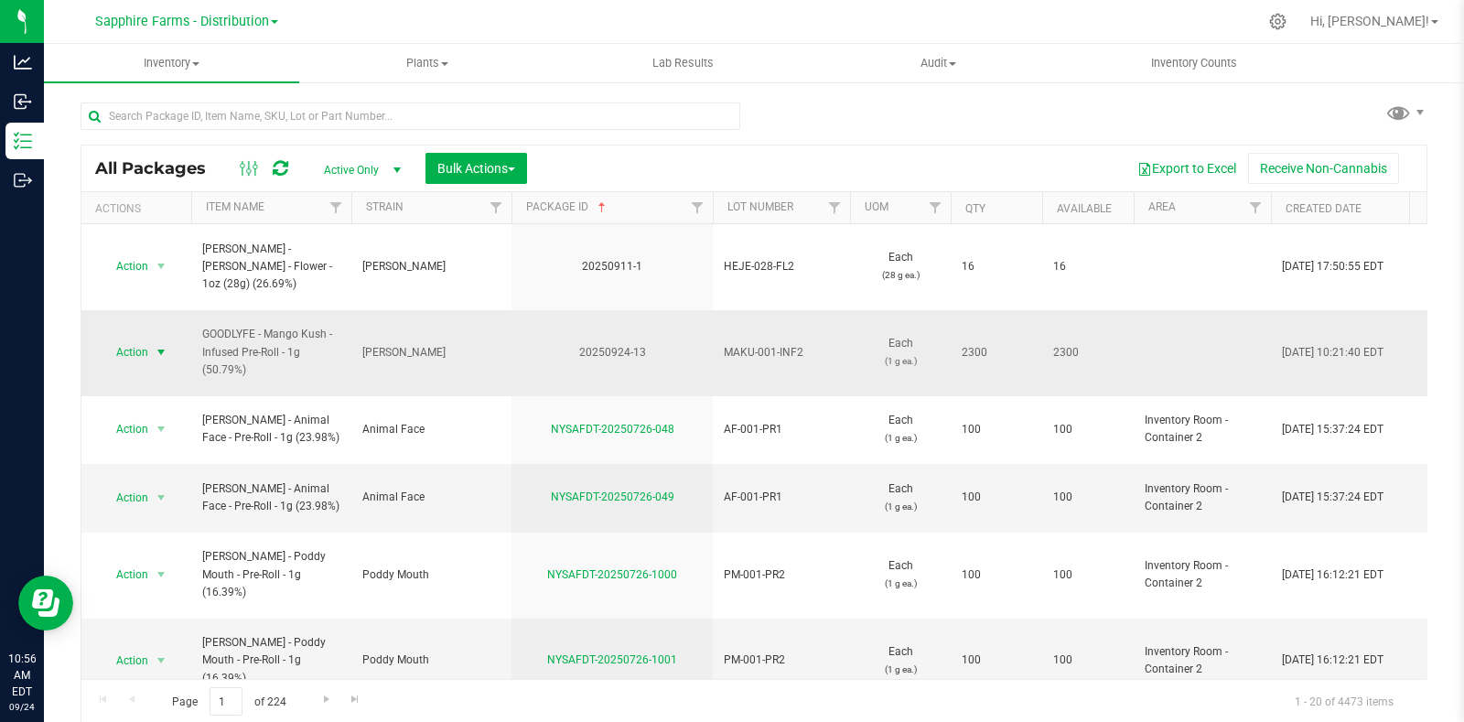
click at [165, 345] on span "select" at bounding box center [161, 352] width 15 height 15
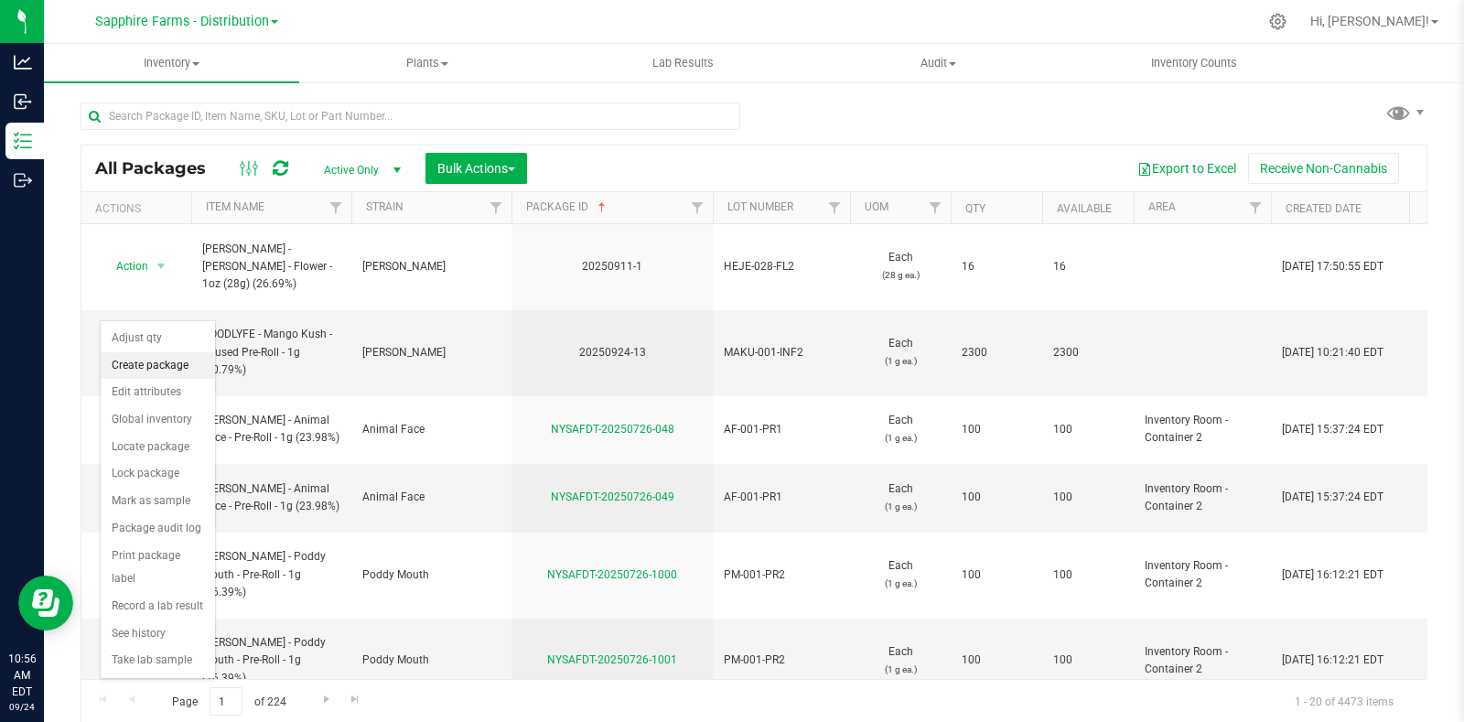
click at [166, 359] on li "Create package" at bounding box center [158, 365] width 114 height 27
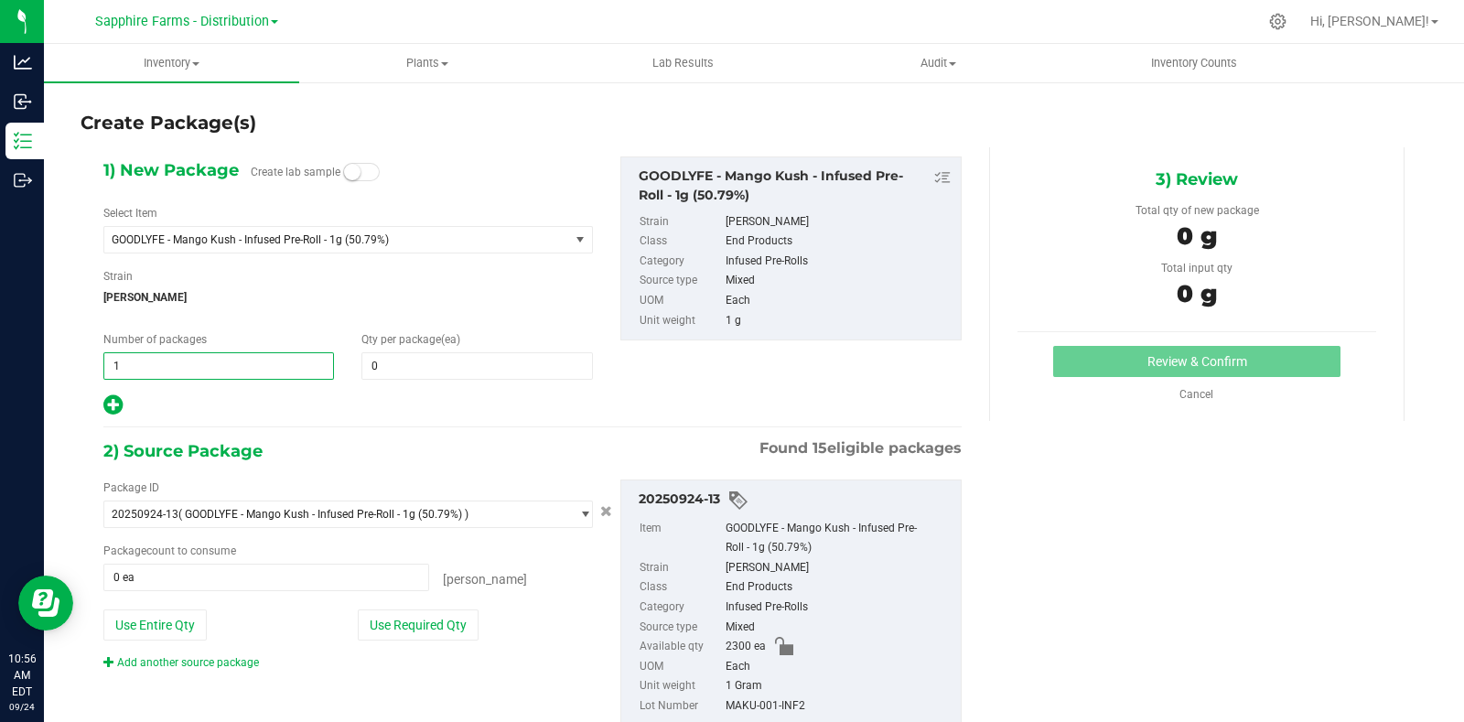
click at [77, 372] on div "Create Package(s) 1) New Package Create lab sample Select Item GOODLYFE - Mango…" at bounding box center [754, 367] width 1420 height 572
type input "46"
click at [409, 369] on span at bounding box center [476, 365] width 231 height 27
type input "50"
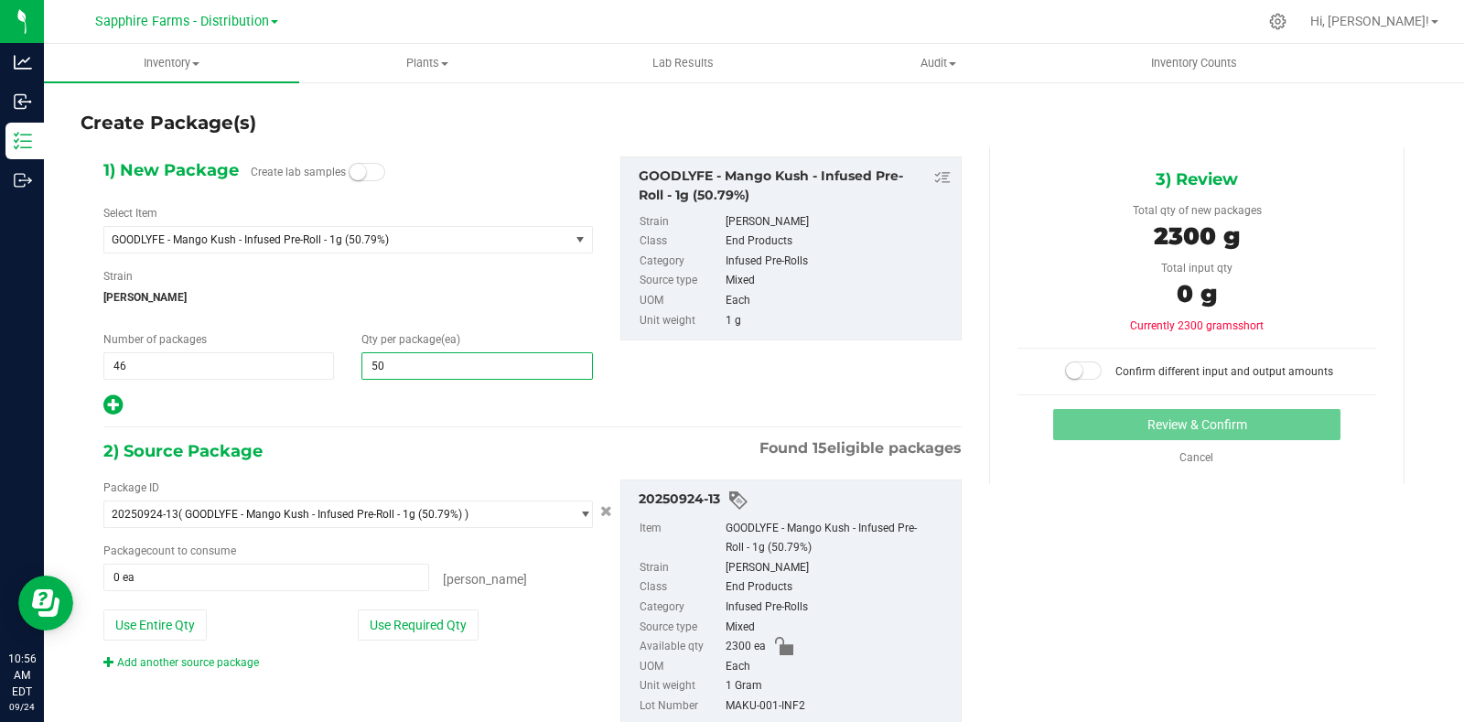
type input "50"
click at [466, 306] on span "Mango Kush" at bounding box center [347, 297] width 489 height 27
click at [449, 635] on button "Use Required Qty" at bounding box center [418, 624] width 121 height 31
type input "2300 ea"
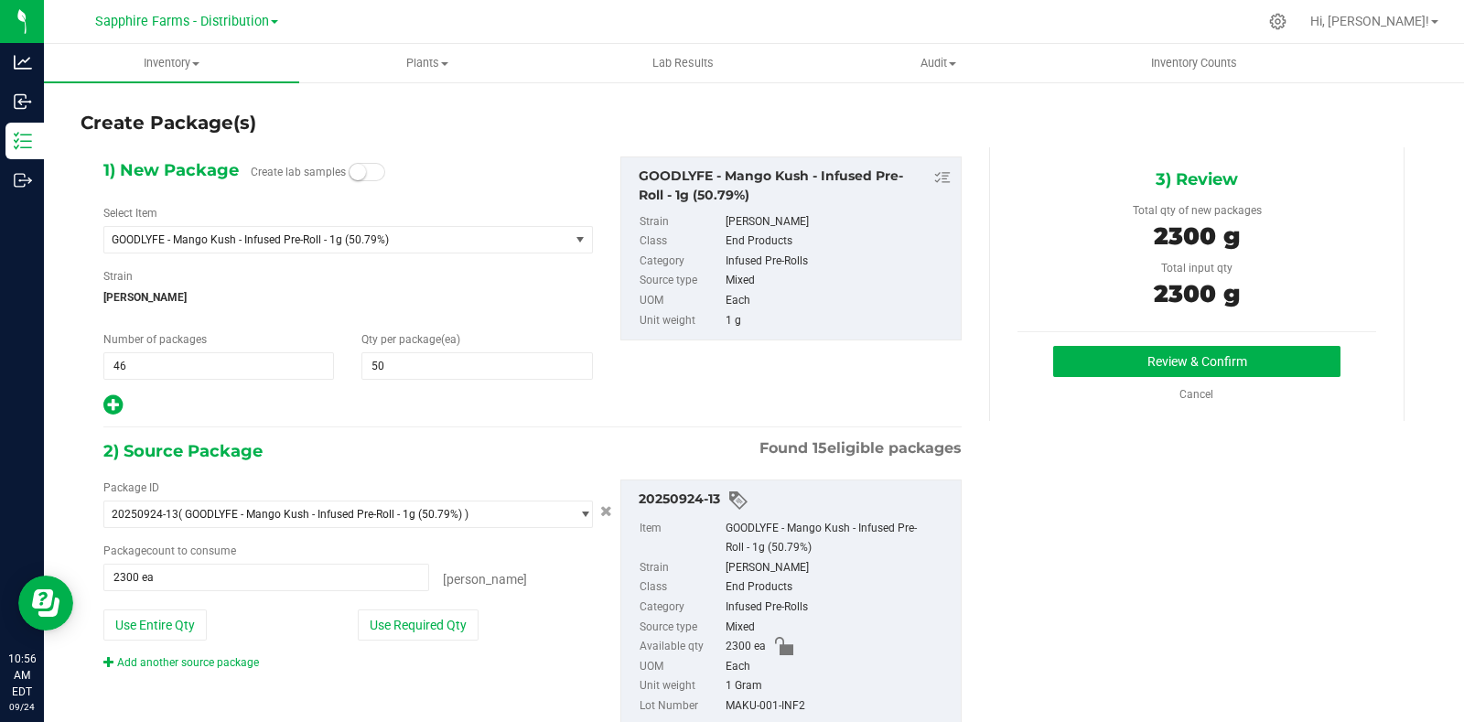
click at [1070, 376] on div "Review & Confirm Cancel" at bounding box center [1196, 374] width 359 height 57
click at [1073, 371] on button "Review & Confirm" at bounding box center [1196, 361] width 287 height 31
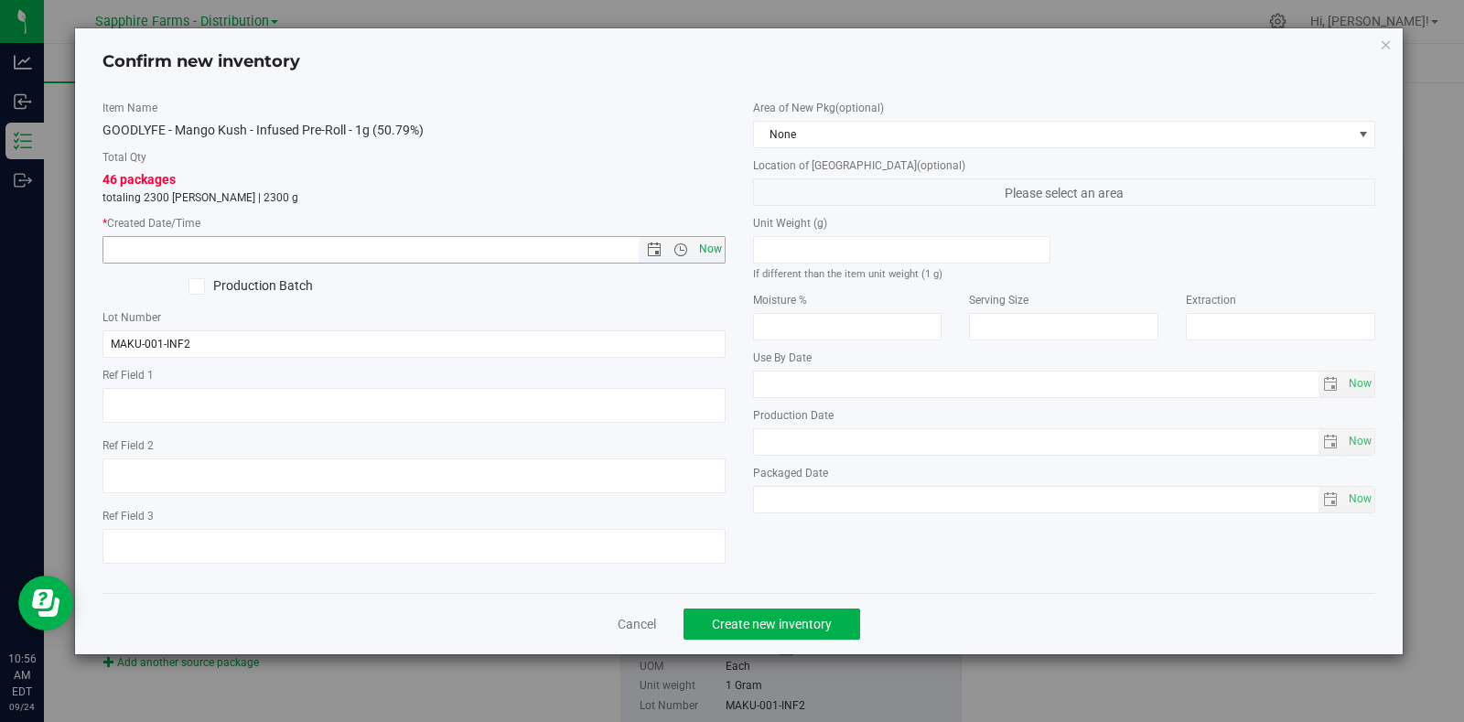
click at [714, 244] on span "Now" at bounding box center [709, 249] width 31 height 27
type input "9/24/2025 10:56 AM"
click at [826, 119] on div "Area of New Pkg (optional) None" at bounding box center [1064, 124] width 623 height 48
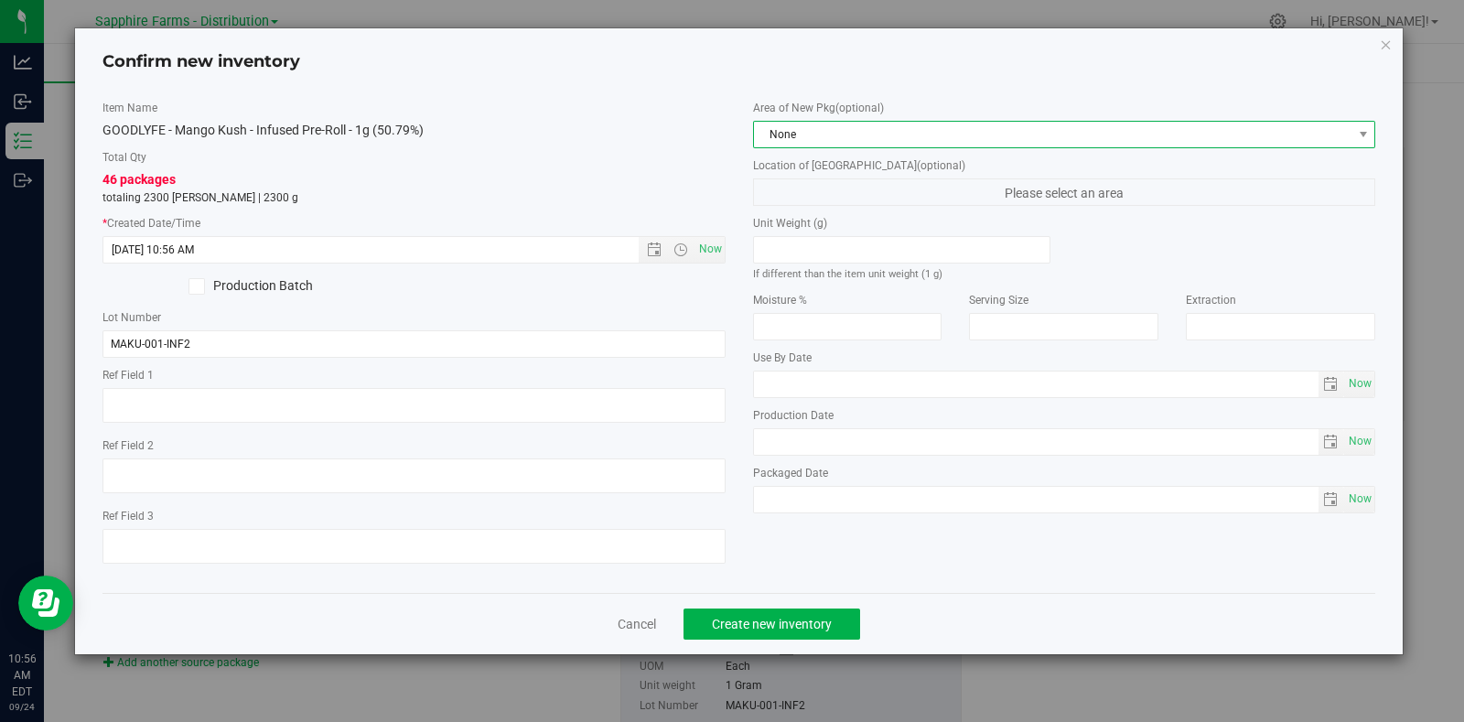
click at [816, 139] on span "None" at bounding box center [1053, 135] width 598 height 26
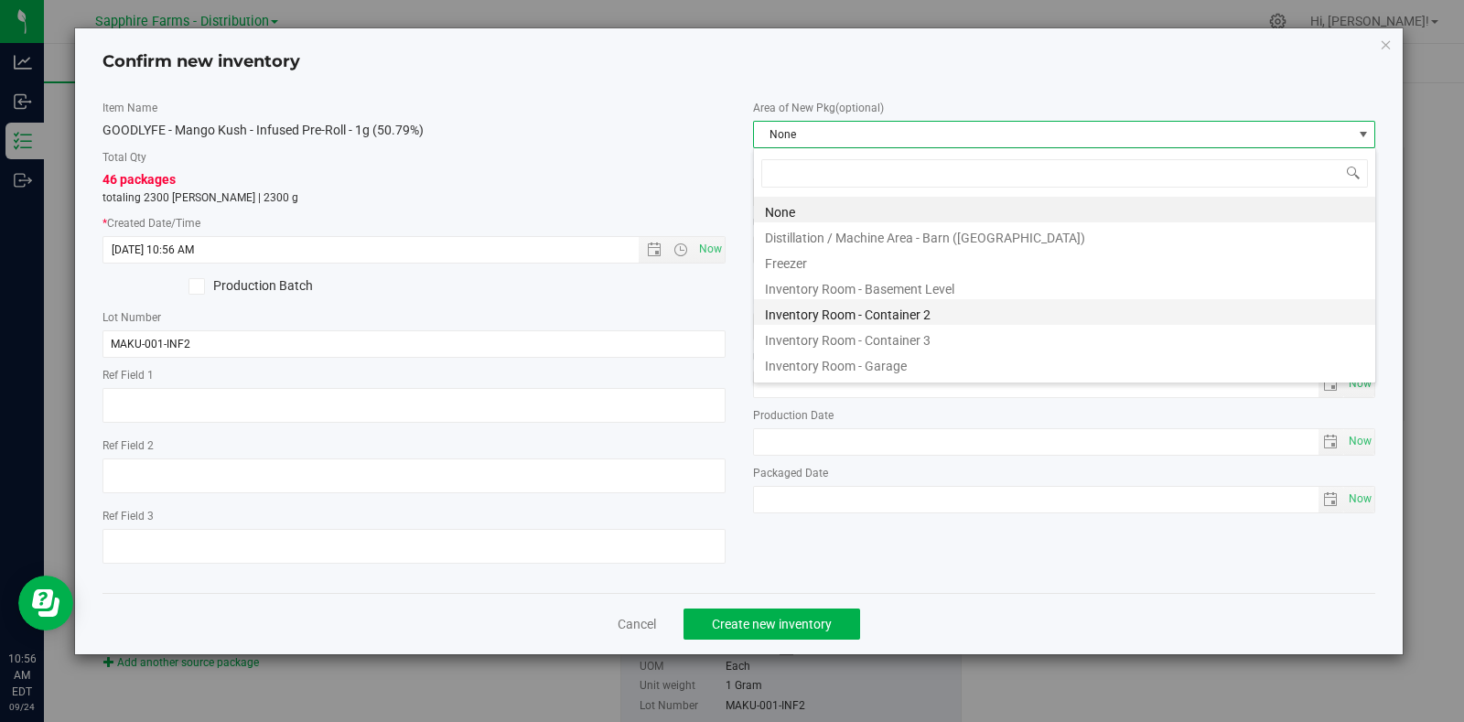
scroll to position [27, 622]
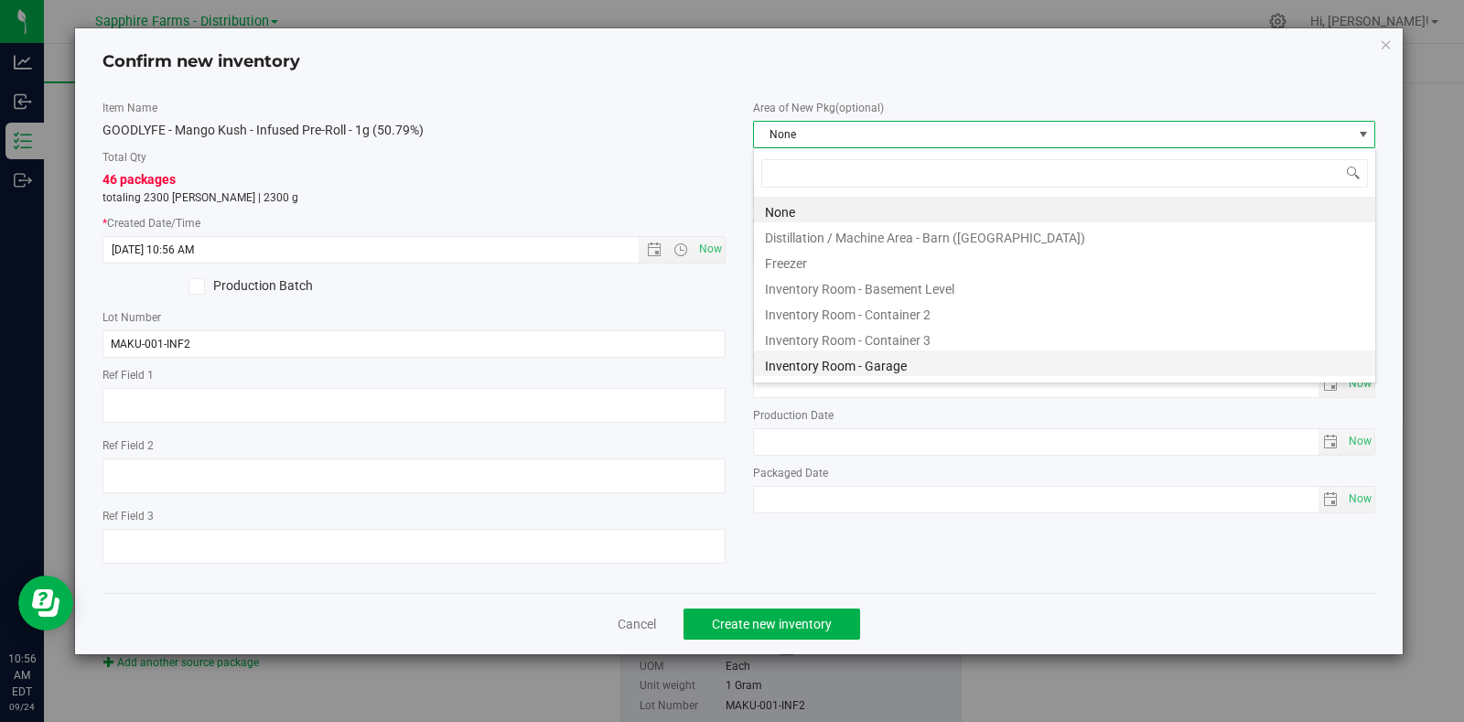
click at [853, 367] on li "Inventory Room - Garage" at bounding box center [1064, 363] width 621 height 26
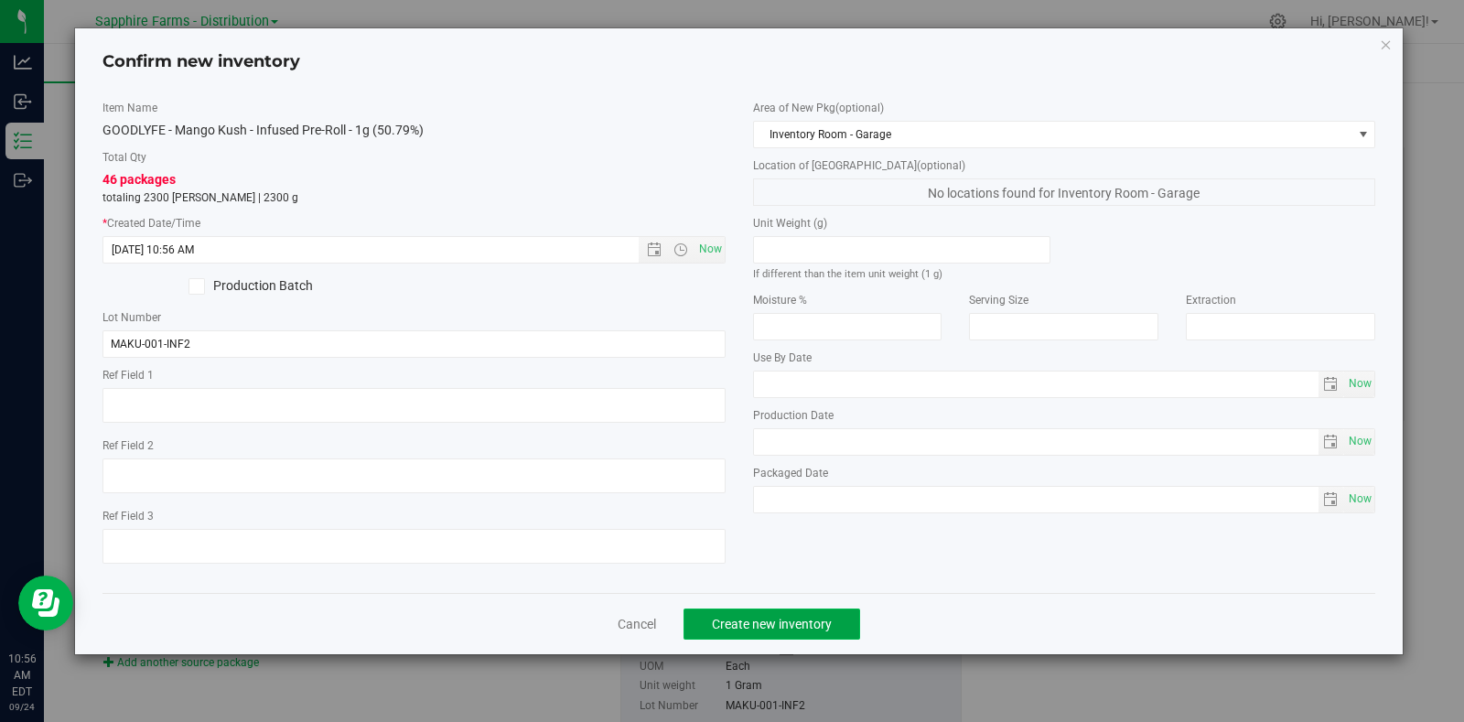
click at [822, 621] on span "Create new inventory" at bounding box center [772, 624] width 120 height 15
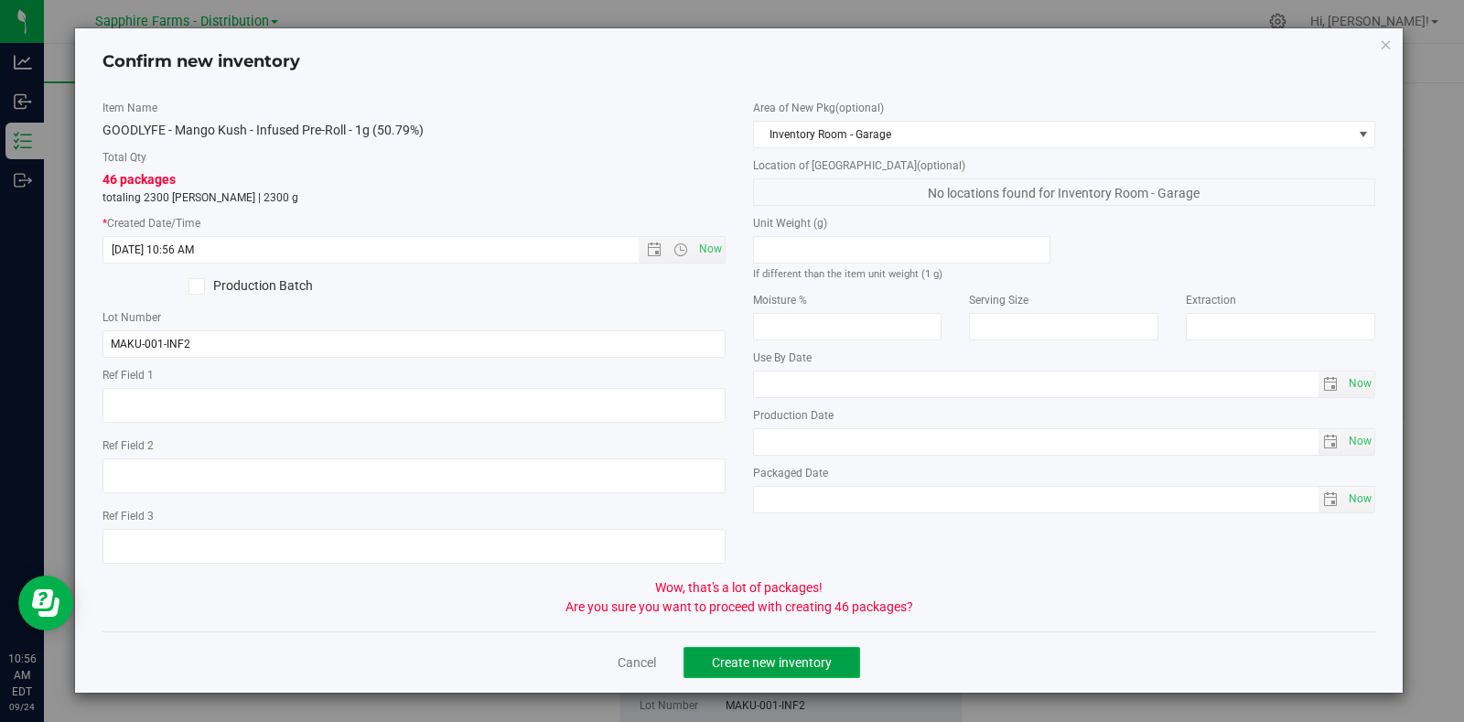
click at [779, 669] on span "Create new inventory" at bounding box center [772, 662] width 120 height 15
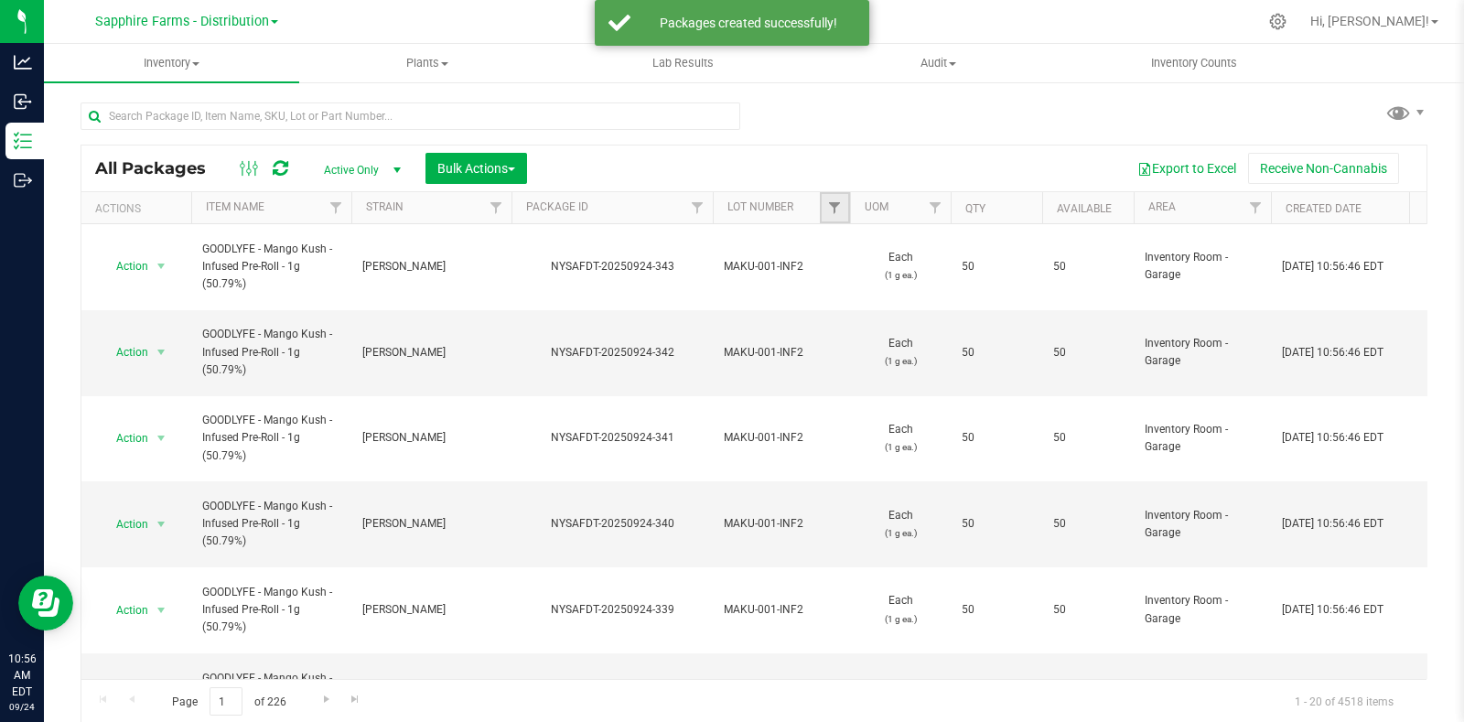
click at [842, 201] on link "Filter" at bounding box center [835, 207] width 30 height 31
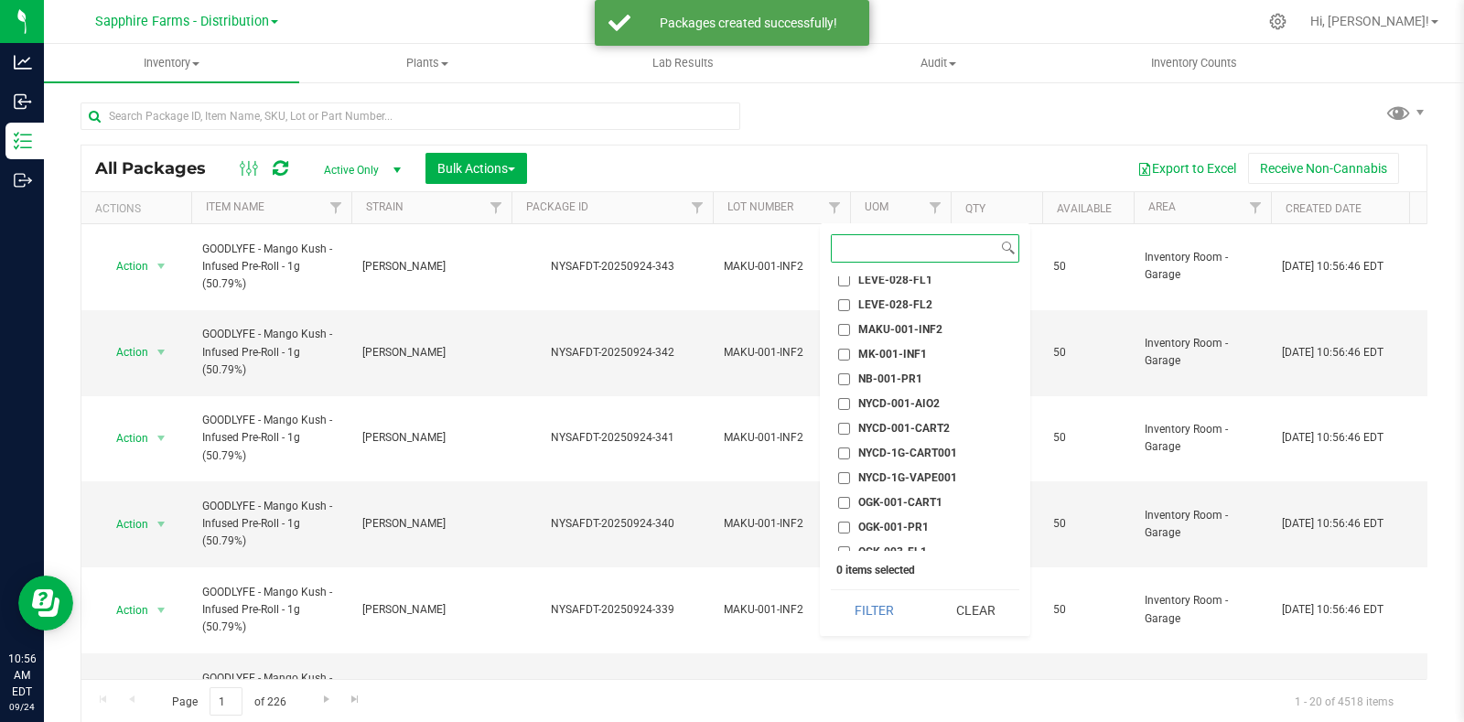
scroll to position [1372, 0]
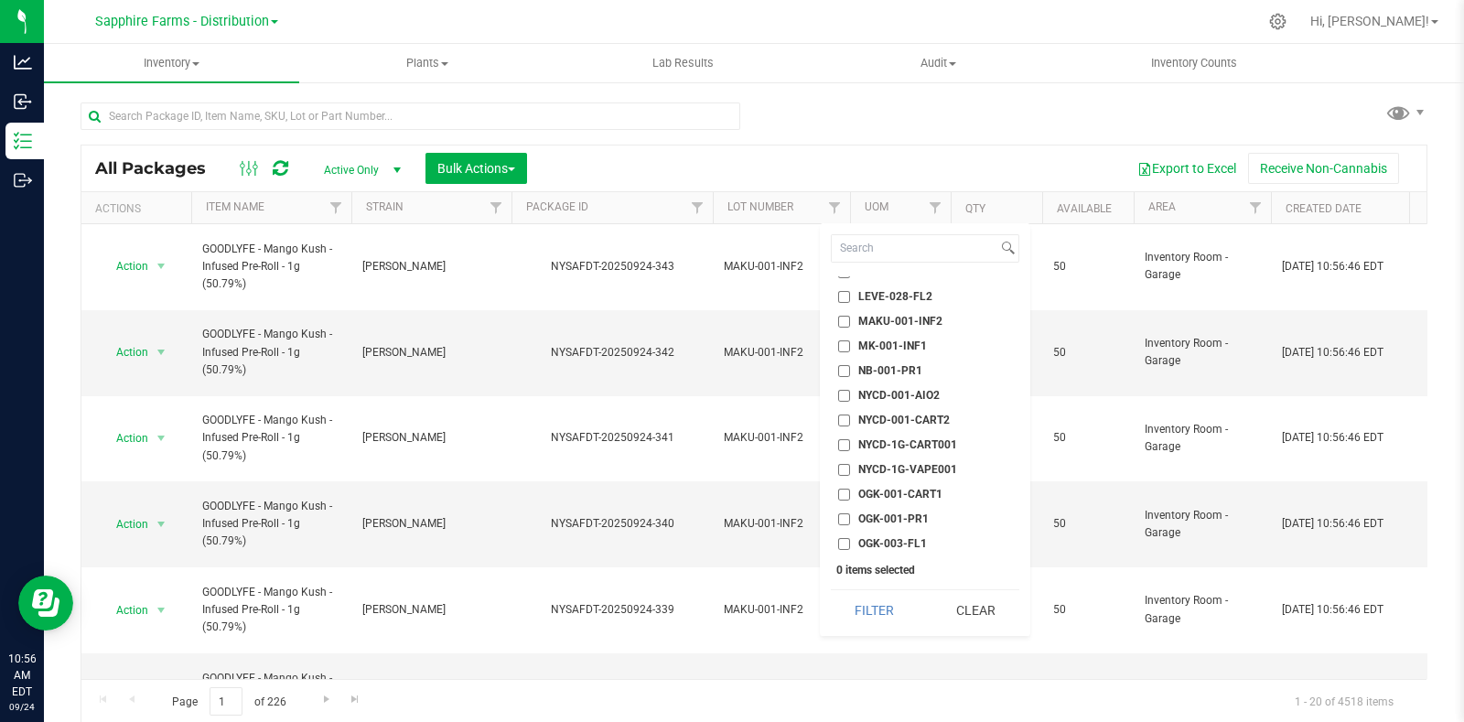
click at [909, 317] on span "MAKU-001-INF2" at bounding box center [900, 321] width 84 height 11
click at [850, 317] on input "MAKU-001-INF2" at bounding box center [844, 322] width 12 height 12
checkbox input "true"
click at [867, 601] on button "Filter" at bounding box center [875, 610] width 88 height 40
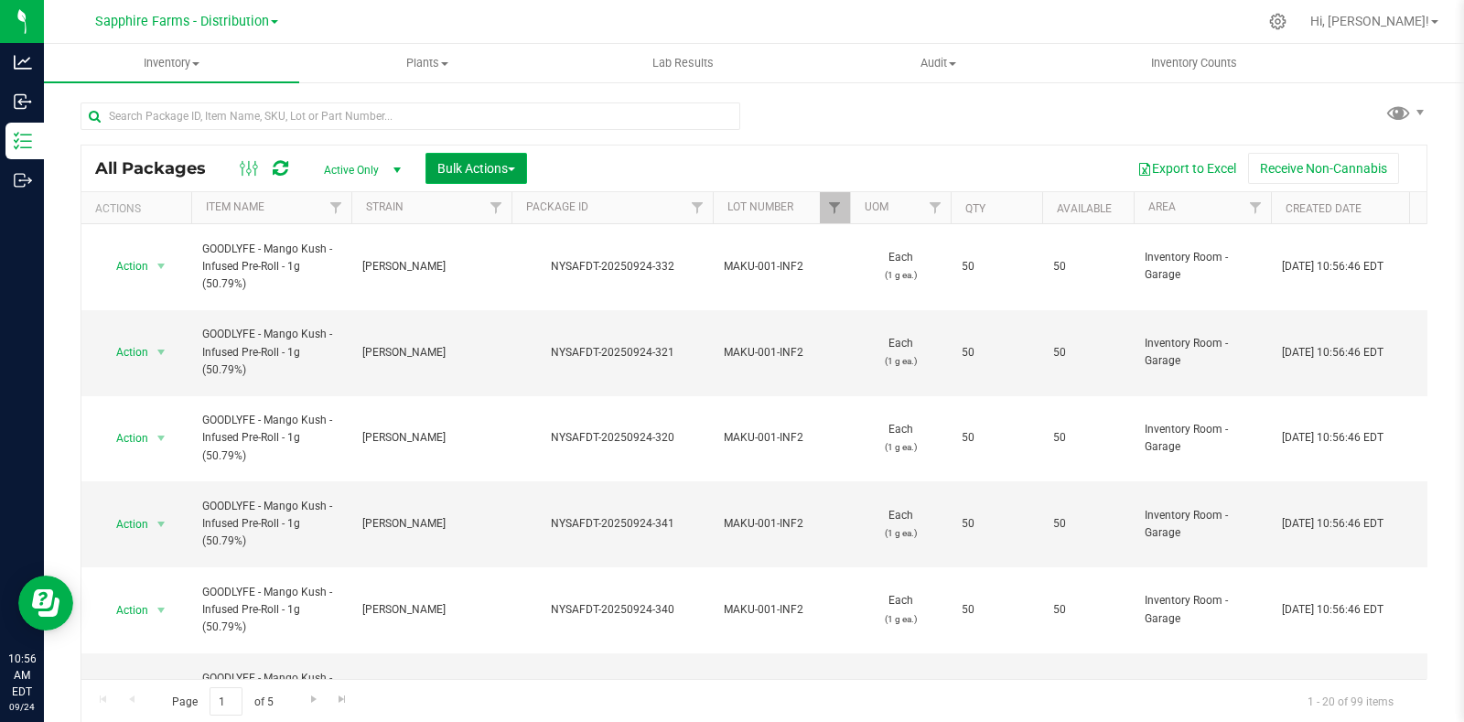
click at [462, 166] on span "Bulk Actions" at bounding box center [476, 168] width 78 height 15
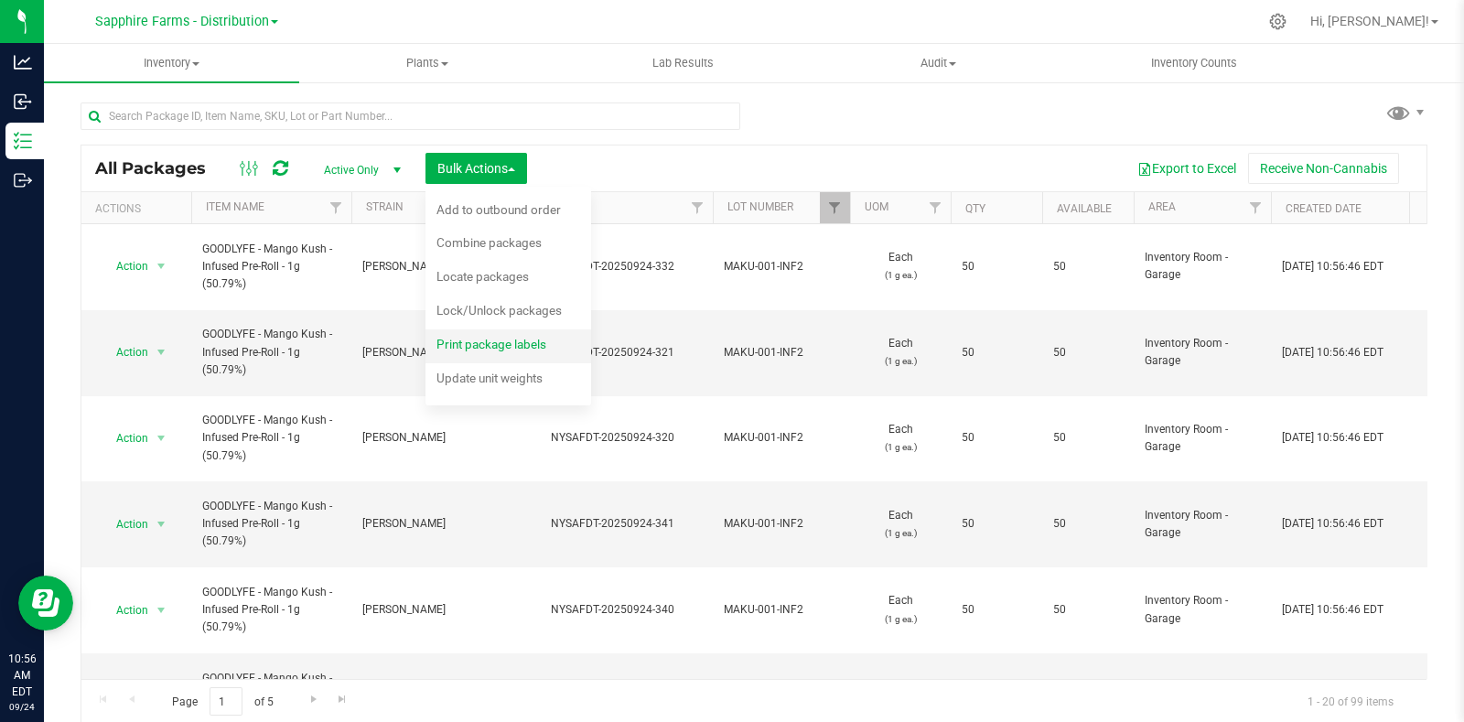
click at [506, 345] on span "Print package labels" at bounding box center [491, 344] width 110 height 15
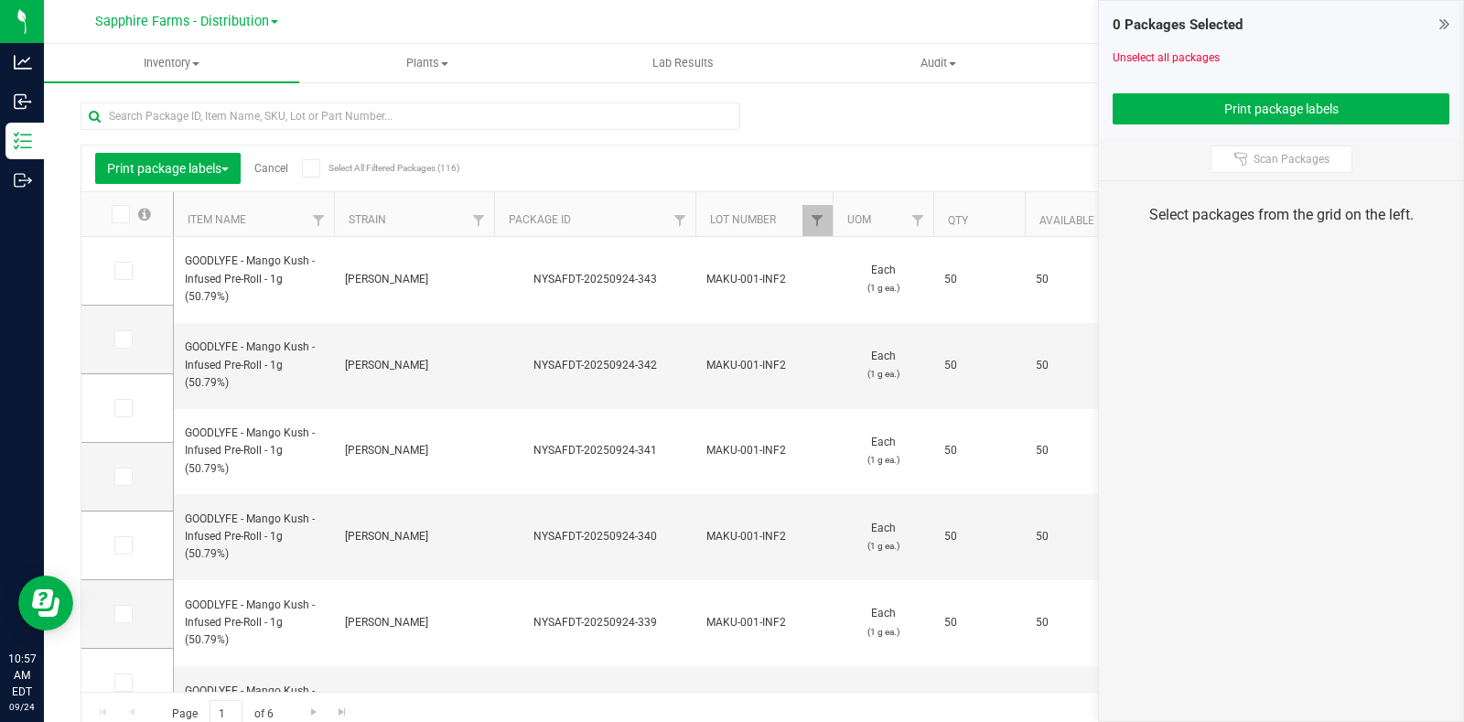
click at [120, 214] on icon at bounding box center [119, 214] width 12 height 0
click at [0, 0] on input "checkbox" at bounding box center [0, 0] width 0 height 0
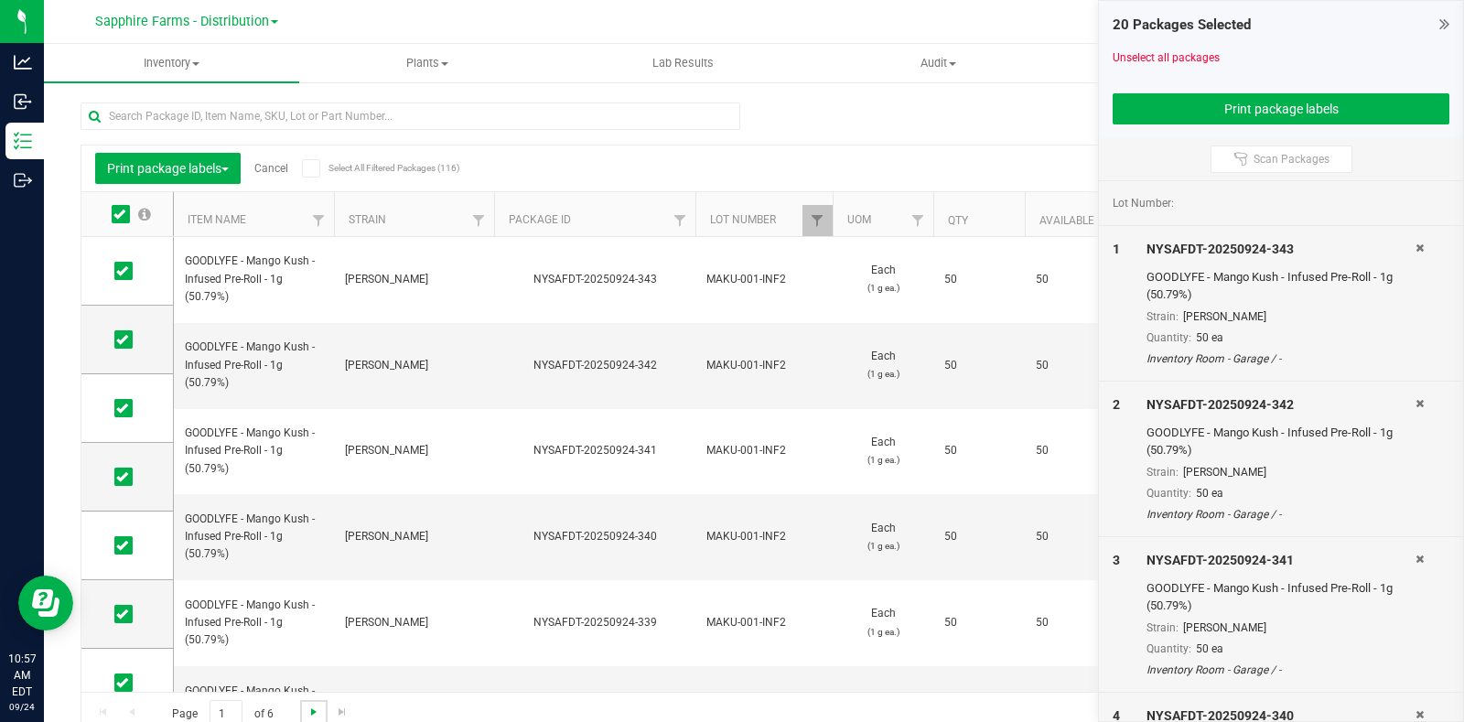
click at [313, 714] on span "Go to the next page" at bounding box center [313, 711] width 15 height 15
click at [118, 214] on icon at bounding box center [119, 214] width 12 height 0
click at [0, 0] on input "checkbox" at bounding box center [0, 0] width 0 height 0
click at [316, 705] on span "Go to the next page" at bounding box center [313, 711] width 15 height 15
click at [116, 271] on icon at bounding box center [122, 271] width 12 height 0
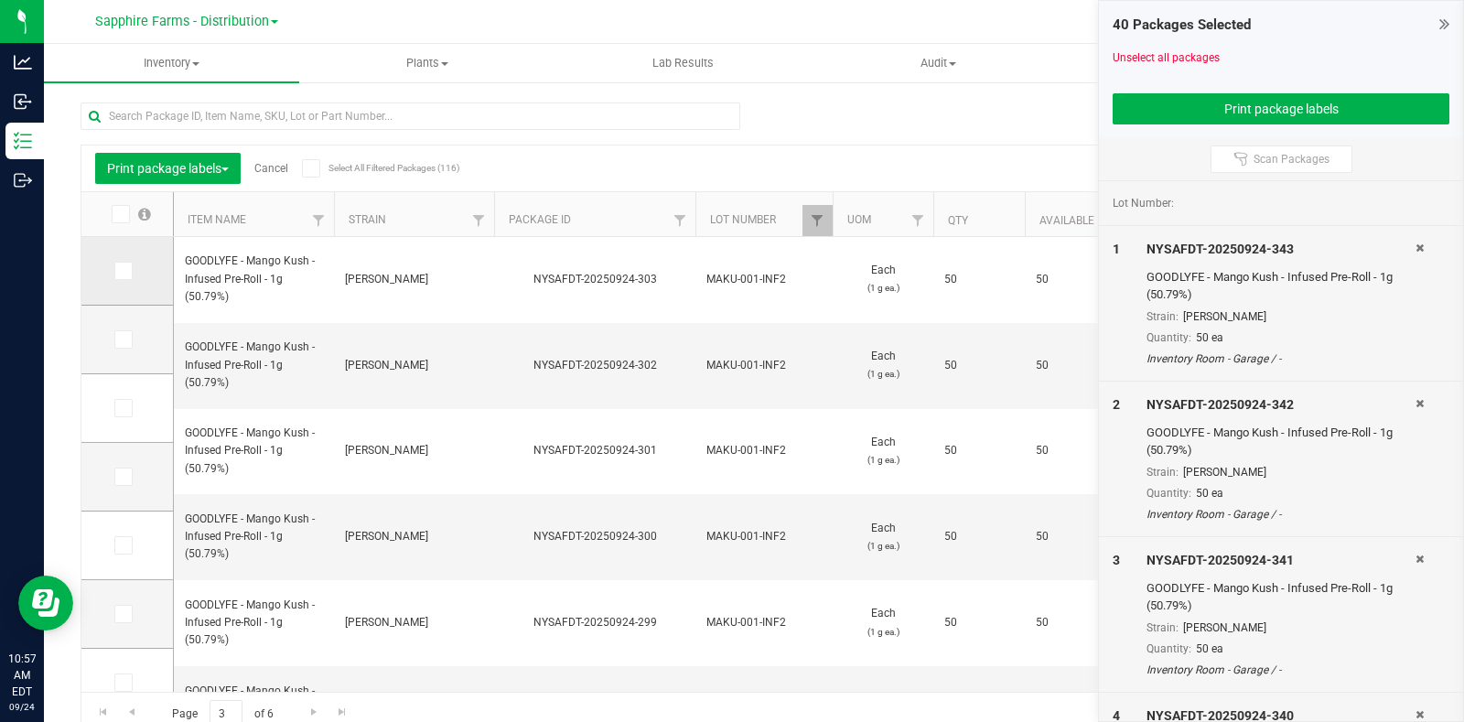
click at [0, 0] on input "checkbox" at bounding box center [0, 0] width 0 height 0
click at [124, 339] on icon at bounding box center [122, 339] width 12 height 0
click at [0, 0] on input "checkbox" at bounding box center [0, 0] width 0 height 0
click at [124, 417] on td at bounding box center [126, 408] width 91 height 69
click at [124, 408] on icon at bounding box center [122, 408] width 12 height 0
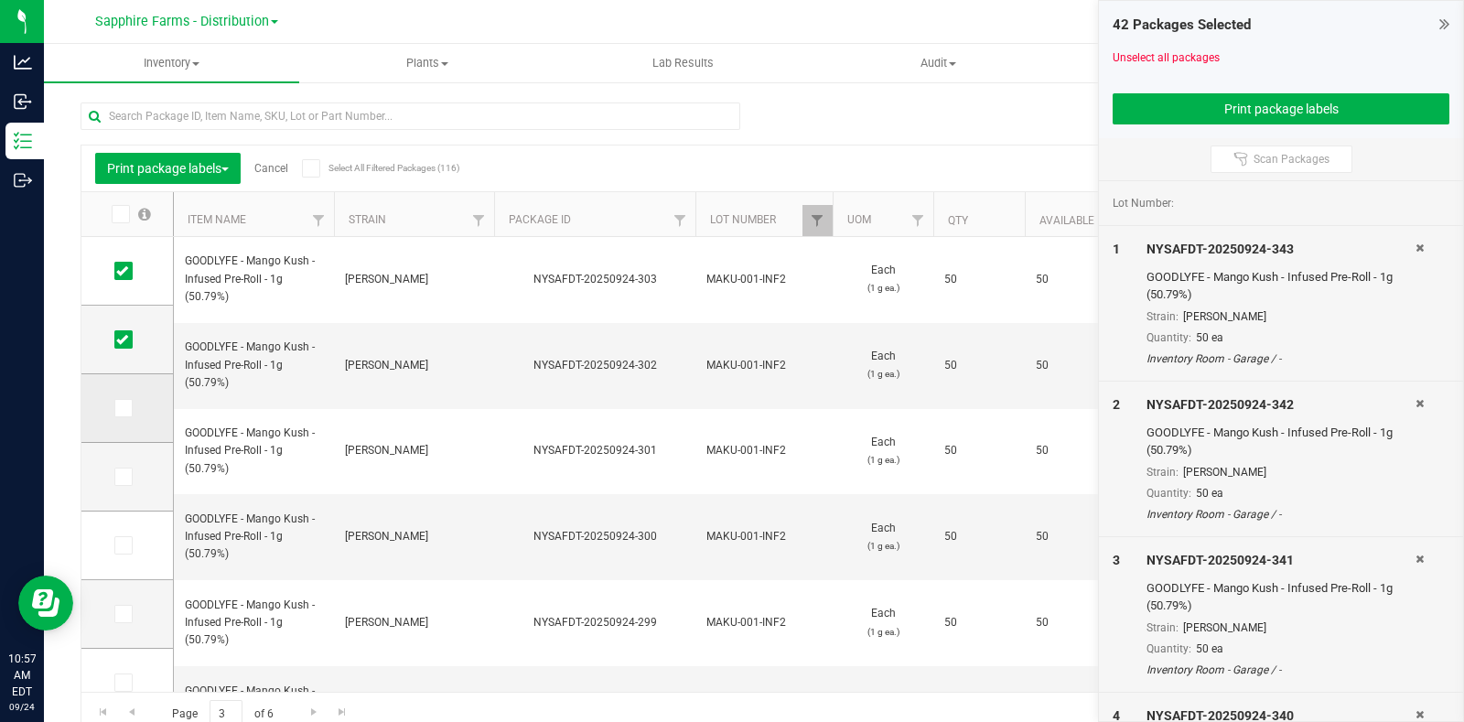
click at [0, 0] on input "checkbox" at bounding box center [0, 0] width 0 height 0
click at [119, 477] on icon at bounding box center [122, 477] width 12 height 0
click at [0, 0] on input "checkbox" at bounding box center [0, 0] width 0 height 0
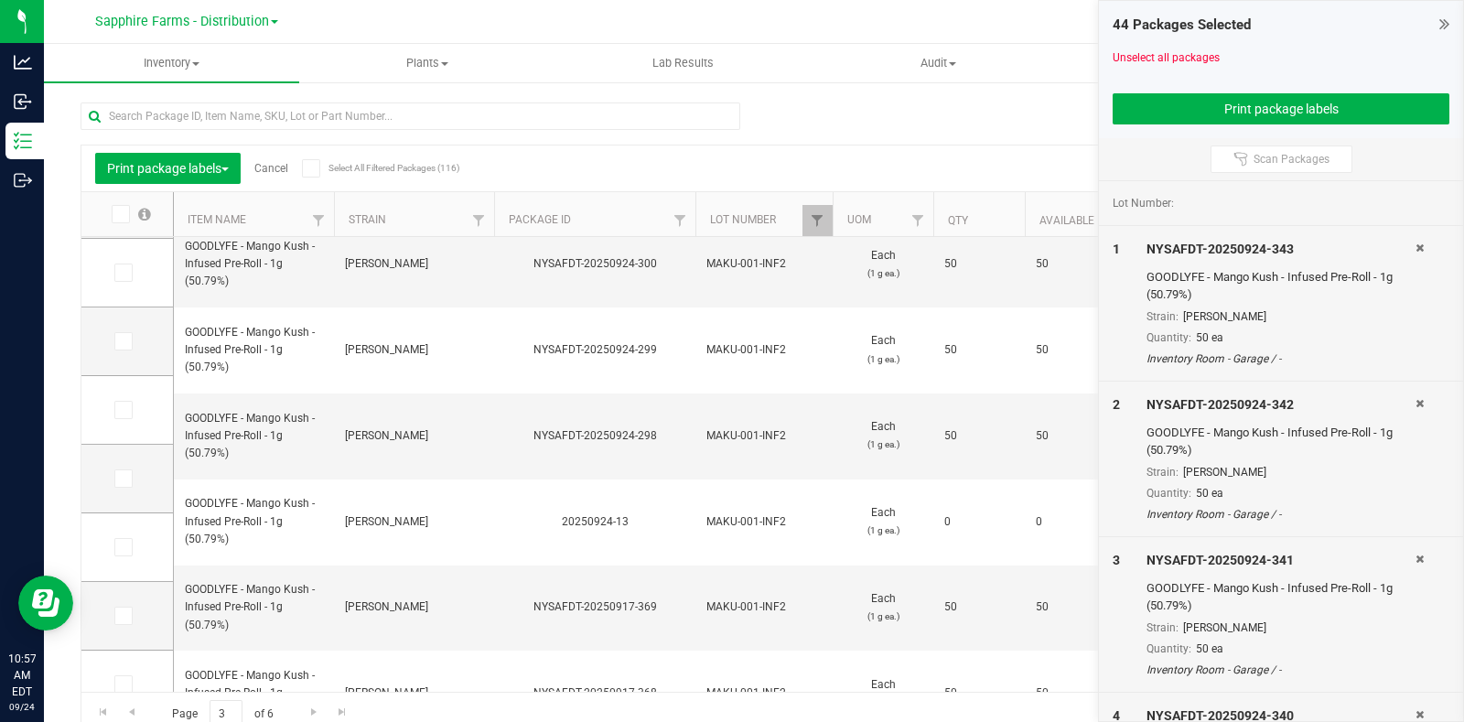
scroll to position [136, 0]
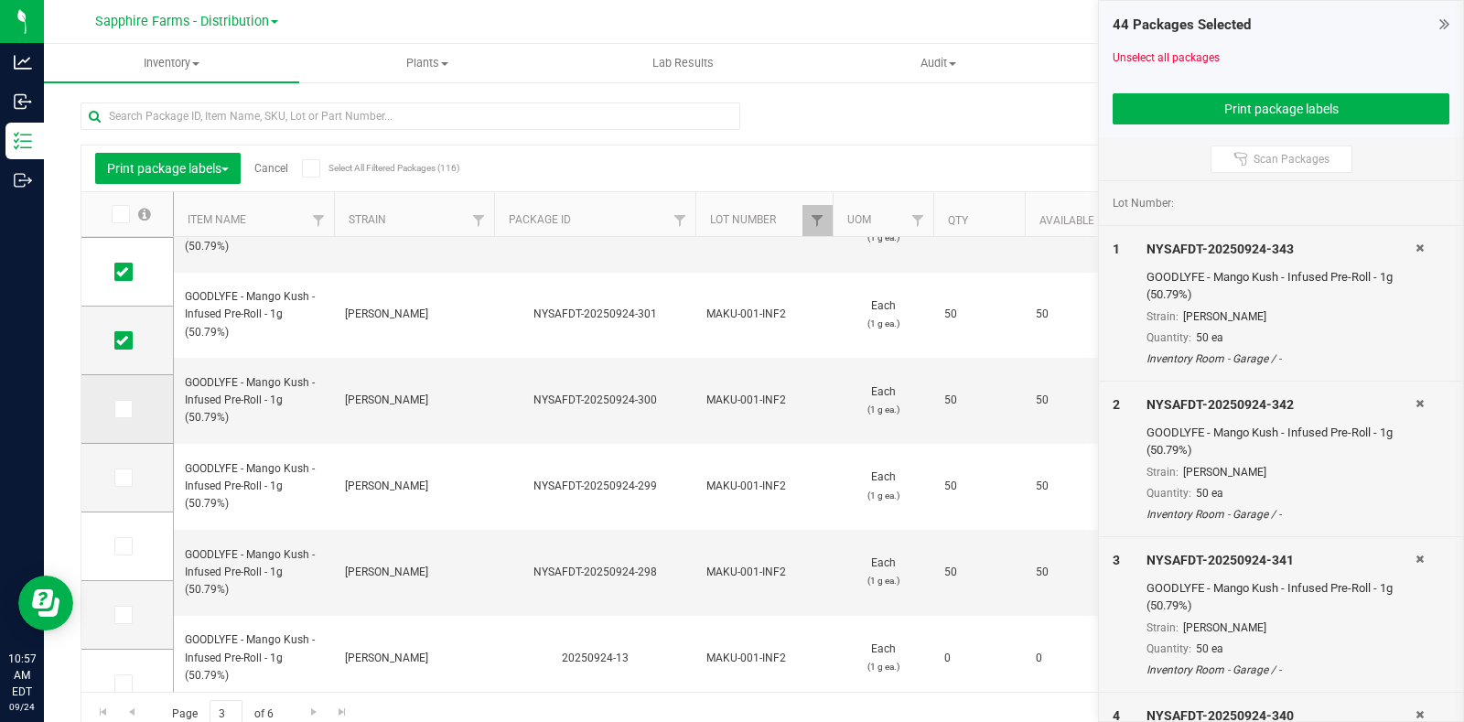
click at [124, 409] on icon at bounding box center [122, 409] width 12 height 0
click at [0, 0] on input "checkbox" at bounding box center [0, 0] width 0 height 0
click at [119, 478] on icon at bounding box center [122, 478] width 12 height 0
click at [0, 0] on input "checkbox" at bounding box center [0, 0] width 0 height 0
click at [128, 545] on span at bounding box center [123, 546] width 18 height 18
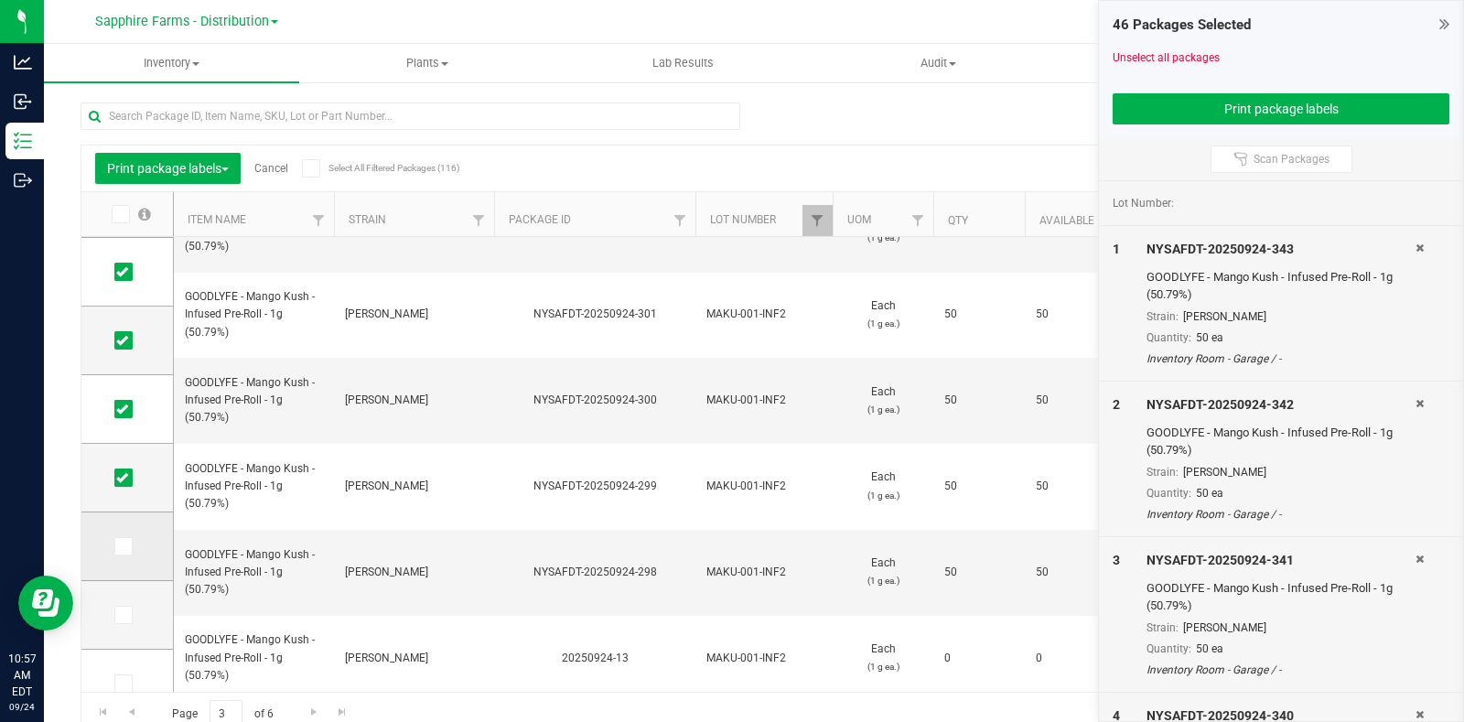
click at [0, 0] on input "checkbox" at bounding box center [0, 0] width 0 height 0
click at [122, 628] on td at bounding box center [126, 615] width 91 height 69
click at [122, 615] on icon at bounding box center [122, 615] width 12 height 0
click at [0, 0] on input "checkbox" at bounding box center [0, 0] width 0 height 0
click at [126, 683] on icon at bounding box center [122, 683] width 12 height 0
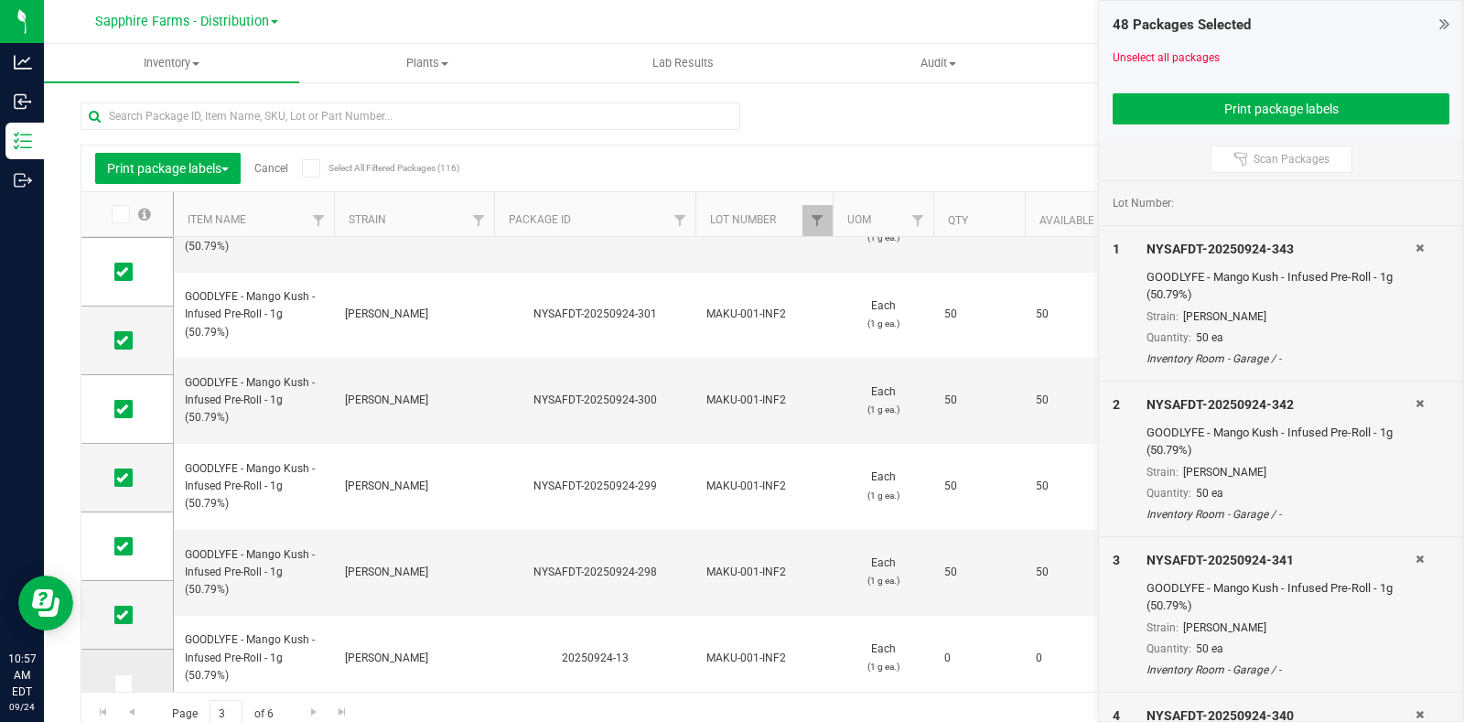
click at [0, 0] on input "checkbox" at bounding box center [0, 0] width 0 height 0
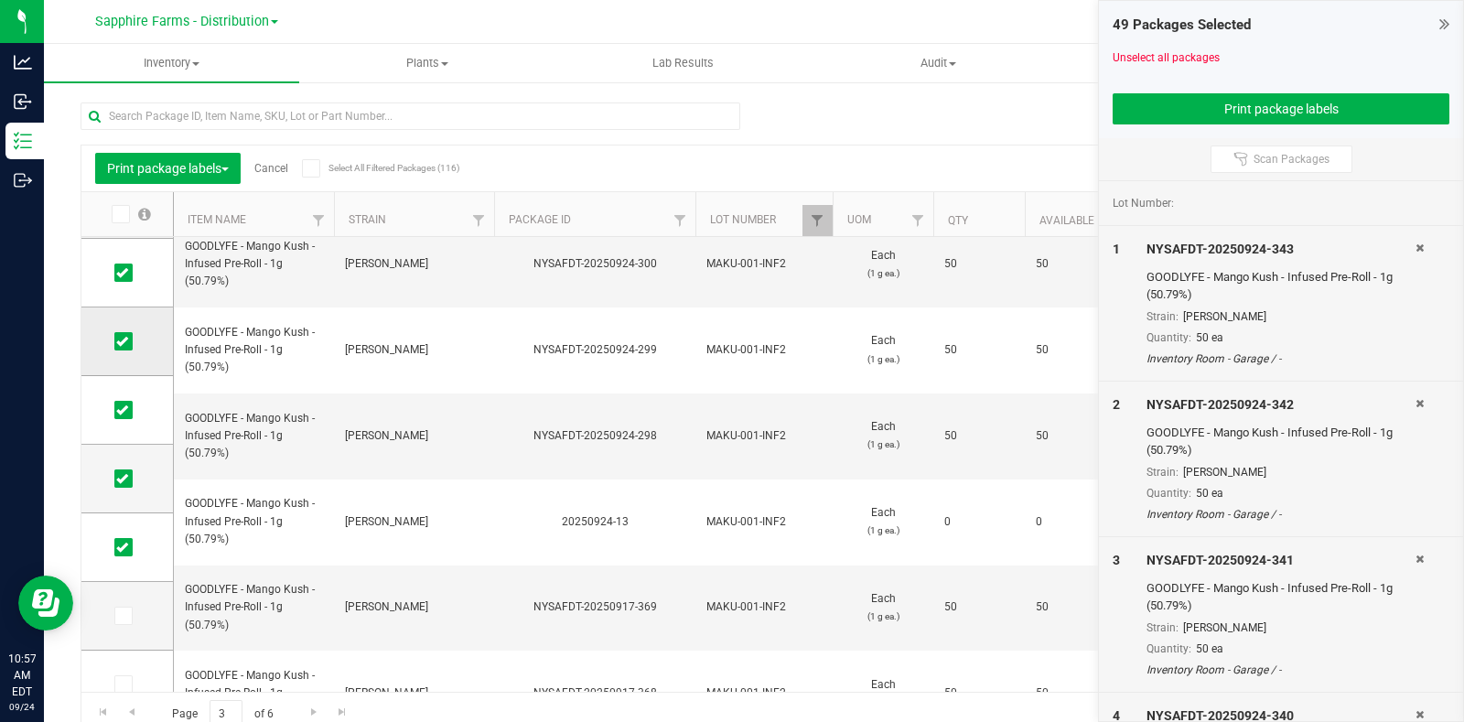
scroll to position [409, 0]
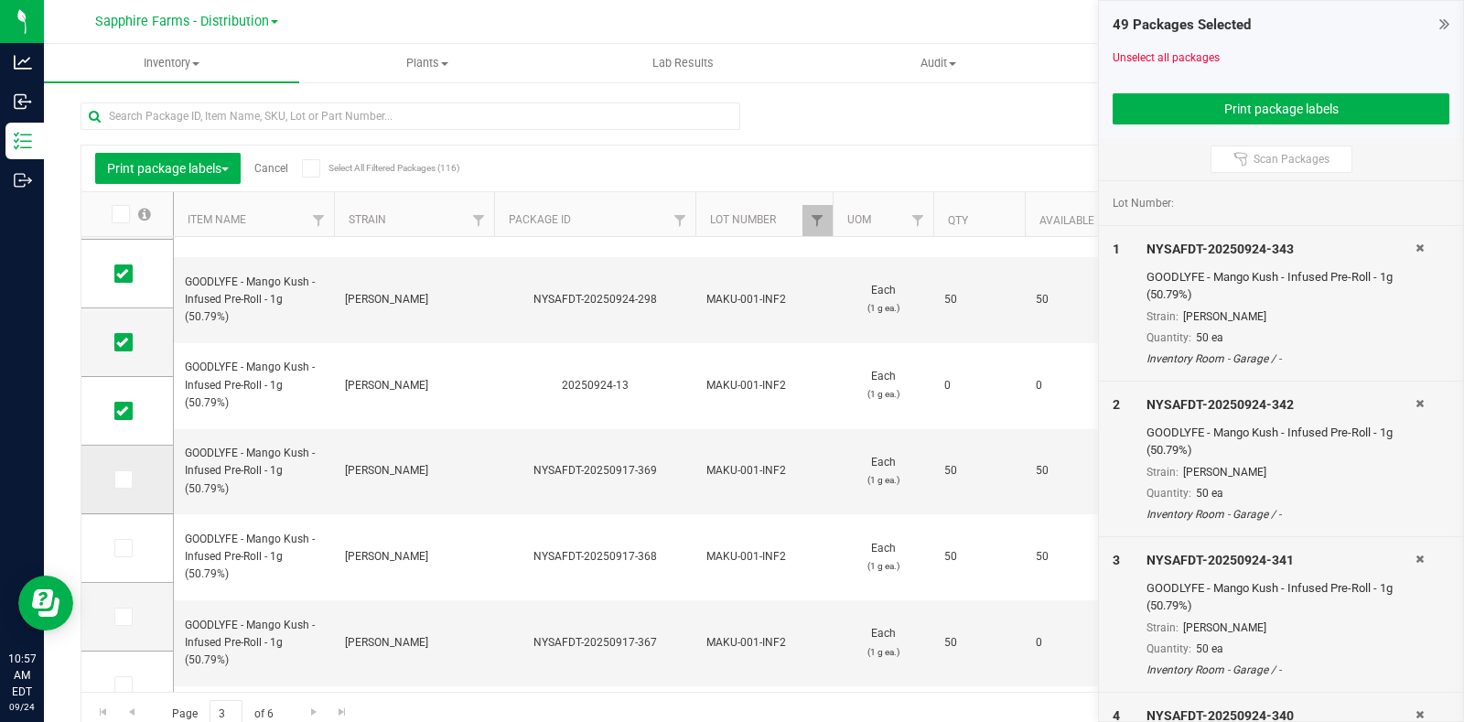
click at [125, 479] on icon at bounding box center [122, 479] width 12 height 0
click at [0, 0] on input "checkbox" at bounding box center [0, 0] width 0 height 0
click at [275, 167] on link "Cancel" at bounding box center [271, 168] width 34 height 13
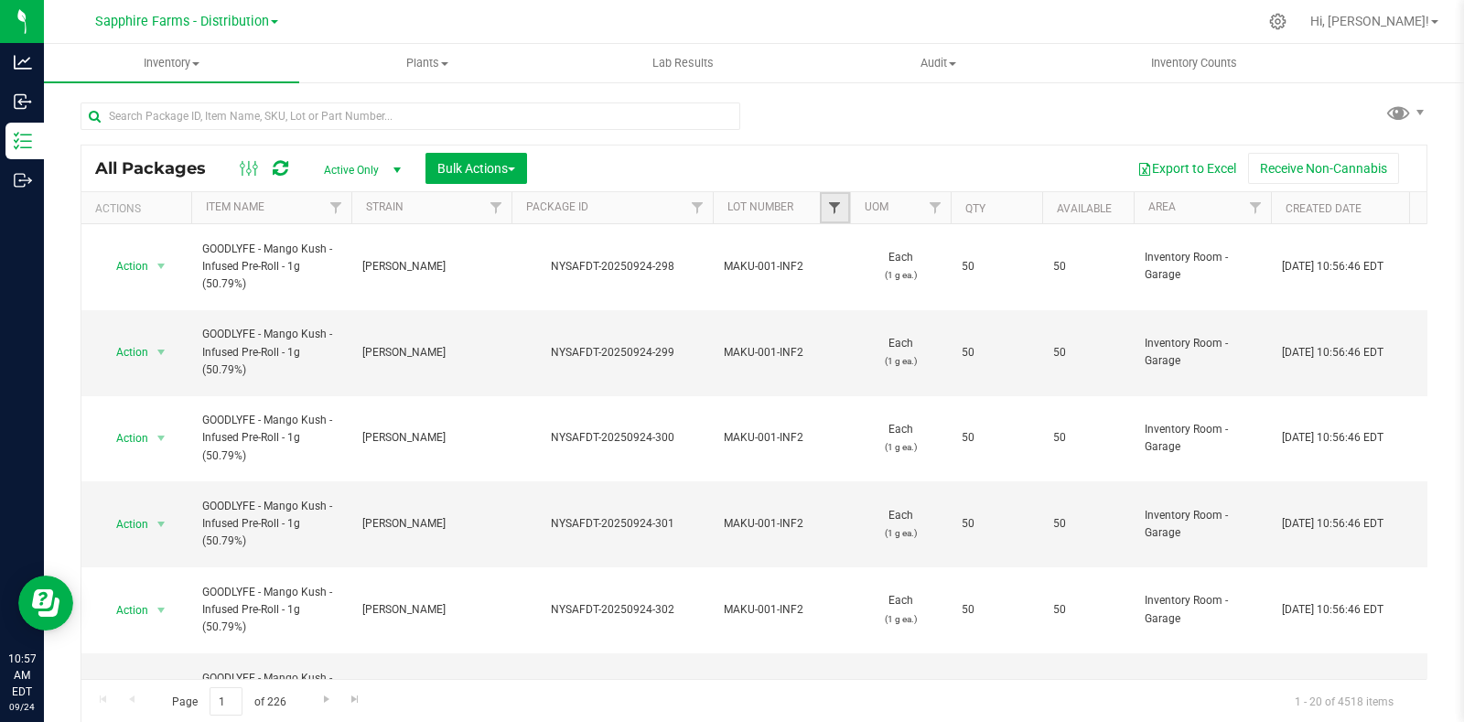
click at [837, 203] on span "Filter" at bounding box center [834, 207] width 15 height 15
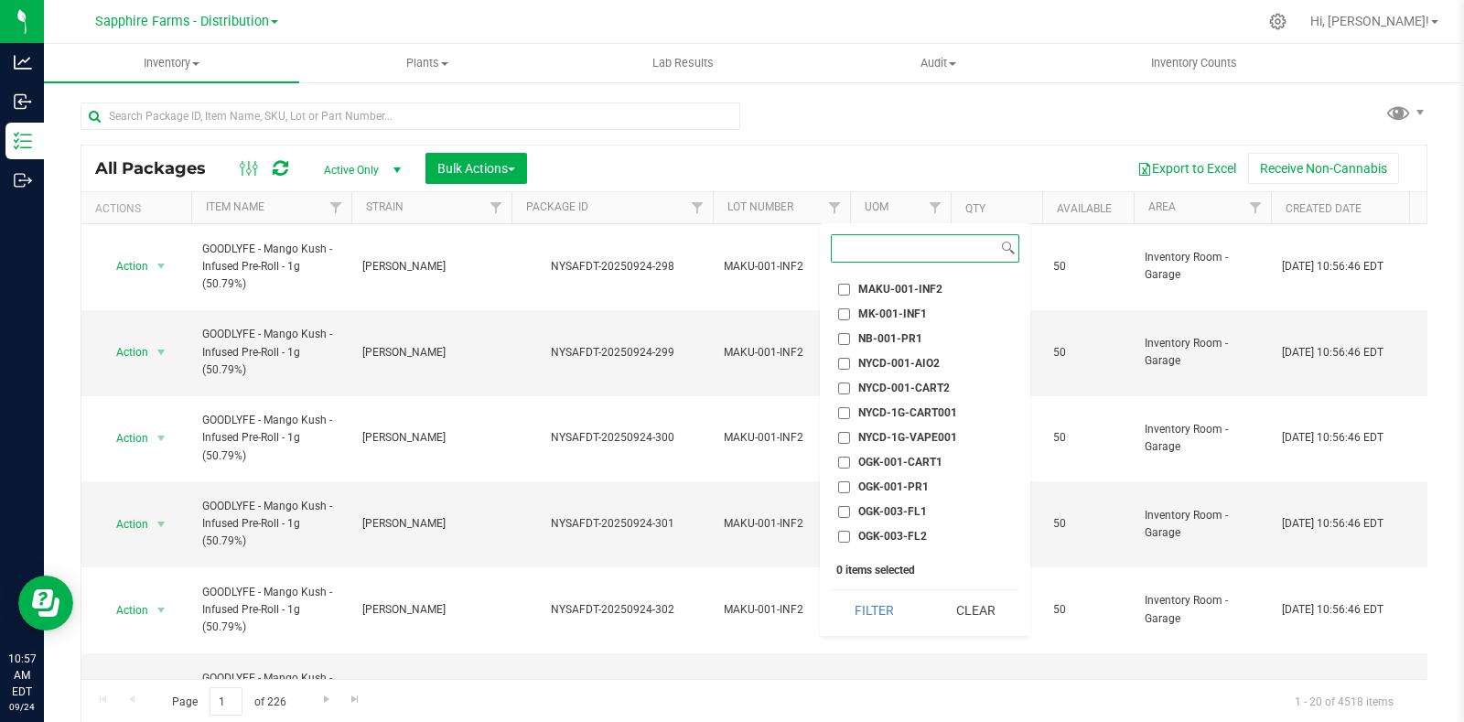
scroll to position [1372, 0]
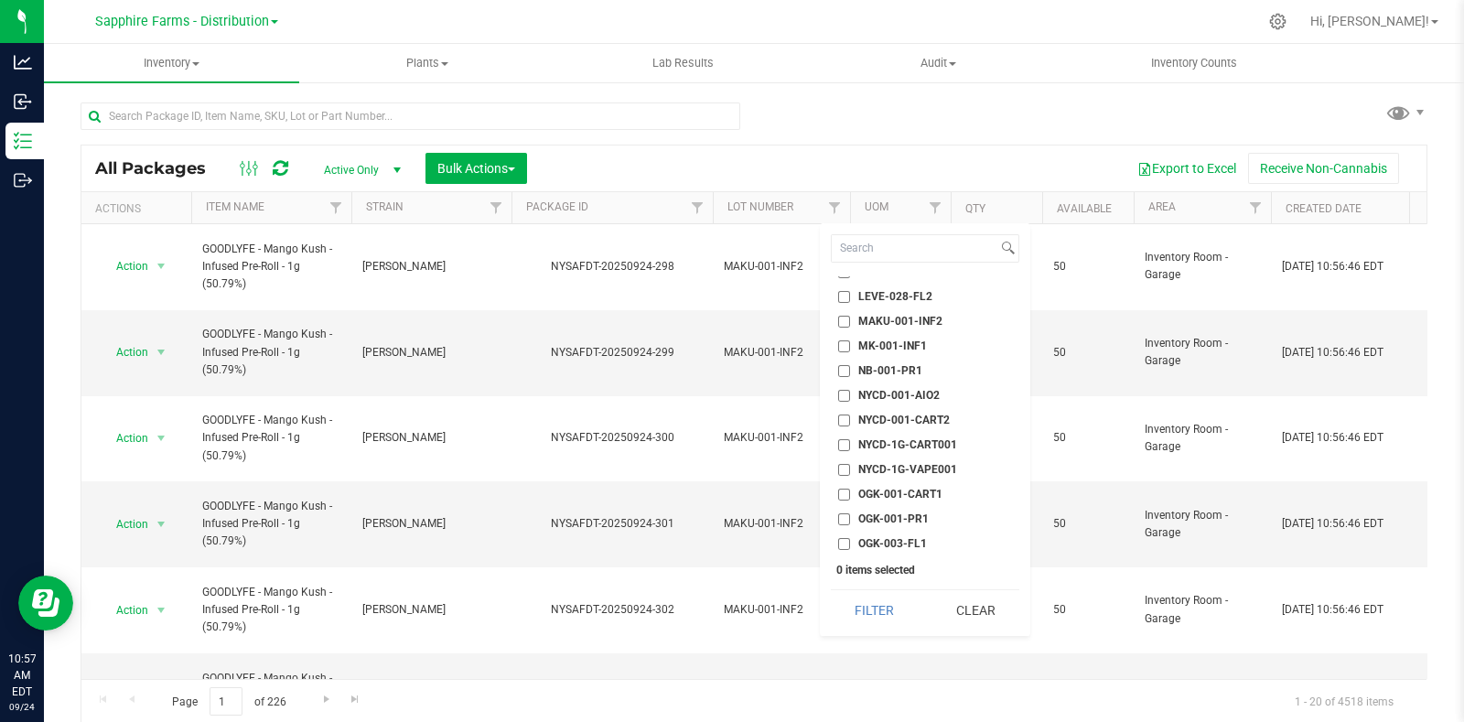
click at [915, 317] on span "MAKU-001-INF2" at bounding box center [900, 321] width 84 height 11
click at [850, 317] on input "MAKU-001-INF2" at bounding box center [844, 322] width 12 height 12
checkbox input "true"
click at [875, 610] on button "Filter" at bounding box center [875, 610] width 88 height 40
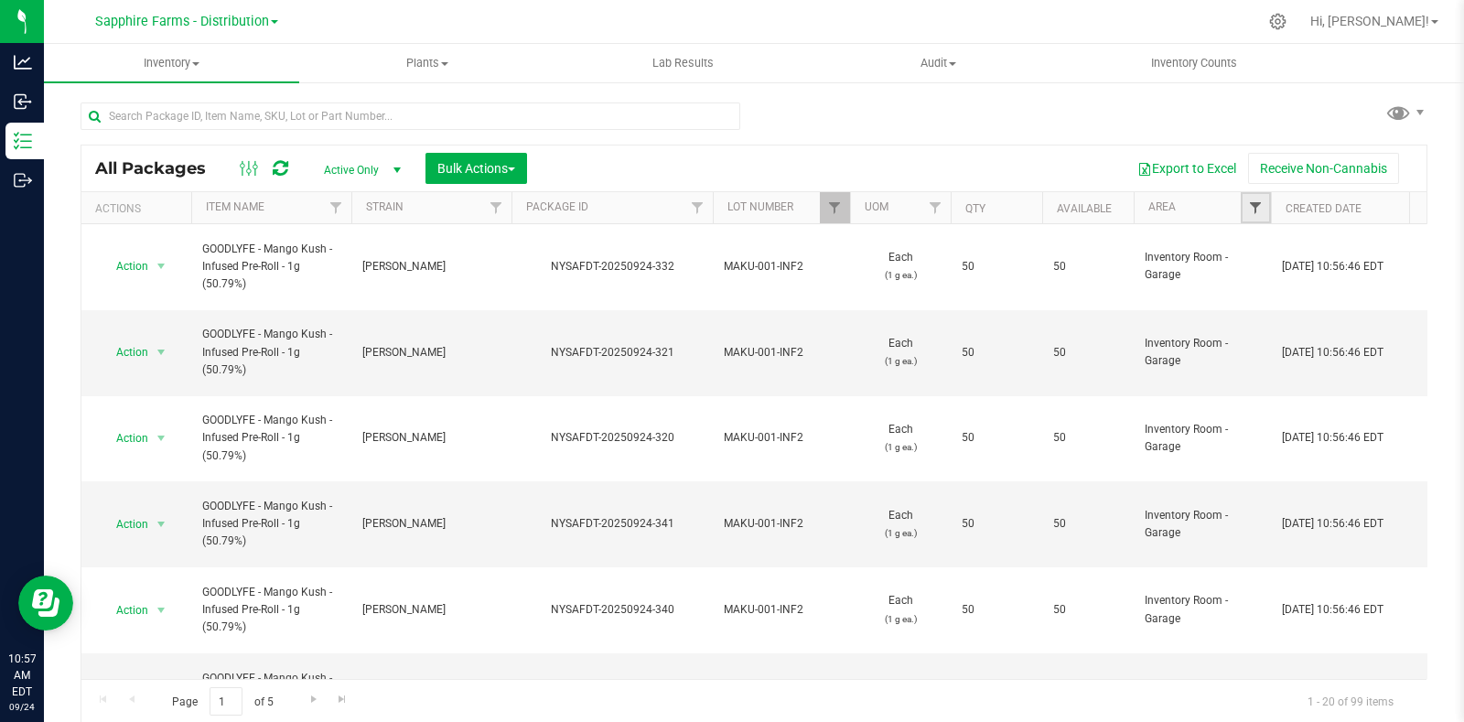
click at [1258, 203] on span "Filter" at bounding box center [1255, 207] width 15 height 15
click at [1256, 181] on button "Receive Non-Cannabis" at bounding box center [1323, 168] width 151 height 31
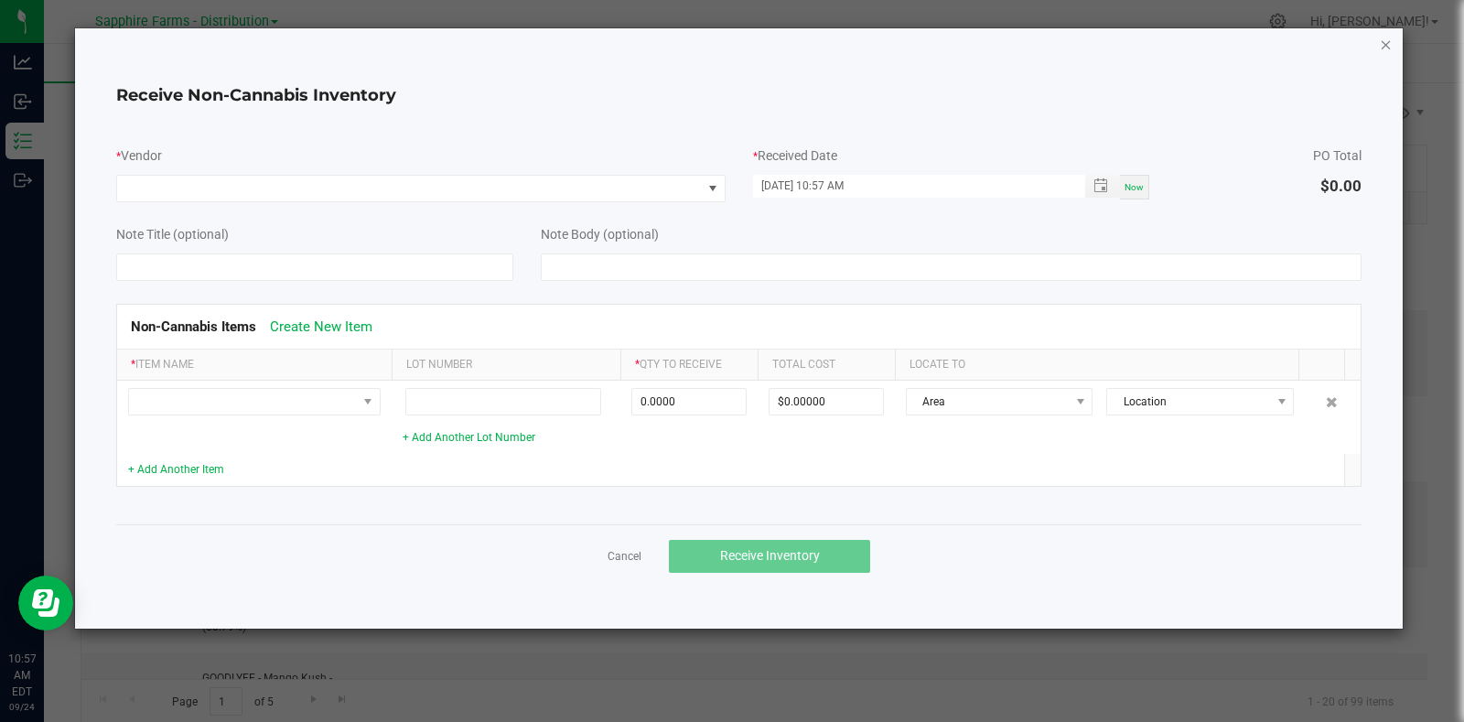
click at [1388, 38] on icon "Close" at bounding box center [1386, 44] width 13 height 22
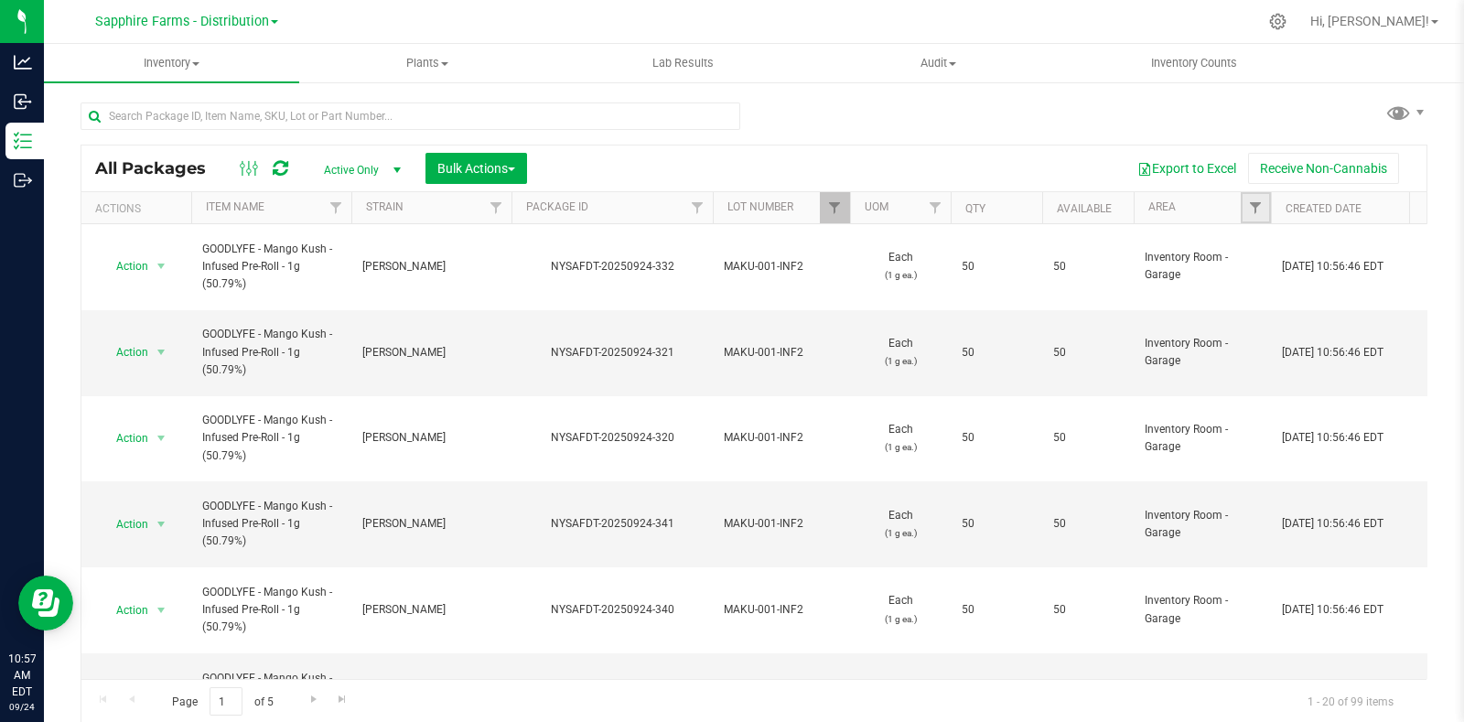
click at [1263, 199] on link "Filter" at bounding box center [1256, 207] width 30 height 31
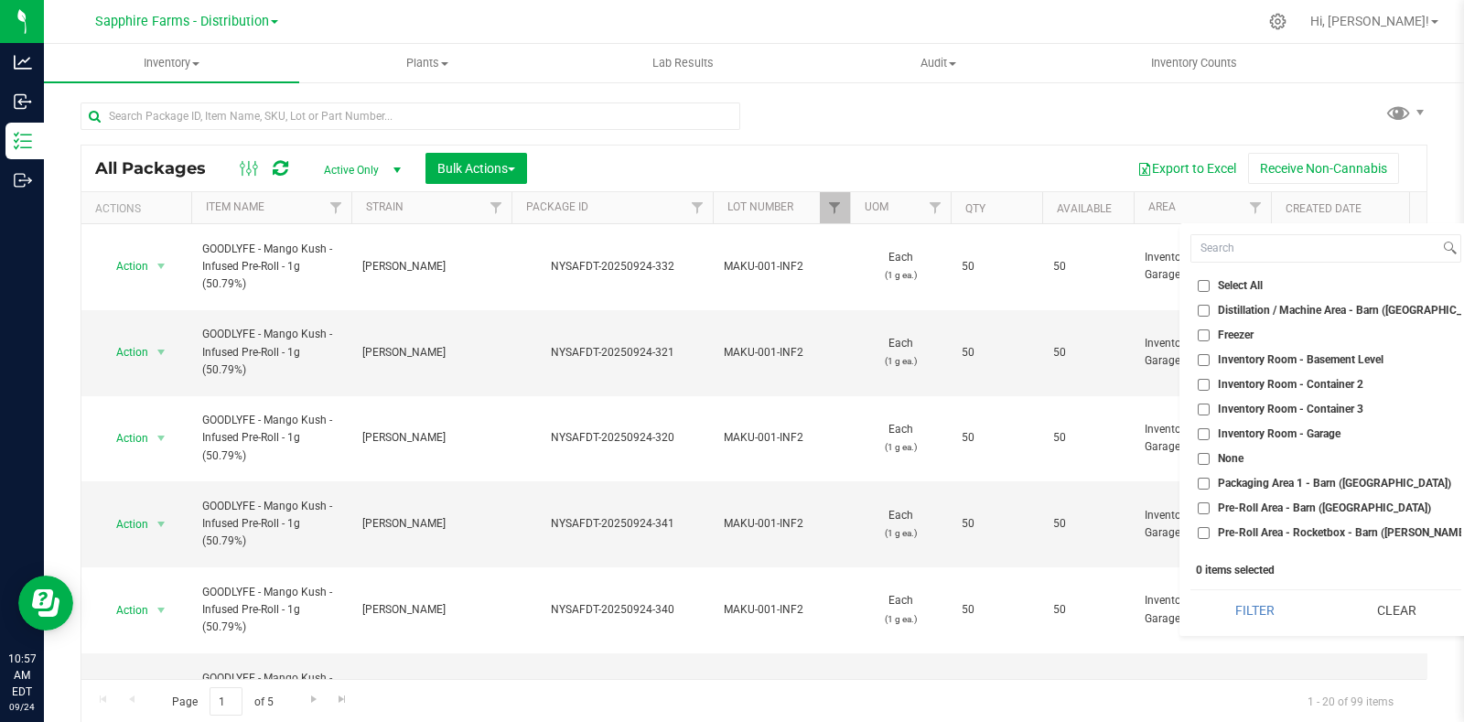
click at [1292, 430] on span "Inventory Room - Garage" at bounding box center [1279, 433] width 123 height 11
click at [1209, 430] on input "Inventory Room - Garage" at bounding box center [1204, 434] width 12 height 12
checkbox input "true"
click at [1229, 610] on button "Filter" at bounding box center [1254, 610] width 129 height 40
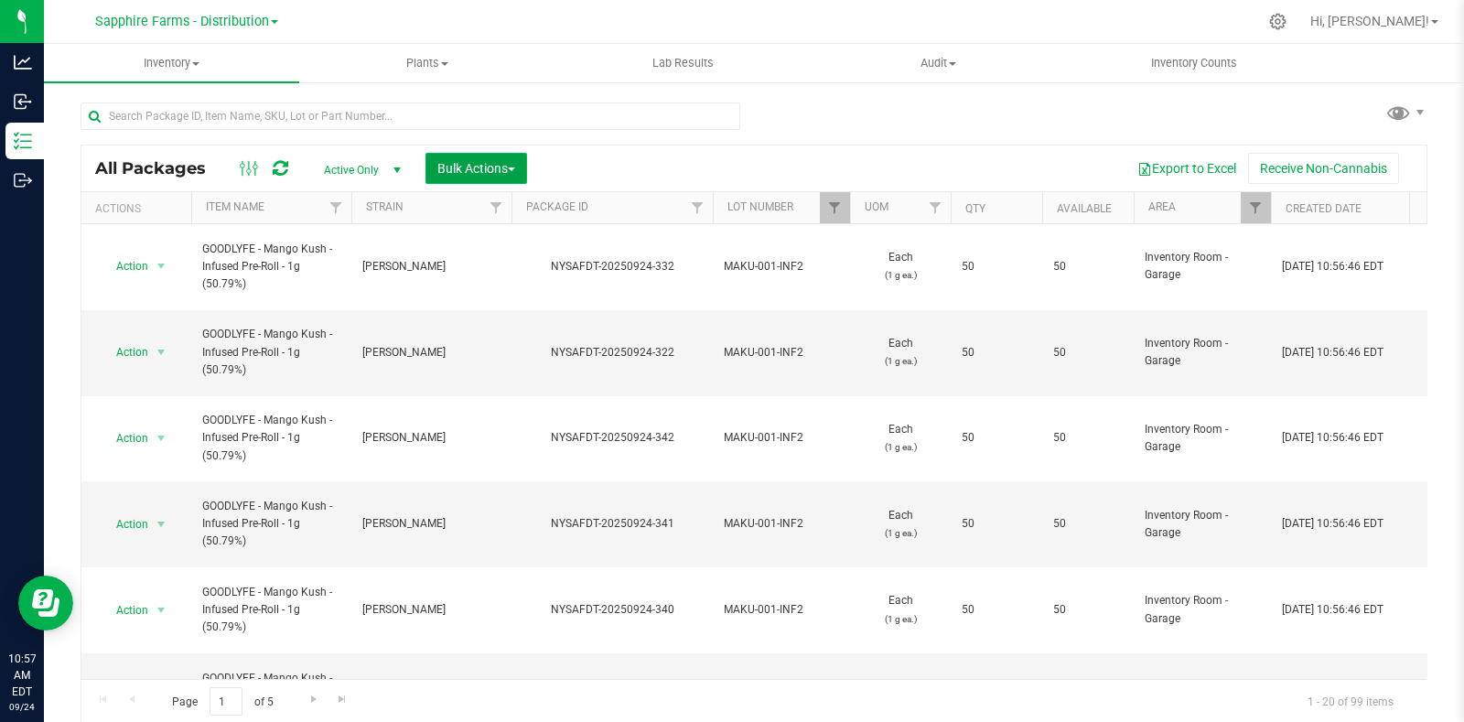
click at [480, 166] on span "Bulk Actions" at bounding box center [476, 168] width 78 height 15
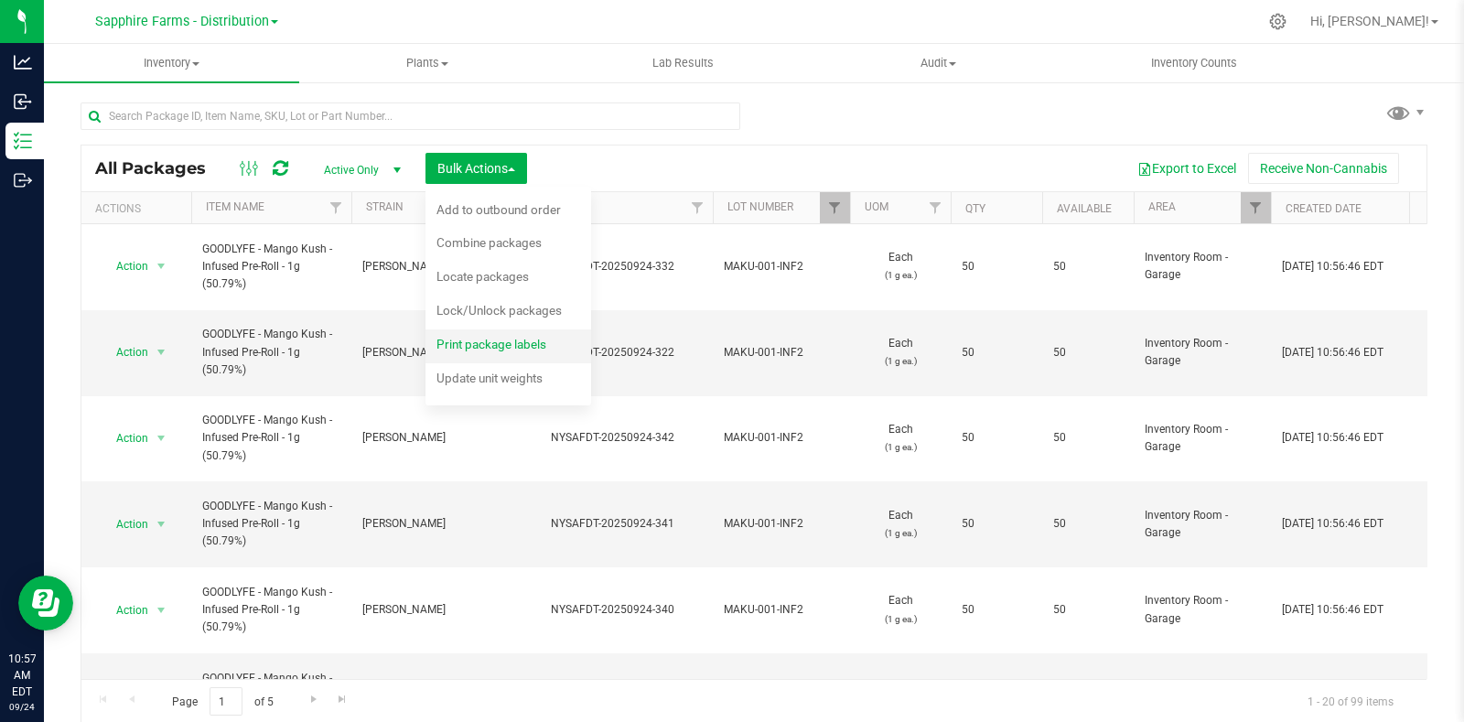
click at [463, 343] on span "Print package labels" at bounding box center [491, 344] width 110 height 15
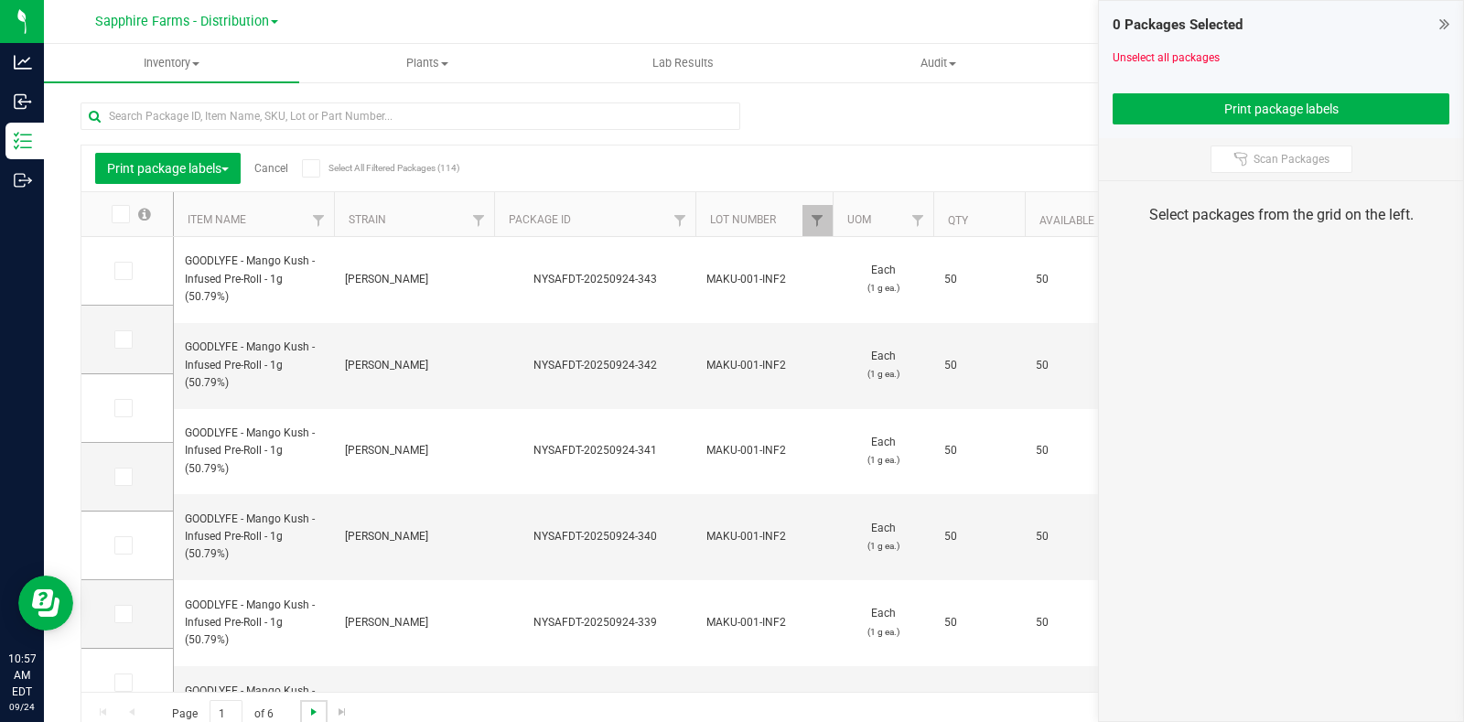
click at [314, 711] on span "Go to the next page" at bounding box center [313, 711] width 15 height 15
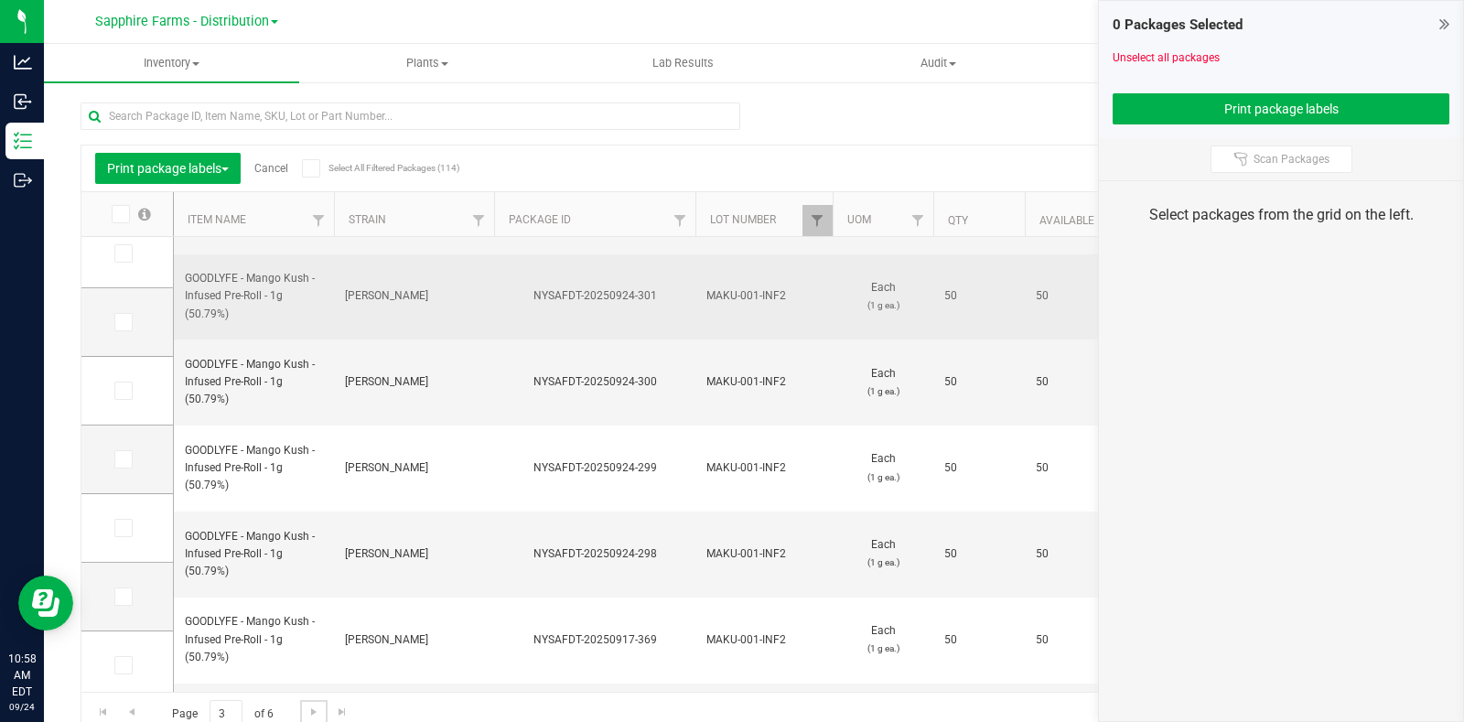
scroll to position [228, 0]
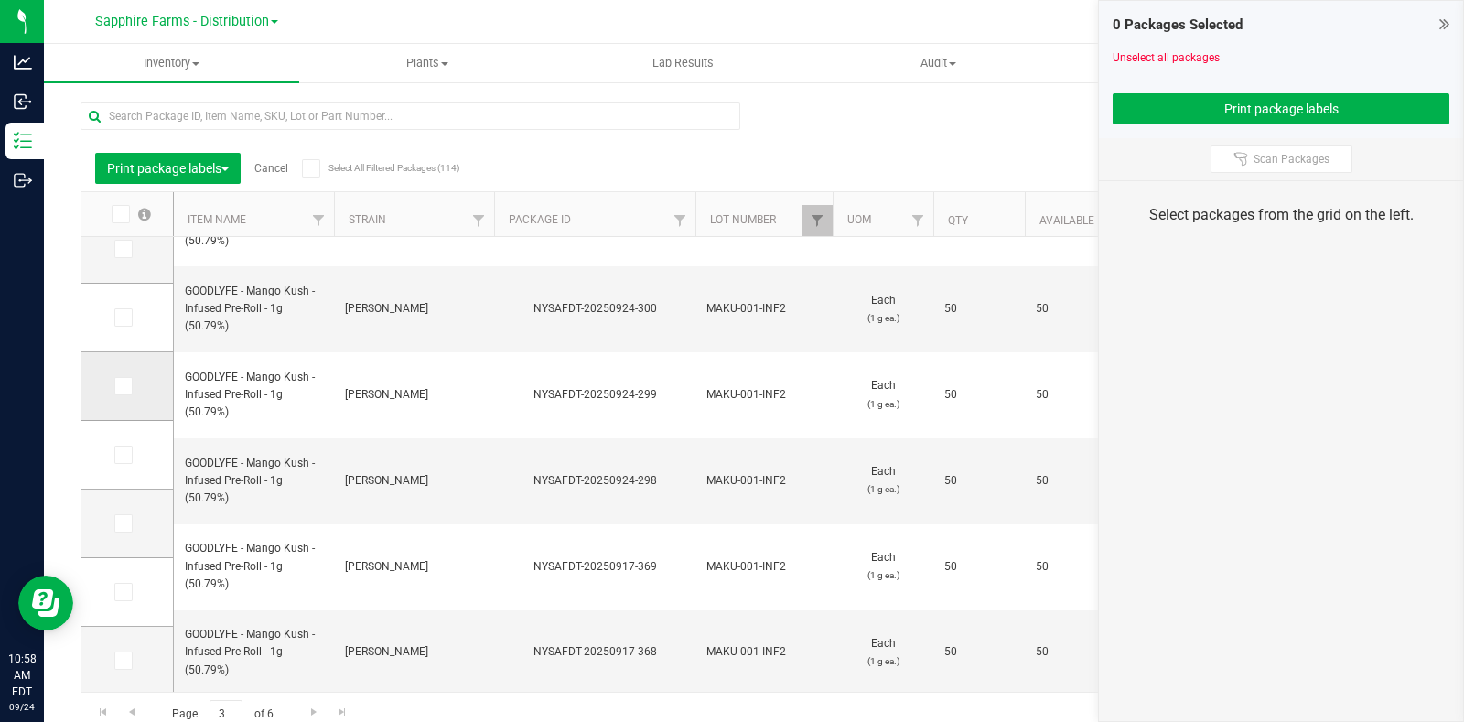
click at [124, 386] on icon at bounding box center [122, 386] width 12 height 0
click at [0, 0] on input "checkbox" at bounding box center [0, 0] width 0 height 0
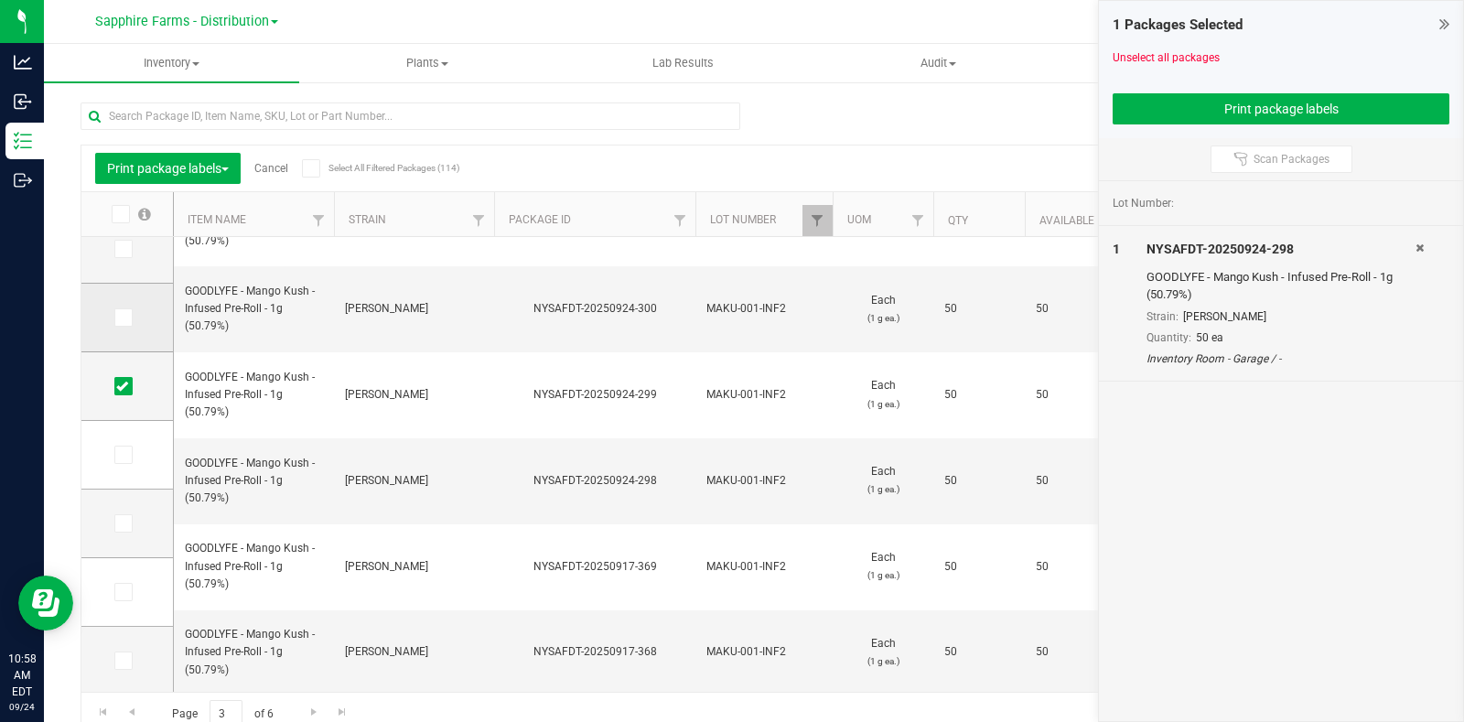
click at [124, 317] on icon at bounding box center [122, 317] width 12 height 0
click at [0, 0] on input "checkbox" at bounding box center [0, 0] width 0 height 0
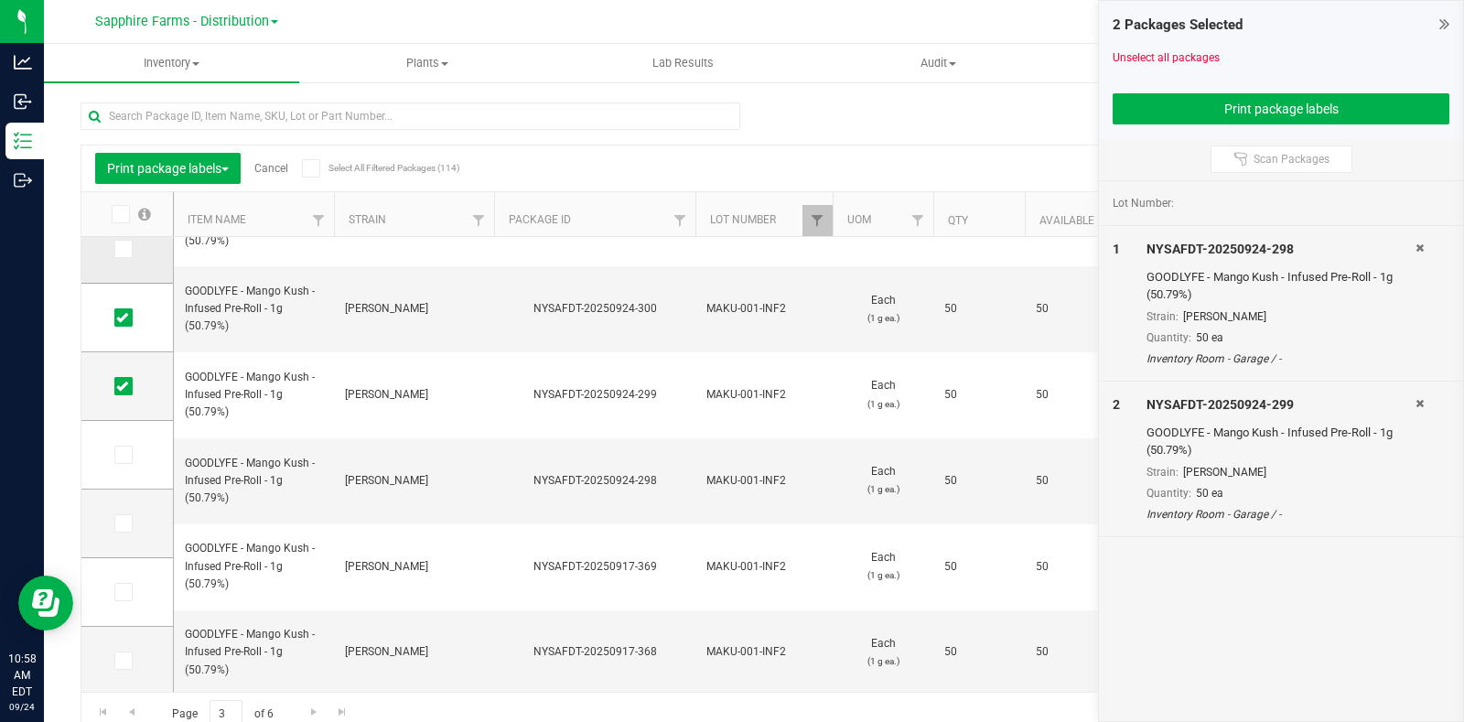
scroll to position [91, 0]
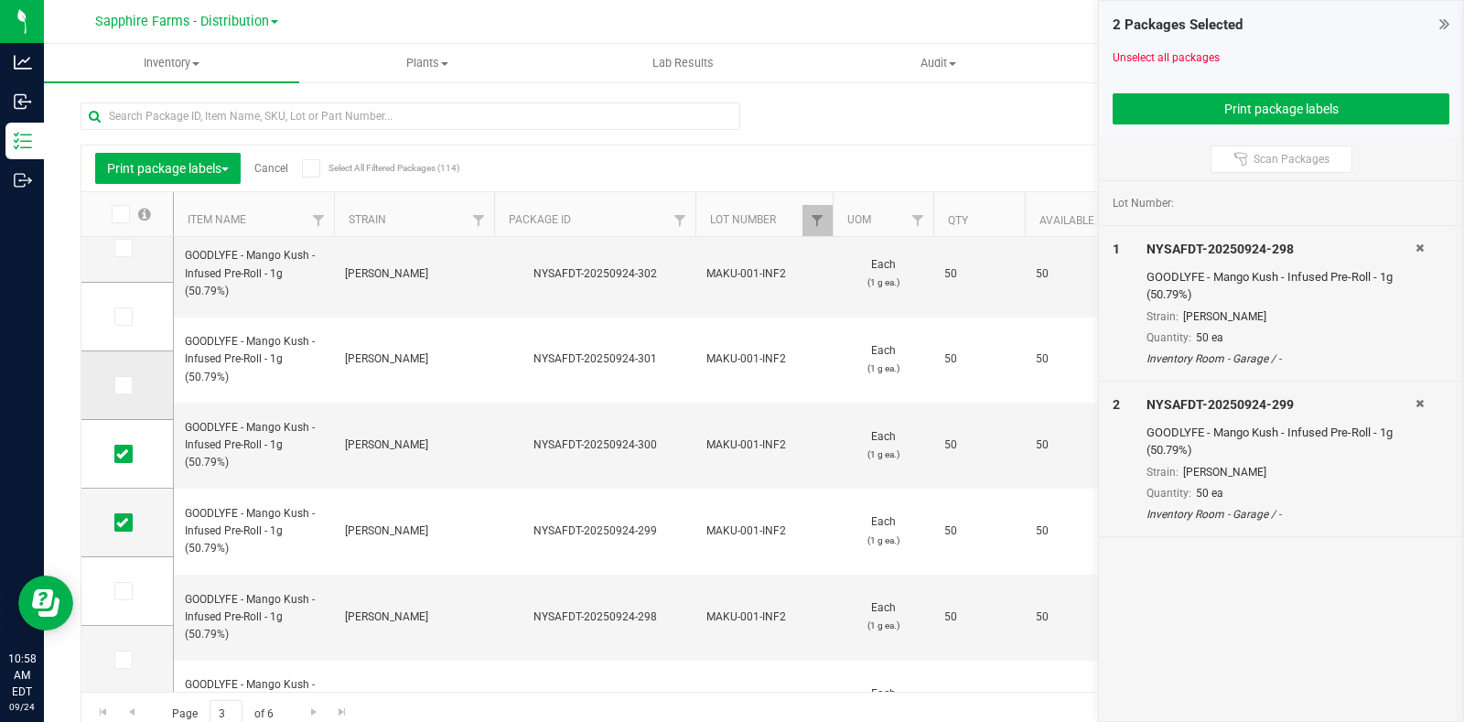
click at [119, 376] on span at bounding box center [123, 385] width 18 height 18
click at [0, 0] on input "checkbox" at bounding box center [0, 0] width 0 height 0
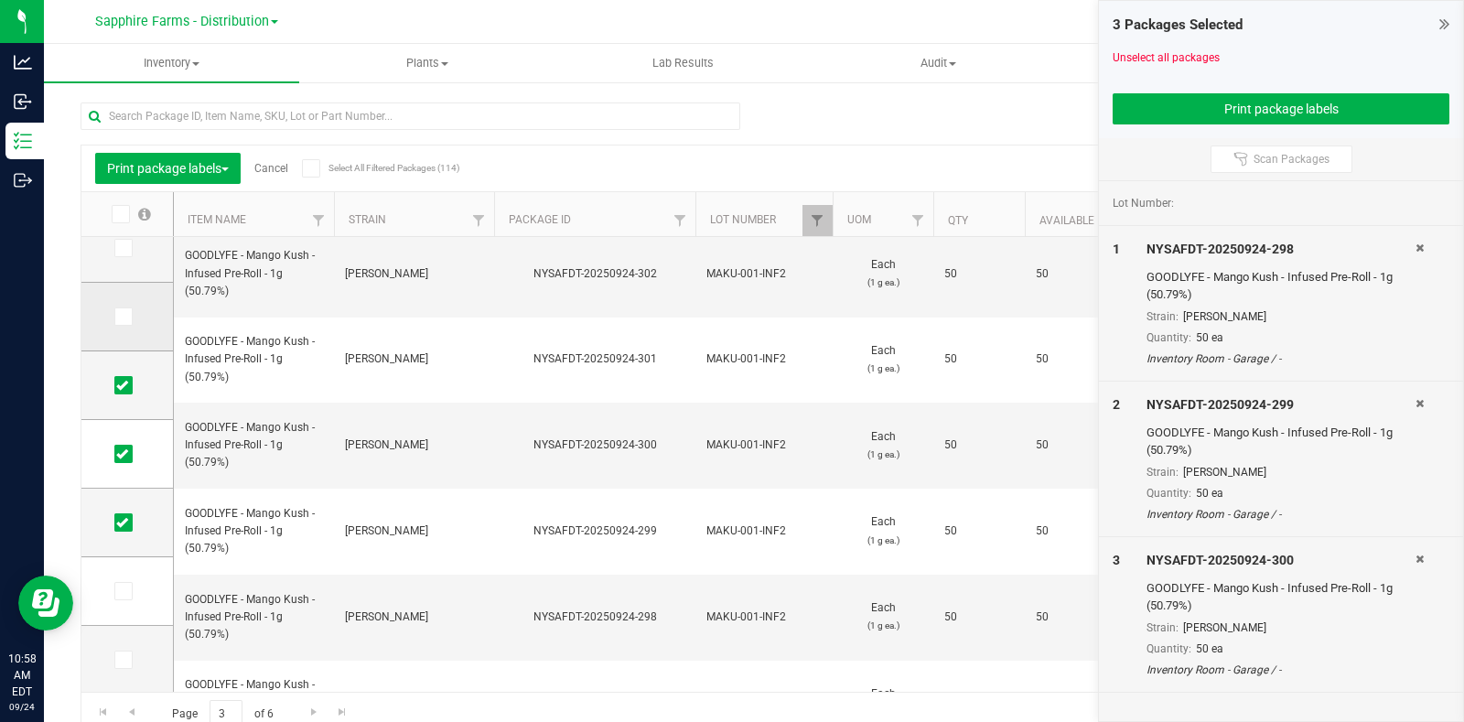
click at [119, 317] on icon at bounding box center [122, 317] width 12 height 0
click at [0, 0] on input "checkbox" at bounding box center [0, 0] width 0 height 0
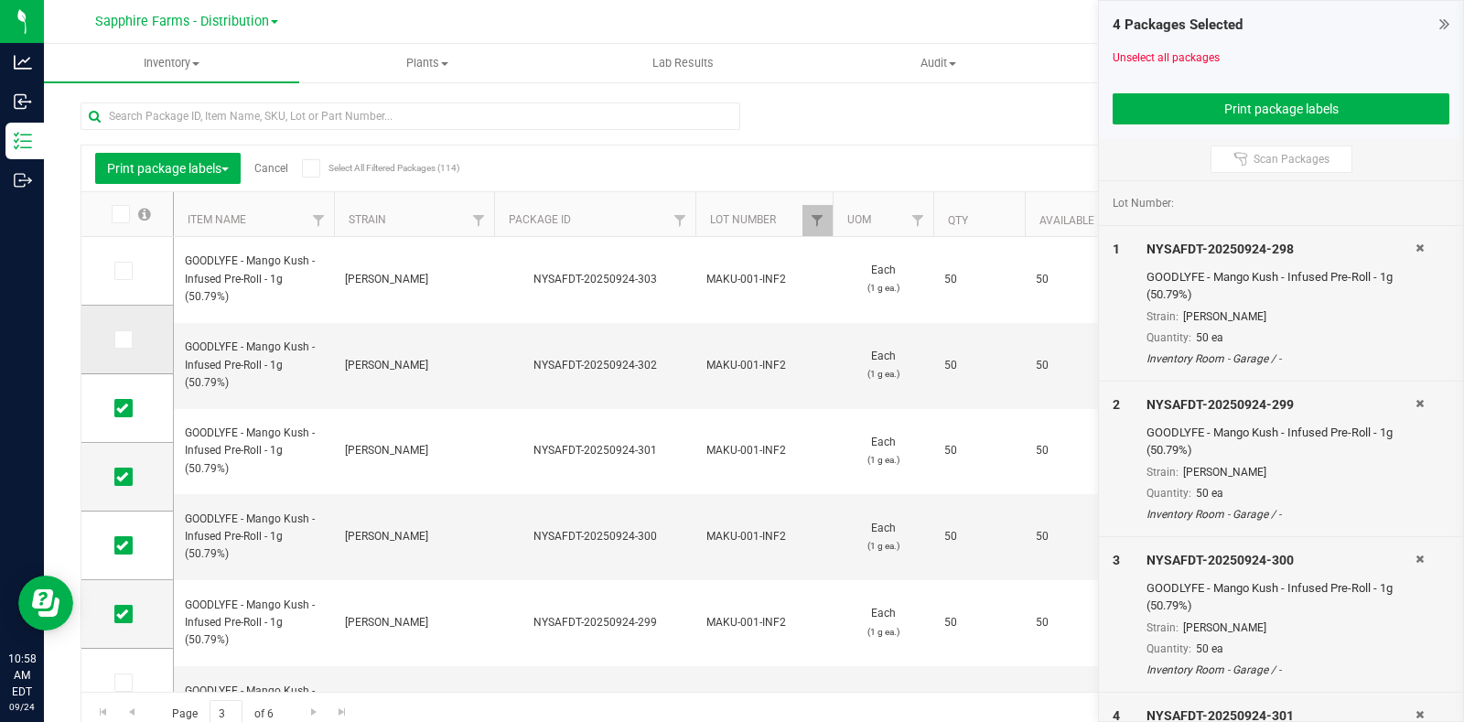
click at [124, 339] on icon at bounding box center [122, 339] width 12 height 0
click at [0, 0] on input "checkbox" at bounding box center [0, 0] width 0 height 0
click at [119, 259] on td at bounding box center [126, 271] width 91 height 69
click at [119, 271] on icon at bounding box center [122, 271] width 12 height 0
click at [0, 0] on input "checkbox" at bounding box center [0, 0] width 0 height 0
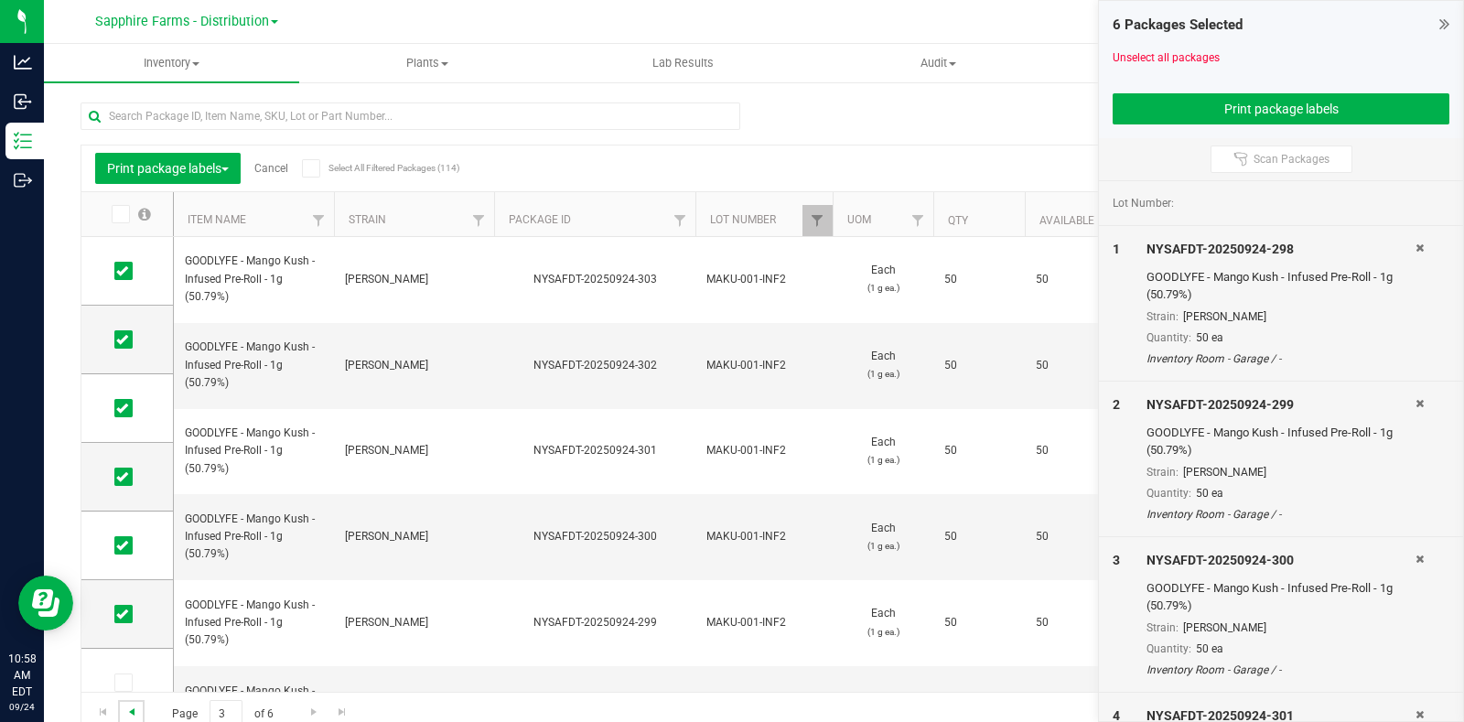
click at [128, 711] on span "Go to the previous page" at bounding box center [131, 711] width 15 height 15
click at [122, 214] on icon at bounding box center [119, 214] width 12 height 0
click at [0, 0] on input "checkbox" at bounding box center [0, 0] width 0 height 0
click at [133, 711] on span "Go to the previous page" at bounding box center [131, 711] width 15 height 15
click at [125, 217] on span at bounding box center [121, 214] width 18 height 18
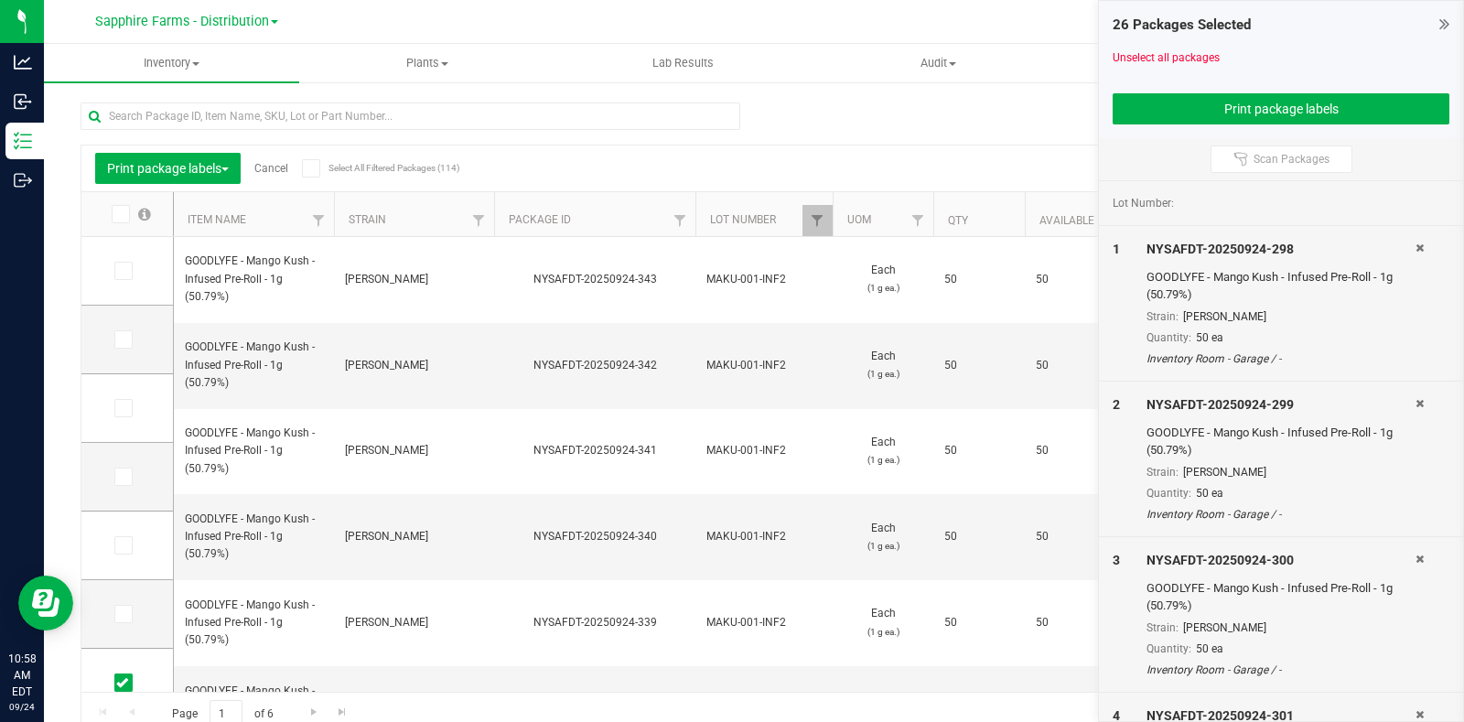
click at [0, 0] on input "checkbox" at bounding box center [0, 0] width 0 height 0
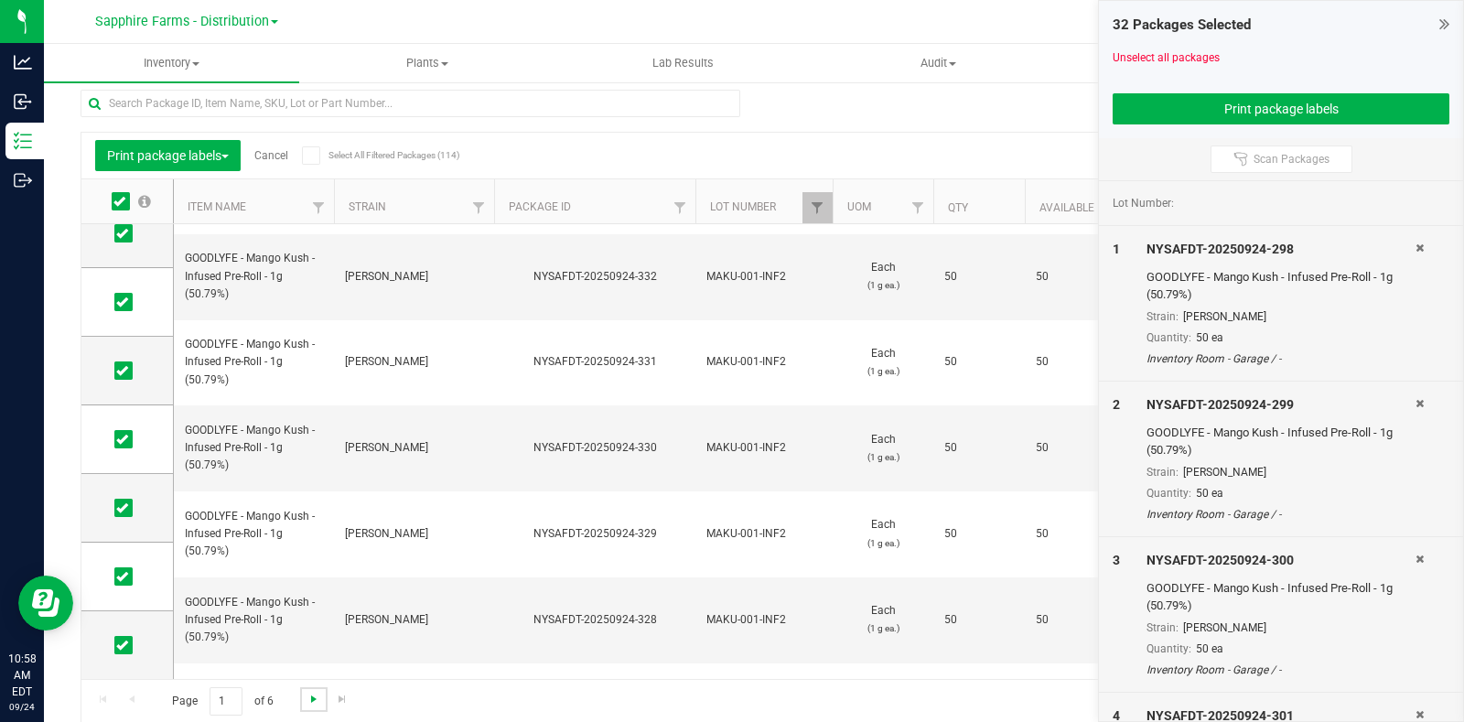
click at [309, 696] on span "Go to the next page" at bounding box center [313, 699] width 15 height 15
click at [312, 702] on span "Go to the next page" at bounding box center [313, 699] width 15 height 15
click at [1450, 24] on div "32 Packages Selected Unselect all packages Print package labels" at bounding box center [1281, 69] width 364 height 137
click at [1446, 25] on icon at bounding box center [1444, 24] width 10 height 18
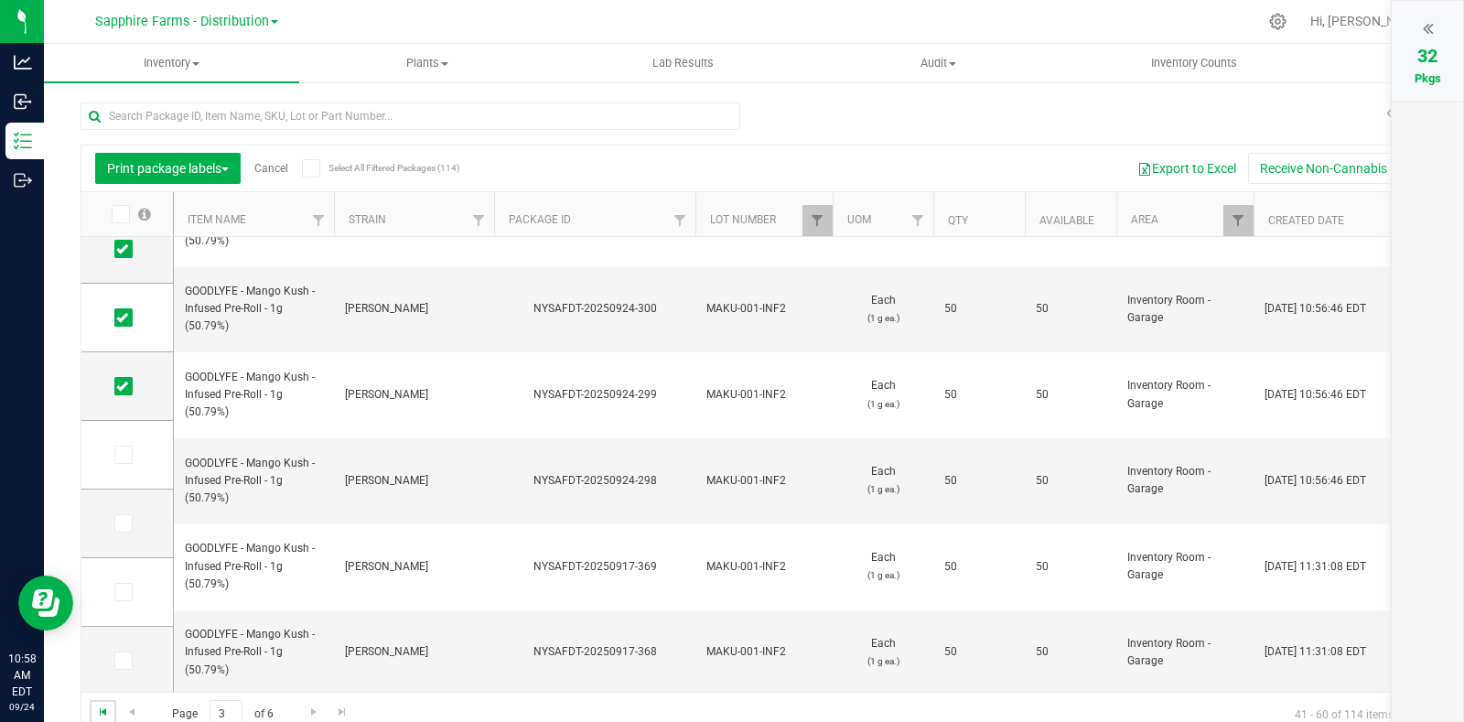
click at [100, 711] on span "Go to the first page" at bounding box center [103, 711] width 15 height 15
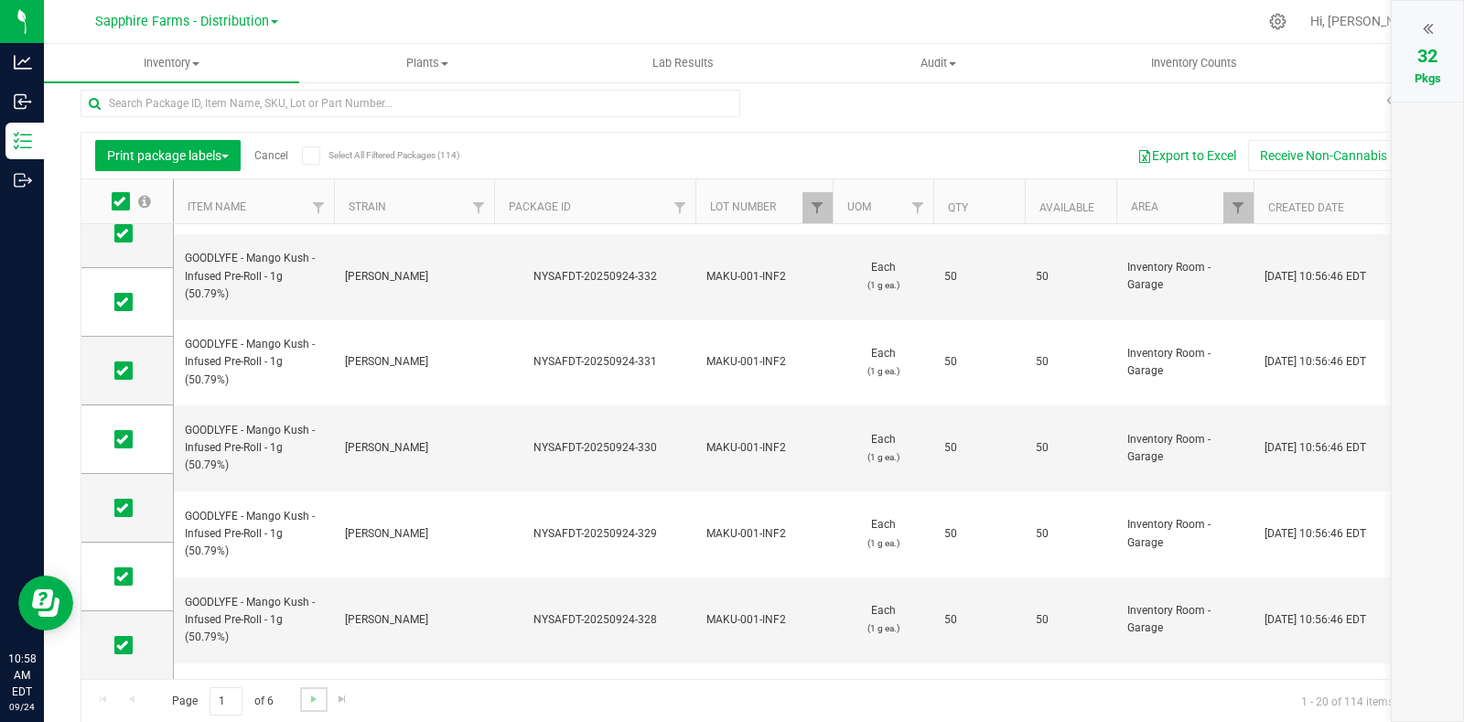
click at [304, 693] on link "Go to the next page" at bounding box center [313, 699] width 27 height 25
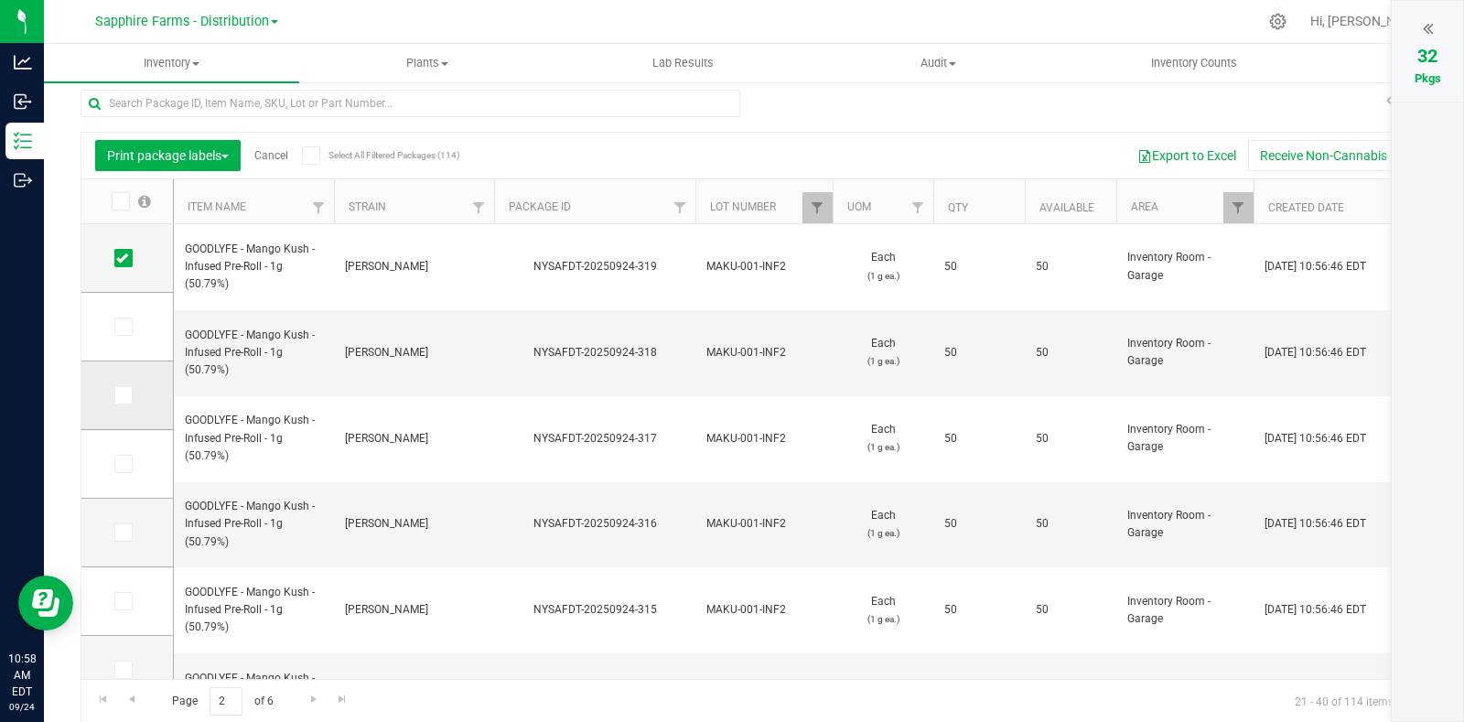
drag, startPoint x: 135, startPoint y: 328, endPoint x: 119, endPoint y: 372, distance: 46.9
click at [135, 328] on label at bounding box center [127, 326] width 27 height 18
click at [0, 0] on input "checkbox" at bounding box center [0, 0] width 0 height 0
click at [119, 382] on td at bounding box center [126, 395] width 91 height 69
click at [122, 395] on icon at bounding box center [122, 395] width 12 height 0
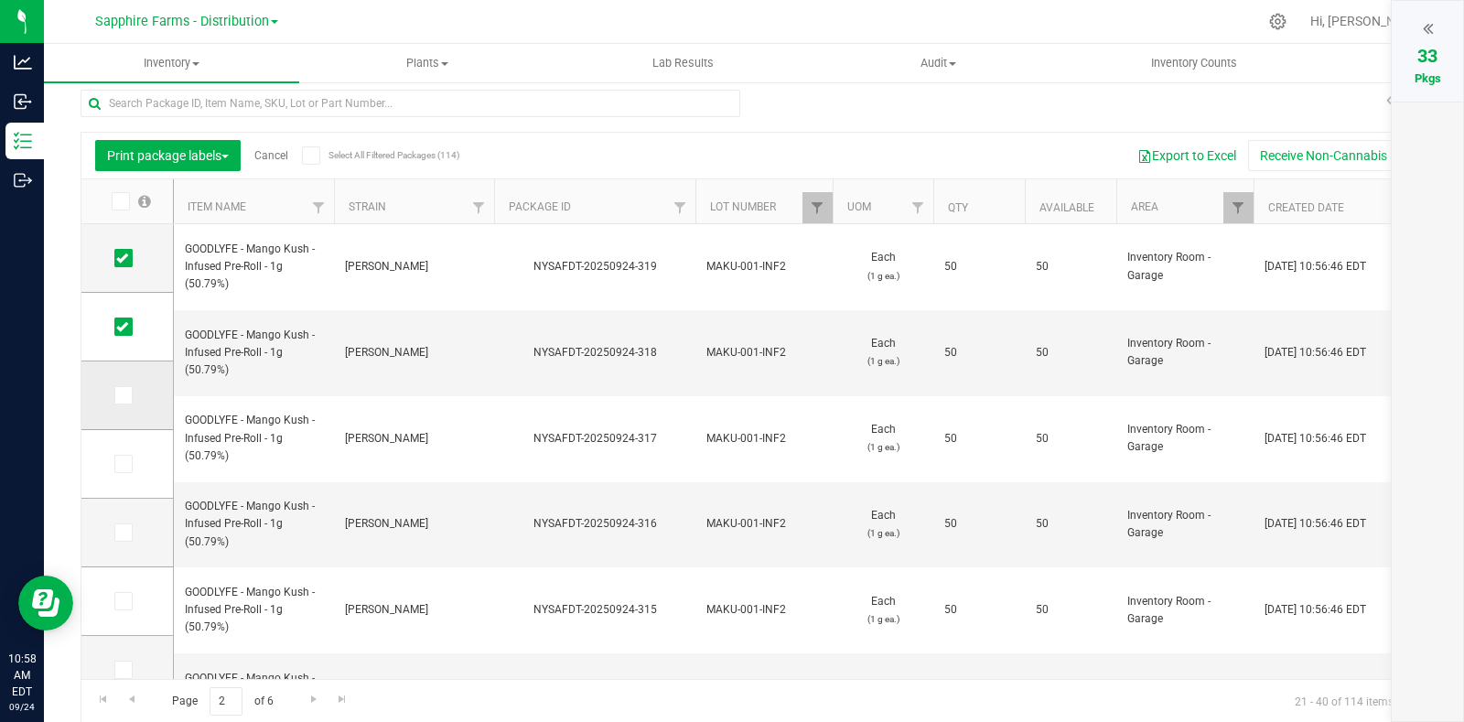
click at [0, 0] on input "checkbox" at bounding box center [0, 0] width 0 height 0
click at [125, 464] on icon at bounding box center [122, 464] width 12 height 0
click at [0, 0] on input "checkbox" at bounding box center [0, 0] width 0 height 0
click at [116, 532] on icon at bounding box center [122, 532] width 12 height 0
click at [0, 0] on input "checkbox" at bounding box center [0, 0] width 0 height 0
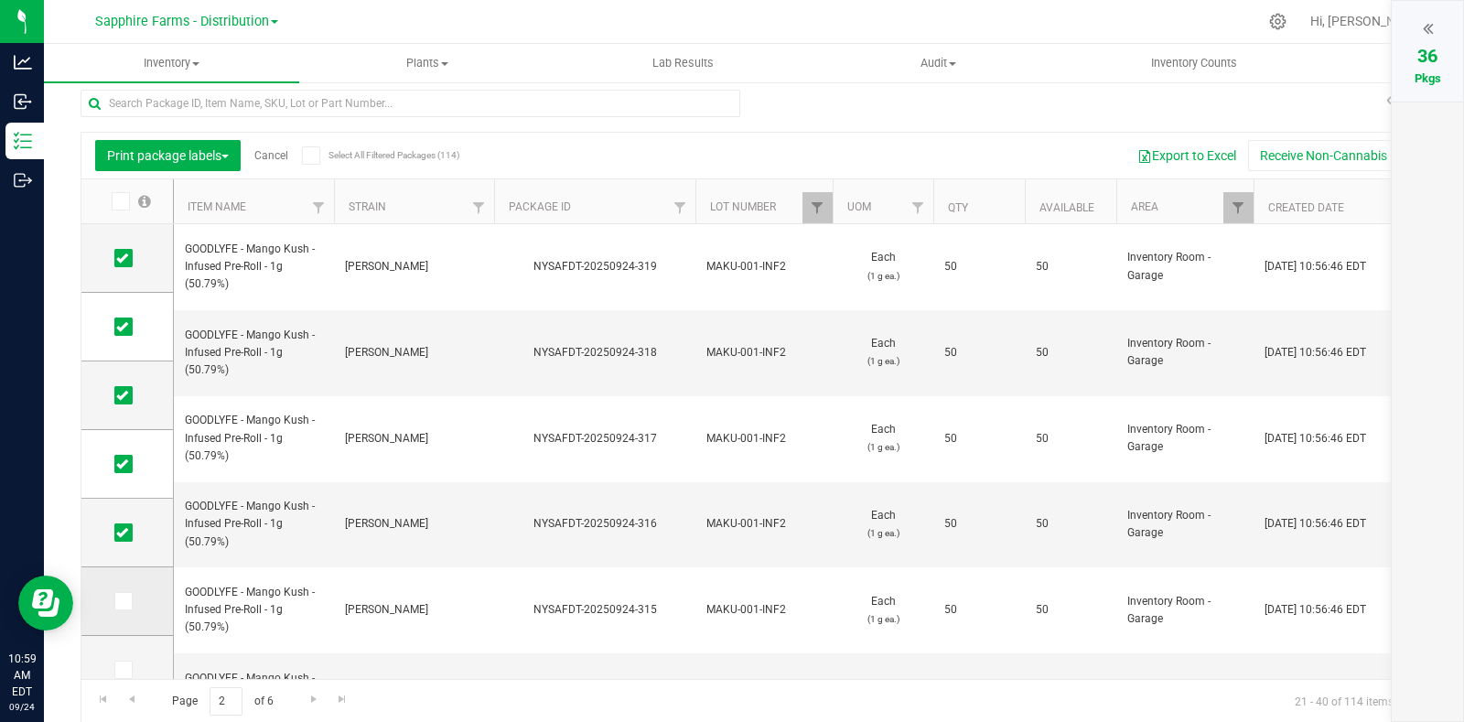
click at [124, 601] on icon at bounding box center [122, 601] width 12 height 0
click at [0, 0] on input "checkbox" at bounding box center [0, 0] width 0 height 0
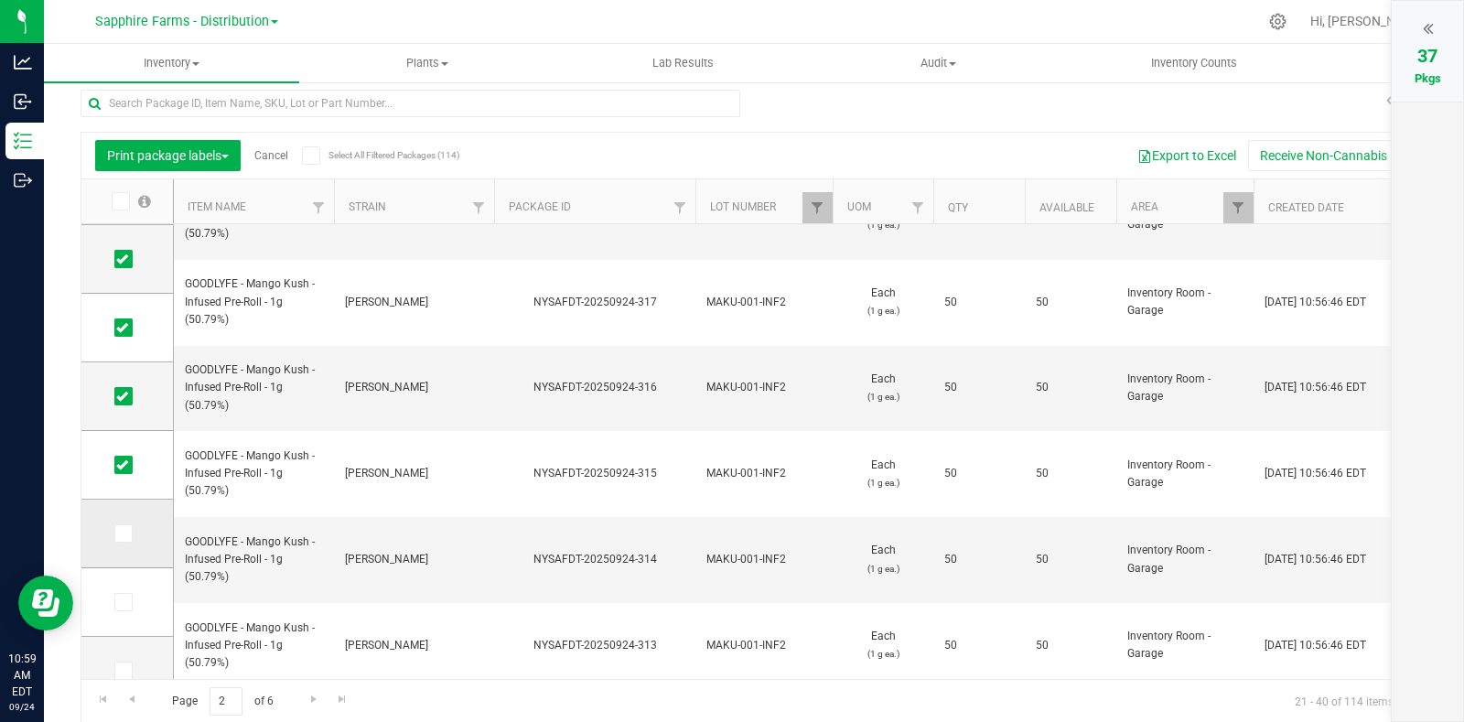
click at [130, 532] on span at bounding box center [123, 533] width 18 height 18
click at [0, 0] on input "checkbox" at bounding box center [0, 0] width 0 height 0
drag, startPoint x: 119, startPoint y: 600, endPoint x: 128, endPoint y: 578, distance: 23.8
click at [119, 602] on icon at bounding box center [122, 602] width 12 height 0
click at [0, 0] on input "checkbox" at bounding box center [0, 0] width 0 height 0
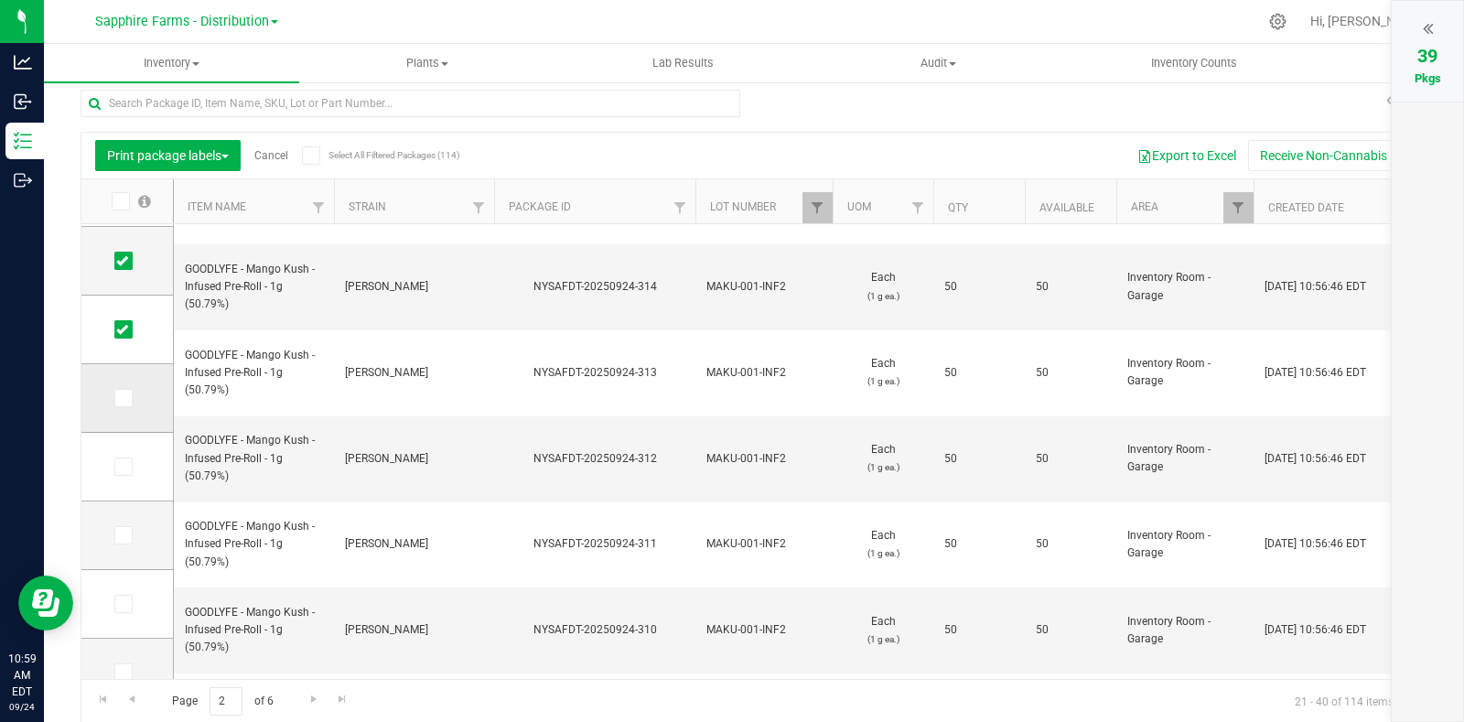
click at [127, 403] on span at bounding box center [123, 398] width 18 height 18
click at [0, 0] on input "checkbox" at bounding box center [0, 0] width 0 height 0
click at [124, 467] on icon at bounding box center [122, 467] width 12 height 0
click at [0, 0] on input "checkbox" at bounding box center [0, 0] width 0 height 0
click at [119, 535] on icon at bounding box center [122, 535] width 12 height 0
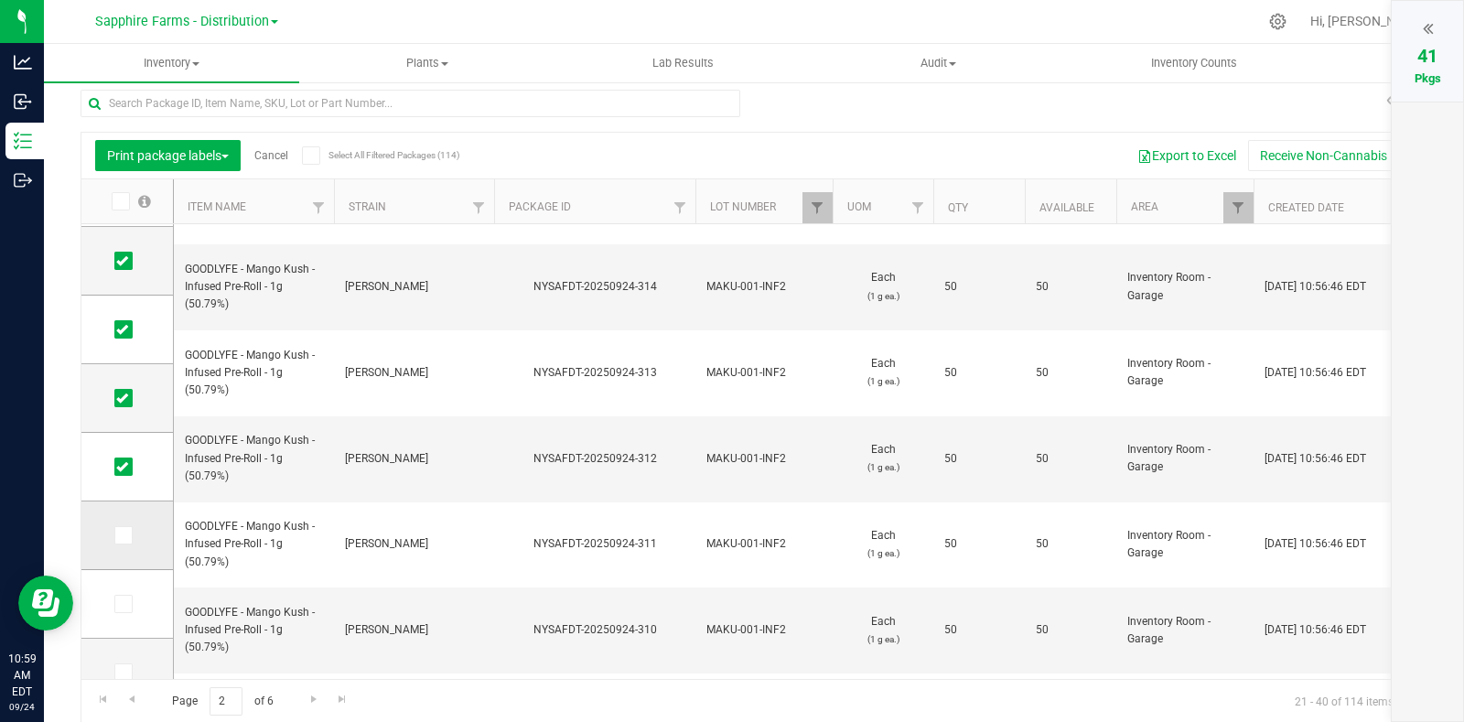
click at [0, 0] on input "checkbox" at bounding box center [0, 0] width 0 height 0
drag, startPoint x: 128, startPoint y: 597, endPoint x: 133, endPoint y: 583, distance: 15.3
click at [128, 599] on span at bounding box center [123, 604] width 18 height 18
click at [0, 0] on input "checkbox" at bounding box center [0, 0] width 0 height 0
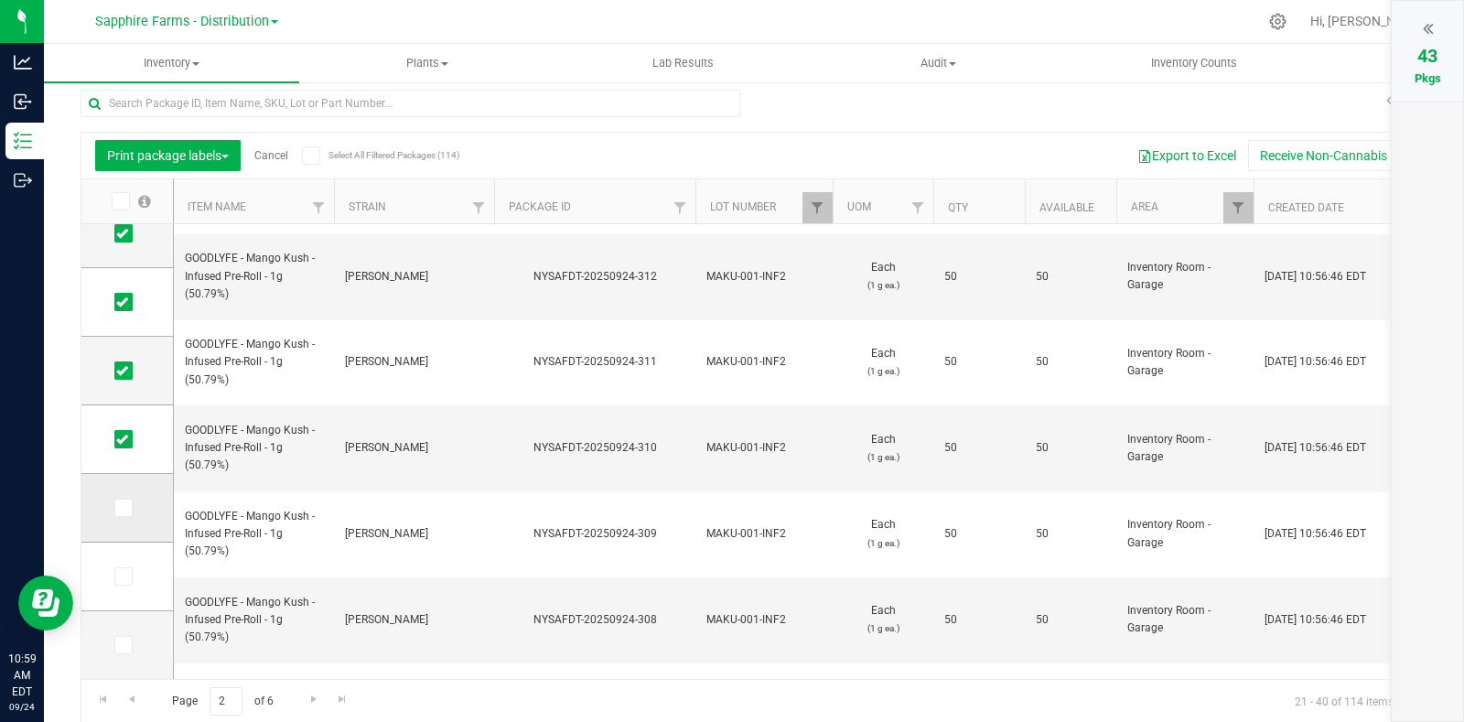
click at [128, 490] on td at bounding box center [126, 508] width 91 height 69
click at [131, 512] on span at bounding box center [123, 508] width 18 height 18
click at [0, 0] on input "checkbox" at bounding box center [0, 0] width 0 height 0
click at [128, 563] on td at bounding box center [126, 576] width 91 height 69
click at [125, 584] on td at bounding box center [126, 576] width 91 height 69
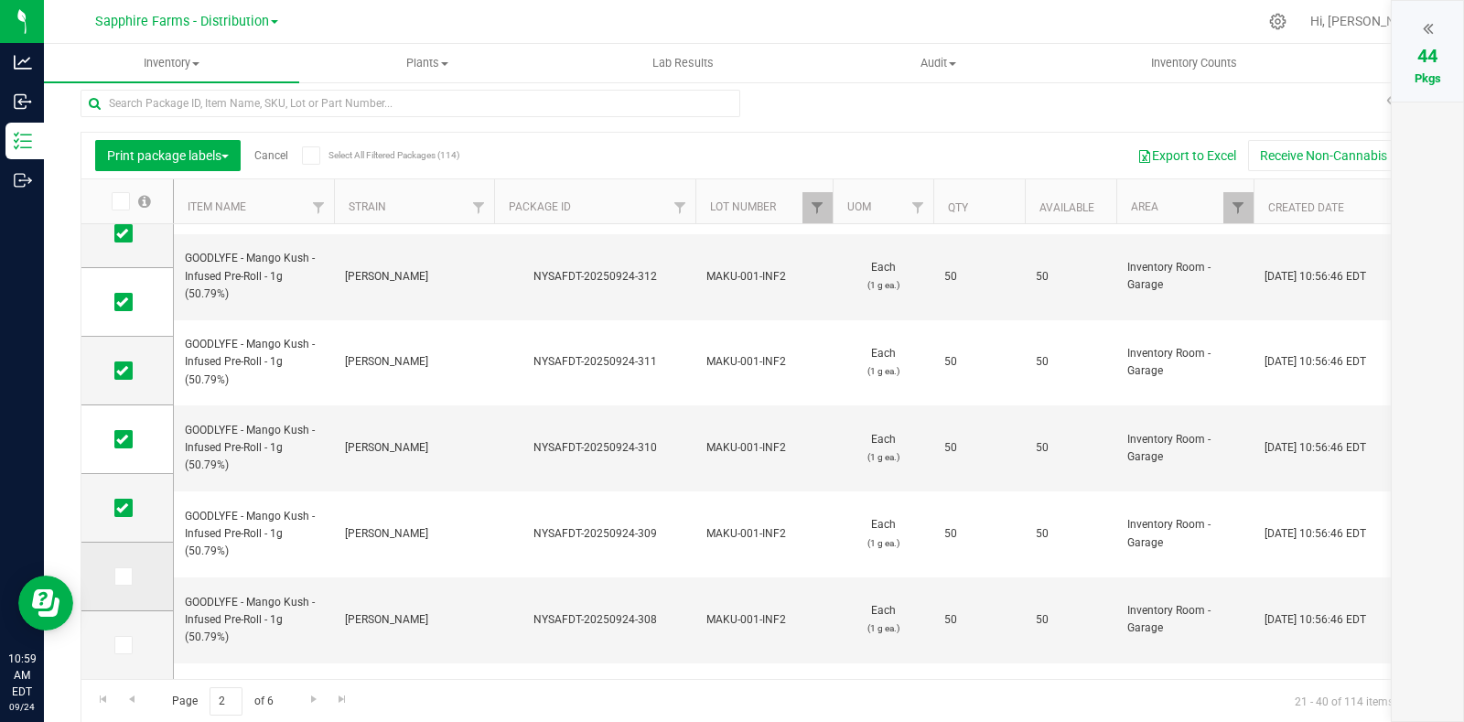
click at [123, 576] on icon at bounding box center [122, 576] width 12 height 0
click at [0, 0] on input "checkbox" at bounding box center [0, 0] width 0 height 0
click at [127, 645] on icon at bounding box center [122, 645] width 12 height 0
click at [0, 0] on input "checkbox" at bounding box center [0, 0] width 0 height 0
click at [1432, 20] on icon at bounding box center [1428, 28] width 10 height 18
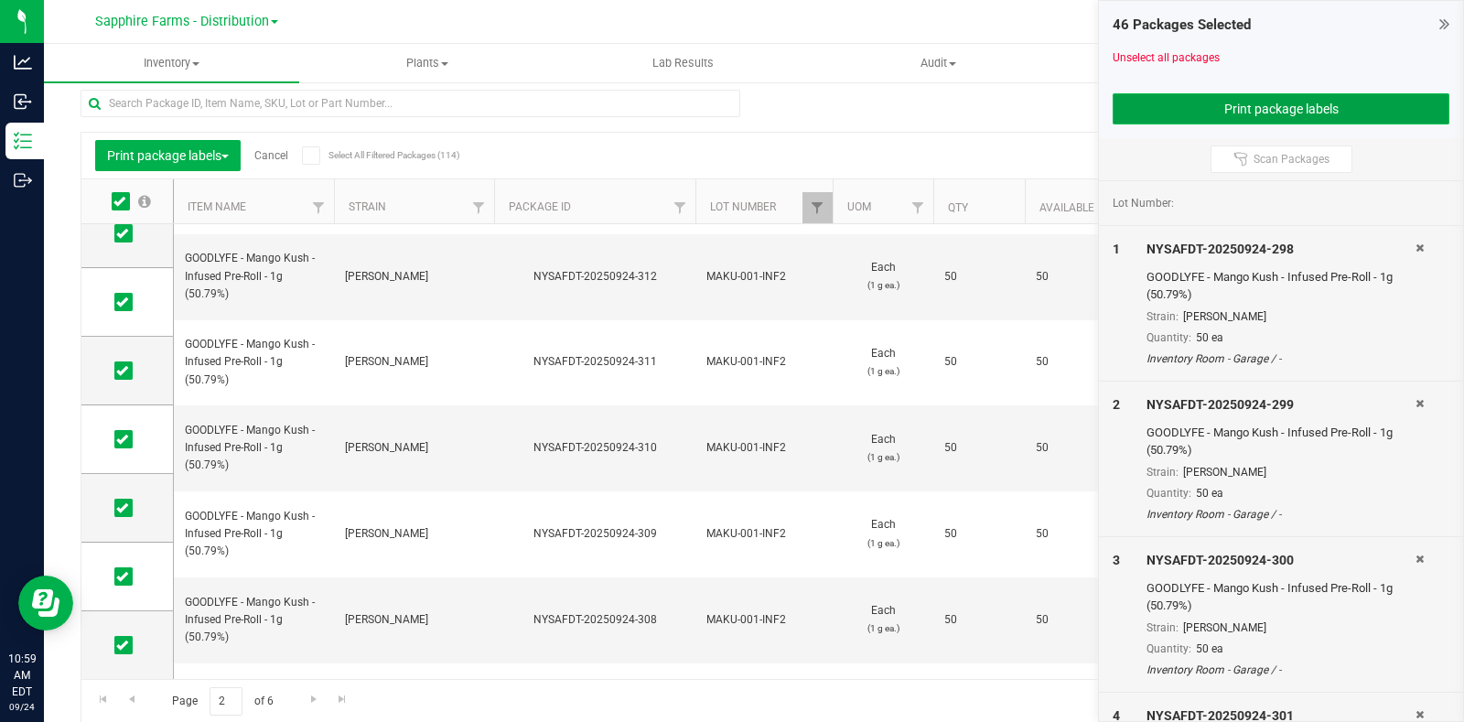
click at [1323, 109] on button "Print package labels" at bounding box center [1280, 108] width 337 height 31
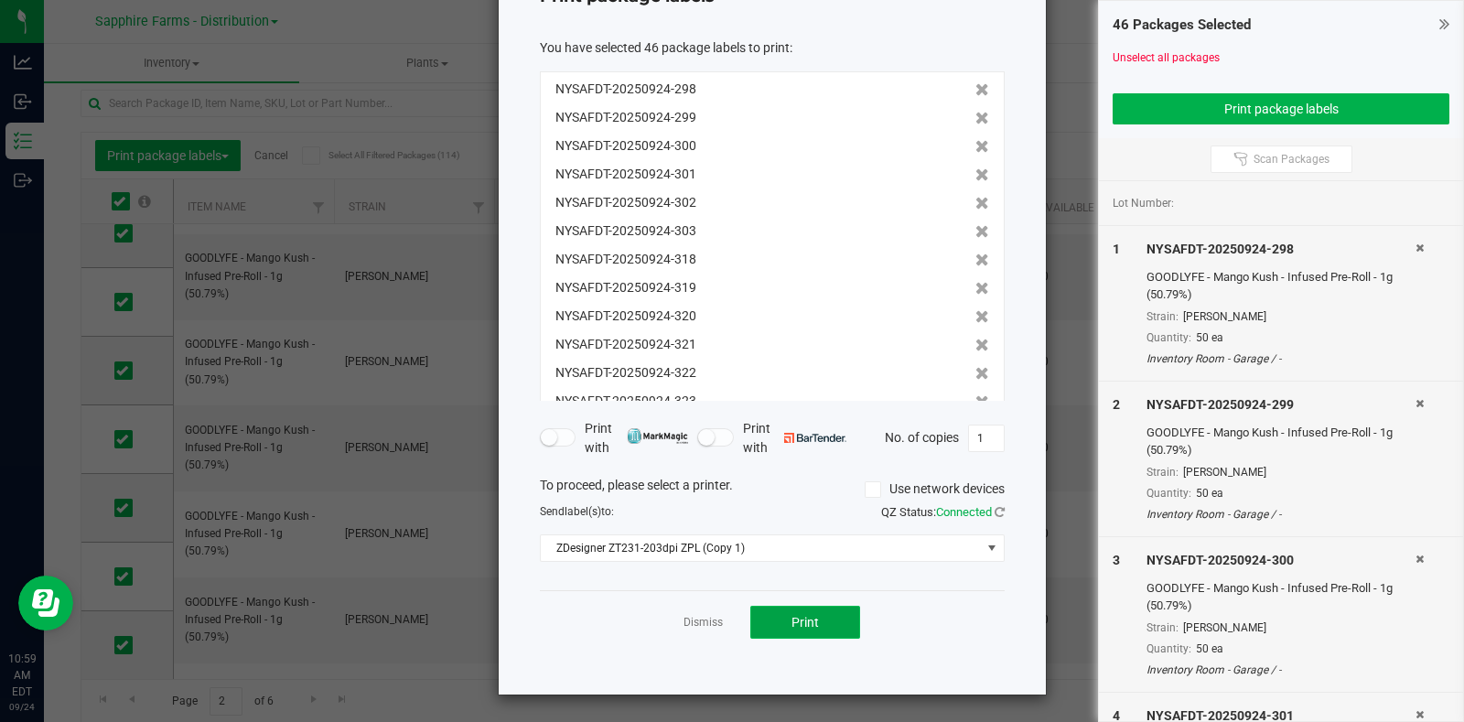
click at [824, 628] on button "Print" at bounding box center [805, 622] width 110 height 33
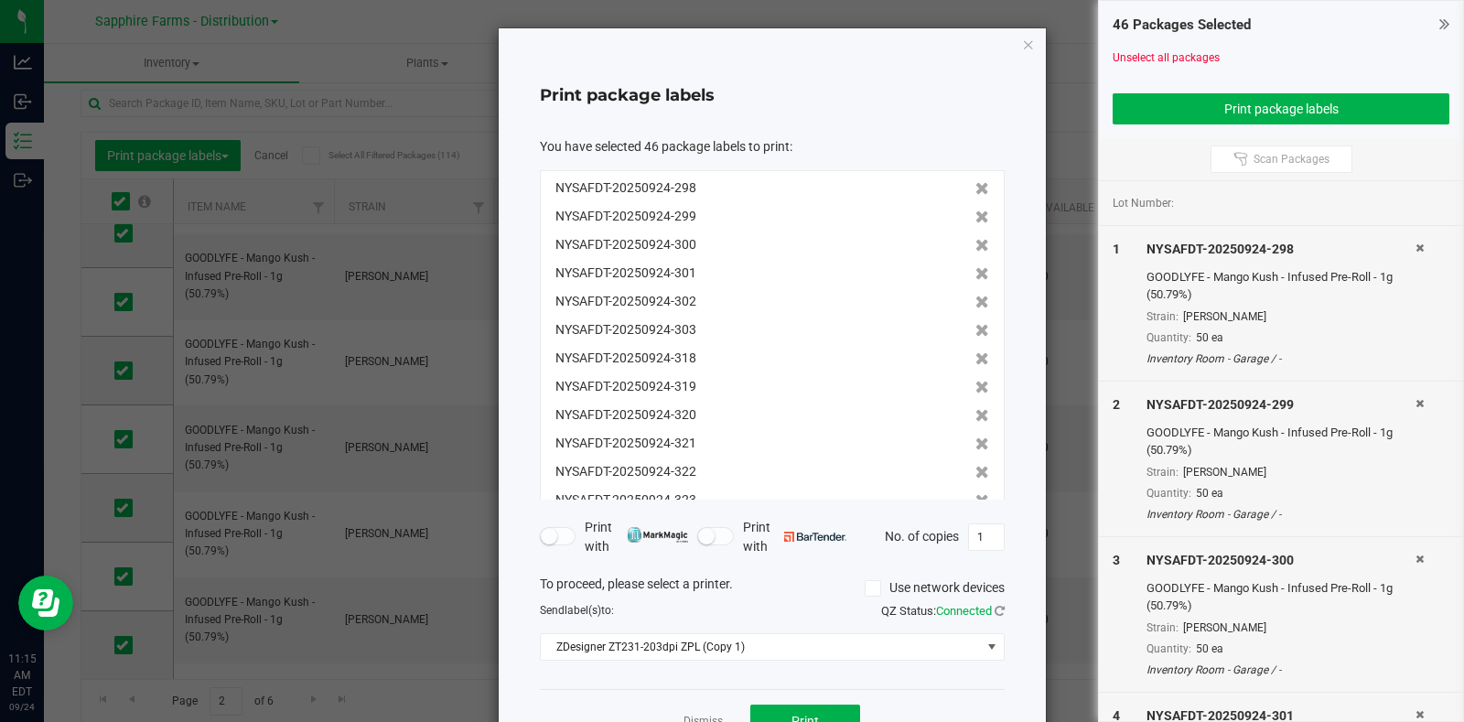
click at [1022, 43] on icon "button" at bounding box center [1028, 44] width 13 height 22
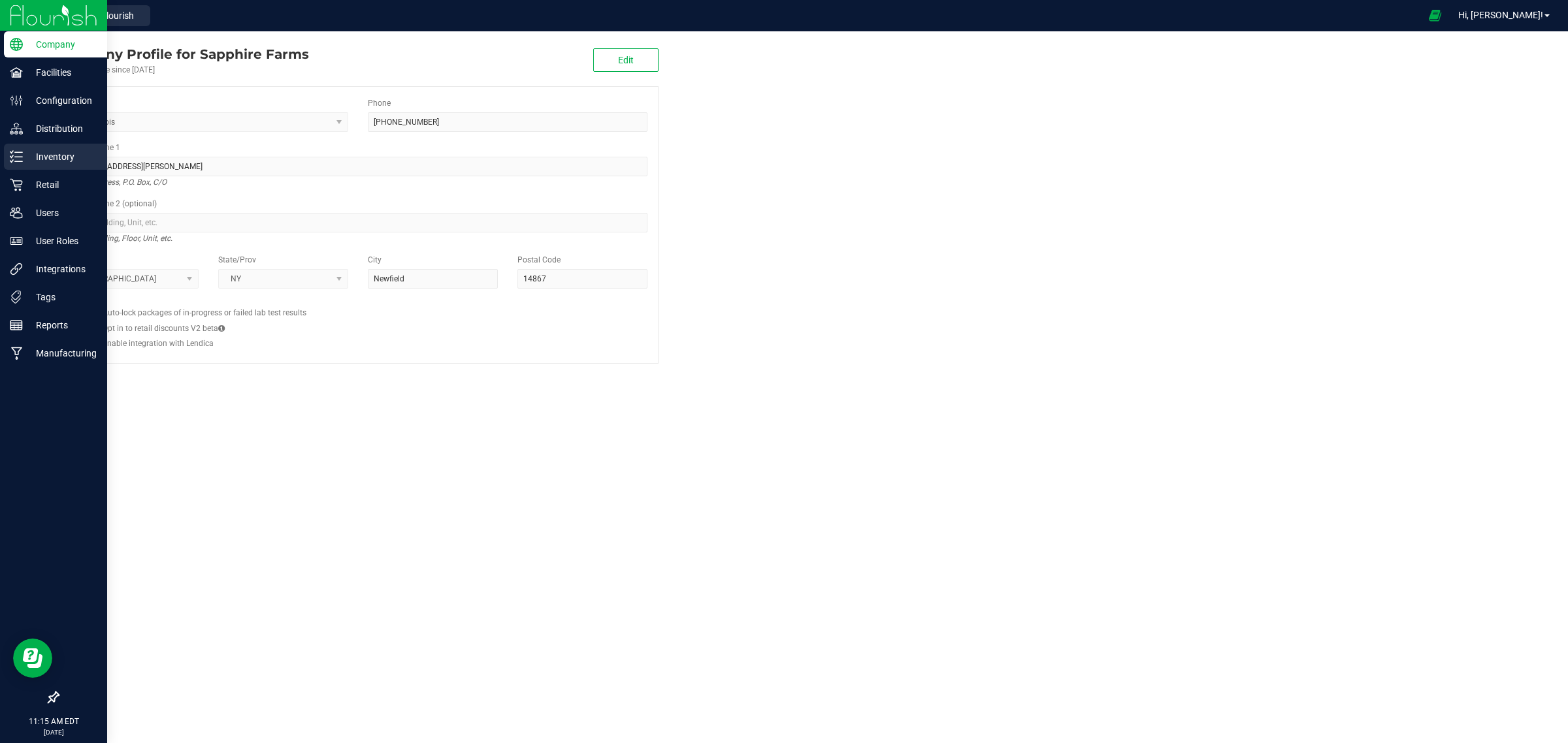
click at [14, 154] on icon at bounding box center [16, 156] width 13 height 13
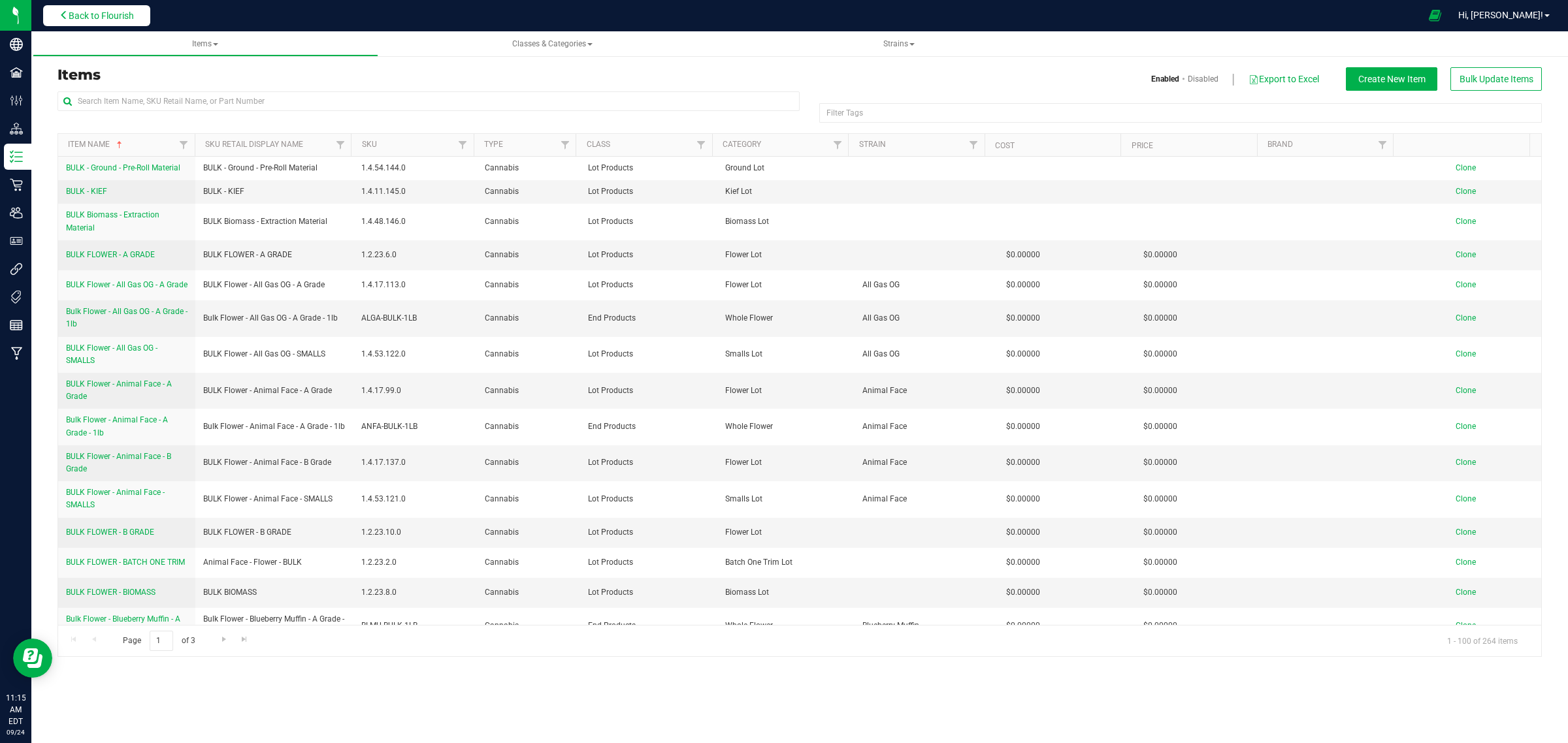
click at [144, 14] on button "Back to Flourish" at bounding box center [96, 15] width 107 height 21
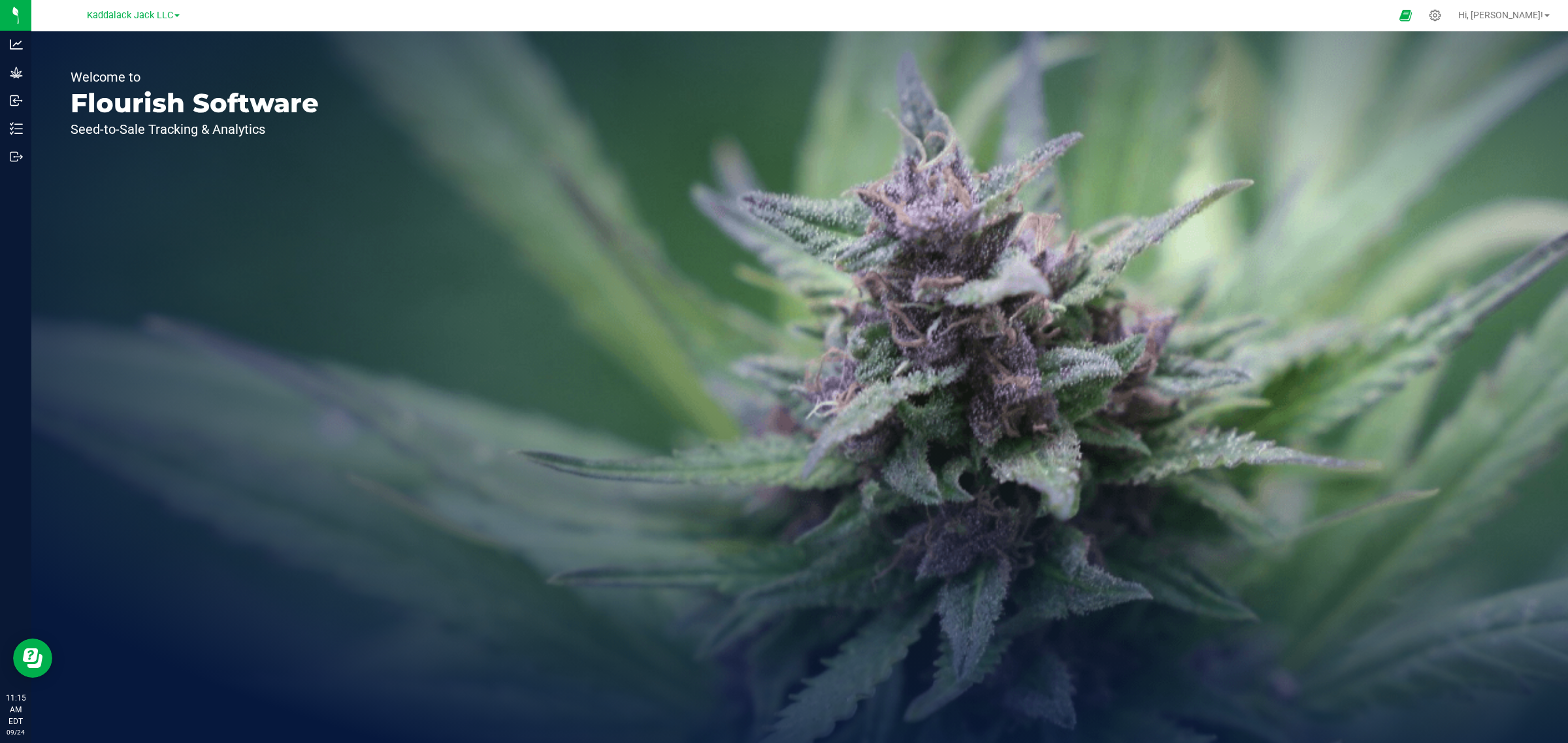
click at [174, 13] on link "Kaddalack Jack LLC" at bounding box center [134, 14] width 93 height 12
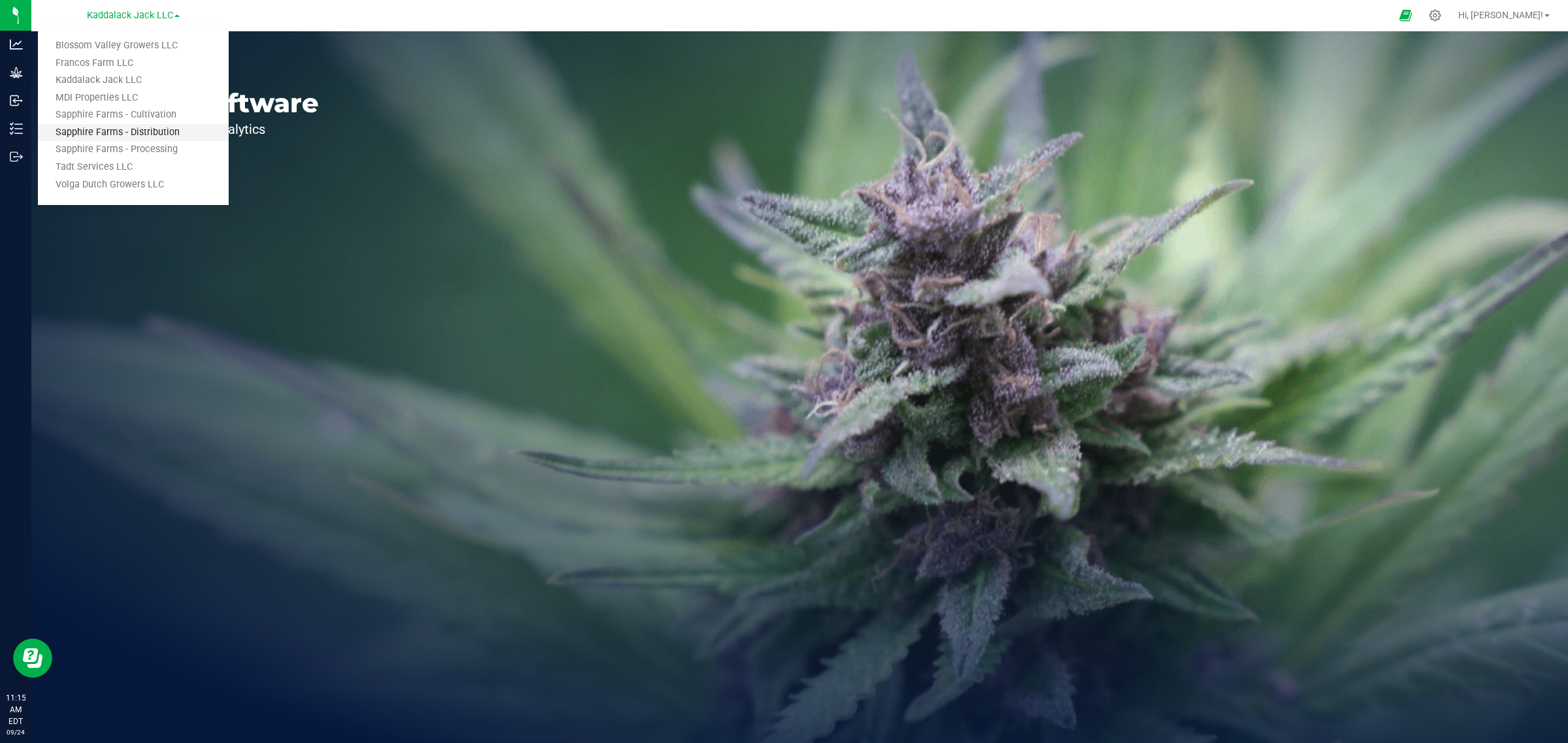
click at [180, 136] on link "Sapphire Farms - Distribution" at bounding box center [133, 133] width 191 height 18
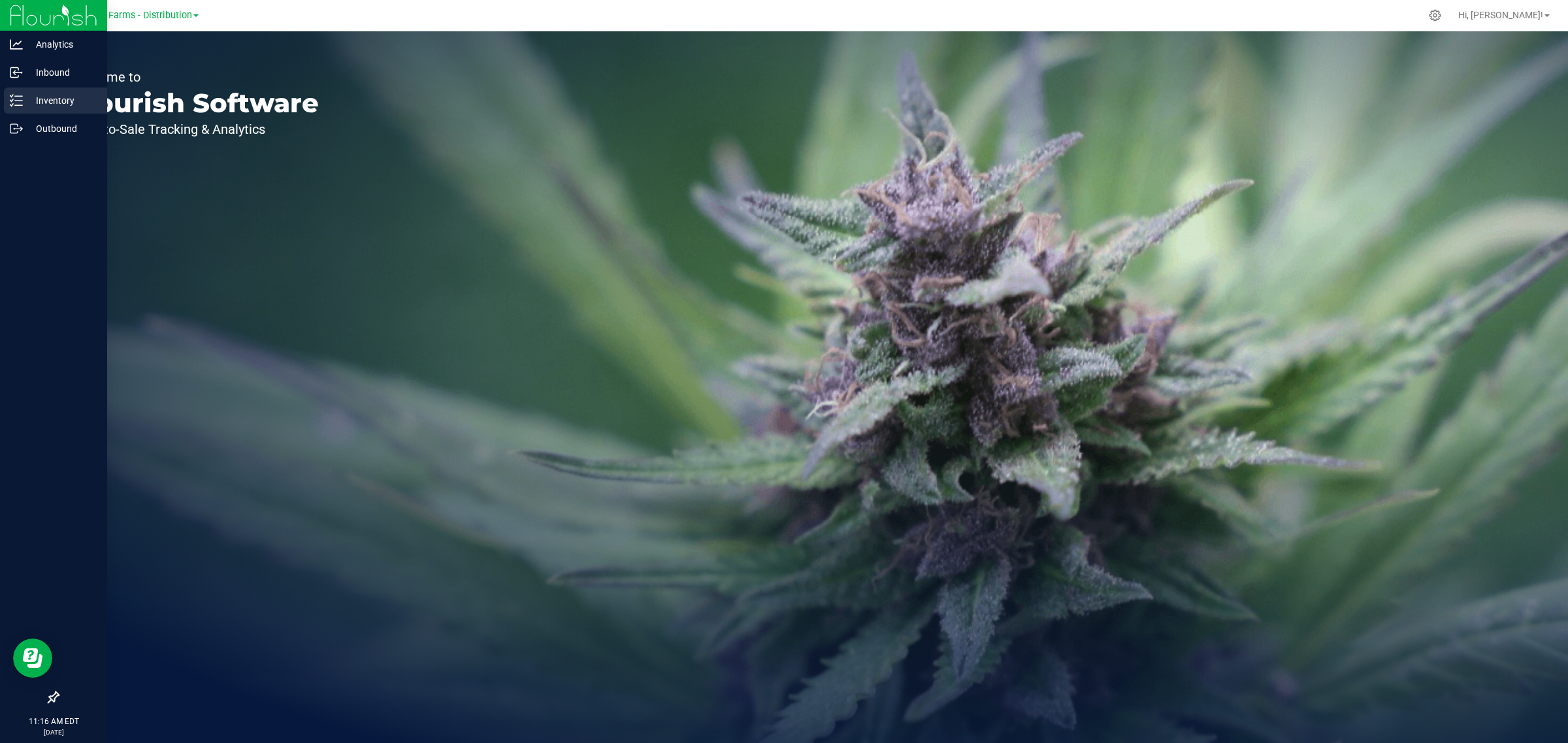
click at [63, 103] on p "Inventory" at bounding box center [62, 101] width 79 height 16
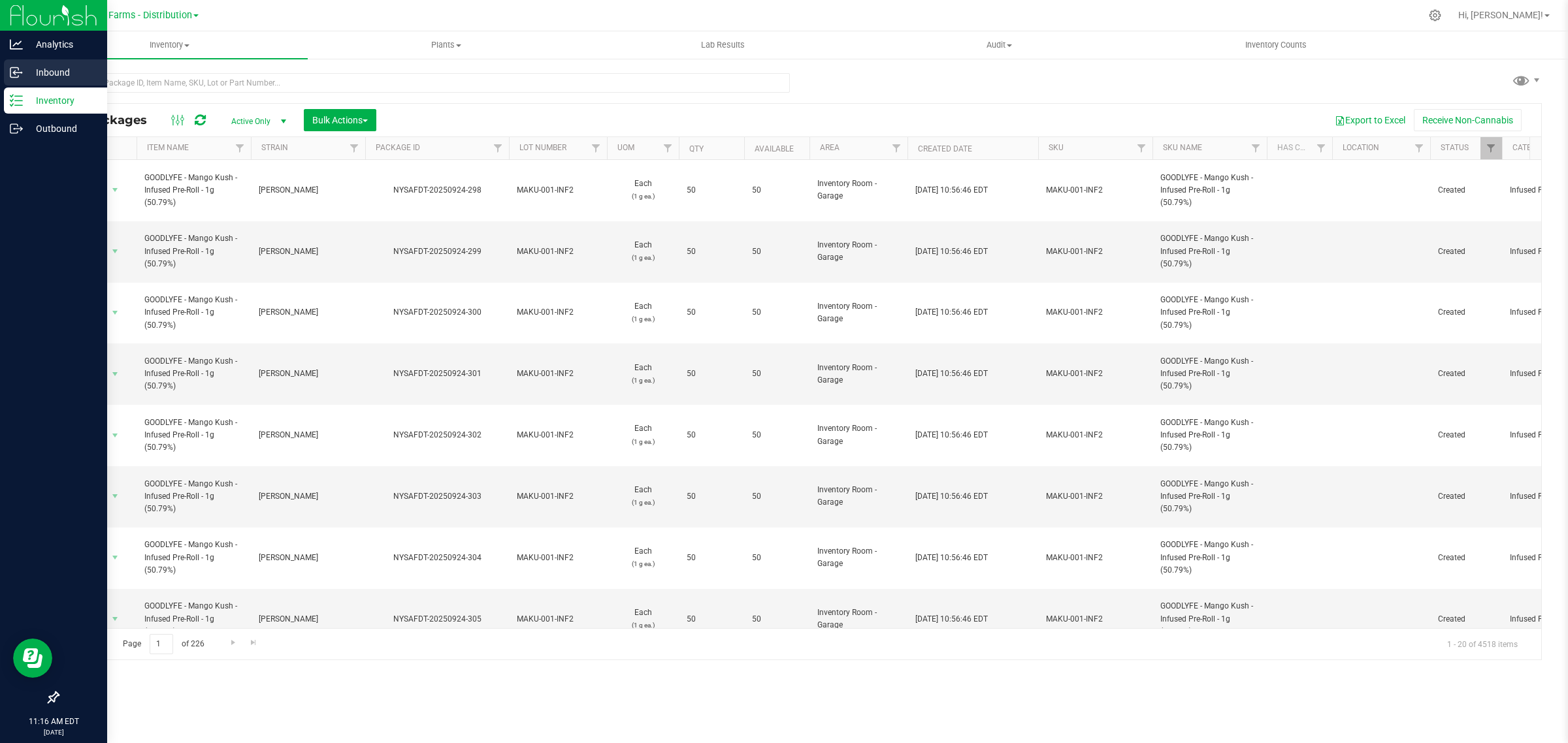
click at [54, 73] on p "Inbound" at bounding box center [62, 73] width 79 height 16
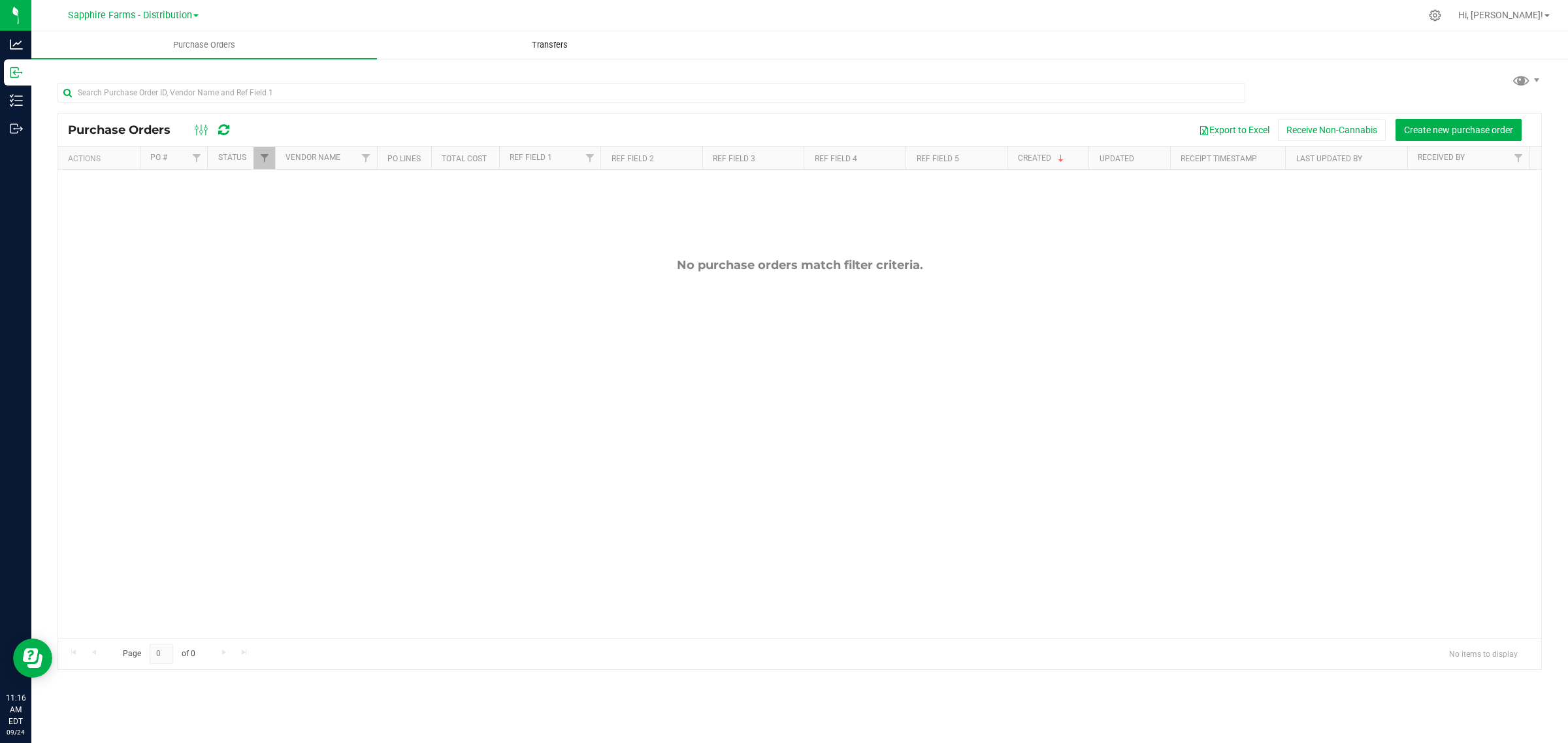
click at [546, 44] on span "Transfers" at bounding box center [550, 45] width 71 height 11
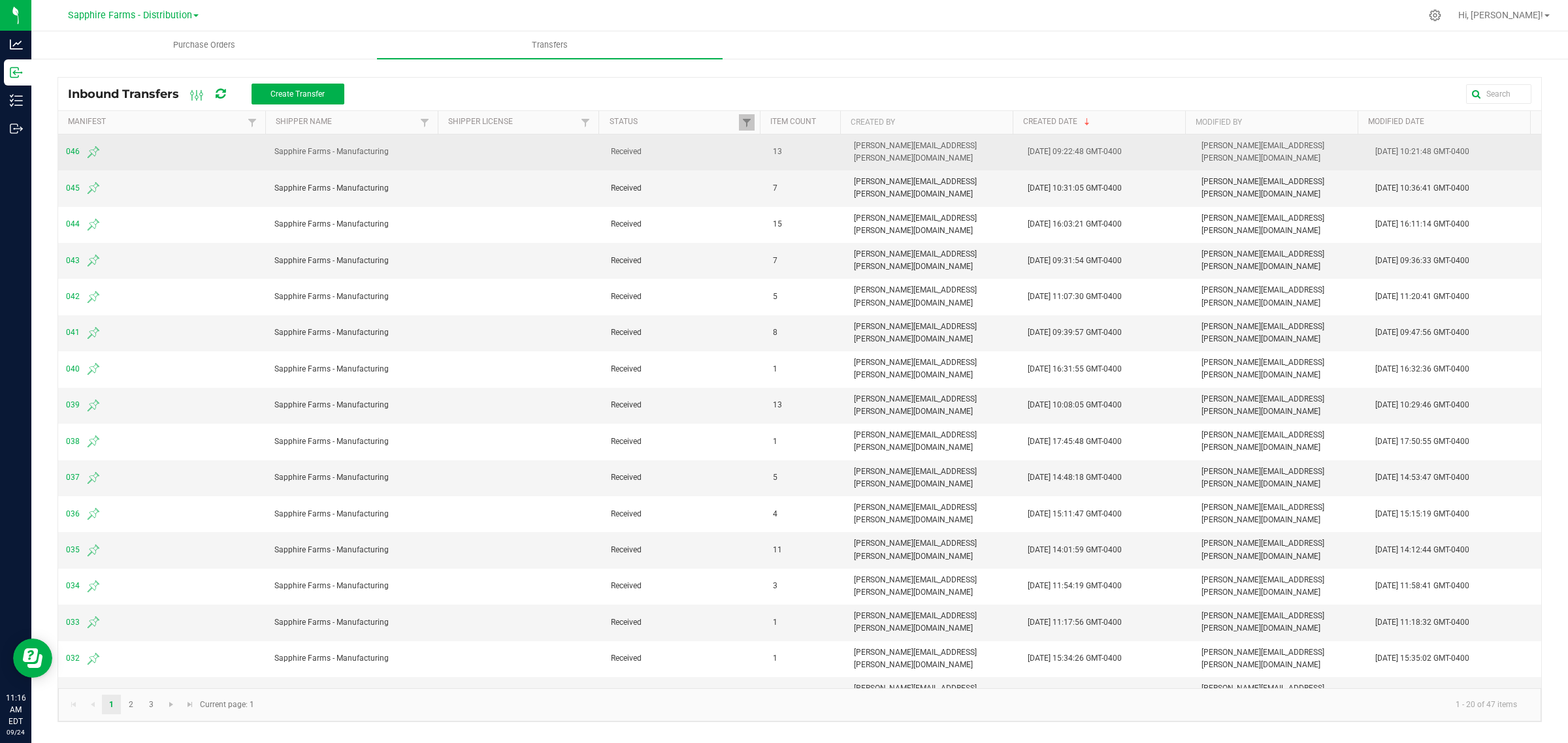
click at [79, 150] on span "046" at bounding box center [162, 152] width 193 height 16
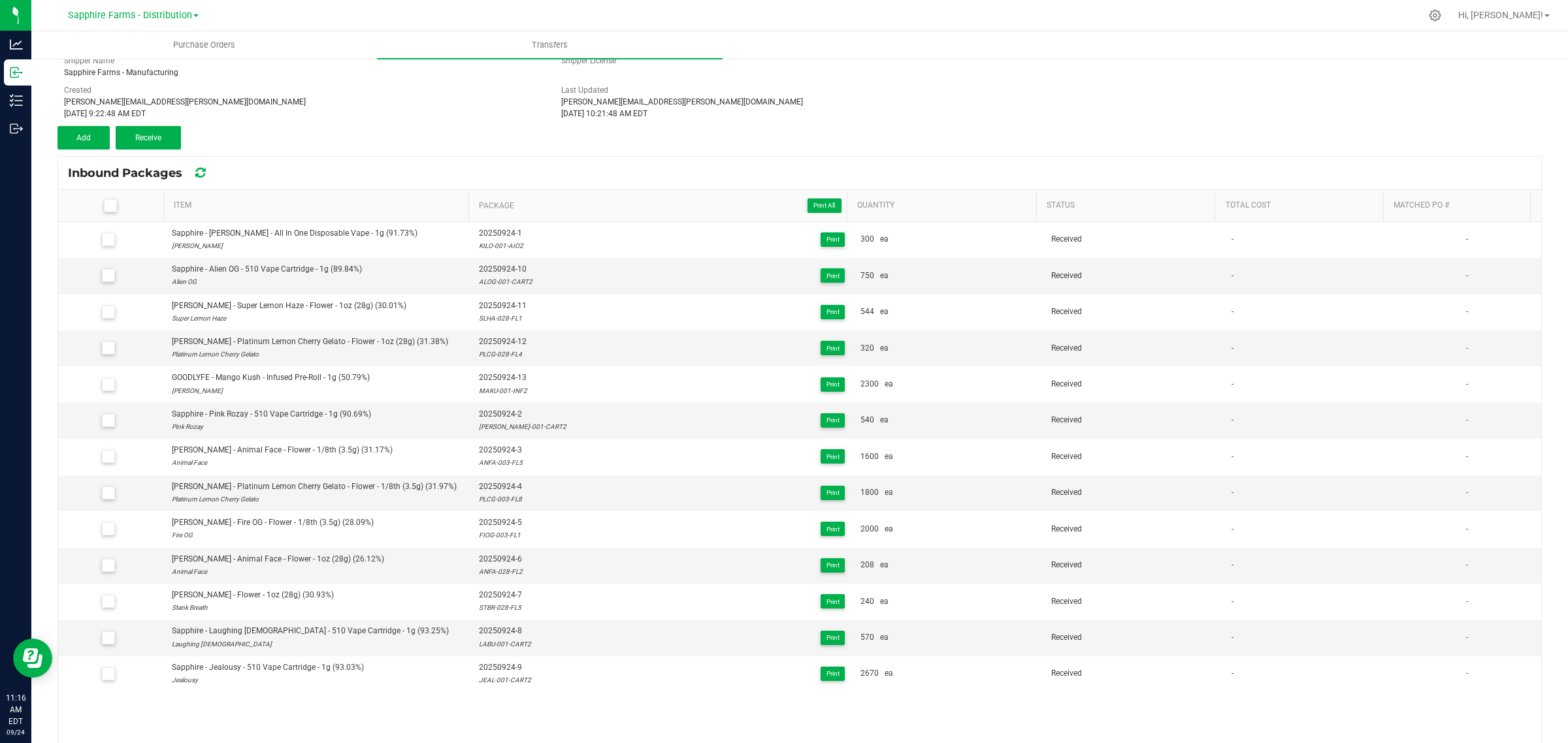
scroll to position [147, 0]
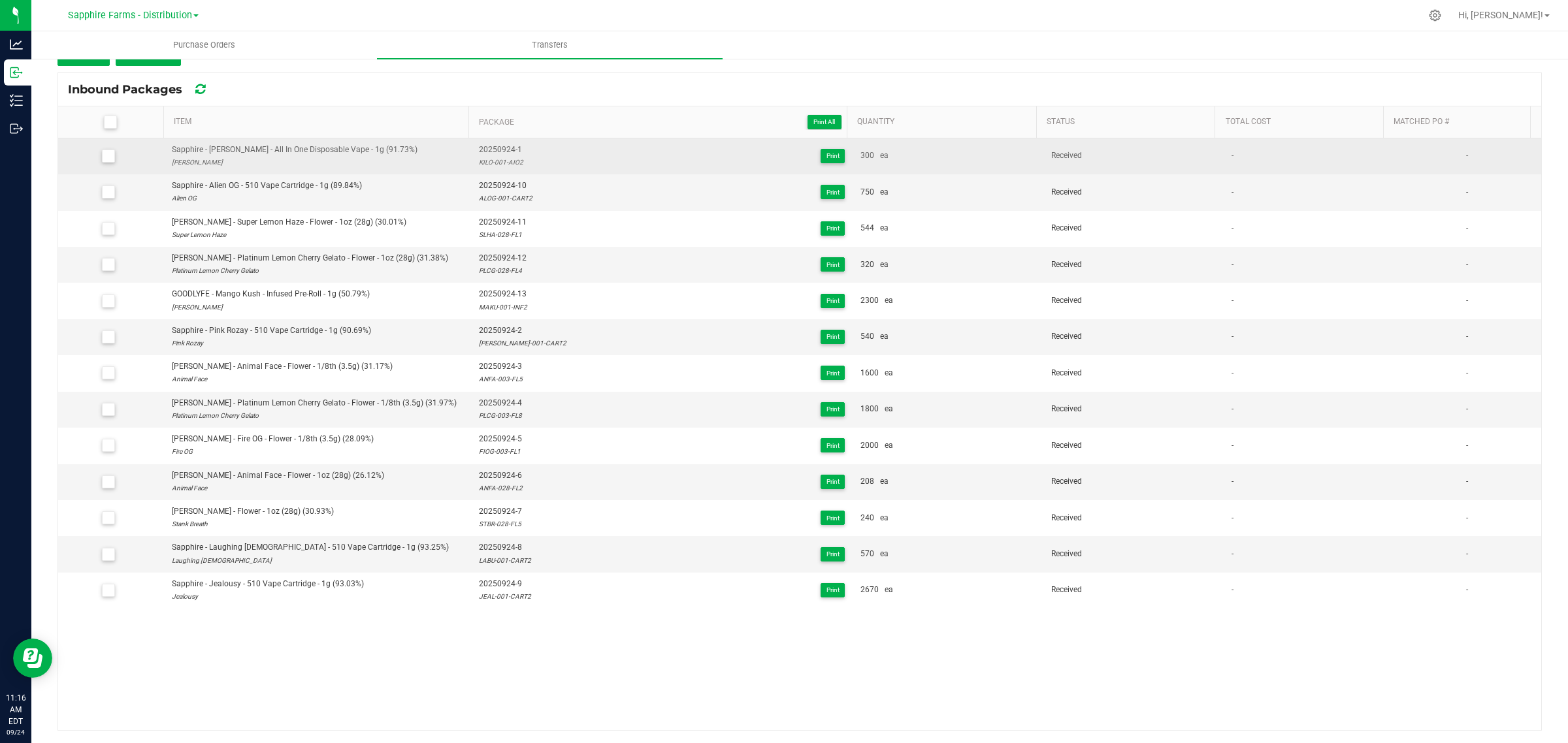
drag, startPoint x: 525, startPoint y: 164, endPoint x: 473, endPoint y: 167, distance: 52.1
click at [479, 167] on div "20250924-1 KILO-001-AIO2 Print" at bounding box center [662, 156] width 366 height 25
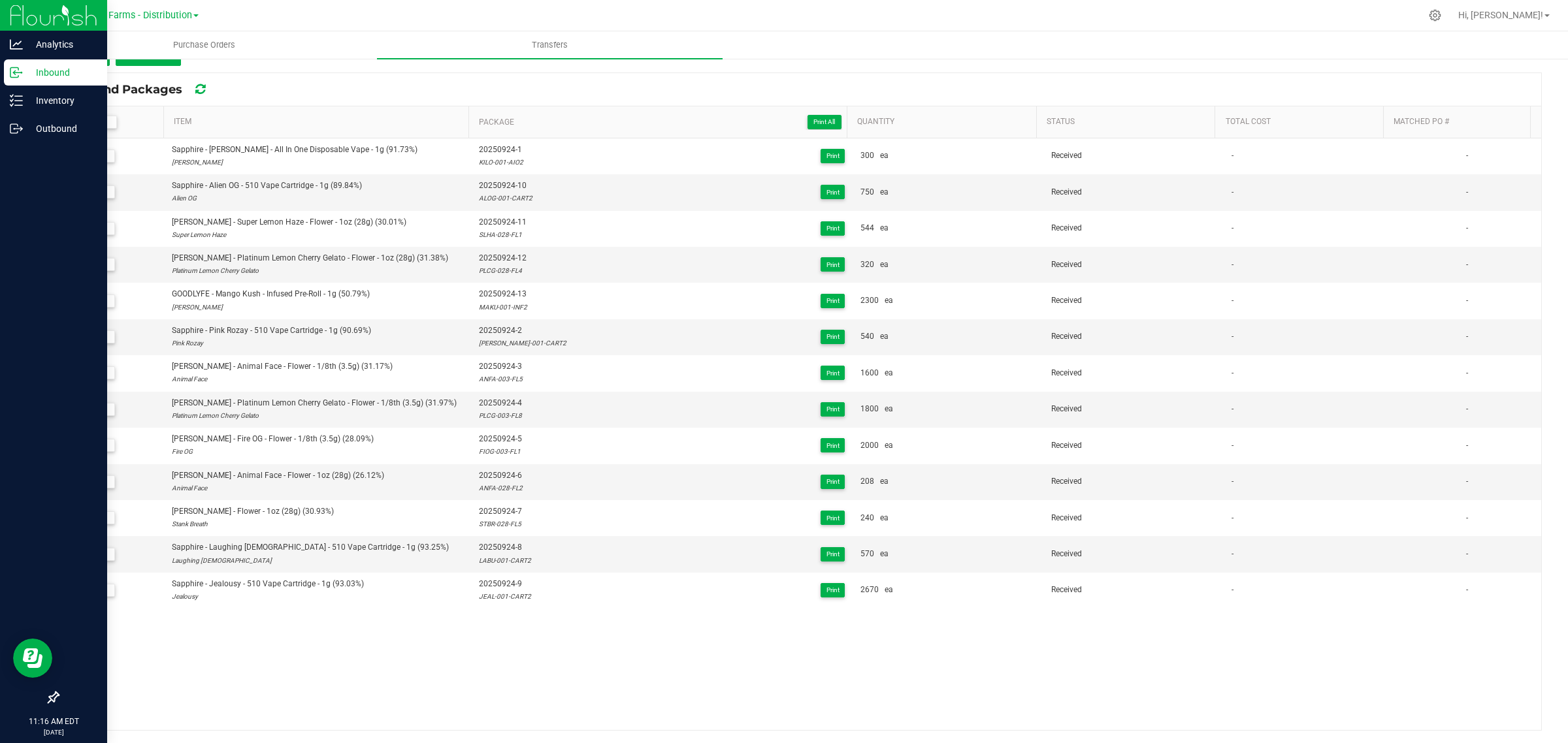
copy div "KILO-001-AIO2"
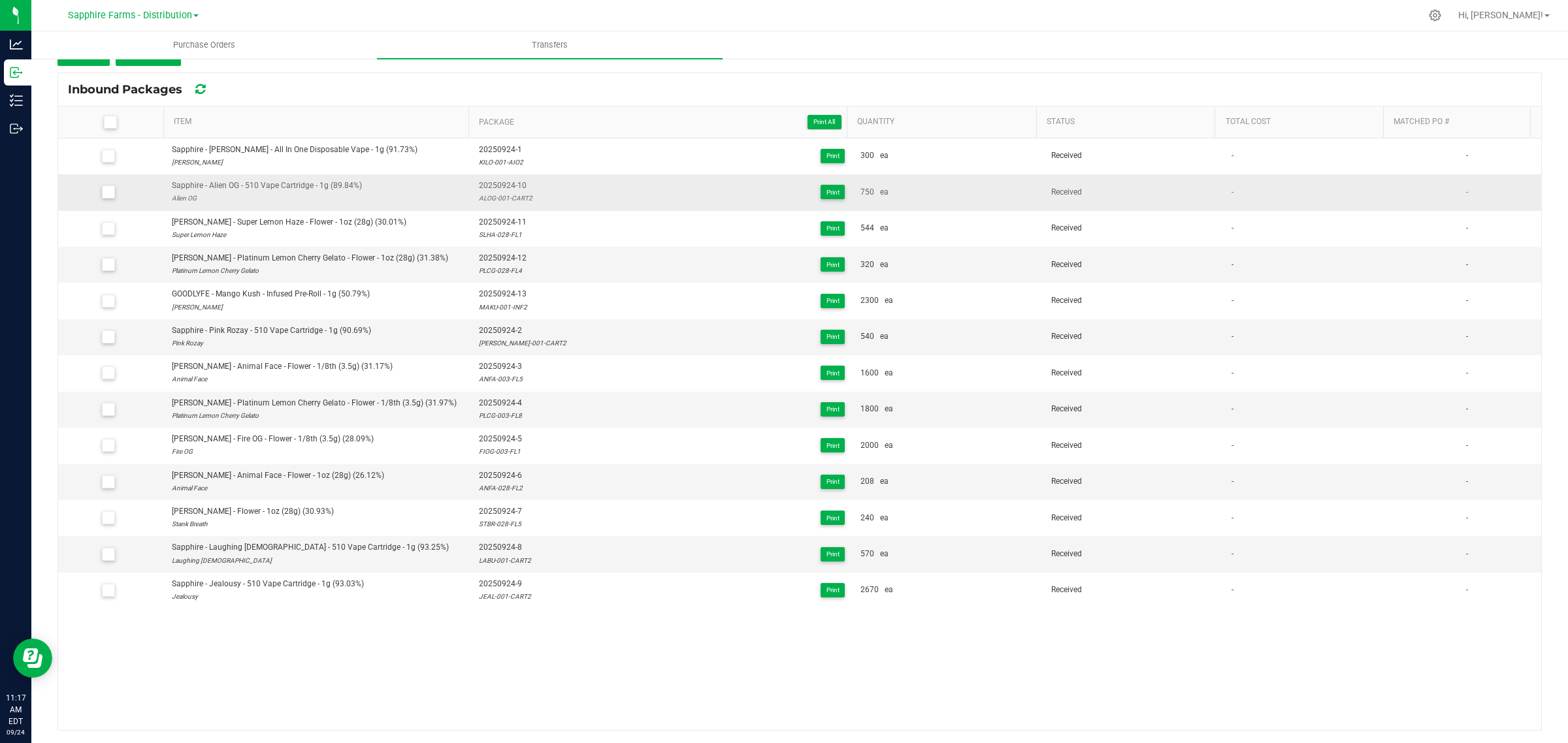
drag, startPoint x: 529, startPoint y: 201, endPoint x: 471, endPoint y: 199, distance: 58.0
click at [471, 199] on td "20250924-10 ALOG-001-CART2 Print" at bounding box center [662, 192] width 381 height 36
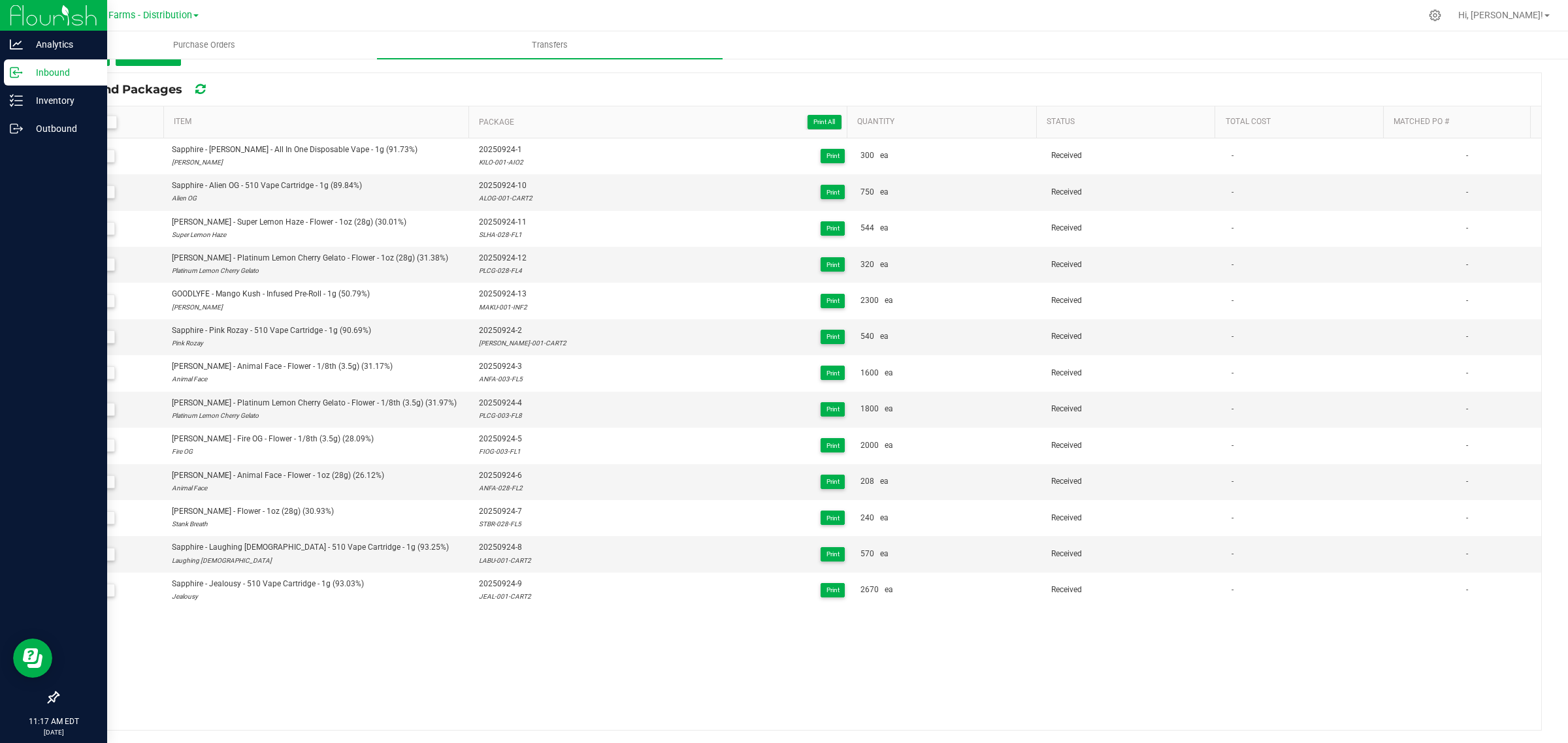
copy div "ALOG-001-CART2"
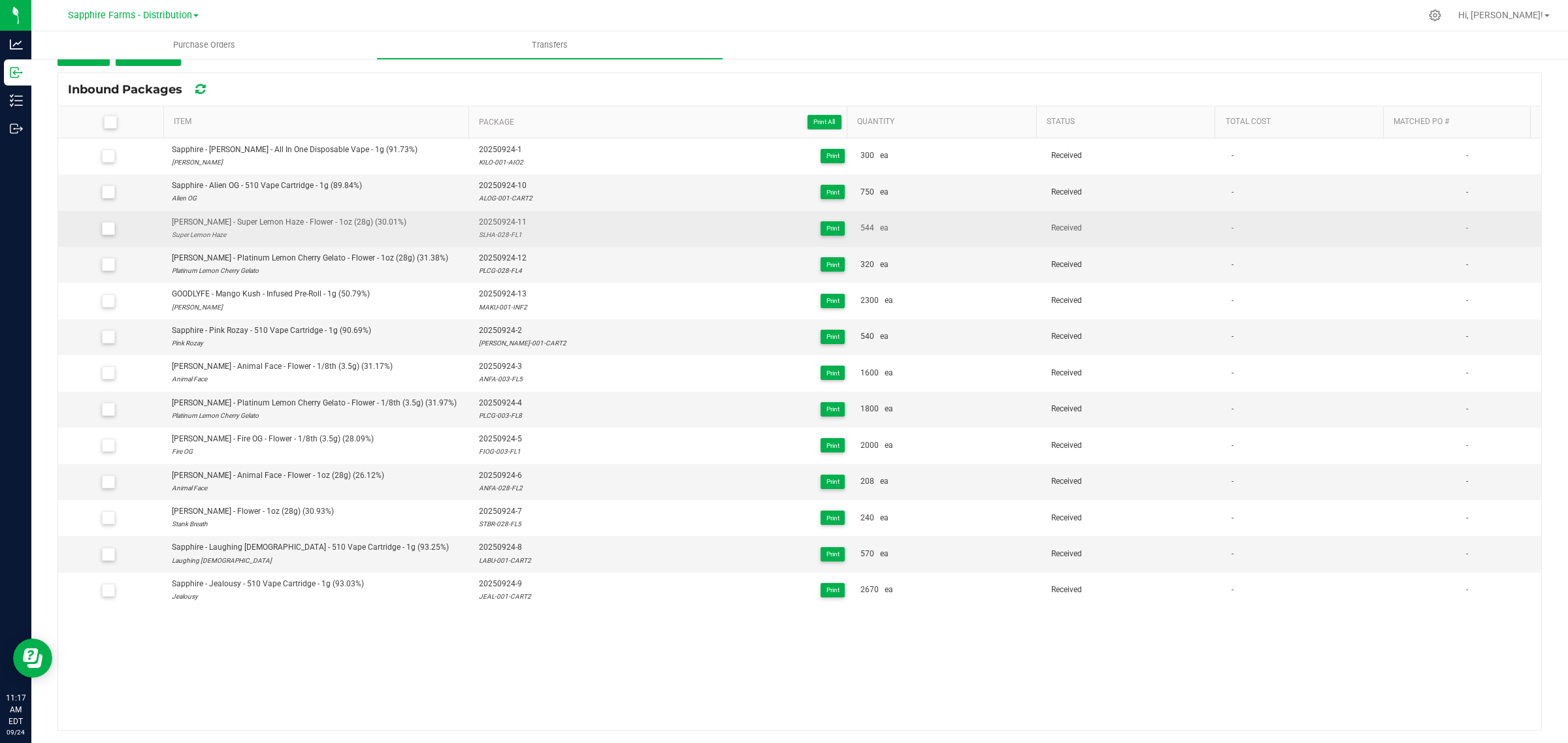
drag, startPoint x: 523, startPoint y: 235, endPoint x: 472, endPoint y: 239, distance: 51.2
click at [479, 239] on div "20250924-11 SLHA-028-FL1 Print" at bounding box center [662, 228] width 366 height 25
copy div "SLHA-028-FL1"
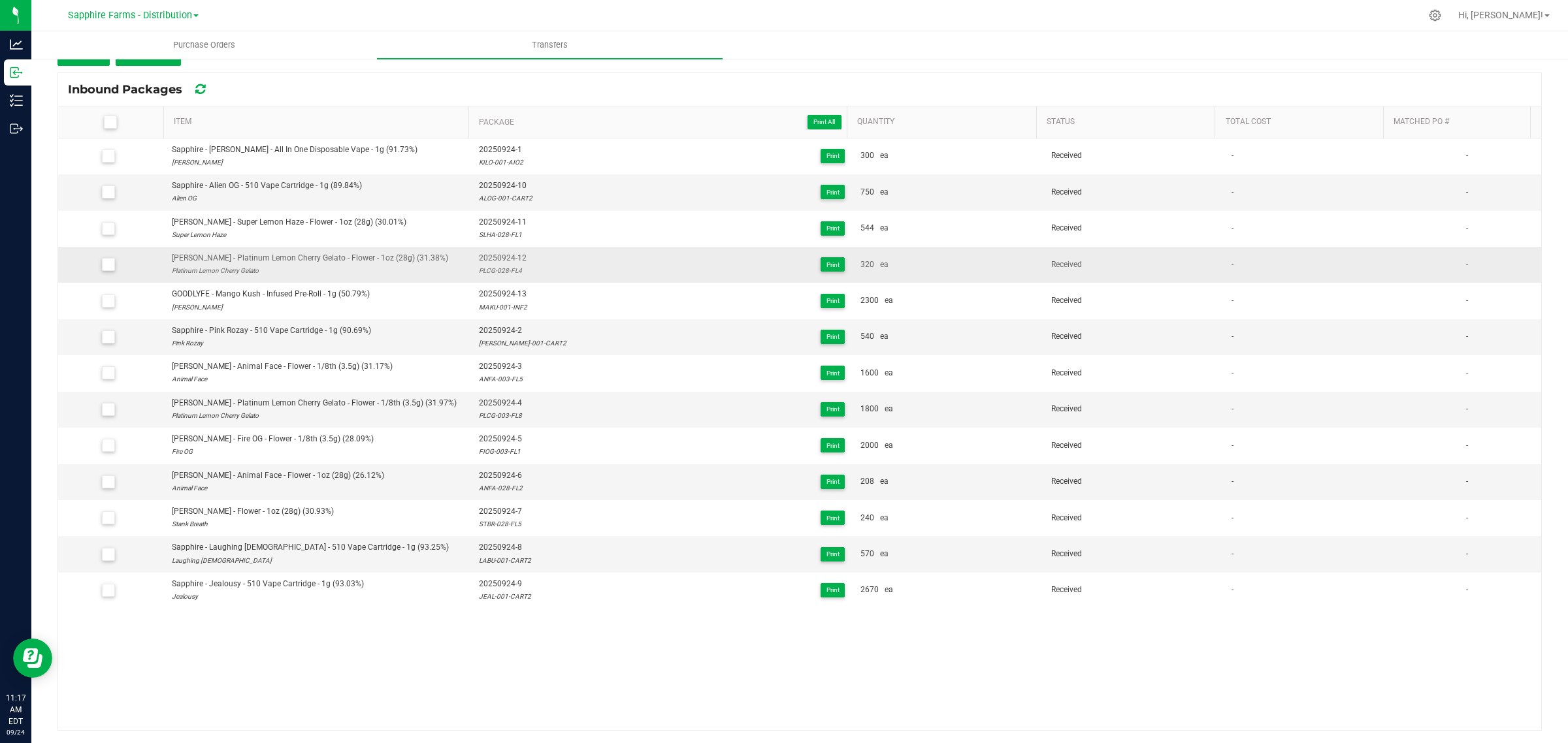
drag, startPoint x: 516, startPoint y: 274, endPoint x: 472, endPoint y: 278, distance: 44.2
click at [479, 277] on div "PLCG-028-FL4" at bounding box center [503, 271] width 48 height 12
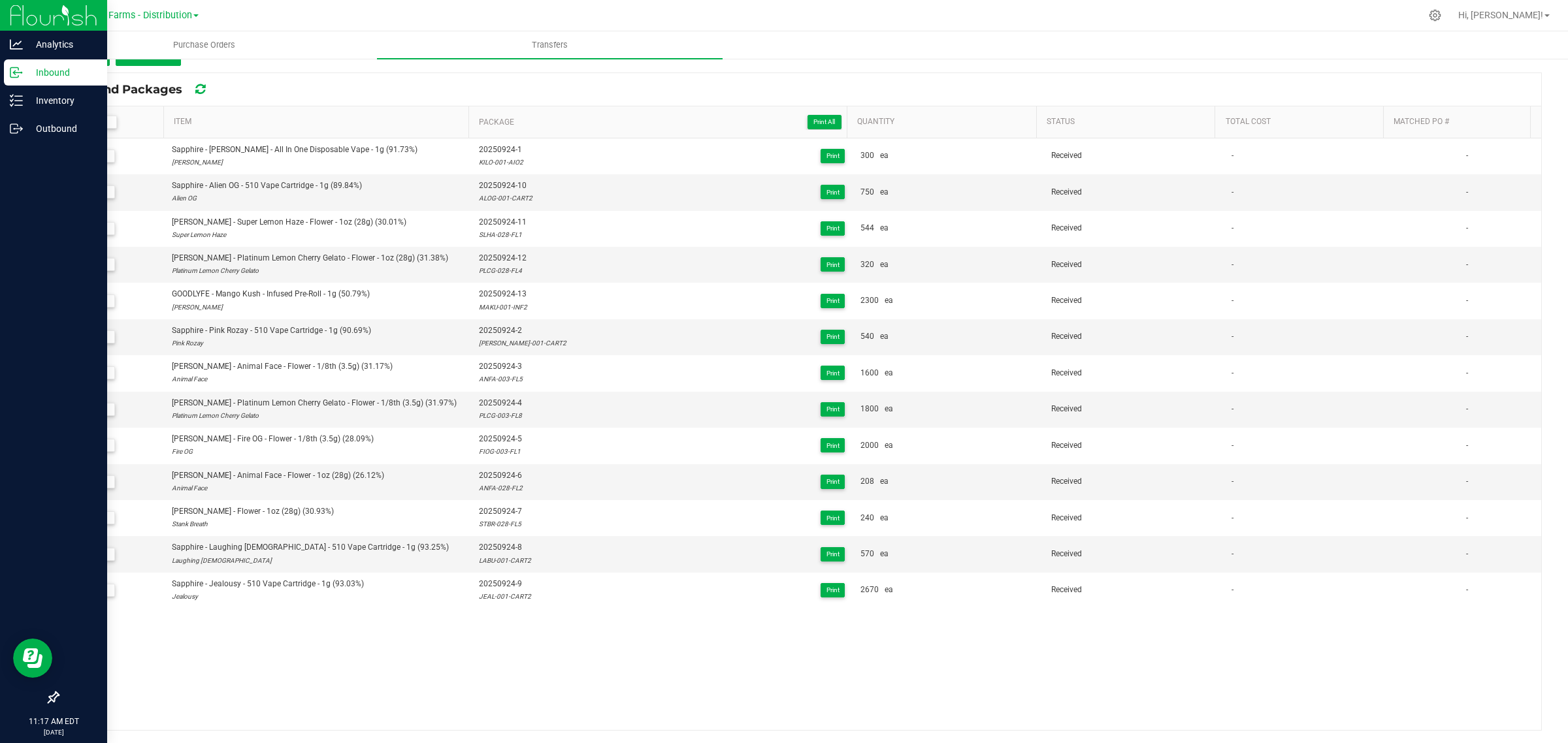
copy div "PLCG-028-FL4"
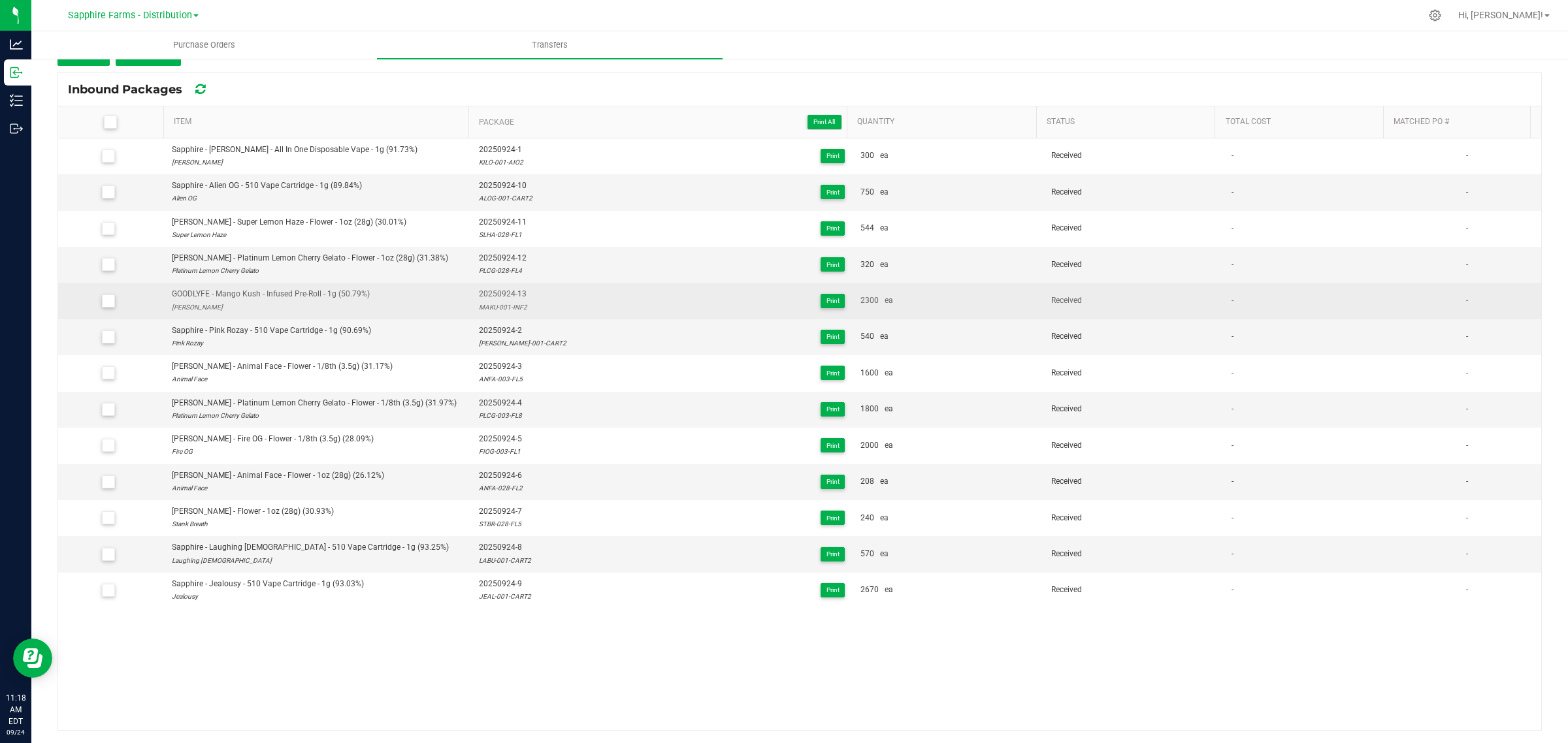
drag, startPoint x: 523, startPoint y: 305, endPoint x: 467, endPoint y: 310, distance: 56.2
click at [471, 310] on td "20250924-13 MAKU-001-INF2 Print" at bounding box center [662, 300] width 381 height 36
copy div "MAKU-001-INF2"
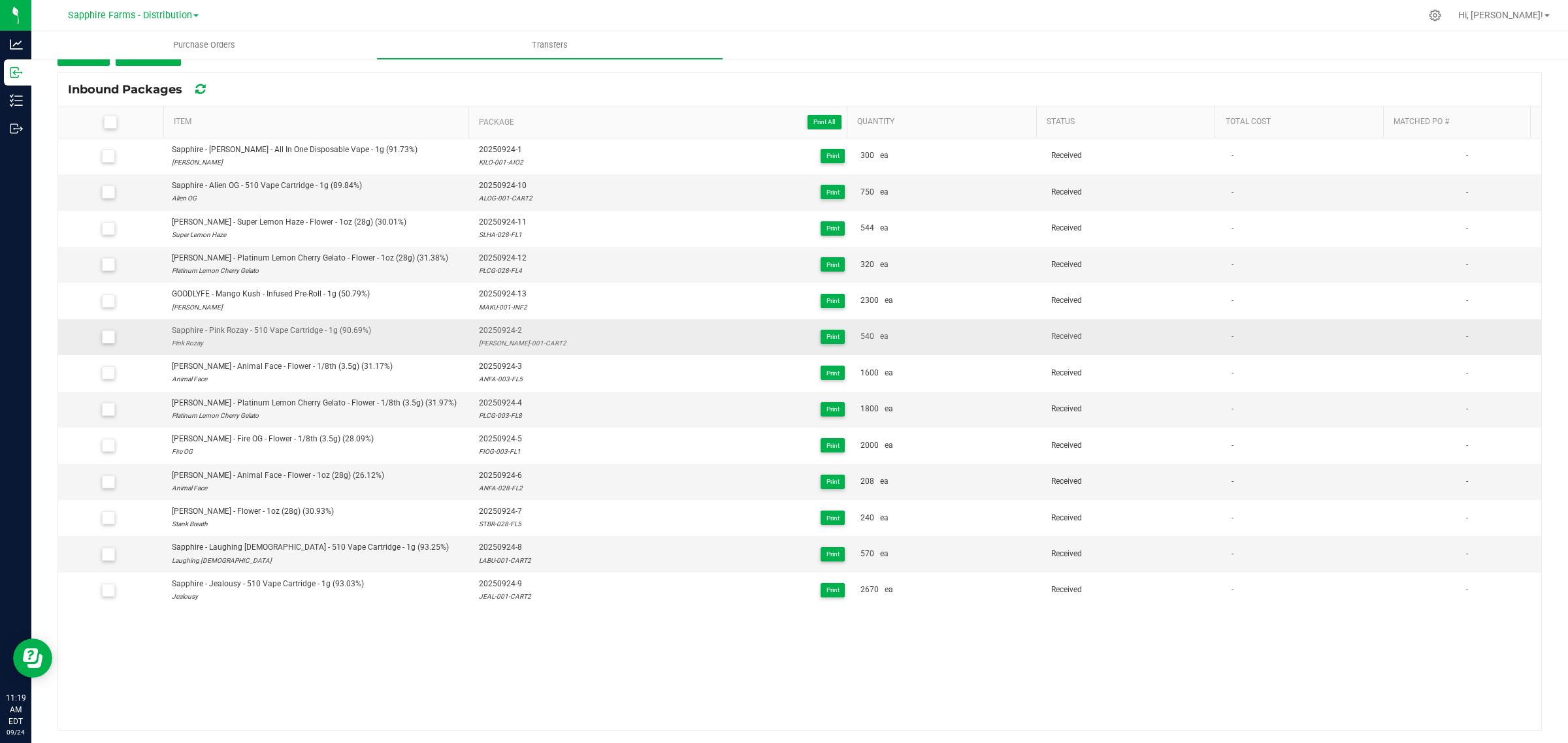
click at [526, 340] on div "20250924-2 PIRO-001-CART2 Print" at bounding box center [662, 337] width 366 height 25
drag, startPoint x: 525, startPoint y: 343, endPoint x: 471, endPoint y: 348, distance: 54.2
click at [471, 348] on td "20250924-2 PIRO-001-CART2 Print" at bounding box center [662, 337] width 381 height 36
copy div "PIRO-001-CART2"
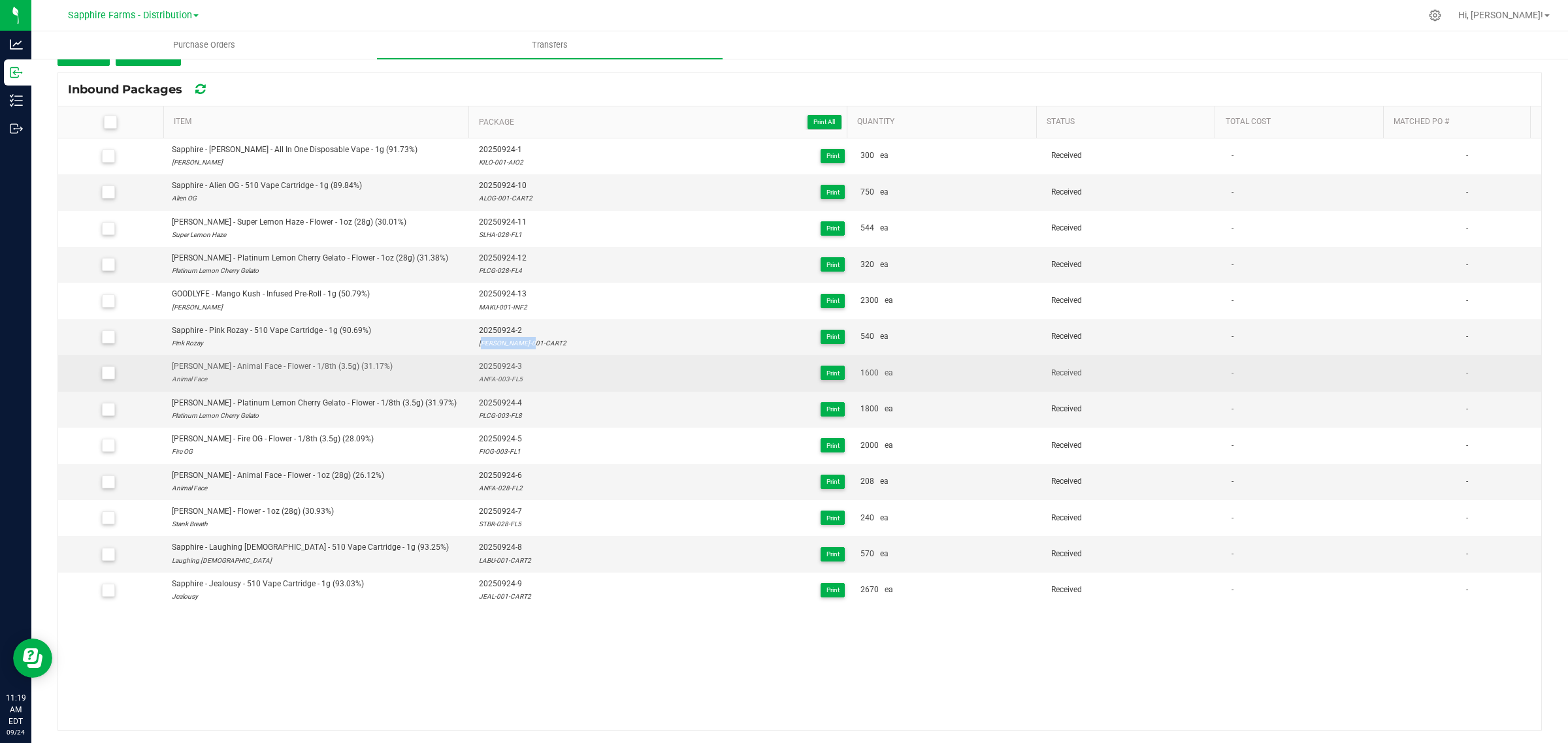
drag, startPoint x: 517, startPoint y: 380, endPoint x: 468, endPoint y: 383, distance: 49.1
click at [471, 383] on td "20250924-3 ANFA-003-FL5 Print" at bounding box center [662, 373] width 381 height 36
copy div "ANFA-003-FL5"
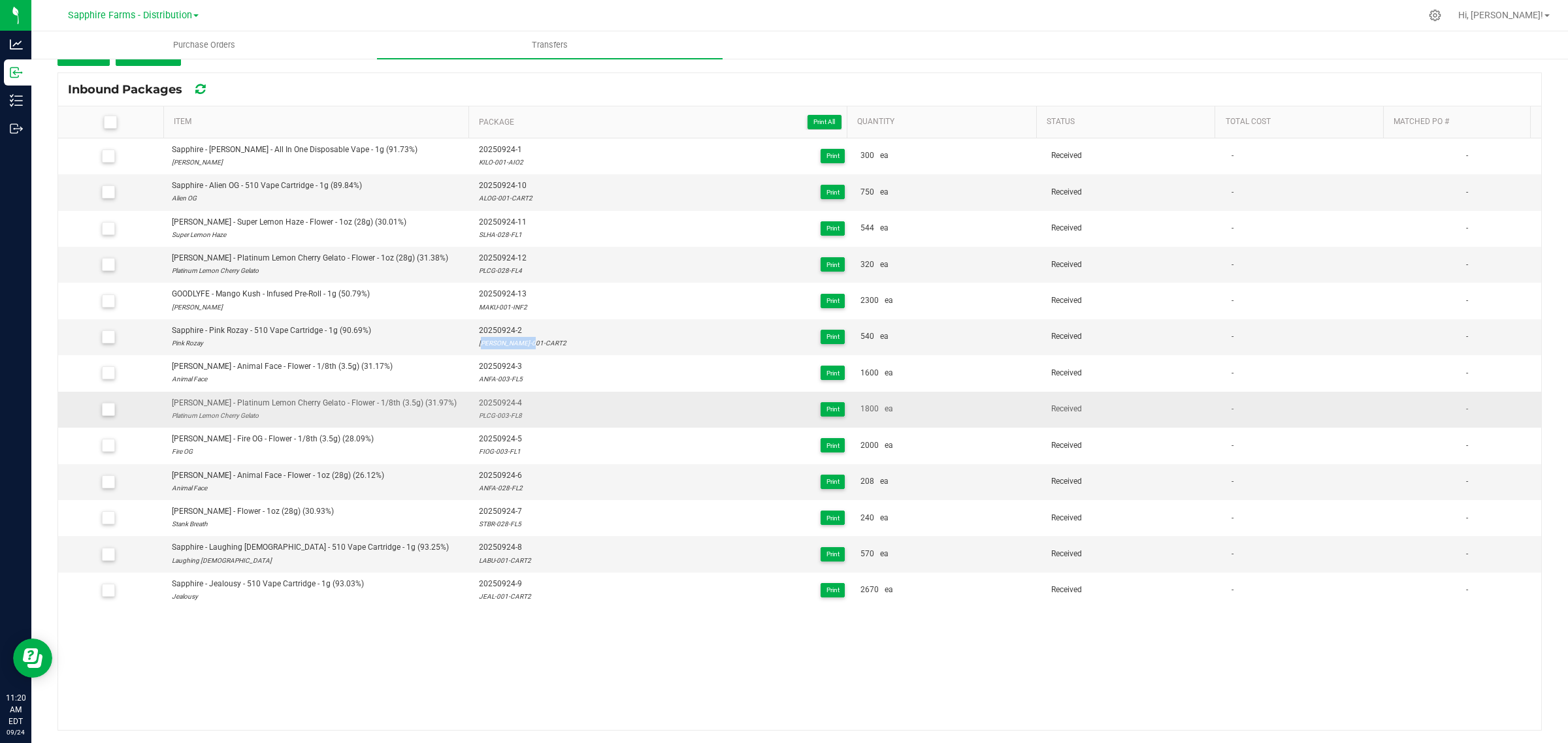
drag, startPoint x: 518, startPoint y: 417, endPoint x: 469, endPoint y: 418, distance: 49.0
click at [471, 418] on td "20250924-4 PLCG-003-FL8 Print" at bounding box center [662, 410] width 381 height 36
copy div "PLCG-003-FL8"
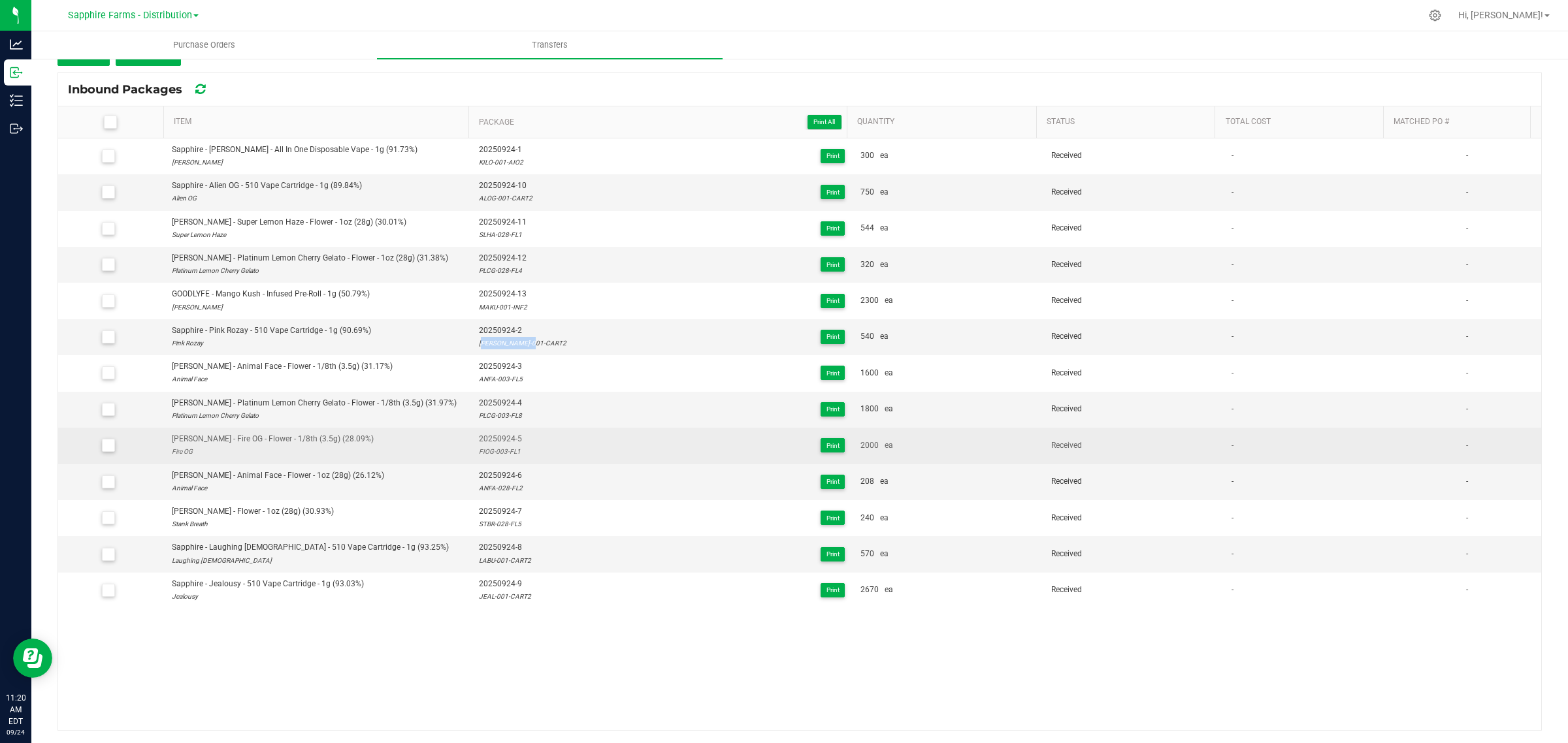
drag, startPoint x: 510, startPoint y: 454, endPoint x: 471, endPoint y: 454, distance: 39.0
click at [471, 454] on td "20250924-5 FIOG-003-FL1 Print" at bounding box center [662, 445] width 381 height 36
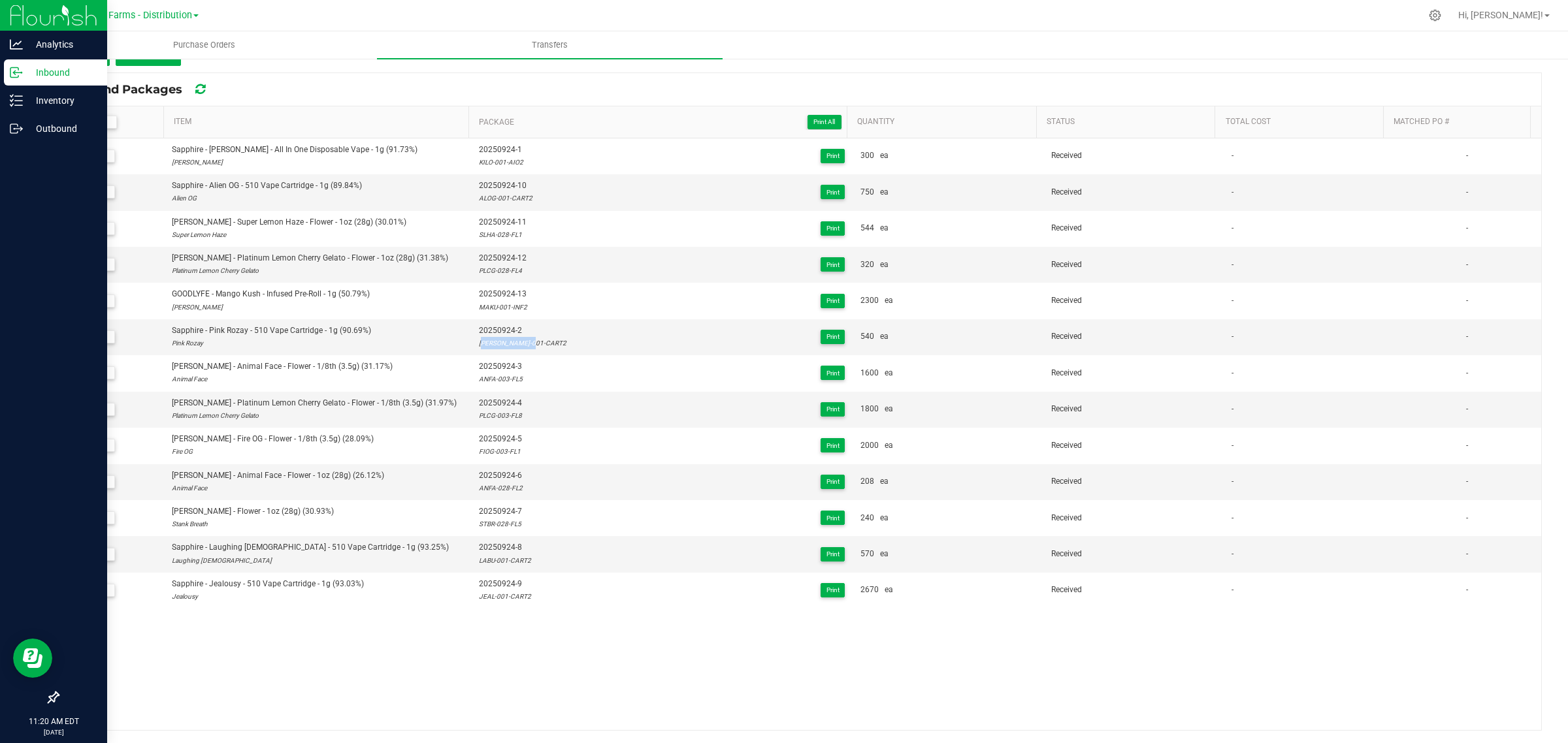
copy div "FIOG-003-FL1"
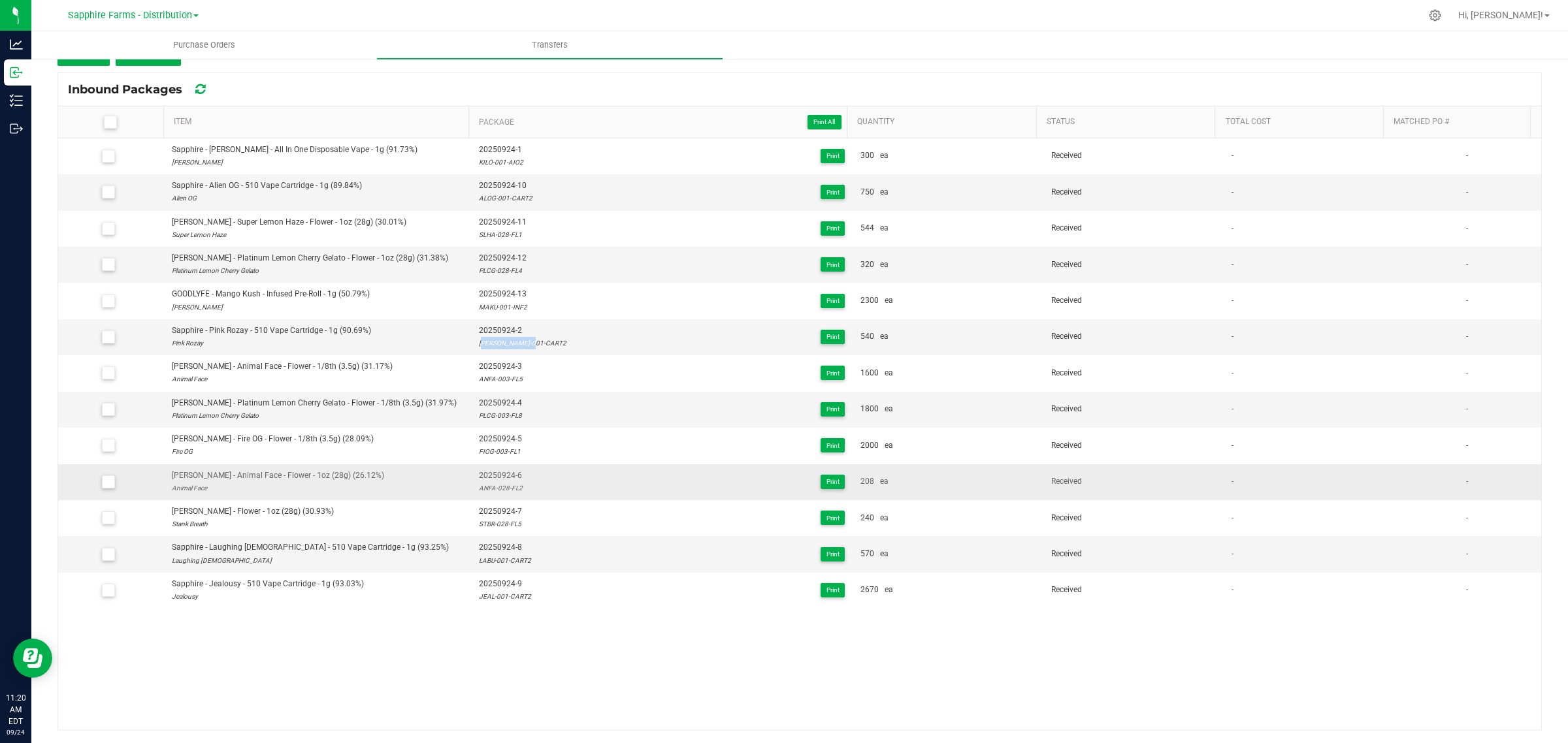
drag, startPoint x: 521, startPoint y: 492, endPoint x: 472, endPoint y: 492, distance: 49.0
click at [479, 492] on div "20250924-6 ANFA-028-FL2 Print" at bounding box center [662, 482] width 366 height 25
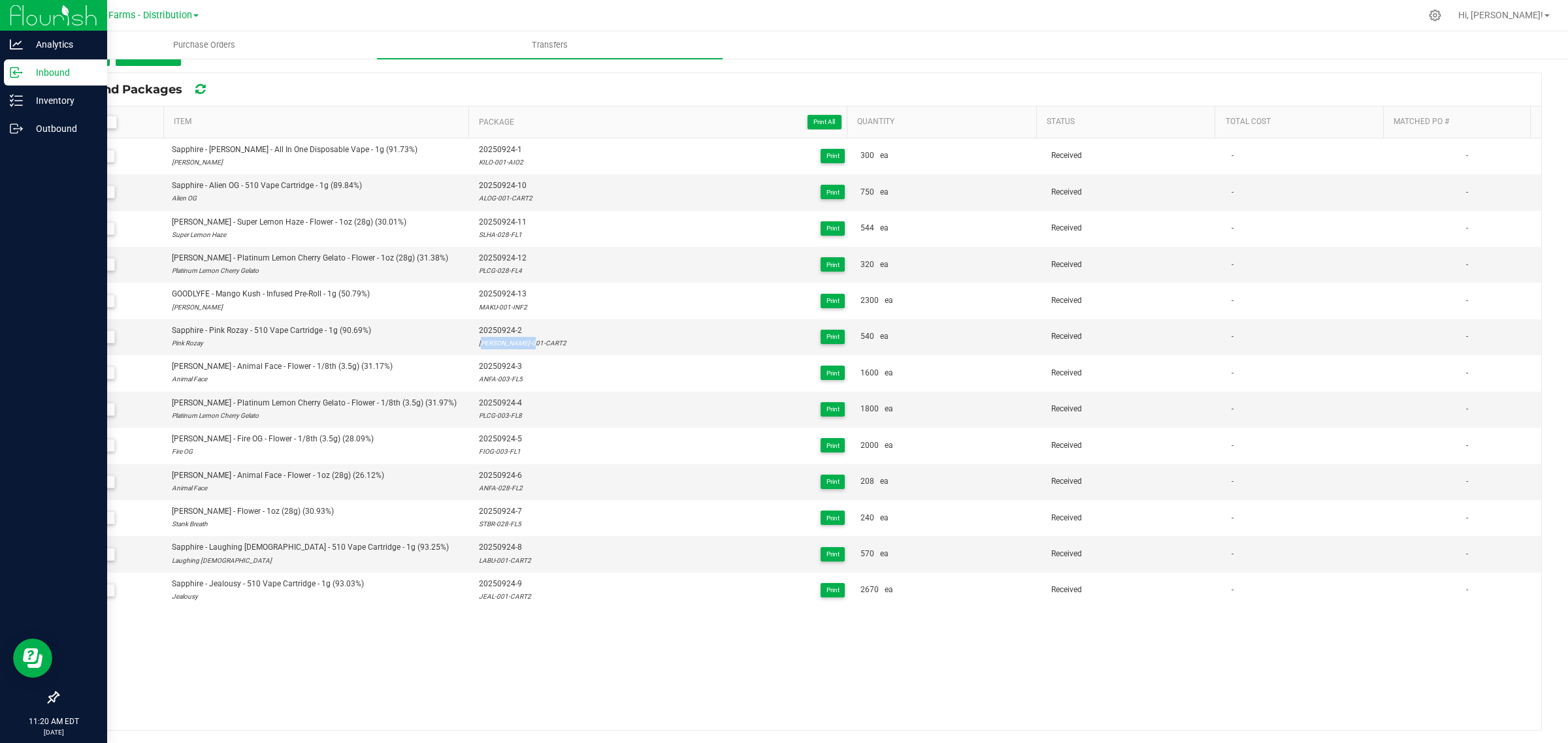
copy div "ANFA-028-FL2"
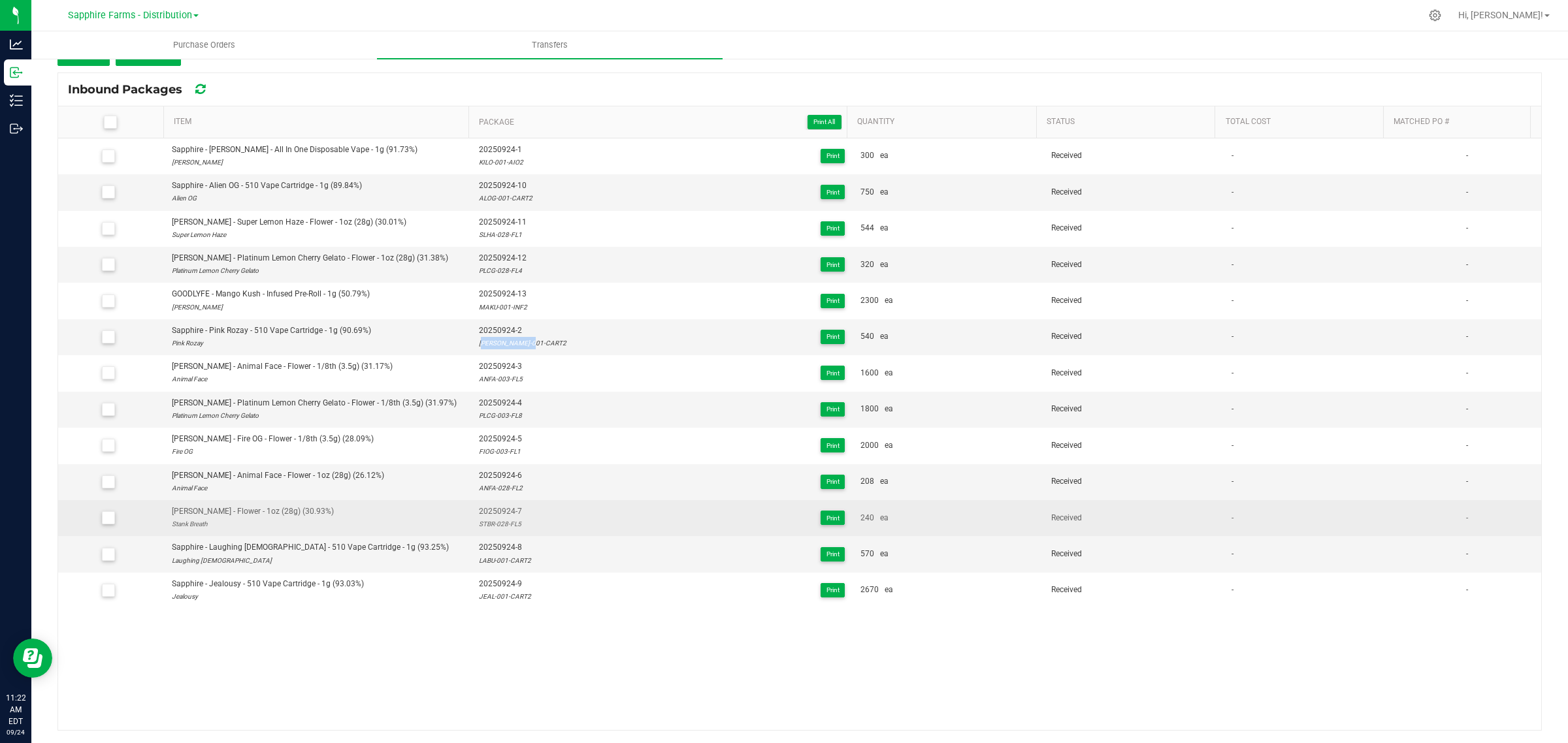
drag, startPoint x: 513, startPoint y: 525, endPoint x: 468, endPoint y: 529, distance: 45.2
click at [471, 529] on td "20250924-7 STBR-028-FL5 Print" at bounding box center [662, 518] width 381 height 36
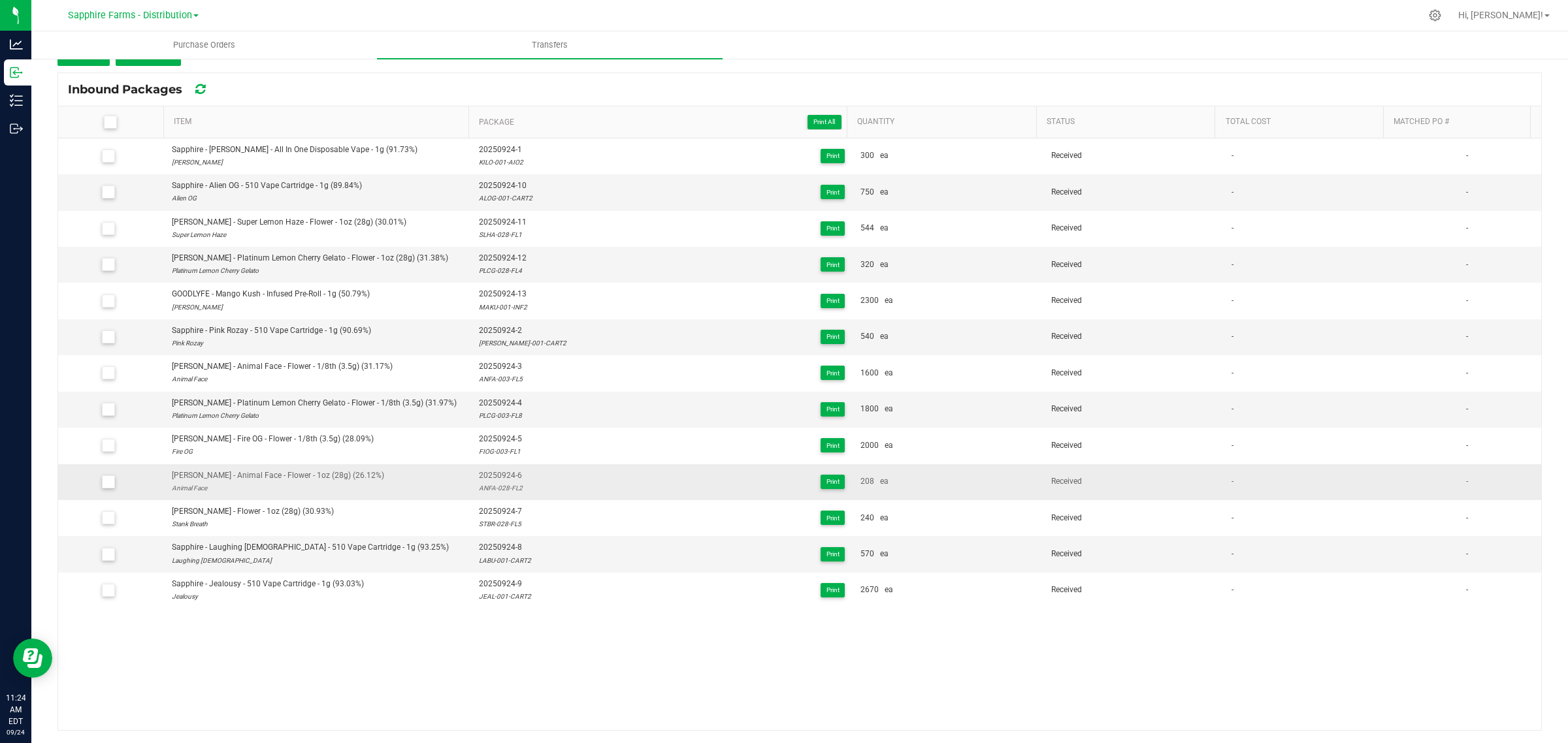
click at [494, 487] on div "ANFA-028-FL2" at bounding box center [501, 487] width 44 height 12
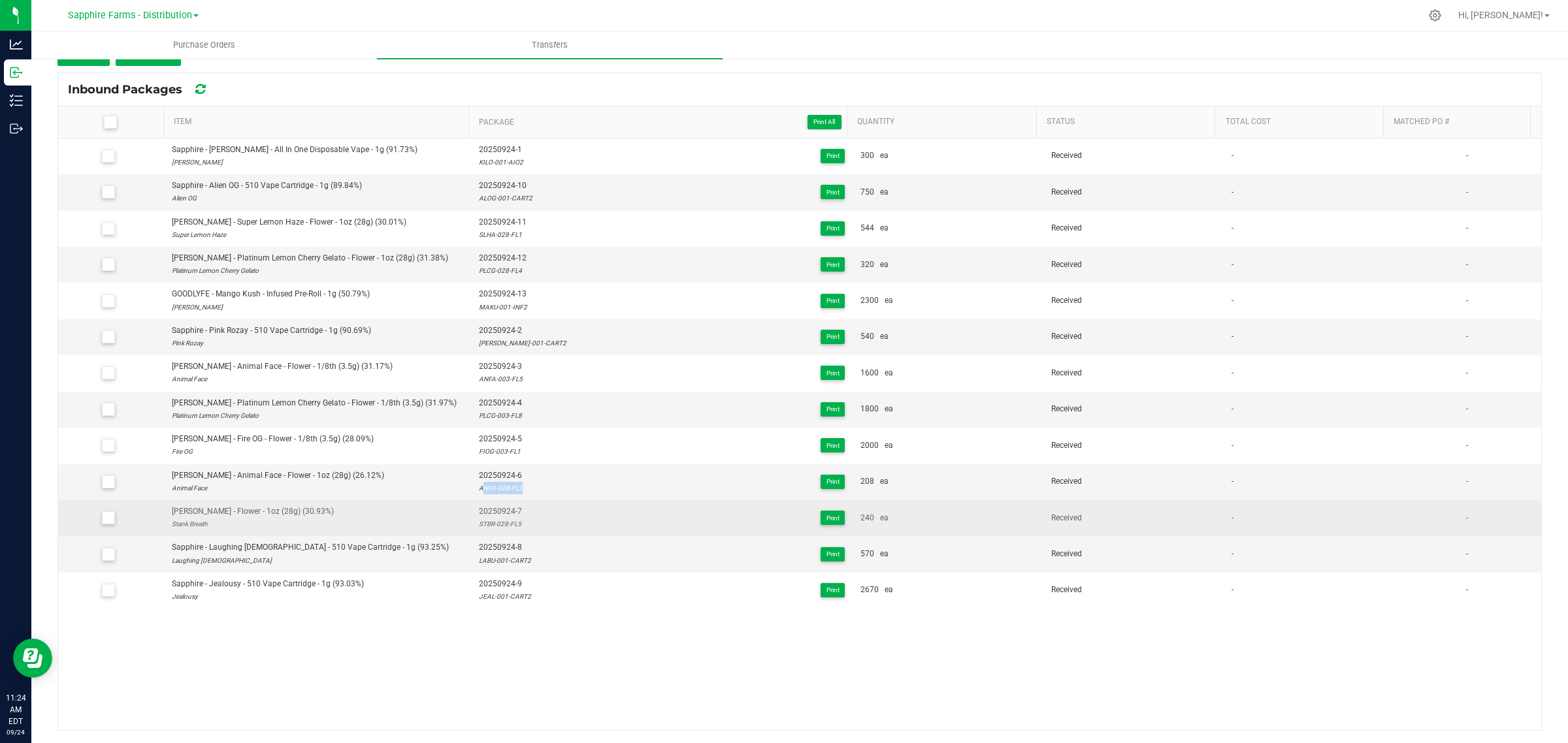
click at [501, 527] on div "STBR-028-FL5" at bounding box center [501, 523] width 43 height 12
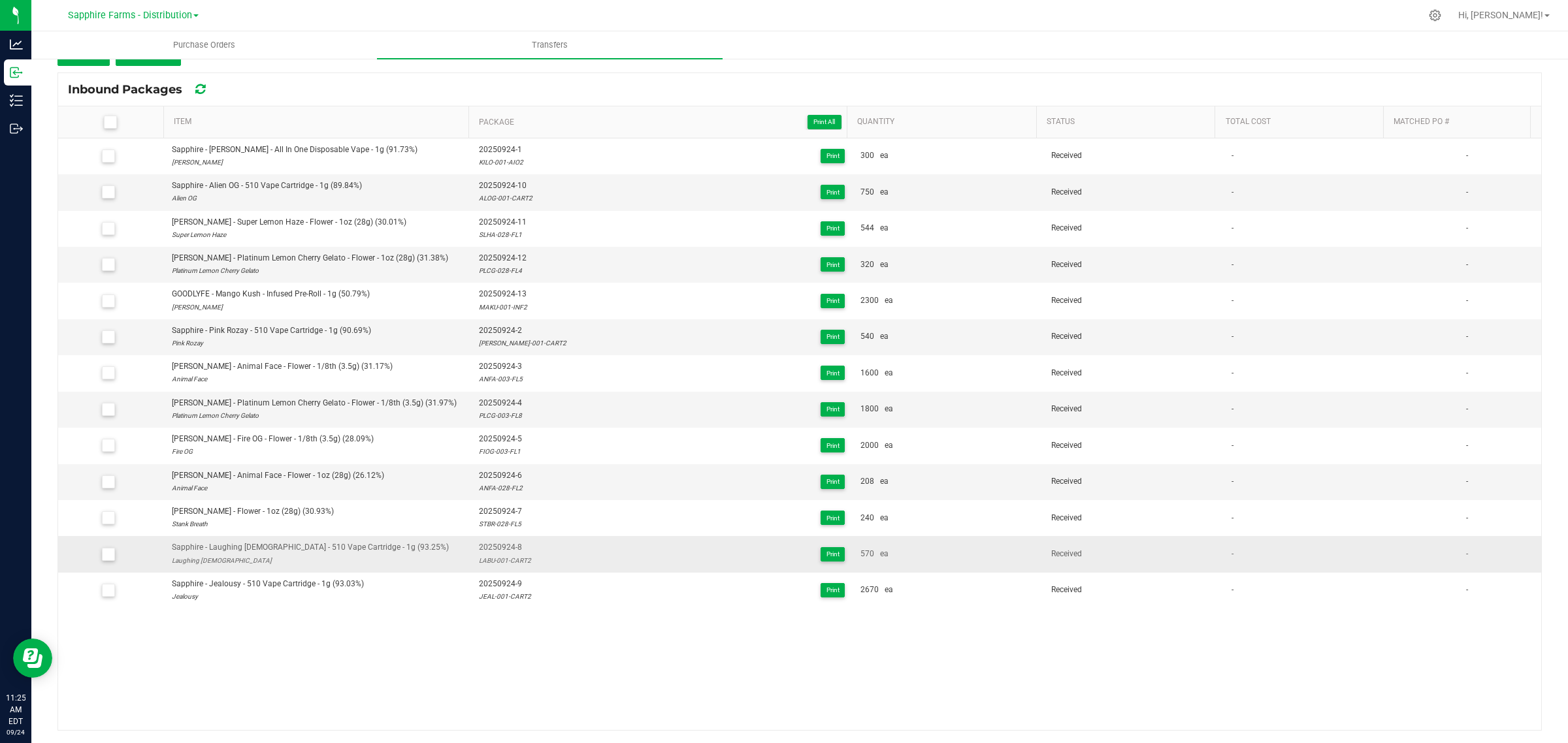
click at [496, 563] on div "LABU-001-CART2" at bounding box center [505, 560] width 52 height 12
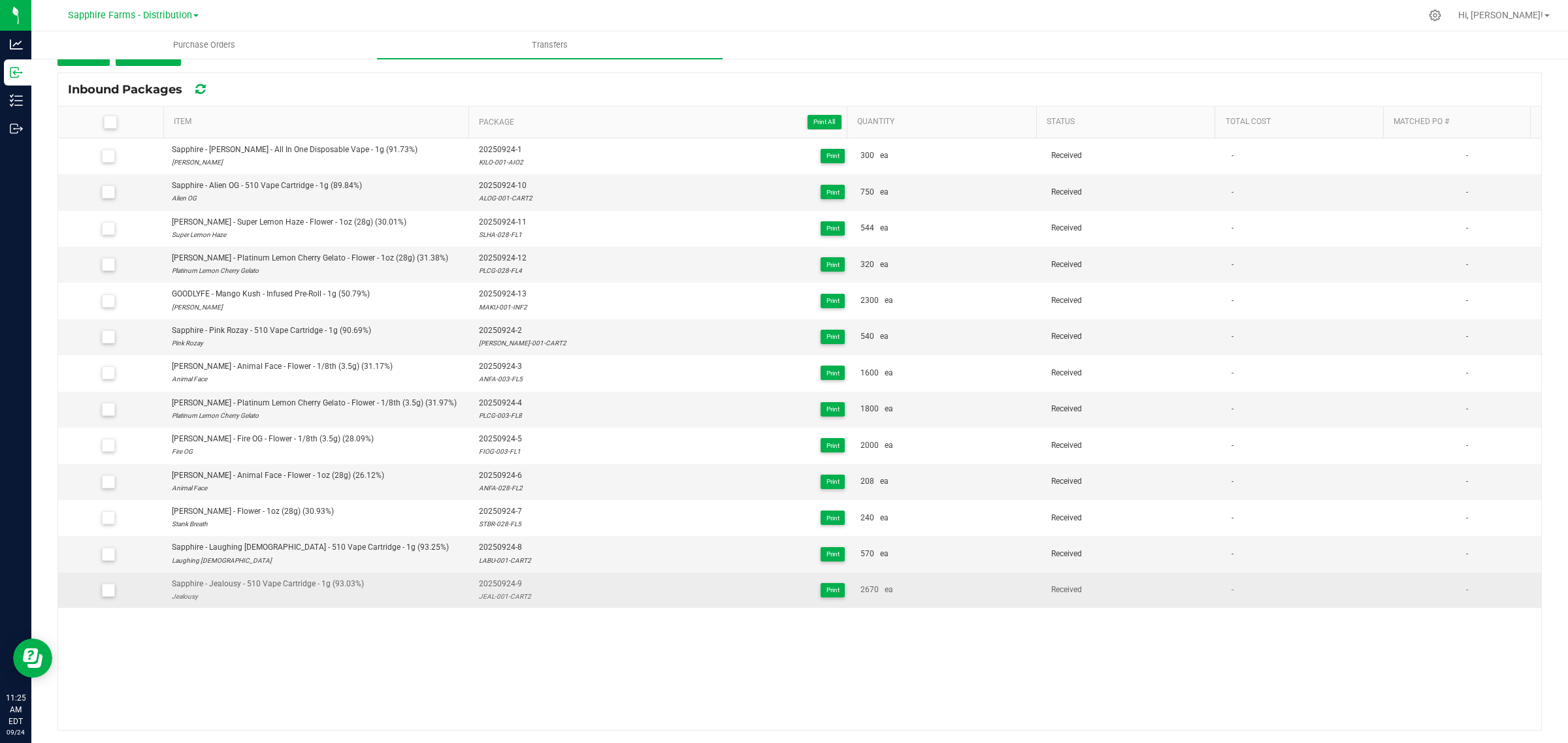
click at [503, 599] on div "JEAL-001-CART2" at bounding box center [505, 596] width 52 height 12
